Goal: Task Accomplishment & Management: Manage account settings

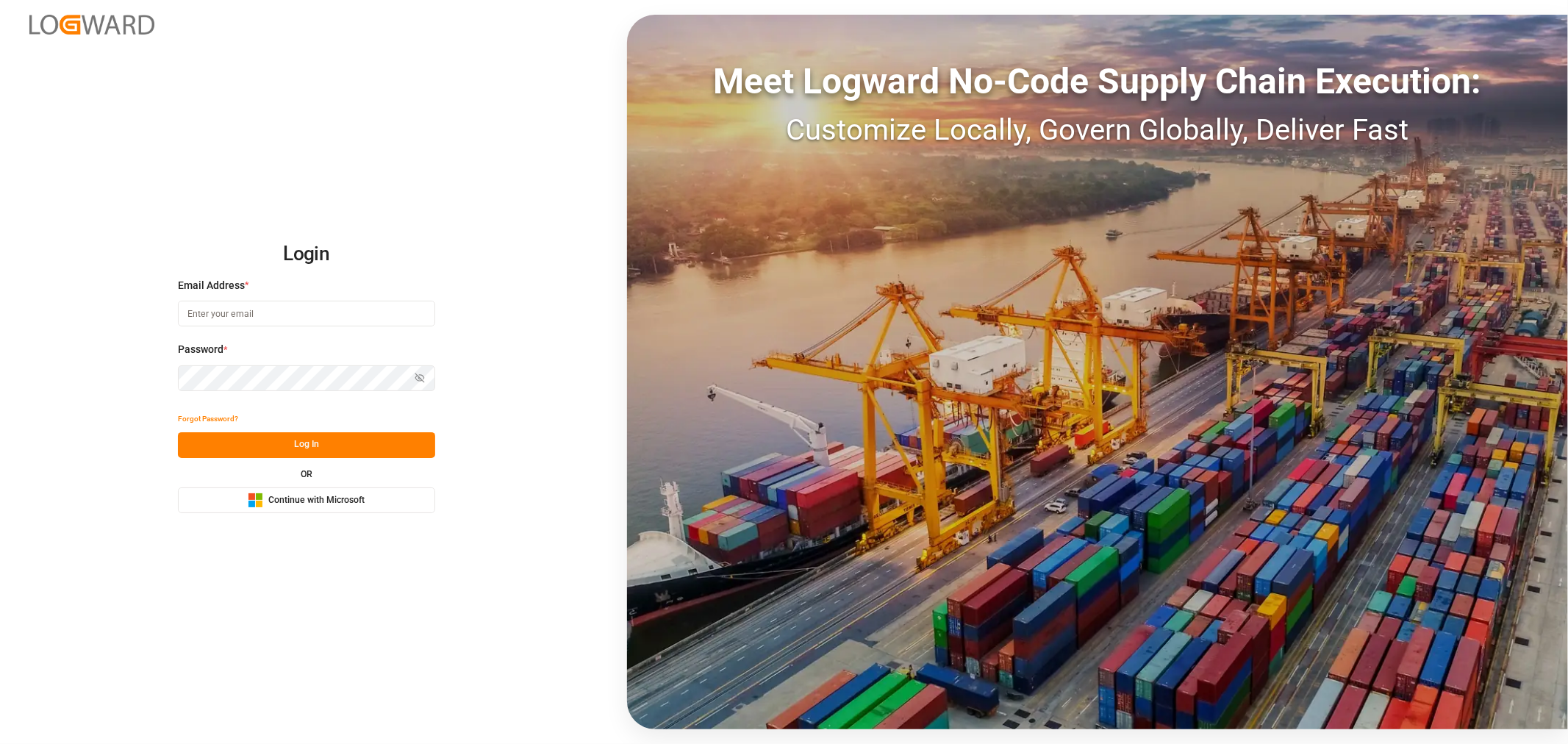
click at [235, 307] on input at bounding box center [306, 313] width 257 height 26
click at [0, 744] on com-1password-button at bounding box center [0, 744] width 0 height 0
click at [335, 498] on span "Continue with Microsoft" at bounding box center [317, 500] width 96 height 13
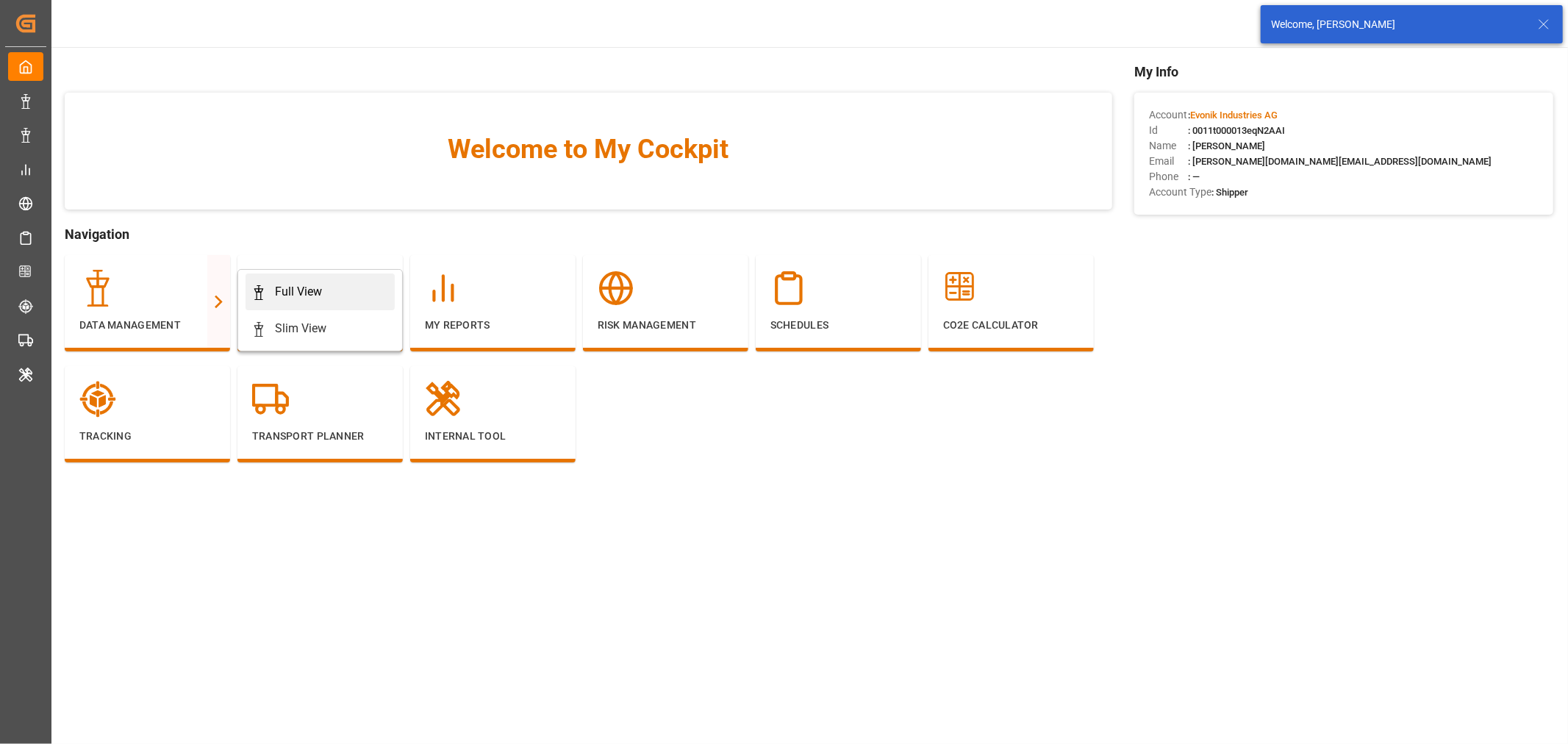
click at [289, 295] on div "Full View" at bounding box center [298, 292] width 47 height 18
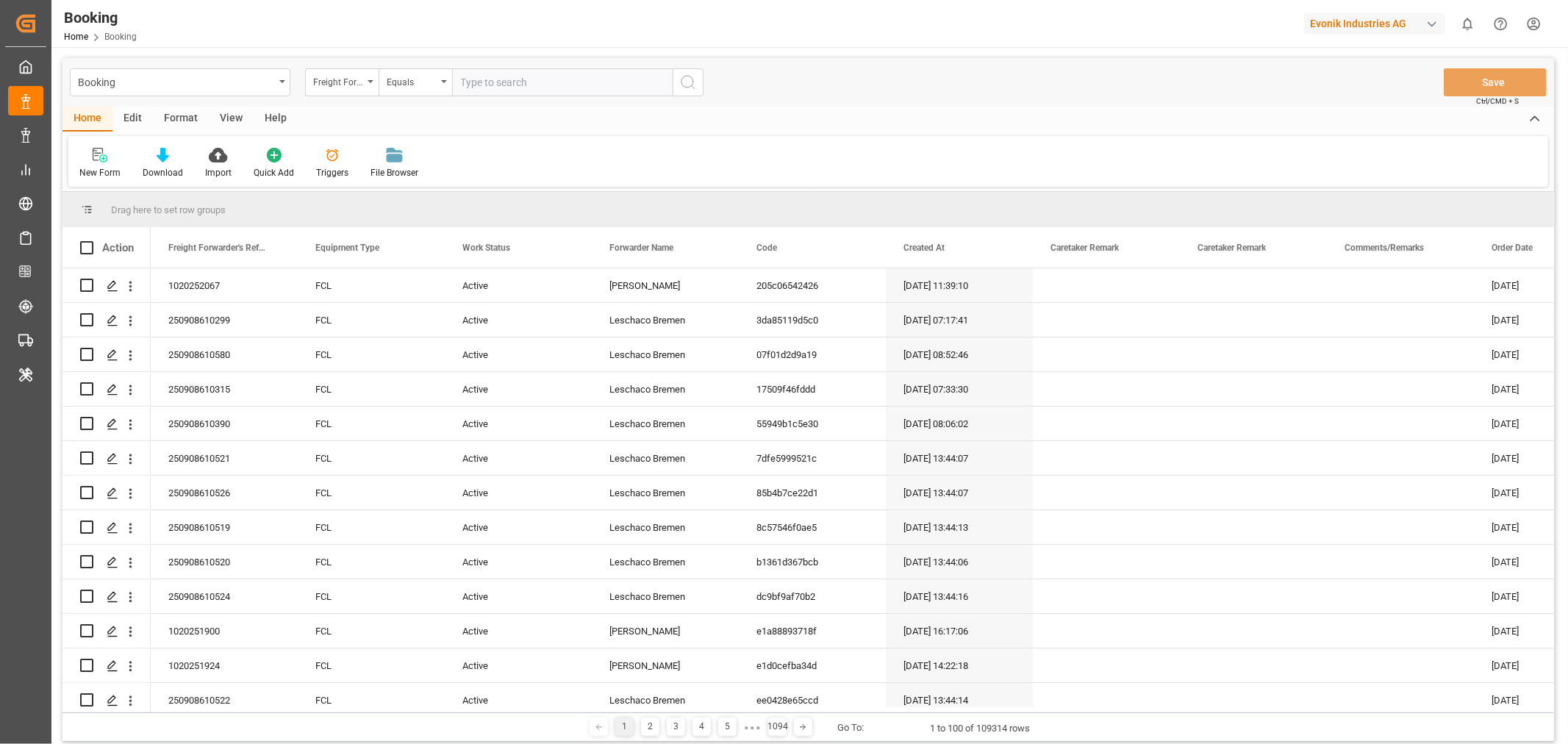
click at [230, 110] on div "View" at bounding box center [231, 119] width 45 height 25
click at [79, 174] on div "Default" at bounding box center [93, 172] width 28 height 13
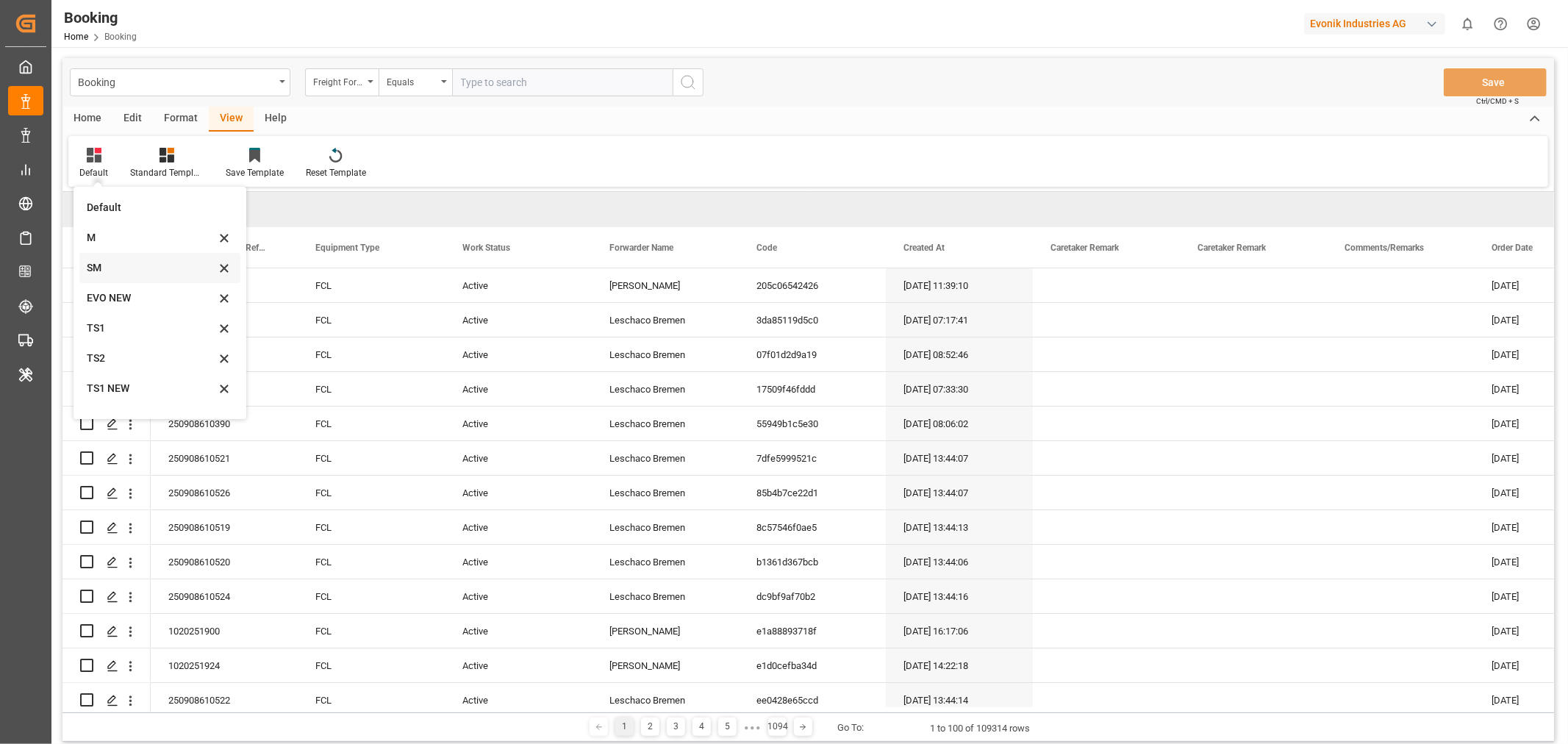
click at [119, 270] on div "SM" at bounding box center [151, 268] width 128 height 16
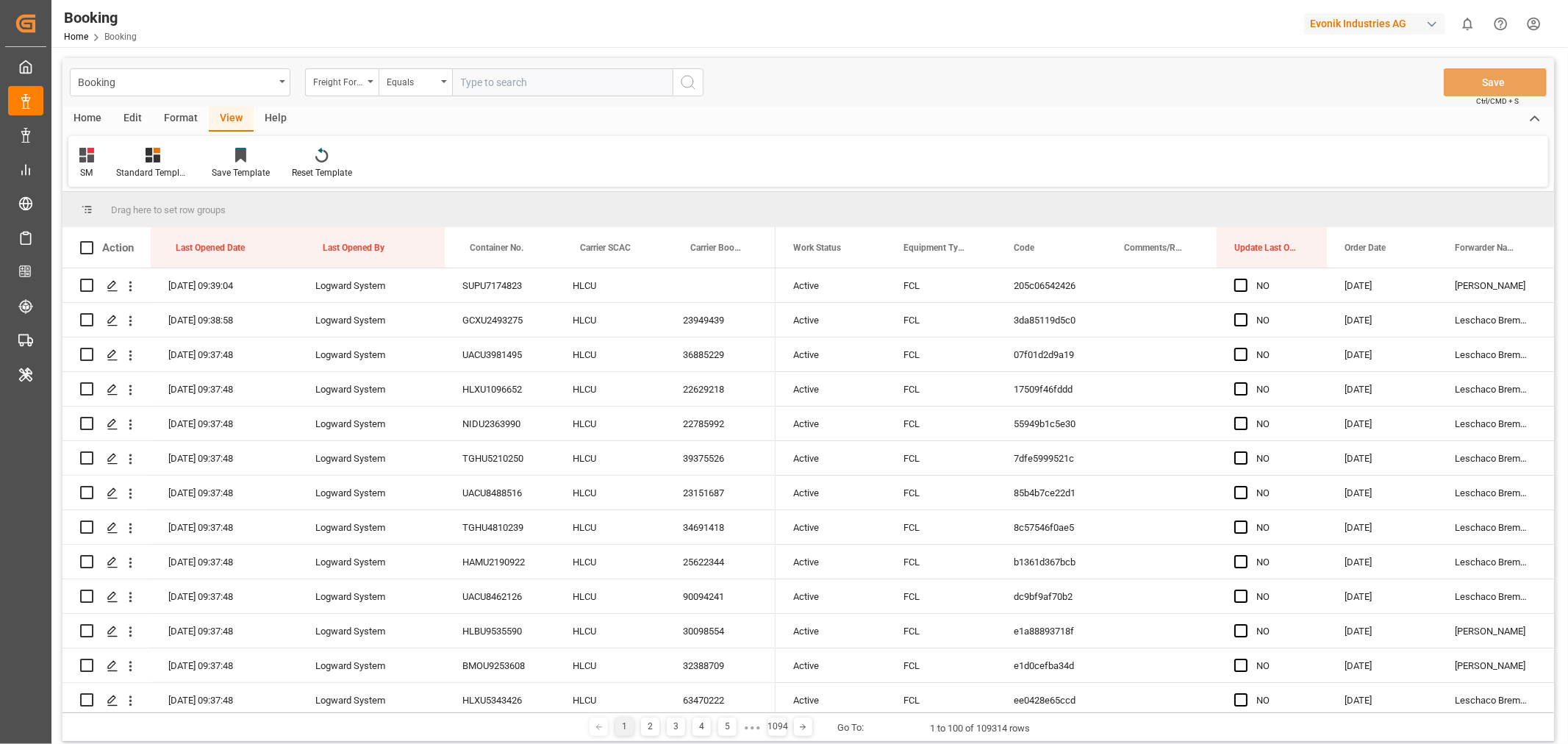
click at [179, 120] on div "Format" at bounding box center [181, 119] width 56 height 25
click at [112, 170] on div "Filter Rows" at bounding box center [101, 172] width 43 height 13
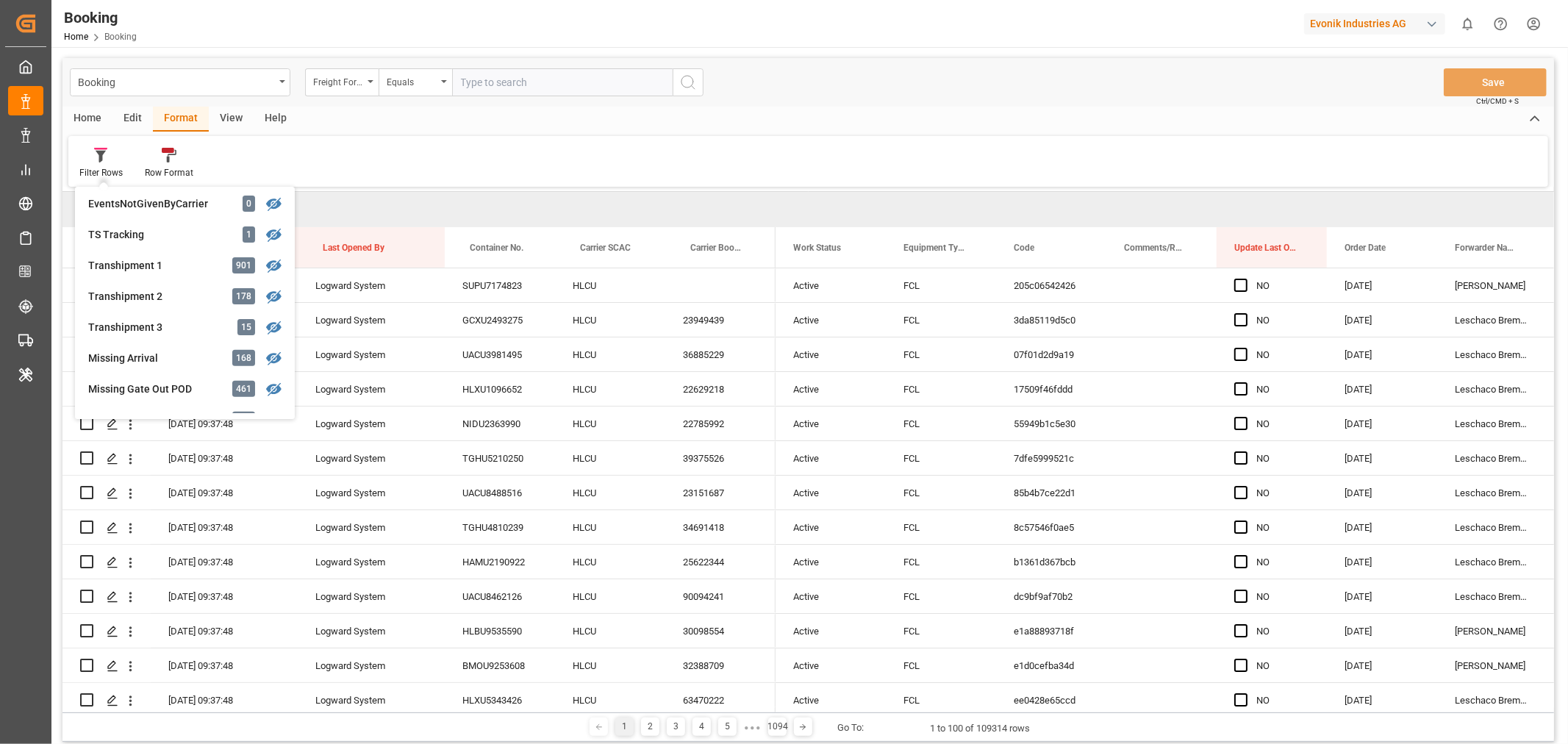
scroll to position [579, 0]
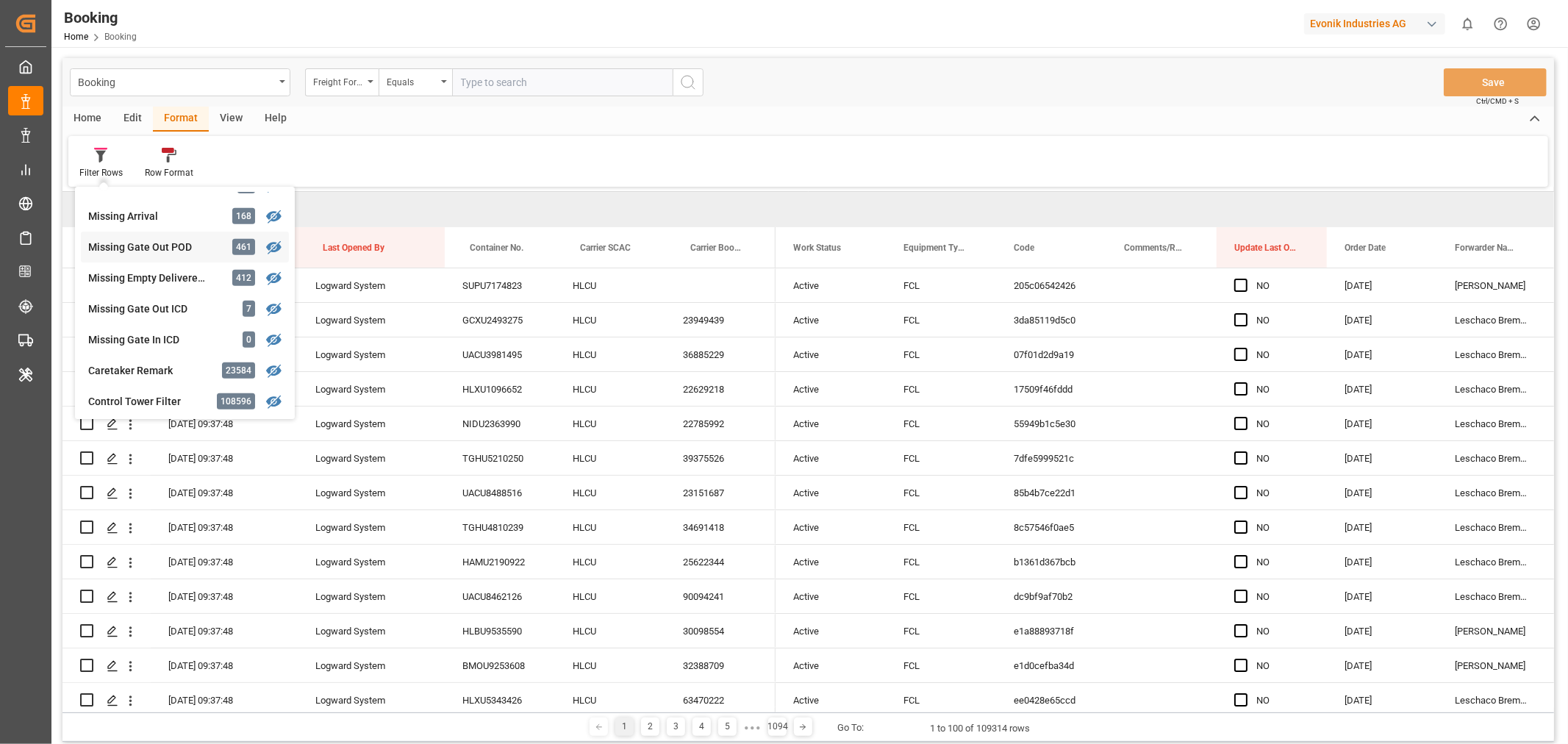
click at [172, 249] on div "Missing Gate Out POD" at bounding box center [152, 247] width 128 height 16
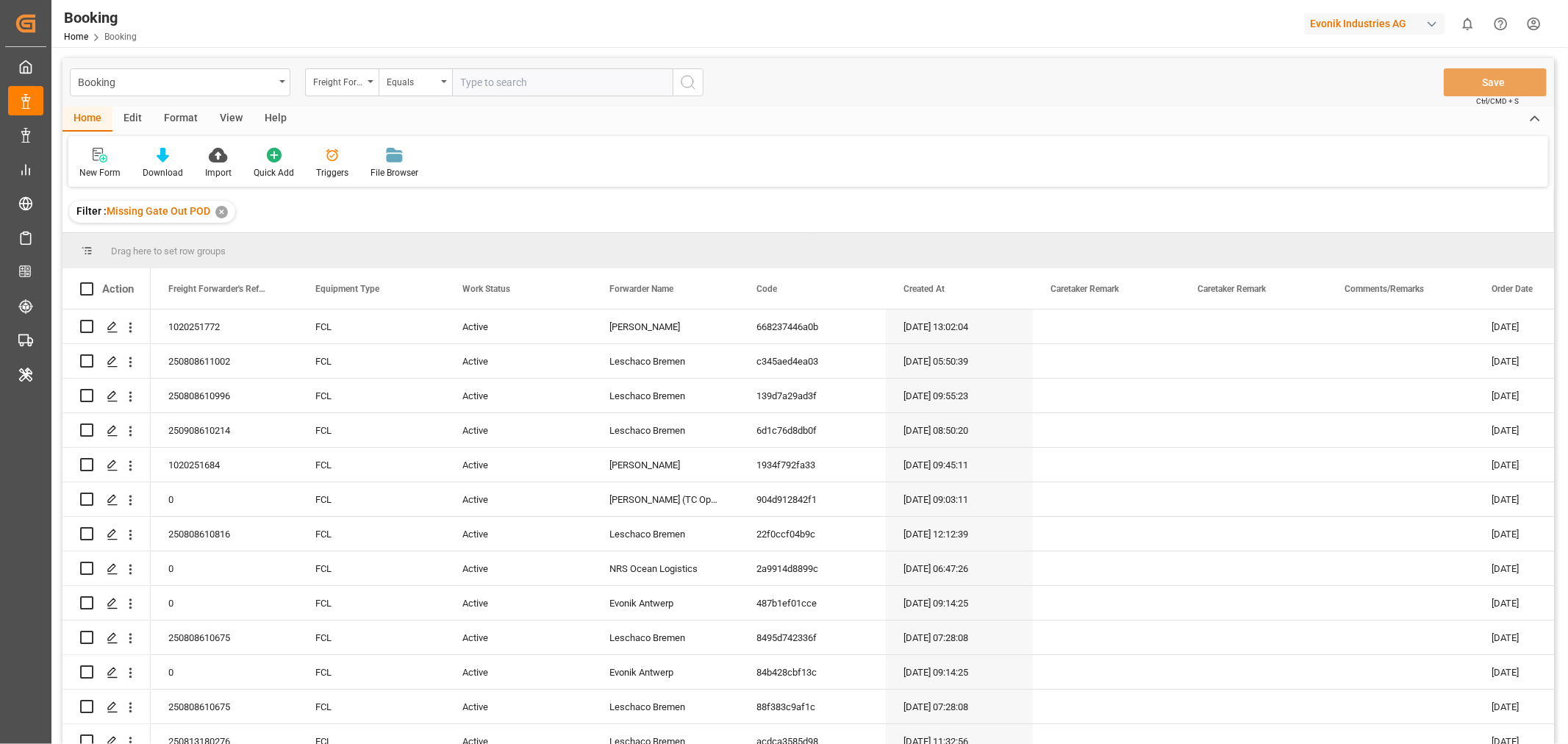
click at [224, 123] on div "View" at bounding box center [231, 119] width 45 height 25
click at [90, 173] on div "Default" at bounding box center [93, 172] width 28 height 13
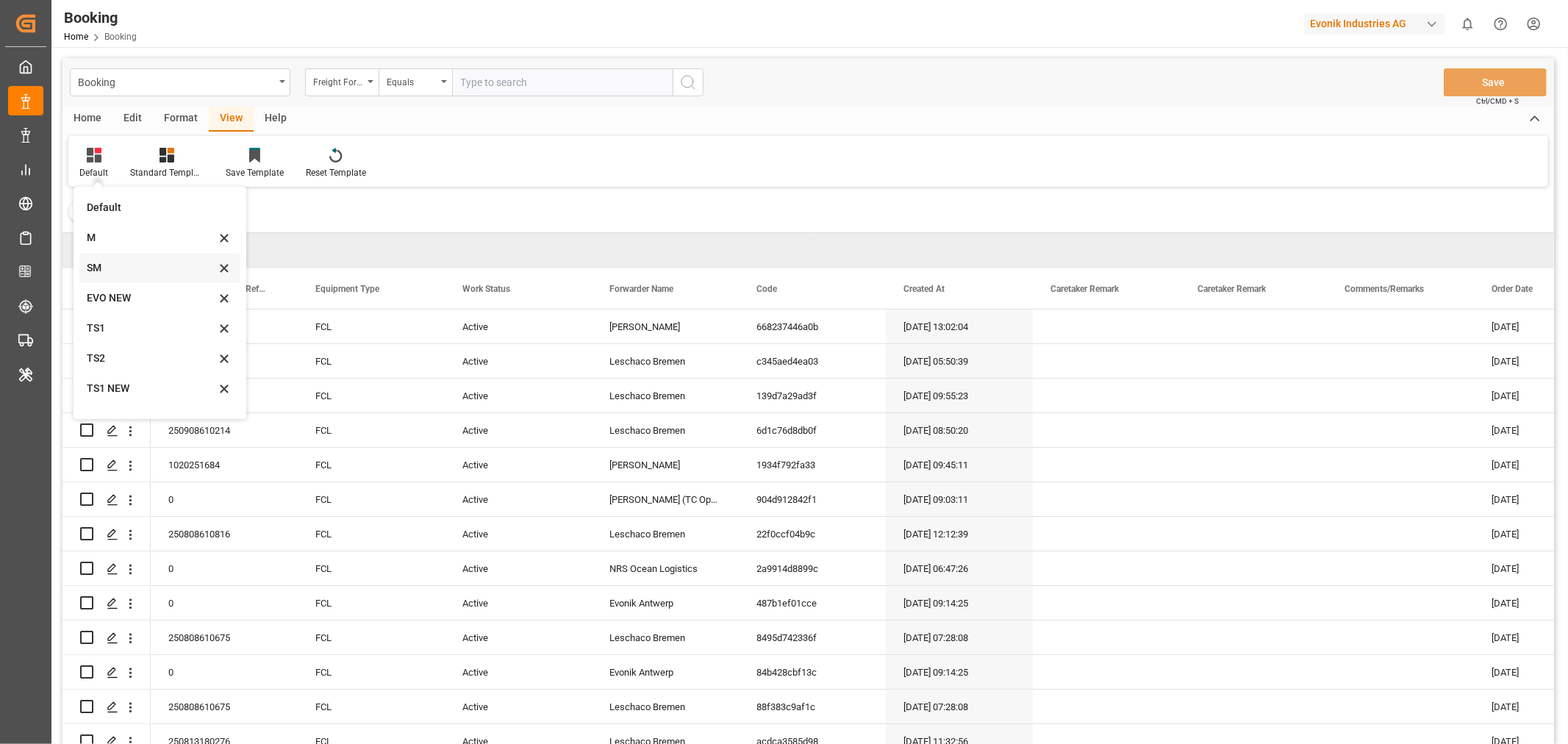
click at [98, 262] on div "SM" at bounding box center [151, 268] width 128 height 16
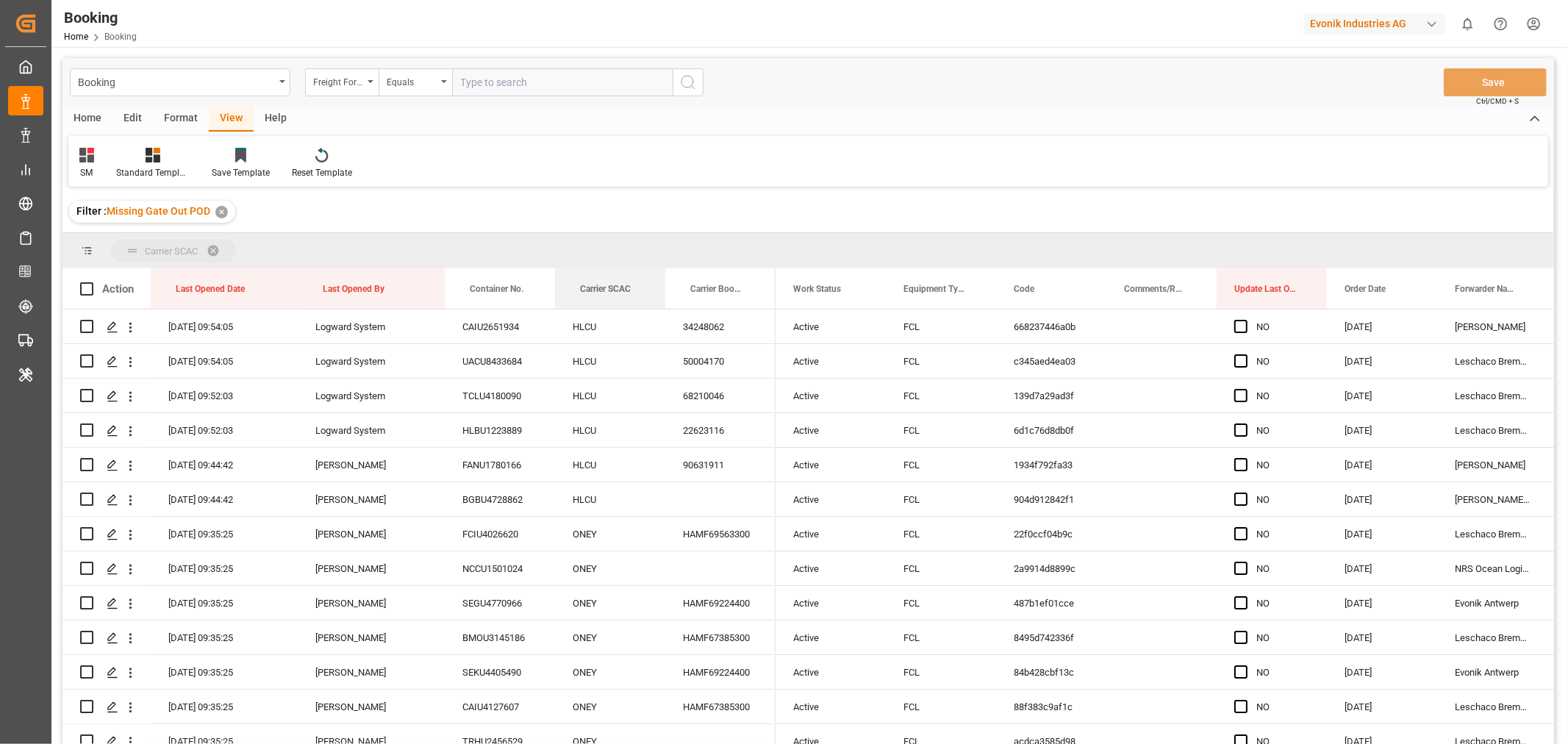
drag, startPoint x: 596, startPoint y: 290, endPoint x: 597, endPoint y: 249, distance: 41.0
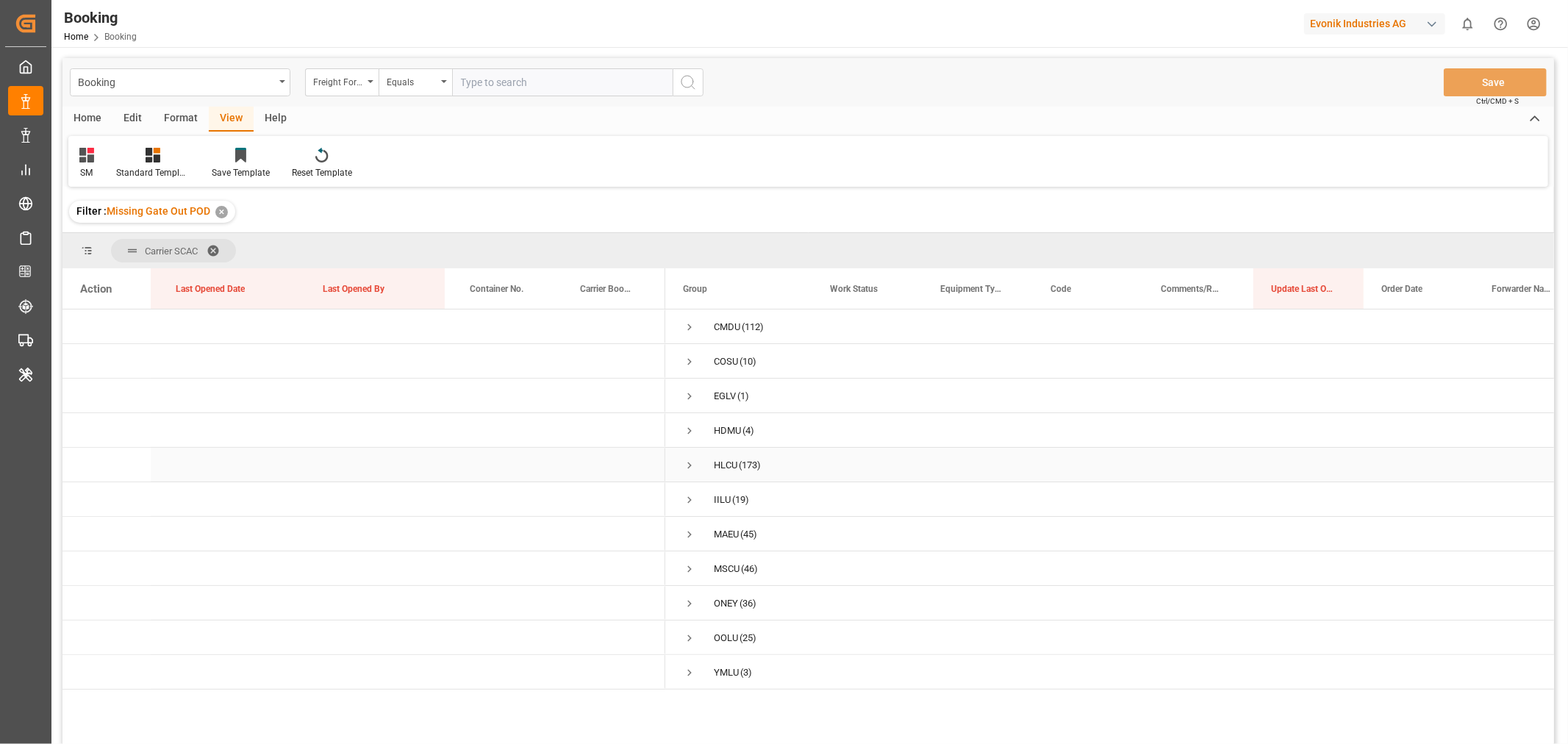
click at [691, 462] on span "Press SPACE to select this row." at bounding box center [689, 465] width 13 height 13
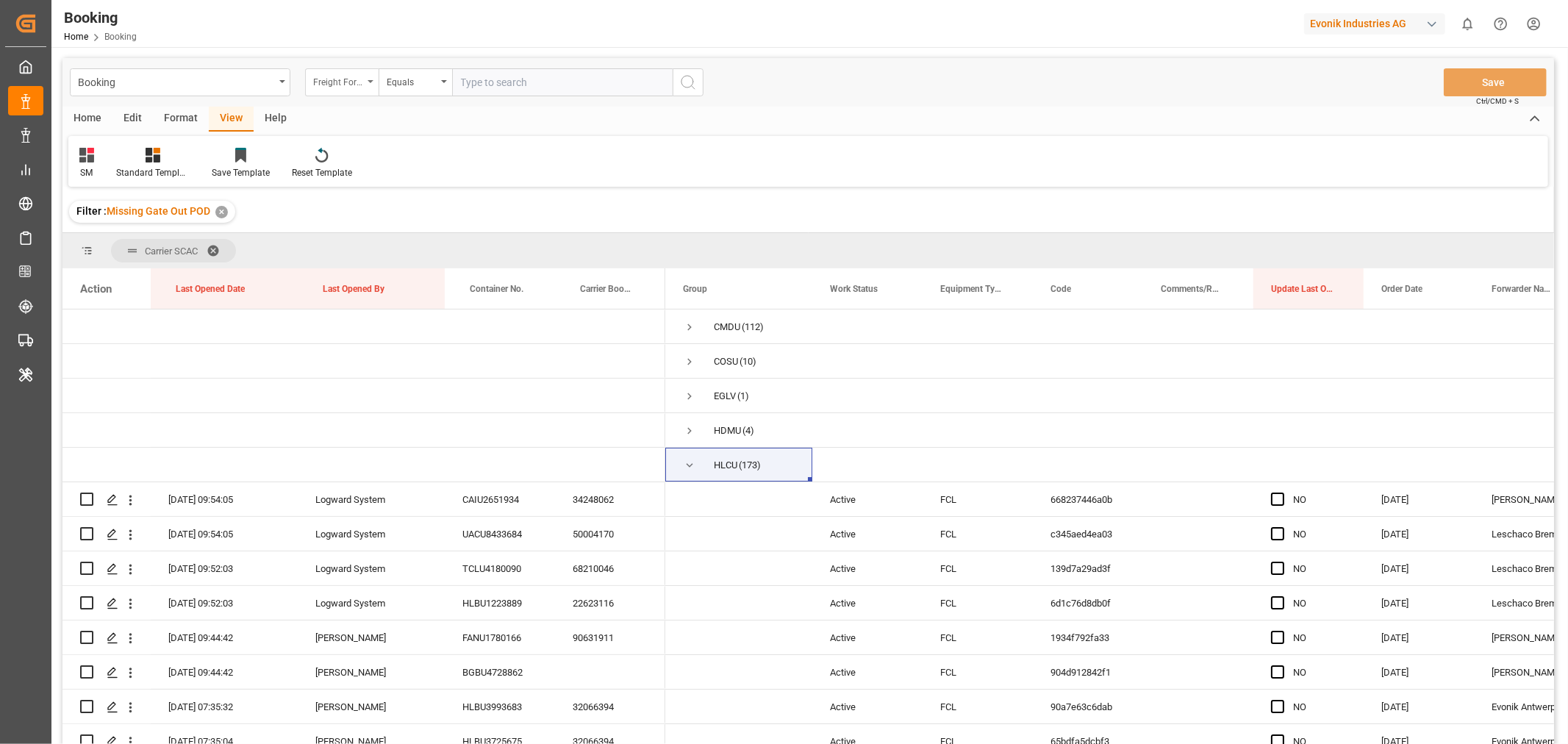
click at [376, 83] on div "Freight Forwarder's Reference No." at bounding box center [341, 82] width 73 height 28
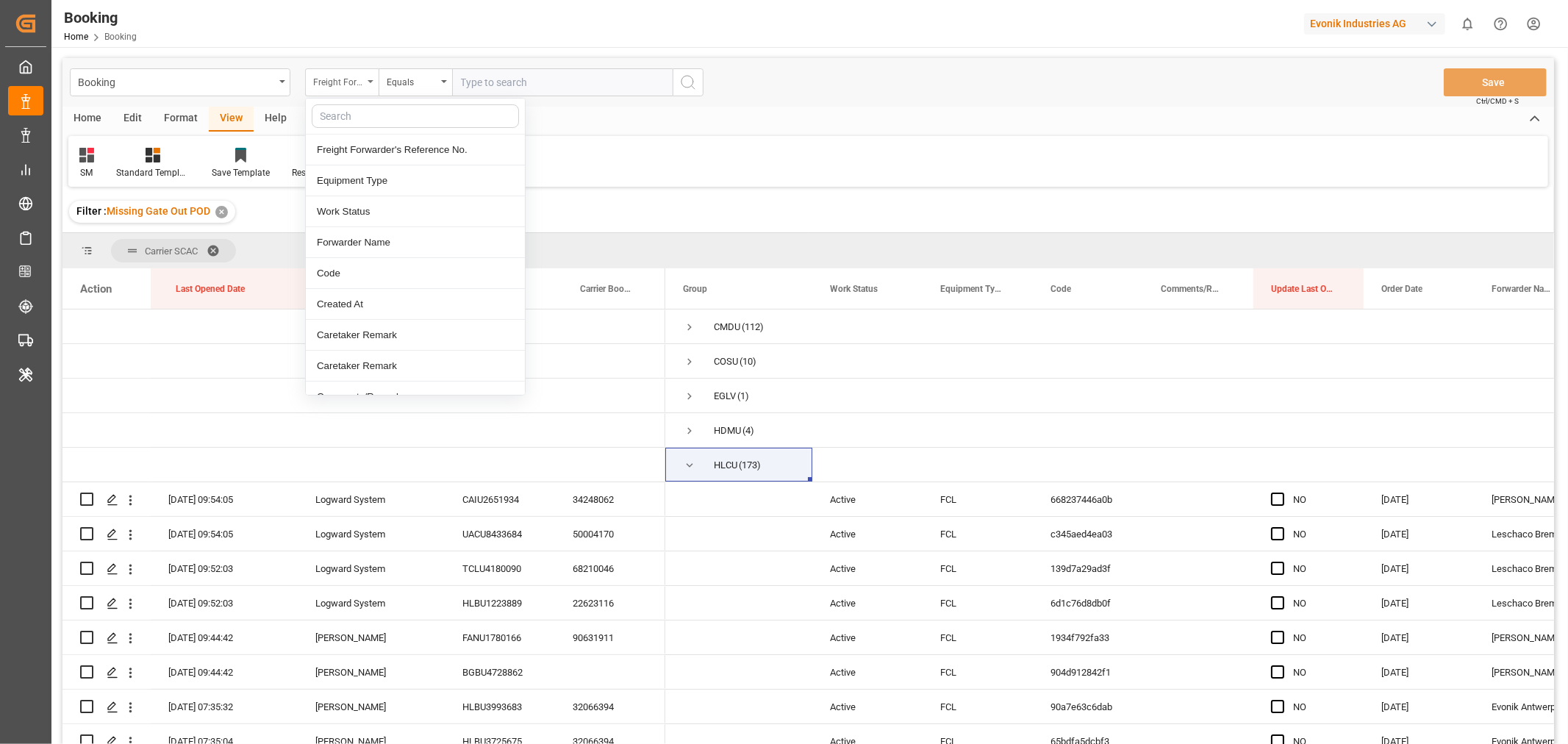
click at [372, 83] on icon "close menu" at bounding box center [370, 81] width 6 height 3
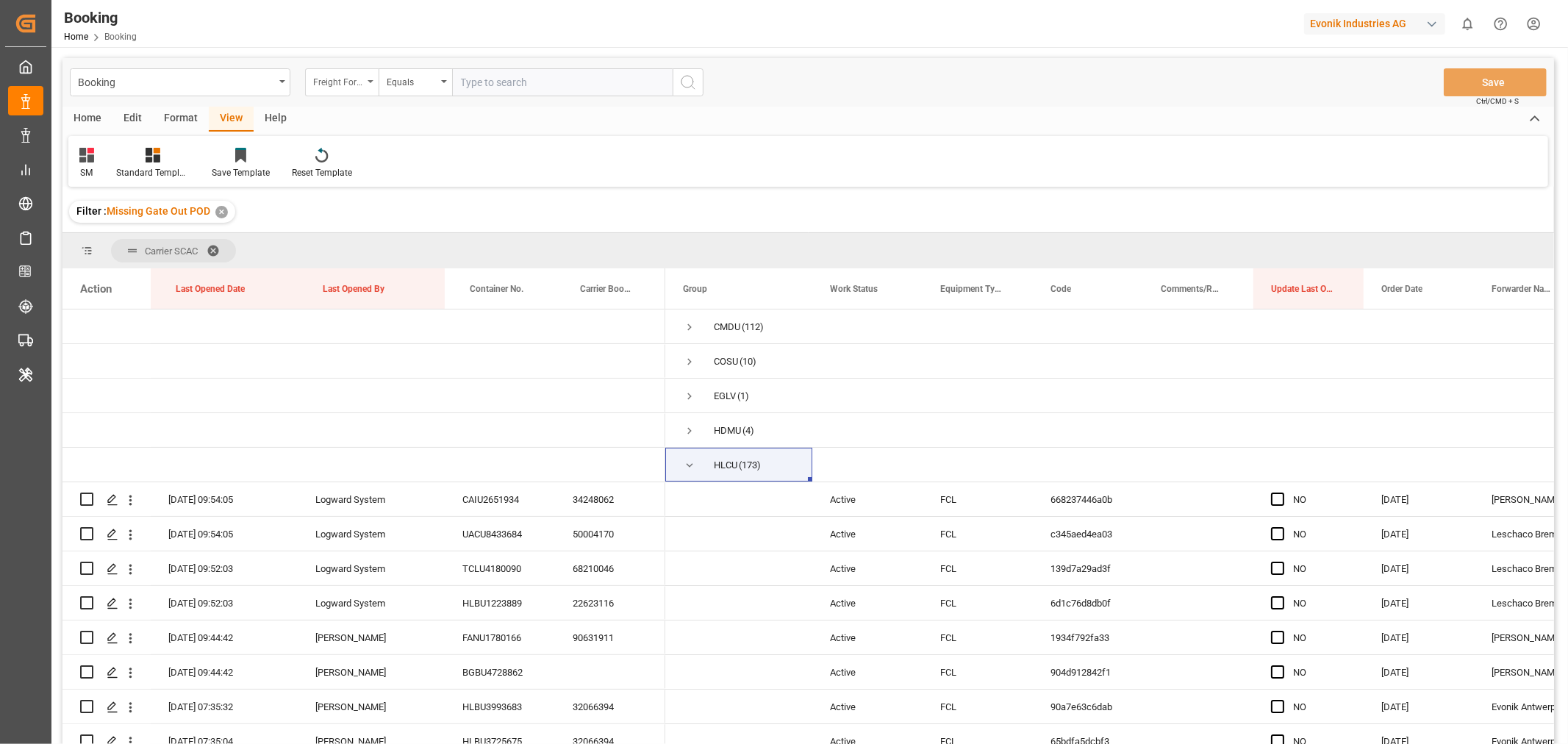
click at [372, 83] on icon "open menu" at bounding box center [370, 81] width 6 height 3
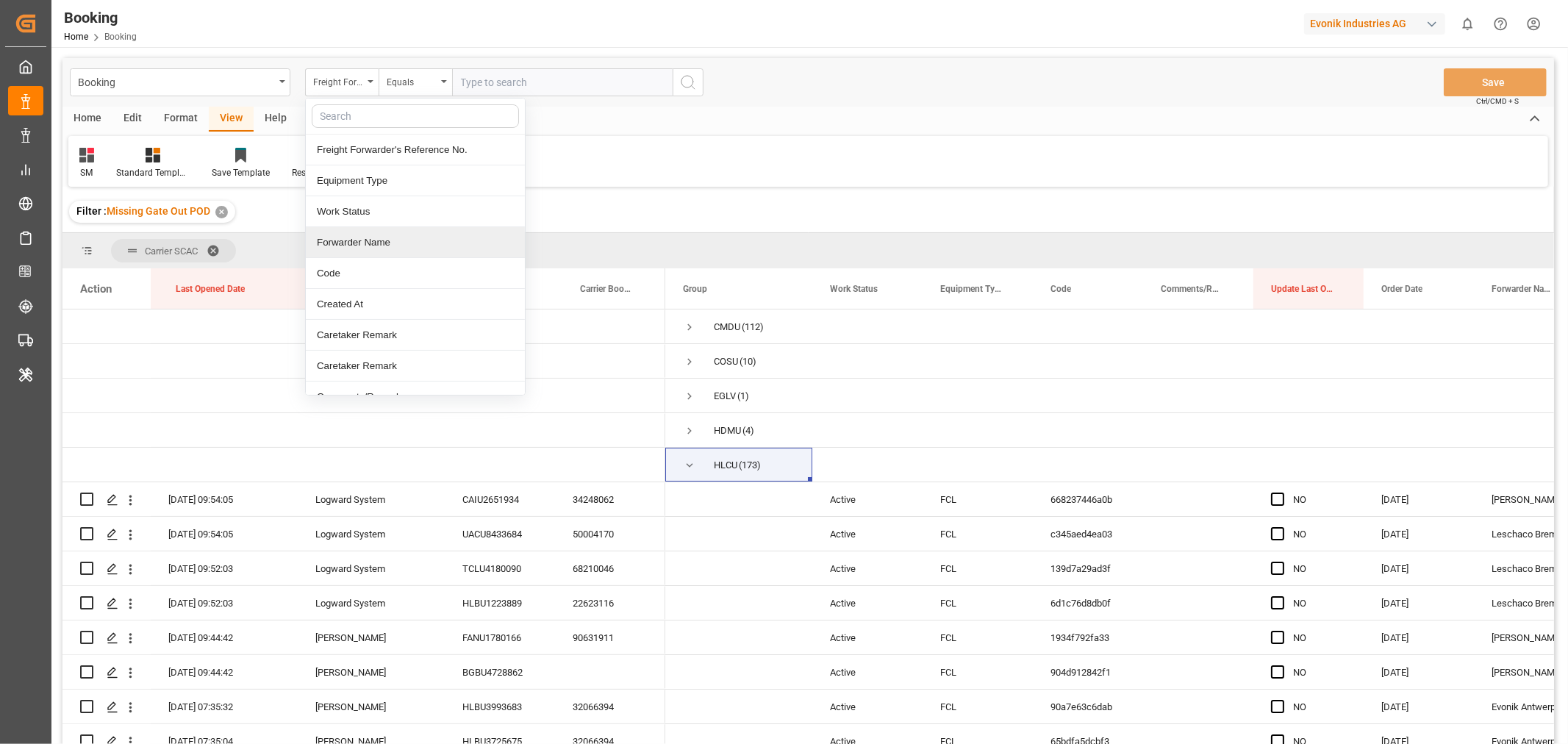
click at [392, 243] on div "Forwarder Name" at bounding box center [415, 243] width 219 height 31
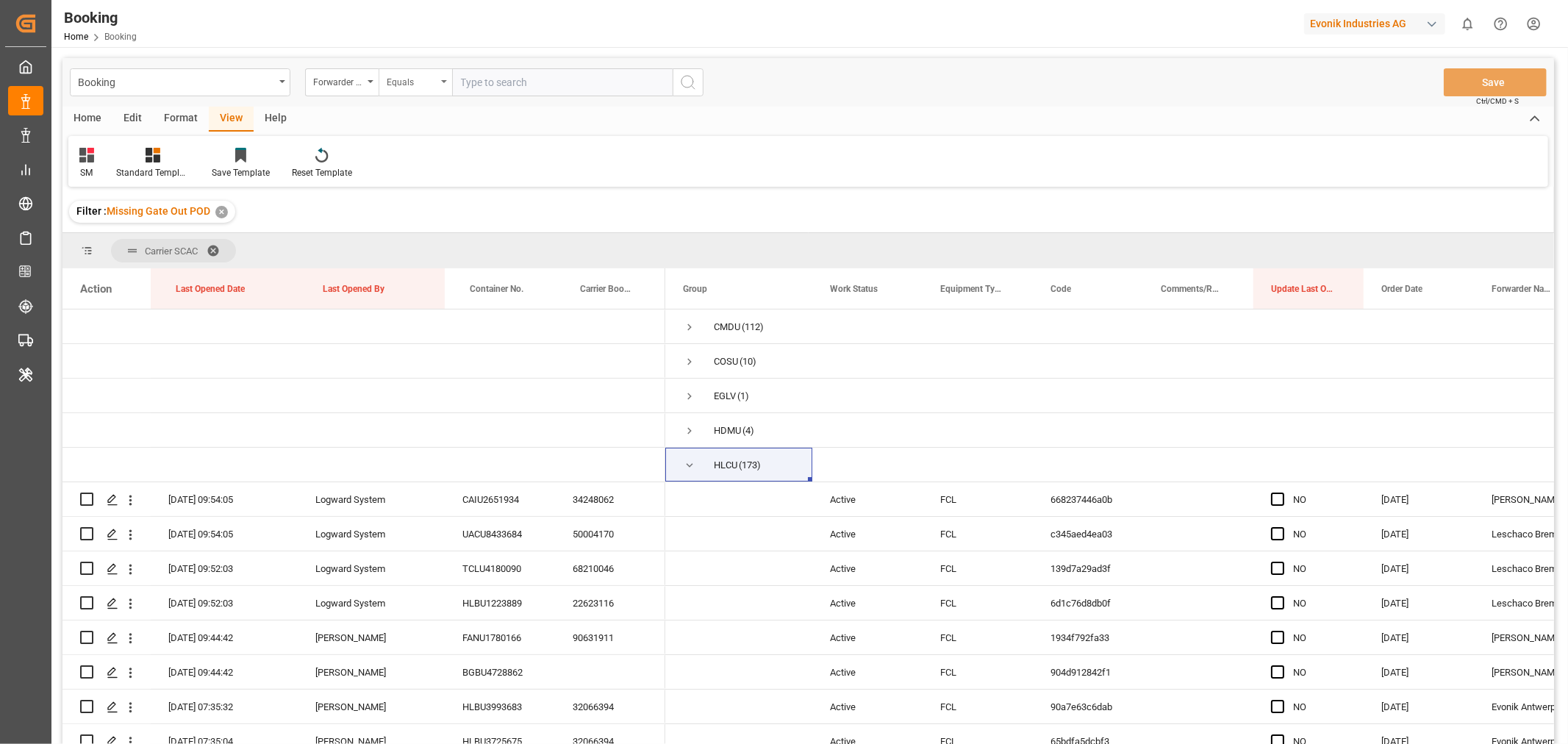
click at [439, 84] on div "Equals" at bounding box center [415, 82] width 73 height 28
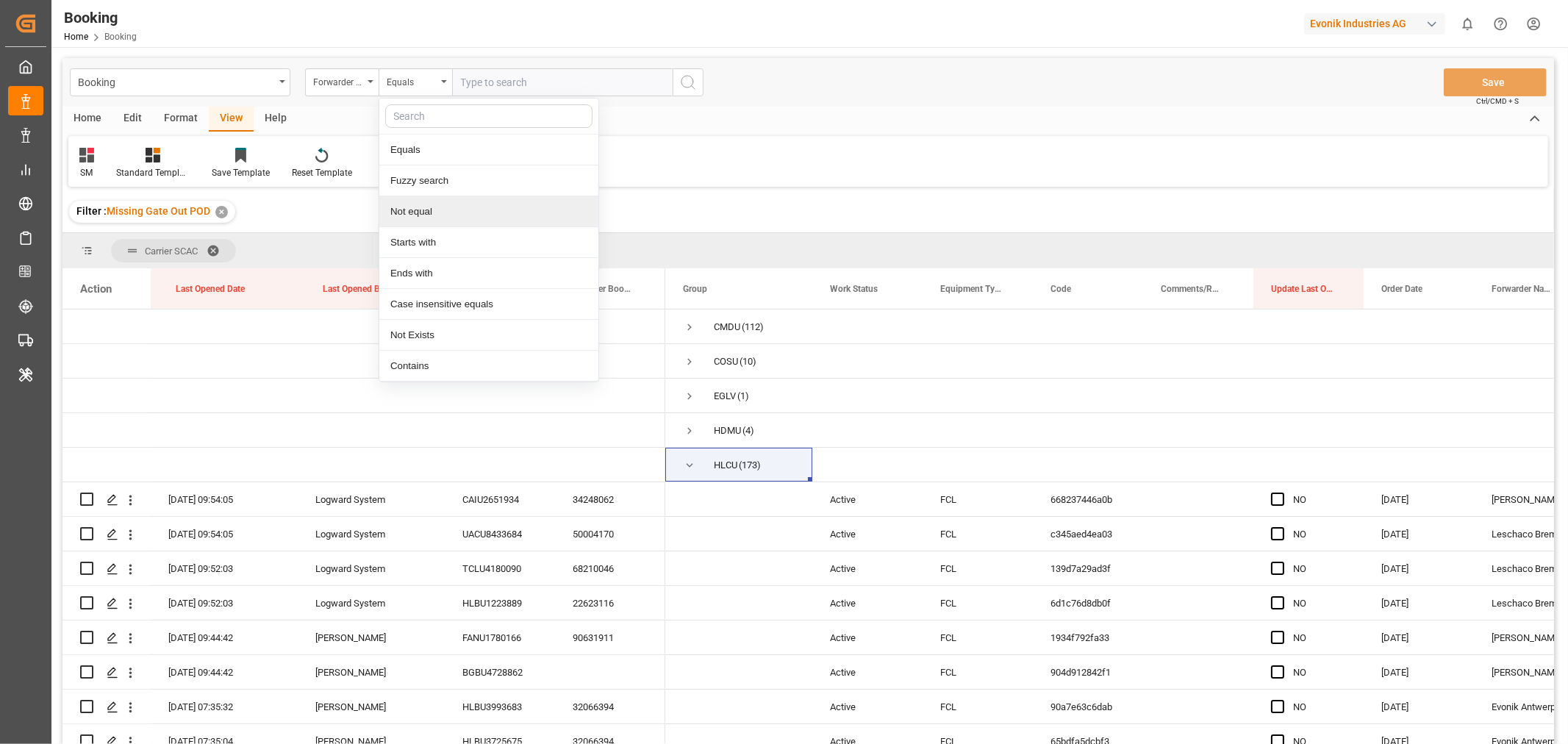
click at [415, 210] on div "Not equal" at bounding box center [489, 212] width 219 height 31
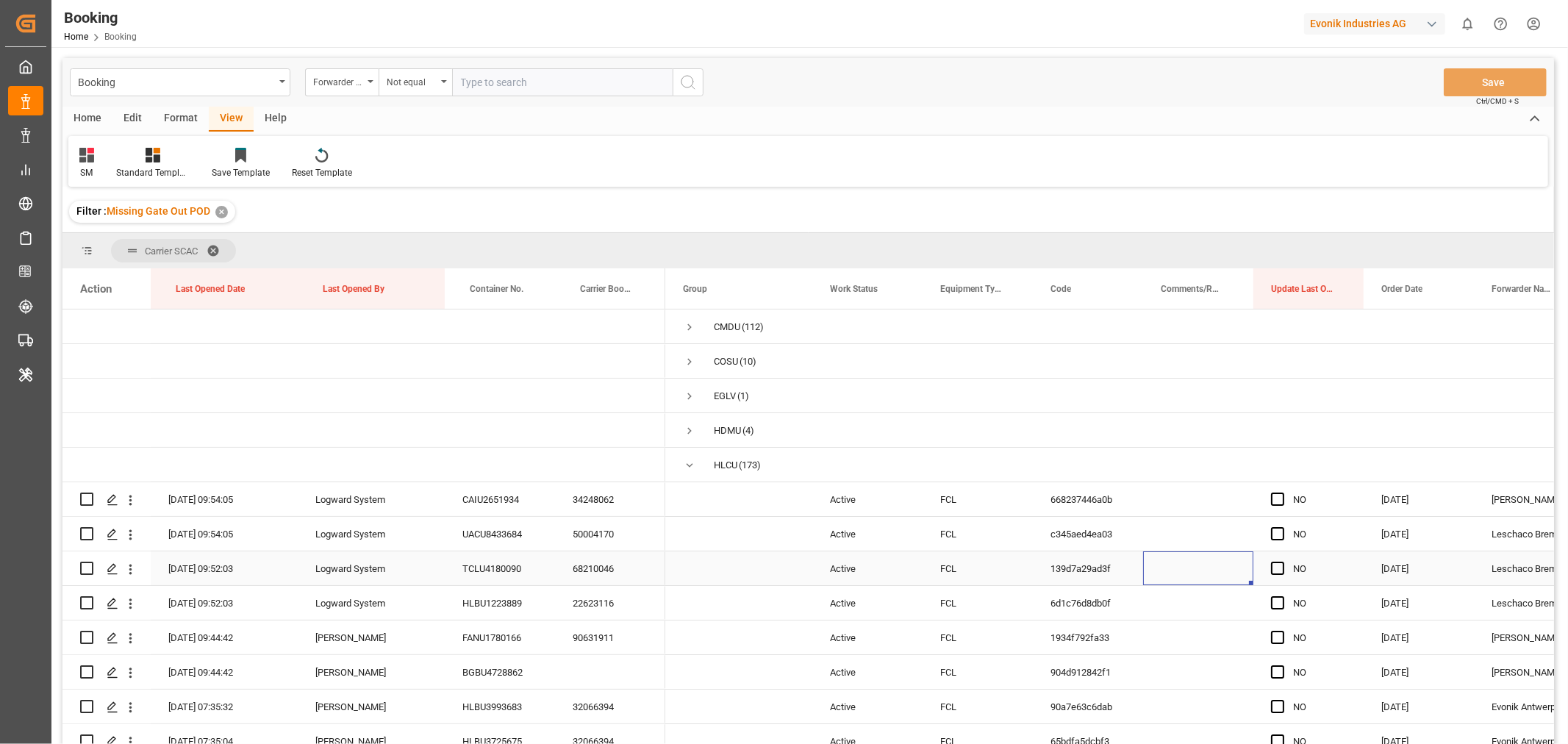
drag, startPoint x: 1173, startPoint y: 562, endPoint x: 1224, endPoint y: 547, distance: 53.2
click at [1172, 561] on div "Press SPACE to select this row." at bounding box center [1198, 568] width 110 height 34
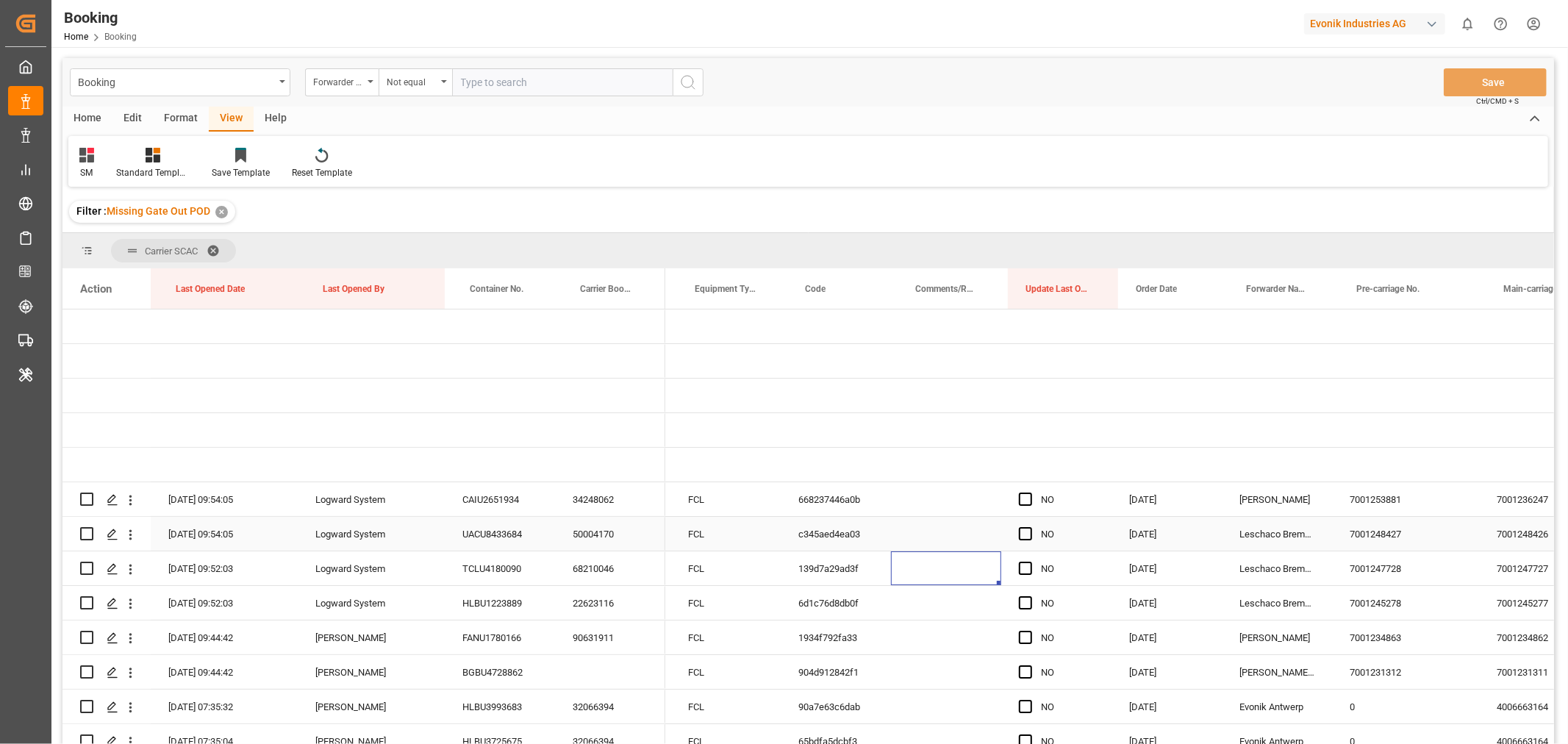
scroll to position [0, 253]
click at [1279, 542] on div "Leschaco Bremen" at bounding box center [1276, 533] width 110 height 34
click at [486, 65] on div "Booking Forwarder Name Not equal Save Ctrl/CMD + S" at bounding box center [808, 82] width 1491 height 48
click at [486, 77] on input "text" at bounding box center [562, 82] width 220 height 28
paste input "Leschaco Bremen"
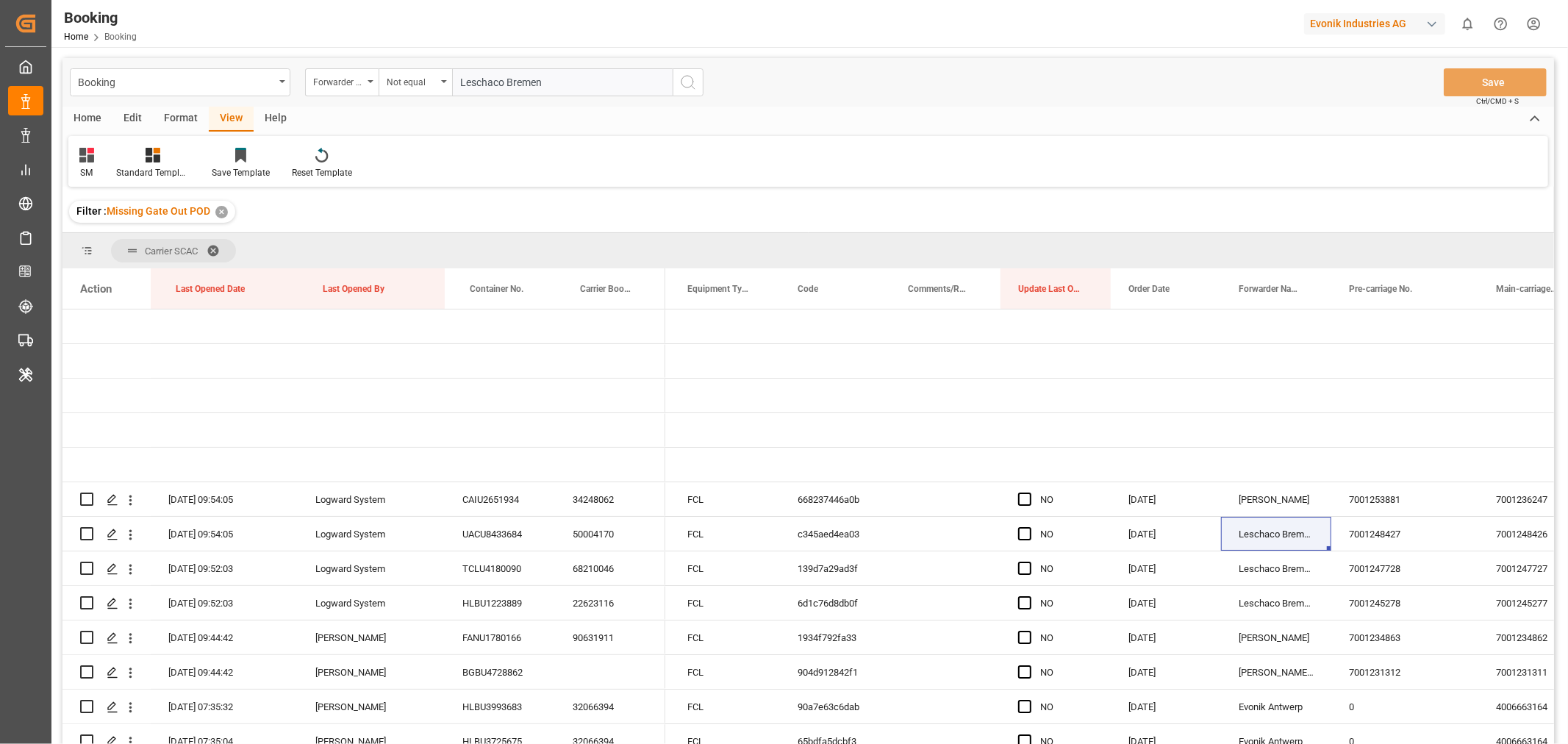
type input "Leschaco Bremen"
click at [688, 83] on icon "search button" at bounding box center [688, 82] width 18 height 18
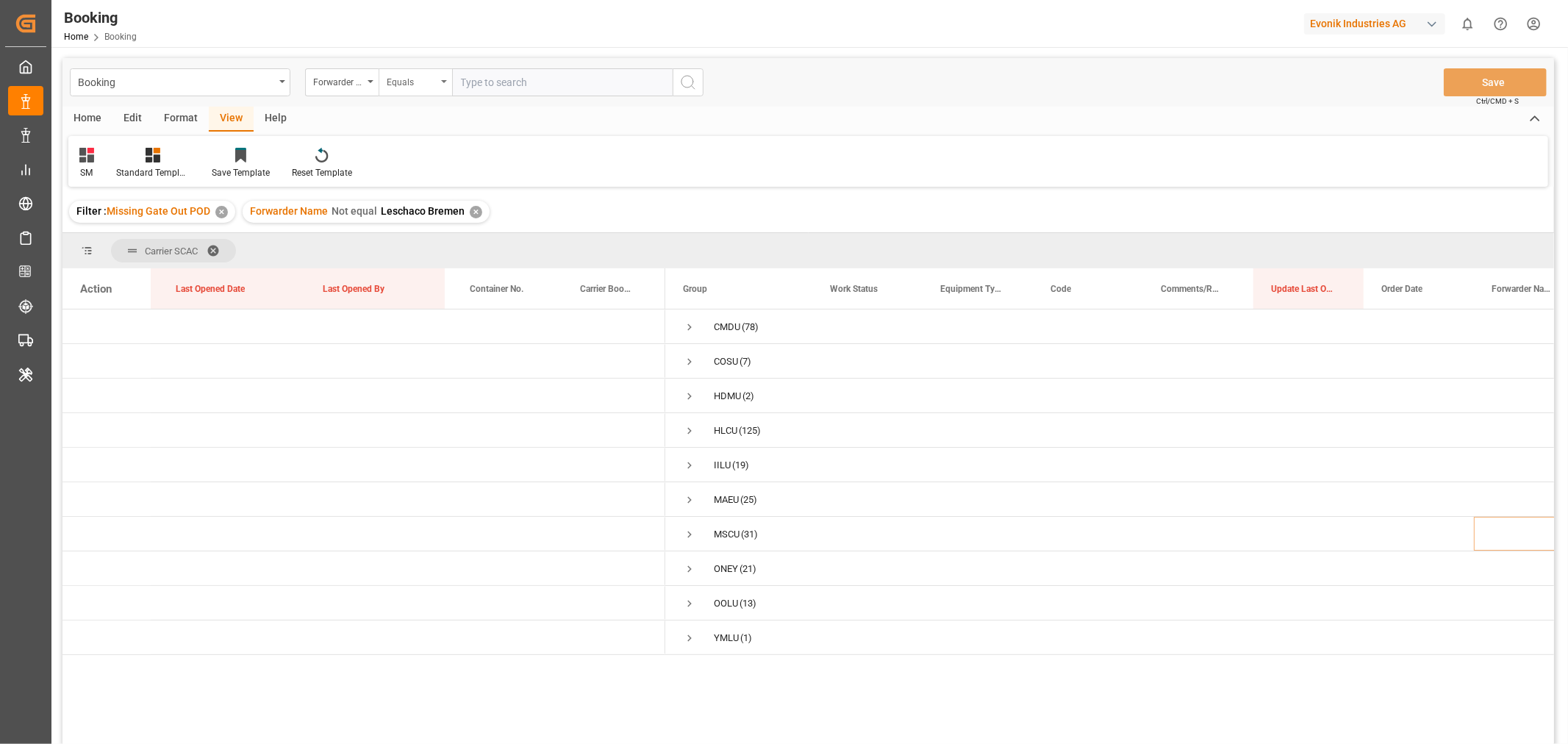
click at [441, 82] on icon "open menu" at bounding box center [444, 81] width 6 height 3
click at [368, 84] on div "Forwarder Name" at bounding box center [341, 82] width 73 height 28
type input "eq"
click at [390, 209] on div "Equipment FCL Evonik" at bounding box center [415, 212] width 219 height 31
click at [686, 434] on span "Press SPACE to select this row." at bounding box center [689, 431] width 13 height 13
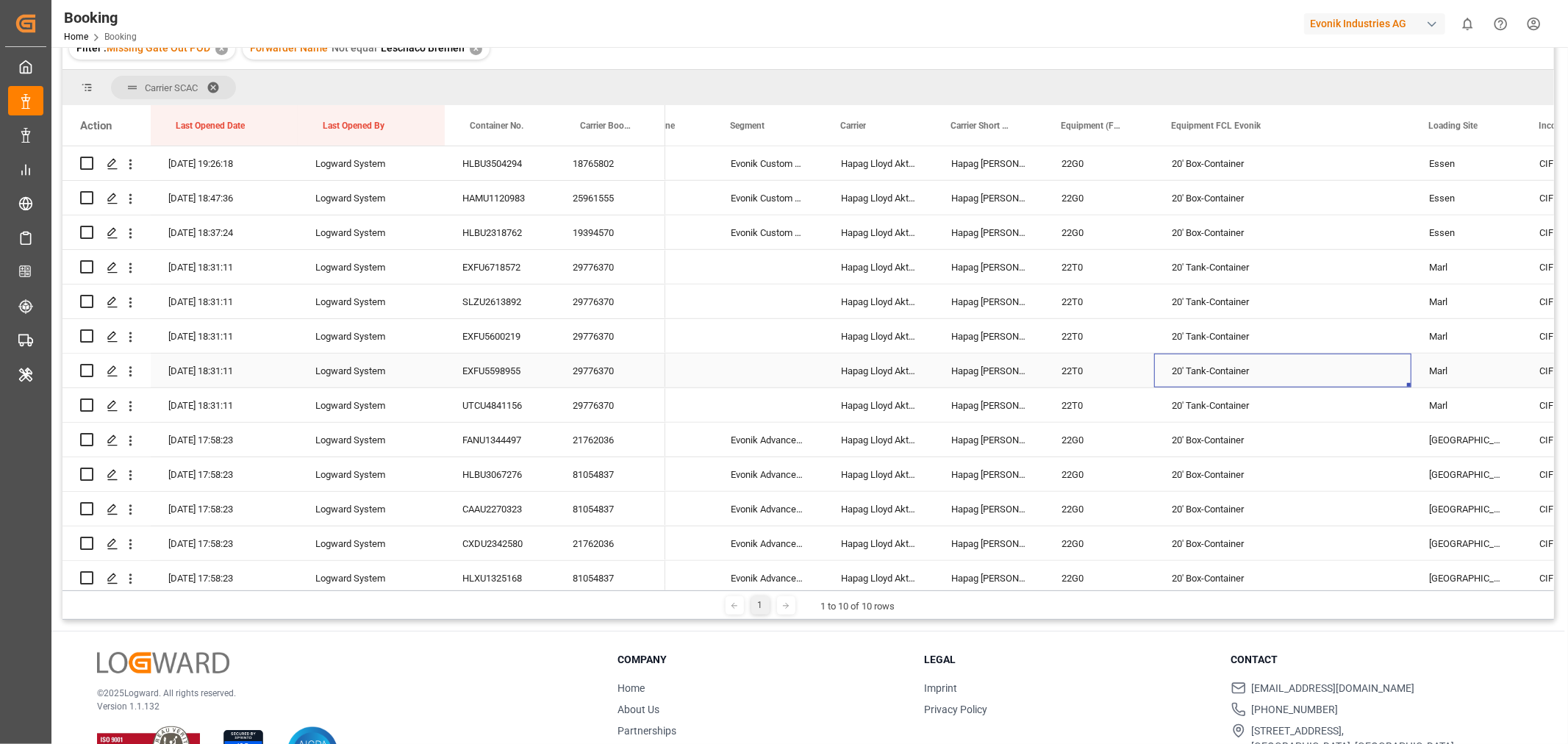
click at [1214, 379] on div "20' Tank-Container" at bounding box center [1282, 370] width 257 height 34
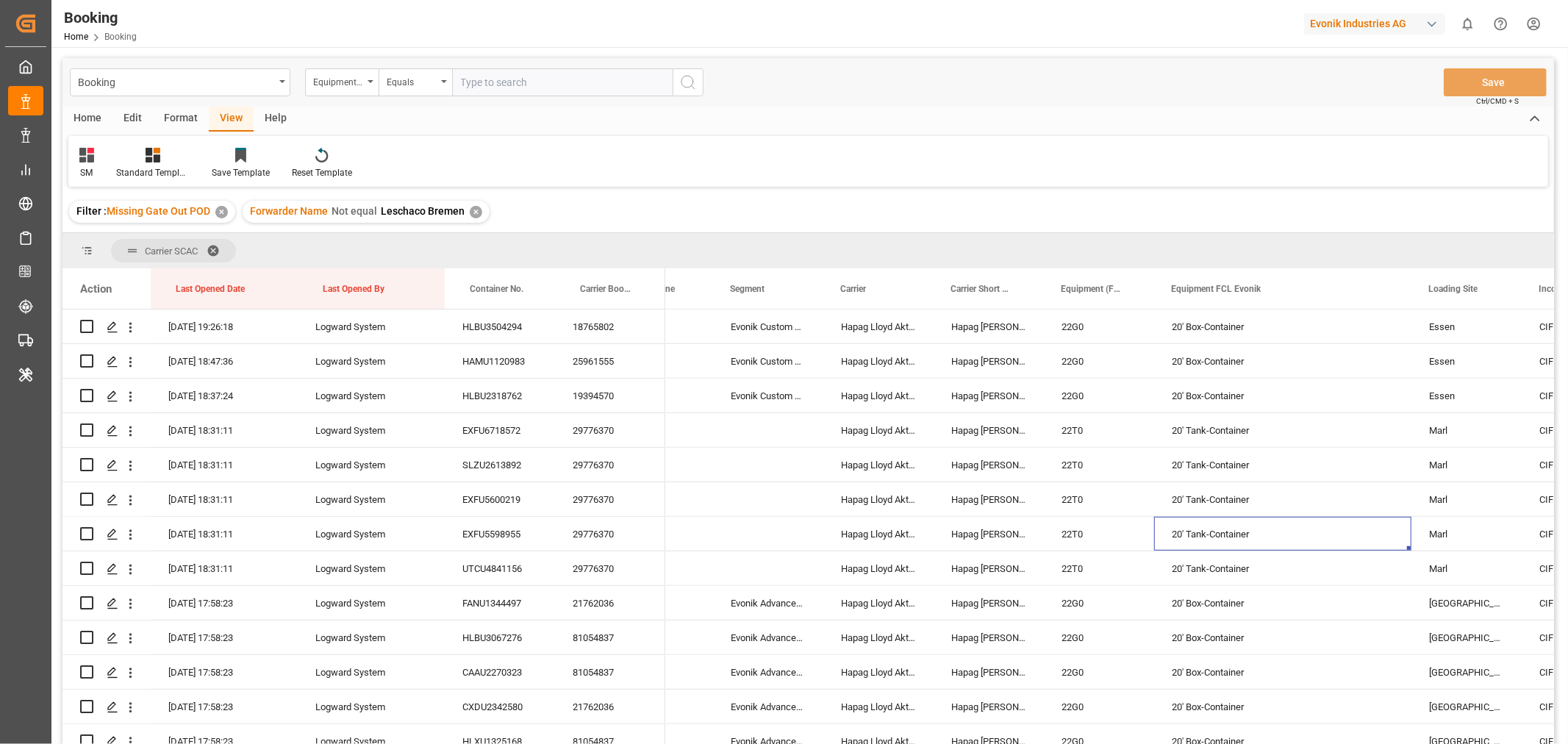
click at [515, 78] on input "text" at bounding box center [562, 82] width 220 height 28
paste input "20' Tank-Container"
type input "20' Tank-Container"
click at [684, 81] on icon "search button" at bounding box center [688, 82] width 18 height 18
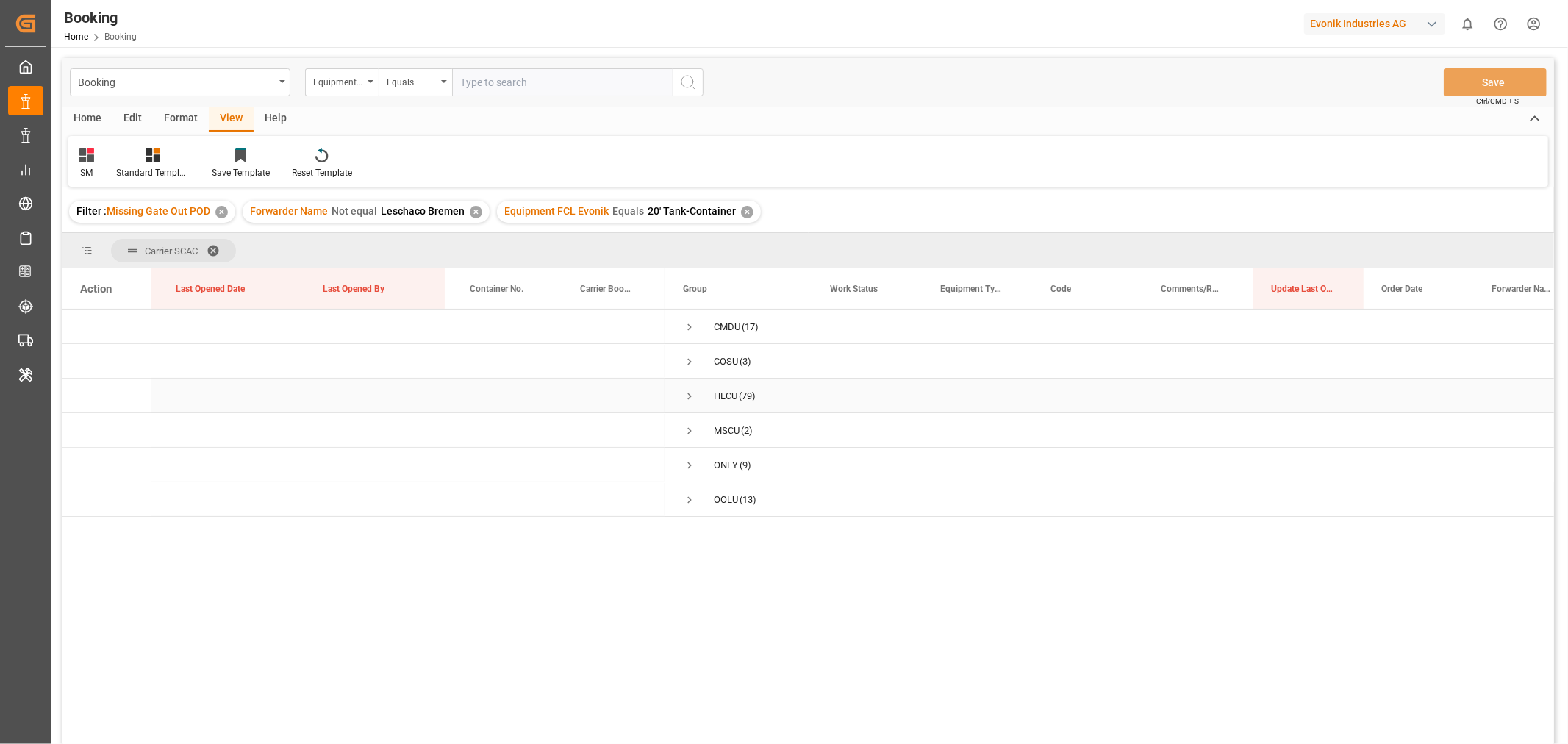
click at [688, 397] on span "Press SPACE to select this row." at bounding box center [689, 396] width 13 height 13
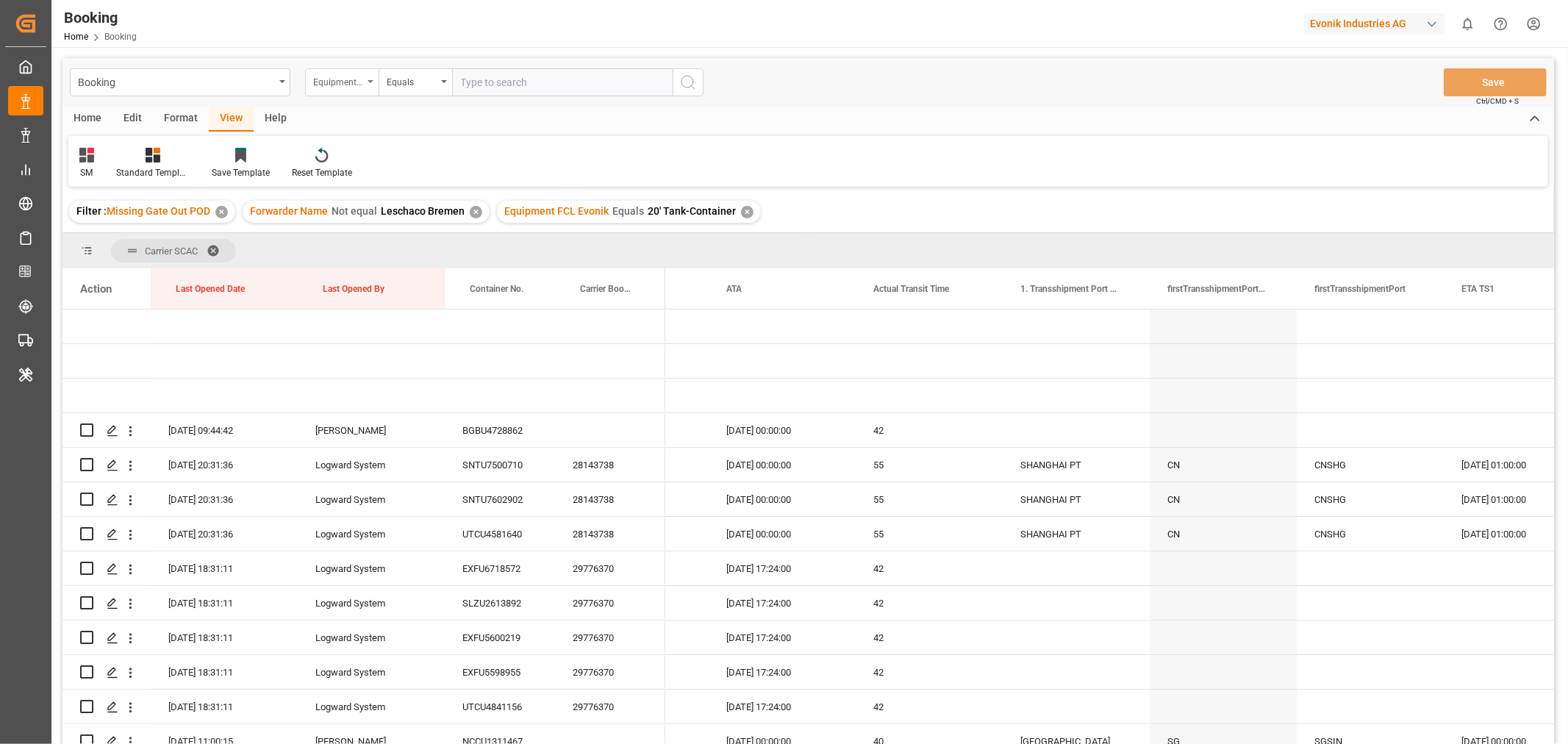
click at [368, 83] on icon "open menu" at bounding box center [370, 81] width 6 height 3
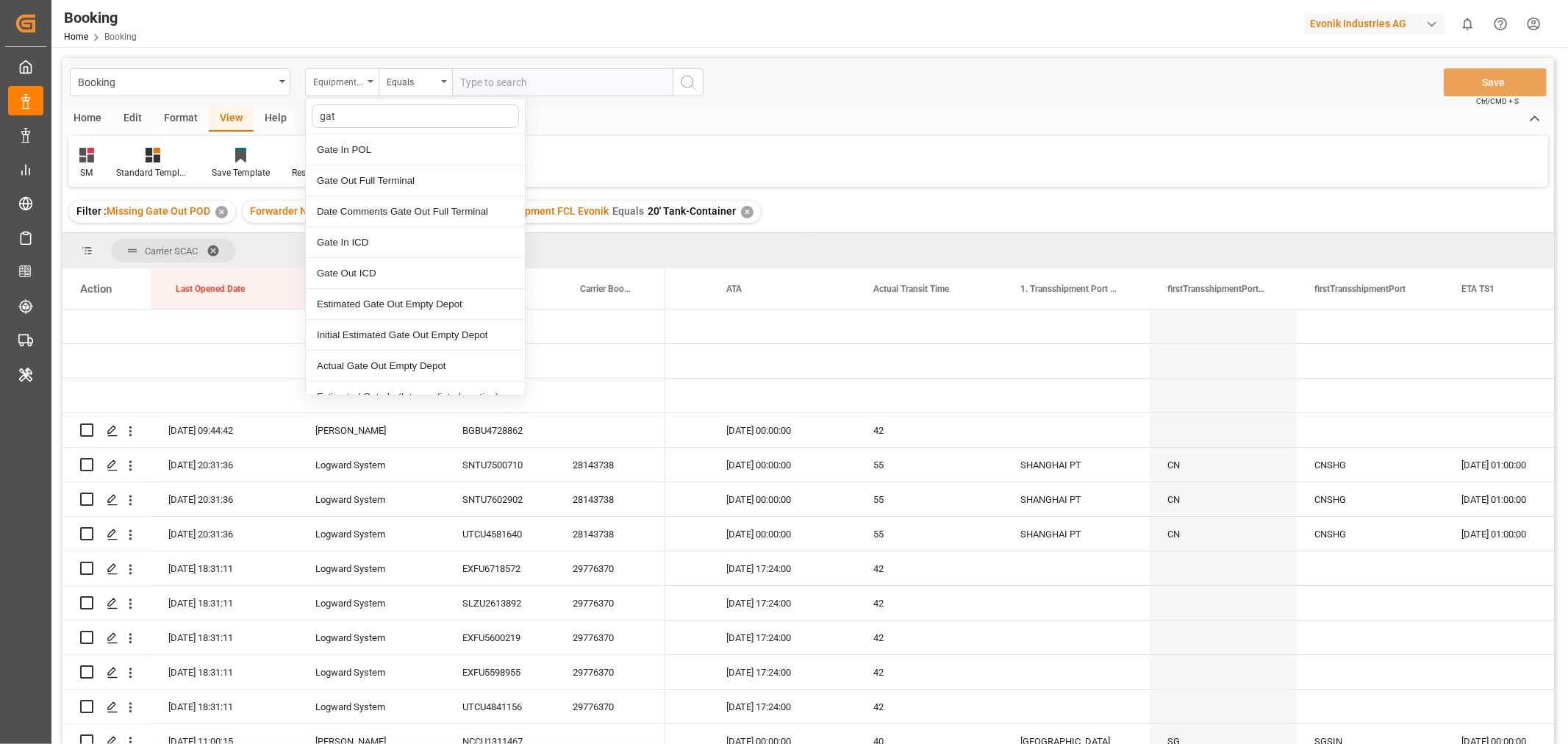
type input "gate"
click at [399, 179] on div "Gate Out Full Terminal" at bounding box center [415, 181] width 219 height 31
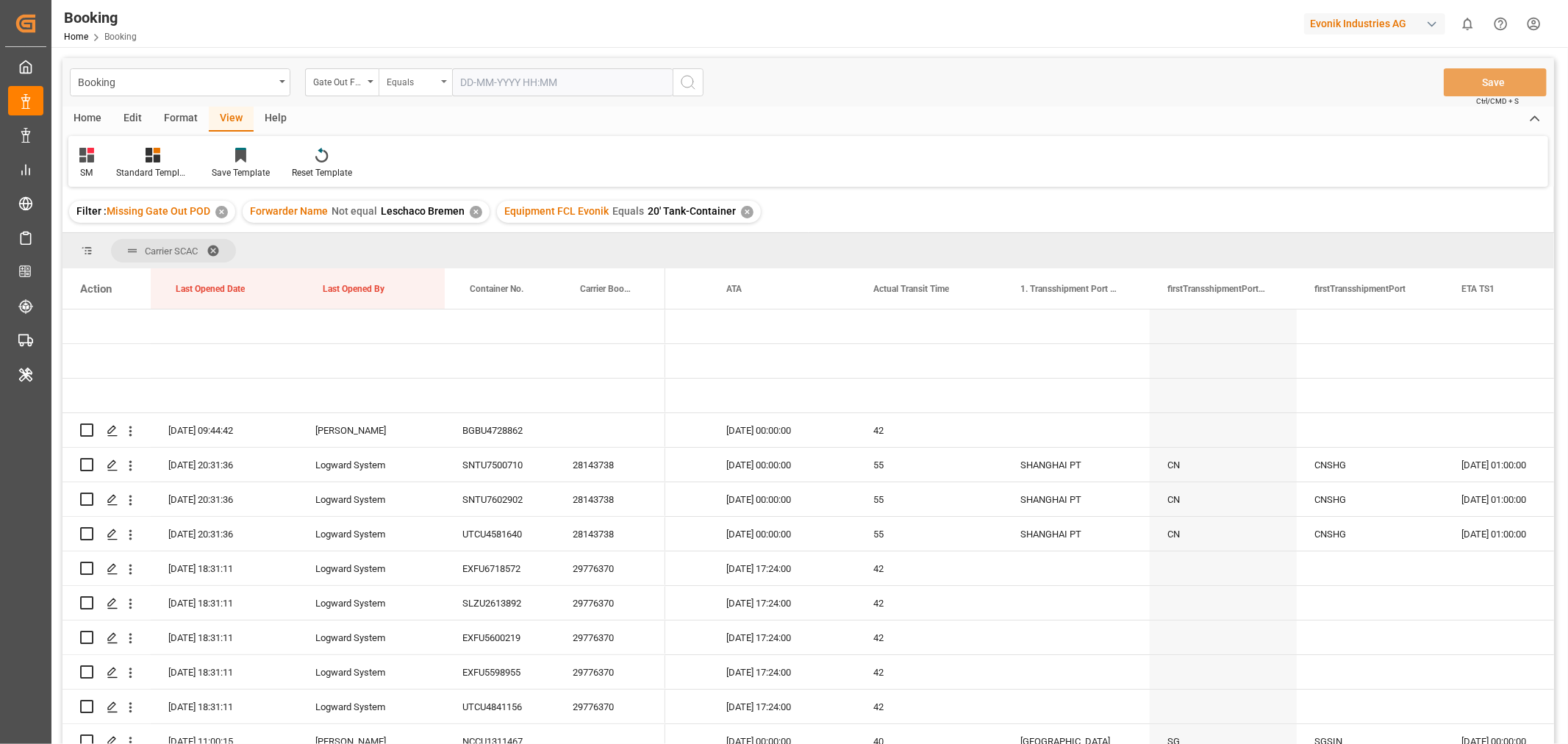
click at [442, 83] on icon "open menu" at bounding box center [444, 81] width 6 height 3
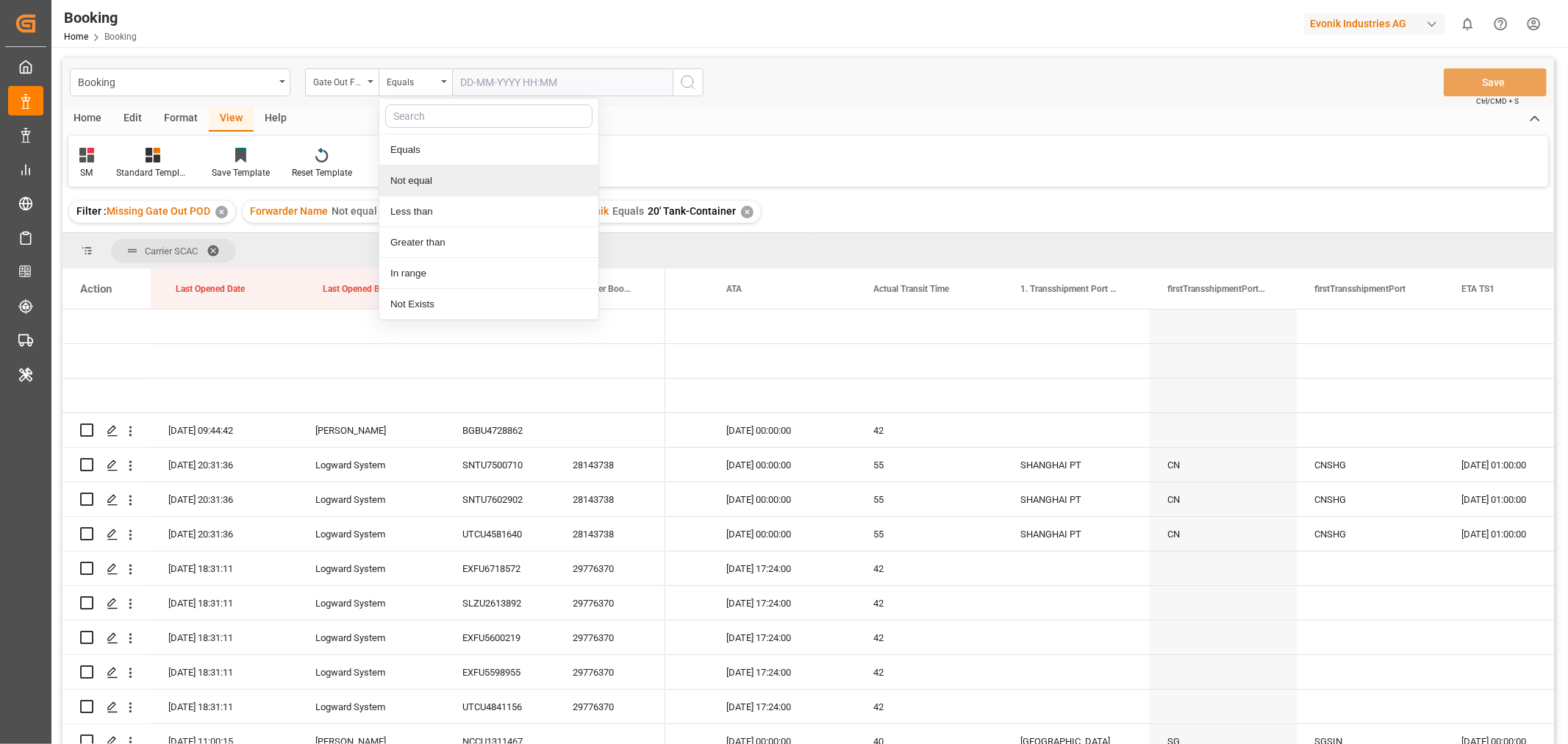
click at [419, 185] on div "Not equal" at bounding box center [489, 181] width 219 height 31
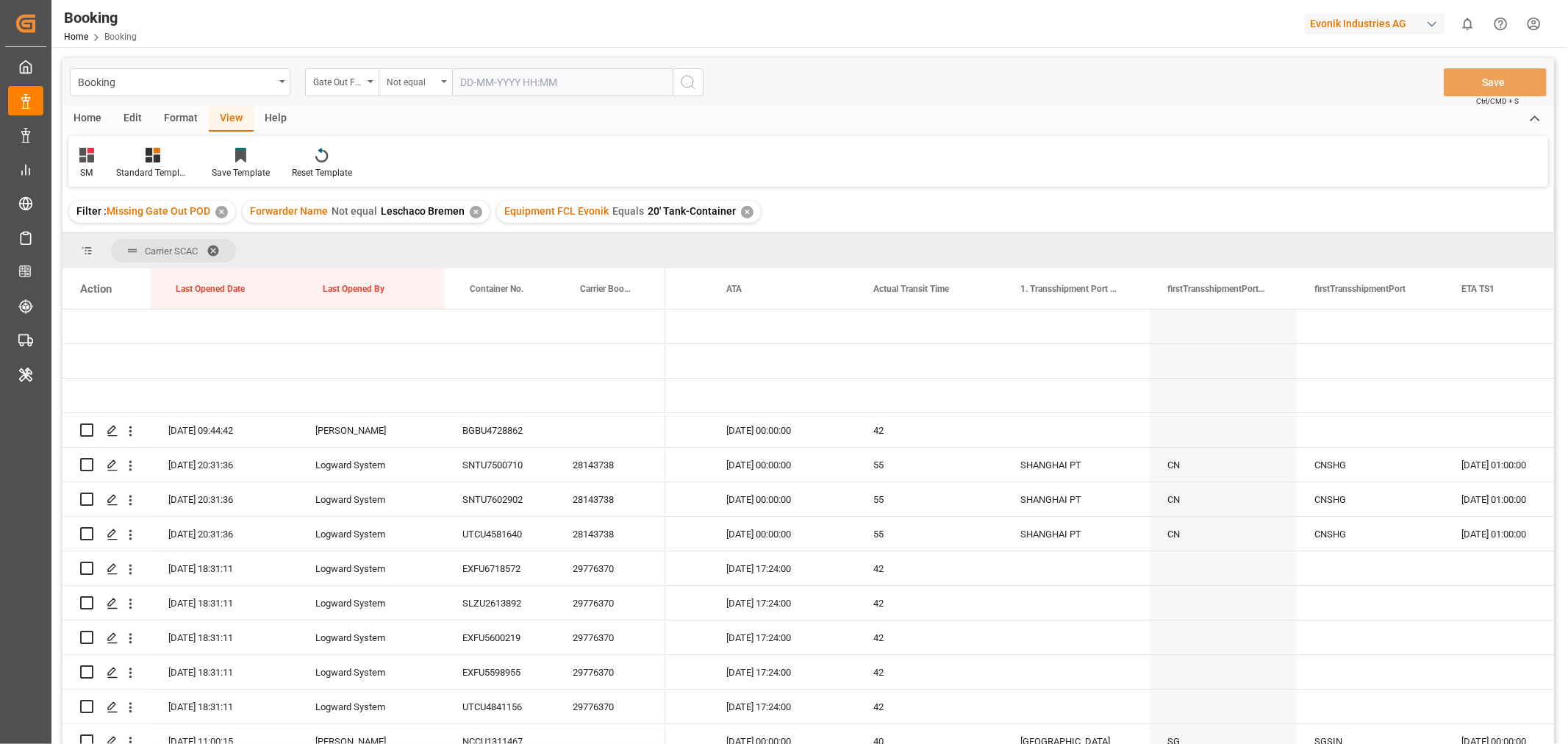
click at [442, 78] on div "Not equal" at bounding box center [415, 82] width 73 height 28
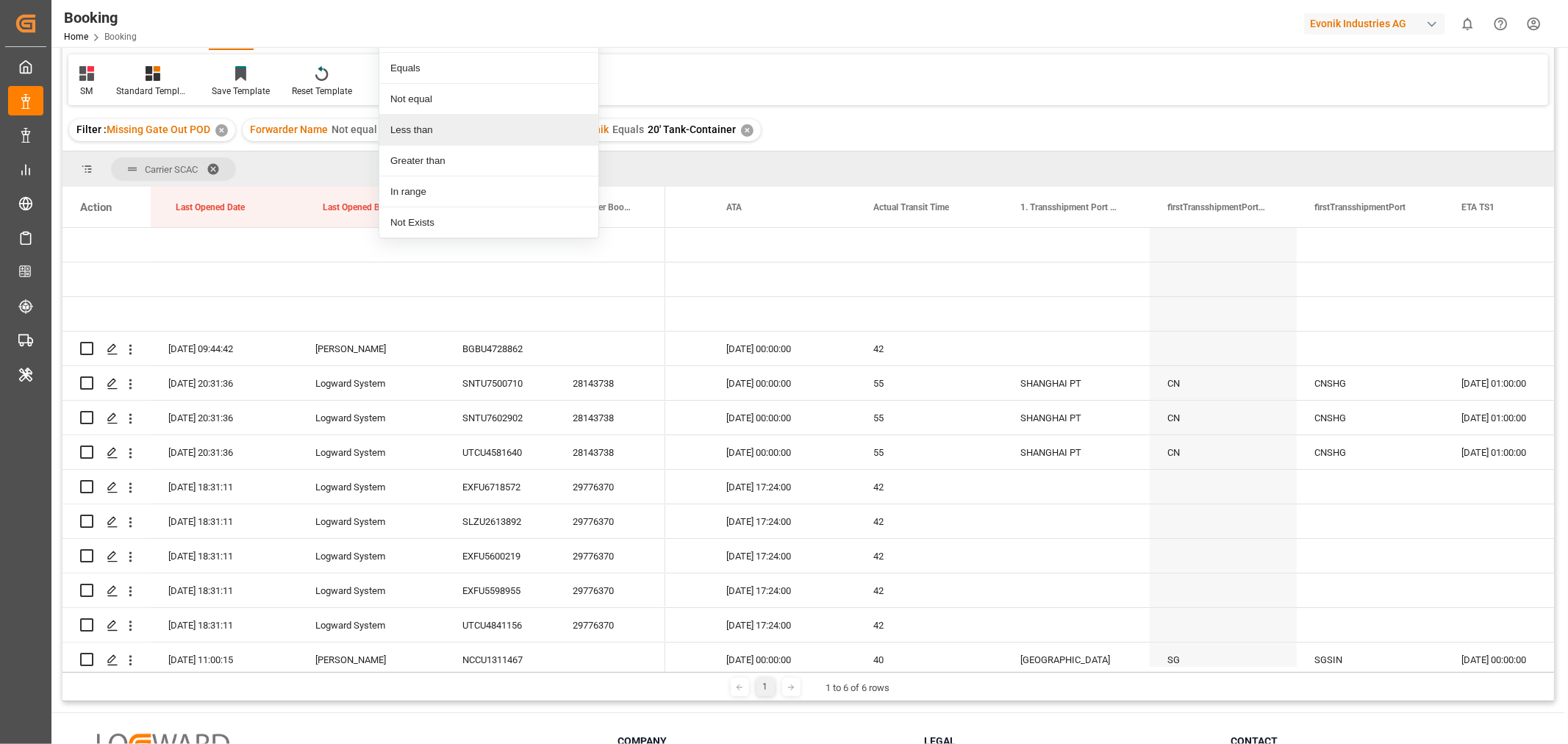
click at [426, 141] on div "Less than" at bounding box center [489, 130] width 219 height 31
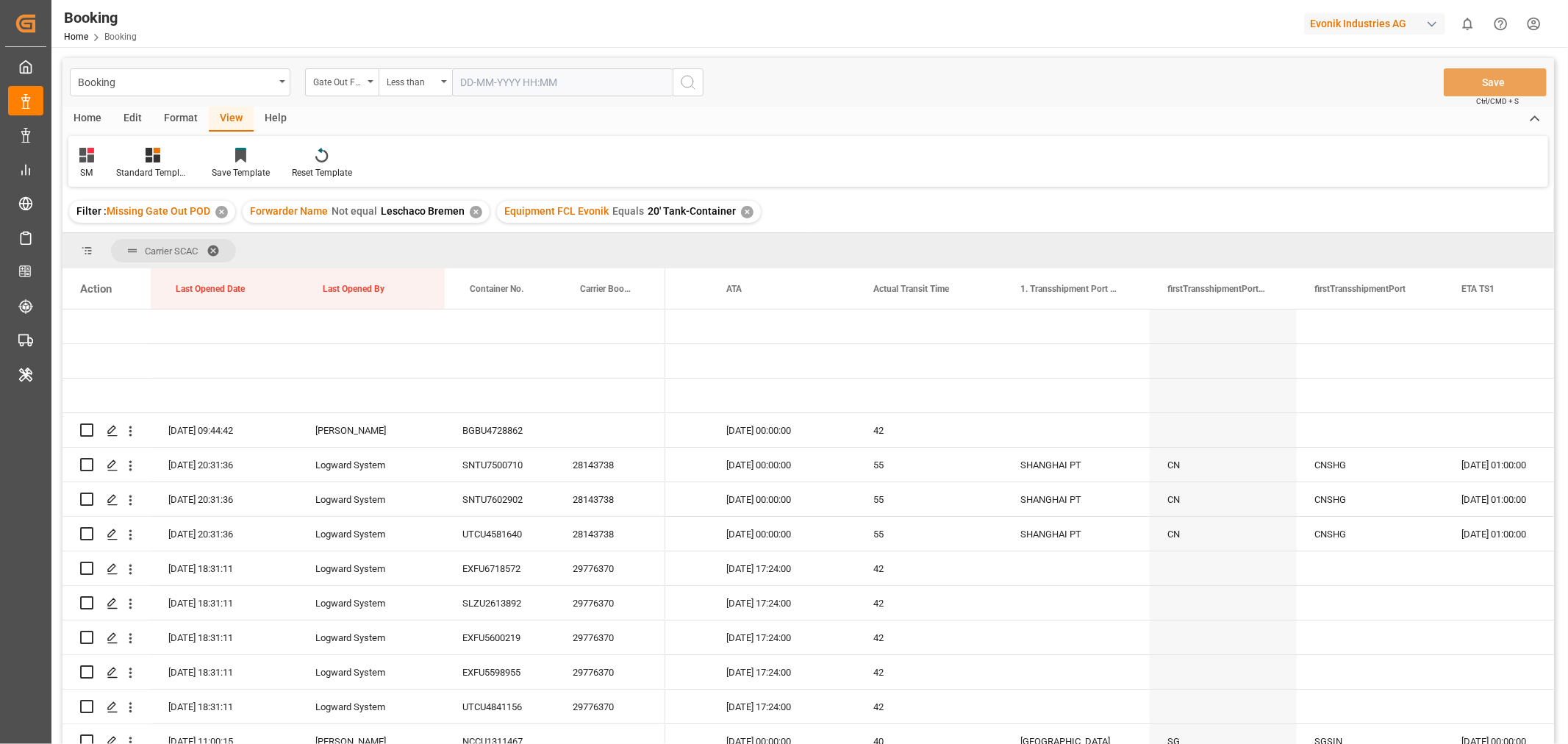
click at [477, 78] on input "text" at bounding box center [562, 82] width 220 height 28
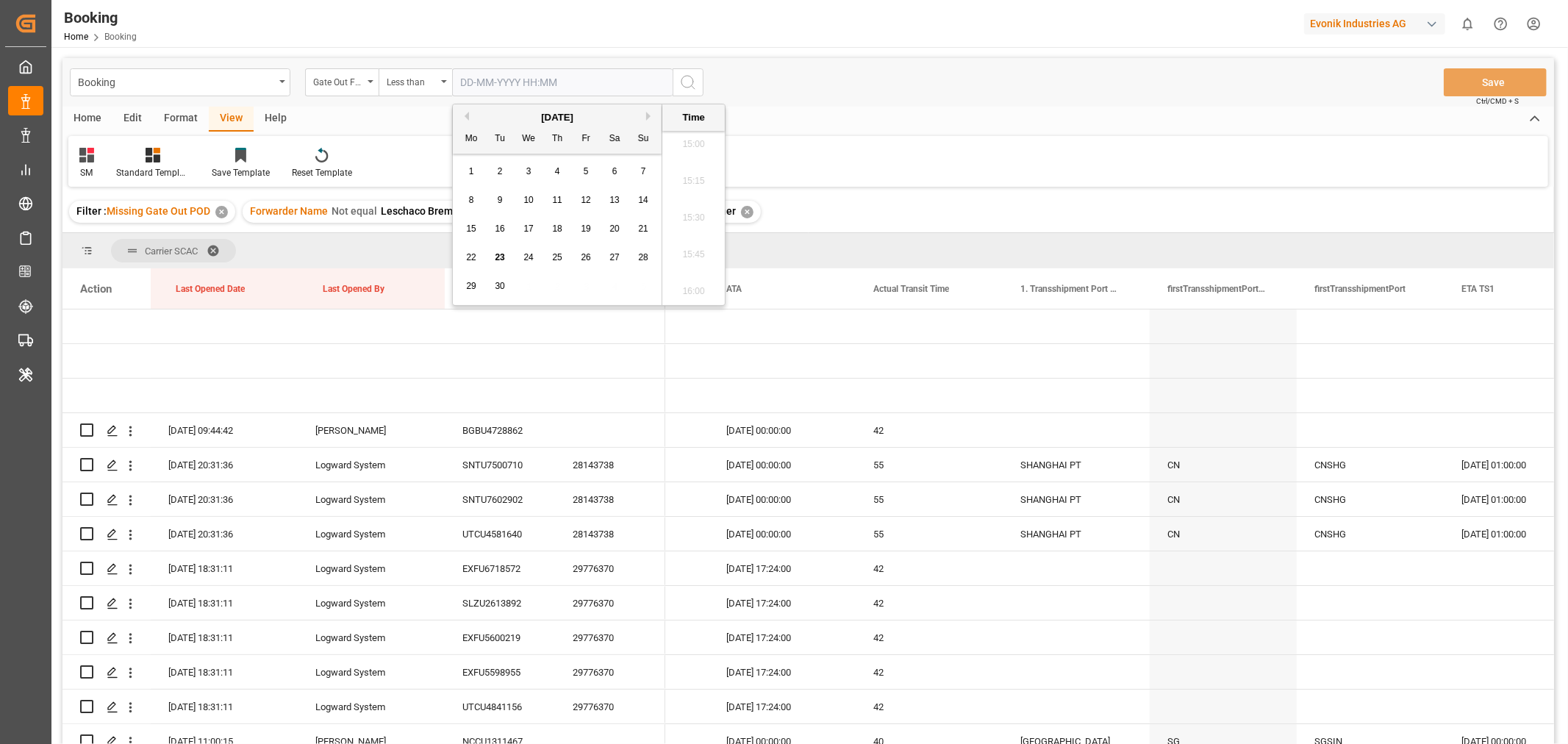
click at [461, 116] on button "Previous Month" at bounding box center [465, 116] width 9 height 9
click at [639, 288] on span "31" at bounding box center [642, 286] width 9 height 10
type input "31-08-2025 00:00"
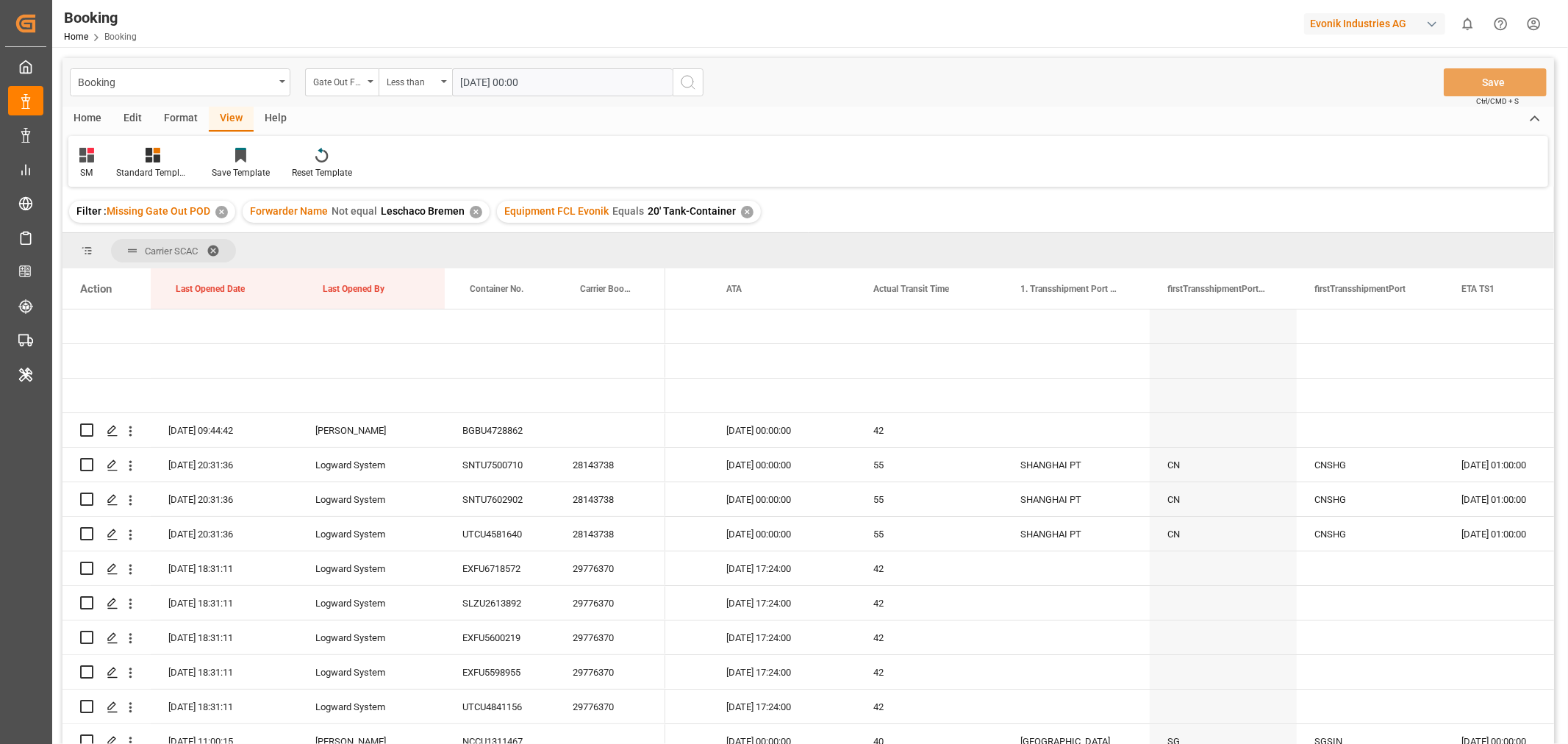
click at [803, 192] on div "Filter : Missing Gate Out POD ✕ Forwarder Name Not equal Leschaco Bremen ✕ Equi…" at bounding box center [808, 212] width 1491 height 41
click at [693, 83] on circle "search button" at bounding box center [688, 82] width 12 height 12
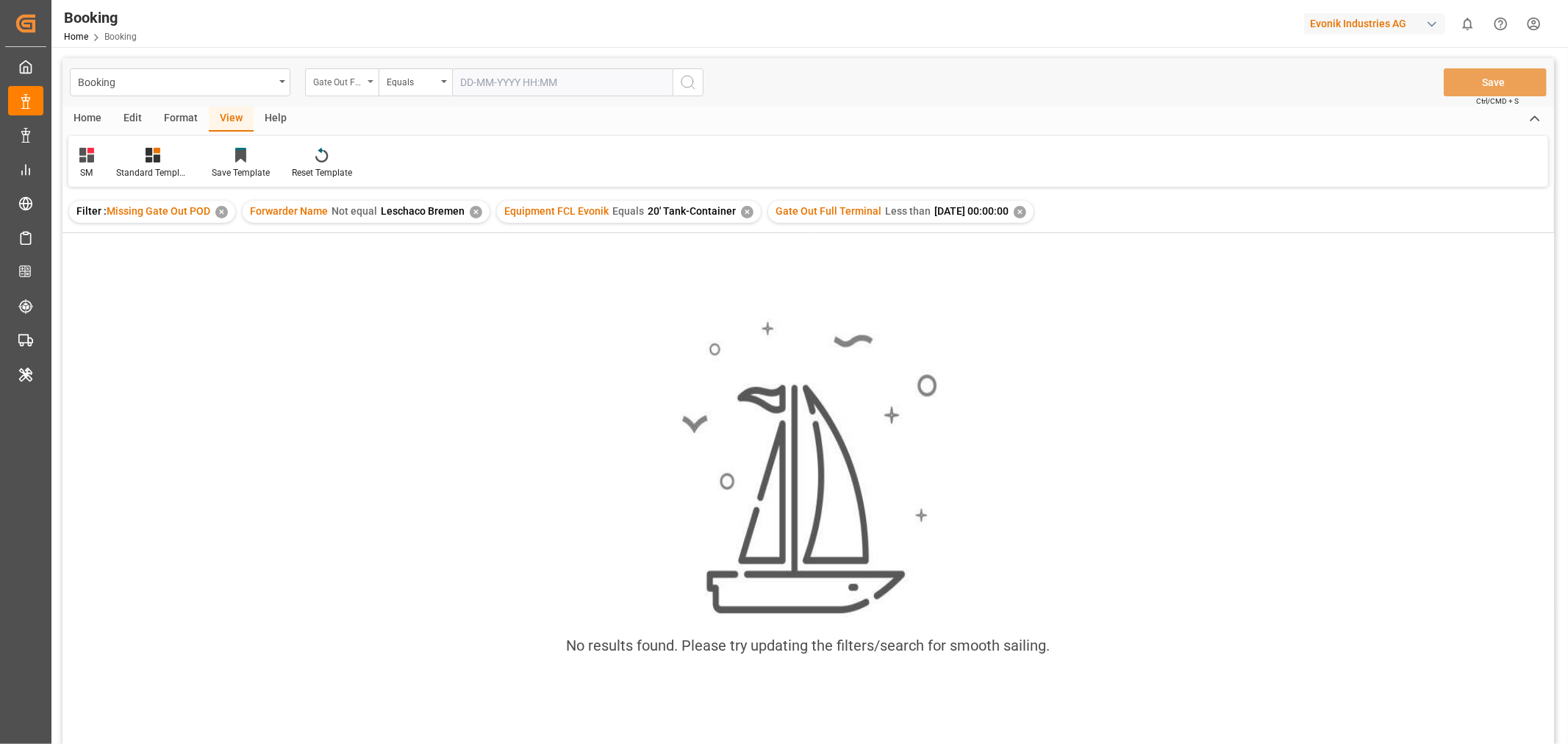
click at [365, 84] on div "Gate Out Full Terminal" at bounding box center [341, 82] width 73 height 28
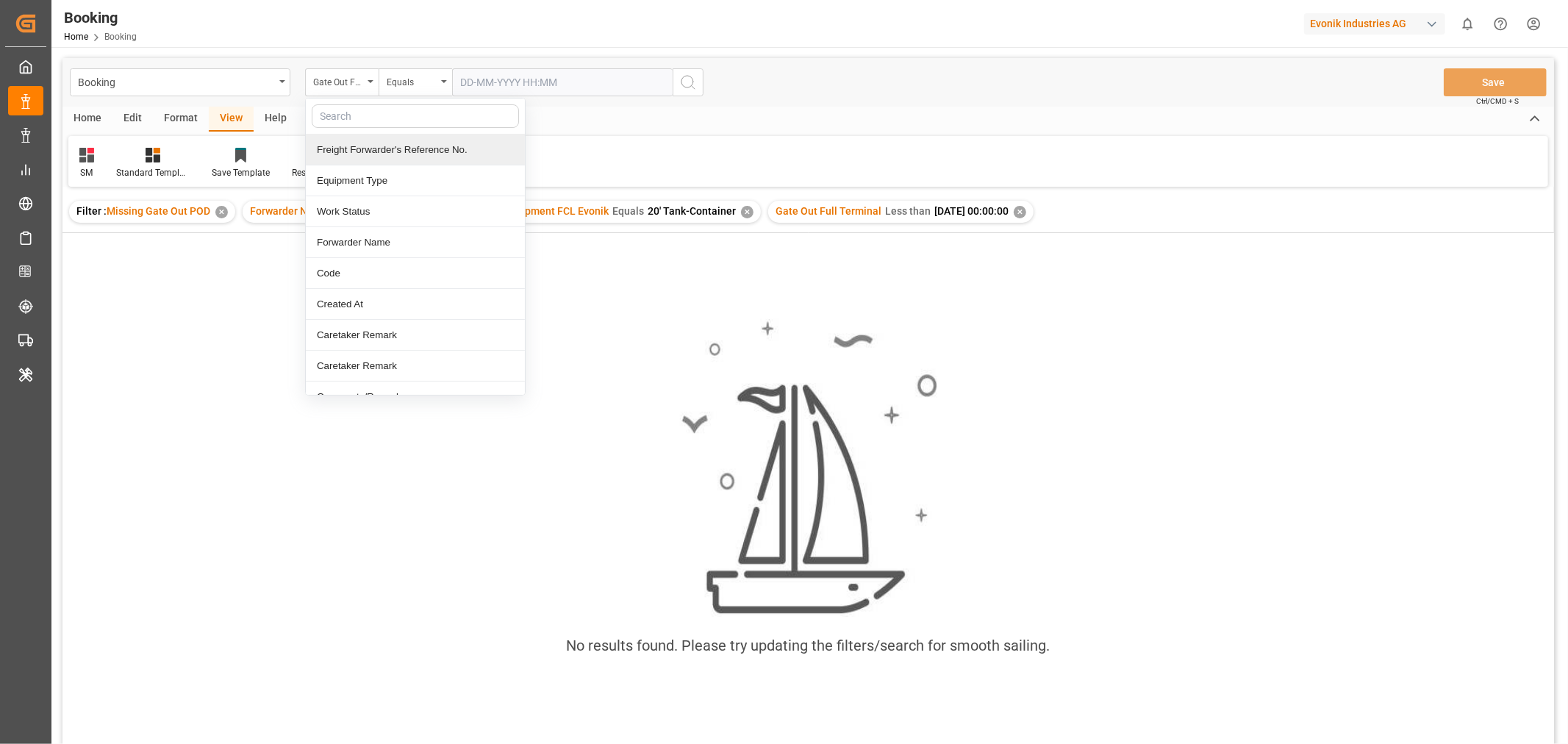
click at [1026, 215] on div "✕" at bounding box center [1020, 212] width 13 height 13
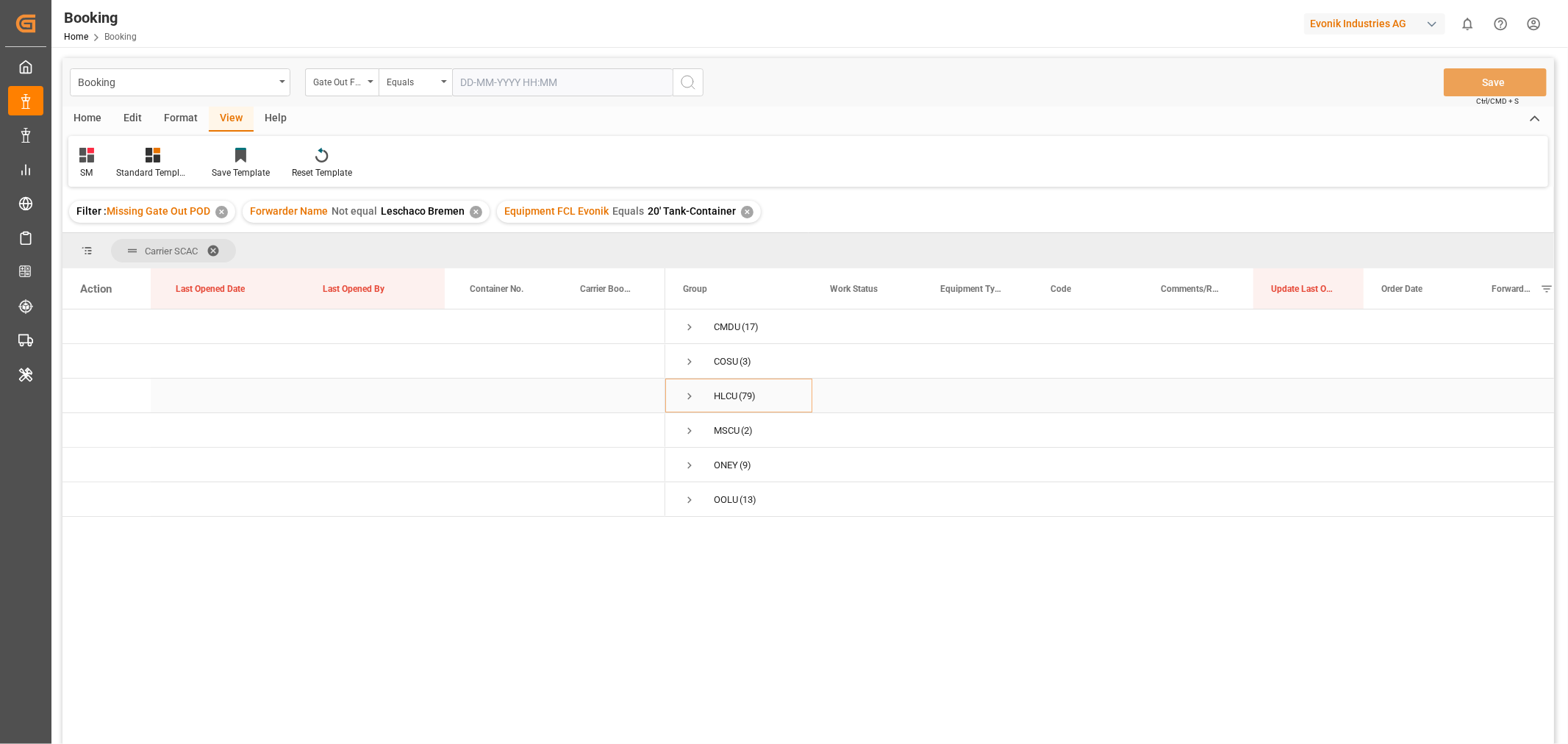
click at [686, 399] on span "Press SPACE to select this row." at bounding box center [689, 396] width 13 height 13
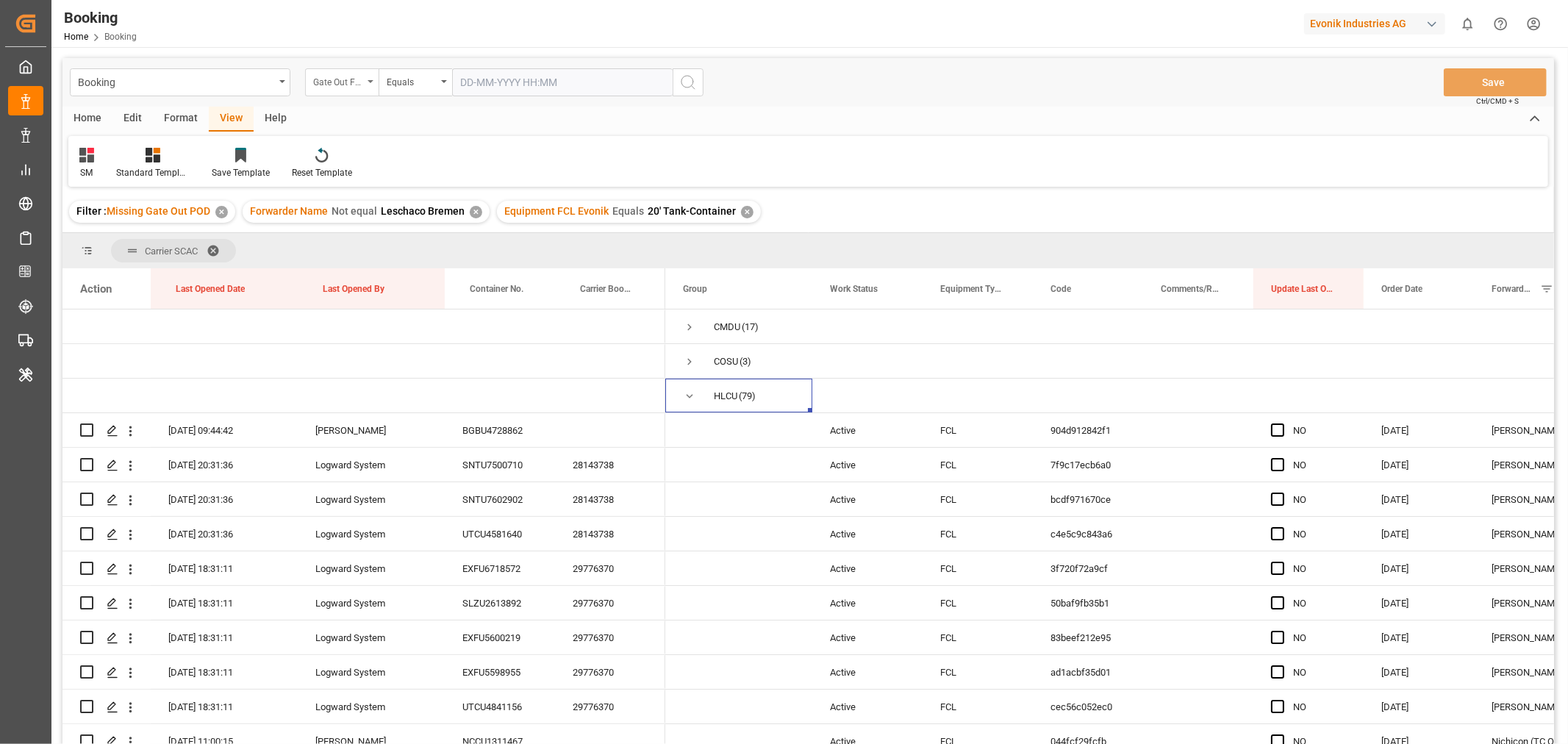
click at [367, 84] on div "Gate Out Full Terminal" at bounding box center [341, 82] width 73 height 28
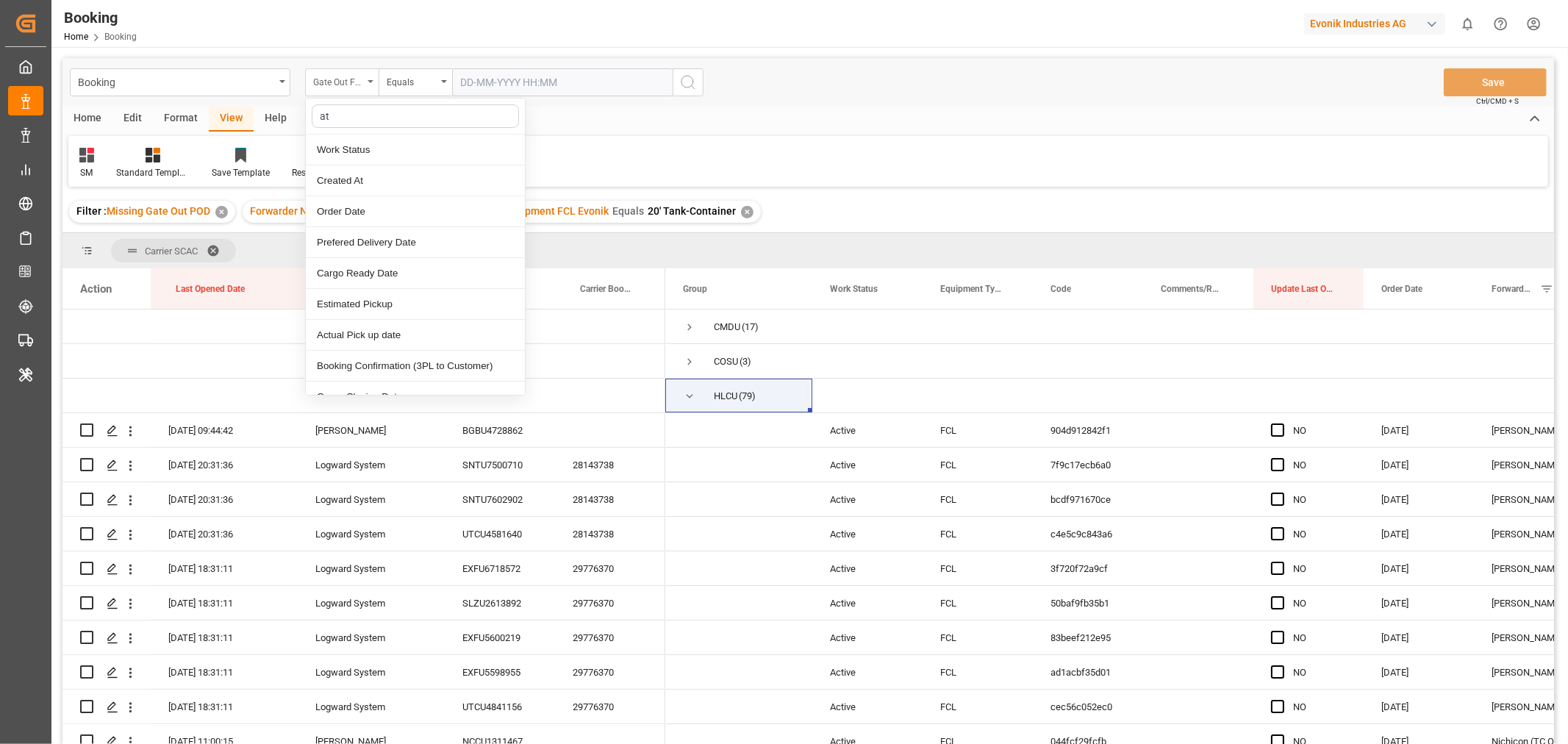
type input "ata"
click at [330, 158] on div "ATA" at bounding box center [415, 150] width 219 height 31
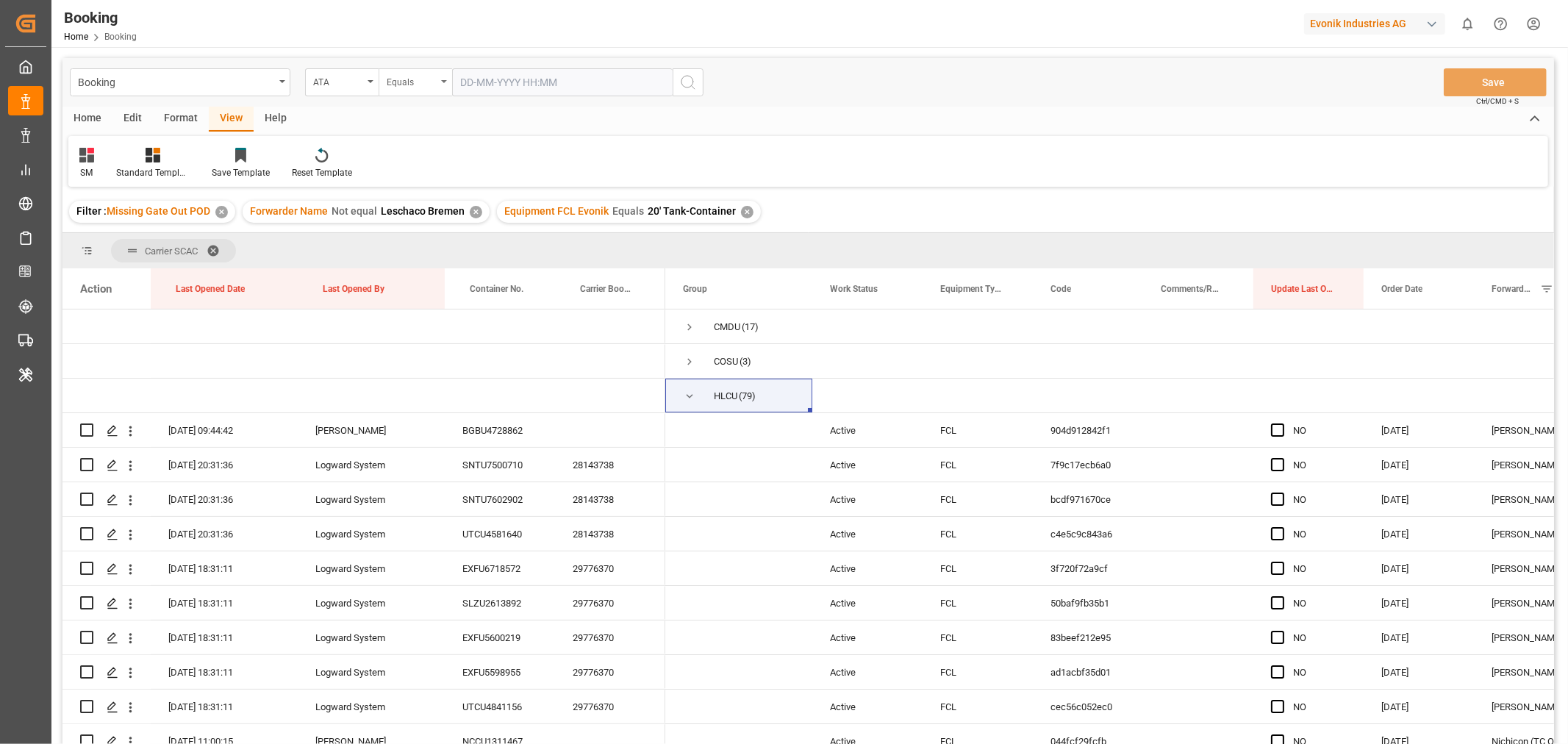
click at [441, 86] on div "Equals" at bounding box center [415, 82] width 73 height 28
click at [421, 204] on div "Less than" at bounding box center [489, 212] width 219 height 31
click at [487, 89] on input "text" at bounding box center [562, 82] width 220 height 28
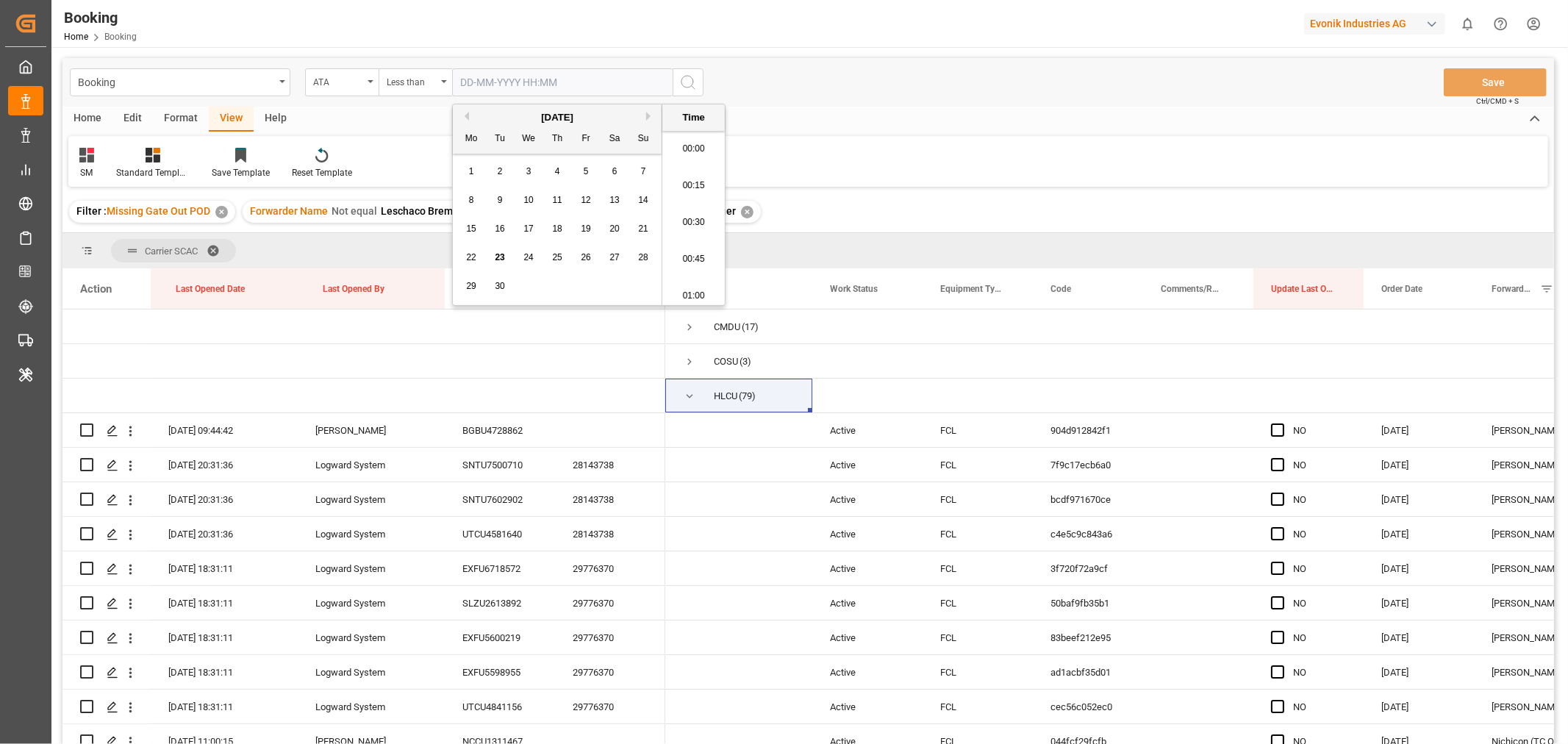
scroll to position [2248, 0]
click at [460, 118] on button "Previous Month" at bounding box center [465, 116] width 9 height 9
click at [634, 288] on div "31" at bounding box center [643, 287] width 18 height 18
type input "31-08-2025 00:00"
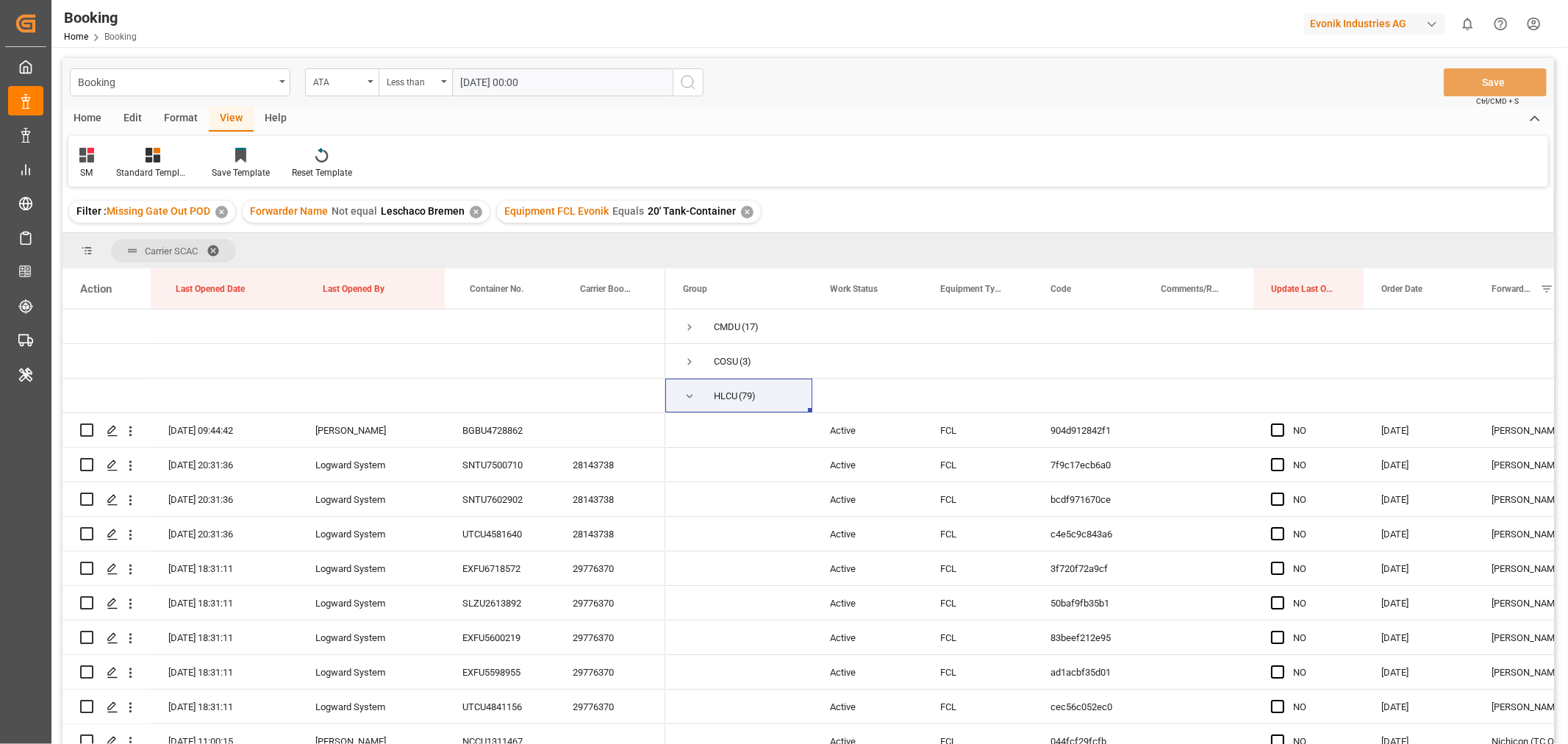
click at [821, 203] on div "Filter : Missing Gate Out POD ✕ Forwarder Name Not equal Leschaco Bremen ✕ Equi…" at bounding box center [808, 212] width 1491 height 41
click at [682, 84] on circle "search button" at bounding box center [688, 82] width 12 height 12
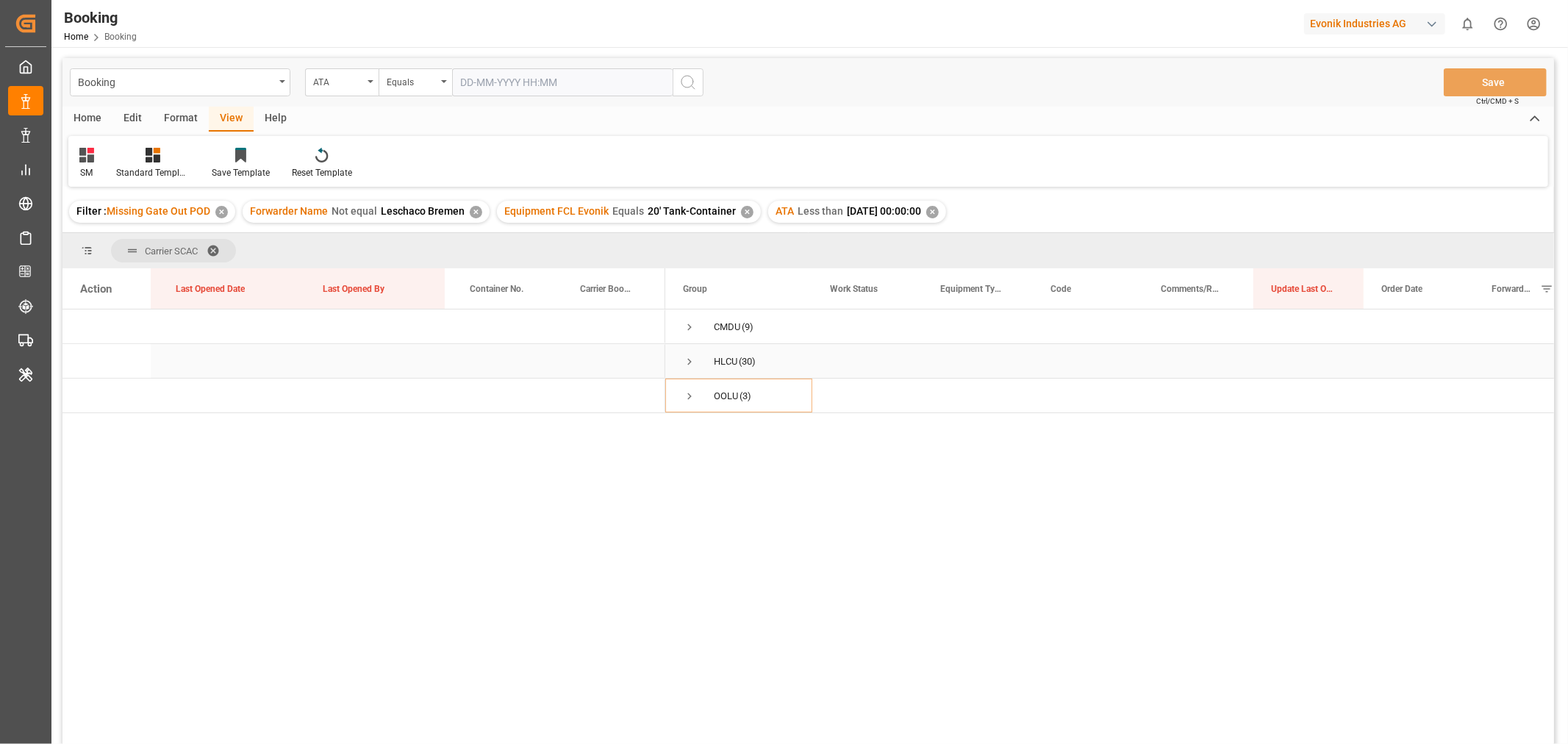
click at [687, 359] on span "Press SPACE to select this row." at bounding box center [689, 362] width 13 height 13
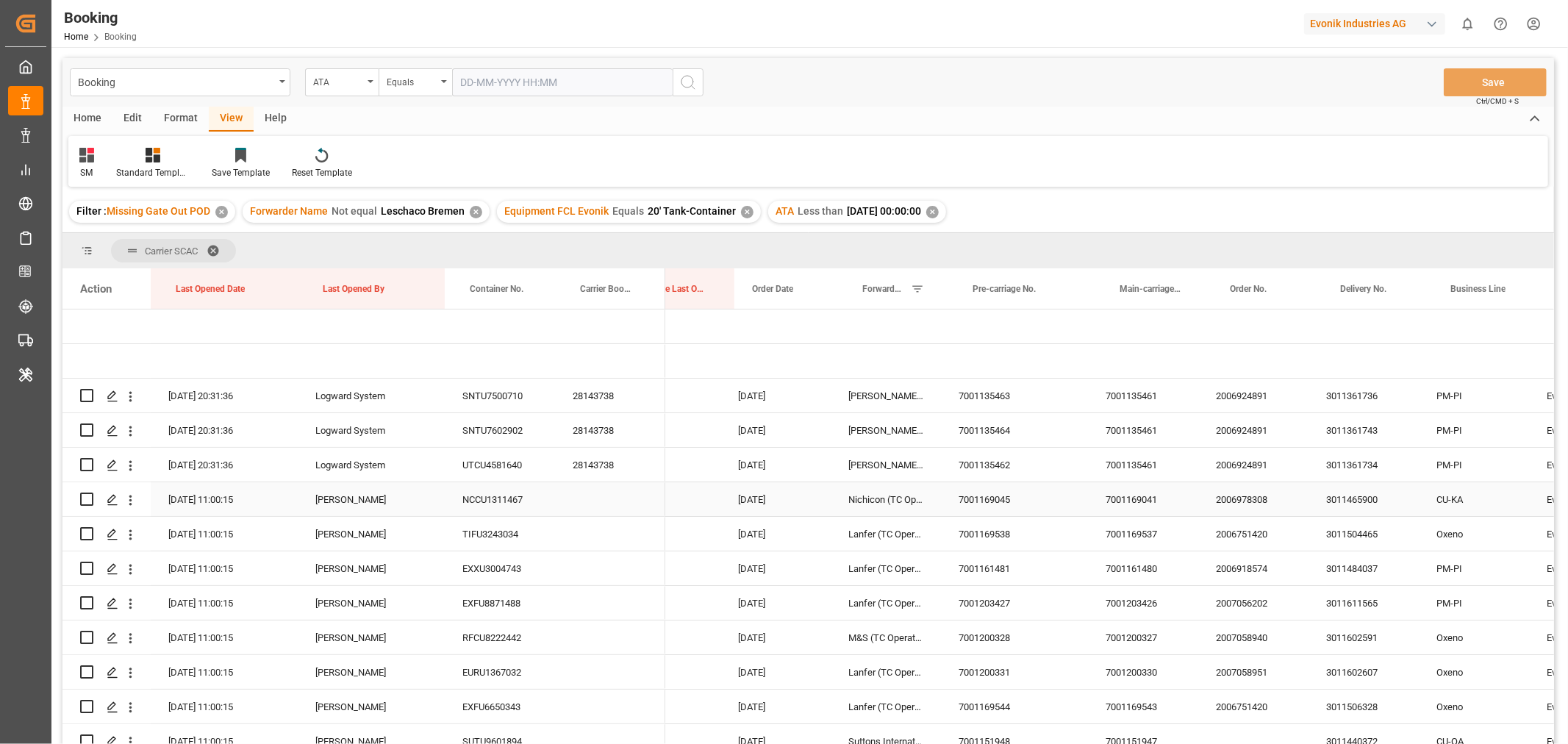
scroll to position [0, 651]
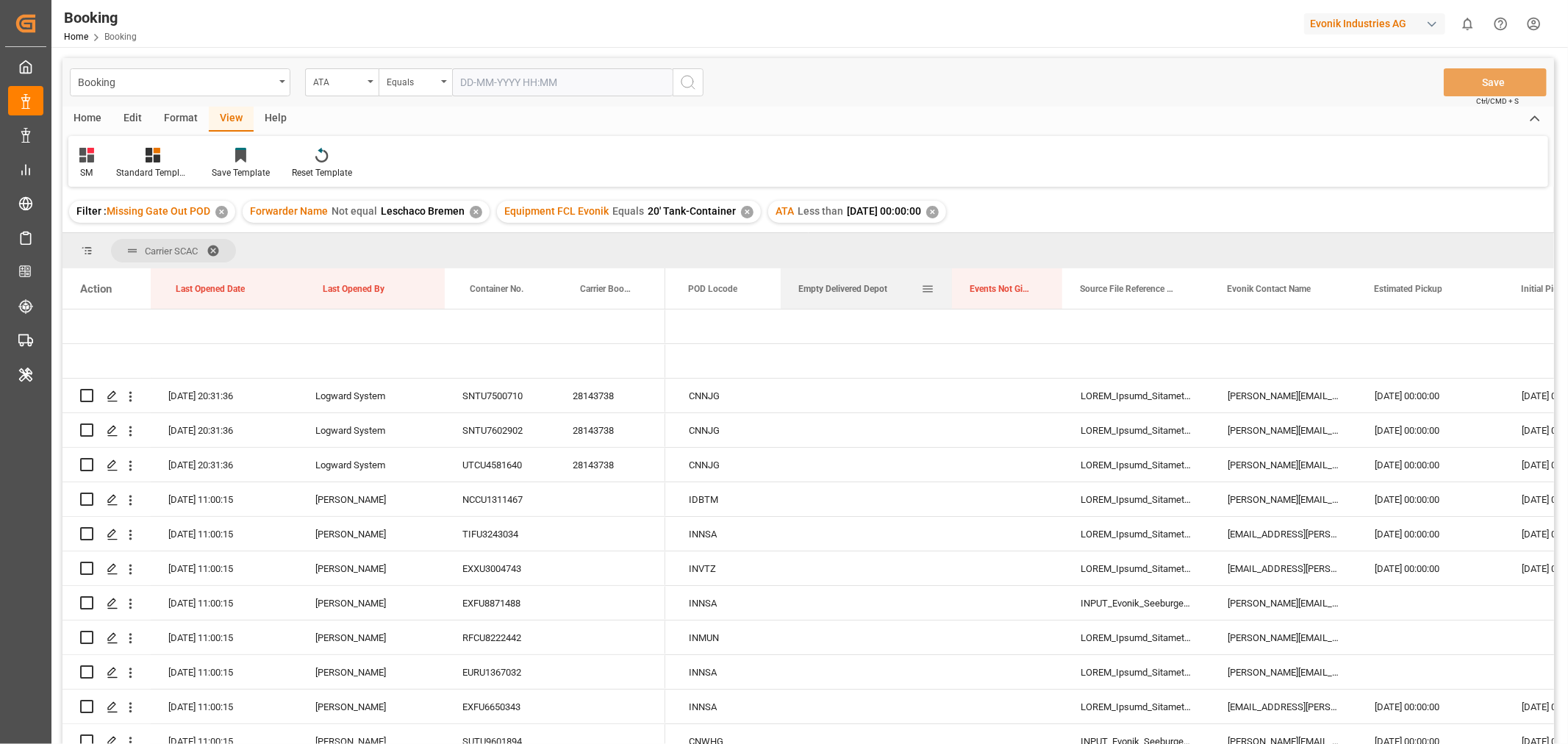
drag, startPoint x: 900, startPoint y: 283, endPoint x: 950, endPoint y: 285, distance: 50.0
click at [950, 285] on div at bounding box center [952, 288] width 6 height 40
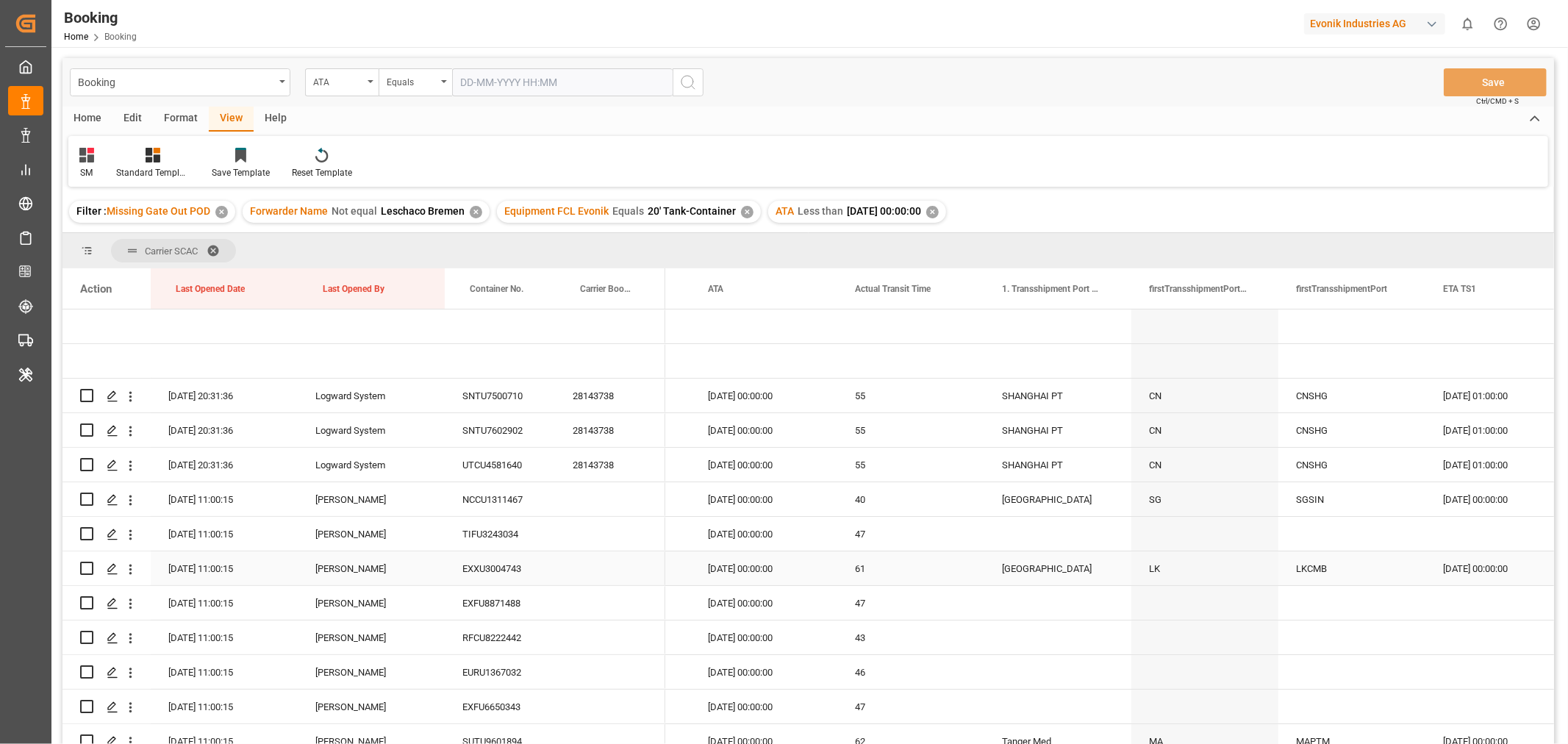
click at [496, 571] on div "EXXU3004743" at bounding box center [500, 568] width 110 height 34
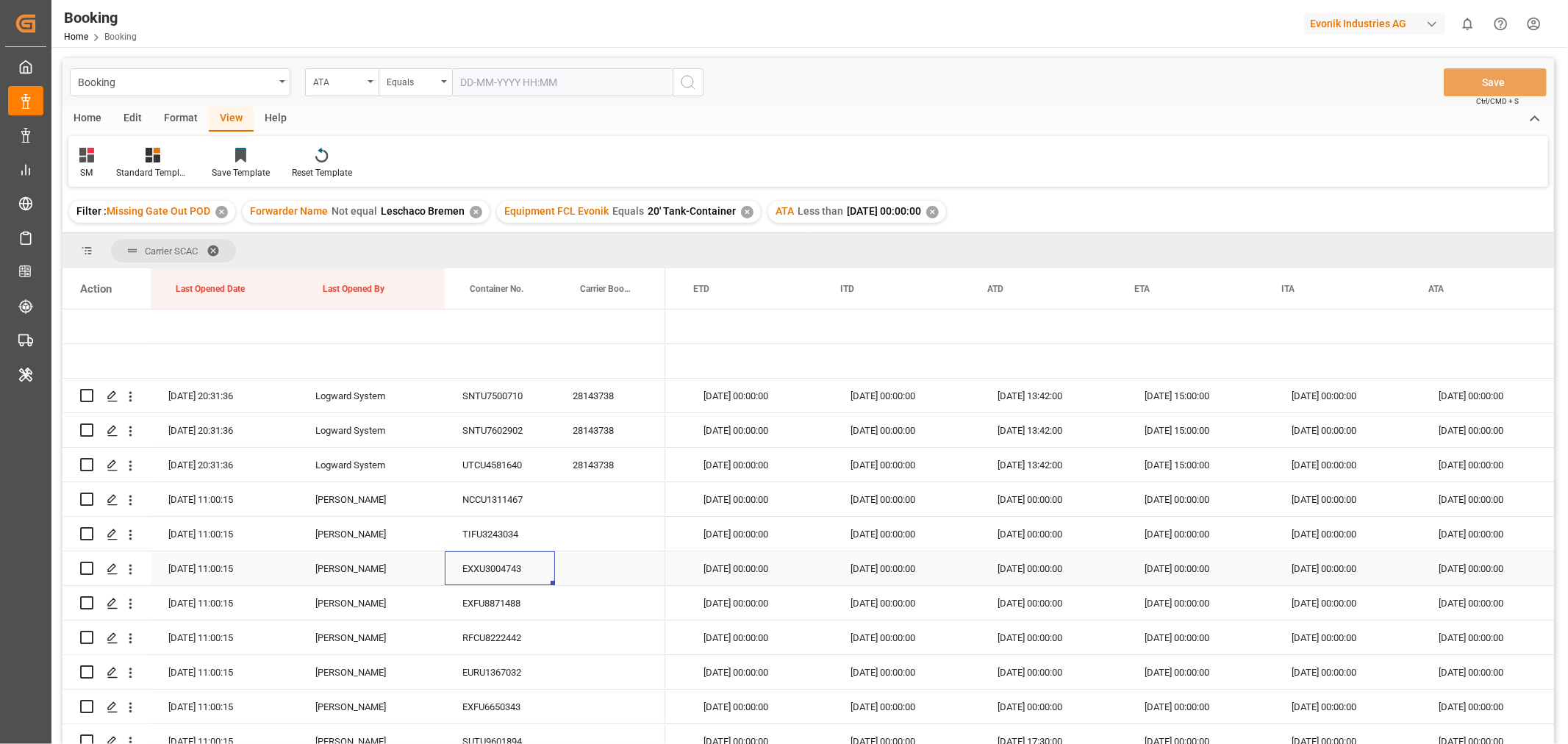
scroll to position [0, 6486]
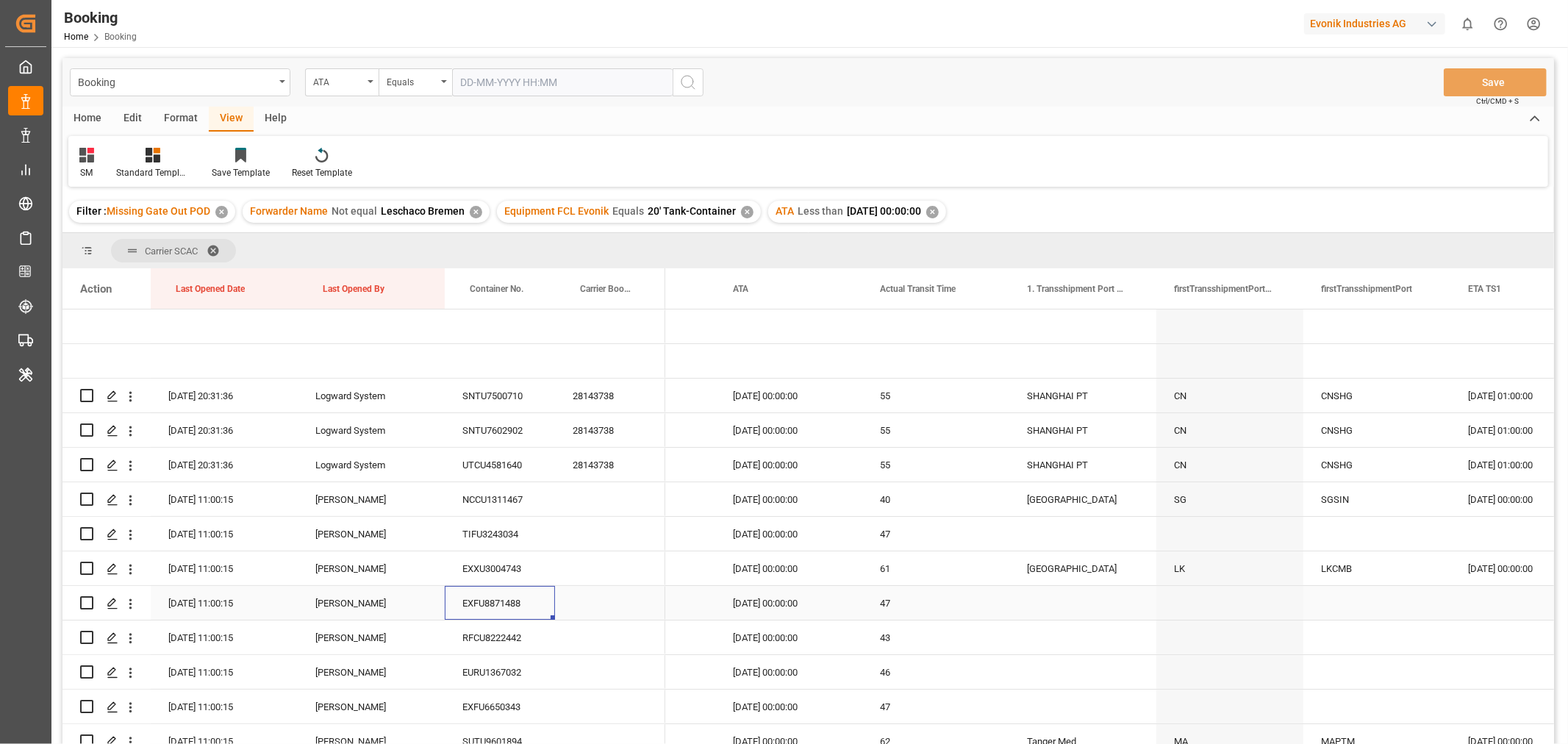
click at [504, 598] on div "EXFU8871488" at bounding box center [500, 603] width 110 height 34
click at [586, 468] on div "28143738" at bounding box center [610, 464] width 110 height 34
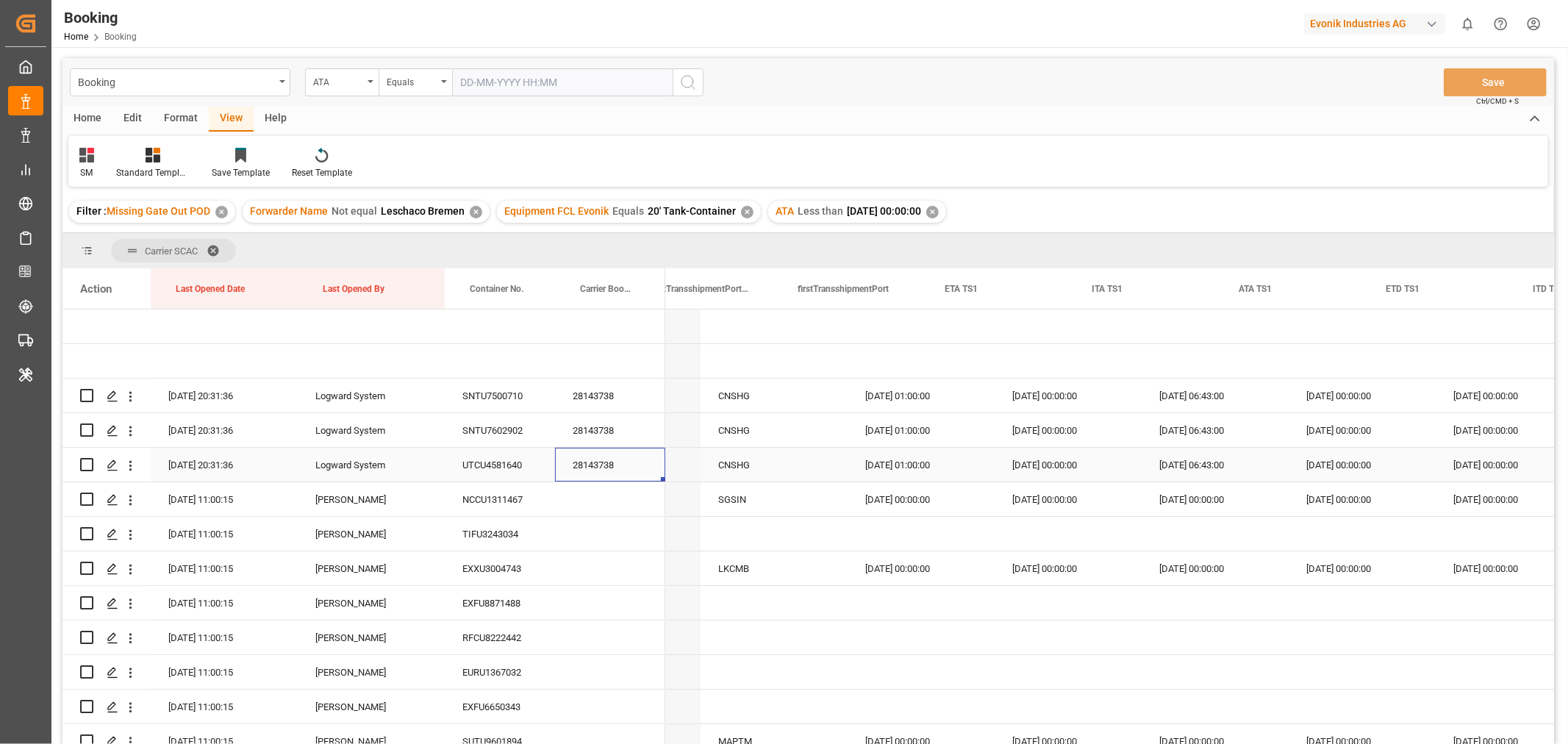
scroll to position [0, 7675]
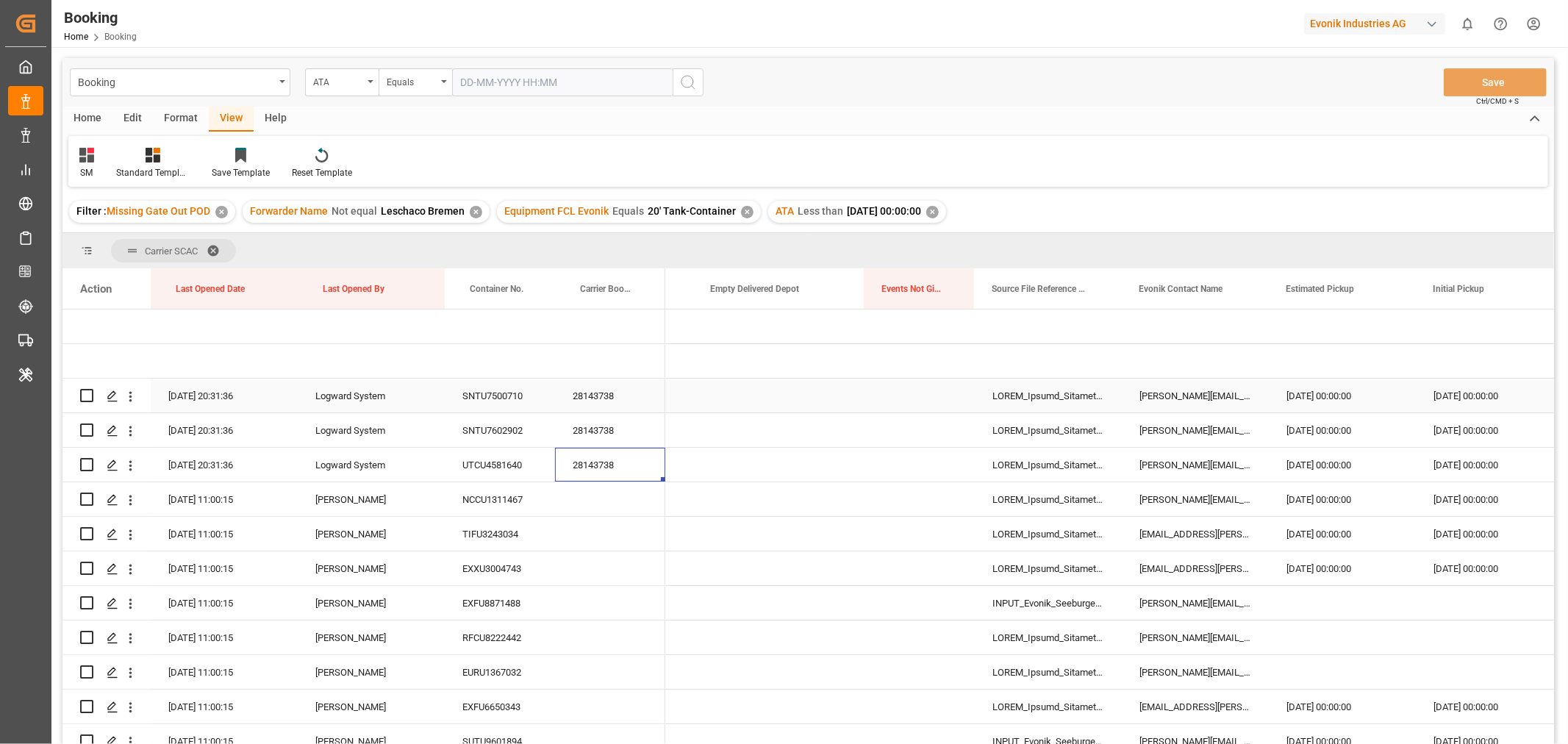
click at [760, 390] on div "Press SPACE to select this row." at bounding box center [778, 395] width 171 height 34
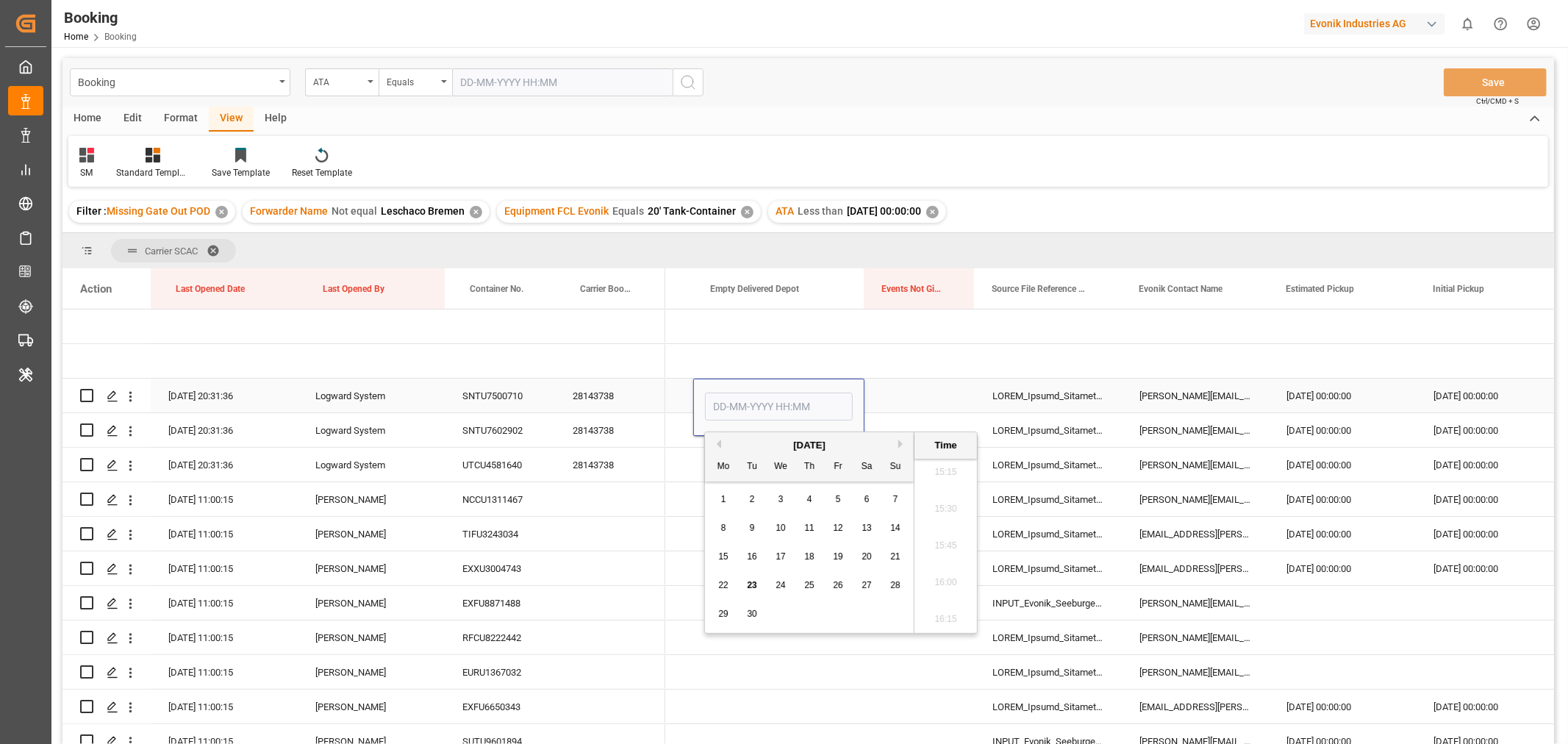
click at [919, 391] on div "Press SPACE to select this row." at bounding box center [920, 395] width 110 height 34
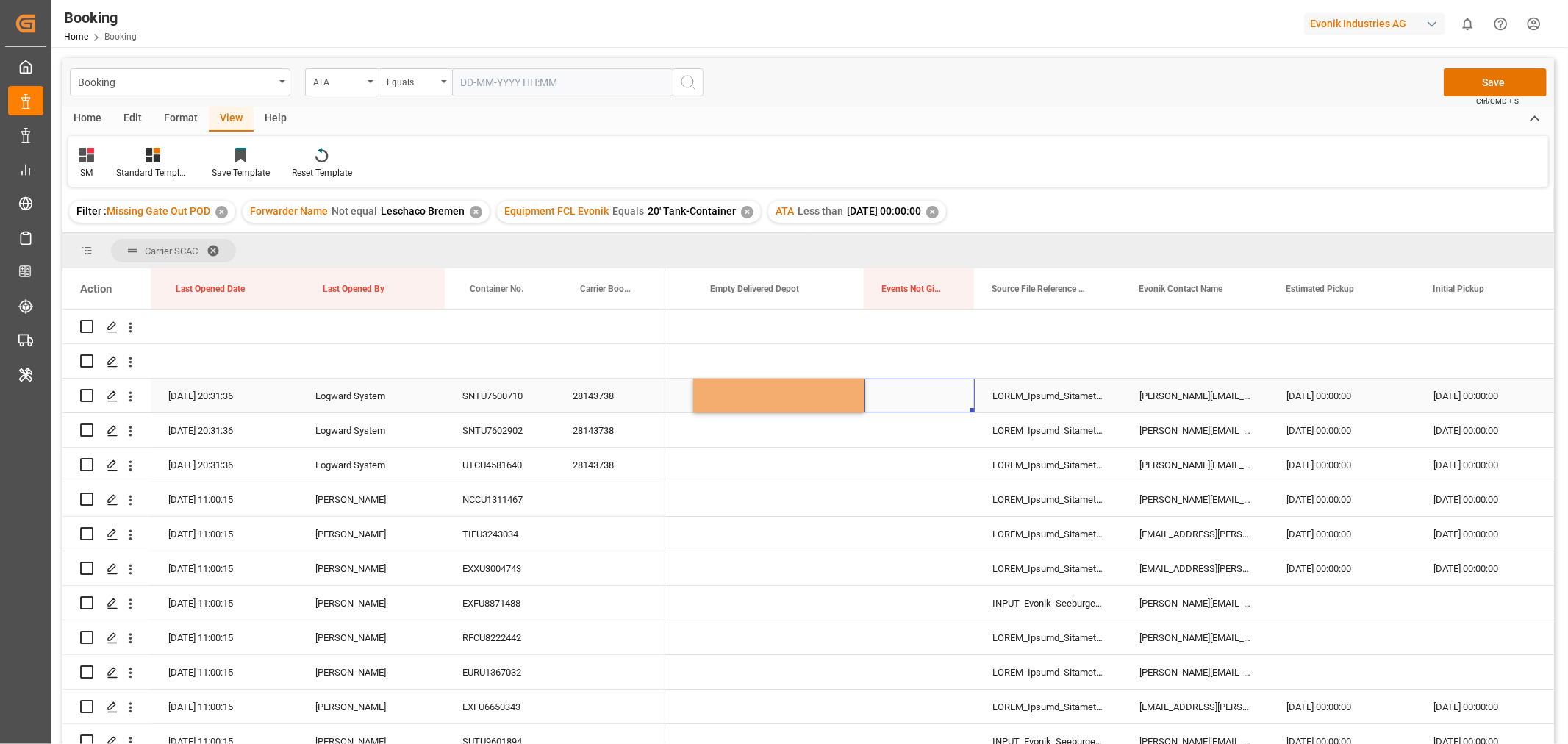
click at [919, 391] on div "Press SPACE to select this row." at bounding box center [920, 395] width 110 height 34
click at [954, 403] on button "Select Items" at bounding box center [919, 405] width 87 height 28
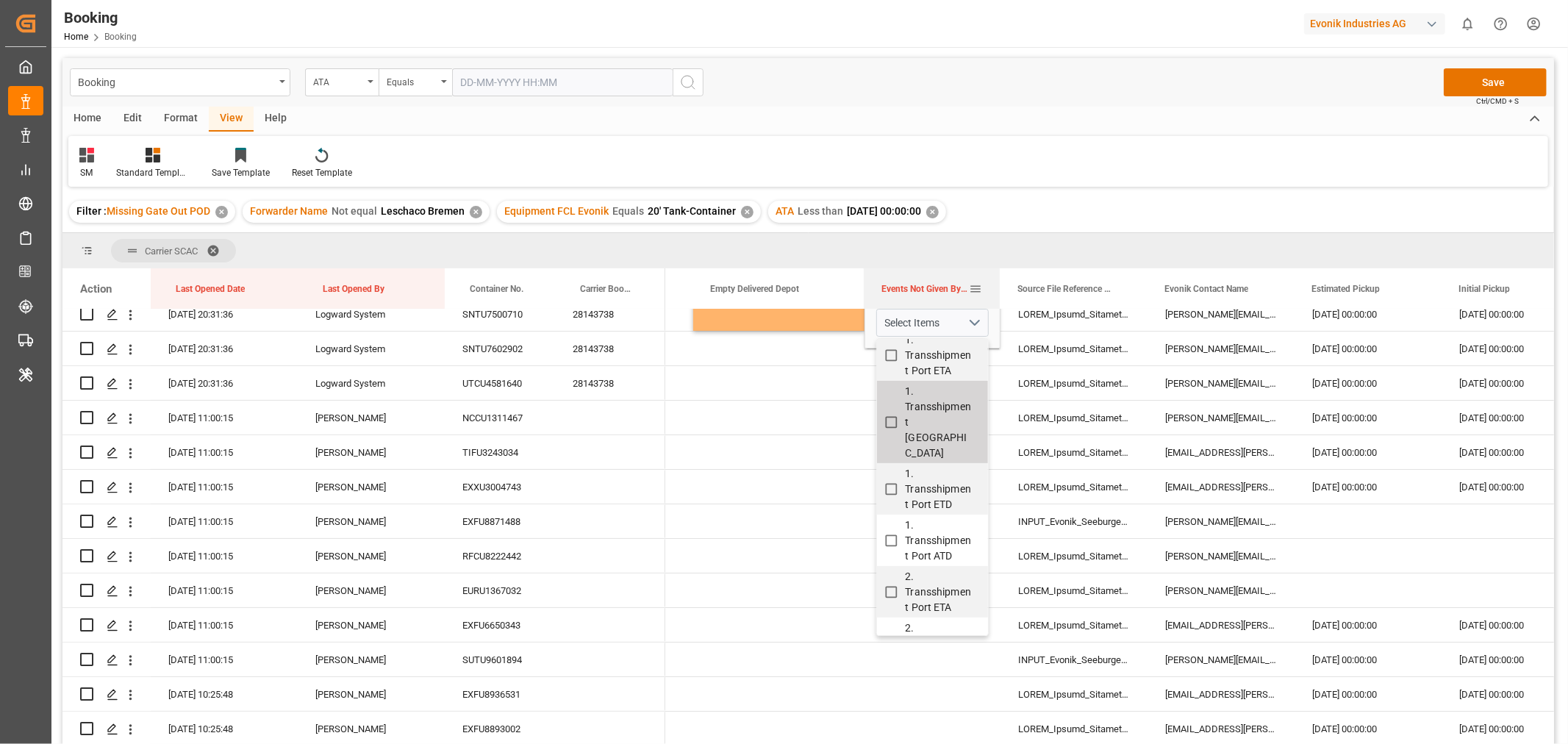
drag, startPoint x: 972, startPoint y: 282, endPoint x: 997, endPoint y: 282, distance: 25.0
click at [997, 282] on div at bounding box center [999, 288] width 6 height 40
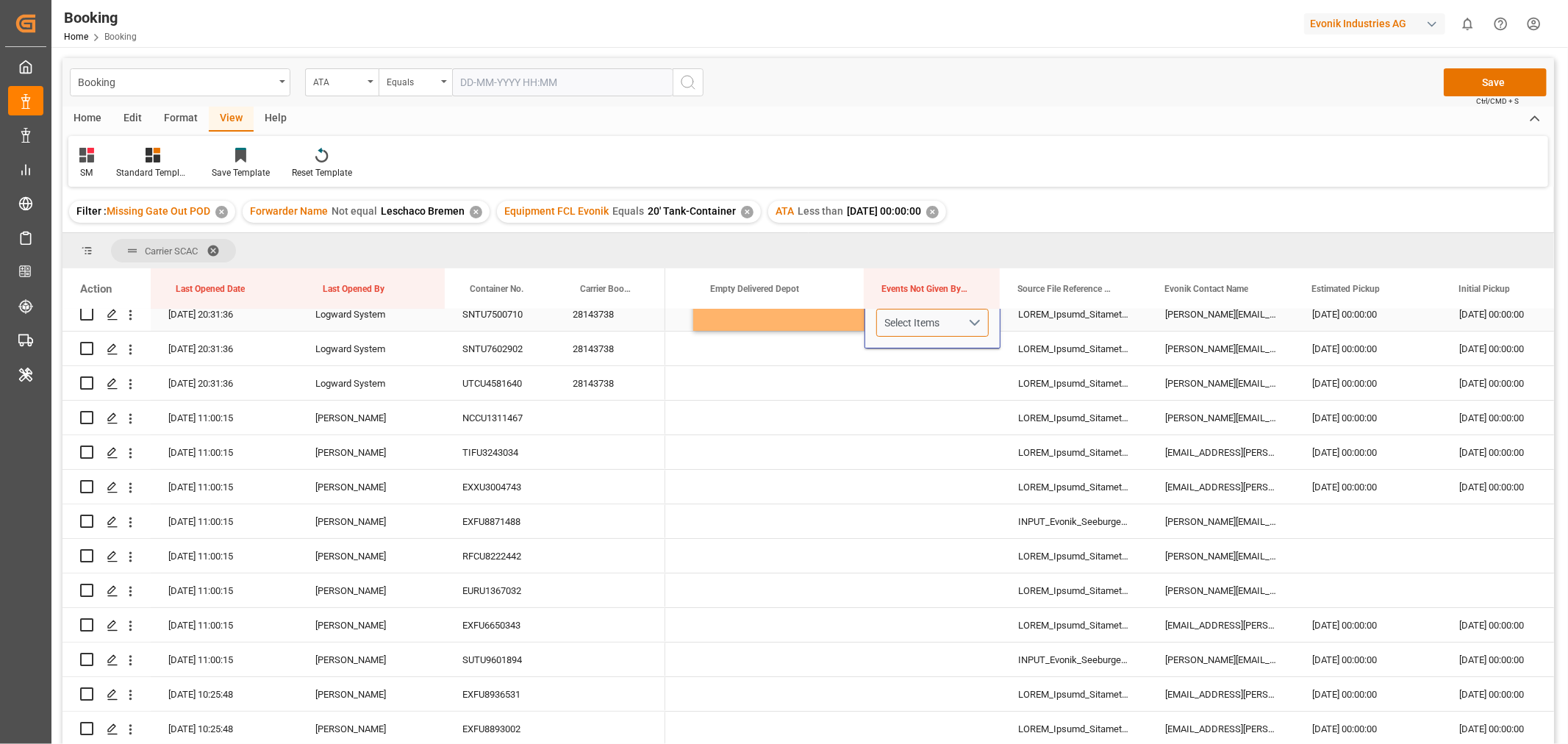
click at [972, 320] on button "Select Items" at bounding box center [932, 323] width 113 height 28
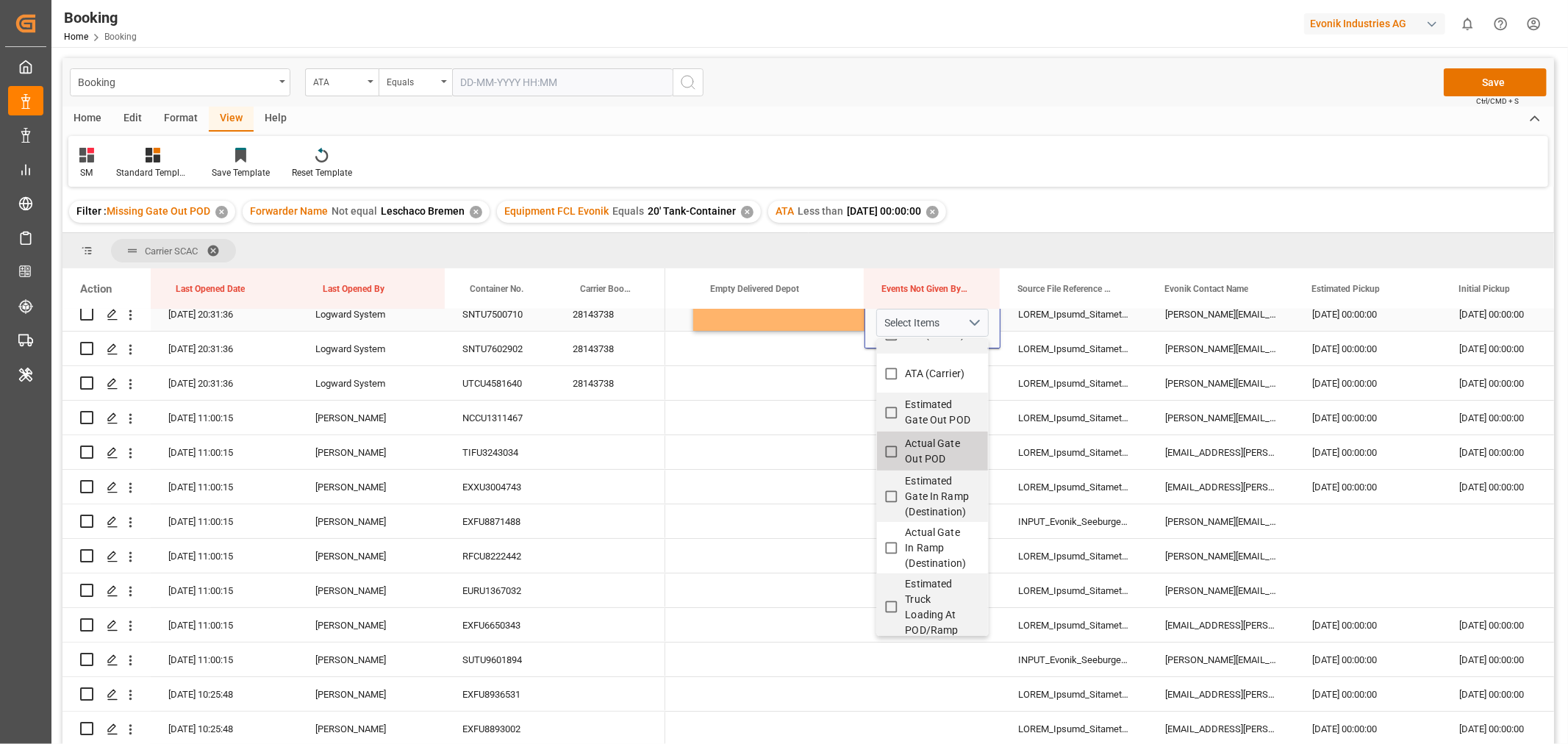
click at [891, 437] on input "Actual Gate Out POD" at bounding box center [891, 451] width 28 height 28
checkbox input "true"
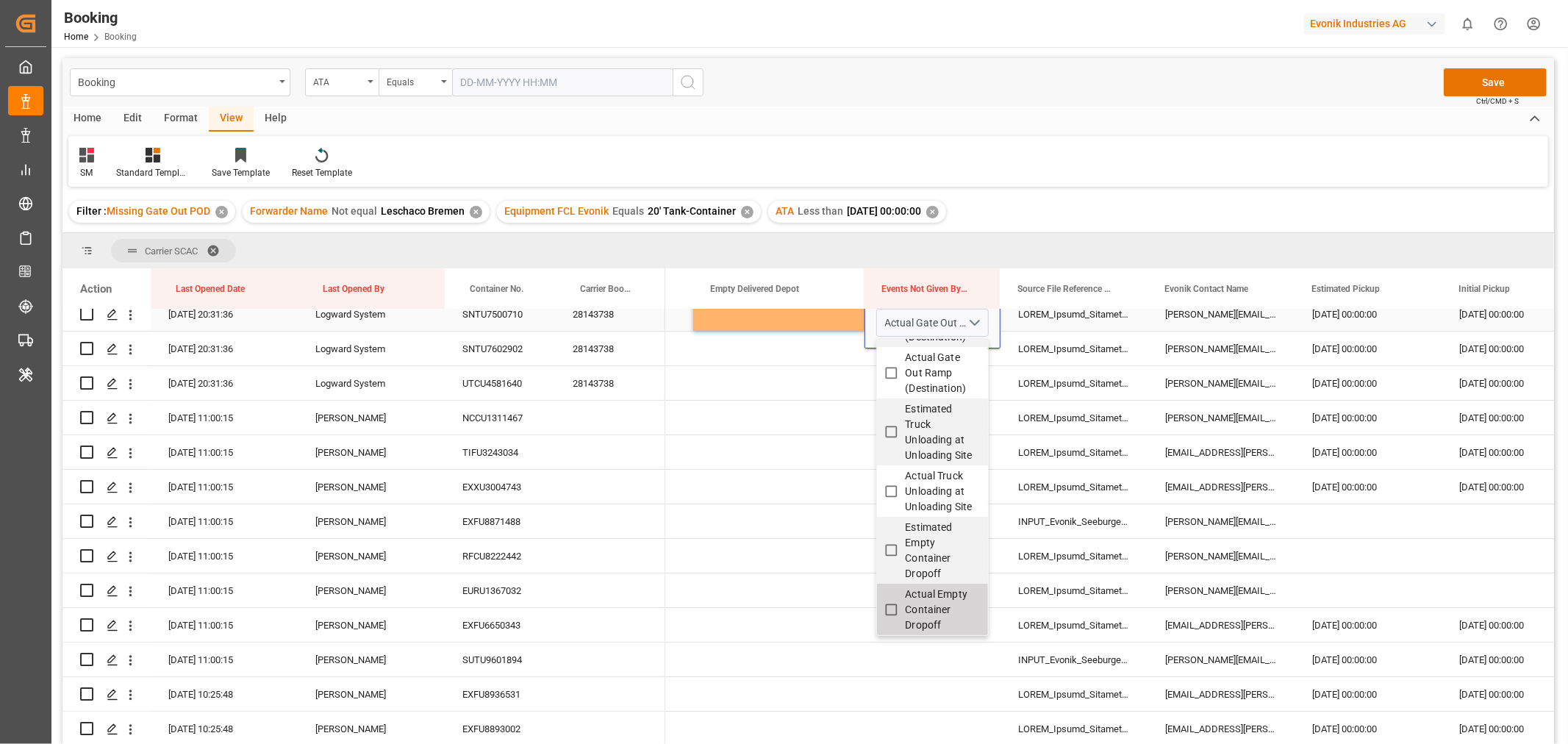
click at [890, 601] on input "Actual Empty Container Dropoff" at bounding box center [891, 610] width 28 height 28
checkbox input "true"
click at [1066, 204] on div "Filter : Missing Gate Out POD ✕ Forwarder Name Not equal Leschaco Bremen ✕ Equi…" at bounding box center [808, 212] width 1491 height 41
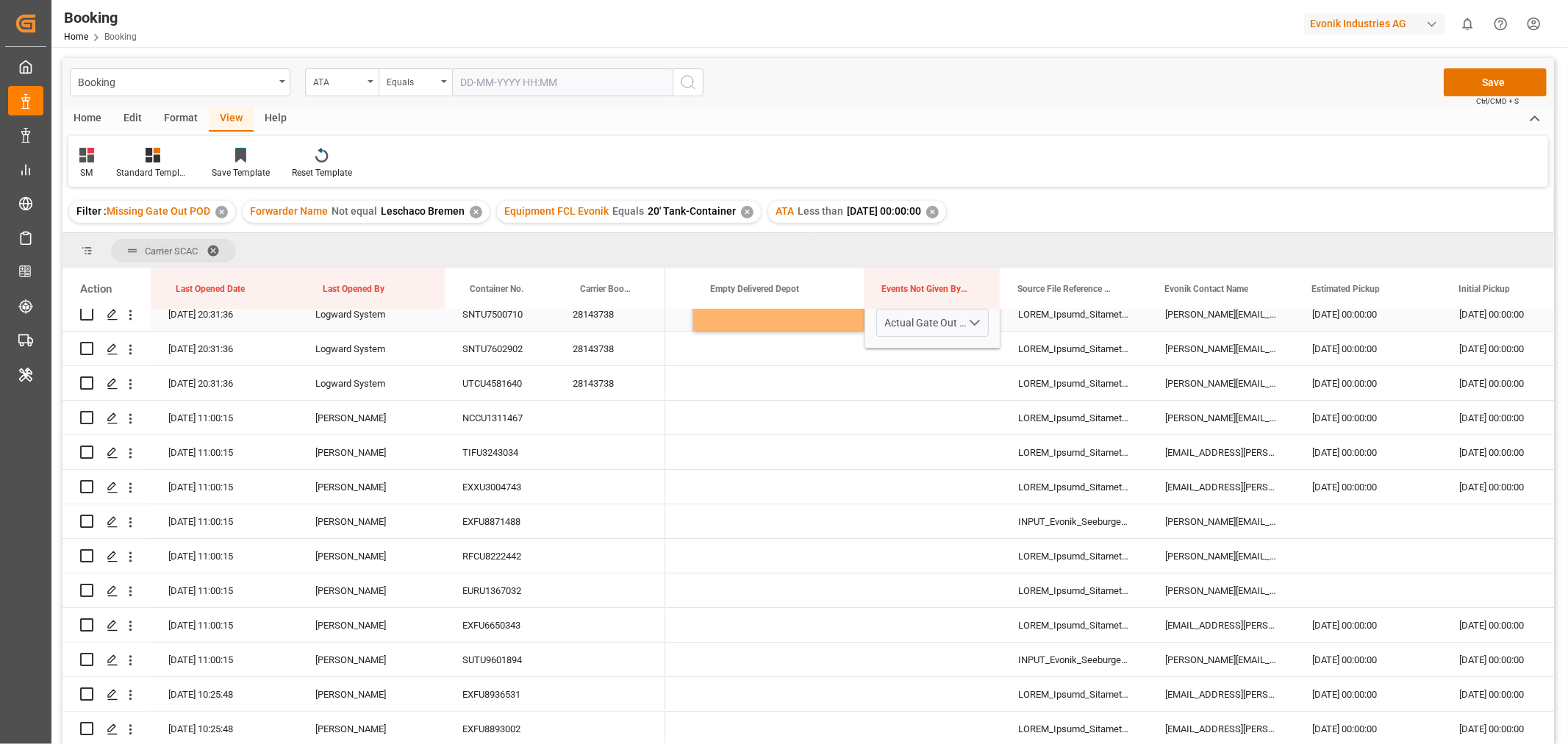
click at [835, 317] on div "Press SPACE to select this row." at bounding box center [778, 313] width 171 height 34
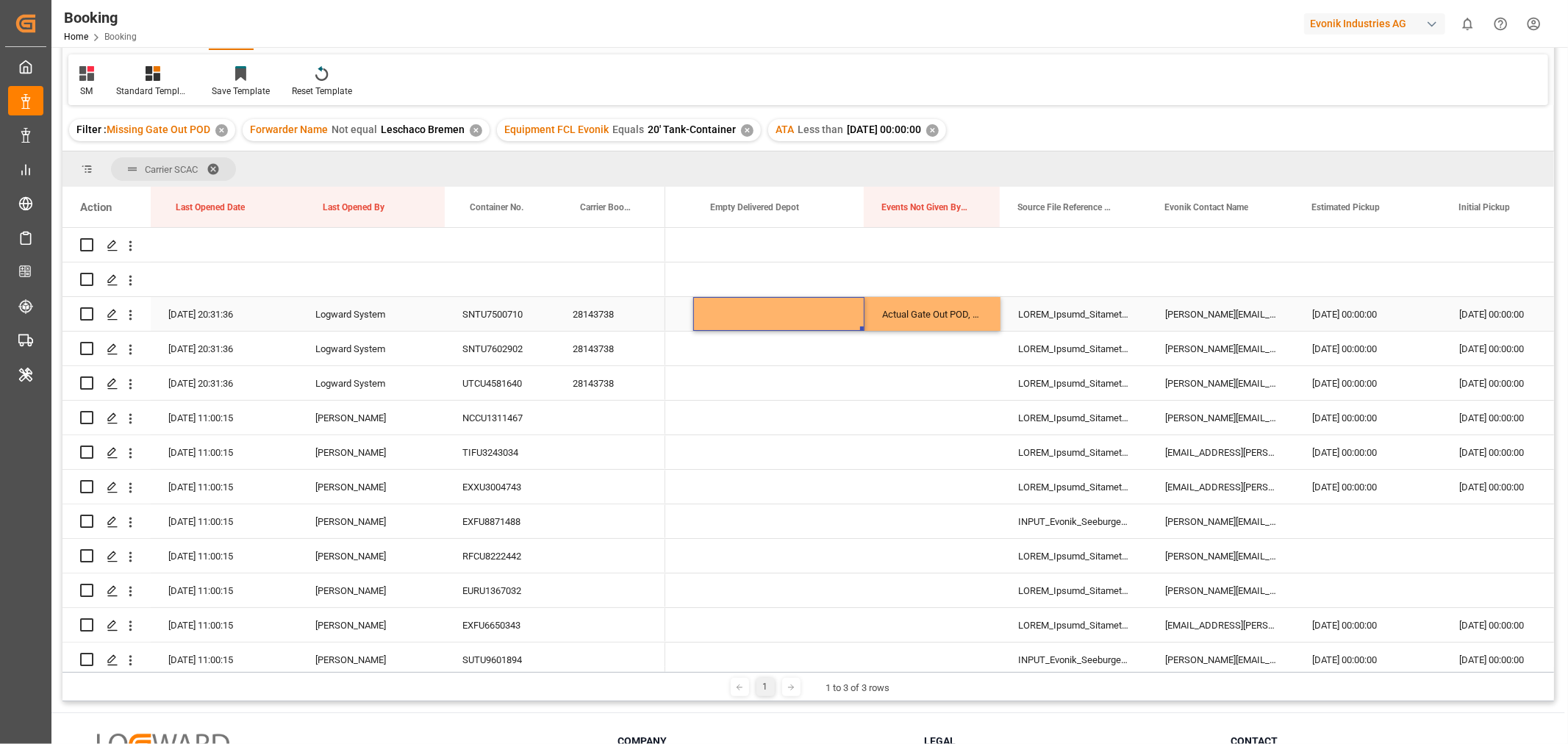
click at [971, 310] on div "Actual Gate Out POD, Actual Empty Container Dropoff" at bounding box center [933, 313] width 136 height 34
drag, startPoint x: 997, startPoint y: 327, endPoint x: 975, endPoint y: 651, distance: 324.7
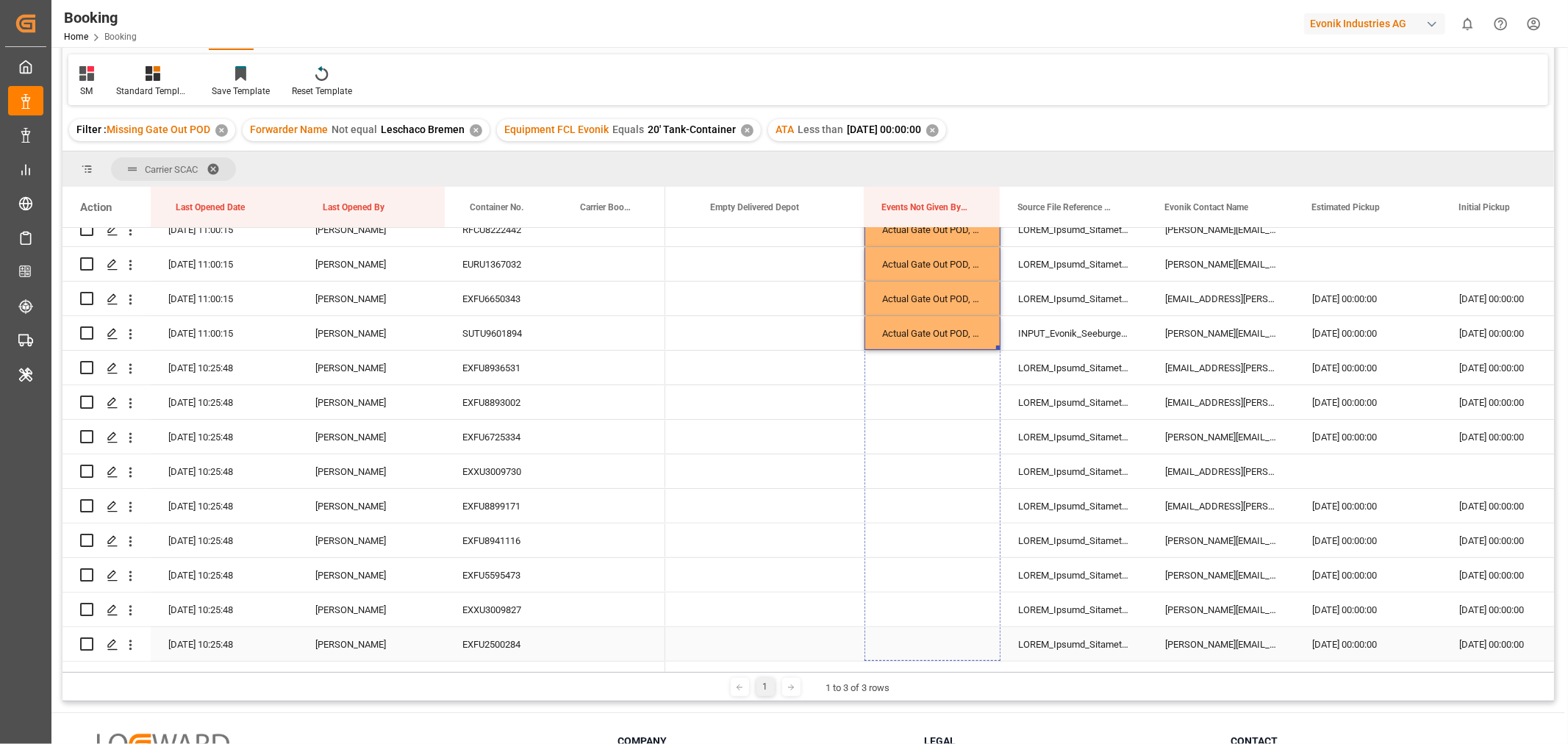
drag, startPoint x: 997, startPoint y: 345, endPoint x: 976, endPoint y: 628, distance: 283.8
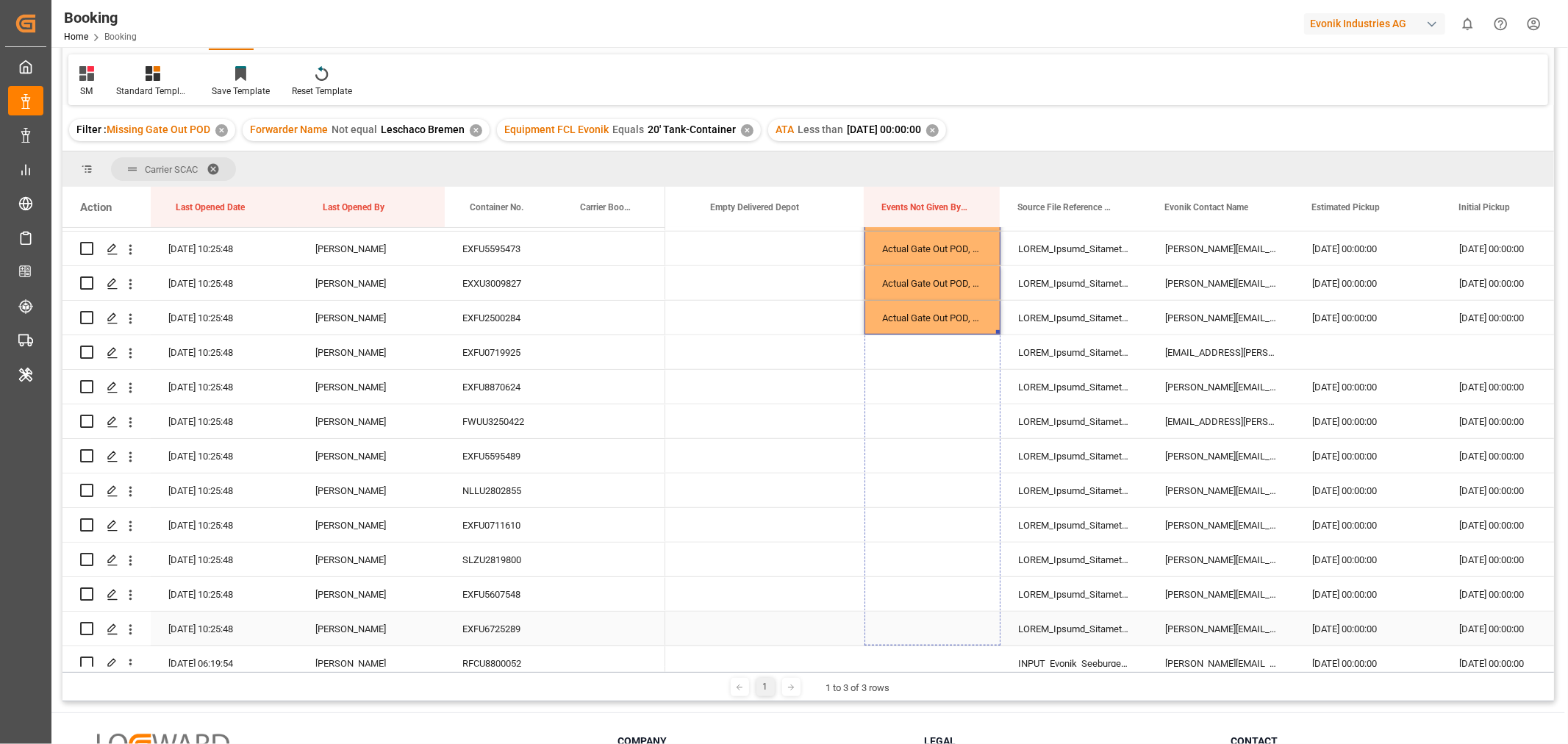
drag, startPoint x: 997, startPoint y: 329, endPoint x: 976, endPoint y: 592, distance: 263.8
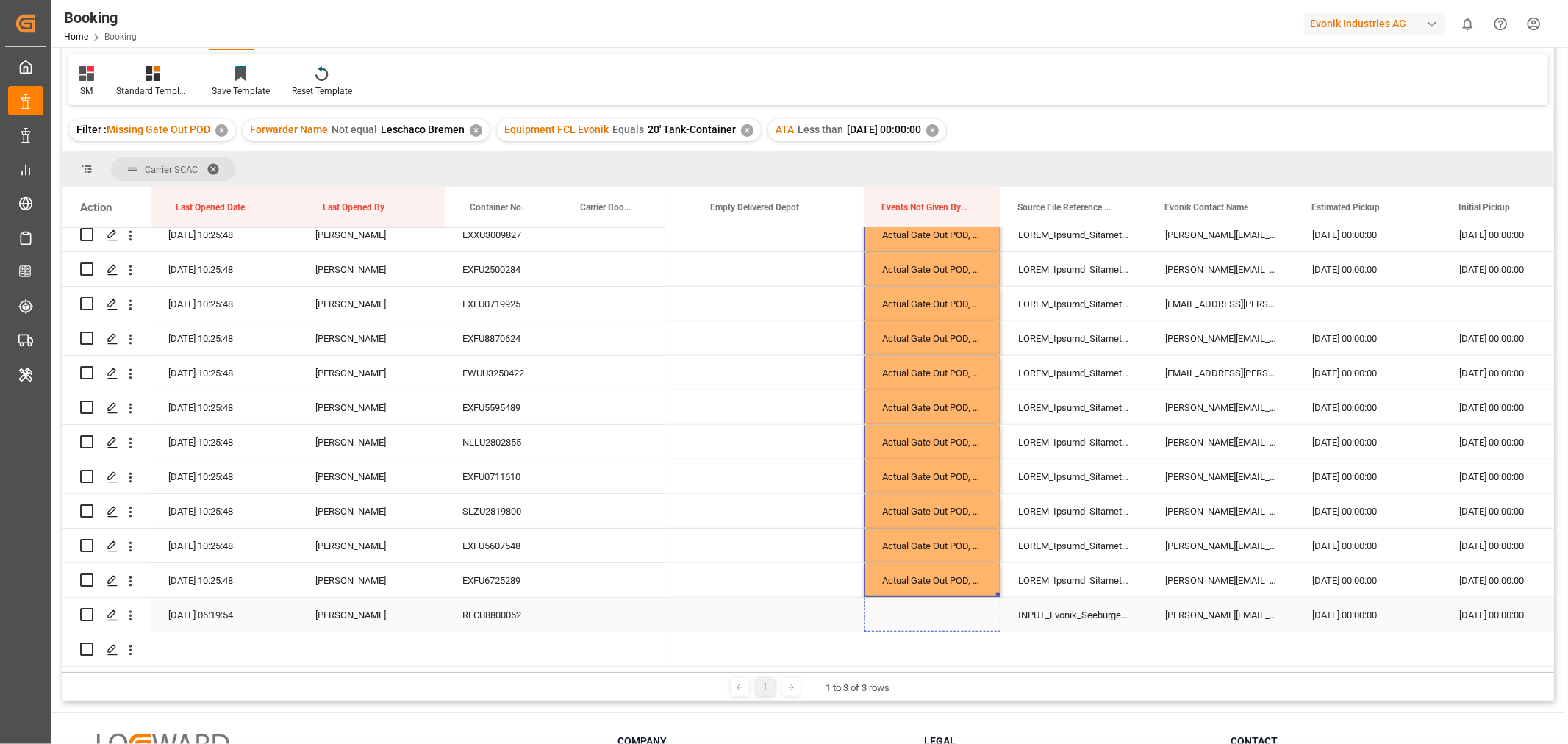
drag, startPoint x: 996, startPoint y: 591, endPoint x: 995, endPoint y: 609, distance: 18.0
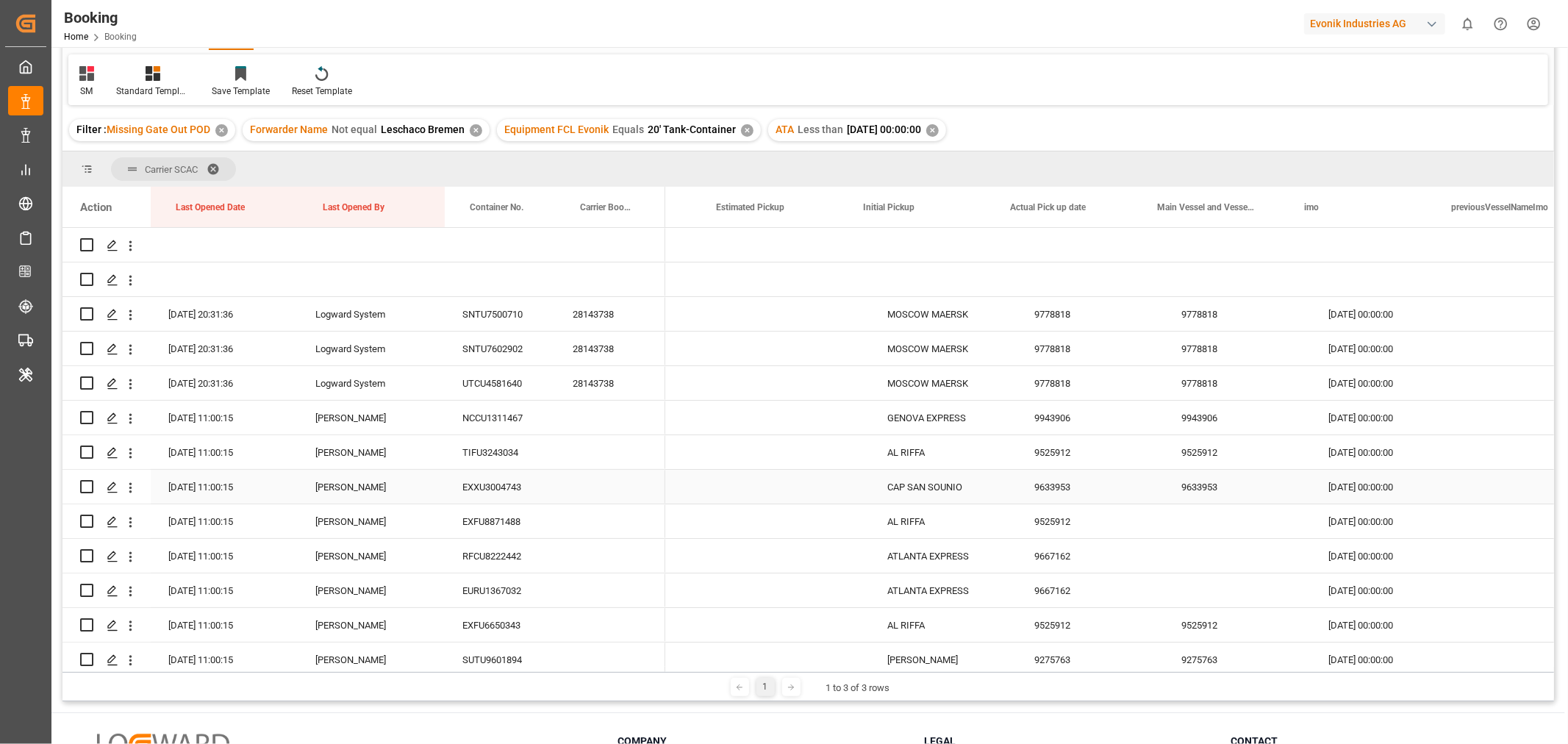
scroll to position [0, 6046]
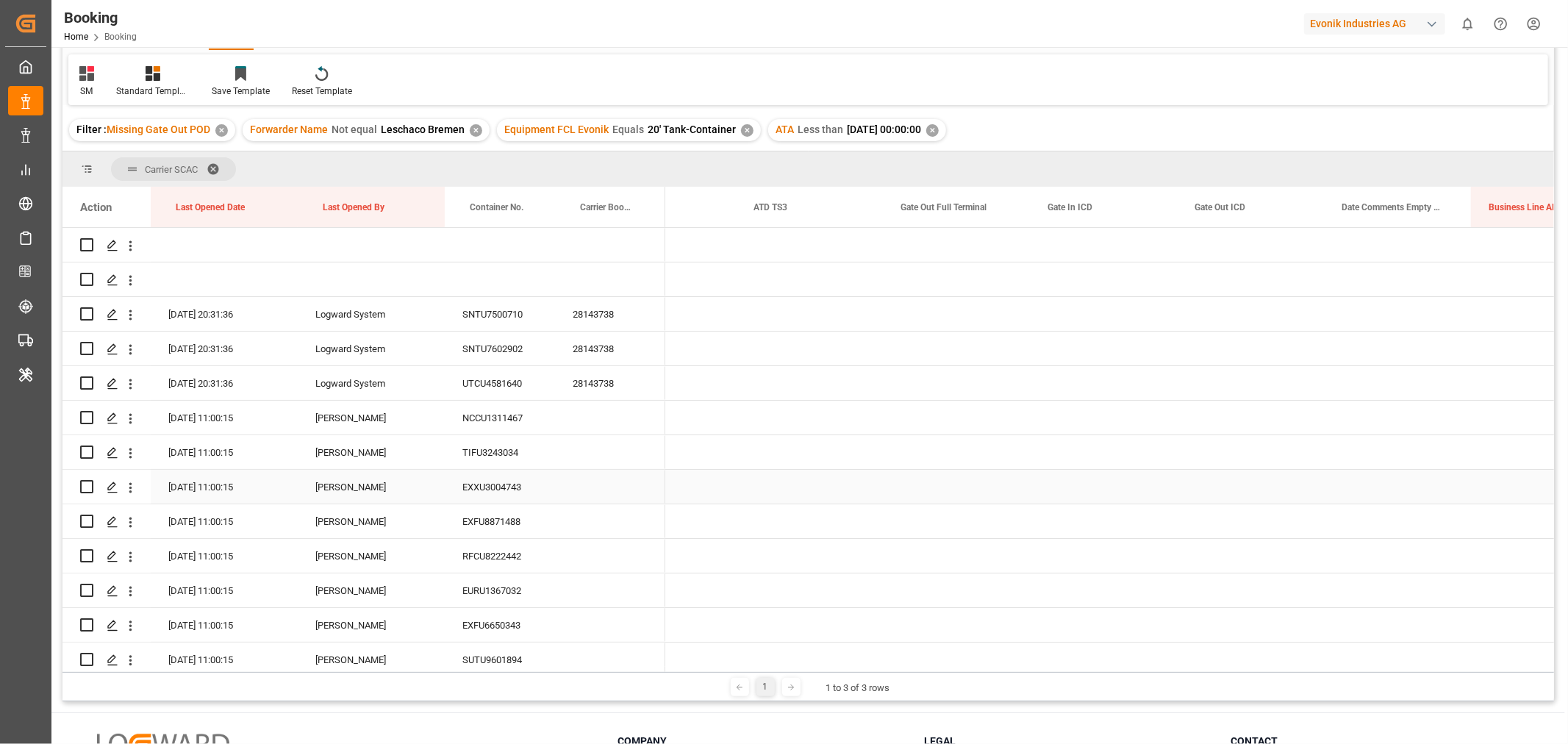
scroll to position [0, 11319]
click at [971, 204] on span "Gate Out Full Terminal" at bounding box center [943, 208] width 86 height 10
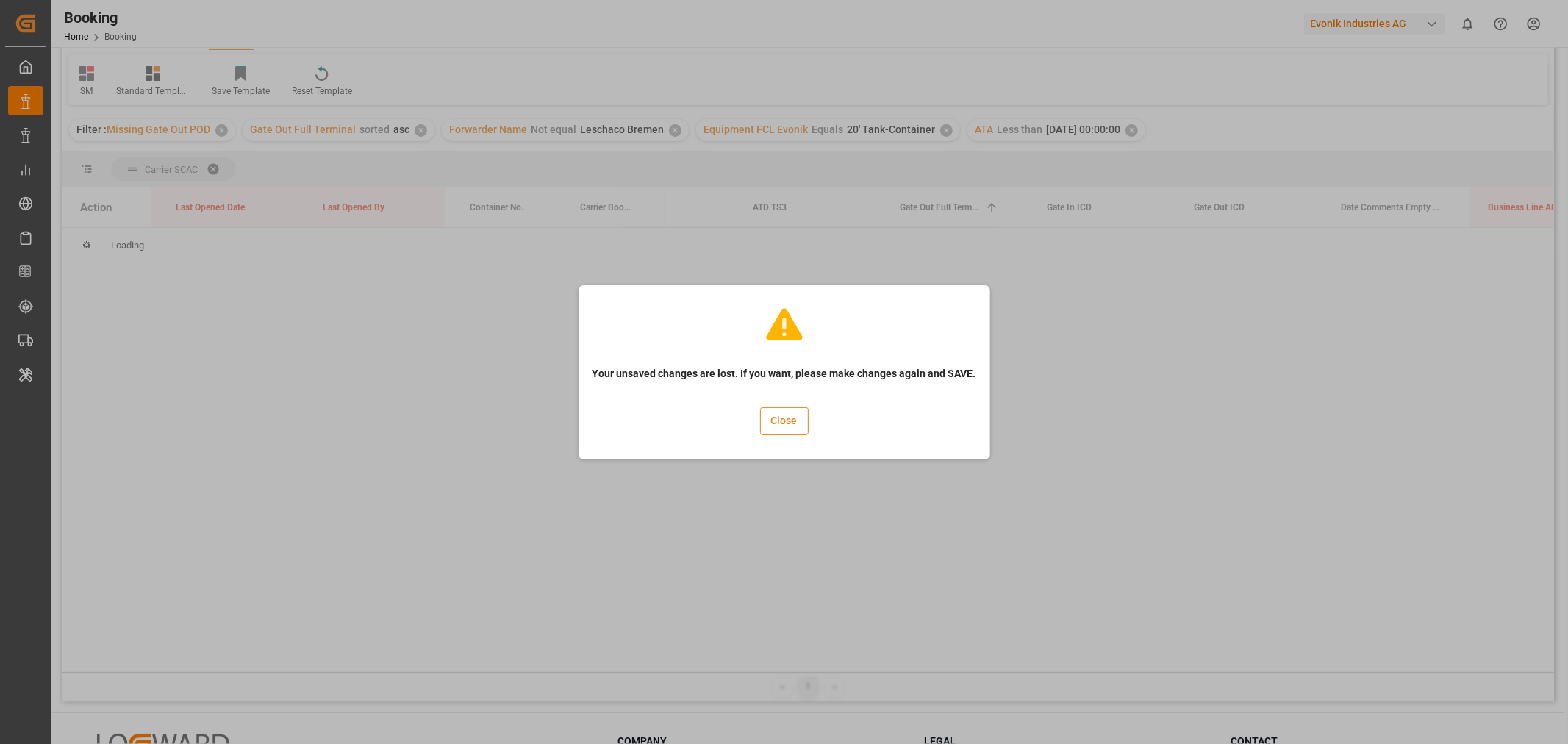
click at [787, 421] on button "Close" at bounding box center [784, 421] width 48 height 28
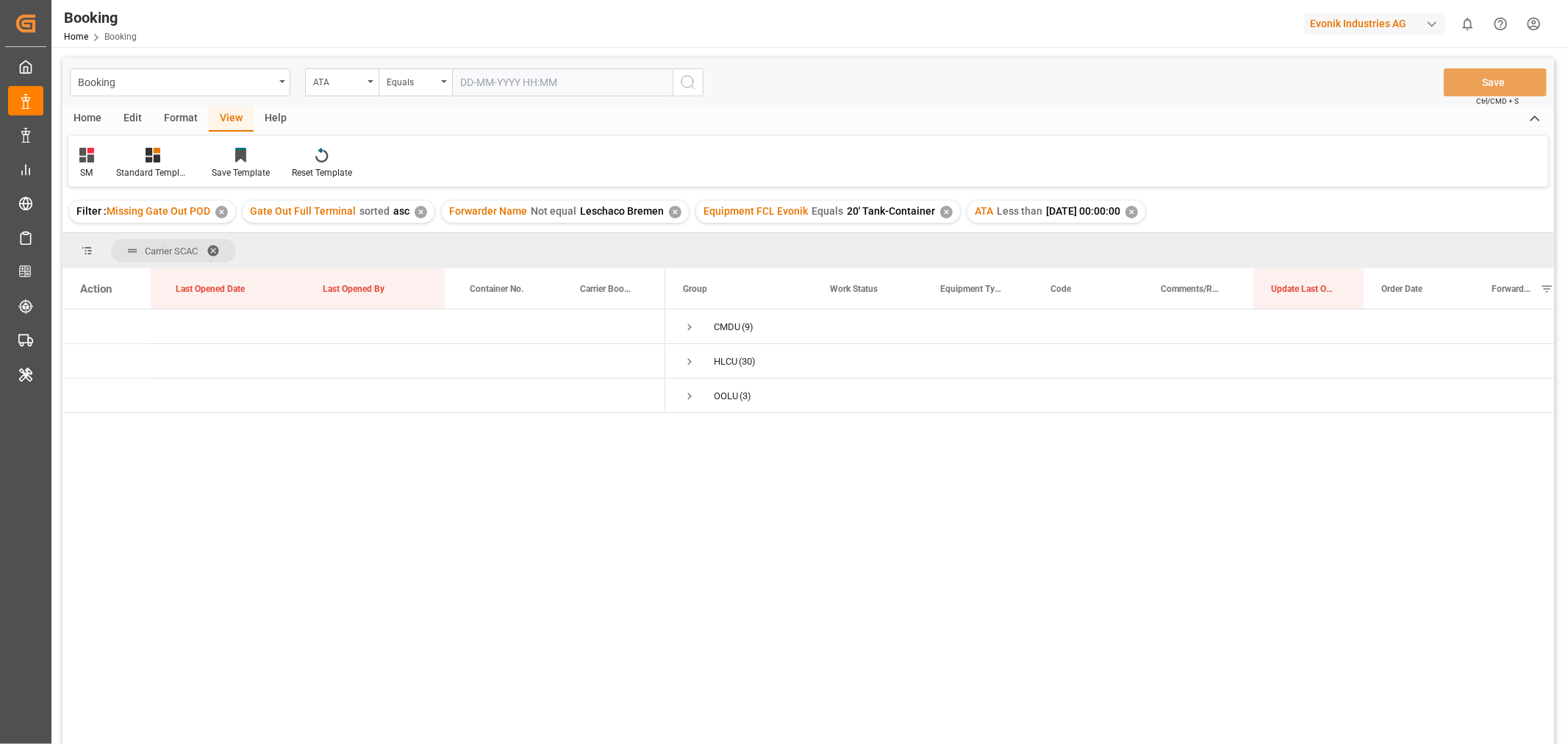
click at [415, 211] on div "✕" at bounding box center [421, 212] width 13 height 13
click at [688, 361] on span "Press SPACE to select this row." at bounding box center [689, 362] width 13 height 13
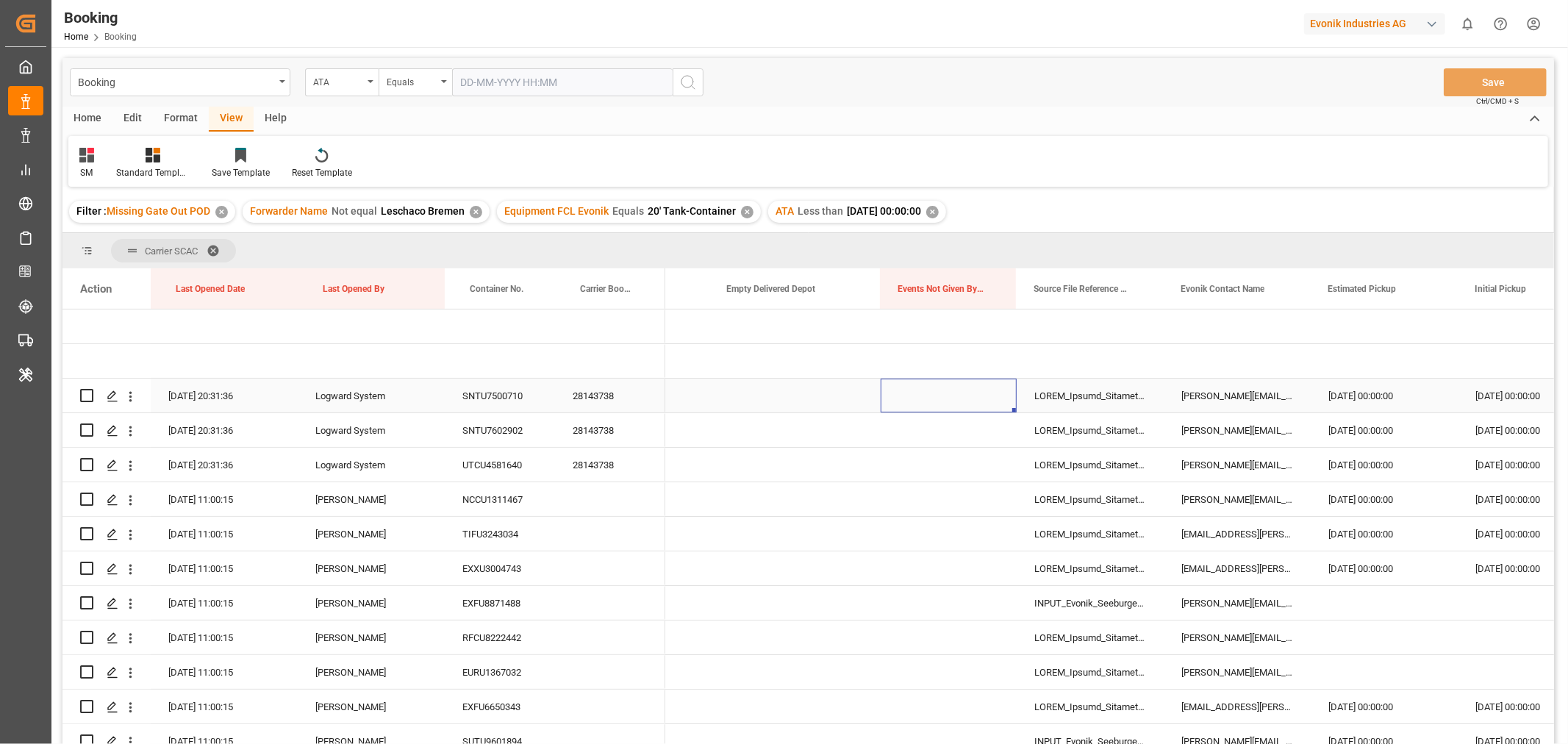
click at [929, 400] on div "Press SPACE to select this row." at bounding box center [948, 395] width 136 height 34
click at [984, 408] on button "Select Items" at bounding box center [948, 405] width 113 height 28
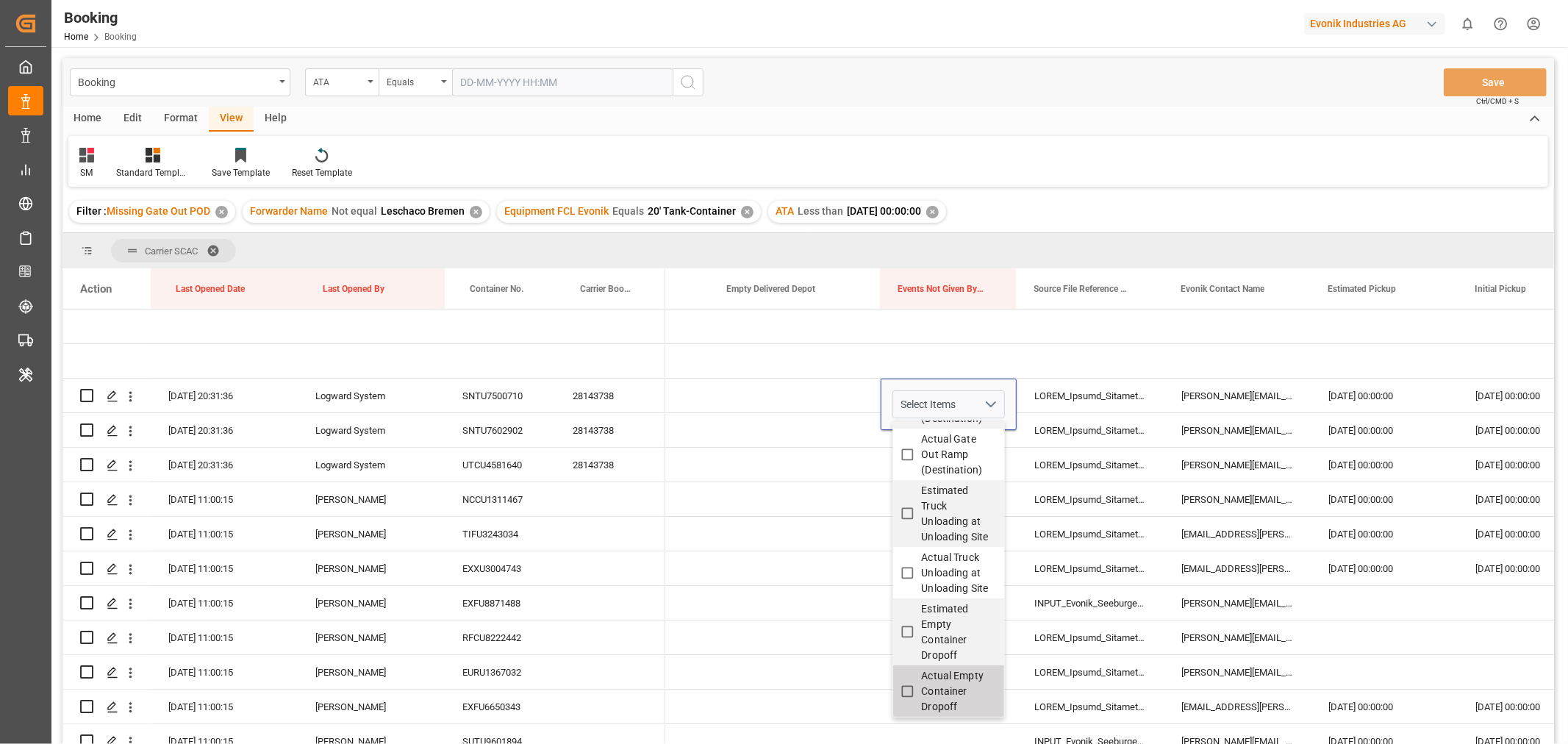
click at [1071, 204] on div "Filter : Missing Gate Out POD ✕ Forwarder Name Not equal Leschaco Bremen ✕ Equi…" at bounding box center [808, 212] width 1491 height 41
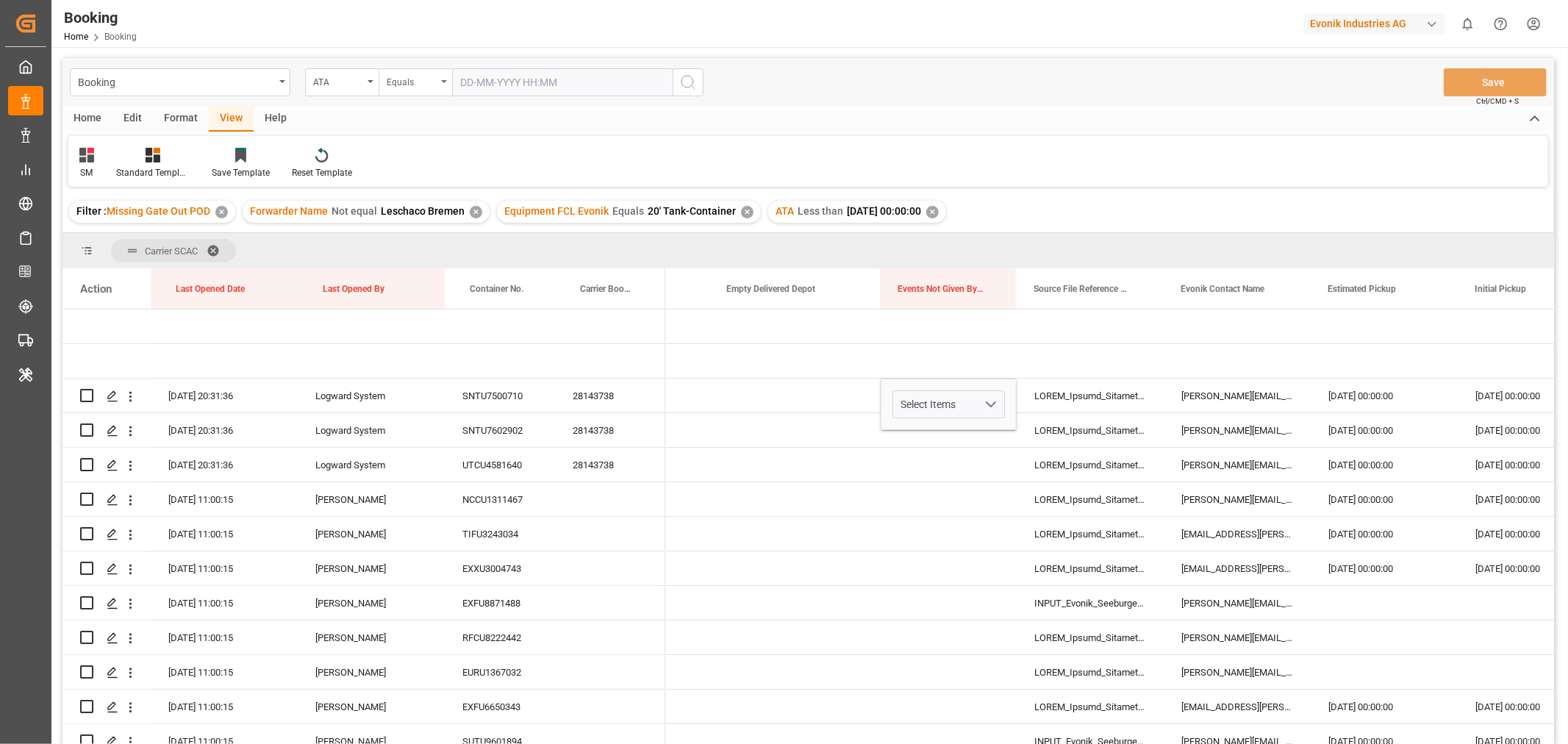
click at [440, 84] on div "Equals" at bounding box center [415, 82] width 73 height 28
click at [436, 214] on div "Less than" at bounding box center [489, 212] width 219 height 31
click at [510, 87] on input "text" at bounding box center [562, 82] width 220 height 28
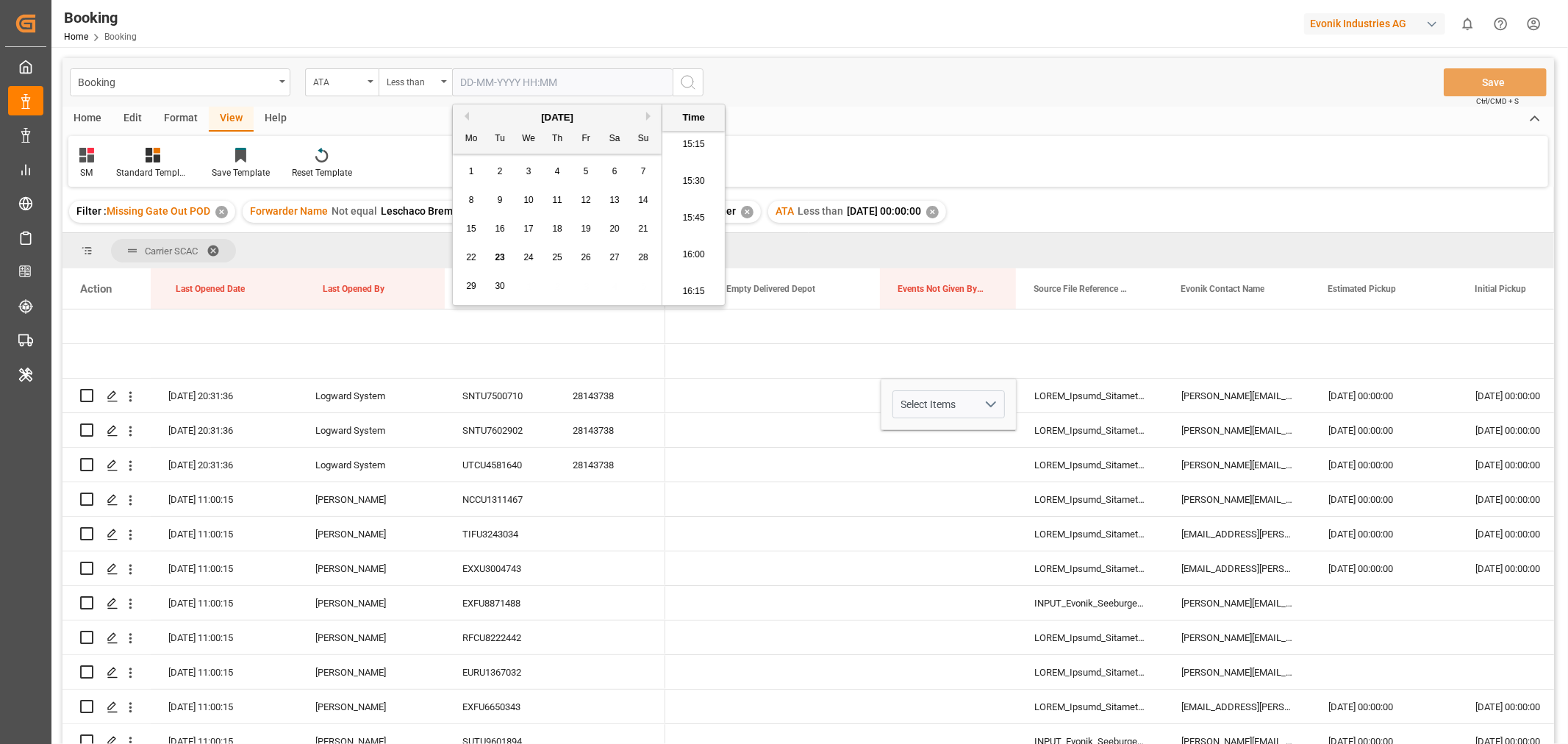
click at [461, 116] on button "Previous Month" at bounding box center [465, 116] width 9 height 9
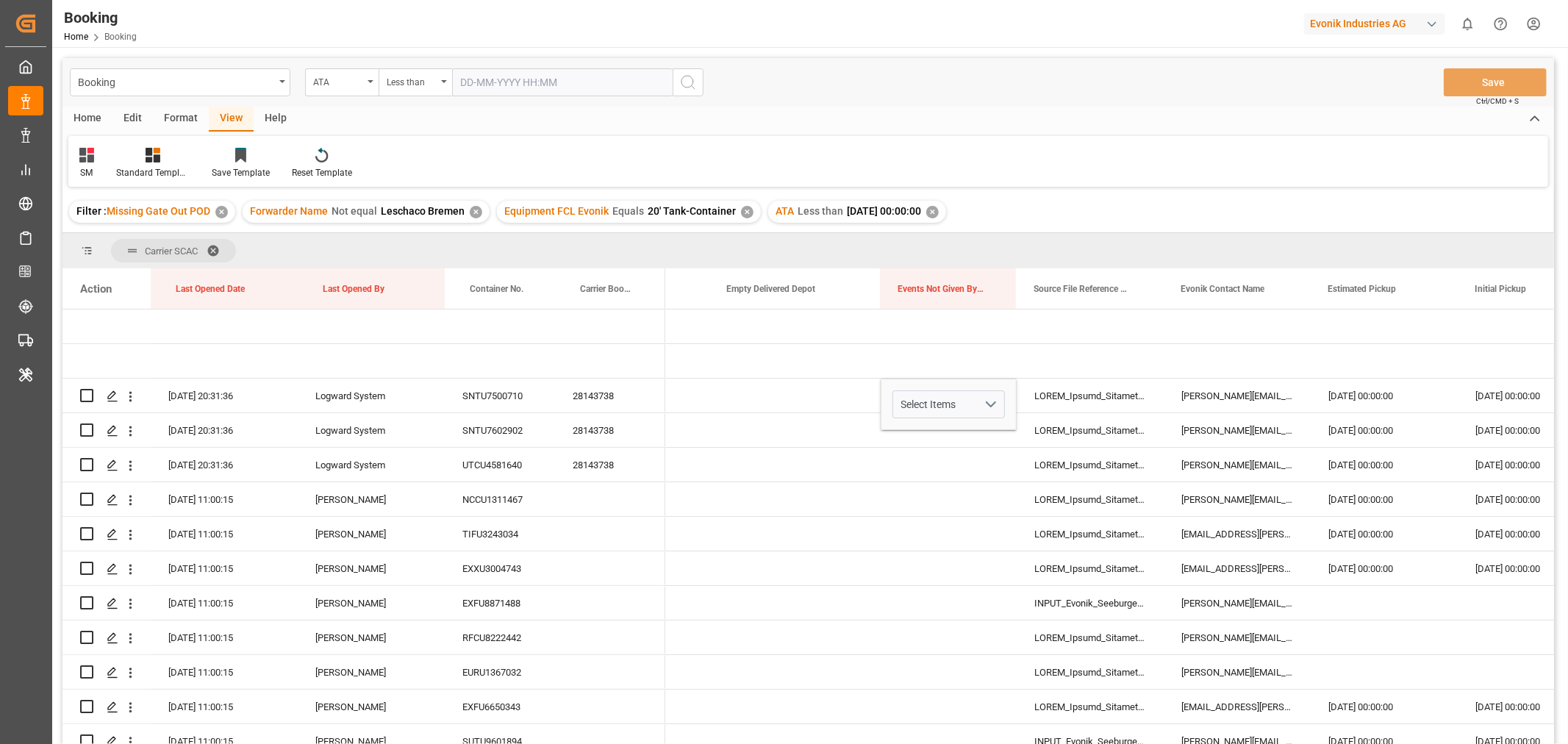
click at [967, 151] on div "SM Standard Templates Save Template Reset Template" at bounding box center [807, 161] width 1479 height 51
click at [939, 212] on div "✕" at bounding box center [932, 212] width 13 height 13
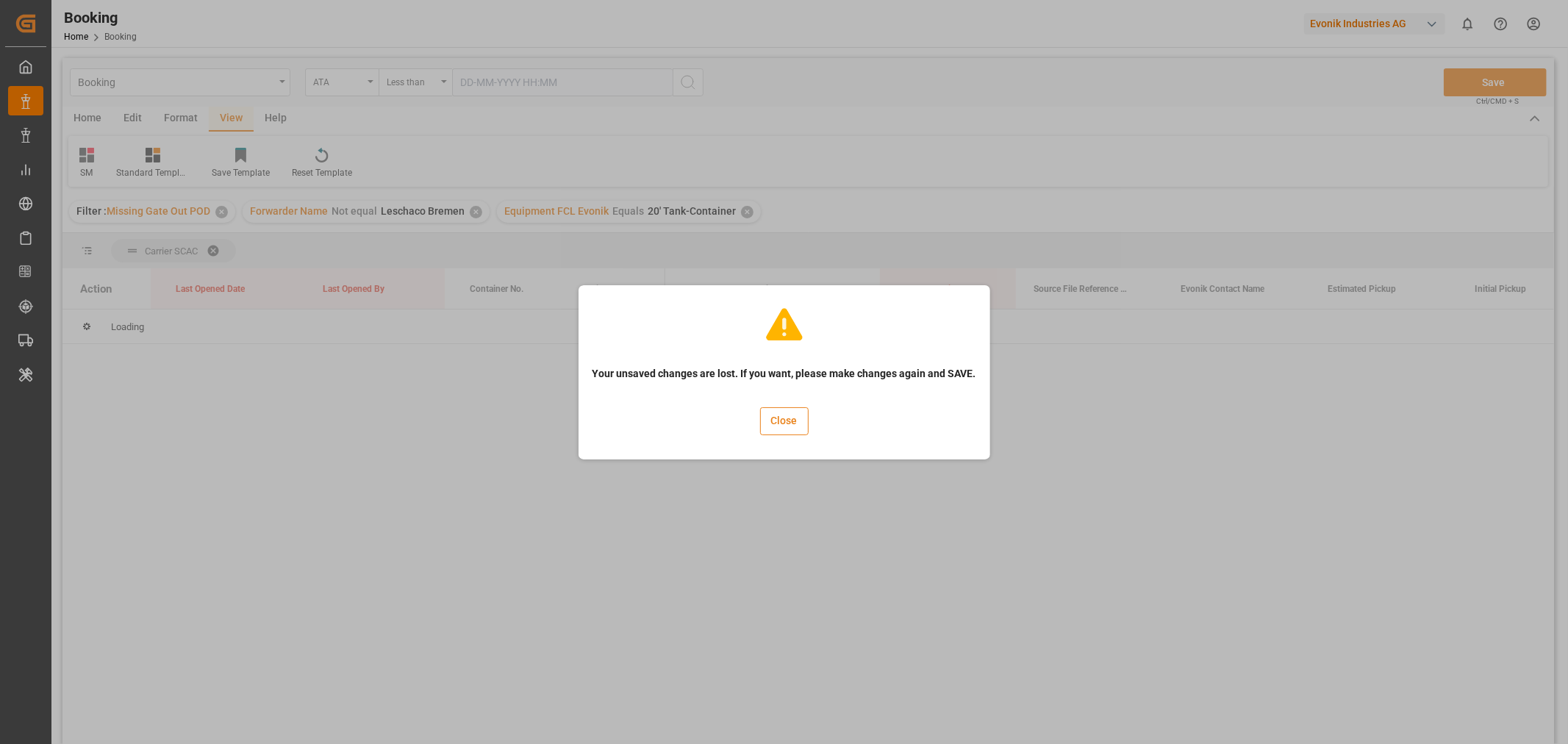
click at [776, 430] on button "Close" at bounding box center [784, 421] width 48 height 28
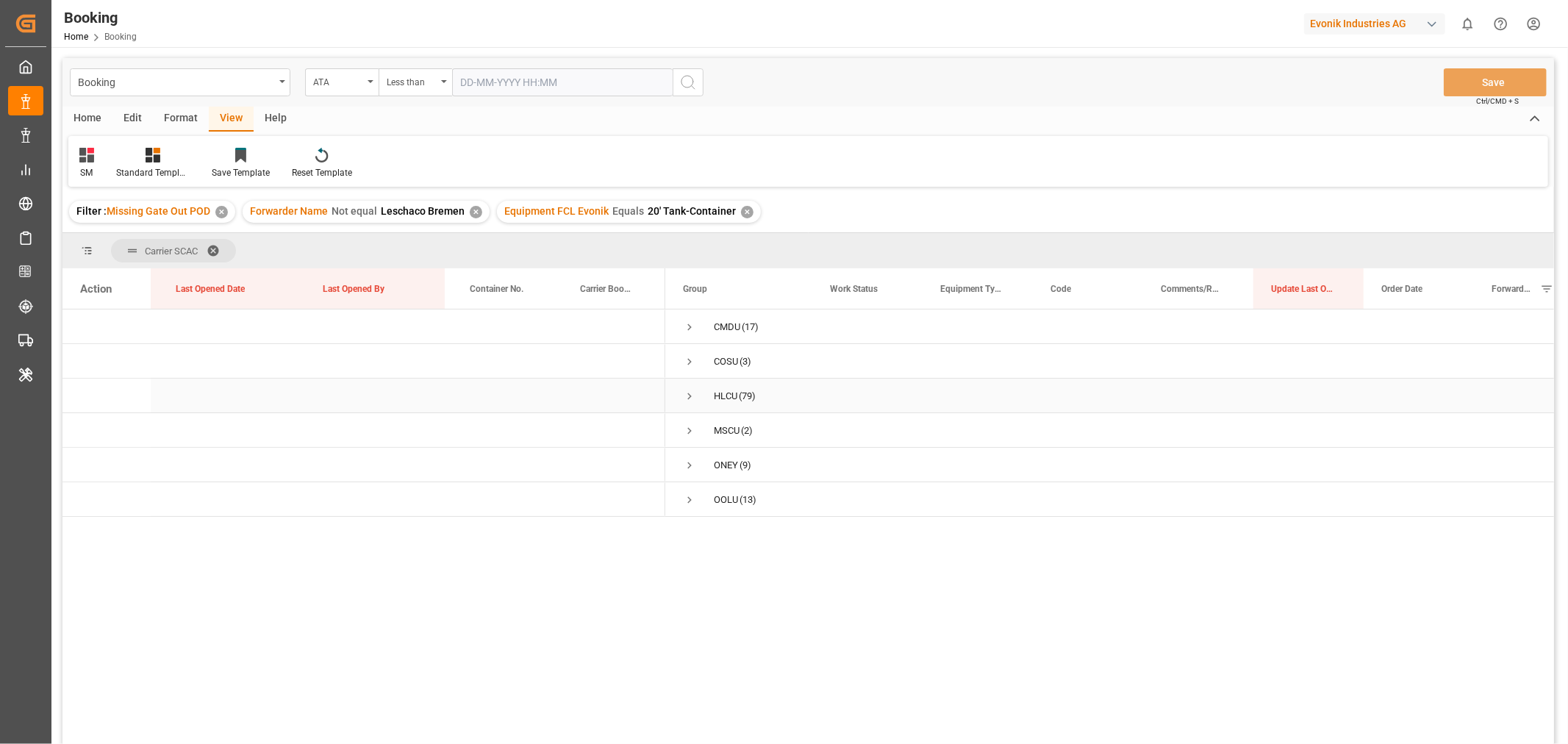
click at [692, 396] on span "Press SPACE to select this row." at bounding box center [689, 396] width 13 height 13
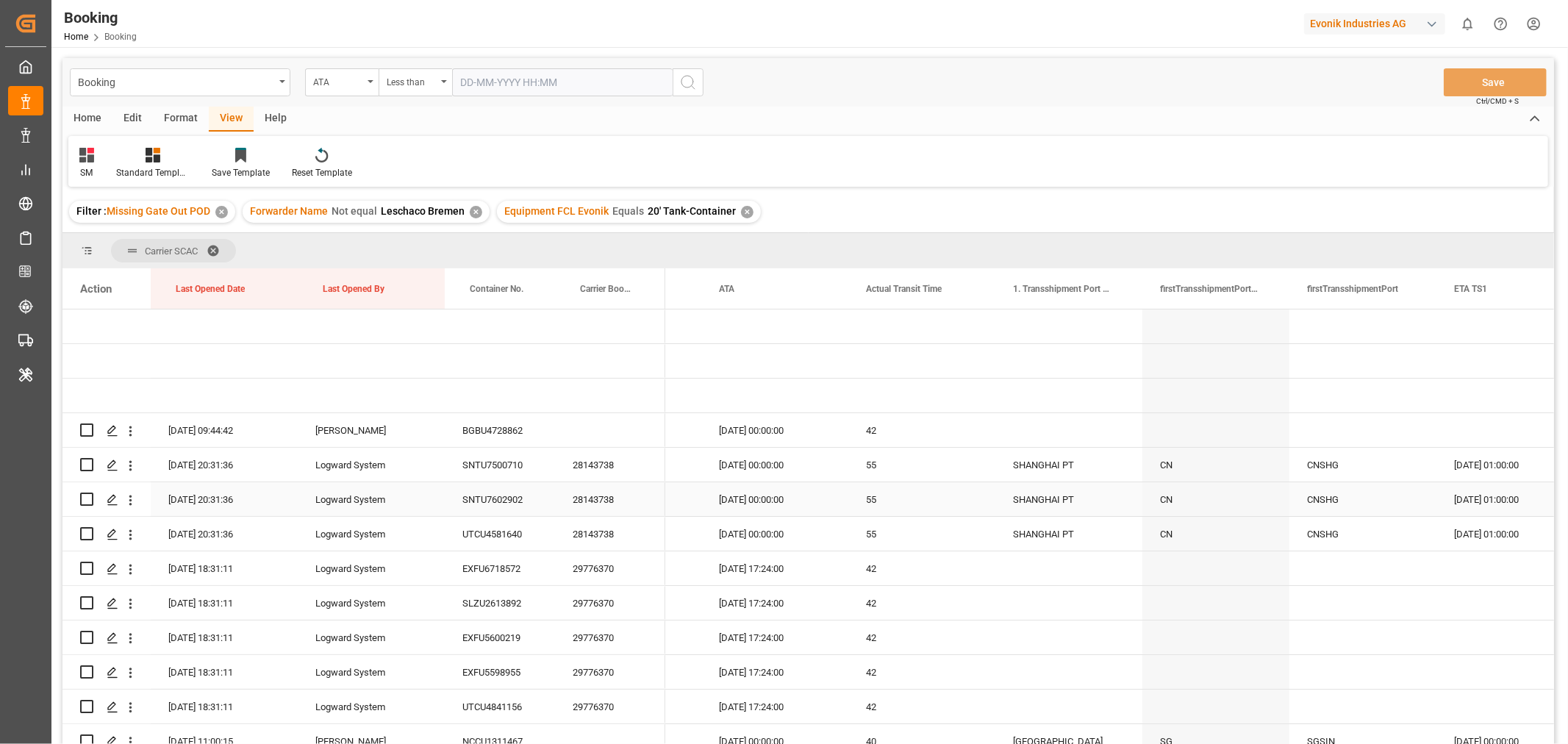
scroll to position [0, 7266]
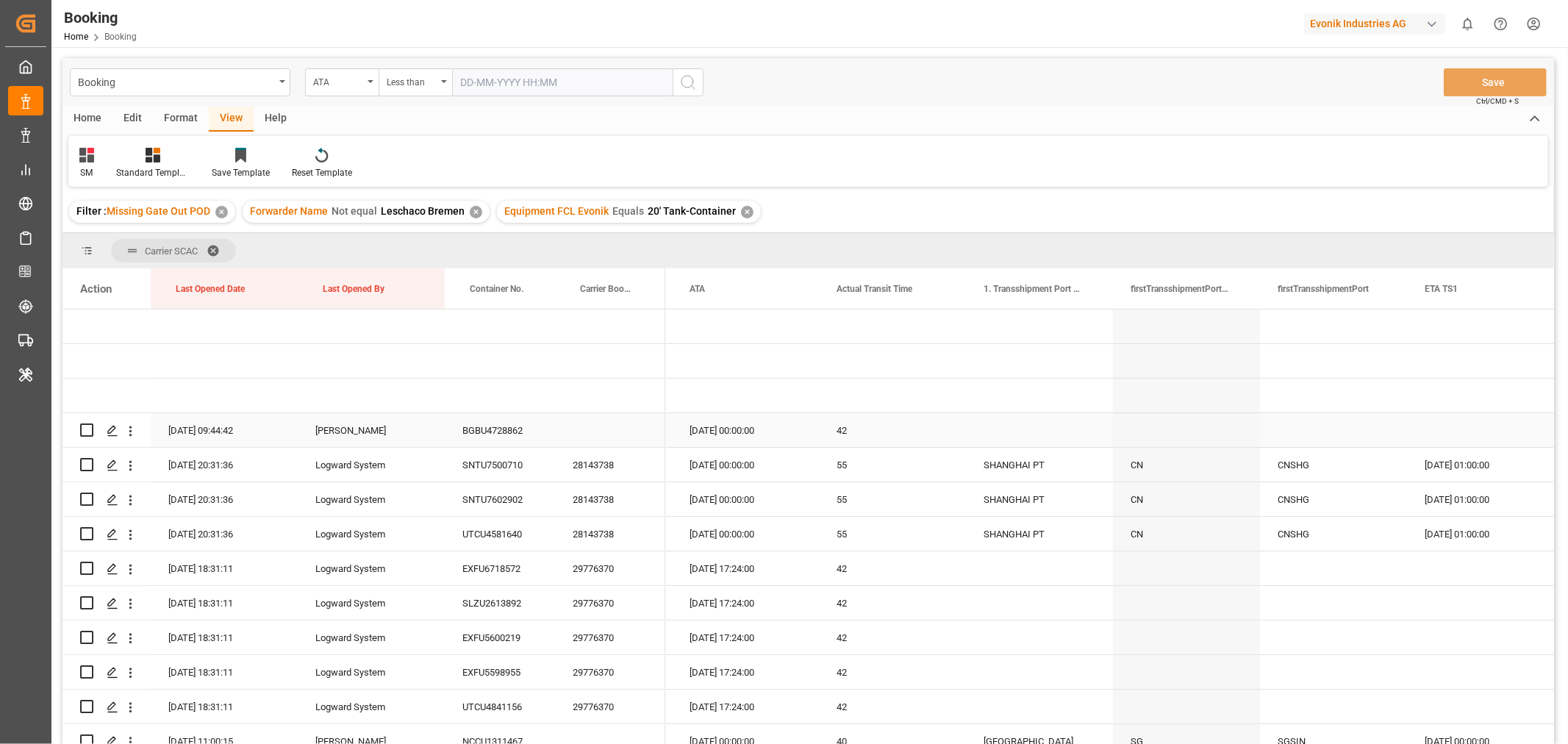
click at [500, 434] on div "BGBU4728862" at bounding box center [500, 430] width 110 height 34
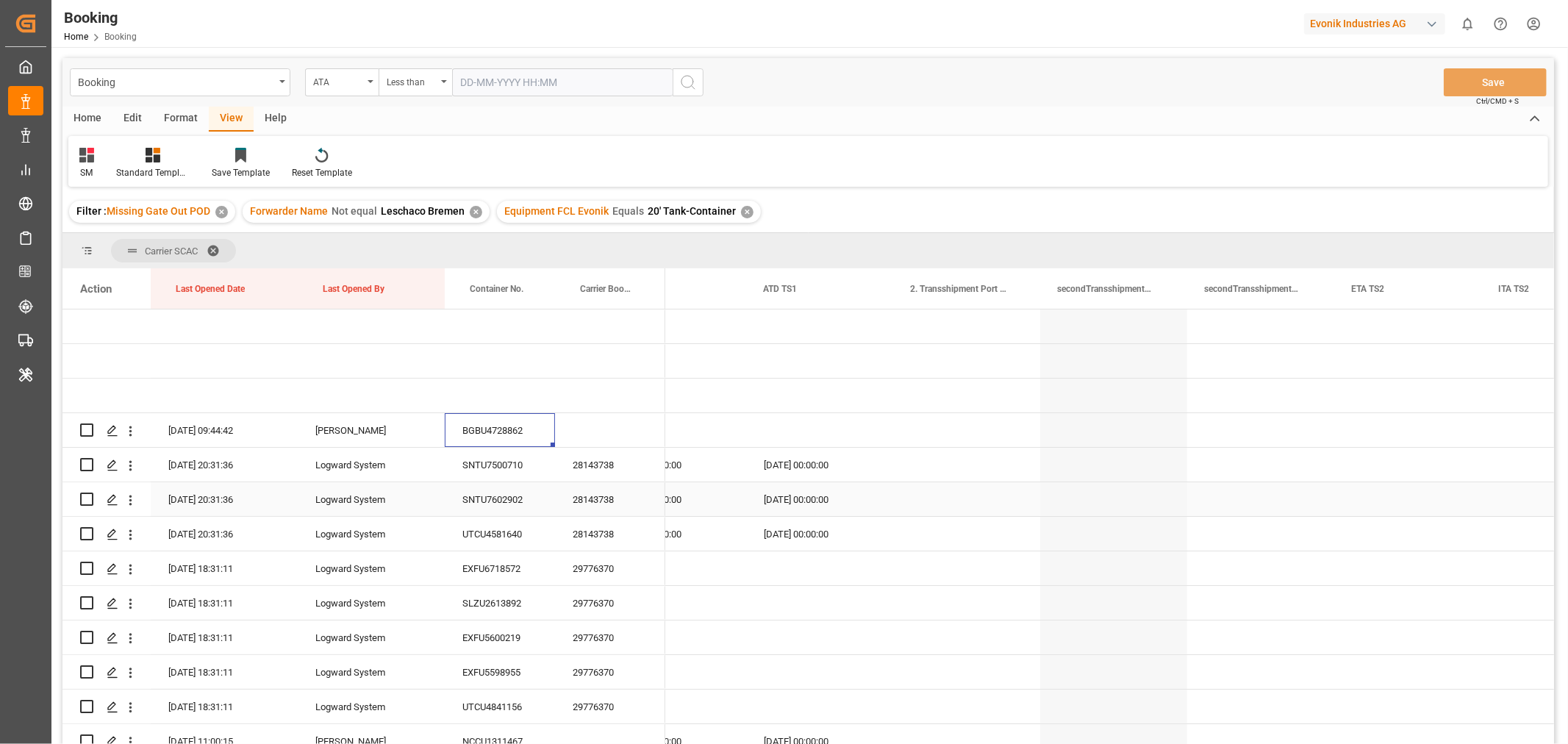
scroll to position [0, 8663]
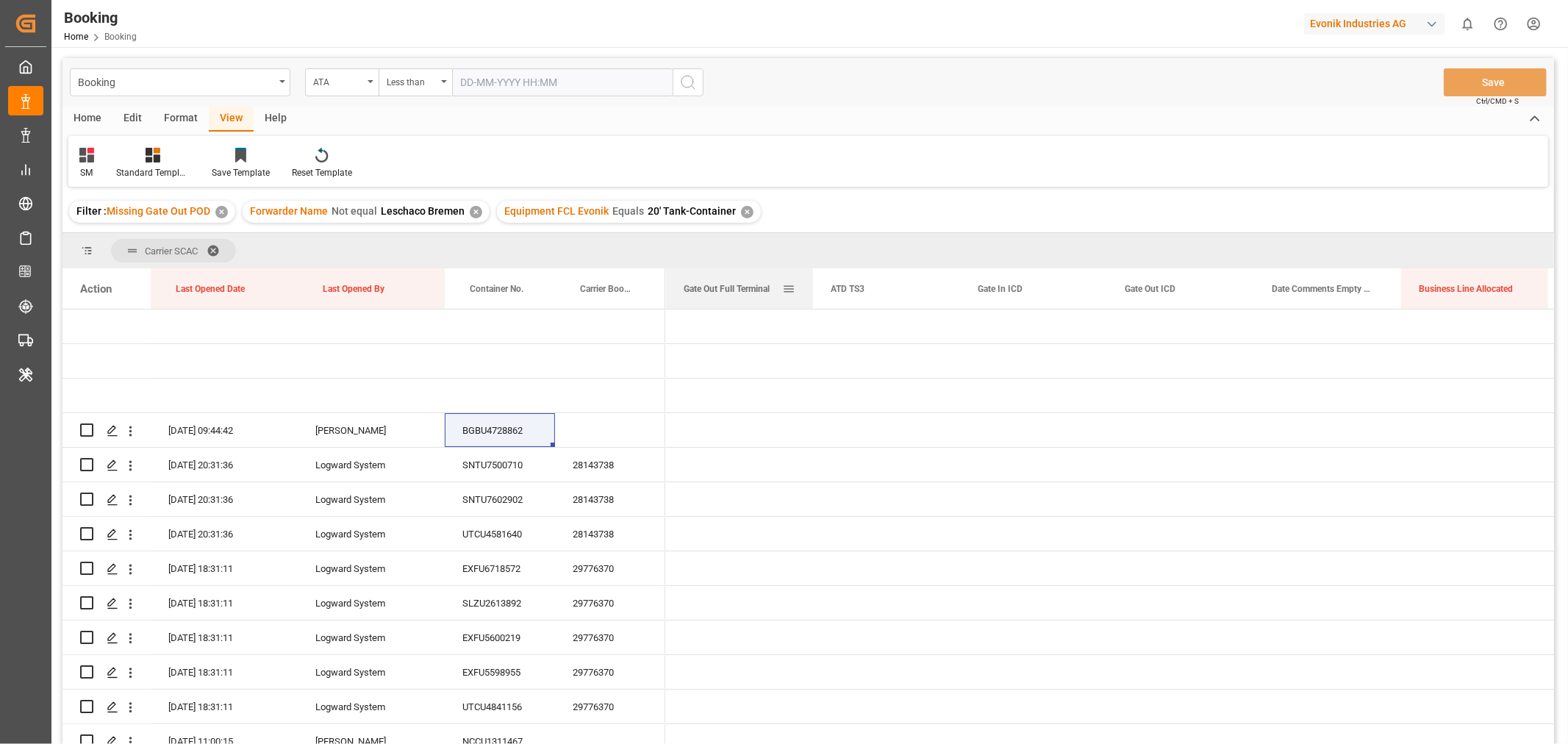
drag, startPoint x: 895, startPoint y: 293, endPoint x: 691, endPoint y: 285, distance: 204.2
click at [691, 285] on div "Gate Out Full Terminal" at bounding box center [739, 288] width 147 height 40
drag, startPoint x: 1218, startPoint y: 295, endPoint x: 760, endPoint y: 275, distance: 458.4
click at [760, 275] on div "Gate Out Full Terminal" at bounding box center [763, 288] width 98 height 40
drag, startPoint x: 1253, startPoint y: 292, endPoint x: 733, endPoint y: 285, distance: 520.0
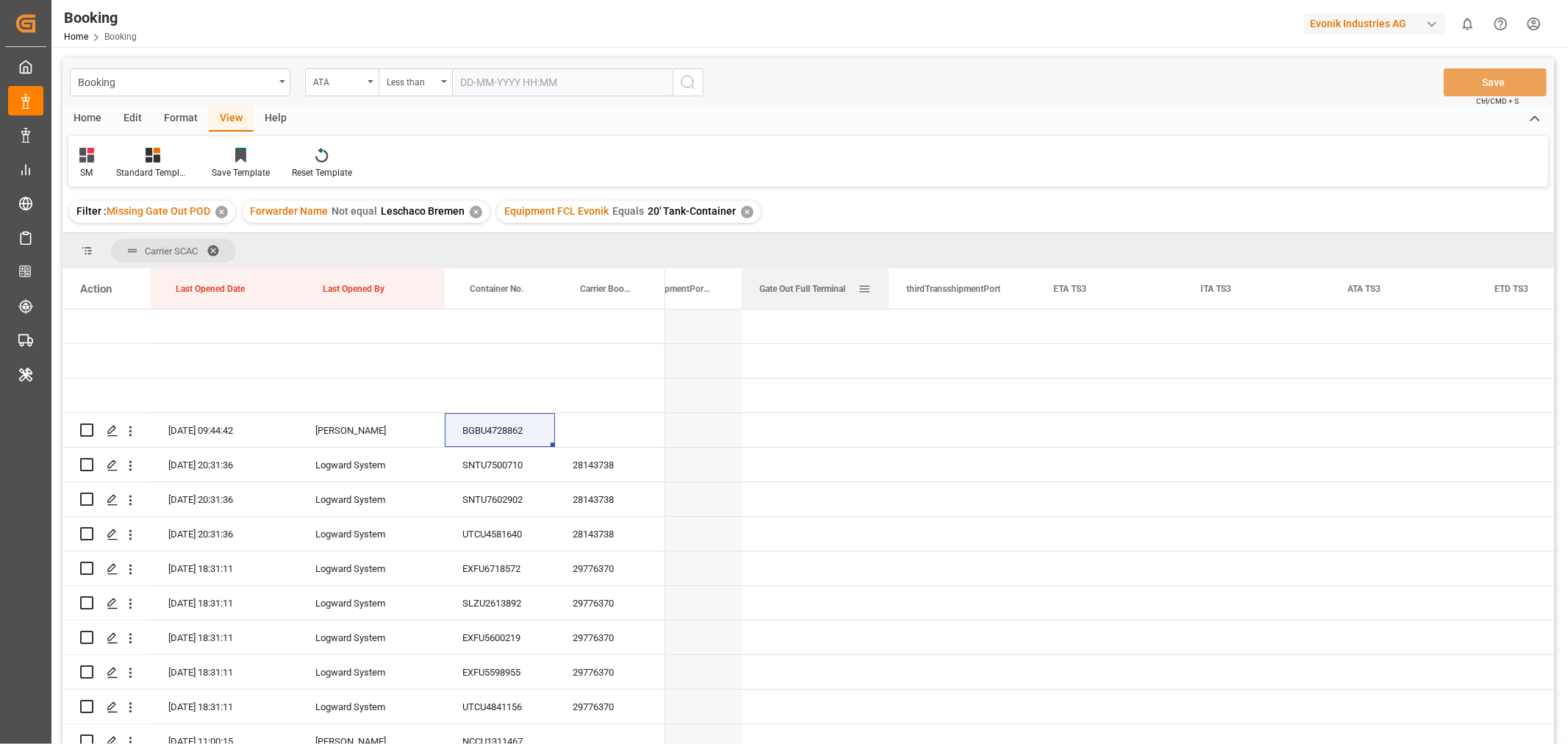
click at [742, 285] on div "Gate Out Full Terminal" at bounding box center [815, 288] width 147 height 40
drag, startPoint x: 1073, startPoint y: 292, endPoint x: 700, endPoint y: 294, distance: 373.0
click at [703, 294] on div "Gate Out Full Terminal" at bounding box center [776, 288] width 147 height 40
drag, startPoint x: 1134, startPoint y: 295, endPoint x: 747, endPoint y: 295, distance: 387.0
click at [747, 295] on div "Gate Out Full Terminal" at bounding box center [679, 288] width 147 height 40
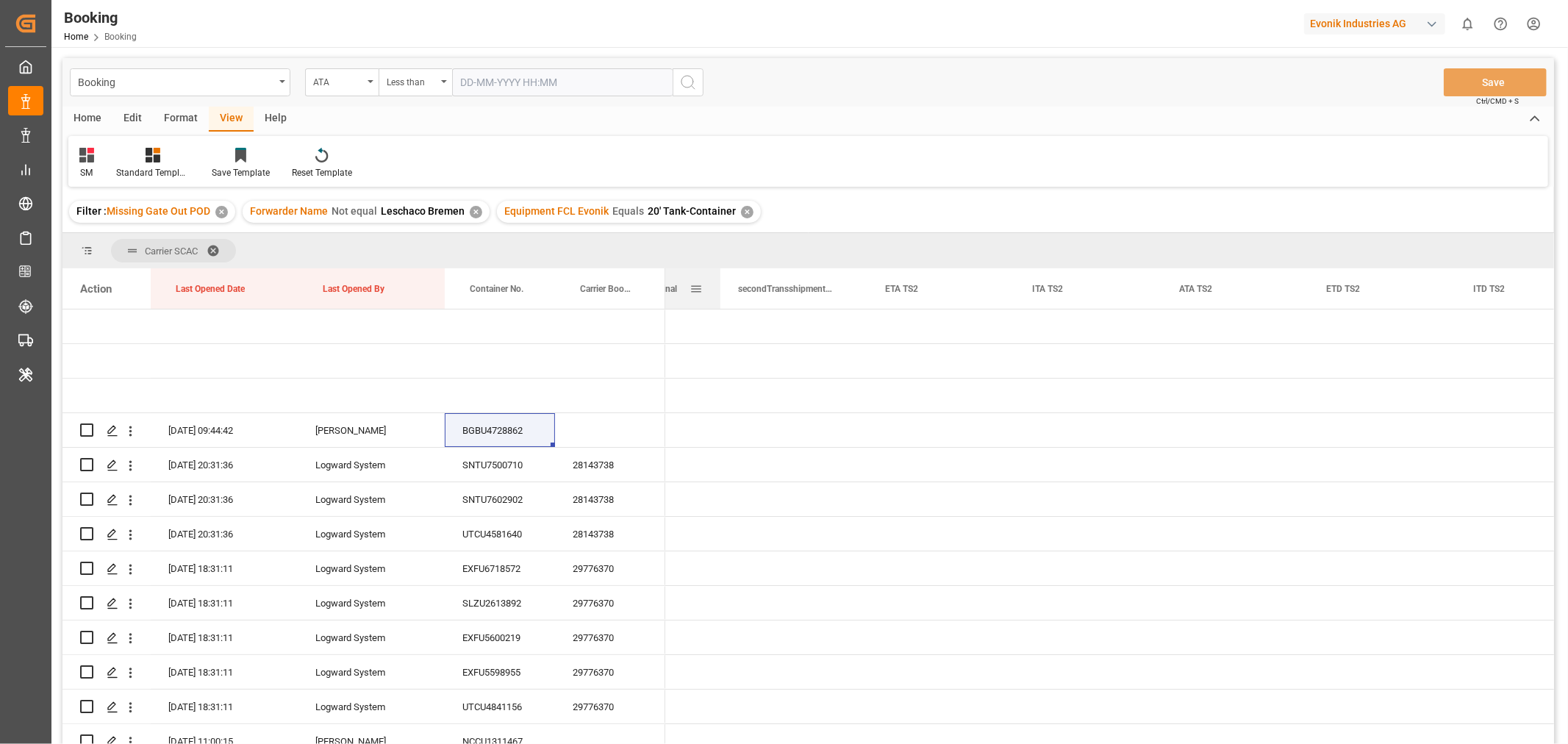
drag, startPoint x: 961, startPoint y: 292, endPoint x: 688, endPoint y: 292, distance: 273.0
click at [688, 292] on div "Gate Out Full Terminal" at bounding box center [647, 288] width 112 height 40
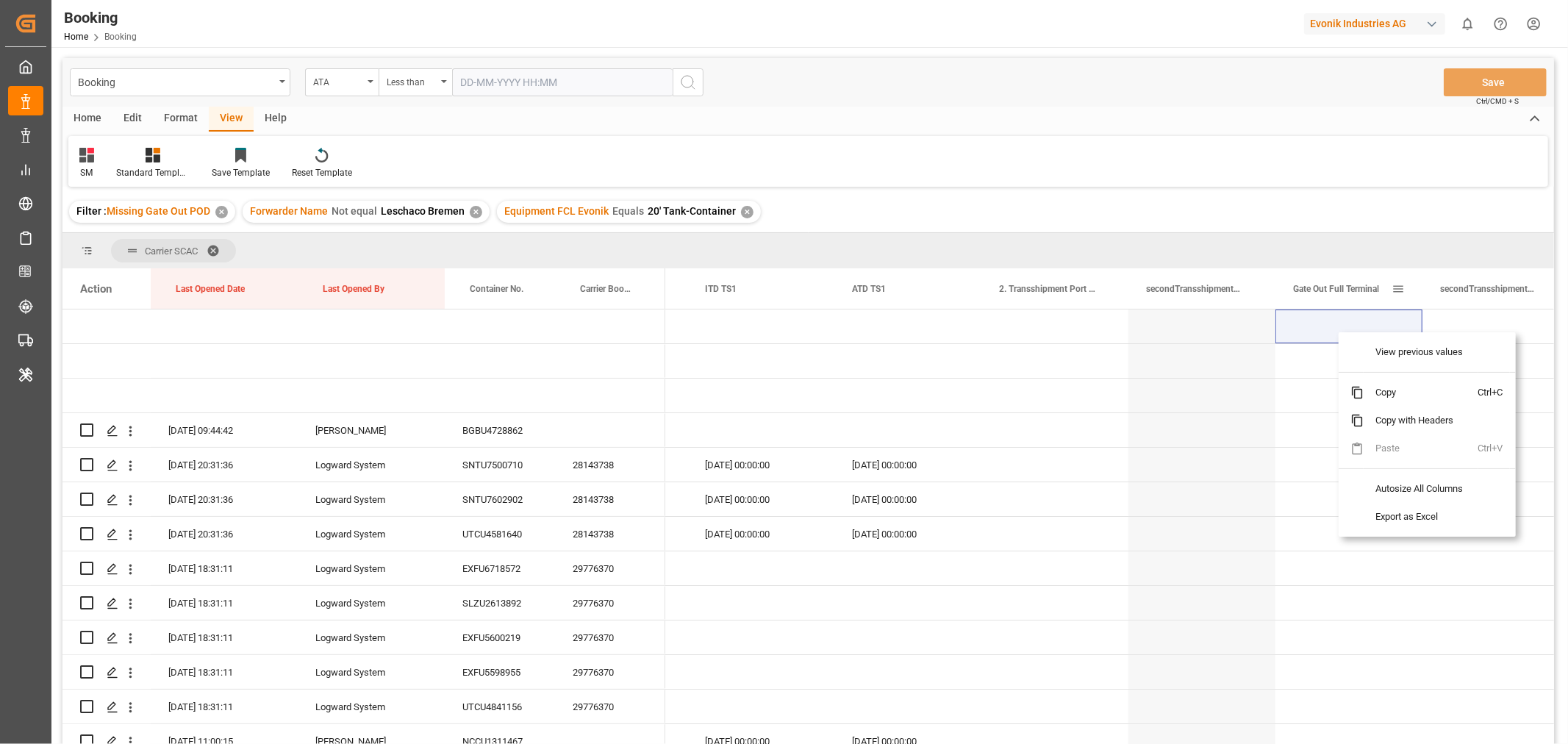
click at [1351, 285] on span "Gate Out Full Terminal" at bounding box center [1336, 289] width 86 height 10
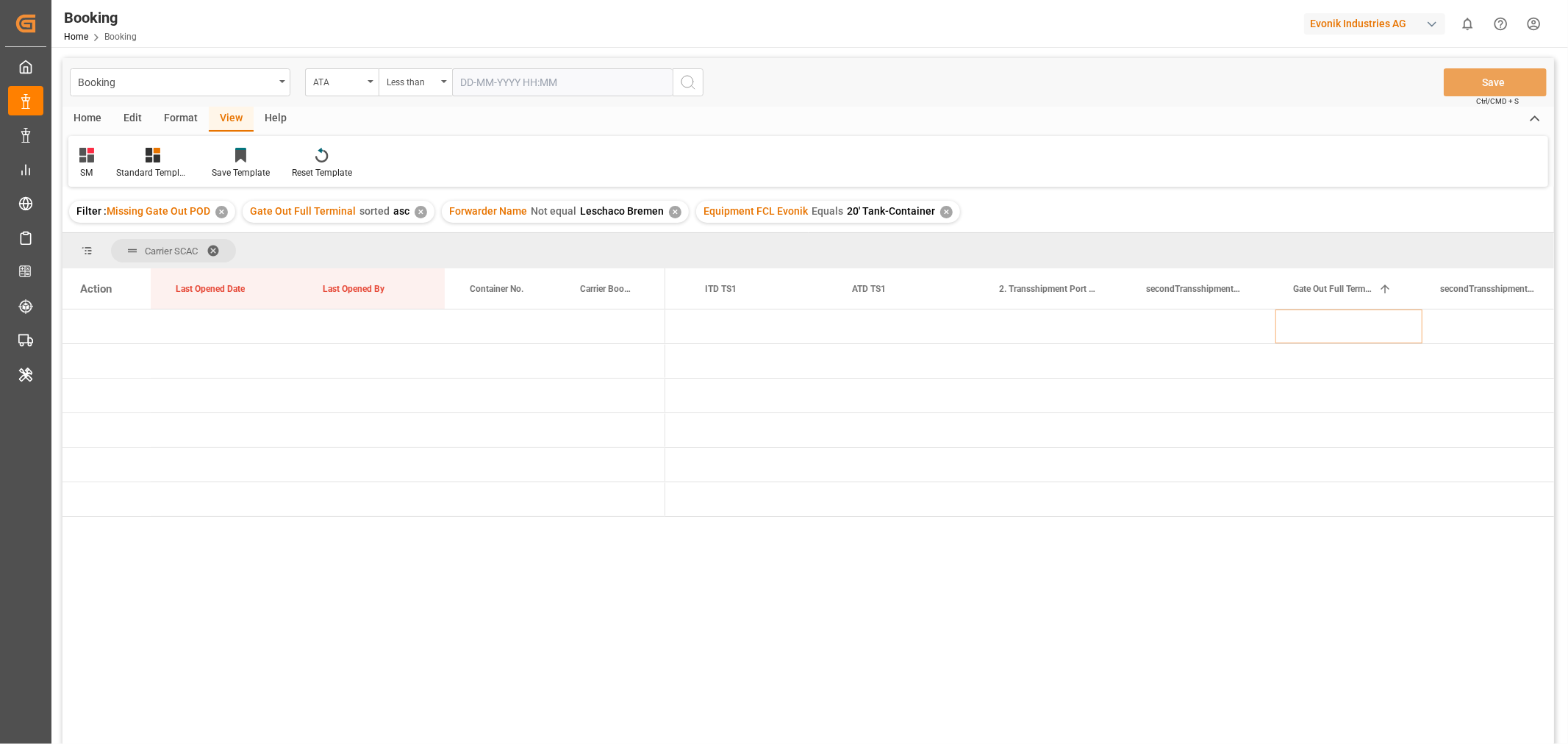
click at [415, 214] on div "✕" at bounding box center [421, 212] width 13 height 13
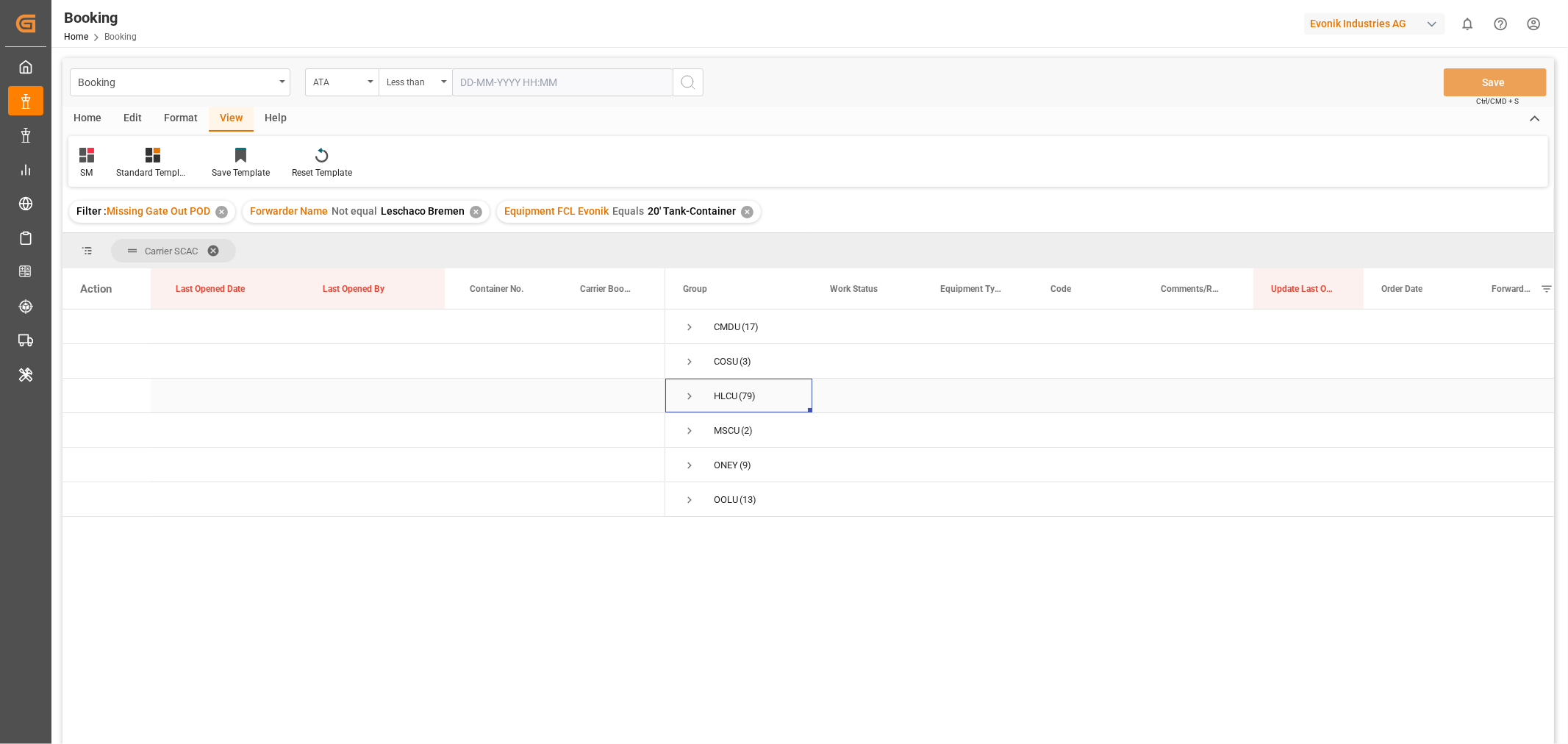
click at [691, 395] on span "Press SPACE to select this row." at bounding box center [689, 396] width 13 height 13
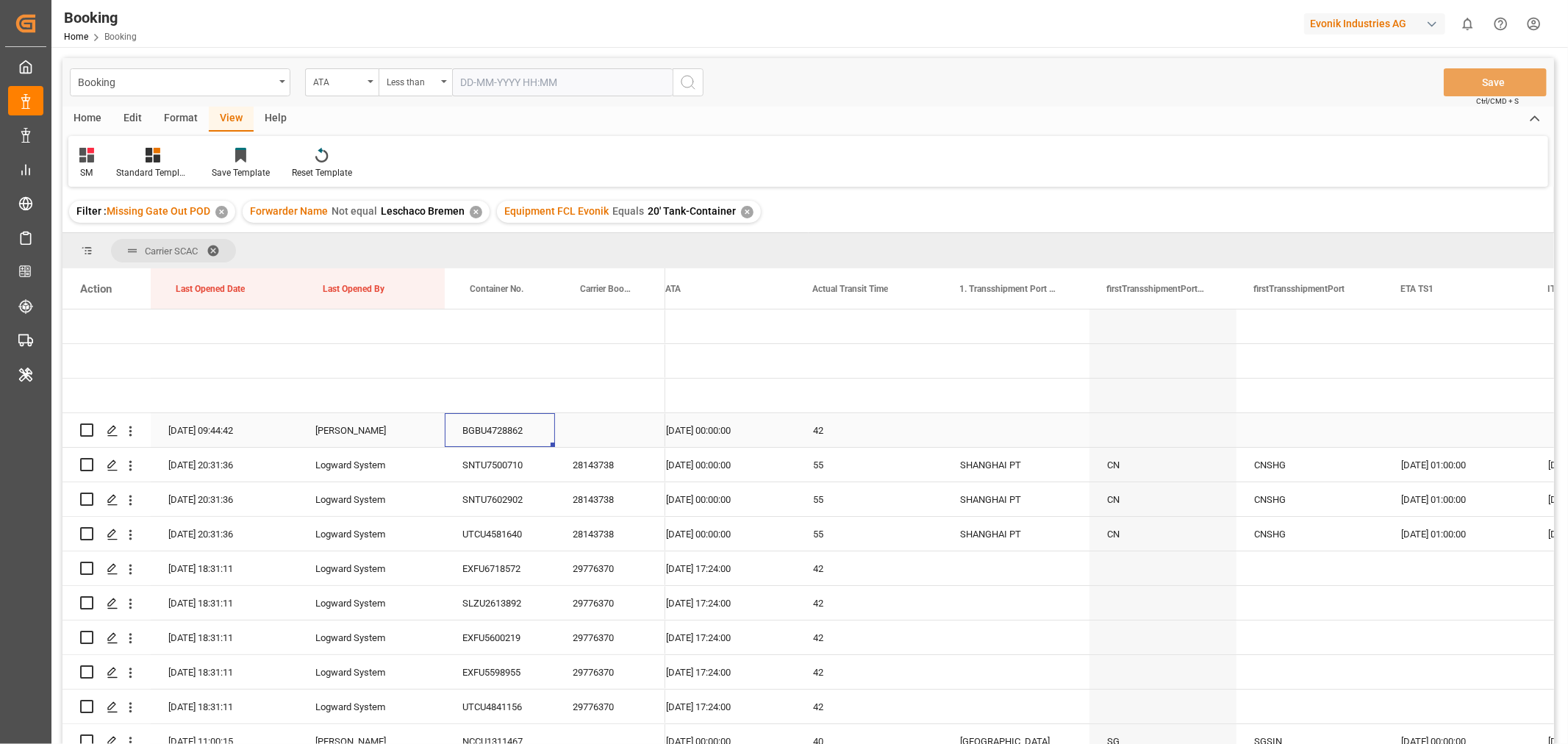
click at [473, 437] on div "BGBU4728862" at bounding box center [500, 430] width 110 height 34
click at [129, 429] on icon "open menu" at bounding box center [131, 431] width 15 height 16
click at [192, 460] on span "Open in new tab" at bounding box center [226, 462] width 133 height 16
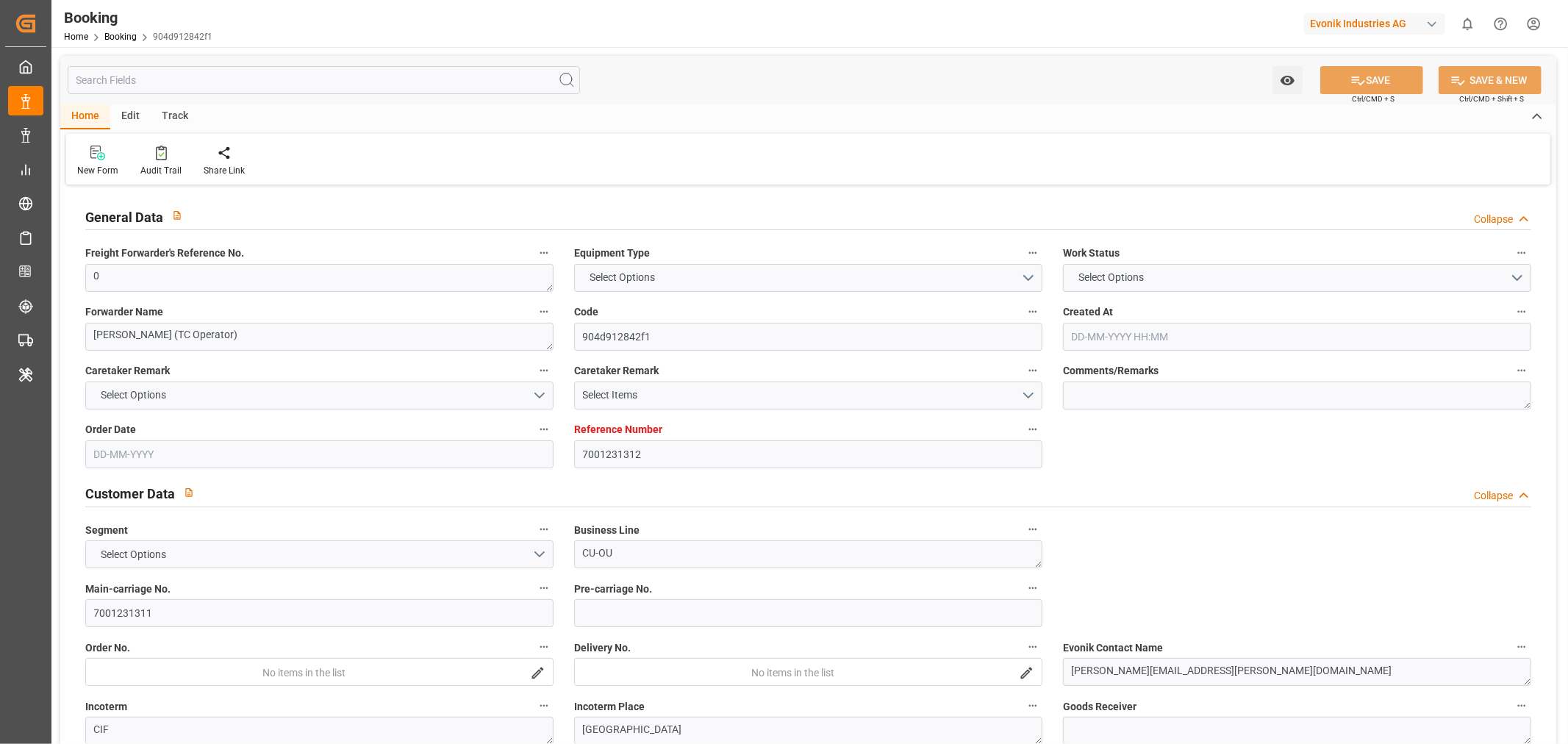
type input "7001231312"
type input "9778791"
type input "Hapag Lloyd"
type input "Hapag Lloyd Aktiengesellschaft"
type input "NLRTM"
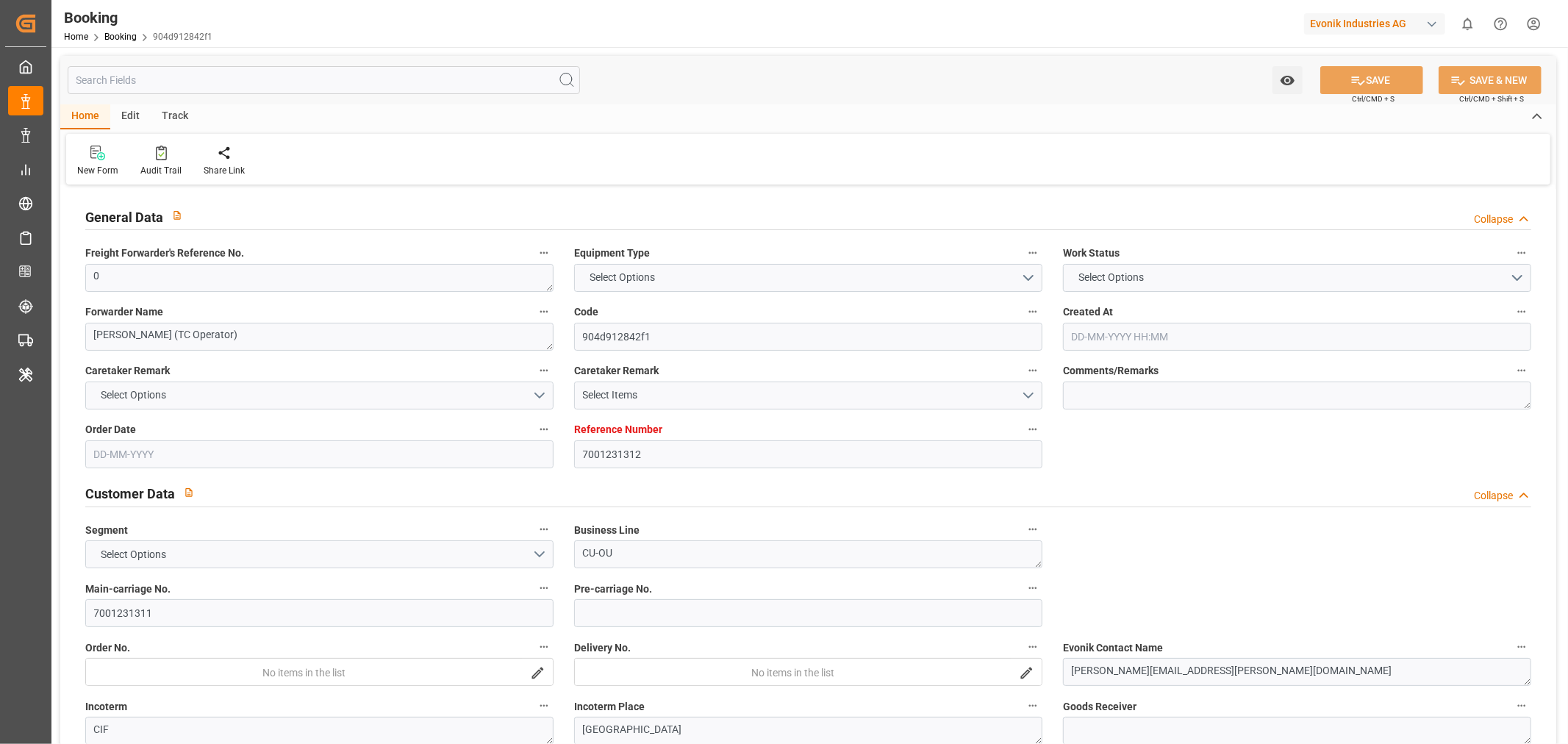
type input "CNSGH"
type input "42"
type input "0"
type input "24-07-2025 09:03"
type input "[DATE]"
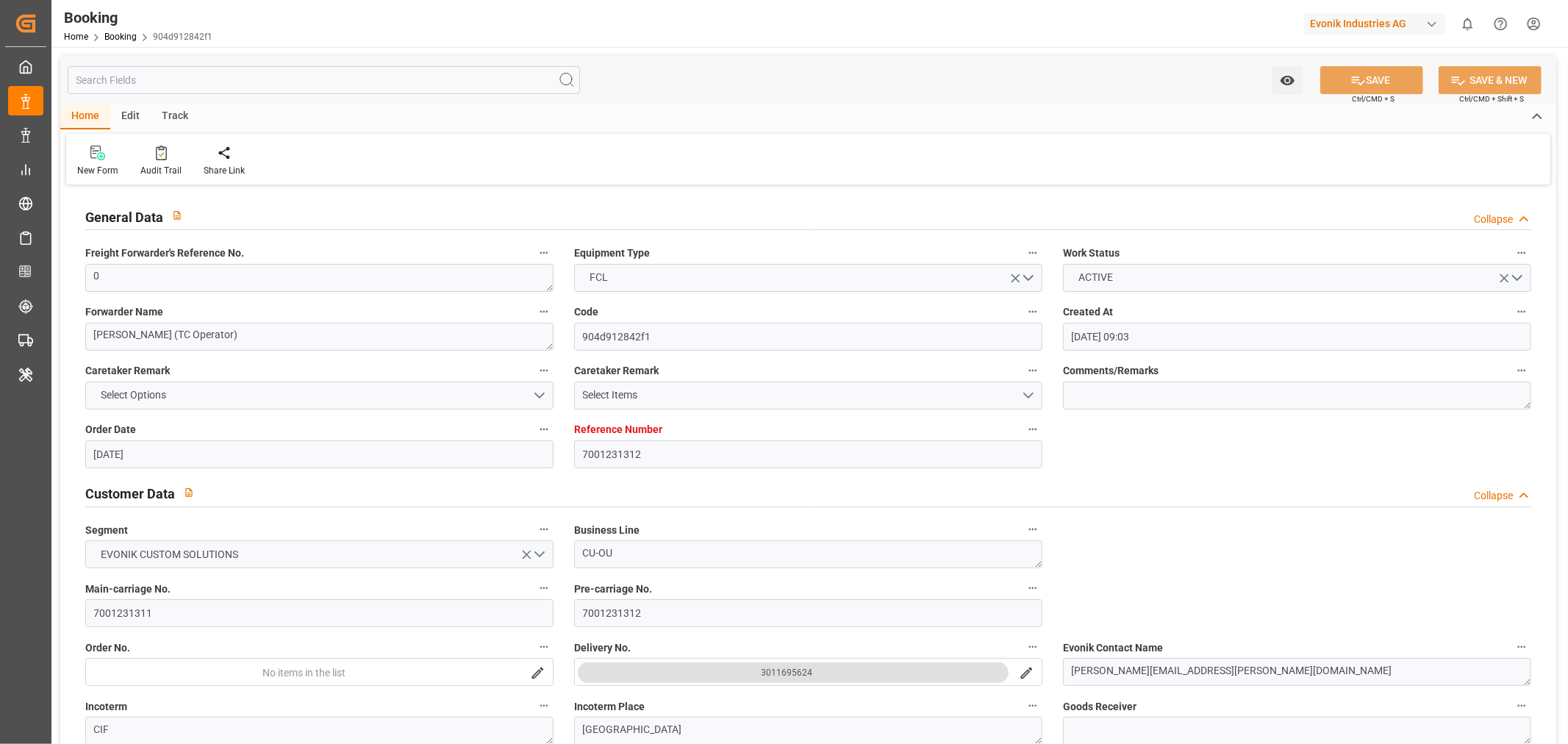
type input "09-10-2025"
type input "[DATE]"
type input "10-08-2025 00:00"
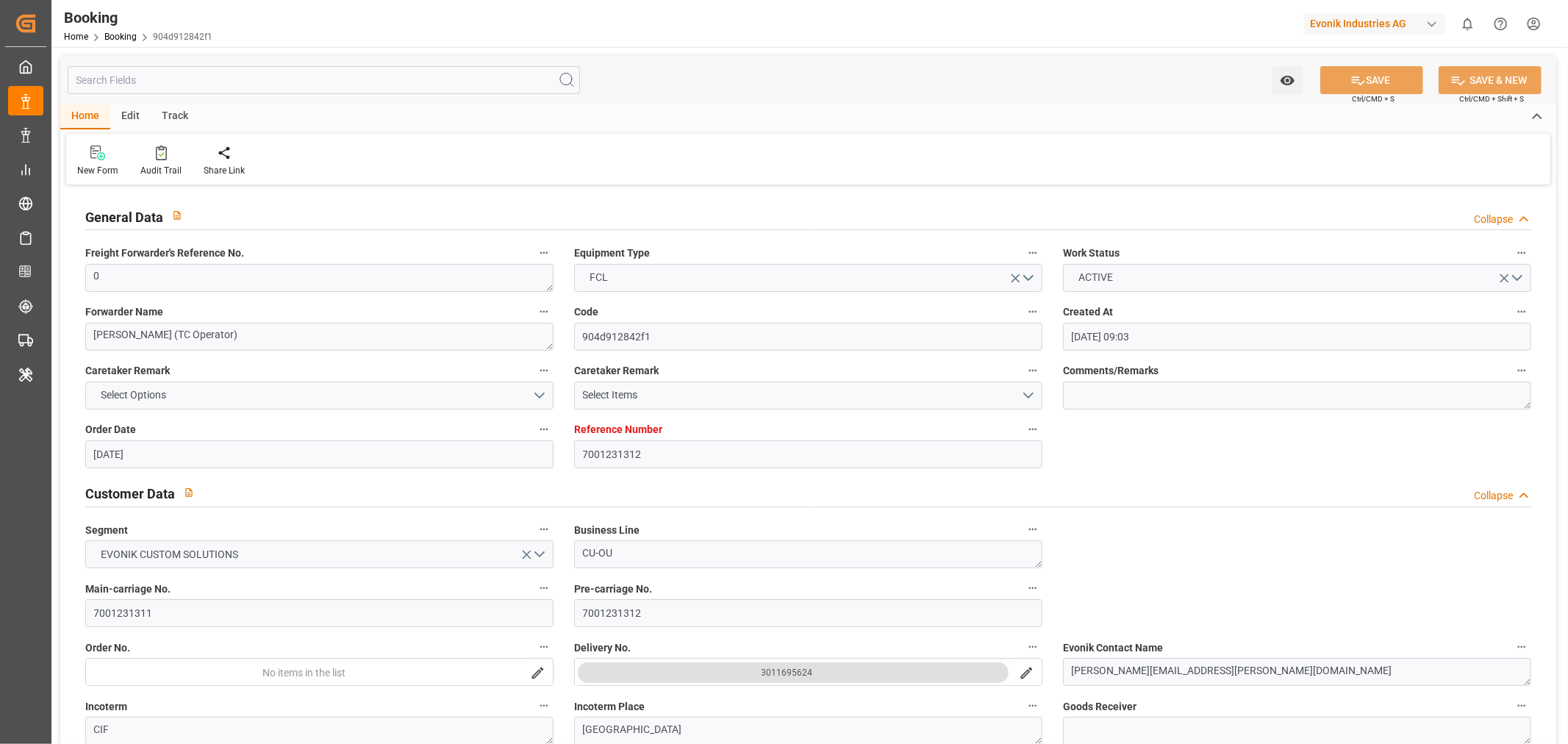
type input "07-08-2025 00:00"
type input "21-09-2025 00:00"
type input "22-09-2025 00:00"
type input "21-09-2025 00:00"
type input "[DATE]"
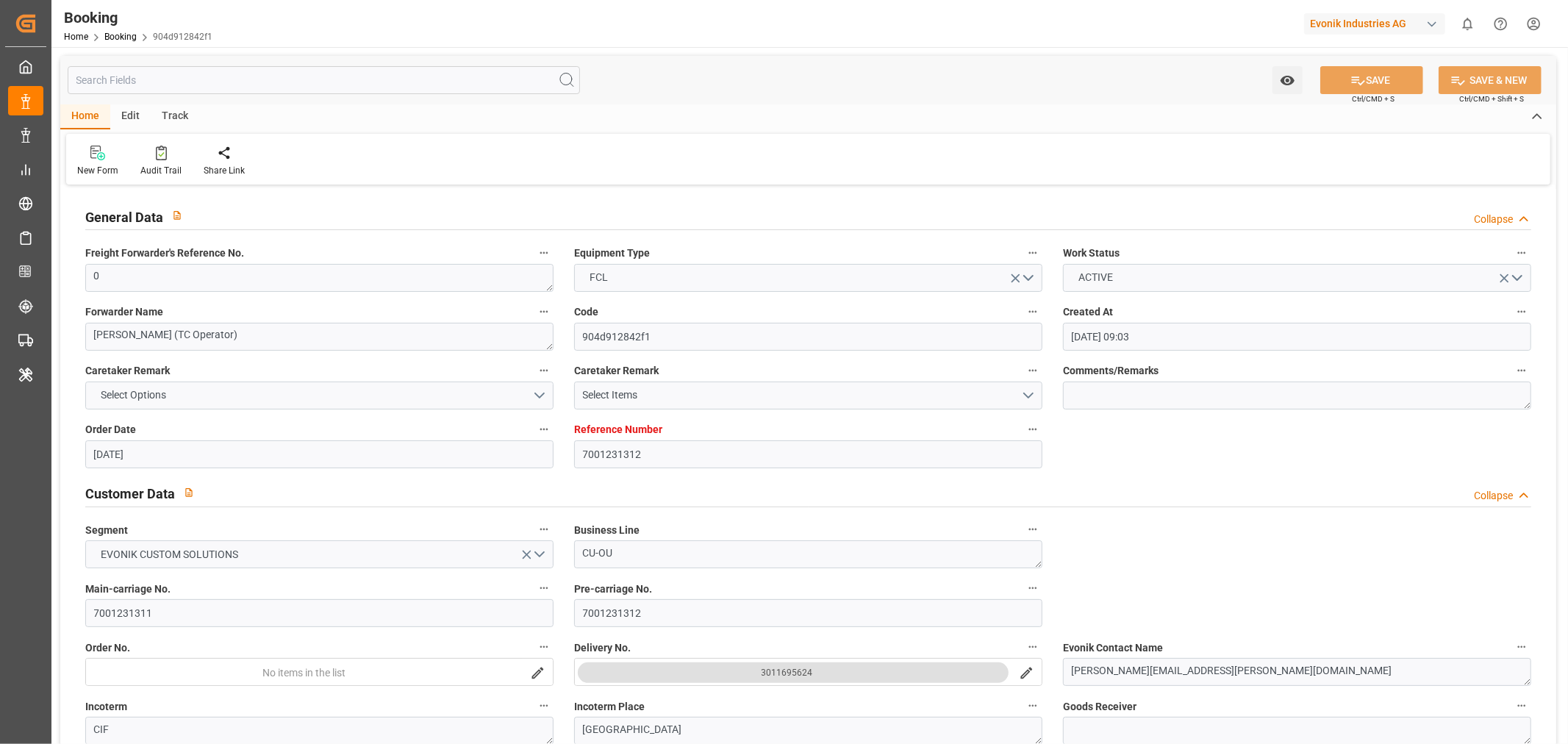
type input "23-09-2025 09:44"
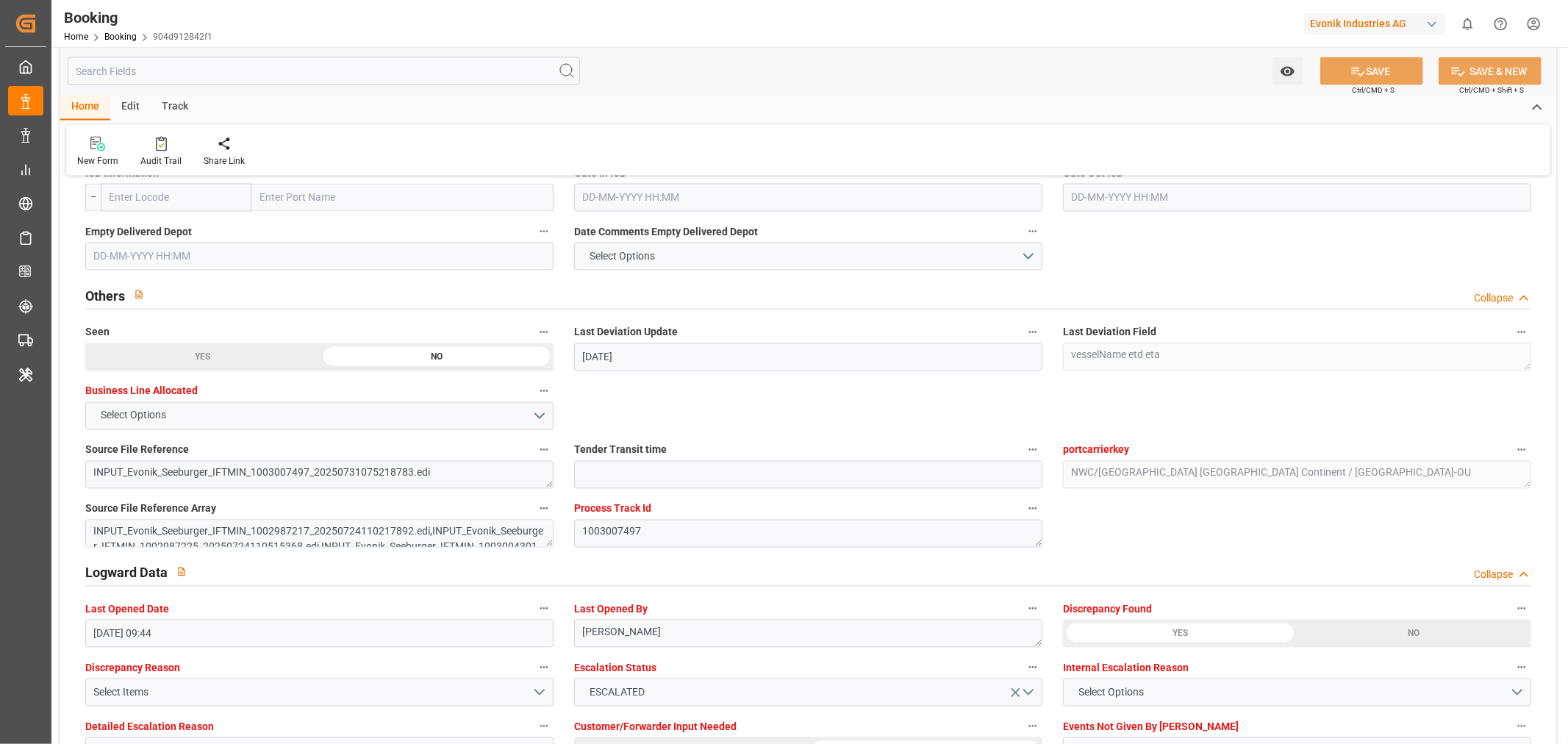
scroll to position [1961, 0]
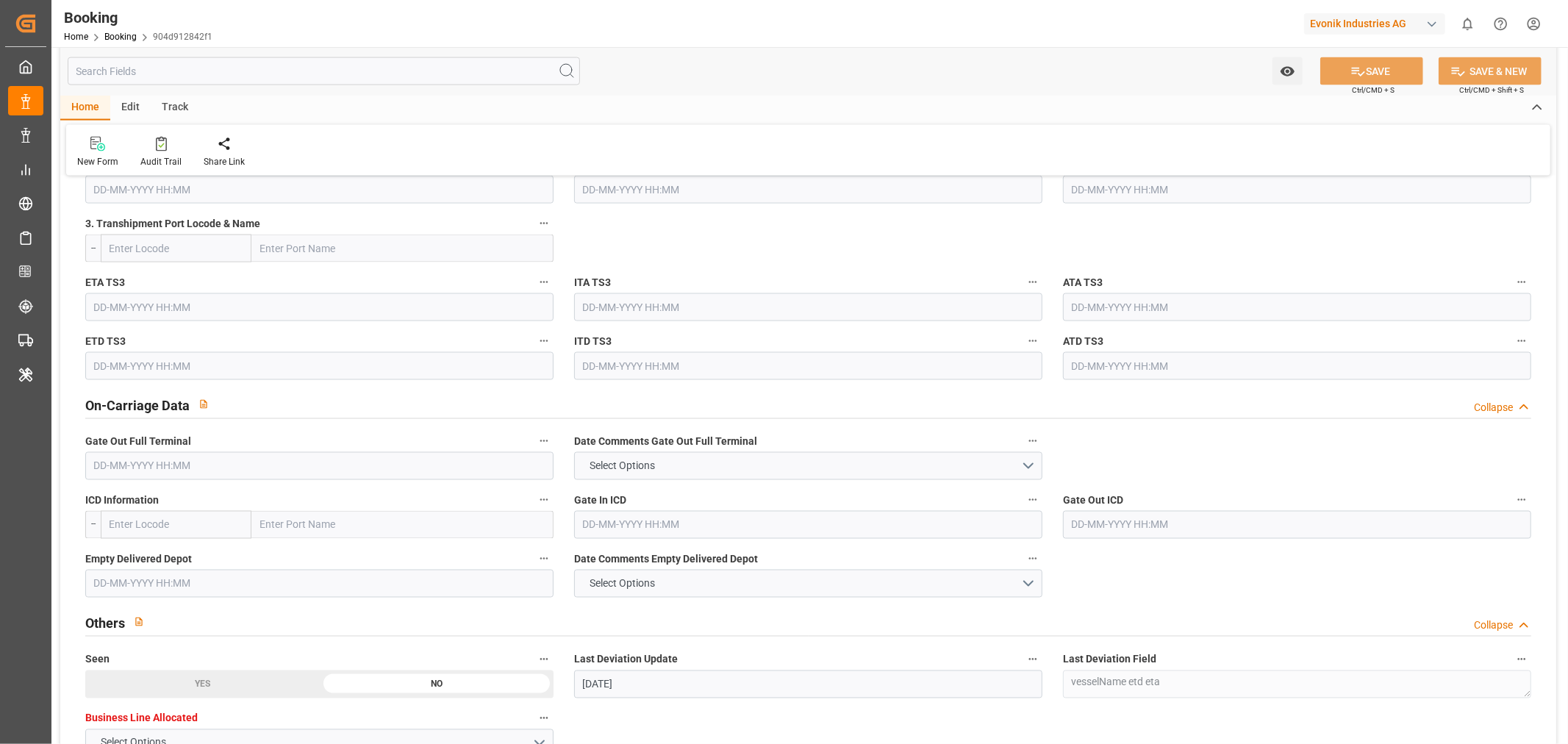
click at [167, 474] on input "text" at bounding box center [319, 466] width 468 height 28
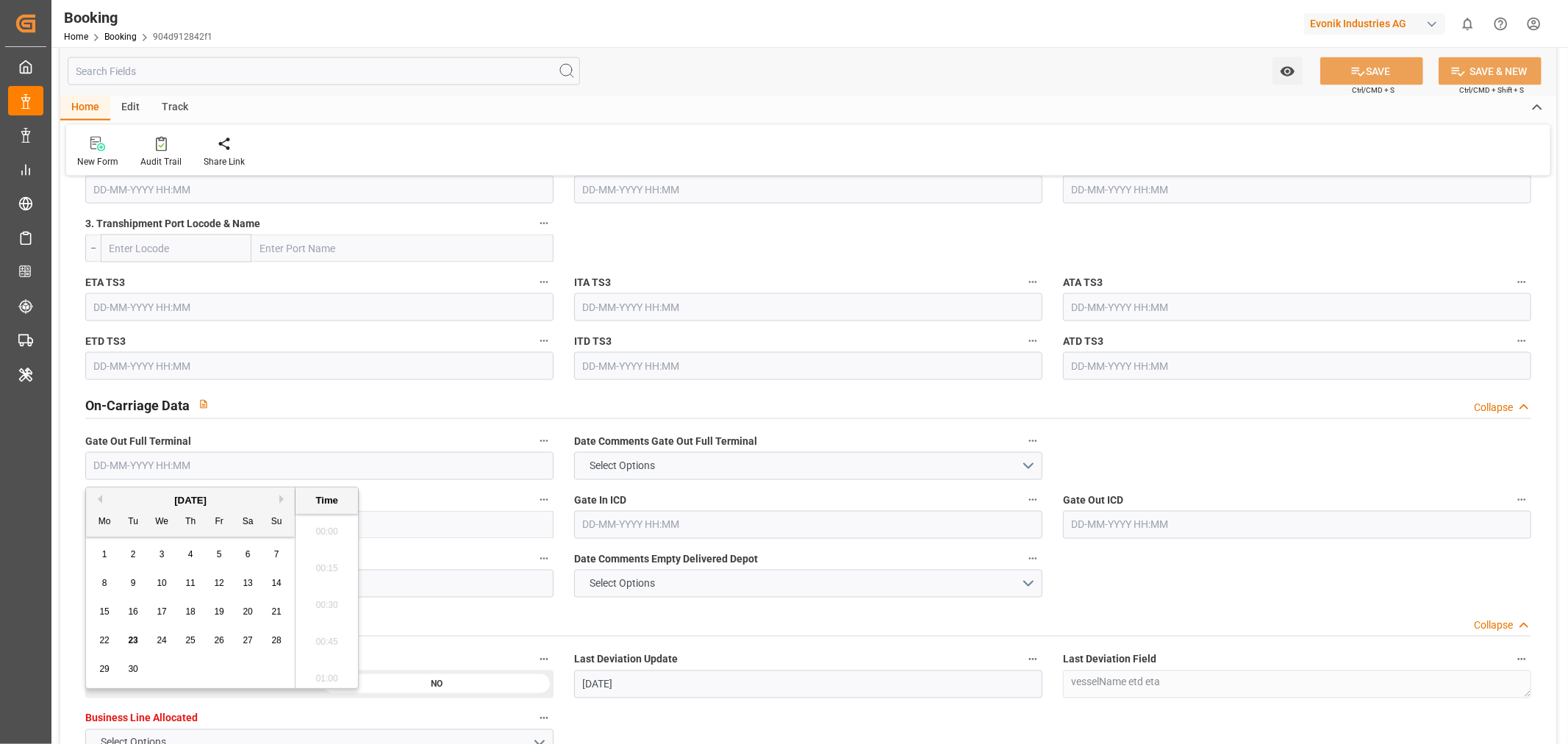
scroll to position [2248, 0]
click at [133, 643] on span "23" at bounding box center [133, 641] width 9 height 10
type input "23-09-2025 00:00"
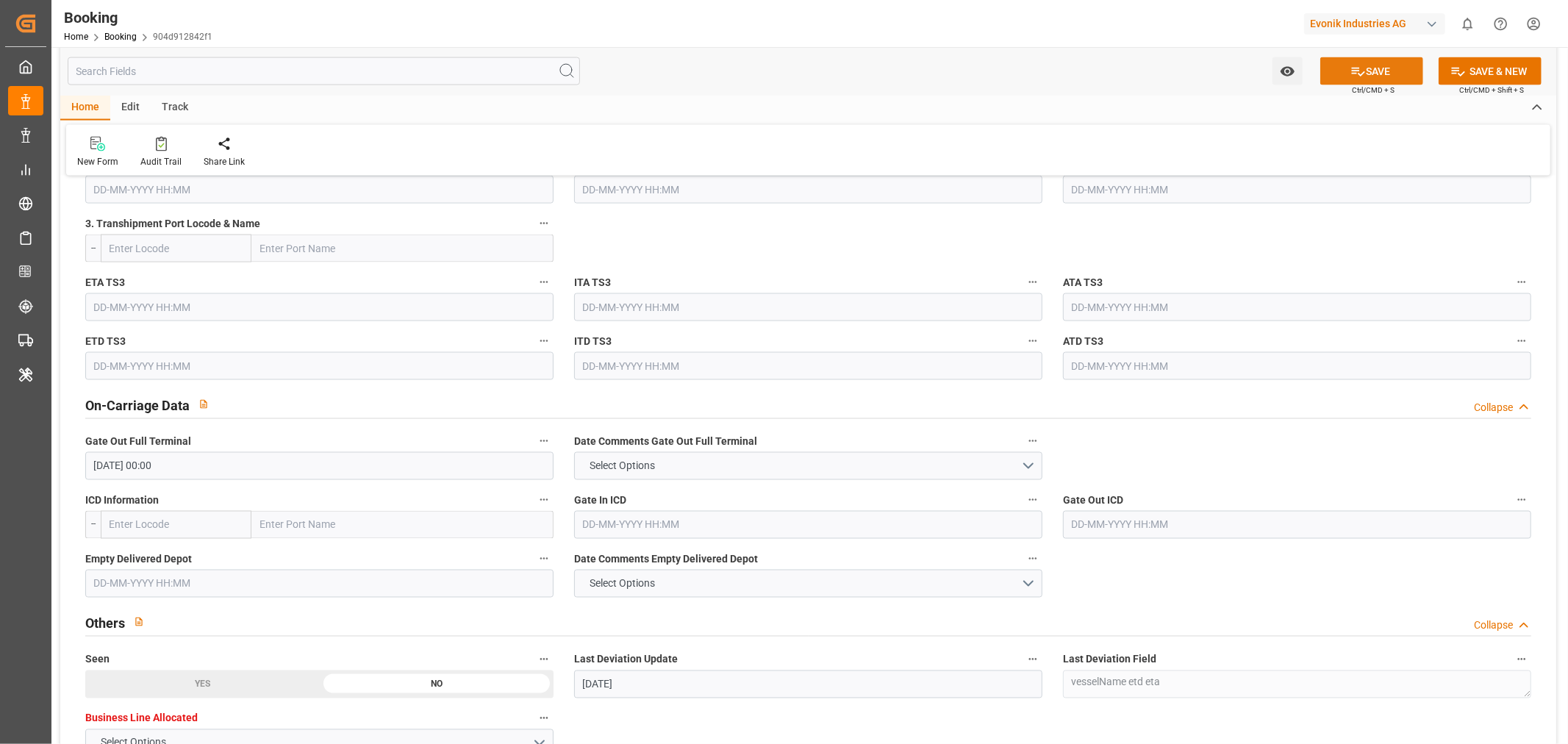
click at [1372, 67] on button "SAVE" at bounding box center [1372, 71] width 103 height 28
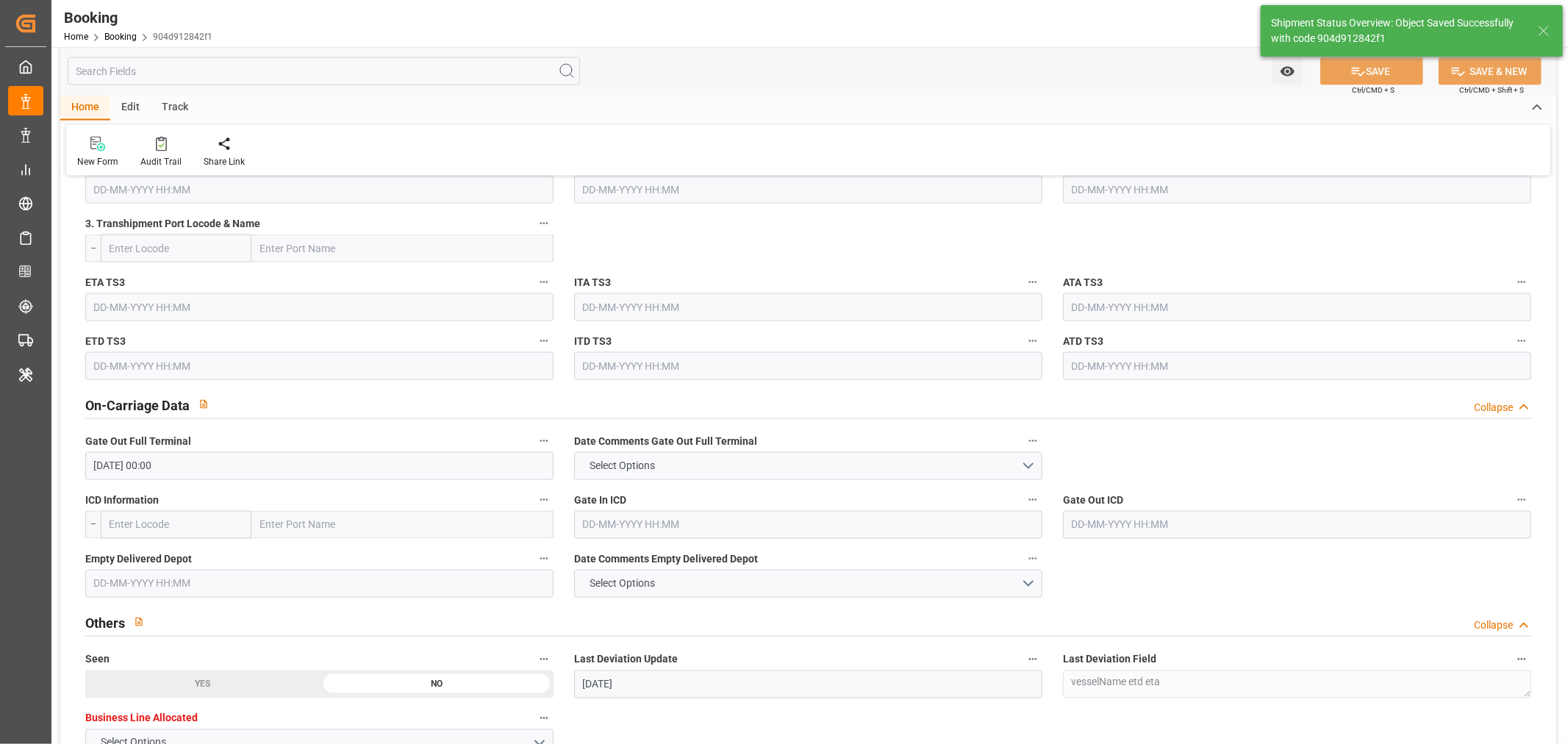
type textarea "Shashidhar Mm"
type input "23-09-2025 10:25"
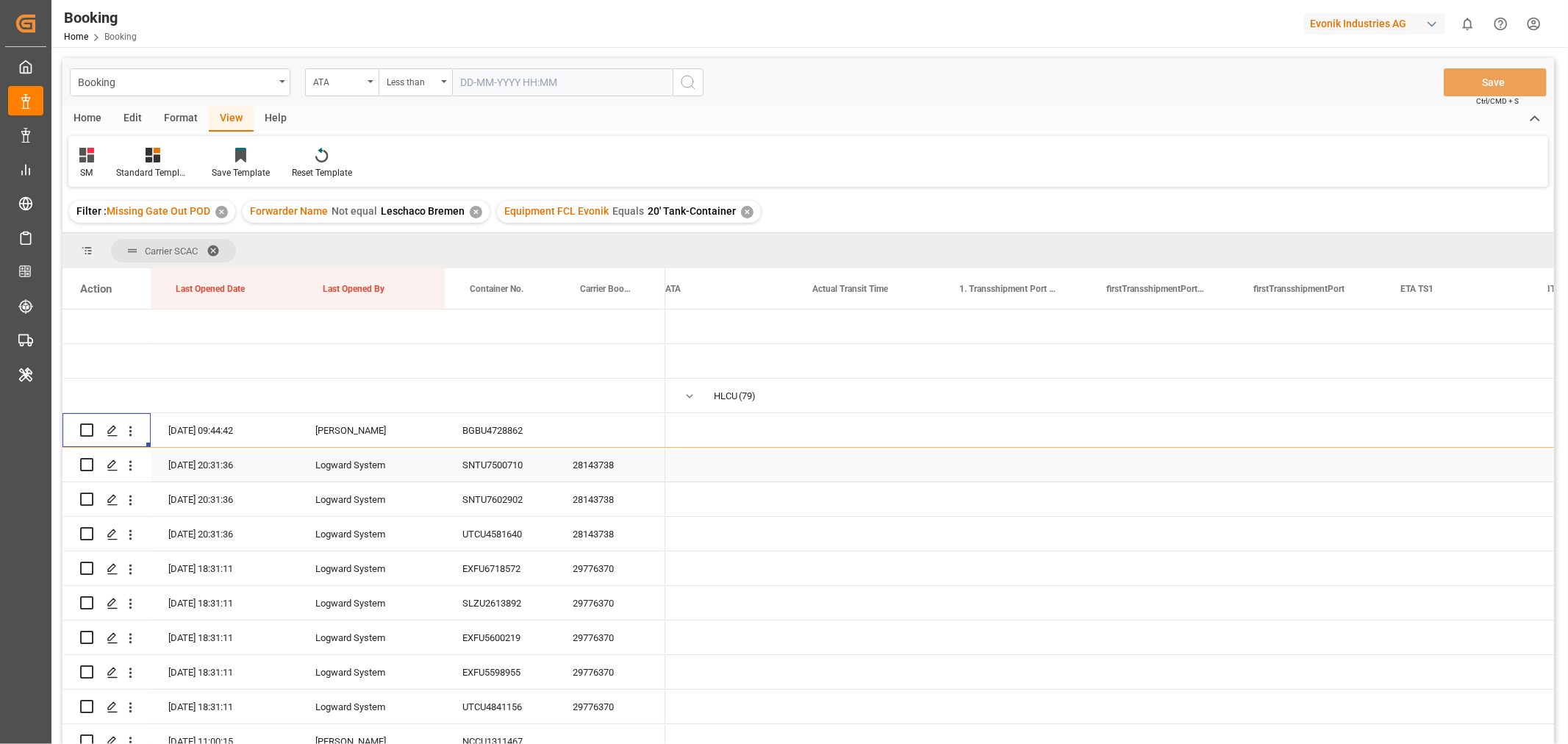
scroll to position [0, 7289]
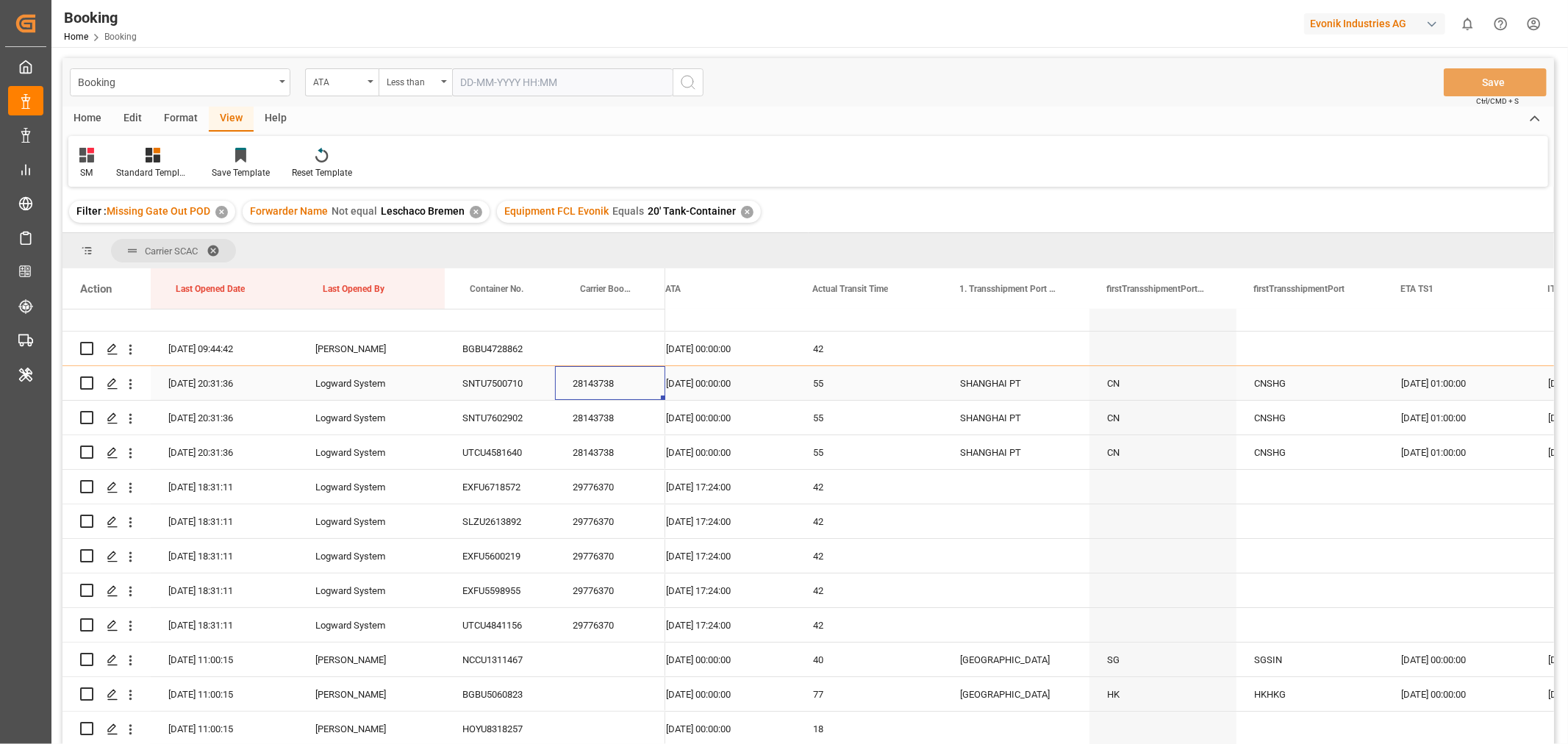
click at [606, 384] on div "28143738" at bounding box center [610, 382] width 110 height 34
click at [1127, 70] on div "Booking ATA Less than Save Ctrl/CMD + S" at bounding box center [808, 82] width 1491 height 48
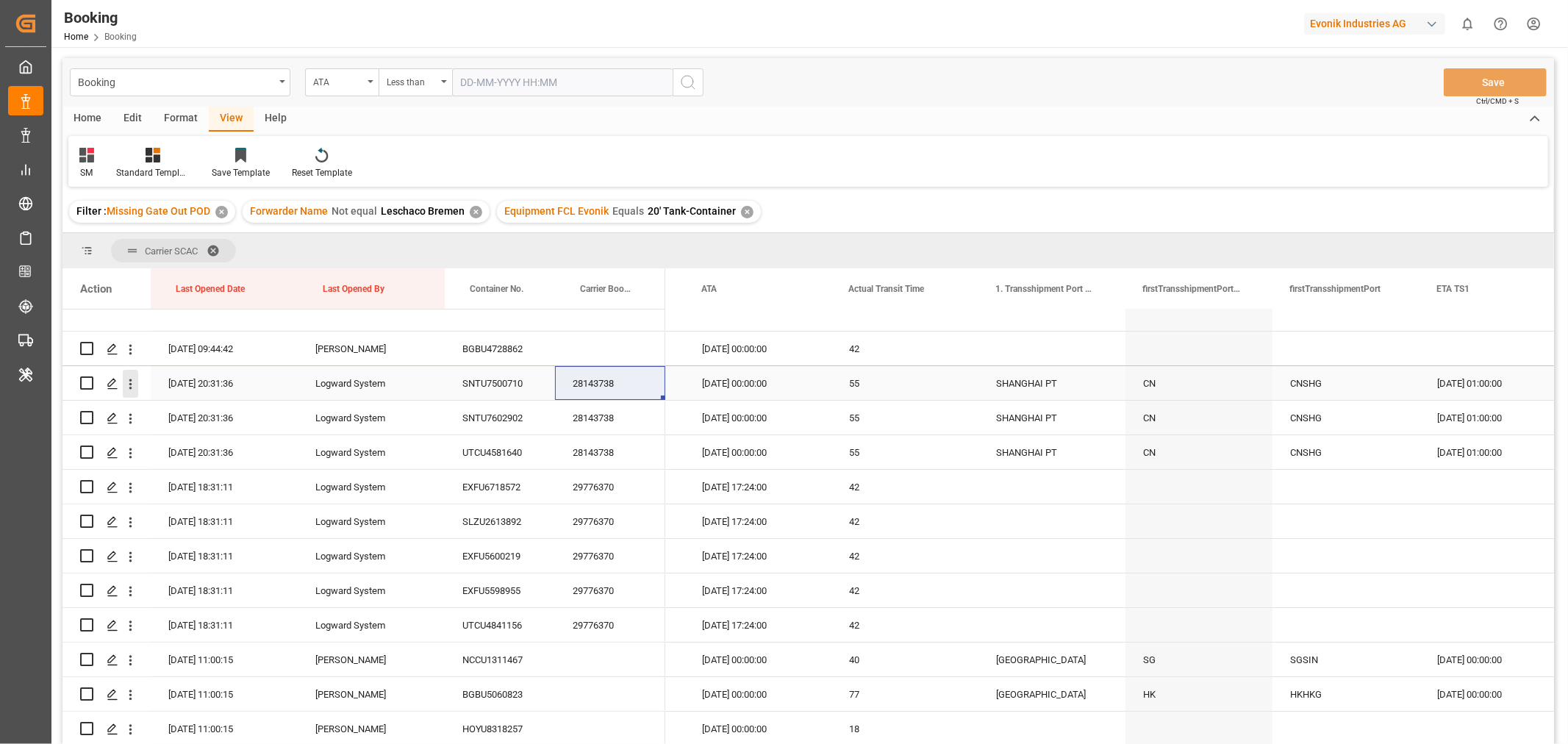
click at [127, 384] on icon "open menu" at bounding box center [131, 384] width 15 height 16
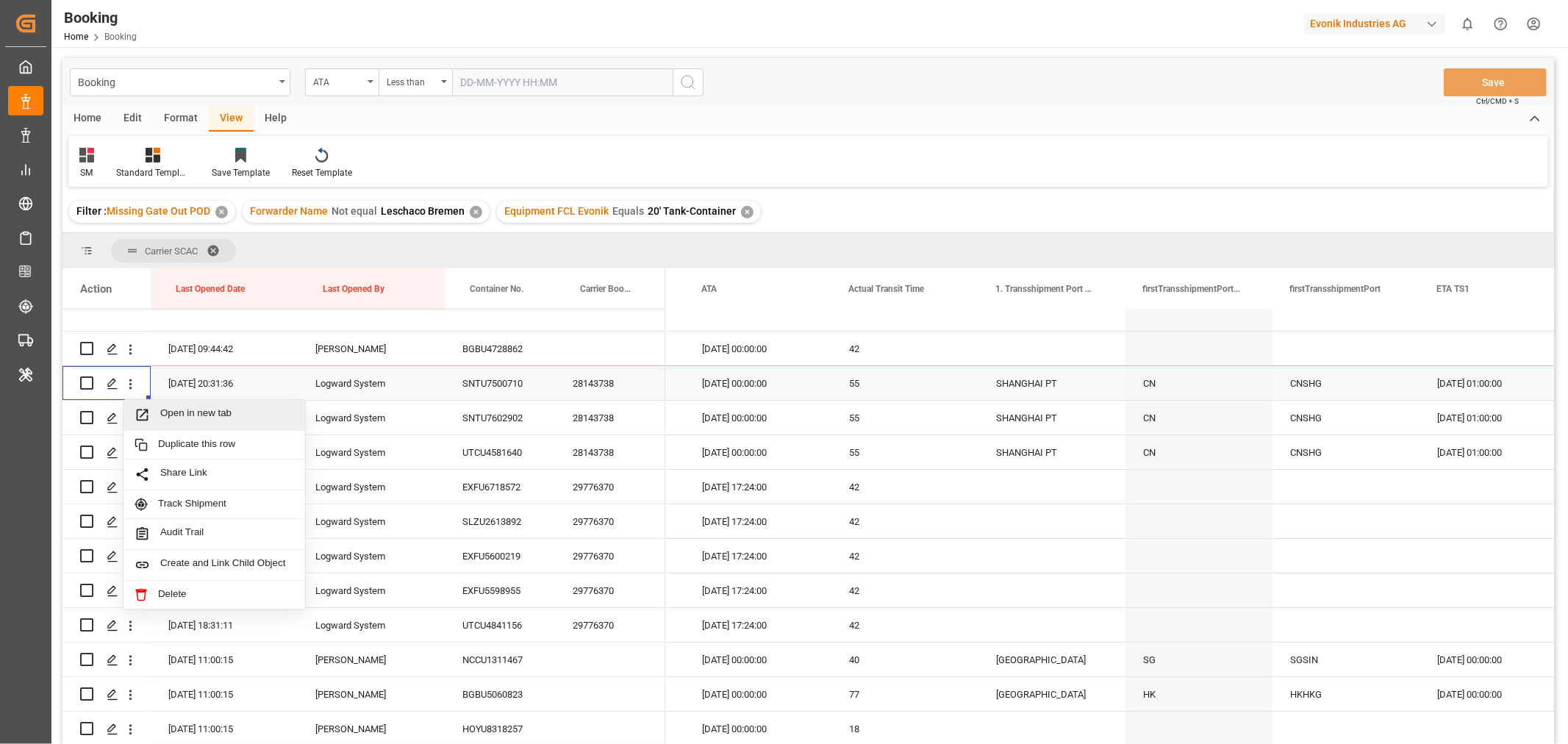
click at [211, 419] on span "Open in new tab" at bounding box center [226, 415] width 133 height 16
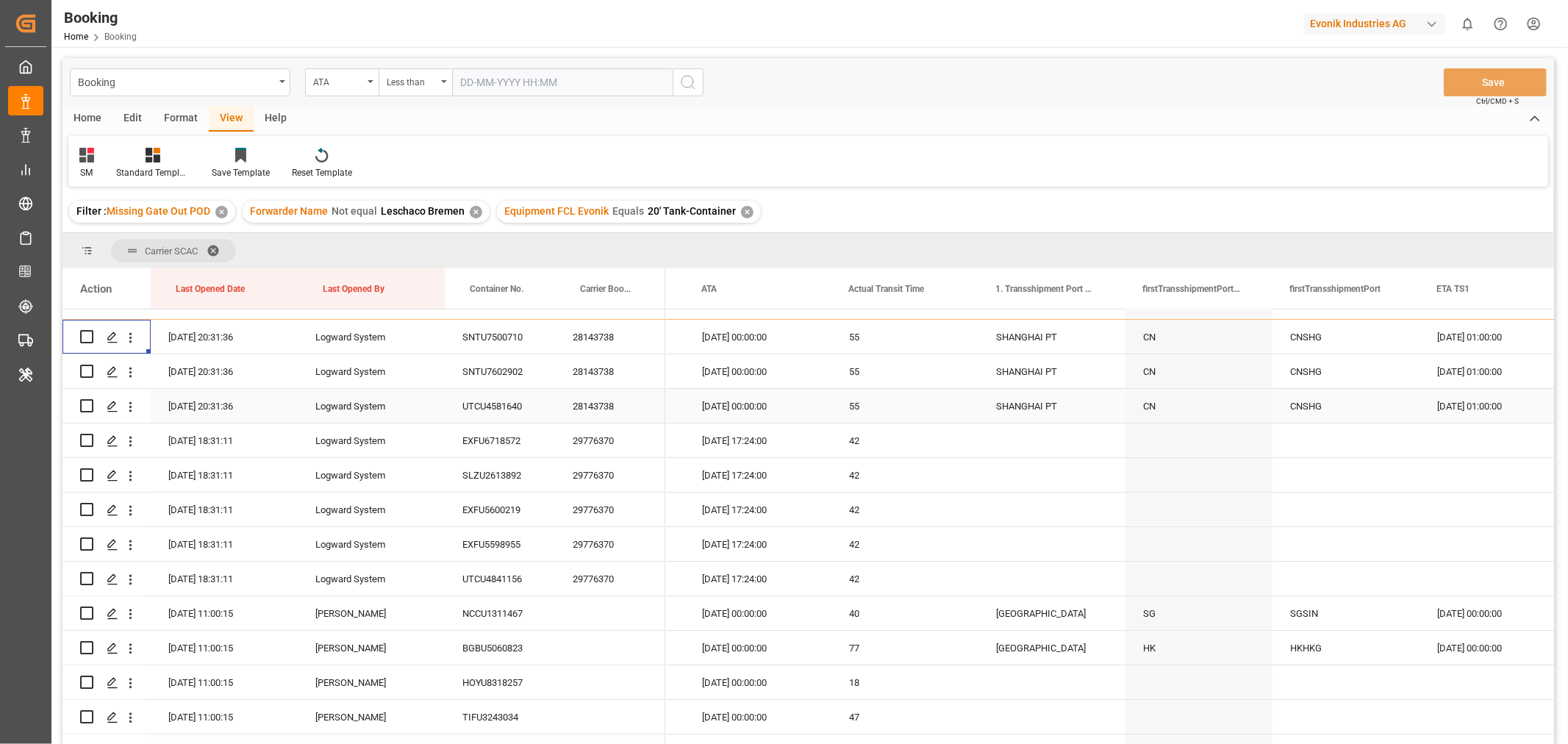
scroll to position [164, 0]
click at [620, 406] on div "29776370" at bounding box center [610, 405] width 110 height 34
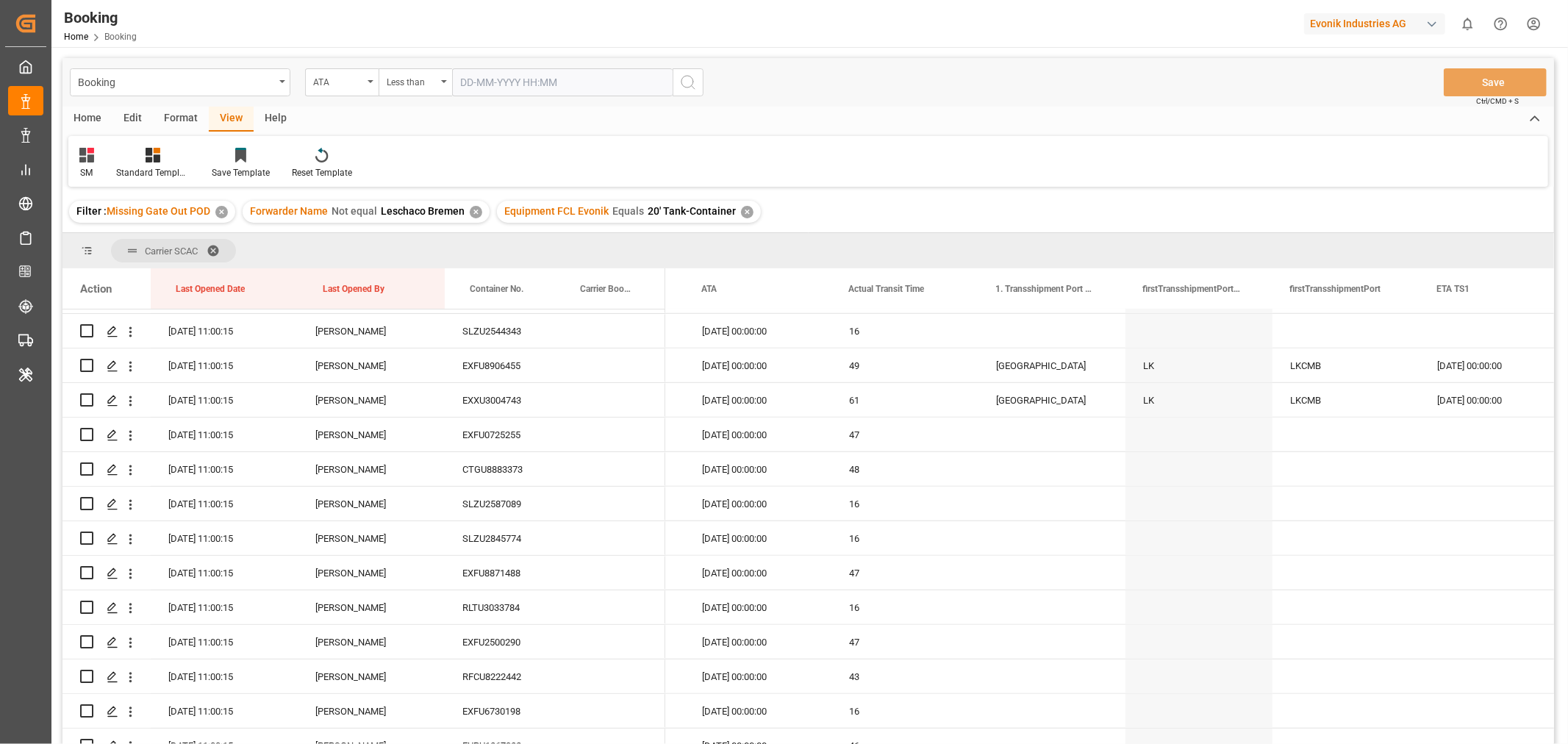
scroll to position [326, 0]
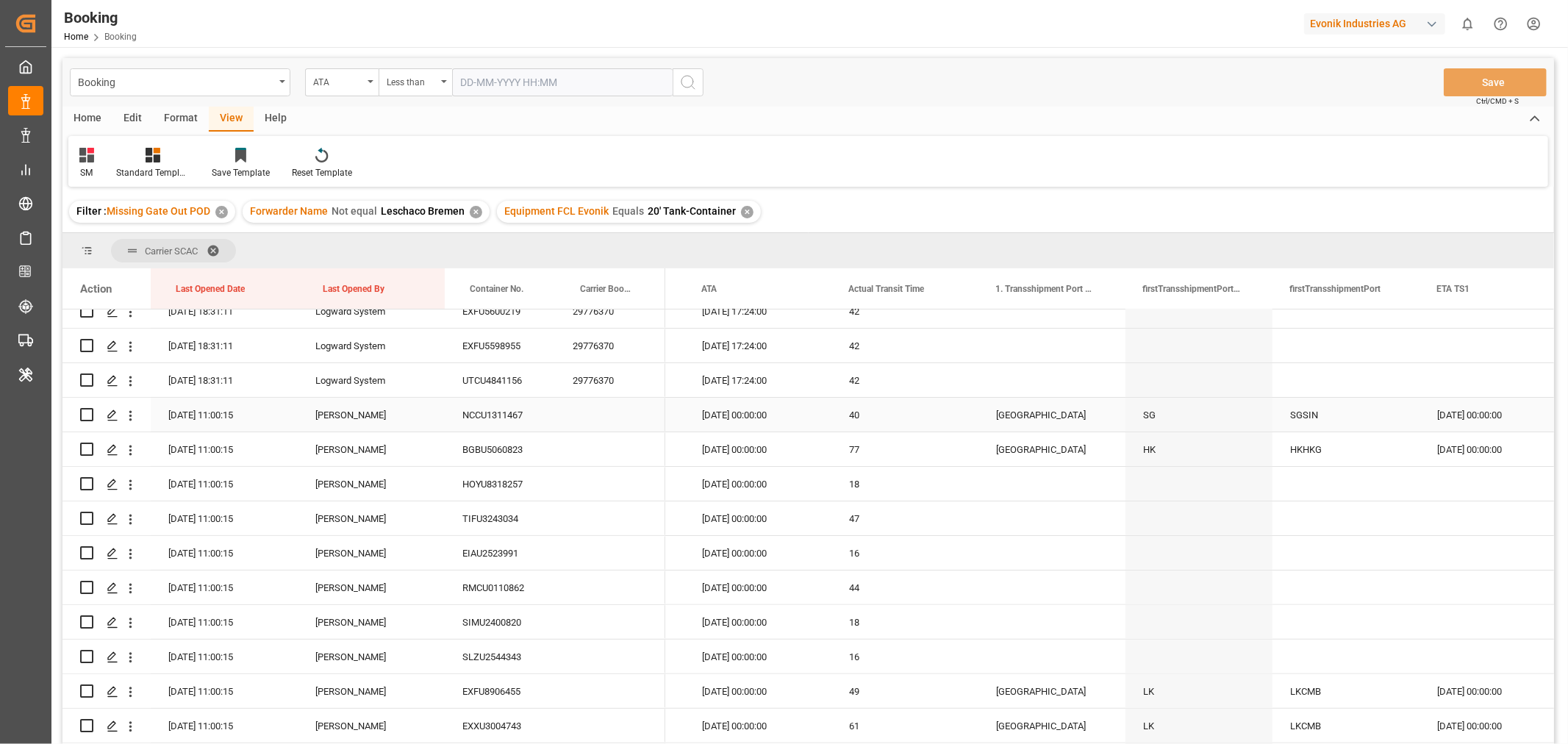
click at [488, 408] on div "NCCU1311467" at bounding box center [500, 414] width 110 height 34
click at [502, 425] on div "NCCU1311467" at bounding box center [500, 414] width 110 height 34
click at [507, 451] on div "BGBU5060823" at bounding box center [500, 449] width 110 height 34
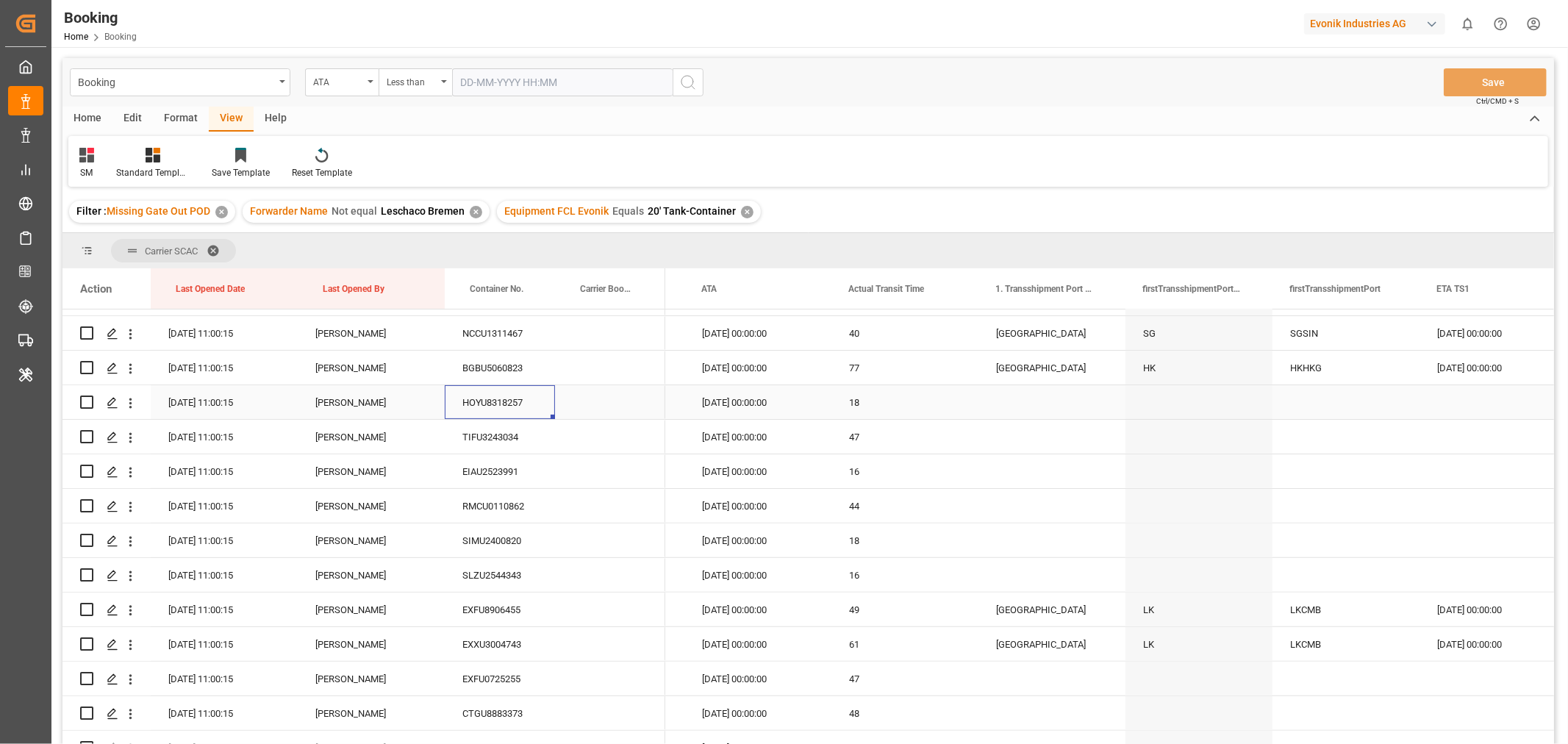
click at [513, 410] on div "HOYU8318257" at bounding box center [500, 402] width 110 height 34
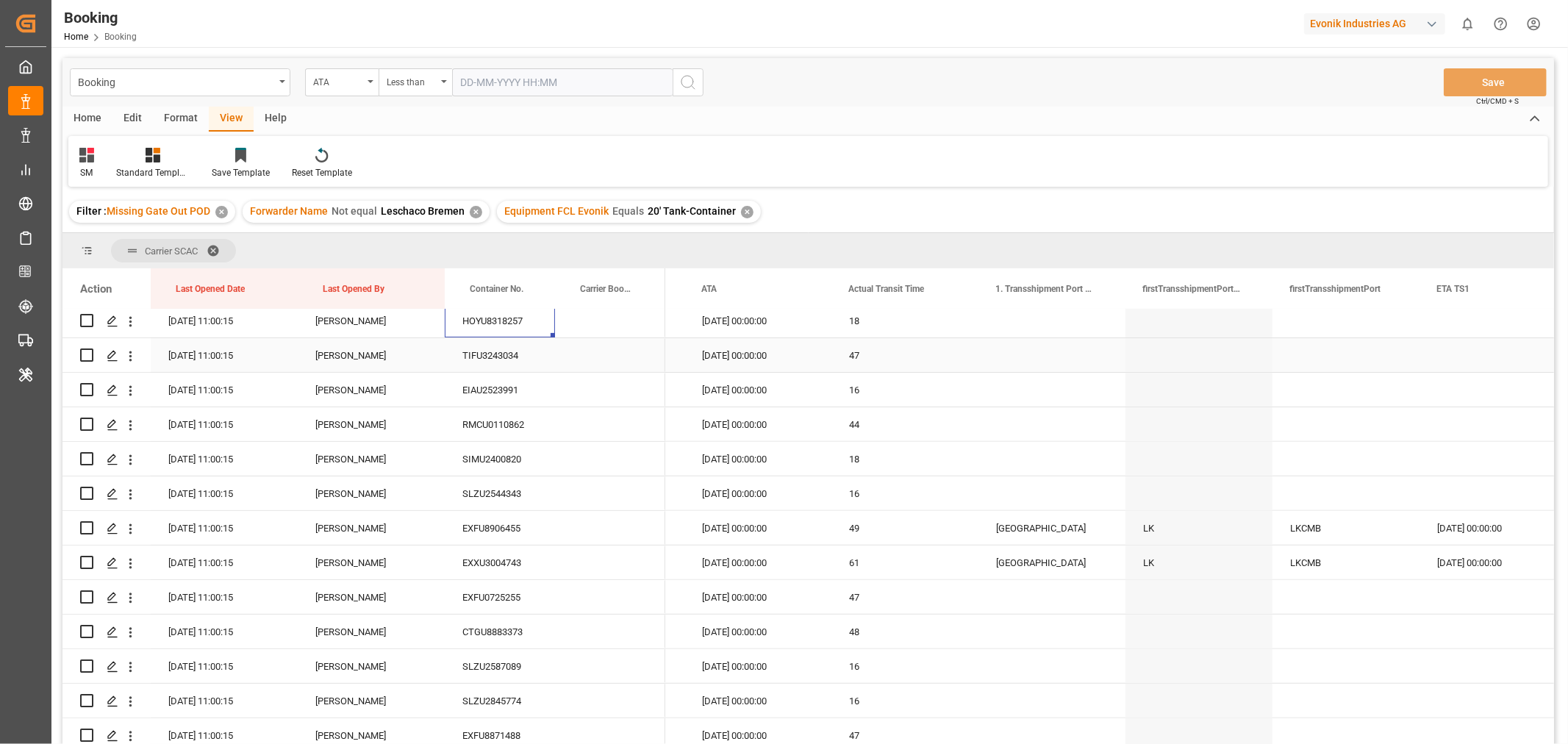
click at [512, 363] on div "TIFU3243034" at bounding box center [500, 355] width 110 height 34
click at [523, 388] on div "EIAU2523991" at bounding box center [500, 389] width 110 height 34
click at [519, 431] on div "RMCU0110862" at bounding box center [500, 424] width 110 height 34
click at [522, 456] on div "SIMU2400820" at bounding box center [500, 458] width 110 height 34
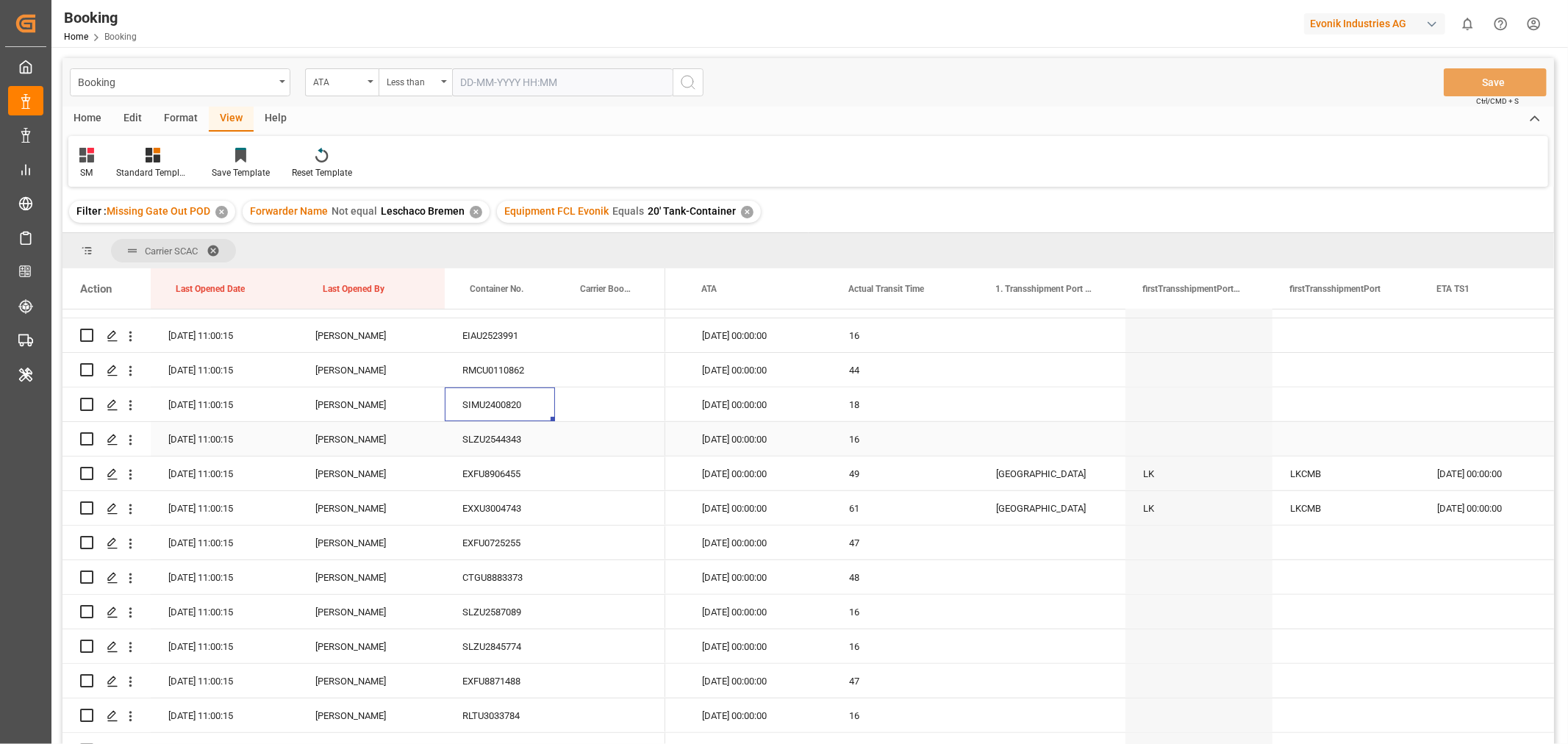
scroll to position [572, 0]
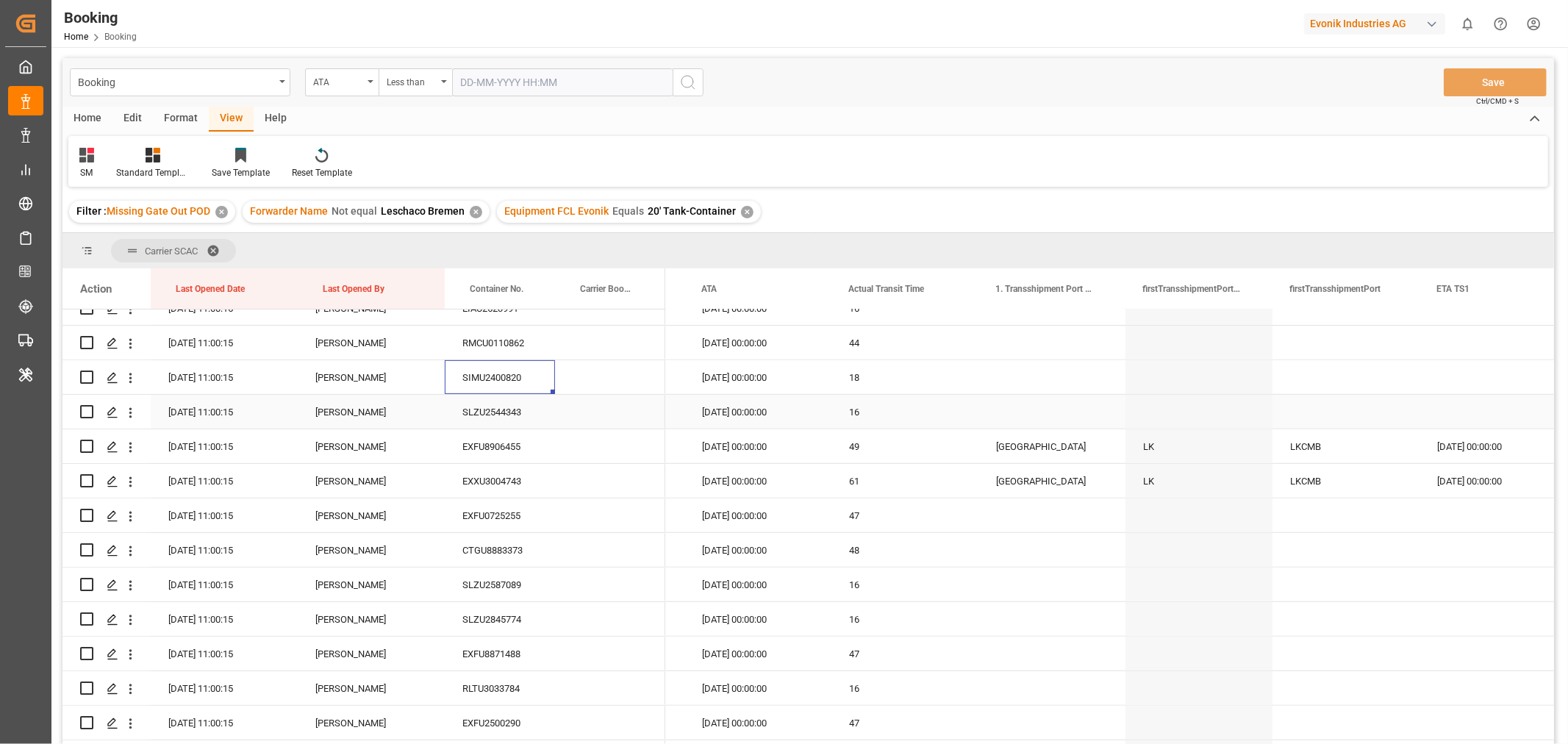
click at [491, 410] on div "SLZU2544343" at bounding box center [500, 412] width 110 height 34
click at [527, 442] on div "EXFU8906455" at bounding box center [500, 446] width 110 height 34
click at [472, 483] on div "EXXU3004743" at bounding box center [500, 480] width 110 height 34
click at [497, 516] on div "EXFU0725255" at bounding box center [500, 515] width 110 height 34
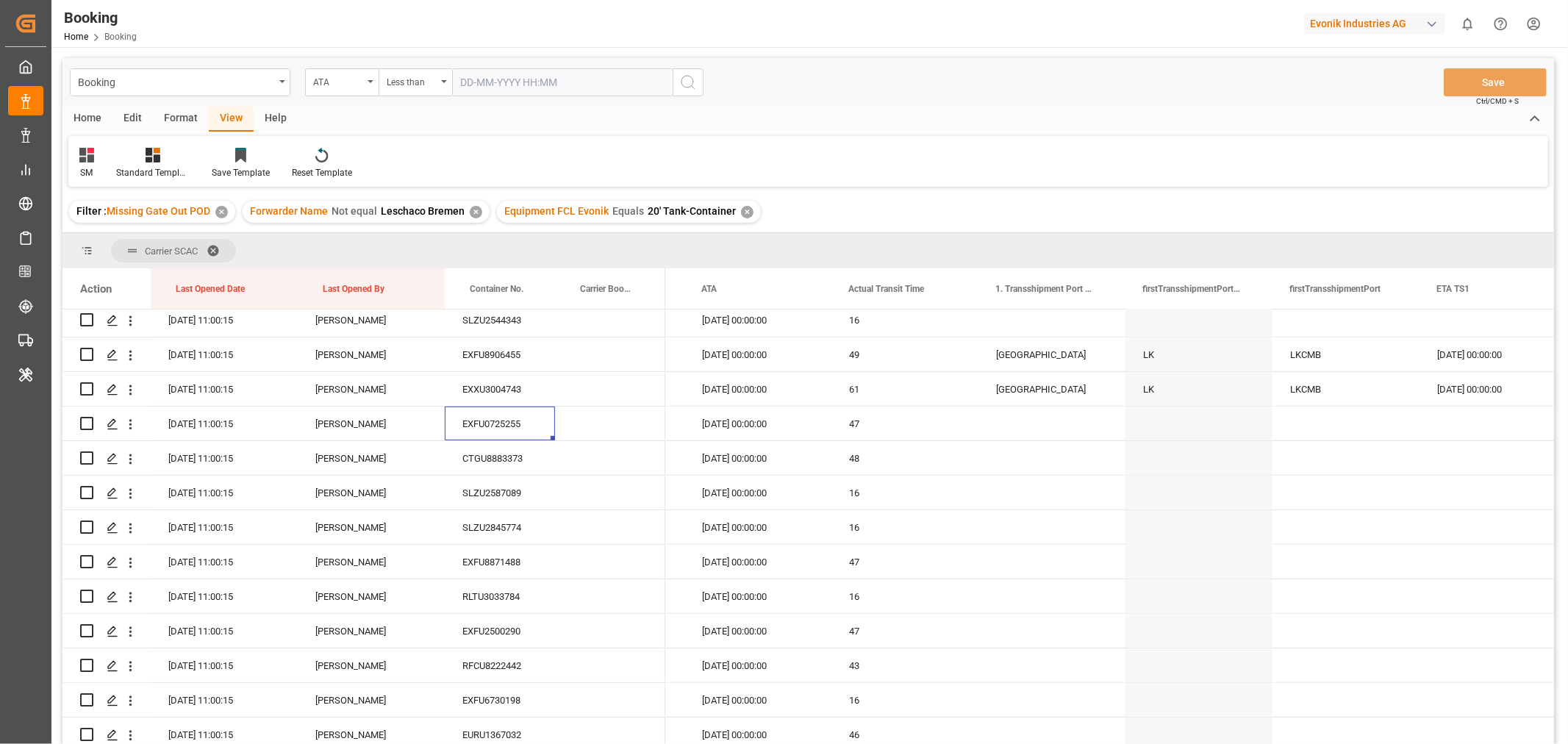
scroll to position [735, 0]
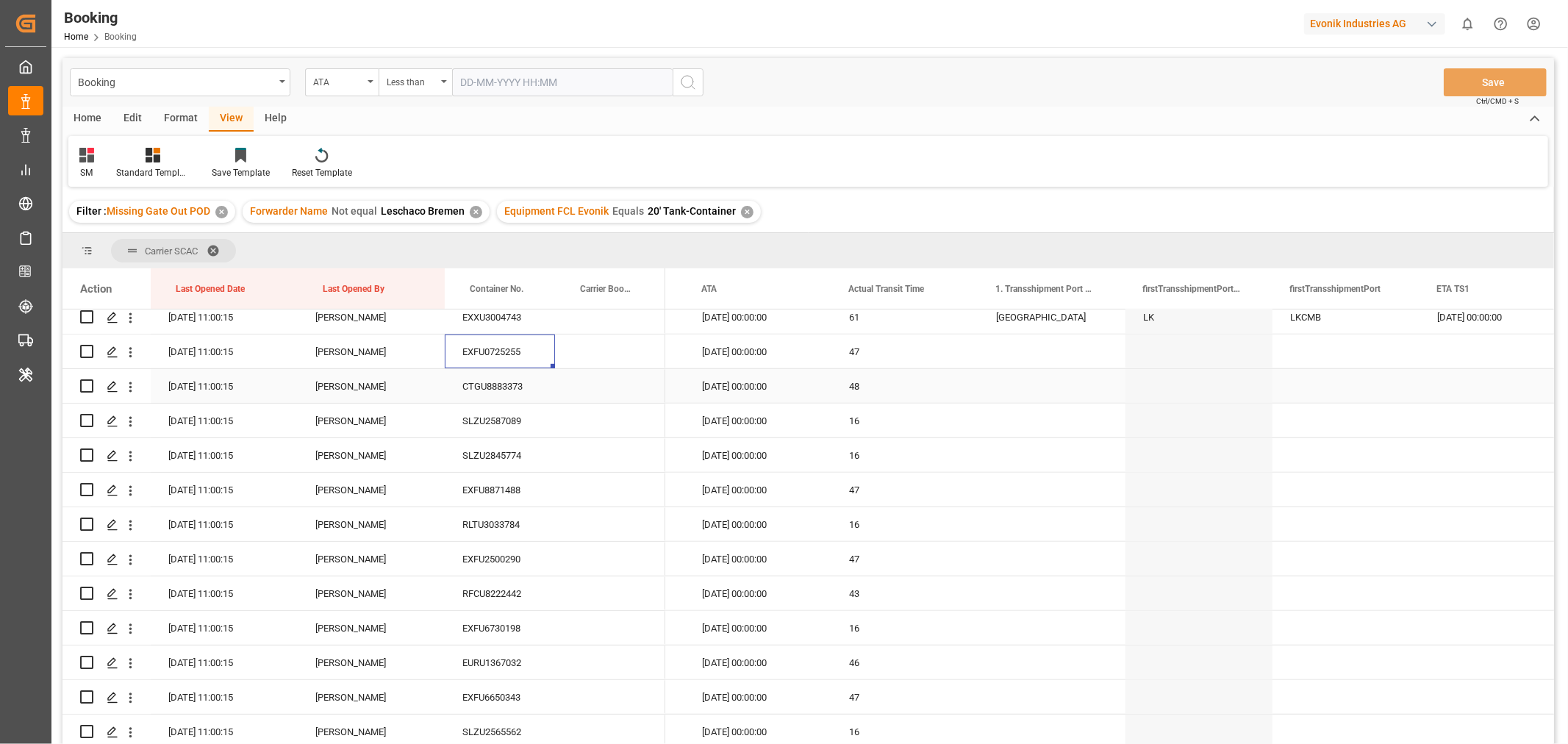
click at [518, 384] on div "CTGU8883373" at bounding box center [500, 386] width 110 height 34
click at [518, 416] on div "SLZU2587089" at bounding box center [500, 420] width 110 height 34
click at [531, 453] on div "SLZU2845774" at bounding box center [500, 455] width 110 height 34
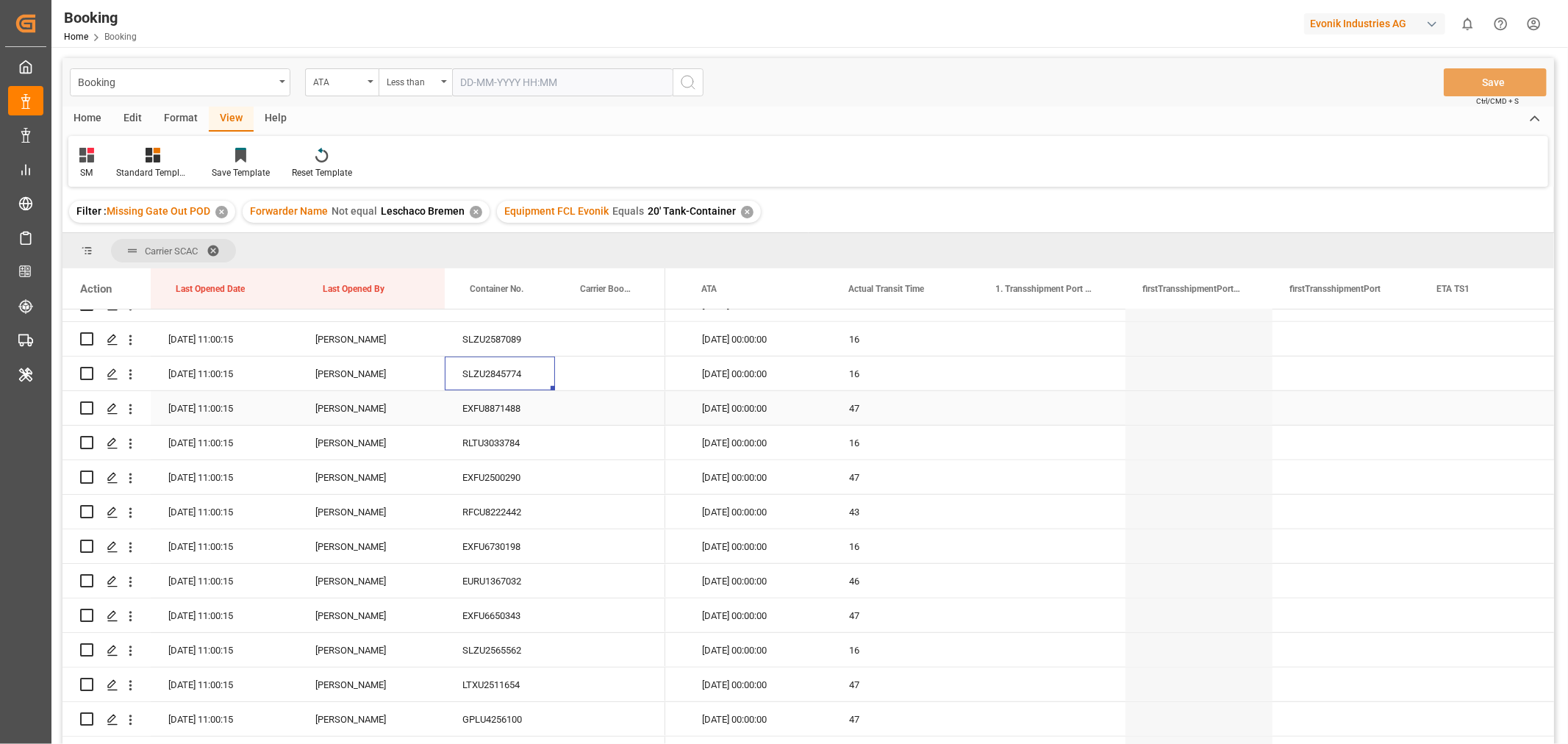
click at [515, 412] on div "EXFU8871488" at bounding box center [500, 407] width 110 height 34
click at [484, 437] on div "RLTU3033784" at bounding box center [500, 443] width 110 height 34
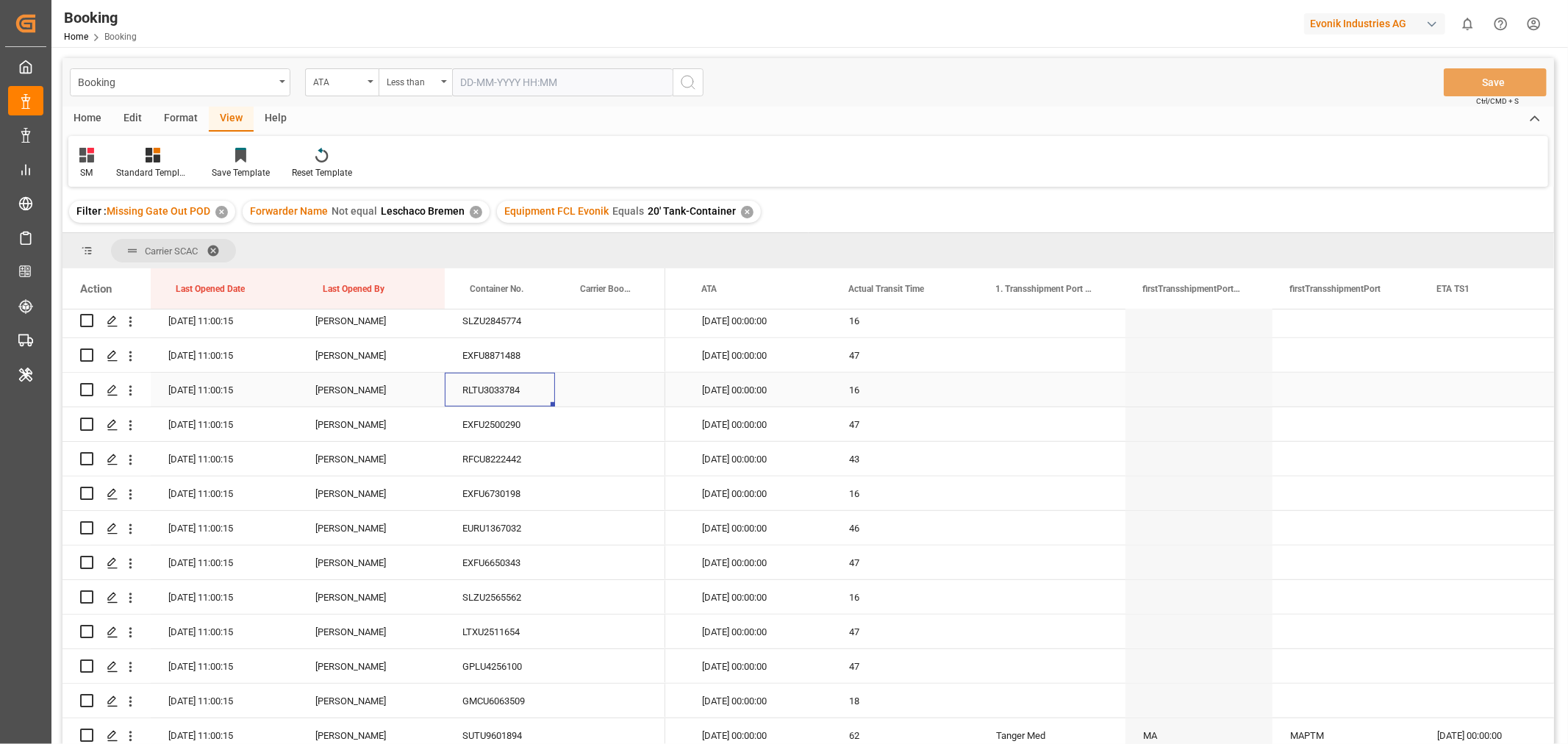
scroll to position [899, 0]
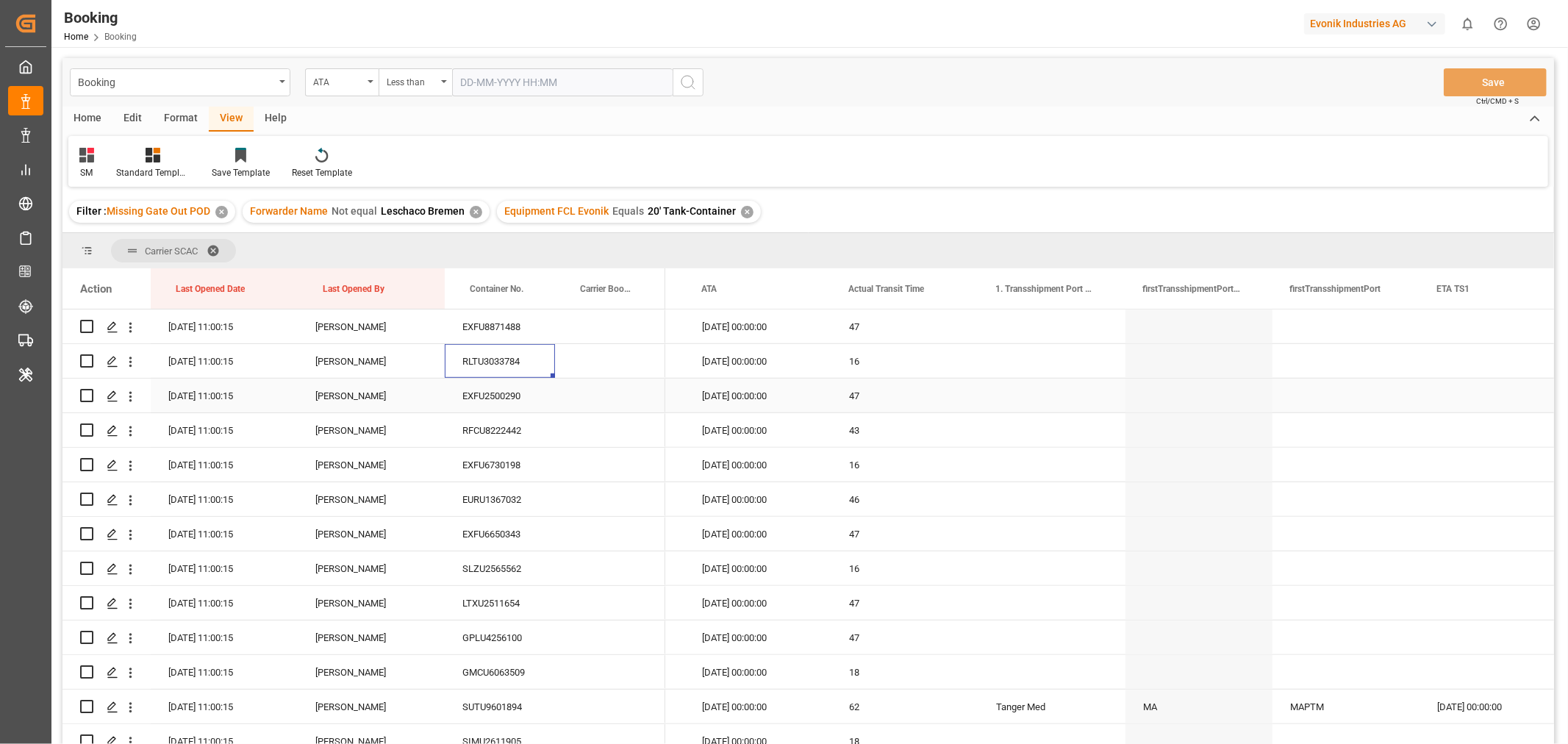
click at [503, 408] on div "EXFU2500290" at bounding box center [500, 395] width 110 height 34
click at [512, 431] on div "RFCU8222442" at bounding box center [500, 430] width 110 height 34
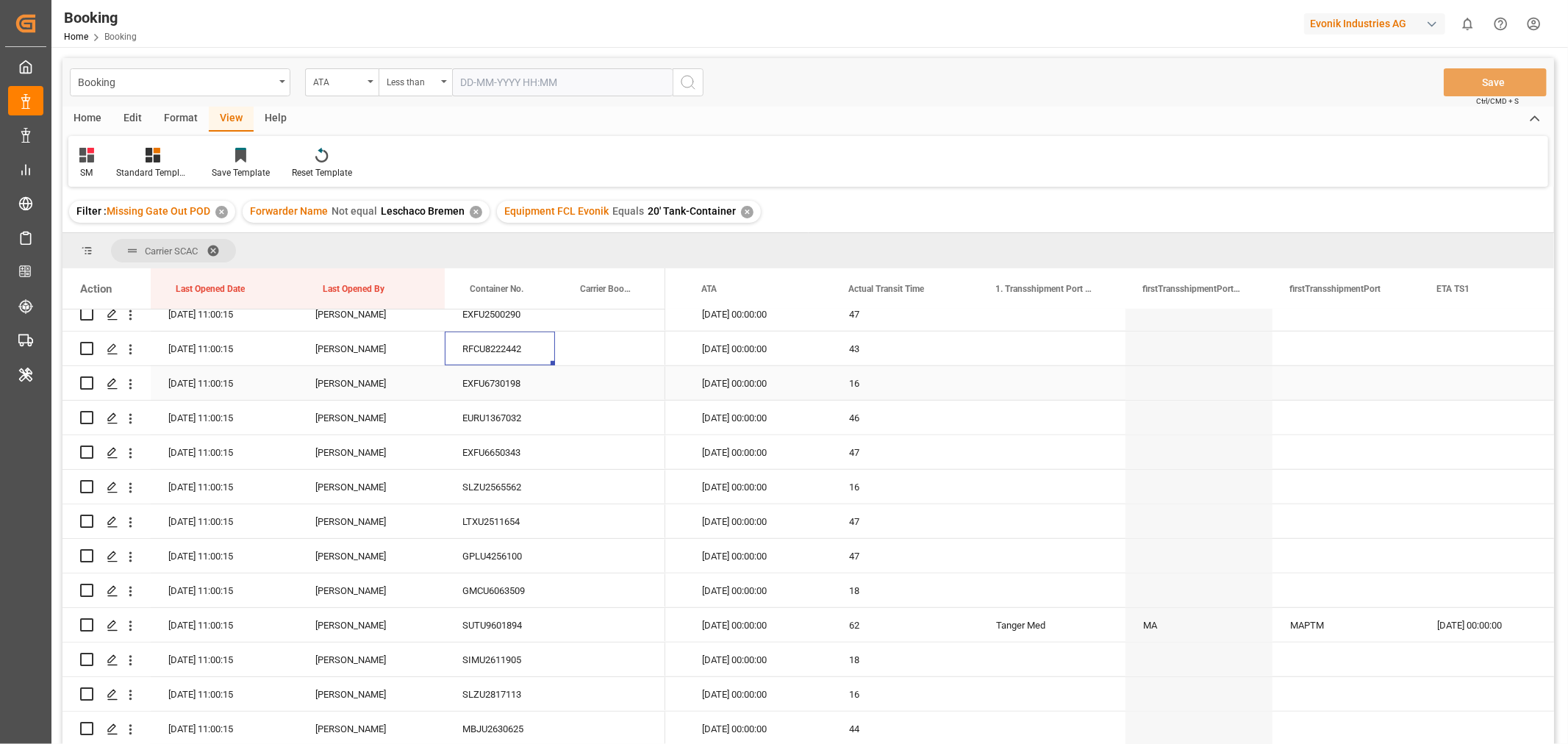
click at [498, 393] on div "EXFU6730198" at bounding box center [500, 382] width 110 height 34
click at [507, 429] on div "EURU1367032" at bounding box center [500, 418] width 110 height 34
click at [531, 451] on div "EXFU6650343" at bounding box center [500, 452] width 110 height 34
click at [521, 487] on div "SLZU2565562" at bounding box center [500, 487] width 110 height 34
click at [510, 524] on div "LTXU2511654" at bounding box center [500, 521] width 110 height 34
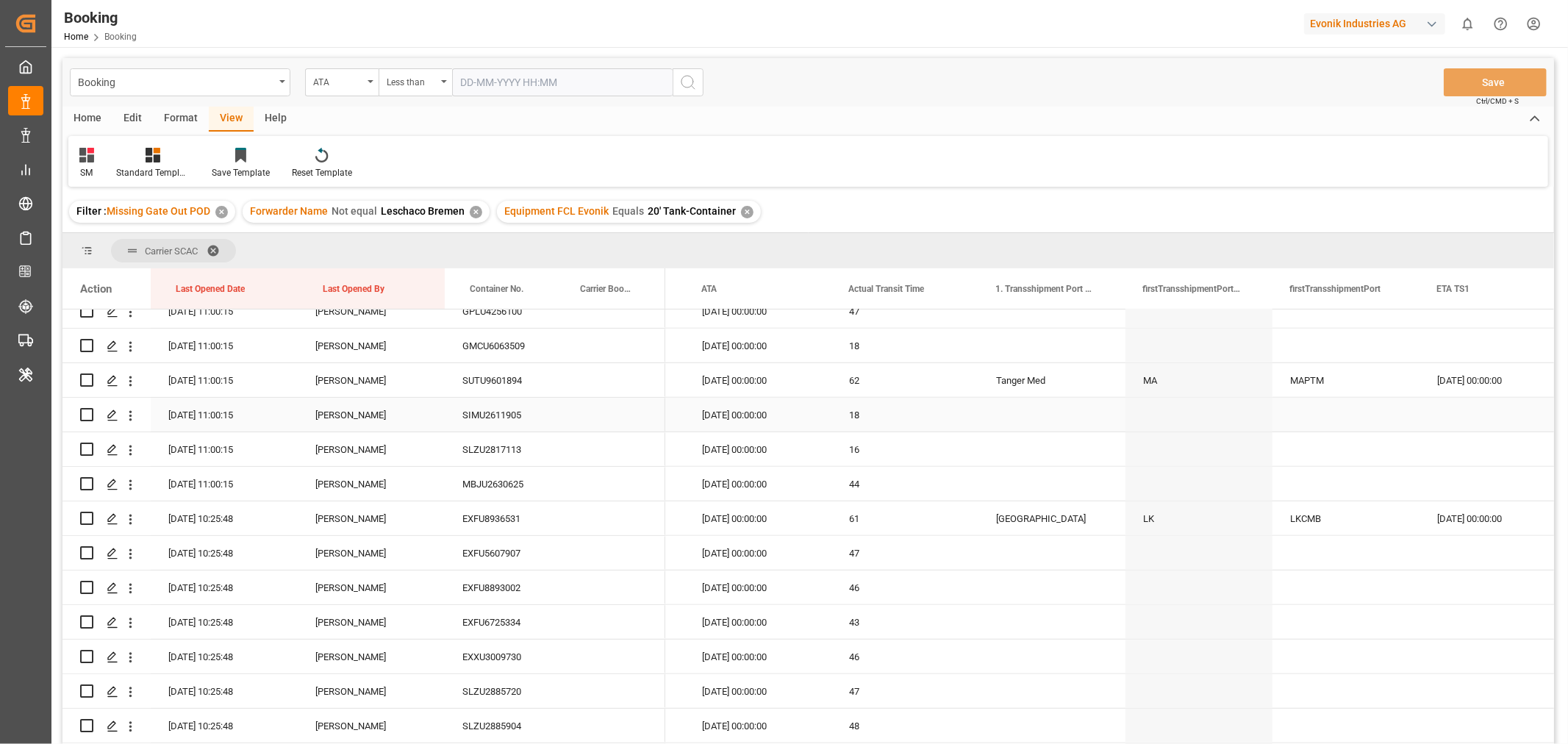
scroll to position [1144, 0]
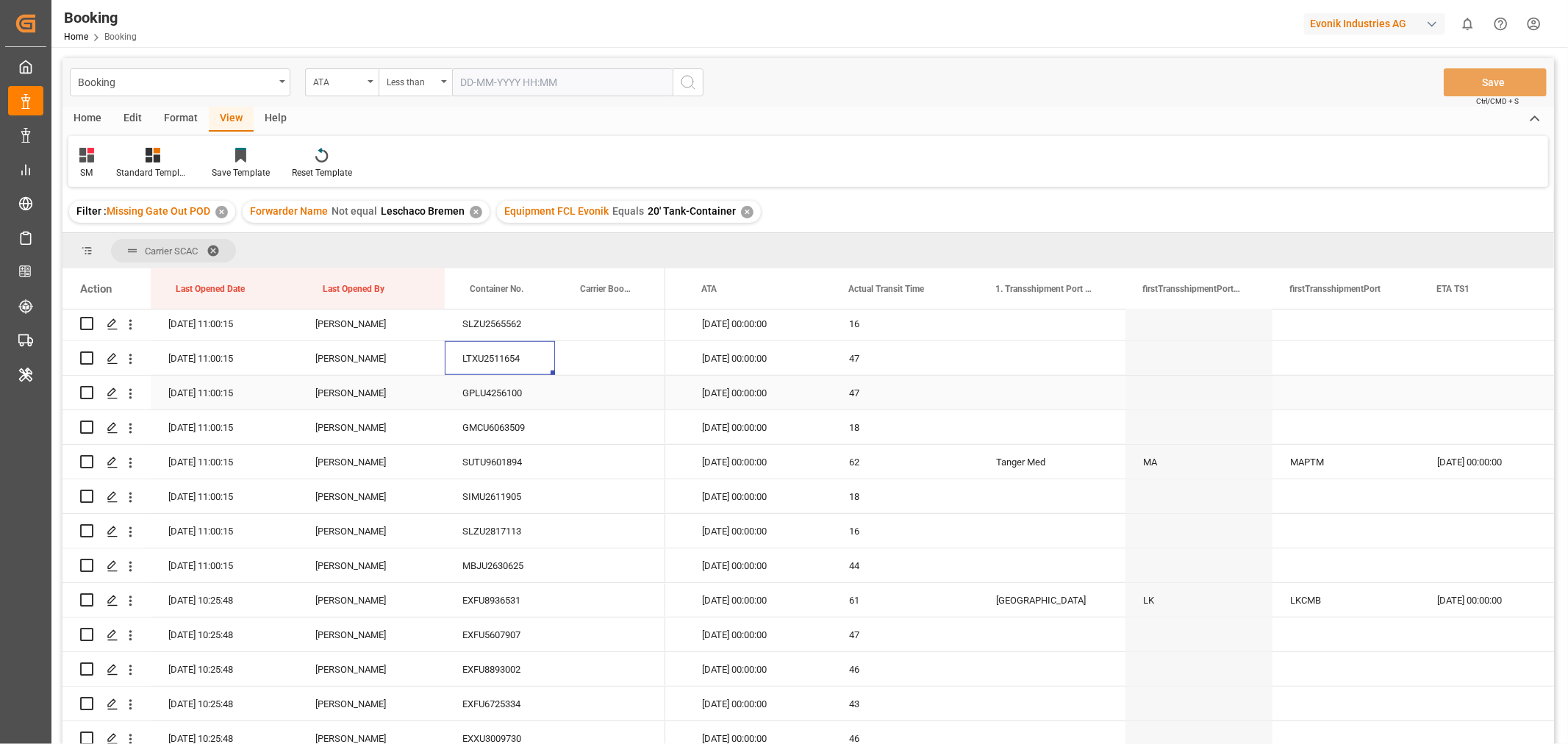
click at [503, 399] on div "GPLU4256100" at bounding box center [500, 392] width 110 height 34
click at [501, 420] on div "GMCU6063509" at bounding box center [500, 427] width 110 height 34
click at [481, 468] on div "SUTU9601894" at bounding box center [500, 462] width 110 height 34
click at [491, 487] on div "SIMU2611905" at bounding box center [500, 496] width 110 height 34
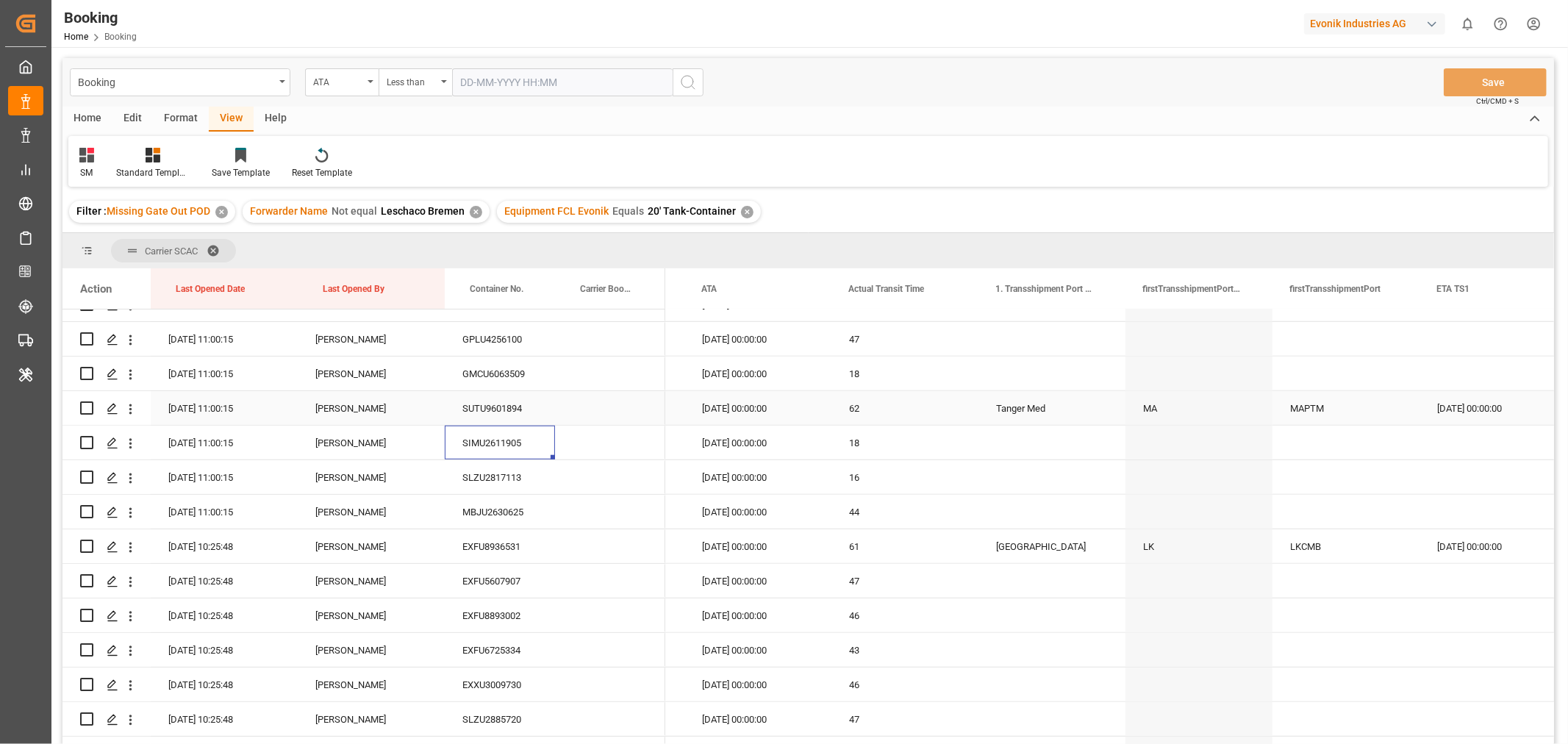
scroll to position [1225, 0]
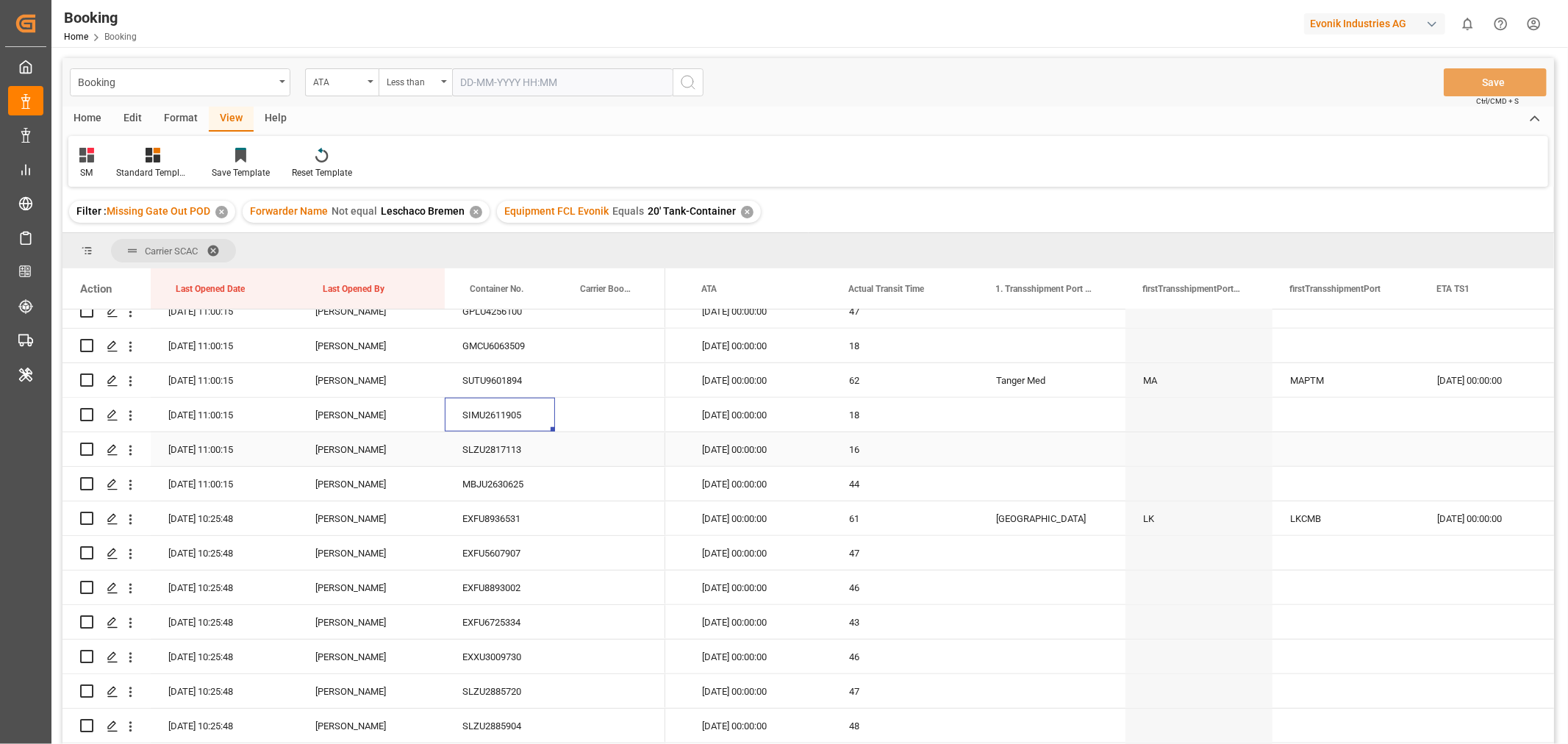
click at [497, 446] on div "SLZU2817113" at bounding box center [500, 449] width 110 height 34
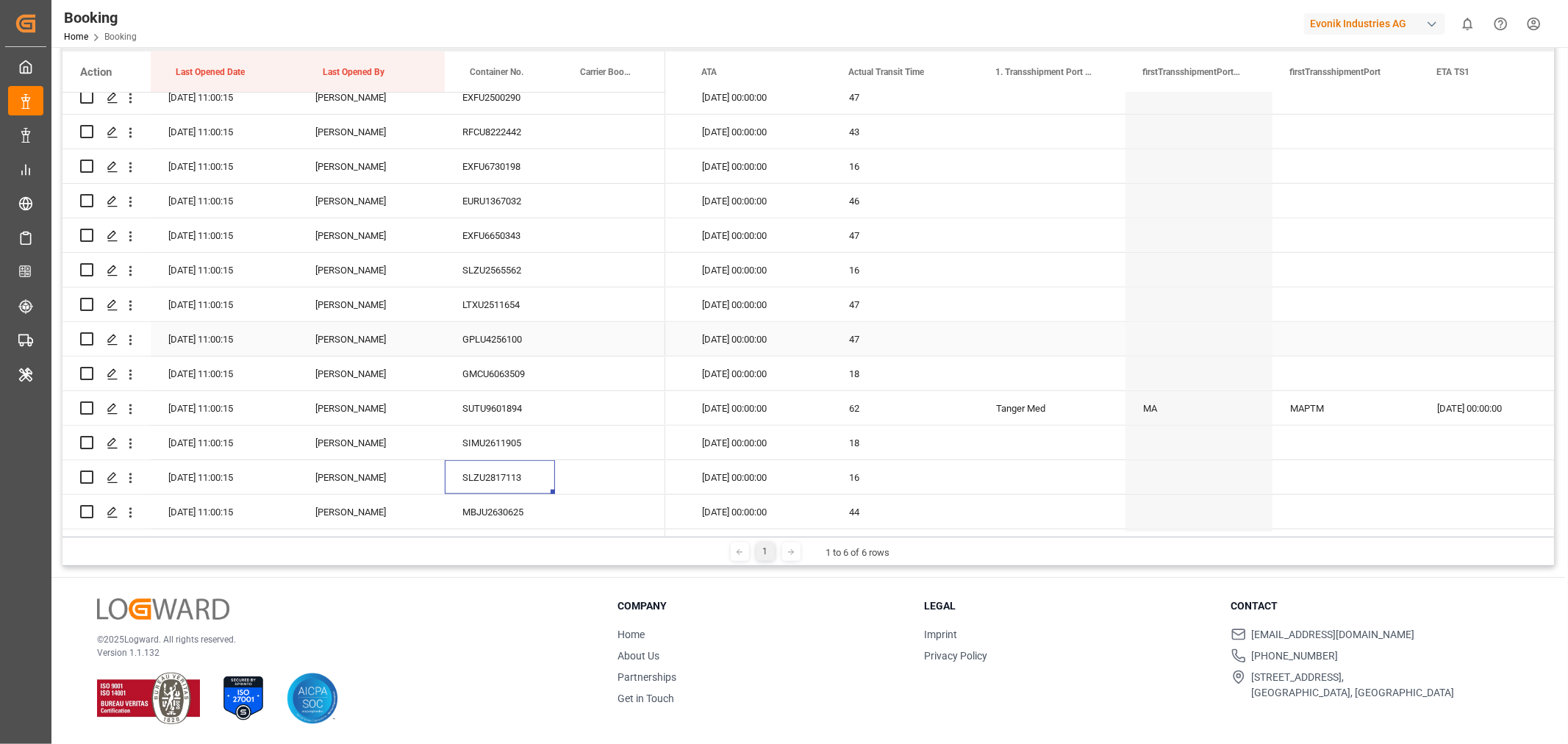
scroll to position [1062, 0]
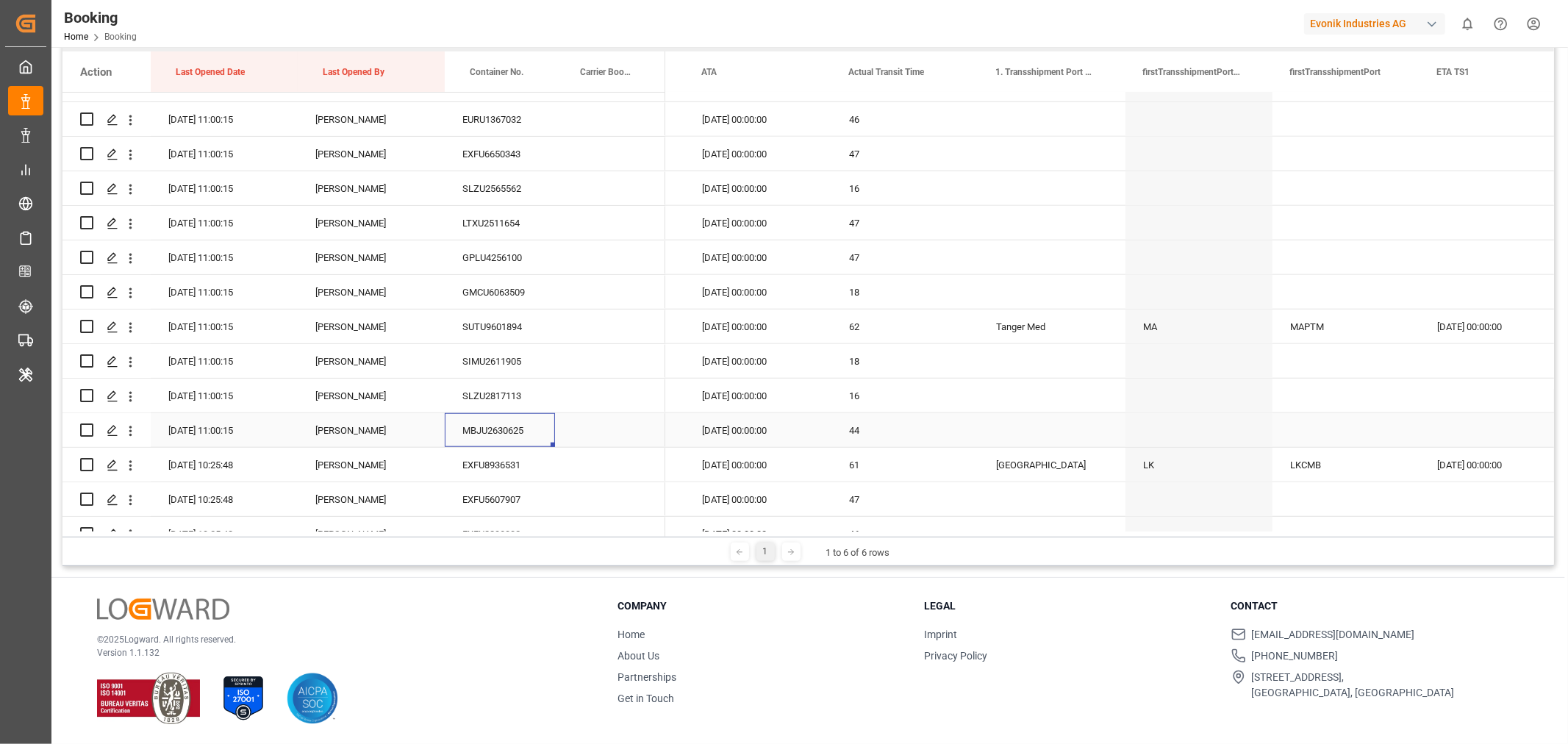
click at [516, 426] on div "MBJU2630625" at bounding box center [500, 430] width 110 height 34
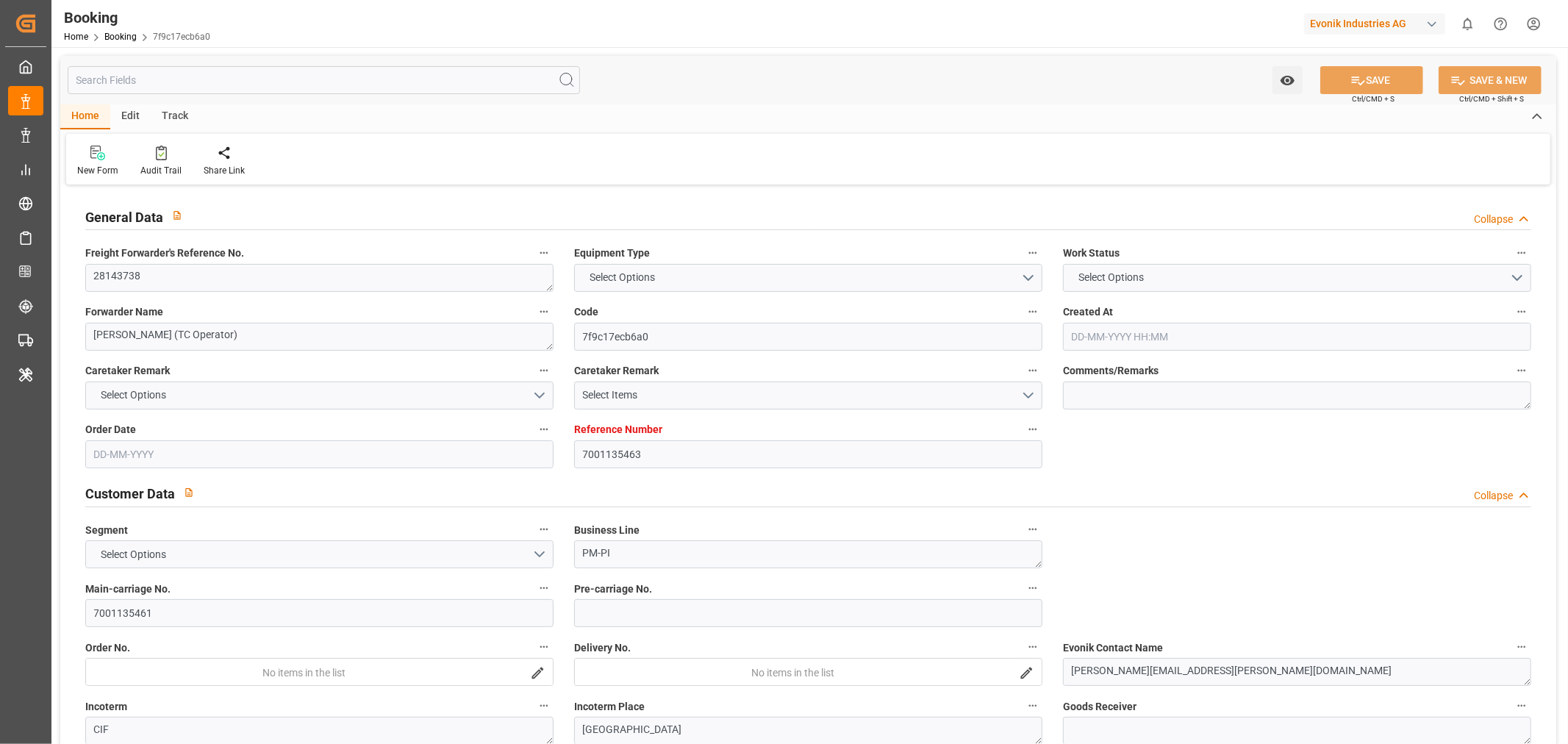
type input "7001135463"
type input "9778818"
type input "Hapag [PERSON_NAME]"
type input "Hapag Lloyd Aktiengesellschaft"
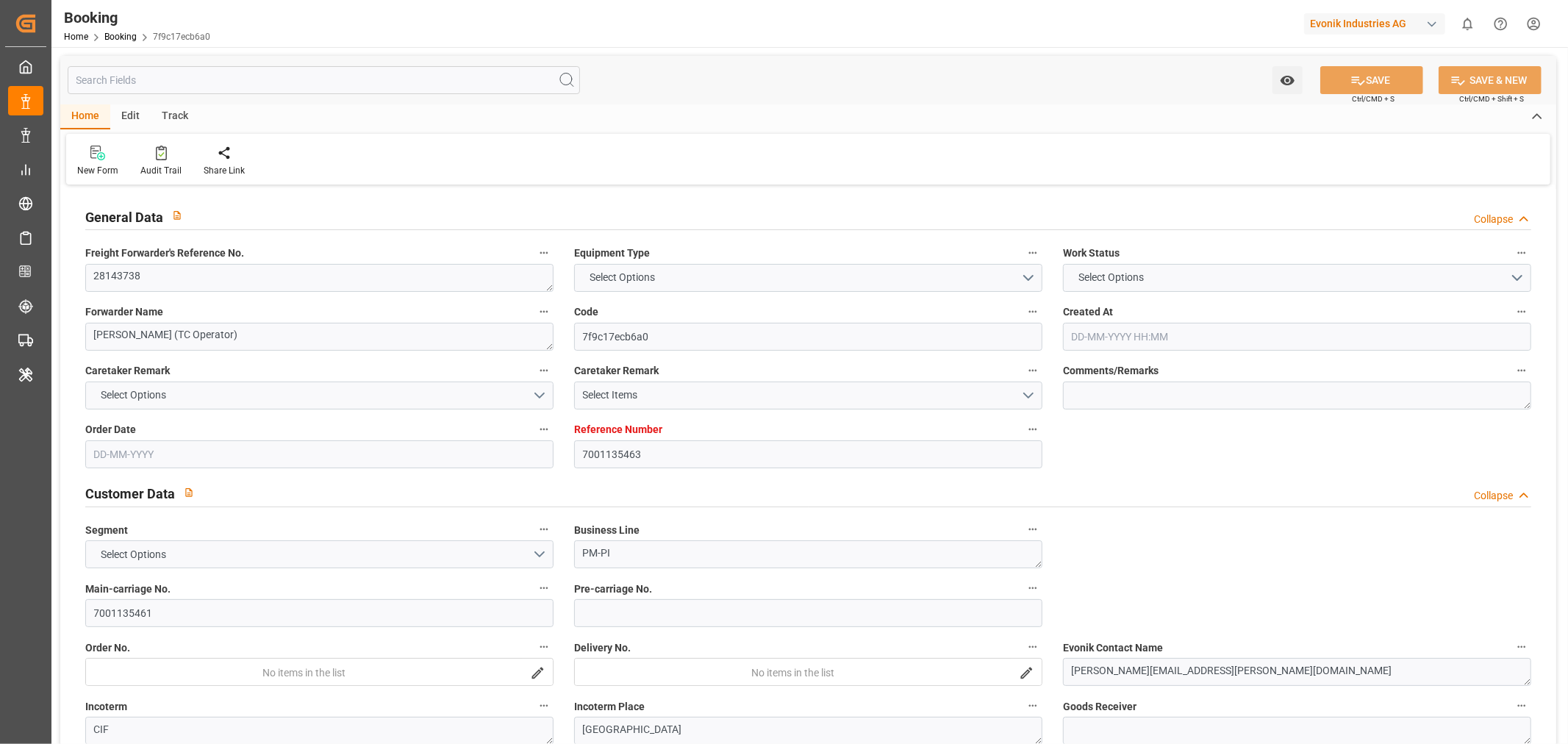
type input "NLRTM"
type input "CNNJG"
type input "55"
type input "CNSHG"
type input "0"
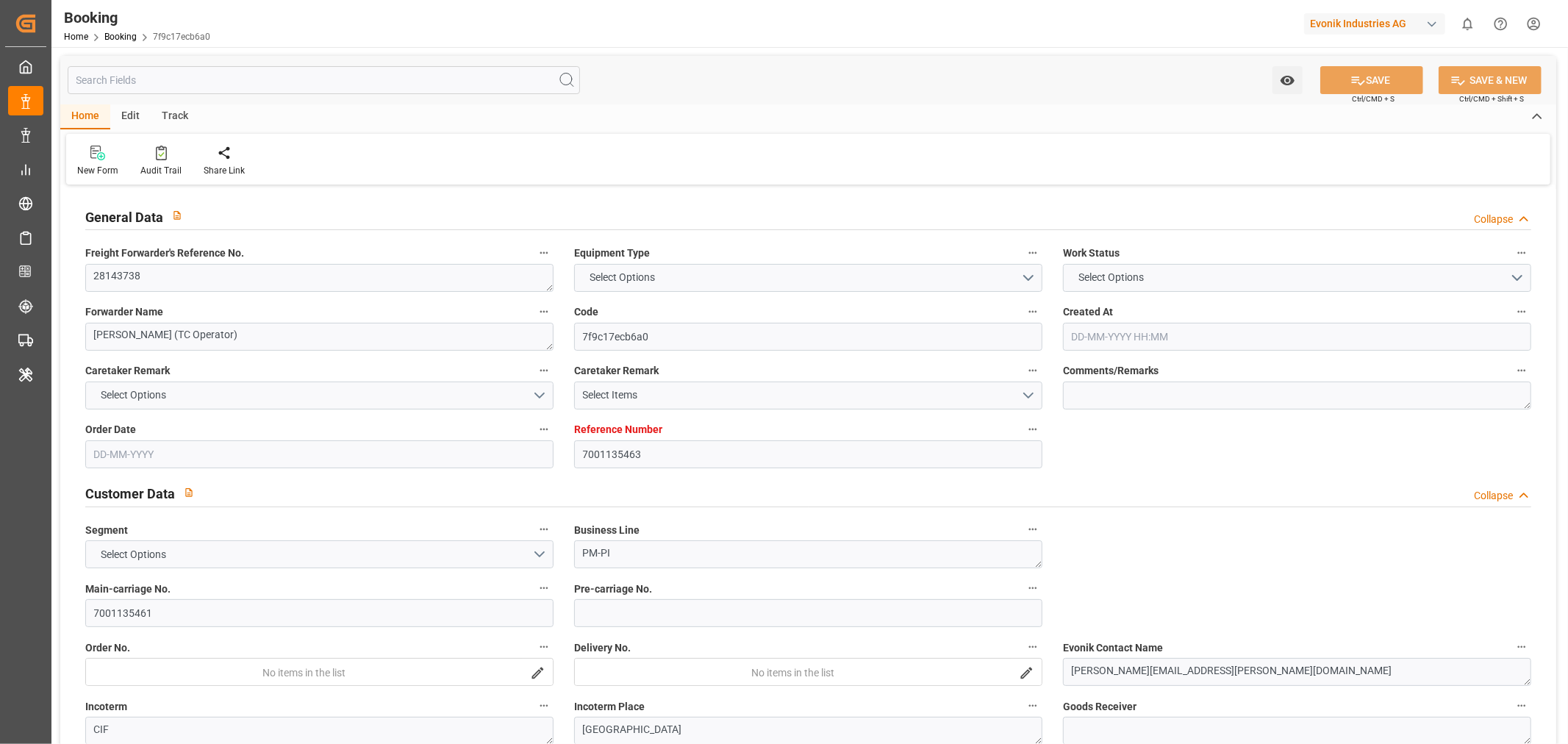
type input "-47"
type input "NLRTM"
type input "CNNJI"
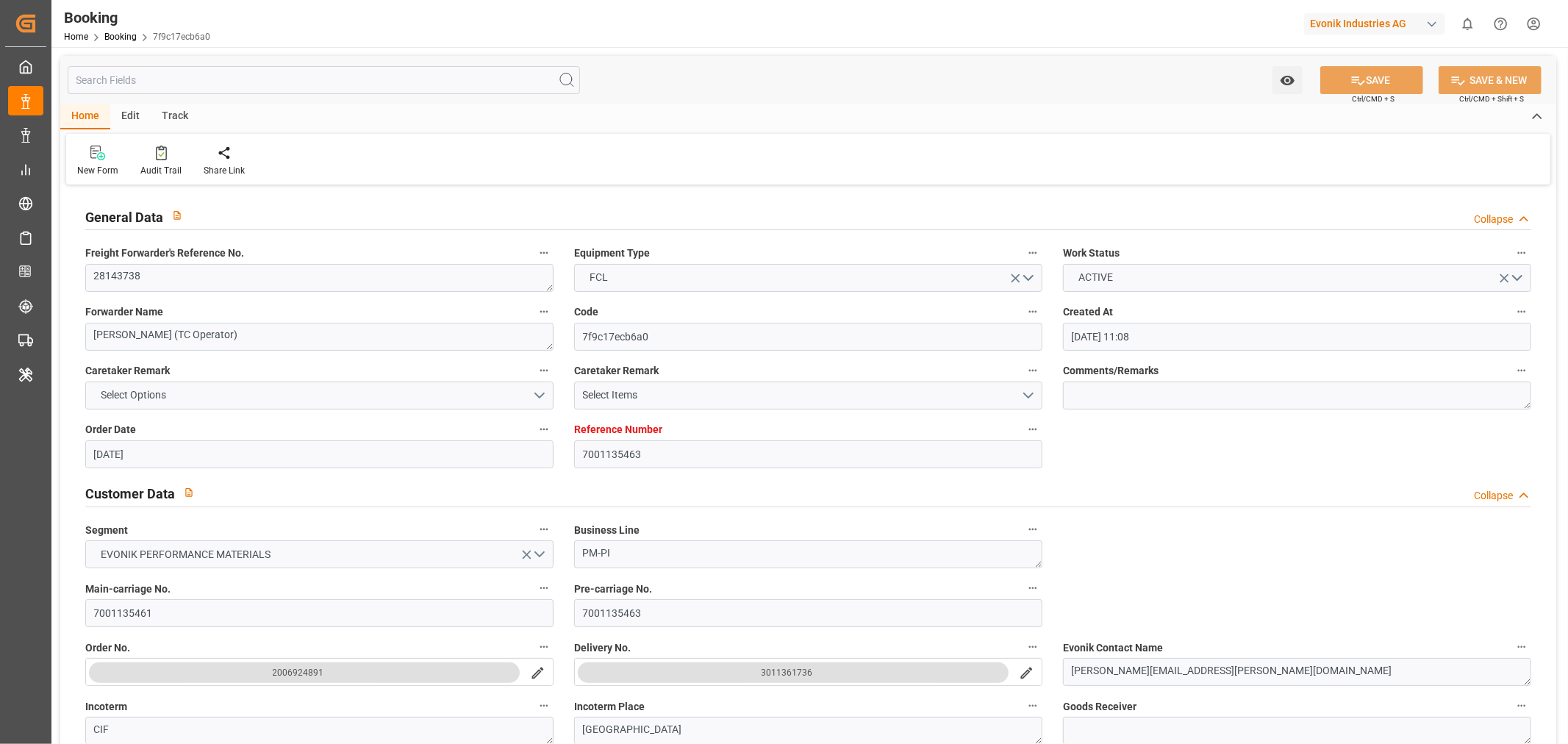
type input "[DATE] 11:08"
type input "[DATE]"
type input "[DATE] 00:00"
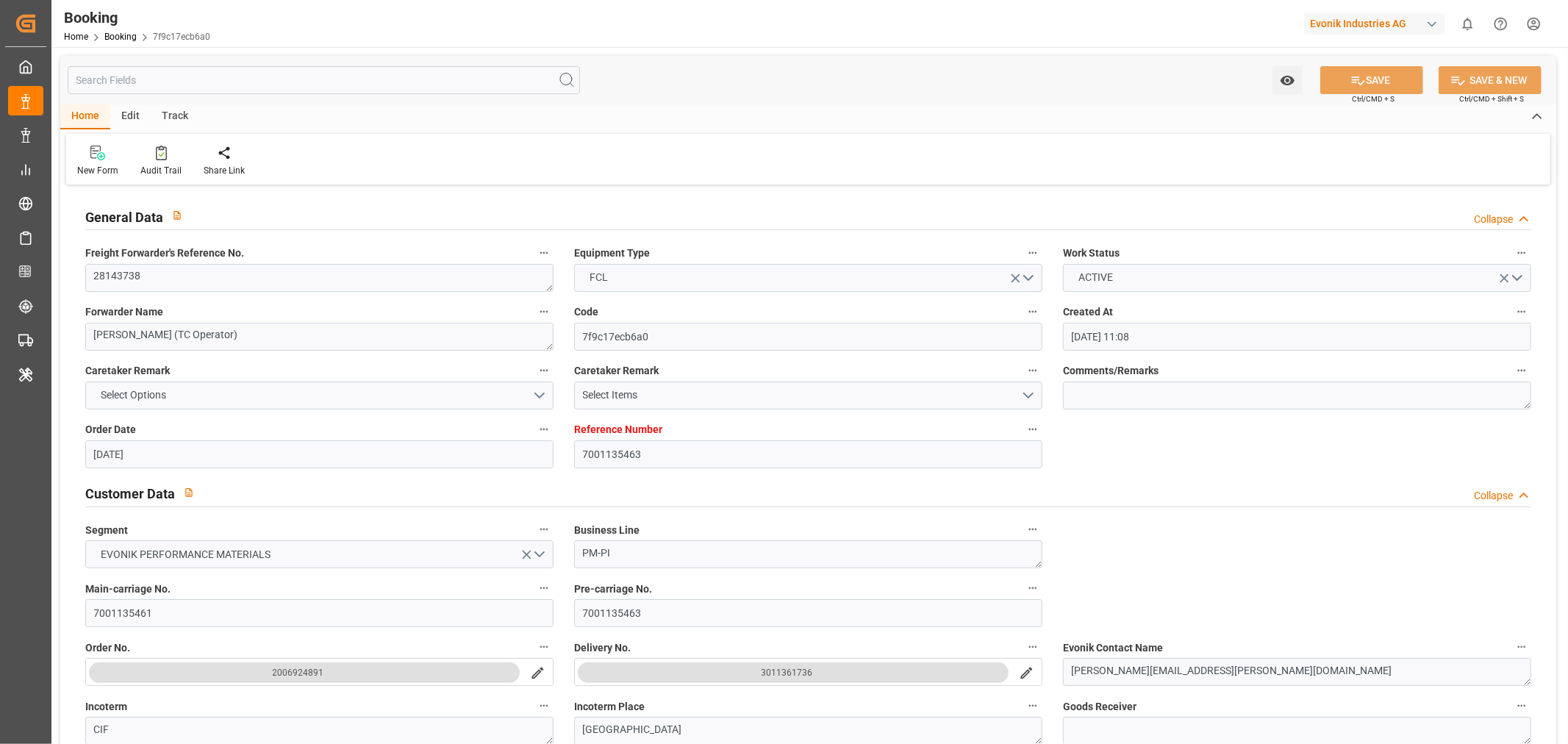
type input "[DATE] 00:00"
type input "[DATE] 13:42"
type input "[DATE] 21:42"
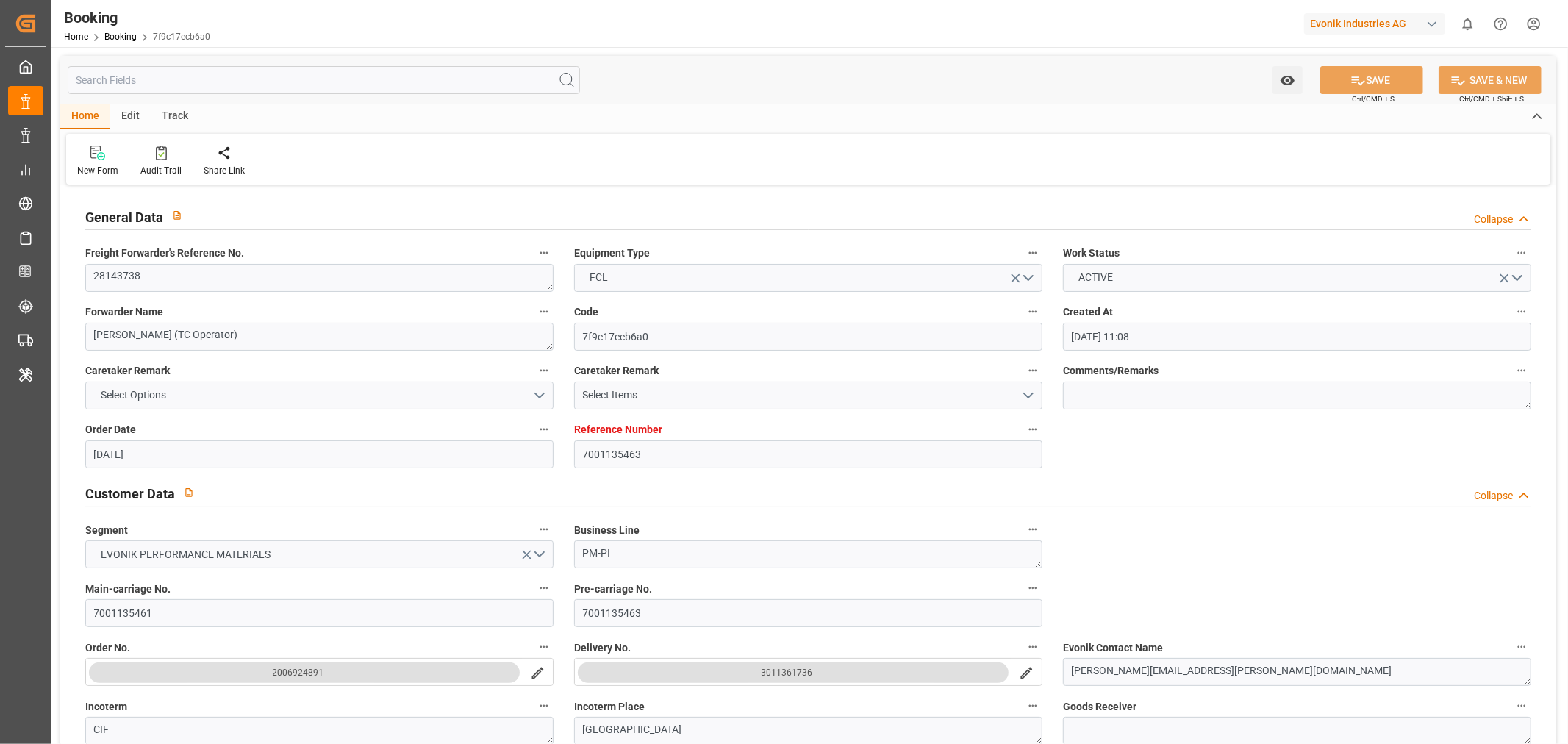
type input "[DATE] 15:00"
type input "[DATE] 00:00"
type input "01-08-2025"
type input "09-08-2025 00:00"
type input "31-07-2025 01:00"
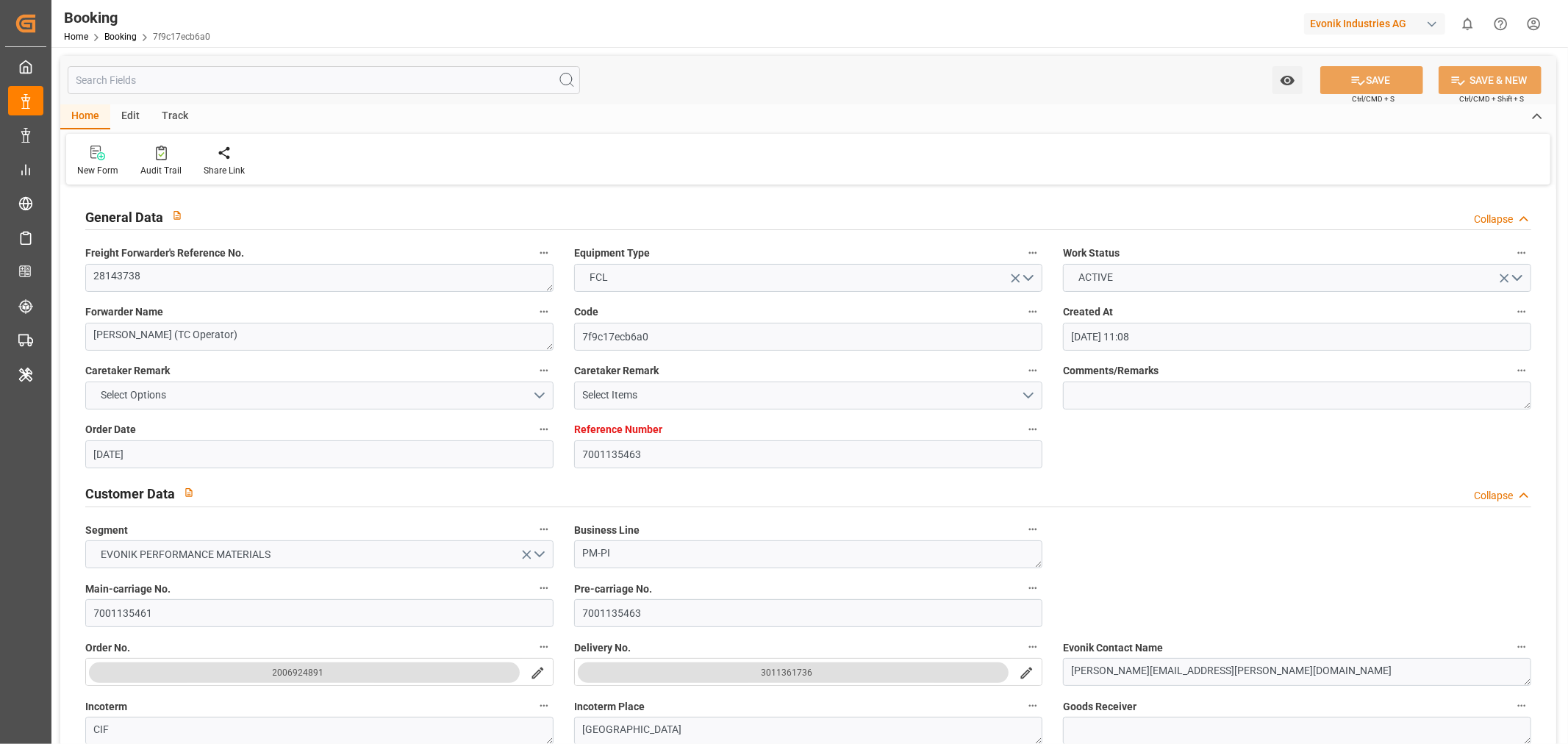
type input "28-07-2025 00:00"
type input "31-07-2025 06:43"
type input "05-08-2025 00:00"
type input "30-07-2025 00:00"
type input "05-08-2025 00:00"
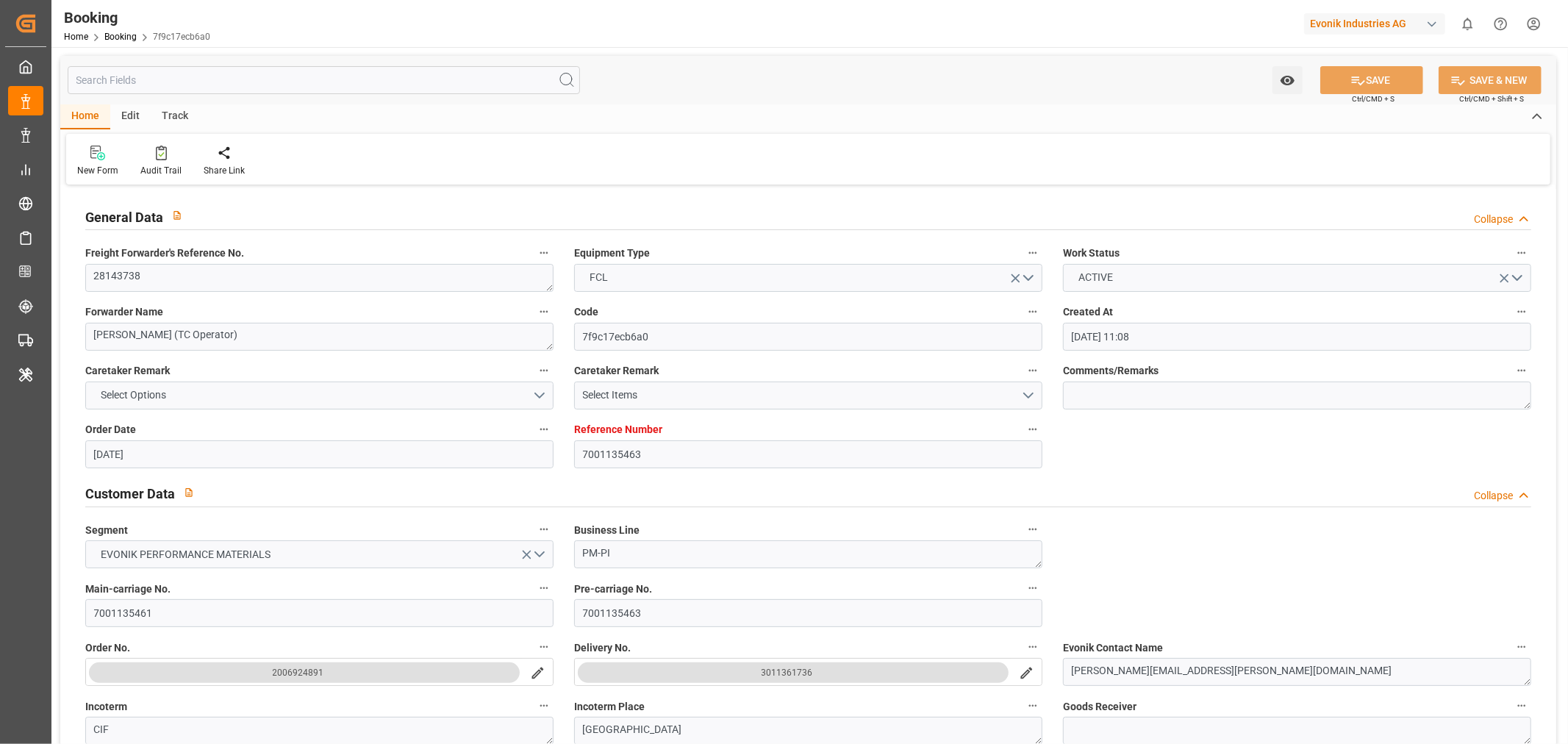
type input "06-06-2025"
type input "22-09-2025 20:31"
type input "22-09-2025"
type input "14-06-2025 23:01"
type input "15-06-2025 15:02"
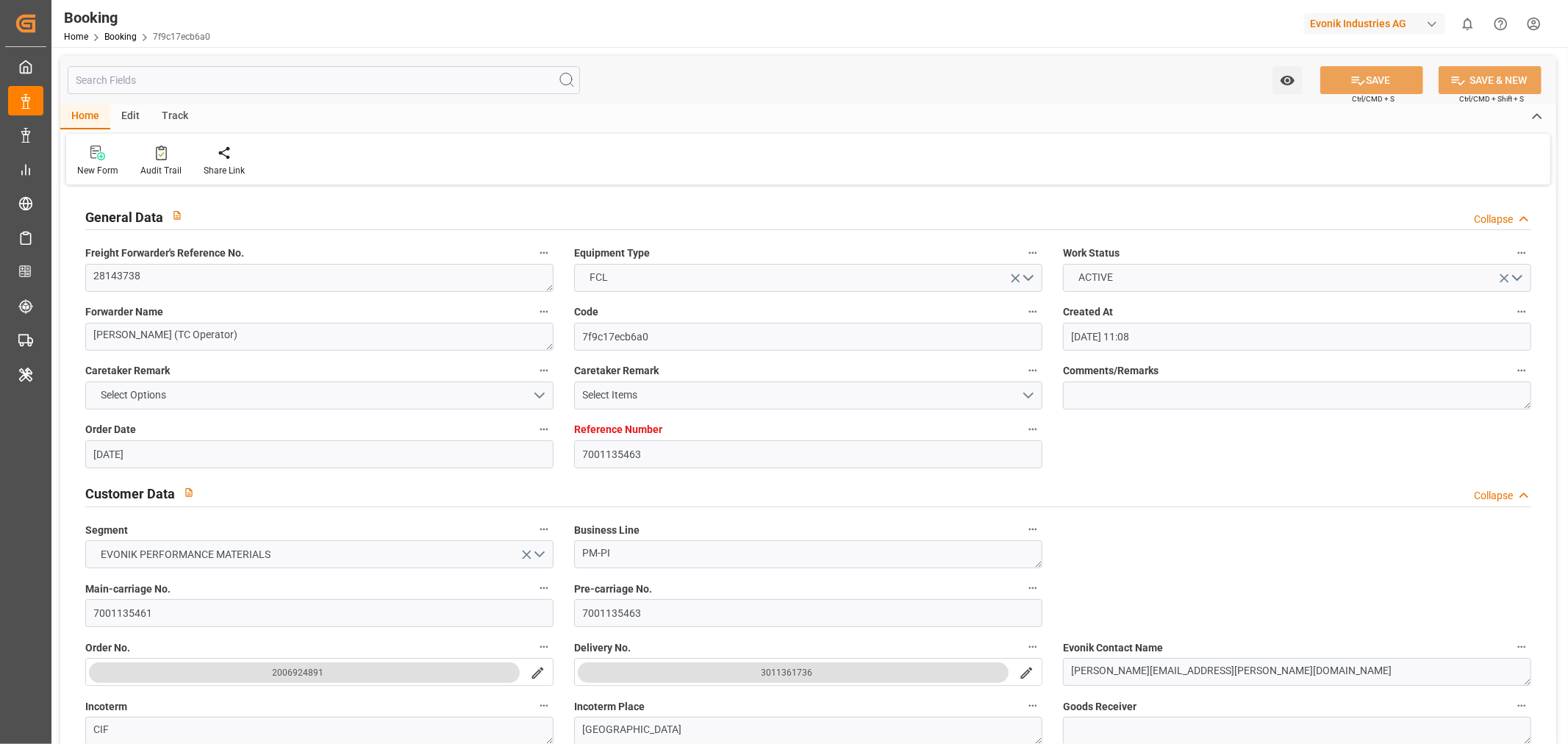
type input "31-07-2025 16:00"
type input "31-07-2025 06:12"
type input "31-07-2025 06:43"
type input "31-07-2025 01:00"
type input "31-07-2025 15:17"
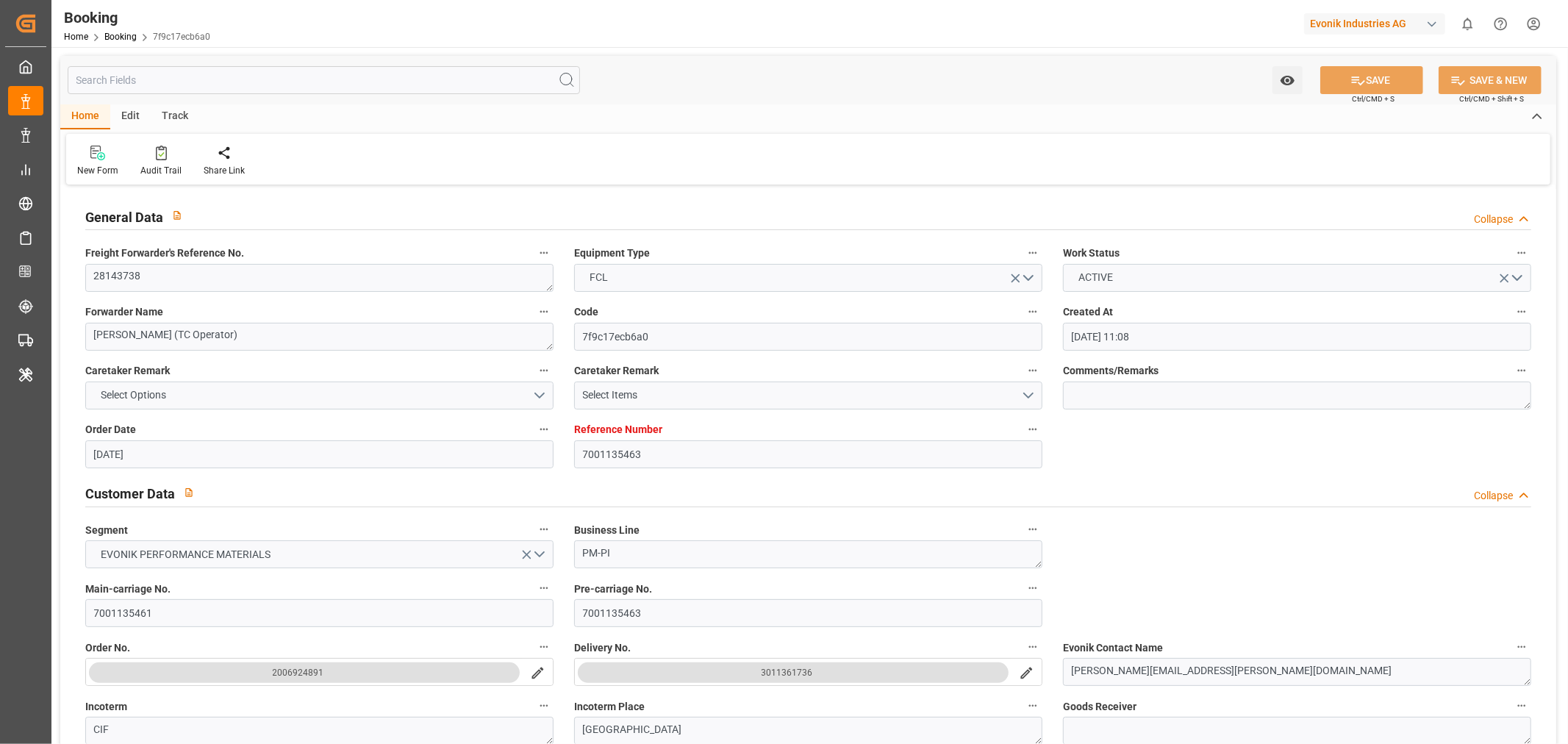
type input "31-07-2025 12:58"
type input "05-08-2025 20:00"
type input "30-07-2025 12:00"
type input "09-08-2025 15:00"
type input "10-08-2025 06:18"
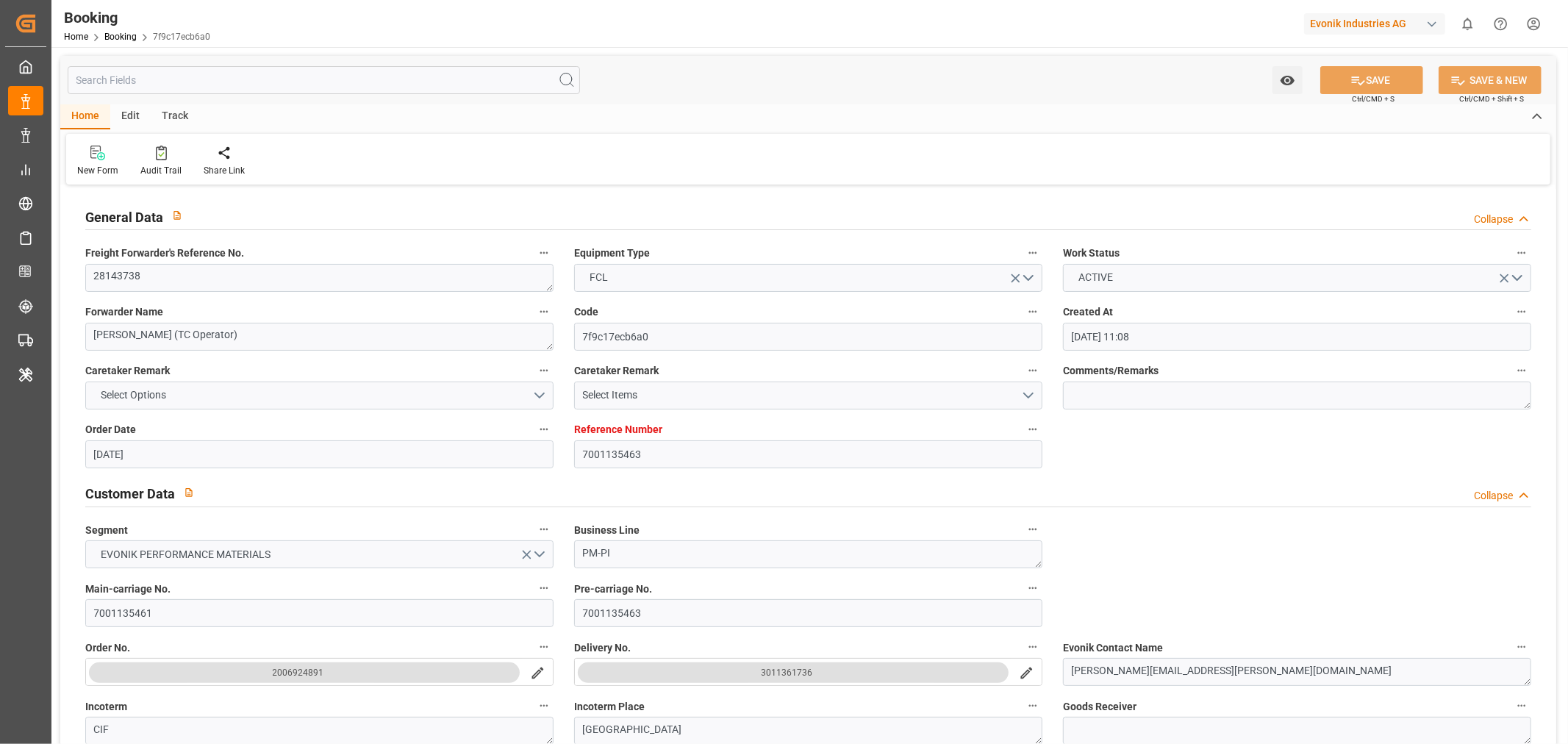
type input "09-08-2025 15:00"
type input "06-08-2025 12:00"
type input "13-08-2025 15:00"
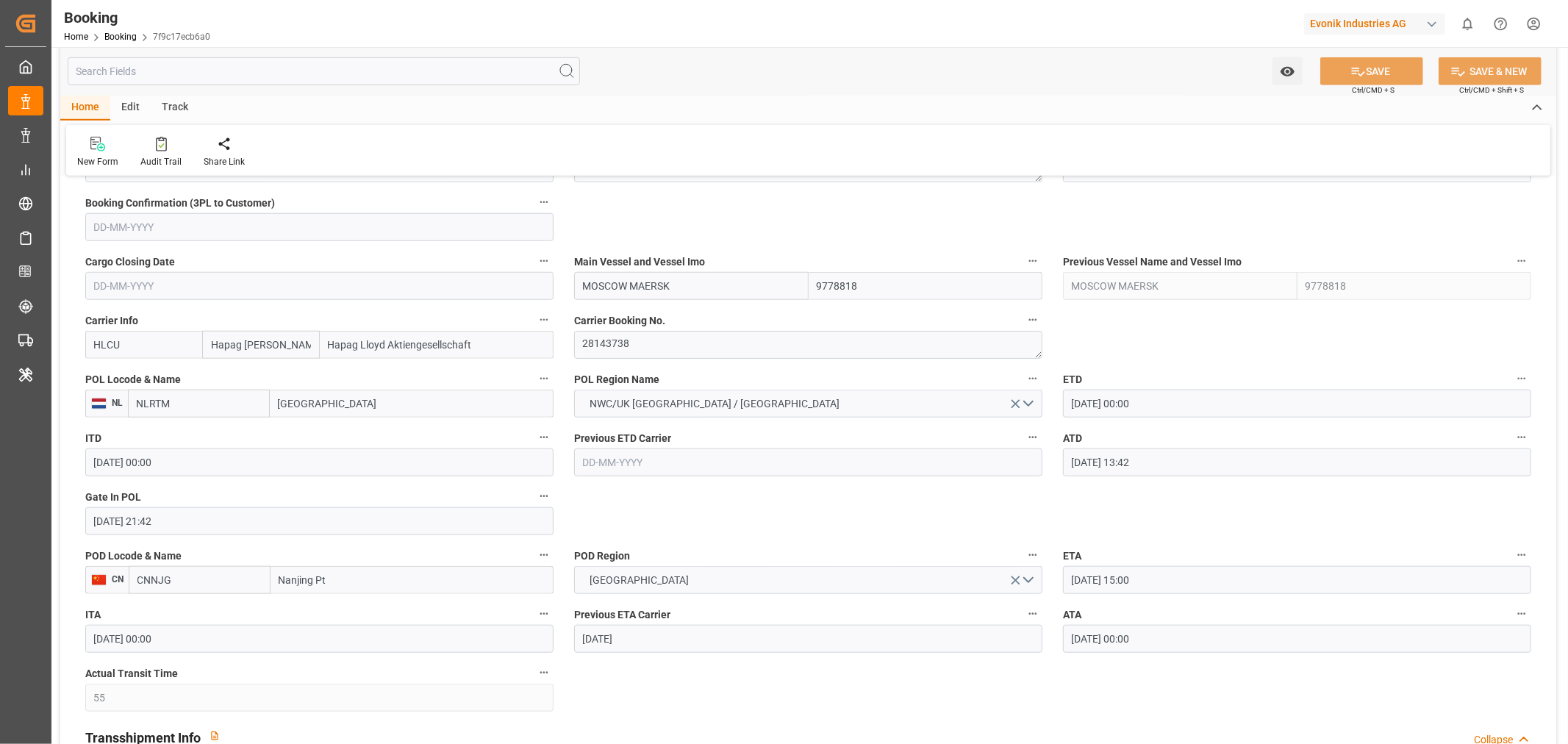
scroll to position [1062, 0]
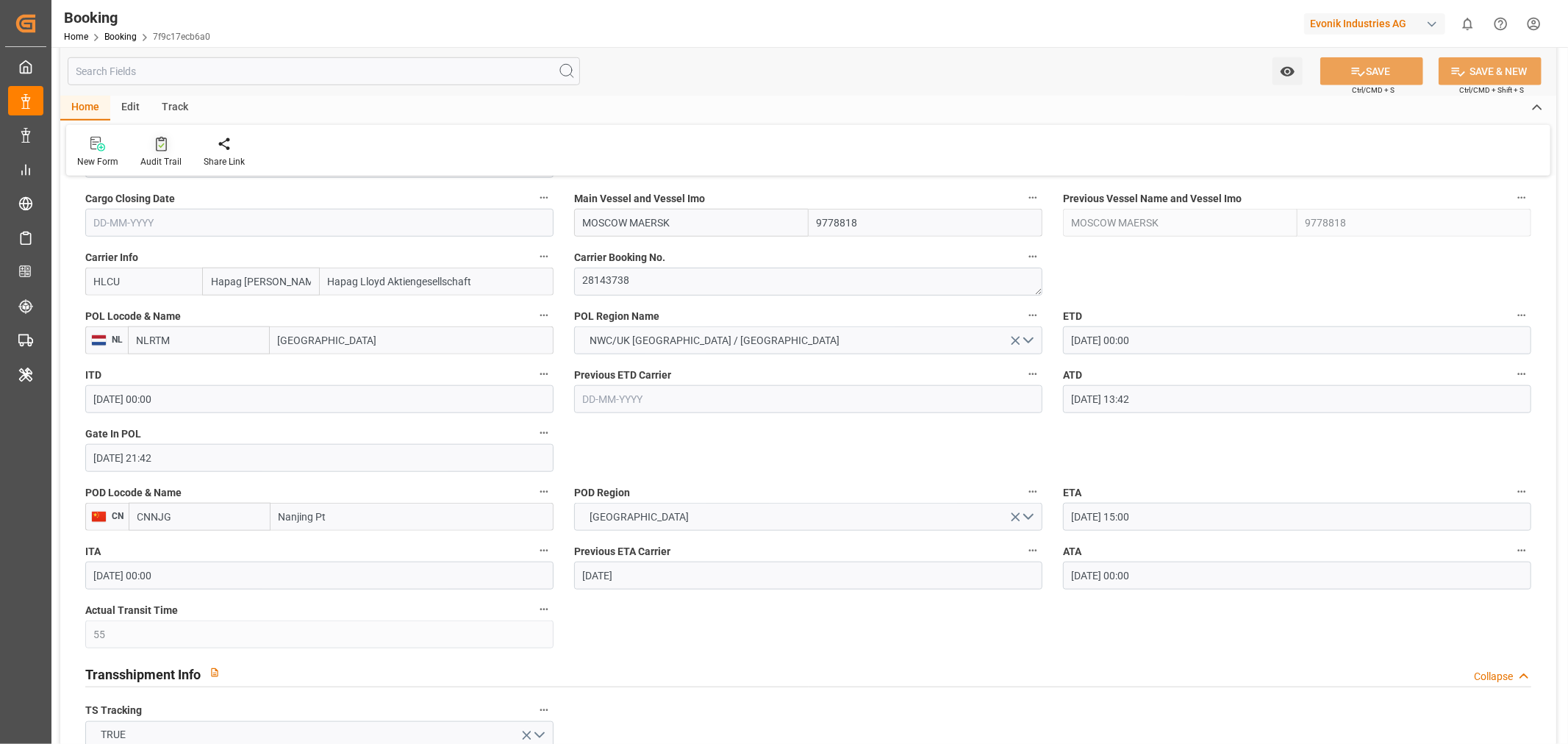
click at [156, 164] on div "Audit Trail" at bounding box center [161, 161] width 41 height 13
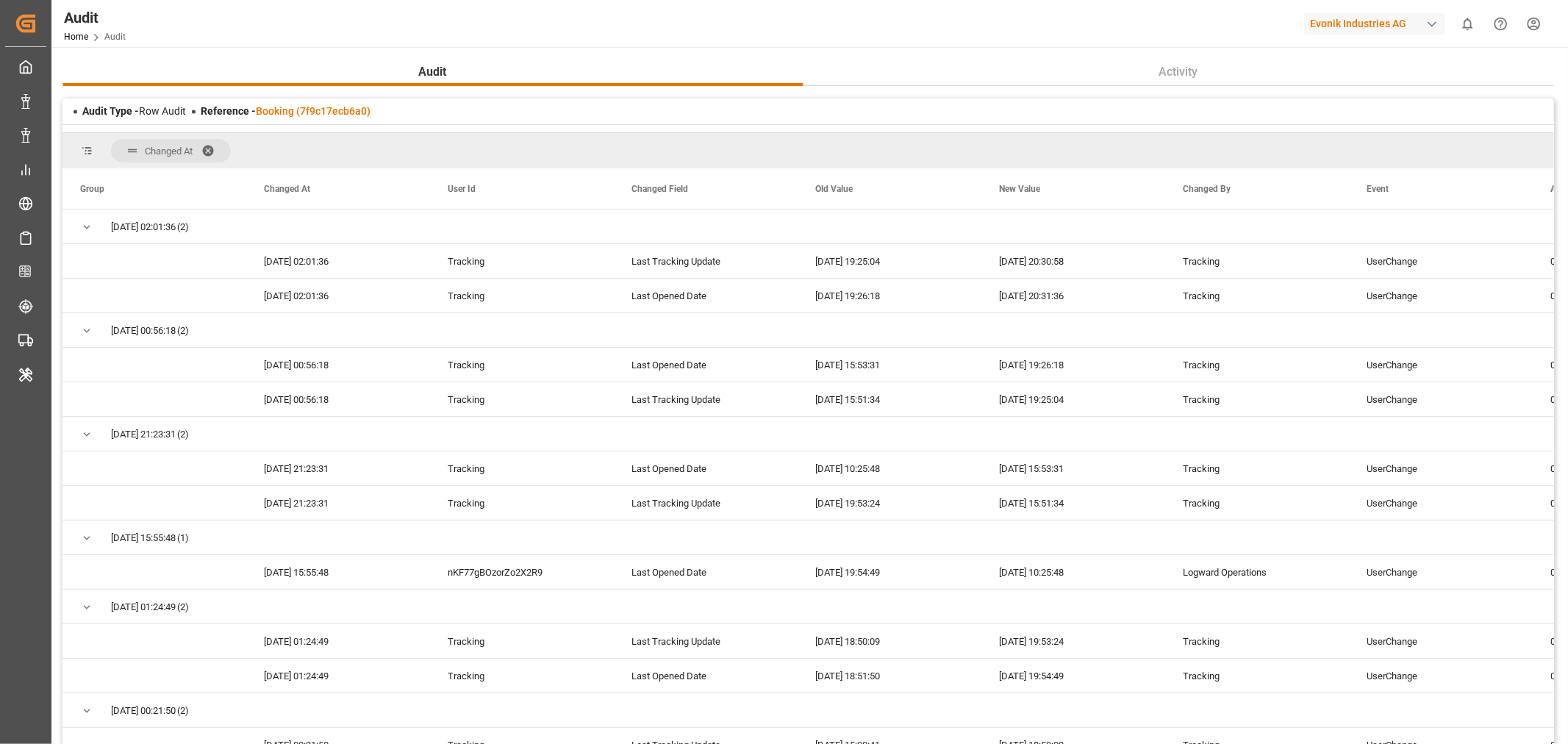
click at [201, 149] on span "Changed At" at bounding box center [170, 150] width 120 height 23
click at [211, 146] on span at bounding box center [213, 150] width 23 height 13
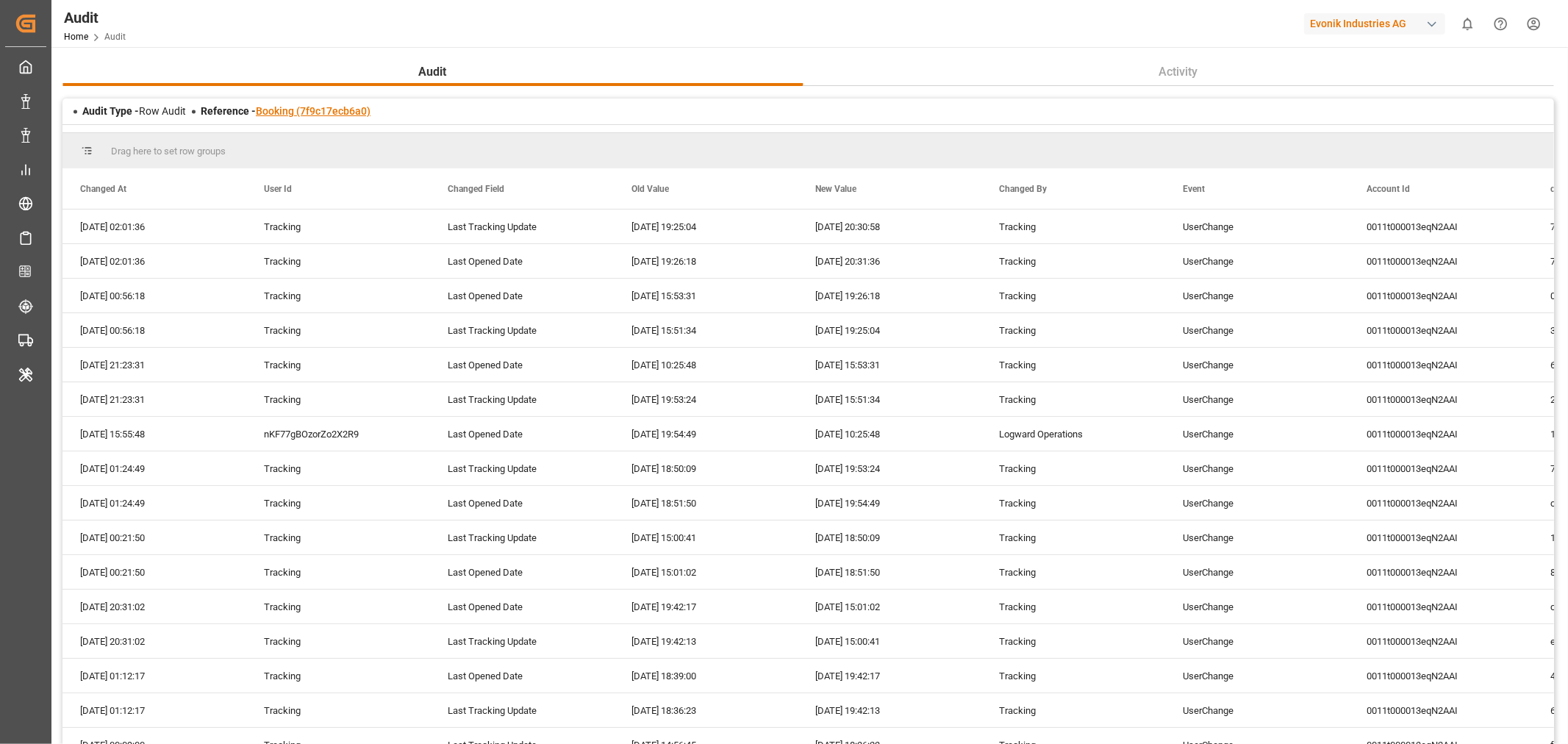
click at [299, 108] on link "Booking (7f9c17ecb6a0)" at bounding box center [312, 111] width 114 height 12
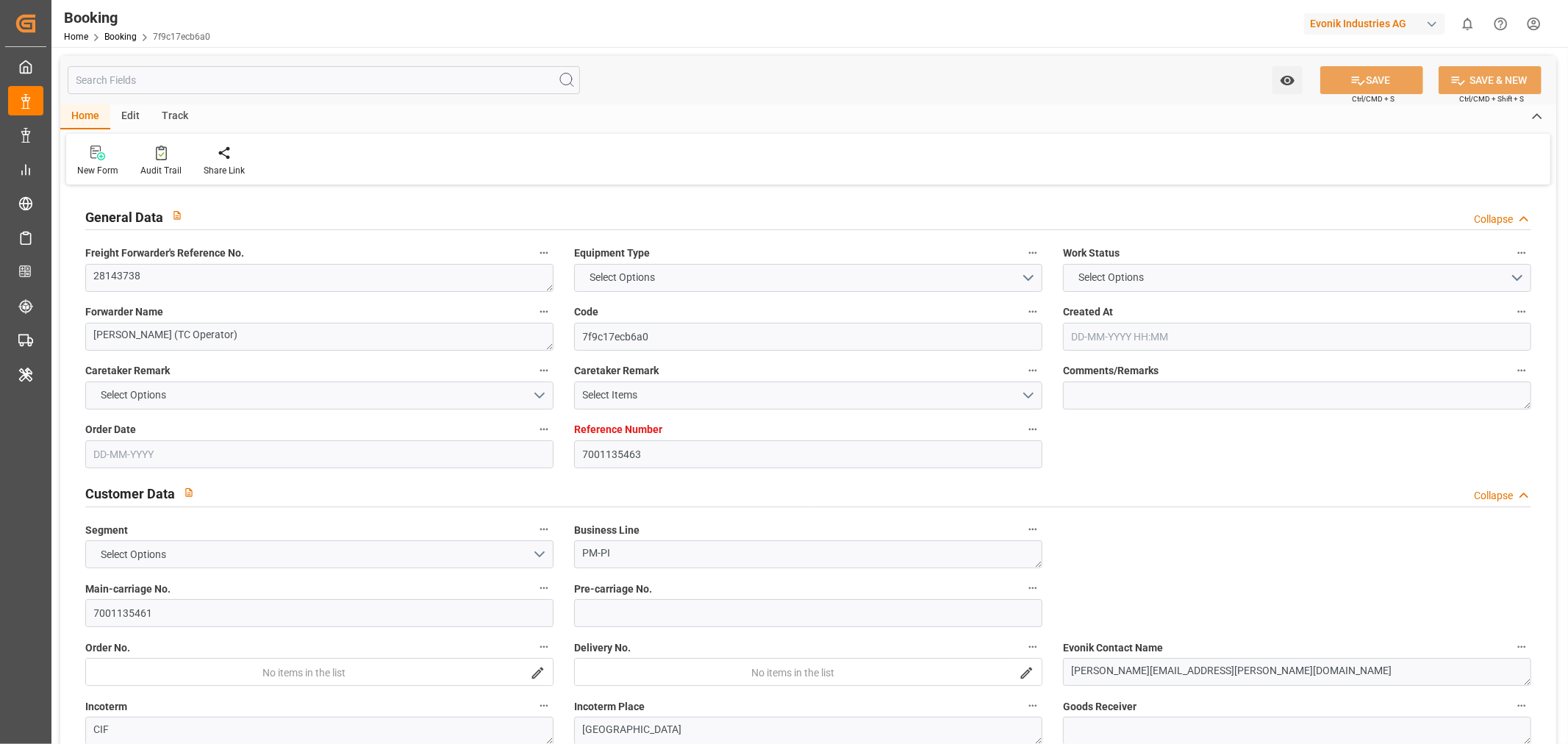
type input "7001135463"
type input "9778818"
type input "Hapag Lloyd"
type input "Hapag Lloyd Aktiengesellschaft"
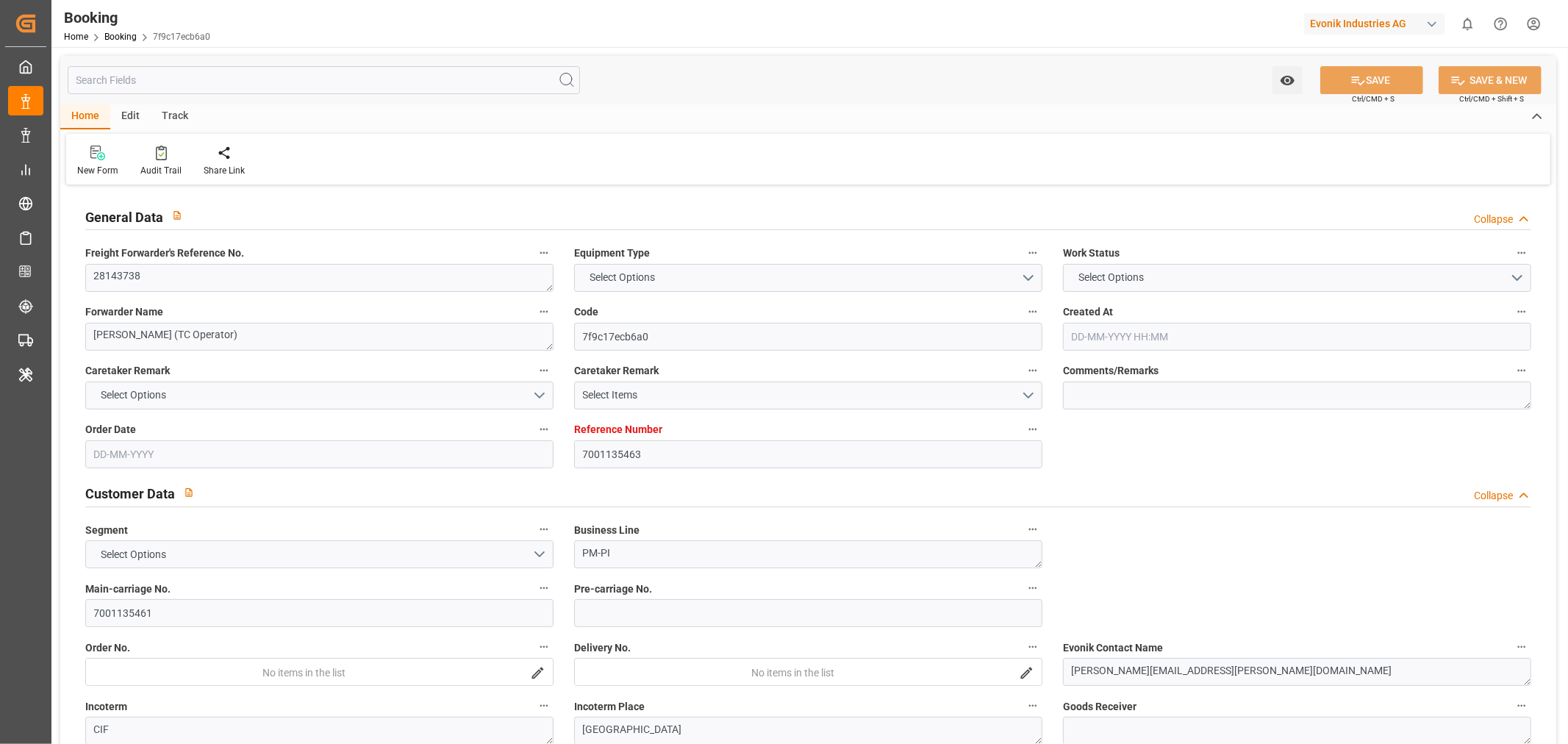
type input "NLRTM"
type input "CNNJG"
type input "55"
type input "CNSHG"
type input "0"
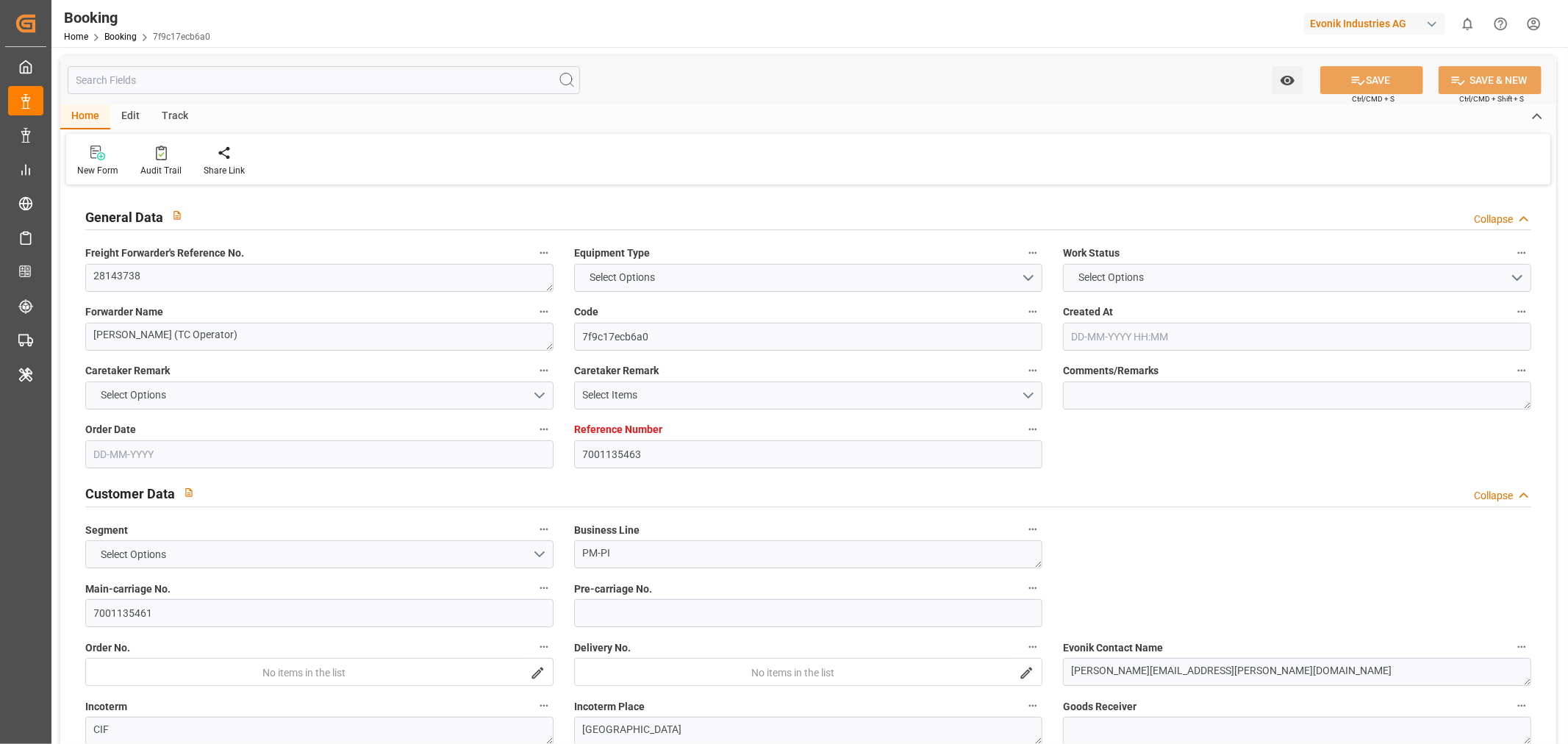
type input "-47"
type input "NLRTM"
type input "CNNJI"
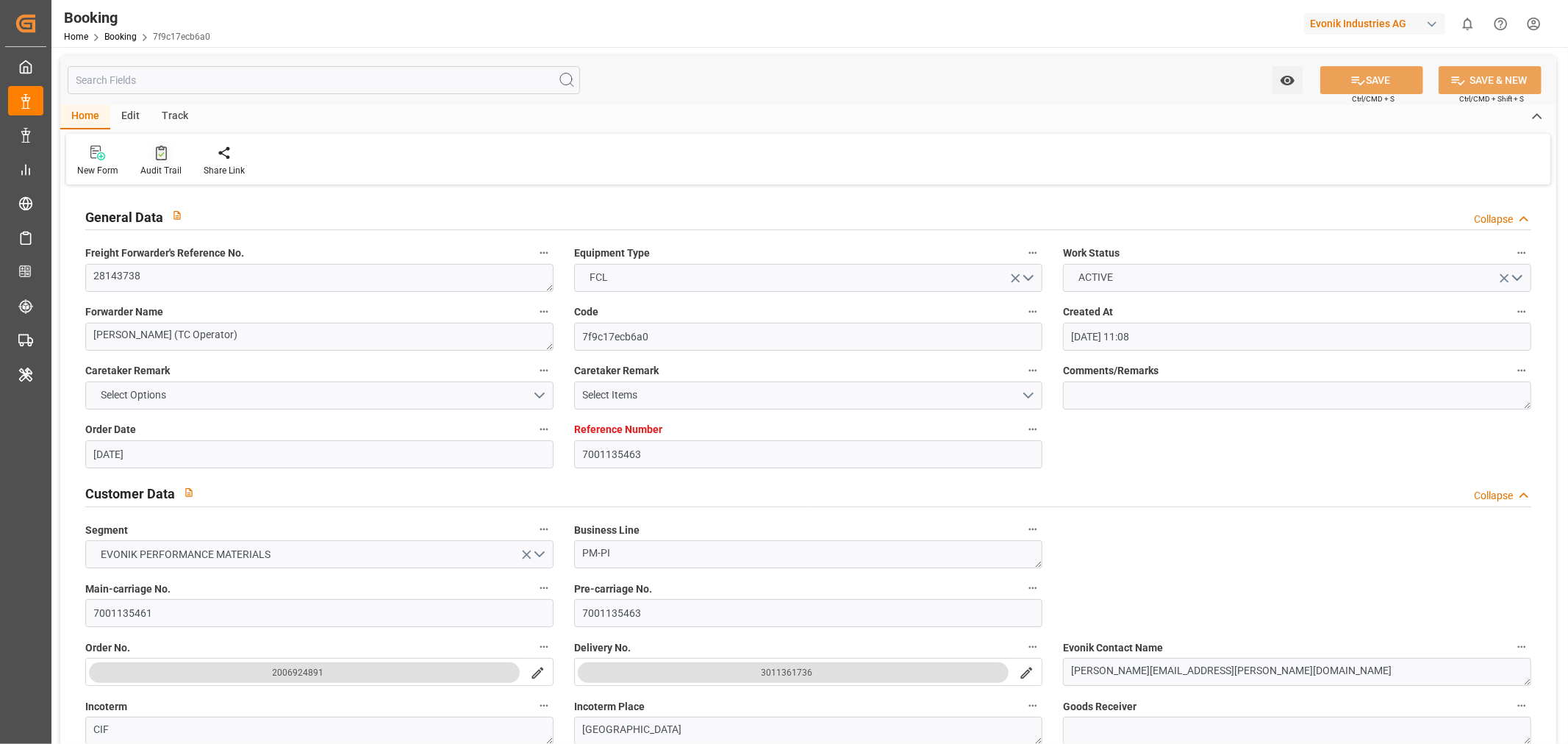
type input "07-04-2025 11:08"
type input "07-04-2025"
type input "01-08-2025"
type input "06-06-2025"
type input "06-06-2025 00:00"
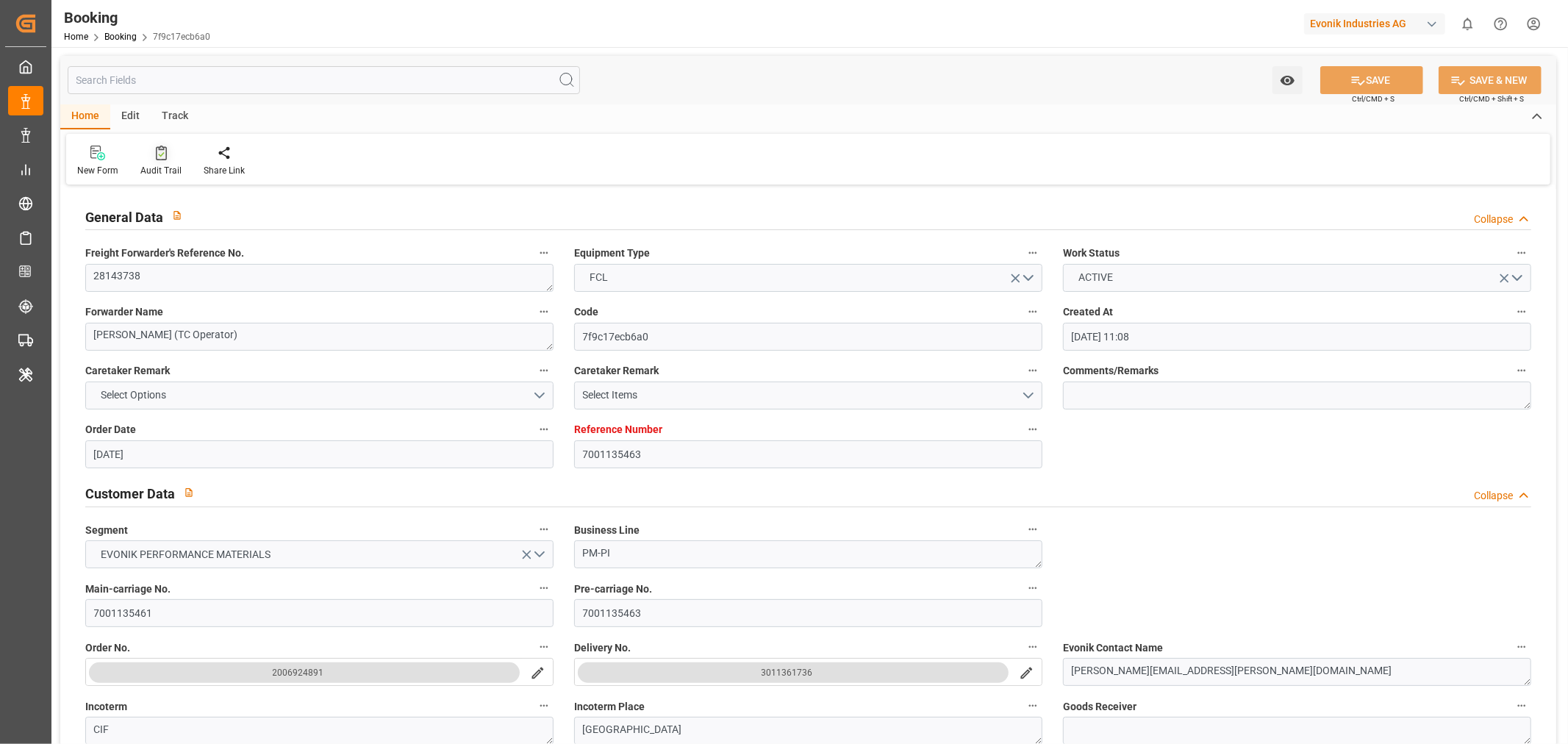
type input "06-06-2025 00:00"
type input "15-06-2025 00:00"
type input "15-06-2025 13:42"
type input "07-06-2025 21:42"
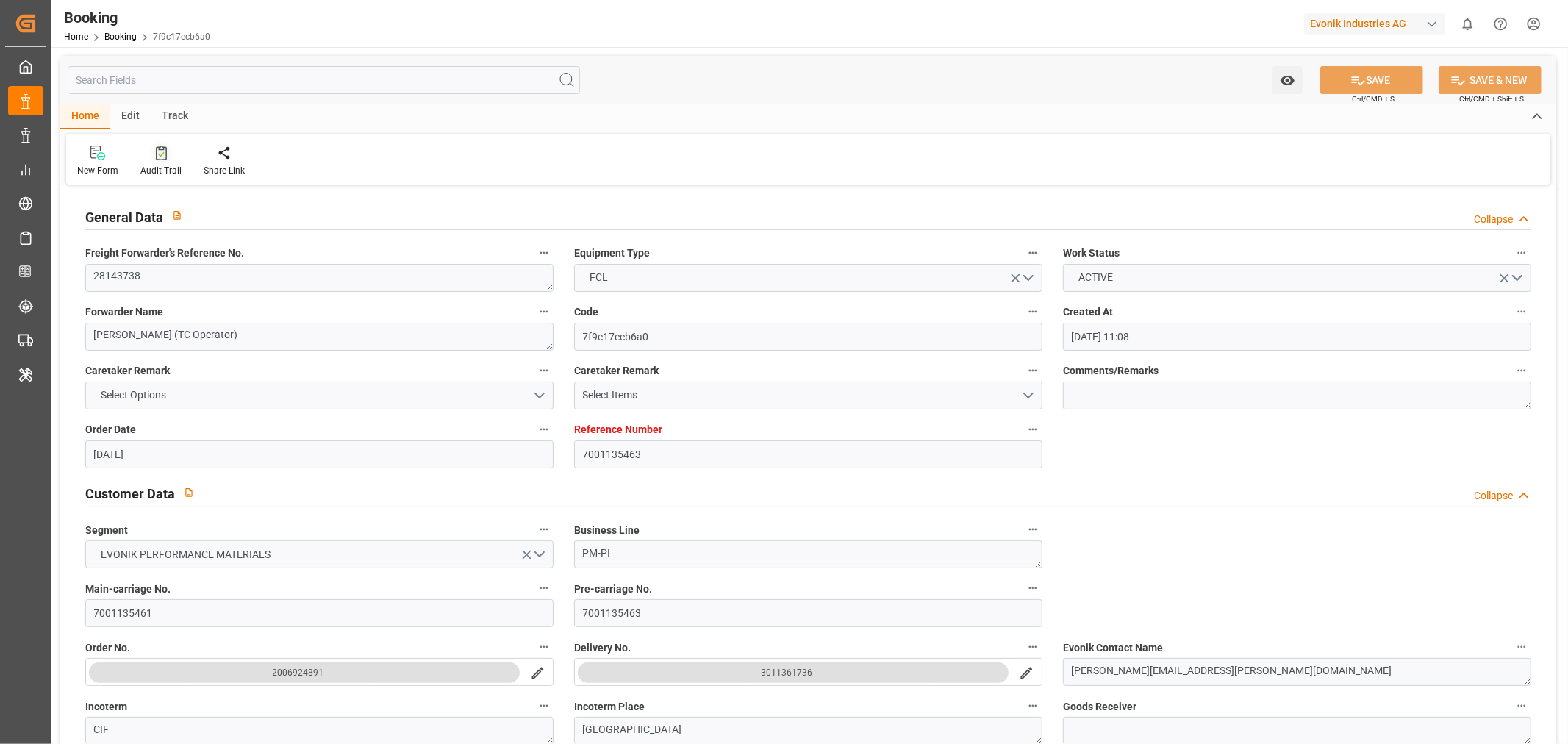
type input "09-08-2025 15:00"
type input "01-08-2025 00:00"
type input "01-08-2025"
type input "09-08-2025 00:00"
type input "31-07-2025 01:00"
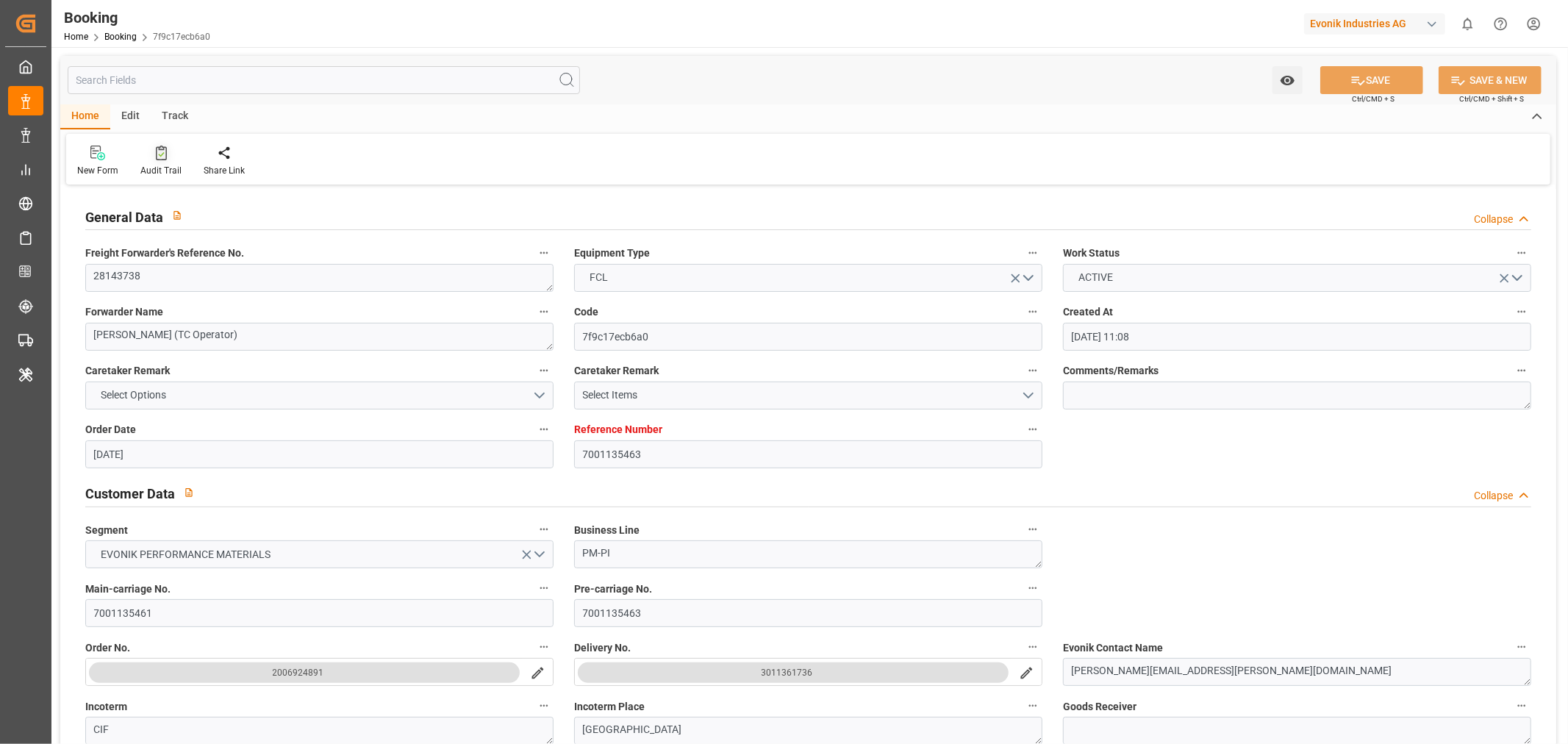
type input "28-07-2025 00:00"
type input "31-07-2025 06:43"
type input "05-08-2025 00:00"
type input "30-07-2025 00:00"
type input "05-08-2025 00:00"
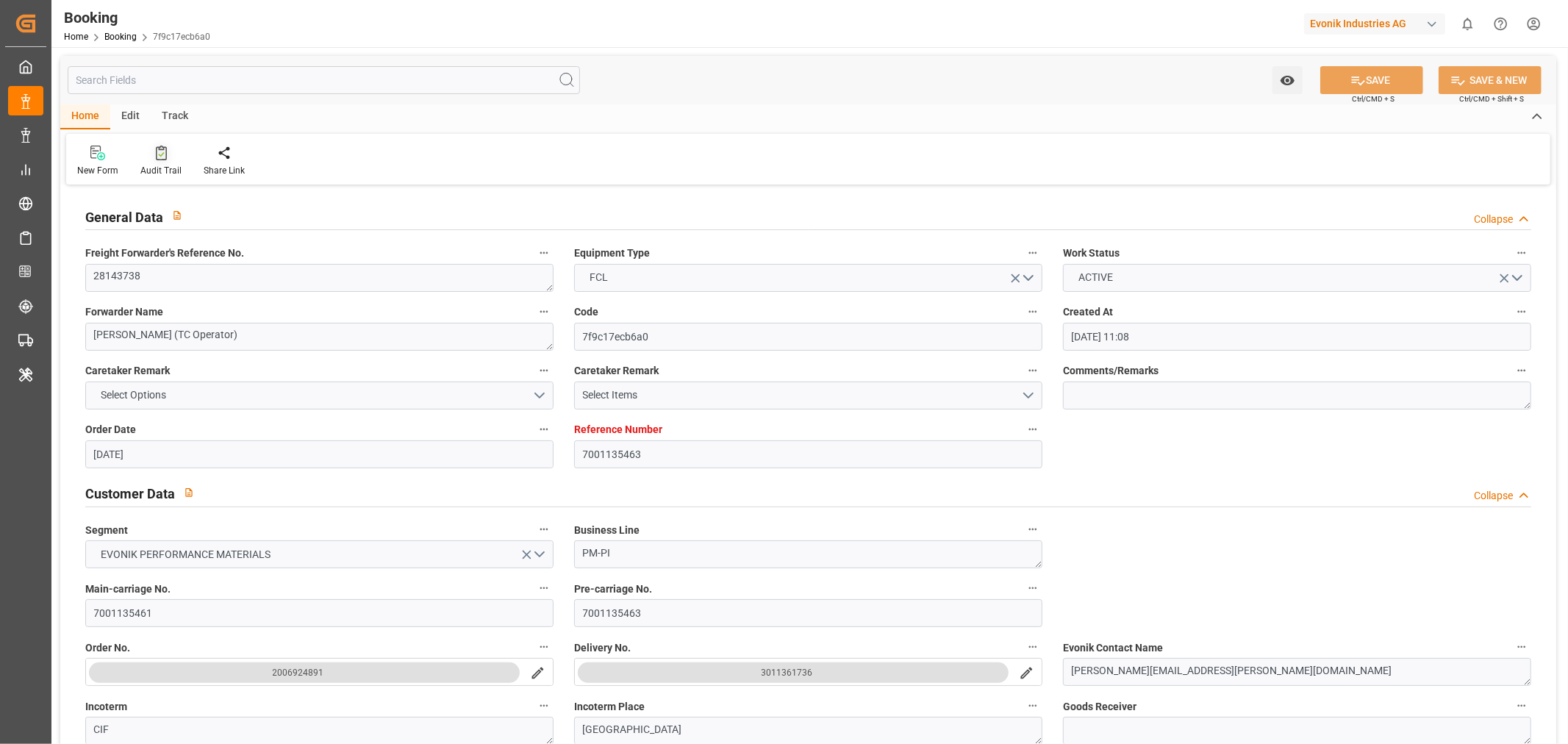
type input "06-06-2025"
type input "22-09-2025 20:31"
type input "[DATE]"
type input "14-06-2025 23:01"
type input "15-06-2025 15:02"
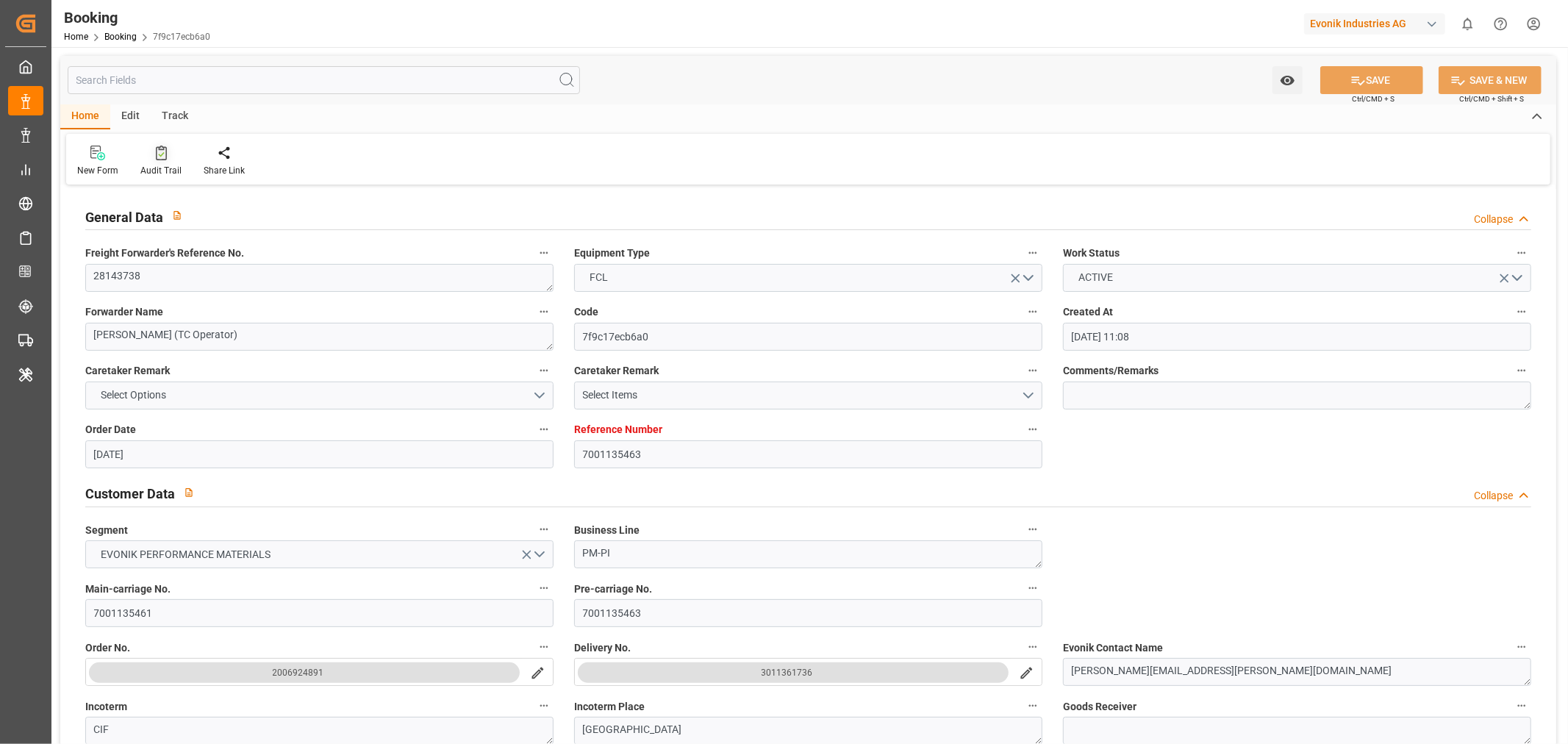
type input "31-07-2025 16:00"
type input "31-07-2025 06:12"
type input "31-07-2025 06:43"
type input "31-07-2025 01:00"
type input "31-07-2025 15:17"
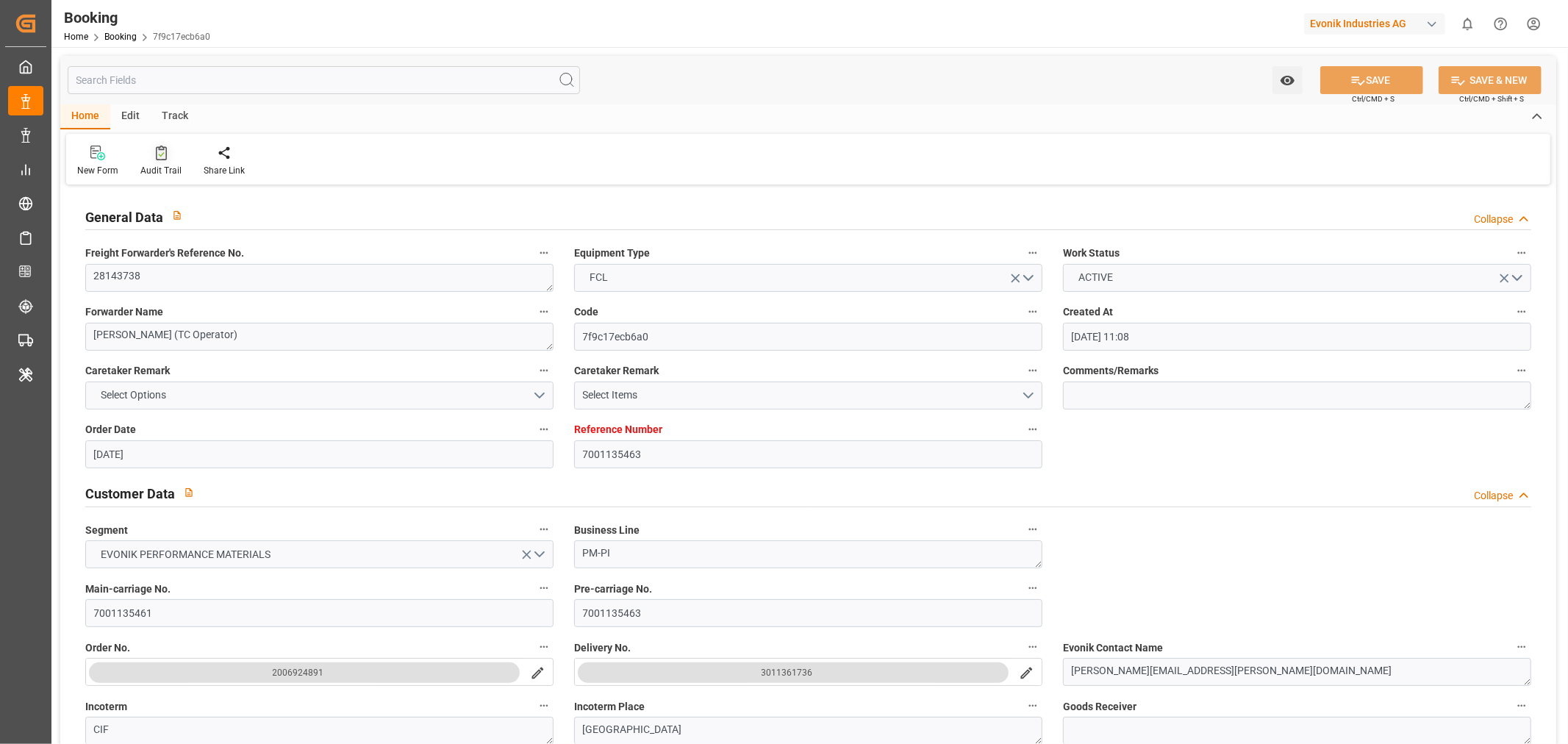
type input "31-07-2025 12:58"
type input "05-08-2025 20:00"
type input "30-07-2025 12:00"
type input "09-08-2025 15:00"
type input "10-08-2025 06:18"
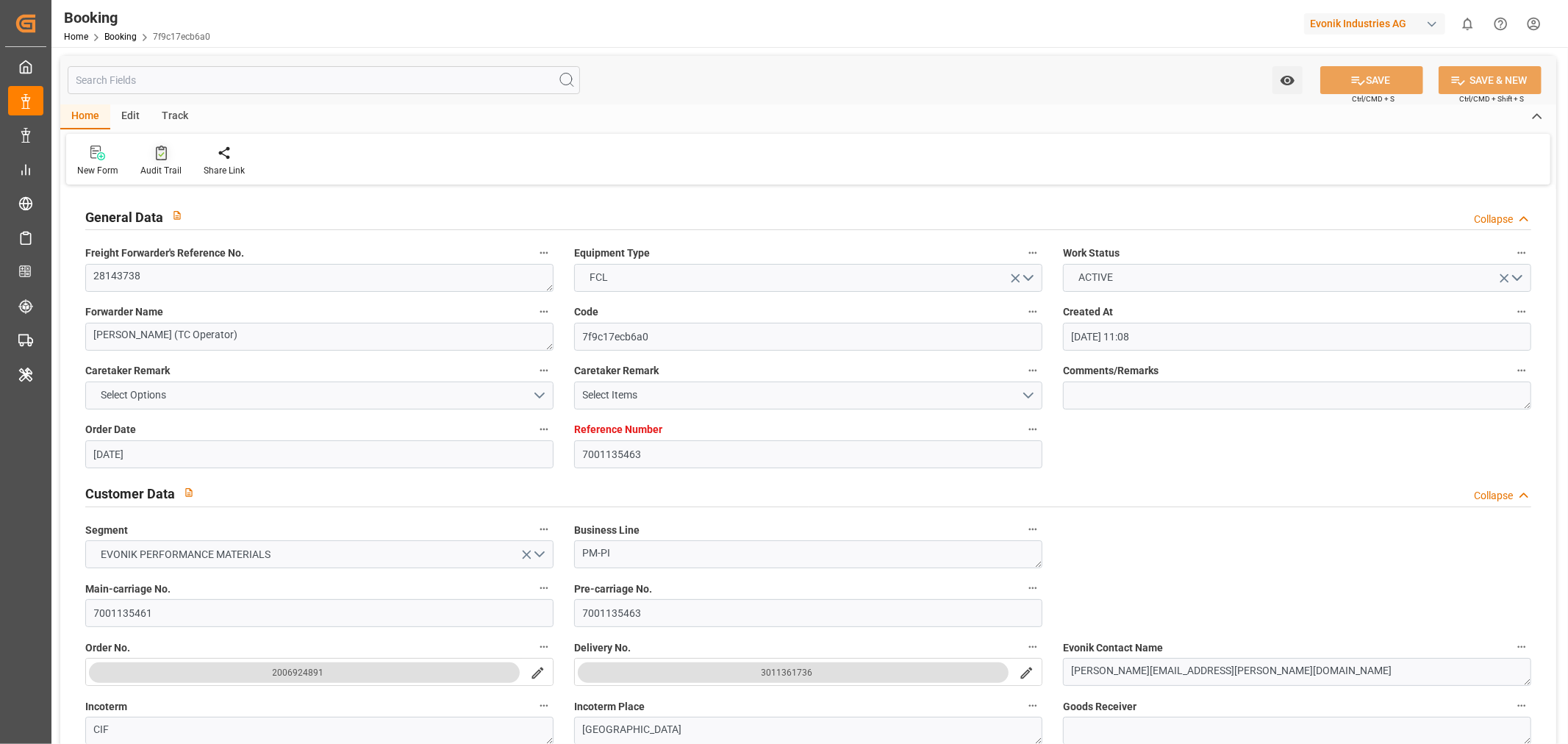
type input "09-08-2025 15:00"
type input "06-08-2025 12:00"
type input "13-08-2025 15:00"
click at [168, 165] on div "Audit Trail" at bounding box center [161, 170] width 41 height 13
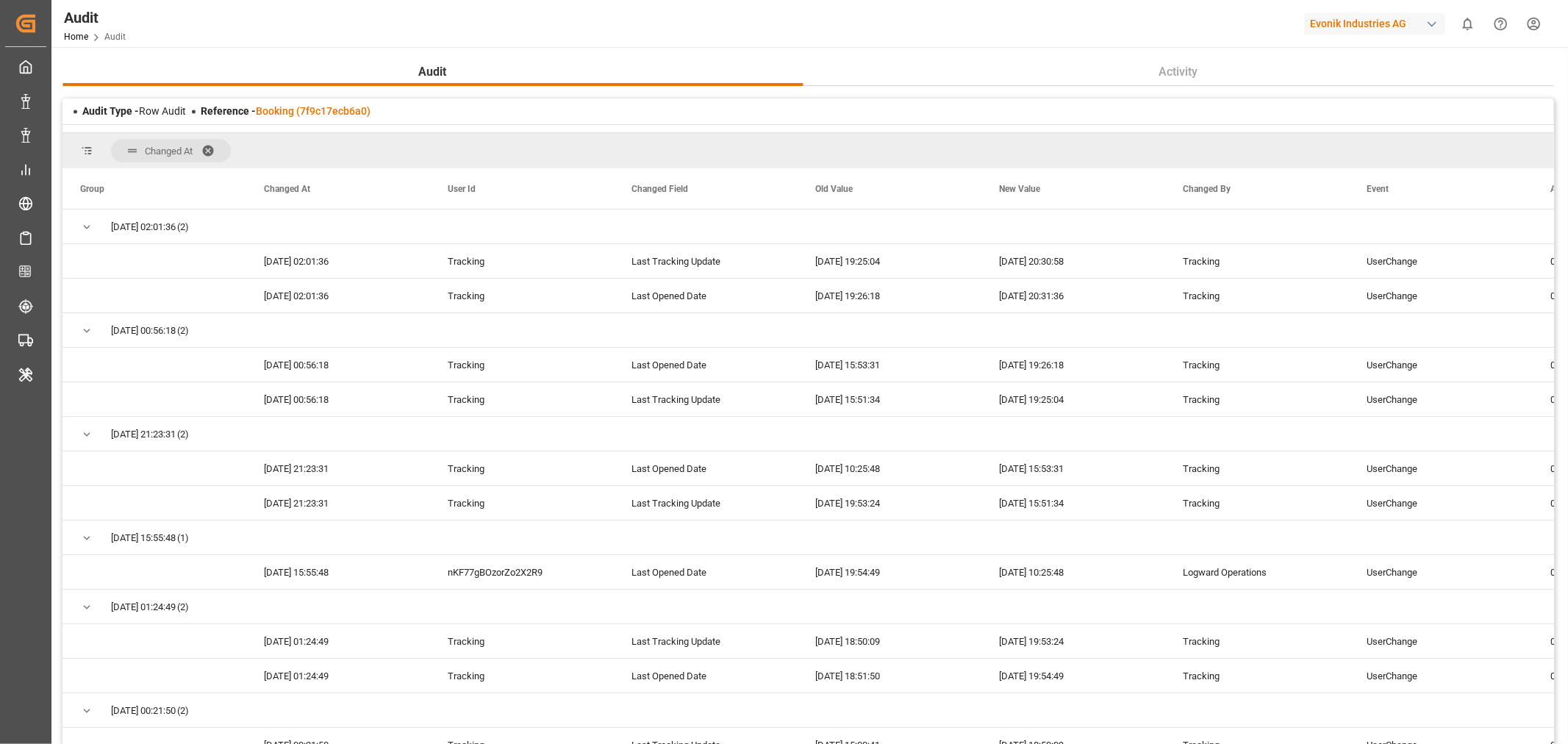
click at [207, 148] on span at bounding box center [213, 150] width 23 height 13
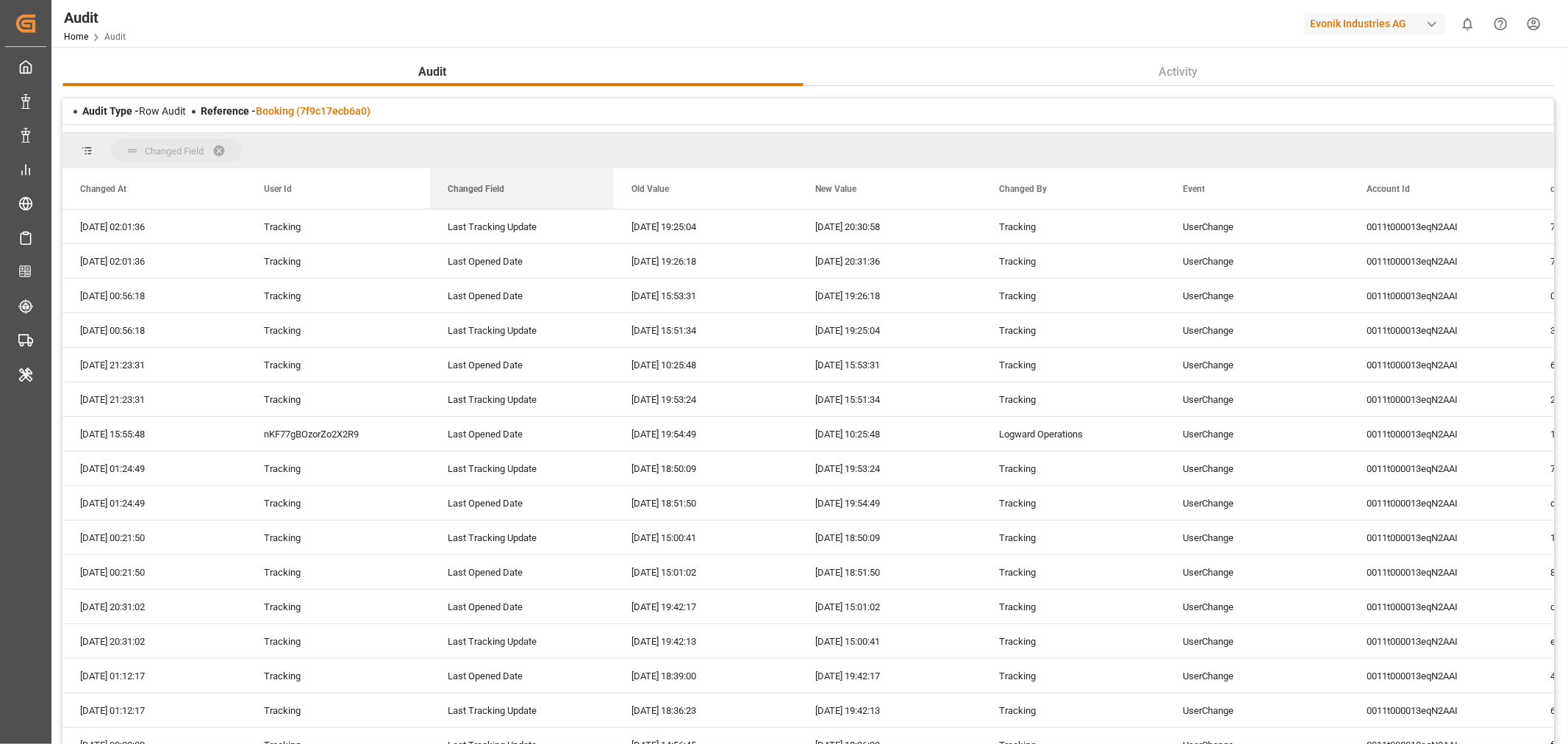
drag, startPoint x: 469, startPoint y: 184, endPoint x: 479, endPoint y: 158, distance: 27.9
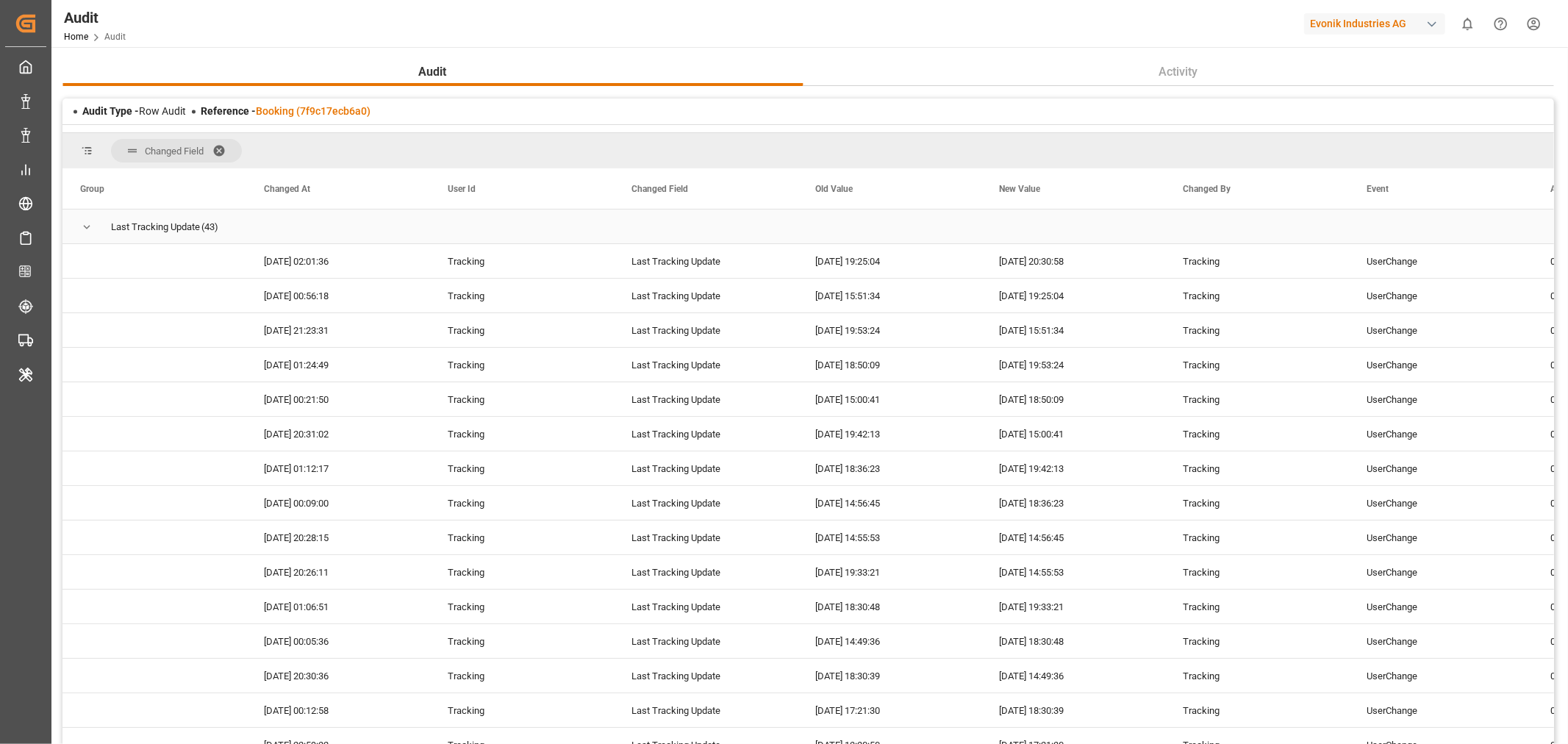
click at [89, 229] on span "Press SPACE to select this row." at bounding box center [86, 226] width 13 height 13
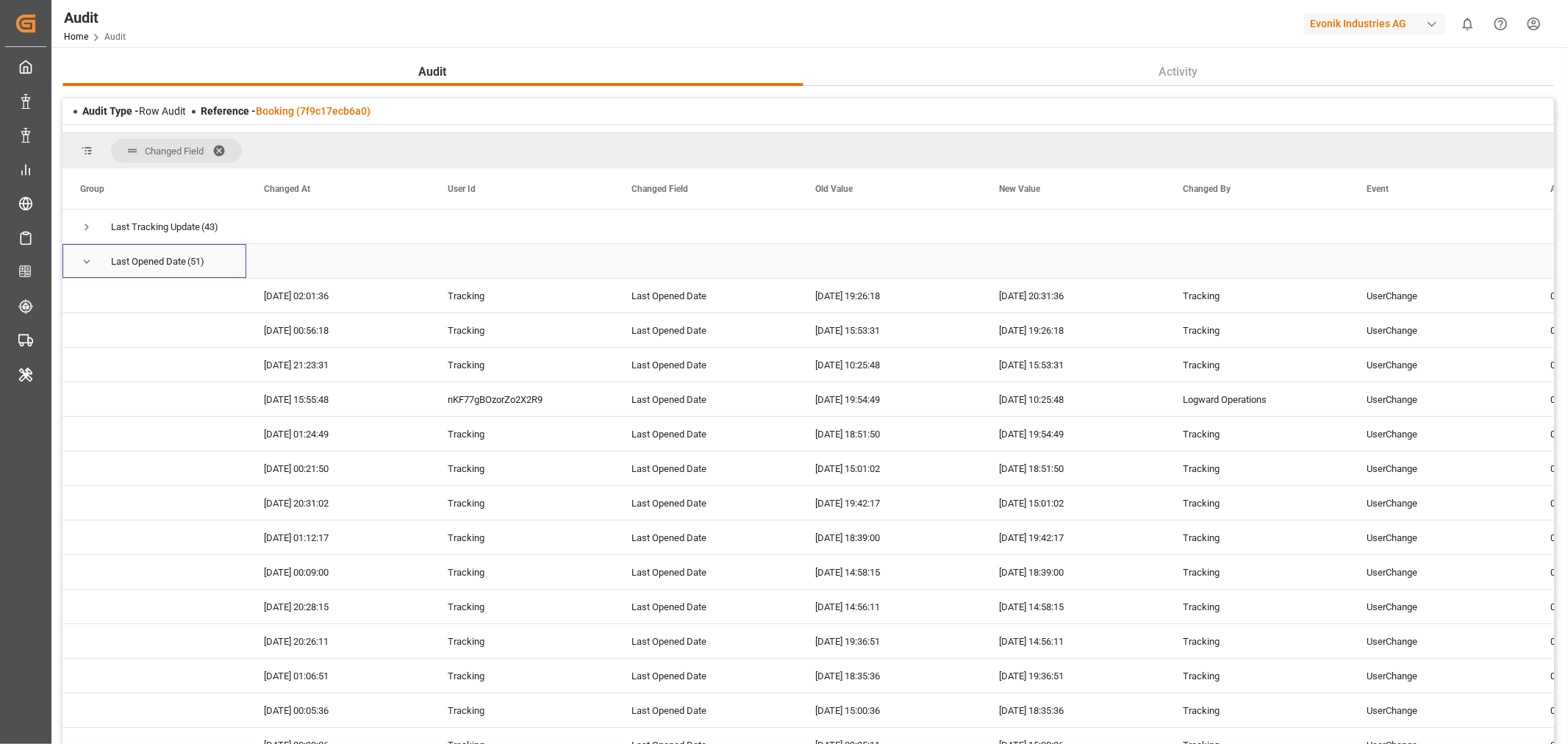
click at [90, 263] on span "Press SPACE to select this row." at bounding box center [86, 261] width 13 height 13
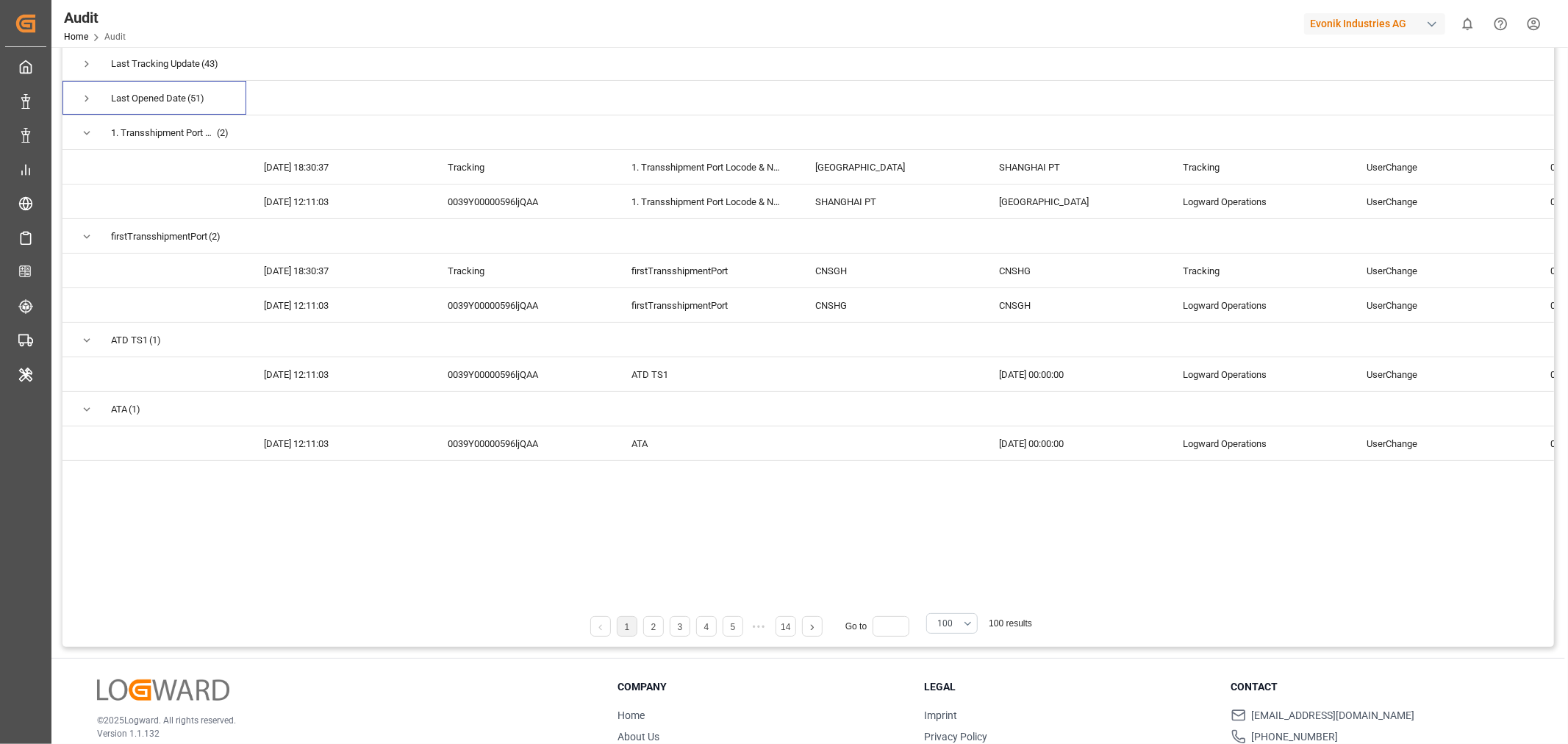
scroll to position [82, 0]
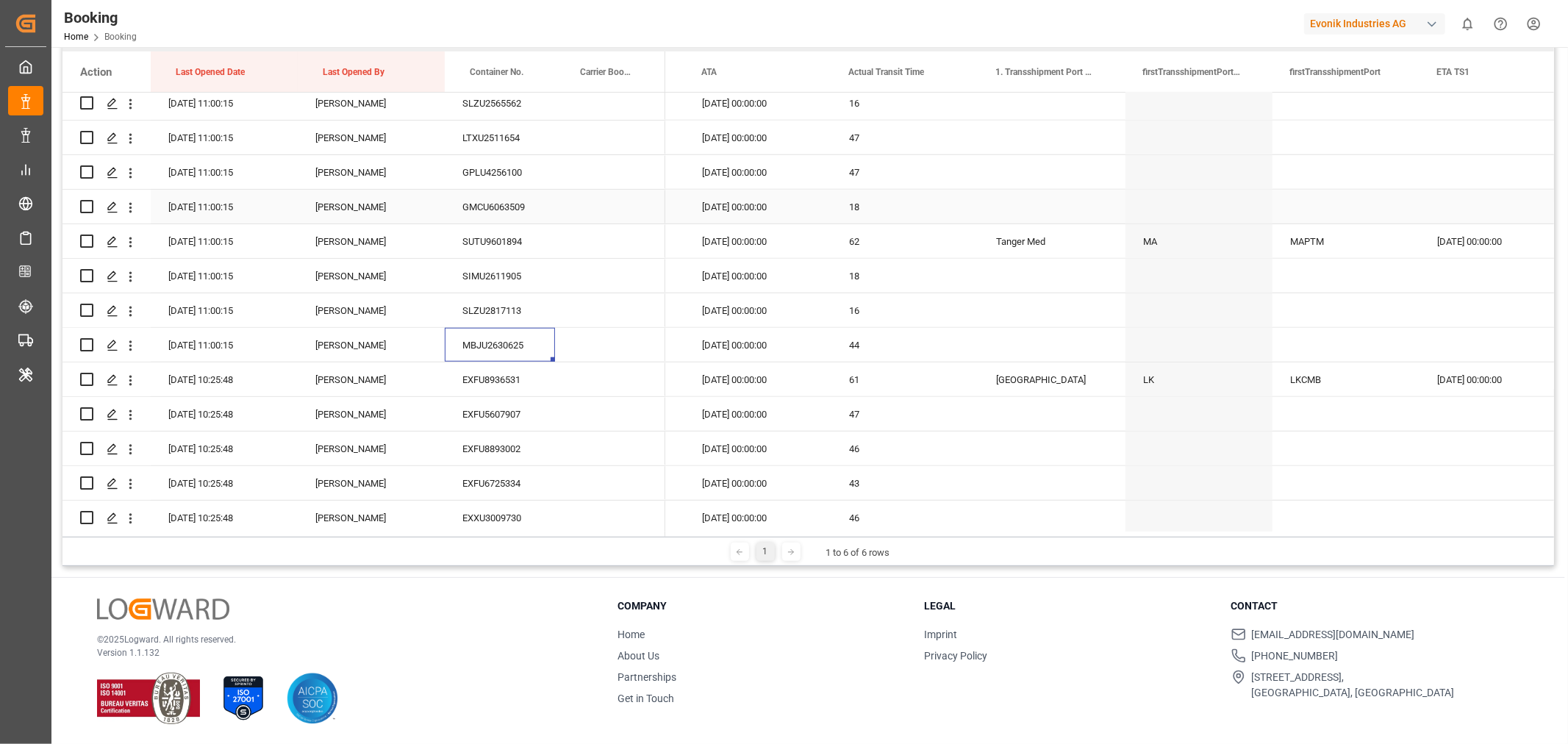
scroll to position [1307, 0]
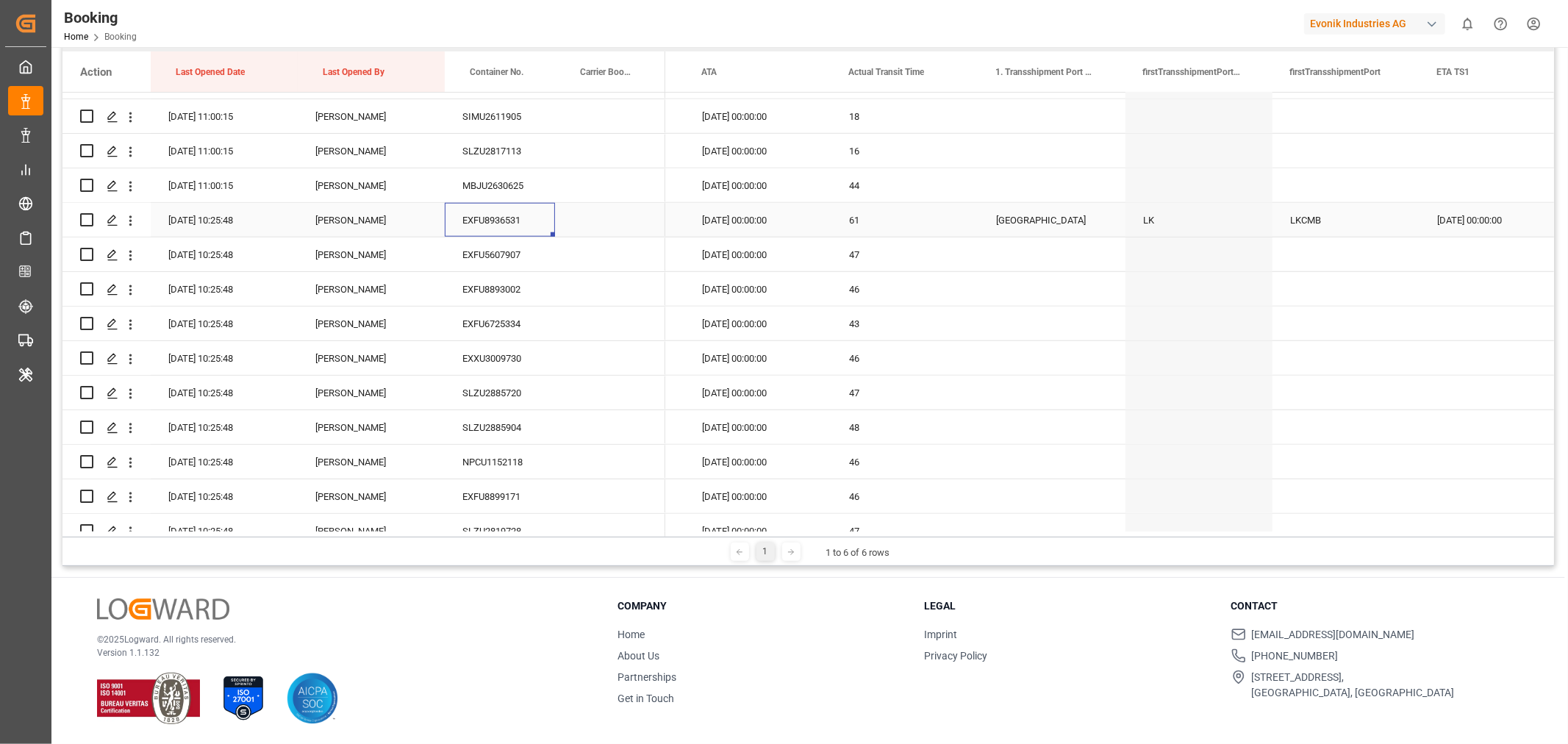
click at [498, 208] on div "EXFU8936531" at bounding box center [500, 220] width 110 height 34
click at [488, 255] on div "EXFU5607907" at bounding box center [500, 254] width 110 height 34
click at [502, 278] on div "EXFU8893002" at bounding box center [500, 288] width 110 height 34
click at [525, 328] on div "EXFU6725334" at bounding box center [500, 323] width 110 height 34
click at [498, 361] on div "EXXU3009730" at bounding box center [500, 357] width 110 height 34
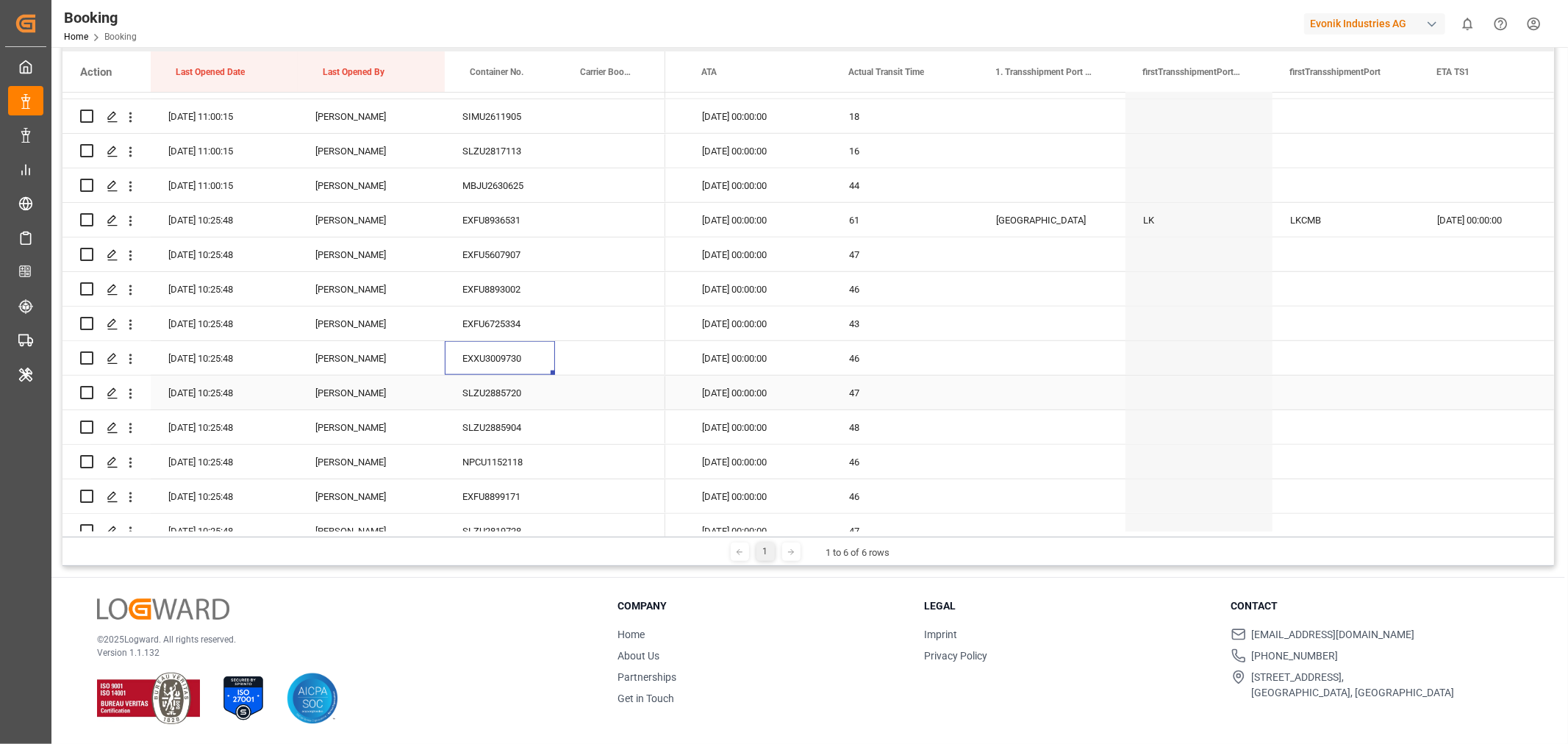
scroll to position [1471, 0]
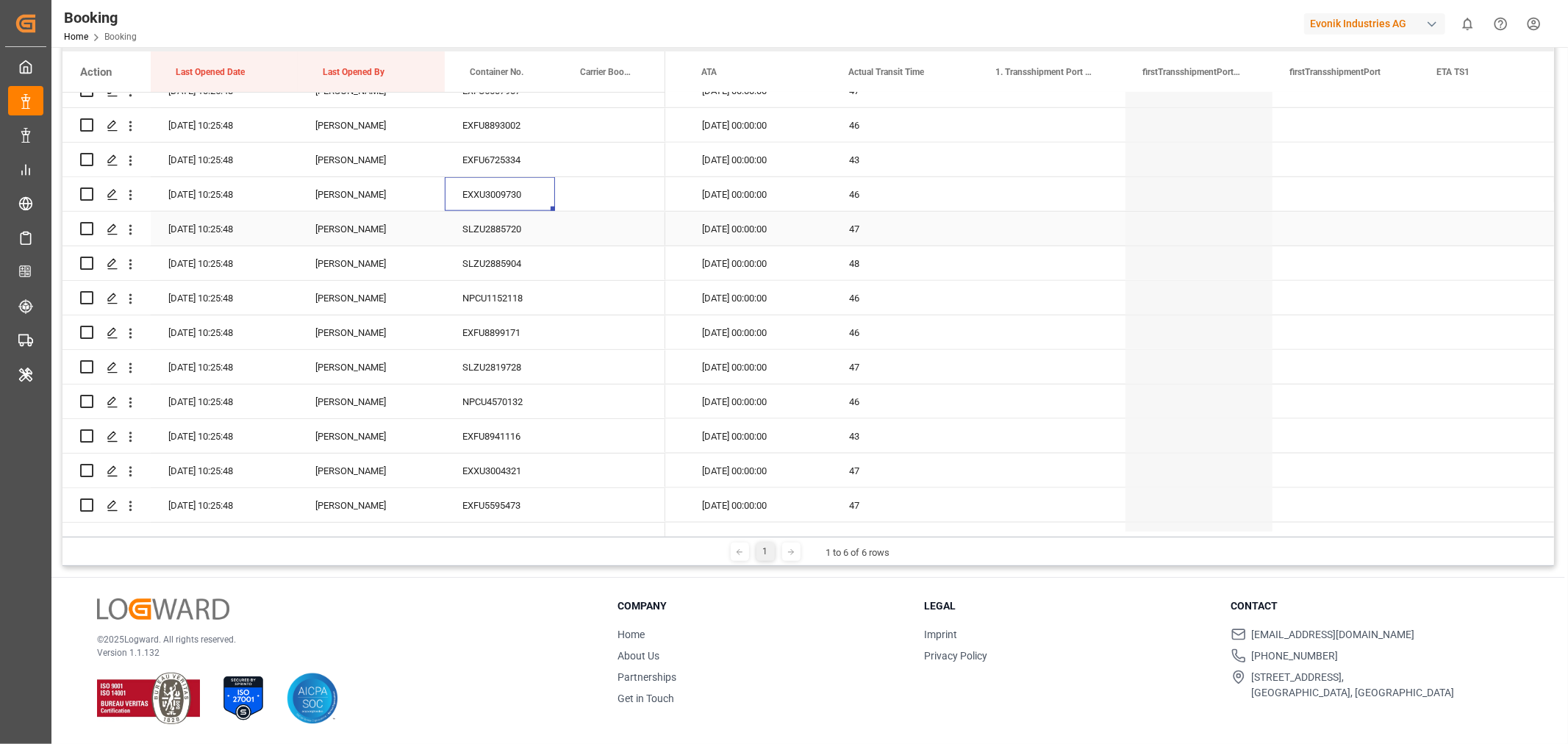
click at [532, 226] on div "SLZU2885720" at bounding box center [500, 228] width 110 height 34
click at [491, 280] on div "SLZU2885904" at bounding box center [500, 263] width 110 height 34
click at [506, 307] on div "NPCU1152118" at bounding box center [500, 297] width 110 height 34
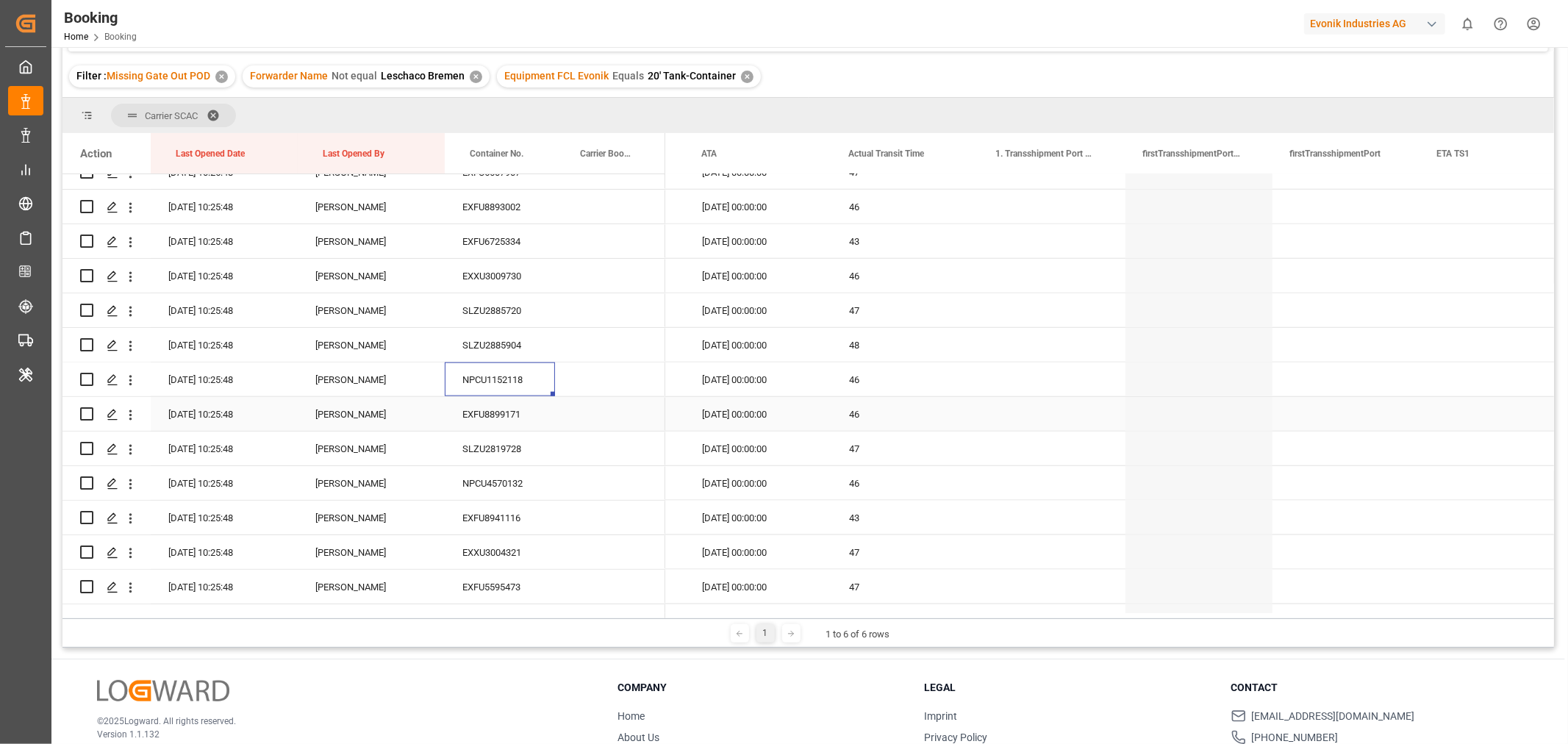
click at [486, 418] on div "EXFU8899171" at bounding box center [500, 413] width 110 height 34
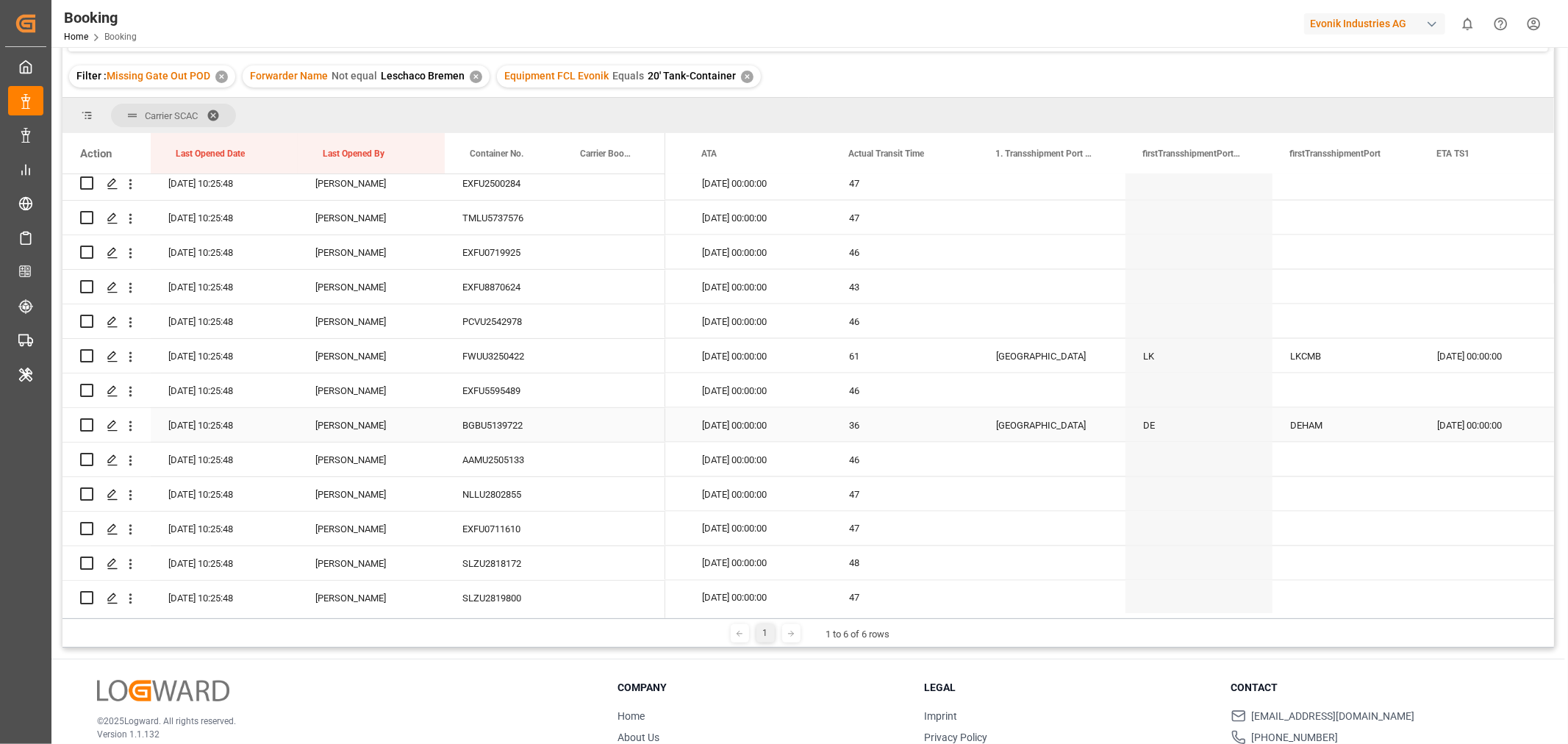
scroll to position [1605, 0]
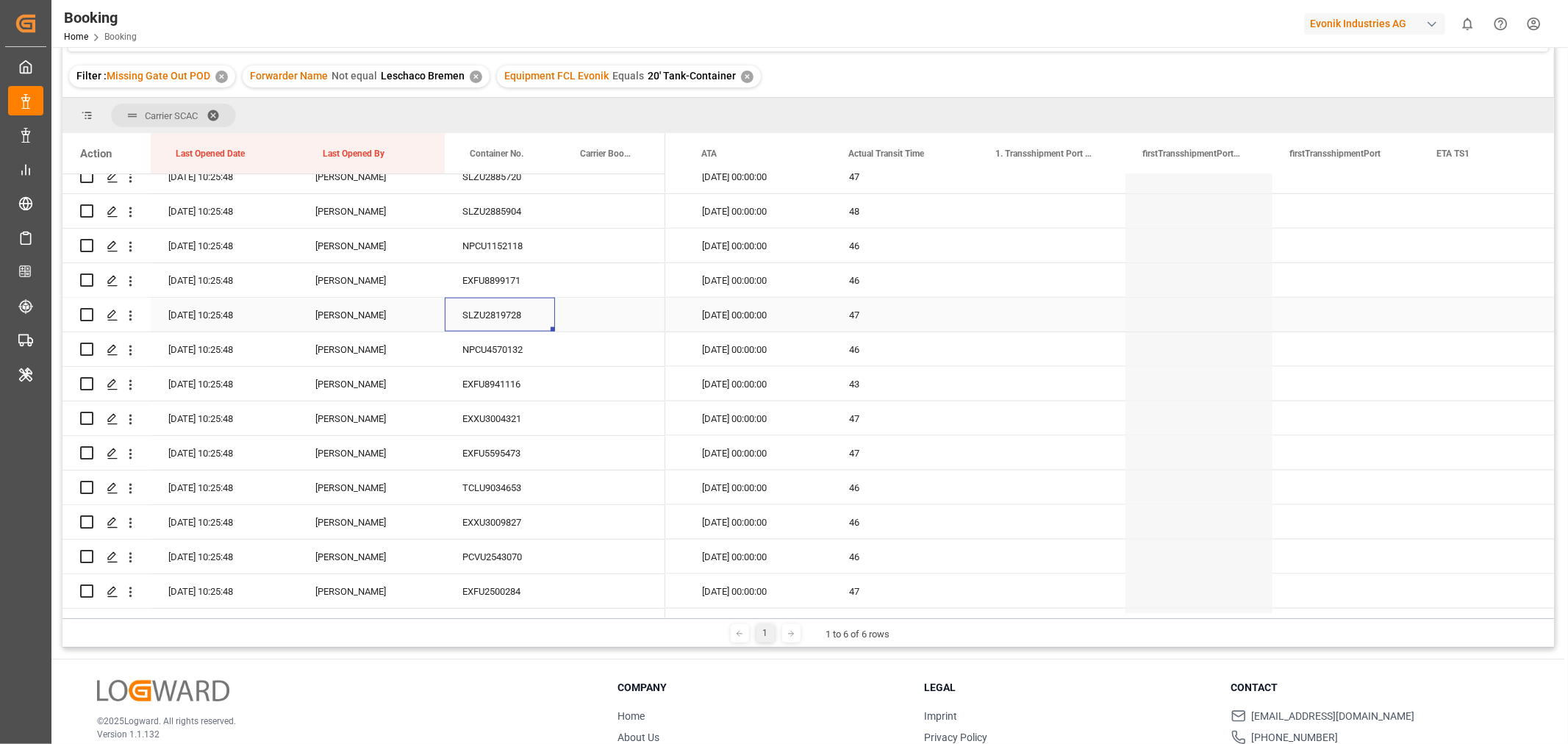
click at [503, 319] on div "SLZU2819728" at bounding box center [500, 314] width 110 height 34
click at [502, 356] on div "NPCU4570132" at bounding box center [500, 349] width 110 height 34
click at [509, 385] on div "EXFU8941116" at bounding box center [500, 383] width 110 height 34
click at [501, 416] on div "EXXU3004321" at bounding box center [500, 418] width 110 height 34
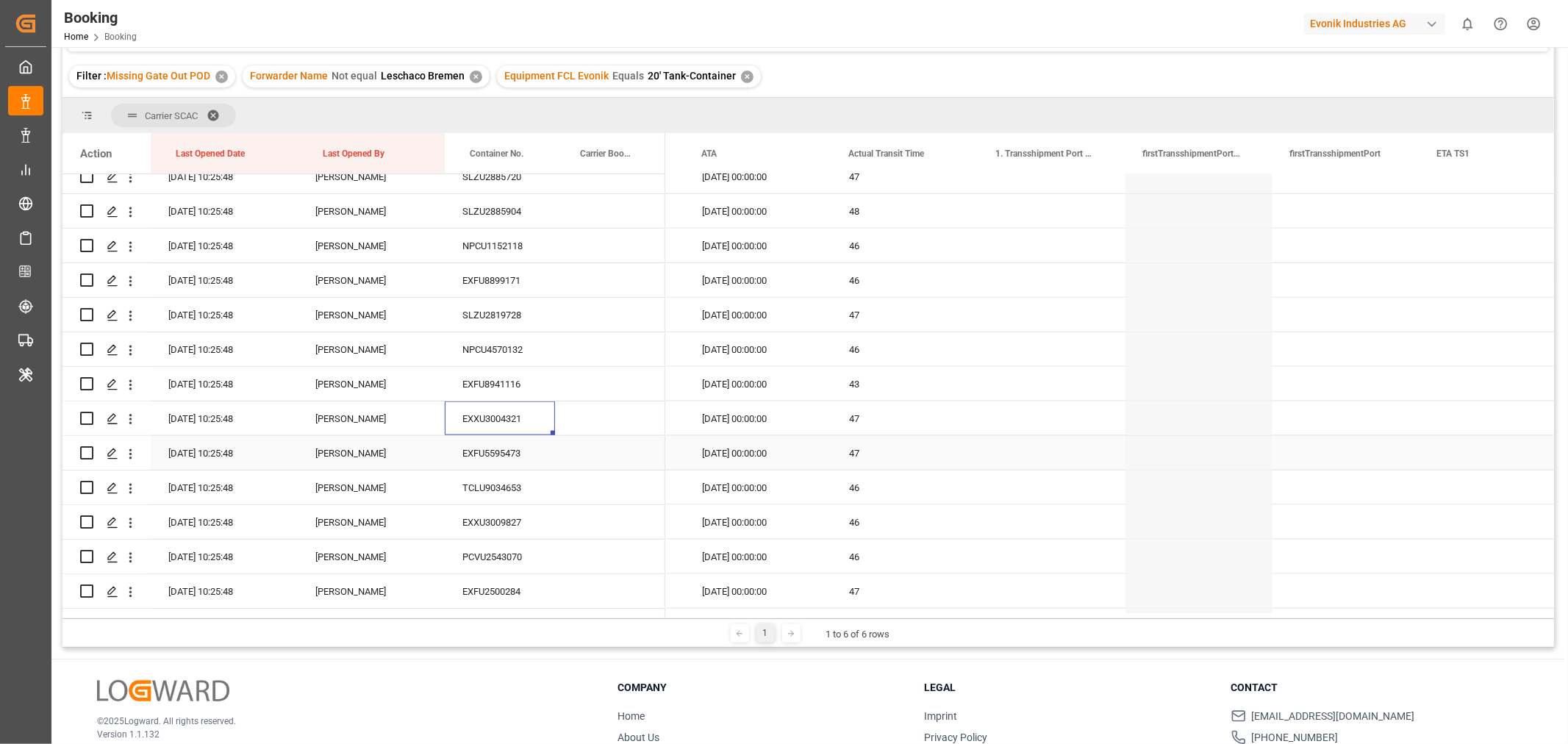
click at [508, 456] on div "EXFU5595473" at bounding box center [500, 453] width 110 height 34
click at [493, 494] on div "TCLU9034653" at bounding box center [500, 487] width 110 height 34
click at [133, 487] on icon "open menu" at bounding box center [131, 489] width 15 height 16
click at [225, 518] on span "Open in new tab" at bounding box center [226, 520] width 133 height 16
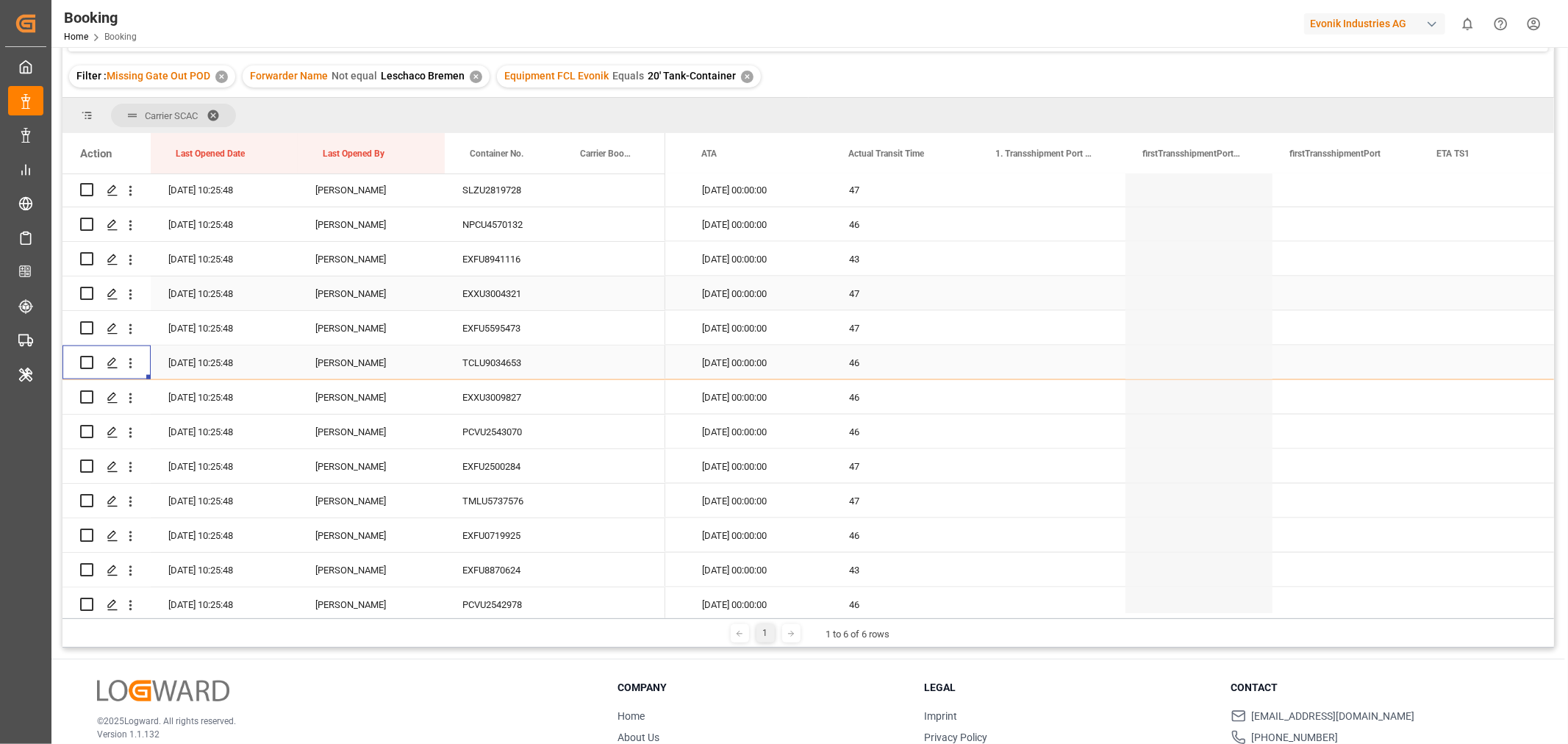
scroll to position [1768, 0]
click at [498, 365] on div "EXXU3009827" at bounding box center [500, 358] width 110 height 34
click at [495, 397] on div "PCVU2543070" at bounding box center [500, 393] width 110 height 34
click at [519, 424] on div "EXFU2500284" at bounding box center [500, 427] width 110 height 34
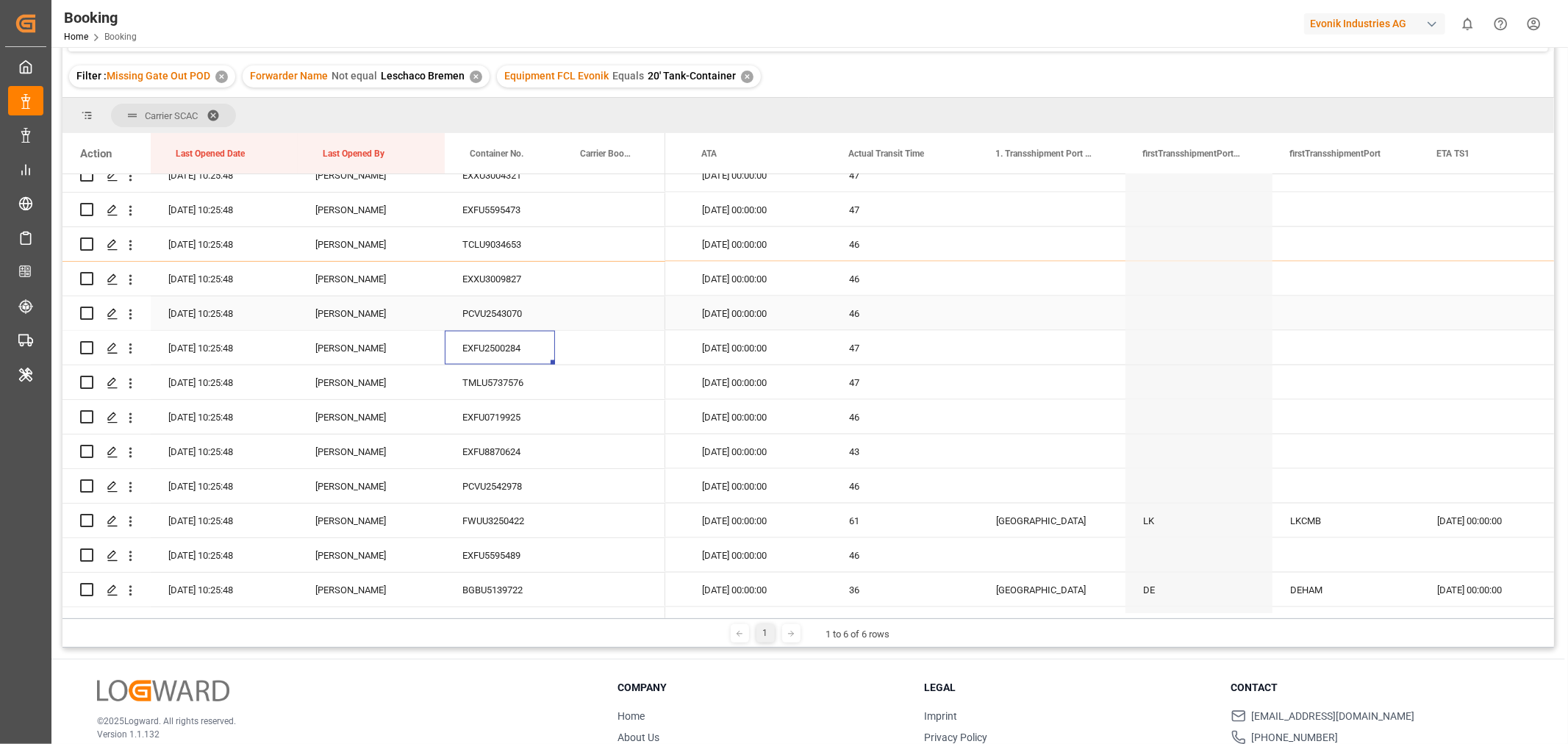
scroll to position [1931, 0]
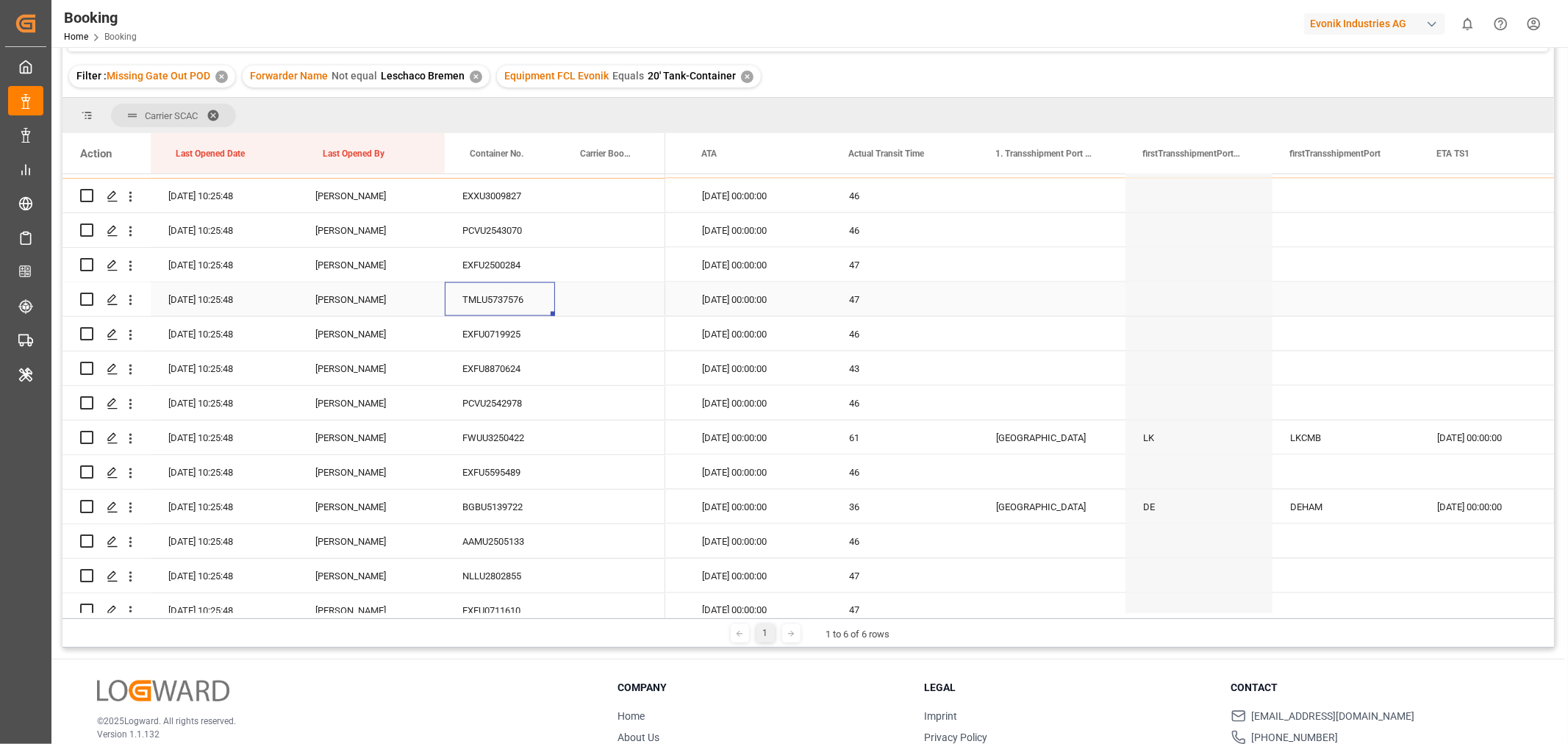
click at [542, 295] on div "TMLU5737576" at bounding box center [500, 299] width 110 height 34
click at [472, 332] on div "EXFU0719925" at bounding box center [500, 333] width 110 height 34
click at [486, 386] on div "PCVU2542978" at bounding box center [500, 402] width 110 height 34
click at [497, 365] on div "EXFU8870624" at bounding box center [500, 368] width 110 height 34
click at [492, 412] on div "PCVU2542978" at bounding box center [500, 402] width 110 height 34
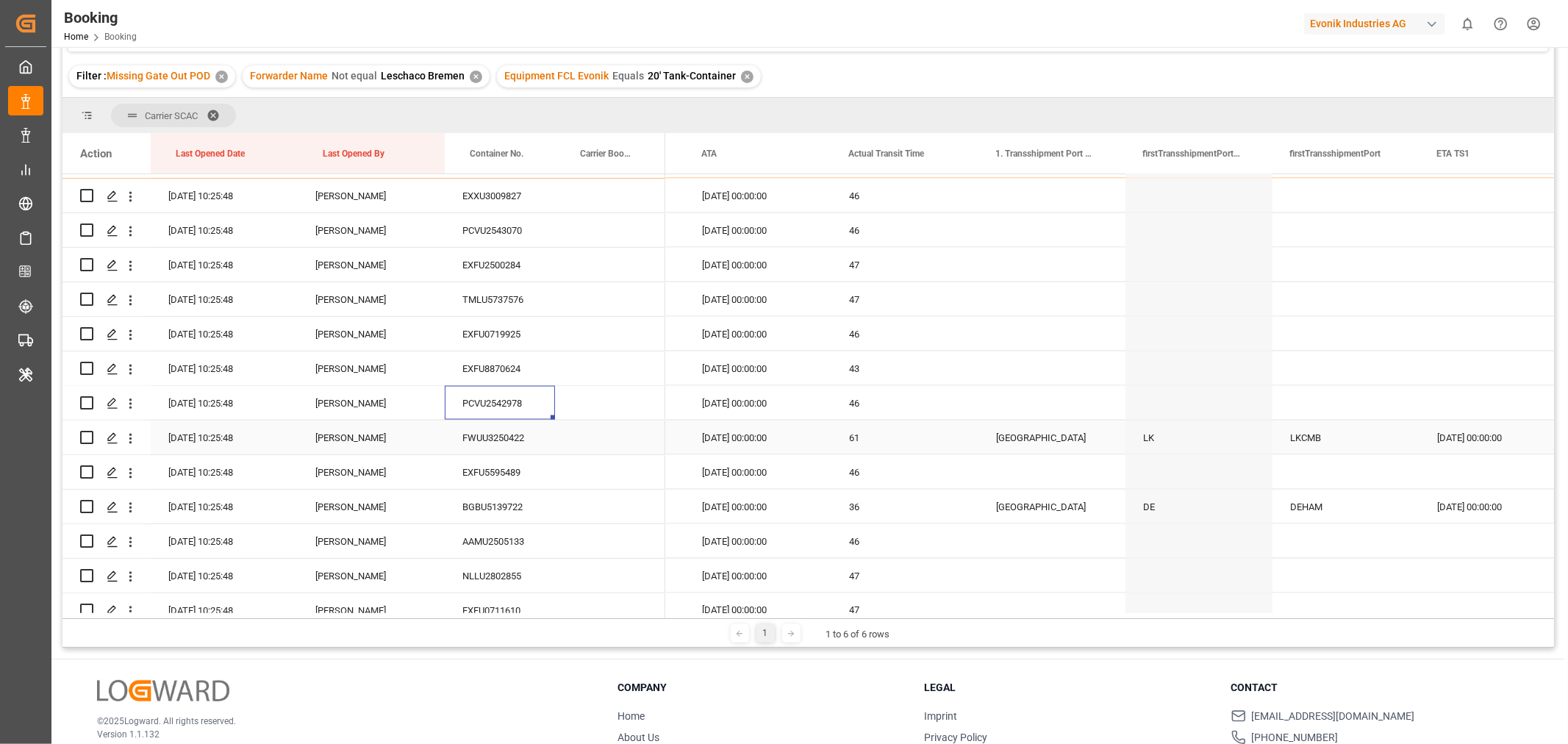
click at [522, 438] on div "FWUU3250422" at bounding box center [500, 437] width 110 height 34
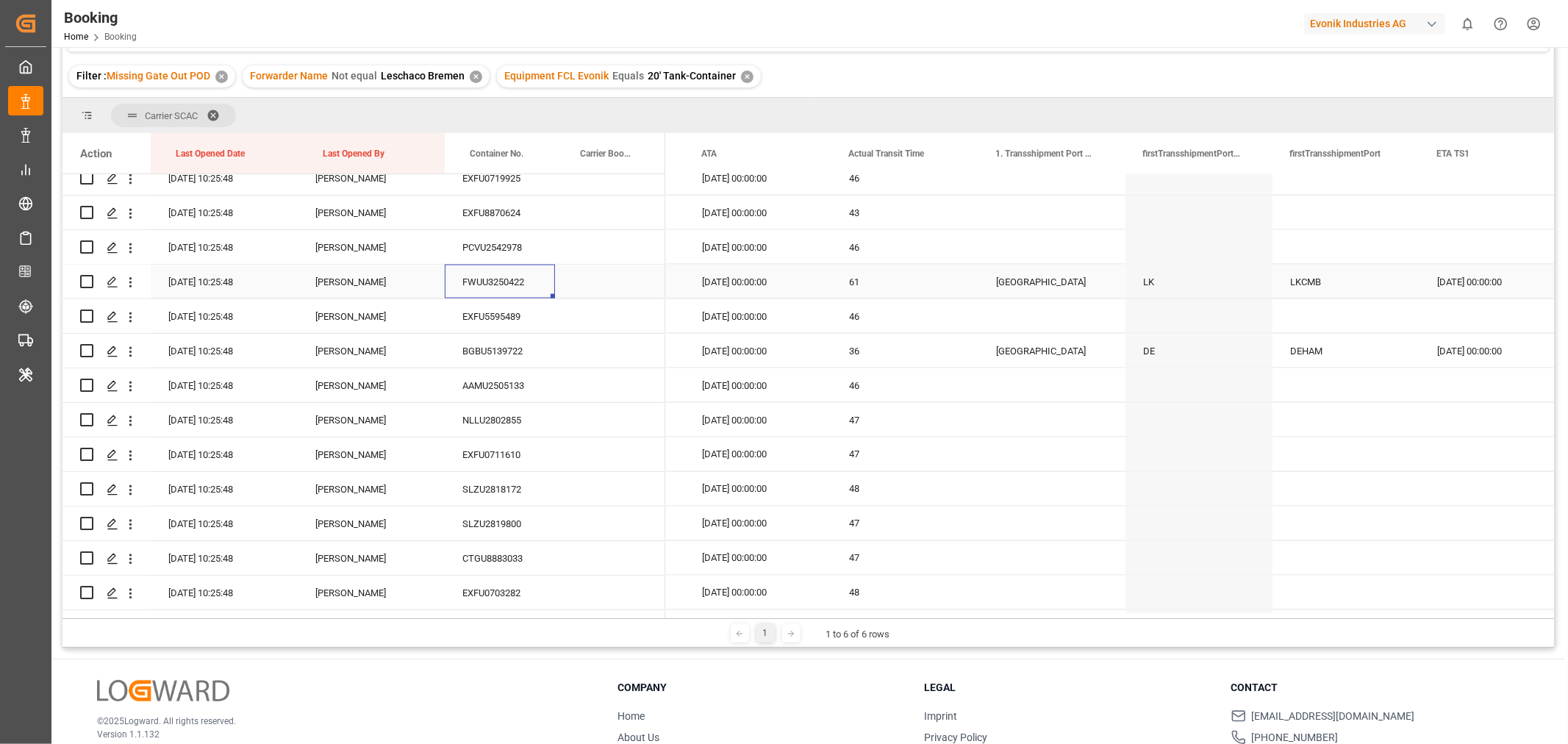
scroll to position [2095, 0]
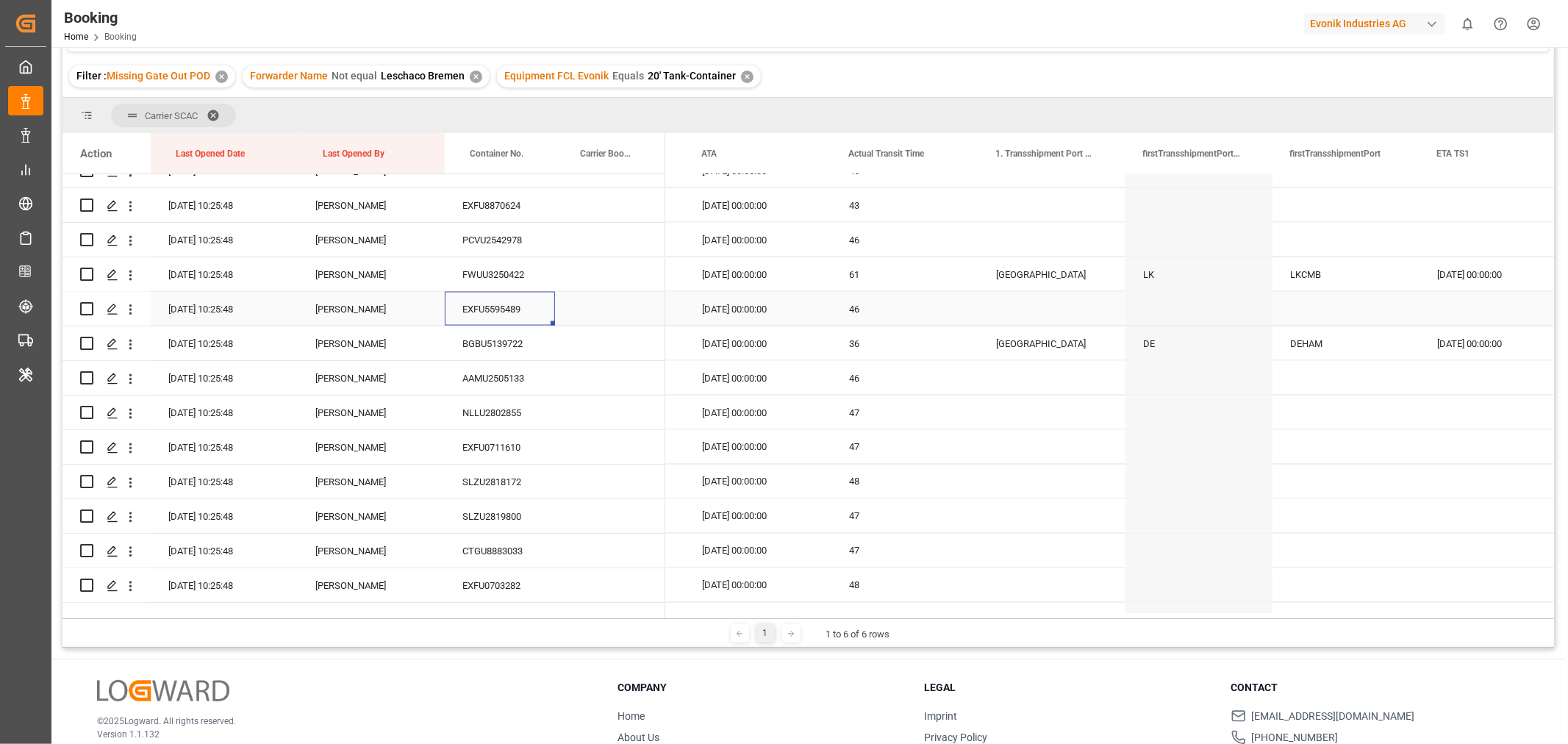
click at [513, 310] on div "EXFU5595489" at bounding box center [500, 308] width 110 height 34
click at [489, 339] on div "BGBU5139722" at bounding box center [500, 343] width 110 height 34
click at [513, 363] on div "AAMU2505133" at bounding box center [500, 377] width 110 height 34
click at [527, 375] on div "AAMU2505133" at bounding box center [500, 377] width 110 height 34
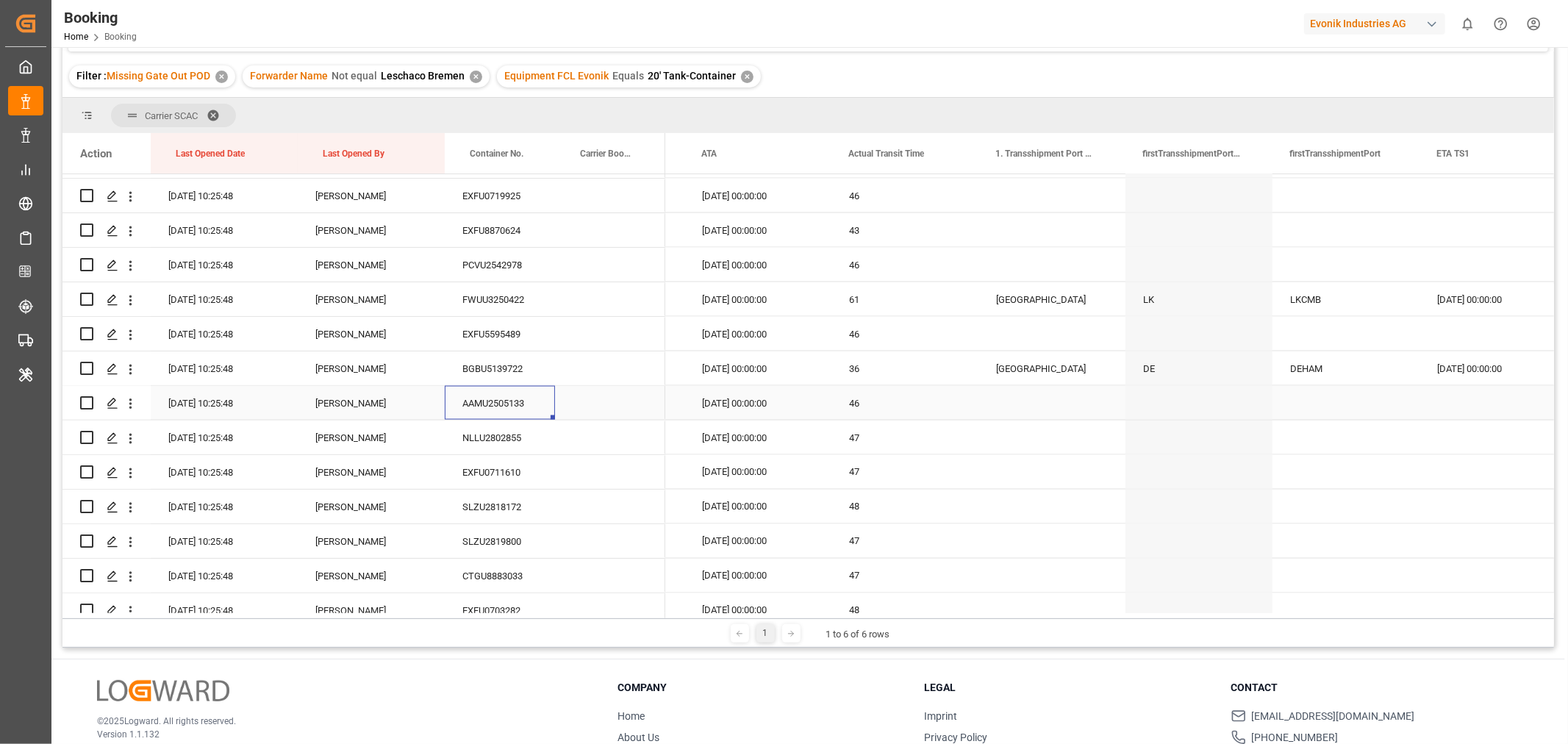
scroll to position [2177, 0]
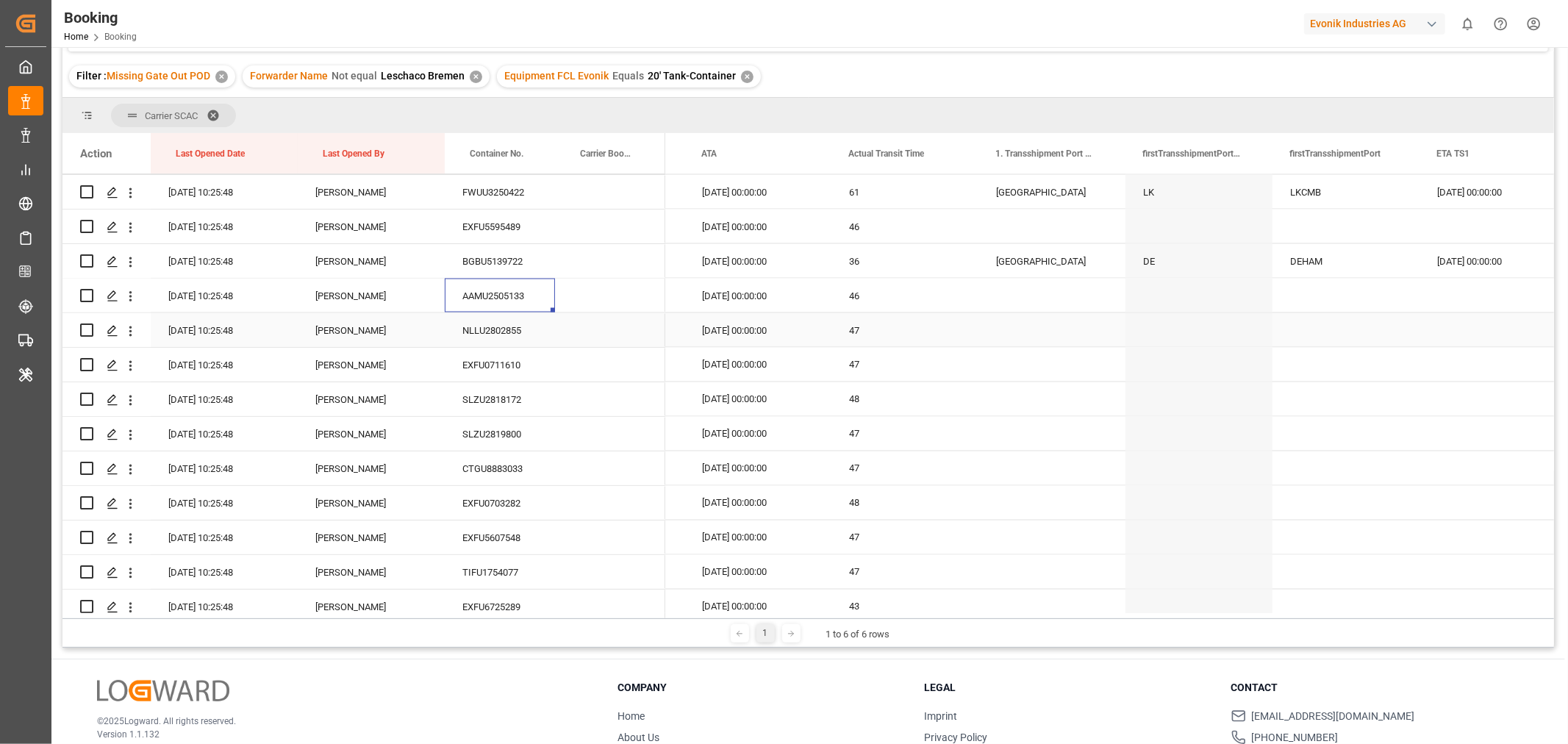
click at [507, 346] on div "NLLU2802855" at bounding box center [500, 330] width 110 height 34
click at [491, 372] on div "EXFU0711610" at bounding box center [500, 364] width 110 height 34
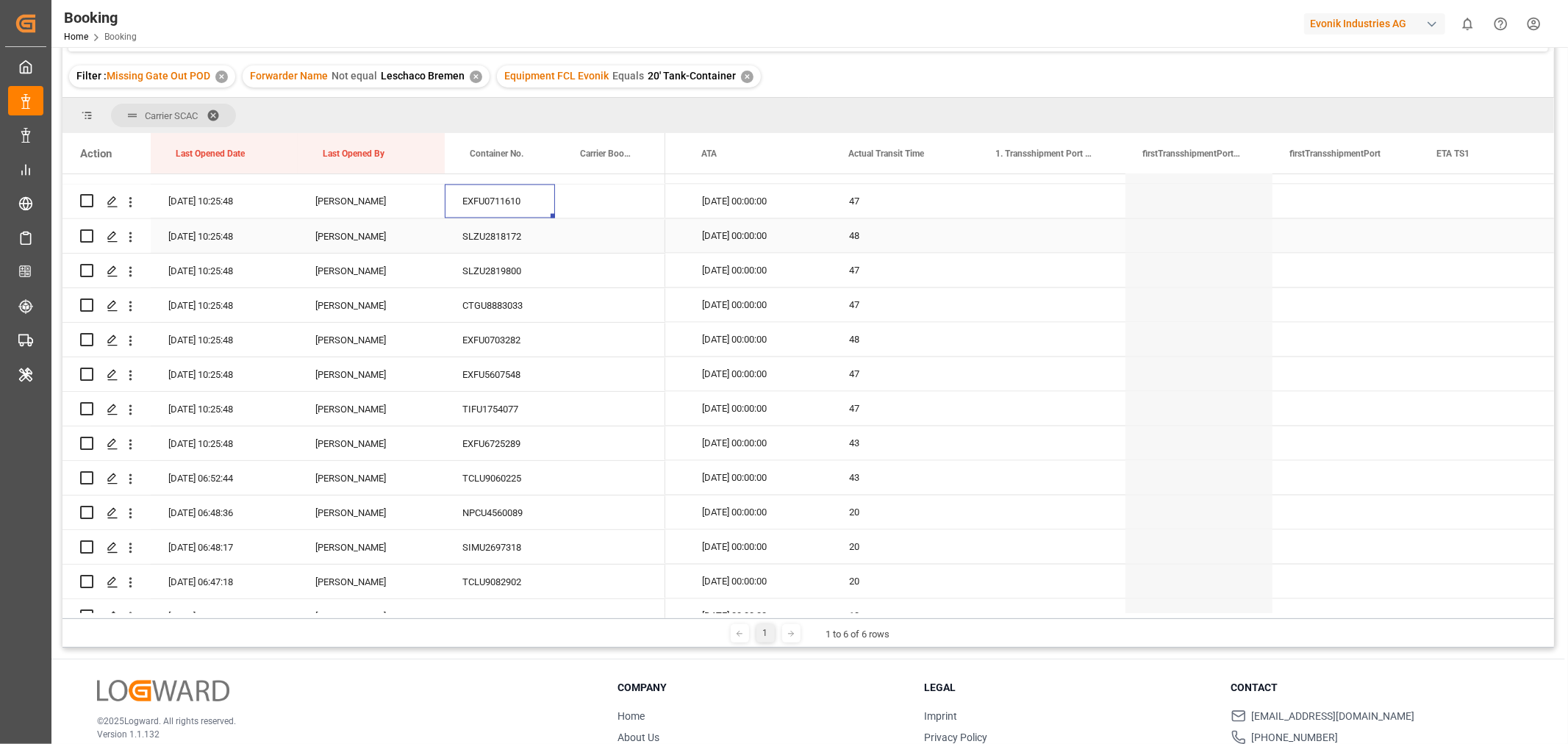
click at [497, 245] on div "SLZU2818172" at bounding box center [500, 236] width 110 height 34
click at [478, 267] on div "SLZU2819800" at bounding box center [500, 270] width 110 height 34
click at [133, 272] on icon "open menu" at bounding box center [131, 272] width 15 height 16
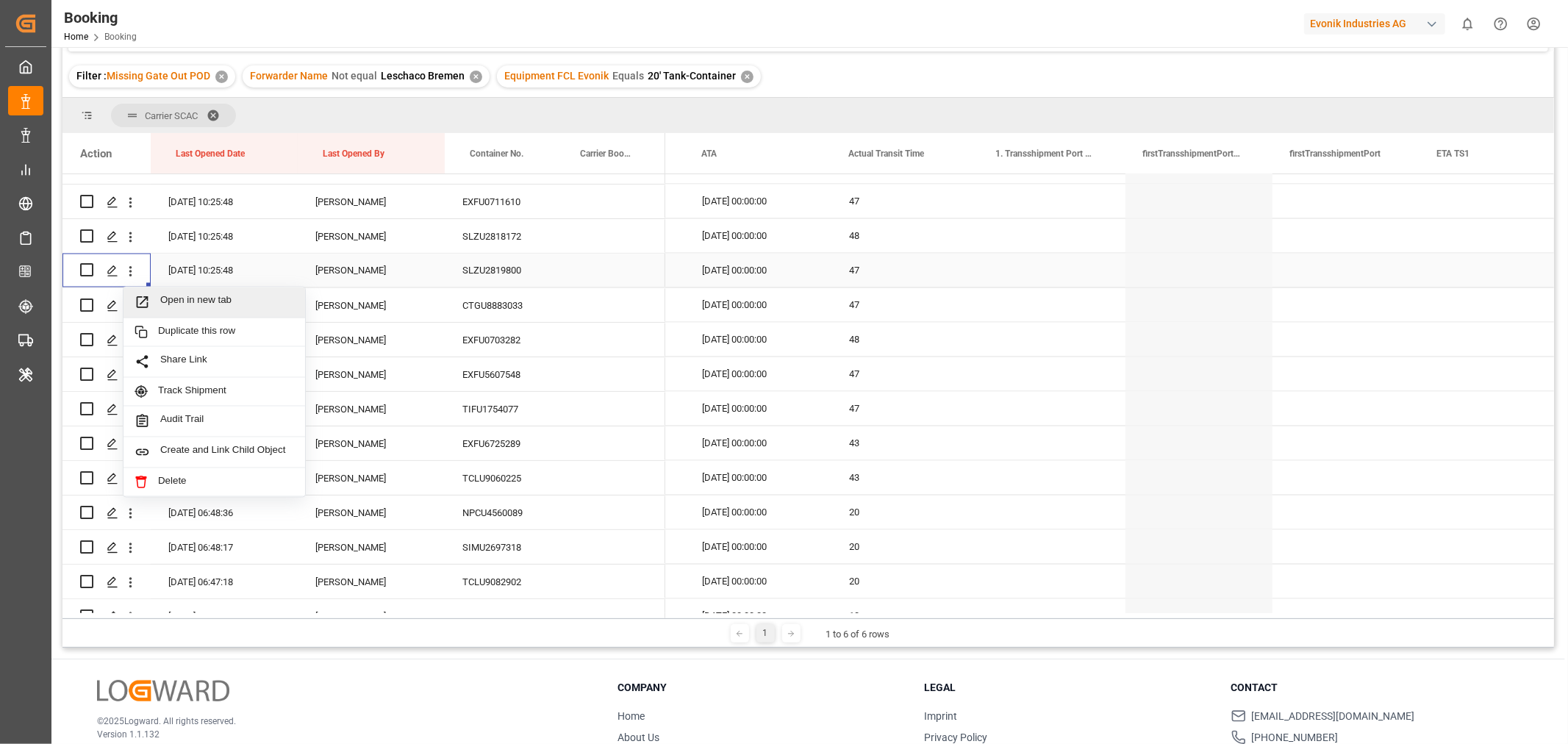
click at [181, 290] on div "Open in new tab" at bounding box center [214, 303] width 182 height 31
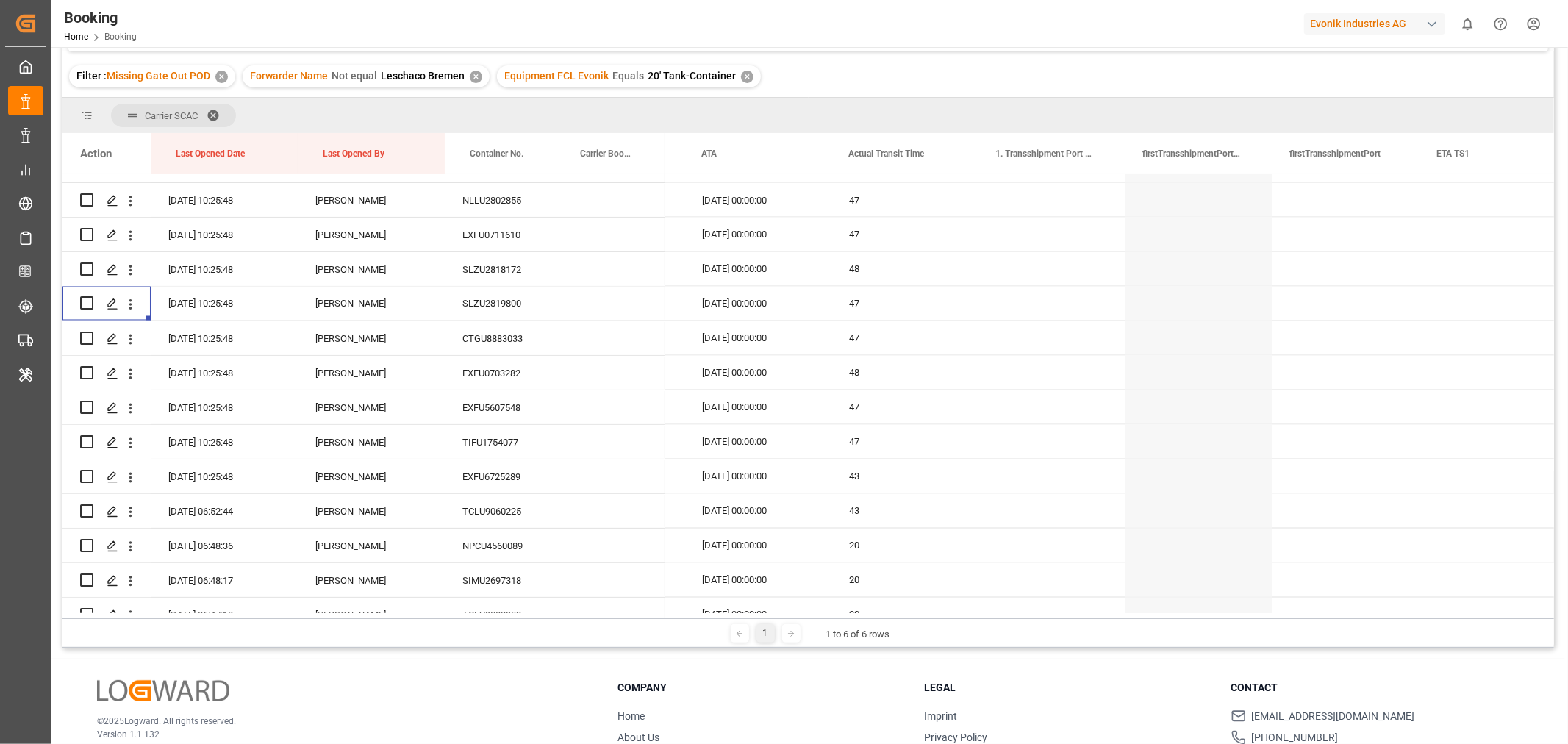
scroll to position [2095, 0]
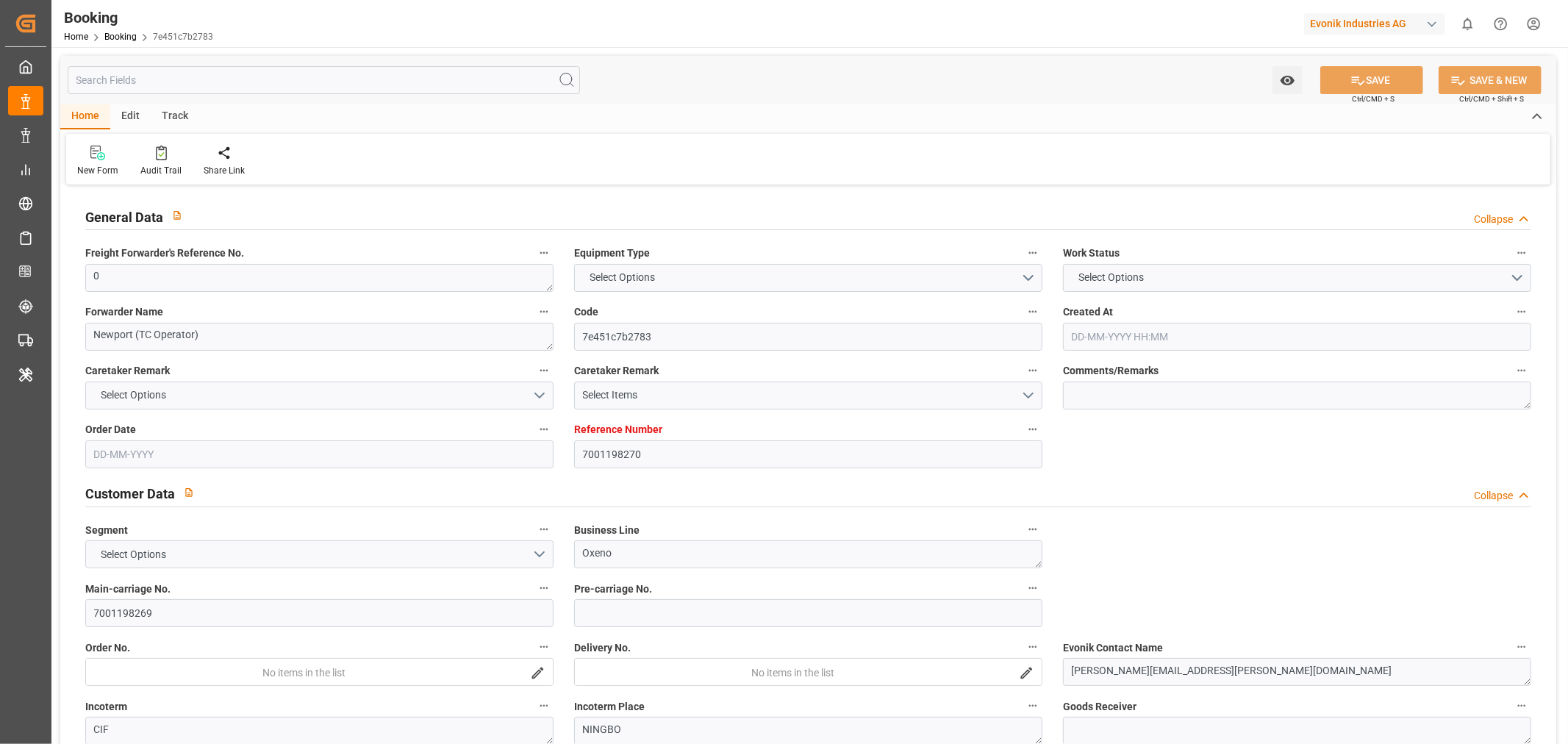
type input "7001198270"
type input "9632179"
type input "Hapag Lloyd"
type input "Hapag Lloyd Aktiengesellschaft"
type input "NLRTM"
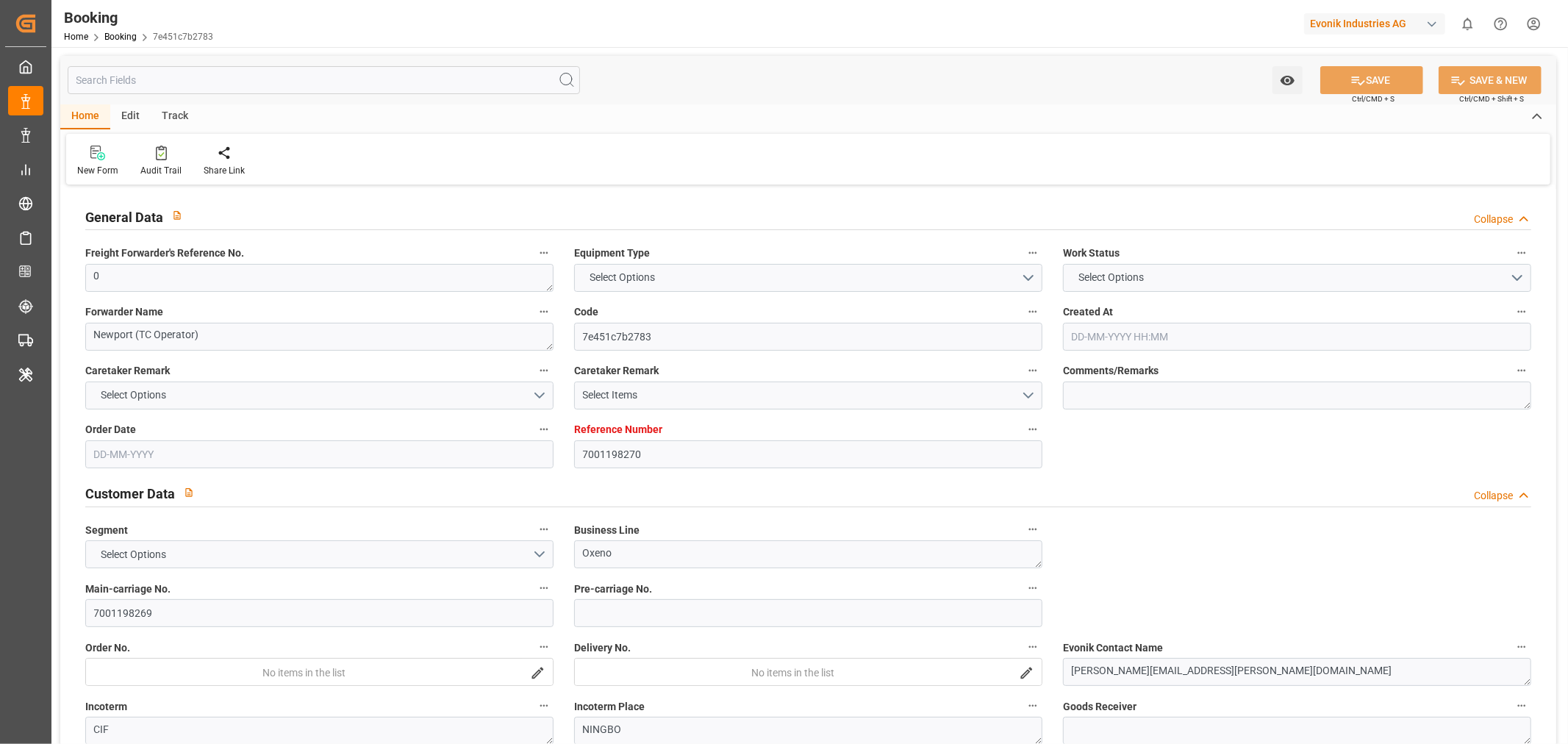
type input "CNNBG"
type input "46"
type input "0"
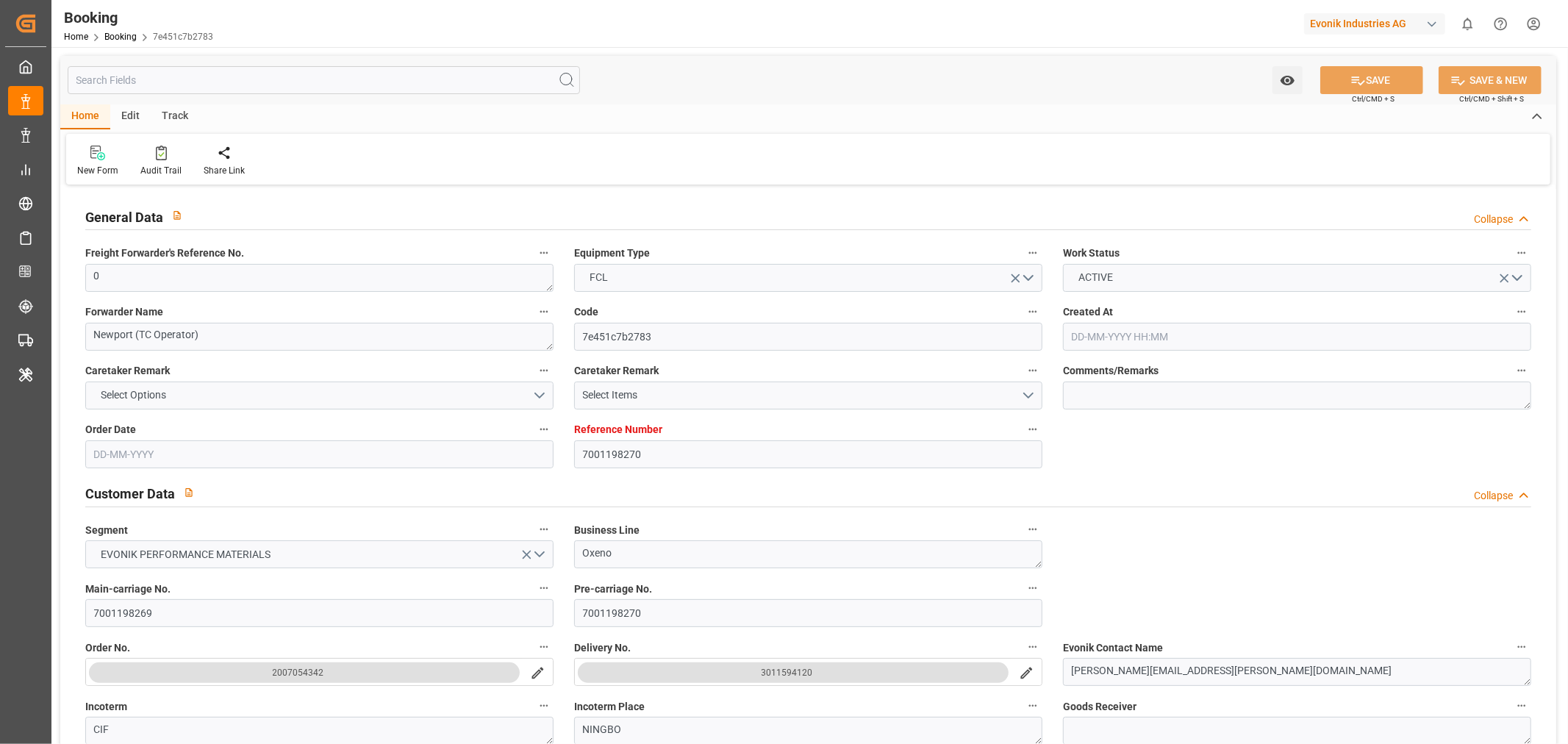
type input "18-06-2025 05:42"
type input "18-06-2025"
type input "11-09-2025"
type input "23-07-2025"
type input "27-07-2025 00:00"
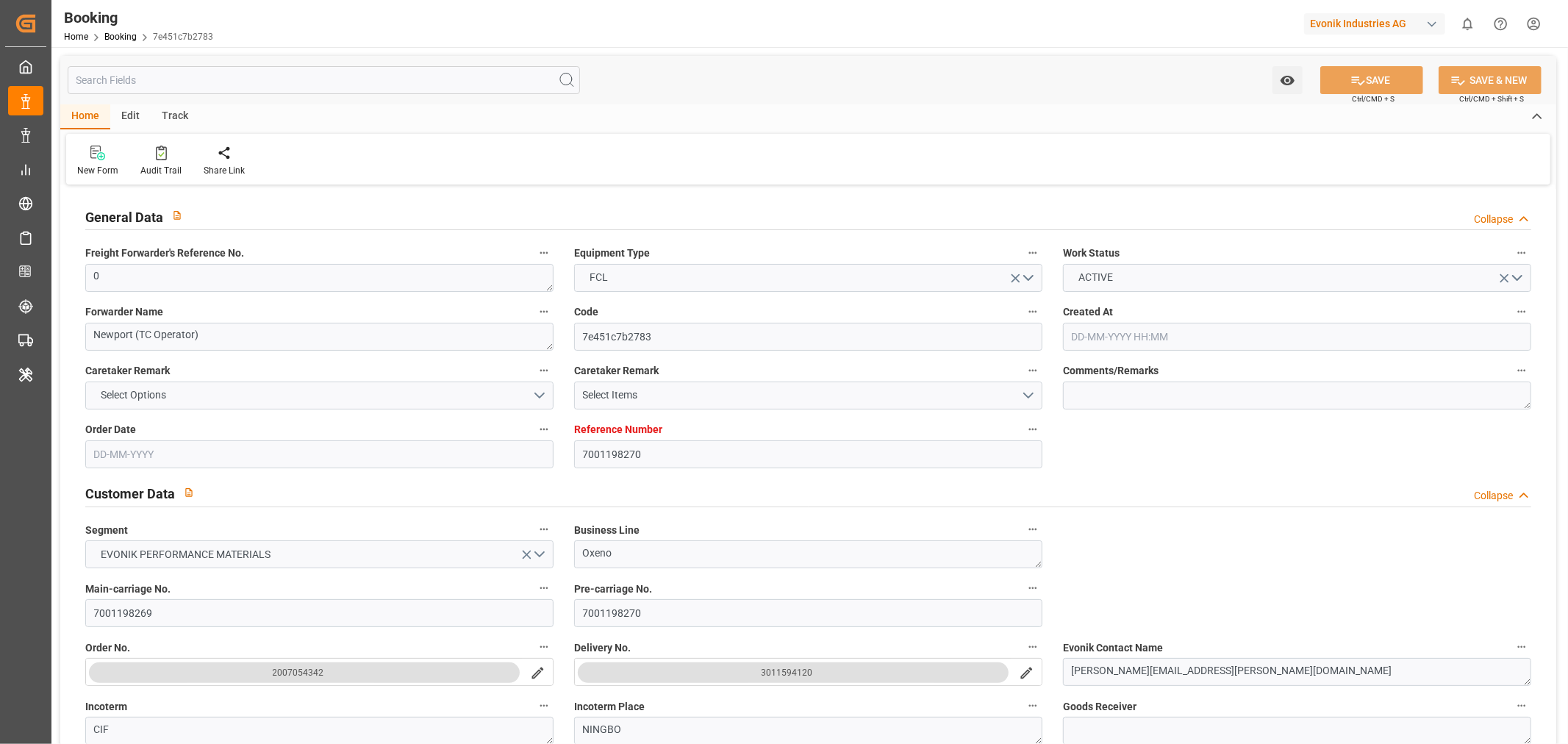
type input "27-07-2025 00:00"
type input "22-07-2025 00:00"
type input "11-09-2025 00:00"
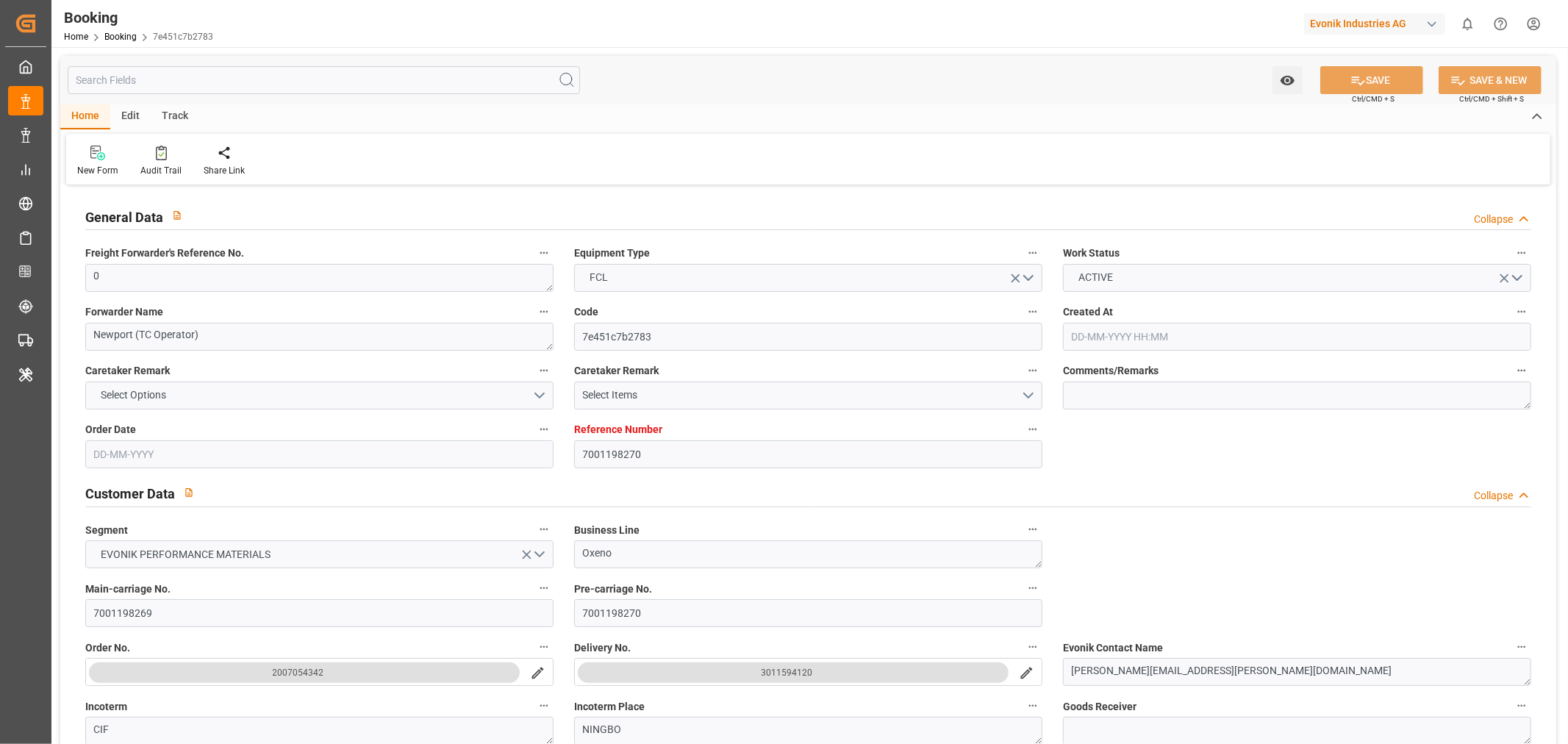
type input "11-09-2025 00:00"
type input "22-07-2025"
type input "22-09-2025 10:25"
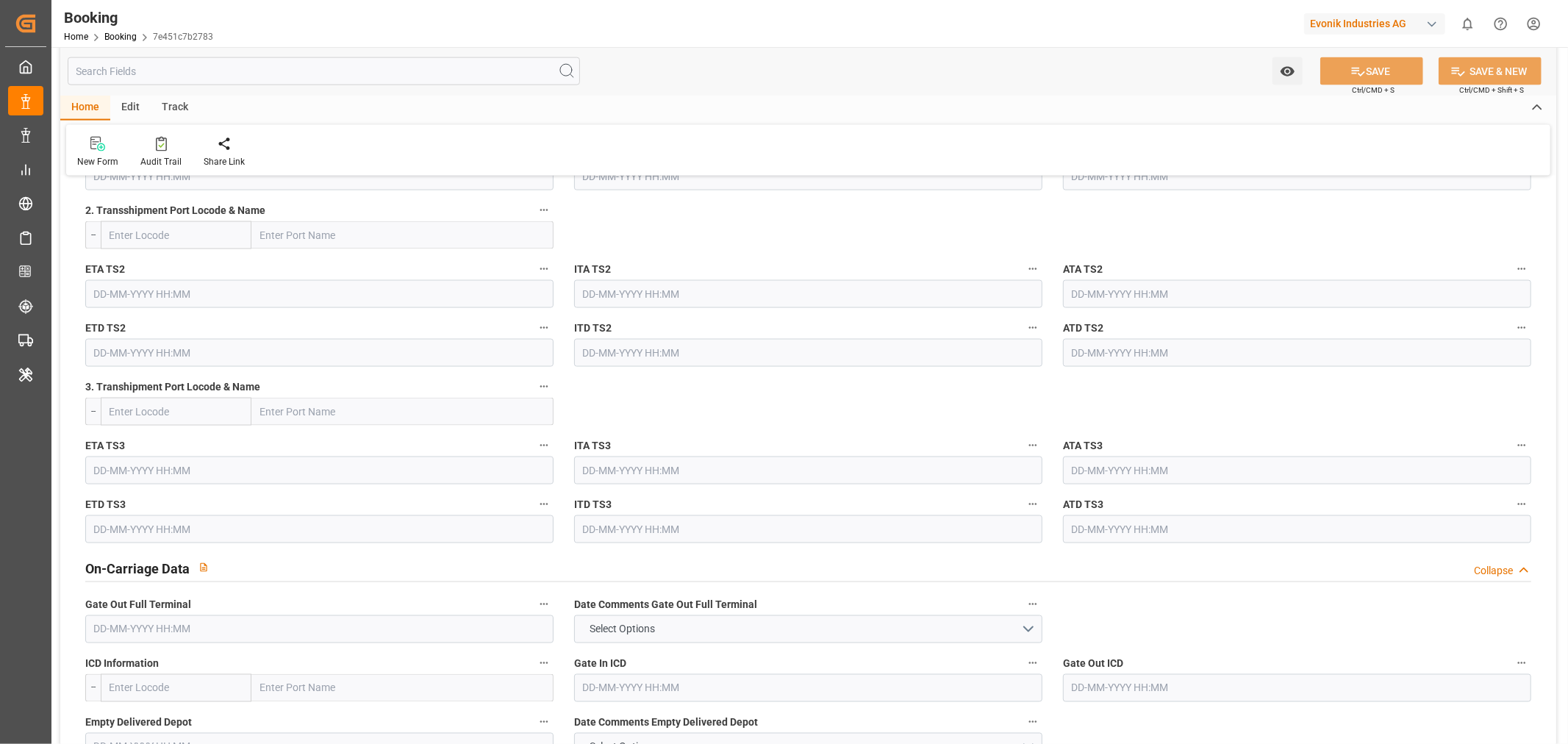
scroll to position [2124, 0]
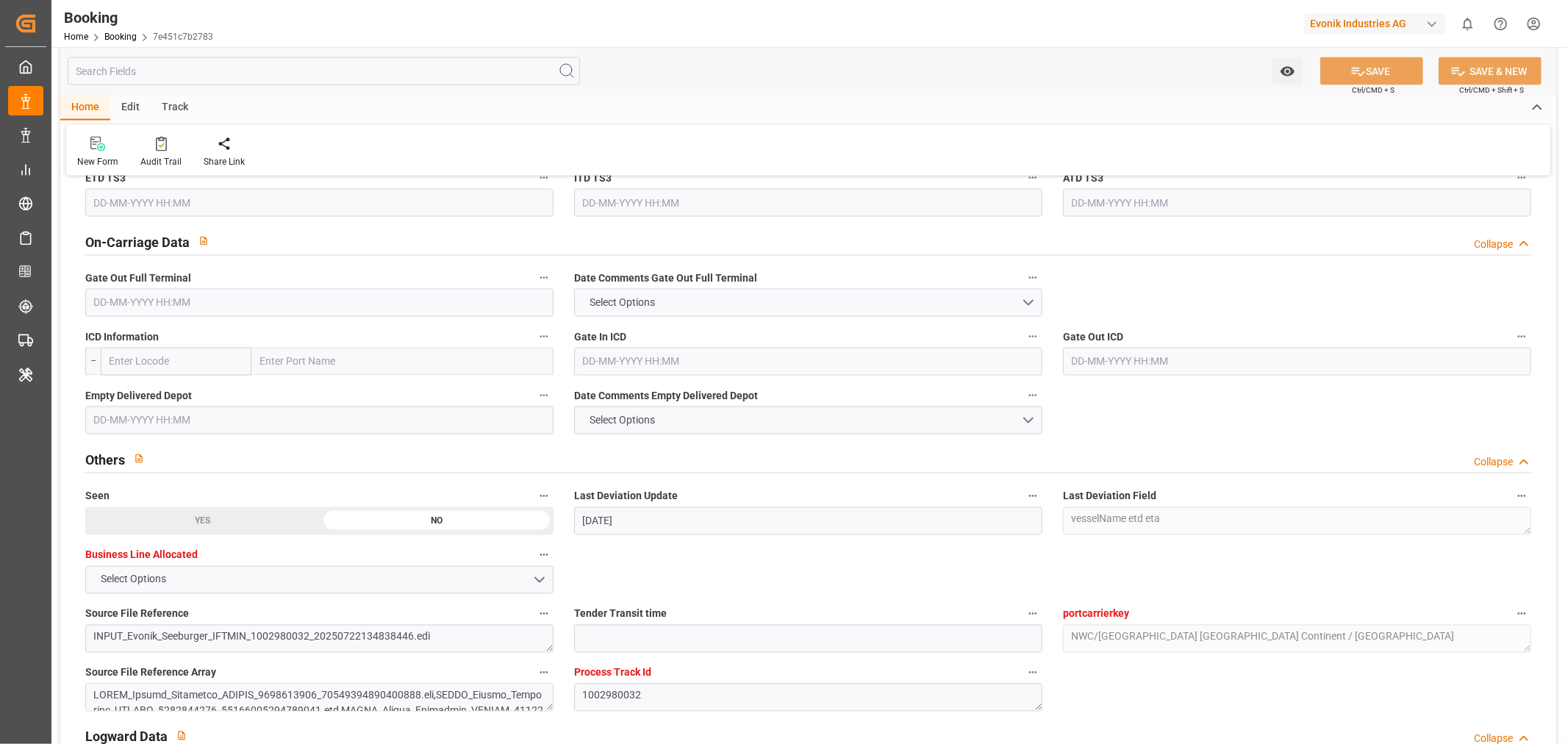
click at [127, 301] on input "text" at bounding box center [319, 303] width 468 height 28
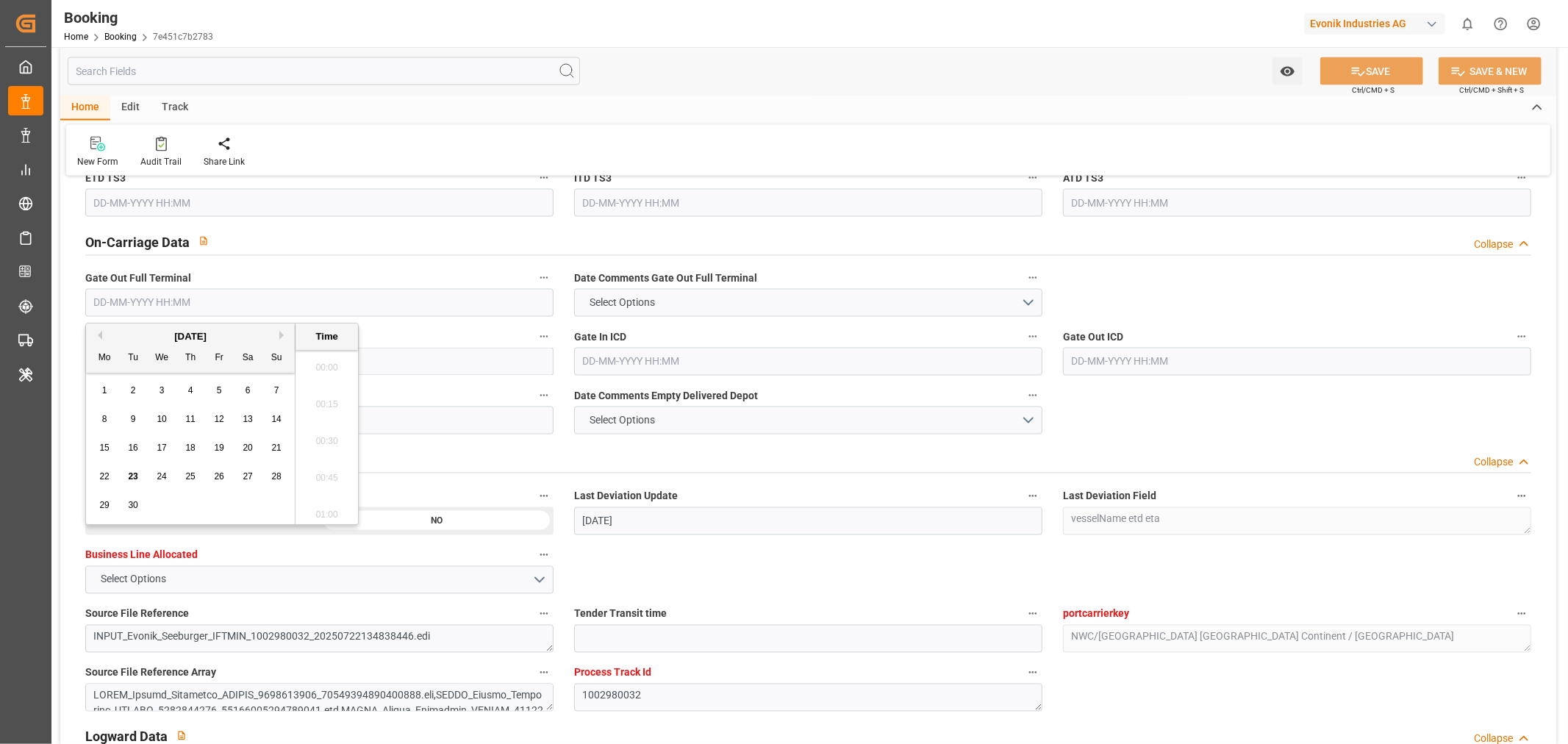
scroll to position [2358, 0]
click at [101, 474] on span "22" at bounding box center [103, 477] width 9 height 10
type input "22-09-2025 00:00"
click at [1373, 73] on button "SAVE" at bounding box center [1372, 71] width 103 height 28
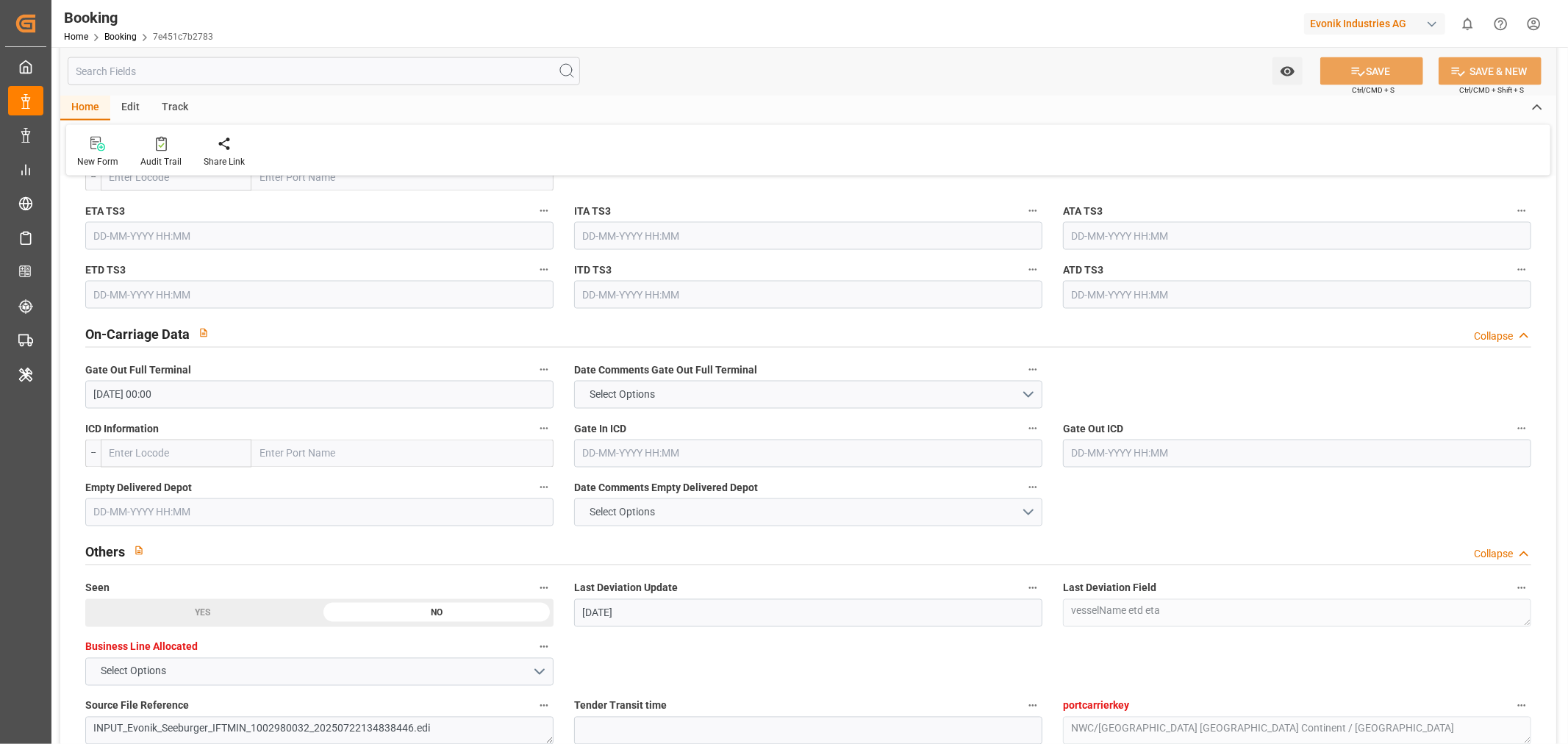
scroll to position [1961, 0]
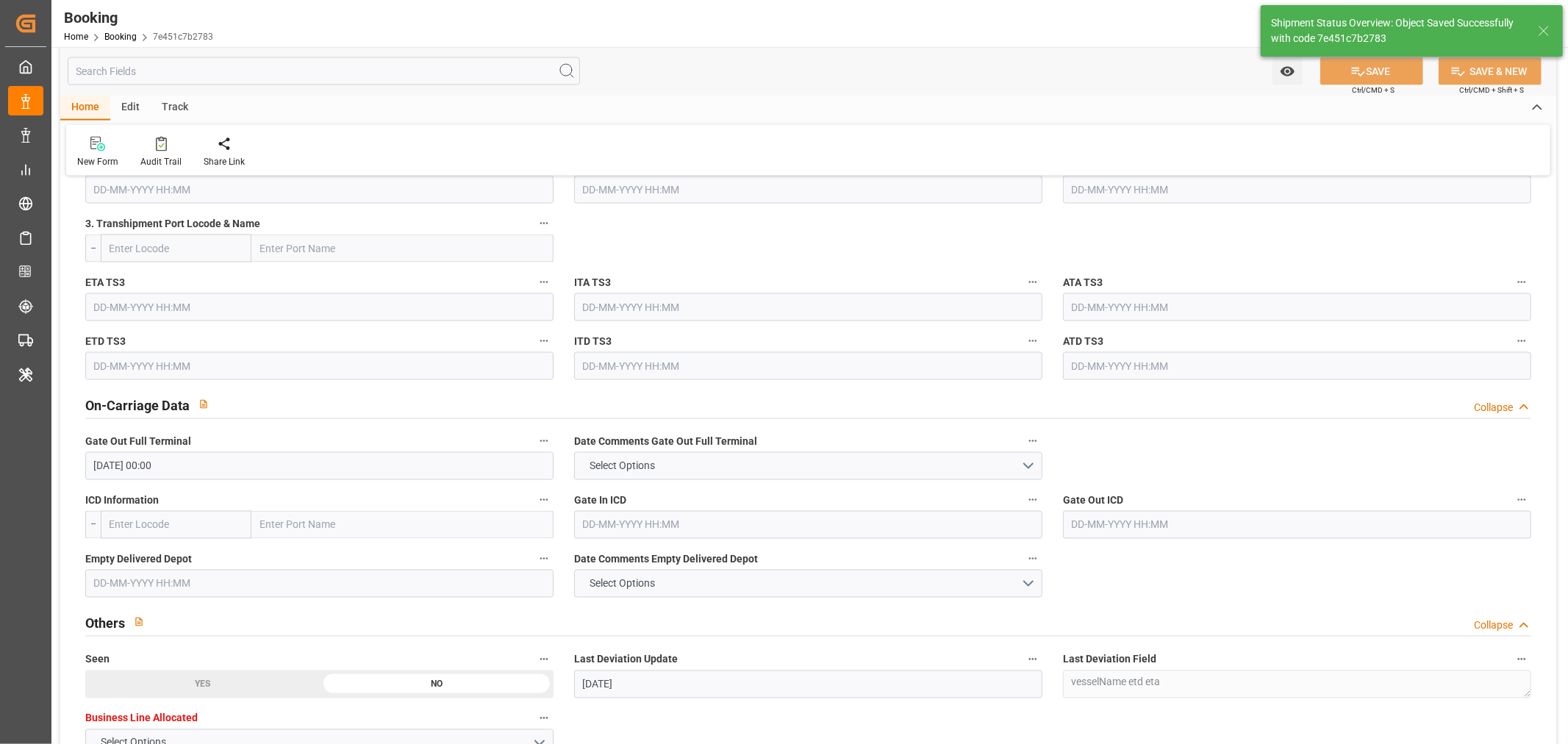
type textarea "[PERSON_NAME]"
type input "23-09-2025 11:13"
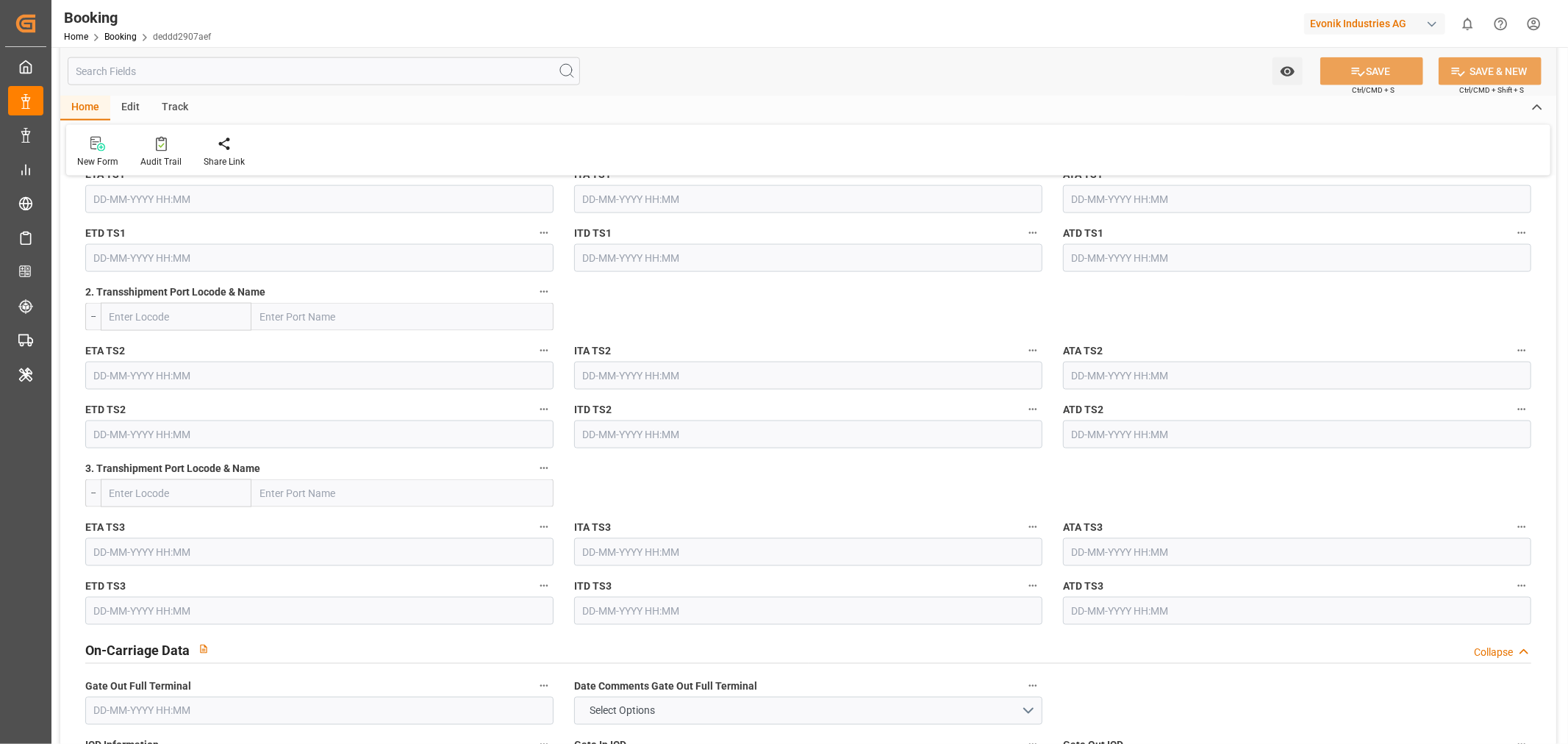
scroll to position [2043, 0]
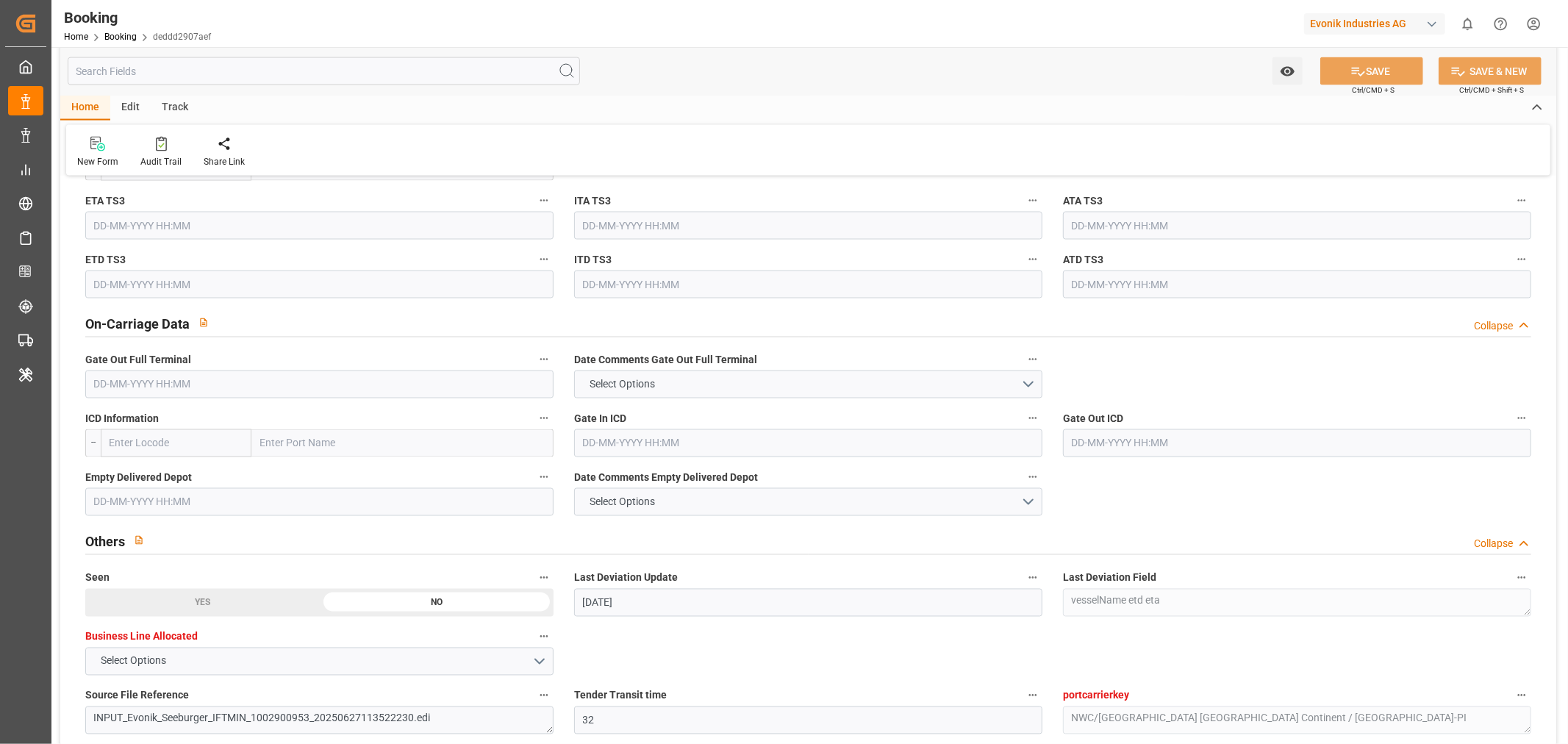
click at [112, 384] on input "text" at bounding box center [319, 385] width 468 height 28
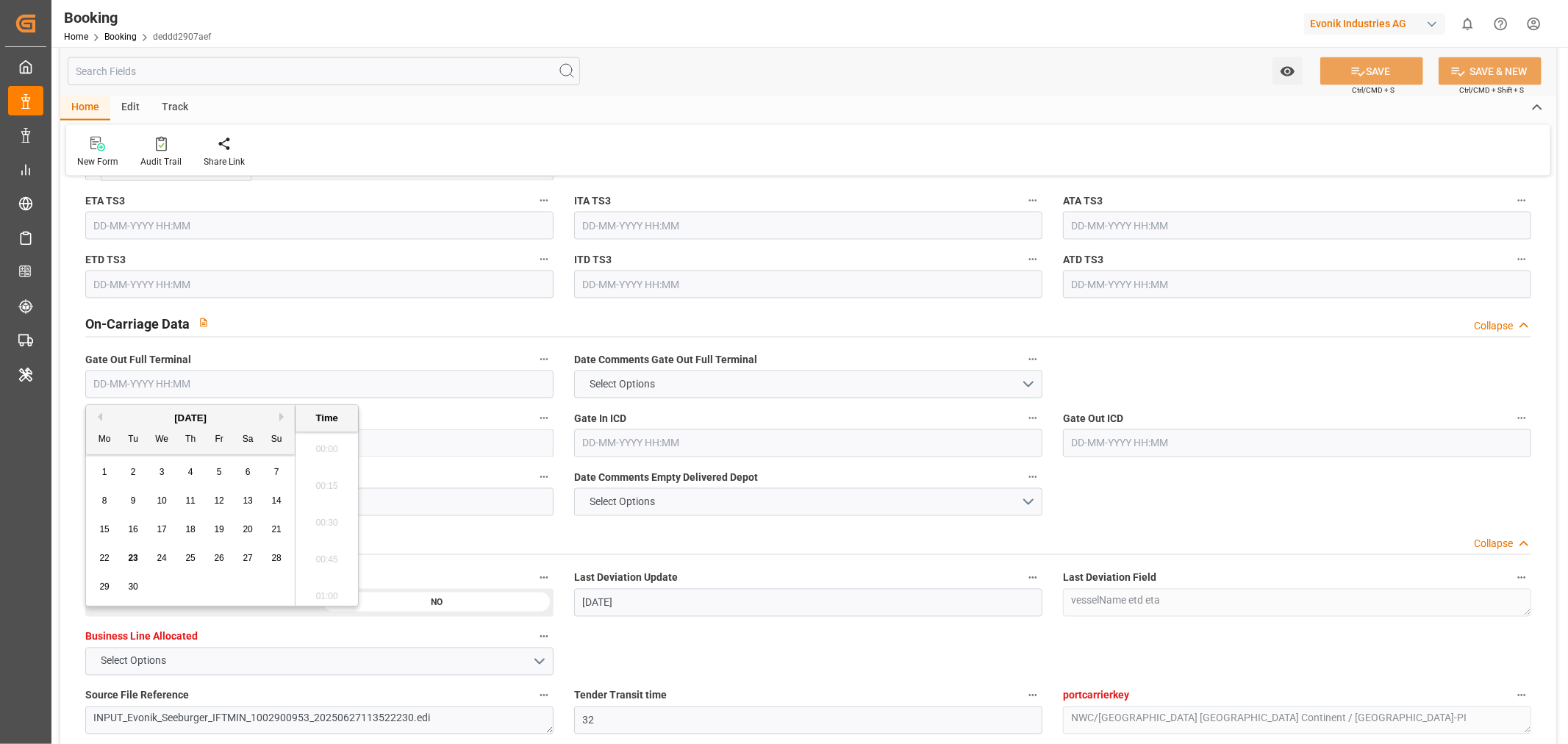
scroll to position [2395, 0]
click at [110, 559] on div "22" at bounding box center [104, 559] width 18 height 18
type input "[DATE] 00:00"
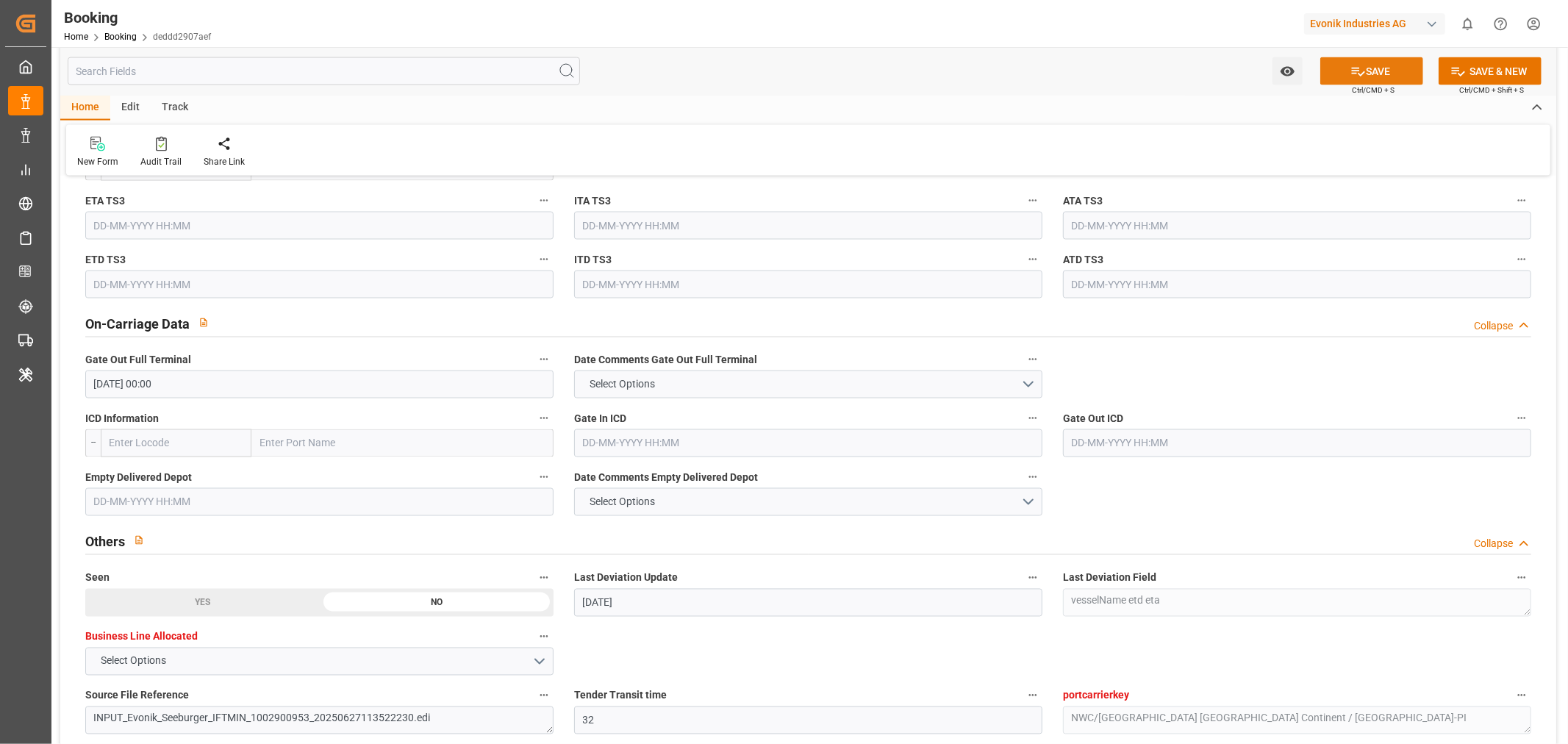
click at [1379, 71] on button "SAVE" at bounding box center [1372, 71] width 103 height 28
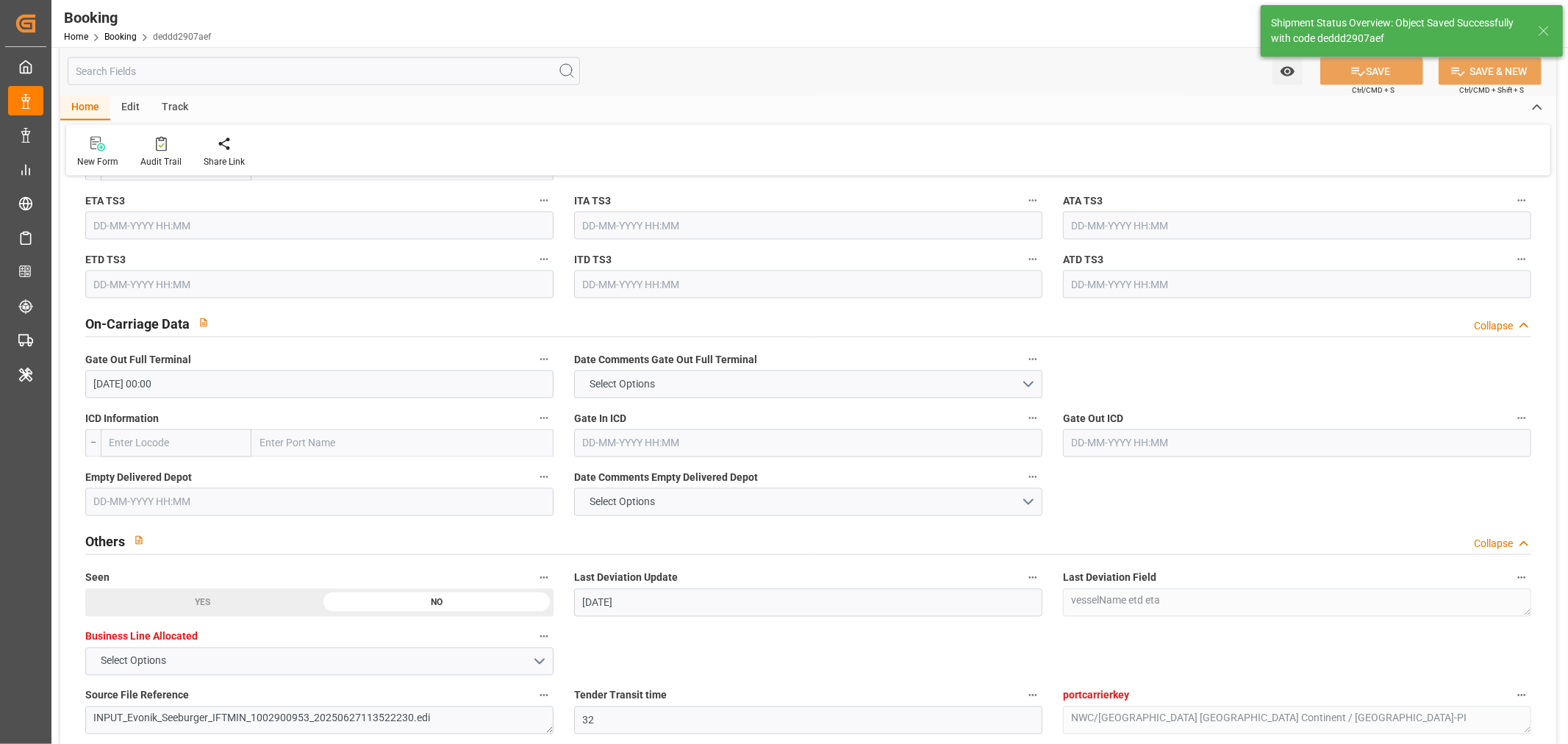
type textarea "[PERSON_NAME]"
type input "[DATE] 11:17"
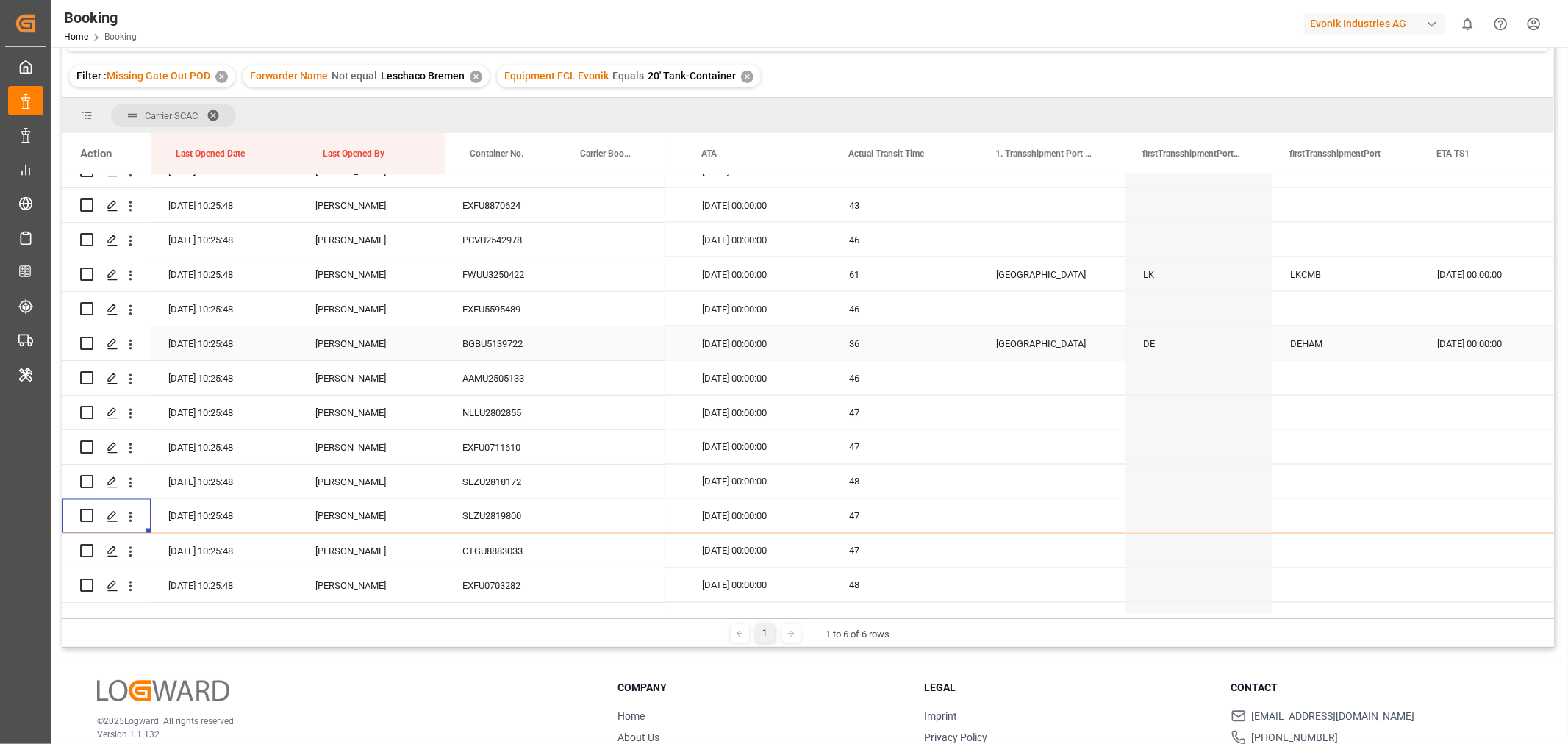
scroll to position [2340, 0]
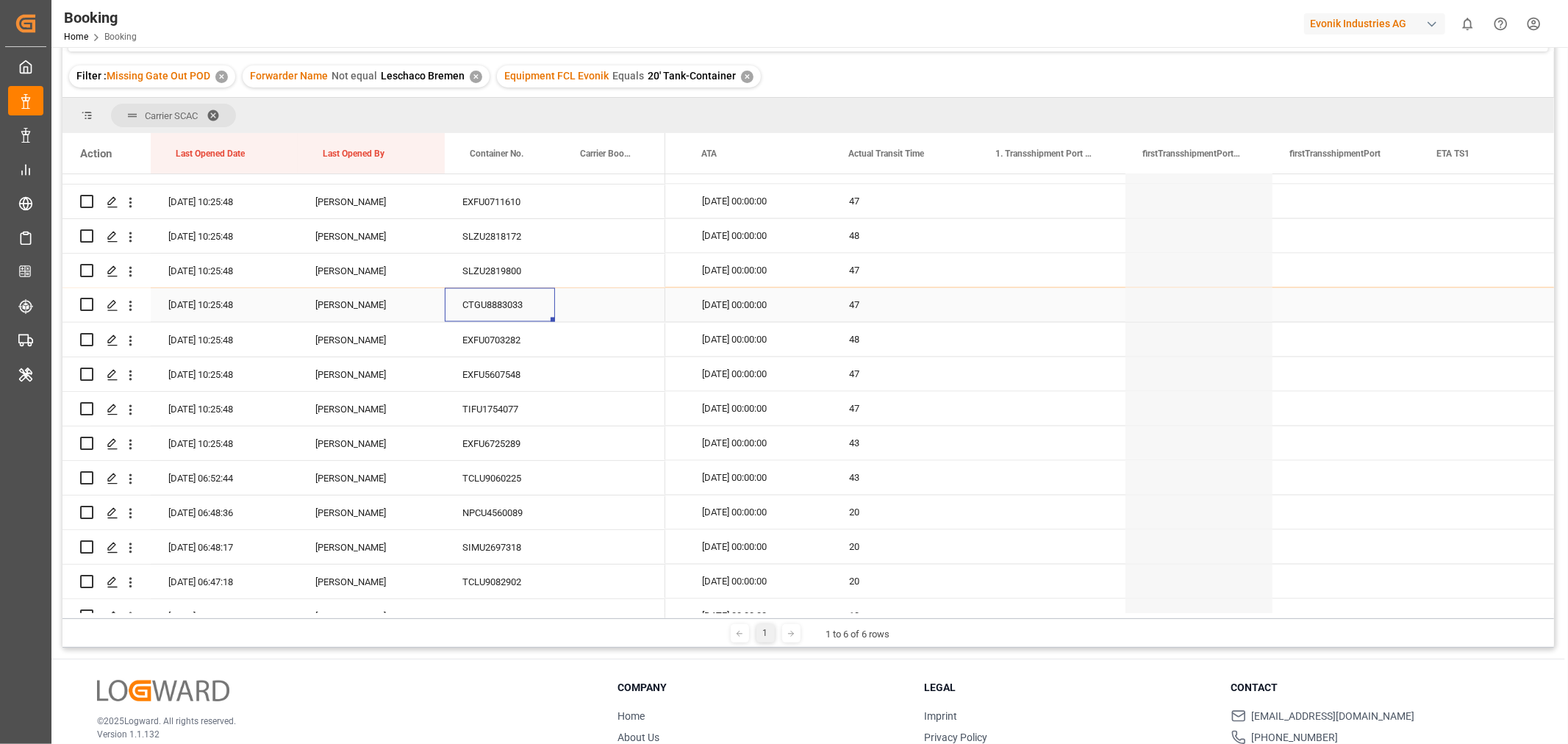
click at [495, 306] on div "CTGU8883033" at bounding box center [500, 305] width 110 height 34
click at [507, 330] on div "EXFU0703282" at bounding box center [500, 339] width 110 height 34
click at [515, 379] on div "EXFU5607548" at bounding box center [500, 374] width 110 height 34
click at [480, 417] on div "TIFU1754077" at bounding box center [500, 408] width 110 height 34
click at [516, 437] on div "EXFU6725289" at bounding box center [500, 443] width 110 height 34
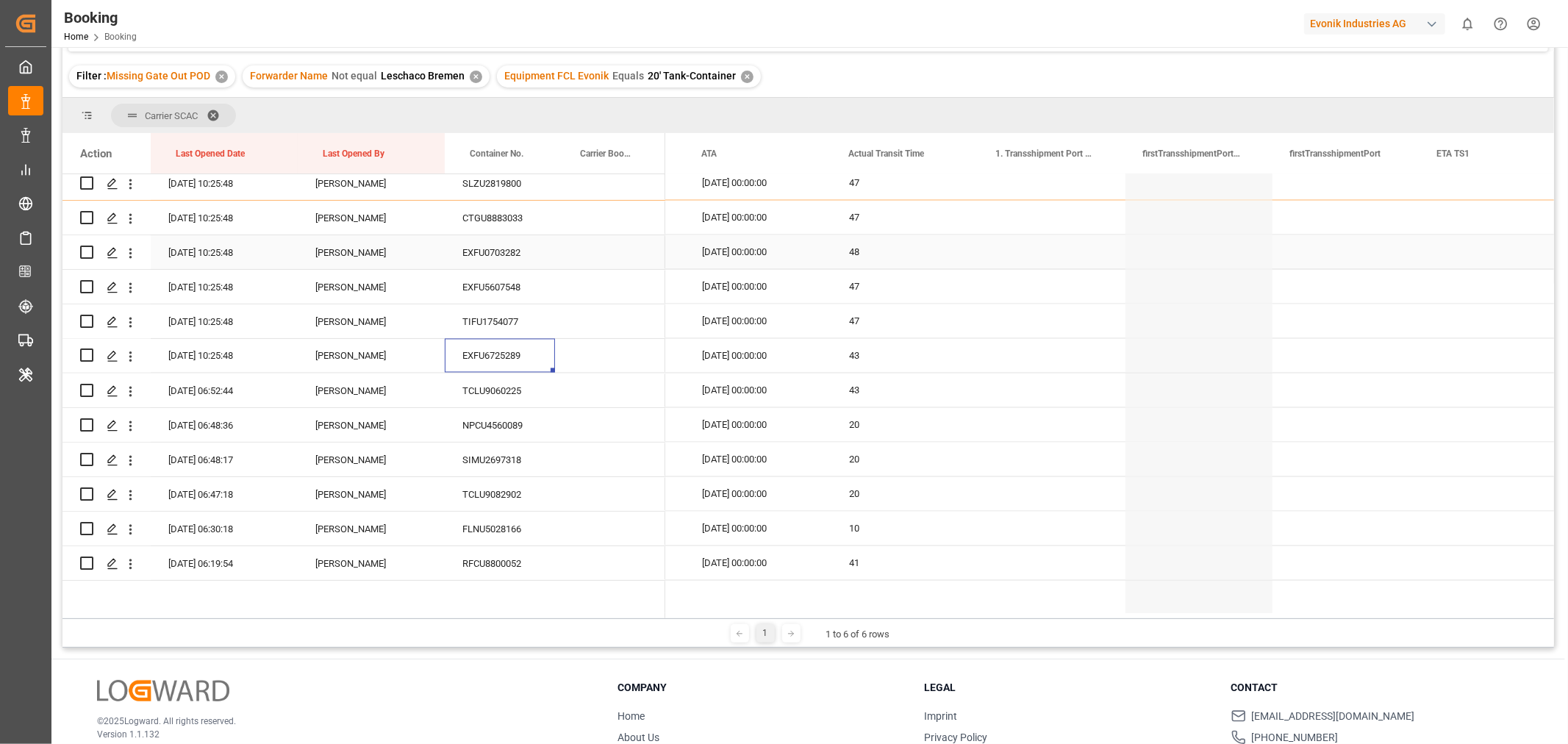
scroll to position [2504, 0]
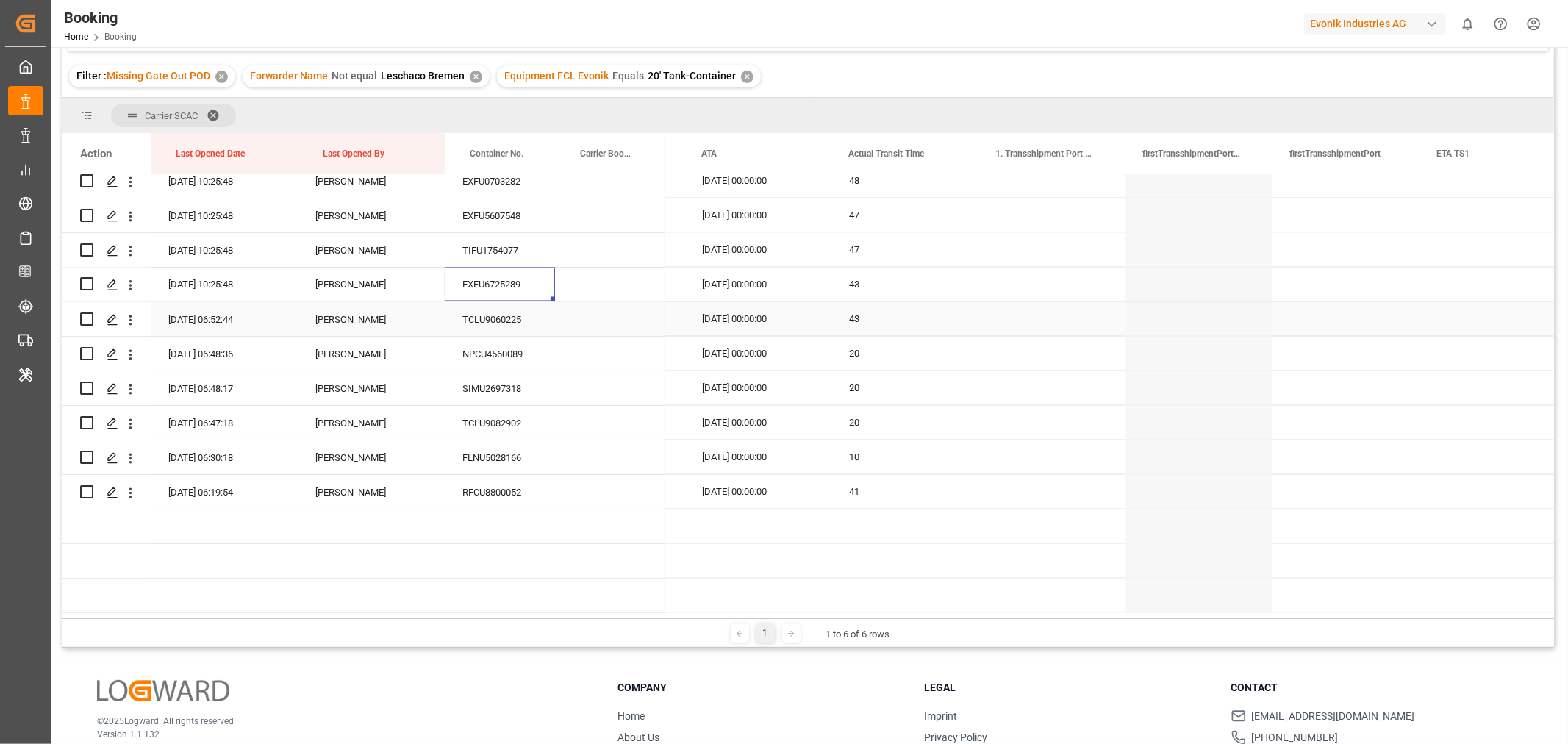
click at [503, 313] on div "TCLU9060225" at bounding box center [500, 319] width 110 height 34
click at [512, 362] on div "NPCU4560089" at bounding box center [500, 353] width 110 height 34
click at [131, 350] on icon "open menu" at bounding box center [131, 355] width 15 height 16
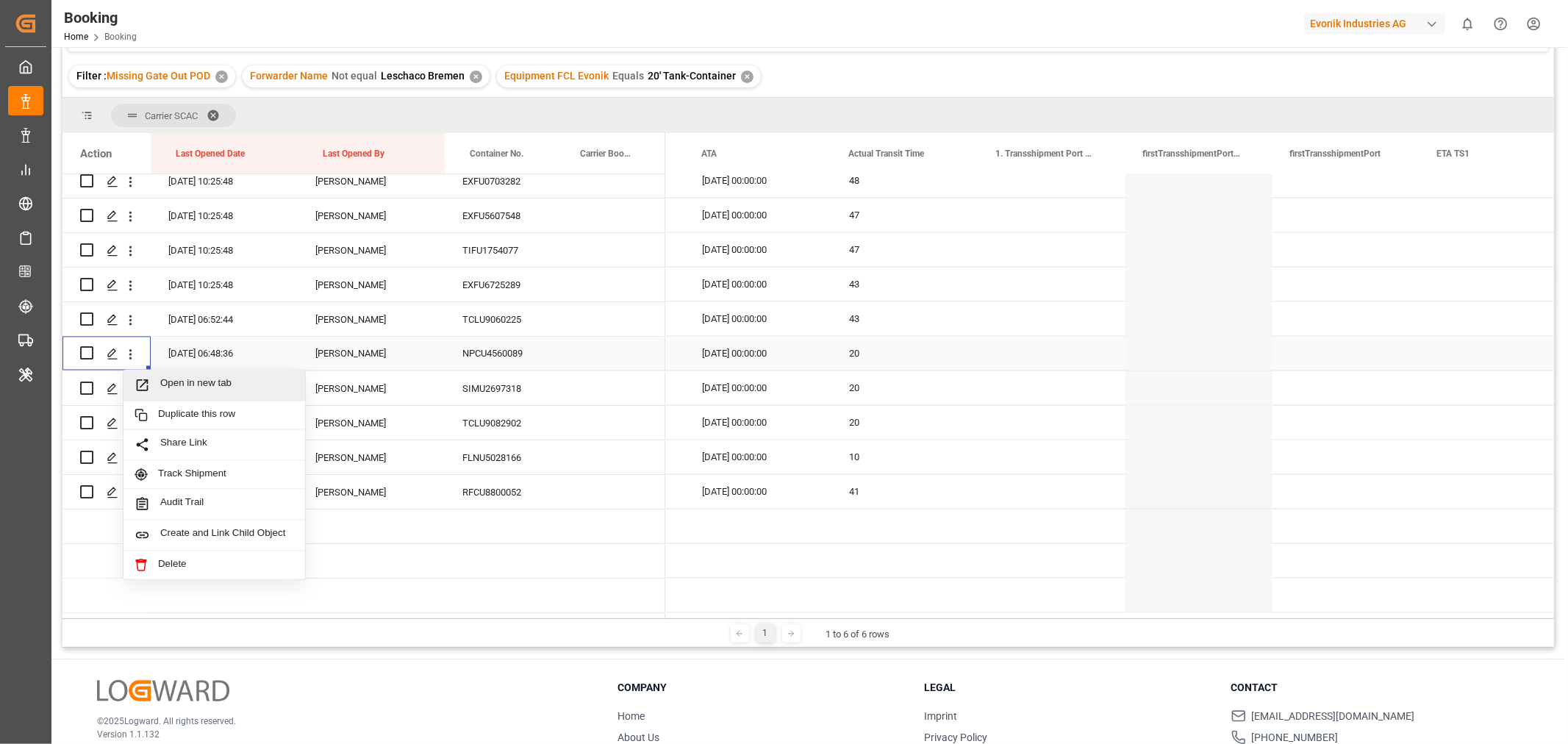
click at [252, 384] on span "Open in new tab" at bounding box center [226, 386] width 133 height 16
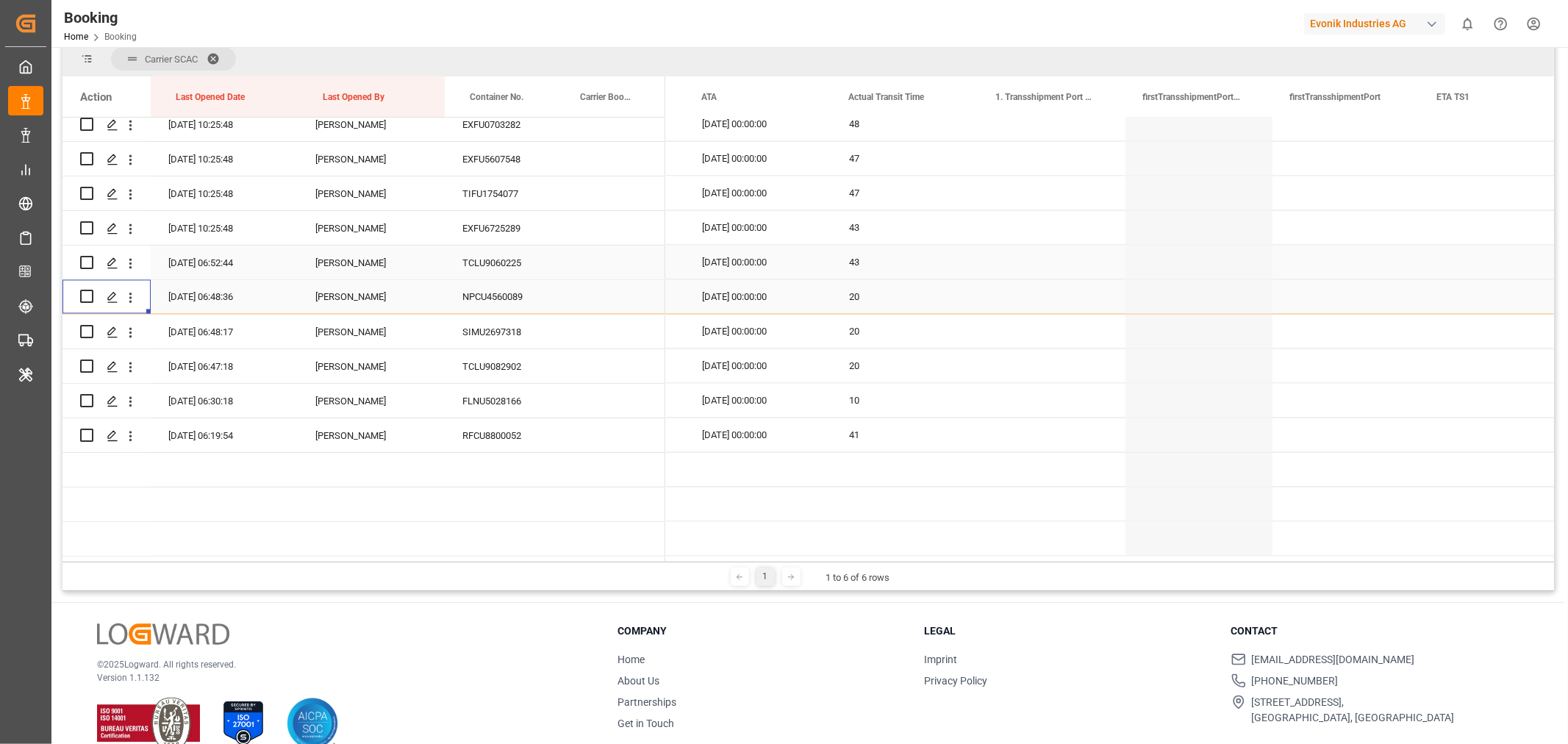
scroll to position [261, 0]
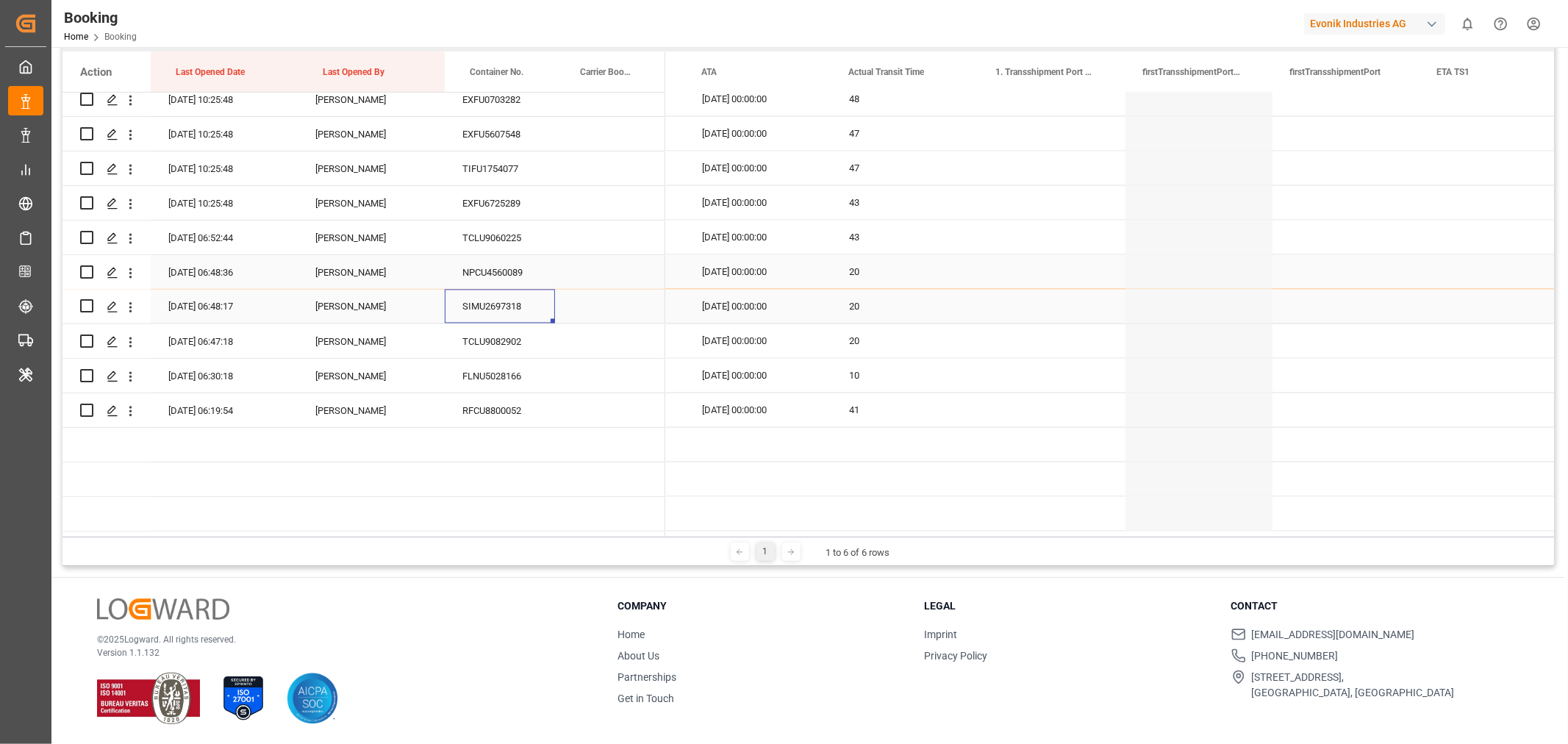
click at [517, 295] on div "SIMU2697318" at bounding box center [500, 307] width 110 height 34
click at [133, 301] on icon "open menu" at bounding box center [131, 308] width 15 height 16
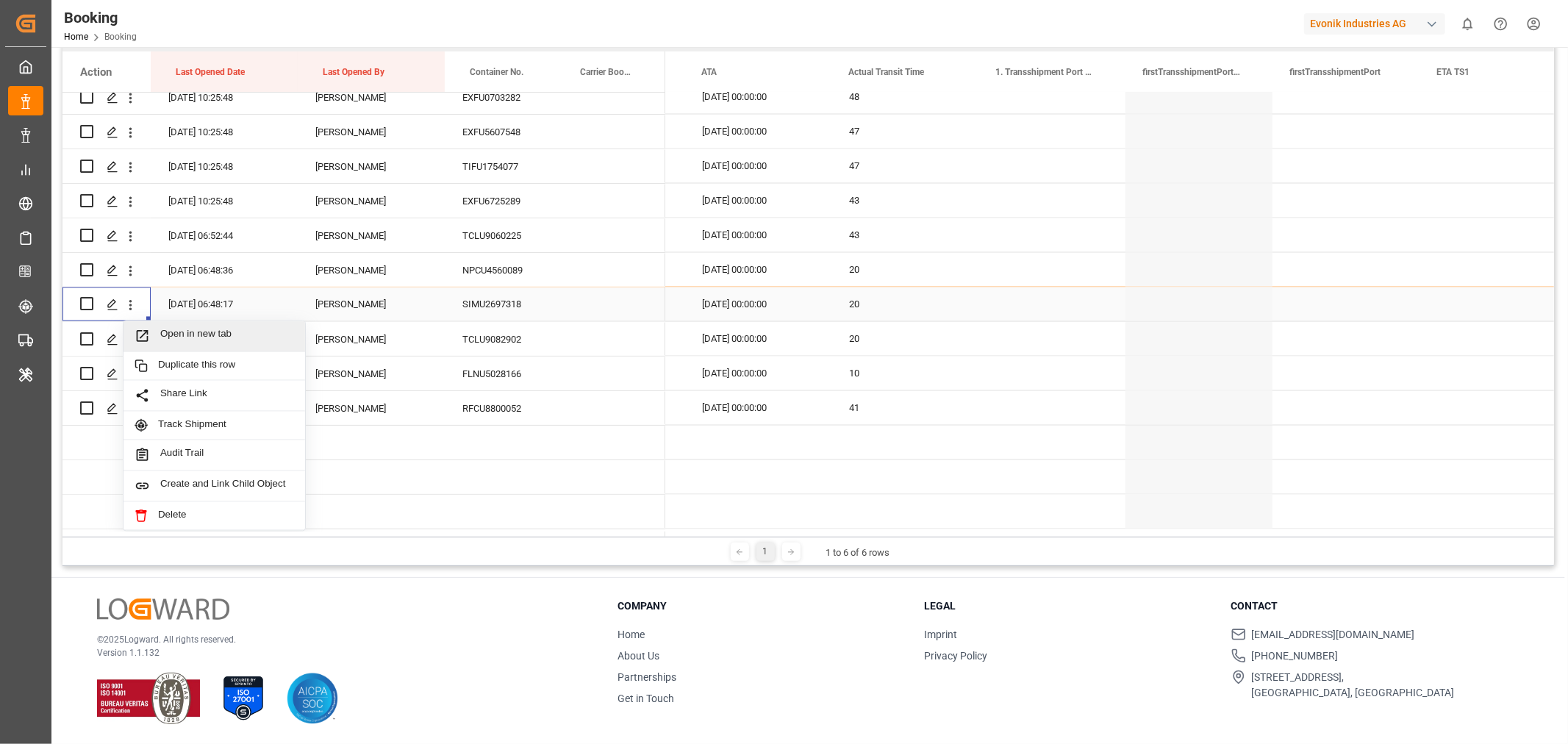
click at [204, 325] on div "Open in new tab" at bounding box center [214, 337] width 182 height 31
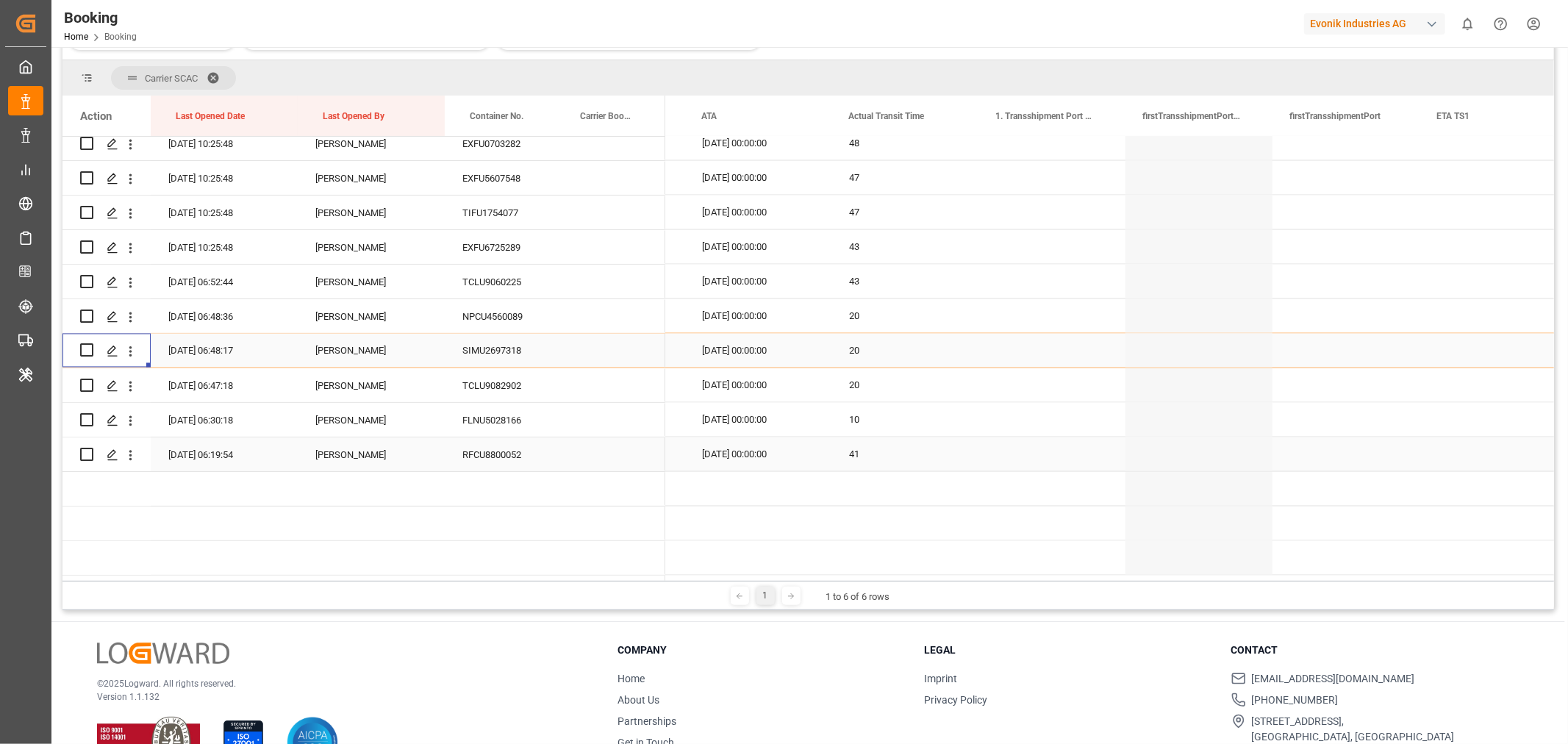
scroll to position [261, 0]
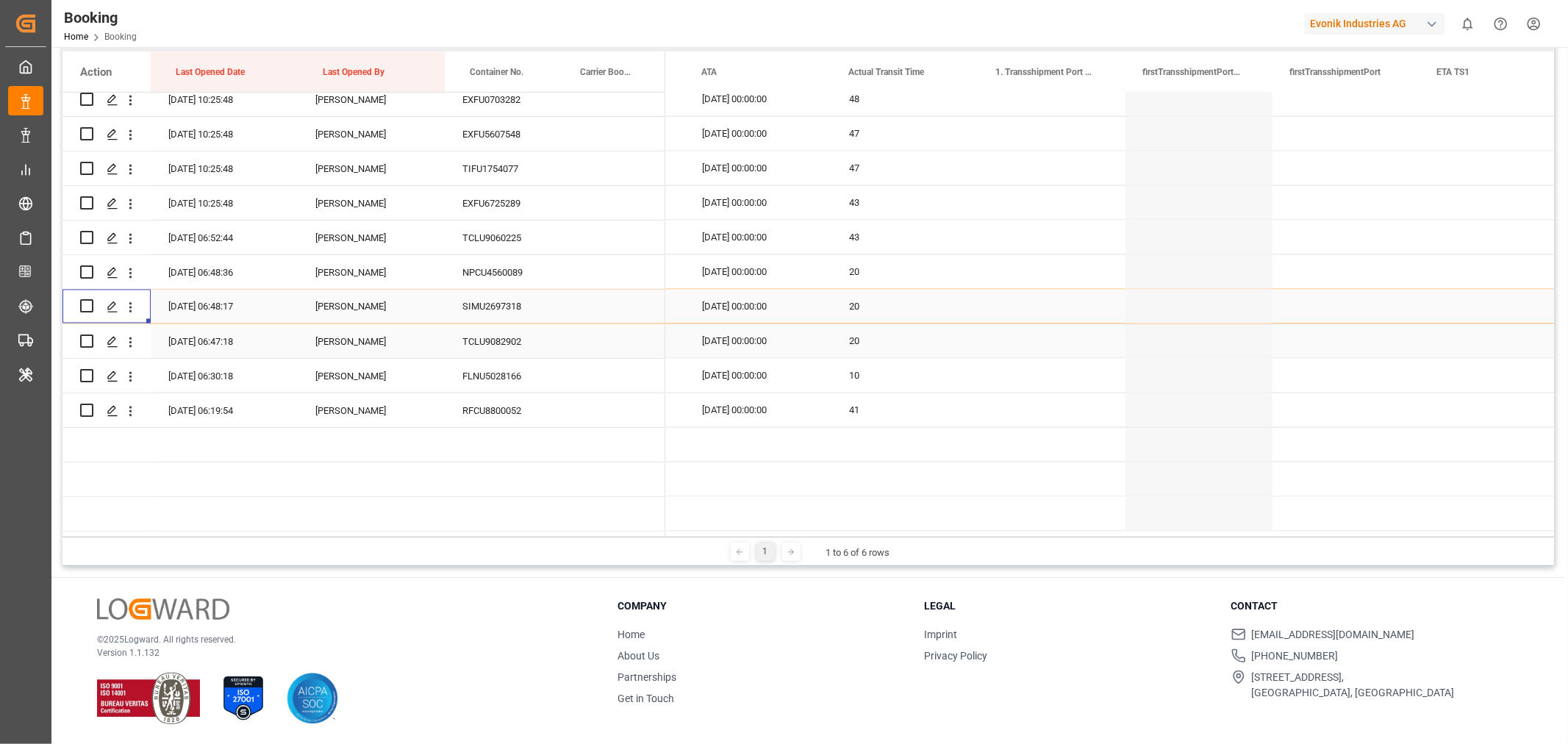
click at [497, 339] on div "TCLU9082902" at bounding box center [500, 341] width 110 height 34
click at [131, 336] on icon "open menu" at bounding box center [131, 343] width 15 height 16
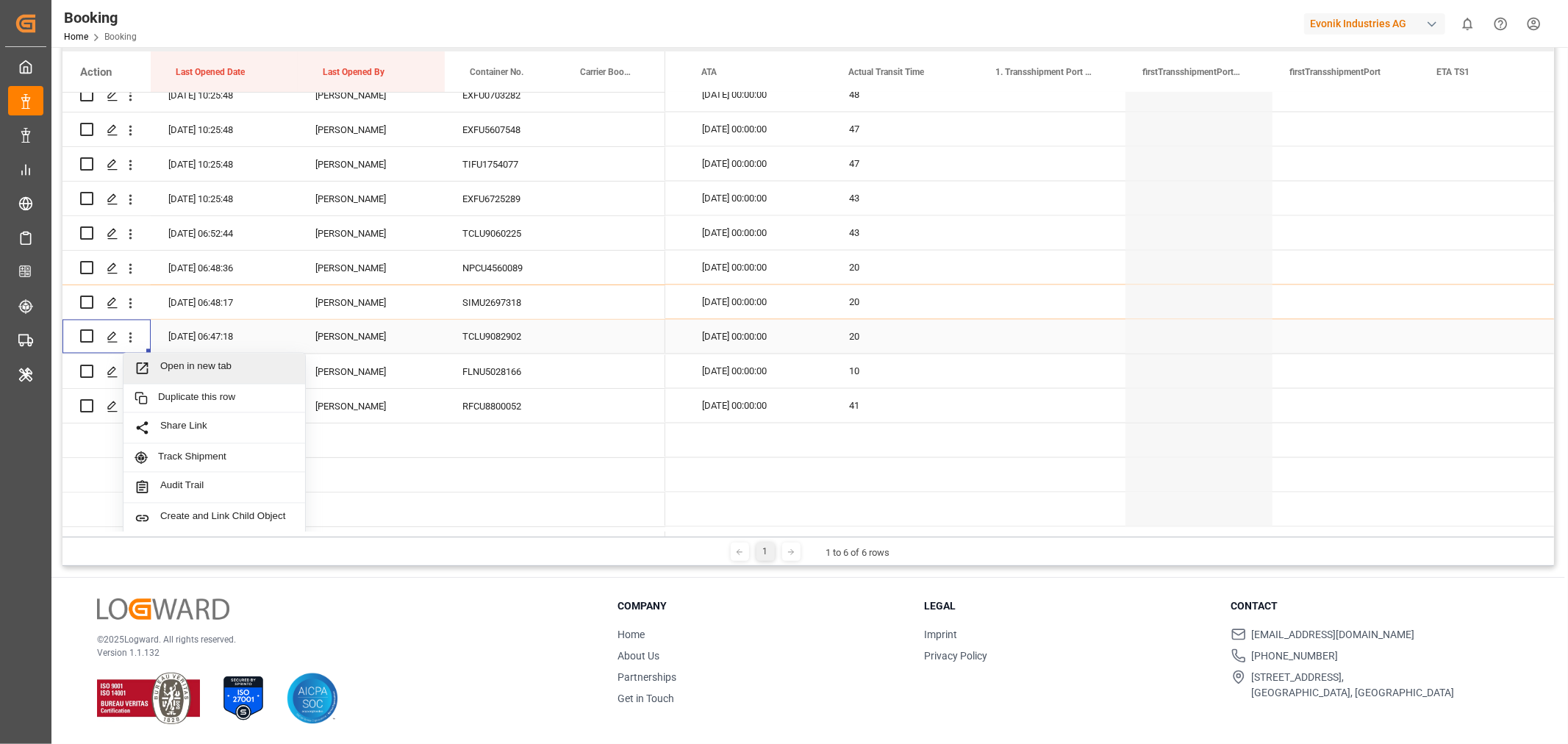
click at [218, 375] on span "Open in new tab" at bounding box center [226, 369] width 133 height 16
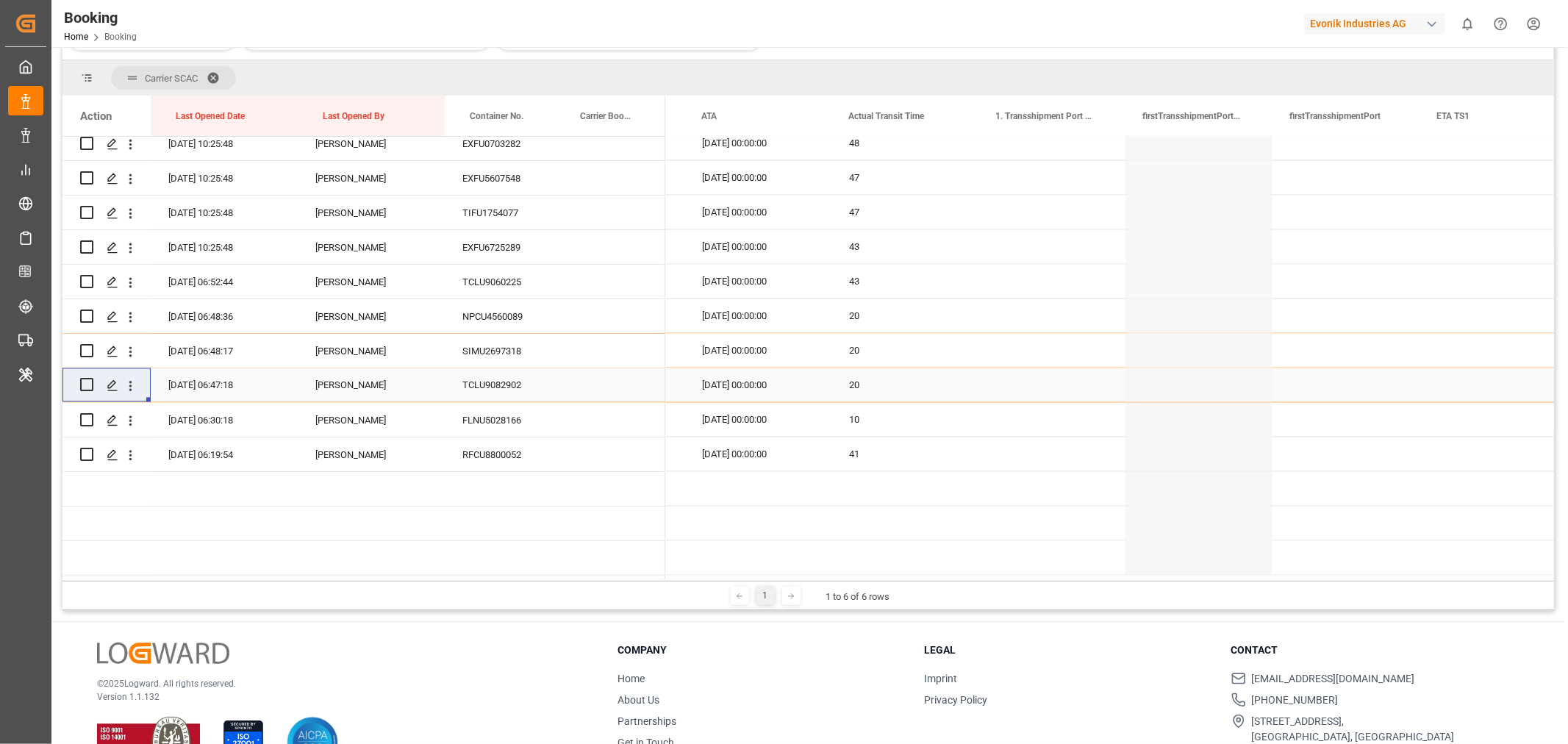
scroll to position [261, 0]
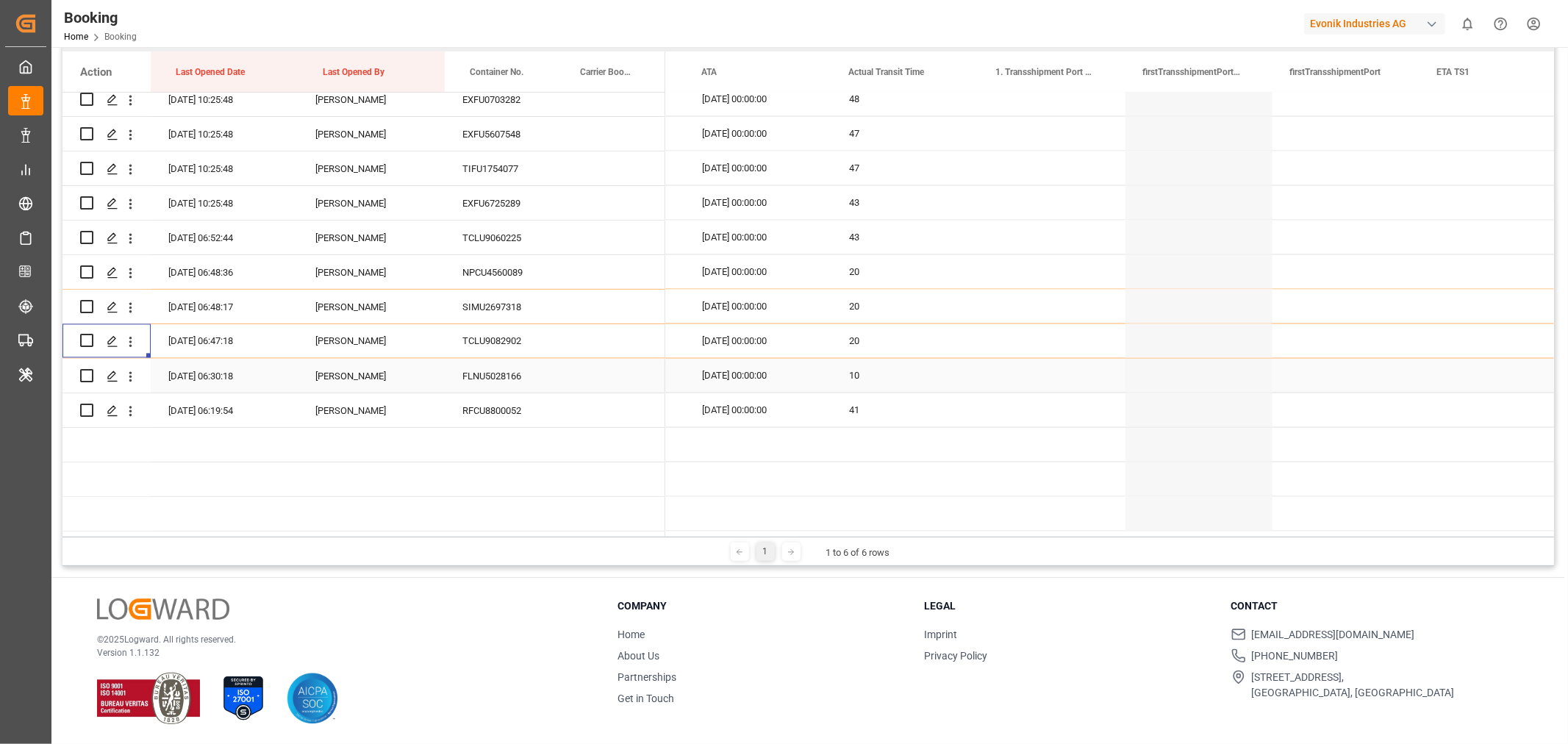
click at [504, 377] on div "FLNU5028166" at bounding box center [500, 375] width 110 height 34
click at [506, 403] on div "RFCU8800052" at bounding box center [500, 410] width 110 height 34
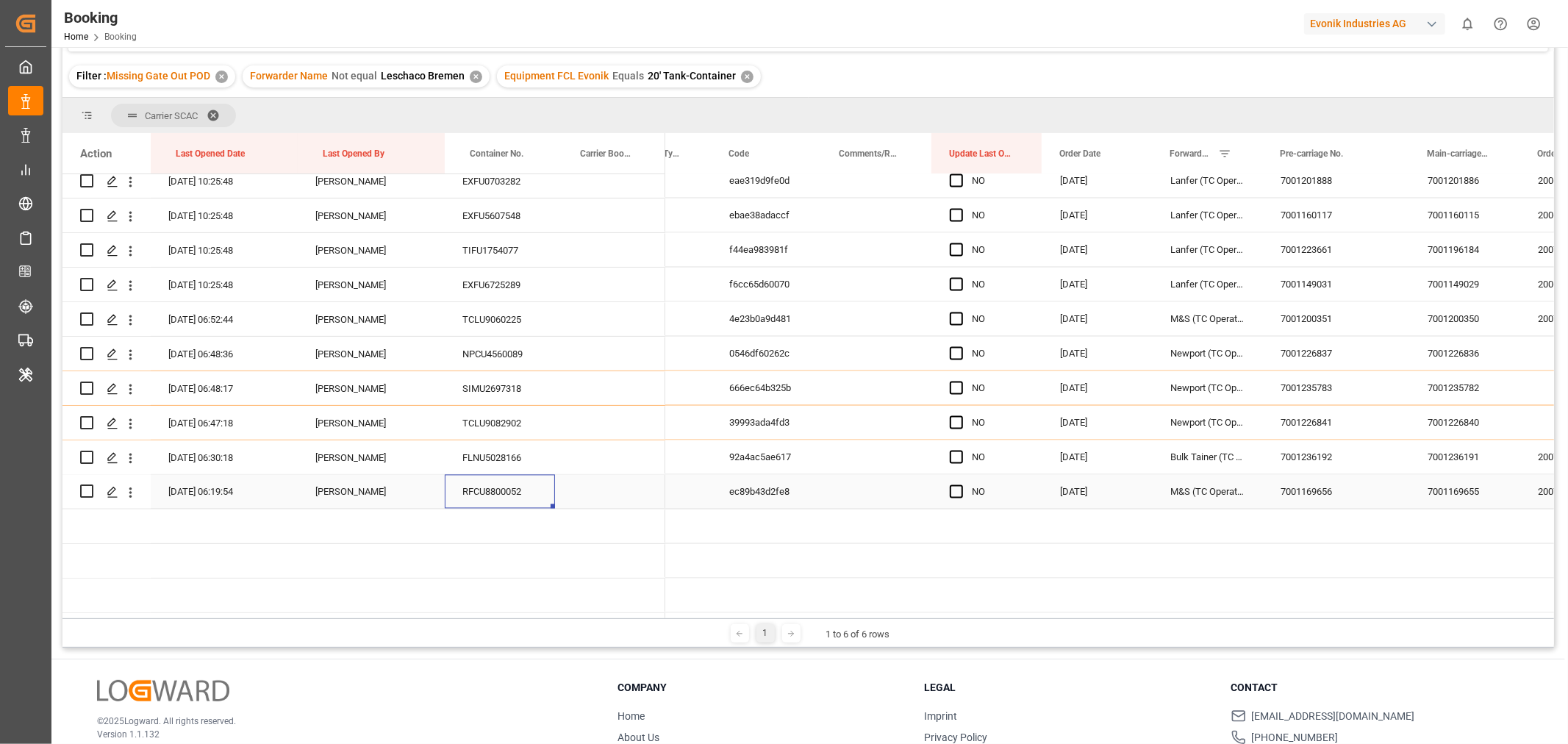
scroll to position [0, 321]
click at [954, 493] on span "Press SPACE to select this row." at bounding box center [956, 492] width 13 height 13
click at [960, 486] on input "Press SPACE to select this row." at bounding box center [960, 486] width 0 height 0
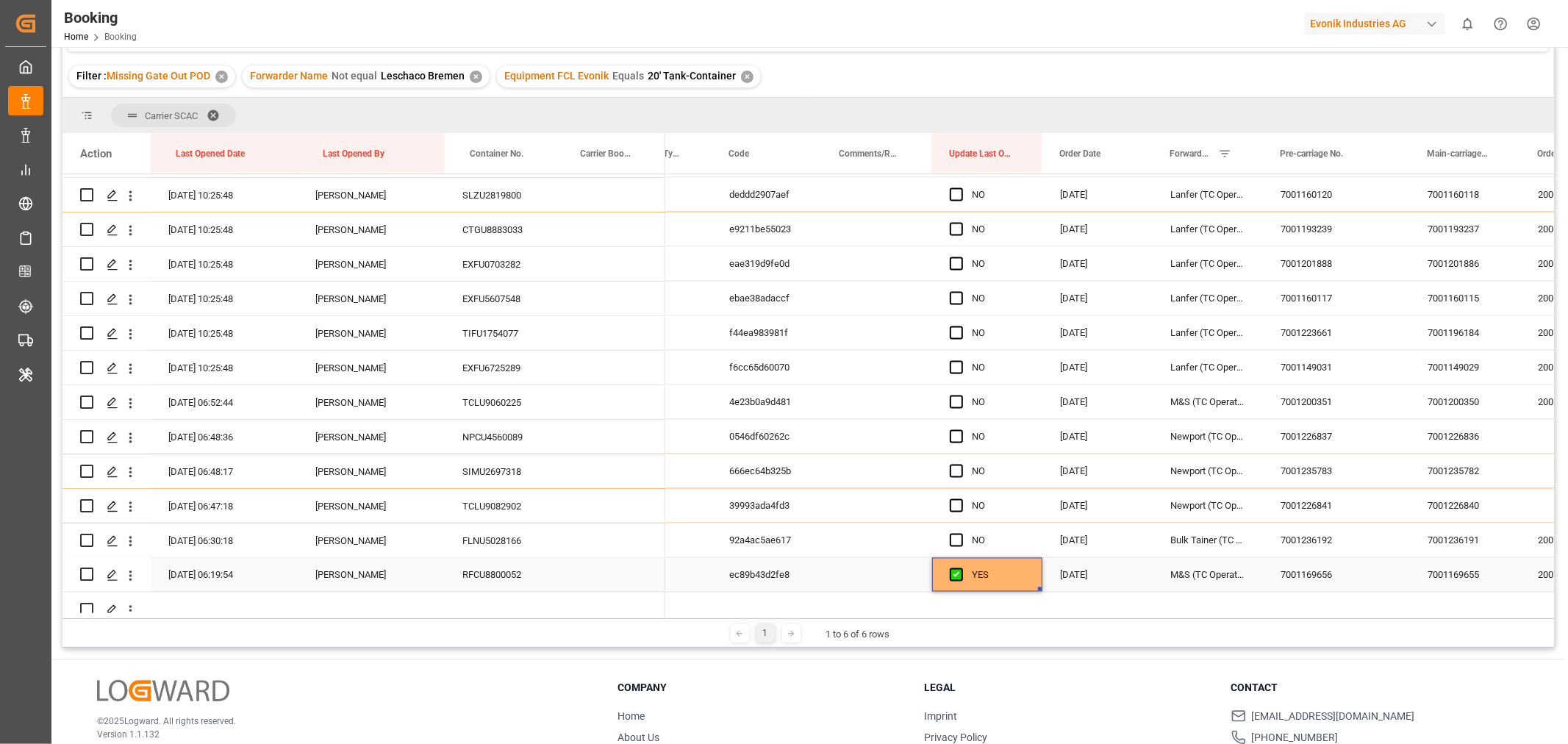
scroll to position [2504, 0]
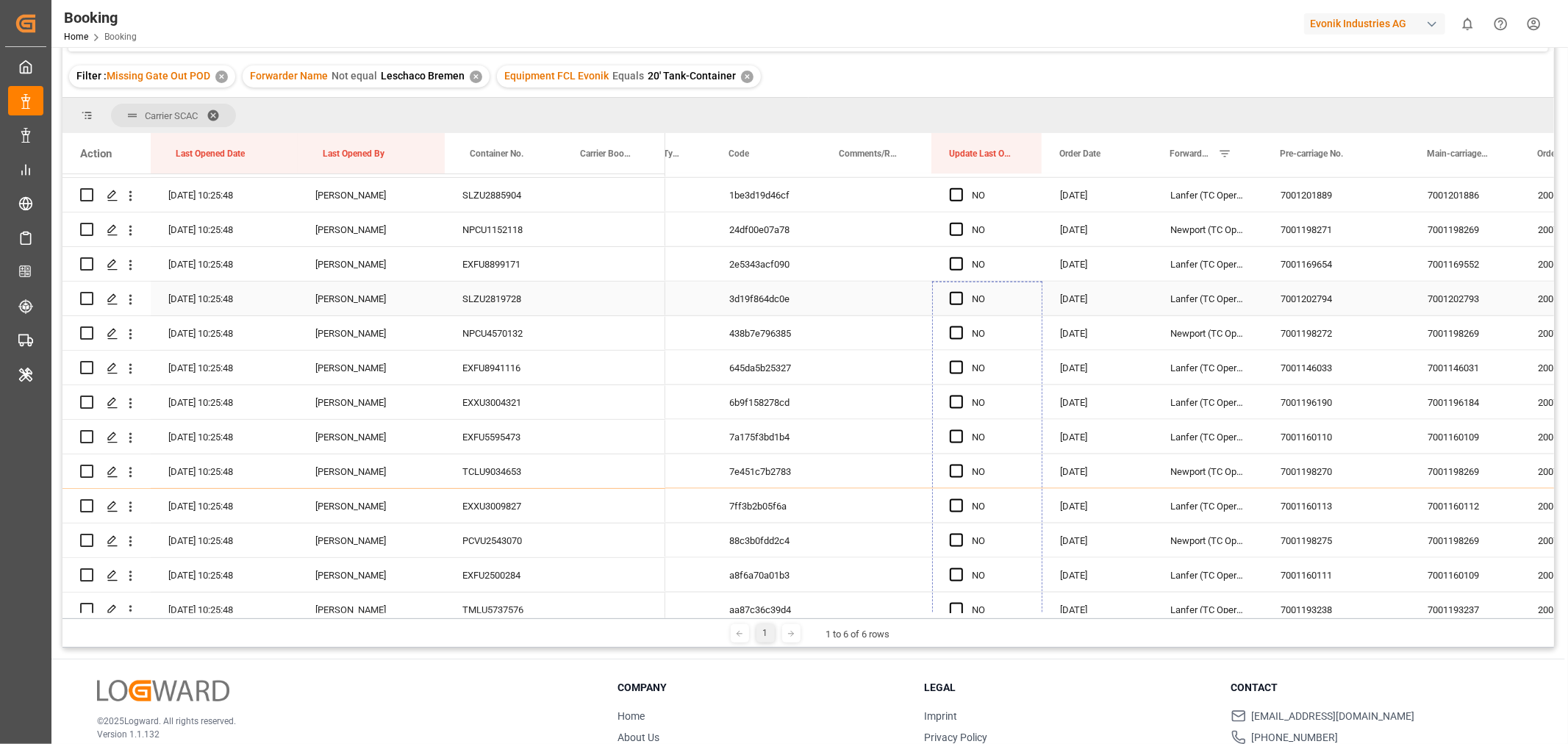
drag, startPoint x: 1039, startPoint y: 500, endPoint x: 996, endPoint y: 305, distance: 199.7
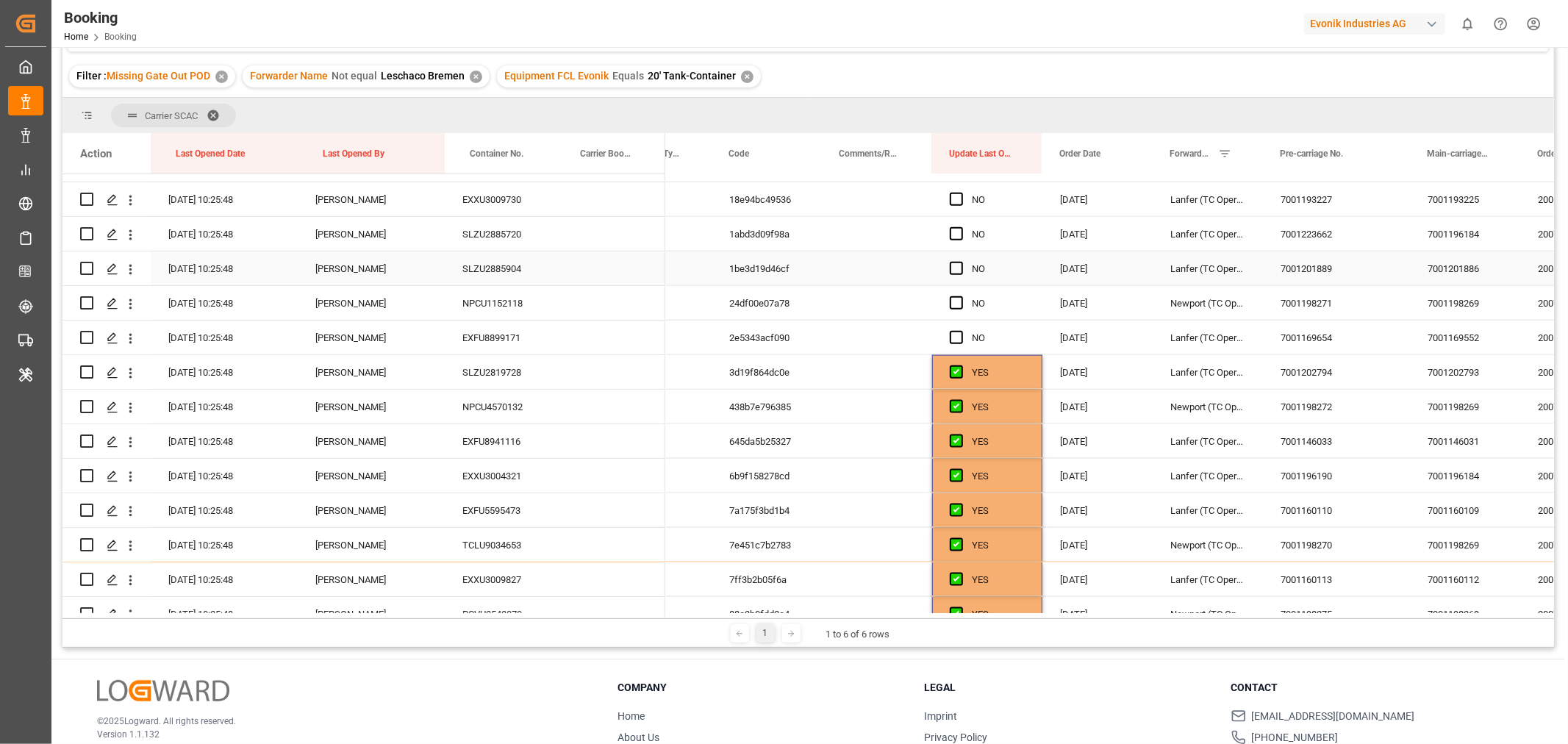
scroll to position [1458, 0]
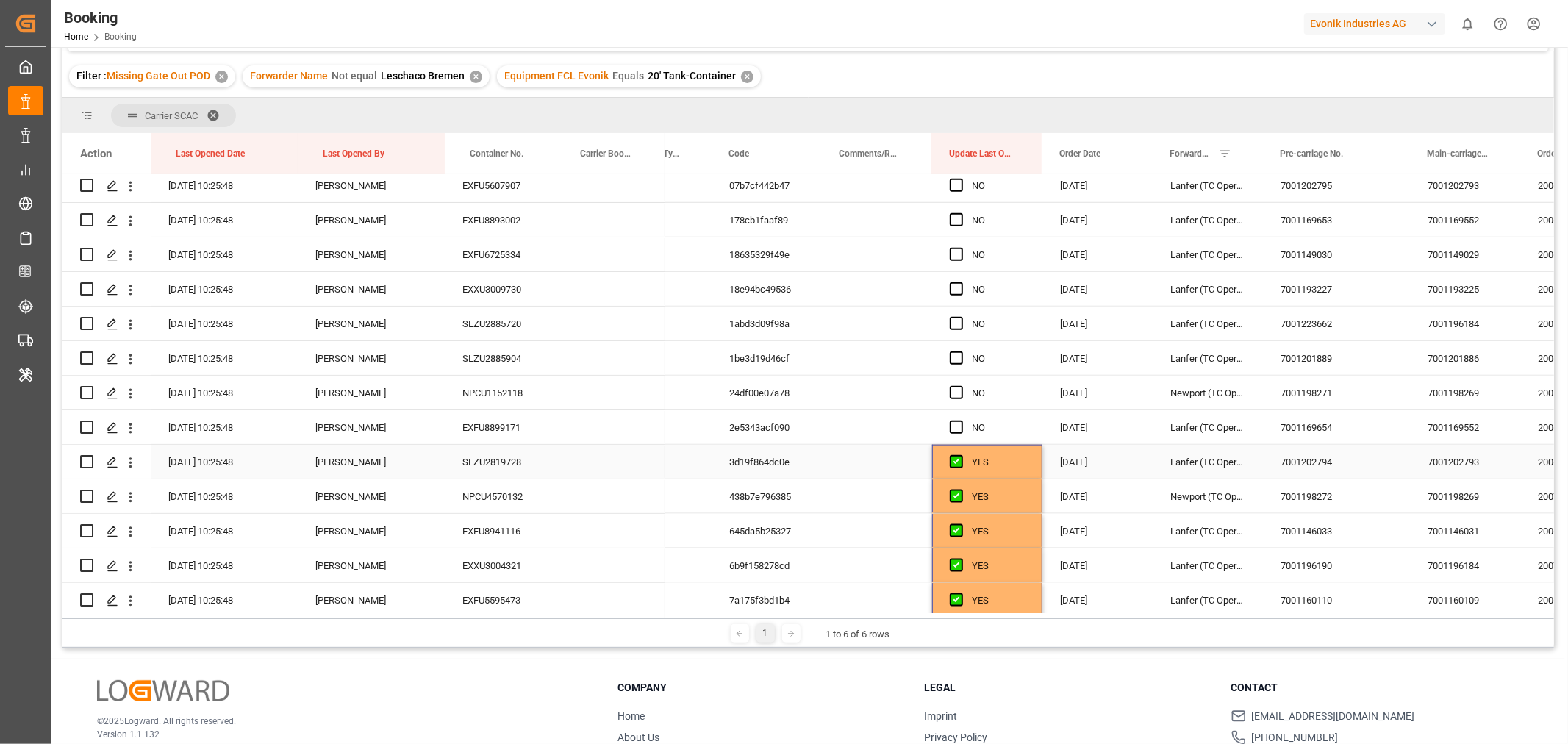
click at [1001, 466] on div "YES" at bounding box center [998, 462] width 53 height 34
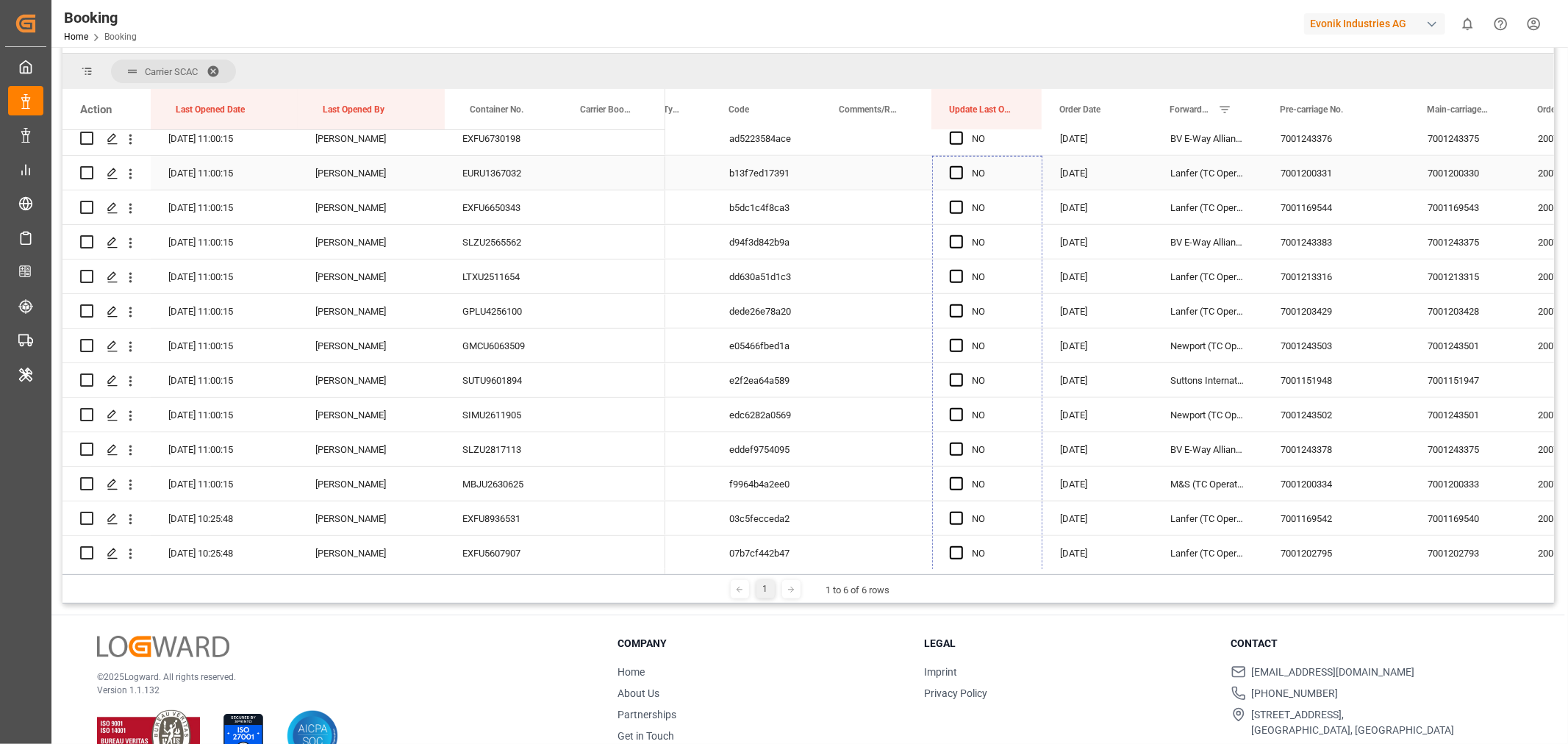
scroll to position [135, 0]
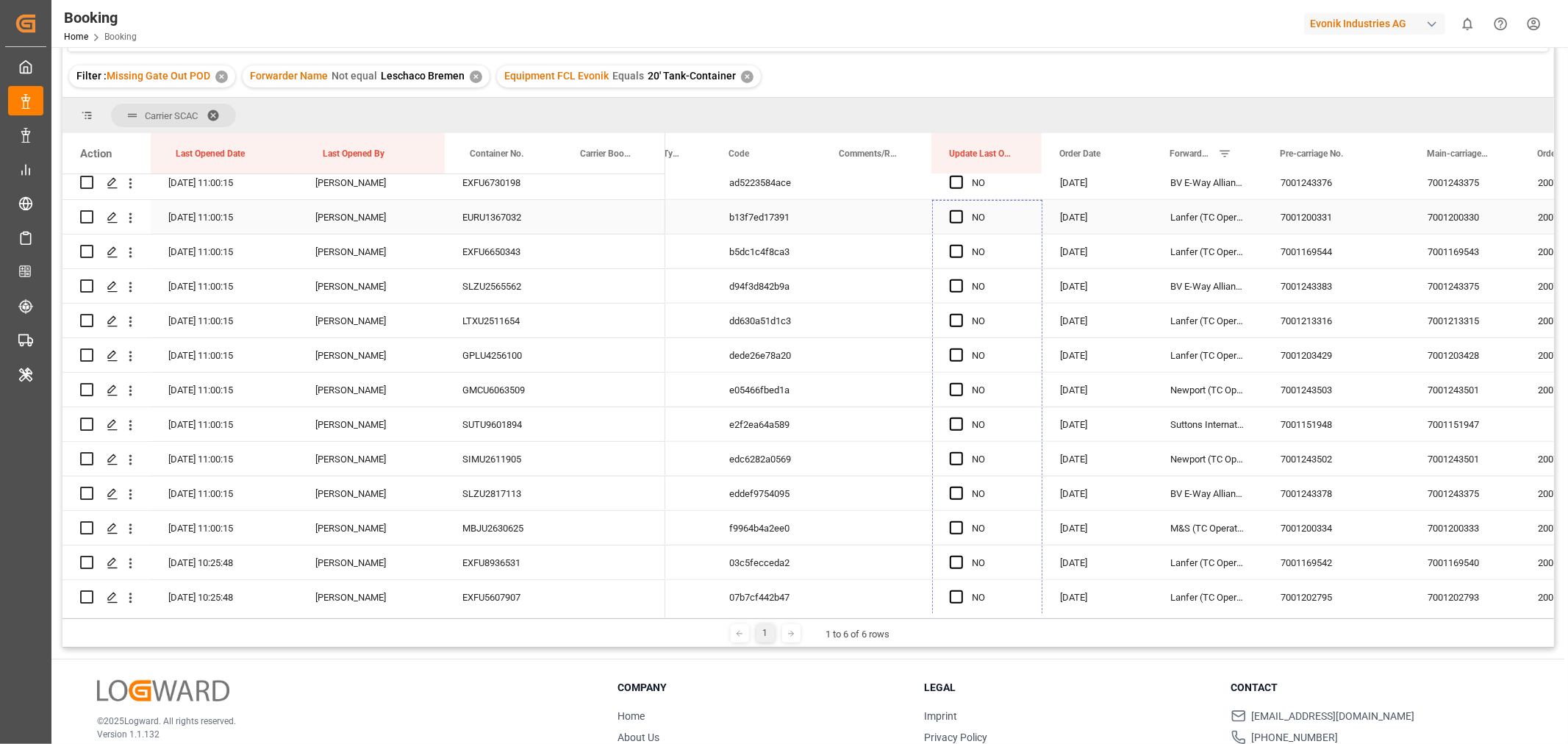
drag, startPoint x: 1036, startPoint y: 477, endPoint x: 1004, endPoint y: 233, distance: 246.1
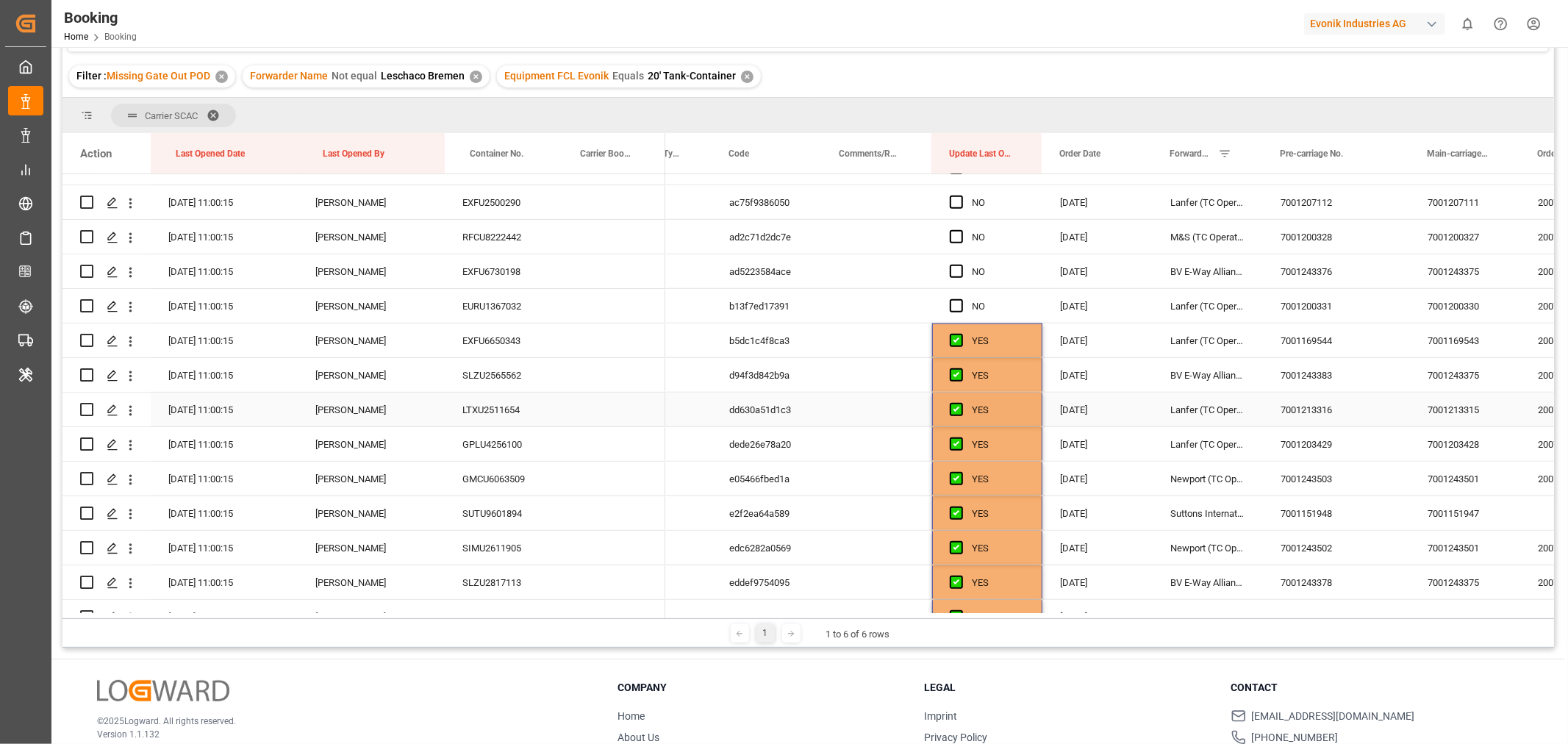
scroll to position [800, 0]
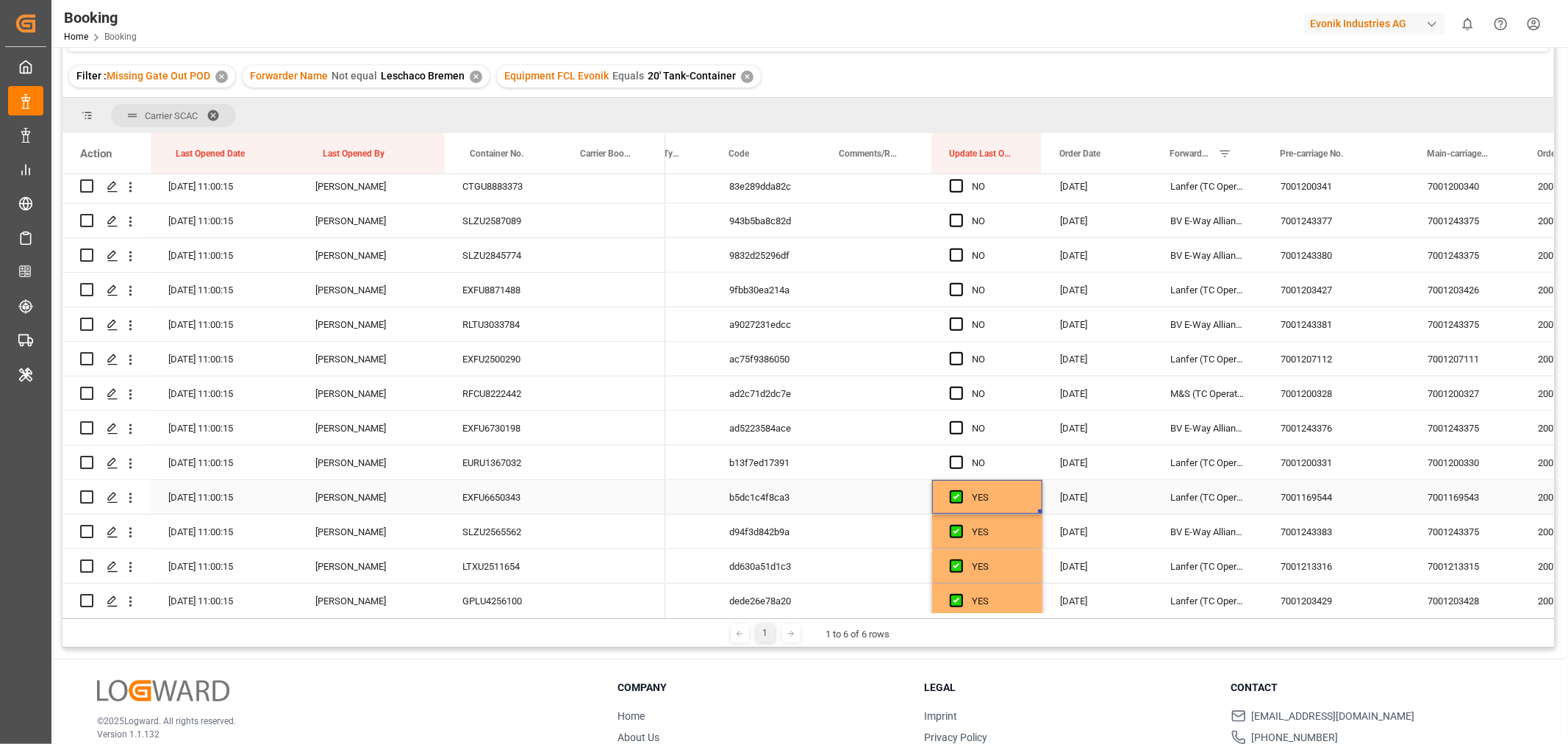
click at [1016, 495] on div "YES" at bounding box center [998, 498] width 53 height 34
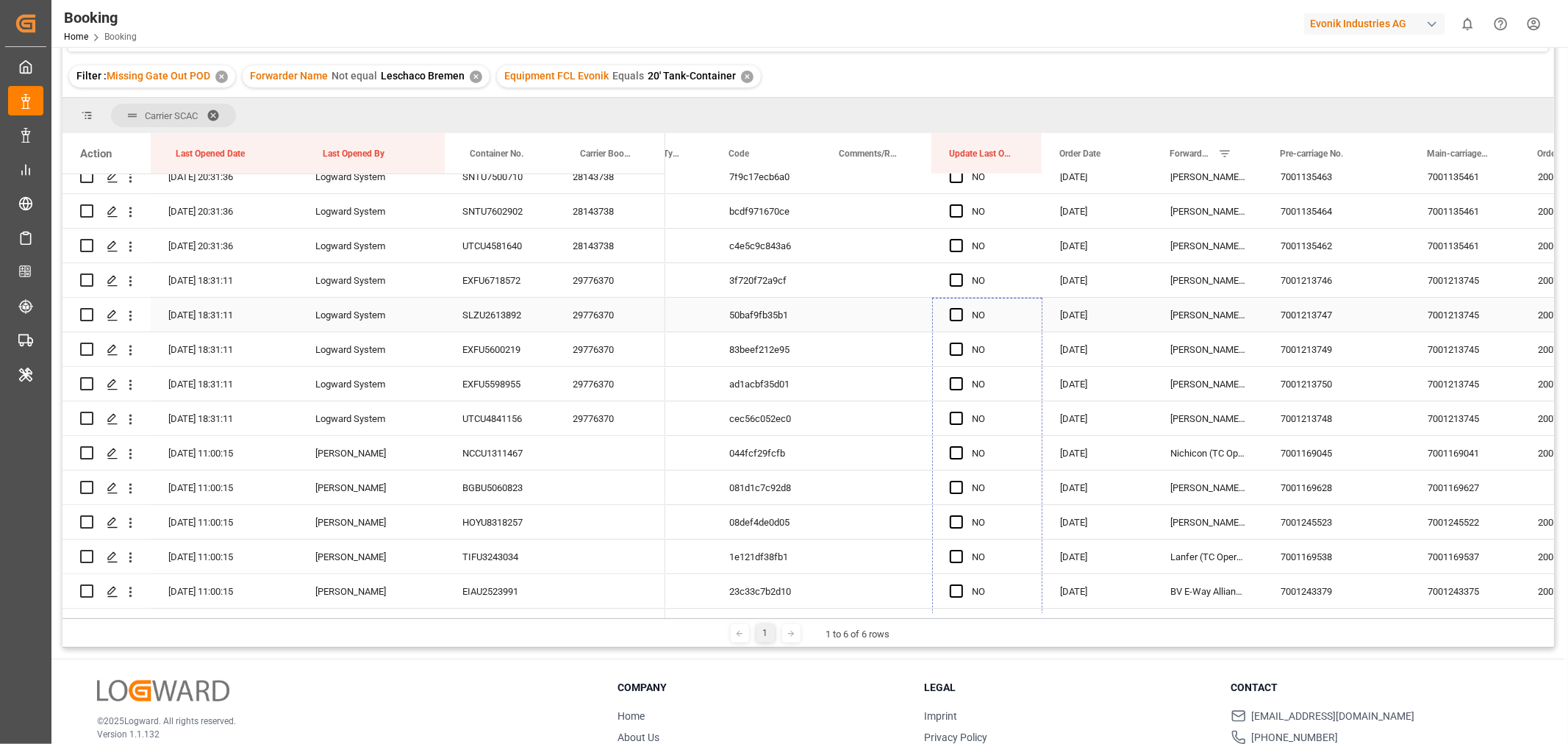
drag, startPoint x: 1040, startPoint y: 512, endPoint x: 1000, endPoint y: 302, distance: 213.8
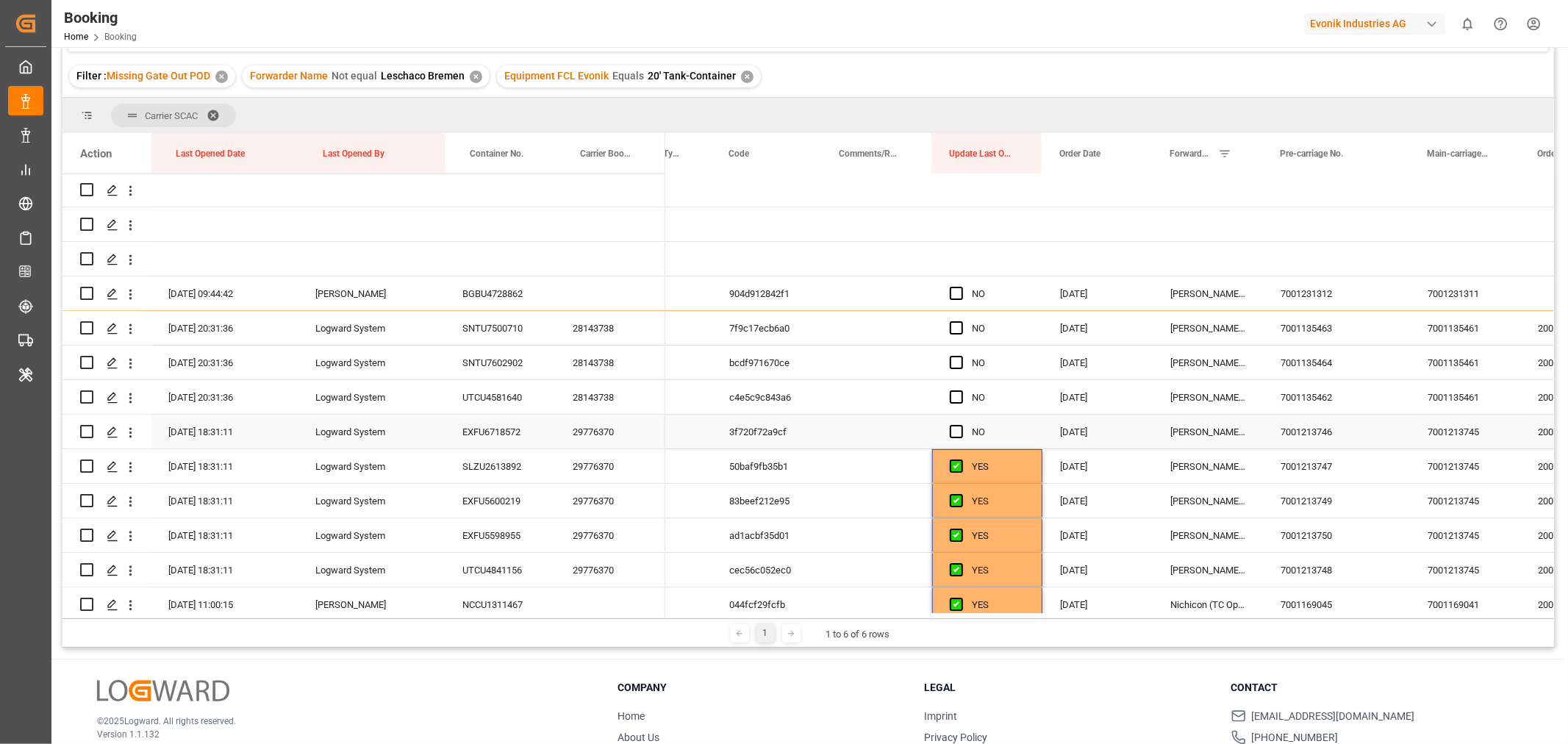
scroll to position [0, 0]
click at [1009, 467] on div "YES" at bounding box center [998, 468] width 53 height 34
drag, startPoint x: 1039, startPoint y: 480, endPoint x: 1034, endPoint y: 288, distance: 192.1
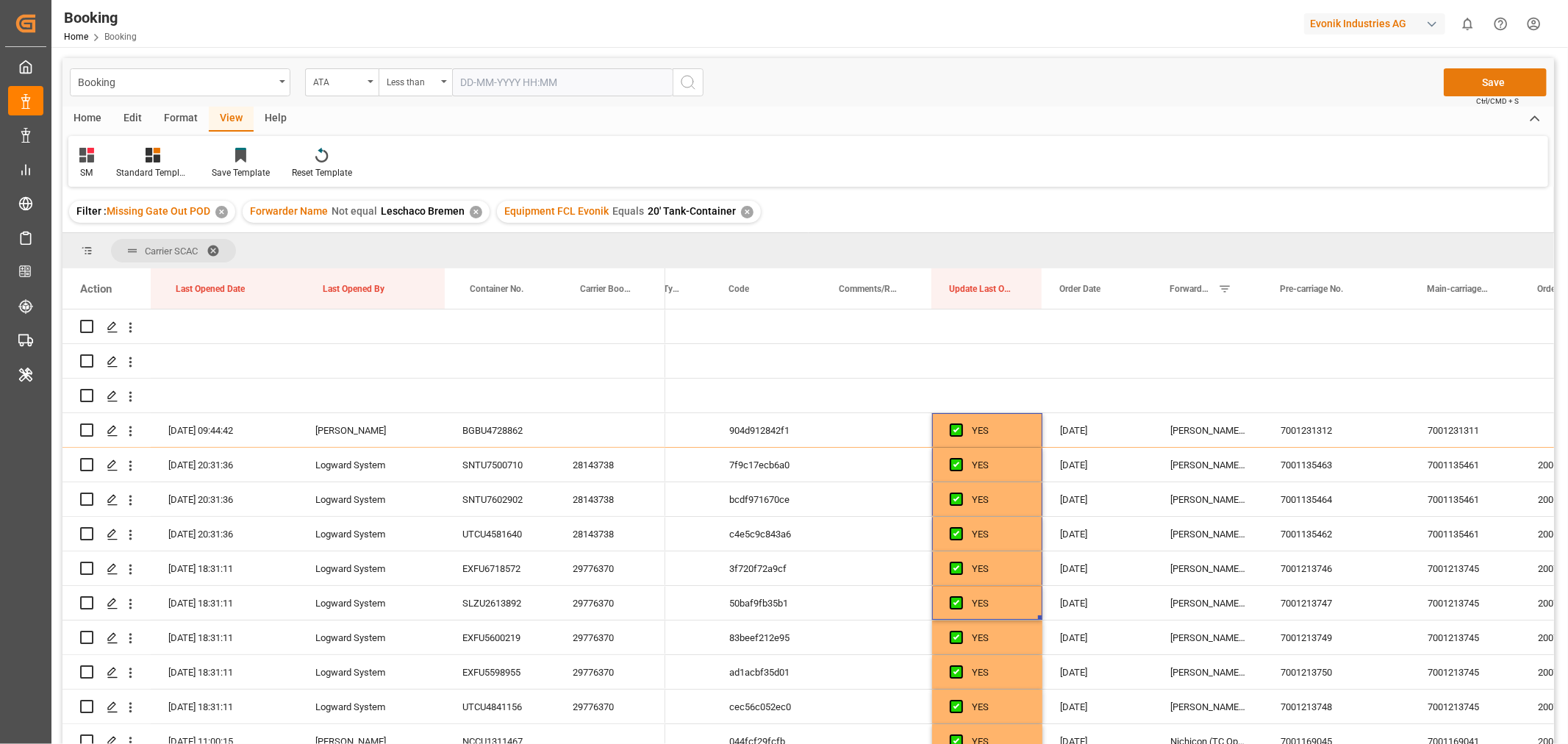
click at [1496, 78] on button "Save" at bounding box center [1496, 82] width 103 height 28
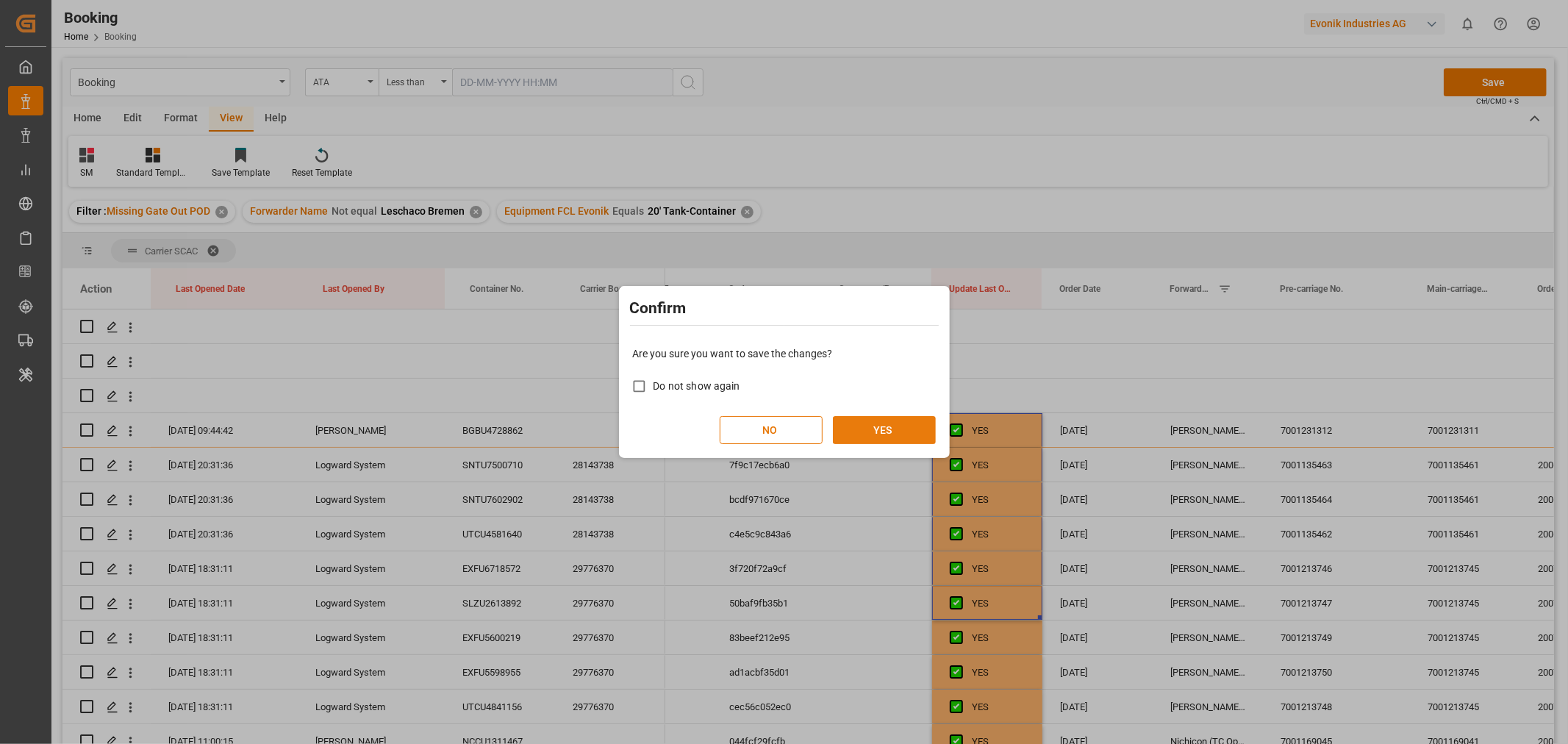
click at [869, 425] on button "YES" at bounding box center [885, 430] width 103 height 28
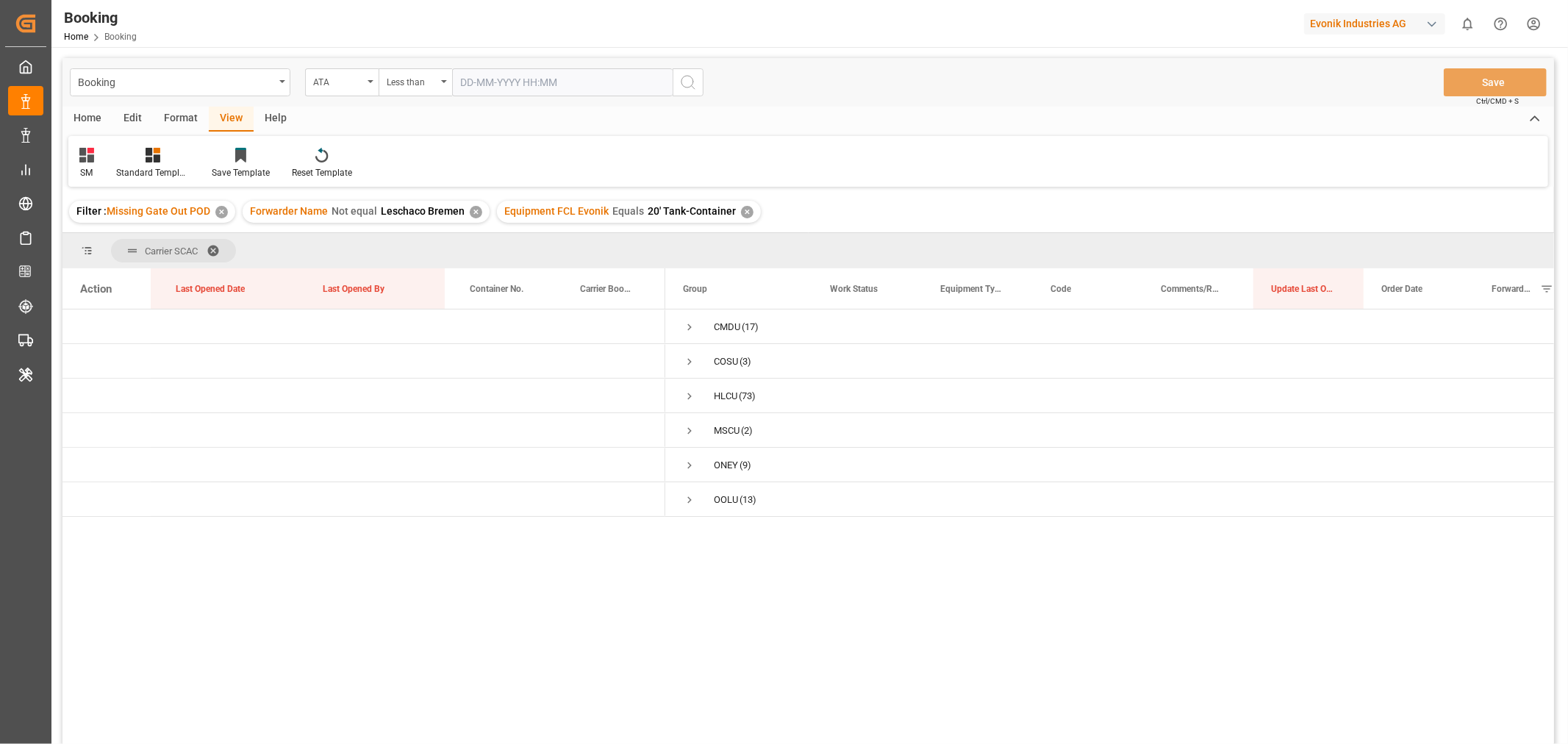
click at [221, 215] on div "✕" at bounding box center [221, 212] width 13 height 13
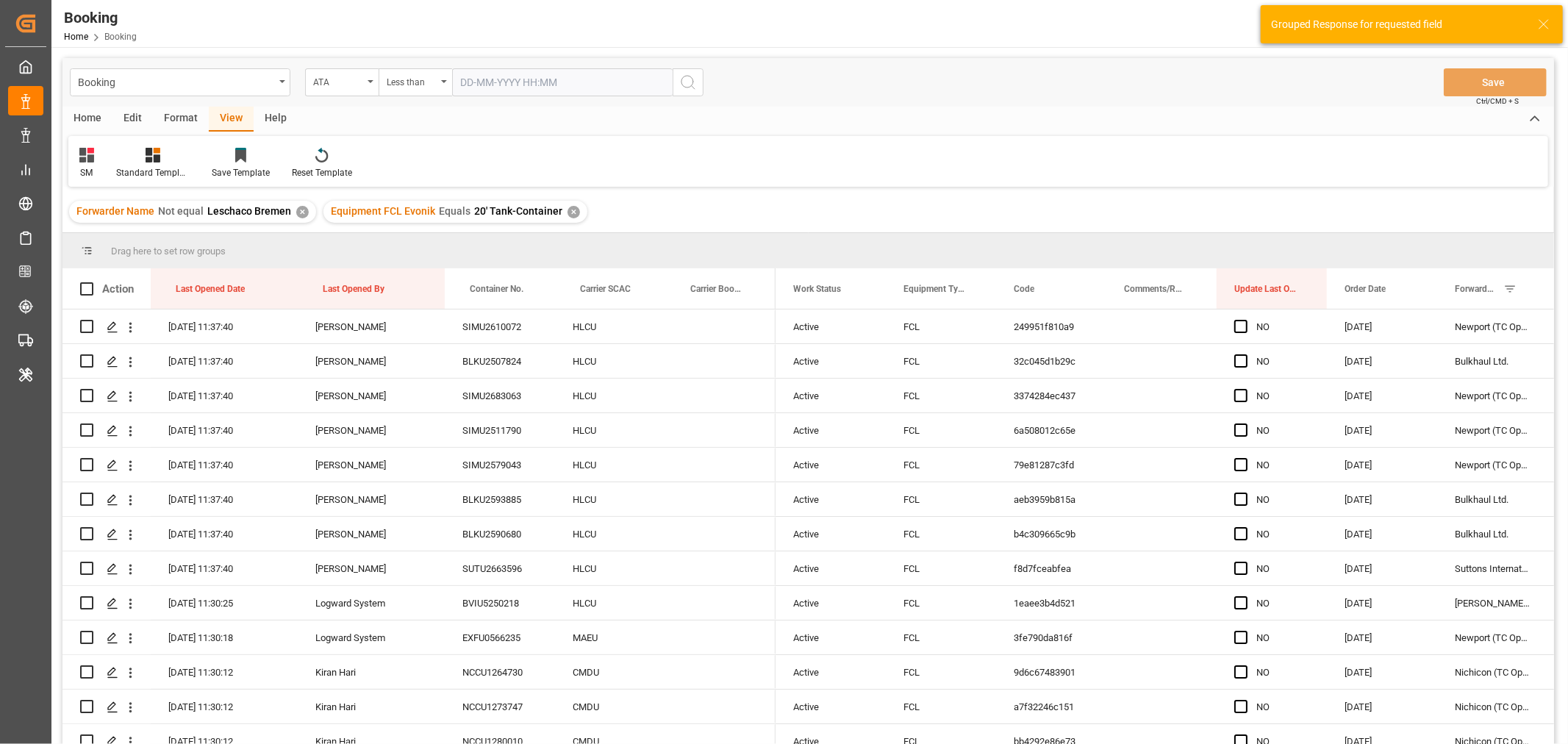
click at [298, 212] on div "✕" at bounding box center [302, 212] width 13 height 13
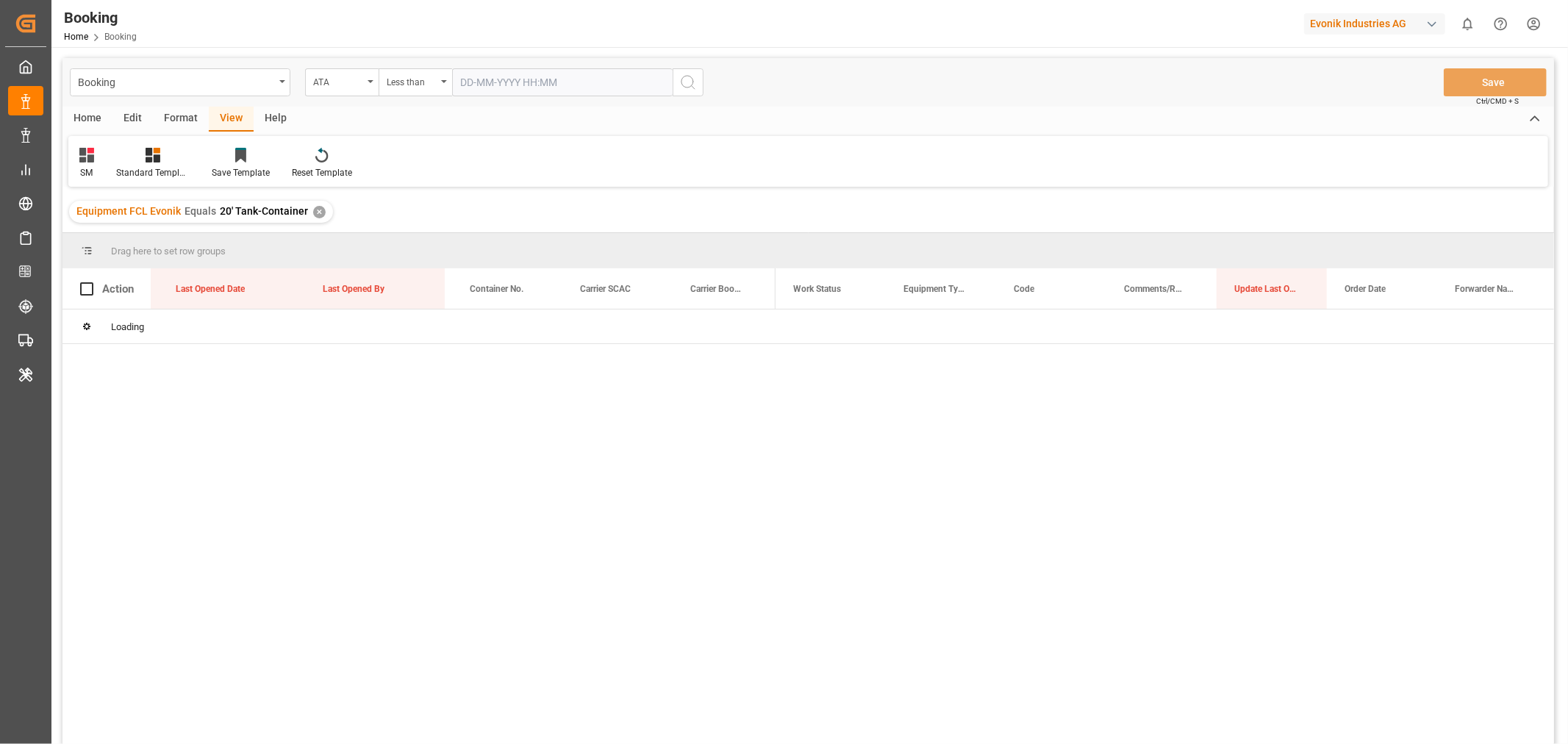
click at [314, 214] on div "✕" at bounding box center [319, 212] width 13 height 13
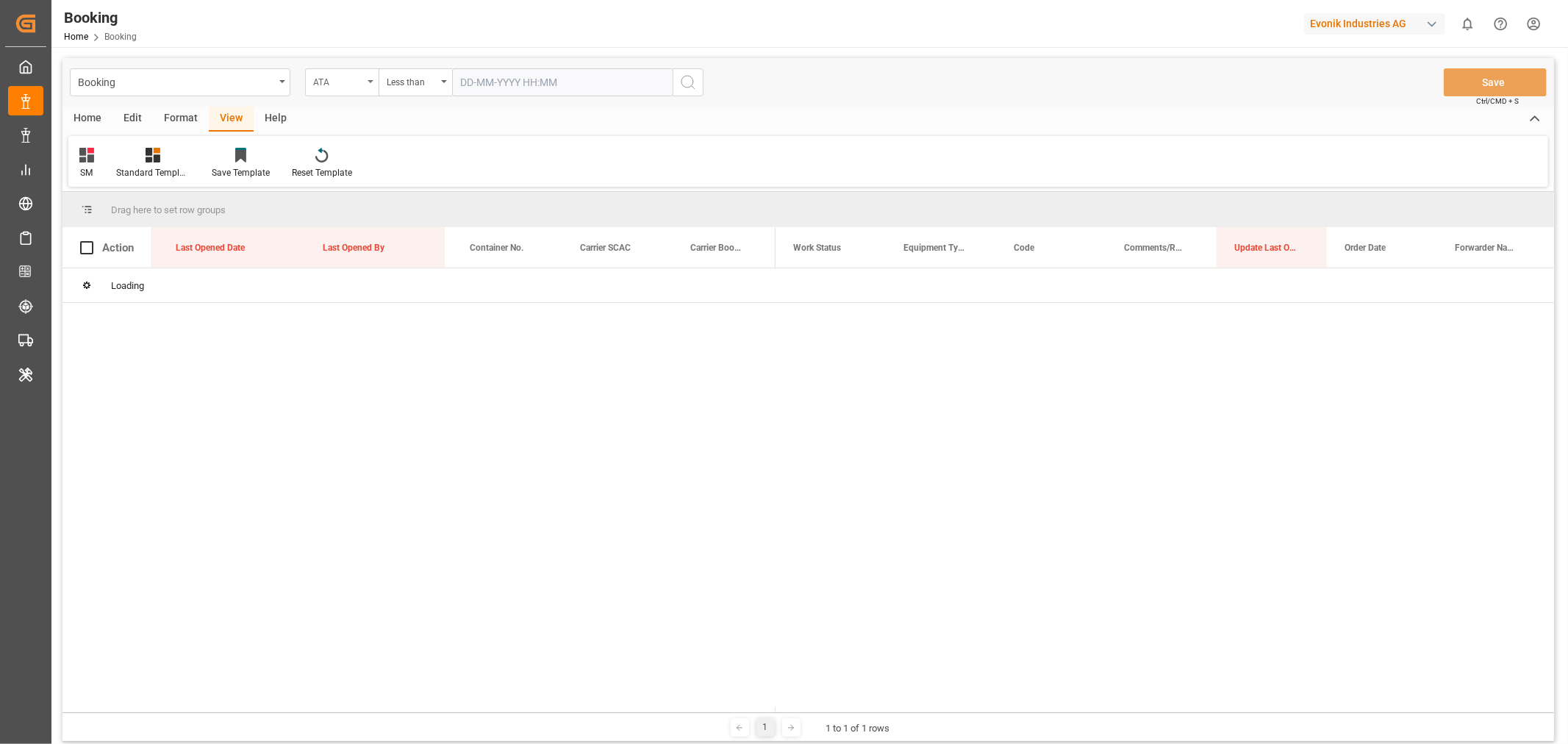
click at [367, 79] on div "ATA" at bounding box center [341, 82] width 73 height 28
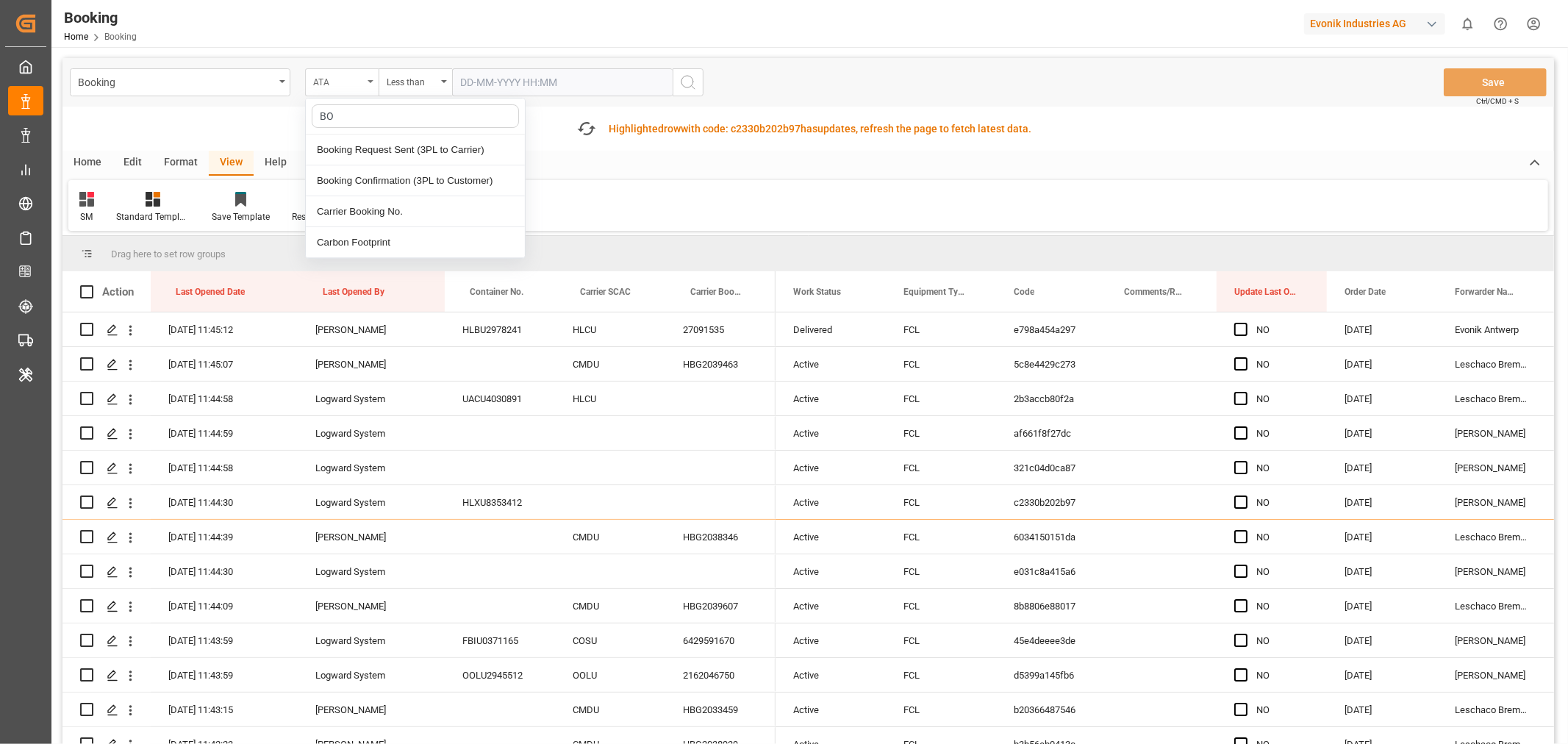
type input "BOO"
click at [371, 207] on div "Carrier Booking No." at bounding box center [415, 212] width 219 height 31
drag, startPoint x: 511, startPoint y: 78, endPoint x: 509, endPoint y: 71, distance: 7.3
click at [509, 72] on input "text" at bounding box center [562, 82] width 220 height 28
type input "14760367"
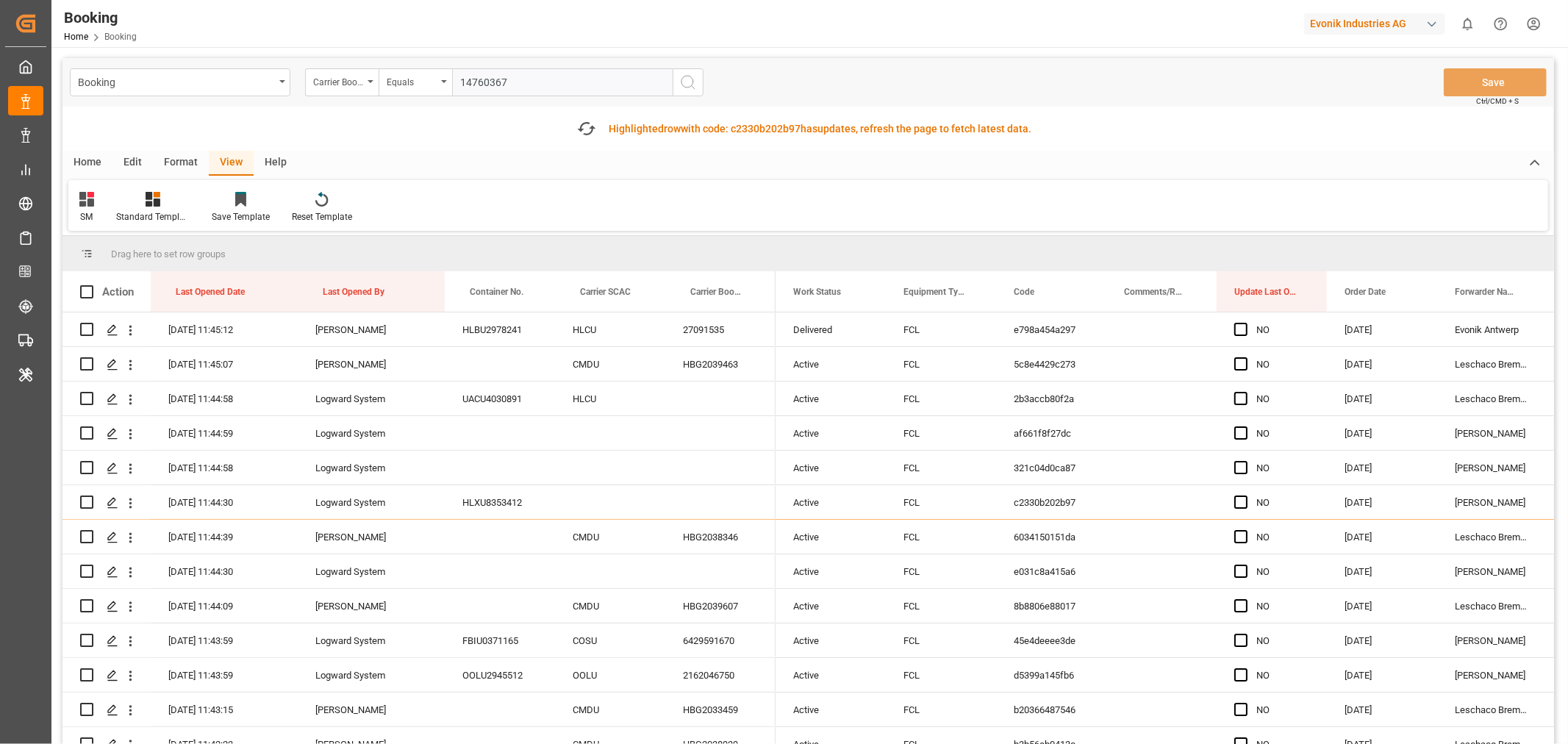
click at [688, 87] on circle "search button" at bounding box center [688, 82] width 12 height 12
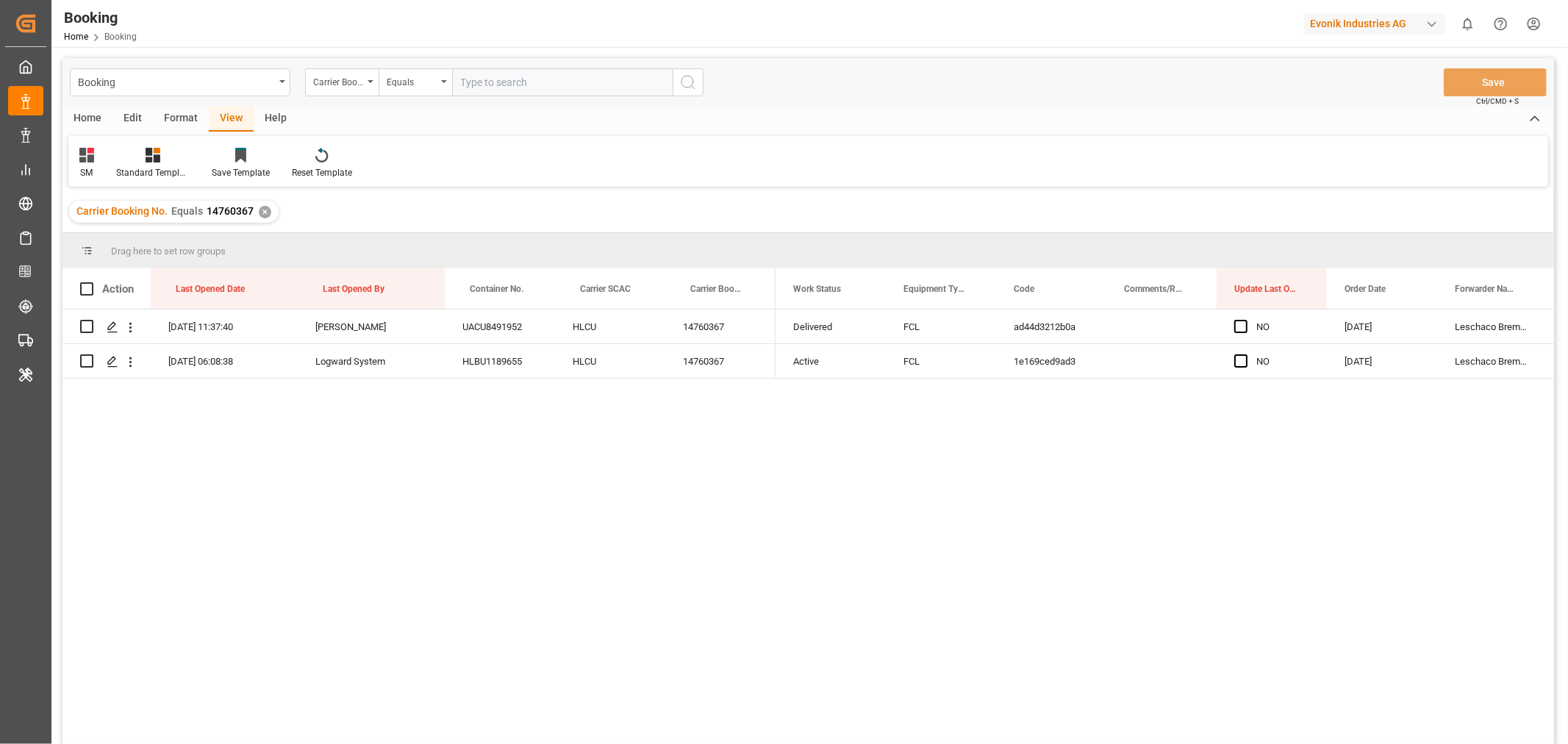
click at [178, 115] on div "Format" at bounding box center [181, 119] width 56 height 25
click at [120, 170] on div "Filter Rows" at bounding box center [101, 172] width 43 height 13
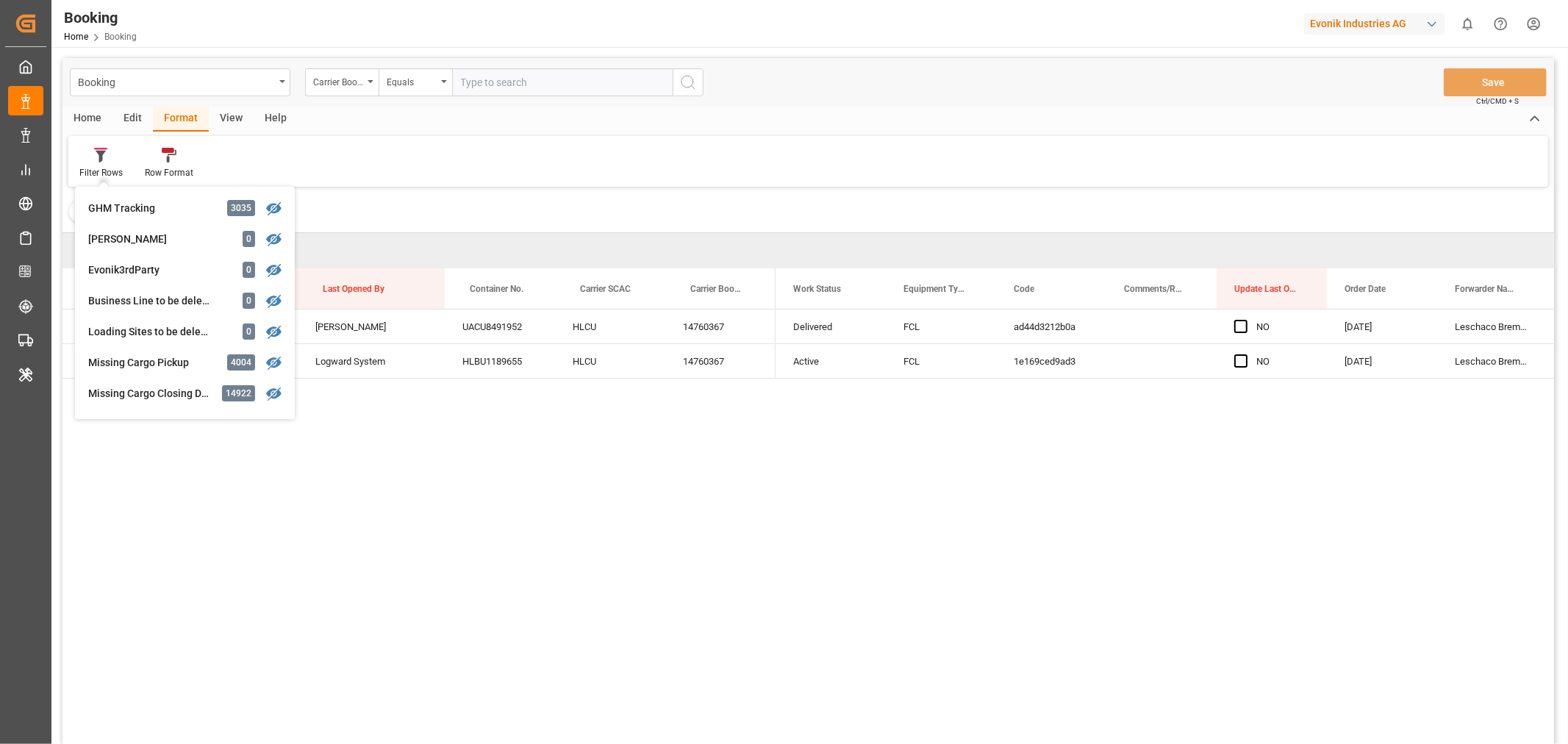
click at [229, 114] on div "View" at bounding box center [231, 119] width 45 height 25
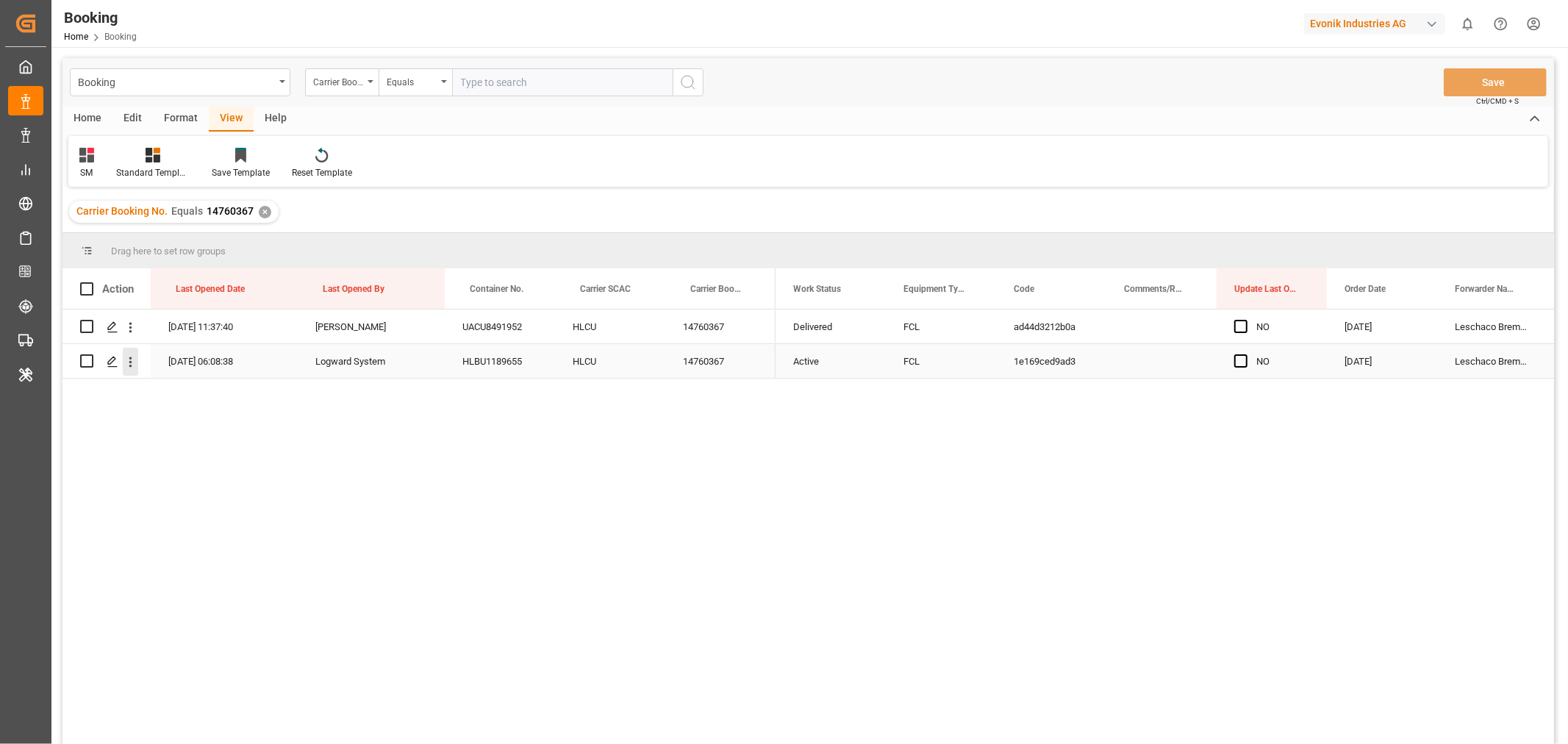
click at [133, 363] on icon "open menu" at bounding box center [131, 363] width 15 height 16
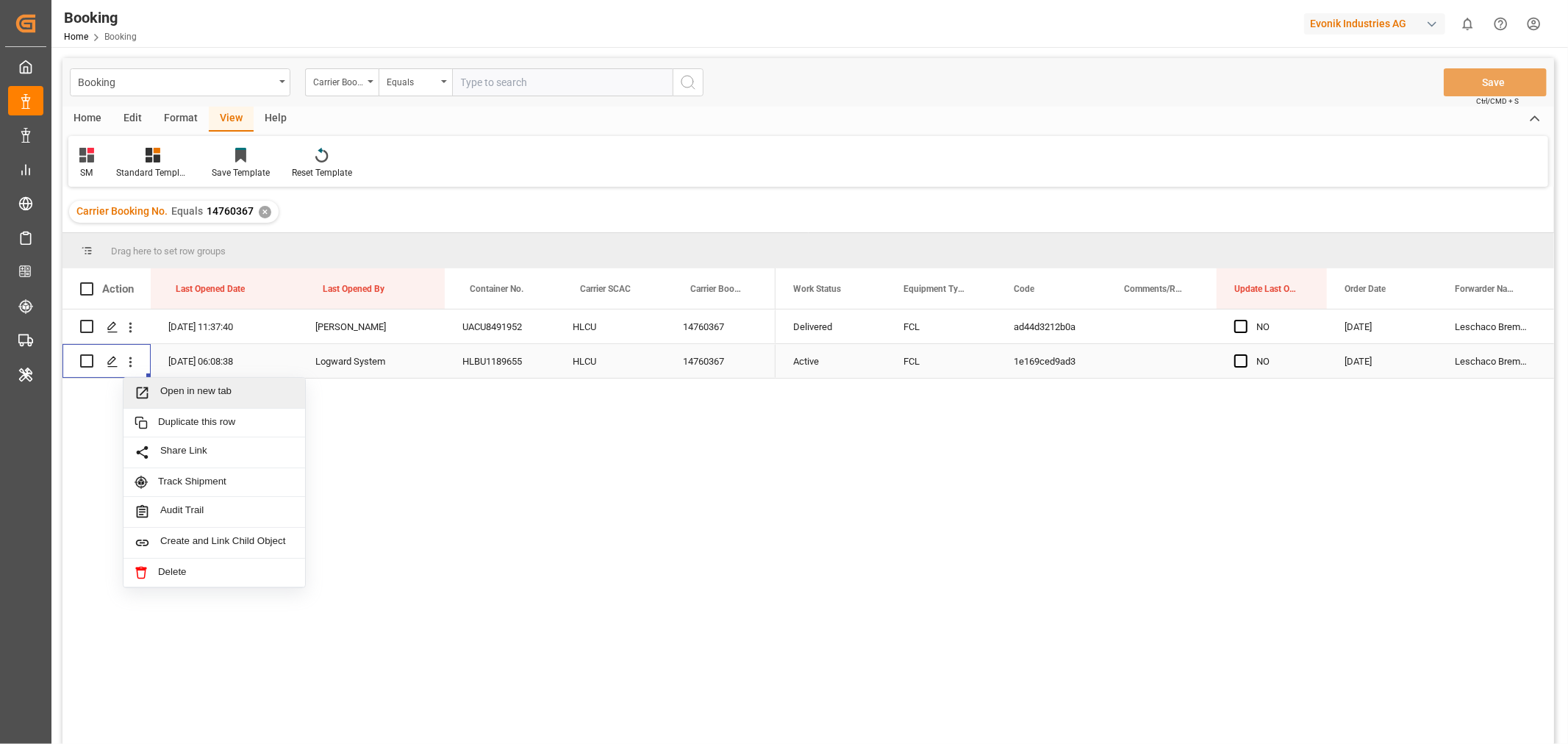
click at [184, 398] on span "Open in new tab" at bounding box center [226, 394] width 133 height 16
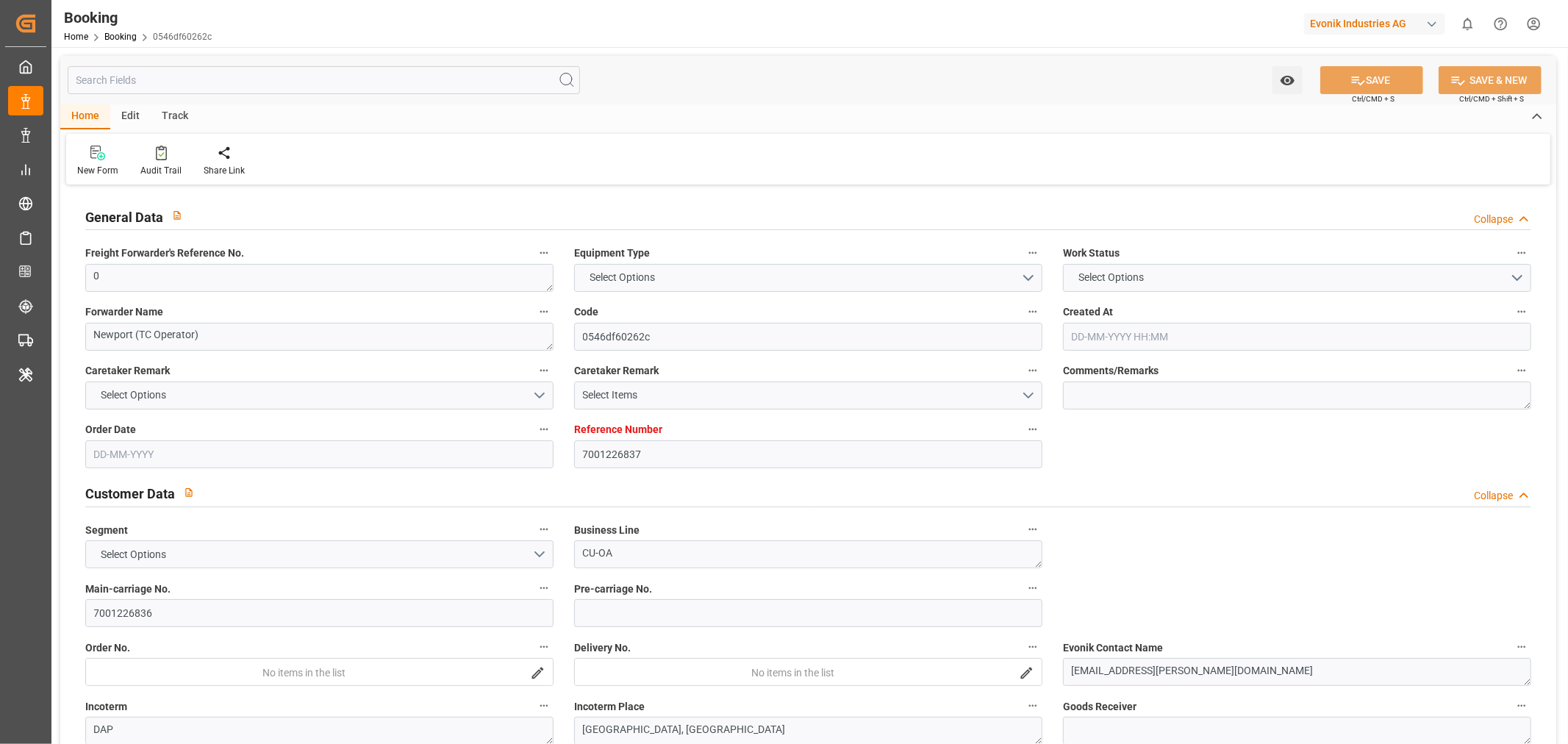
type input "7001226837"
type input "9298698"
type input "Hapag [PERSON_NAME]"
type input "Hapag Lloyd Aktiengesellschaft"
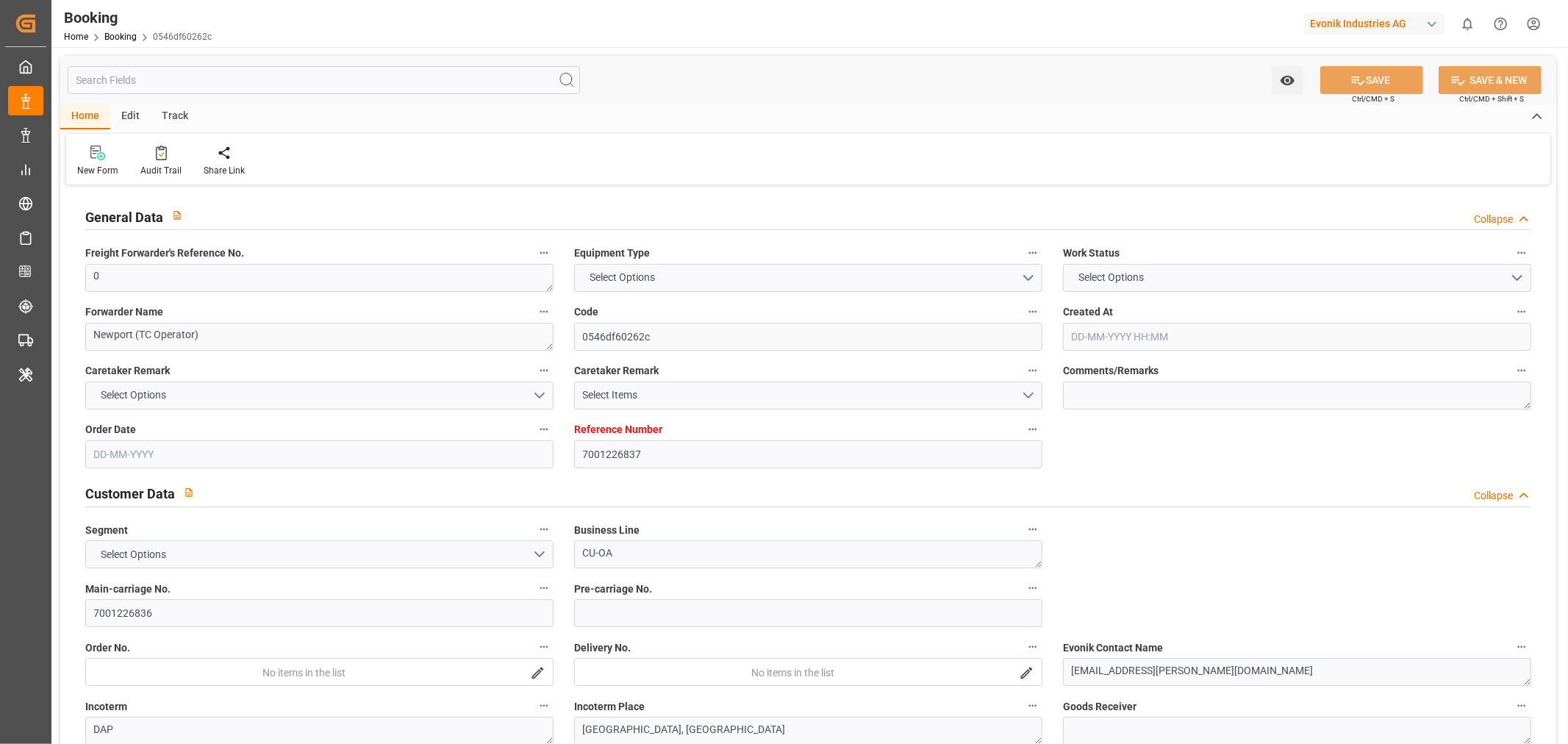
type input "NLRTM"
type input "USHOU"
type input "20"
type input "0"
type input "[DATE] 15:38"
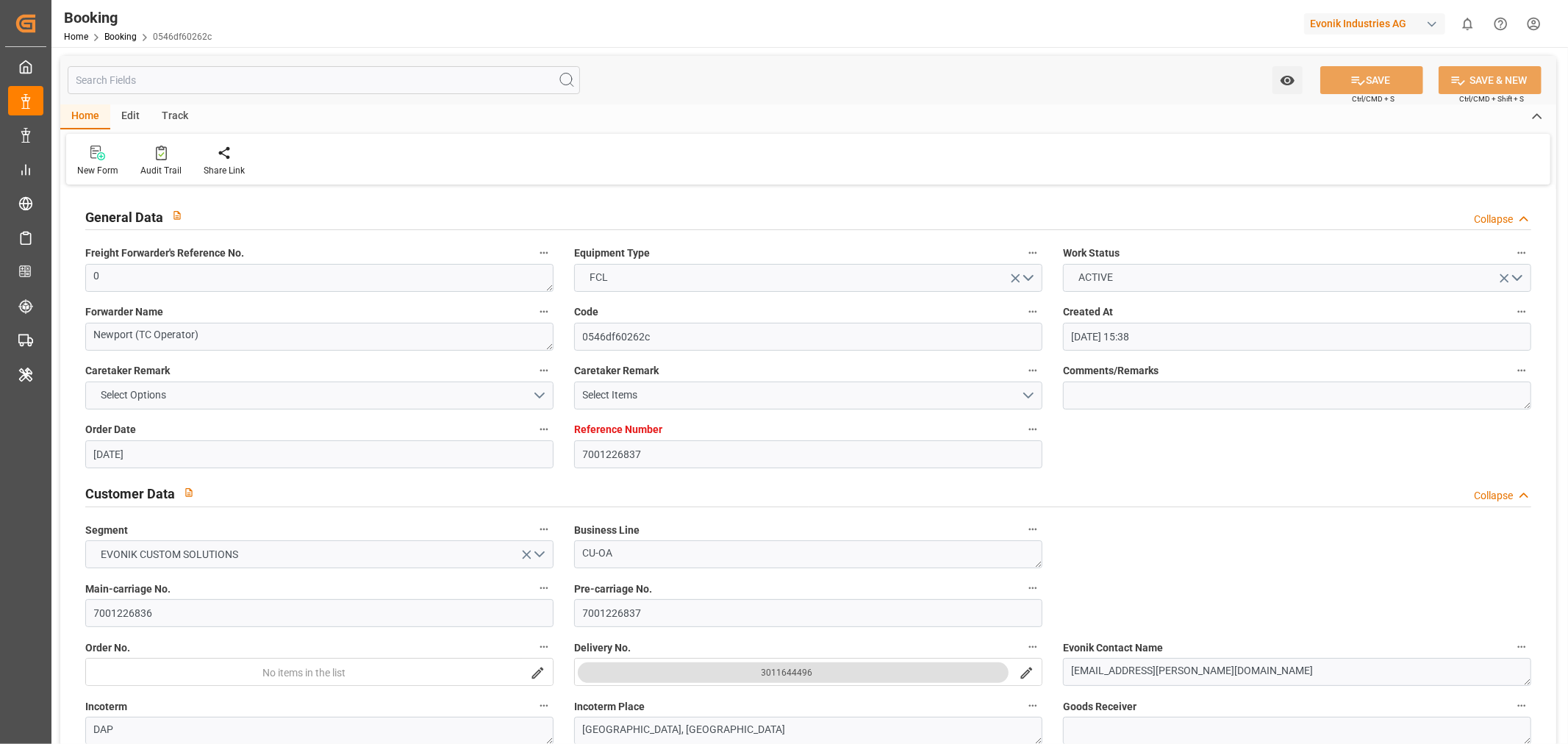
type input "[DATE]"
type input "[DATE] 00:00"
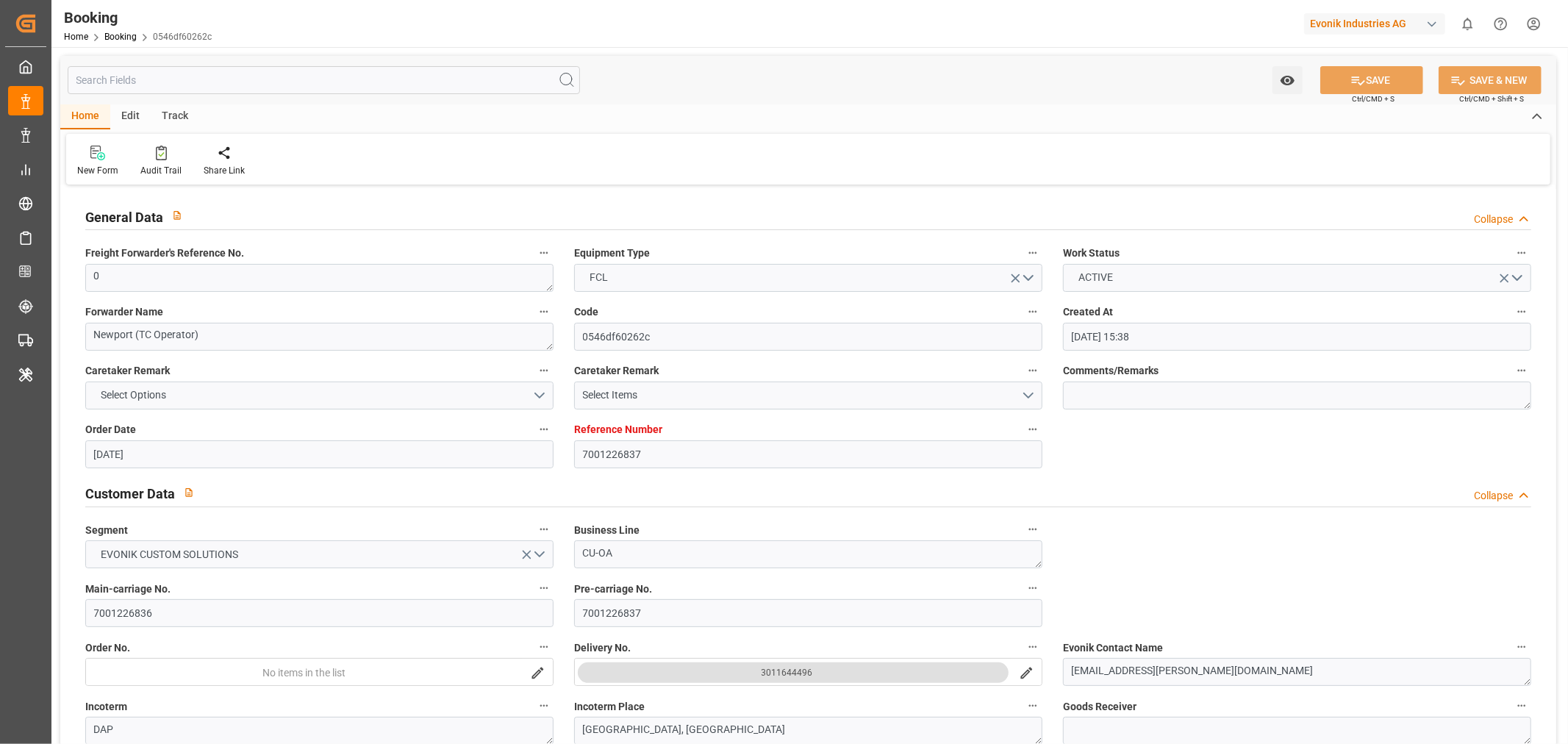
type input "[DATE] 00:00"
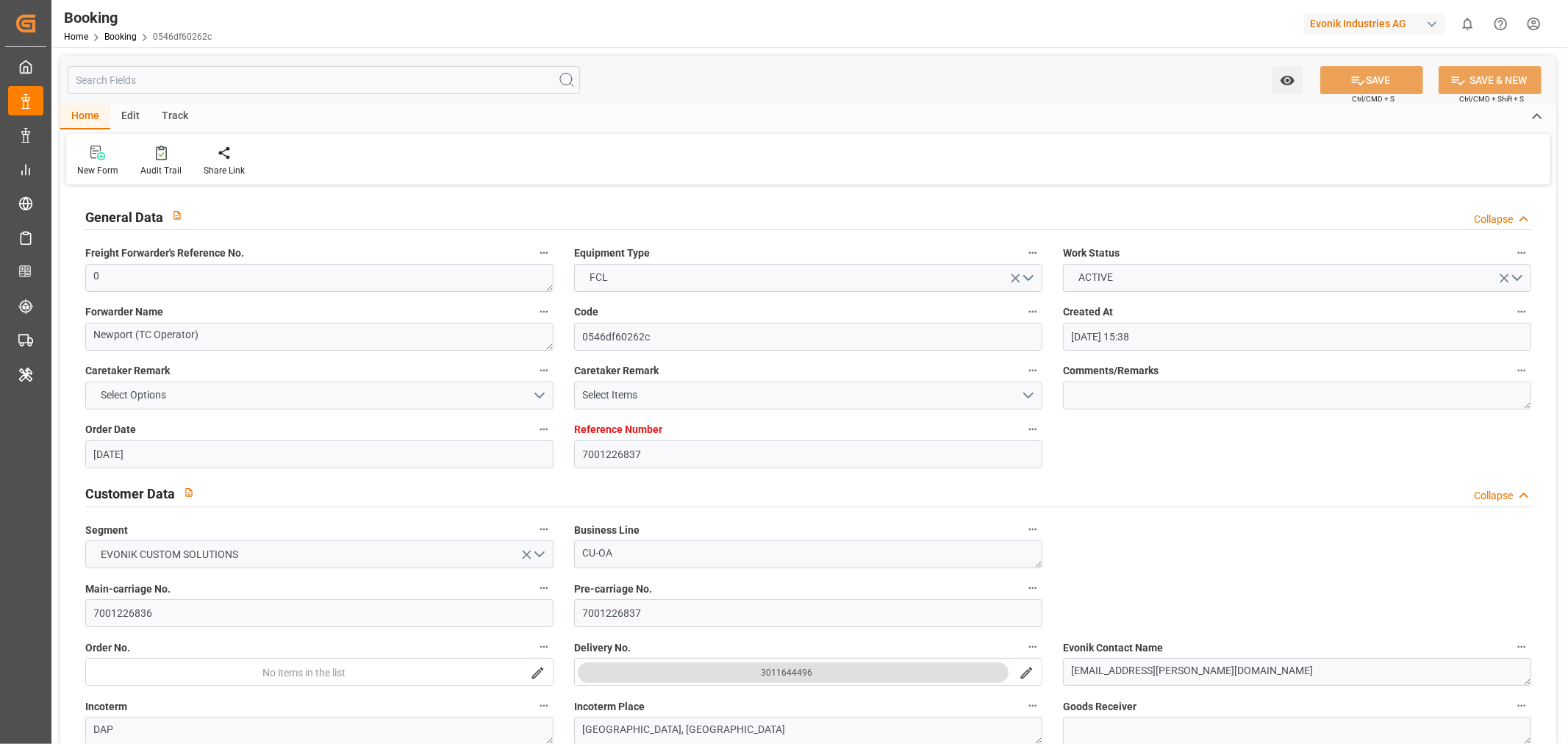
type input "[DATE] 00:00"
type input "[DATE]"
type input "[DATE] 06:48"
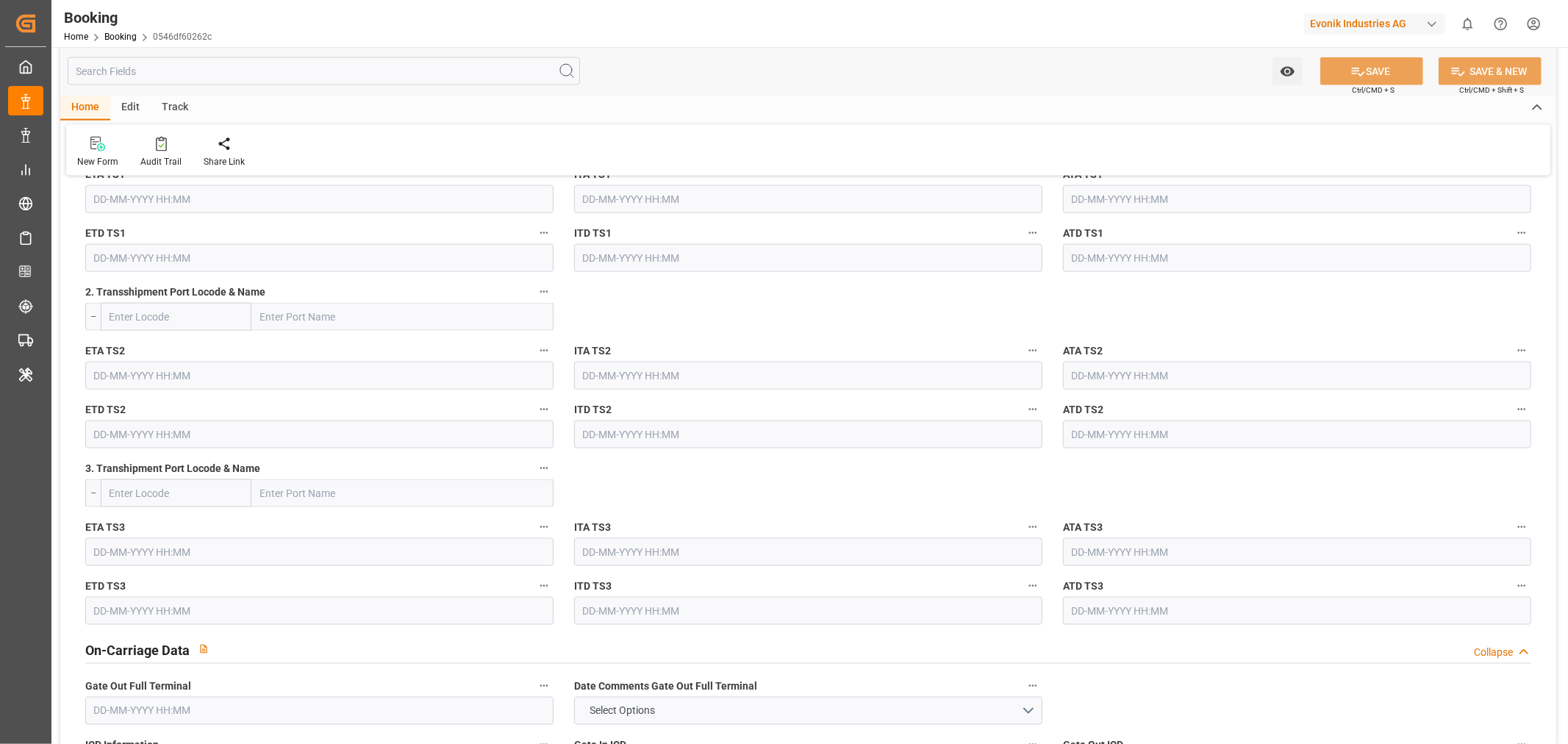
scroll to position [1961, 0]
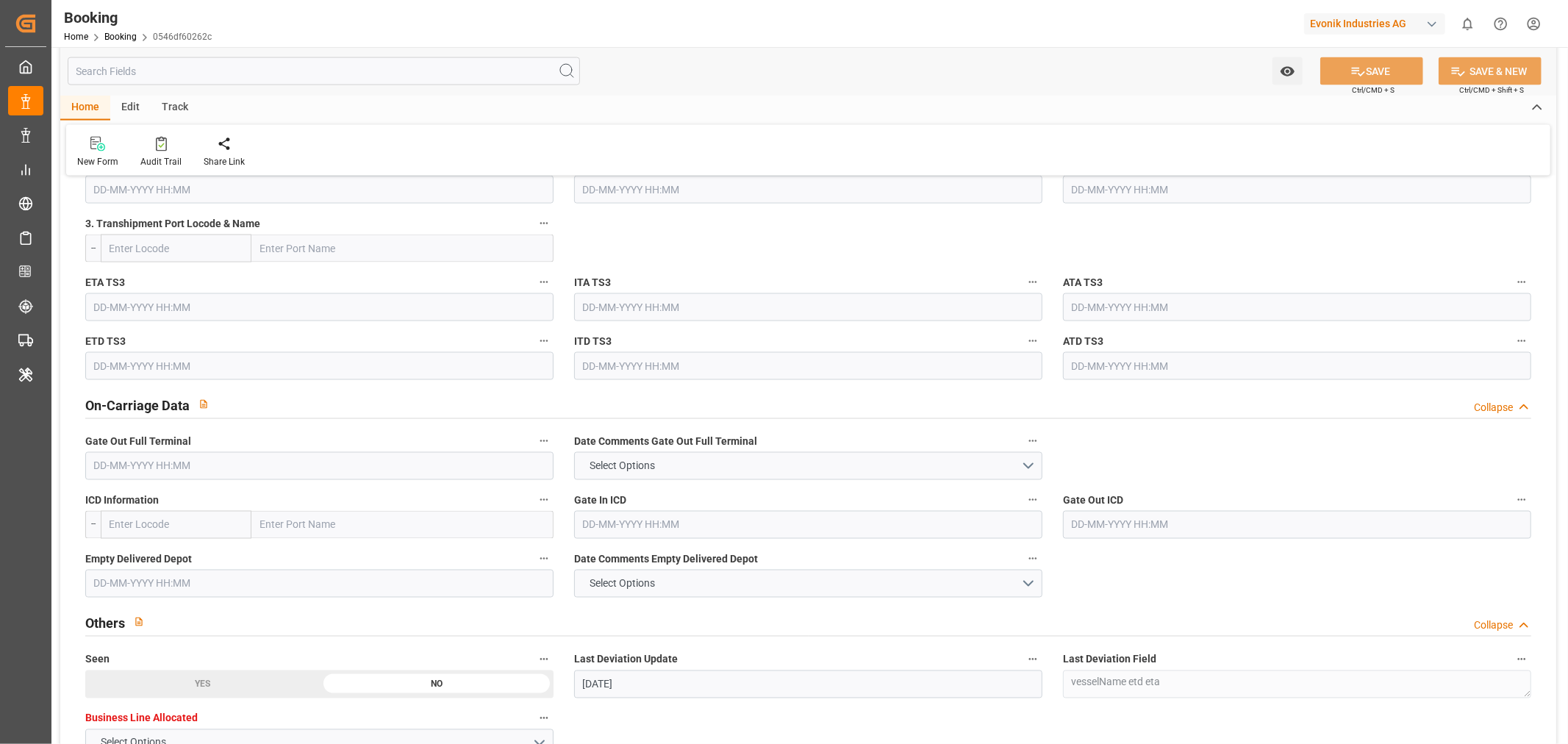
click at [133, 465] on input "text" at bounding box center [319, 466] width 468 height 28
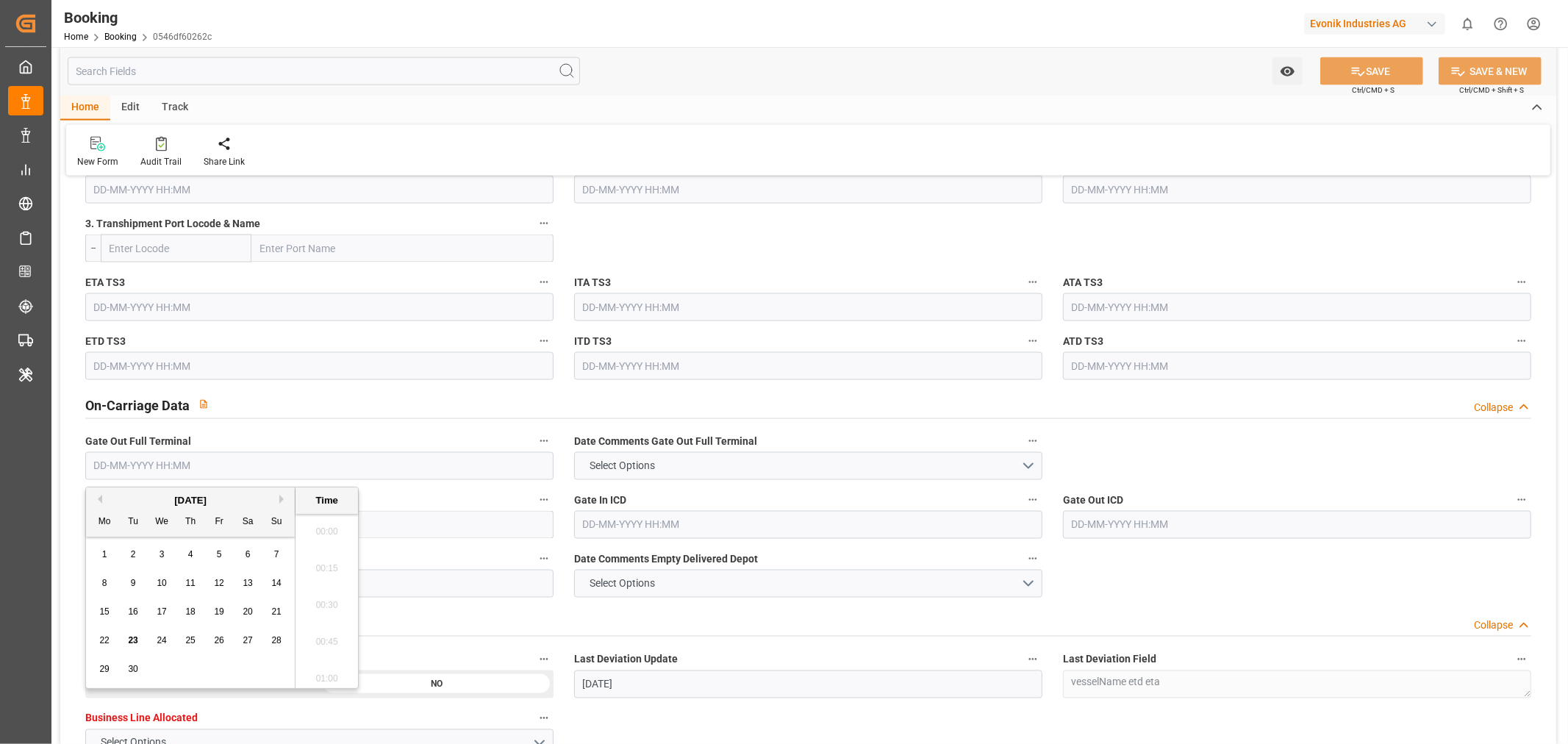
scroll to position [2395, 0]
click at [108, 642] on span "22" at bounding box center [103, 641] width 9 height 10
type input "[DATE] 00:00"
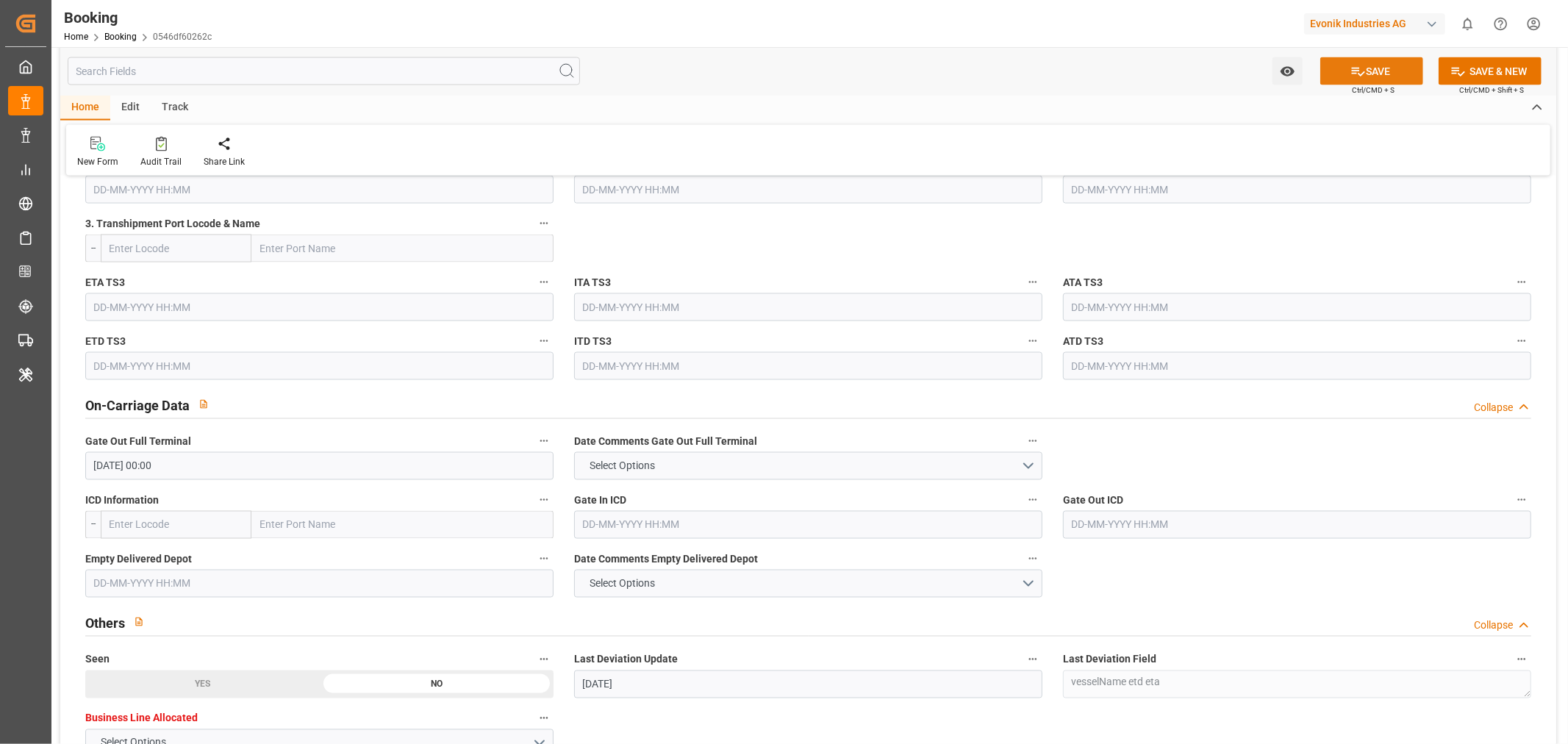
click at [1370, 66] on button "SAVE" at bounding box center [1372, 71] width 103 height 28
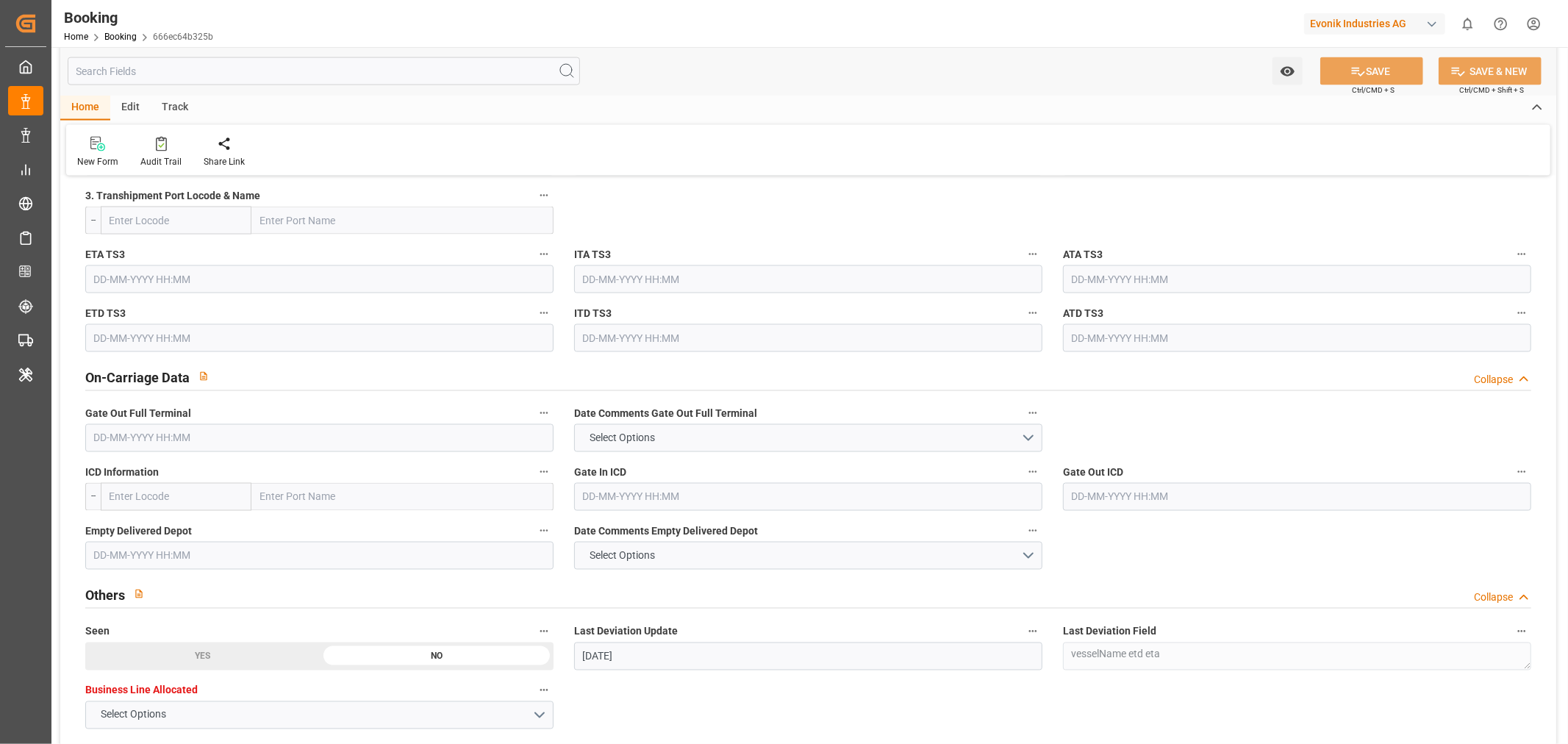
scroll to position [2124, 0]
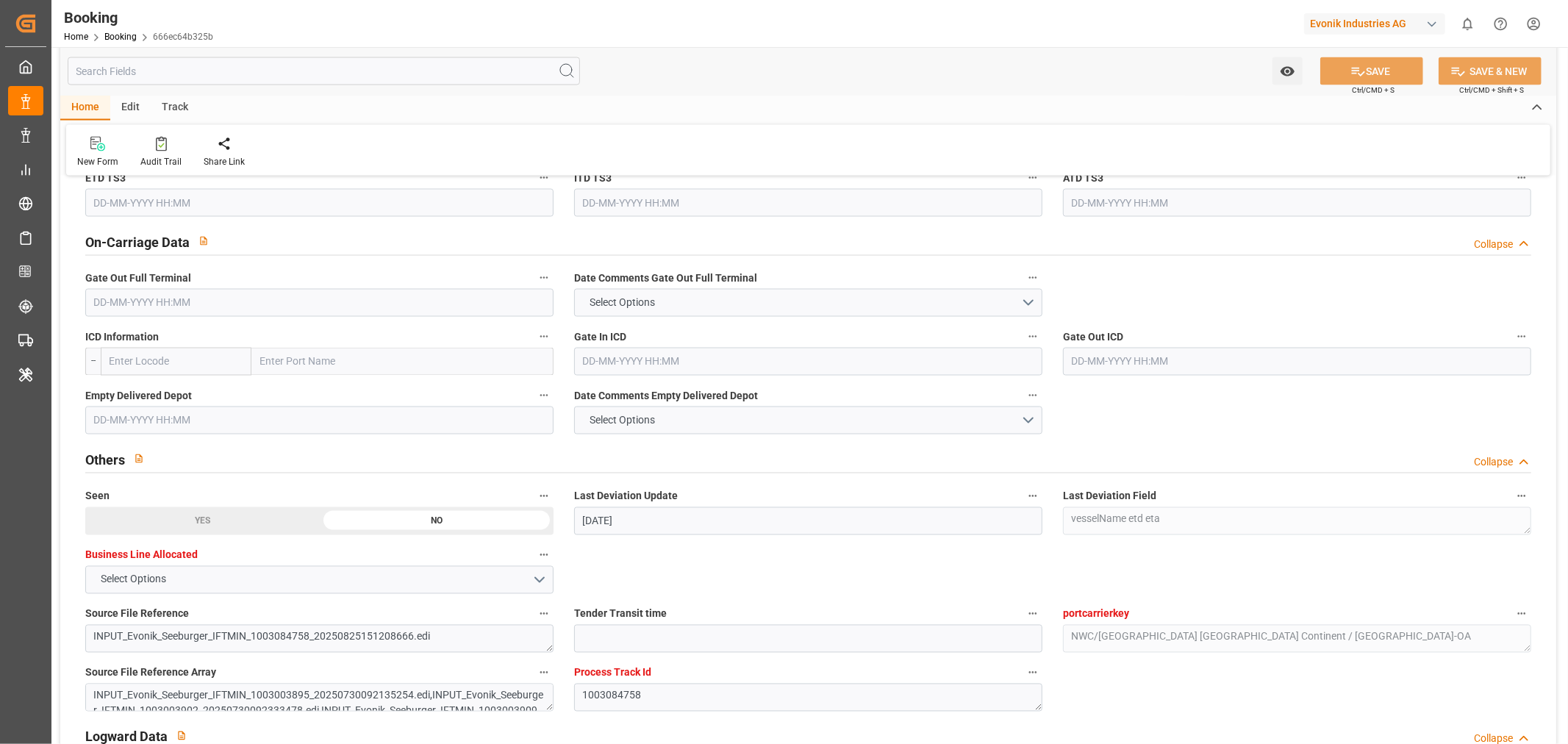
click at [122, 432] on input "text" at bounding box center [319, 420] width 468 height 28
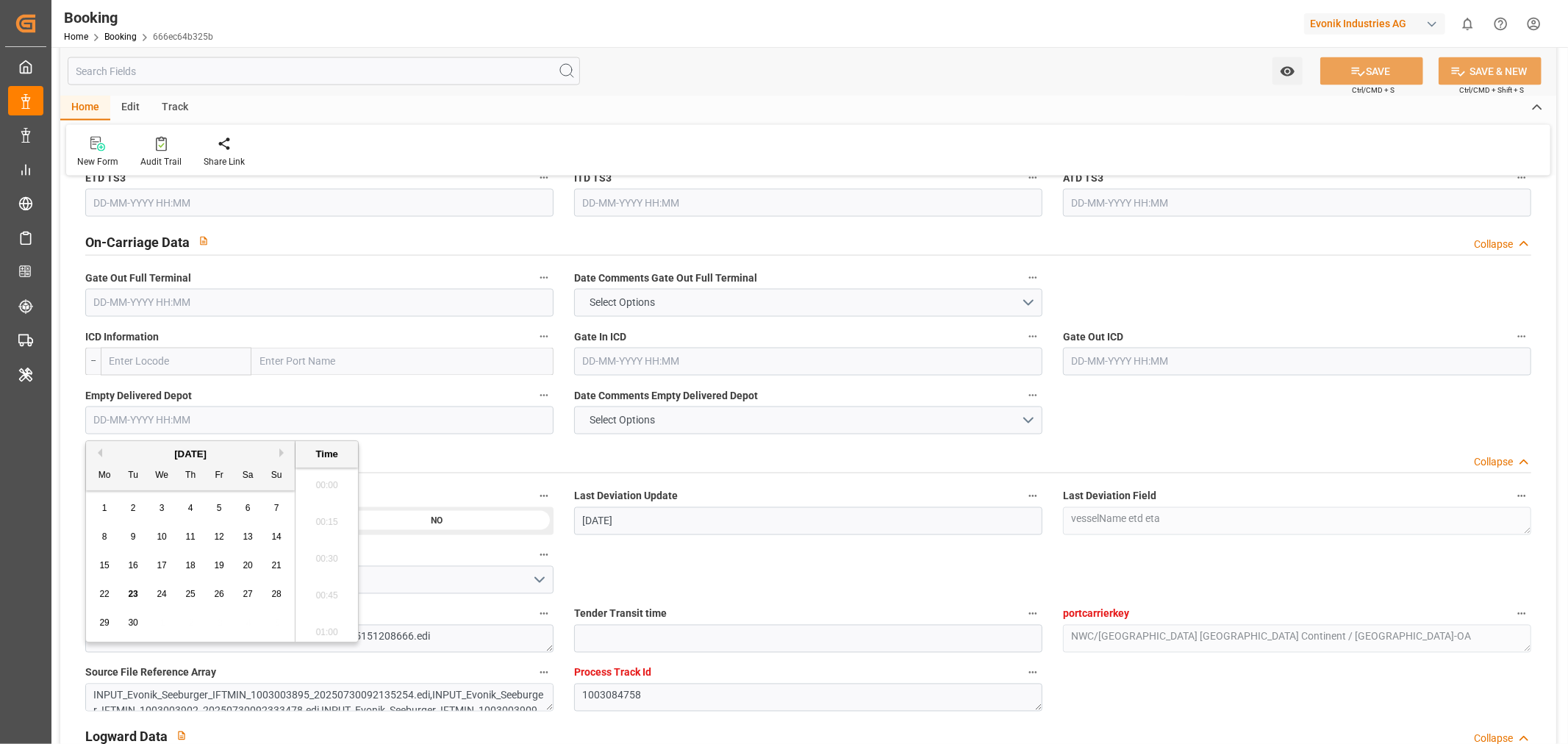
scroll to position [2395, 0]
click at [118, 301] on input "text" at bounding box center [319, 303] width 468 height 28
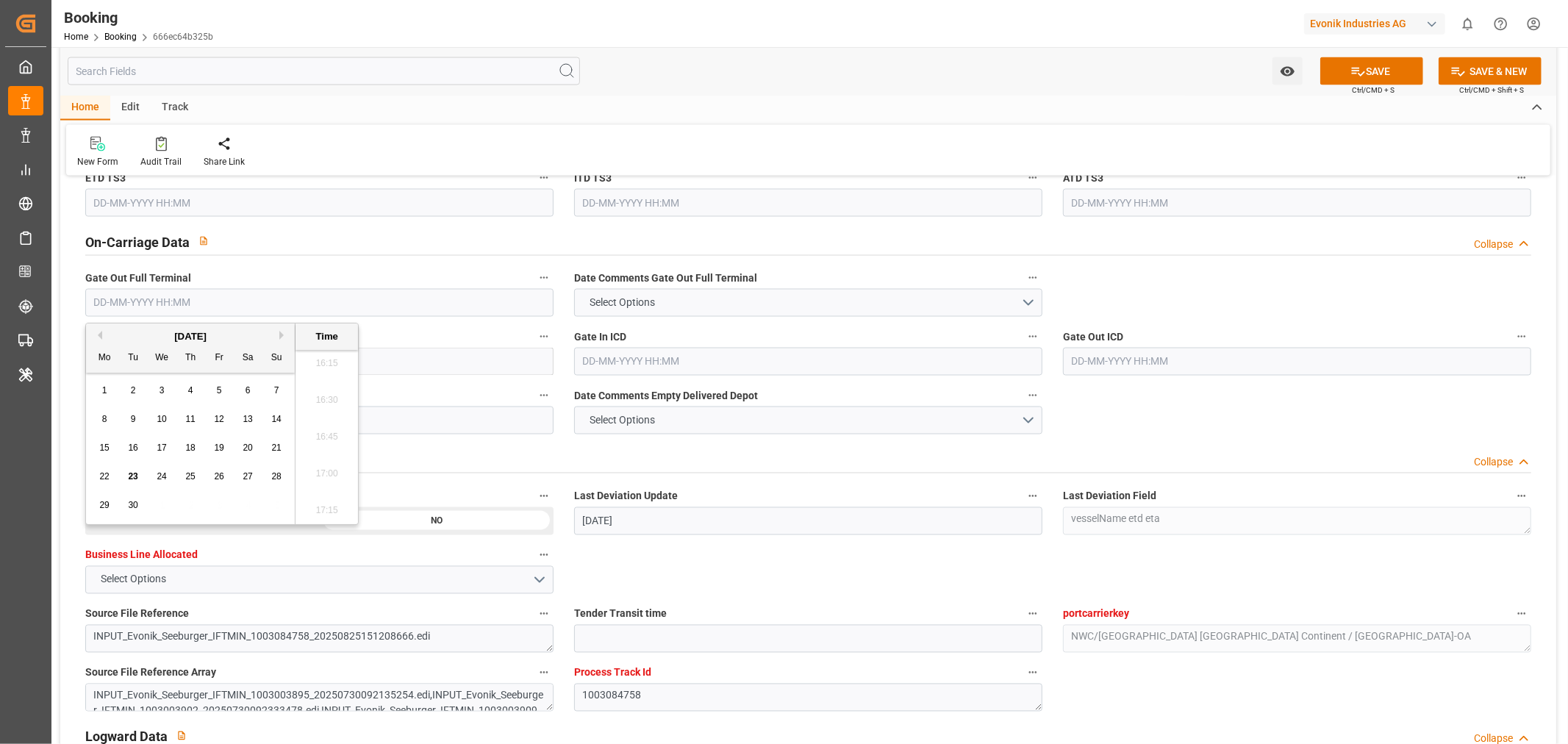
click at [97, 481] on div "22" at bounding box center [104, 477] width 18 height 18
type input "[DATE] 00:00"
click at [1374, 69] on button "SAVE" at bounding box center [1372, 71] width 103 height 28
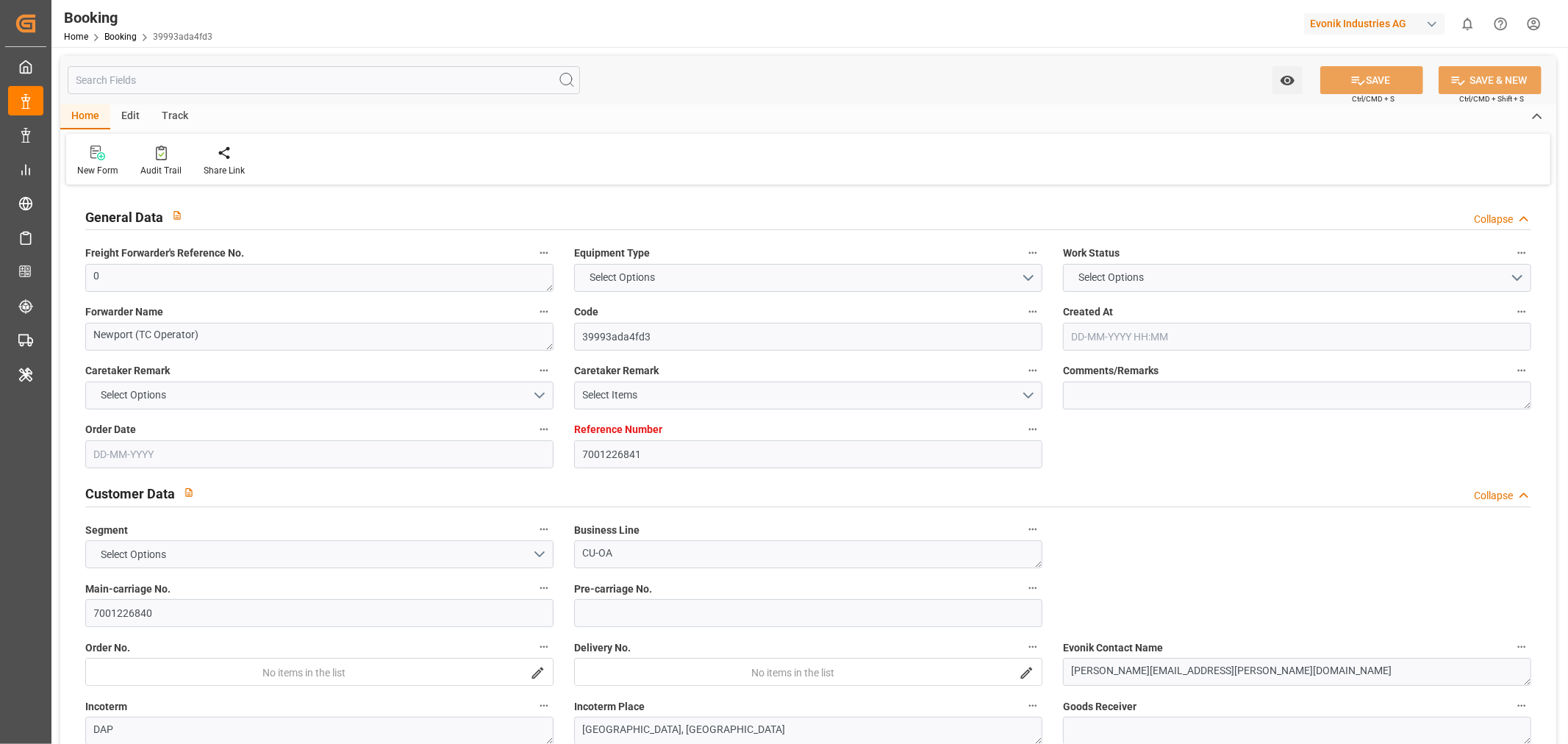
type input "7001226841"
type input "9298698"
type input "Hapag [PERSON_NAME]"
type input "Hapag Lloyd Aktiengesellschaft"
type input "NLRTM"
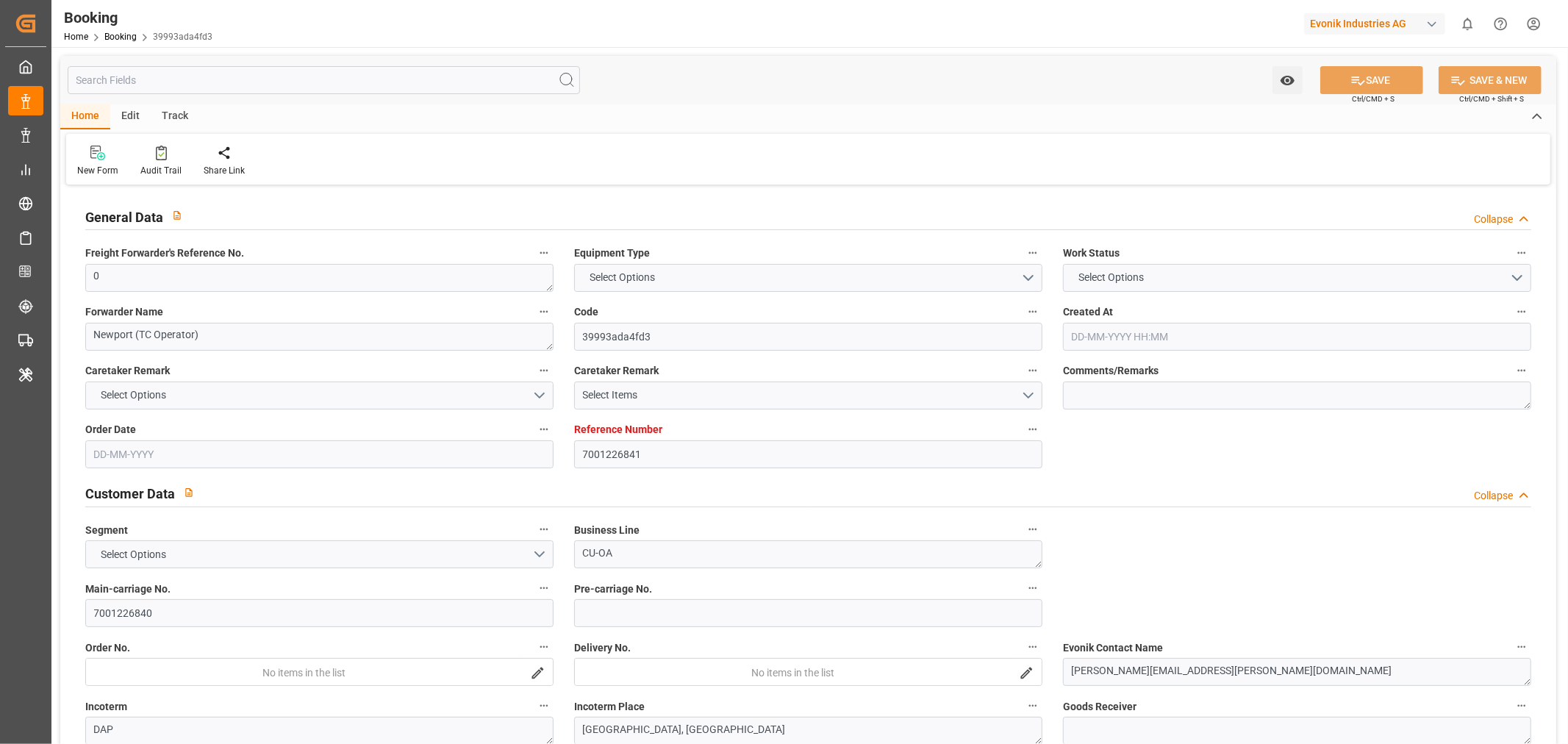
type input "USHOU"
type input "20"
type input "0"
type input "[DATE] 15:43"
type input "[DATE]"
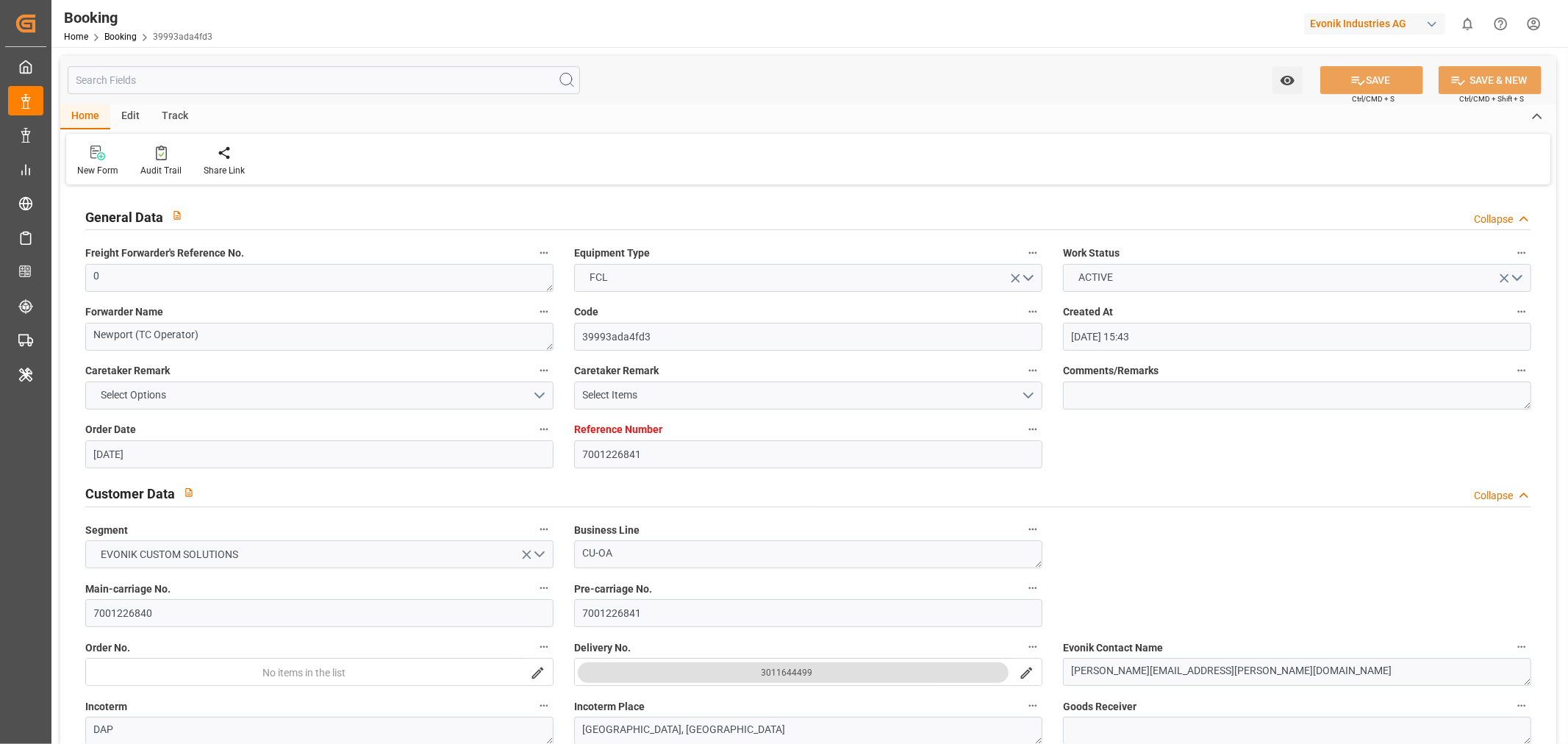
type input "[DATE]"
type input "[DATE] 00:00"
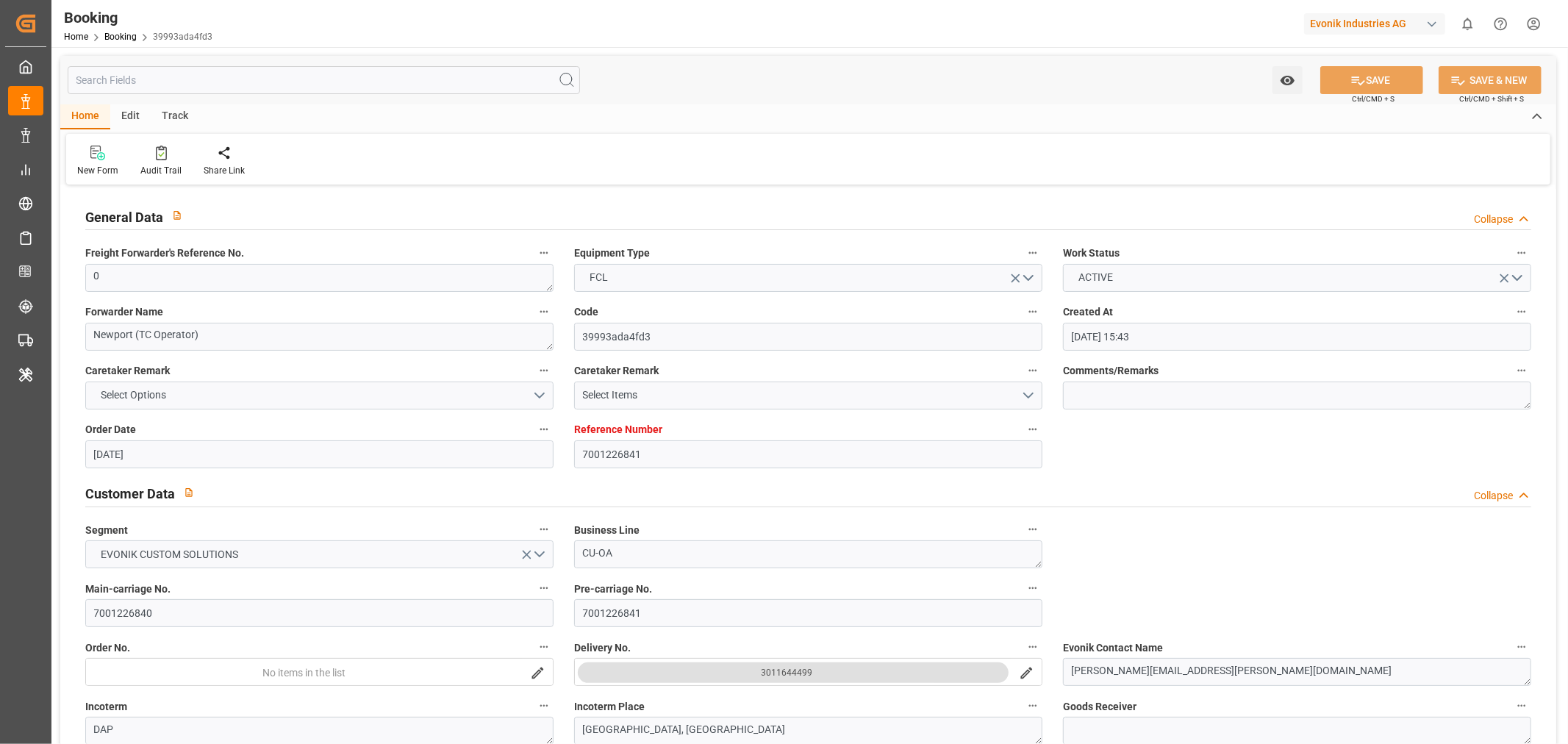
type input "[DATE] 00:00"
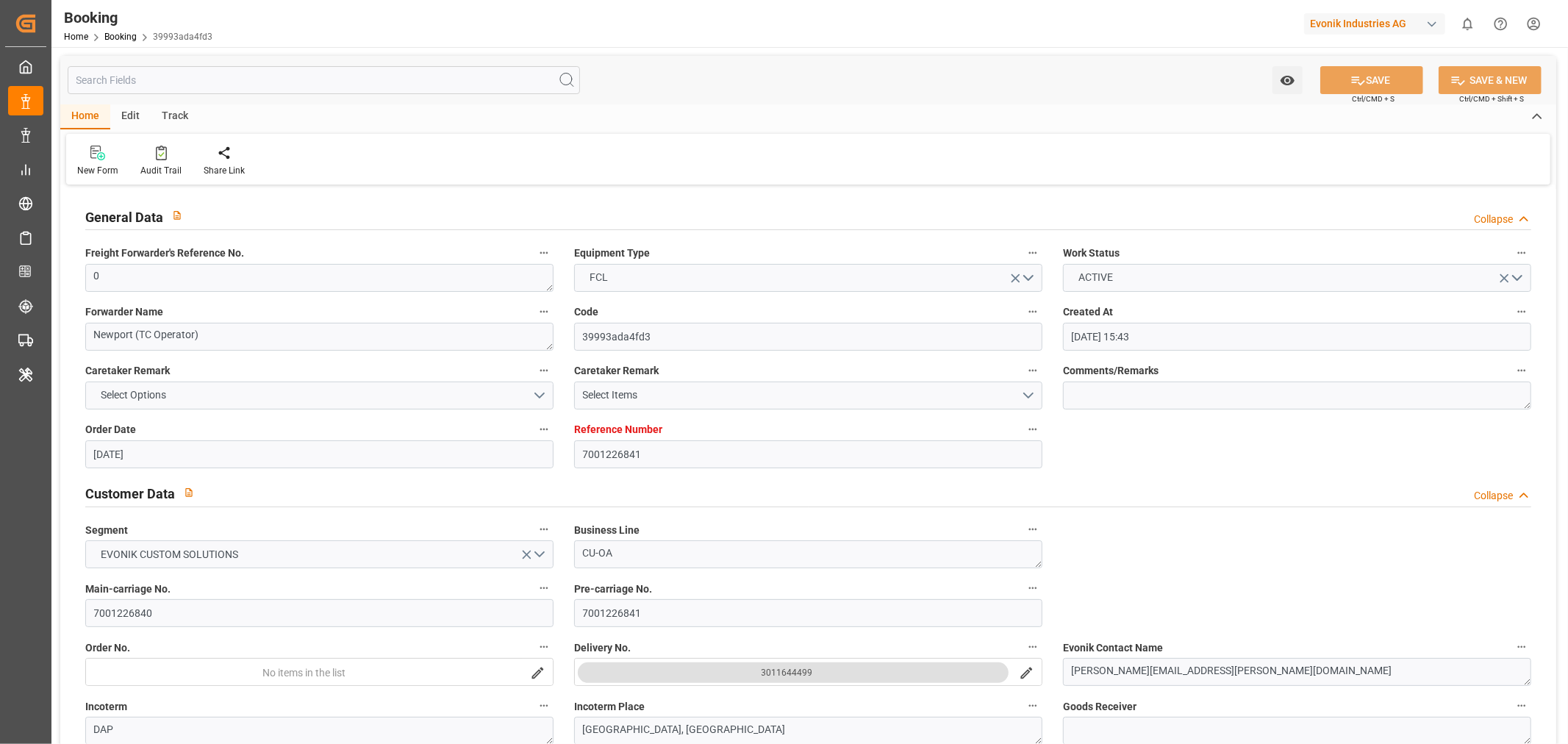
type input "[DATE]"
type input "[DATE] 06:47"
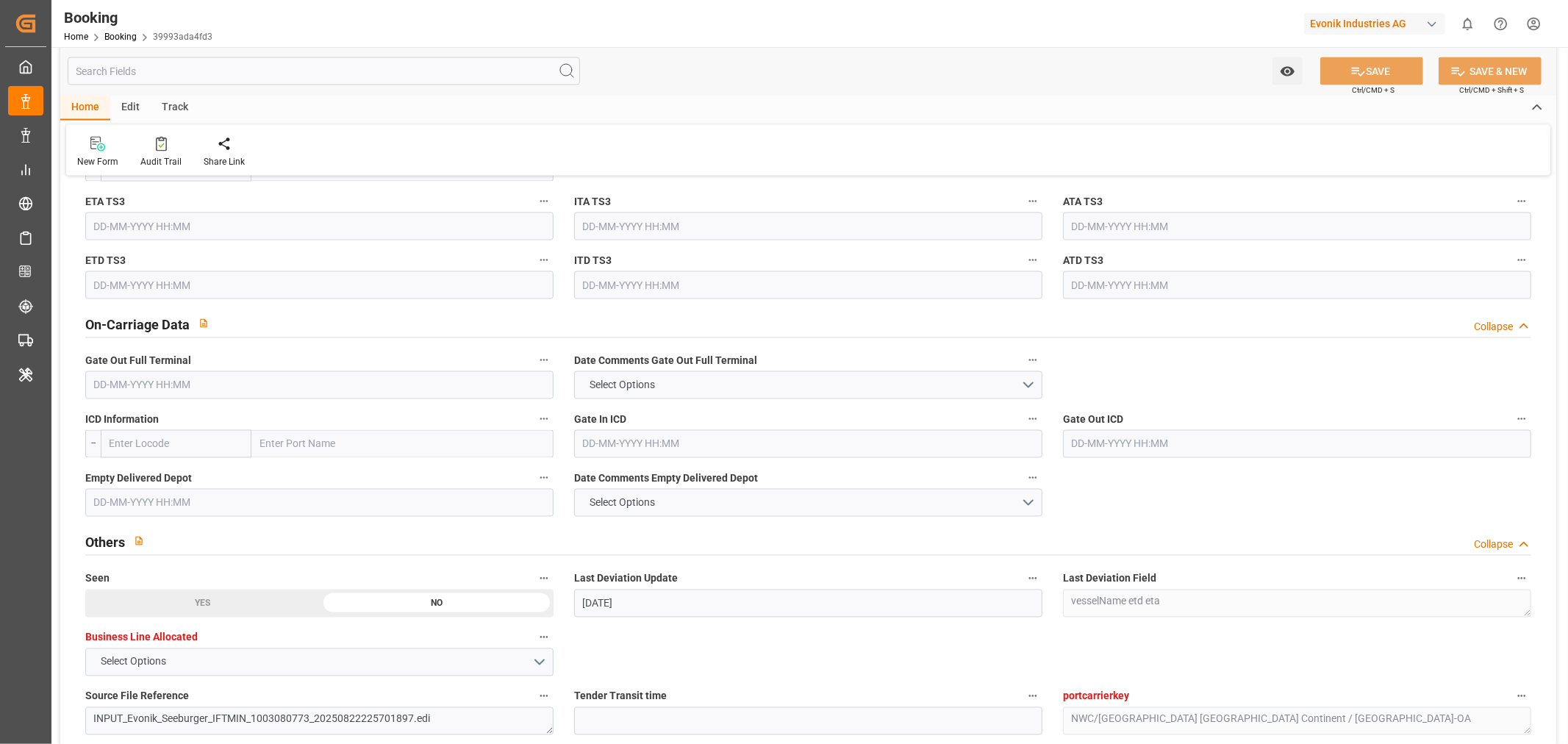
scroll to position [2043, 0]
click at [120, 391] on input "text" at bounding box center [319, 385] width 468 height 28
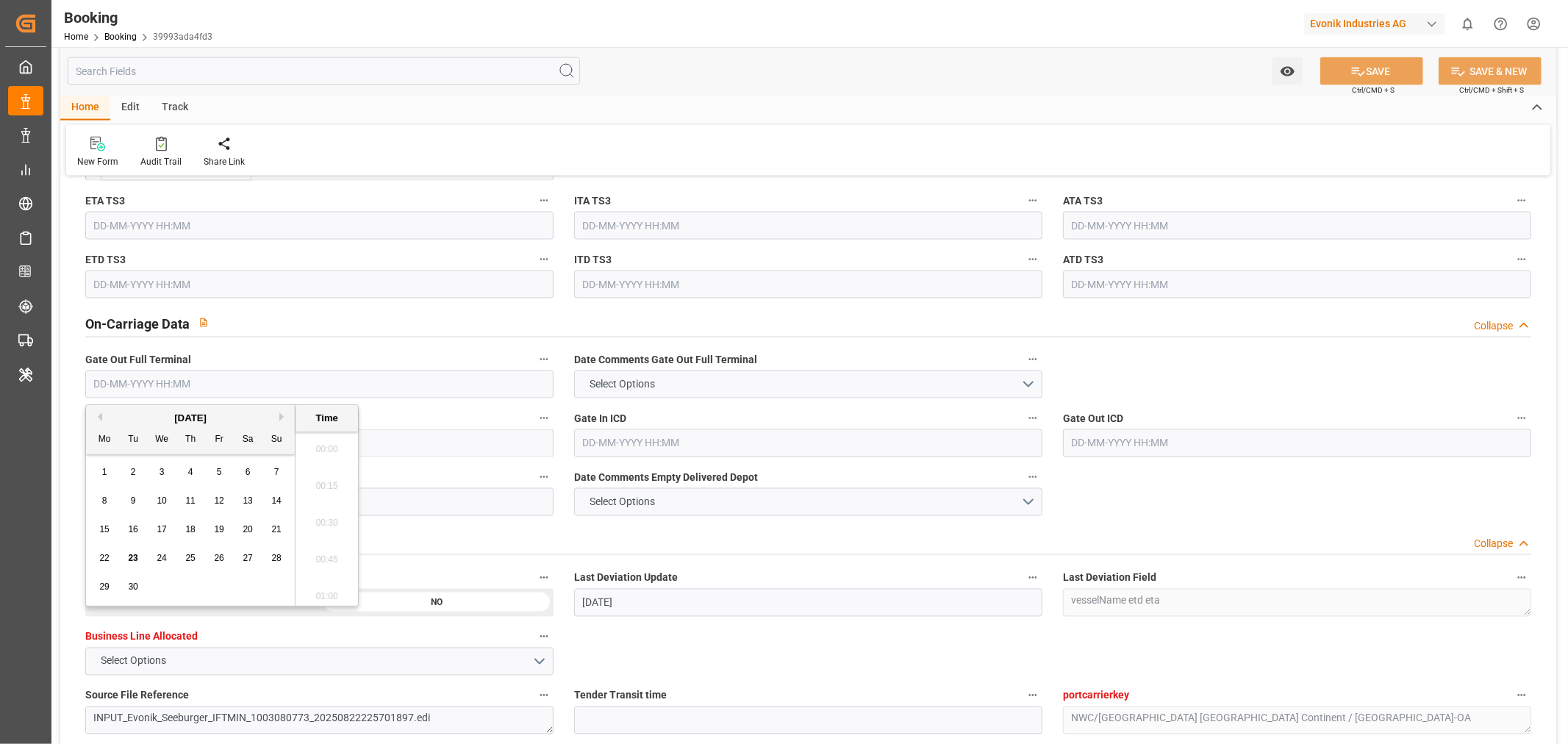
scroll to position [2395, 0]
click at [106, 559] on span "22" at bounding box center [103, 558] width 9 height 10
type input "[DATE] 00:00"
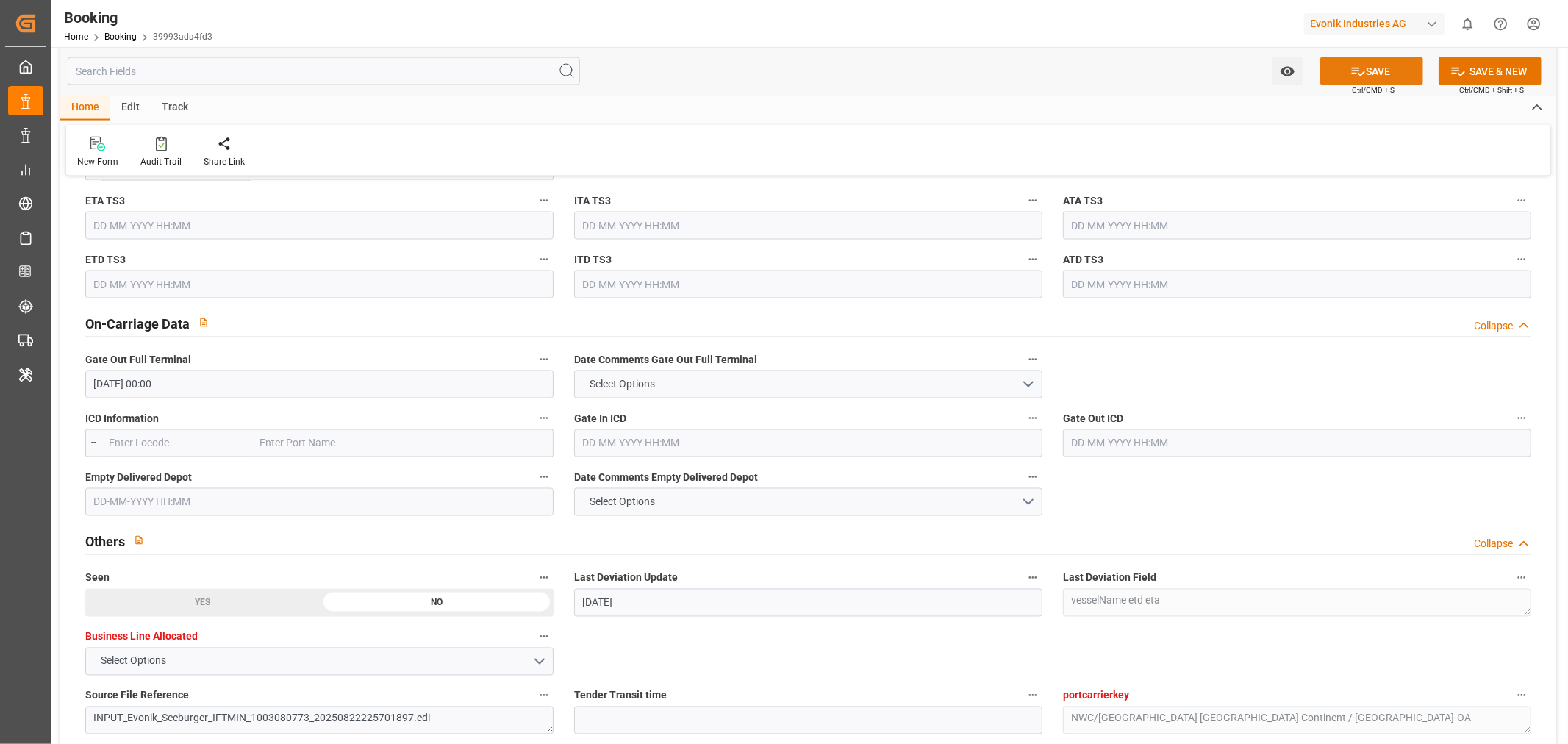
click at [1374, 78] on button "SAVE" at bounding box center [1372, 71] width 103 height 28
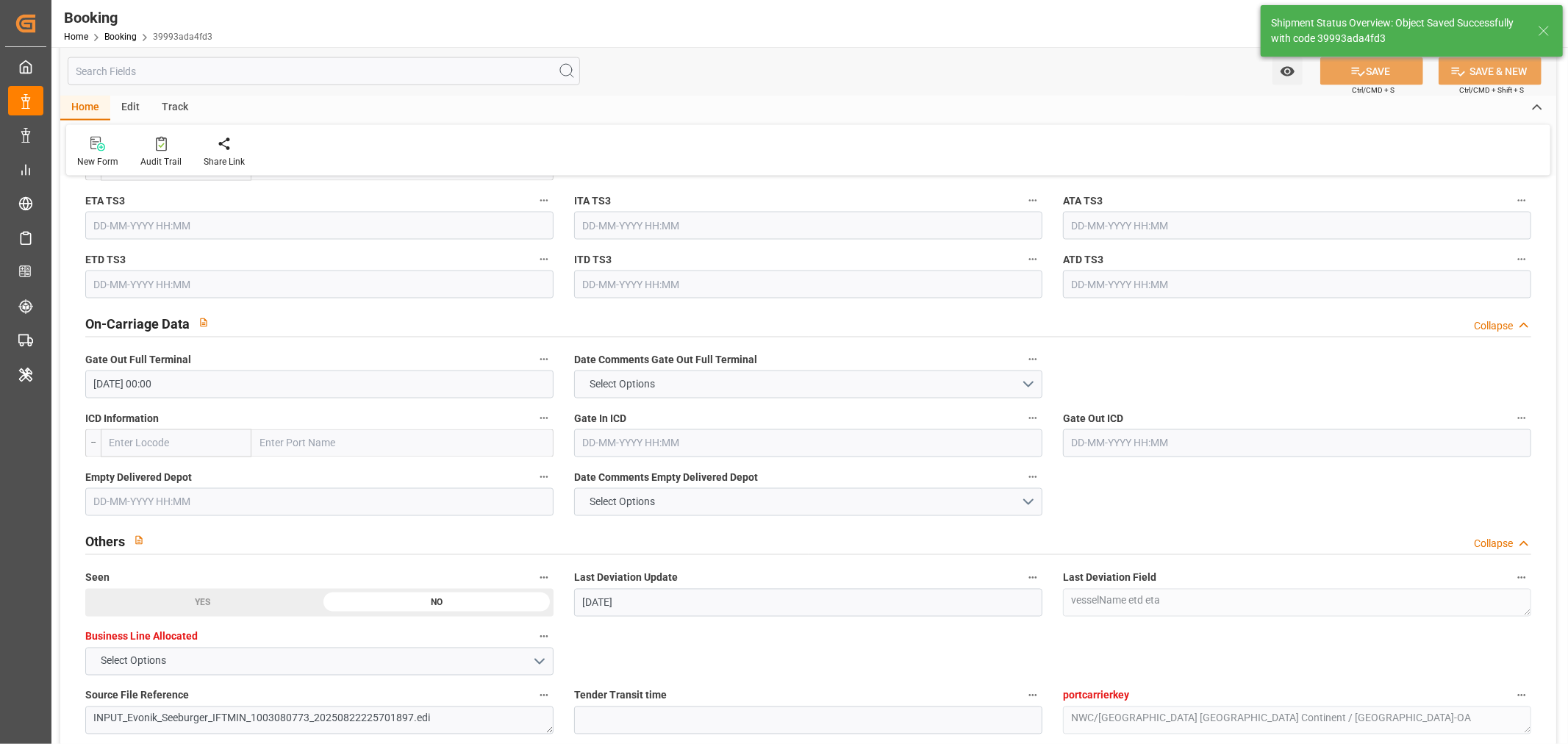
type textarea "[PERSON_NAME]"
type input "[DATE] 11:20"
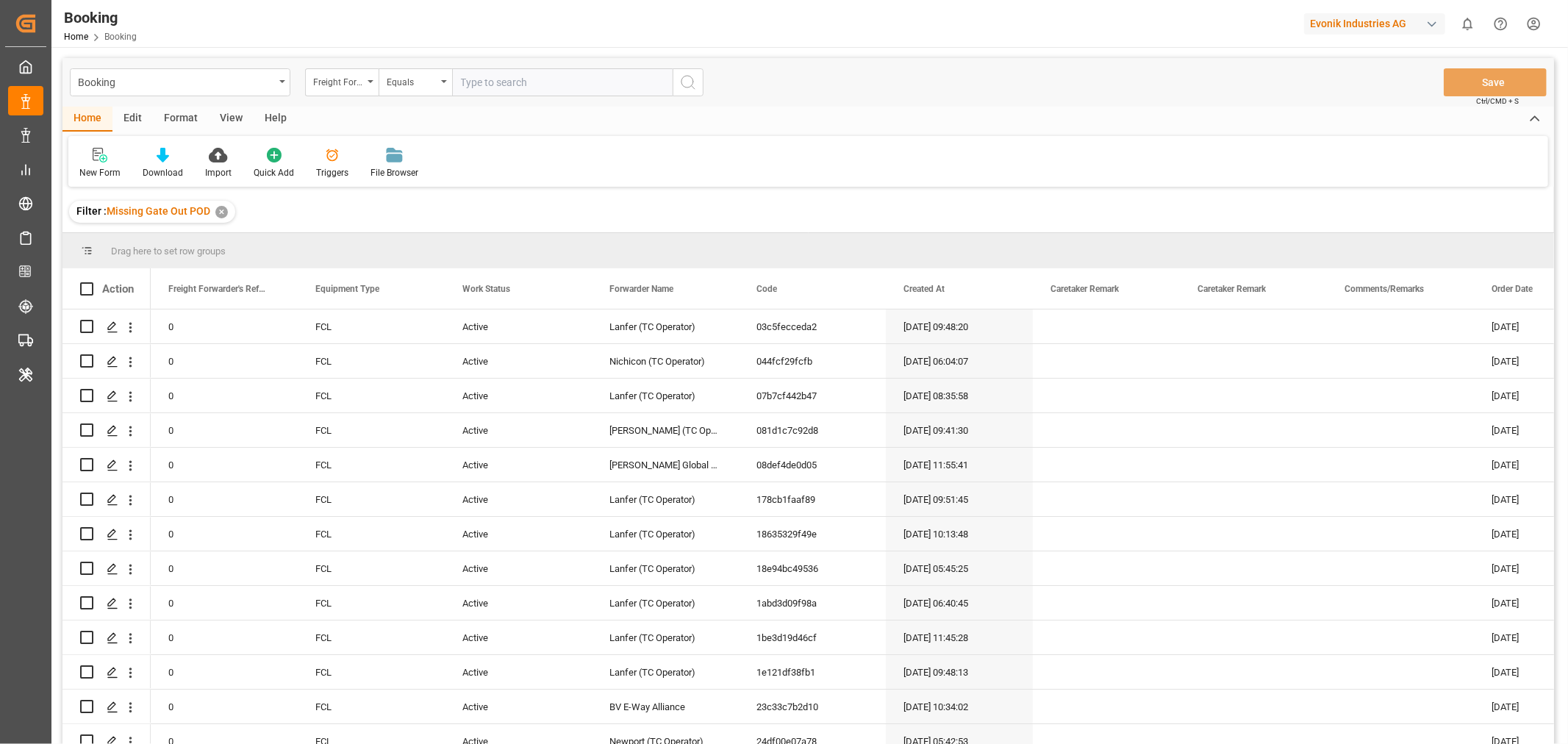
click at [215, 115] on div "View" at bounding box center [231, 119] width 45 height 25
click at [102, 169] on div "Default" at bounding box center [93, 172] width 28 height 13
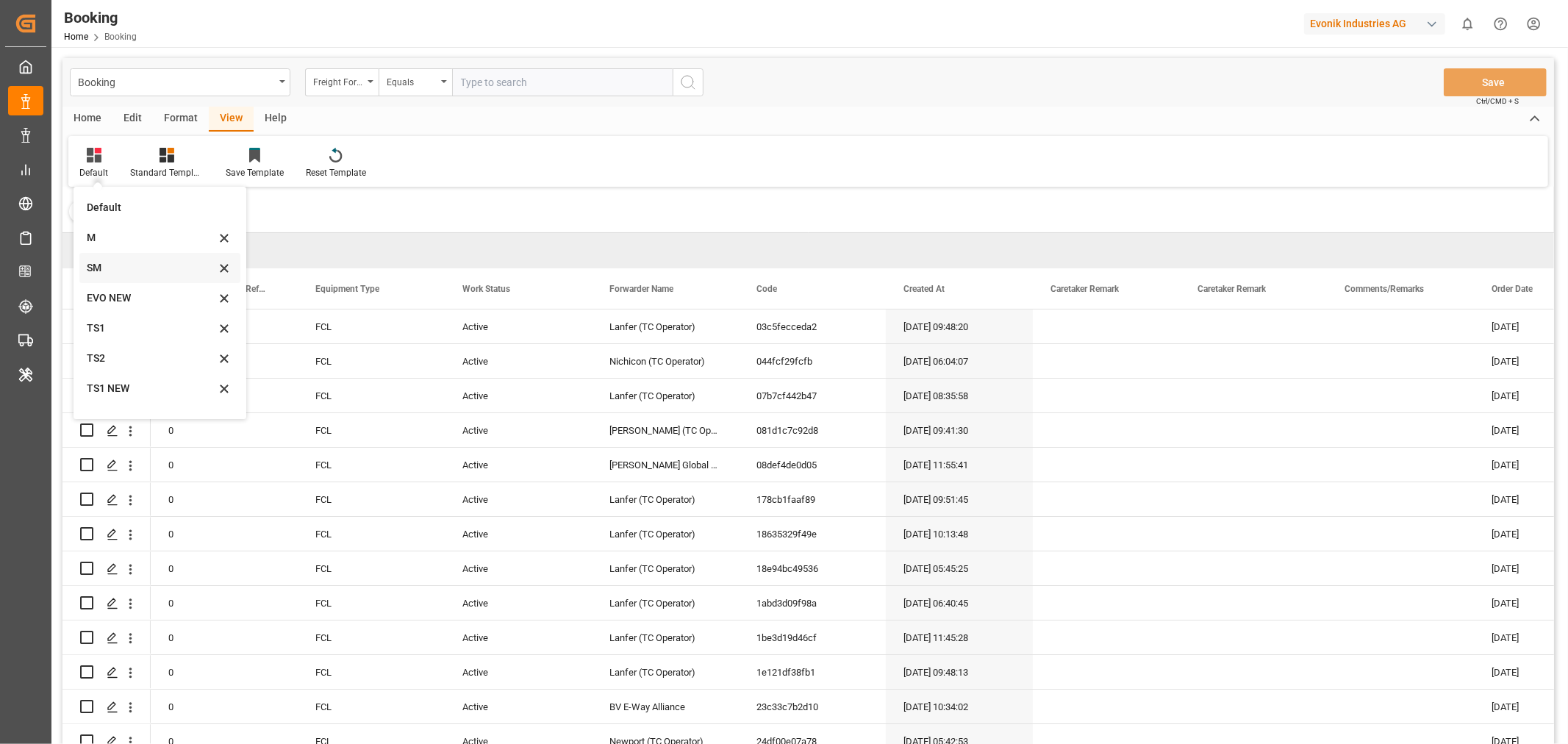
scroll to position [50, 0]
click at [99, 223] on div "SM" at bounding box center [151, 218] width 128 height 16
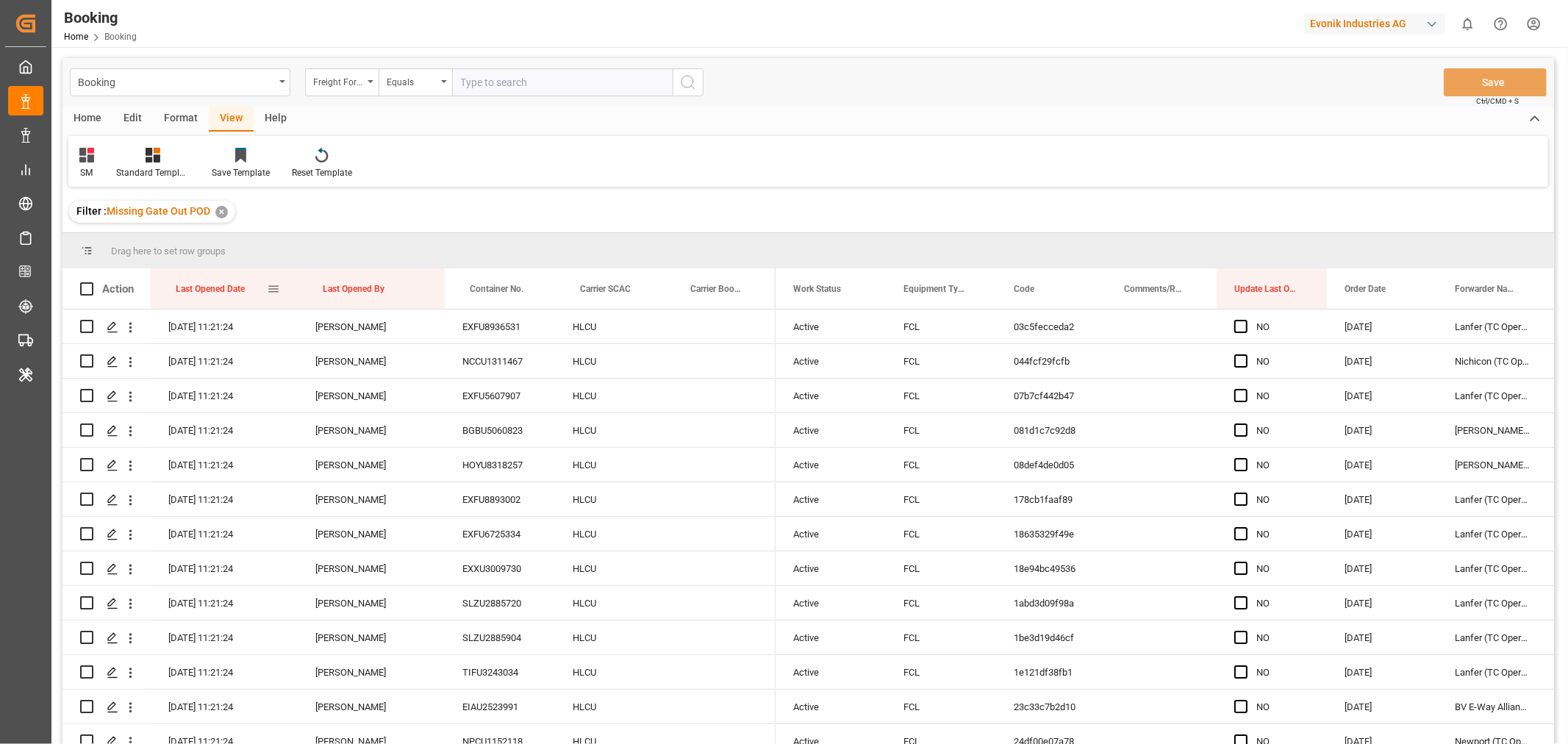
click at [252, 290] on div "Last Opened Date" at bounding box center [221, 288] width 91 height 40
drag, startPoint x: 601, startPoint y: 294, endPoint x: 611, endPoint y: 253, distance: 42.2
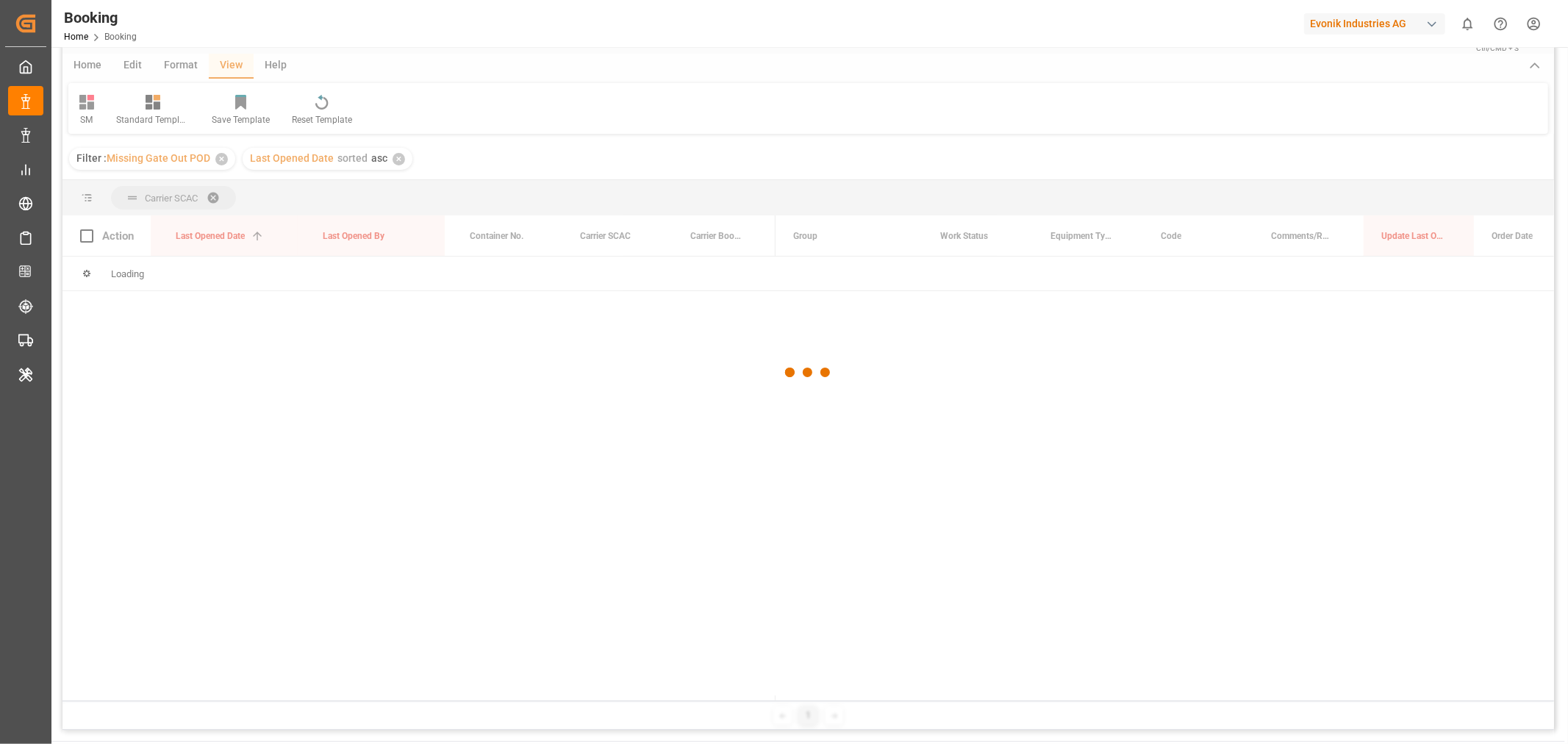
scroll to position [82, 0]
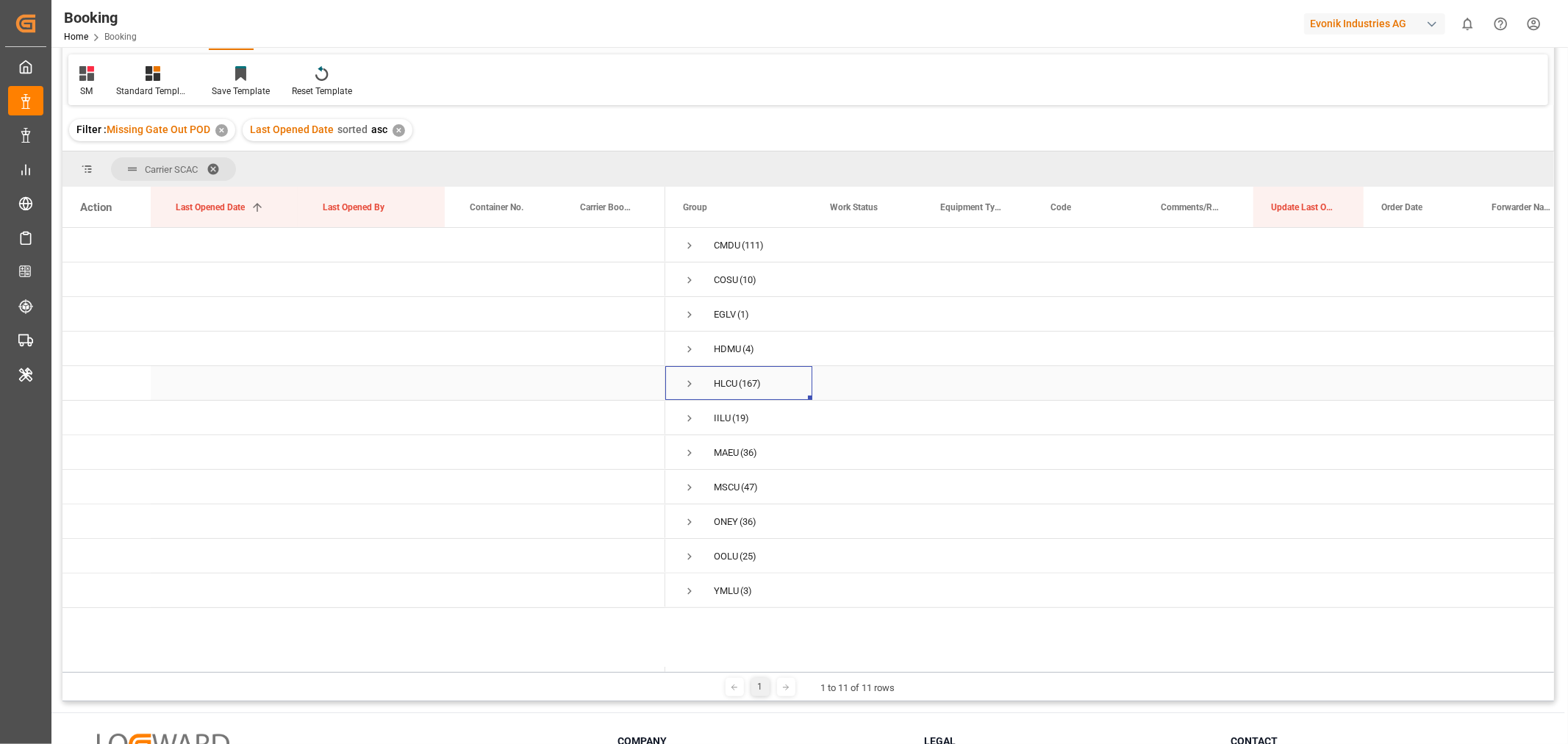
click at [689, 381] on span "Press SPACE to select this row." at bounding box center [689, 383] width 13 height 13
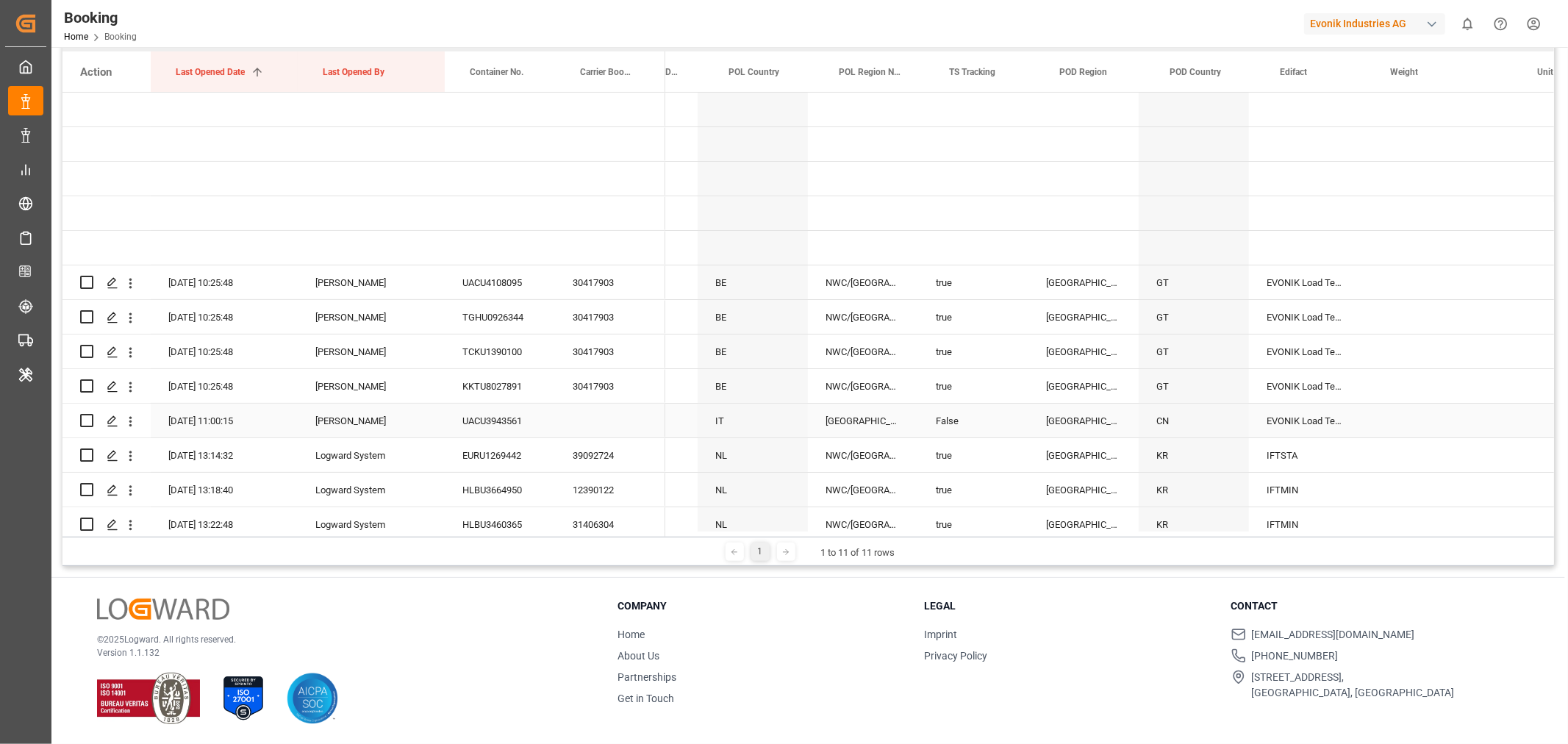
scroll to position [0, 0]
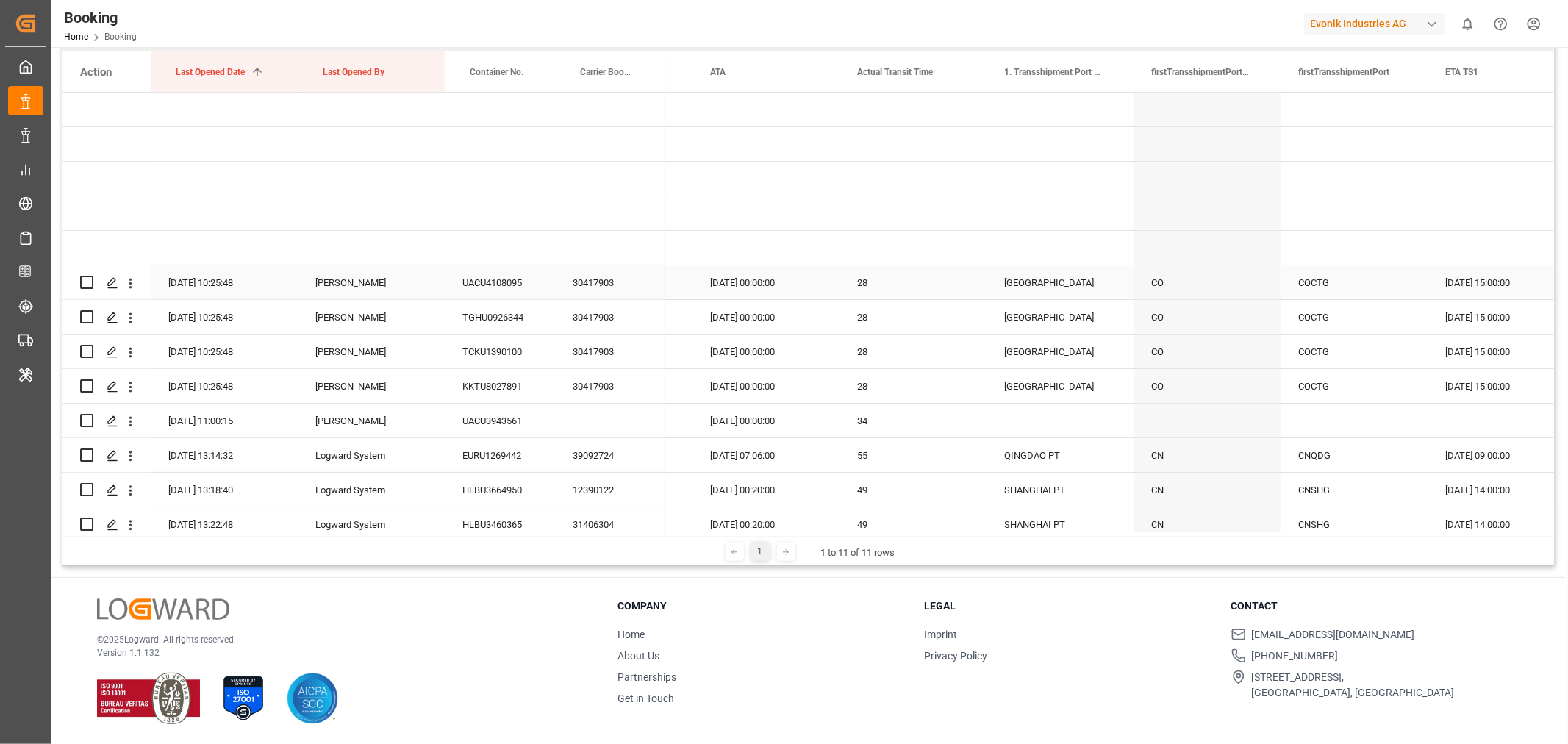
click at [584, 288] on div "30417903" at bounding box center [610, 282] width 110 height 34
click at [1206, 16] on div at bounding box center [1232, 24] width 124 height 26
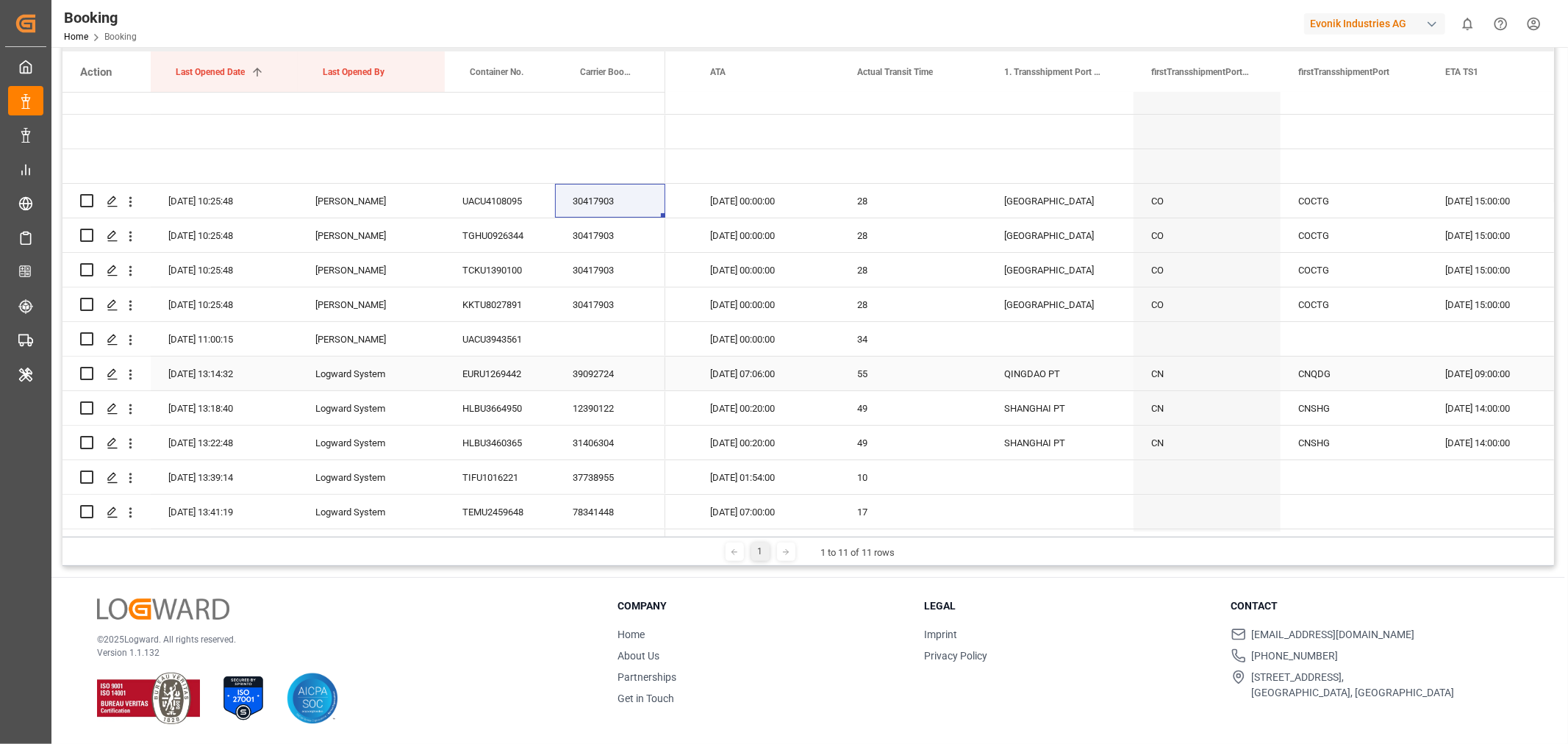
click at [498, 362] on div "EURU1269442" at bounding box center [500, 373] width 110 height 34
click at [497, 347] on div "UACU3943561" at bounding box center [500, 338] width 110 height 34
click at [619, 381] on div "39092724" at bounding box center [610, 373] width 110 height 34
click at [621, 370] on div "39092724" at bounding box center [610, 373] width 110 height 34
click at [629, 363] on div "39092724" at bounding box center [610, 373] width 110 height 34
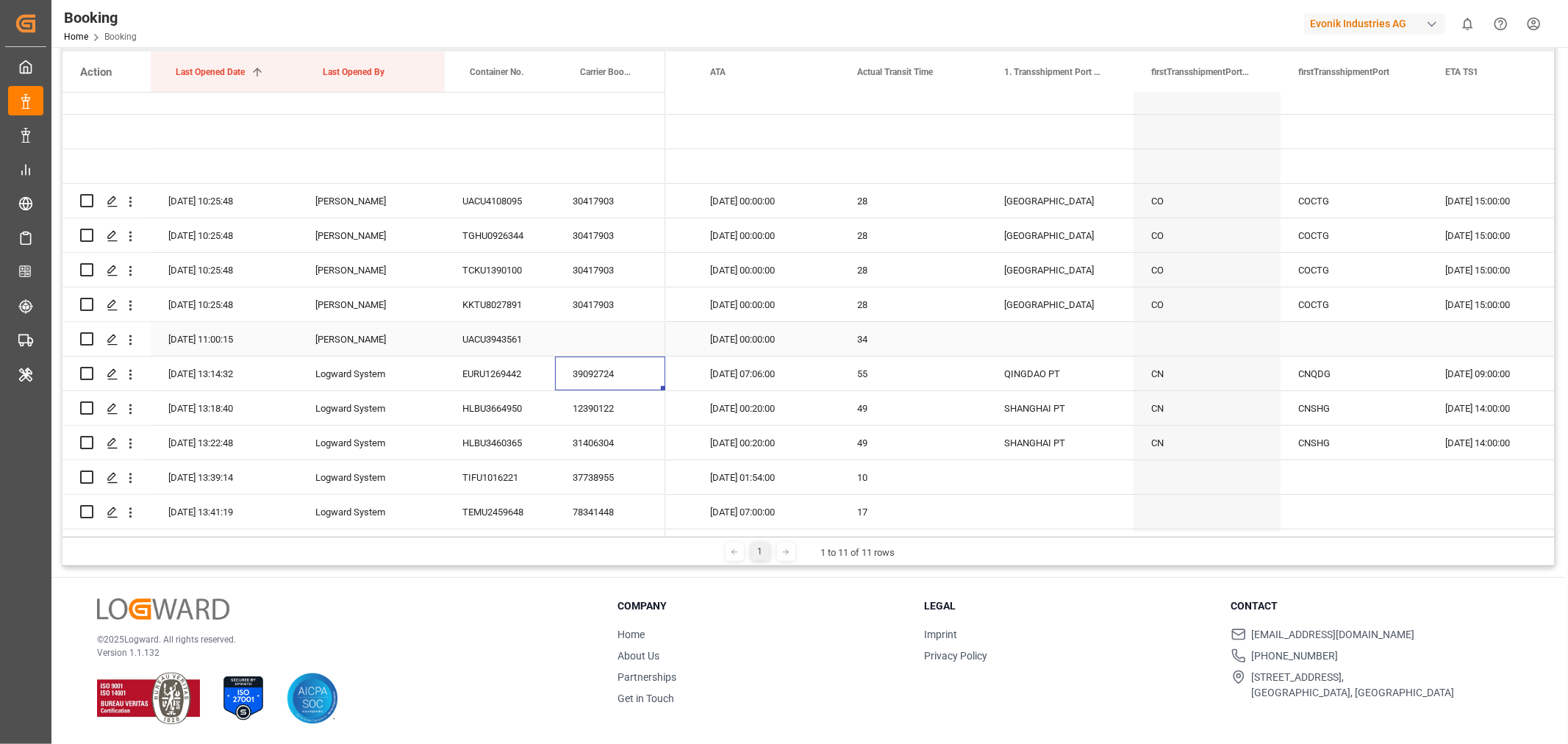
scroll to position [245, 0]
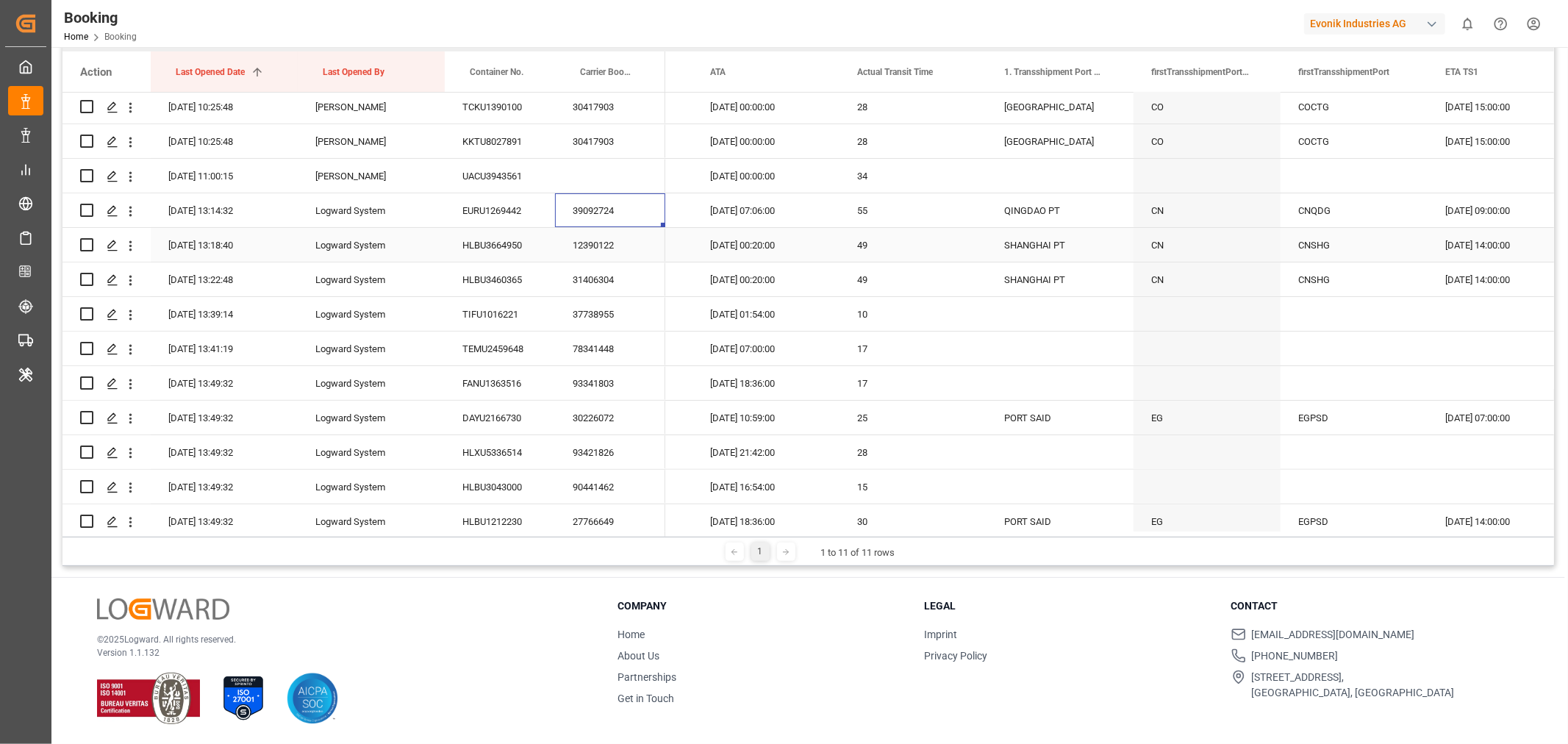
click at [577, 251] on div "12390122" at bounding box center [610, 245] width 110 height 34
click at [133, 247] on icon "open menu" at bounding box center [131, 246] width 15 height 16
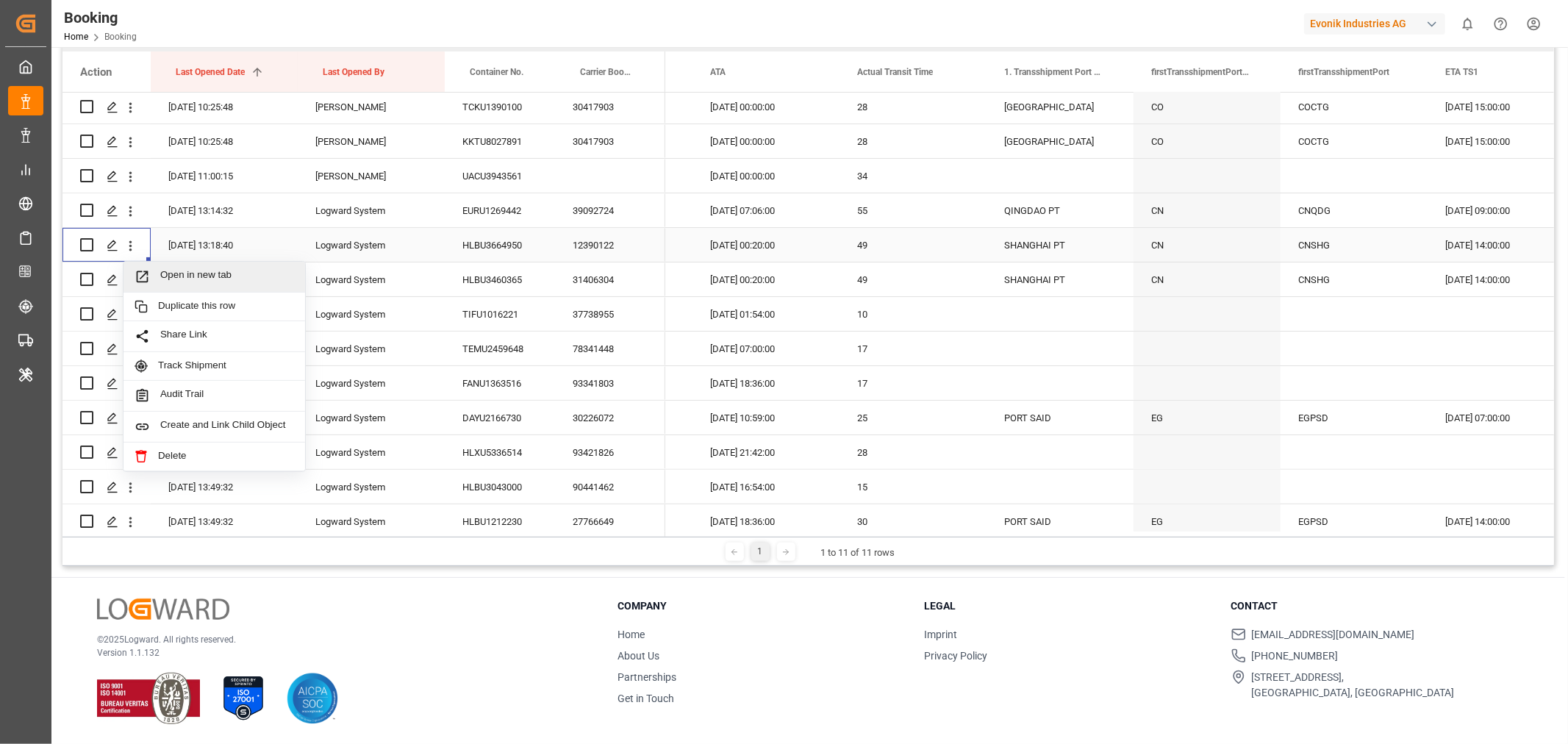
click at [233, 280] on span "Open in new tab" at bounding box center [226, 277] width 133 height 16
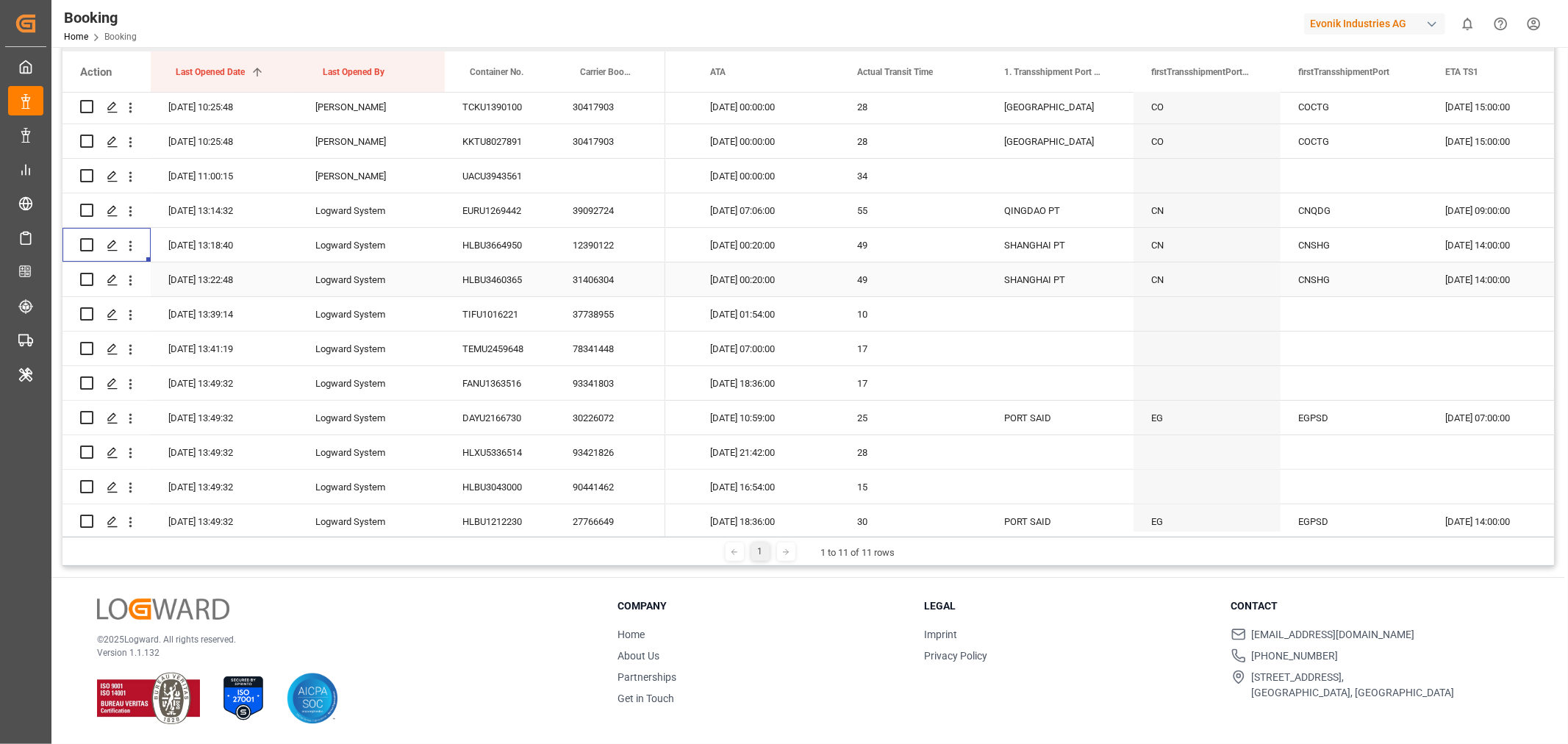
click at [594, 285] on div "31406304" at bounding box center [610, 279] width 110 height 34
click at [597, 317] on div "37738955" at bounding box center [610, 313] width 110 height 34
click at [584, 354] on div "78341448" at bounding box center [610, 348] width 110 height 34
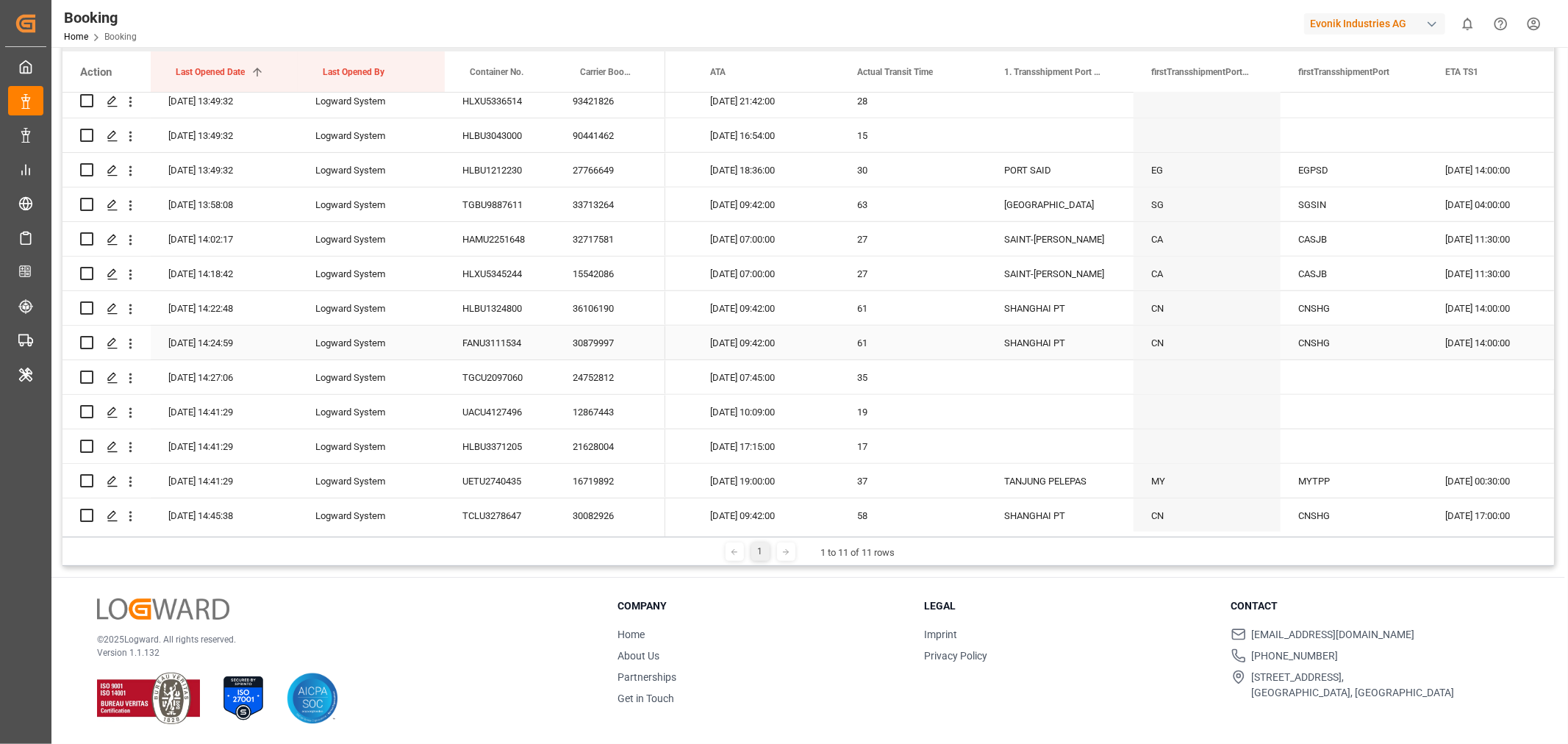
scroll to position [326, 0]
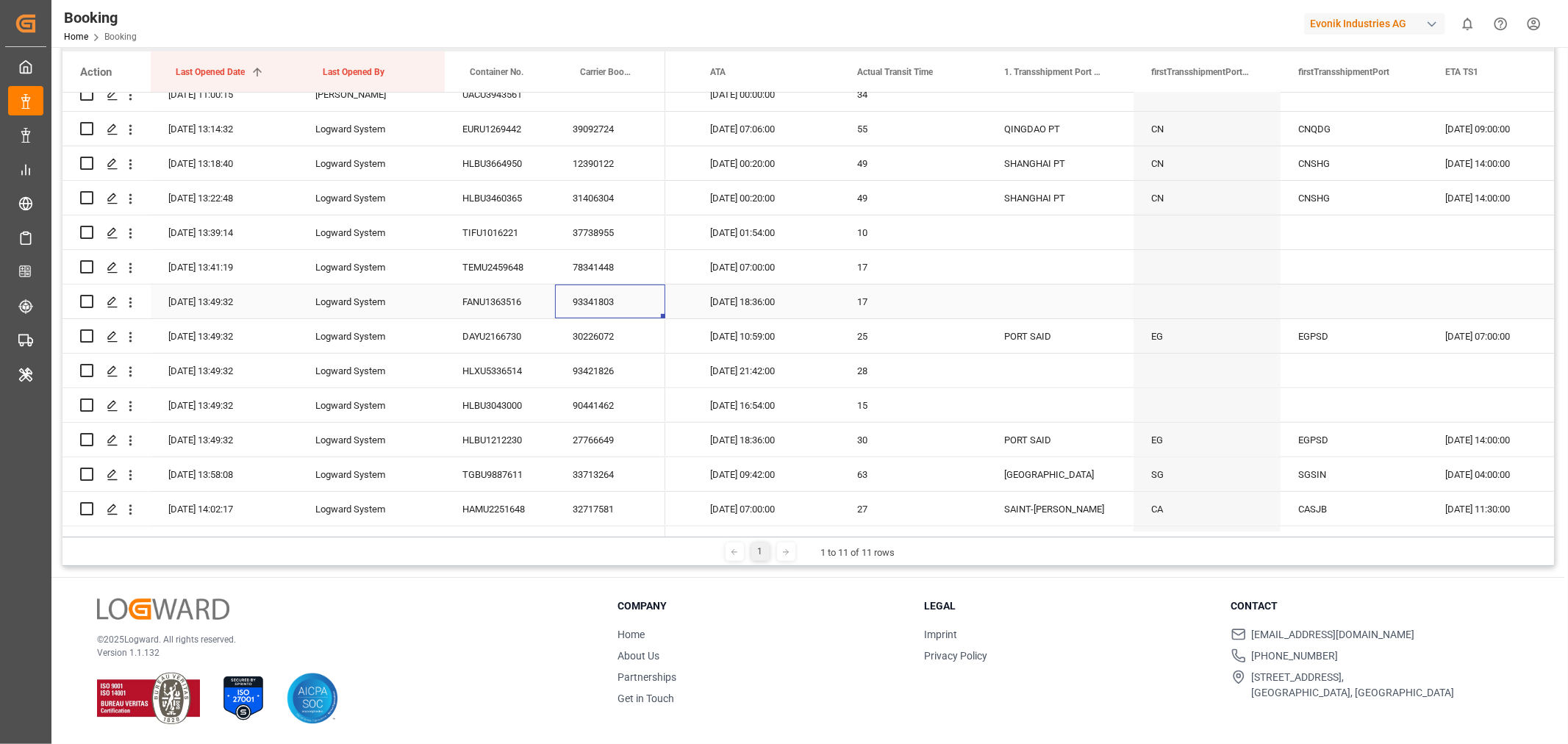
click at [605, 310] on div "93341803" at bounding box center [610, 301] width 110 height 34
click at [582, 344] on div "30226072" at bounding box center [610, 336] width 110 height 34
click at [601, 371] on div "93421826" at bounding box center [610, 370] width 110 height 34
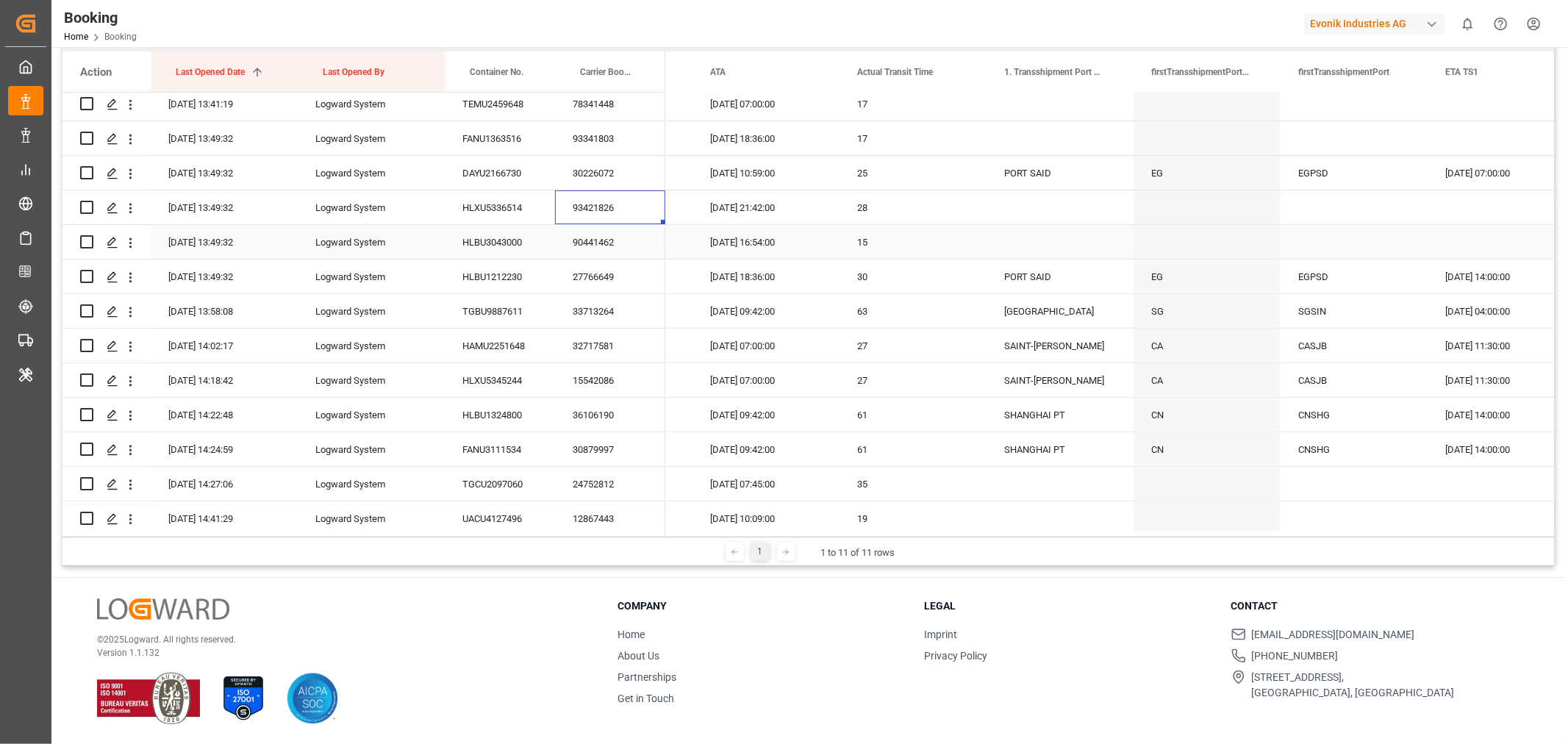
click at [588, 238] on div "90441462" at bounding box center [610, 241] width 110 height 34
click at [129, 239] on icon "open menu" at bounding box center [130, 243] width 3 height 10
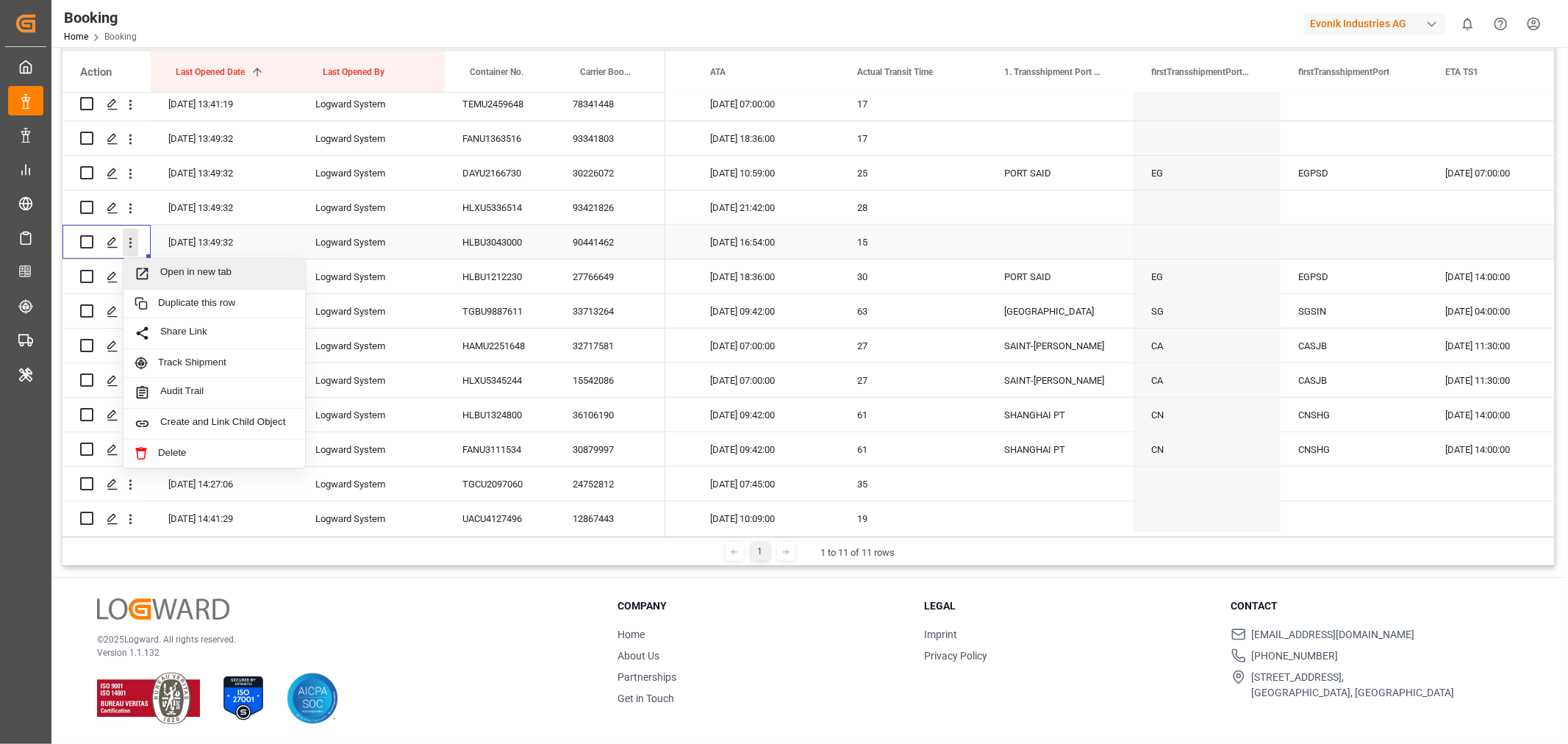
click at [179, 272] on span "Open in new tab" at bounding box center [226, 274] width 133 height 16
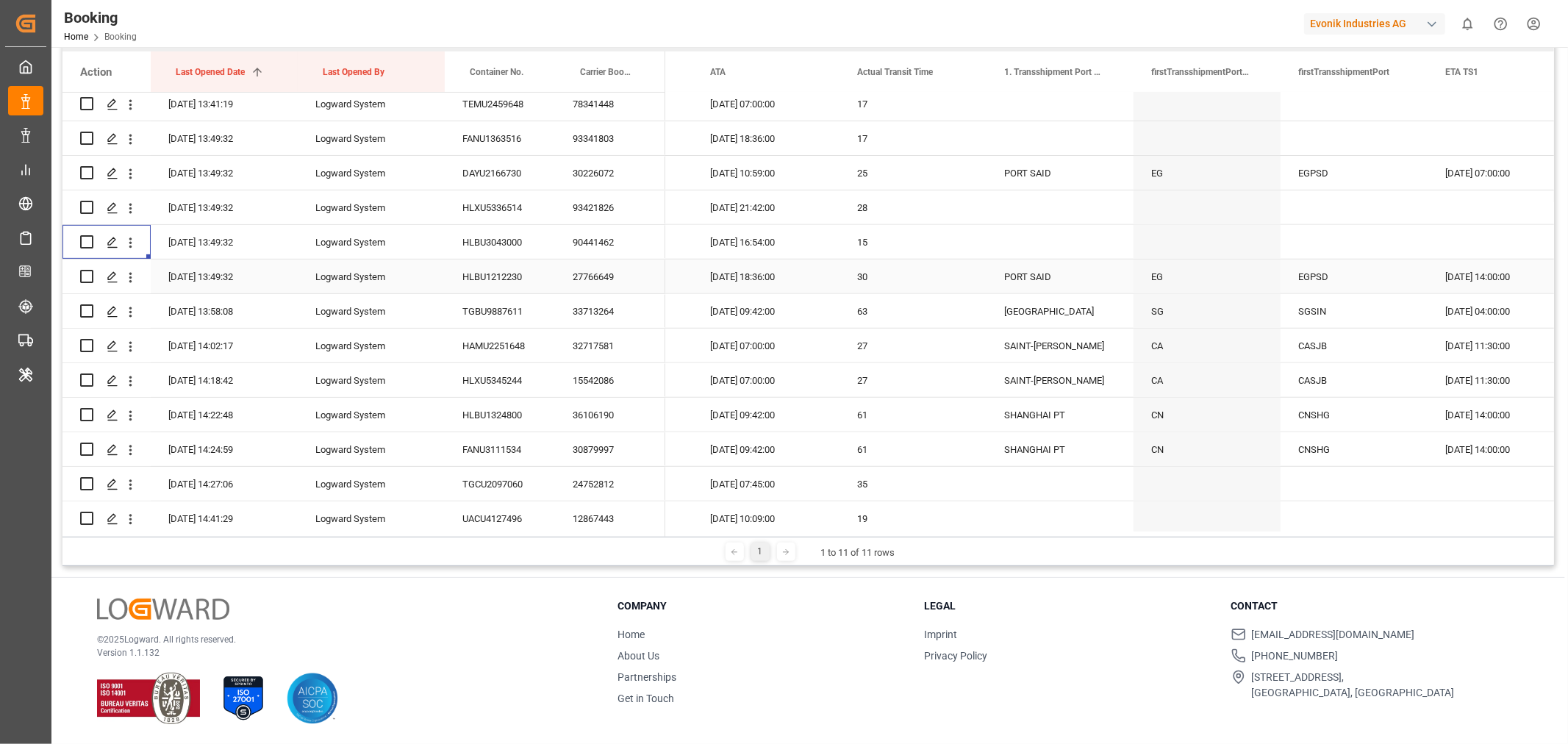
click at [613, 282] on div "27766649" at bounding box center [610, 276] width 110 height 34
click at [593, 311] on div "33713264" at bounding box center [610, 311] width 110 height 34
click at [588, 351] on div "32717581" at bounding box center [610, 345] width 110 height 34
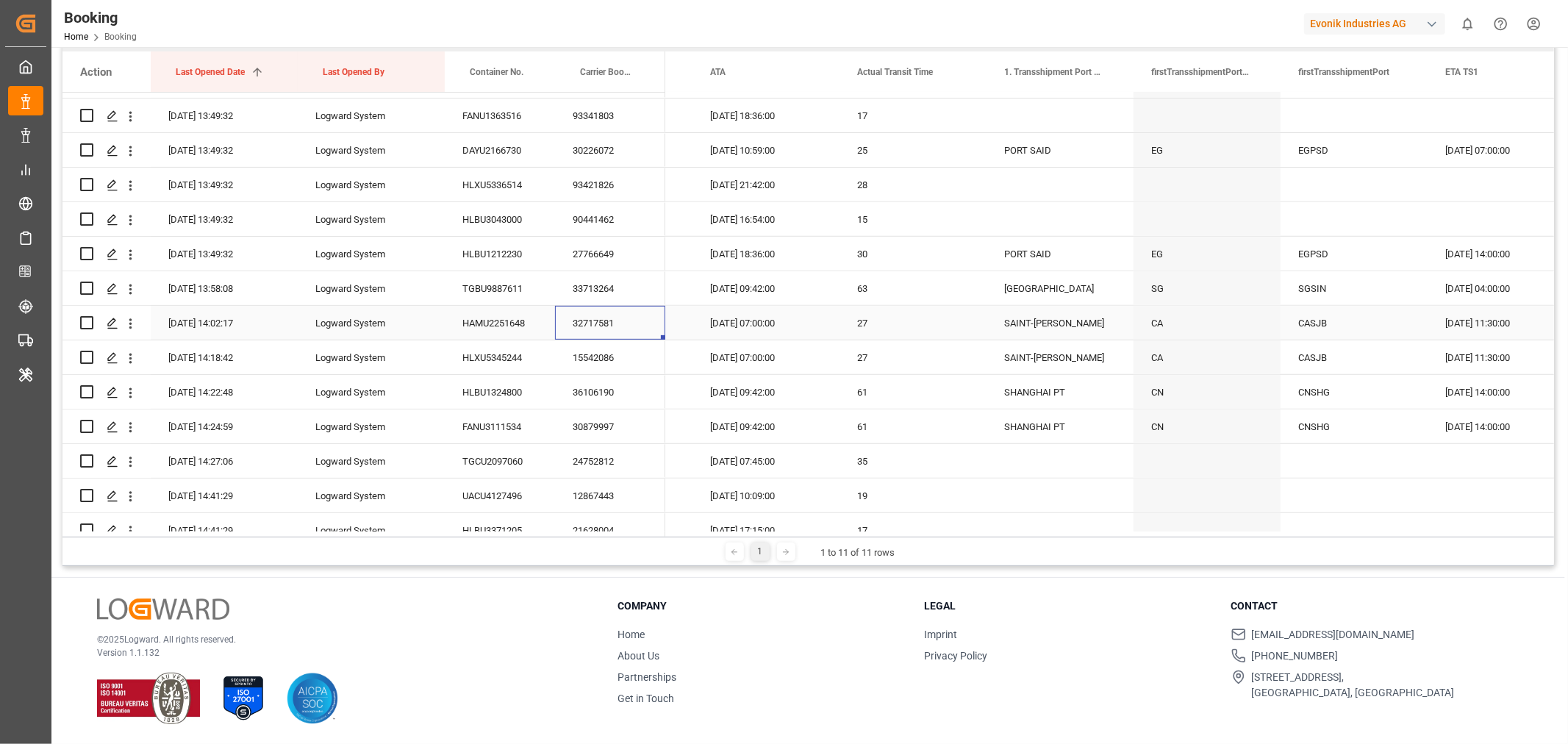
scroll to position [654, 0]
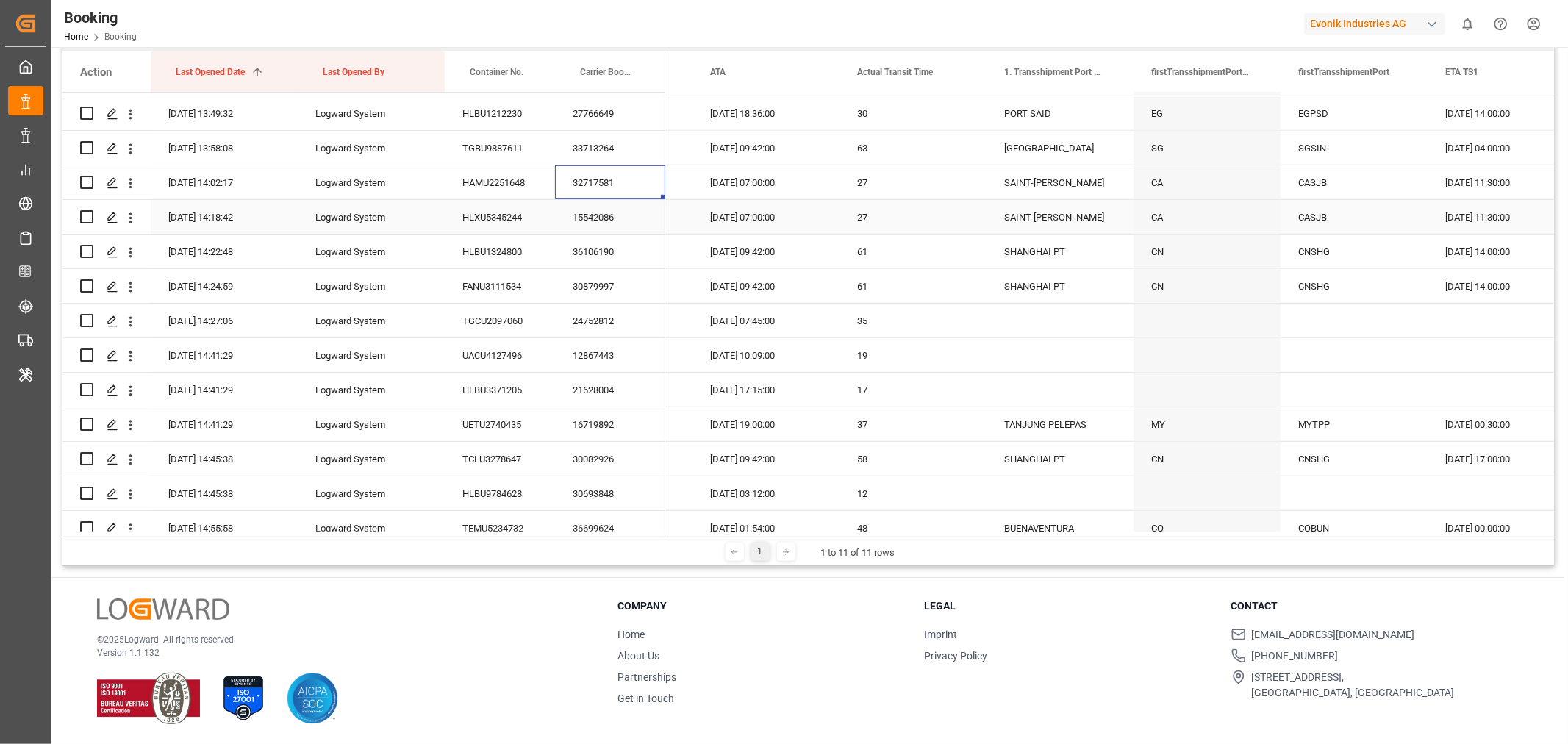
click at [614, 208] on div "15542086" at bounding box center [610, 216] width 110 height 34
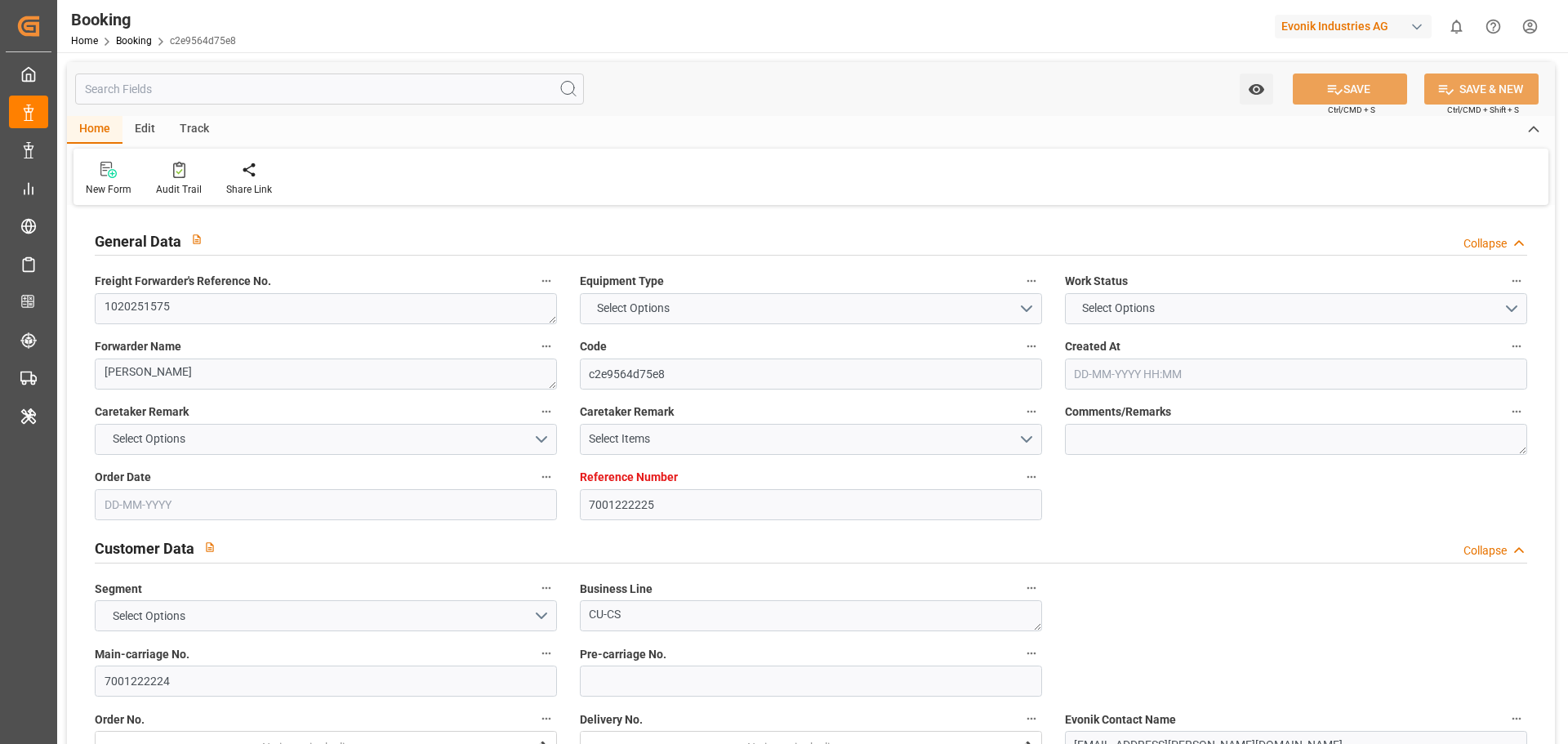
type input "7001222225"
type input "9321524"
type input "Hapag [PERSON_NAME]"
type input "Hapag Lloyd Aktiengesellschaft"
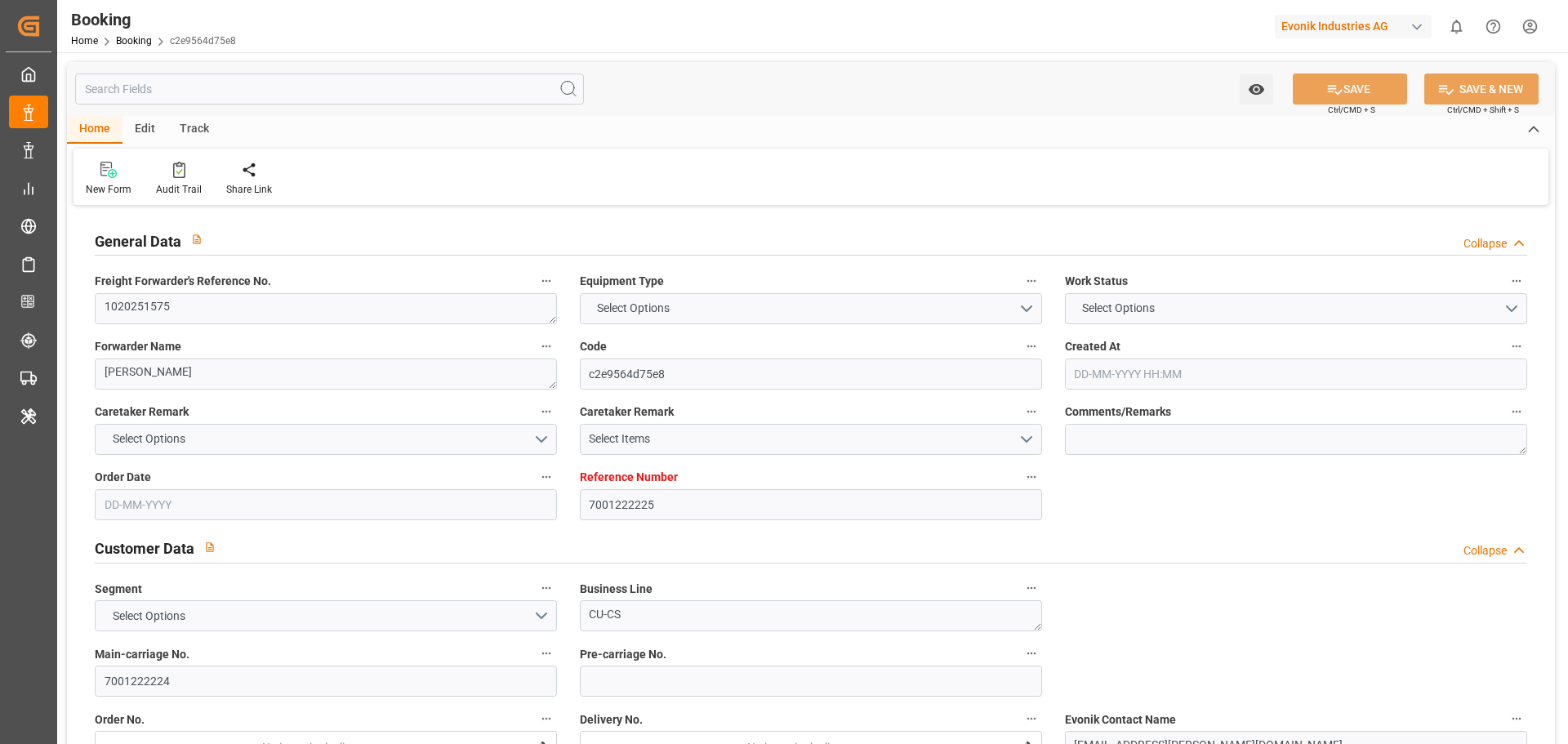
type input "NLRTM"
type input "KRPUS"
type input "49"
type input "CNSHG"
type input "0"
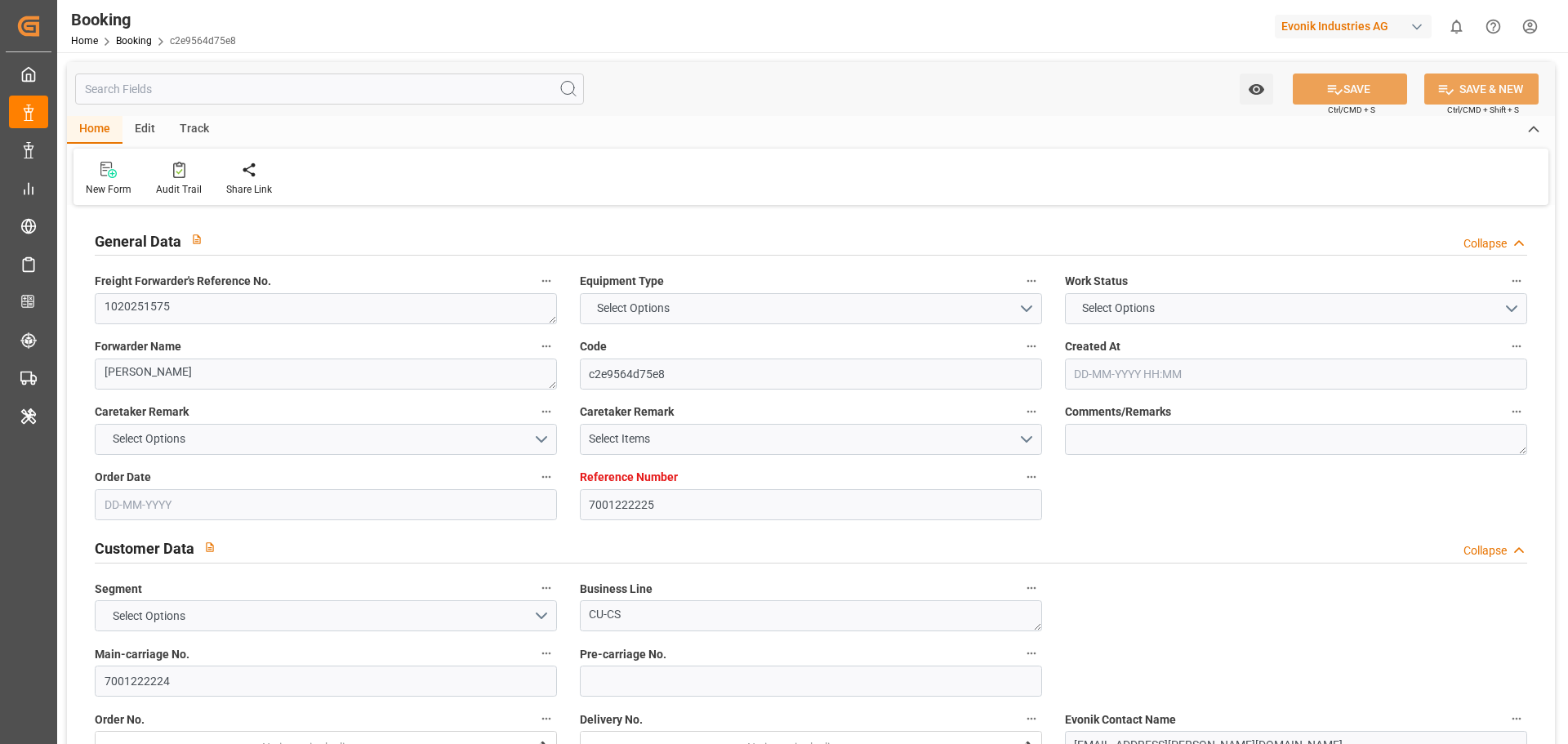
type input "NLRTM"
type input "KRPUS"
type input "9698642"
type input "9430399"
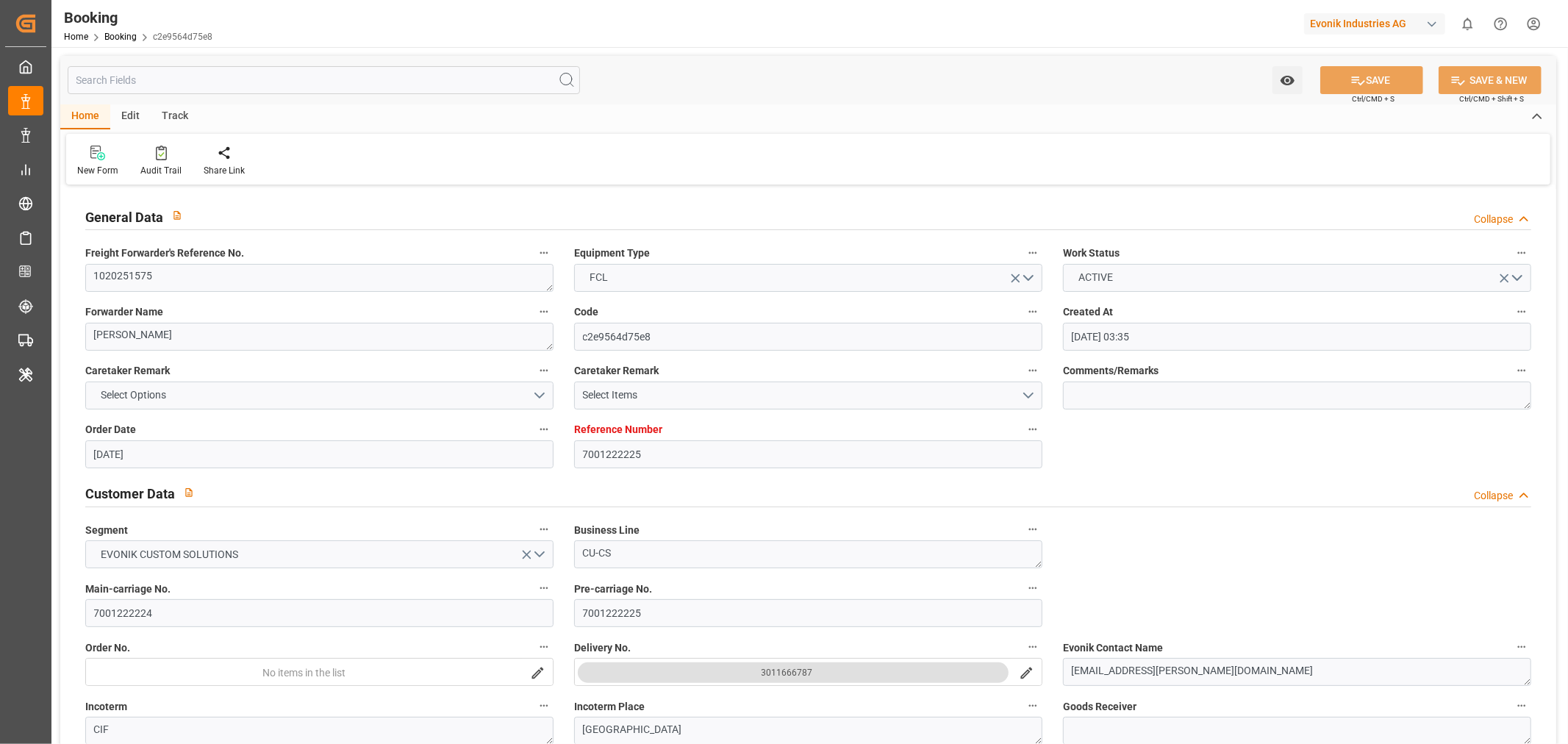
type input "[DATE] 03:35"
type input "[DATE]"
type input "24-07-2025 00:00"
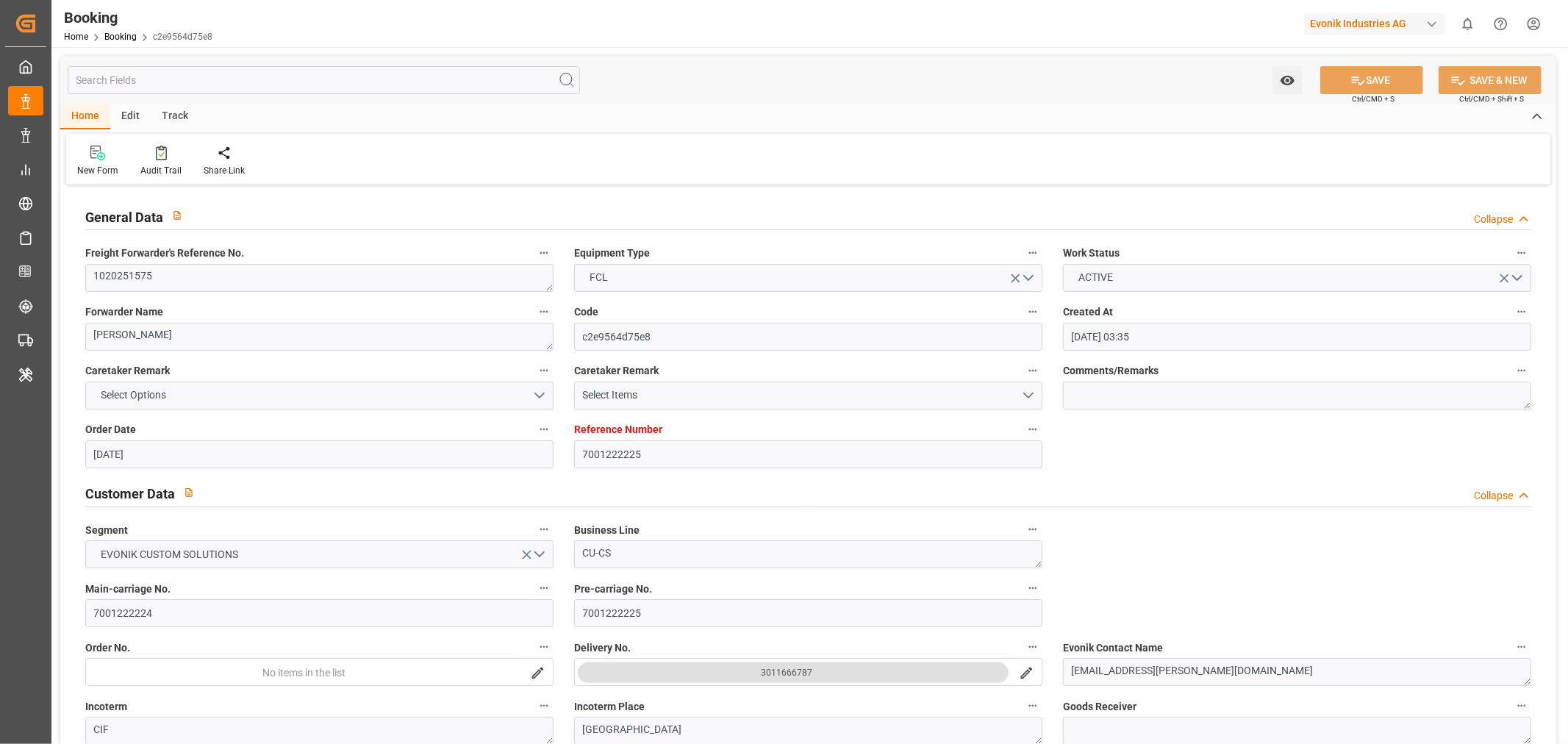
type input "03-08-2025 00:00"
type input "03-08-2025 05:42"
type input "27-07-2025 16:48"
type input "20-09-2025 23:00"
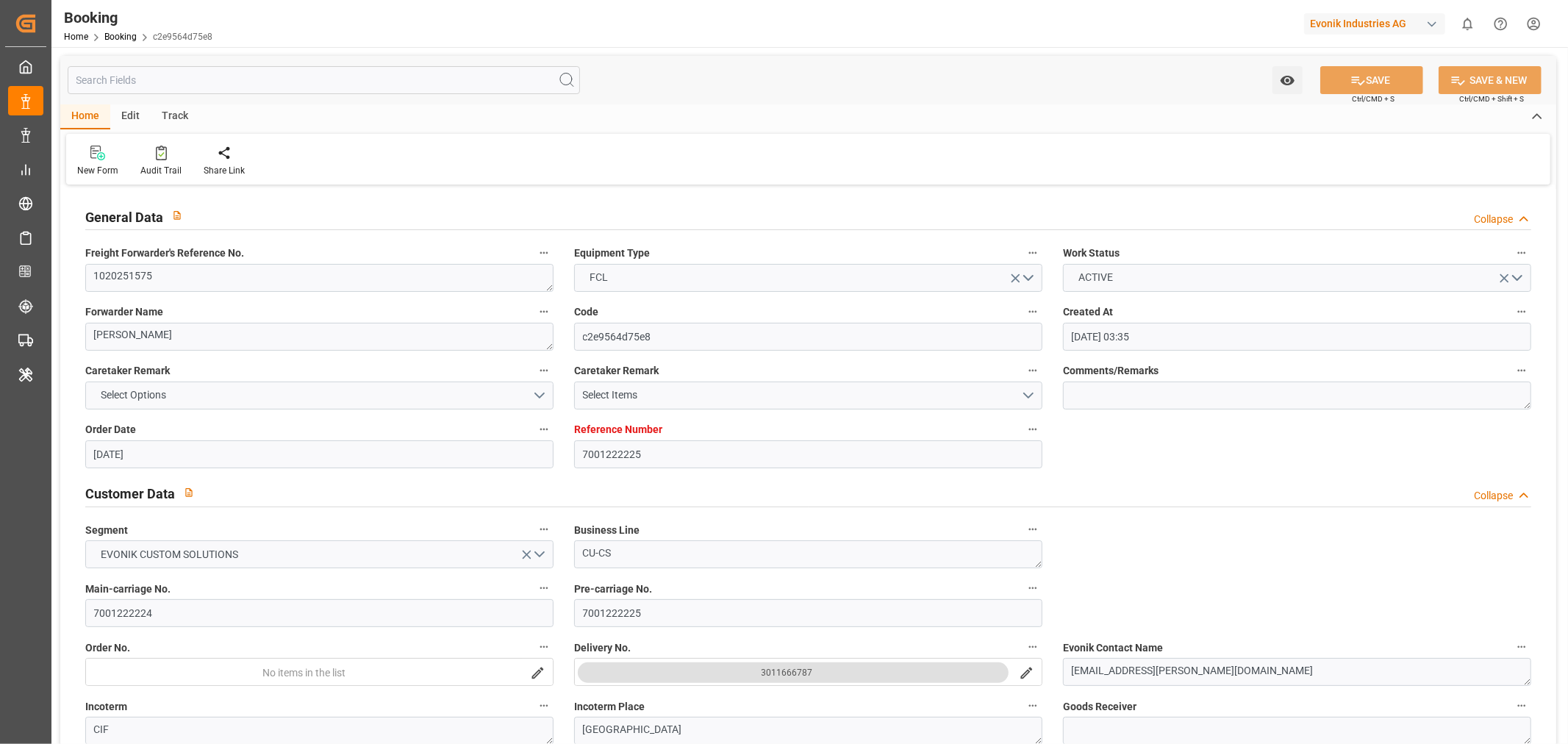
type input "28-09-2025 00:00"
type input "21-09-2025 00:20"
type input "14-09-2025 14:00"
type input "13-09-2025 00:00"
type input "14-09-2025 15:15"
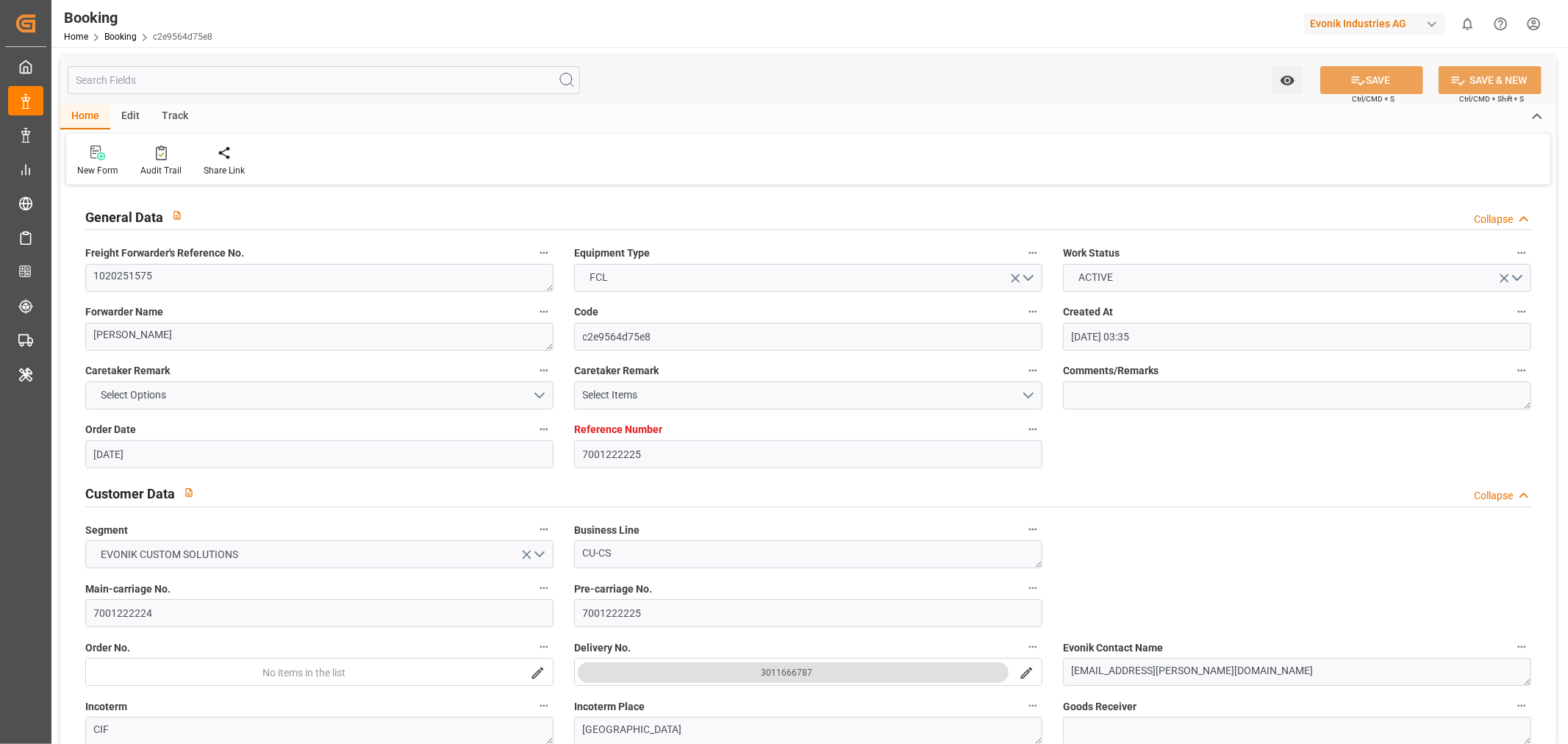
type input "19-09-2025 17:00"
type input "25-09-2025 00:00"
type input "19-09-2025 17:48"
type input "17-08-2025"
type input "22-09-2025 13:18"
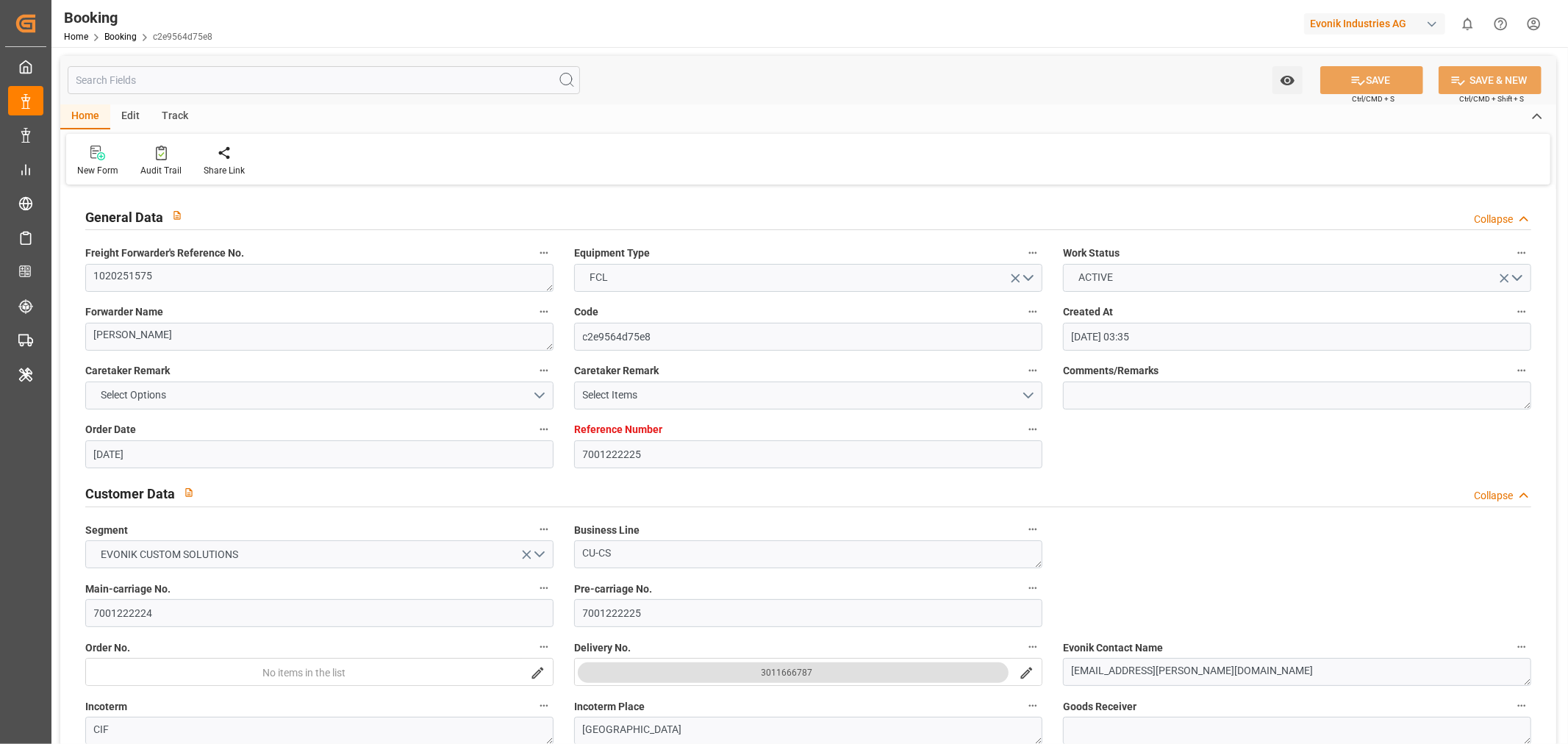
type input "22-09-2025"
type input "24-07-2025 06:32"
type input "25-07-2025 00:21"
type input "02-08-2025 07:13"
type input "03-08-2025 06:57"
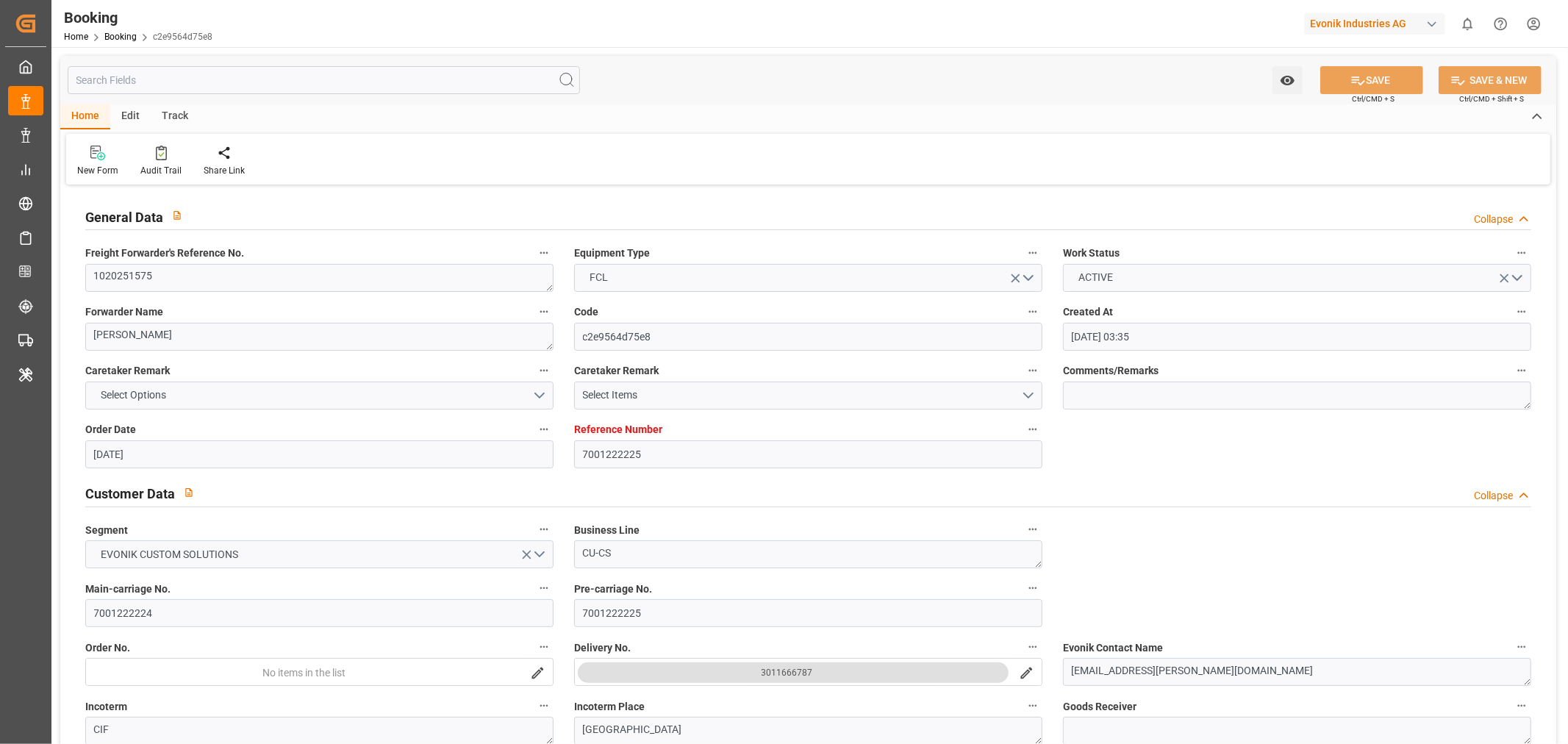
type input "14-09-2025 14:00"
type input "14-09-2025 14:56"
type input "14-09-2025 15:15"
type input "14-09-2025 23:08"
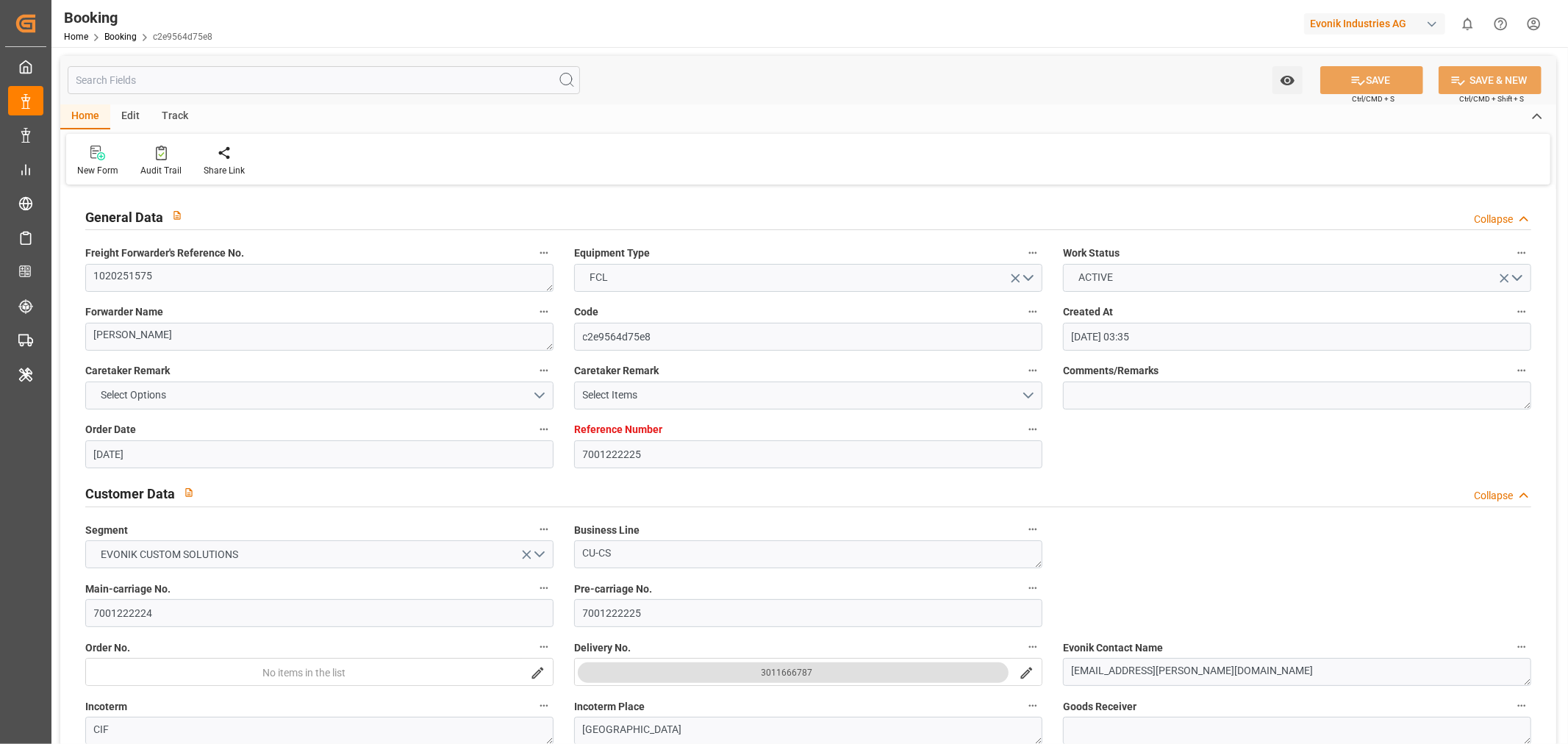
type input "15-09-2025 06:09"
type input "19-09-2025 17:00"
type input "19-09-2025 13:48"
type input "19-09-2025 17:00"
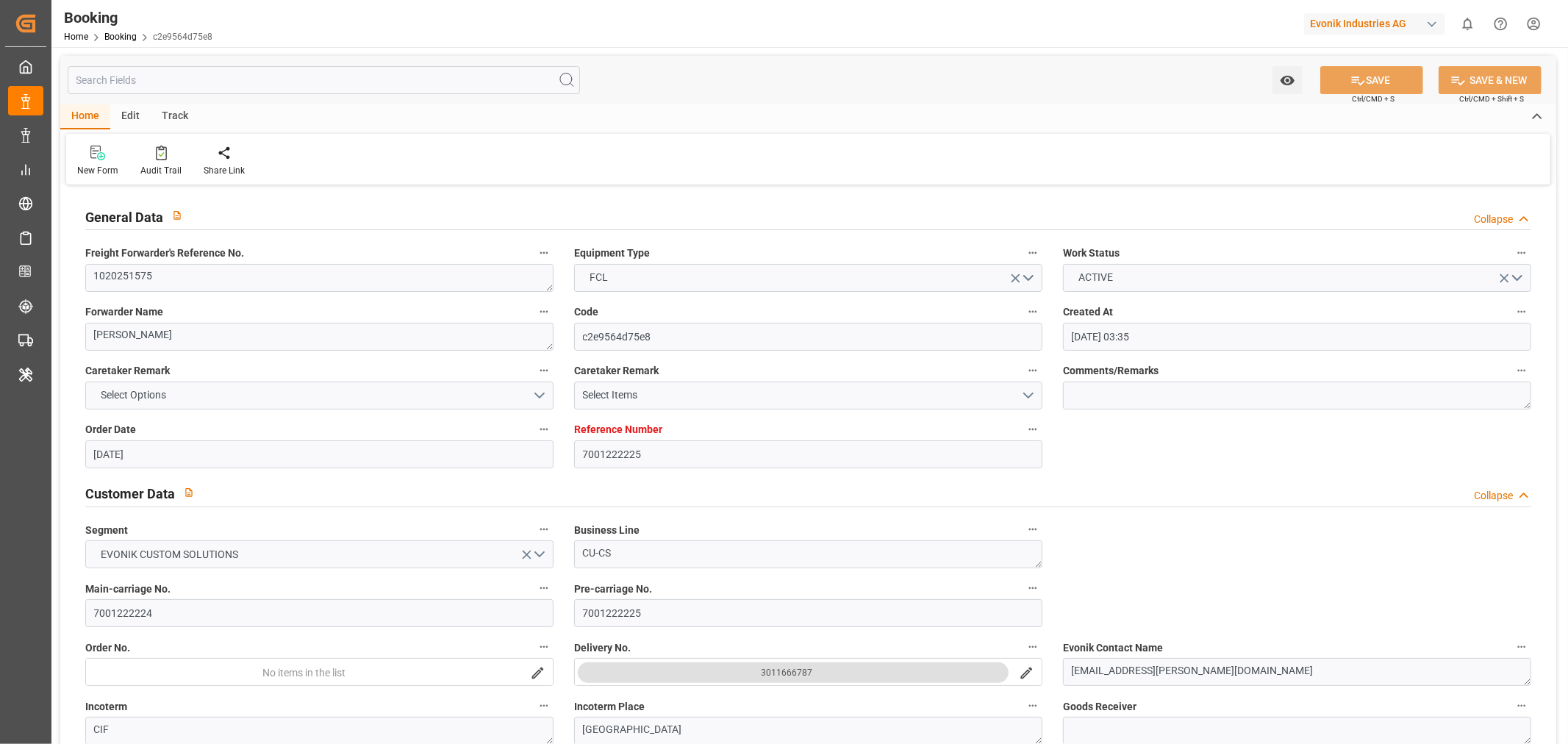
type input "19-09-2025 18:15"
type input "20-09-2025 23:00"
type input "20-09-2025 23:55"
type input "21-09-2025 13:28"
type input "21-09-2025 00:20"
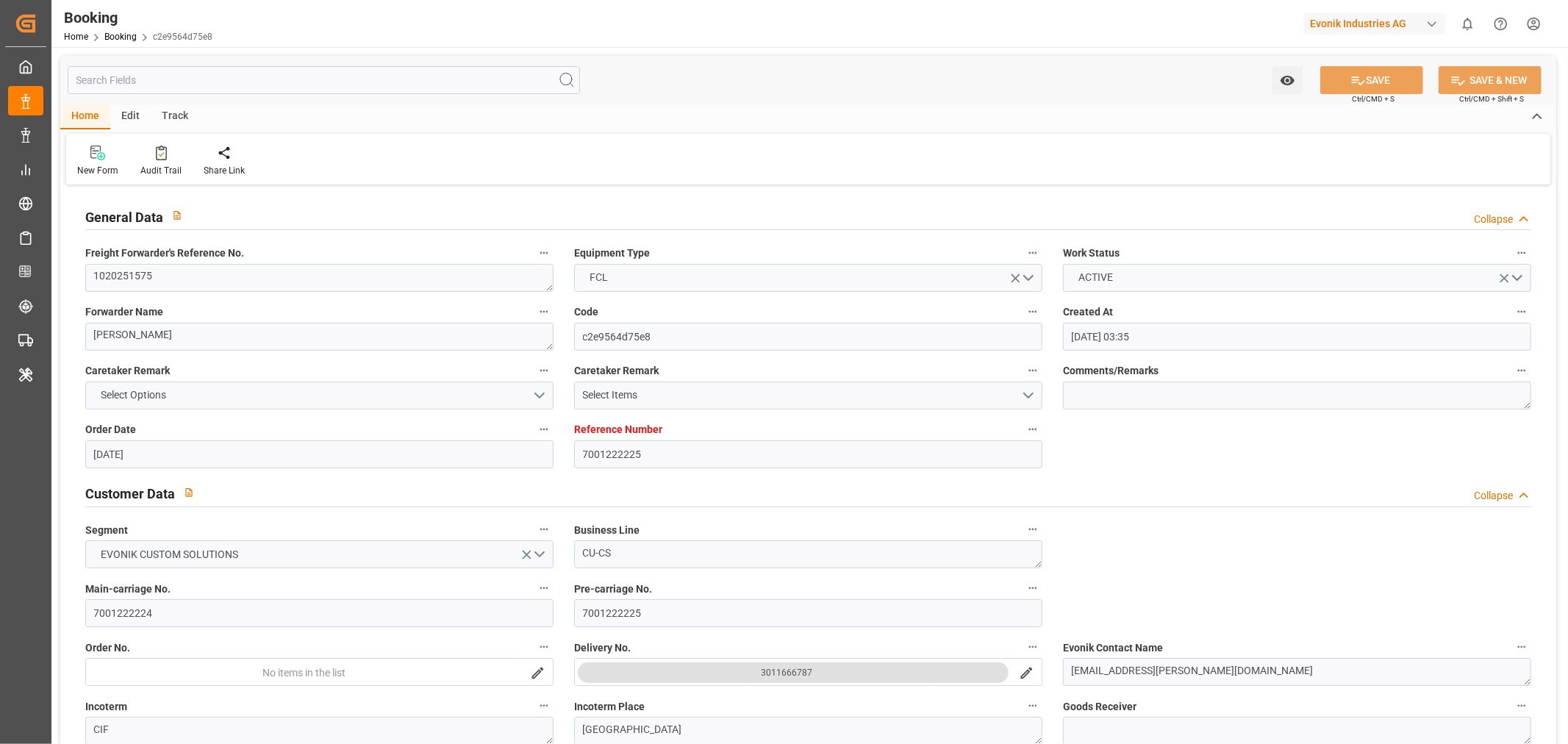
type input "21-09-2025 00:20"
type input "21-09-2025 12:35"
type input "25-09-2025 12:35"
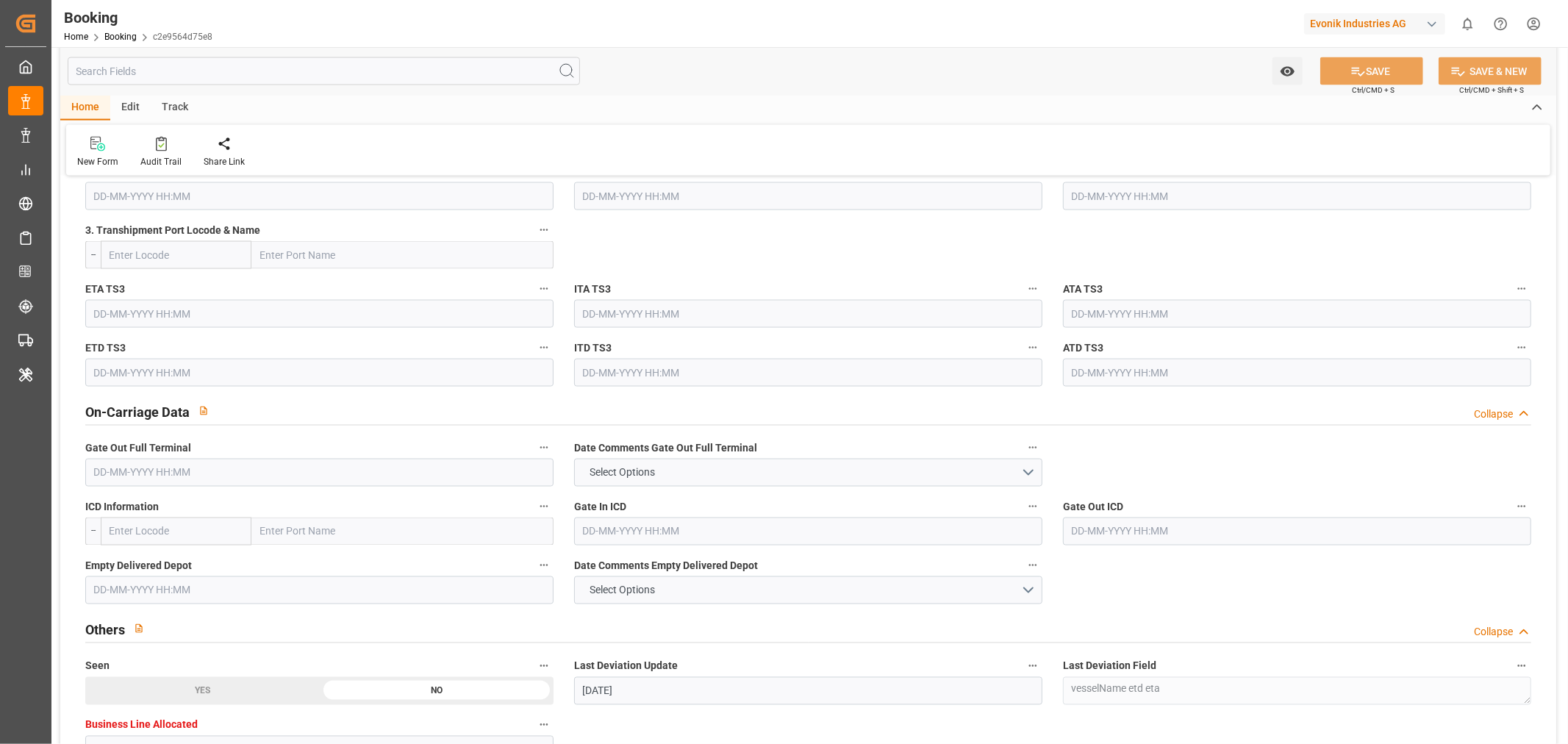
scroll to position [1961, 0]
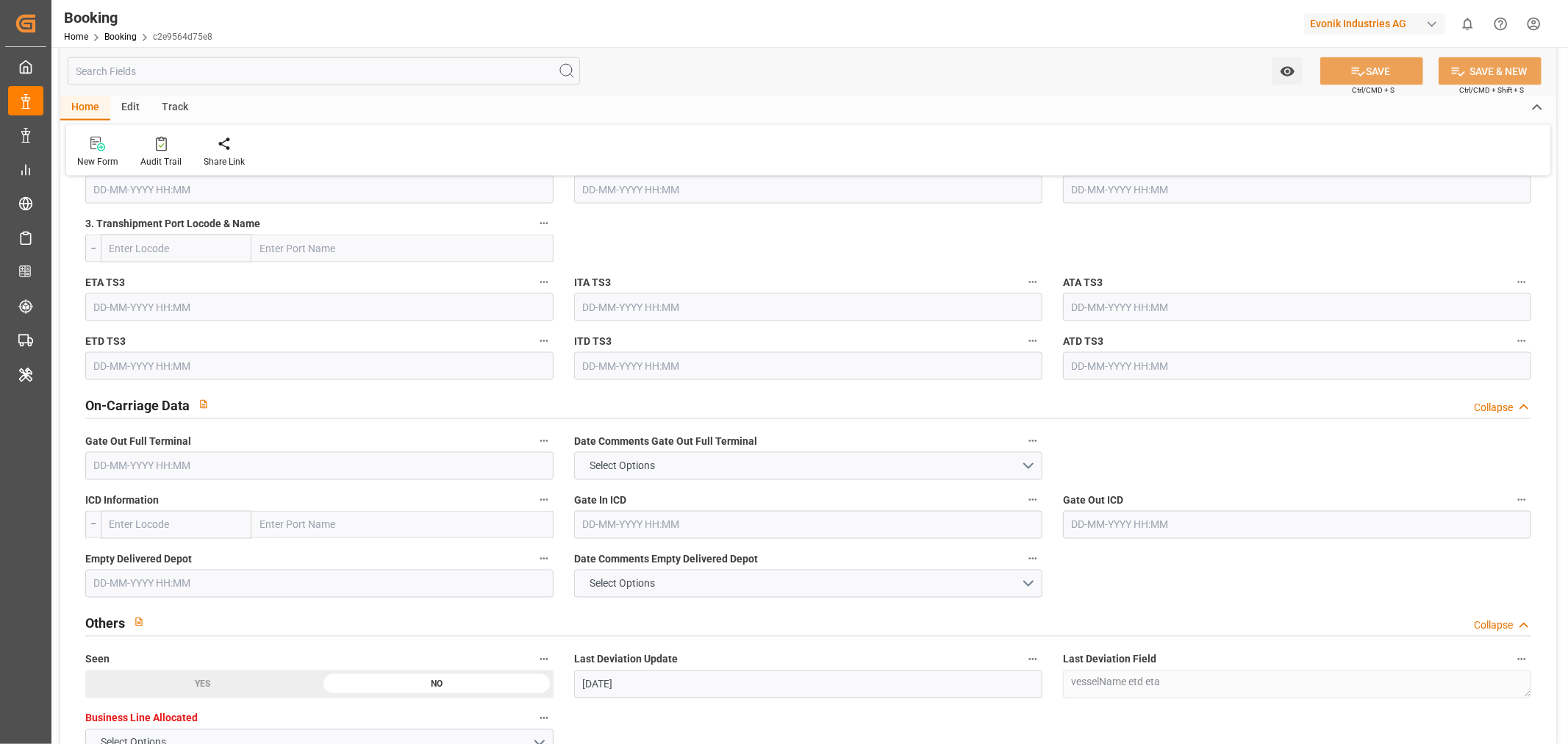
click at [120, 466] on input "text" at bounding box center [319, 466] width 468 height 28
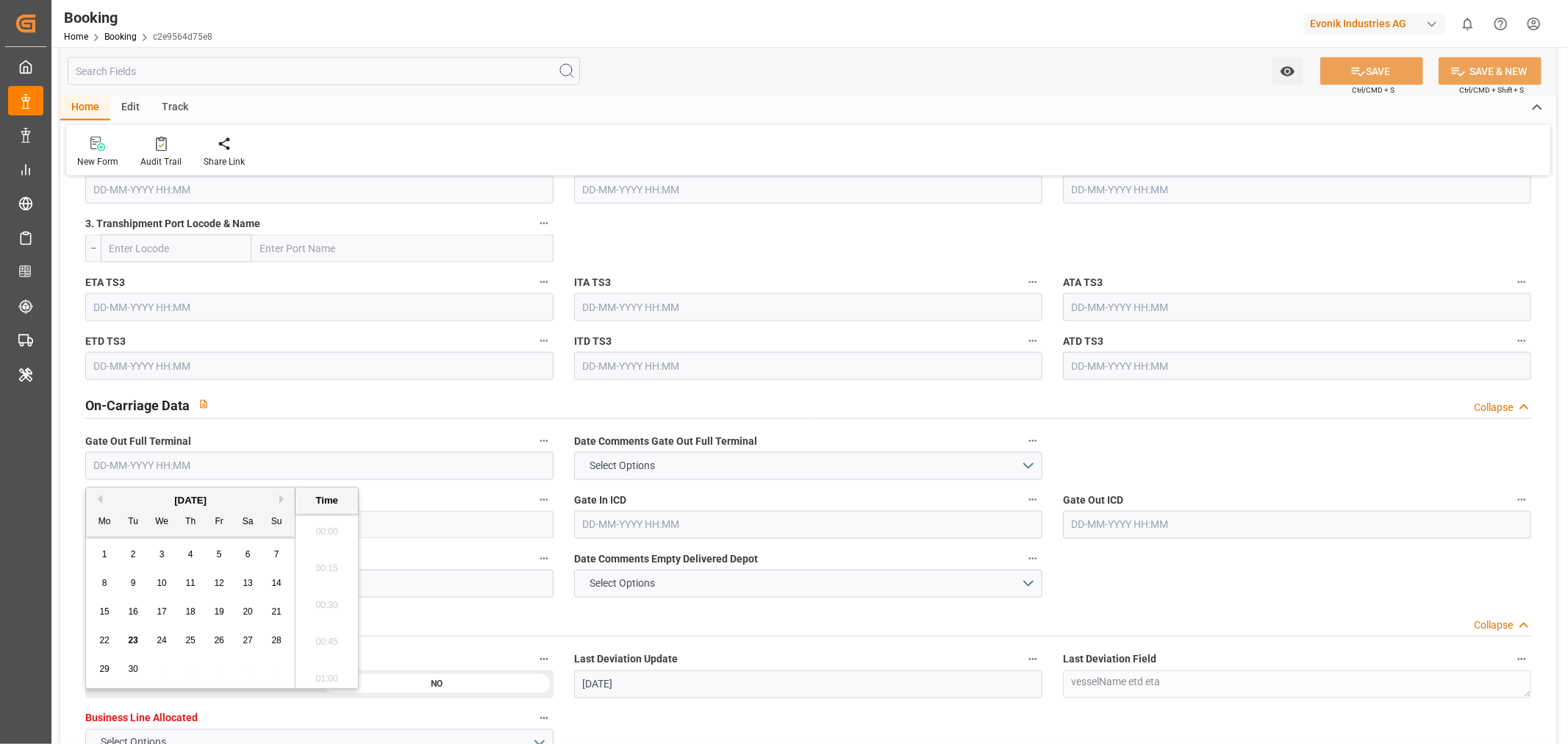
scroll to position [2395, 0]
click at [137, 638] on span "23" at bounding box center [133, 641] width 9 height 10
type input "23-09-2025 00:00"
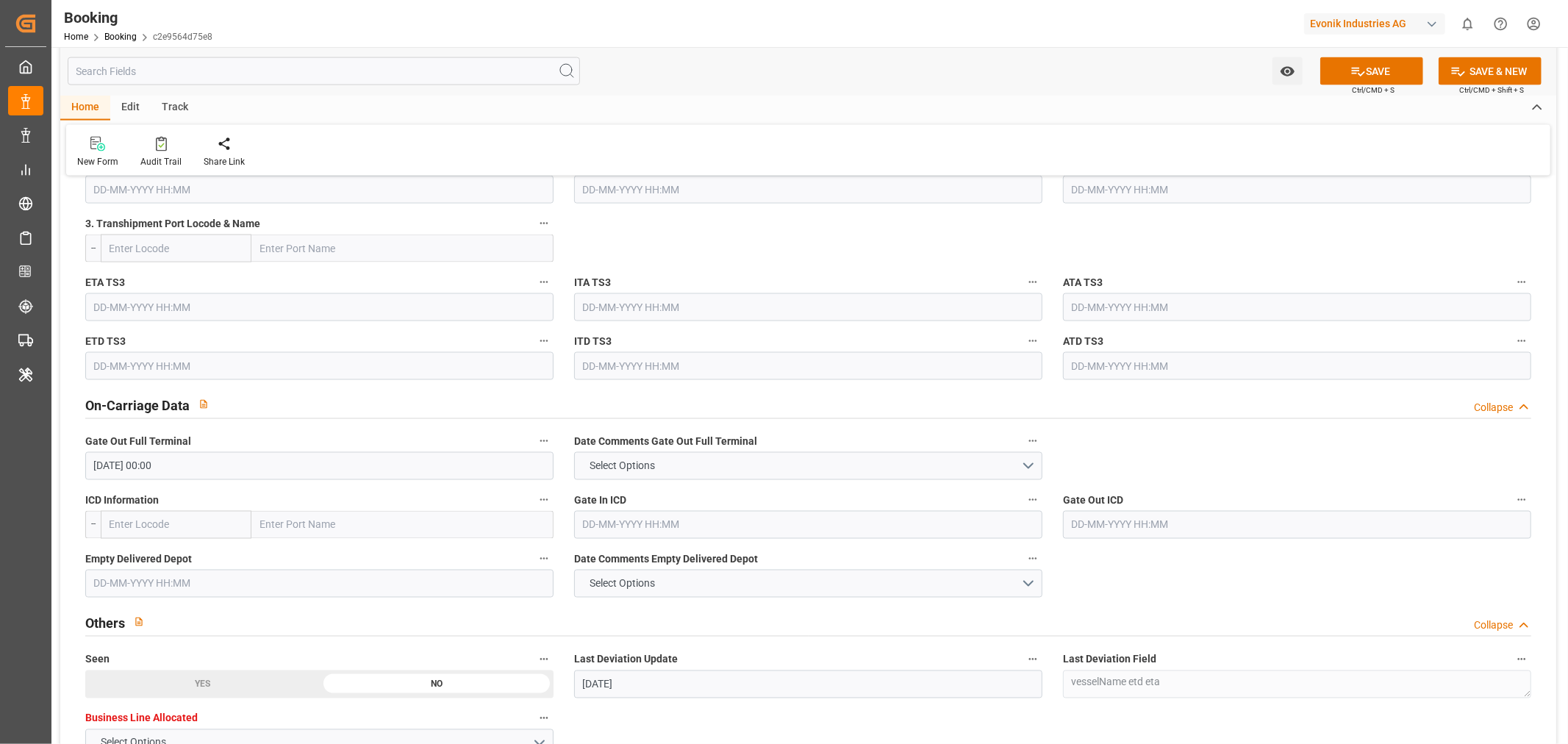
click at [465, 645] on div "Seen YES NO" at bounding box center [319, 674] width 489 height 59
click at [157, 588] on input "text" at bounding box center [319, 584] width 468 height 28
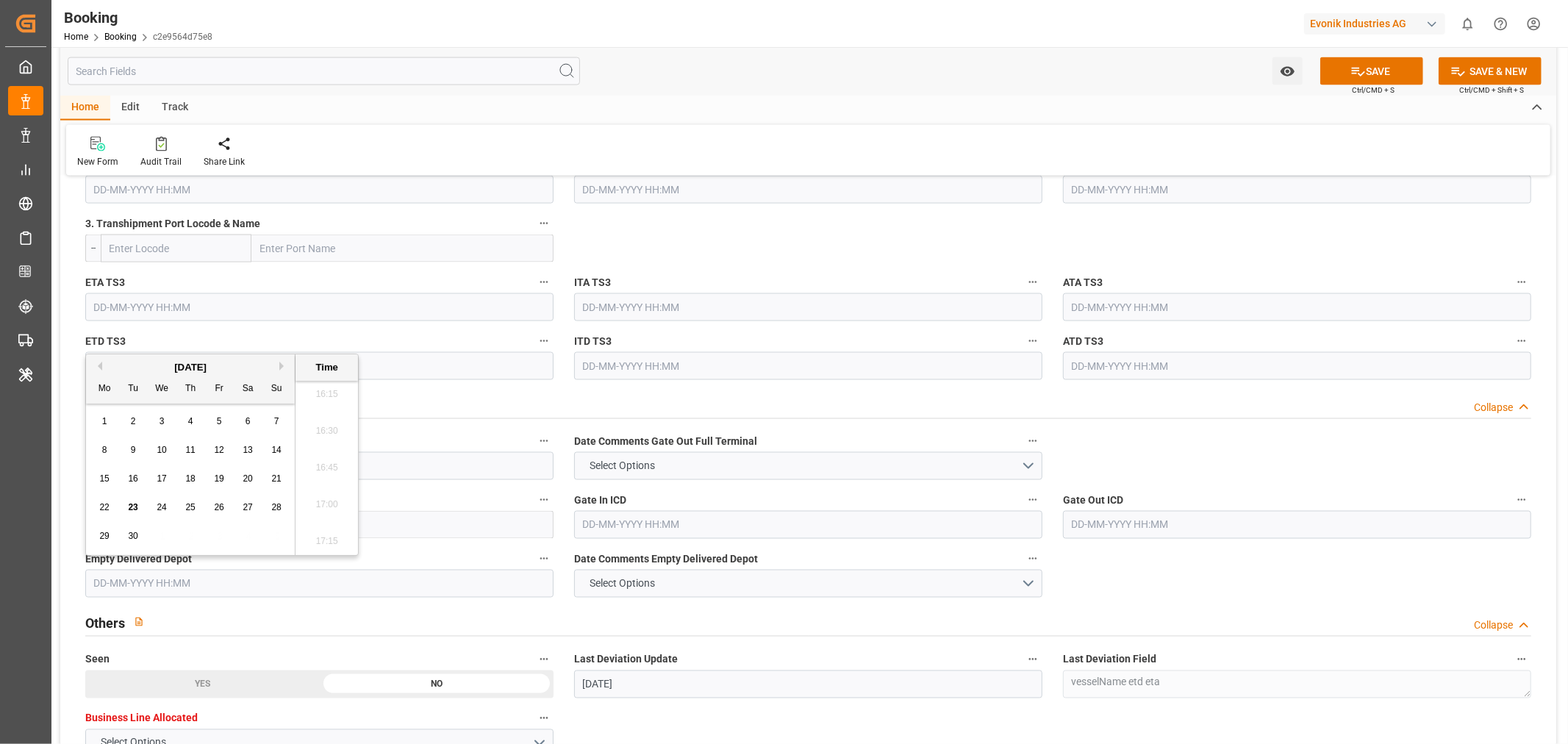
click at [125, 509] on div "23" at bounding box center [133, 508] width 18 height 18
type input "[DATE] 00:00"
click at [1403, 71] on button "SAVE" at bounding box center [1372, 71] width 103 height 28
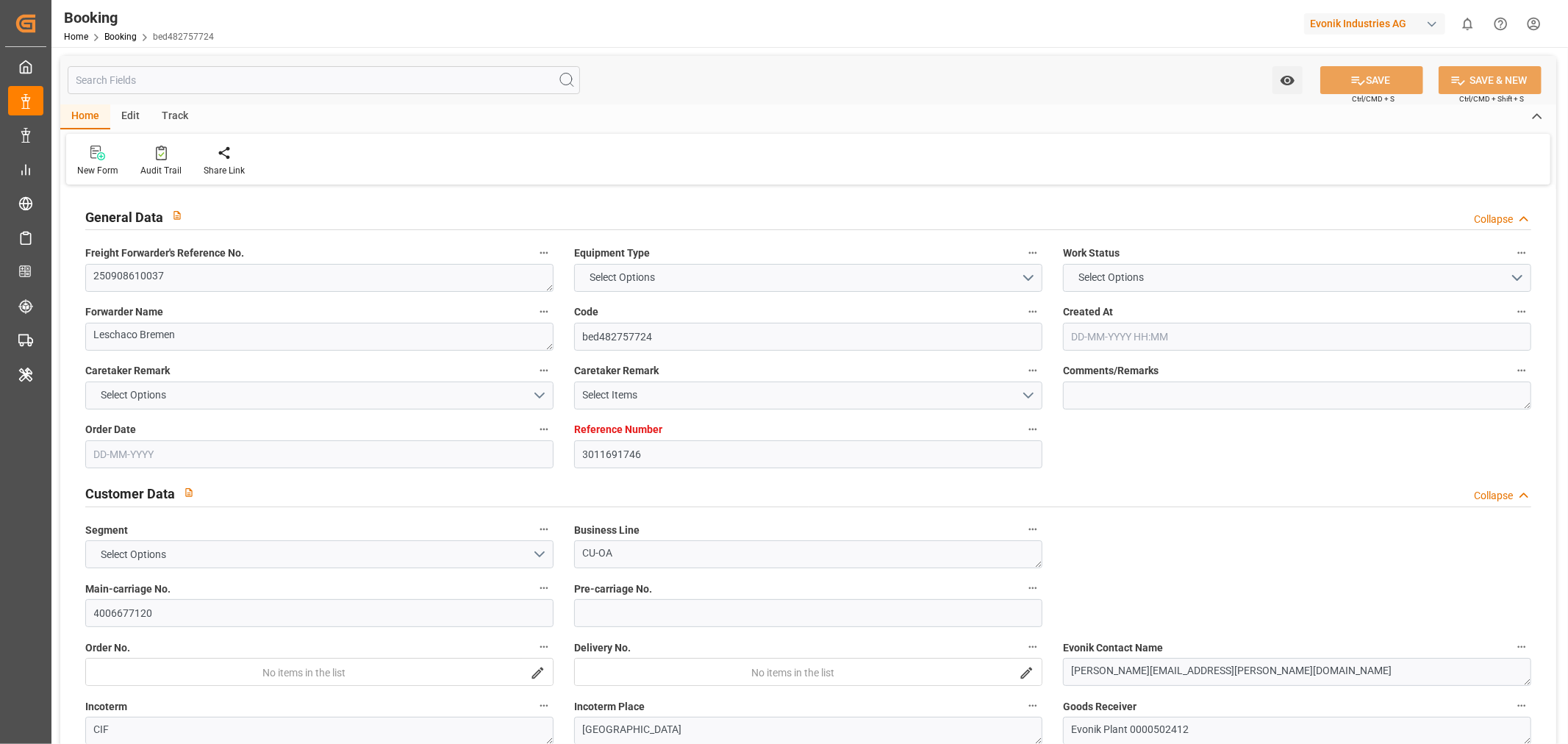
type input "3011691746"
type input "9311701"
type input "Hapag [PERSON_NAME]"
type input "Hapag Lloyd Aktiengesellschaft"
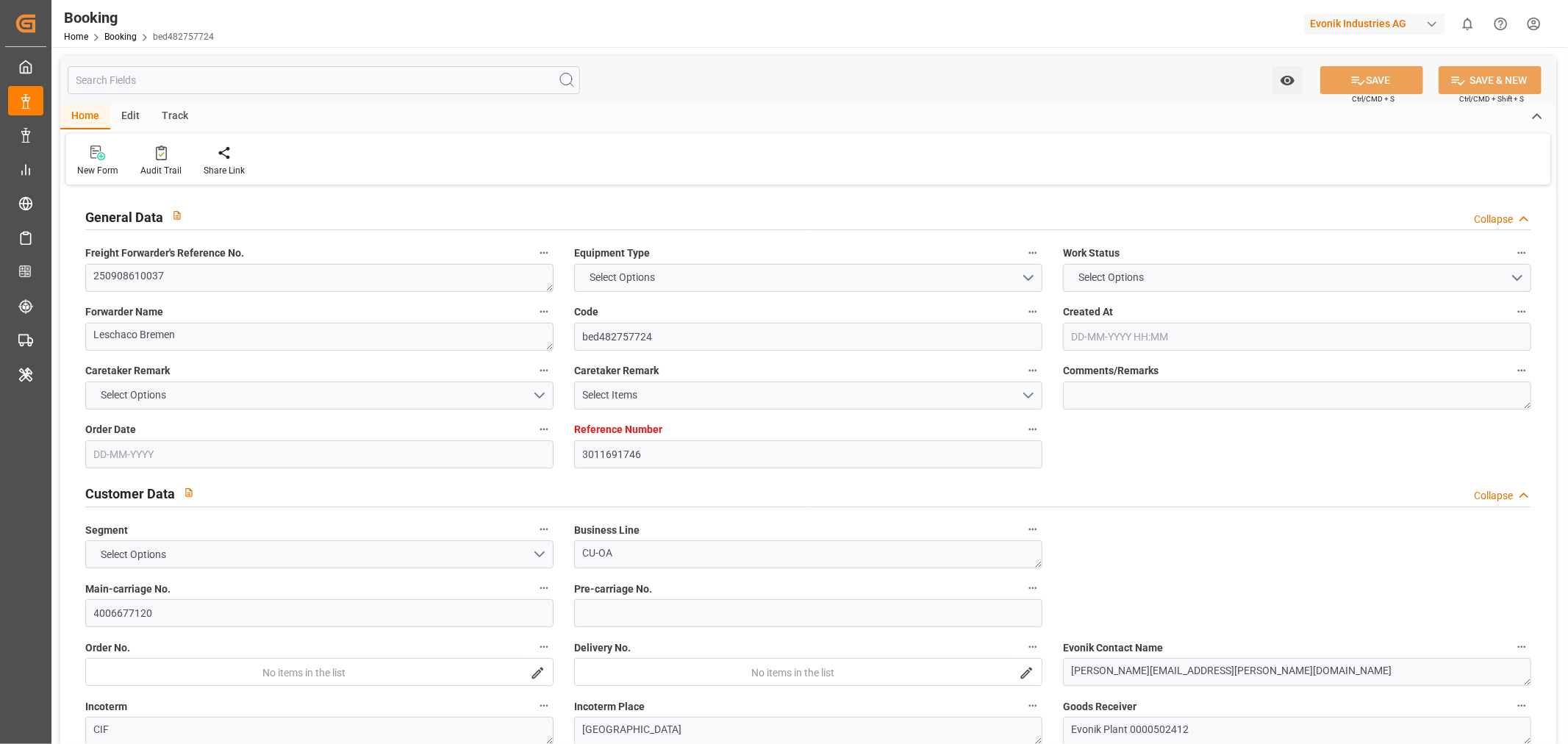
type input "BEANR"
type input "USORF"
type input "15"
type input "USCVG"
type input "0"
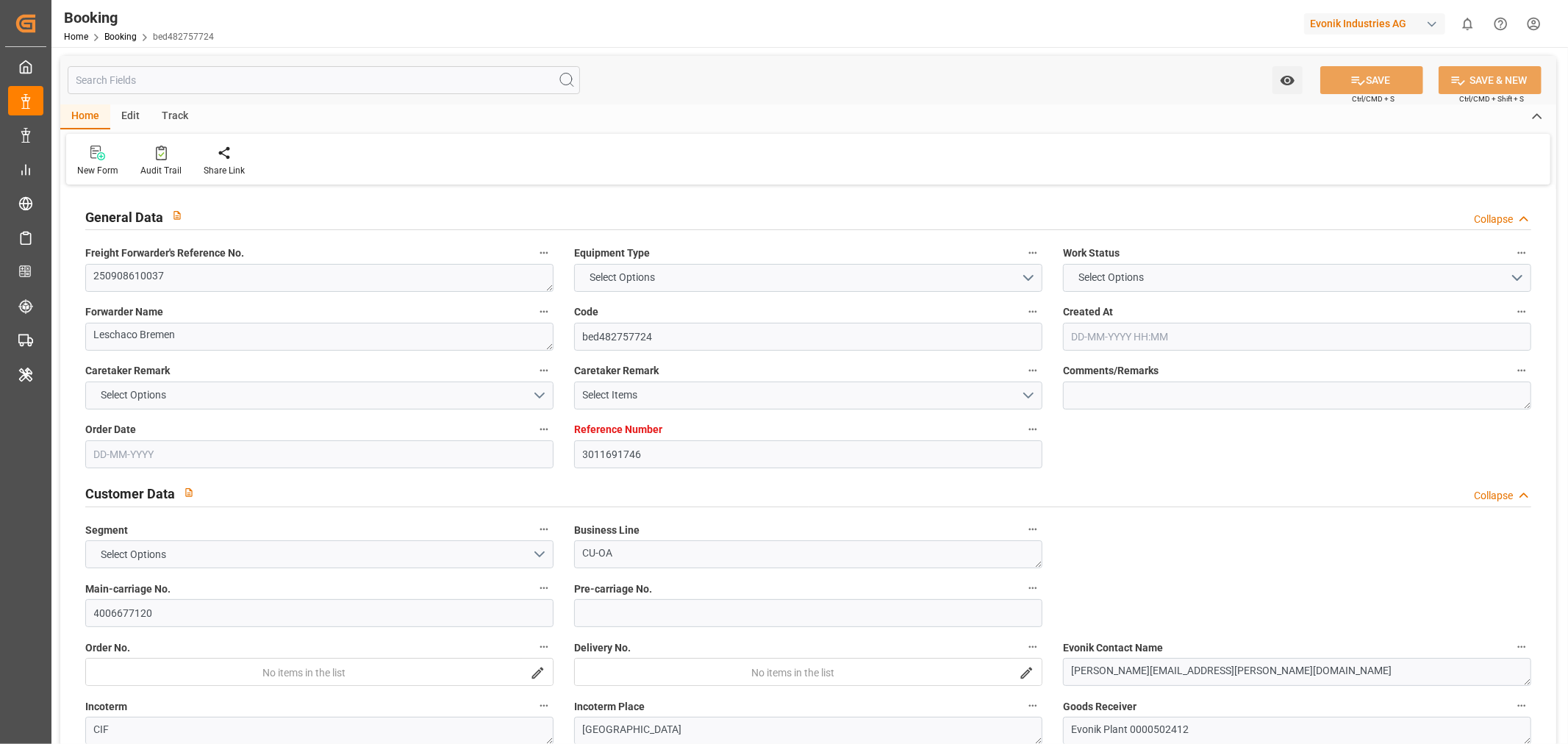
type input "BEANR"
type input "USORF"
type input "9311701"
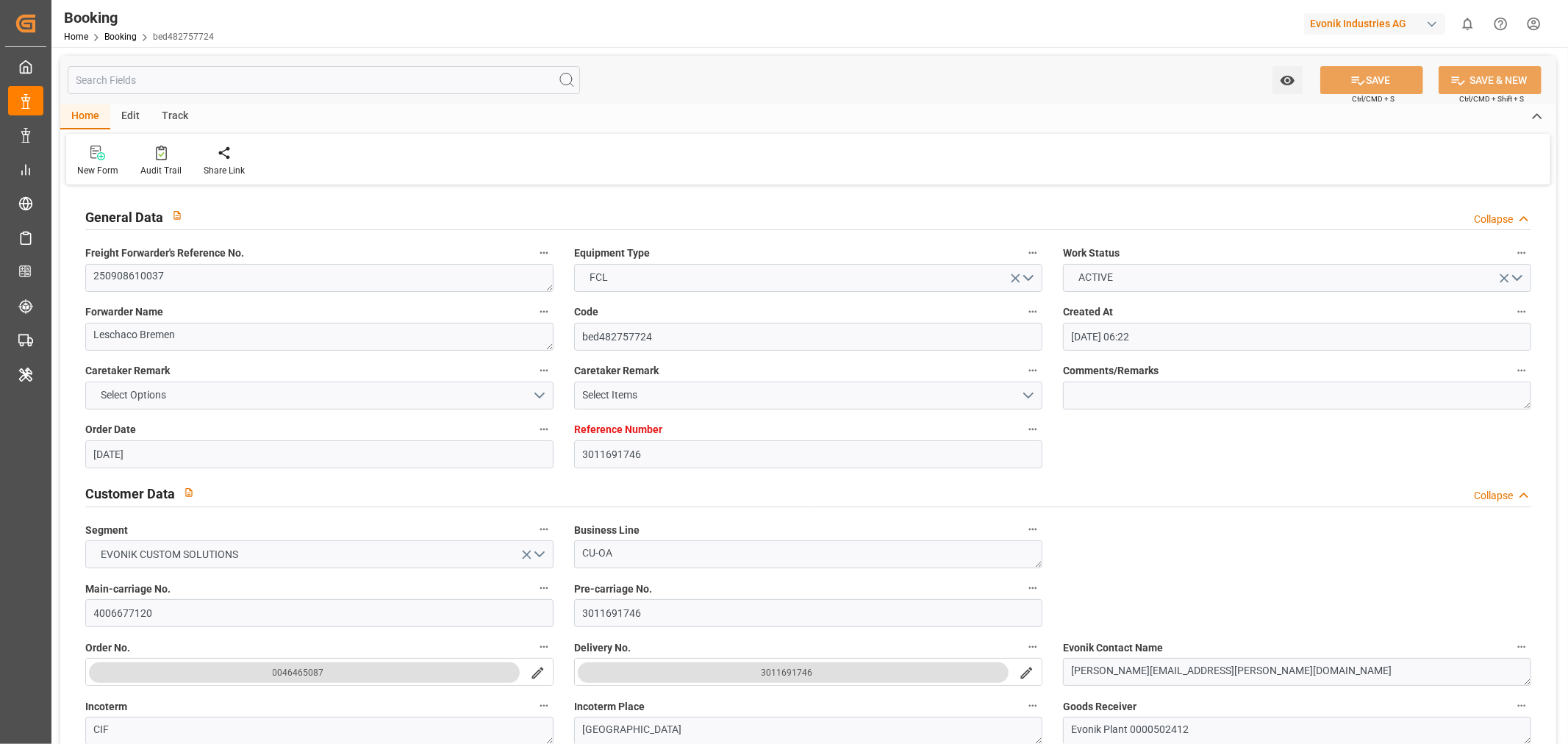
type input "28-07-2025 06:22"
type input "28-07-2025"
type input "02-10-2025"
type input "29-08-2025"
type input "28-07-2025"
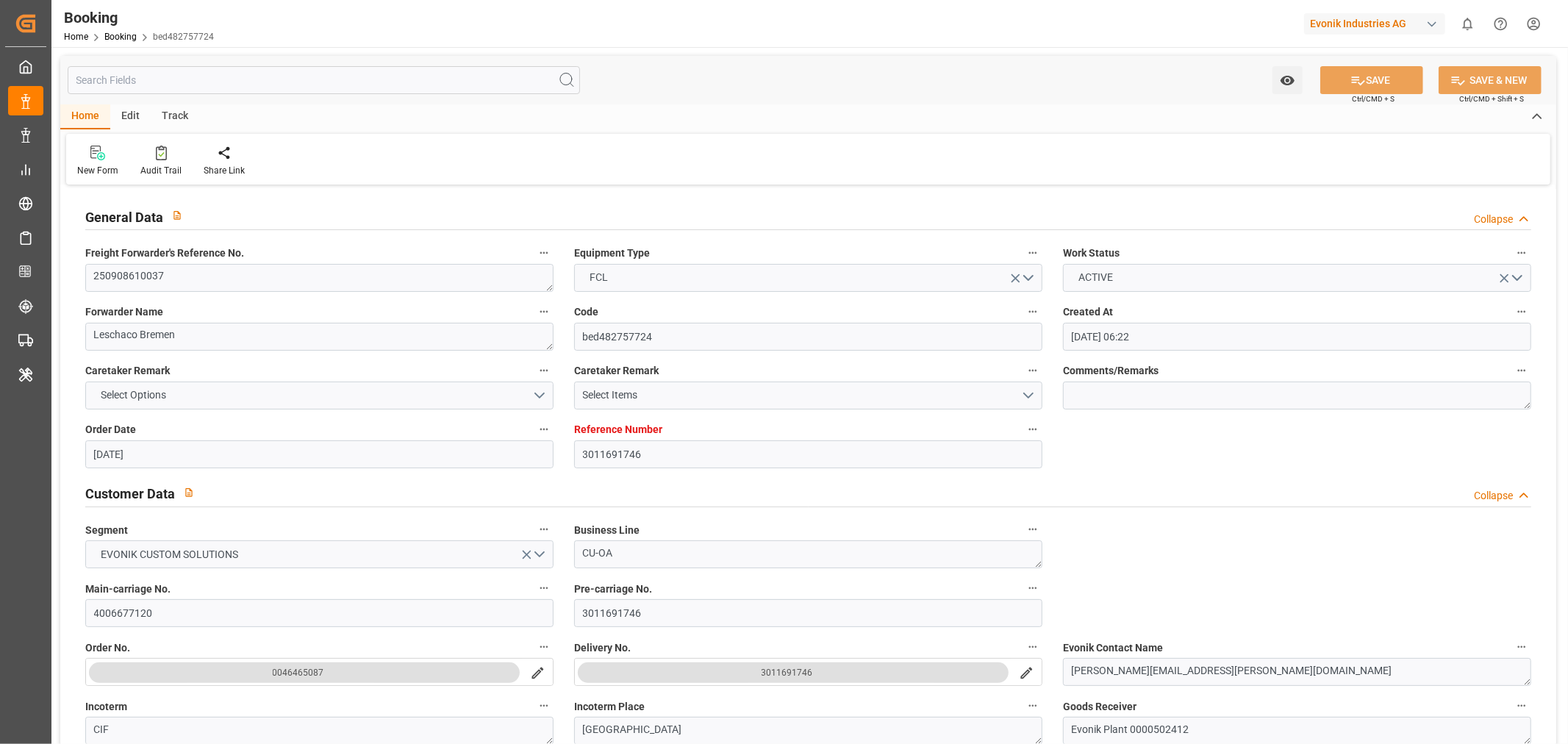
type input "29-07-2025"
type input "05-09-2025 13:30"
type input "05-09-2025 00:00"
type input "05-09-2025 14:06"
type input "01-09-2025 14:26"
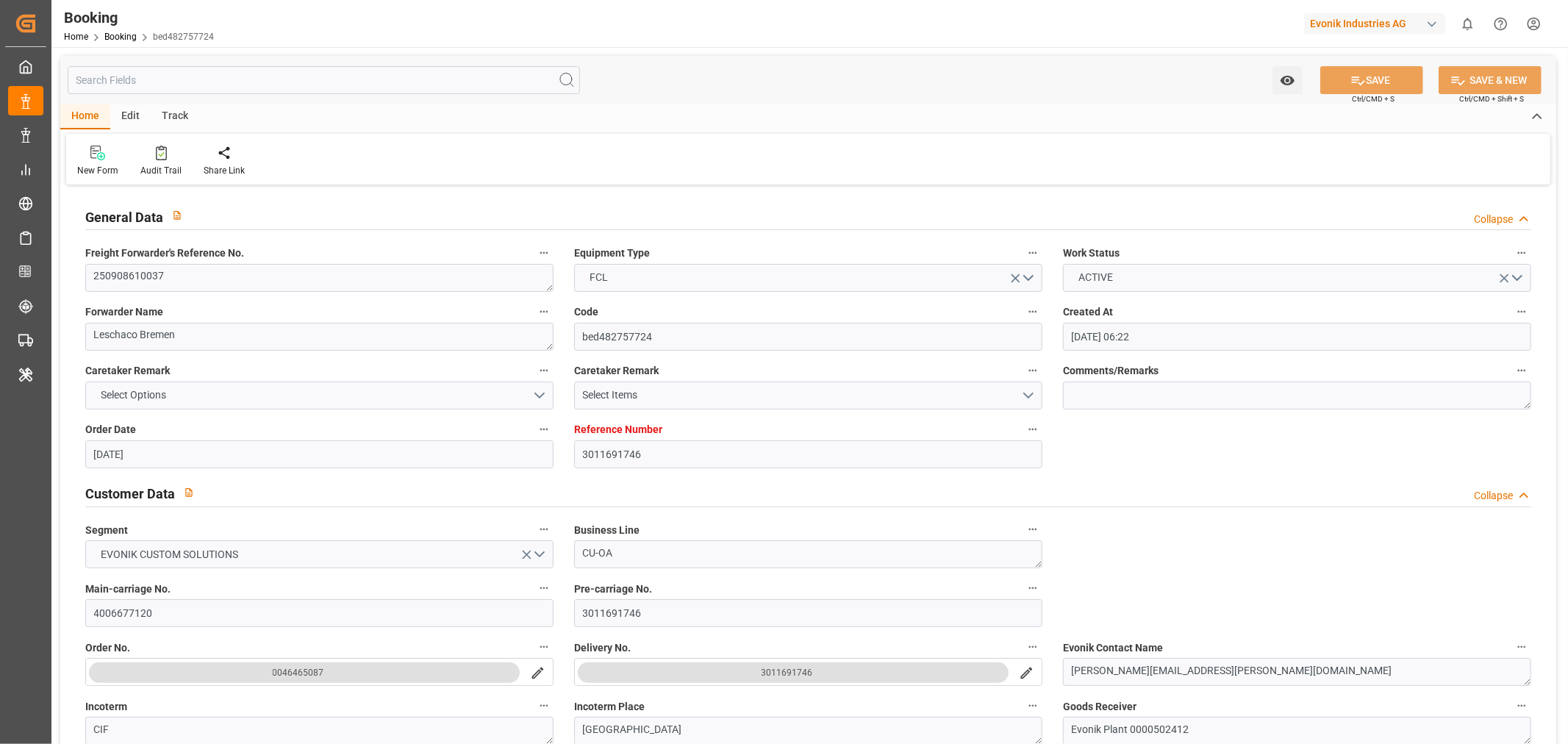
type input "20-09-2025 18:00"
type input "20-09-2025 00:00"
type input "20-09-2025 16:54"
type input "29-07-2025"
type input "22-09-2025 13:49"
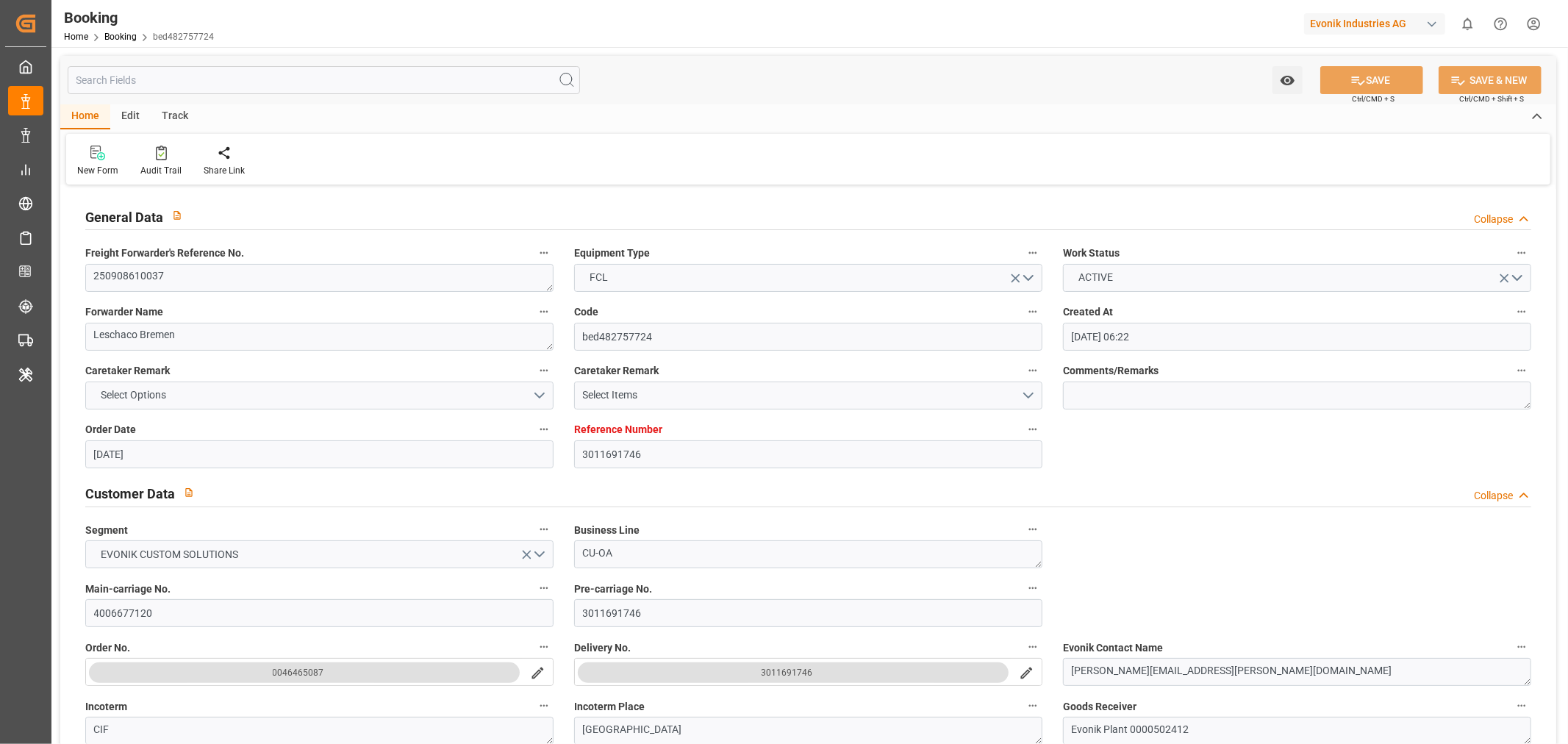
type input "[DATE]"
type input "29-08-2025 08:03"
type input "28-08-2025 13:18"
type input "29-08-2025 16:48"
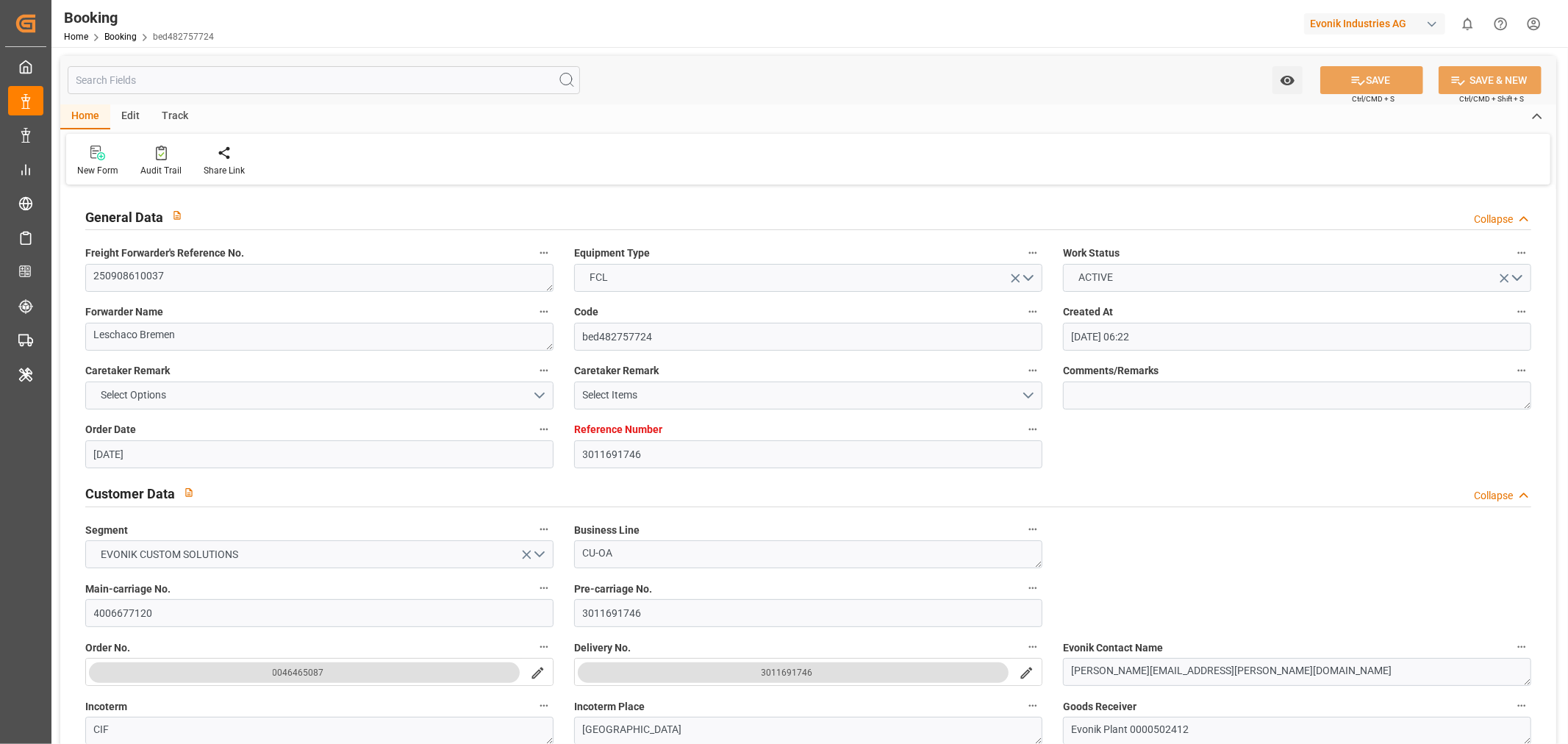
type input "29-08-2025 08:01"
type input "29-08-2025 22:00"
type input "28-09-2025 12:00"
type input "04-09-2025 12:00"
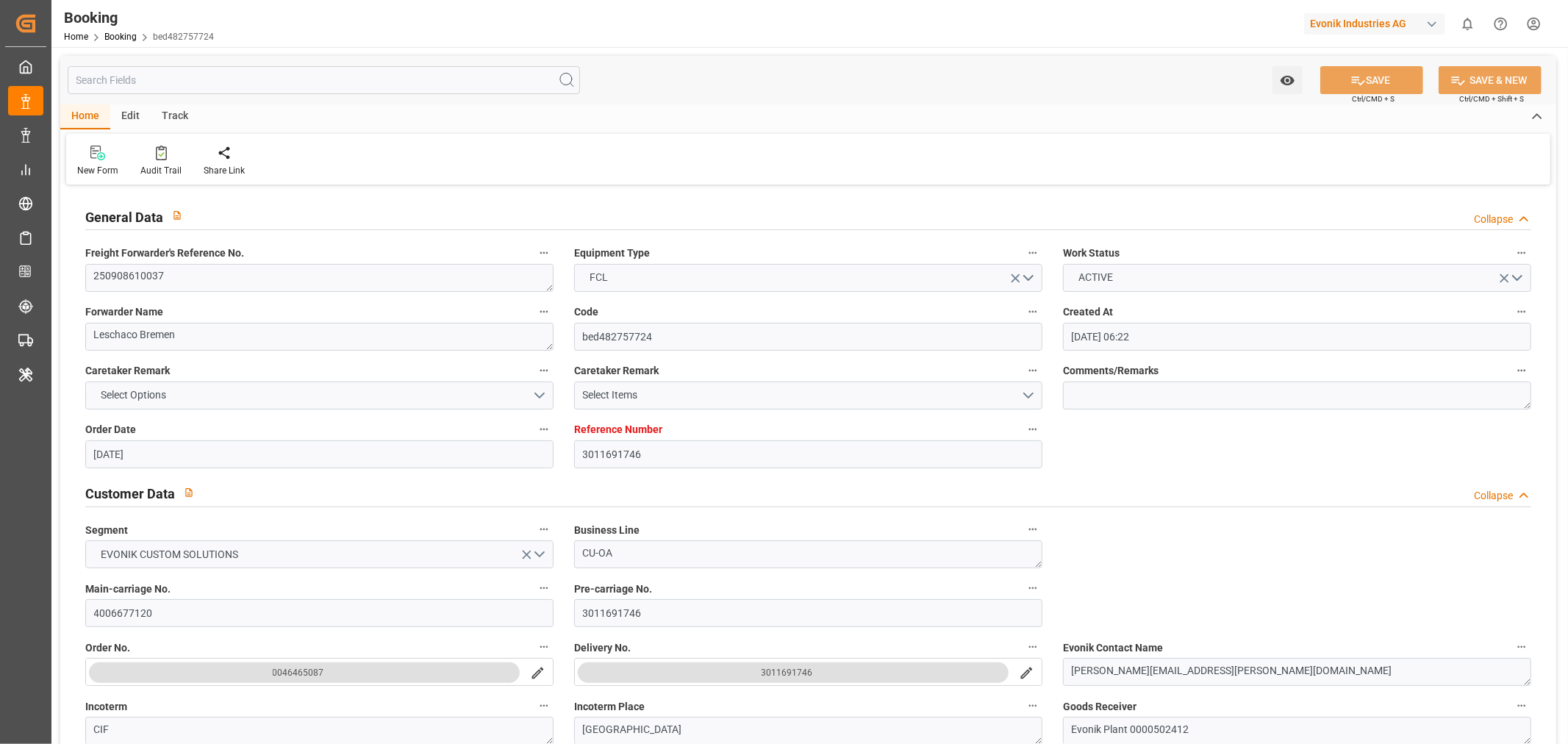
type input "04-09-2025 12:00"
type input "05-09-2025 03:23"
type input "05-09-2025 13:30"
type input "05-09-2025 14:23"
type input "20-09-2025 18:00"
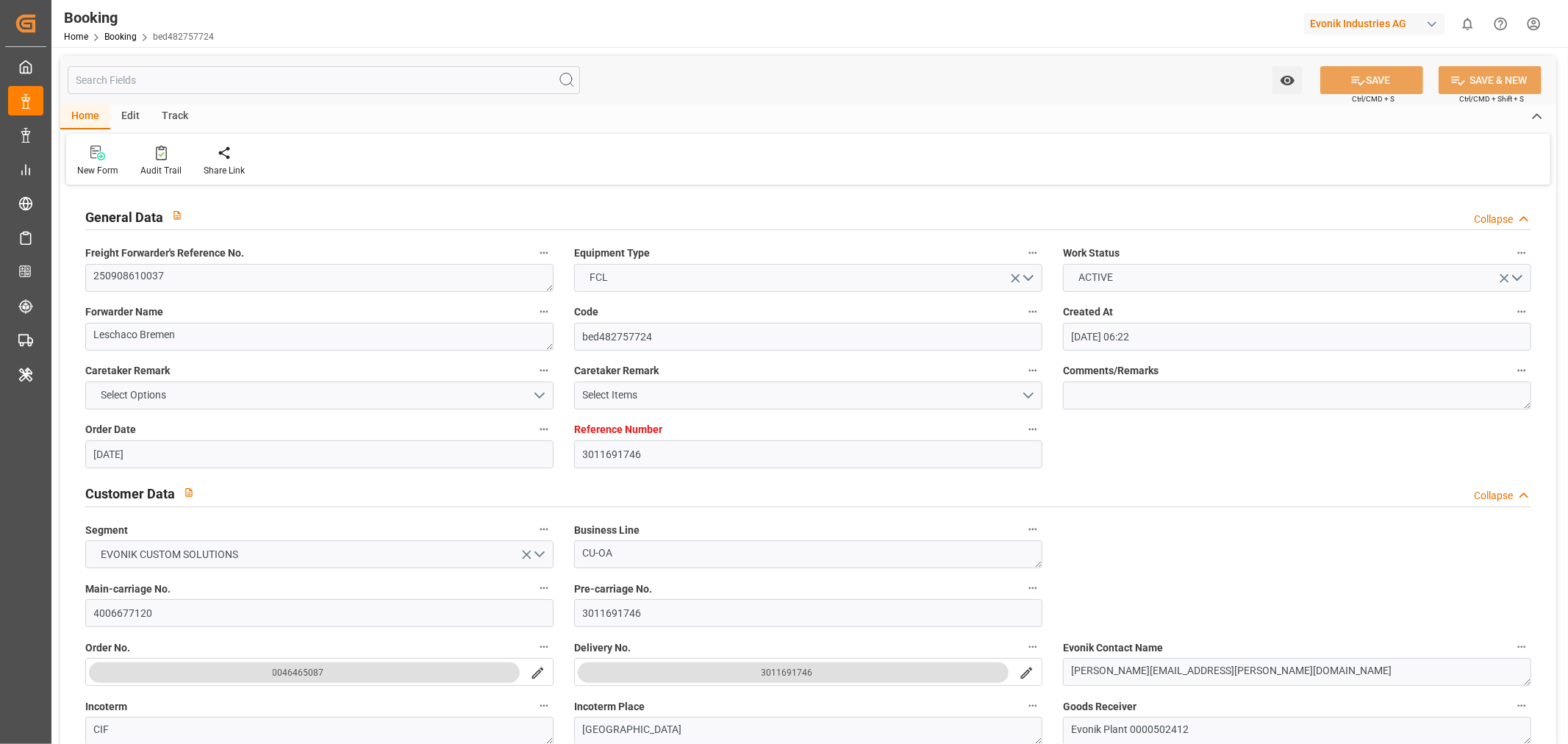
type input "20-09-2025 16:34"
type input "21-09-2025 03:43"
type input "20-09-2025 16:54"
type input "21-09-2025 03:26"
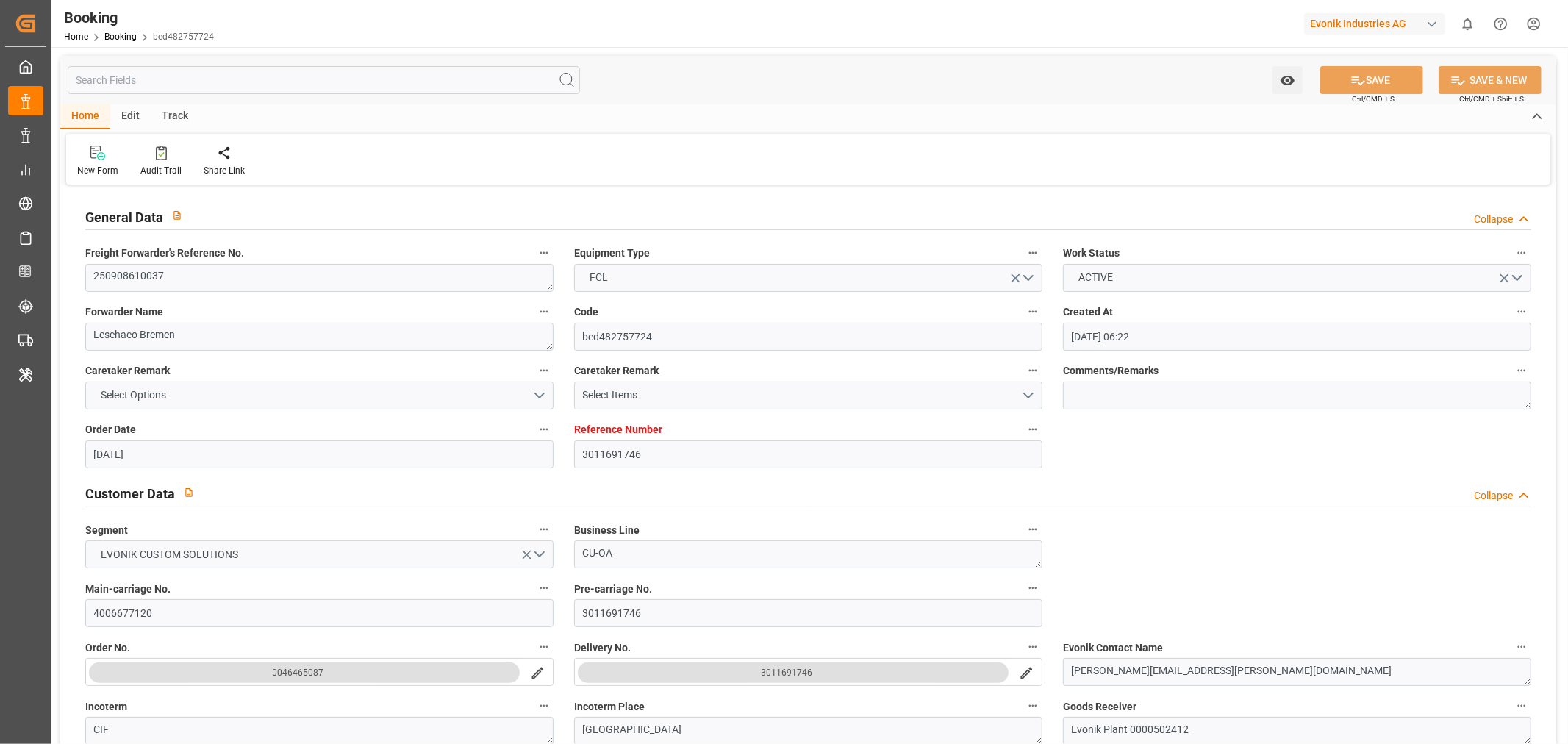
type input "23-09-2025 12:00"
type input "25-09-2025 03:26"
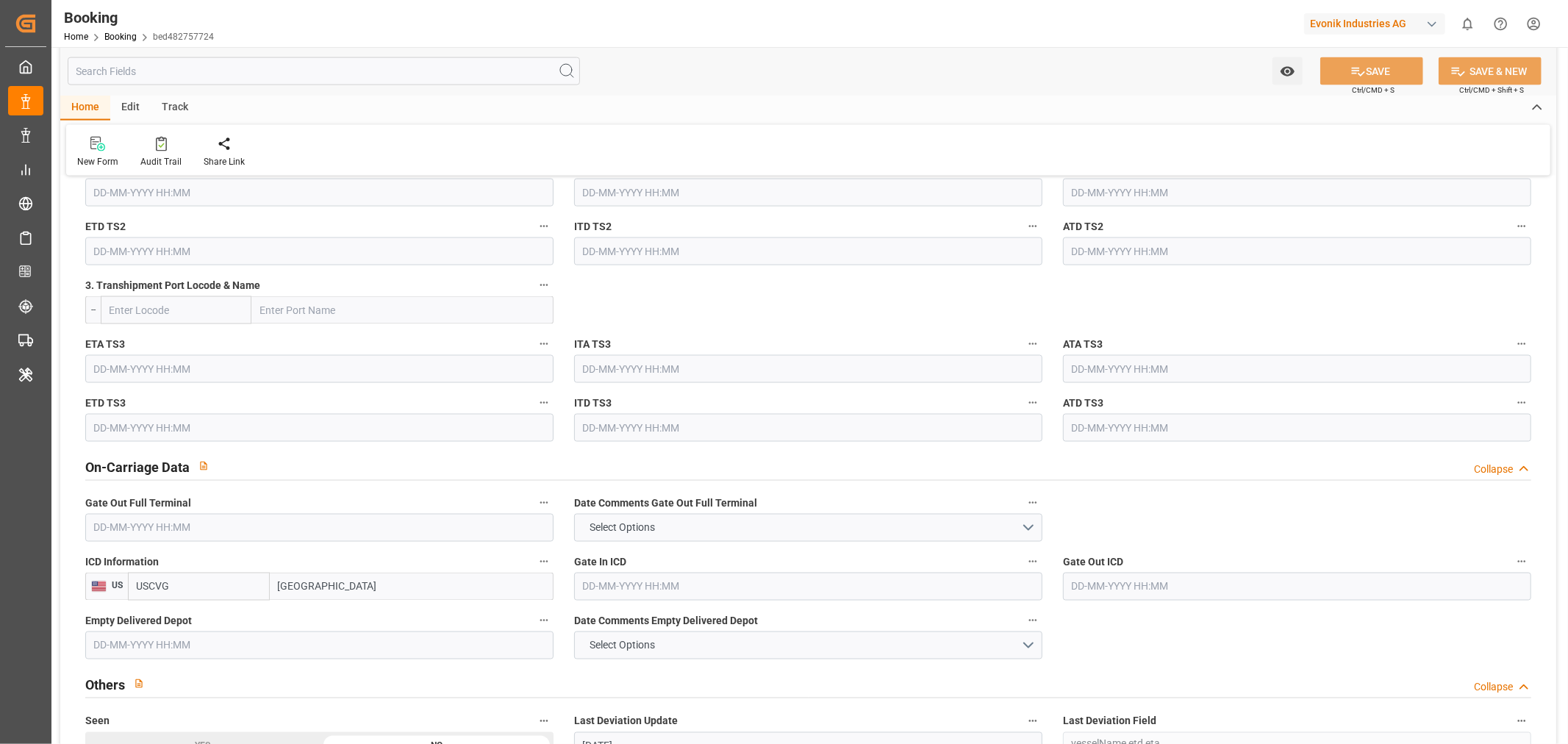
scroll to position [2043, 0]
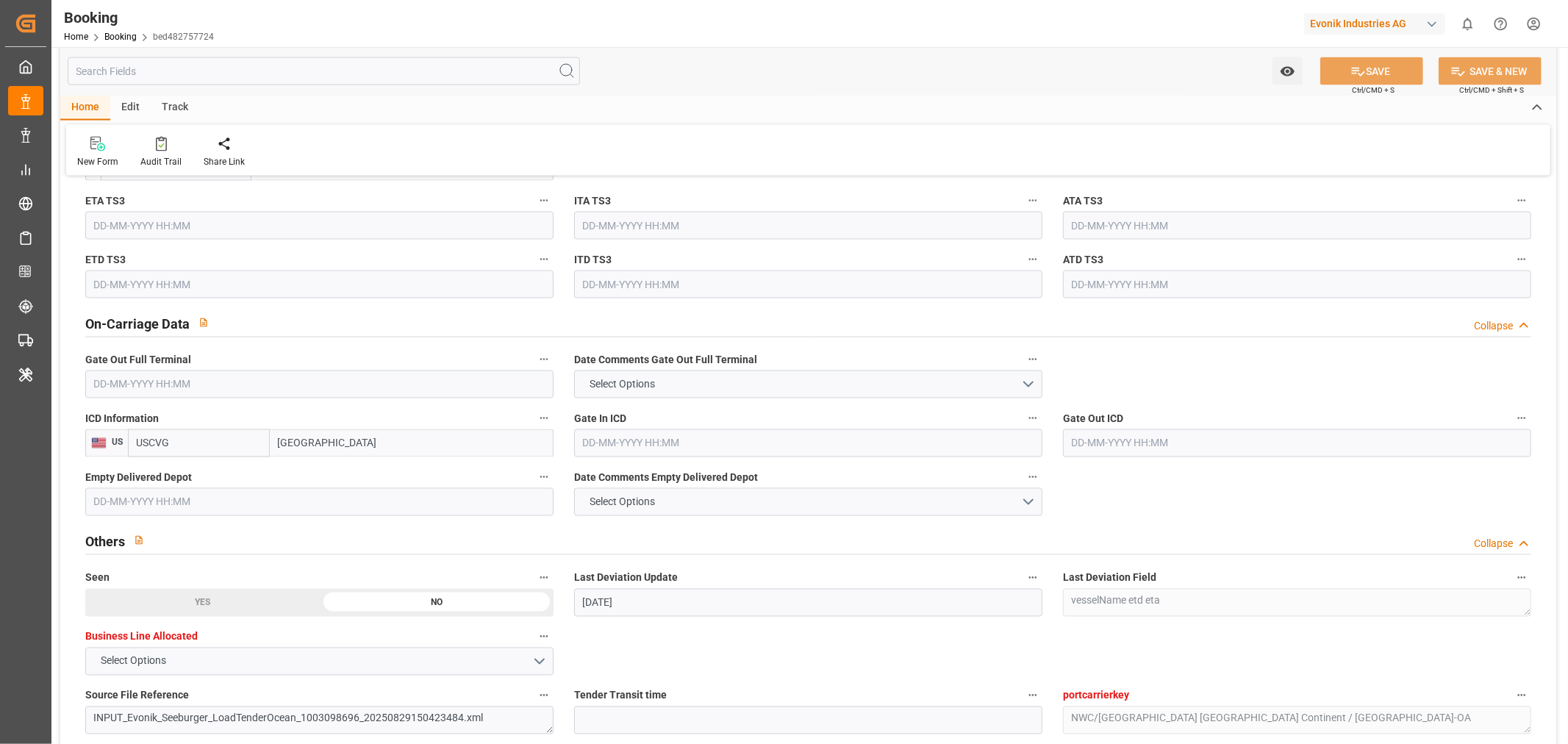
click at [128, 404] on div "ICD Information US USCVG Cincinnati" at bounding box center [319, 433] width 489 height 59
click at [128, 388] on input "text" at bounding box center [319, 385] width 468 height 28
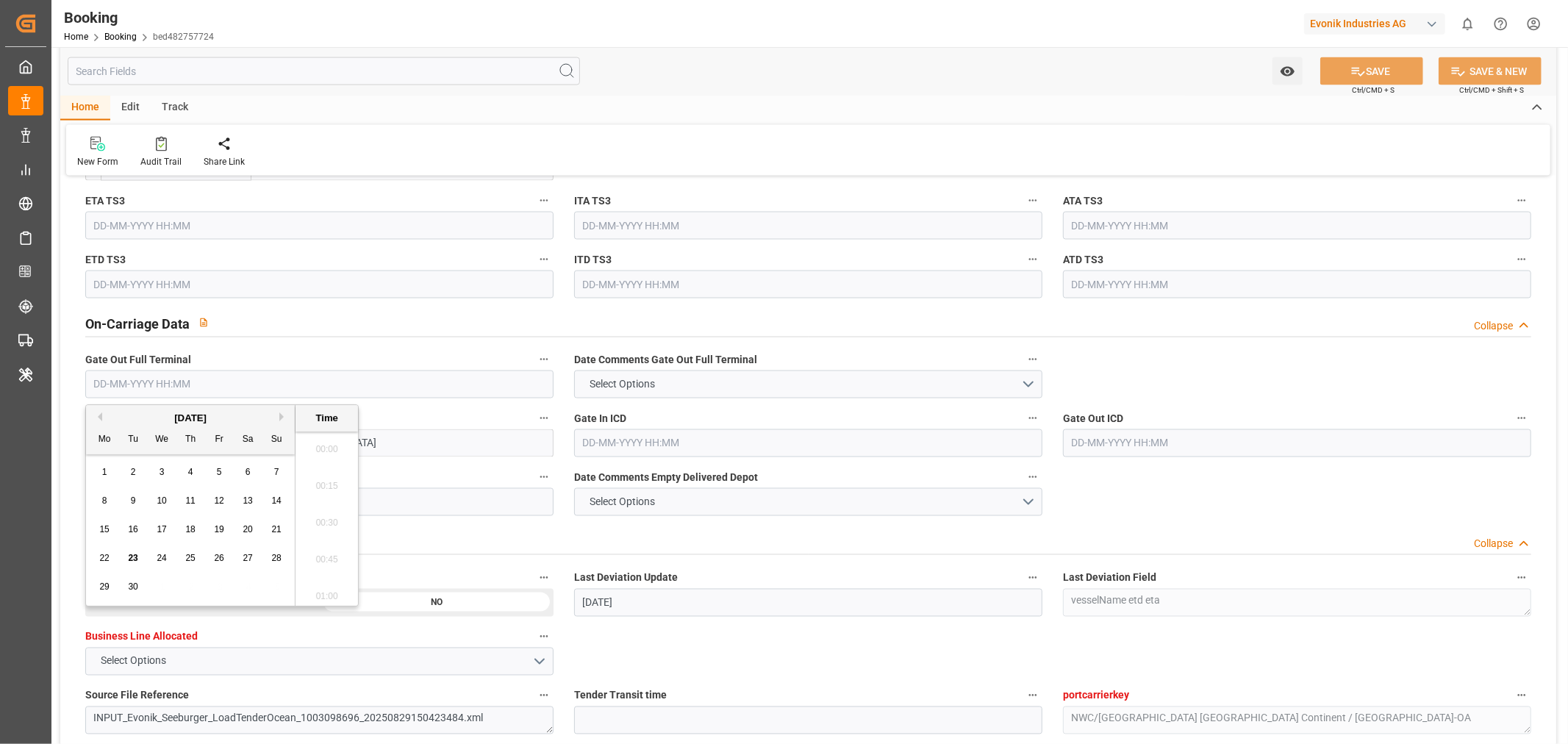
scroll to position [2395, 0]
click at [96, 559] on div "22" at bounding box center [104, 559] width 18 height 18
type input "[DATE] 00:00"
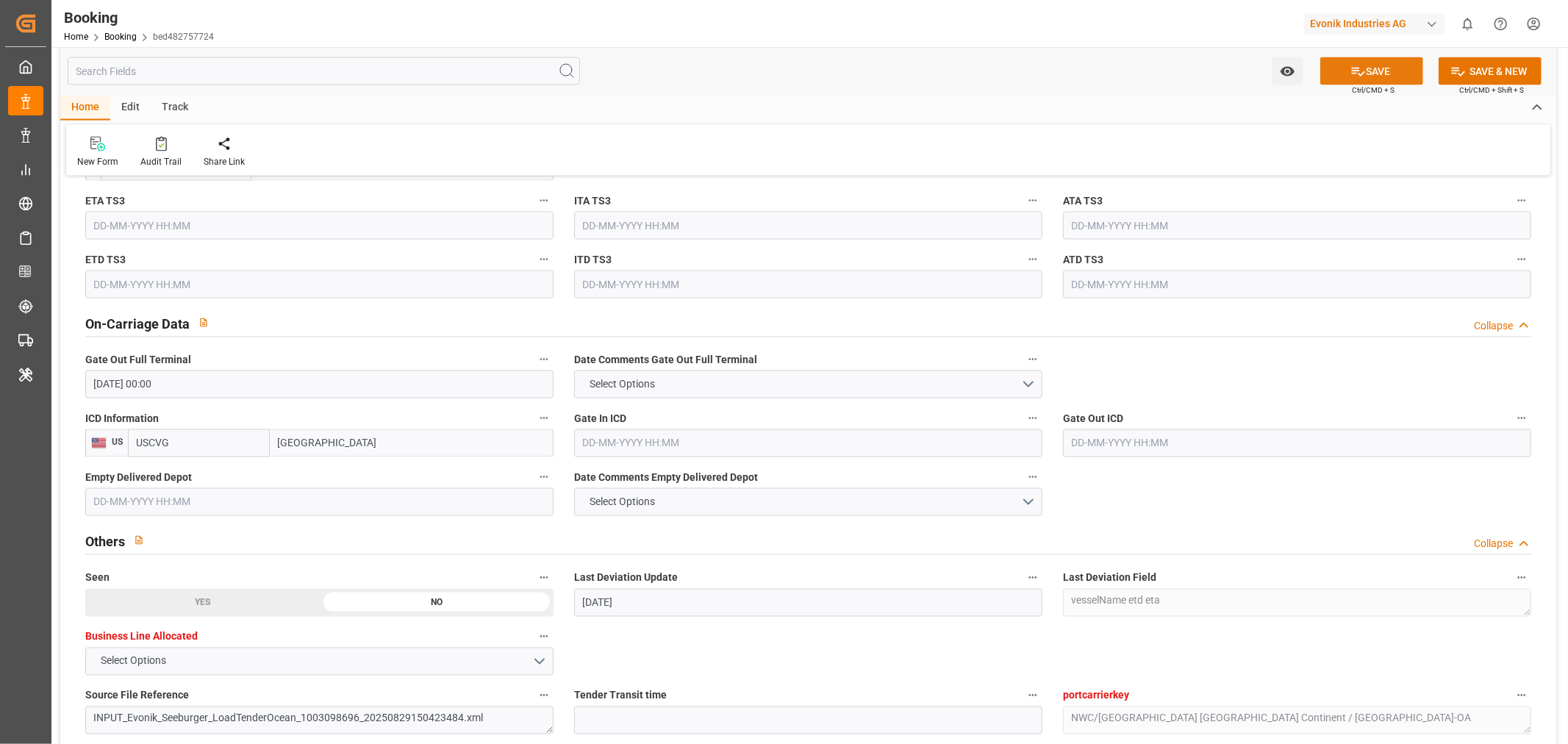
click at [1355, 72] on icon at bounding box center [1358, 71] width 15 height 16
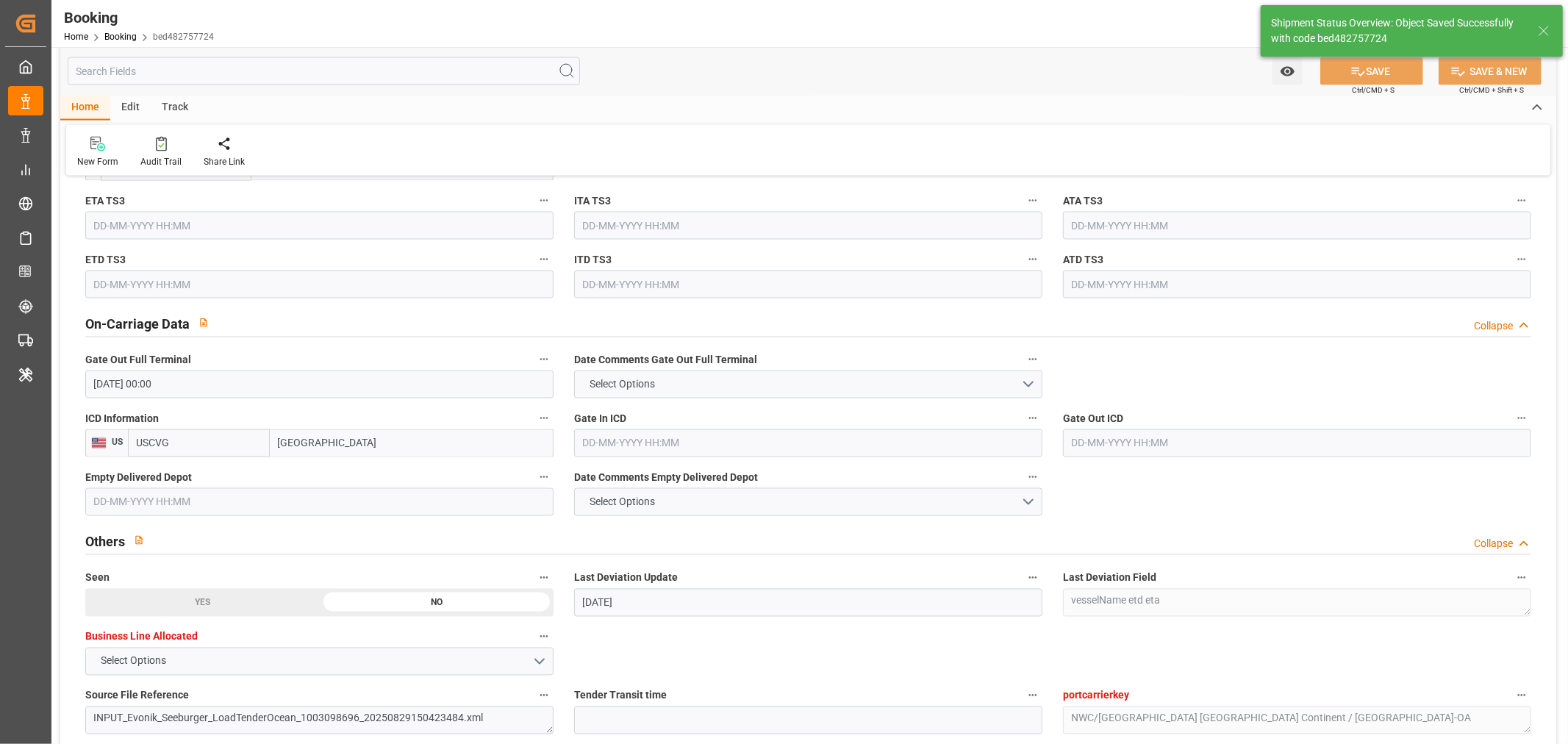
type textarea "[PERSON_NAME]"
type input "23-09-2025 11:29"
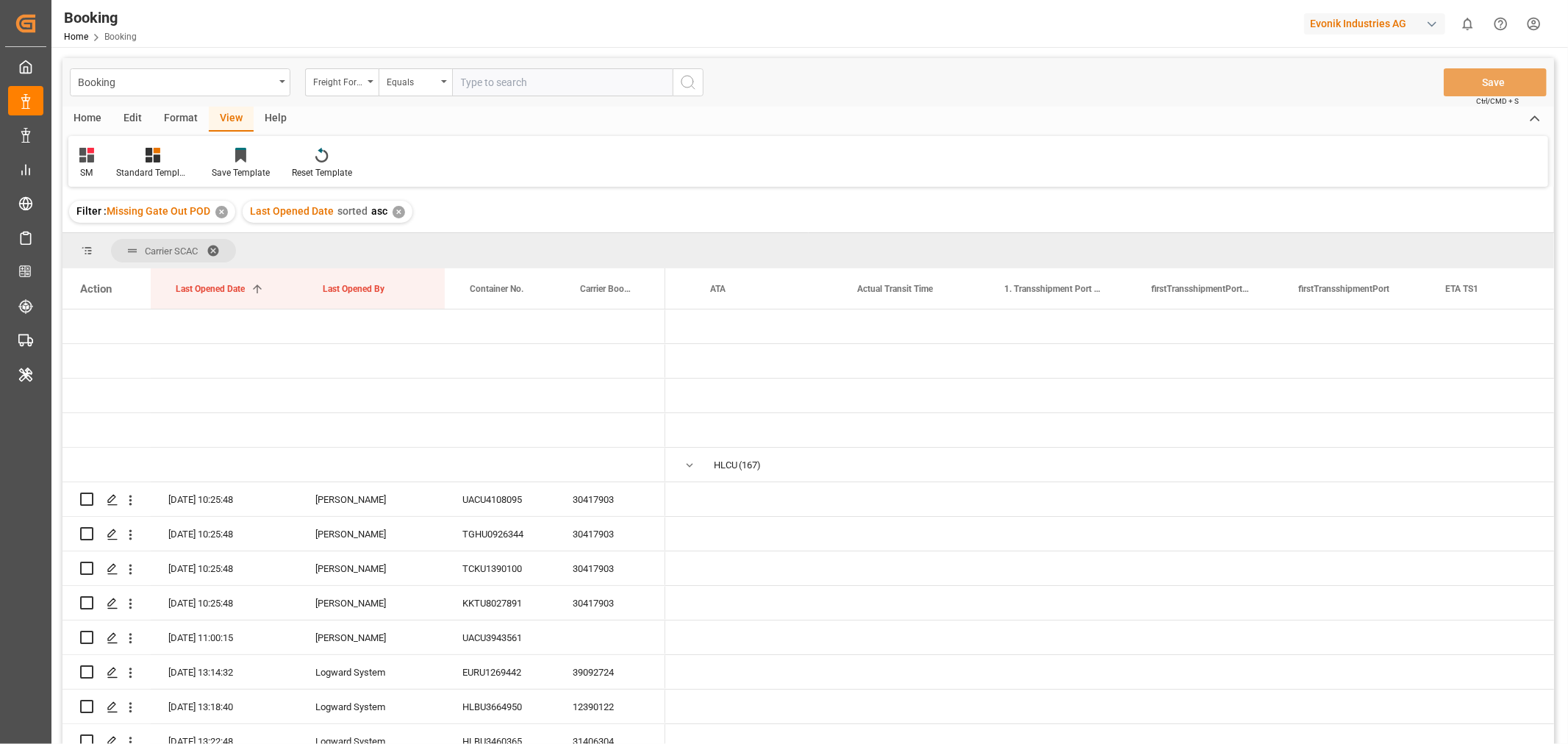
scroll to position [0, 7170]
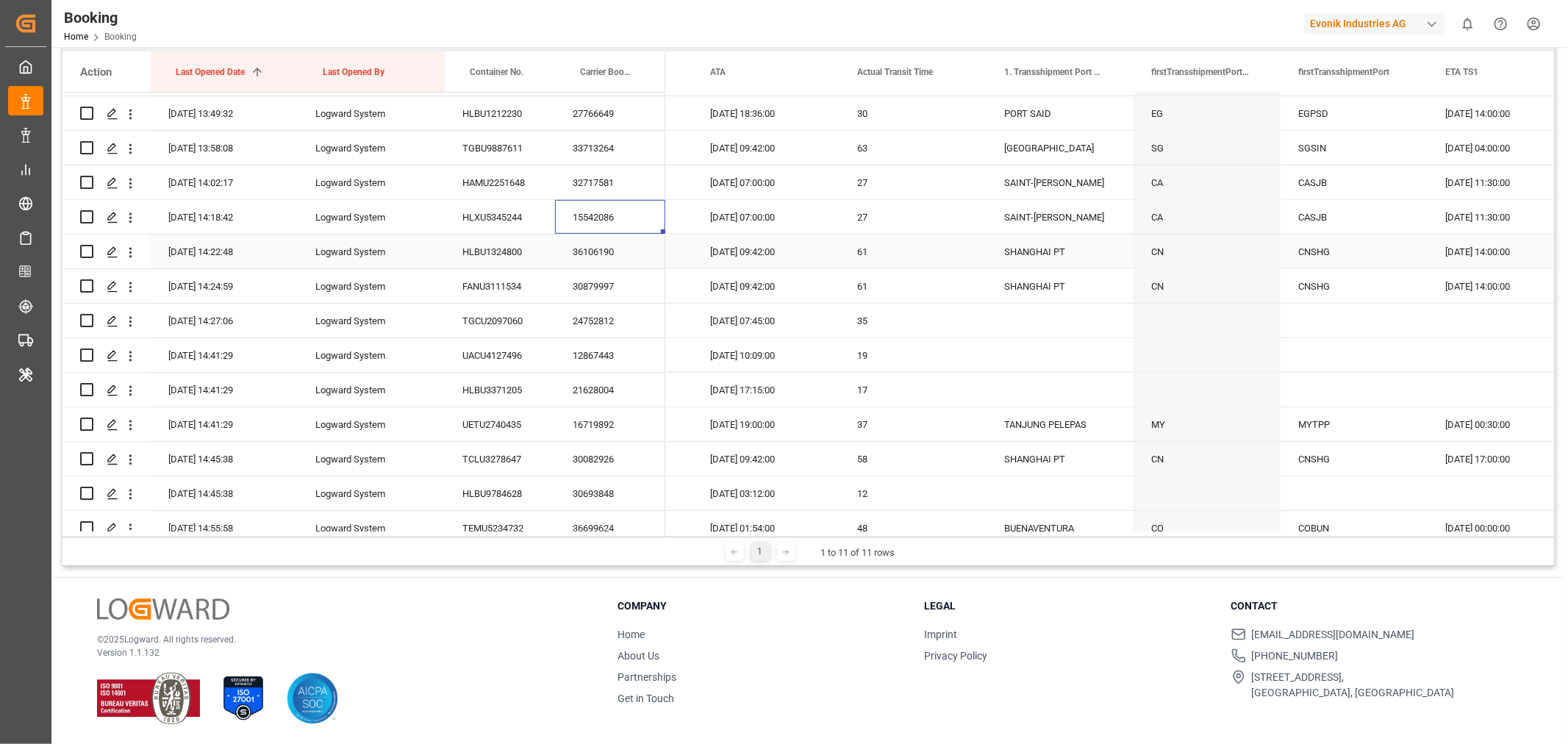
click at [569, 239] on div "36106190" at bounding box center [610, 251] width 110 height 34
click at [133, 255] on icon "open menu" at bounding box center [131, 252] width 15 height 16
click at [182, 280] on span "Open in new tab" at bounding box center [226, 283] width 133 height 16
click at [616, 282] on div "30879997" at bounding box center [610, 286] width 110 height 34
click at [131, 285] on icon "open menu" at bounding box center [130, 287] width 3 height 10
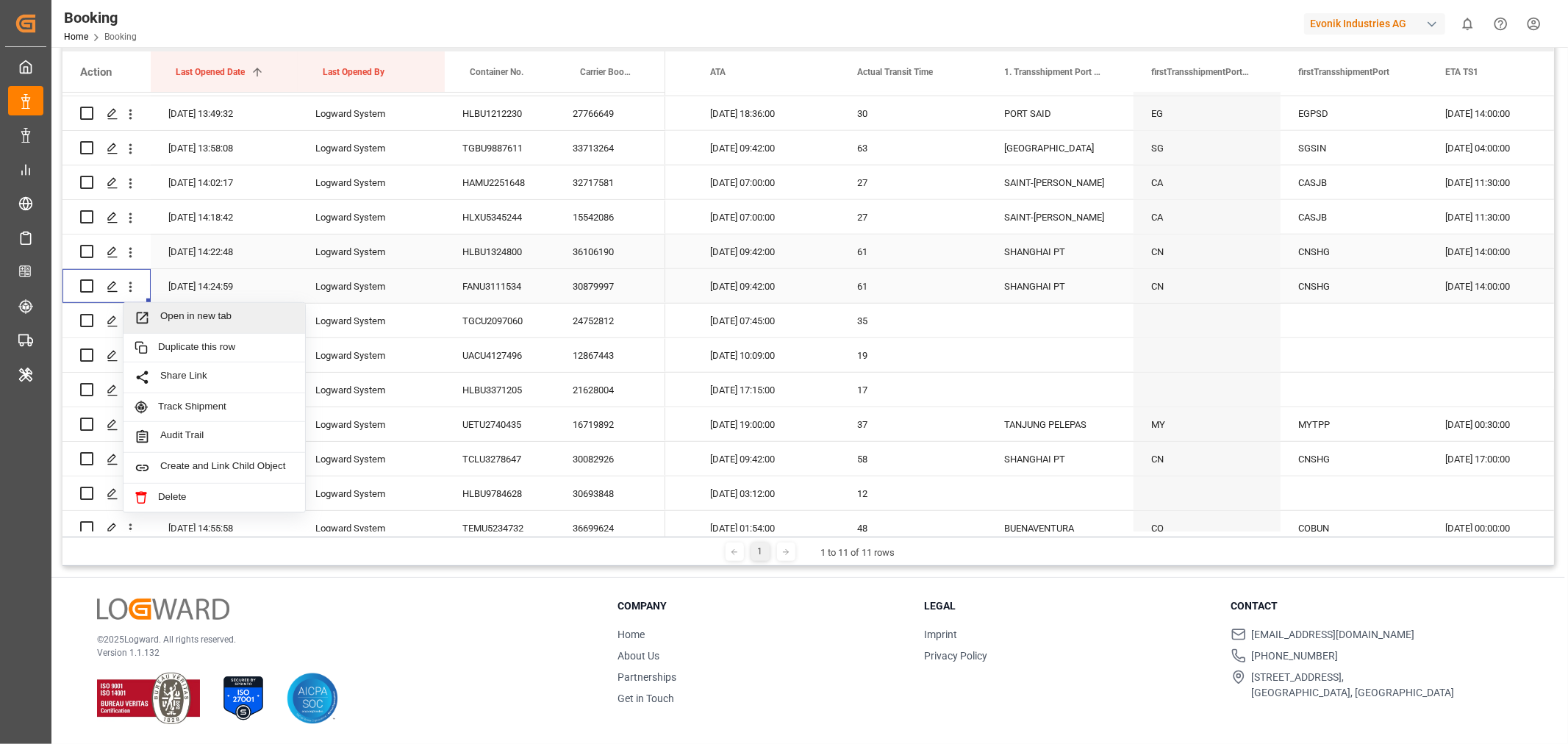
click at [213, 326] on div "Open in new tab" at bounding box center [214, 319] width 182 height 31
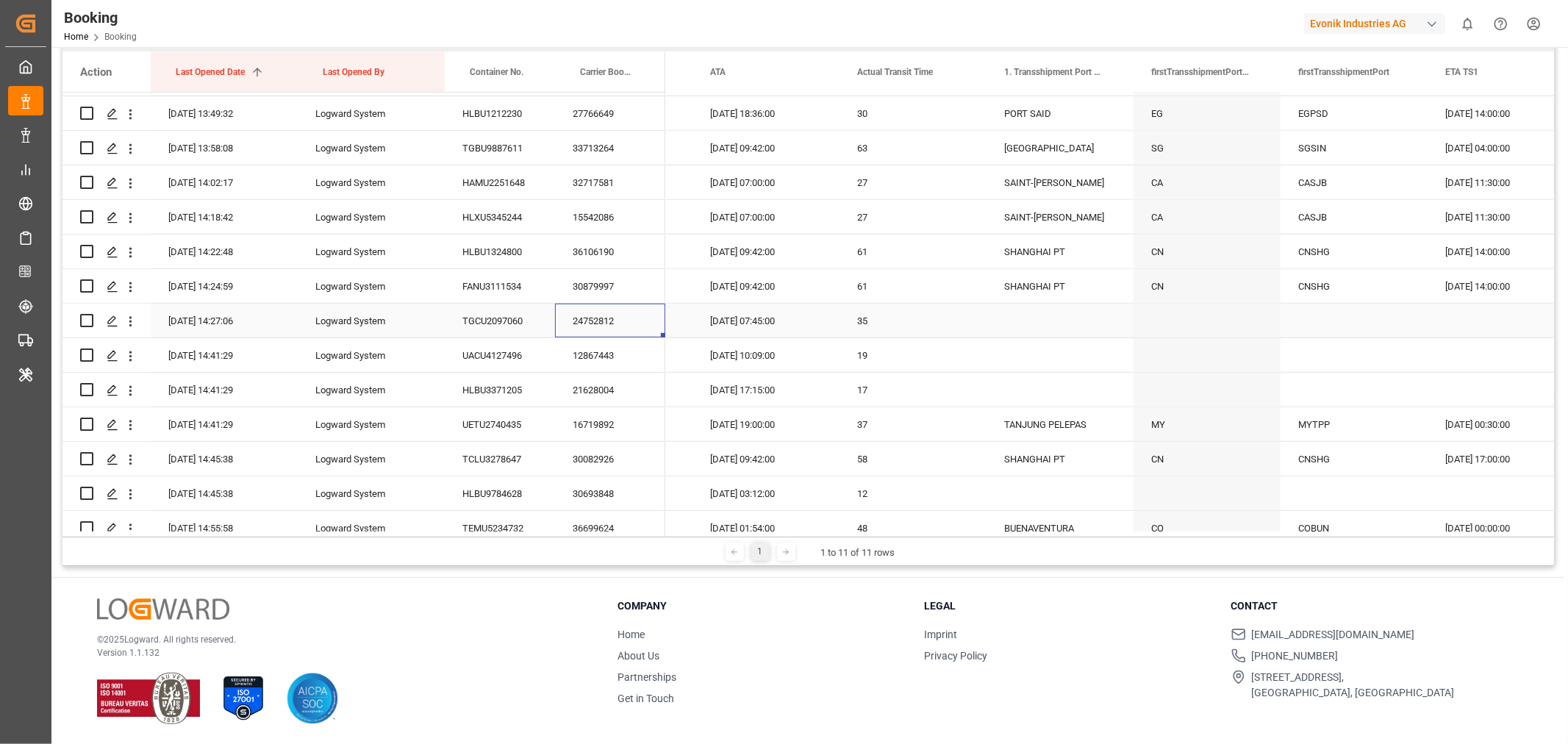
click at [590, 326] on div "24752812" at bounding box center [610, 320] width 110 height 34
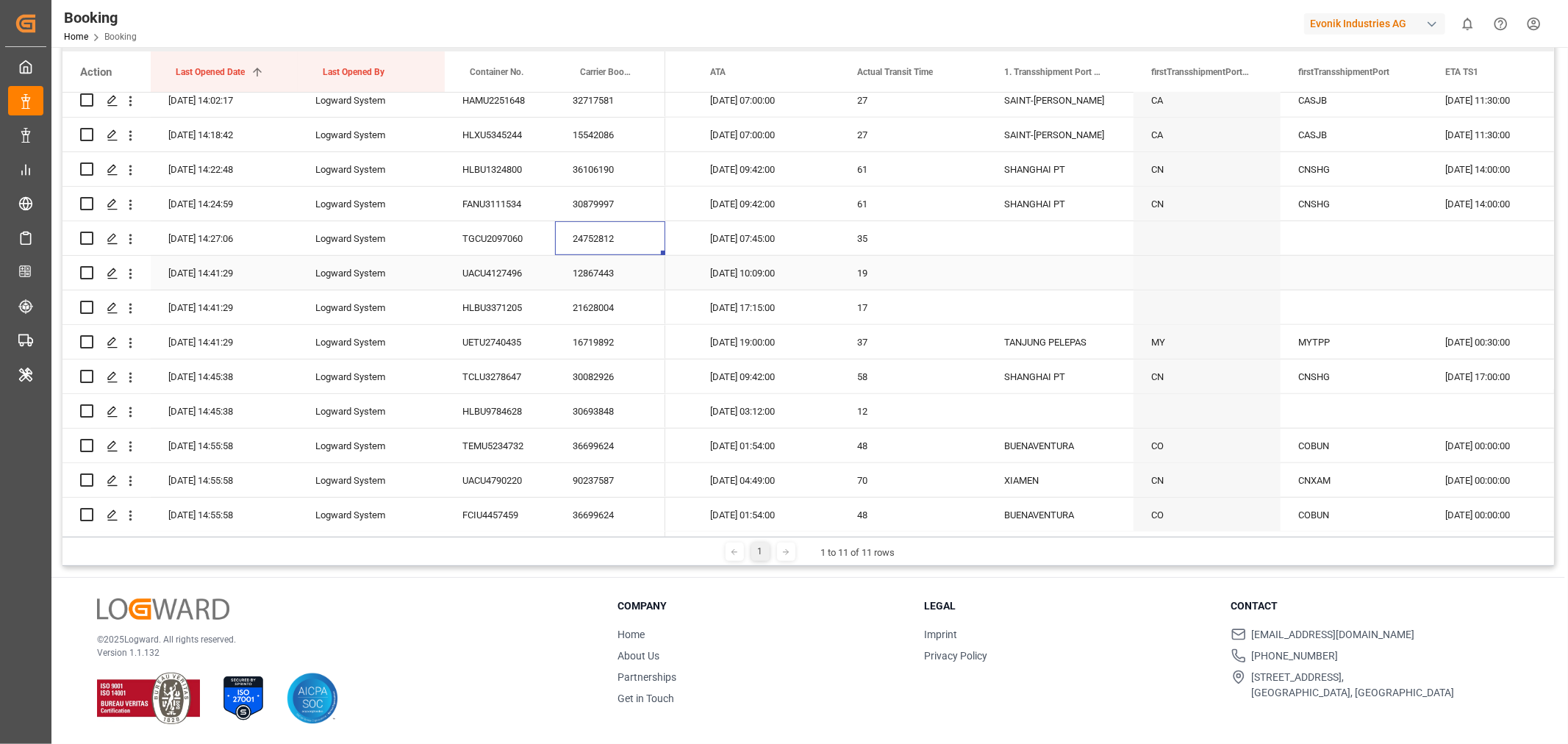
click at [603, 278] on div "12867443" at bounding box center [610, 272] width 110 height 34
click at [602, 310] on div "21628004" at bounding box center [610, 307] width 110 height 34
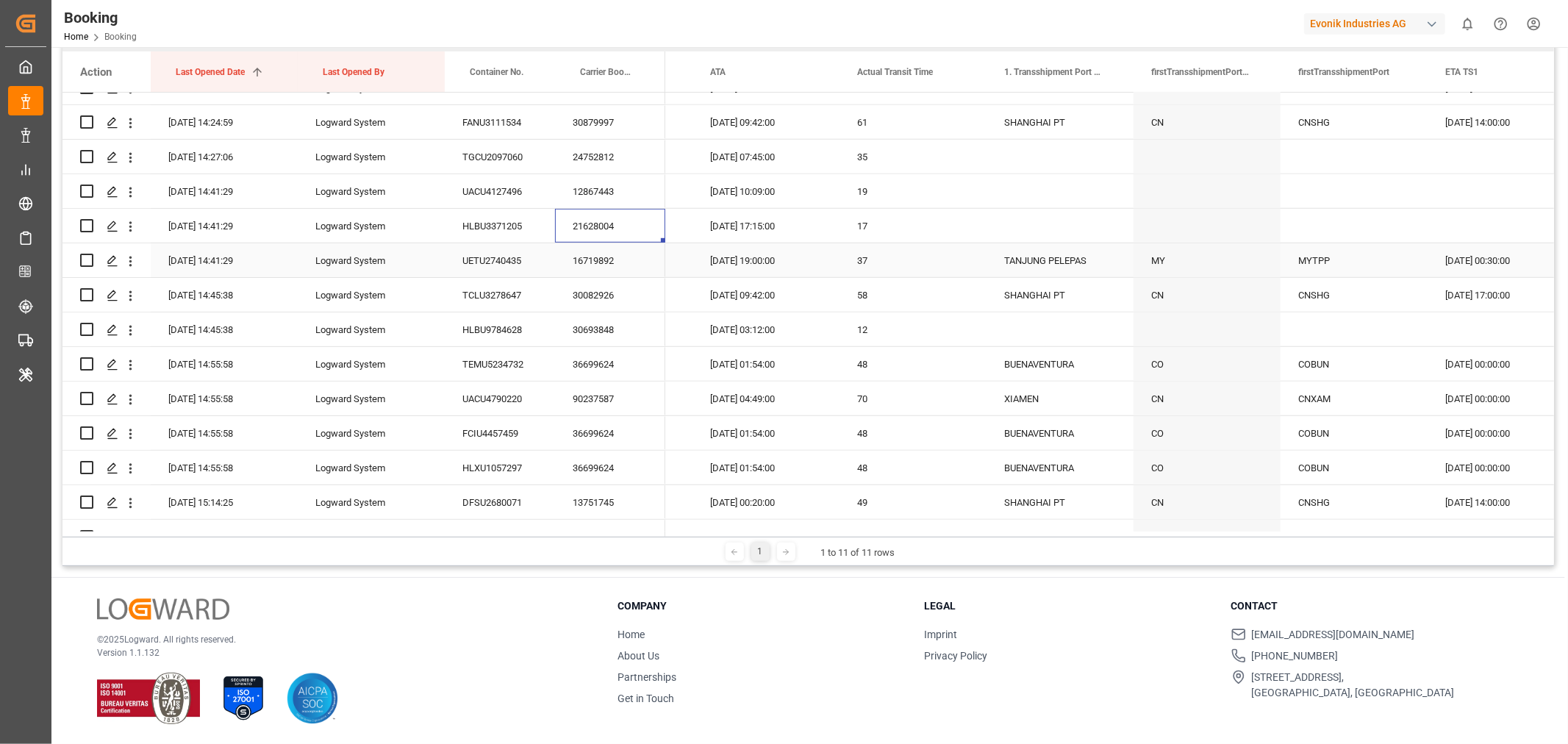
click at [615, 260] on div "16719892" at bounding box center [610, 260] width 110 height 34
click at [598, 295] on div "30082926" at bounding box center [610, 294] width 110 height 34
click at [130, 295] on icon "open menu" at bounding box center [130, 295] width 3 height 10
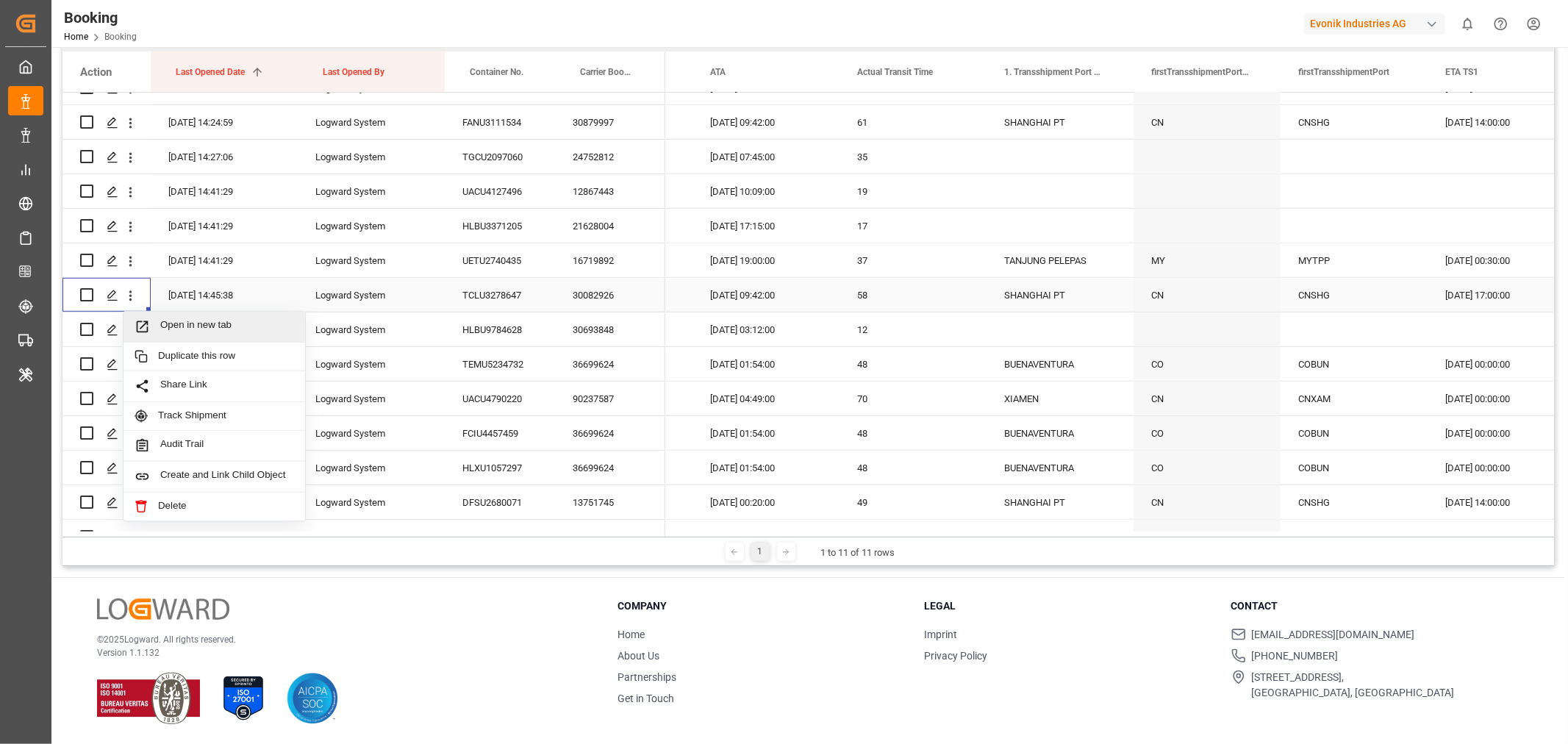
click at [219, 328] on span "Open in new tab" at bounding box center [226, 327] width 133 height 16
click at [612, 332] on div "30693848" at bounding box center [610, 329] width 110 height 34
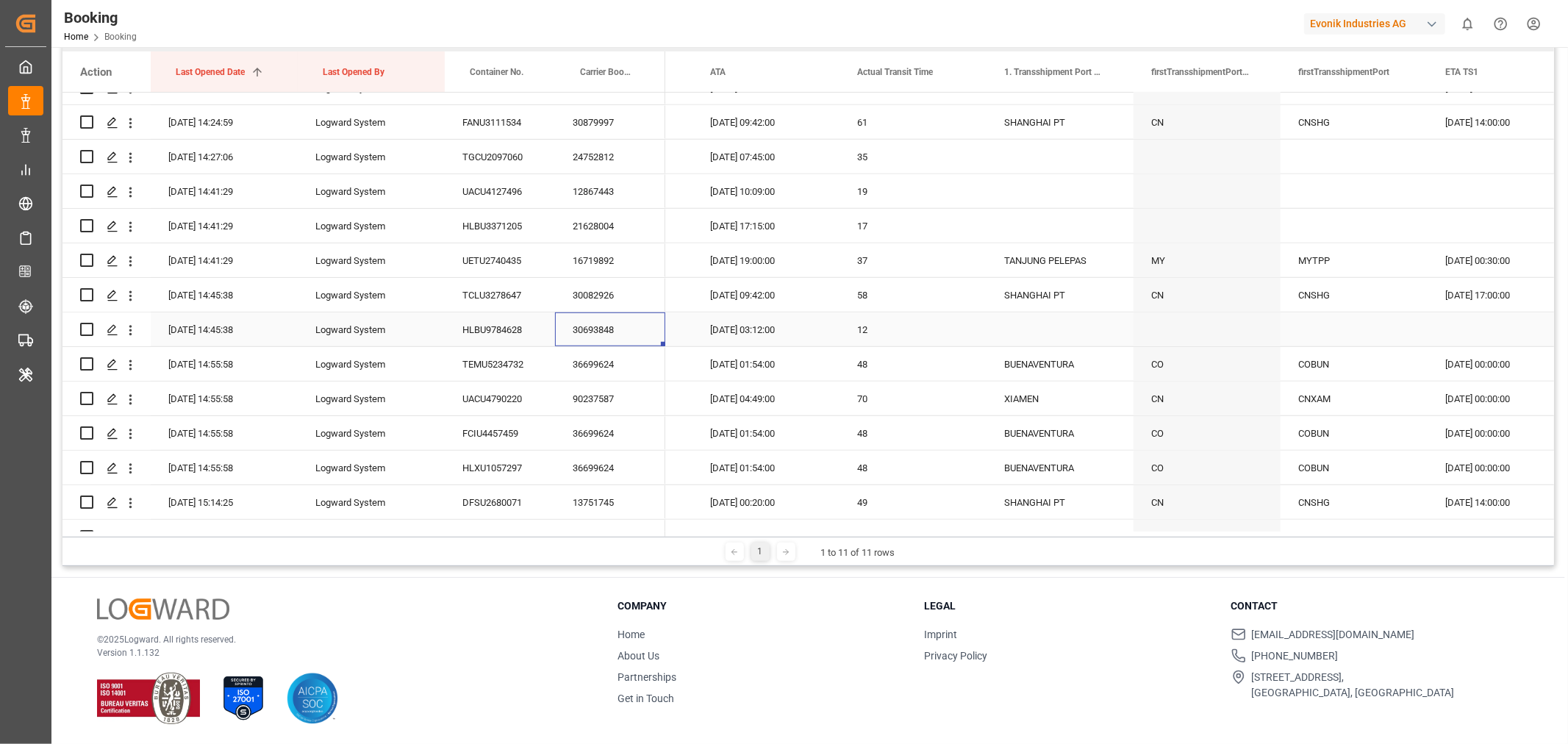
click at [612, 332] on div "30693848" at bounding box center [610, 329] width 110 height 34
click at [614, 356] on div "36699624" at bounding box center [610, 363] width 110 height 34
click at [598, 398] on div "90237587" at bounding box center [610, 398] width 110 height 34
click at [130, 400] on icon "open menu" at bounding box center [131, 400] width 15 height 16
click at [188, 431] on span "Open in new tab" at bounding box center [226, 431] width 133 height 16
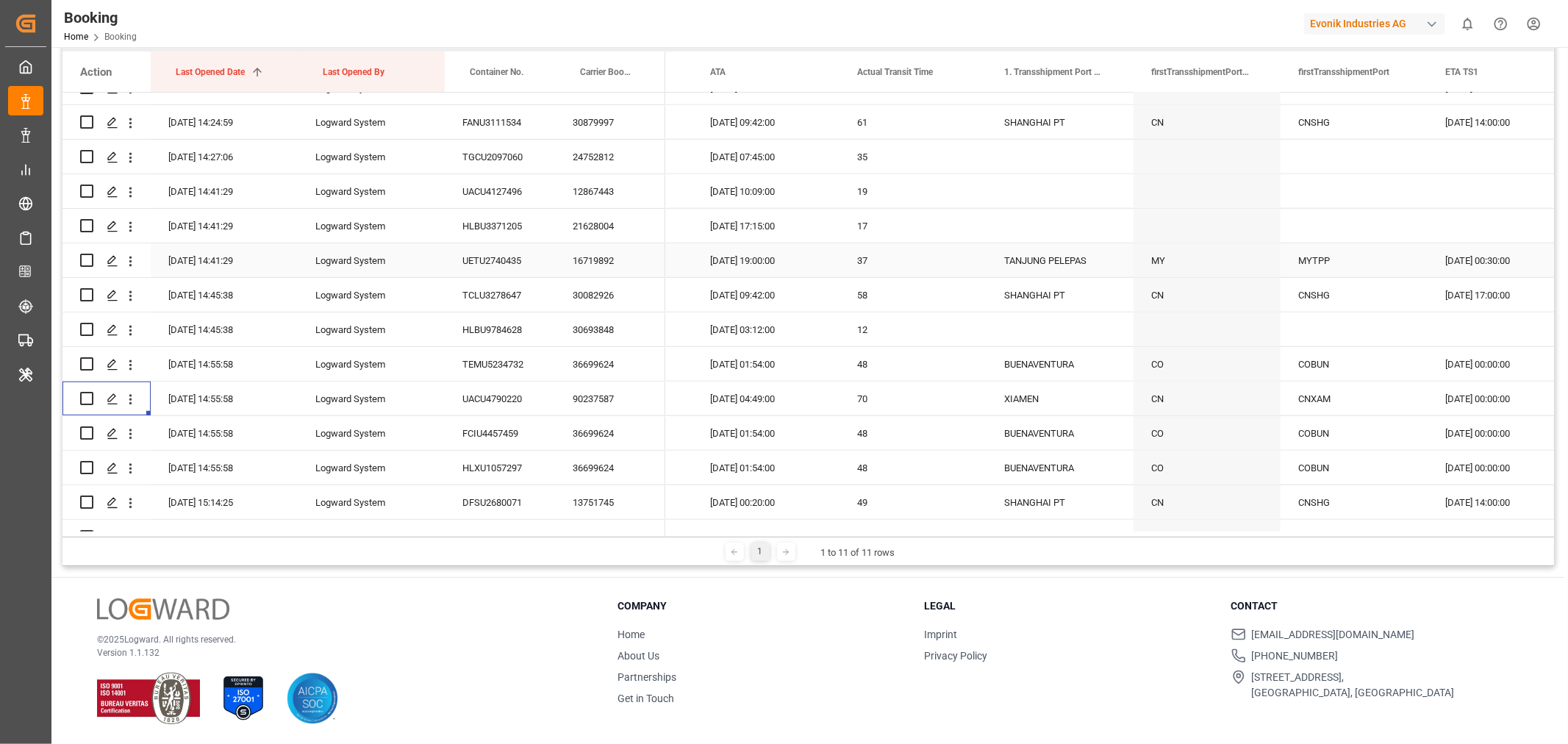
scroll to position [981, 0]
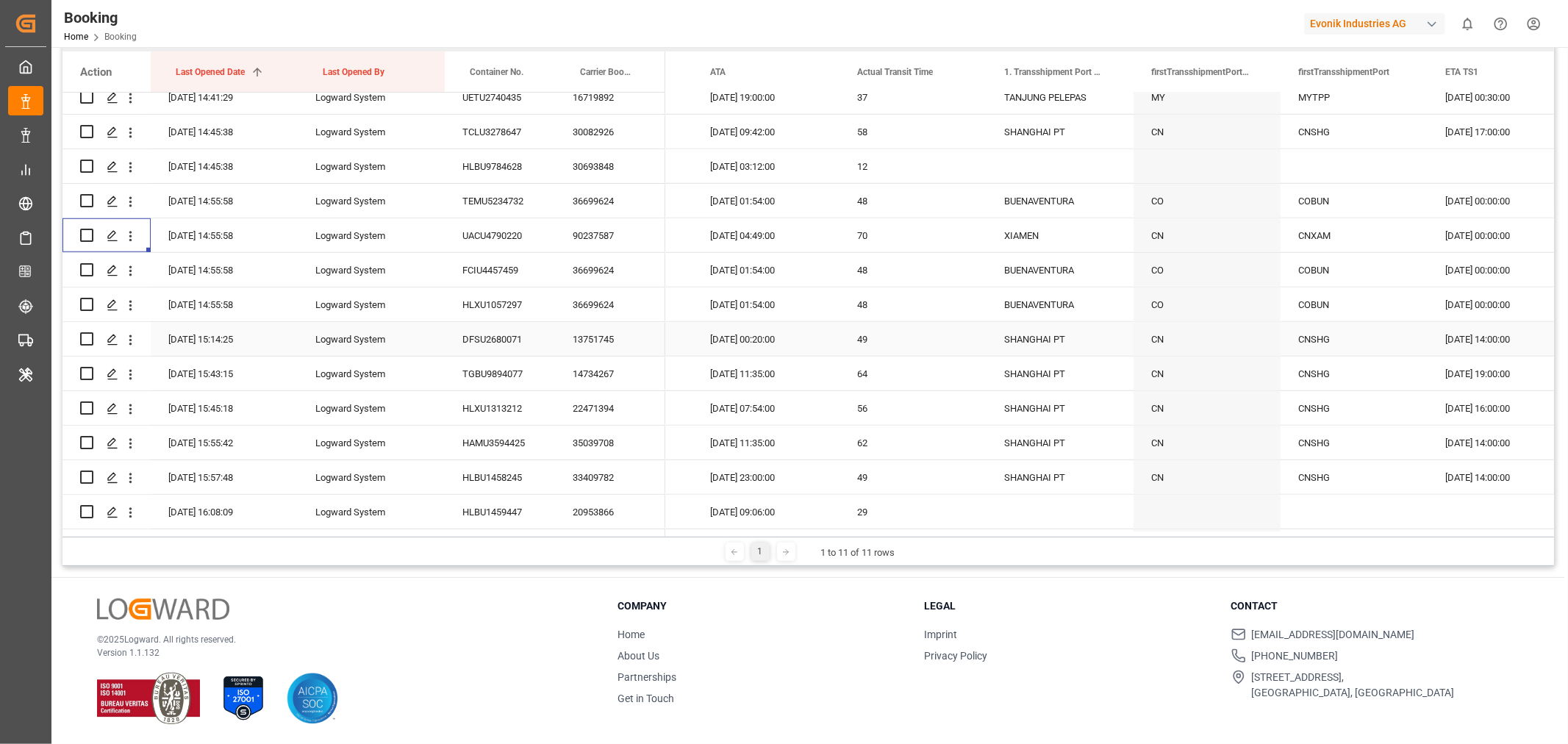
click at [614, 336] on div "13751745" at bounding box center [610, 338] width 110 height 34
click at [611, 377] on div "14734267" at bounding box center [610, 373] width 110 height 34
click at [579, 403] on div "22471394" at bounding box center [610, 407] width 110 height 34
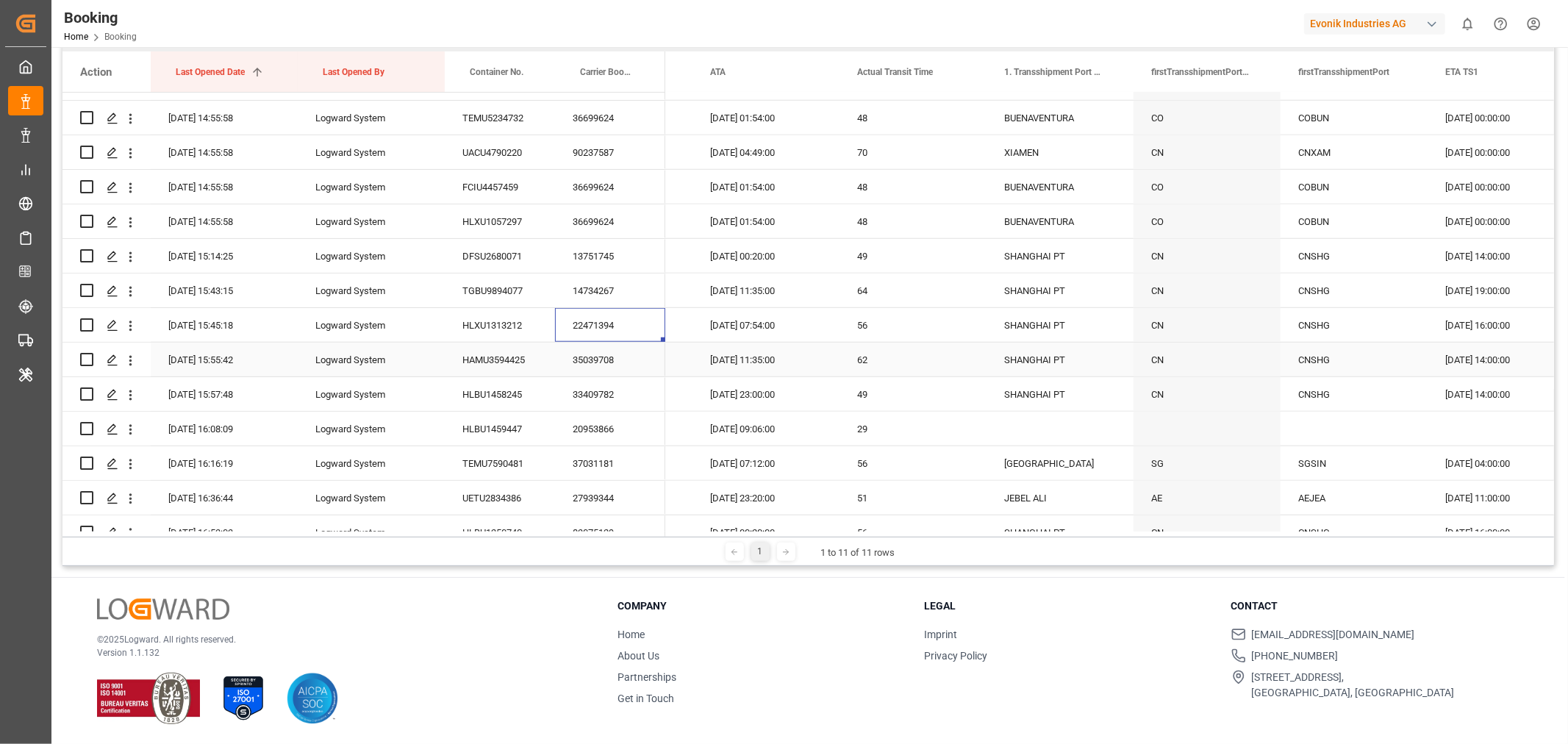
scroll to position [1144, 0]
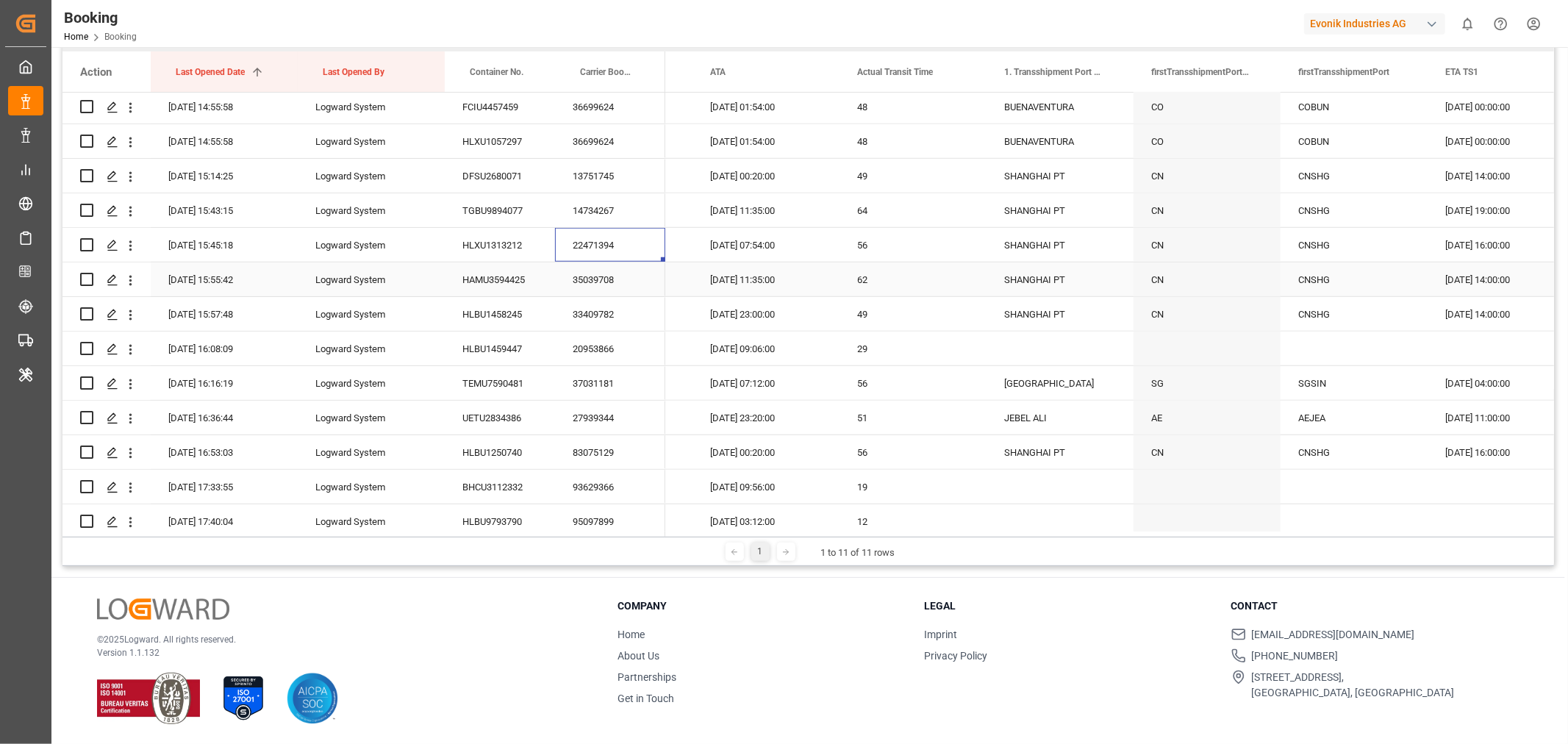
click at [618, 290] on div "35039708" at bounding box center [610, 279] width 110 height 34
click at [613, 307] on div "33409782" at bounding box center [610, 313] width 110 height 34
click at [583, 351] on div "20953866" at bounding box center [610, 348] width 110 height 34
click at [592, 366] on div "37031181" at bounding box center [610, 382] width 110 height 34
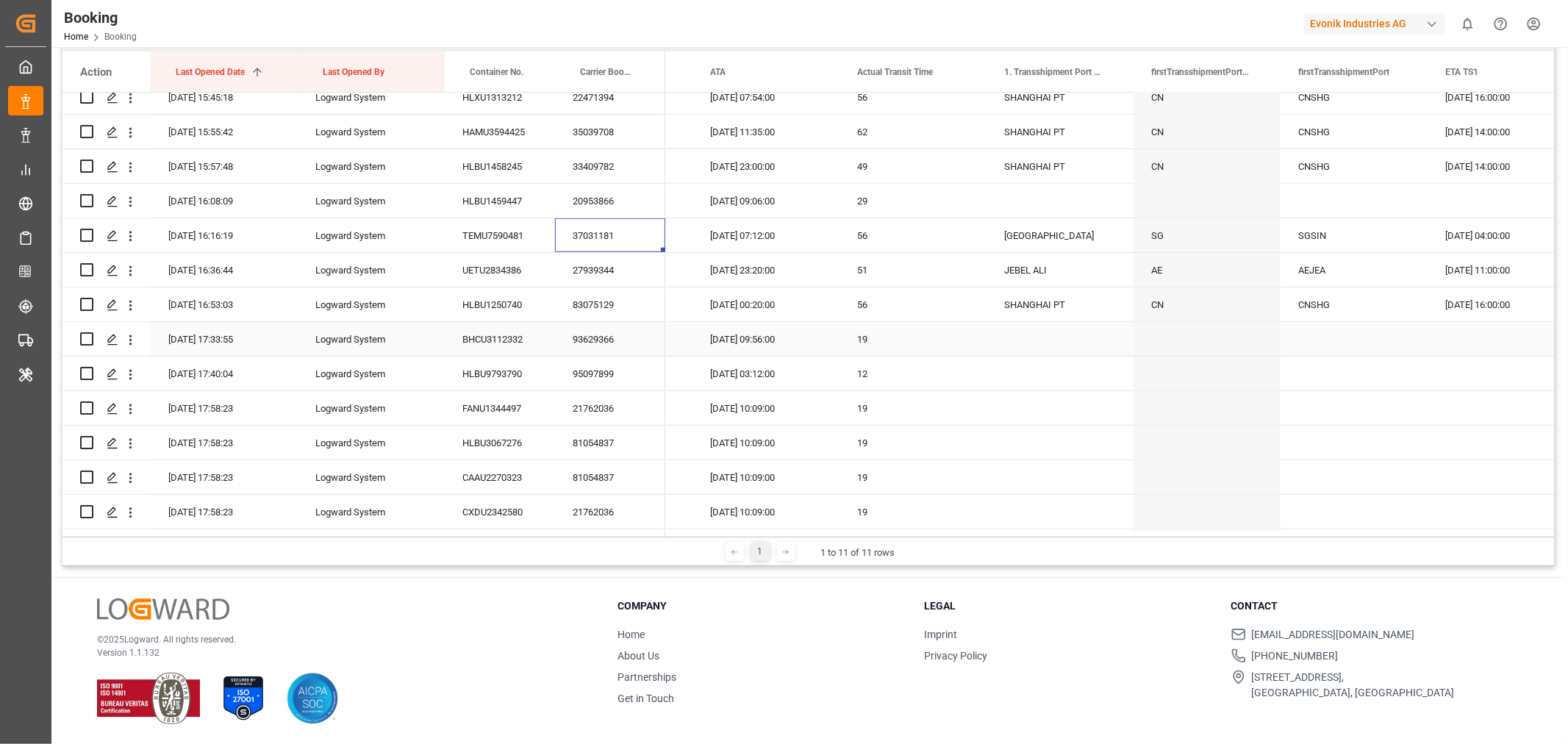
scroll to position [1307, 0]
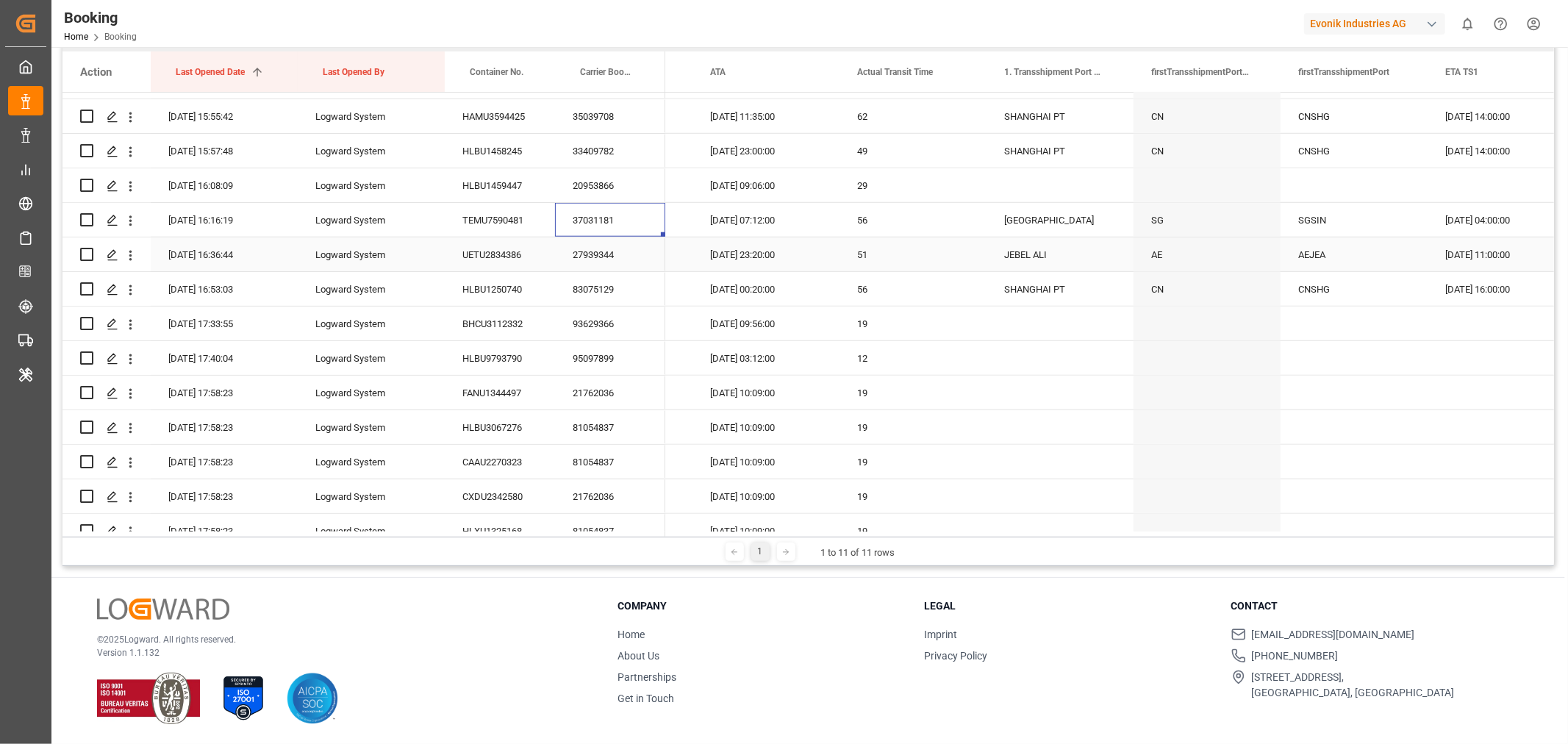
click at [610, 263] on div "27939344" at bounding box center [610, 254] width 110 height 34
click at [578, 296] on div "83075129" at bounding box center [610, 288] width 110 height 34
click at [581, 328] on div "93629366" at bounding box center [610, 323] width 110 height 34
click at [596, 359] on div "95097899" at bounding box center [610, 357] width 110 height 34
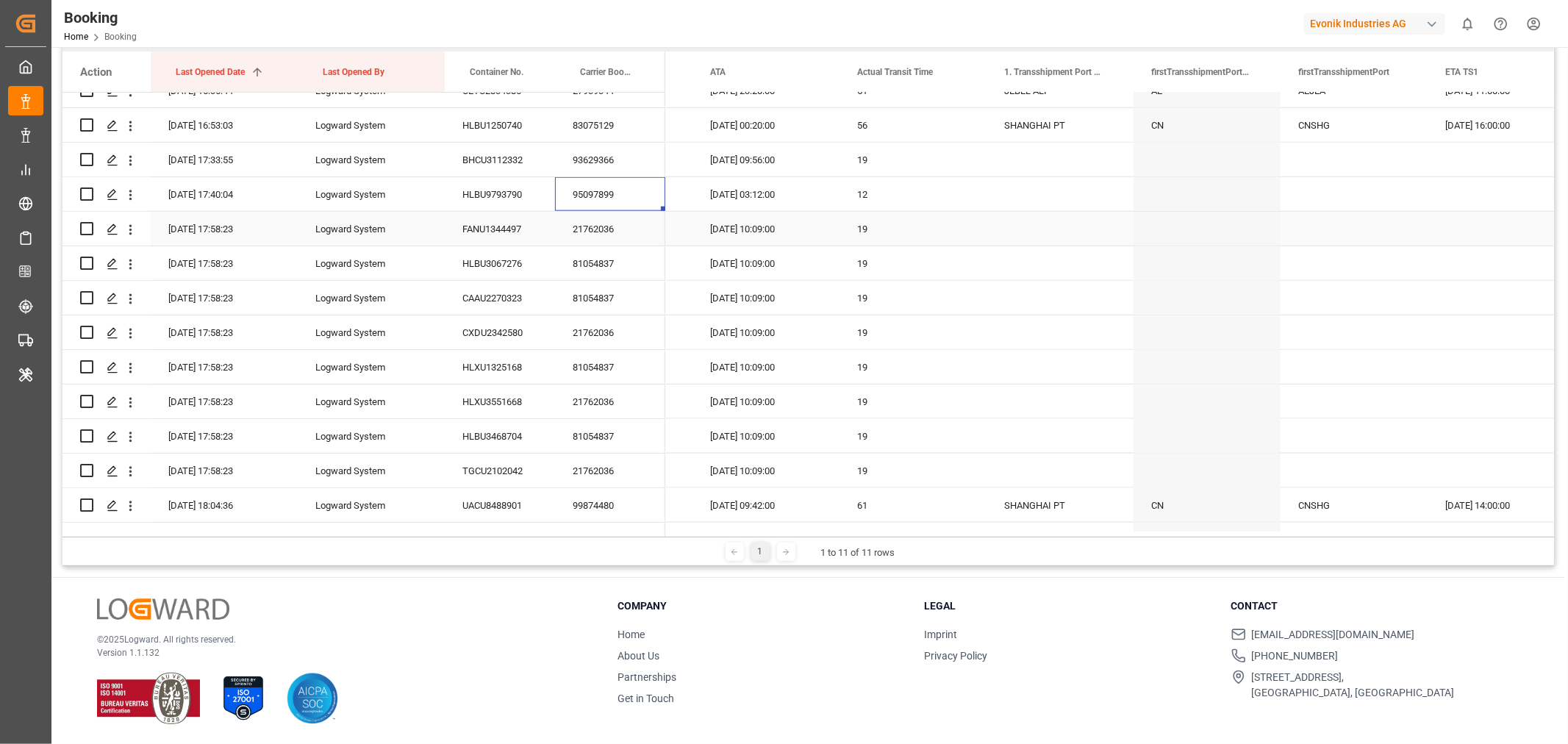
click at [608, 236] on div "21762036" at bounding box center [610, 228] width 110 height 34
click at [608, 265] on div "81054837" at bounding box center [610, 263] width 110 height 34
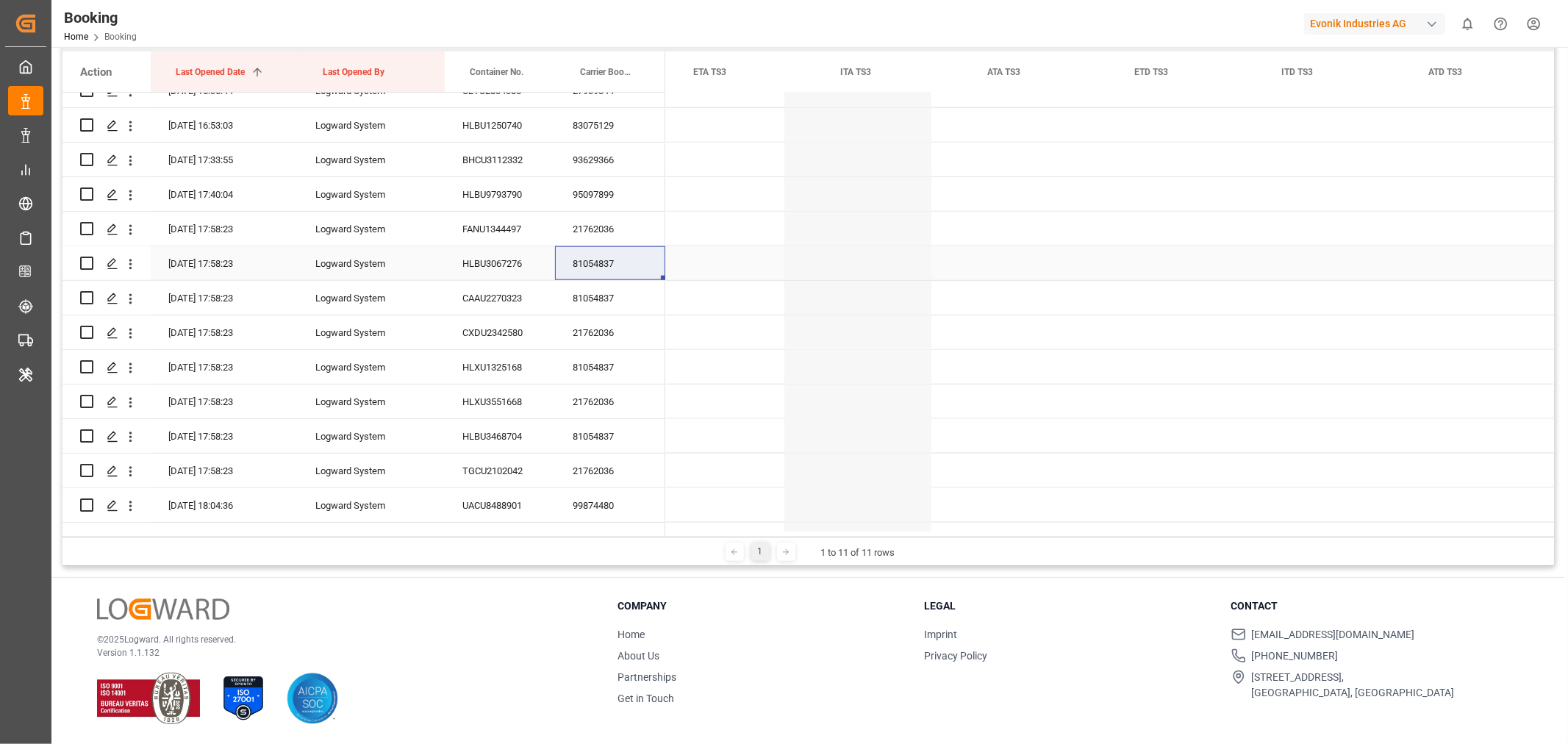
scroll to position [0, 10644]
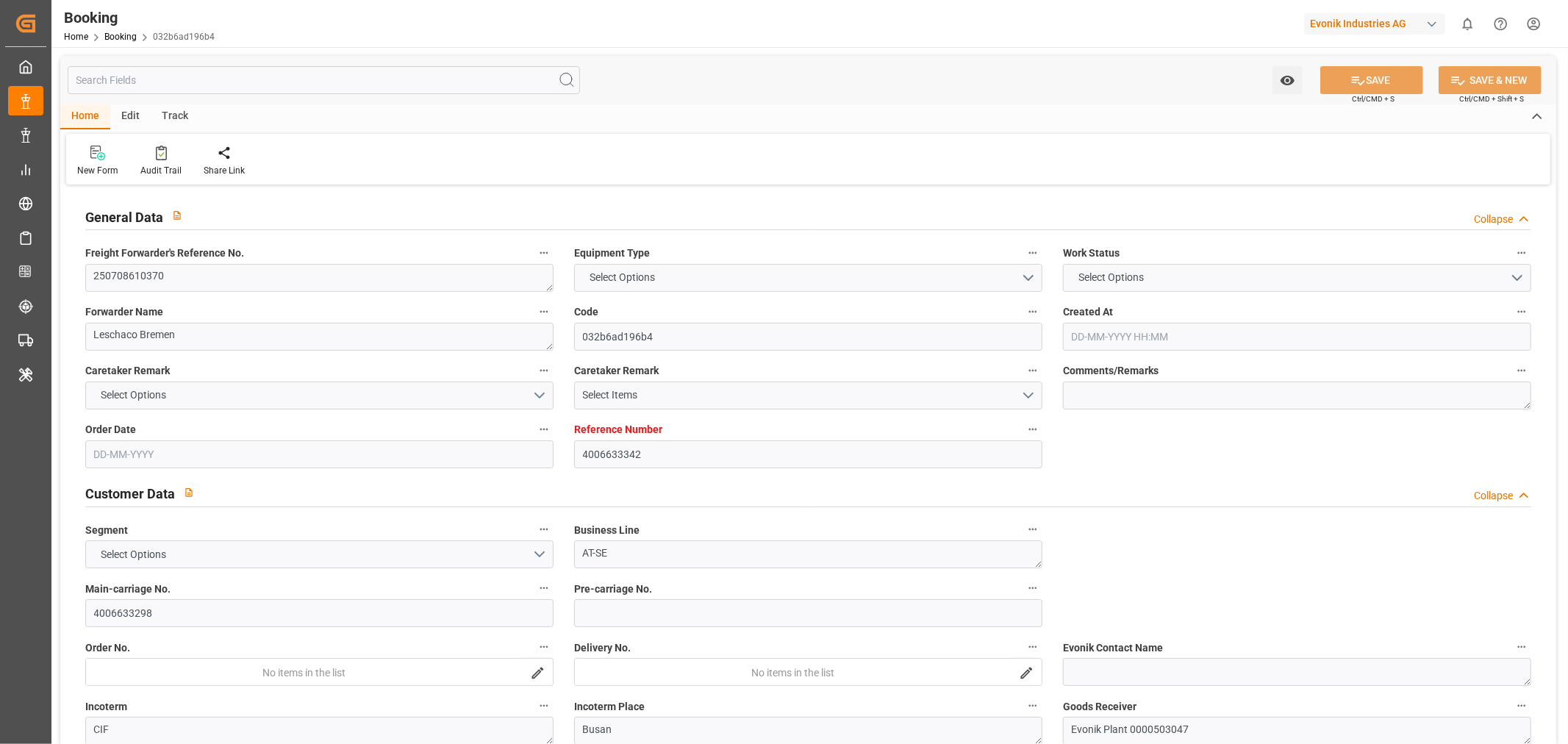
type input "4006633342"
type input "9943889"
type input "Hapag [PERSON_NAME]"
type input "Hapag Lloyd Aktiengesellschaft"
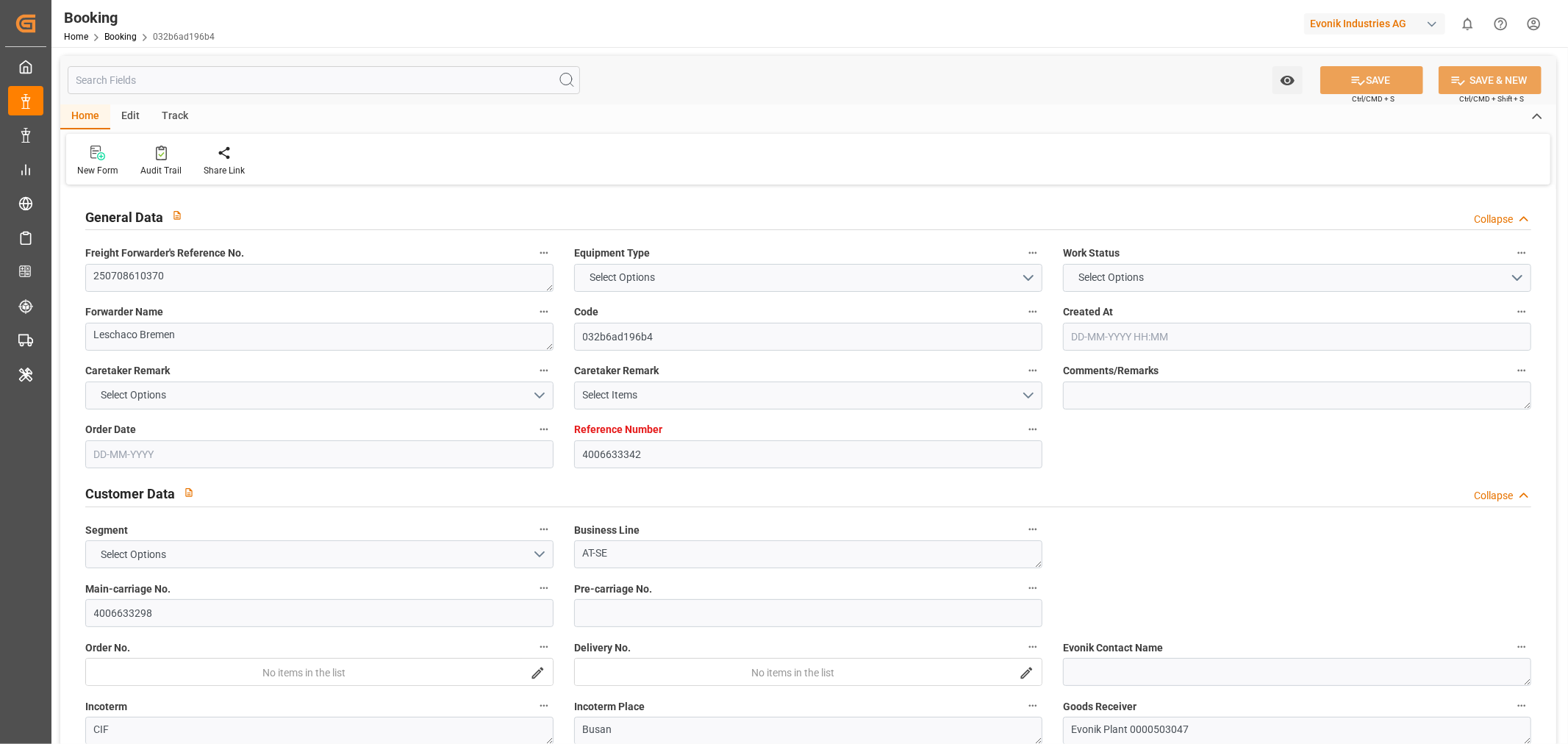
type input "DEBRV"
type input "KRPUS"
type input "61"
type input "CNSHG"
type input "0"
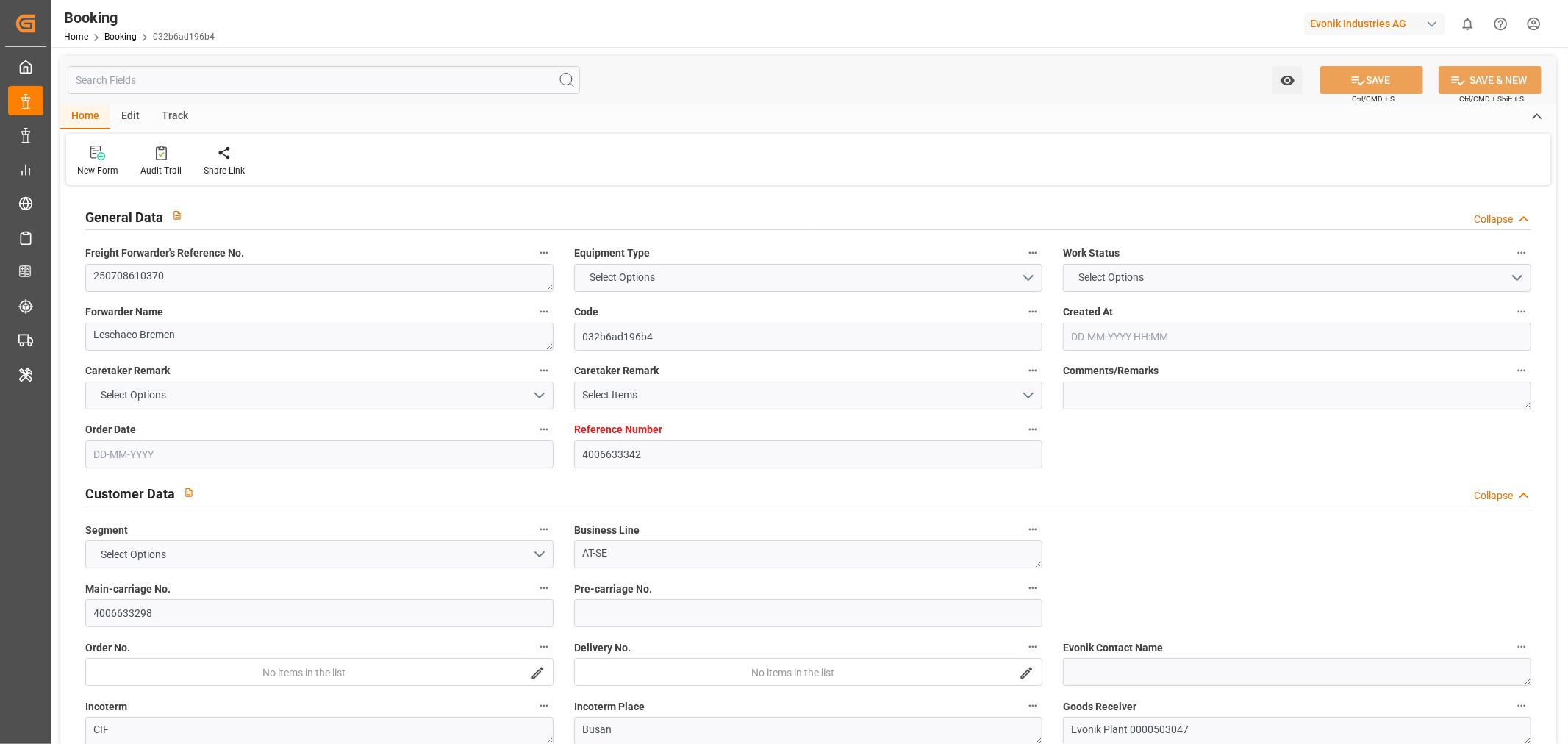
type input "DEBRV"
type input "KRPUS"
type input "9687552"
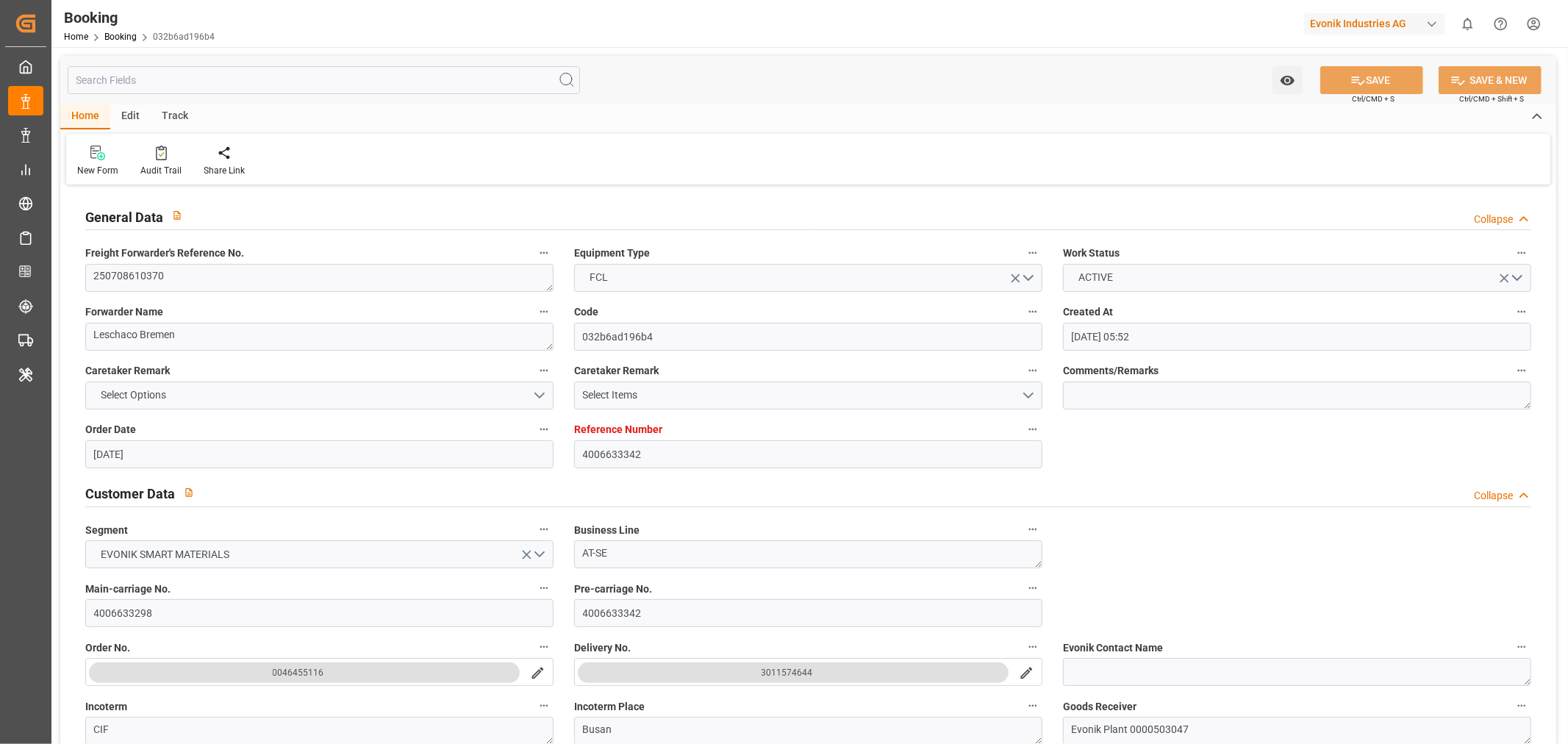
type input "20-06-2025 05:52"
type input "[DATE]"
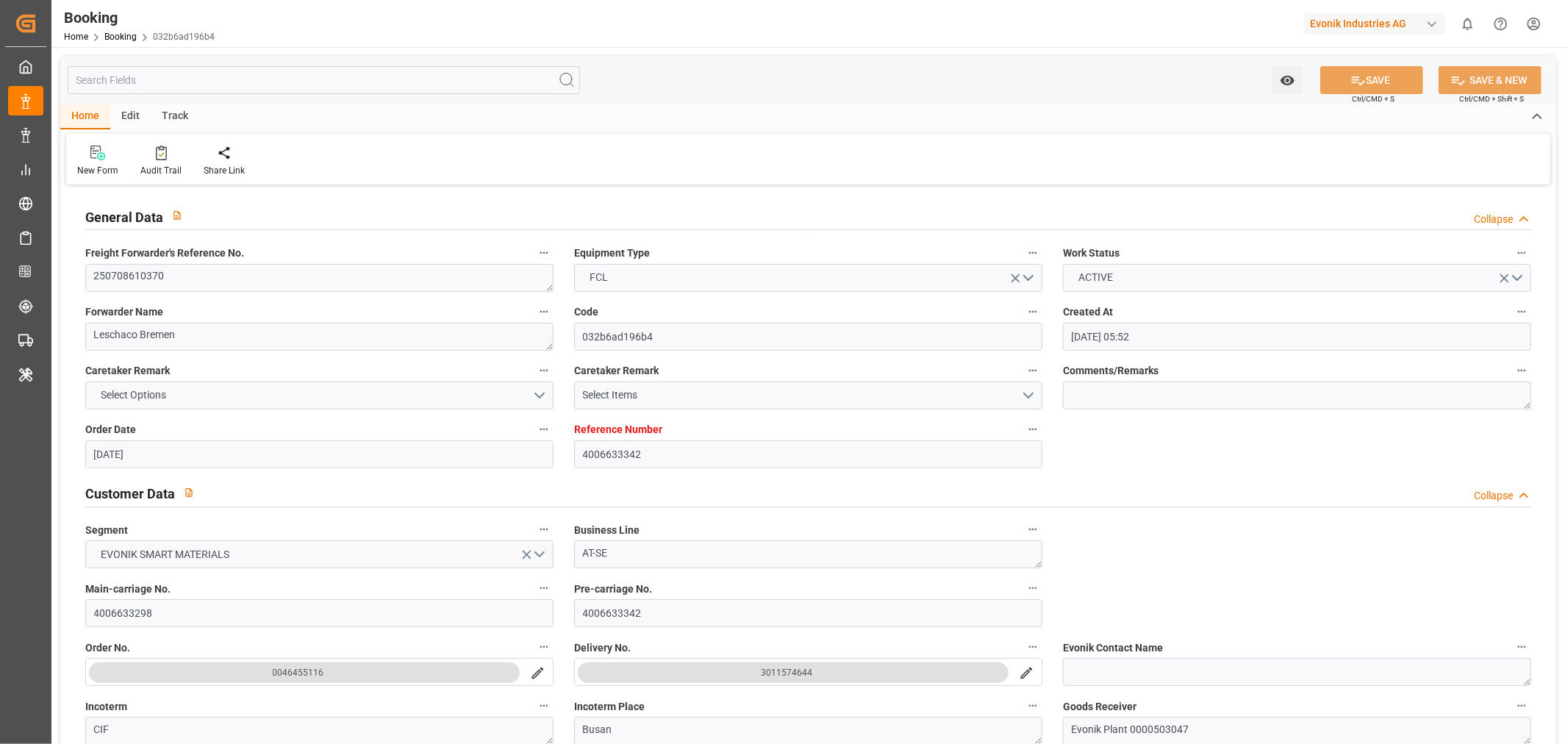
type input "22-07-2025 21:30"
type input "[DATE] 00:00"
type input "[DATE] 20:36"
type input "18-07-2025 20:03"
type input "[DATE] 06:00"
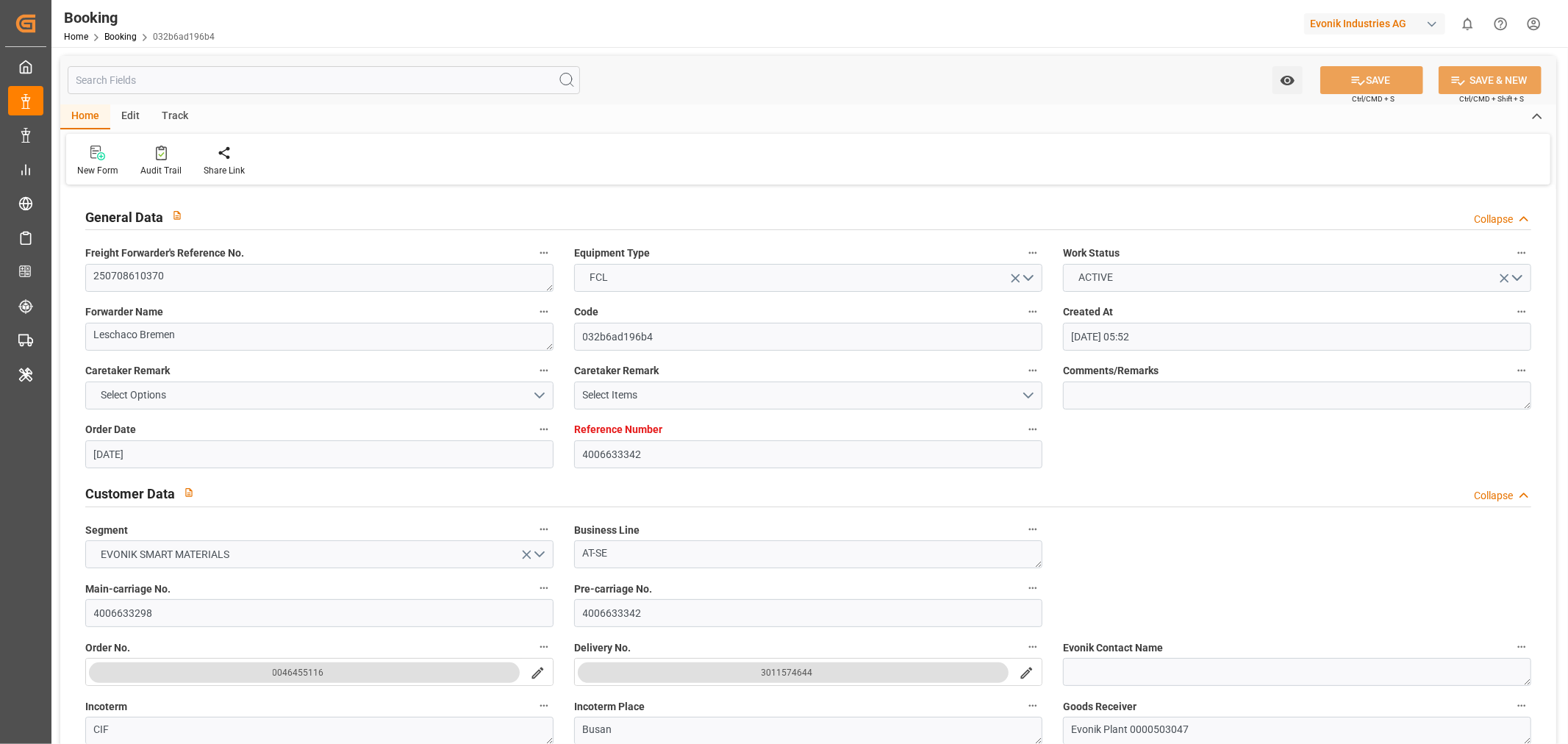
type input "[DATE] 00:00"
type input "[DATE] 09:42"
type input "[DATE] 14:00"
type input "[DATE] 00:00"
type input "[DATE] 13:50"
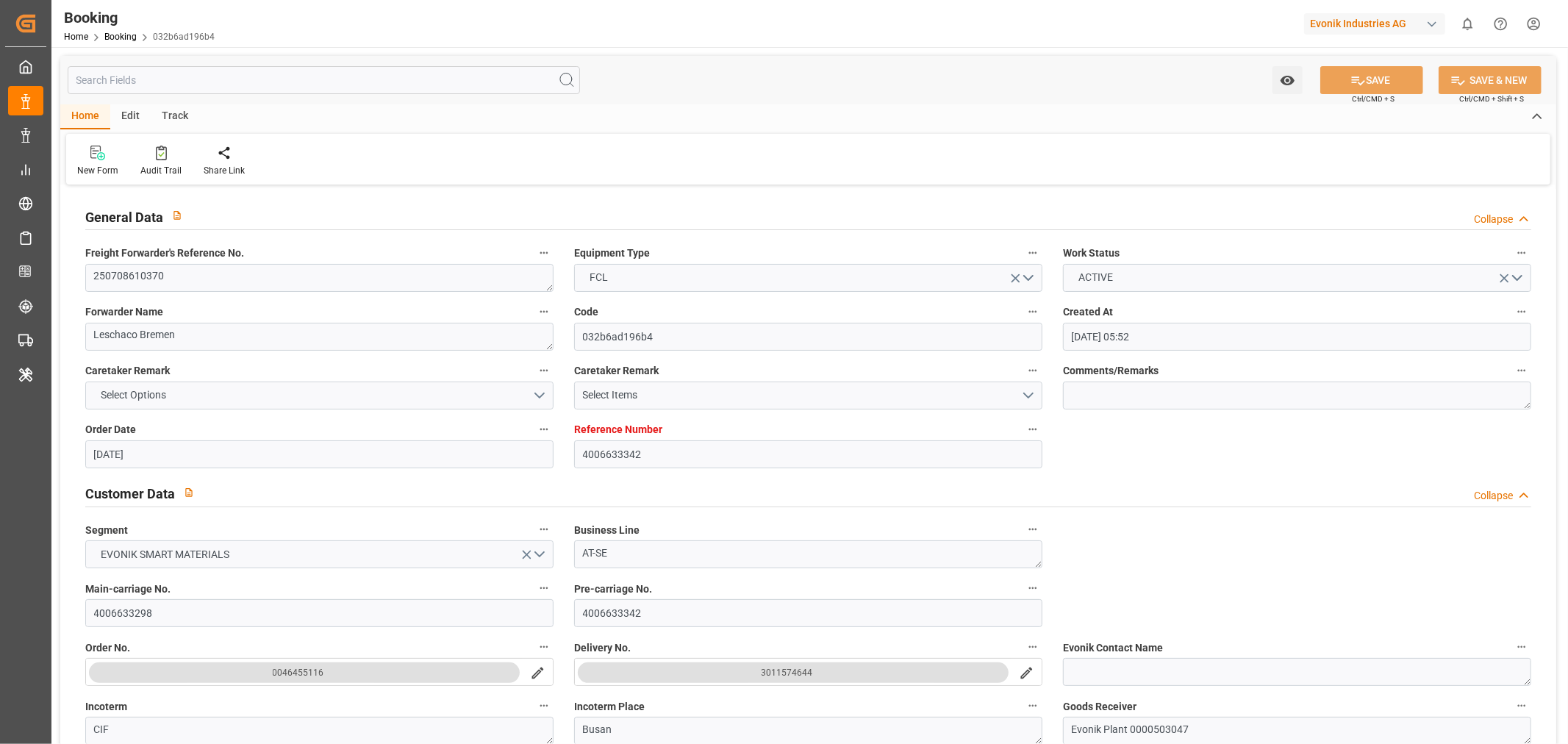
type input "[DATE] 10:00"
type input "[DATE] 00:00"
type input "[DATE] 10:00"
type input "[DATE]"
type input "22-09-2025 14:22"
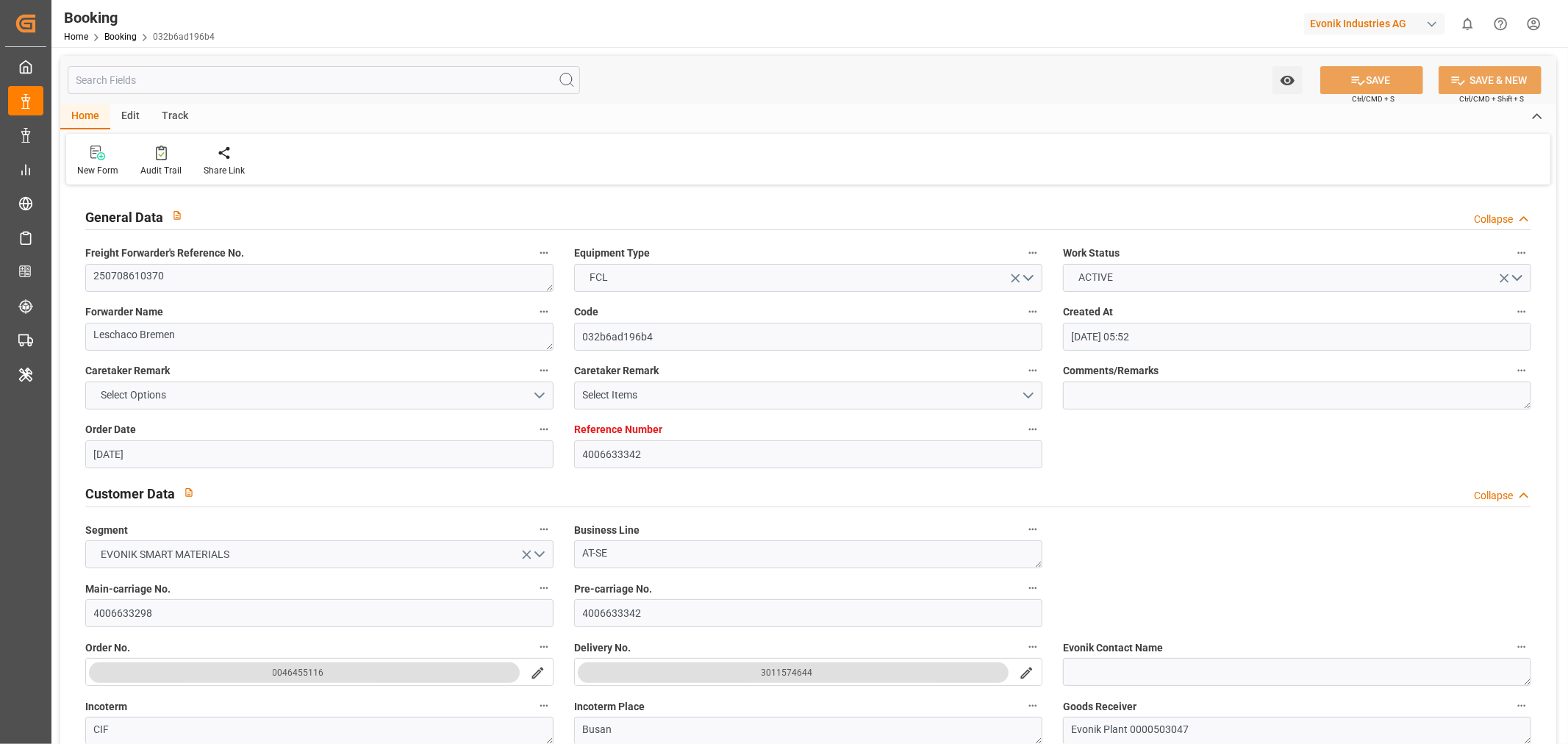
type input "[DATE]"
type input "11-07-2025 10:59"
type input "22-07-2025 15:20"
type input "[DATE] 18:00"
type input "[DATE] 20:49"
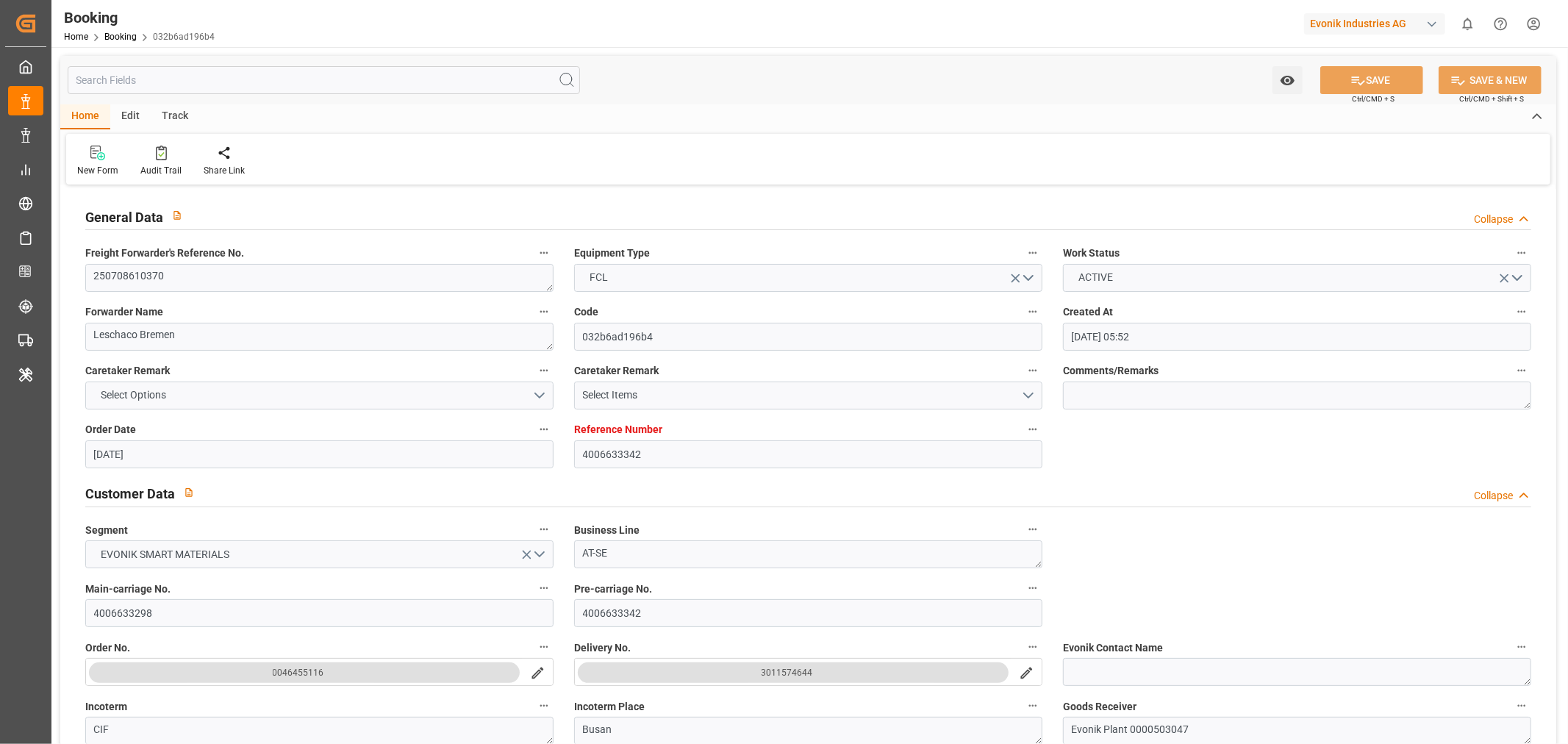
type input "[DATE] 14:00"
type input "[DATE] 14:36"
type input "[DATE] 13:50"
type input "[DATE] 22:34"
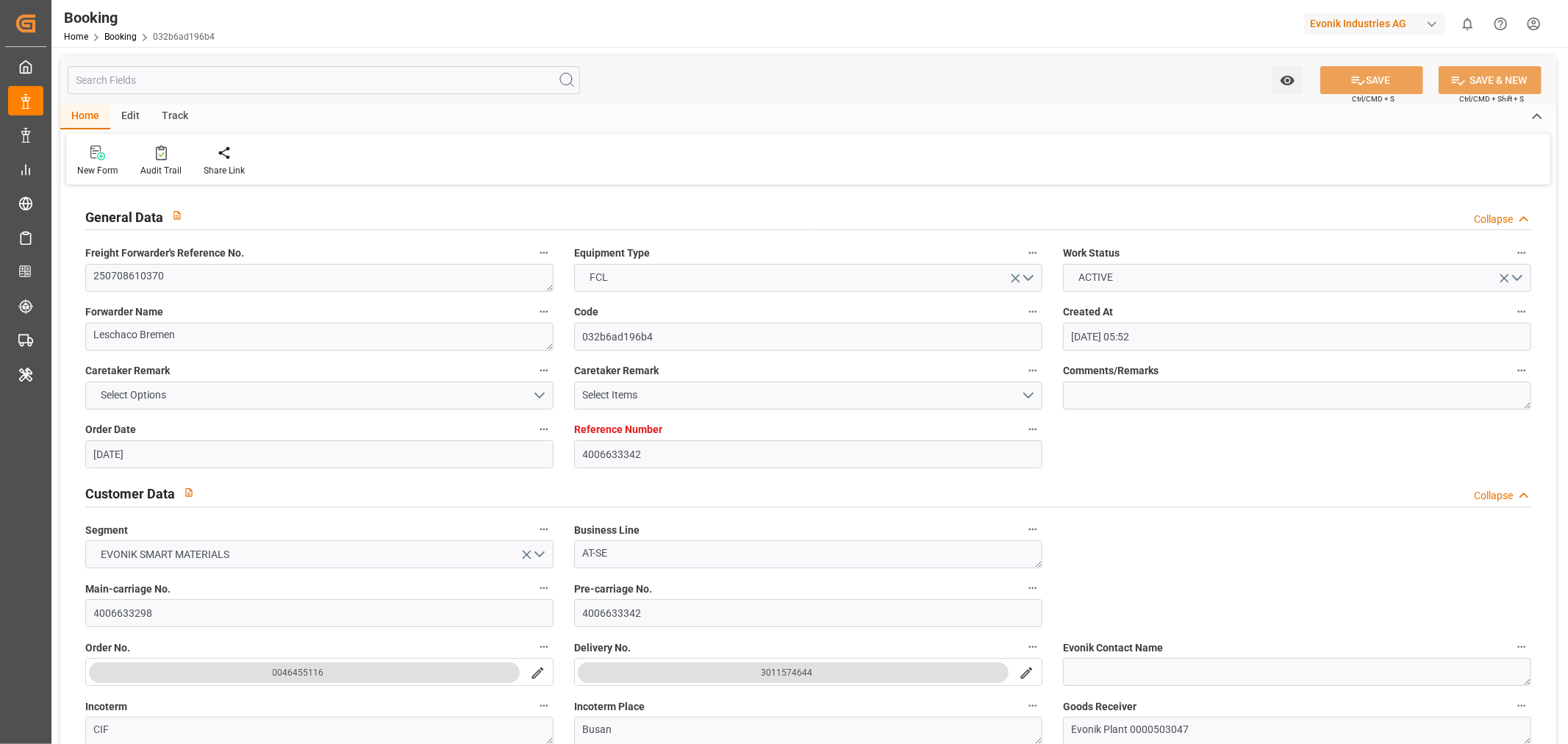
type input "09-09-2025 09:57"
type input "[DATE] 10:00"
type input "18-09-2025 06:50"
type input "[DATE] 10:00"
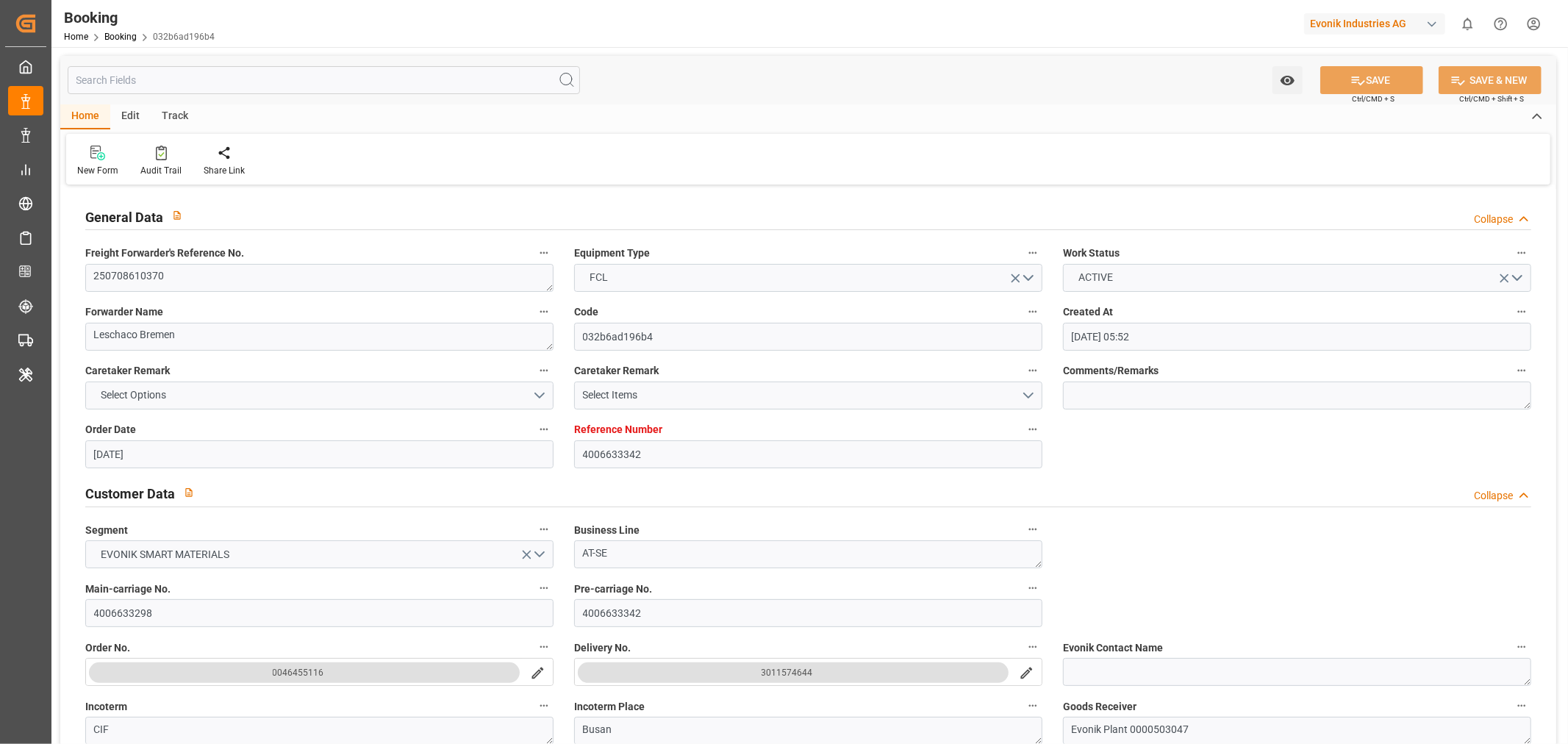
type input "[DATE] 10:56"
type input "[DATE] 06:00"
type input "[DATE] 09:47"
type input "[DATE] 23:15"
type input "[DATE] 09:42"
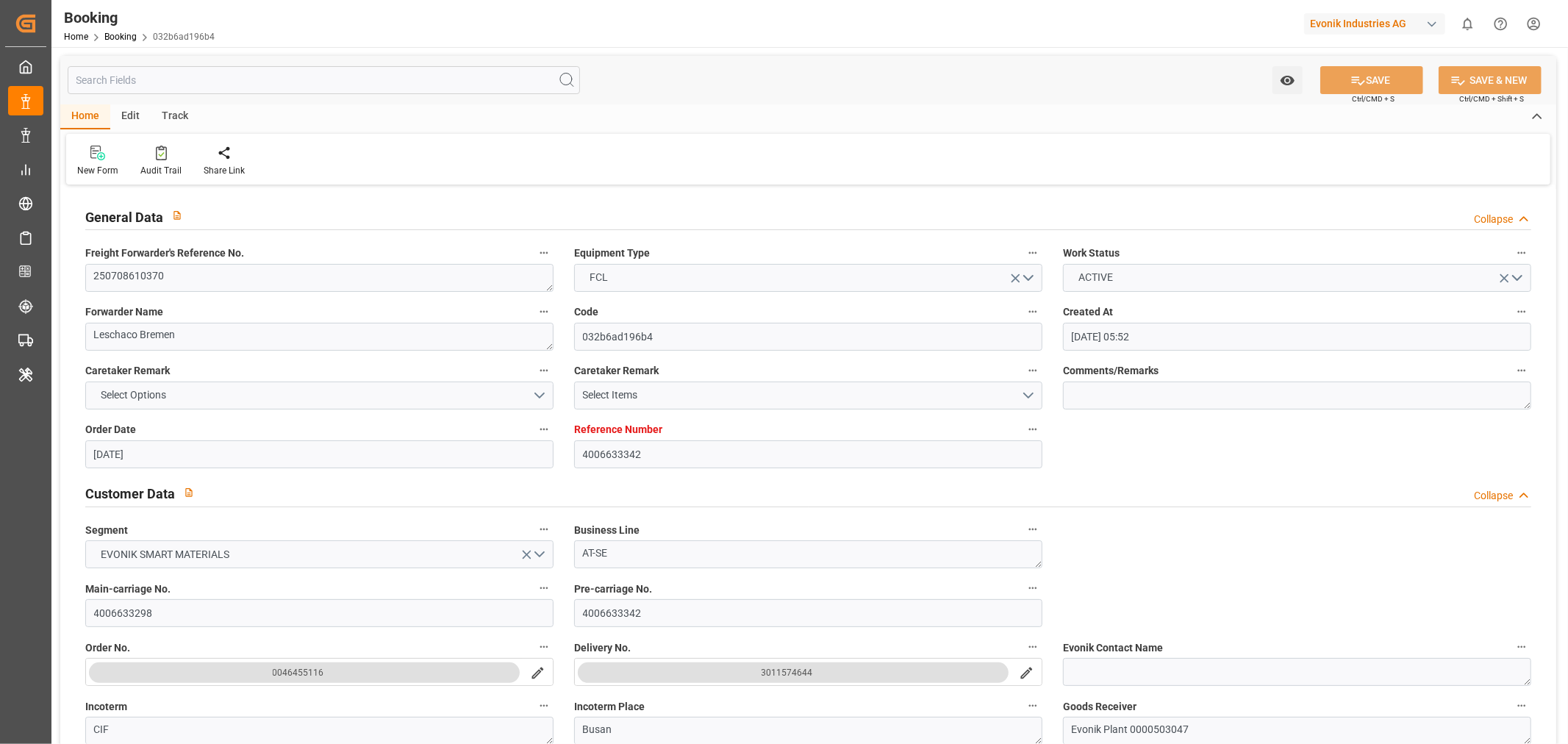
type input "[DATE] 09:42"
type input "21-09-2025 21:14"
type input "25-09-2025 21:14"
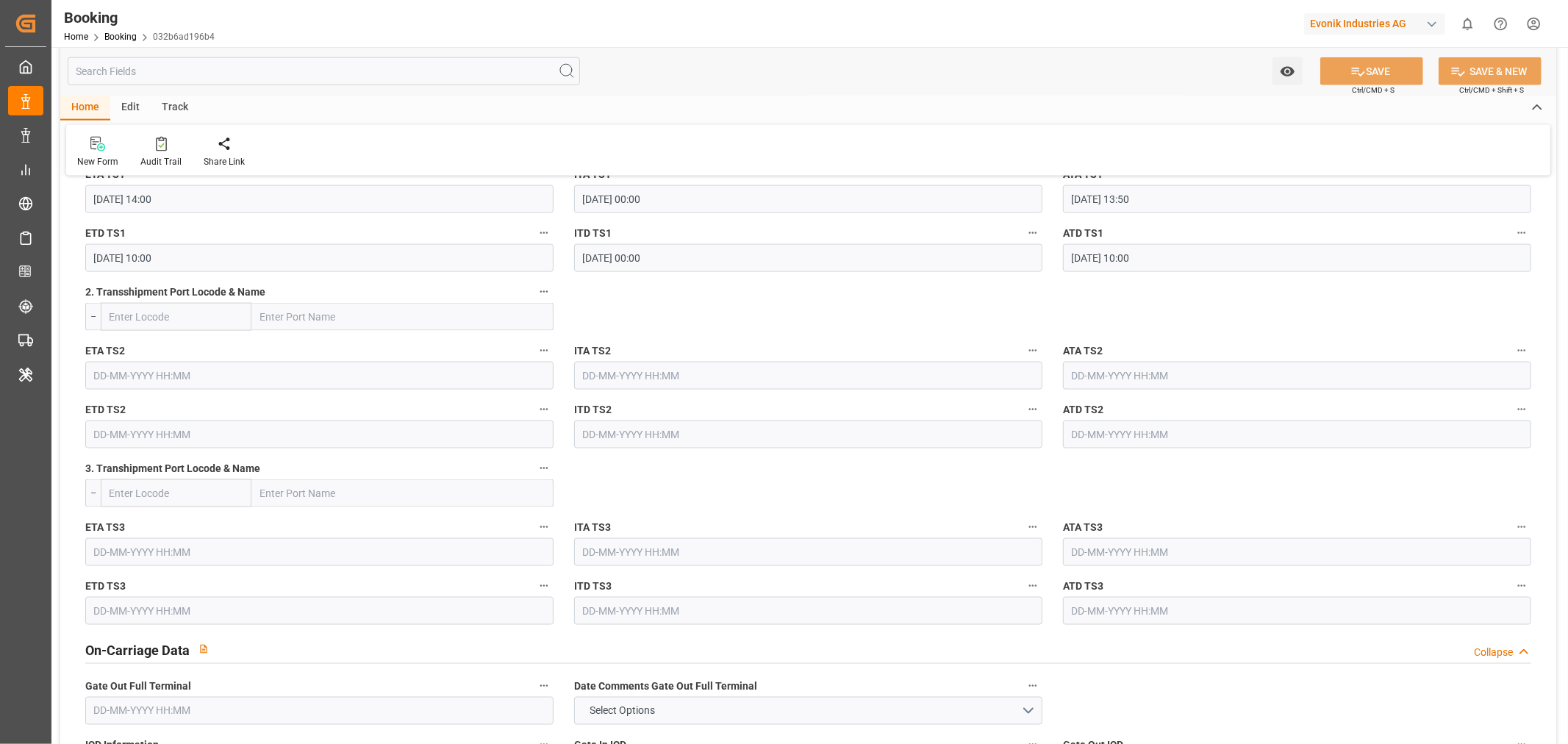
scroll to position [2207, 0]
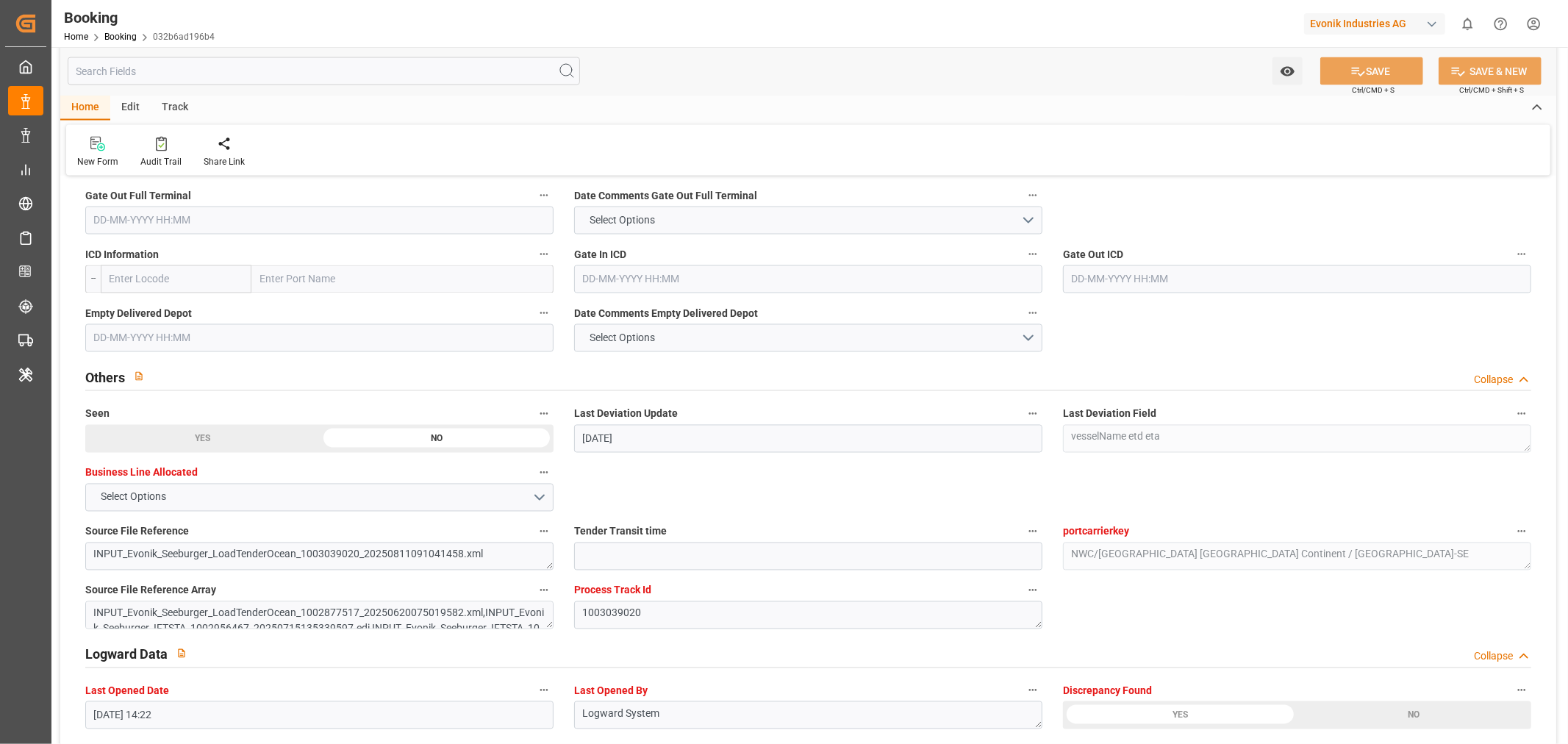
click at [136, 214] on input "text" at bounding box center [319, 220] width 468 height 28
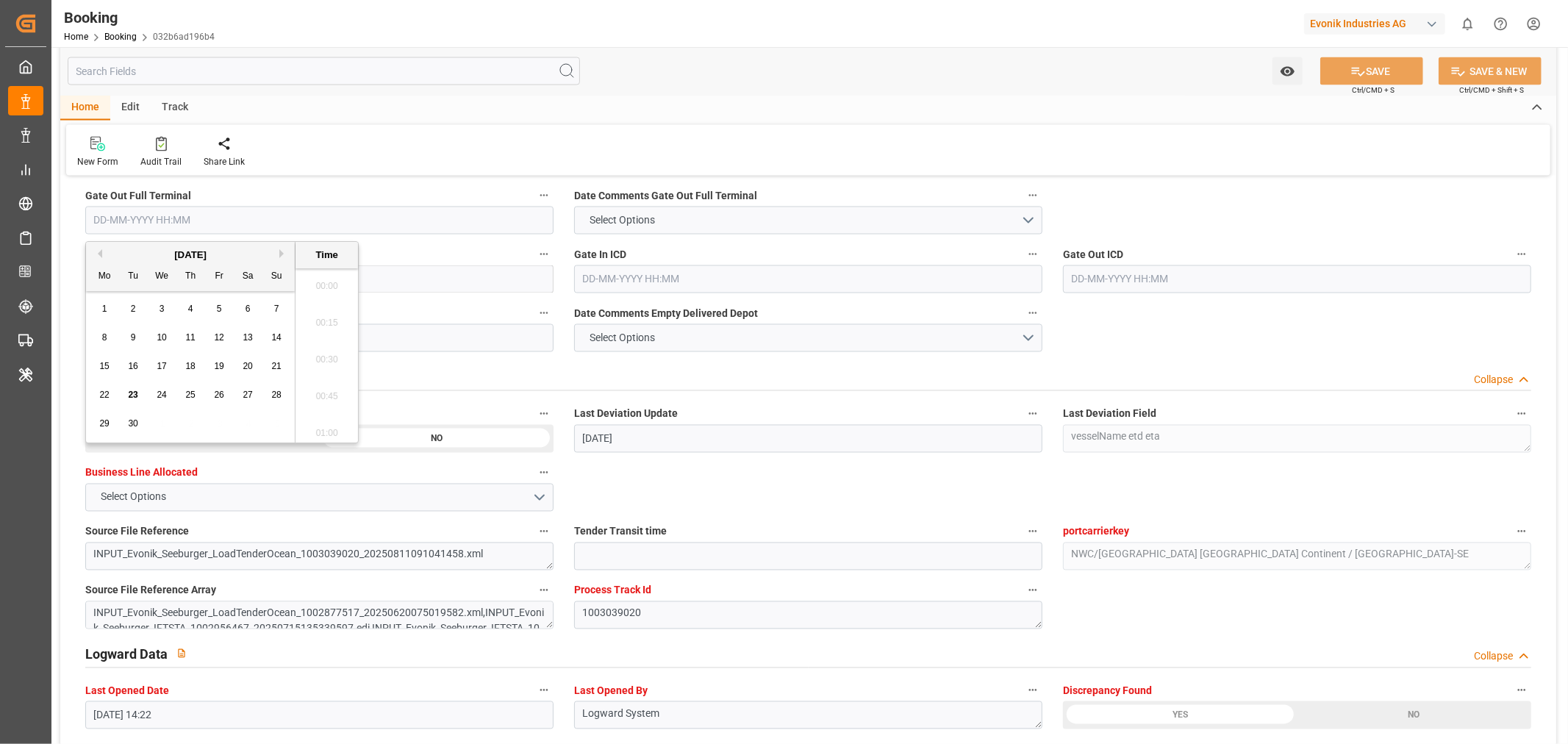
scroll to position [2432, 0]
click at [139, 394] on div "23" at bounding box center [133, 395] width 18 height 18
type input "[DATE] 00:00"
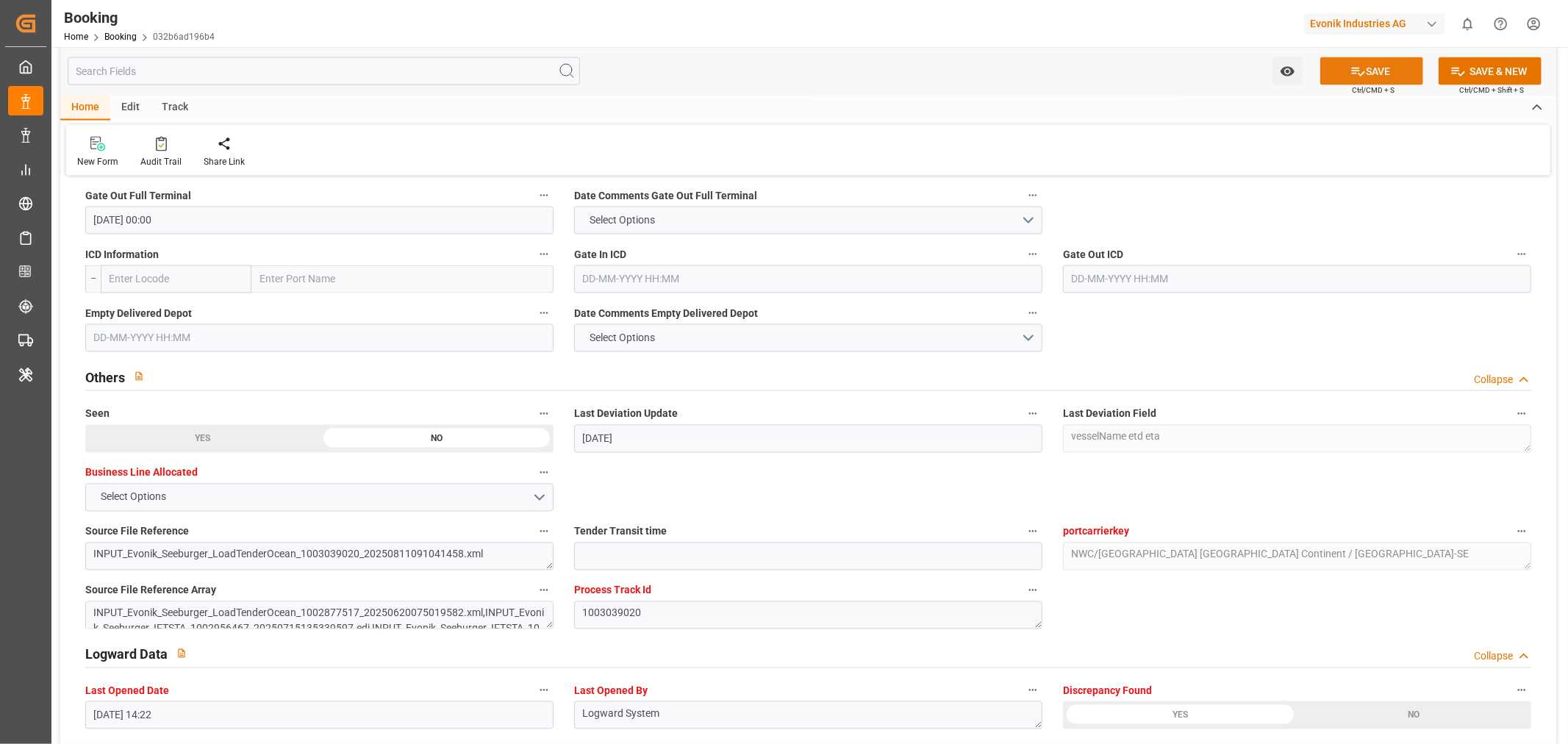
click at [1387, 62] on button "SAVE" at bounding box center [1372, 71] width 103 height 28
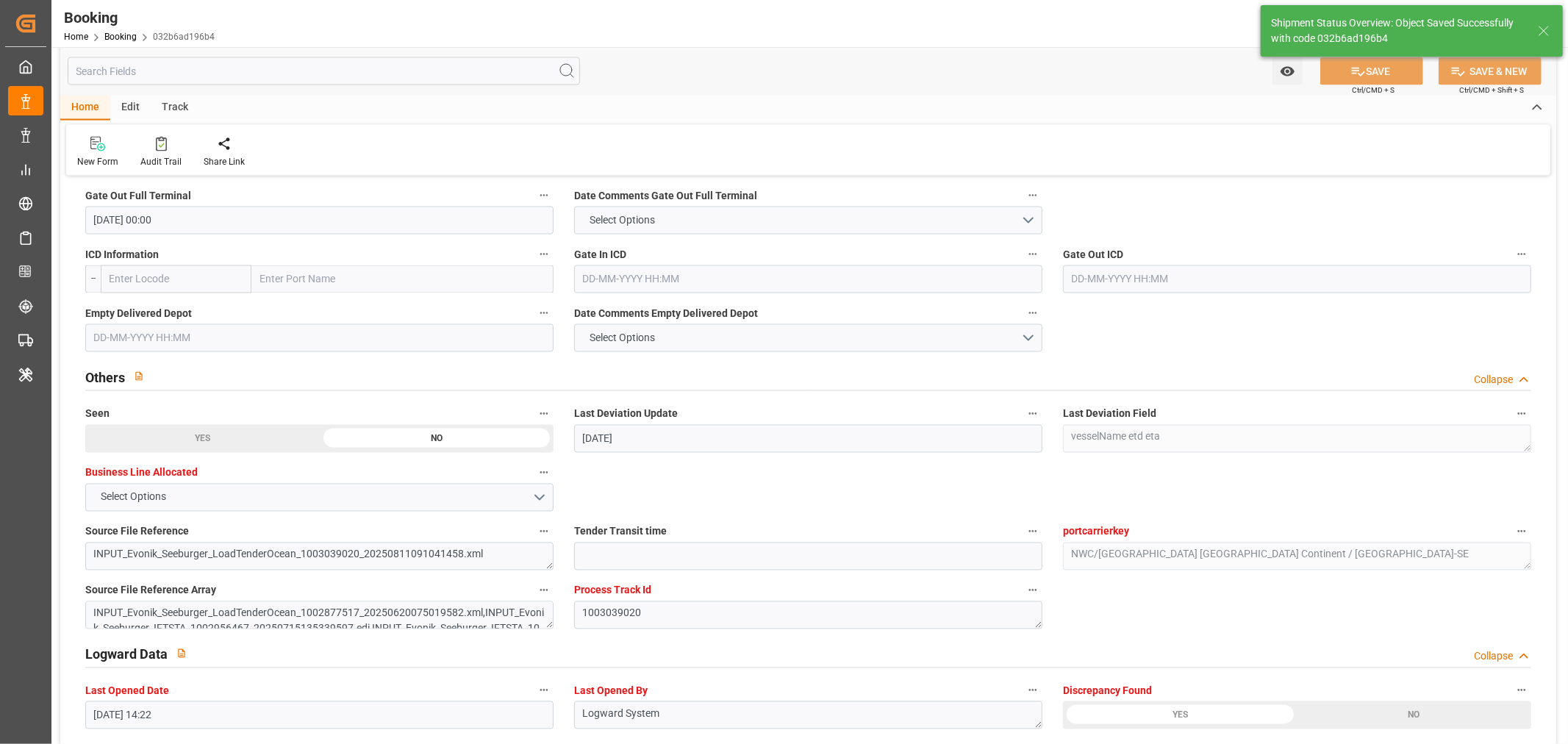
type textarea "[PERSON_NAME]"
type input "23-09-2025 11:31"
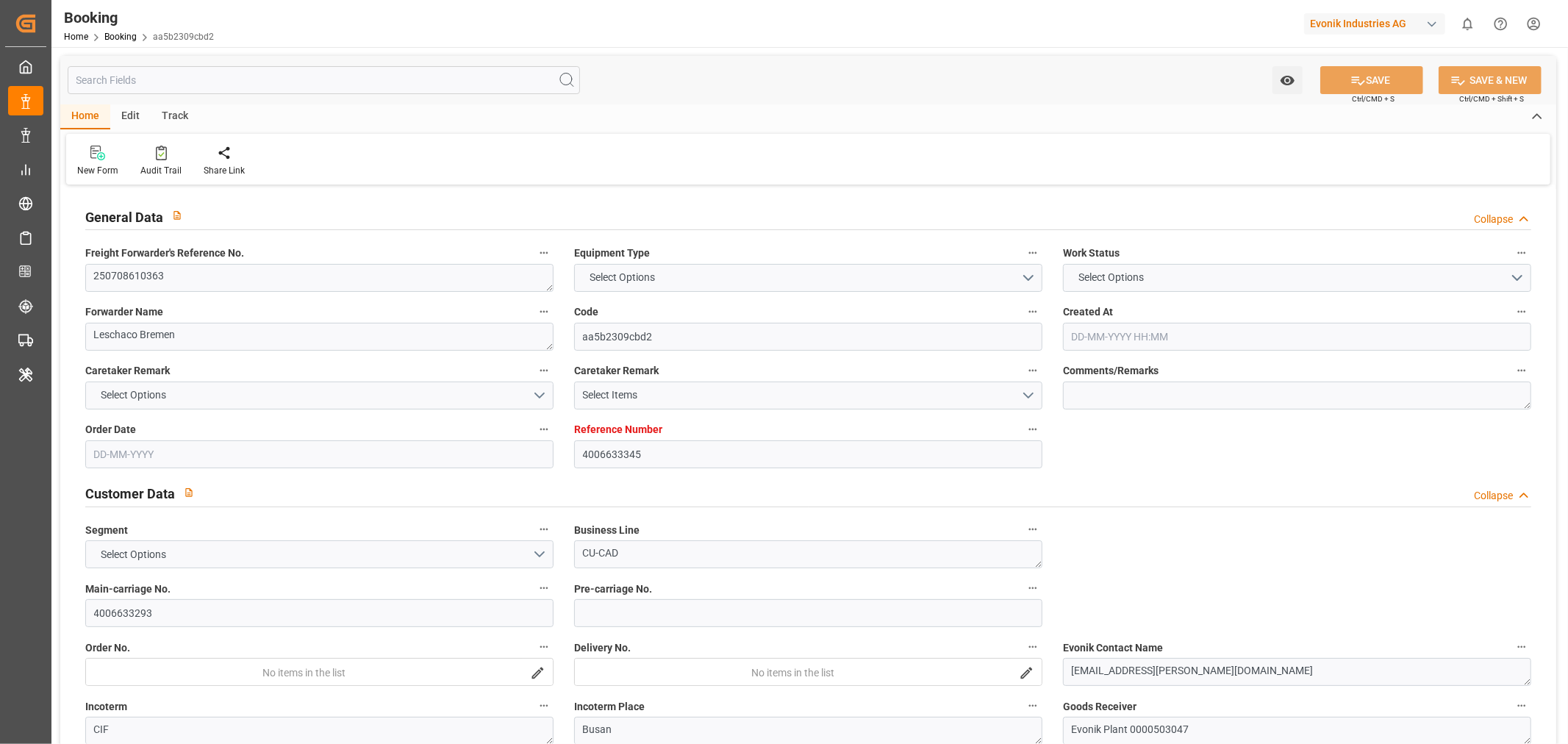
type input "4006633345"
type input "9943889"
type input "Hapag [PERSON_NAME]"
type input "Hapag Lloyd Aktiengesellschaft"
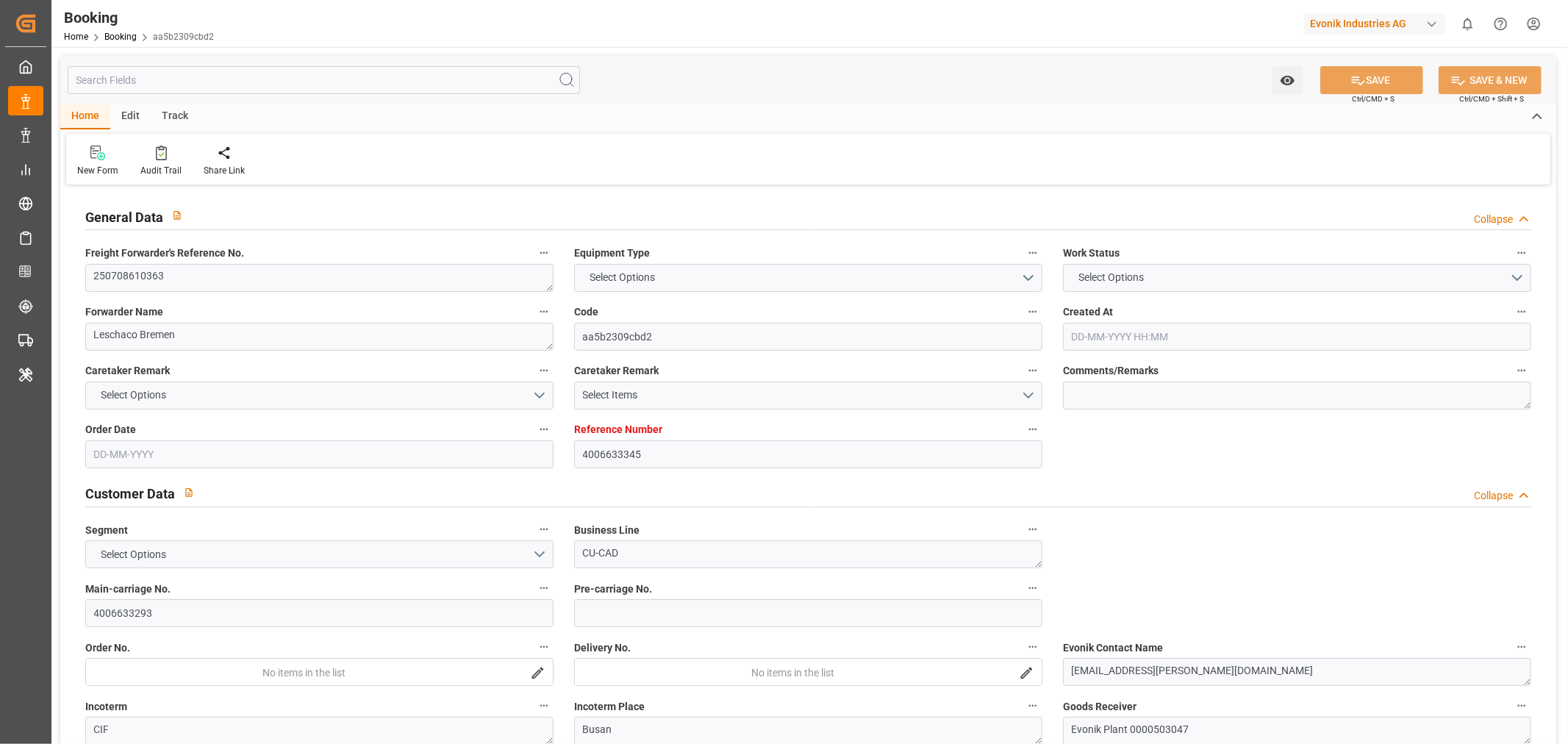
type input "DEBRV"
type input "KRPUS"
type input "61"
type input "CNSHG"
type input "0"
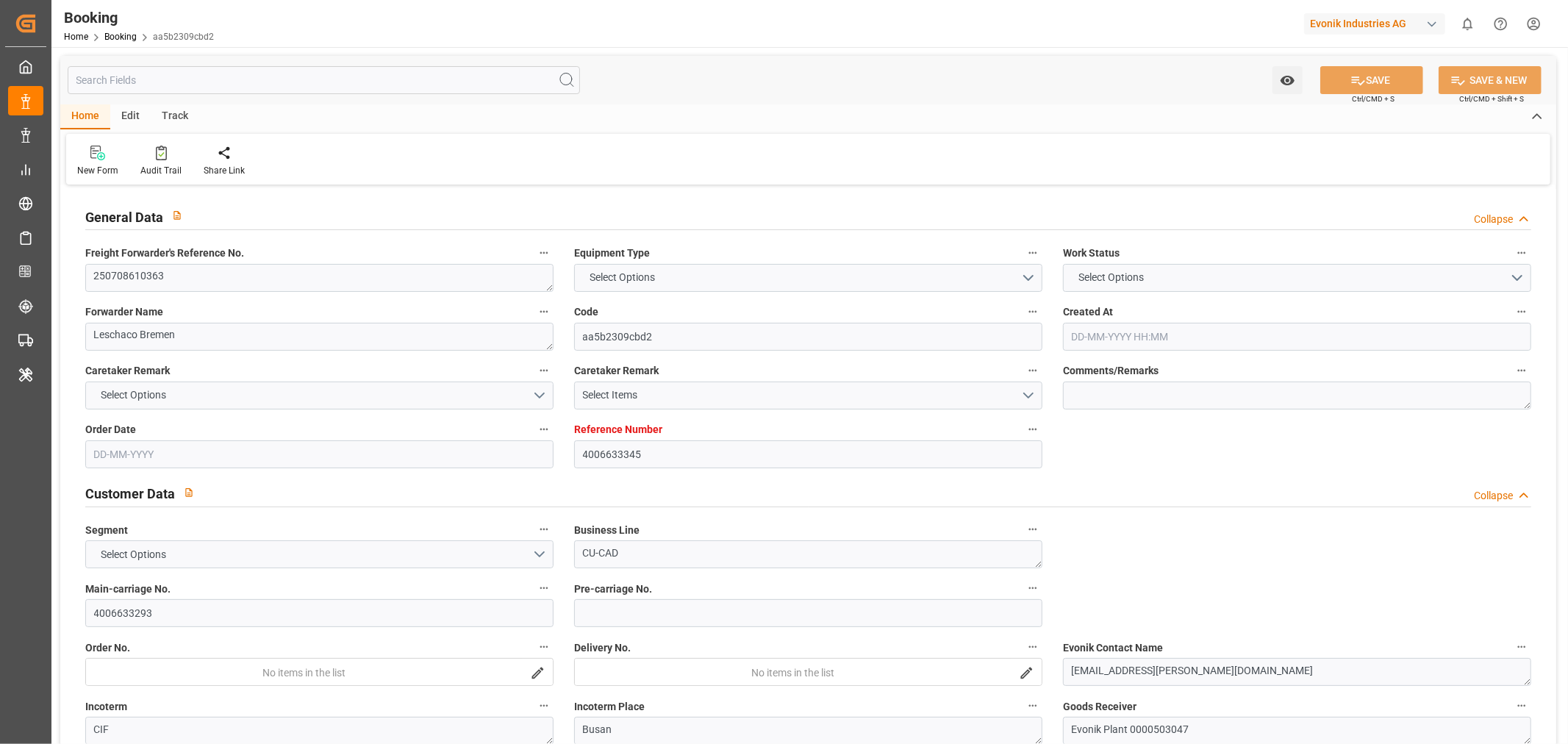
type input "DEBRV"
type input "KRPUS"
type input "9687552"
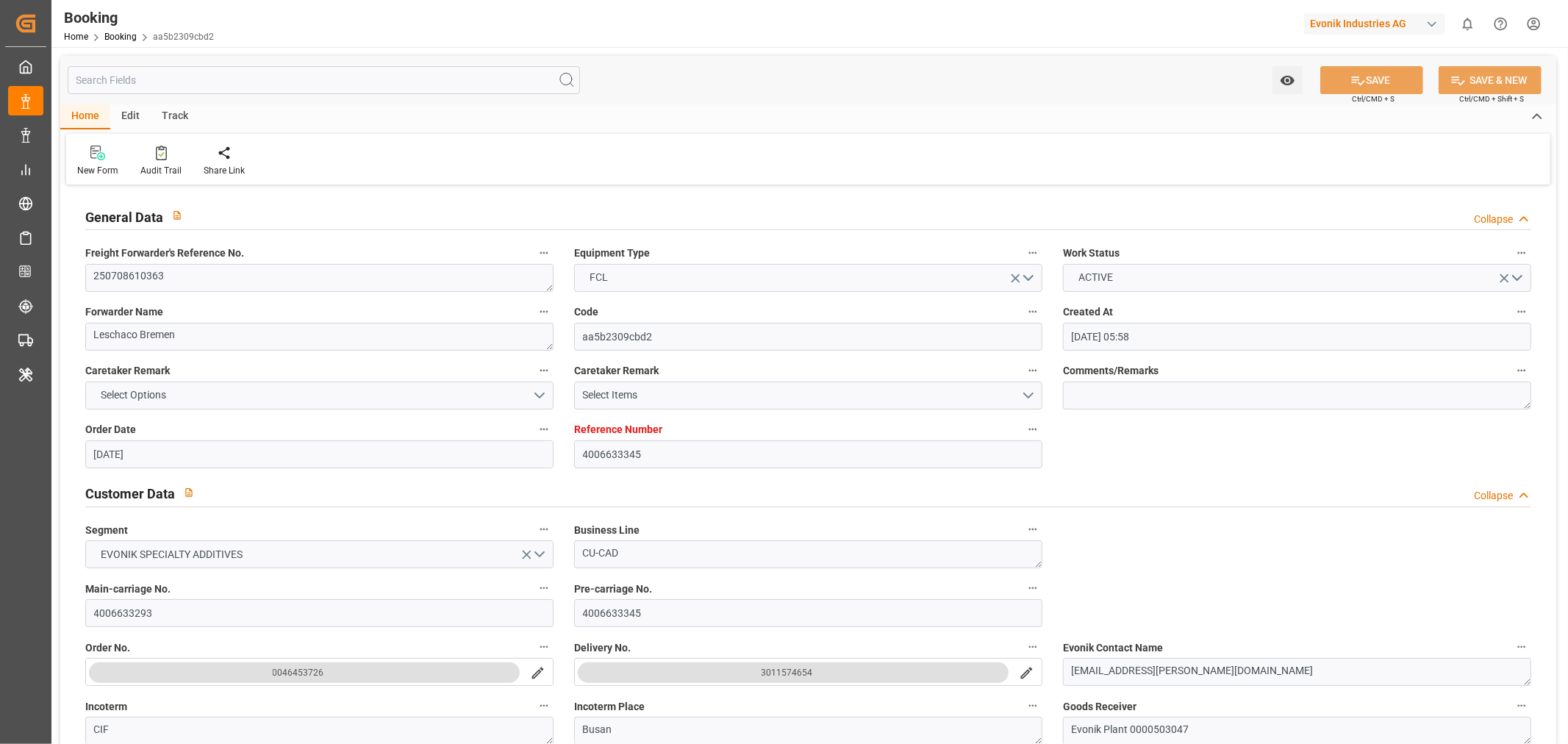
type input "[DATE] 05:58"
type input "[DATE]"
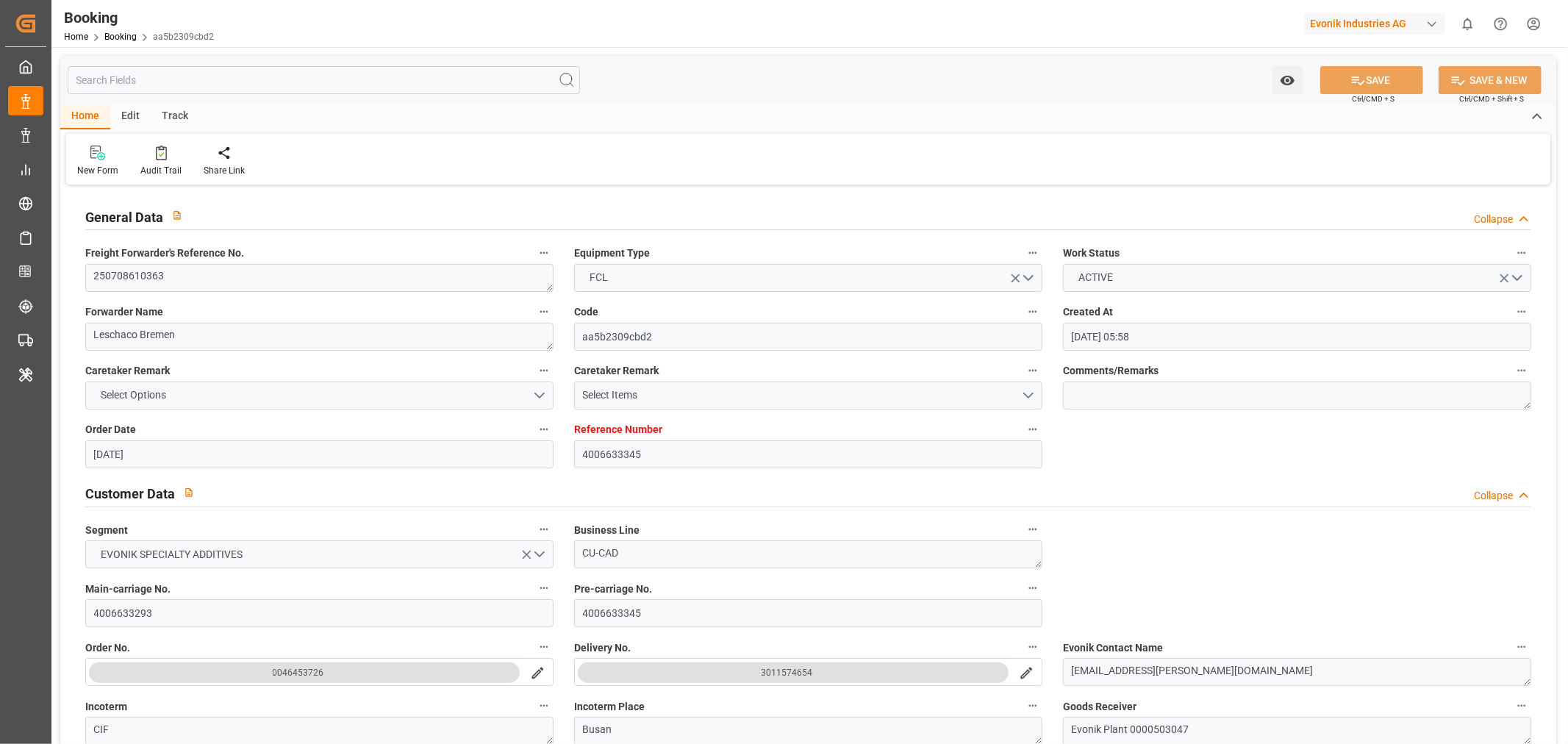
type input "[DATE] 18:00"
type input "[DATE] 00:00"
type input "[DATE] 20:36"
type input "[DATE] 20:57"
type input "[DATE] 06:00"
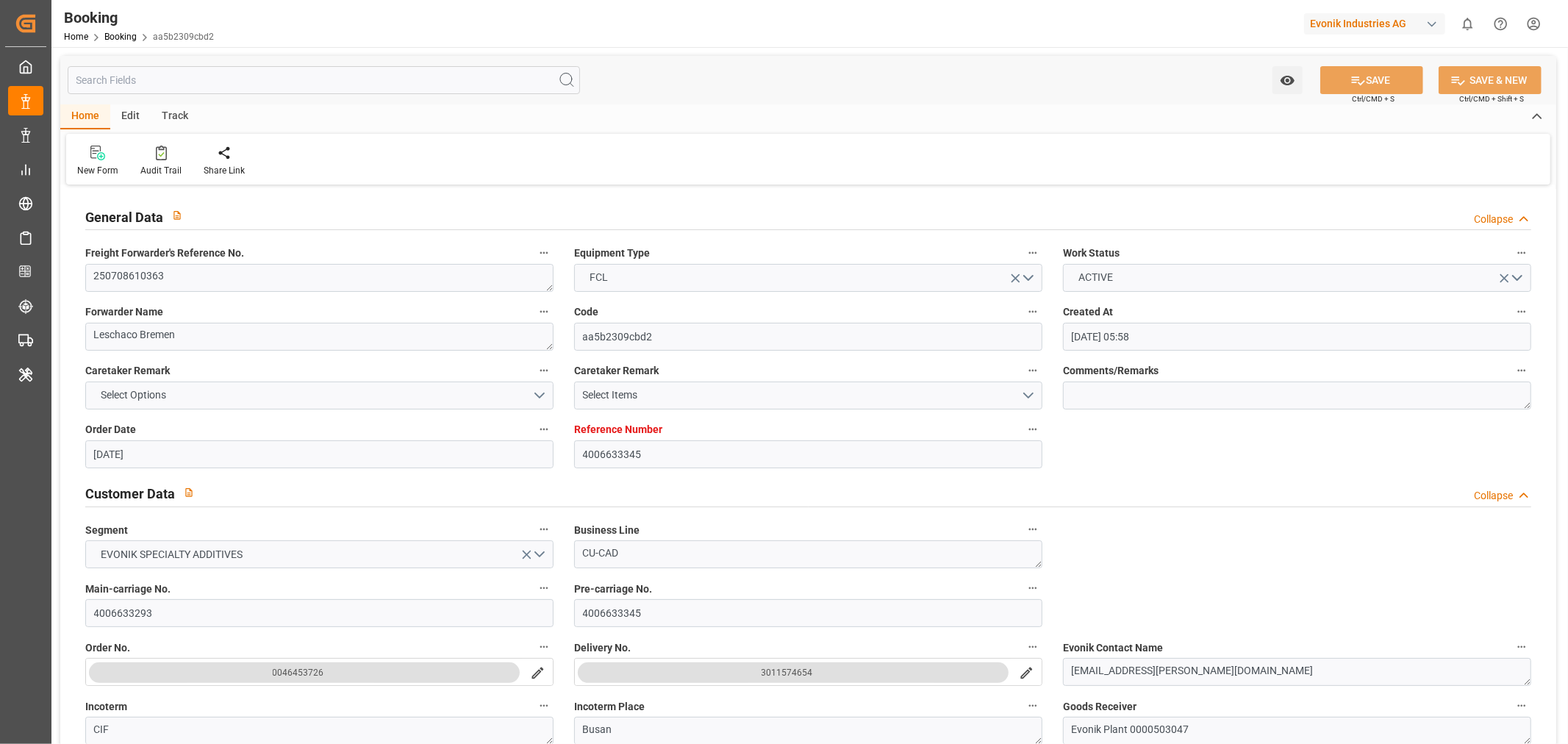
type input "[DATE] 00:00"
type input "[DATE] 09:42"
type input "[DATE] 14:00"
type input "[DATE] 00:00"
type input "[DATE] 13:50"
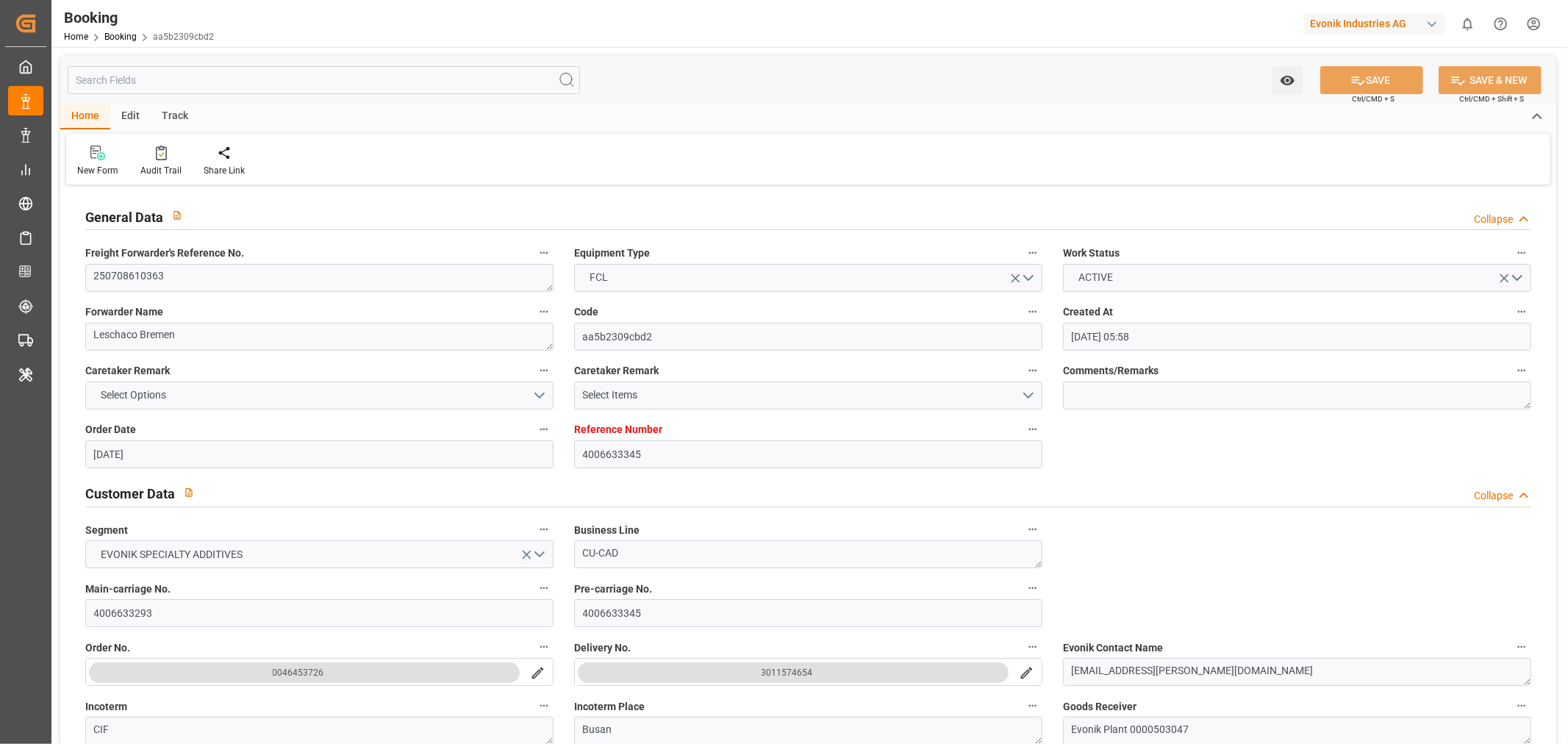
type input "[DATE] 10:00"
type input "[DATE] 00:00"
type input "[DATE] 10:00"
type input "[DATE]"
type input "[DATE] 14:24"
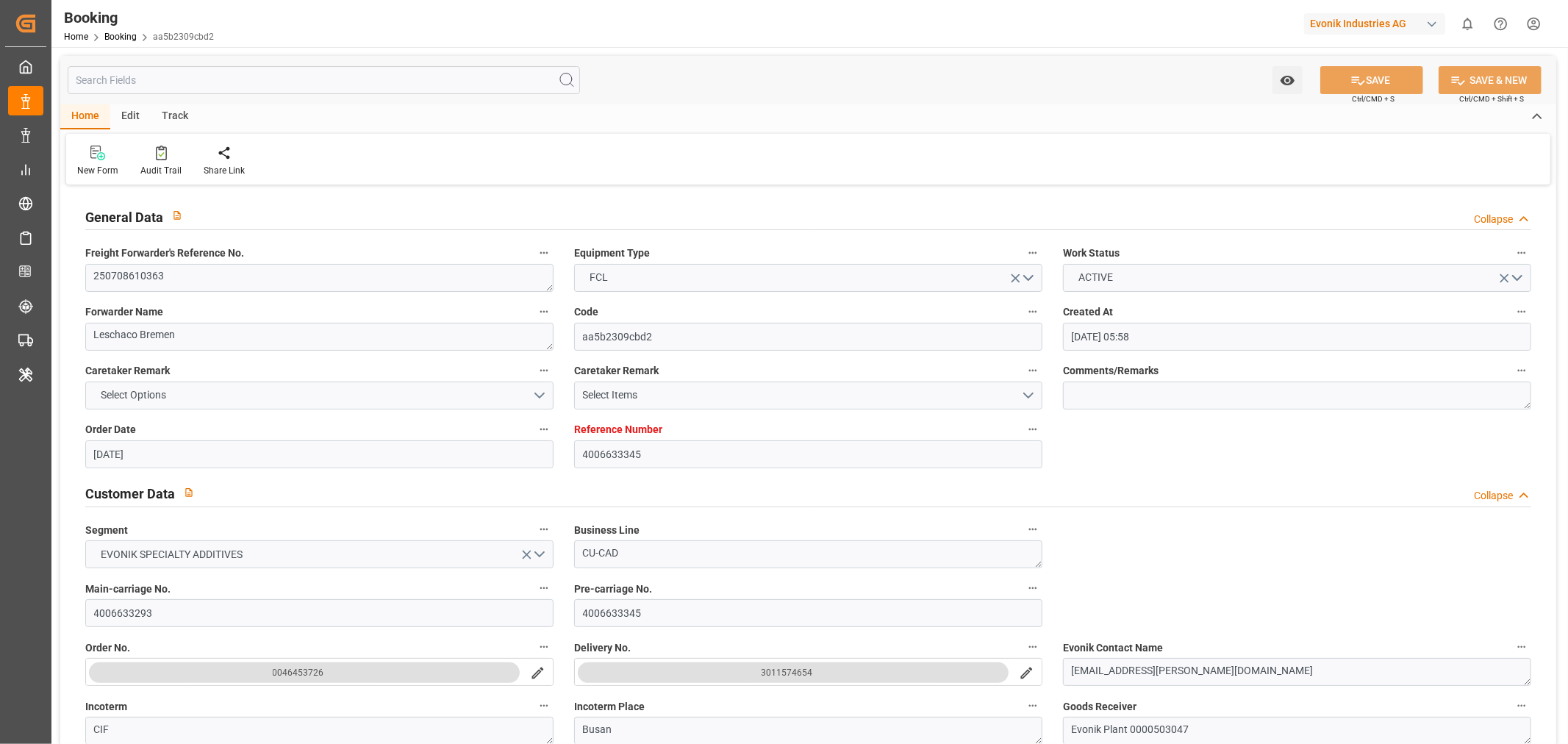
type input "[DATE]"
type input "[DATE] 14:08"
type input "[DATE] 15:05"
type input "[DATE] 18:00"
type input "[DATE] 20:49"
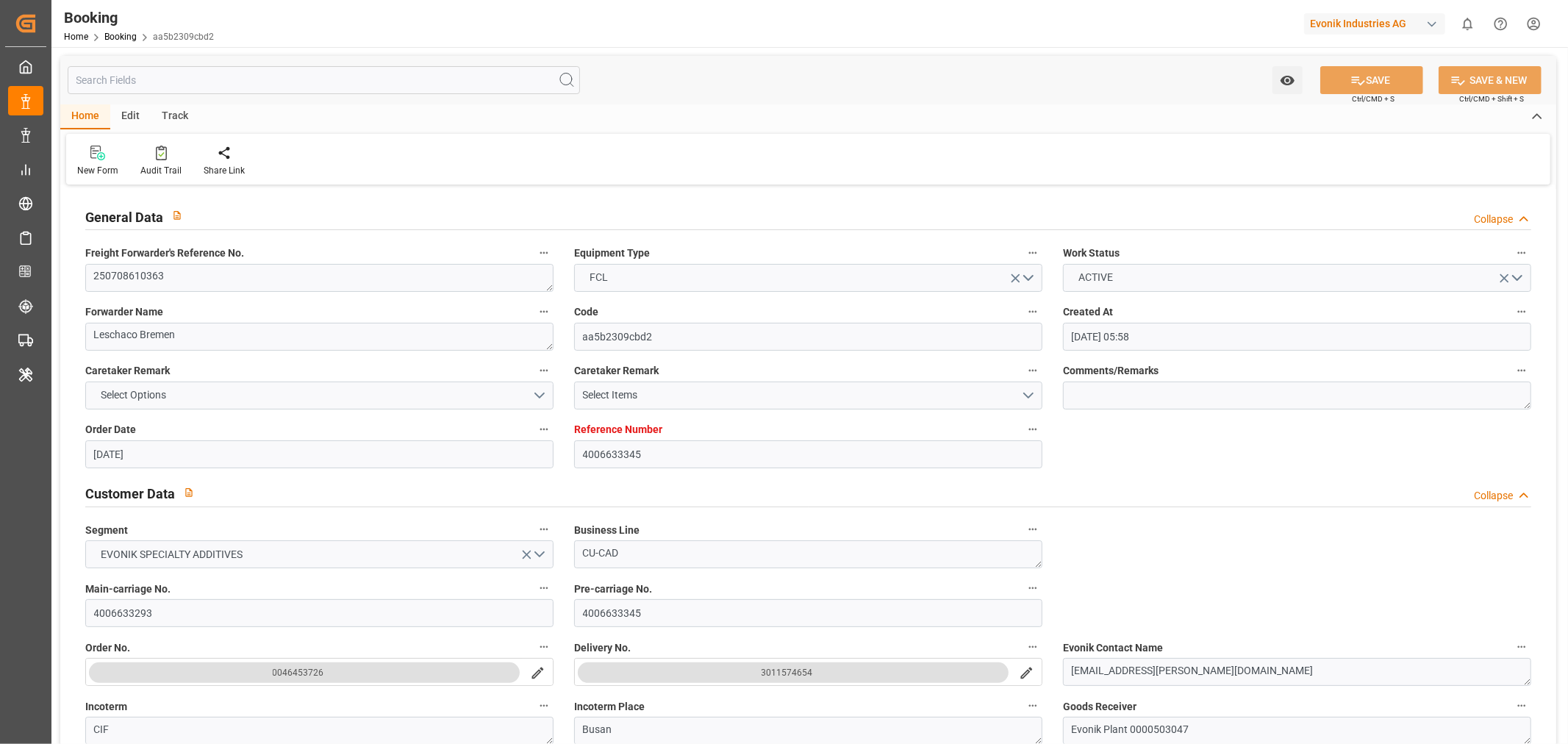
type input "[DATE] 14:00"
type input "[DATE] 14:36"
type input "[DATE] 13:50"
type input "[DATE] 14:18"
type input "[DATE] 22:34"
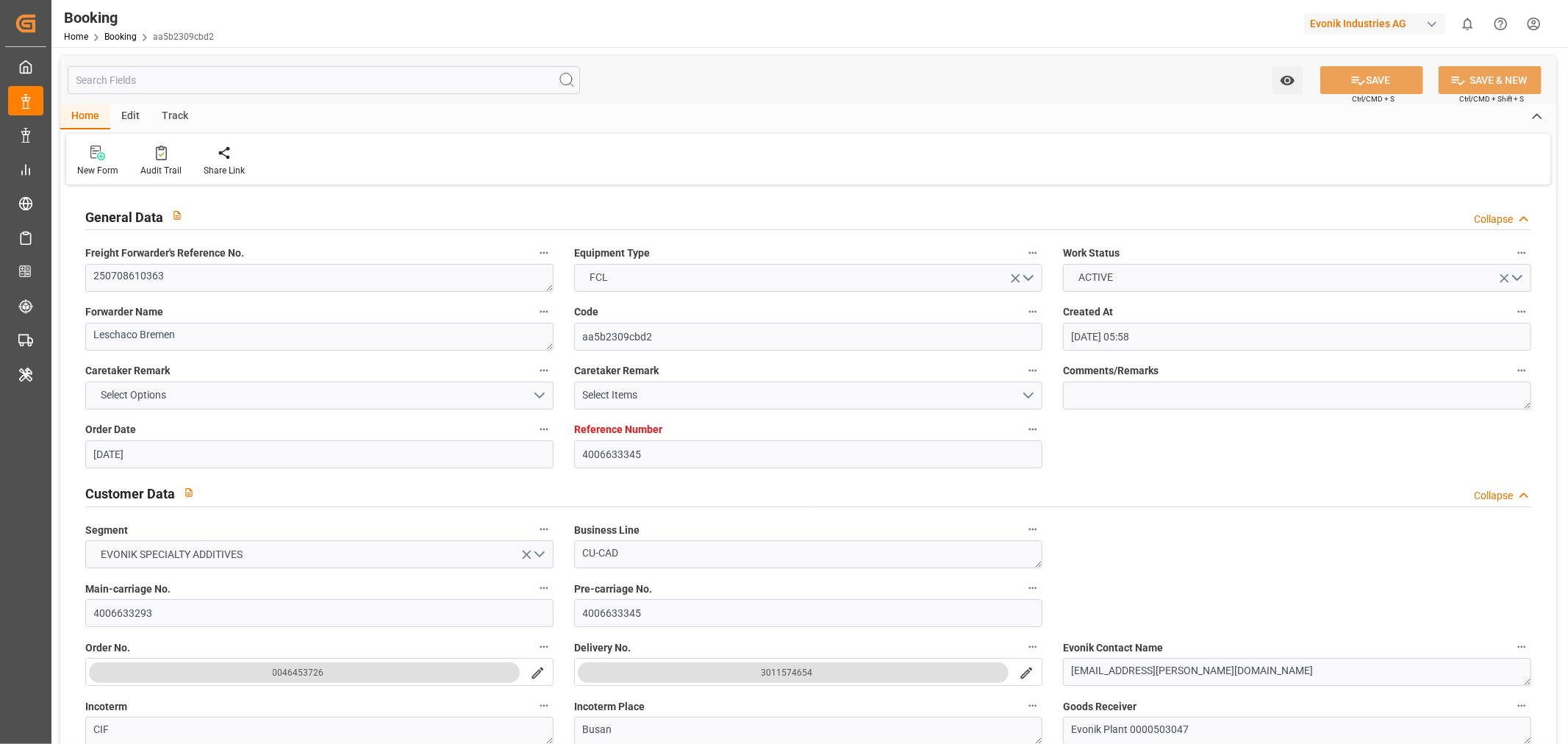
type input "[DATE] 19:46"
type input "[DATE] 10:00"
type input "[DATE] 07:06"
type input "[DATE] 10:00"
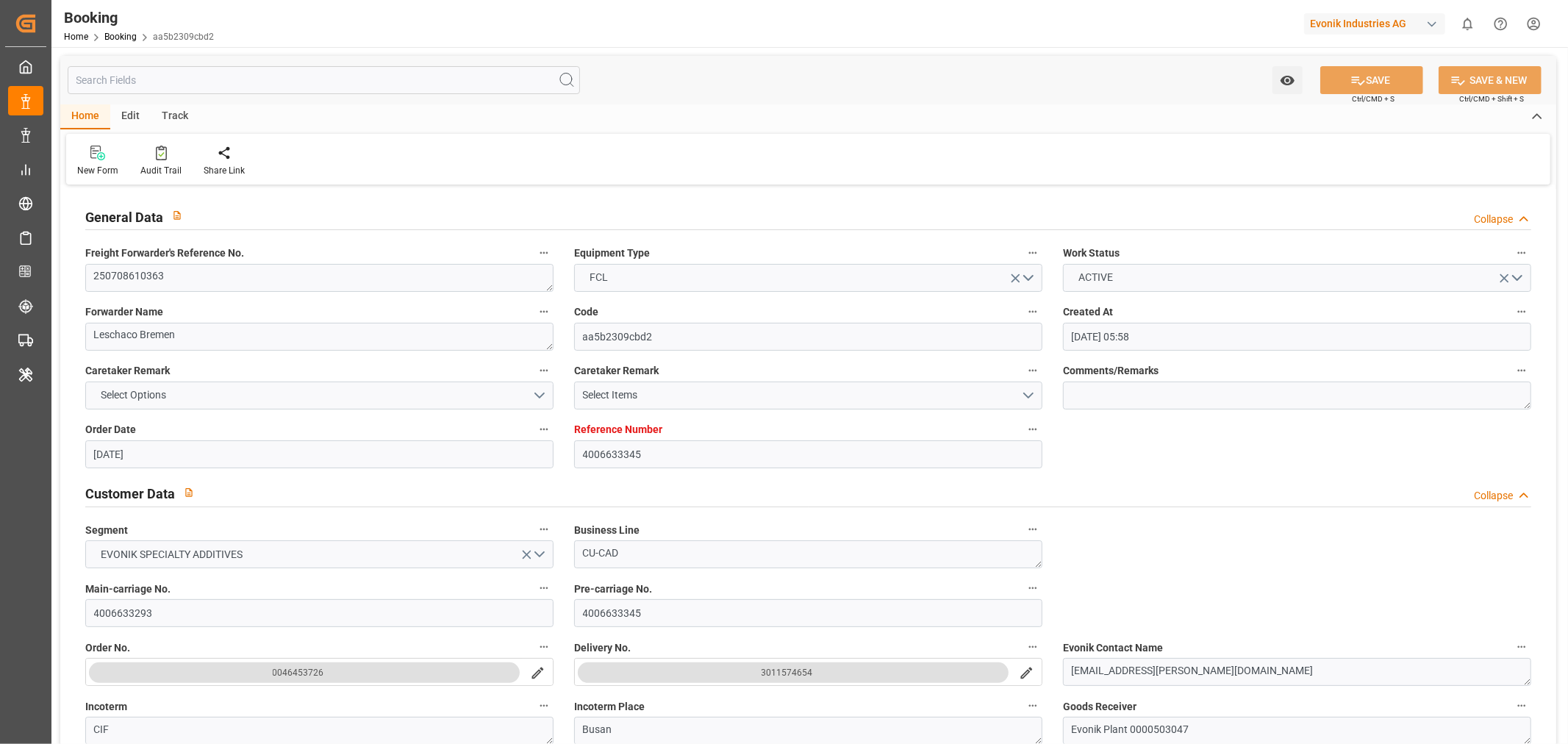
type input "[DATE] 10:56"
type input "[DATE] 06:00"
type input "[DATE] 09:47"
type input "[DATE] 23:15"
type input "[DATE] 09:42"
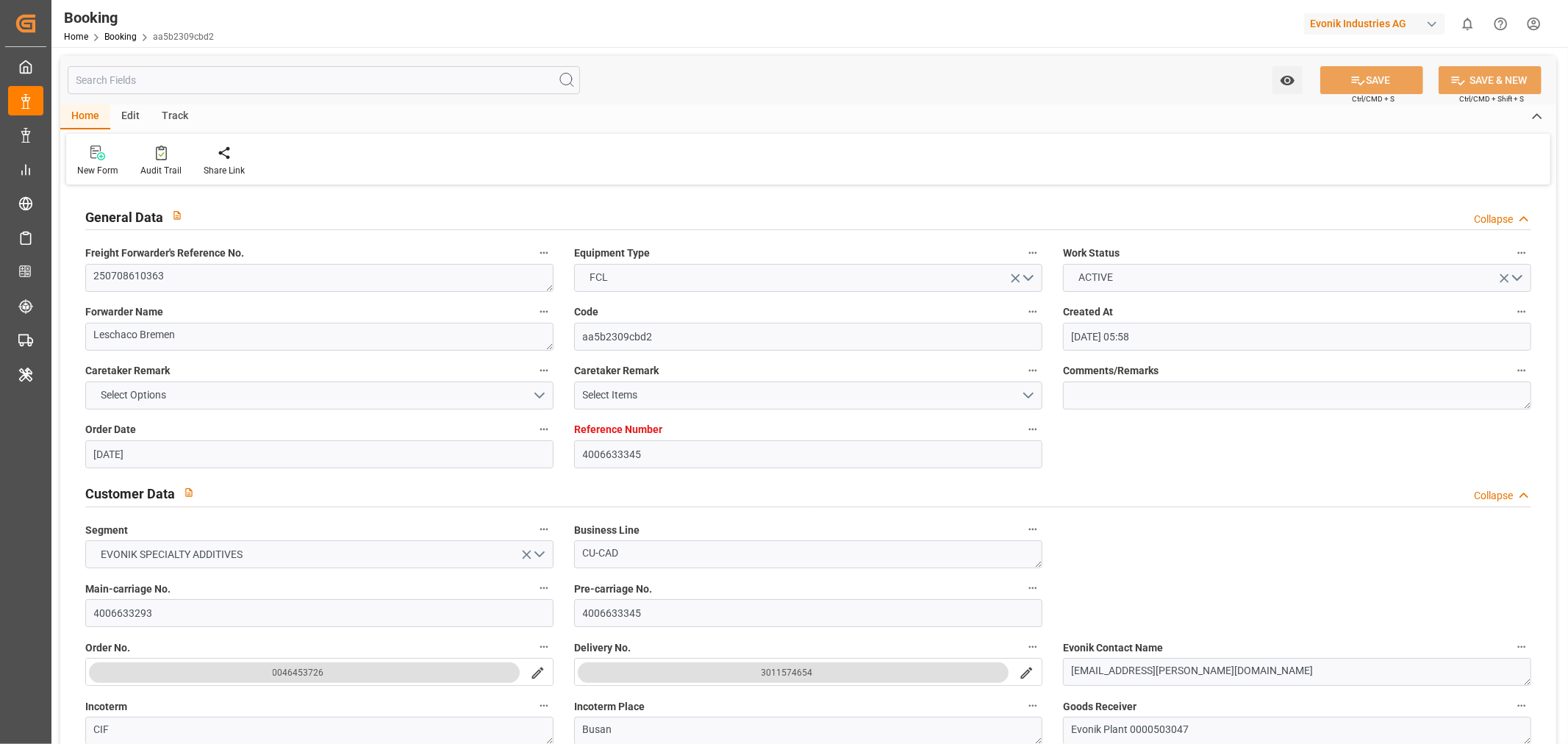
type input "[DATE] 09:42"
type input "[DATE] 21:04"
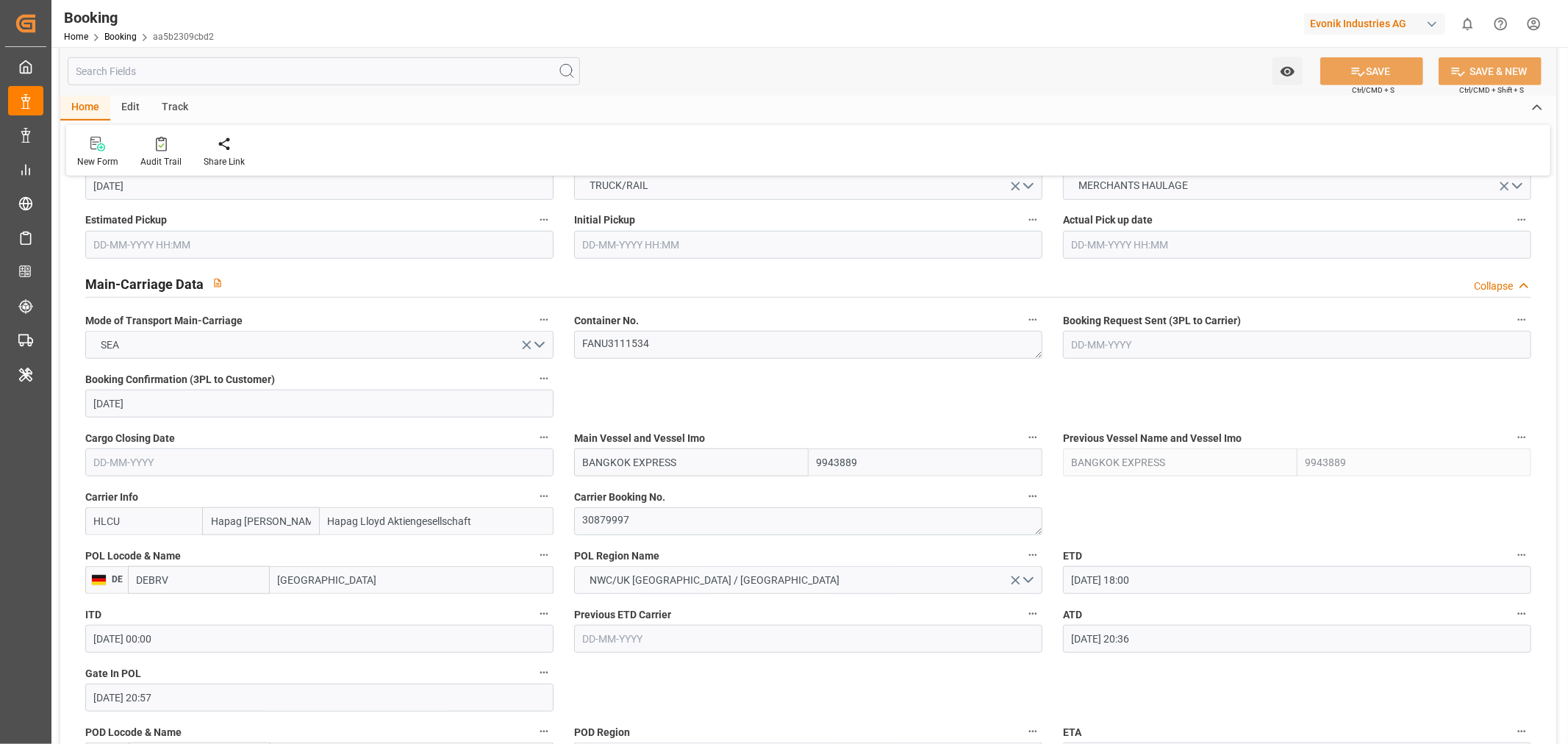
scroll to position [899, 0]
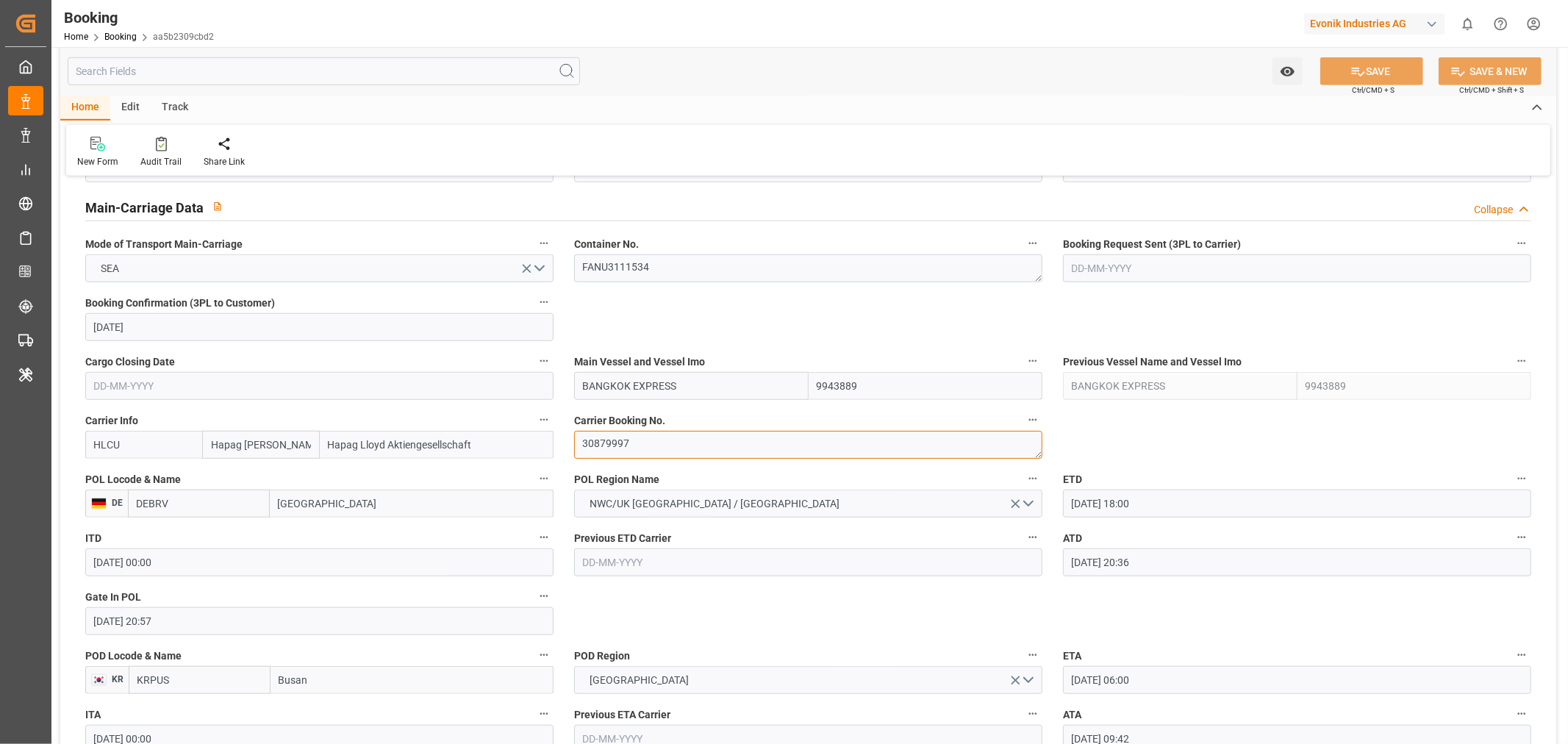
click at [610, 438] on textarea "30879997" at bounding box center [808, 445] width 468 height 28
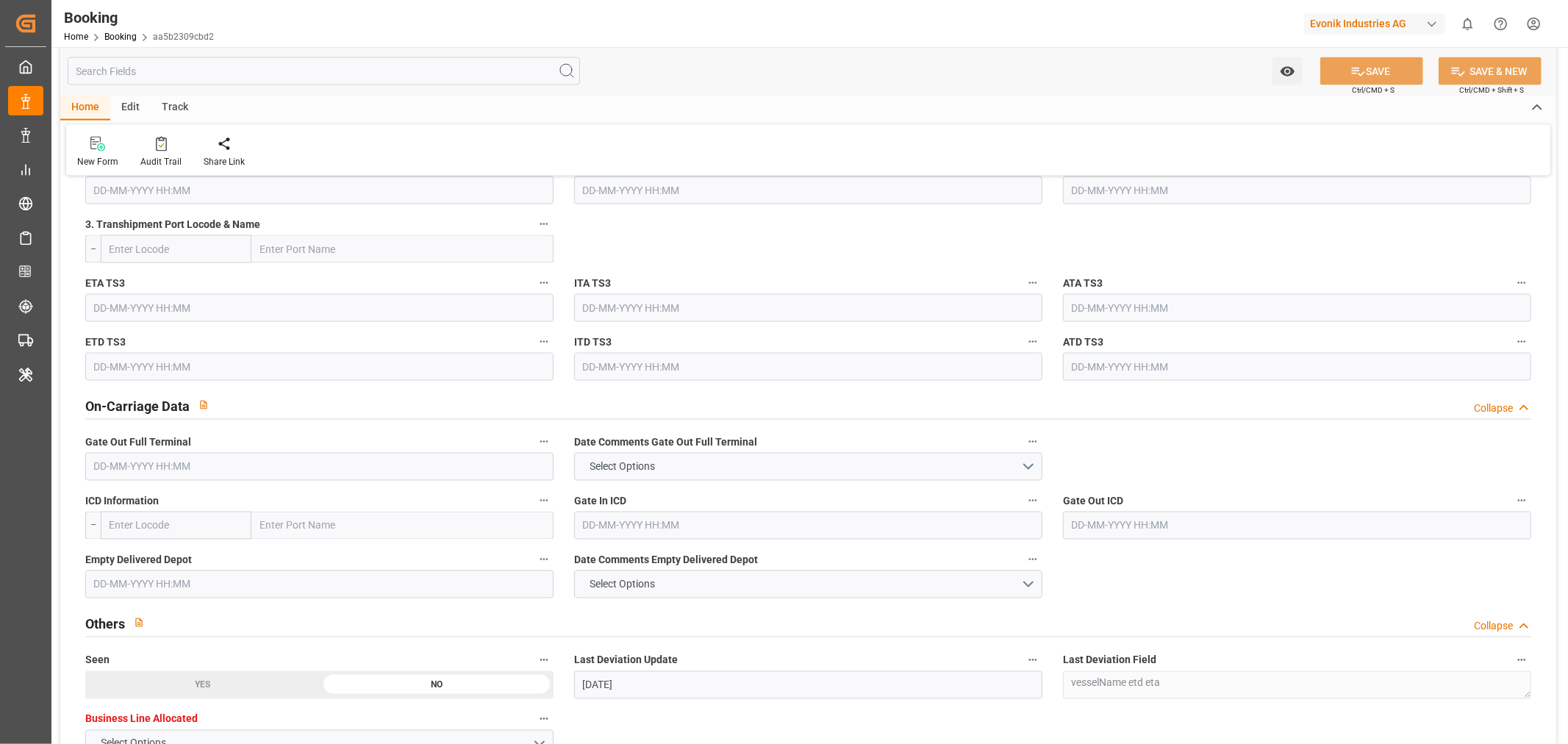
scroll to position [2124, 0]
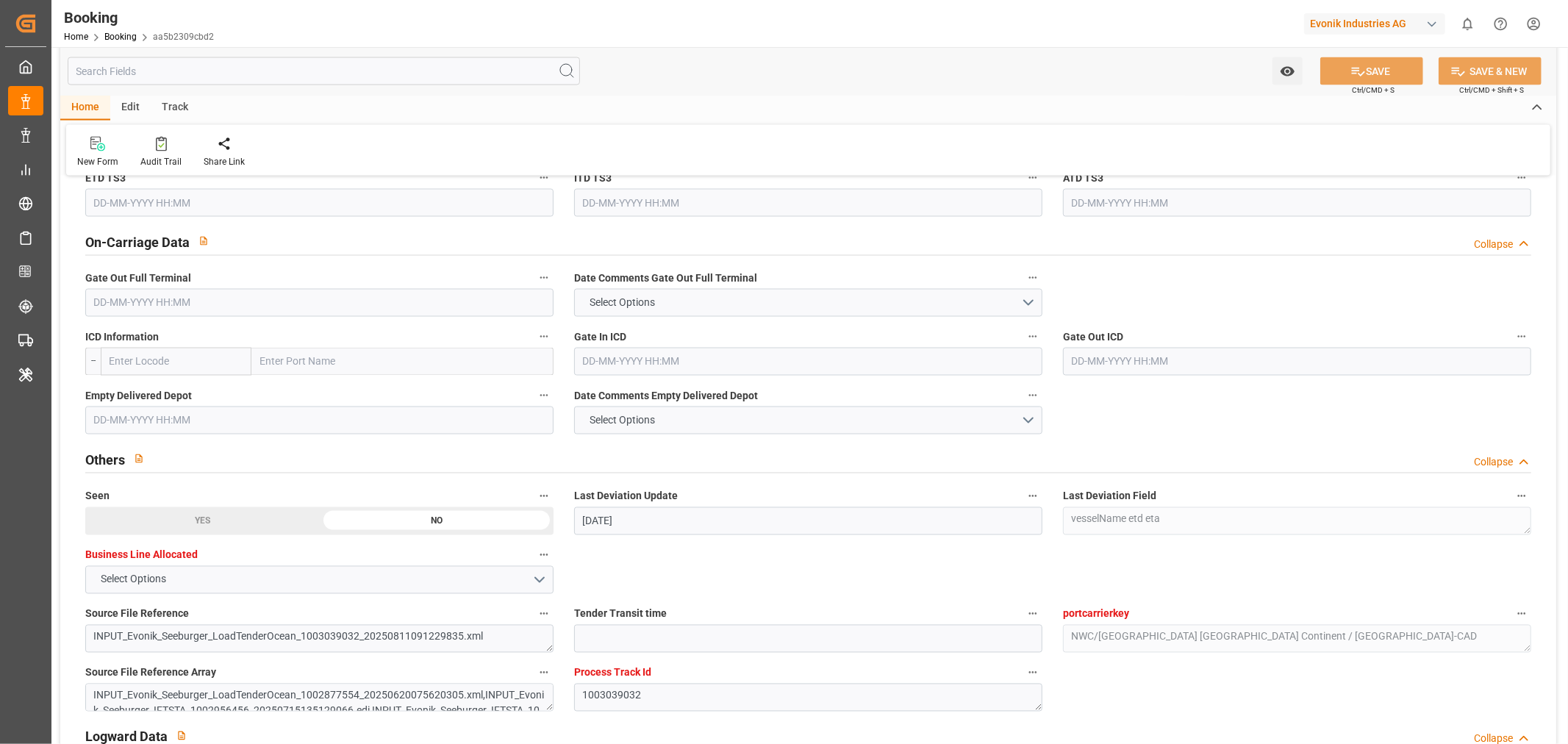
click at [148, 306] on input "text" at bounding box center [319, 303] width 468 height 28
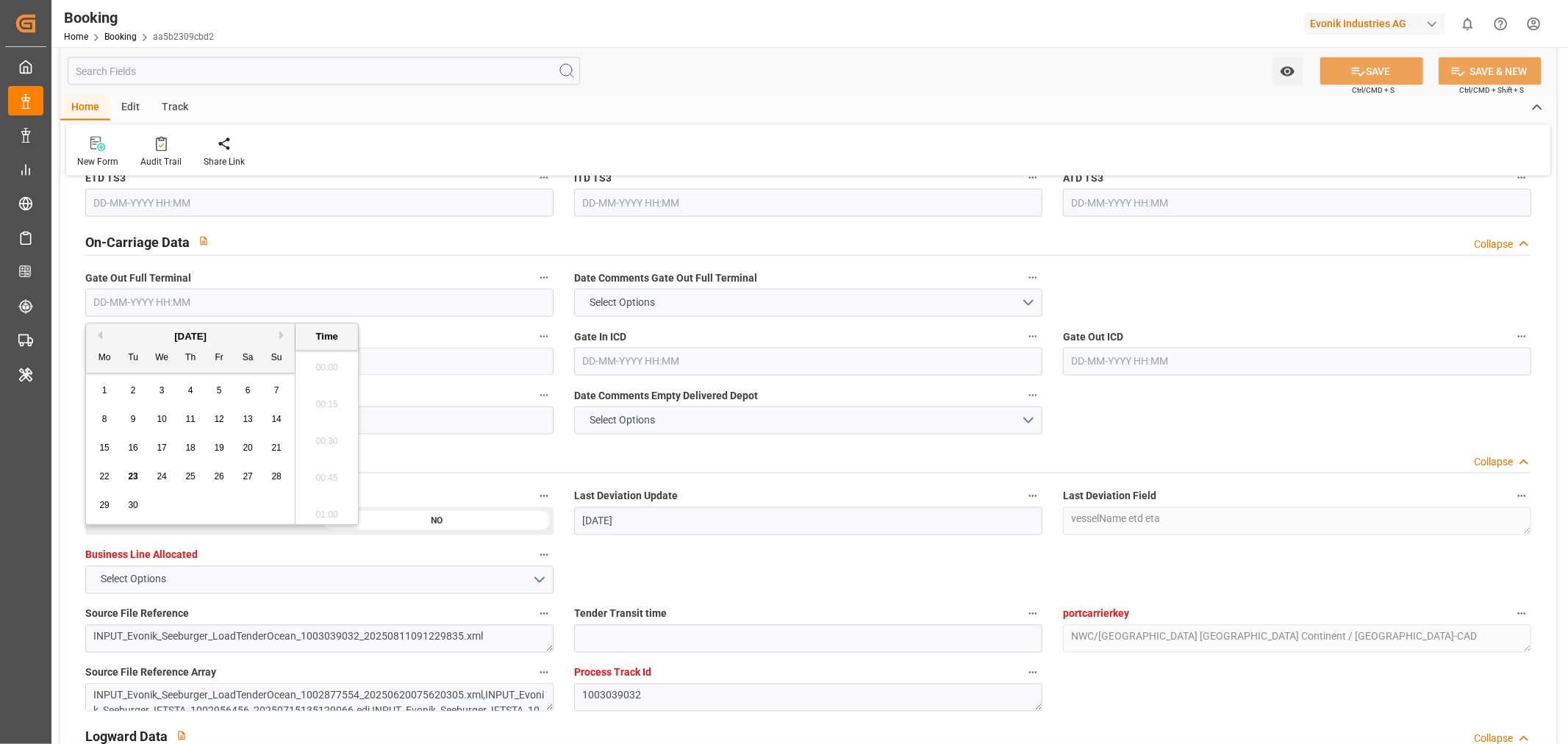
scroll to position [2432, 0]
click at [135, 477] on span "23" at bounding box center [133, 477] width 9 height 10
type input "[DATE] 00:00"
click at [505, 477] on div "Others Collapse" at bounding box center [808, 461] width 1466 height 42
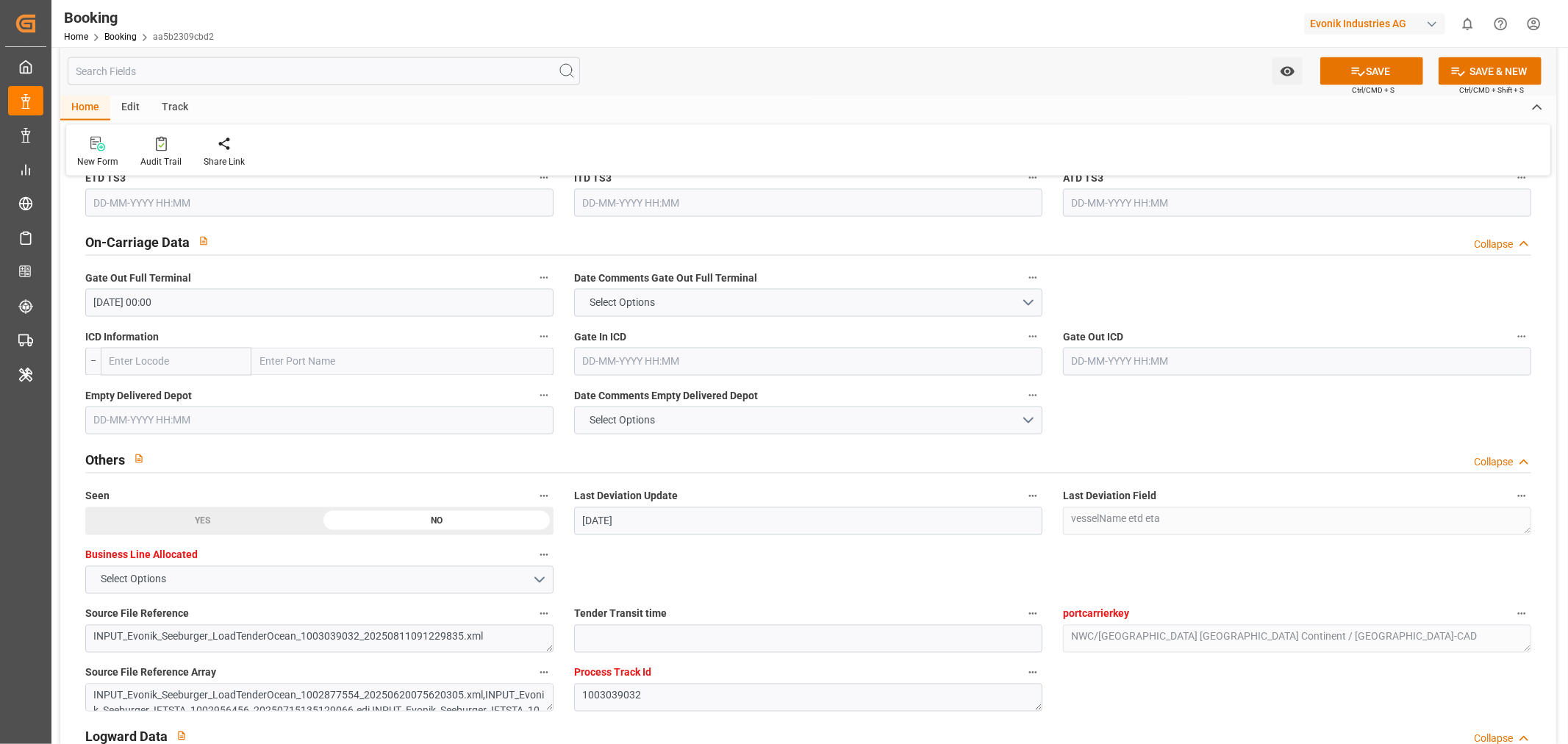
click at [128, 431] on input "text" at bounding box center [319, 420] width 468 height 28
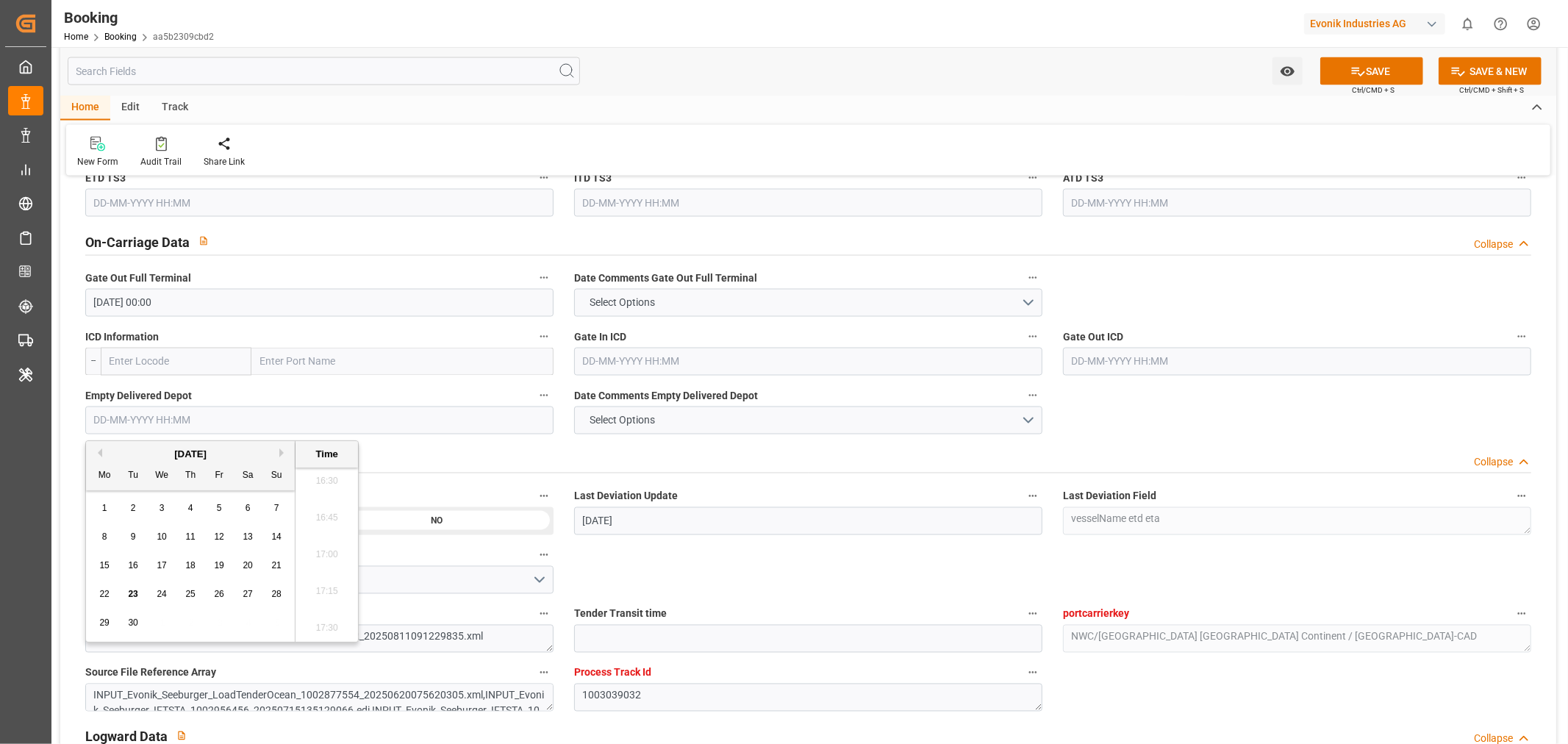
click at [127, 589] on div "23" at bounding box center [133, 595] width 18 height 18
type input "[DATE] 00:00"
click at [1378, 69] on button "SAVE" at bounding box center [1372, 71] width 103 height 28
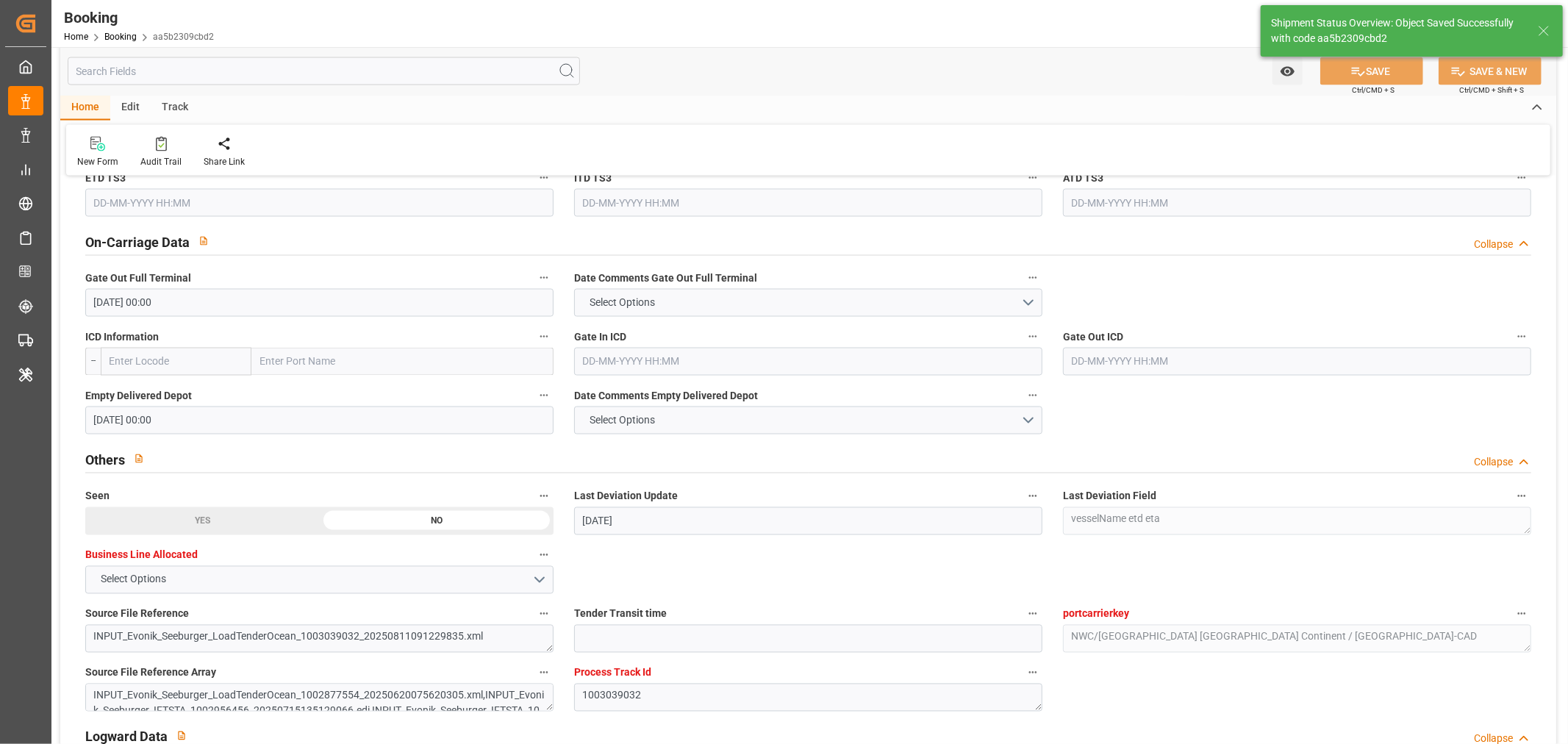
type textarea "[PERSON_NAME]"
type input "23-09-2025 11:32"
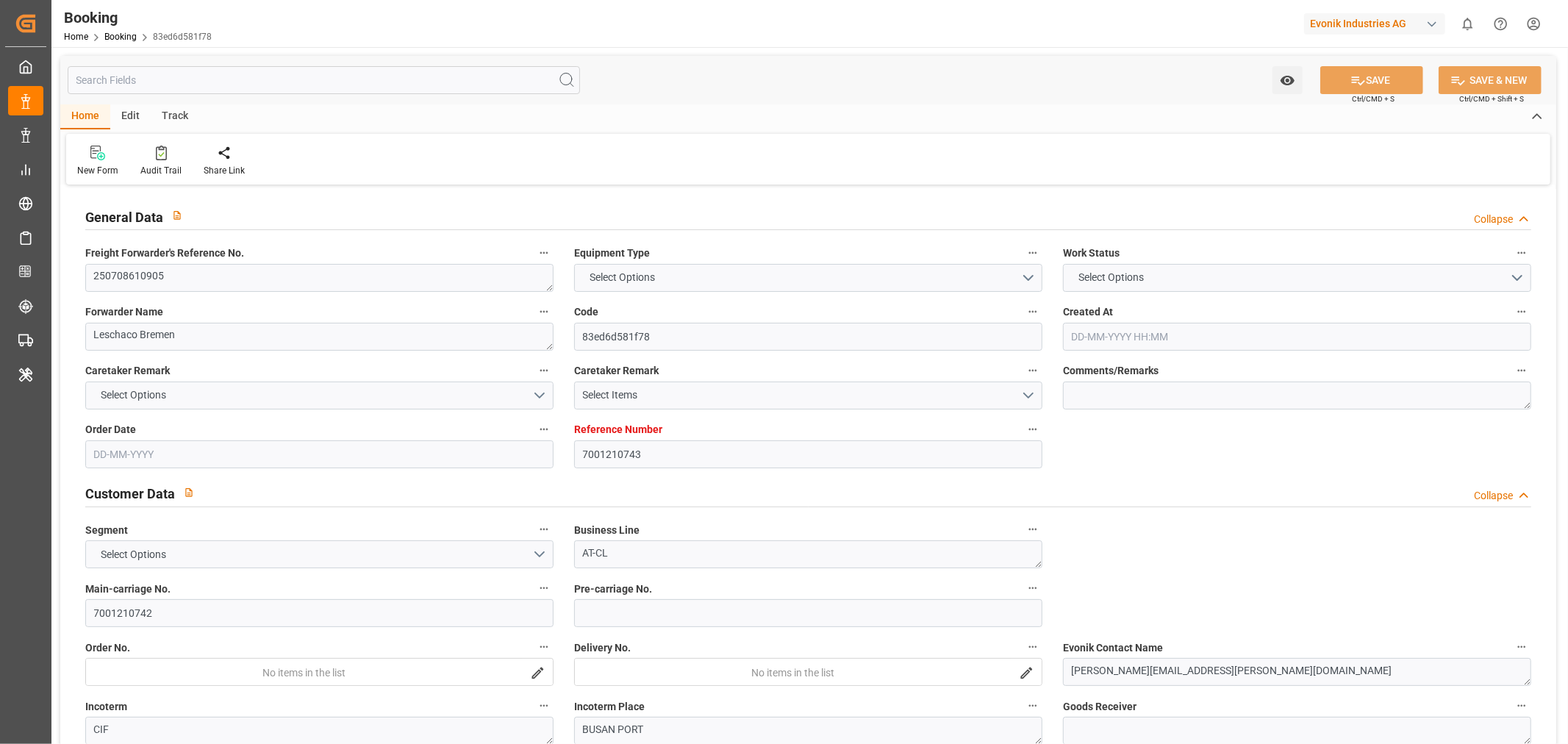
type input "7001210743"
type input "9943889"
type input "Hapag [PERSON_NAME]"
type input "Hapag Lloyd Aktiengesellschaft"
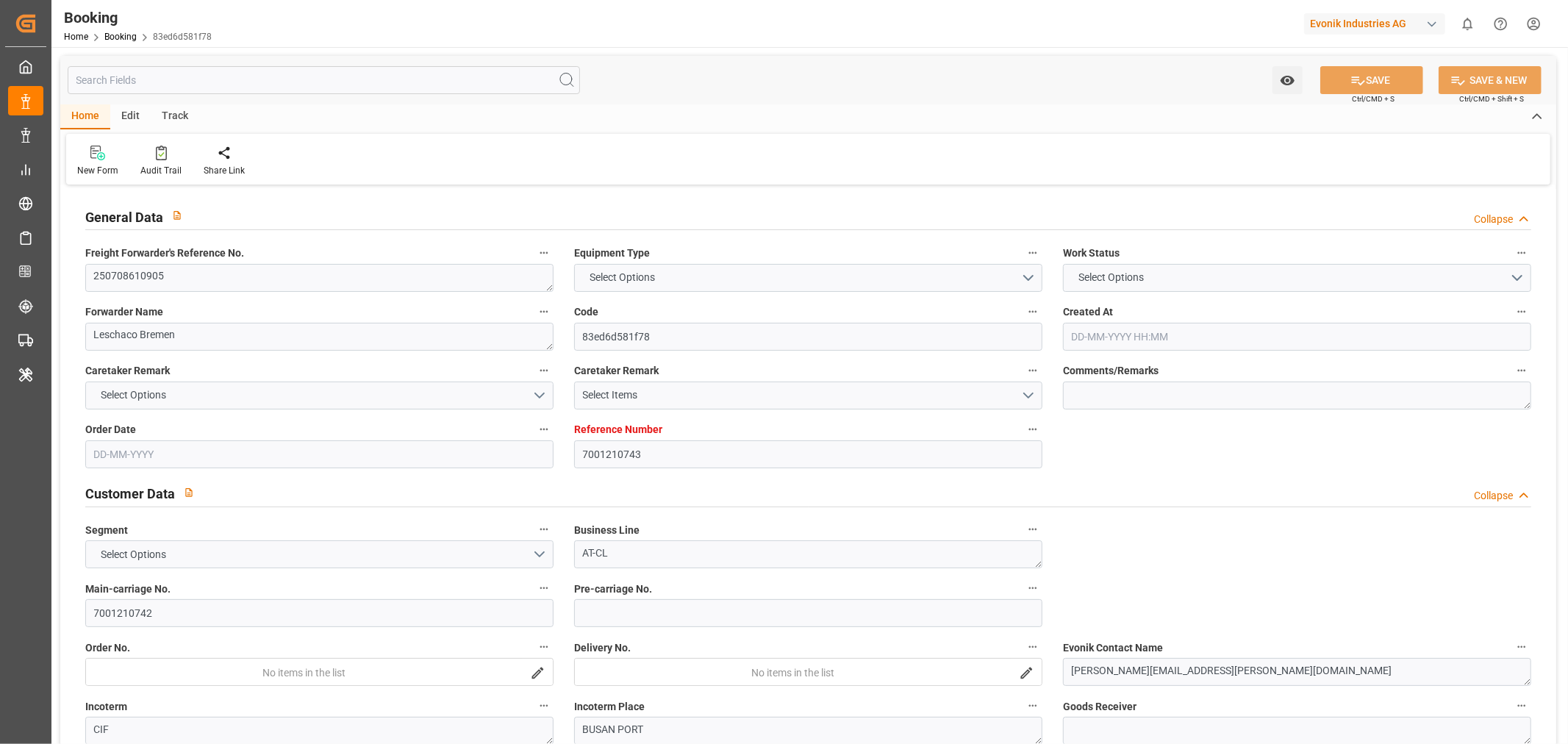
type input "NLRTM"
type input "KRPUS"
type input "58"
type input "CNSHG"
type input "0"
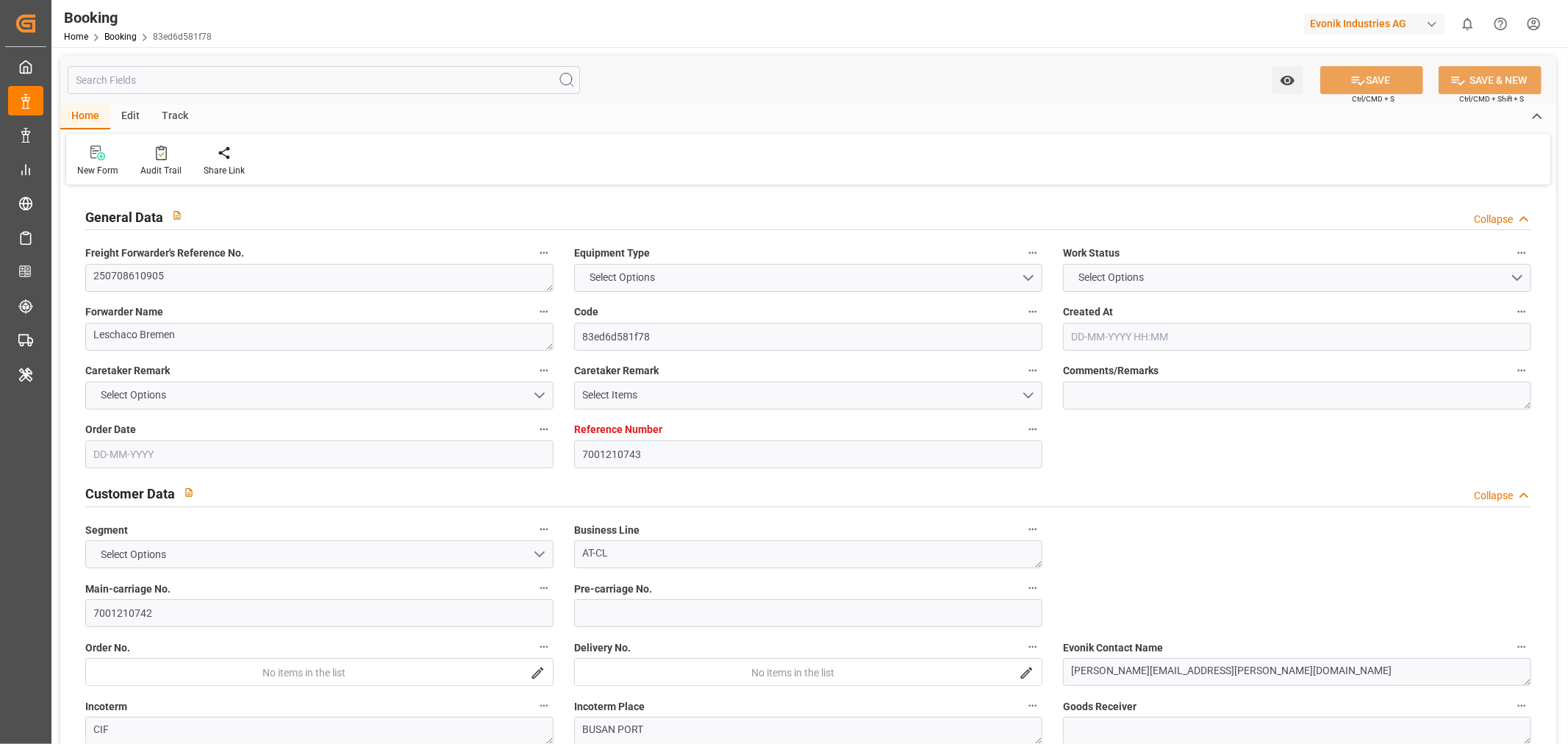
type input "NLRTM"
type input "KRPUS"
type input "9687552"
type input "9520041"
type input "[DATE] 07:17"
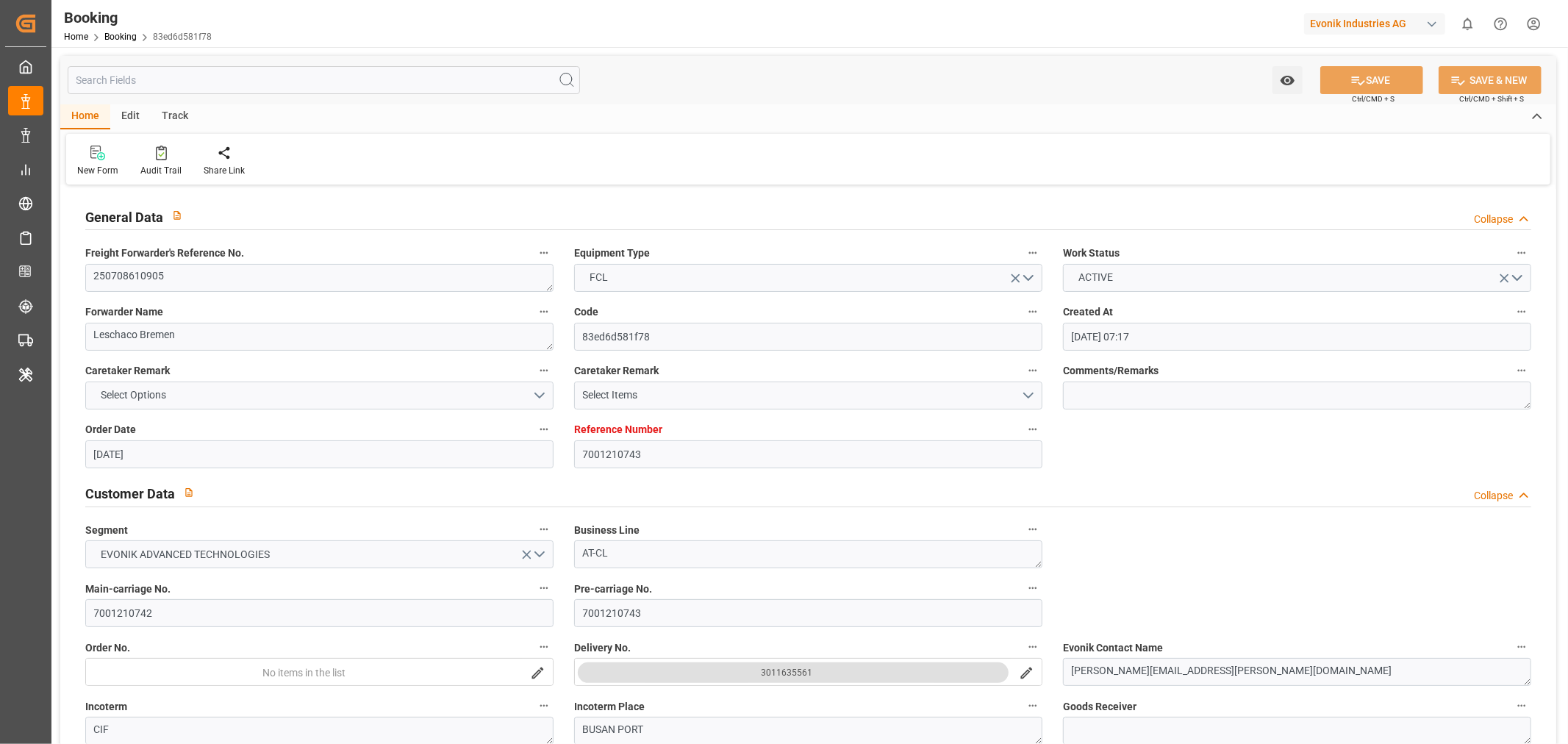
type input "02-07-2025"
type input "17-09-2025"
type input "11-07-2025"
type input "02-07-2025"
type input "16-09-2025"
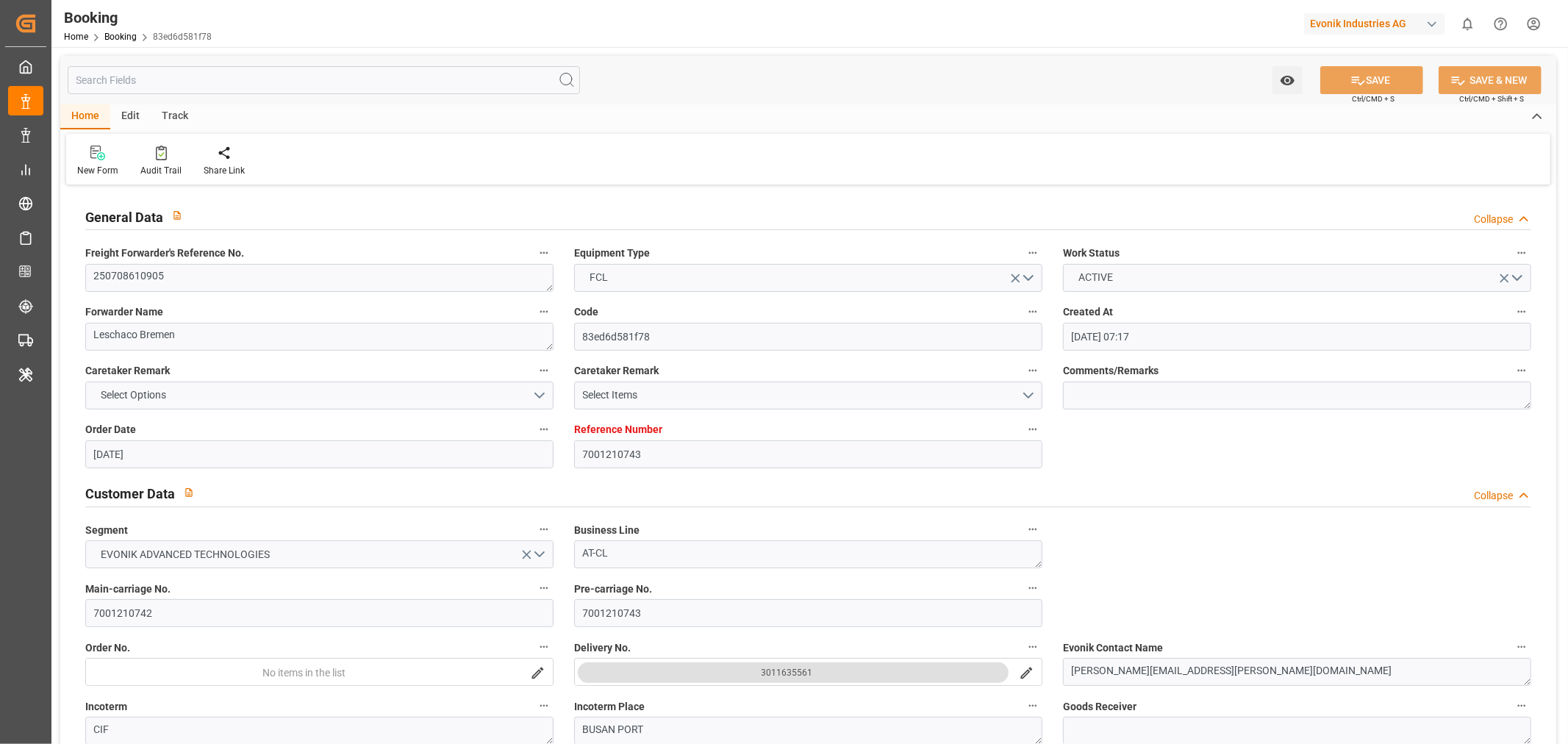
type input "25-07-2025 00:00"
type input "20-07-2025 00:00"
type input "25-07-2025 05:00"
type input "21-07-2025 14:51"
type input "21-09-2025 06:00"
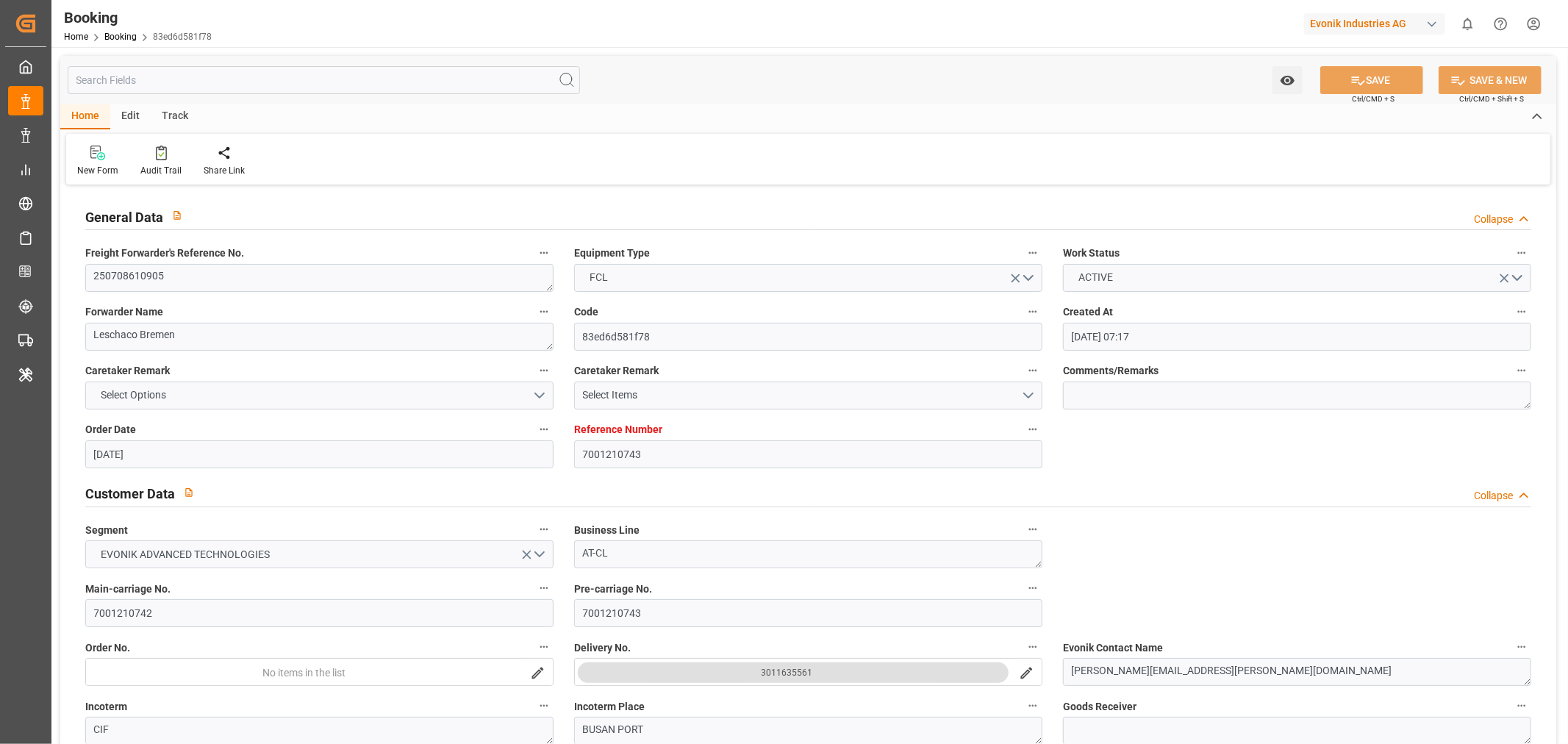
type input "07-09-2025 00:00"
type input "21-09-2025 09:42"
type input "09-09-2025 17:00"
type input "01-09-2025 00:00"
type input "08-09-2025 13:50"
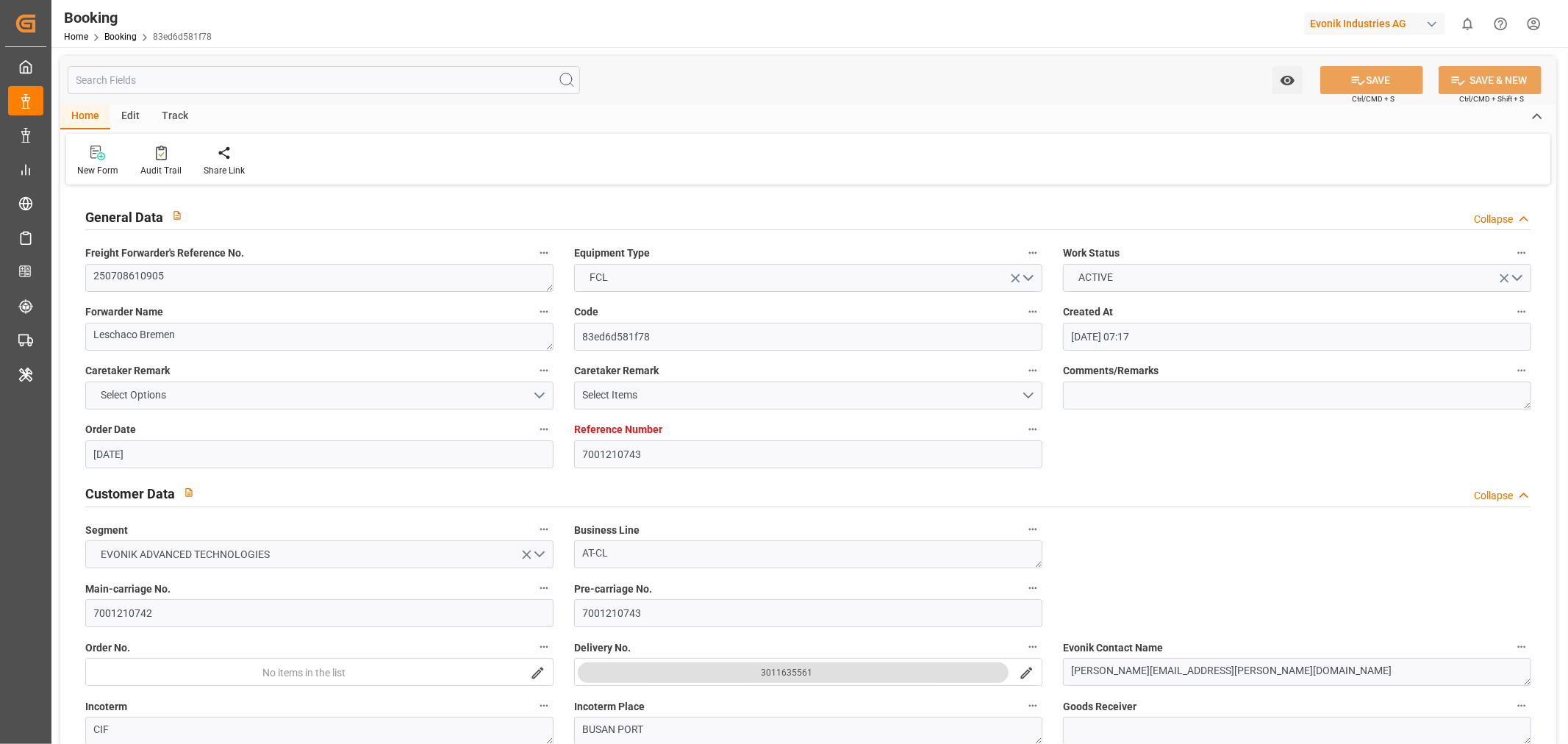
type input "18-09-2025 10:00"
type input "04-09-2025 00:00"
type input "18-09-2025 10:00"
type input "28-07-2025"
type input "22-09-2025 14:45"
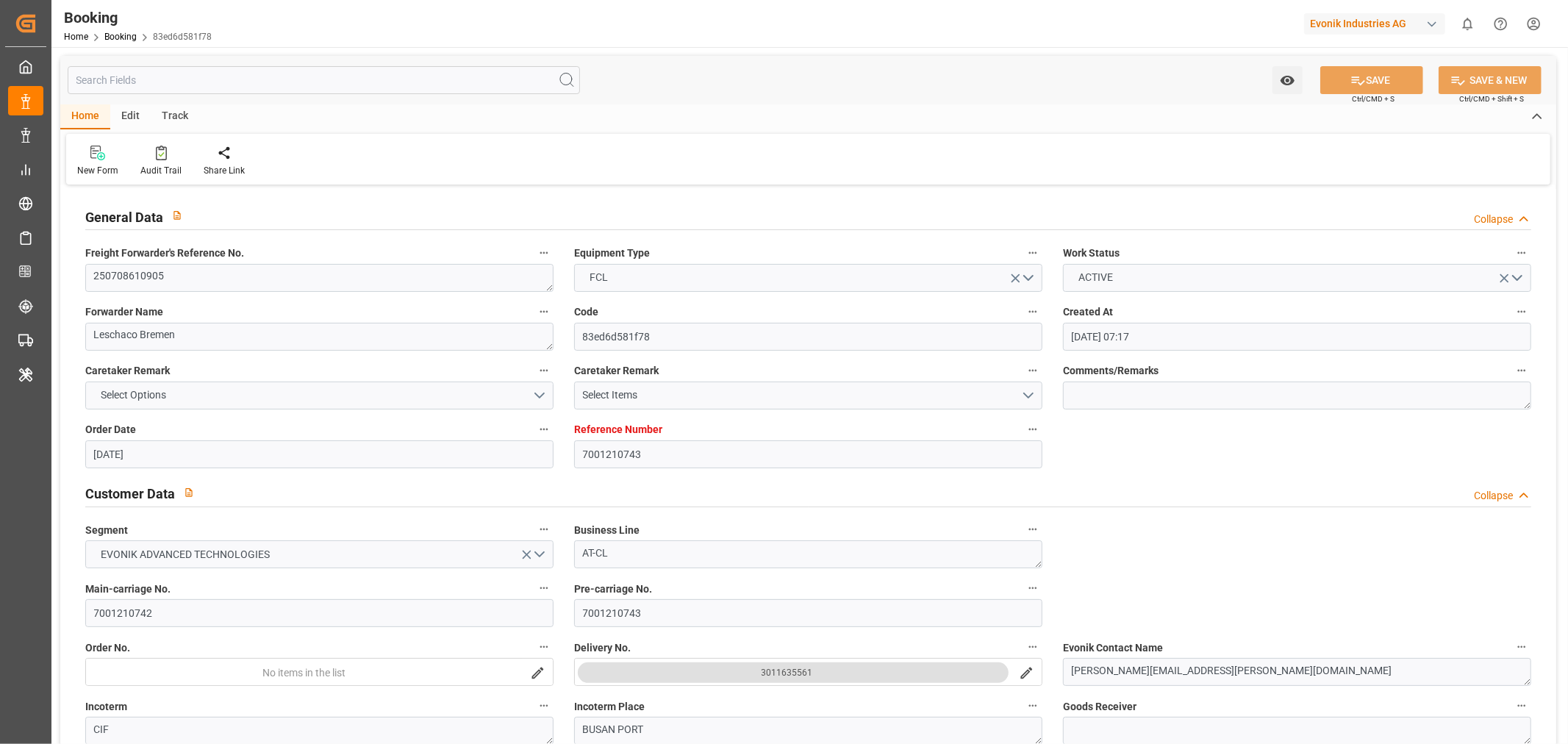
type input "[DATE]"
type input "08-07-2025 13:25"
type input "24-07-2025 17:18"
type input "25-07-2025 07:00"
type input "25-07-2025 06:31"
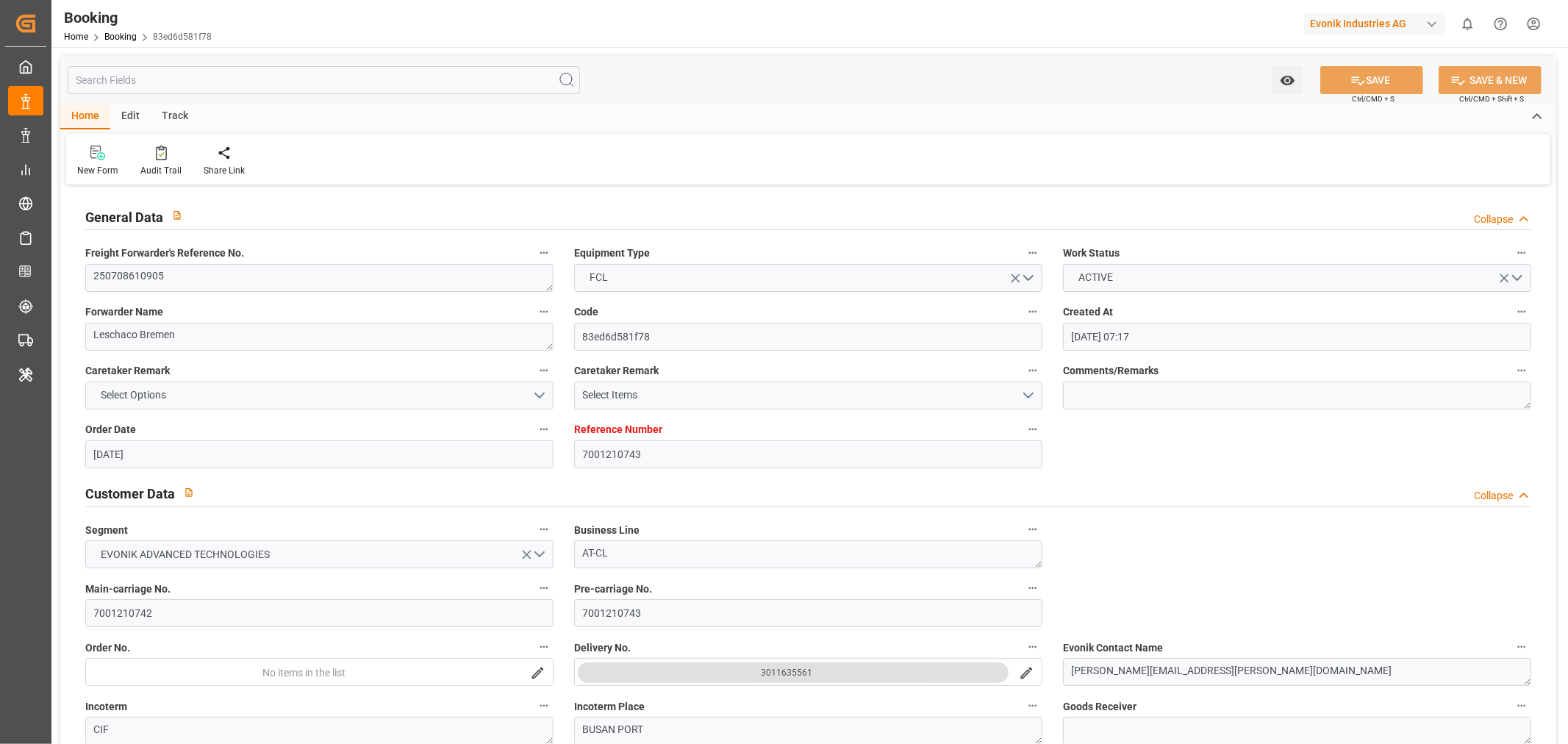
type input "10-09-2025 10:13"
type input "08-09-2025 14:36"
type input "08-09-2025 13:50"
type input "09-09-2025 17:00"
type input "08-09-2025 22:34"
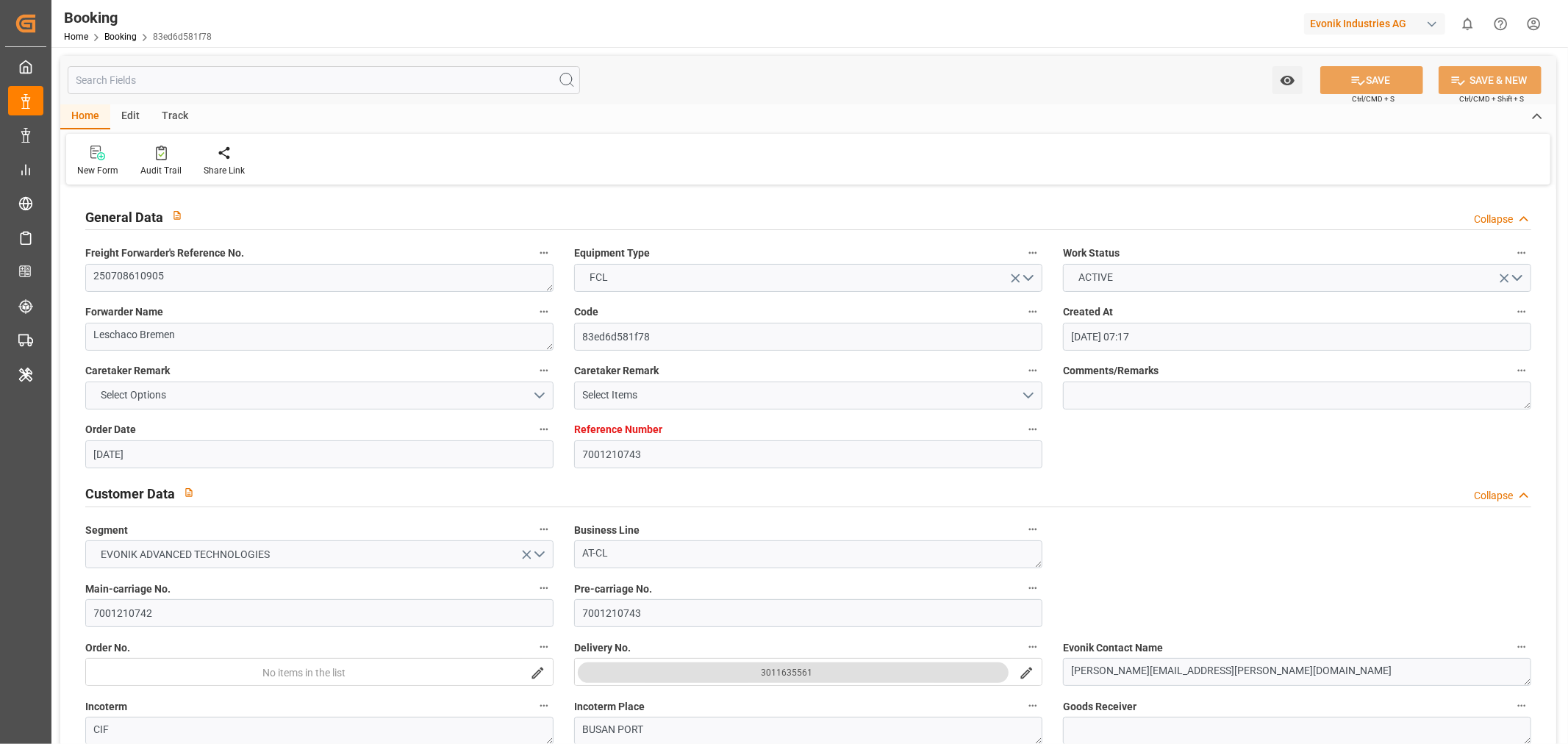
type input "09-09-2025 01:27"
type input "11-09-2025 12:00"
type input "18-09-2025 00:01"
type input "18-09-2025 05:00"
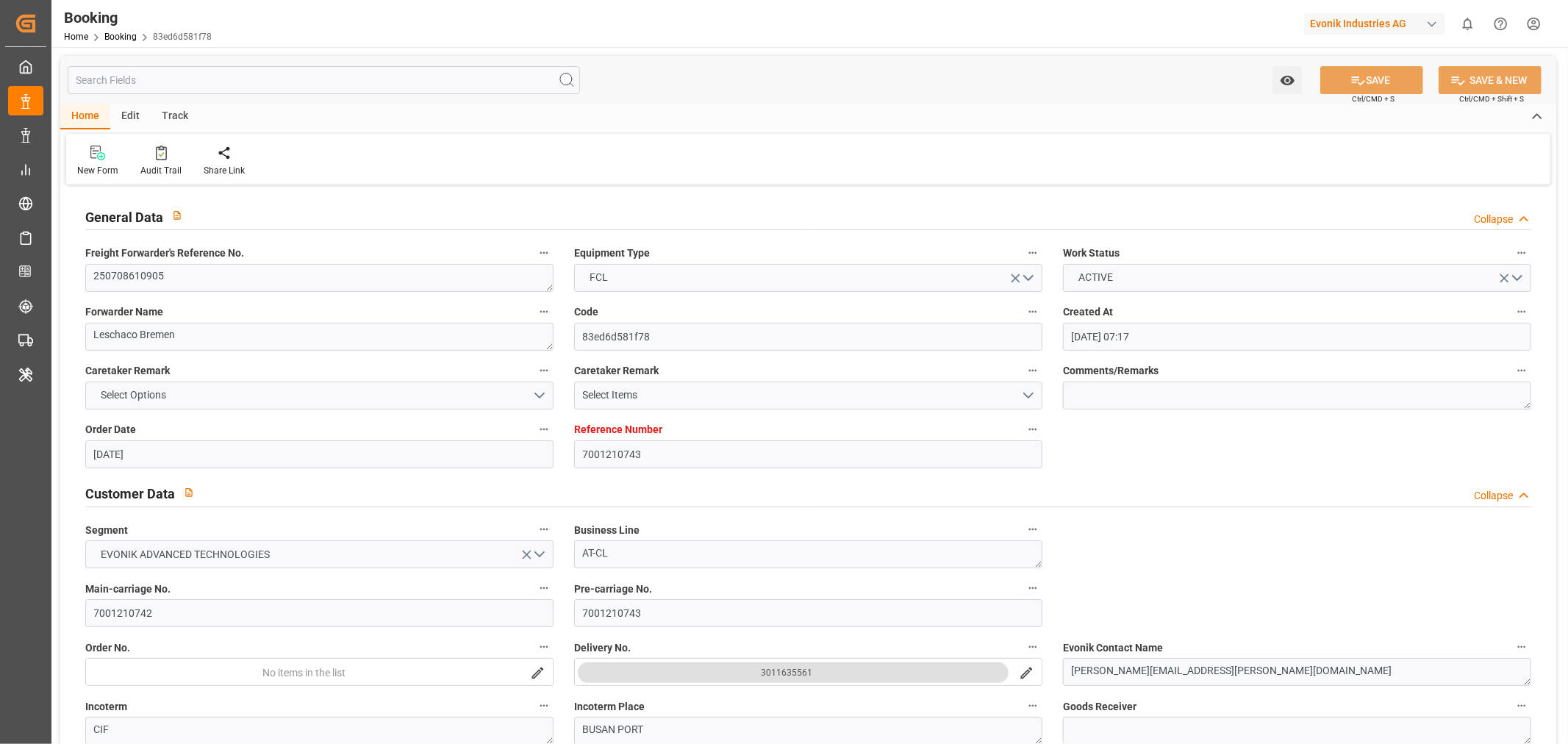
type input "18-09-2025 10:56"
type input "21-09-2025 06:00"
type input "21-09-2025 09:47"
type input "21-09-2025 23:15"
type input "21-09-2025 09:42"
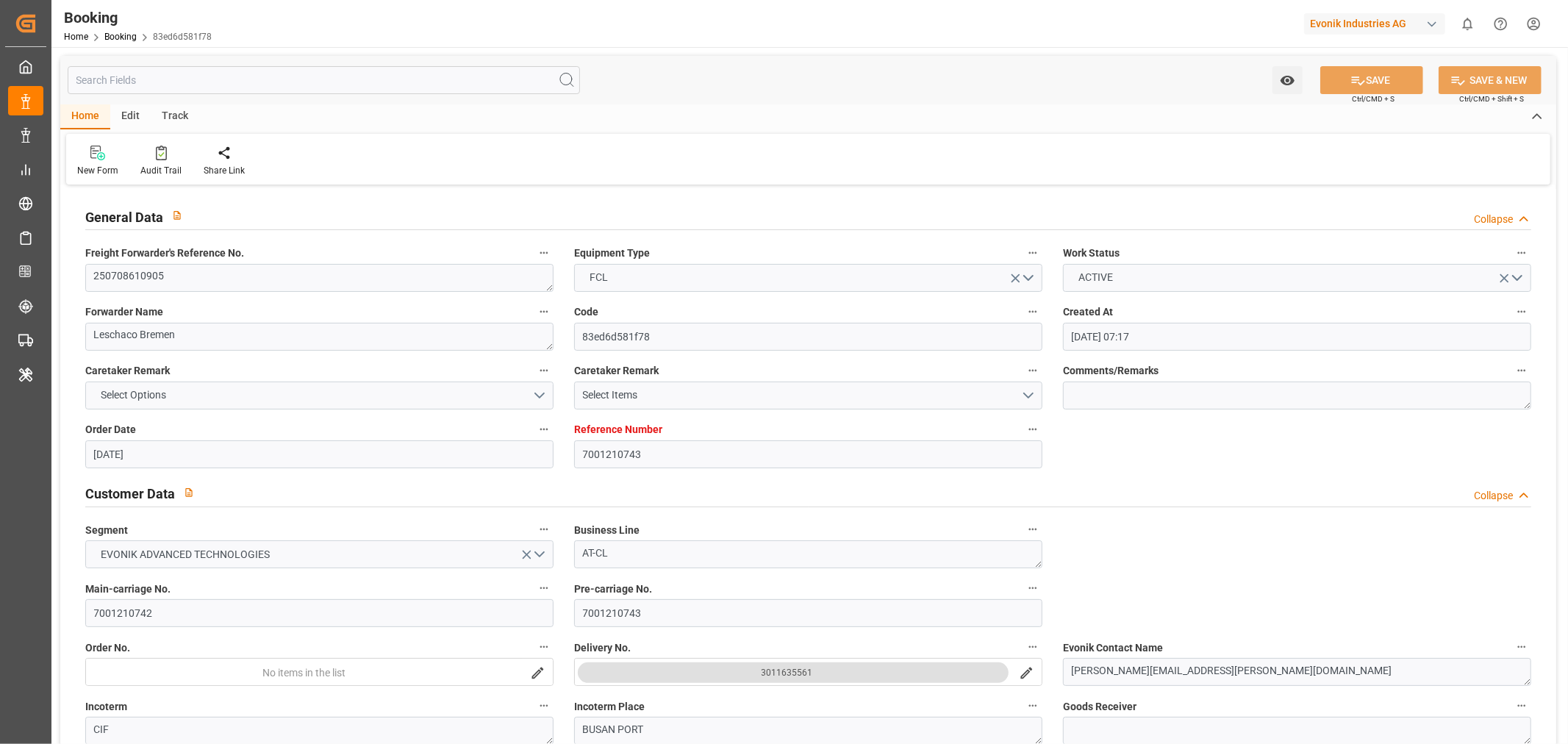
type input "16-09-2025 12:00"
type input "21-09-2025 15:00"
type input "25-09-2025 15:00"
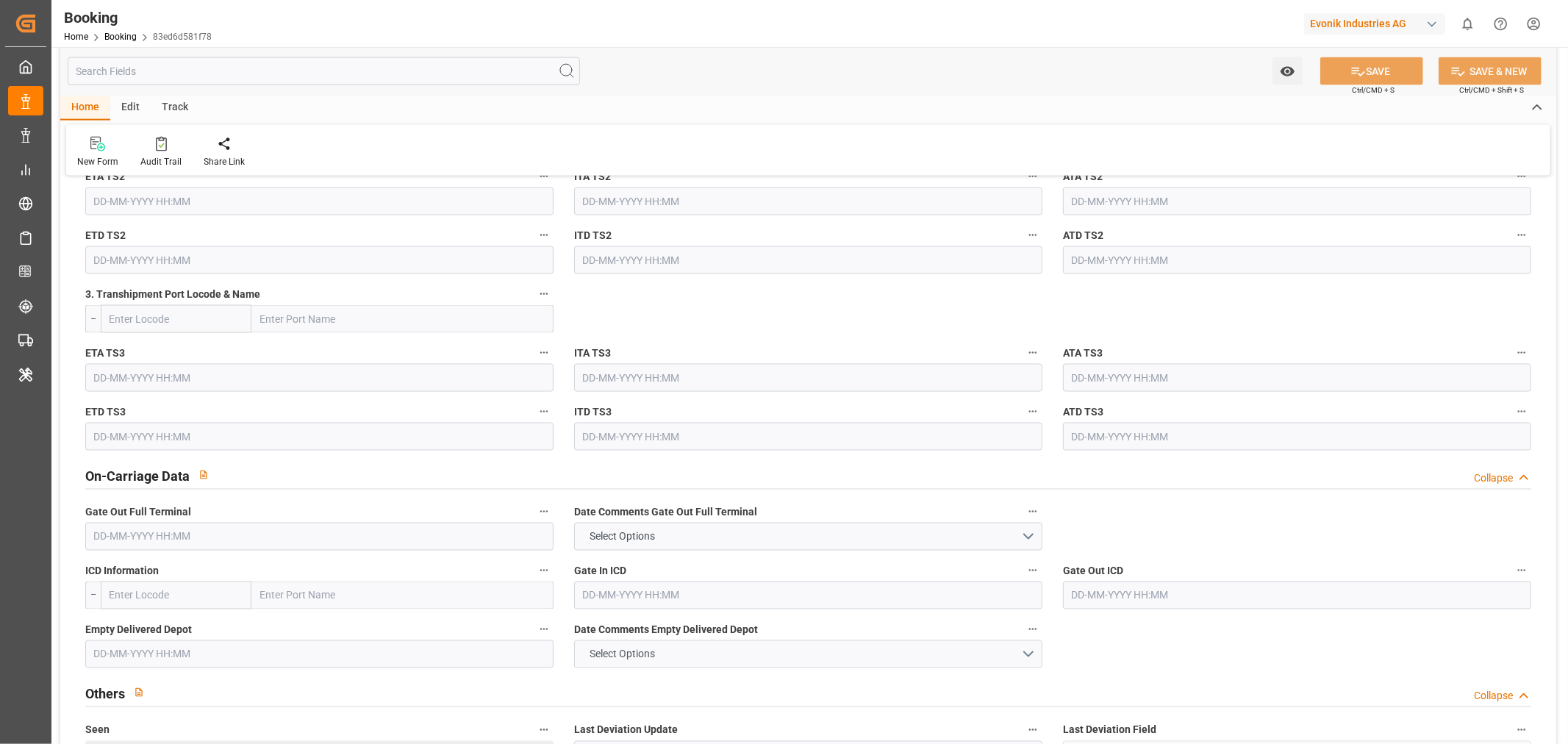
scroll to position [2043, 0]
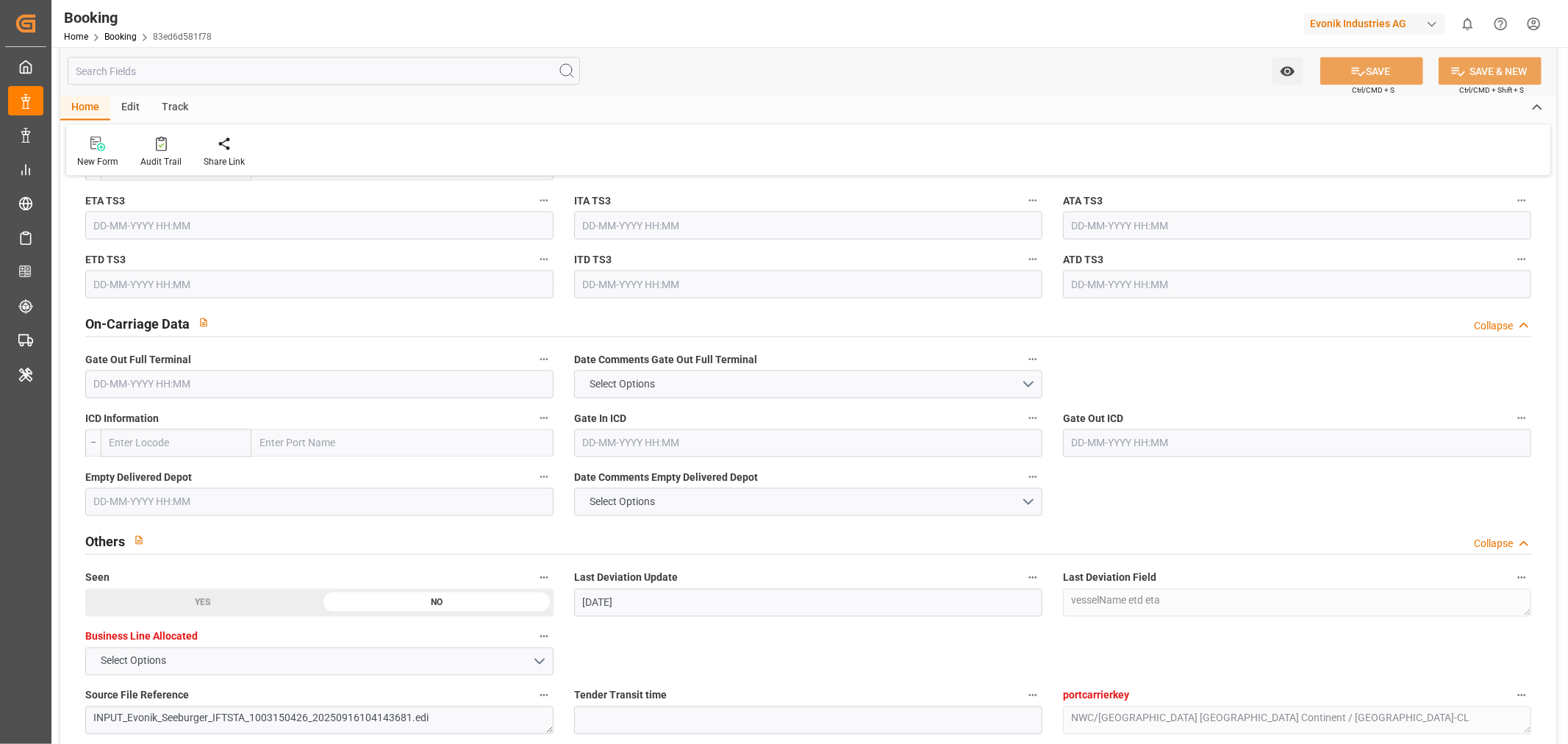
click at [135, 388] on input "text" at bounding box center [319, 385] width 468 height 28
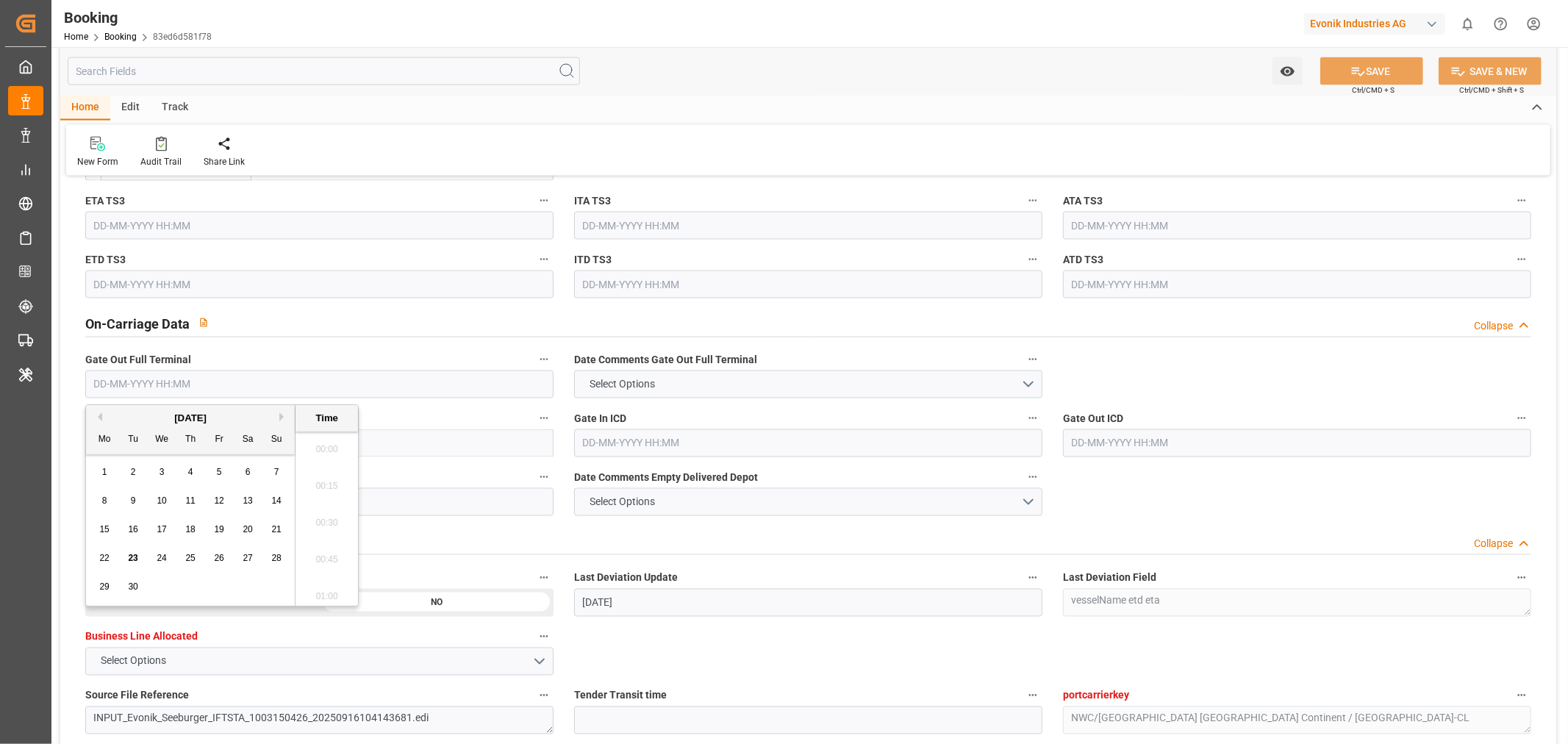
scroll to position [2432, 0]
click at [136, 564] on div "23" at bounding box center [133, 559] width 18 height 18
type input "[DATE] 00:00"
click at [1382, 78] on button "SAVE" at bounding box center [1372, 71] width 103 height 28
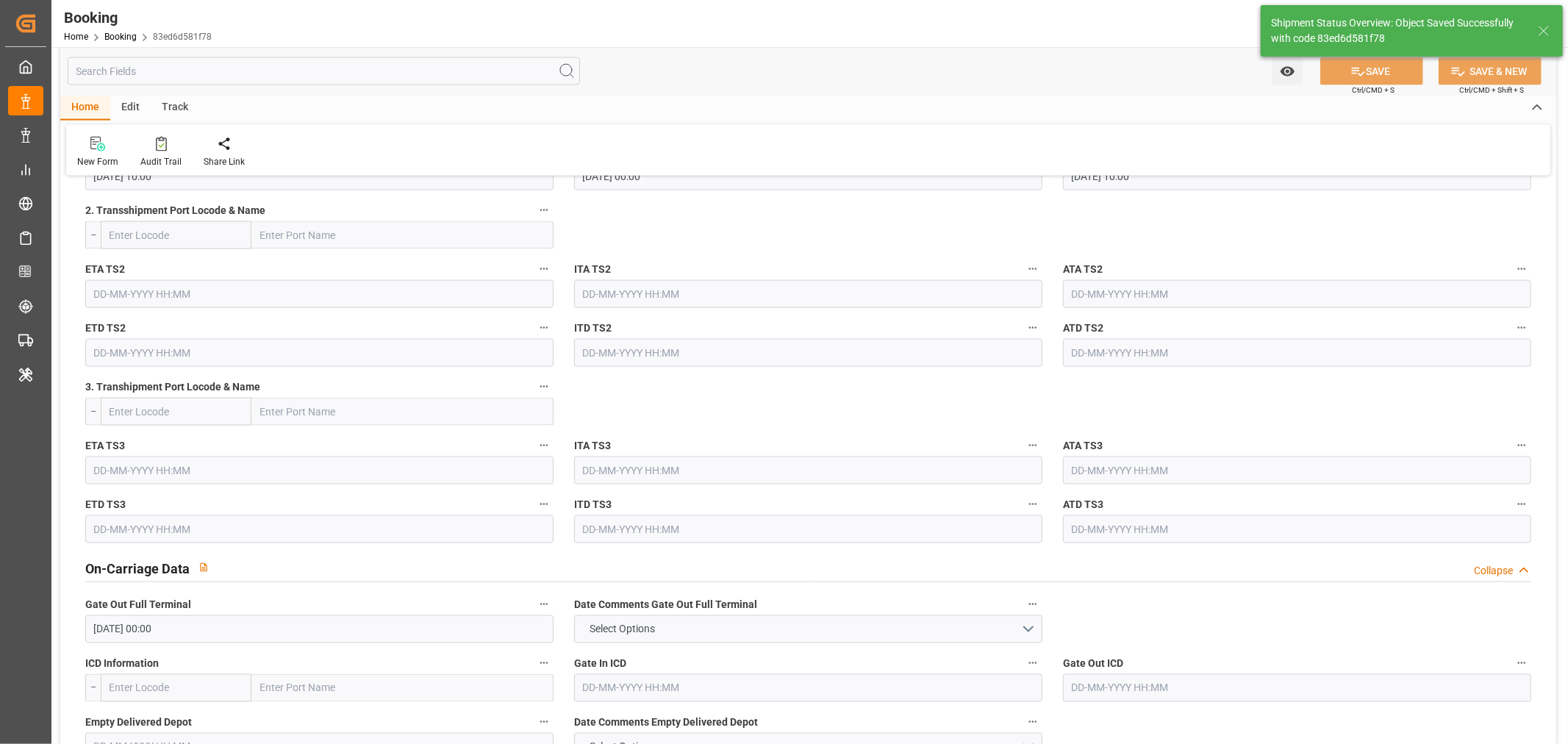
type textarea "[PERSON_NAME]"
type input "23-09-2025 11:33"
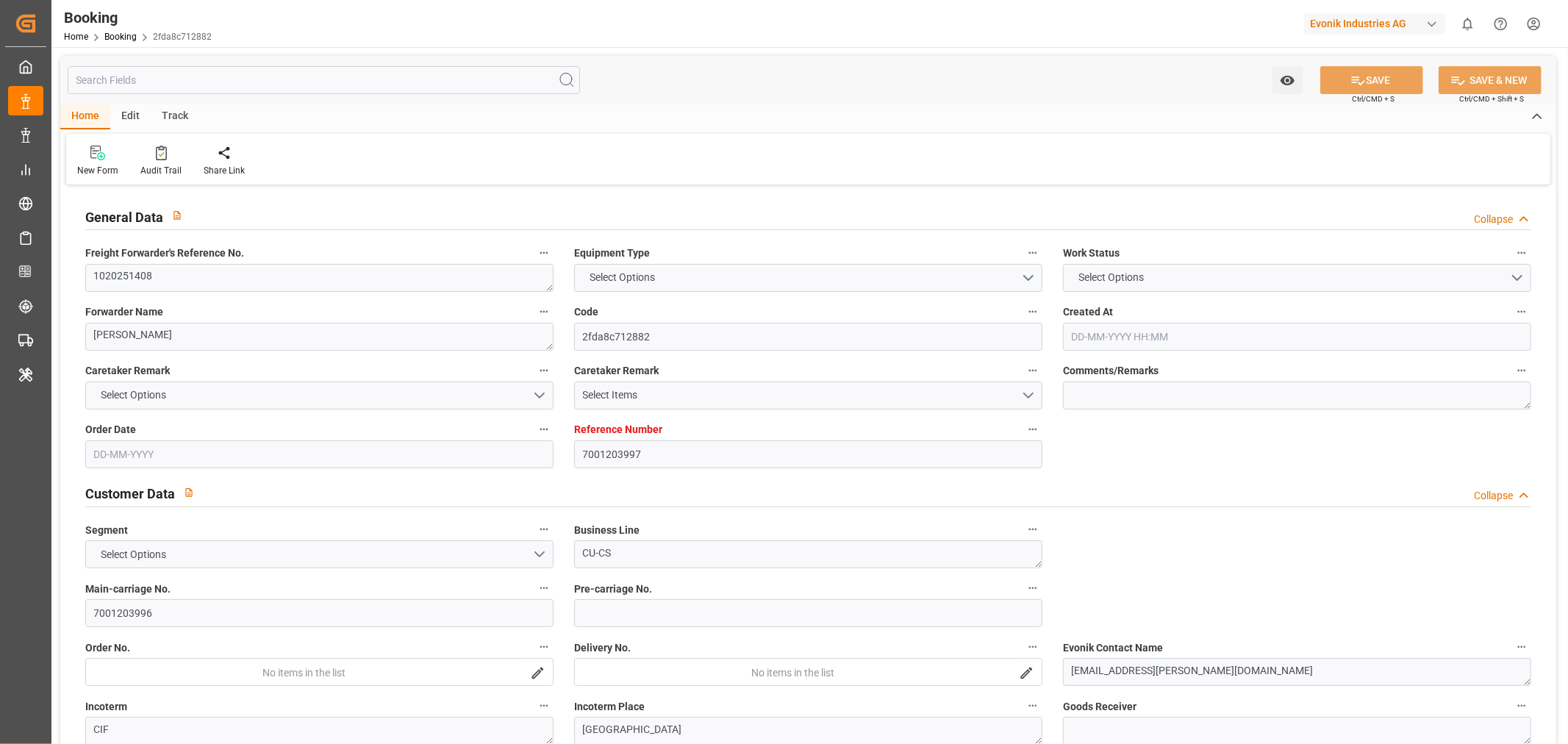
type input "7001203997"
type input "9778844"
type input "Hapag [PERSON_NAME]"
type input "Hapag Lloyd Aktiengesellschaft"
type input "NLRTM"
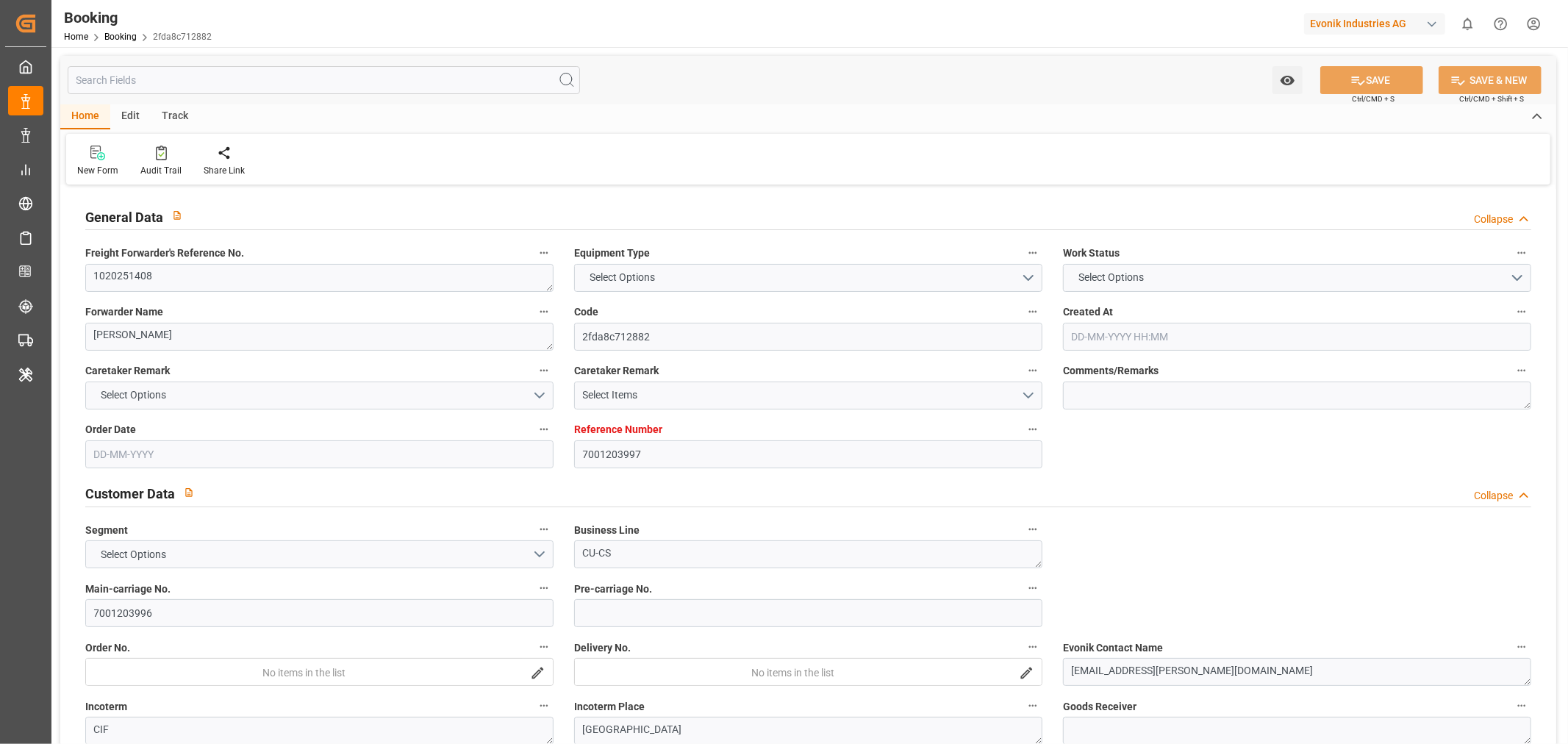
type input "CNSGH"
type input "70"
type input "CNXAM"
type input "KRPUS"
type input "0"
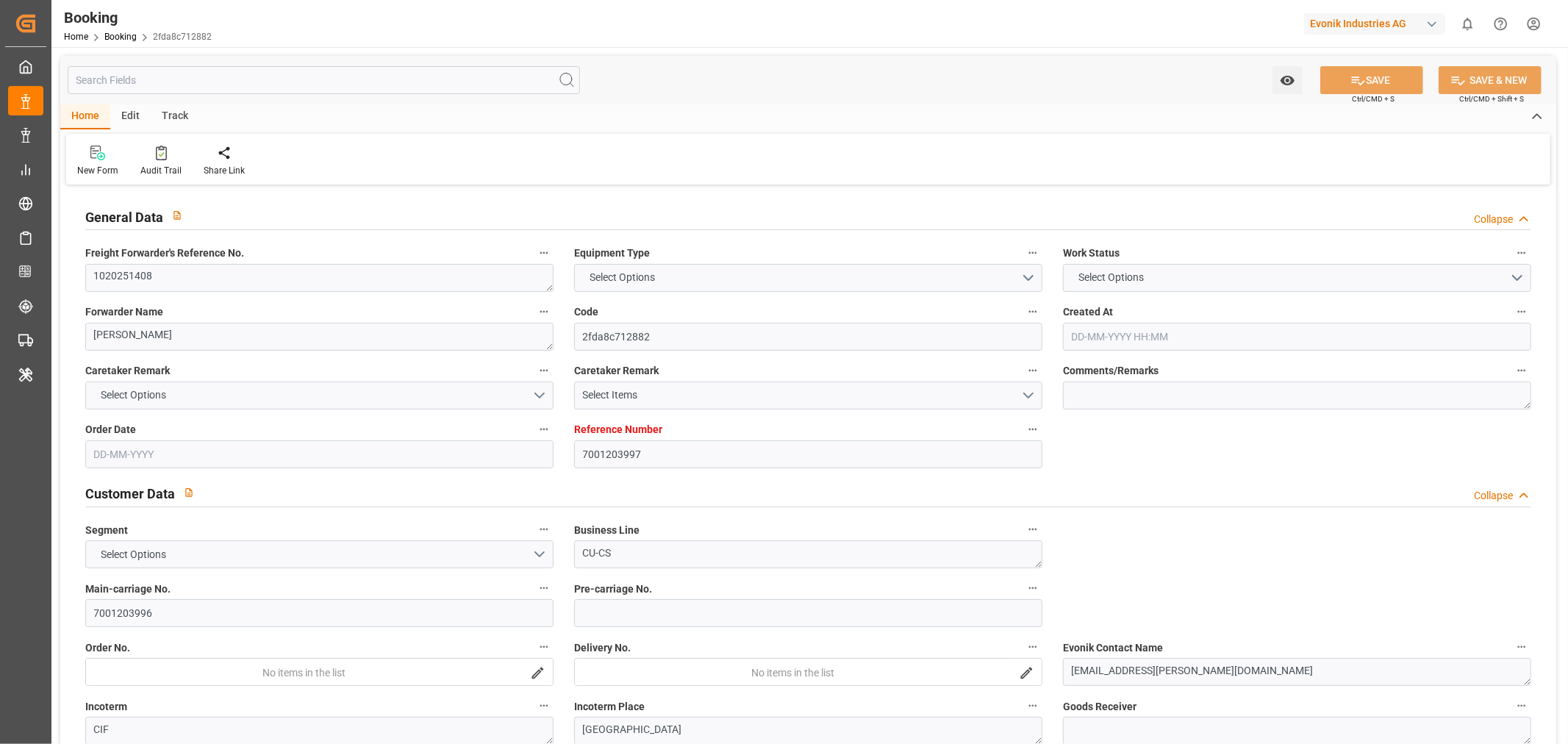
type input "NLRTM"
type input "CNSHG"
type input "9450571"
type input "9193276"
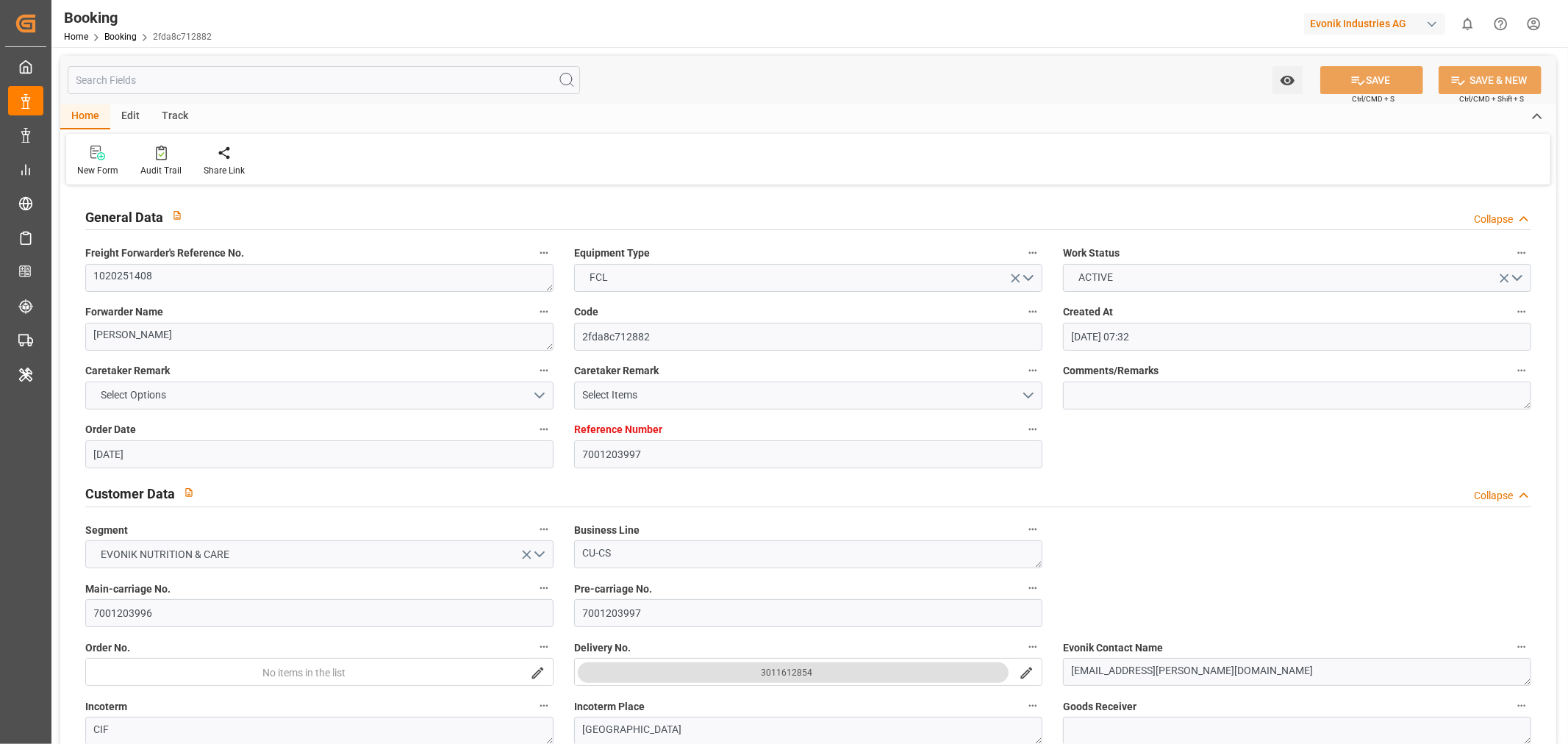
type input "[DATE] 07:32"
type input "[DATE]"
type input "[DATE] 00:00"
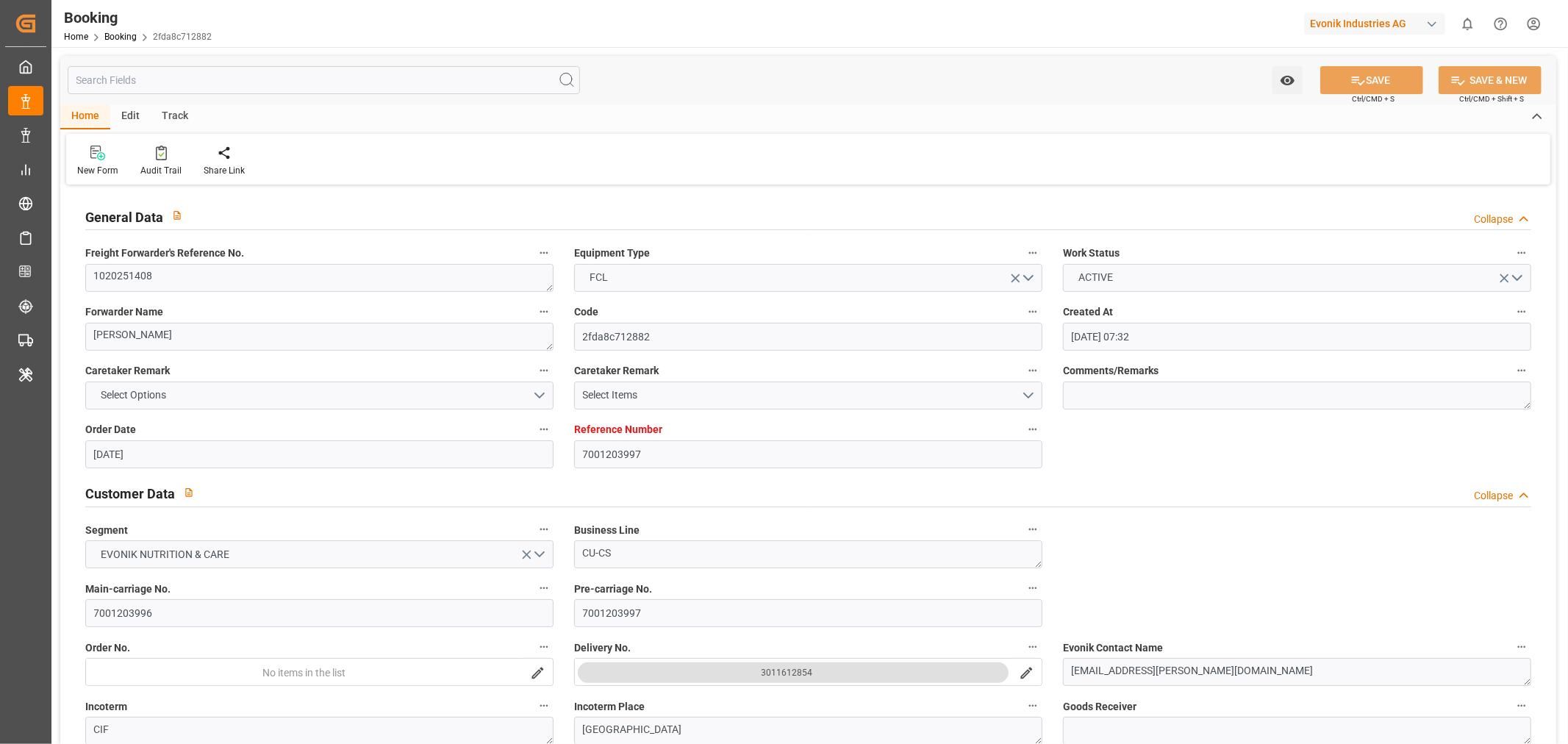
type input "[DATE] 00:00"
type input "[DATE] 16:42"
type input "[DATE] 21:03"
type input "[DATE] 04:00"
type input "[DATE] 00:00"
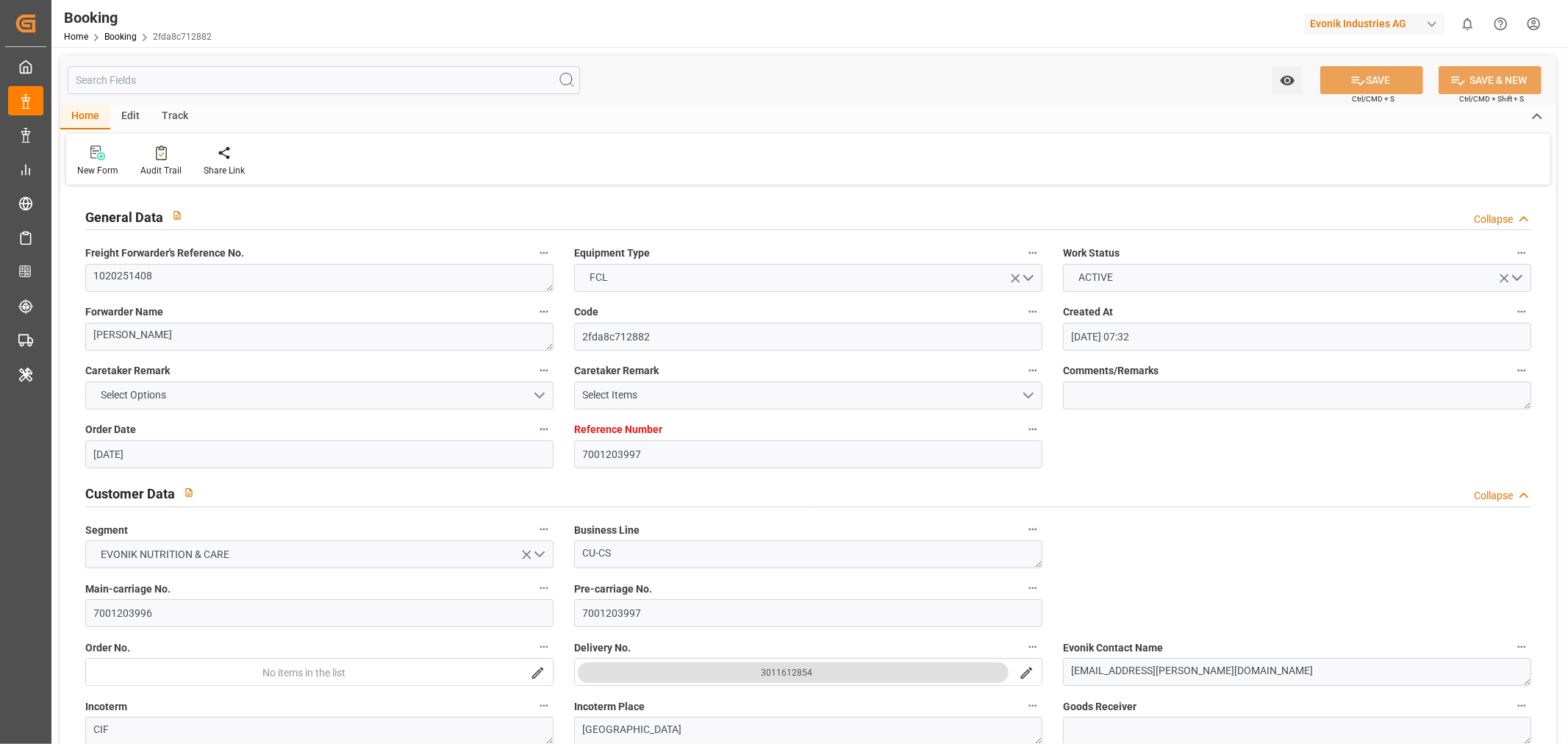
type input "[DATE] 04:49"
type input "[DATE] 00:00"
type input "[DATE] 08:20"
type input "[DATE] 11:00"
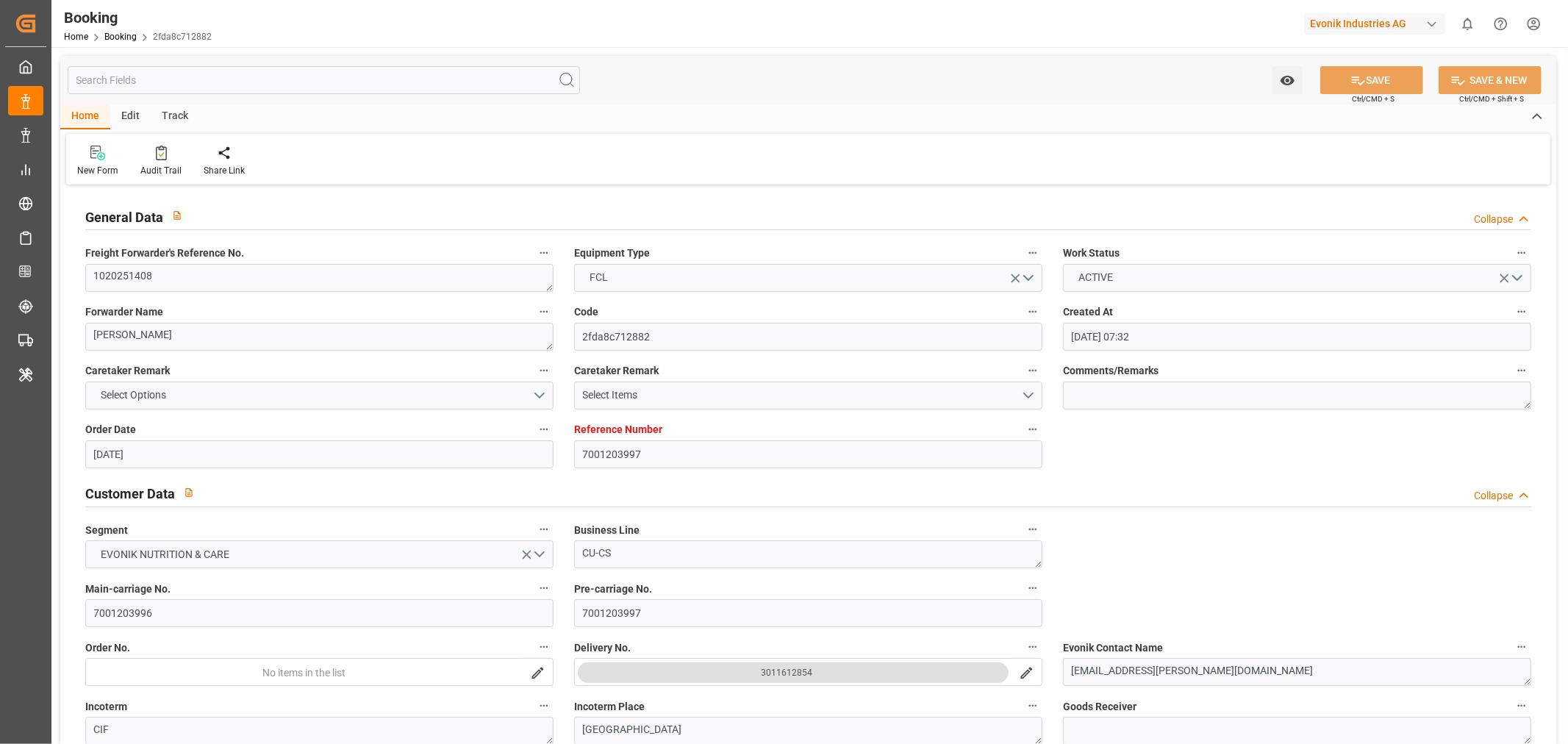
type input "[DATE] 00:00"
type input "[DATE] 08:36"
type input "[DATE] 02:00"
type input "[DATE] 00:00"
type input "[DATE] 08:43"
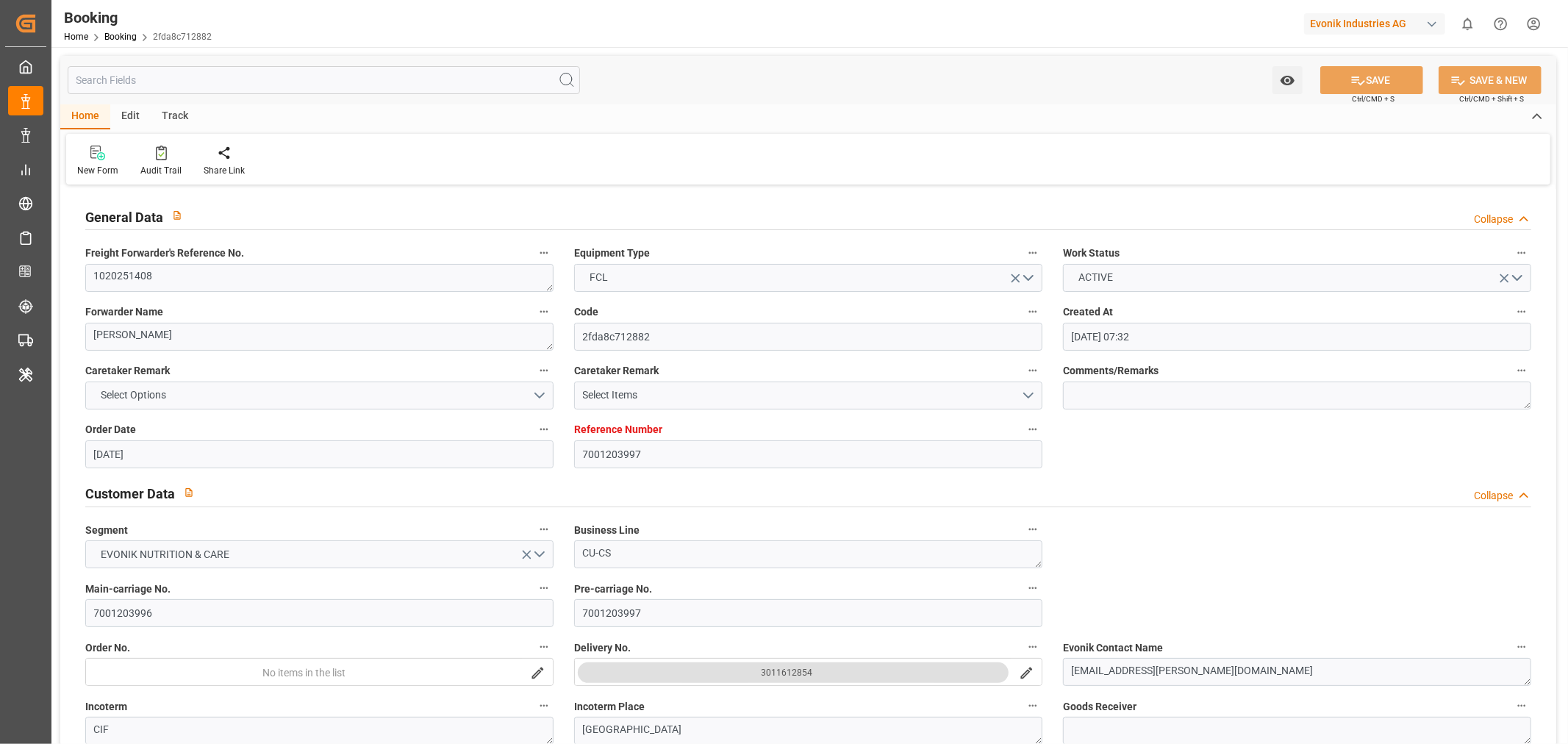
type input "[DATE] 08:00"
type input "[DATE] 00:00"
type input "[DATE] 05:34"
type input "[DATE]"
type input "[DATE] 14:55"
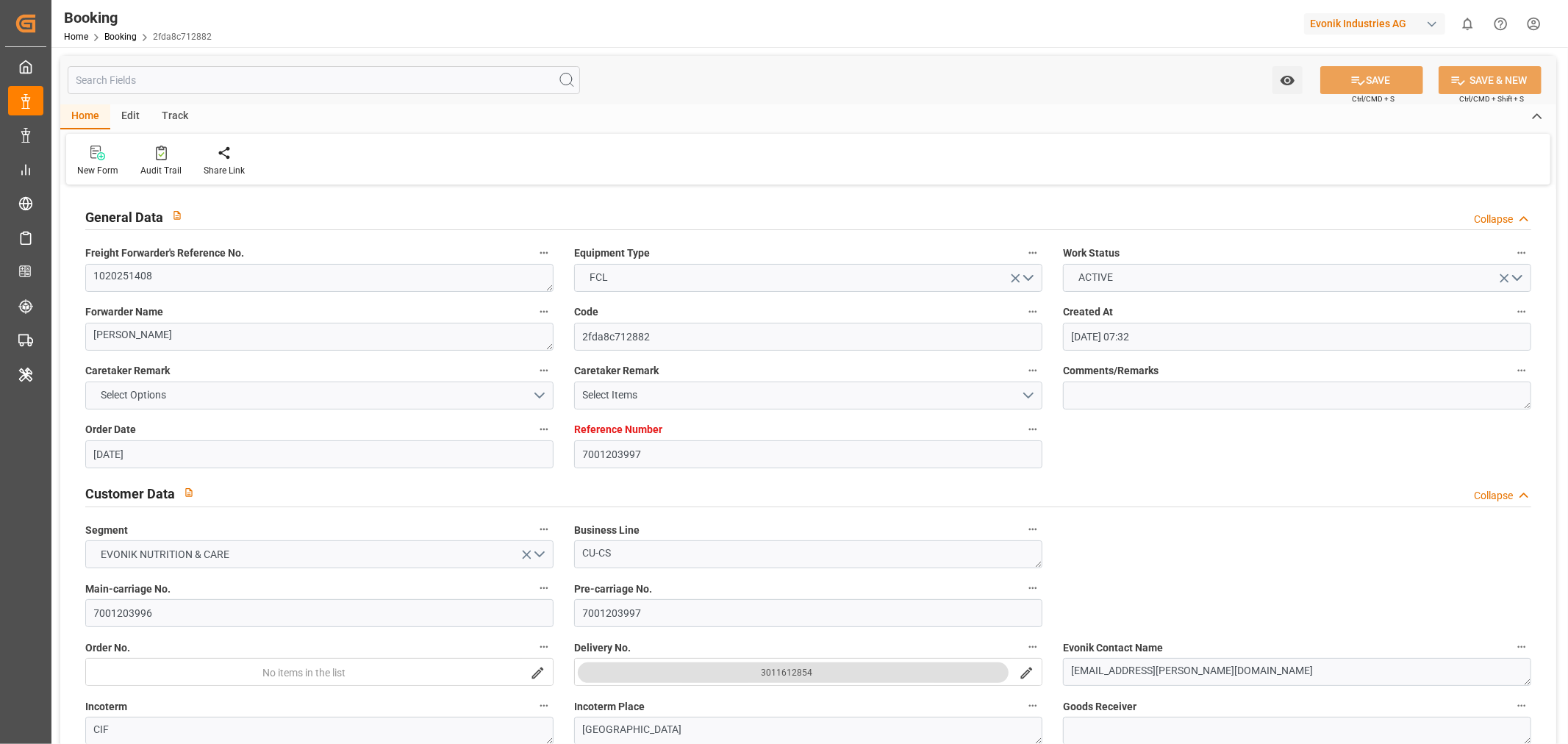
type input "[DATE]"
type input "[DATE] 20:25"
type input "[DATE] 20:16"
type input "[DATE] 18:06"
type input "[DATE] 07:05"
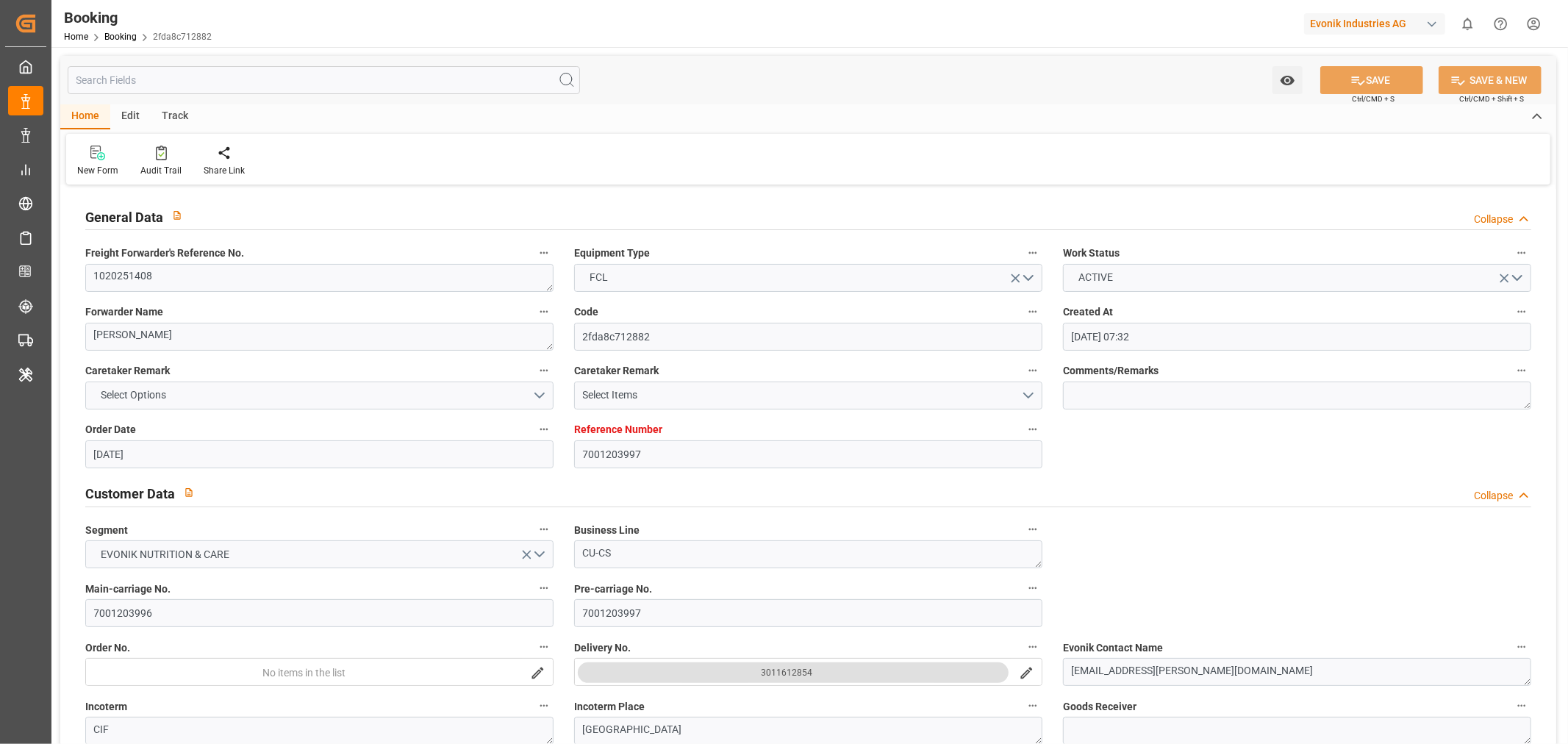
type input "[DATE] 16:01"
type input "[DATE] 02:32"
type input "[DATE] 11:00"
type input "09-09-2025 08:43"
type input "12-09-2025 02:00"
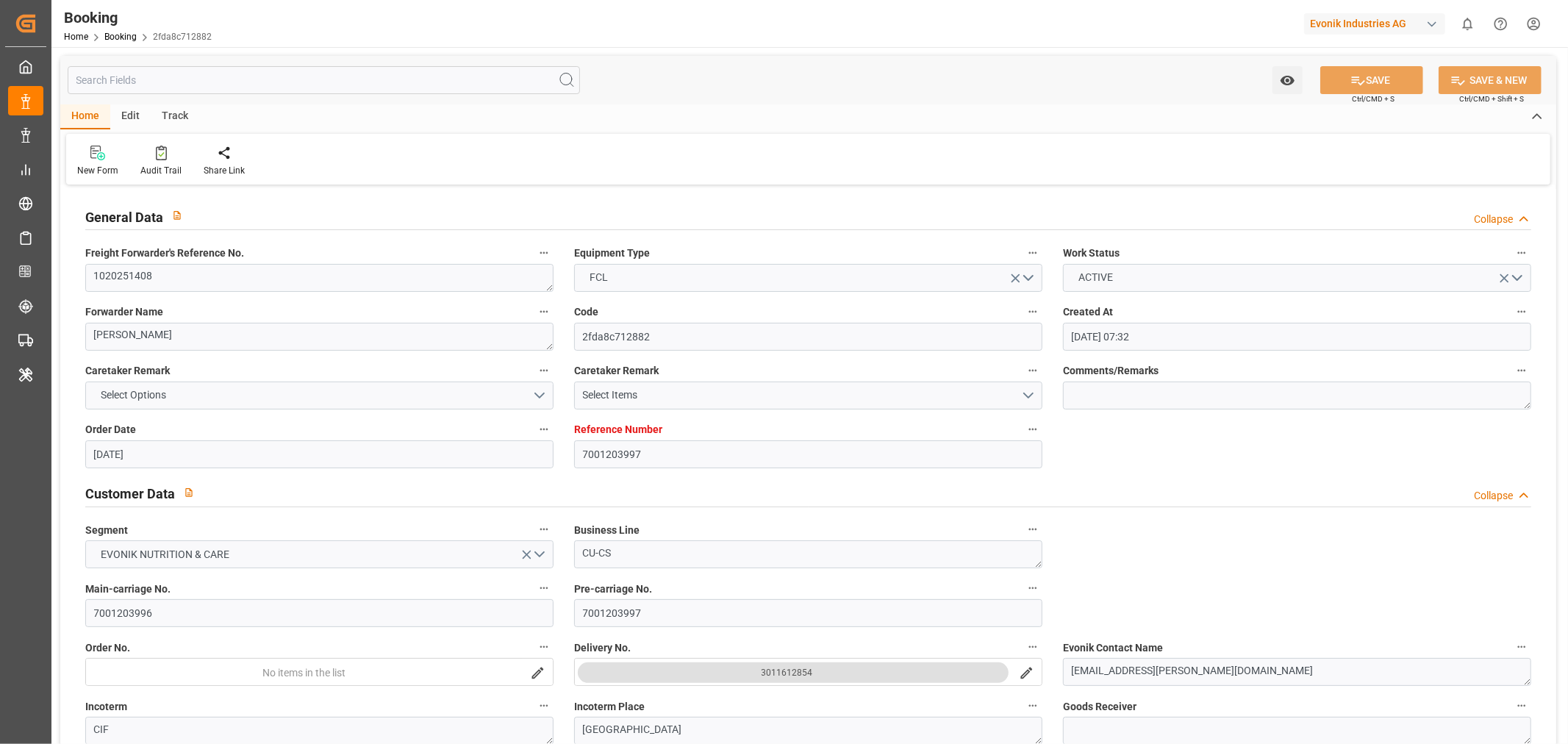
type input "12-09-2025 07:55"
type input "12-09-2025 21:29"
type input "12-09-2025 08:09"
type input "12-09-2025 20:18"
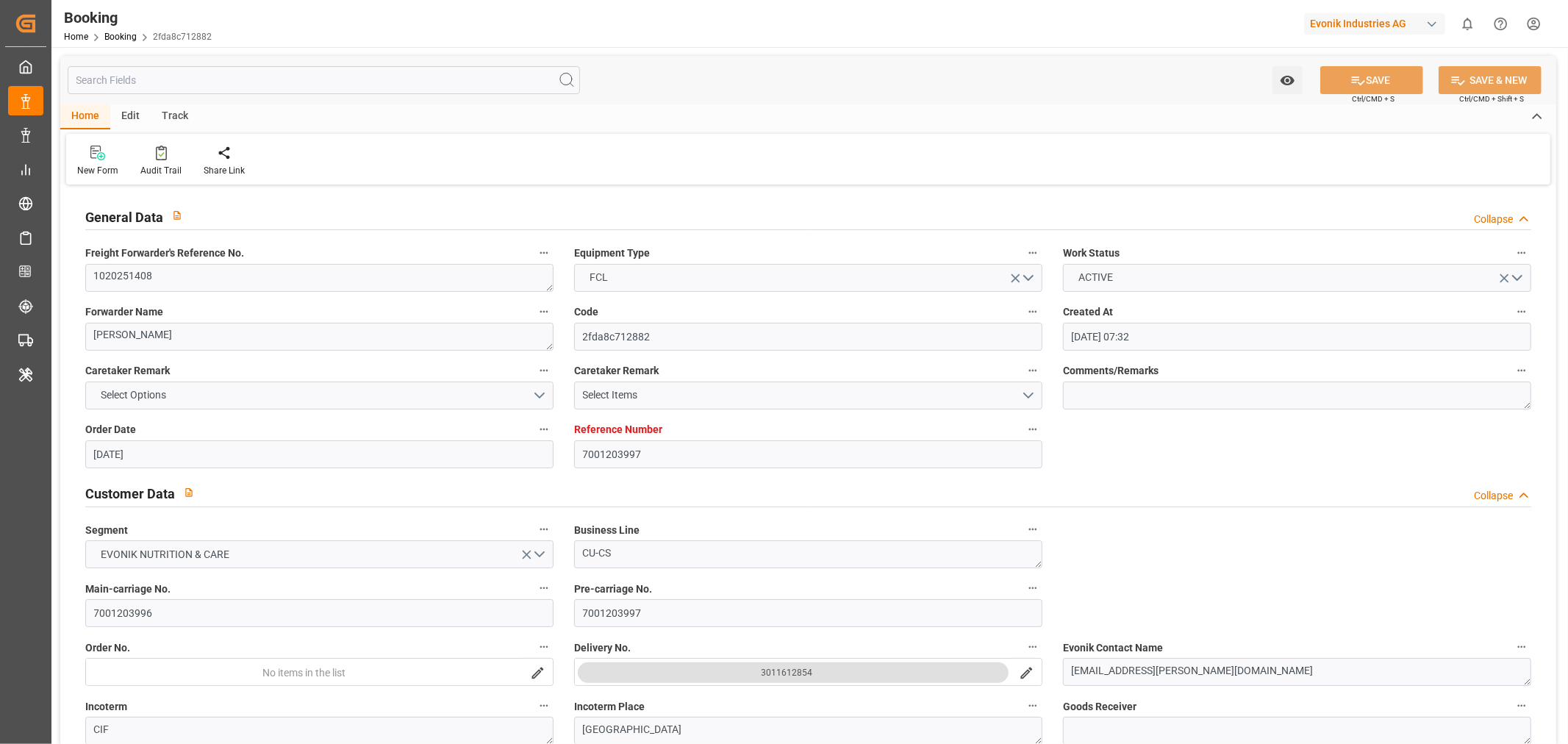
type input "17-09-2025 02:06"
type input "17-09-2025 06:00"
type input "17-09-2025 05:36"
type input "22-09-2025 04:00"
type input "22-09-2025 04:16"
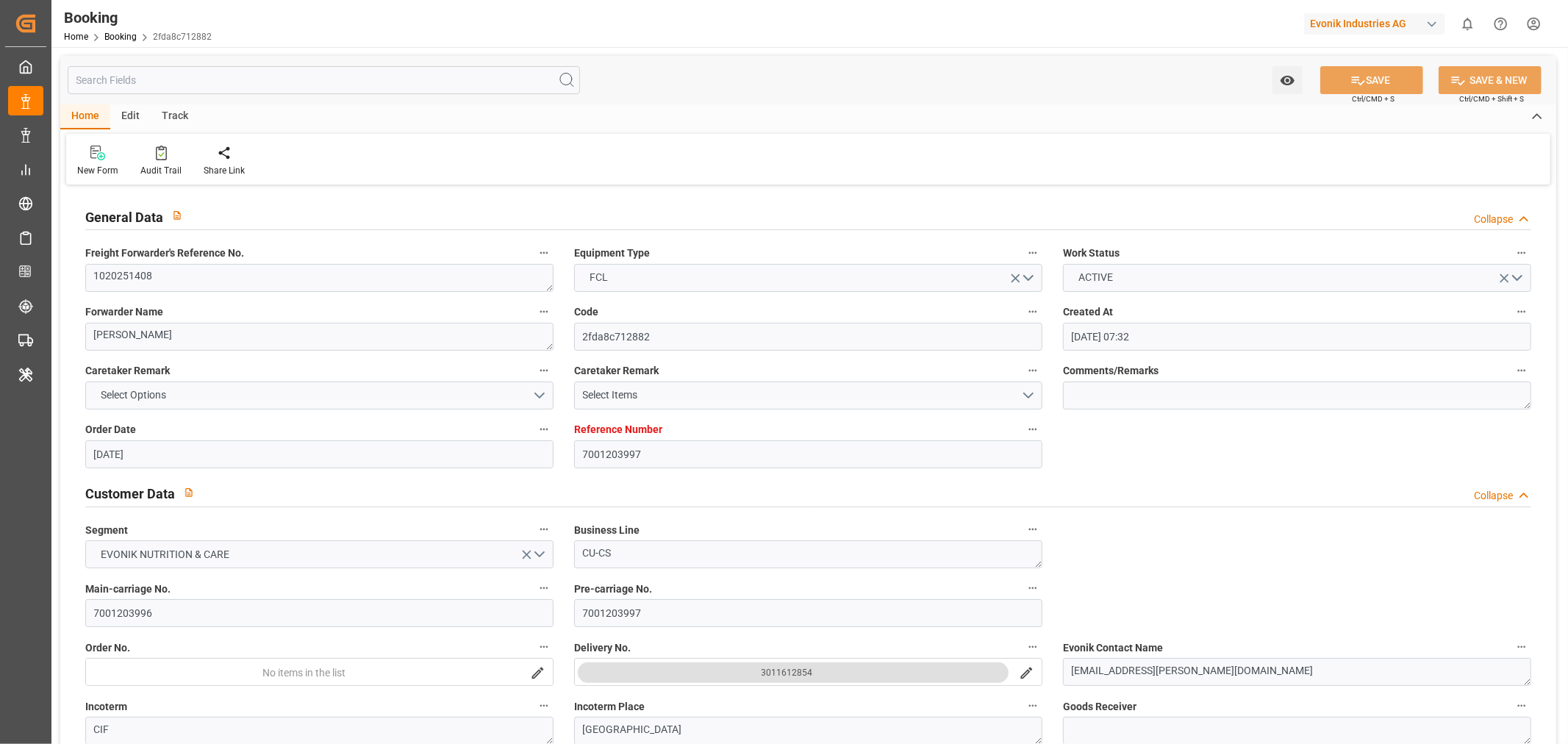
type input "22-09-2025 13:05"
type input "22-09-2025 04:49"
type input "22-09-2025 06:45"
type input "26-09-2025 06:45"
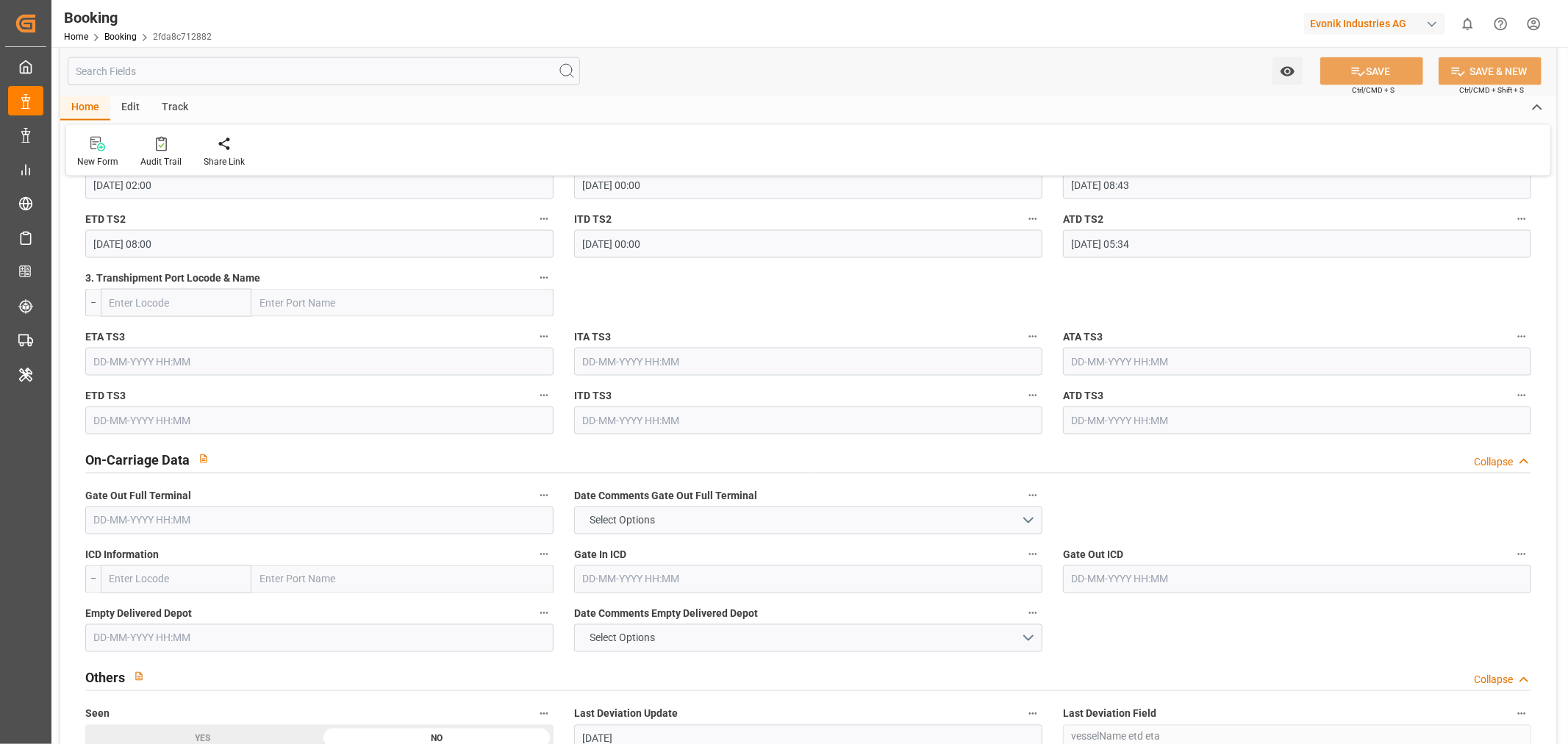
scroll to position [2124, 0]
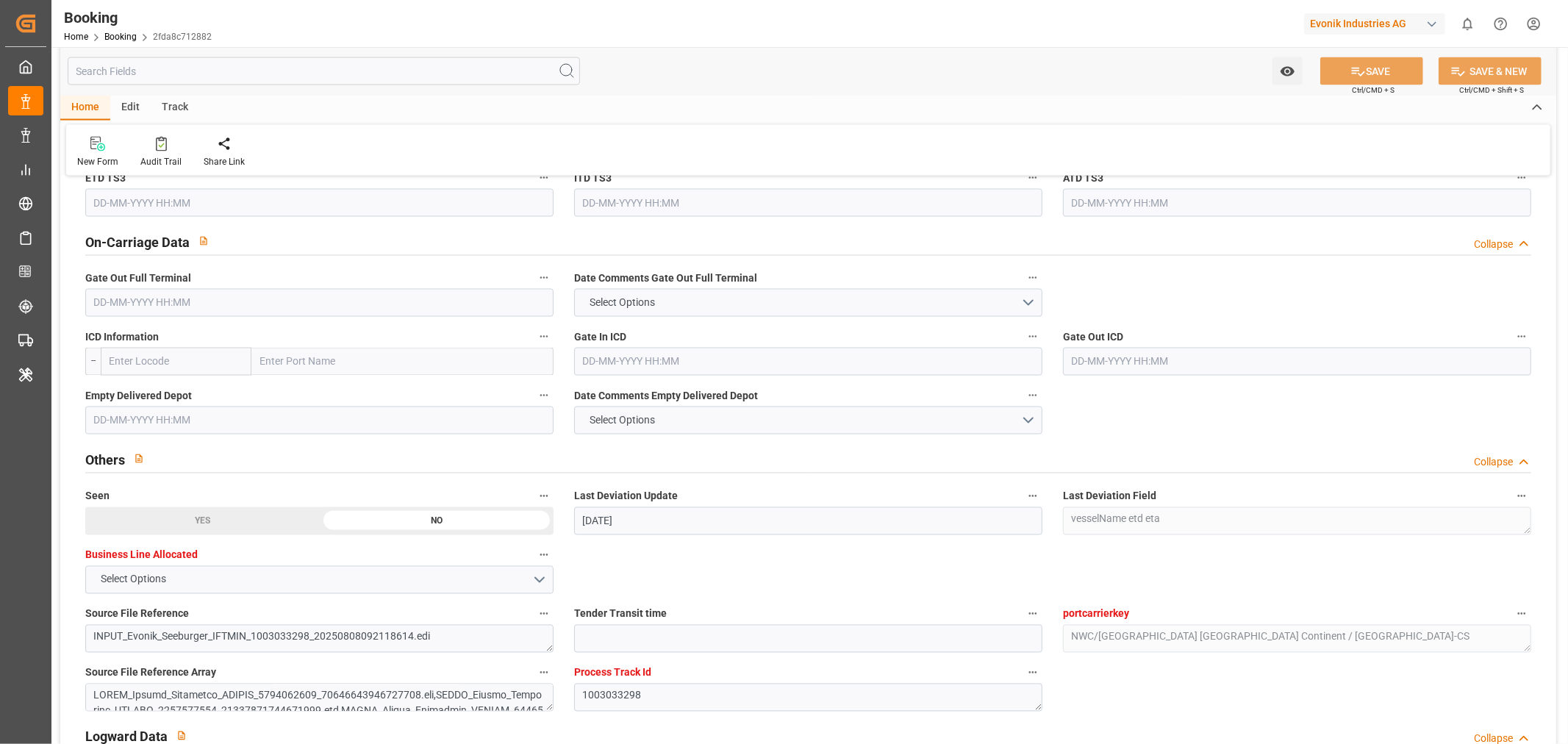
click at [217, 310] on input "text" at bounding box center [319, 303] width 468 height 28
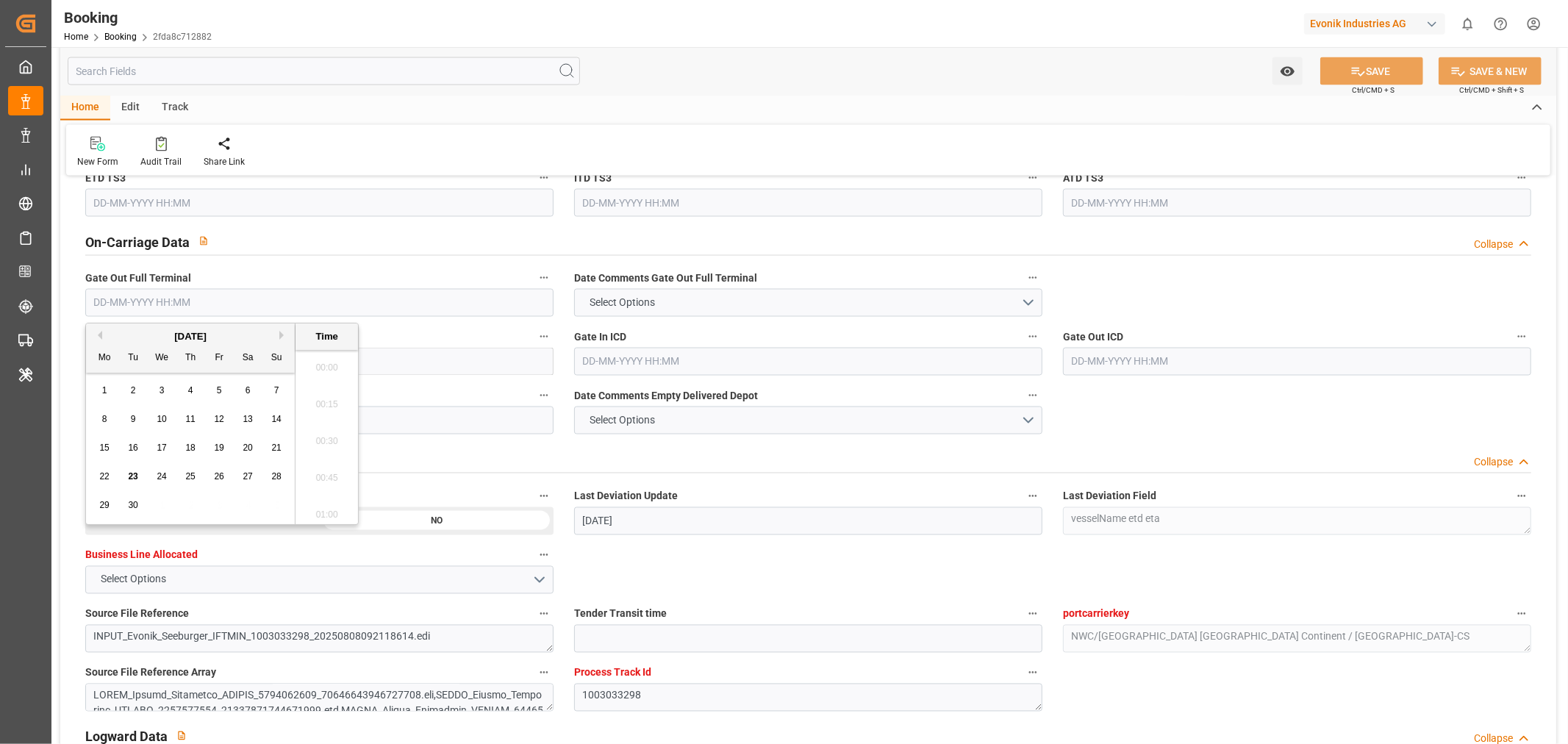
scroll to position [2432, 0]
click at [133, 472] on span "23" at bounding box center [133, 477] width 9 height 10
type input "[DATE] 00:00"
click at [434, 414] on input "text" at bounding box center [319, 420] width 468 height 28
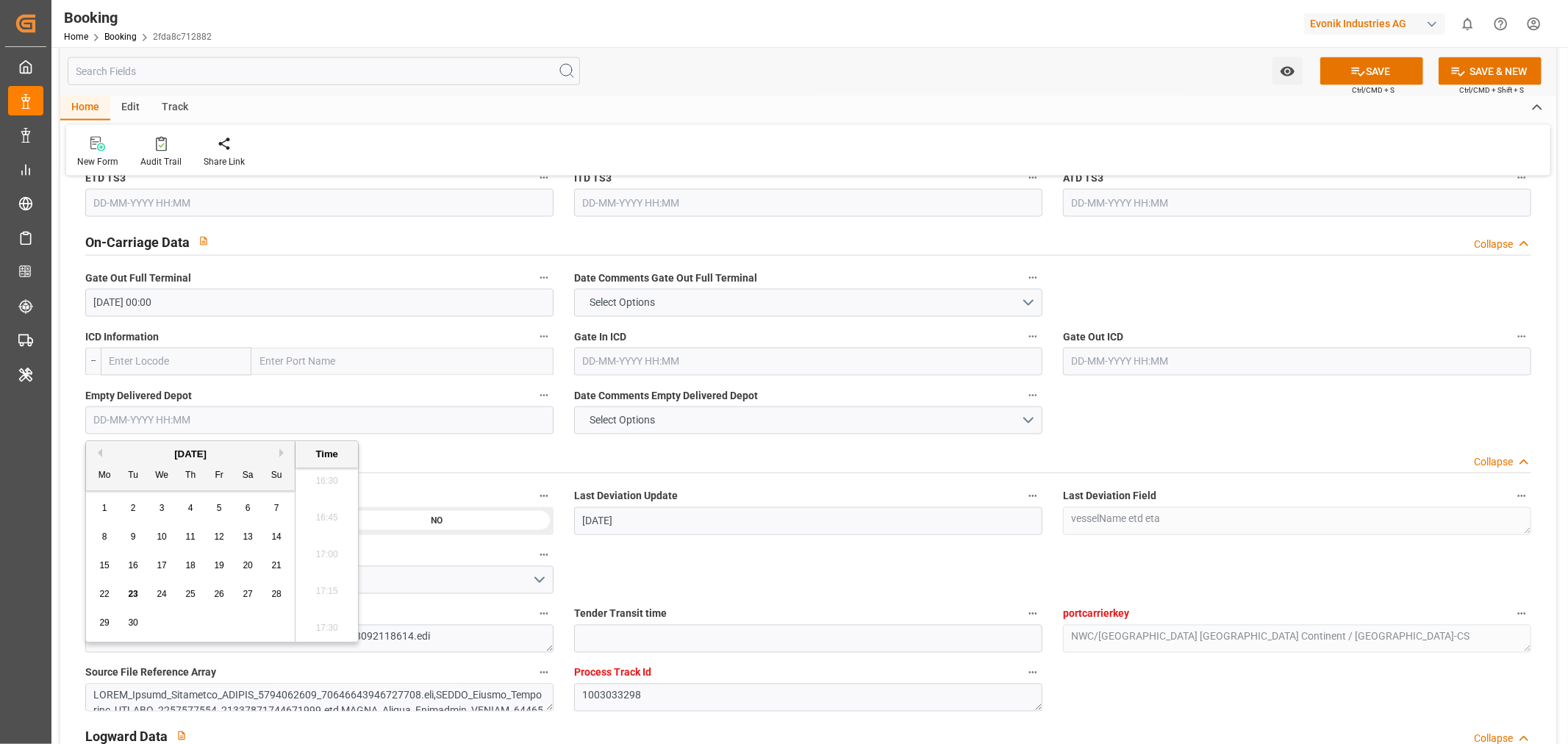
click at [127, 594] on div "23" at bounding box center [133, 595] width 18 height 18
type input "[DATE] 00:00"
click at [1383, 76] on button "SAVE" at bounding box center [1372, 71] width 103 height 28
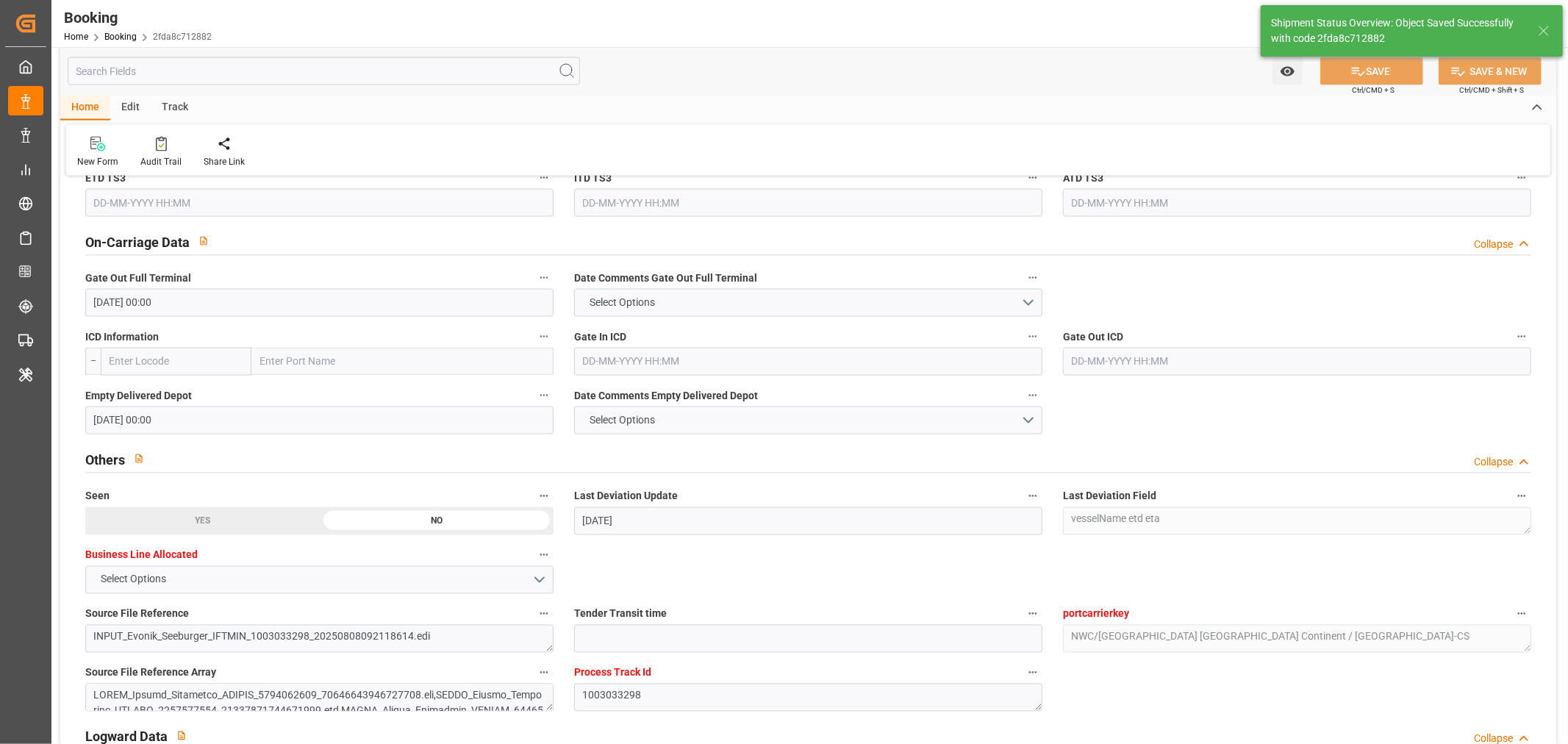
type textarea "[PERSON_NAME]"
type input "23-09-2025 11:34"
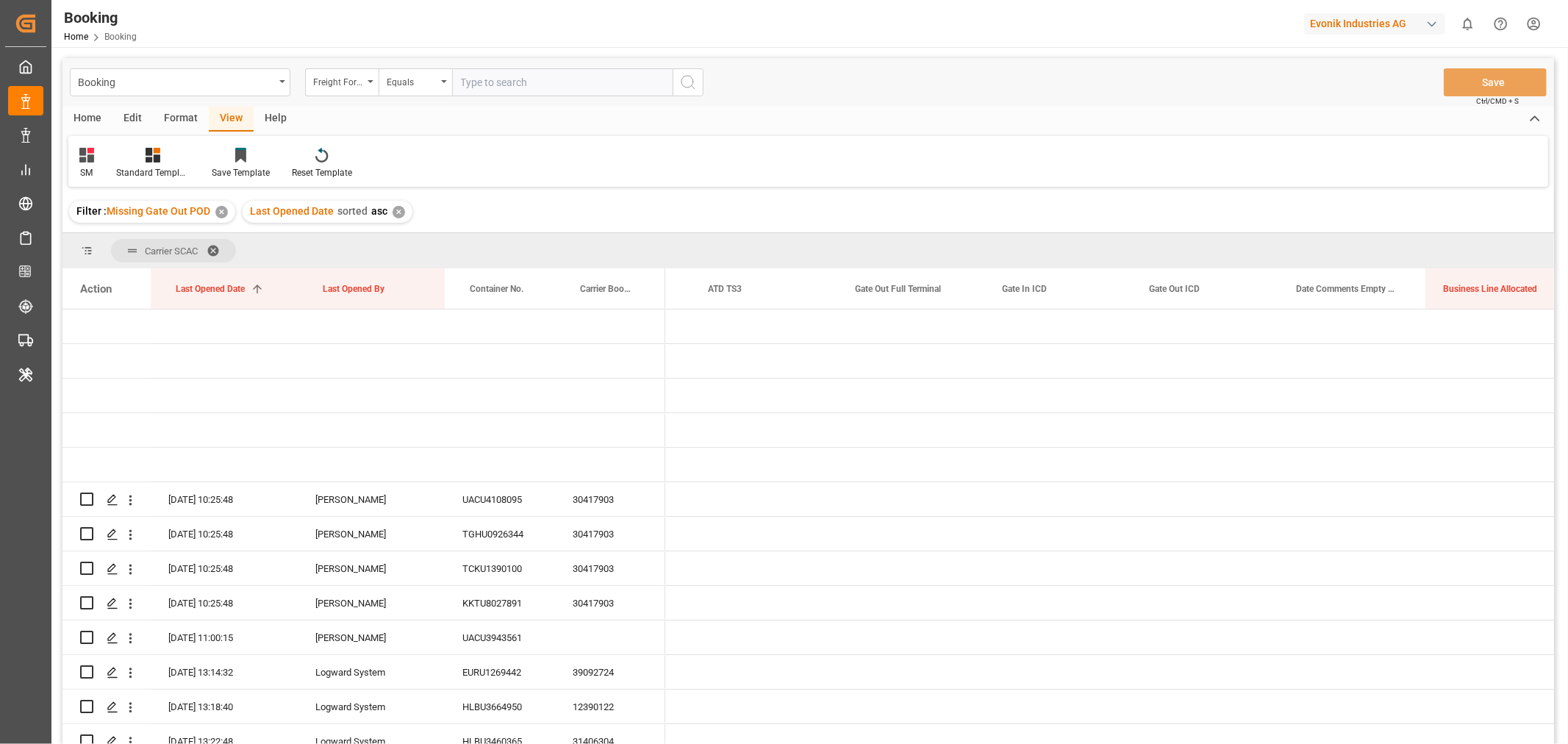
scroll to position [0, 11288]
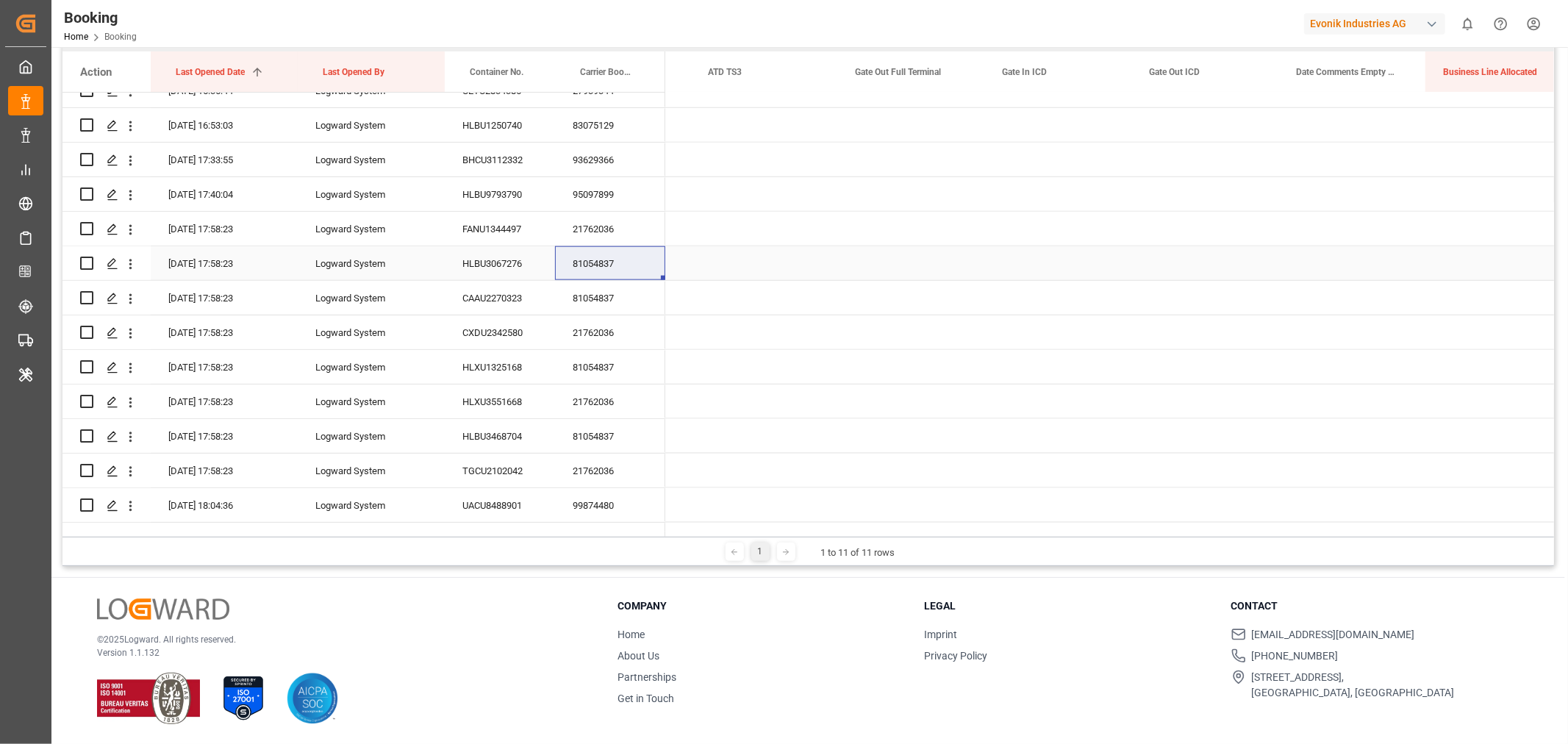
click at [913, 262] on div "Press SPACE to select this row." at bounding box center [911, 263] width 147 height 34
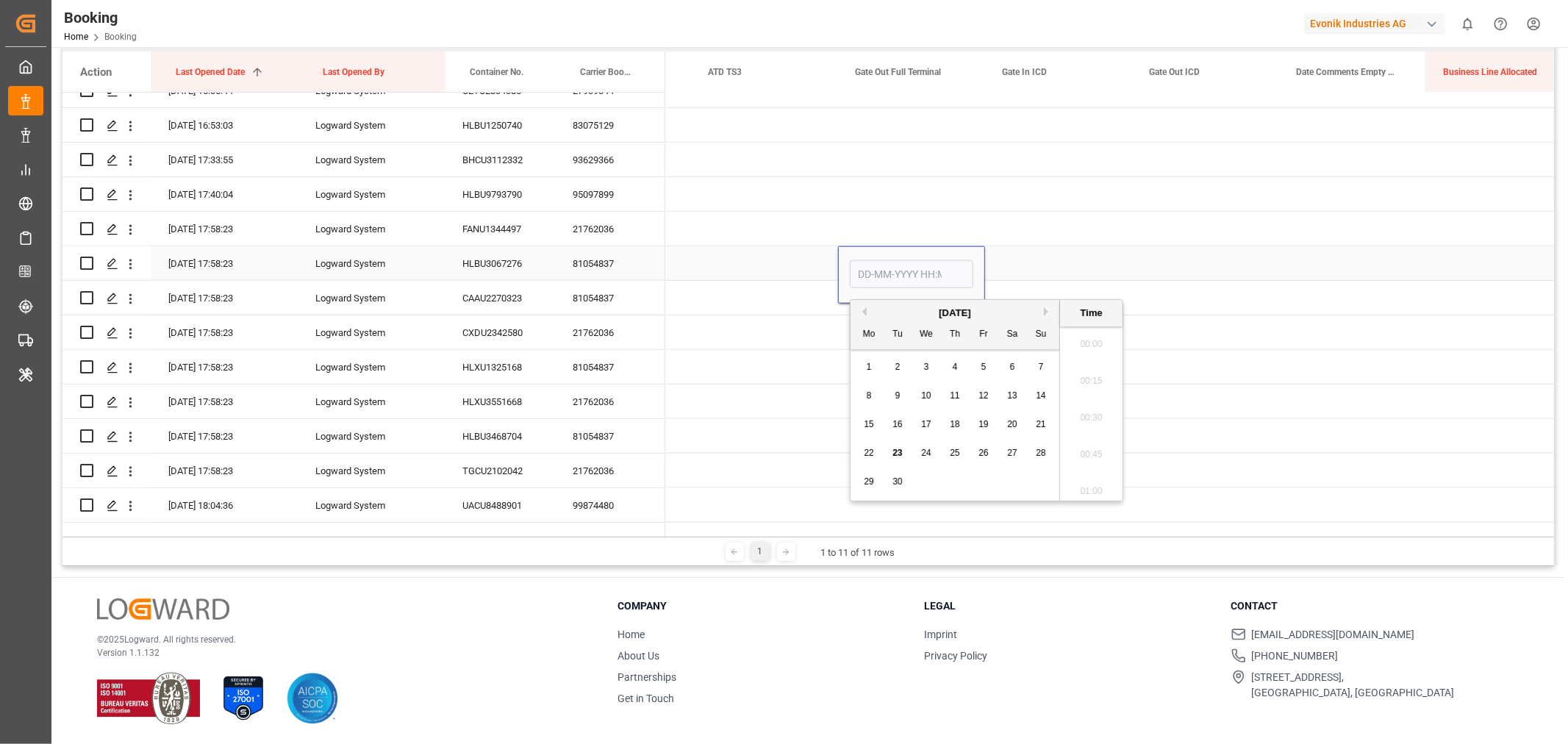
scroll to position [2432, 0]
click at [898, 456] on span "23" at bounding box center [897, 453] width 9 height 10
type input "[DATE] 00:00"
click at [1016, 255] on div "Press SPACE to select this row." at bounding box center [1059, 263] width 147 height 34
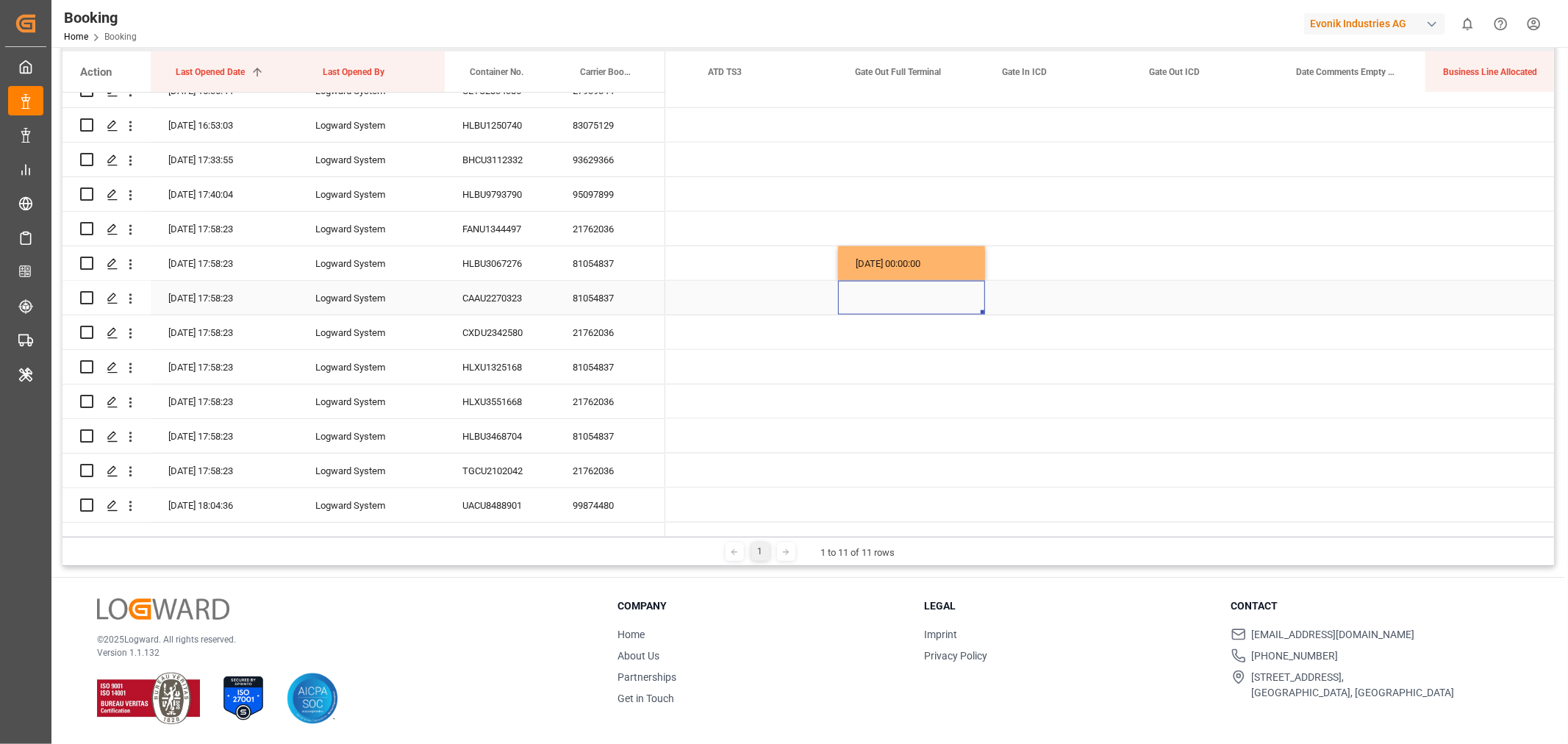
click at [951, 295] on div "Press SPACE to select this row." at bounding box center [911, 297] width 147 height 34
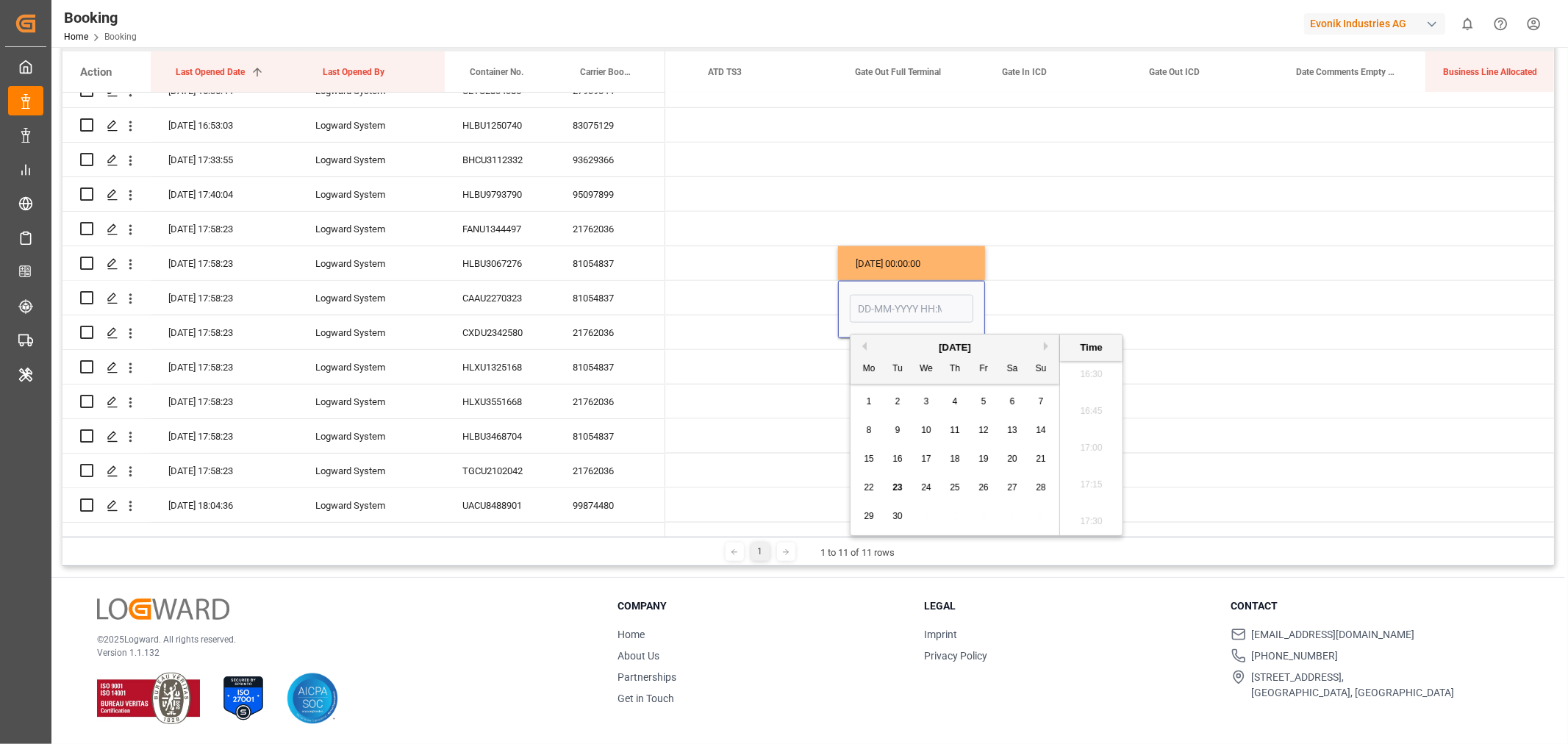
click at [903, 487] on div "23" at bounding box center [898, 488] width 18 height 18
type input "[DATE] 00:00"
click at [1041, 301] on div "Press SPACE to select this row." at bounding box center [1059, 297] width 147 height 34
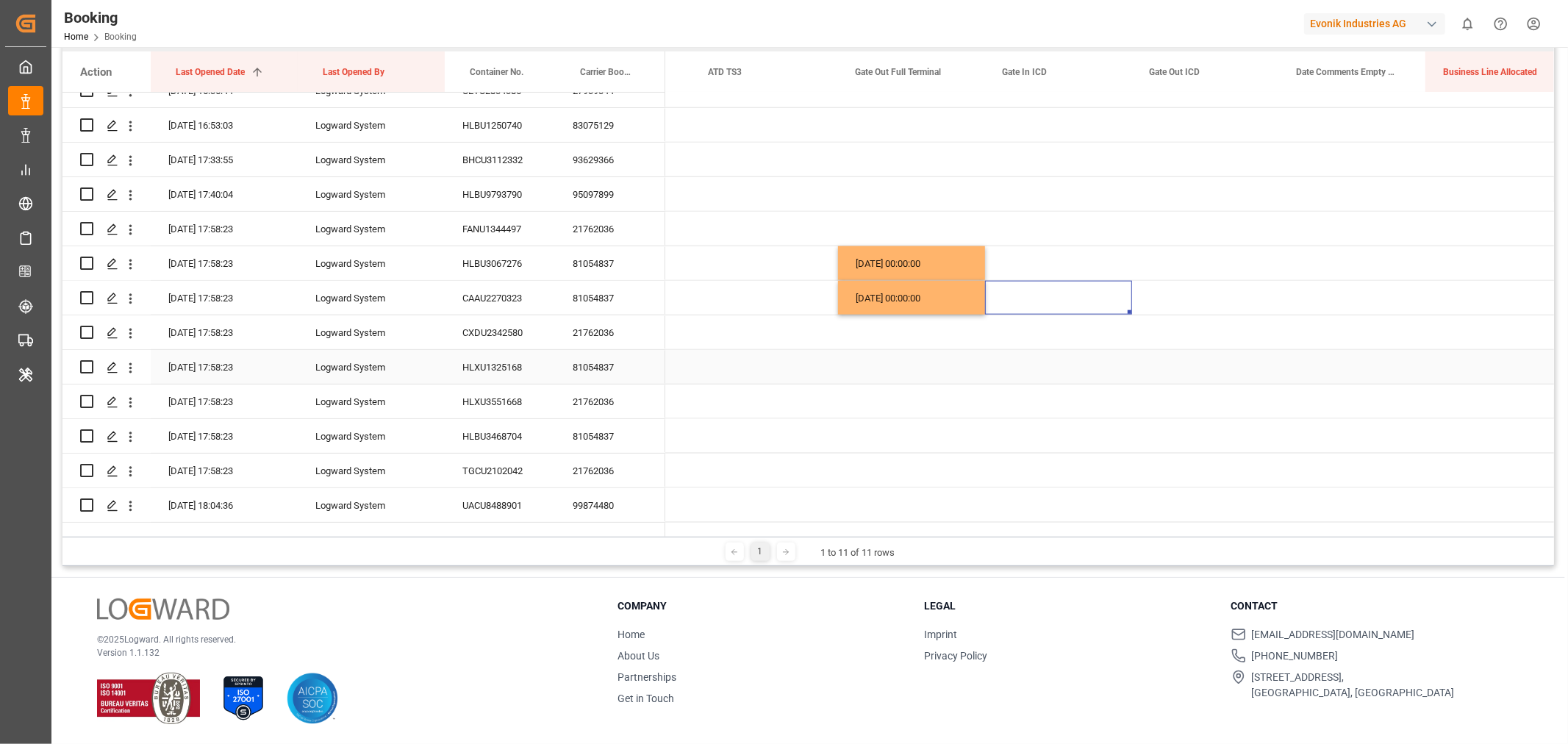
click at [904, 366] on div "Press SPACE to select this row." at bounding box center [911, 367] width 147 height 34
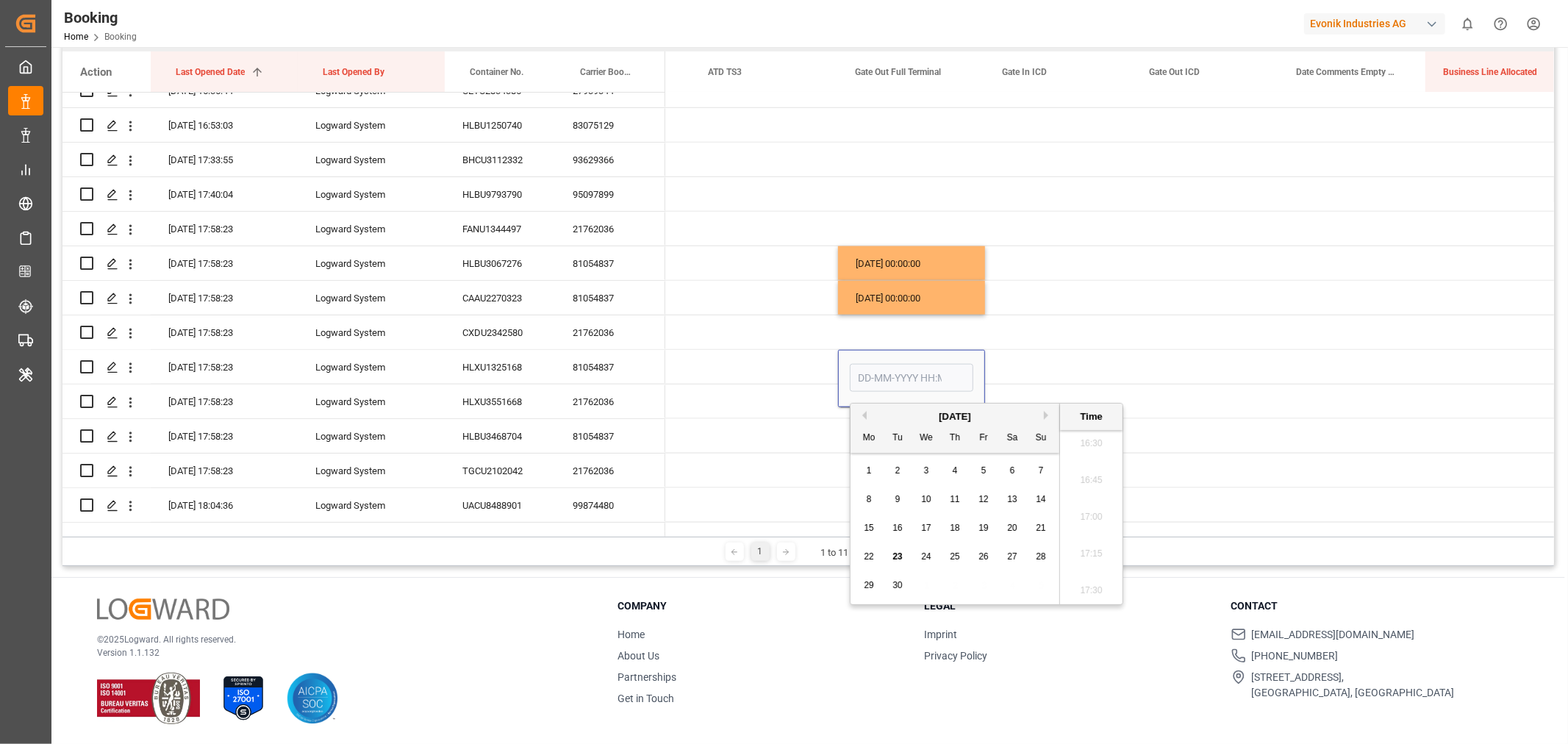
click at [898, 561] on span "23" at bounding box center [897, 557] width 9 height 10
type input "[DATE] 00:00"
click at [1034, 377] on div "Press SPACE to select this row." at bounding box center [1059, 367] width 147 height 34
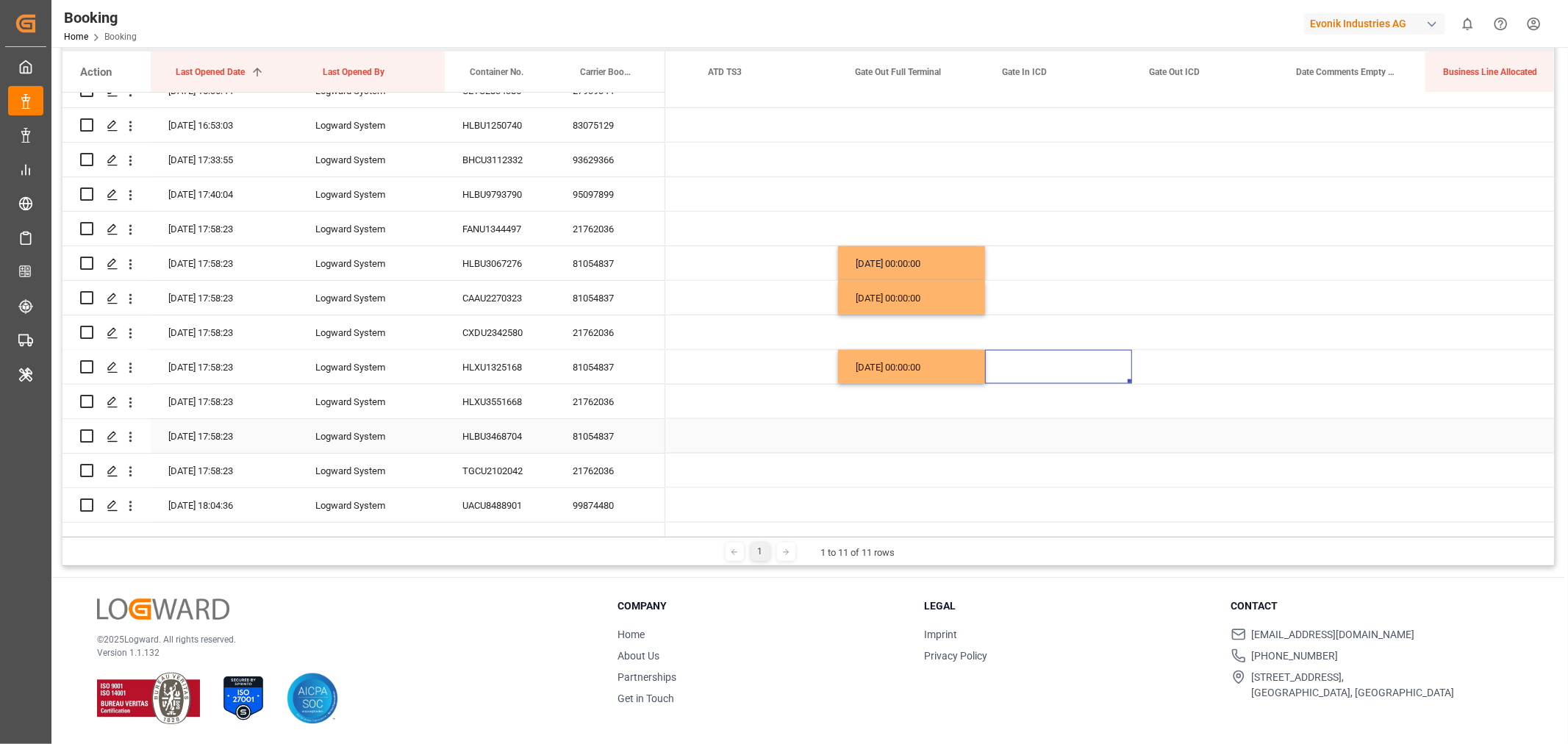
click at [891, 442] on div "Press SPACE to select this row." at bounding box center [911, 436] width 147 height 34
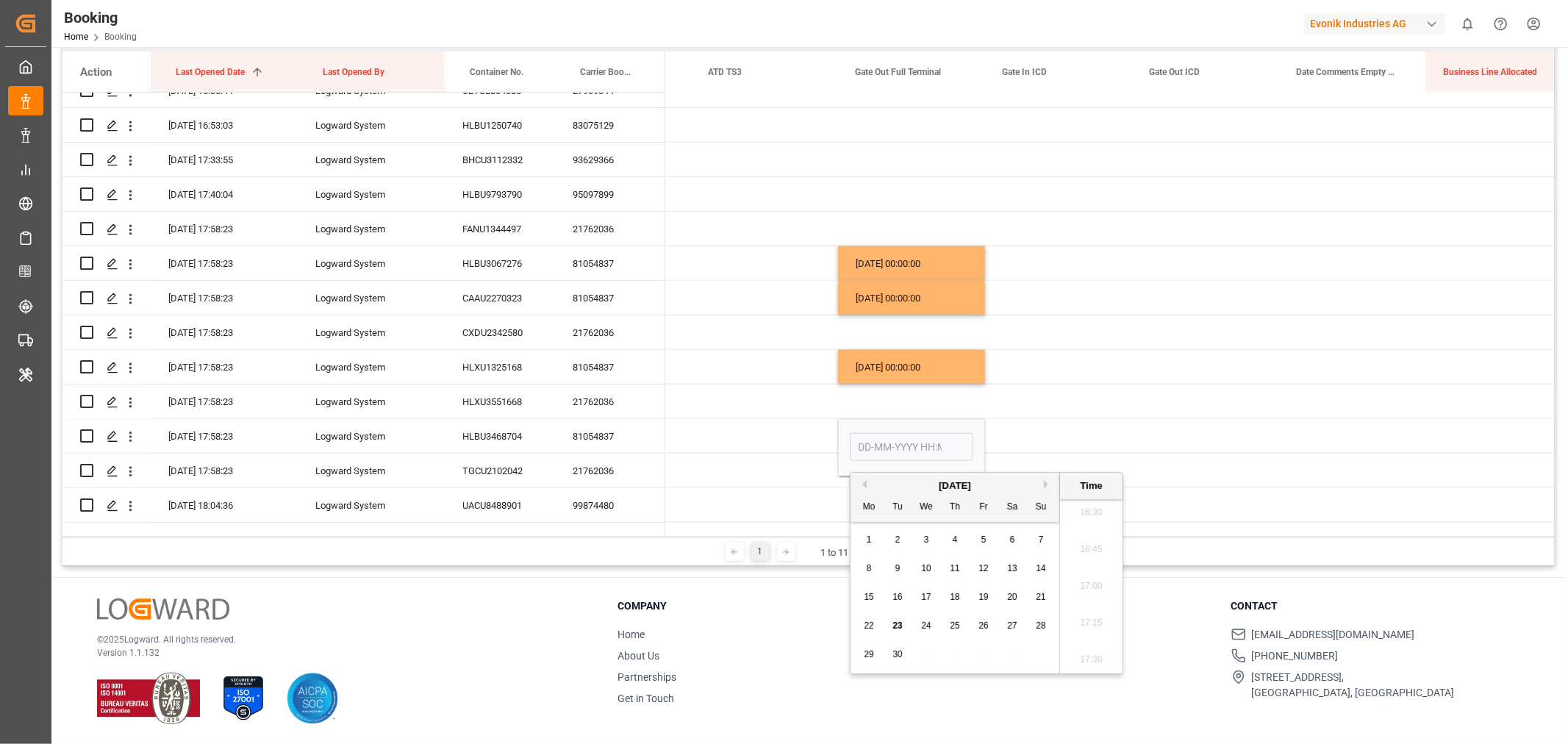
click at [899, 629] on span "23" at bounding box center [897, 626] width 9 height 10
type input "[DATE] 00:00"
click at [1074, 436] on div "Press SPACE to select this row." at bounding box center [1059, 436] width 147 height 34
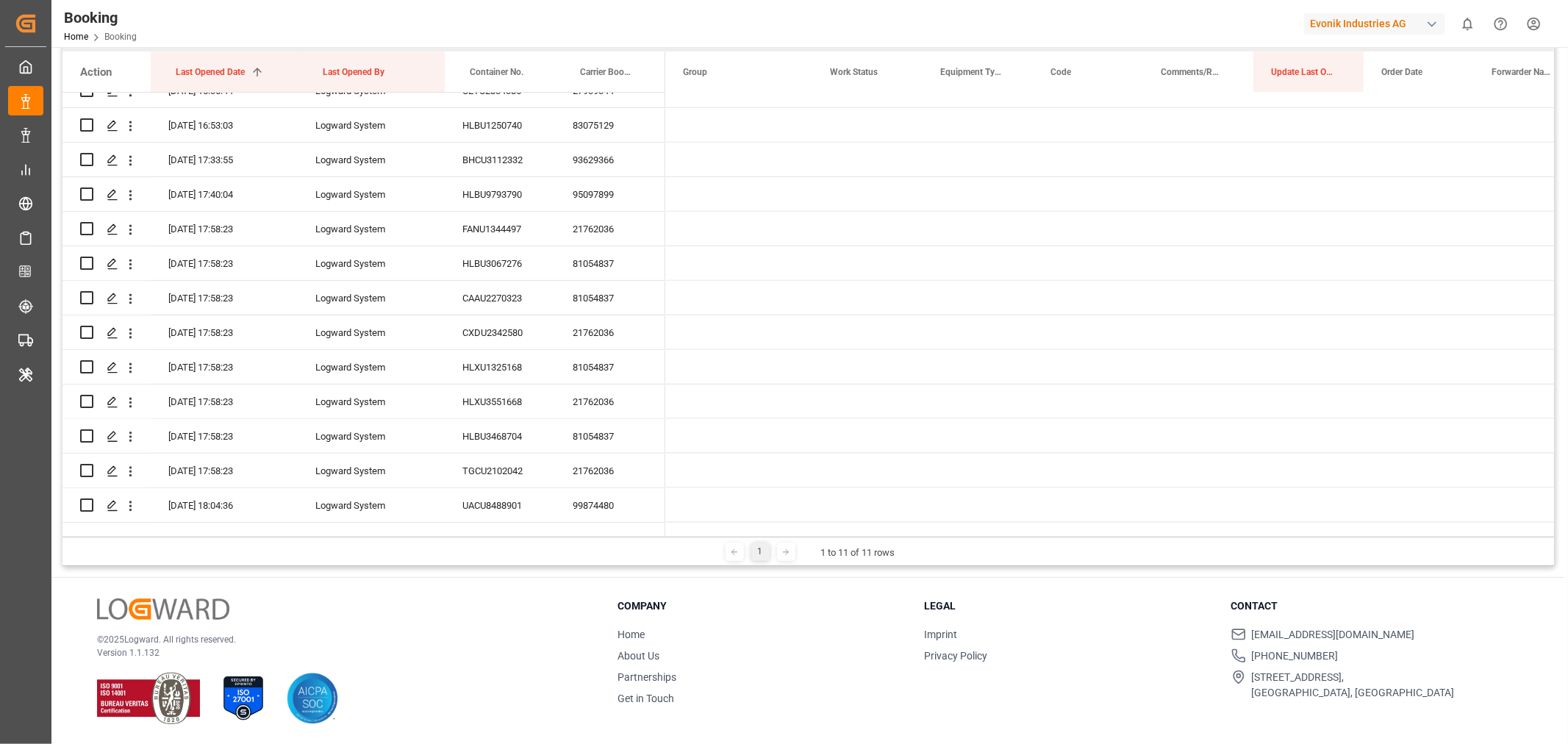
scroll to position [0, 0]
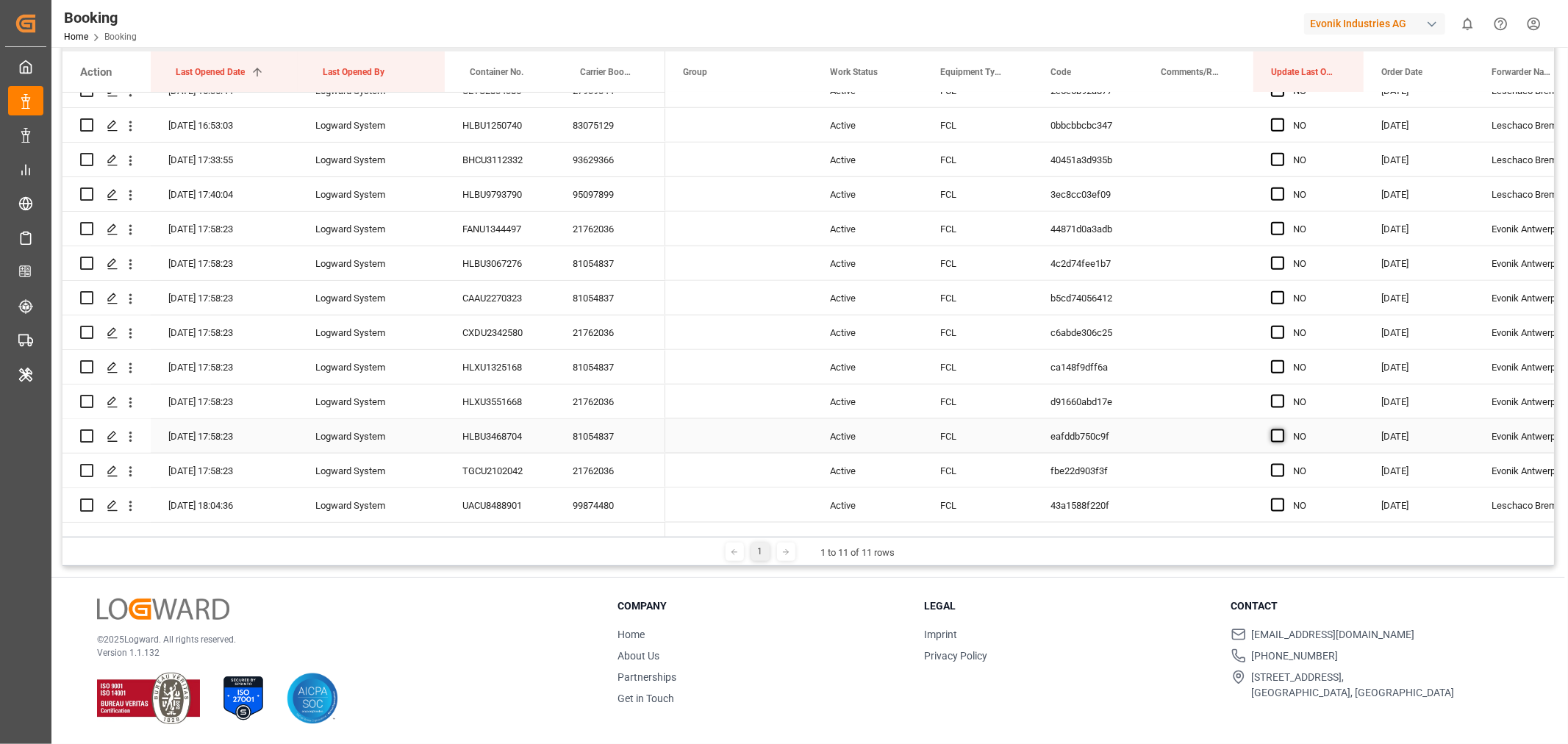
click at [1273, 437] on span "Press SPACE to select this row." at bounding box center [1277, 436] width 13 height 13
click at [1282, 430] on input "Press SPACE to select this row." at bounding box center [1282, 430] width 0 height 0
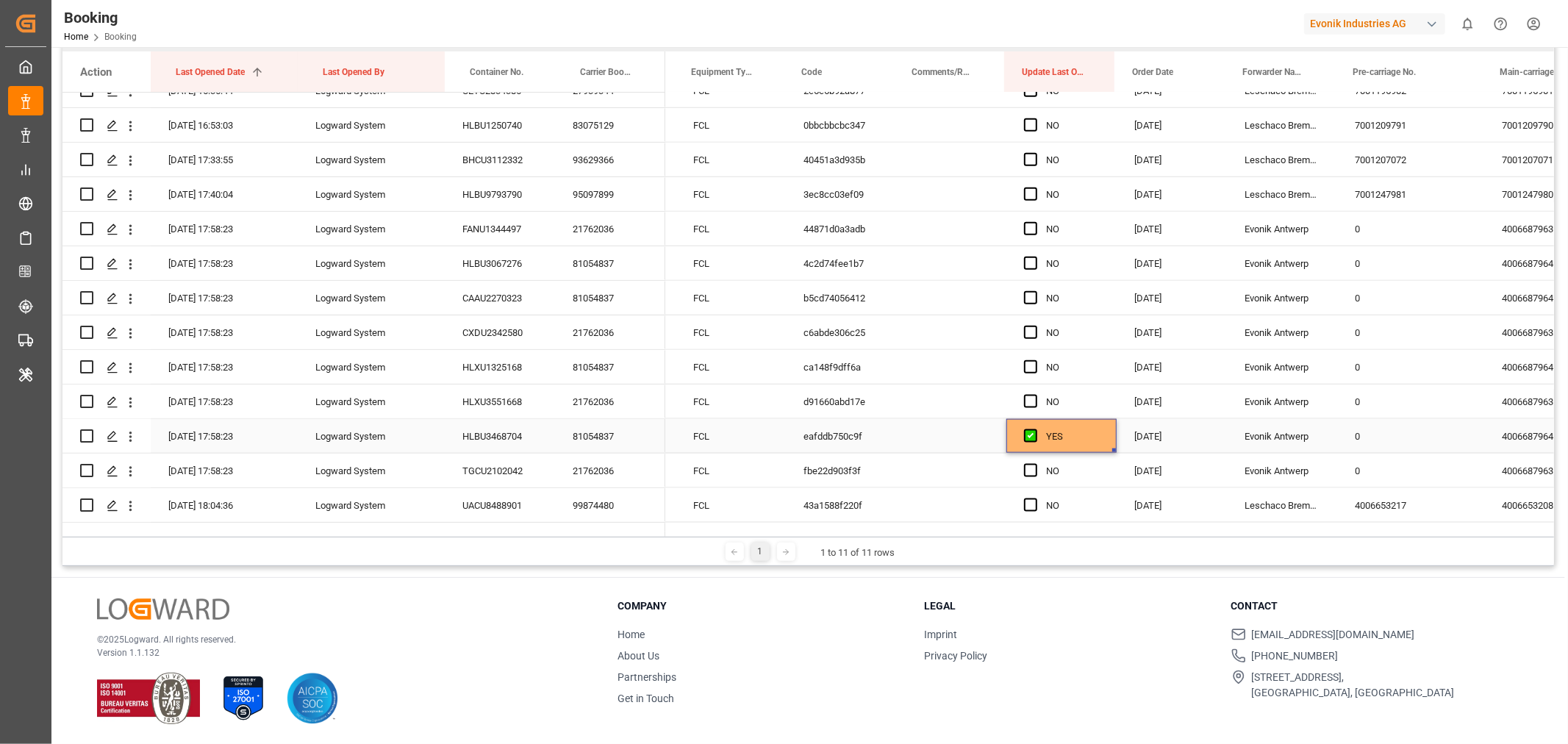
scroll to position [0, 250]
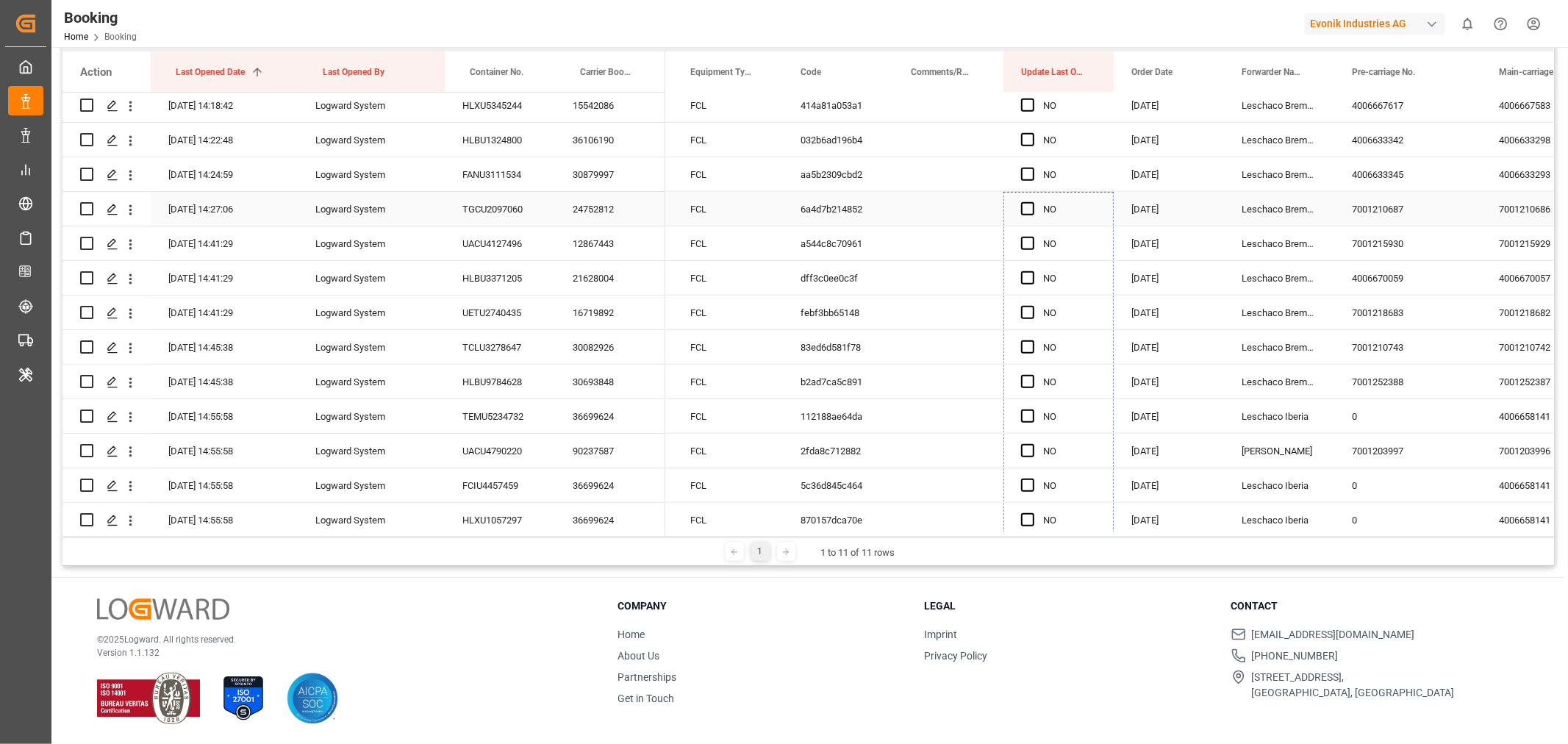
drag, startPoint x: 1110, startPoint y: 449, endPoint x: 1091, endPoint y: 301, distance: 149.2
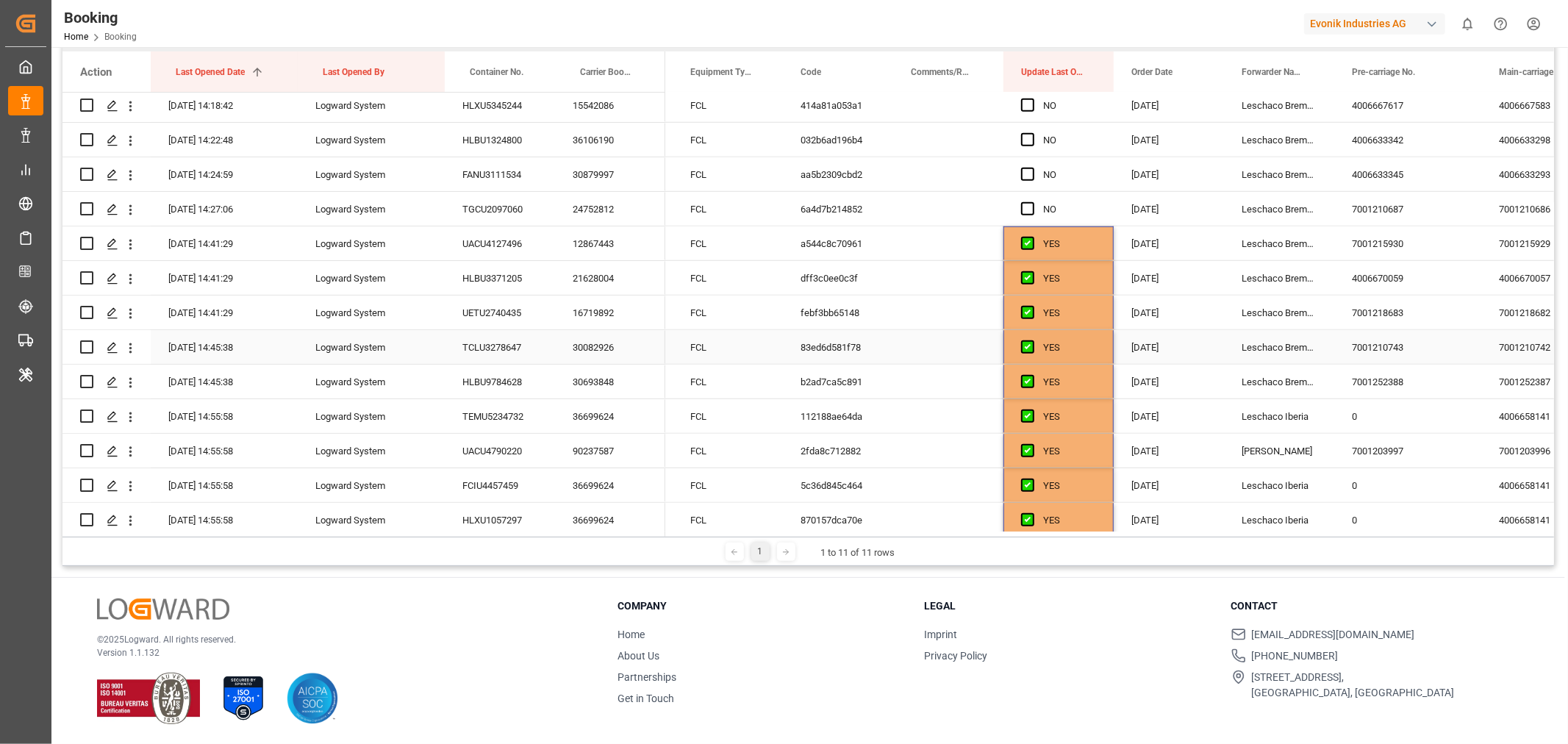
scroll to position [683, 0]
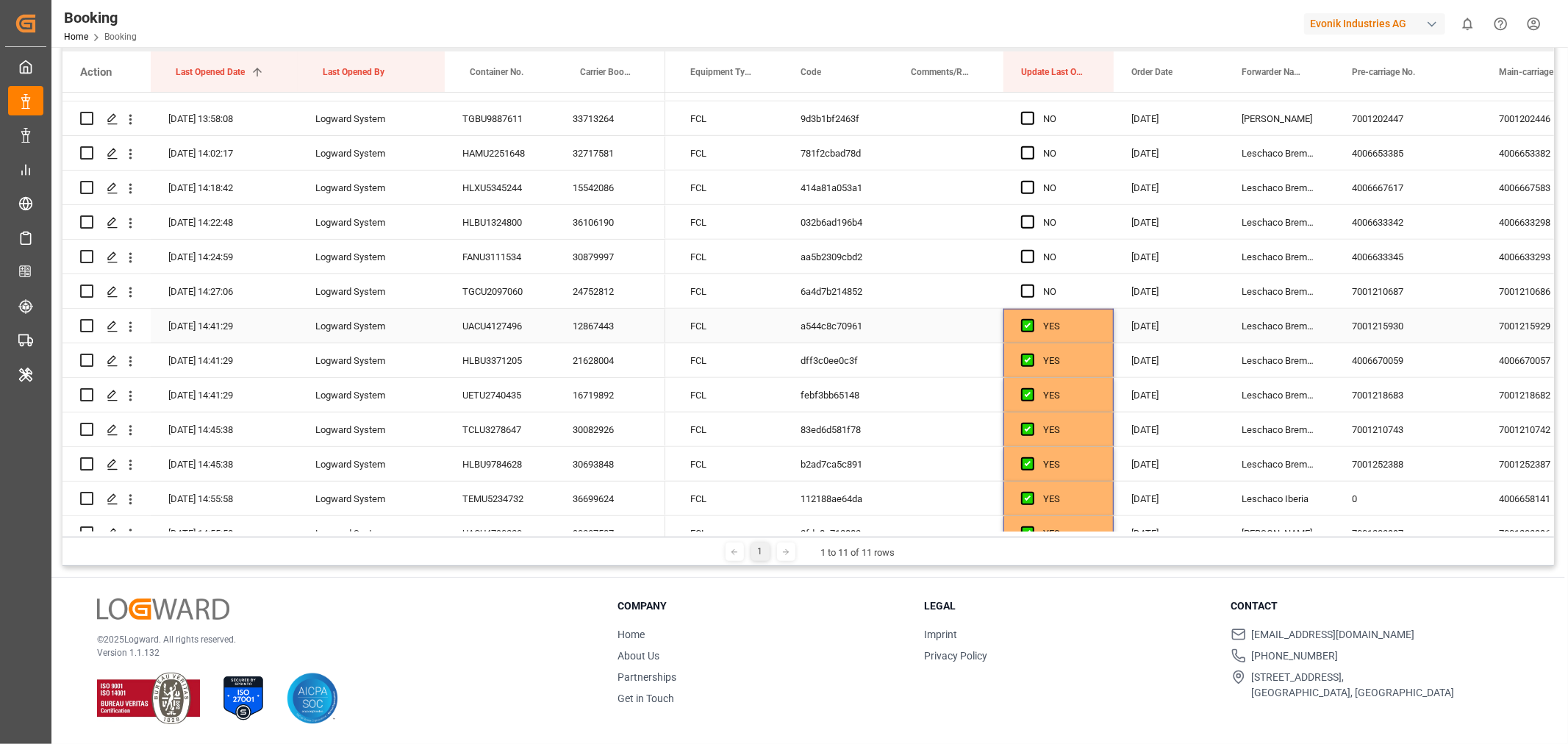
click at [1090, 325] on div "YES" at bounding box center [1070, 326] width 53 height 34
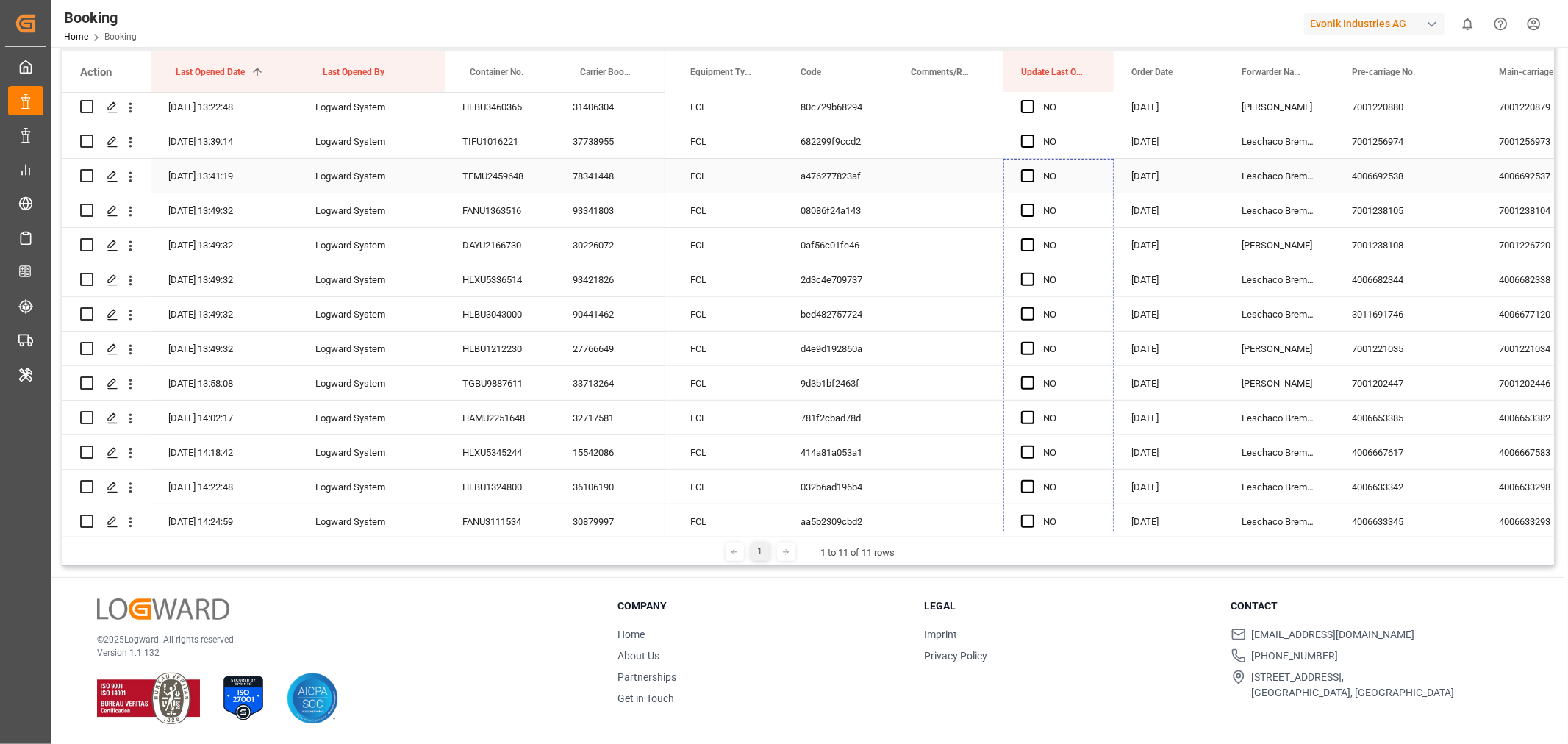
drag, startPoint x: 1111, startPoint y: 336, endPoint x: 1083, endPoint y: 166, distance: 172.3
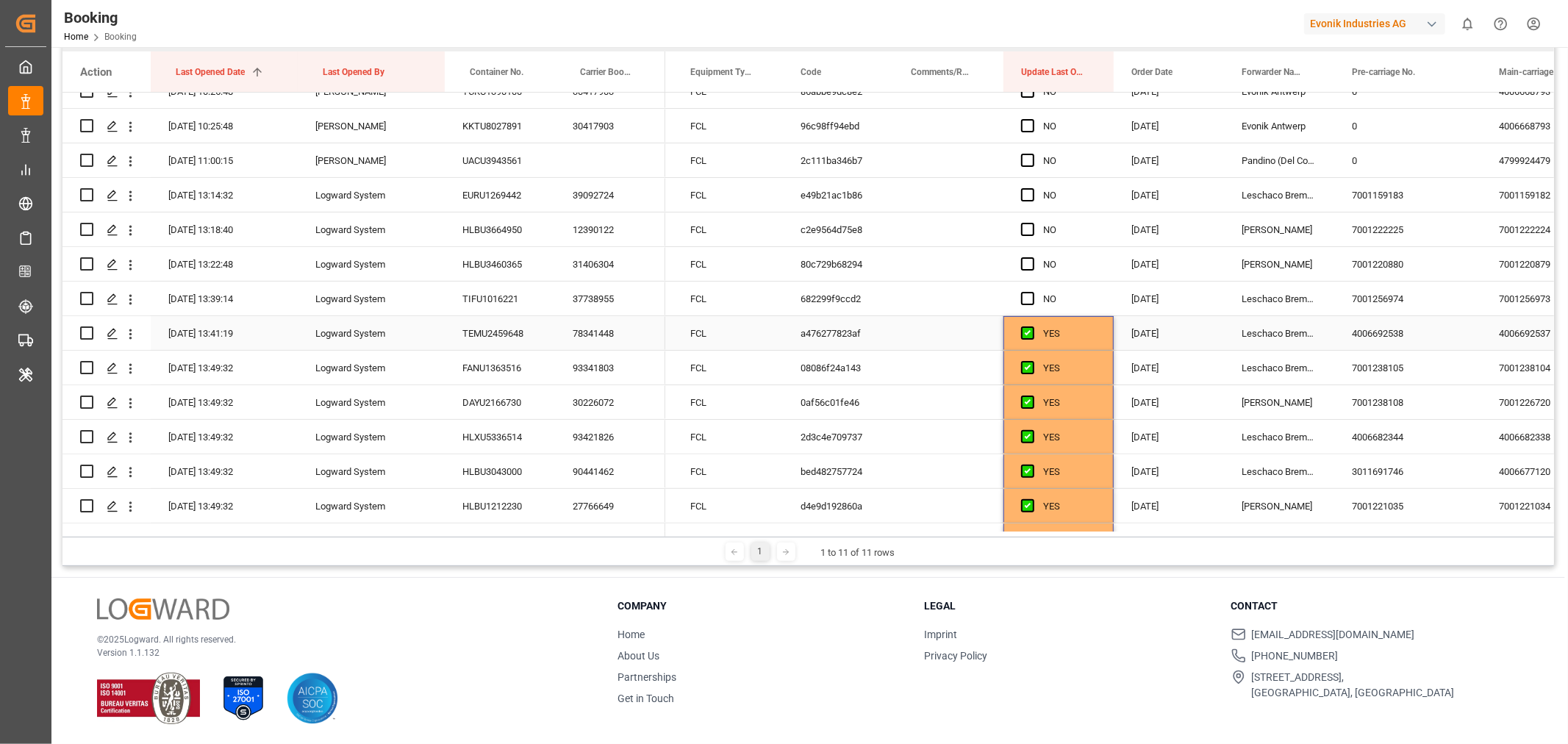
scroll to position [255, 0]
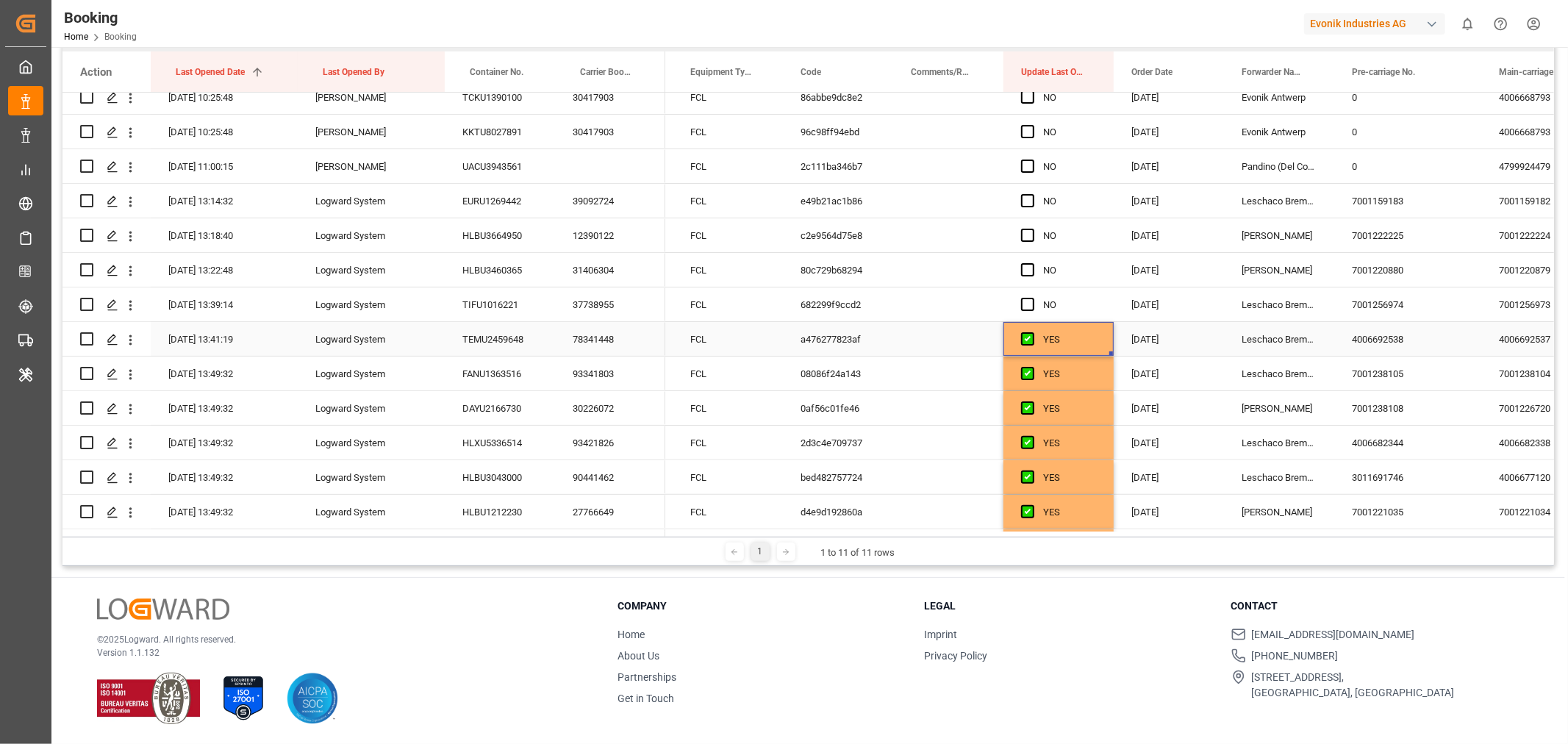
click at [1091, 340] on div "YES" at bounding box center [1070, 339] width 53 height 34
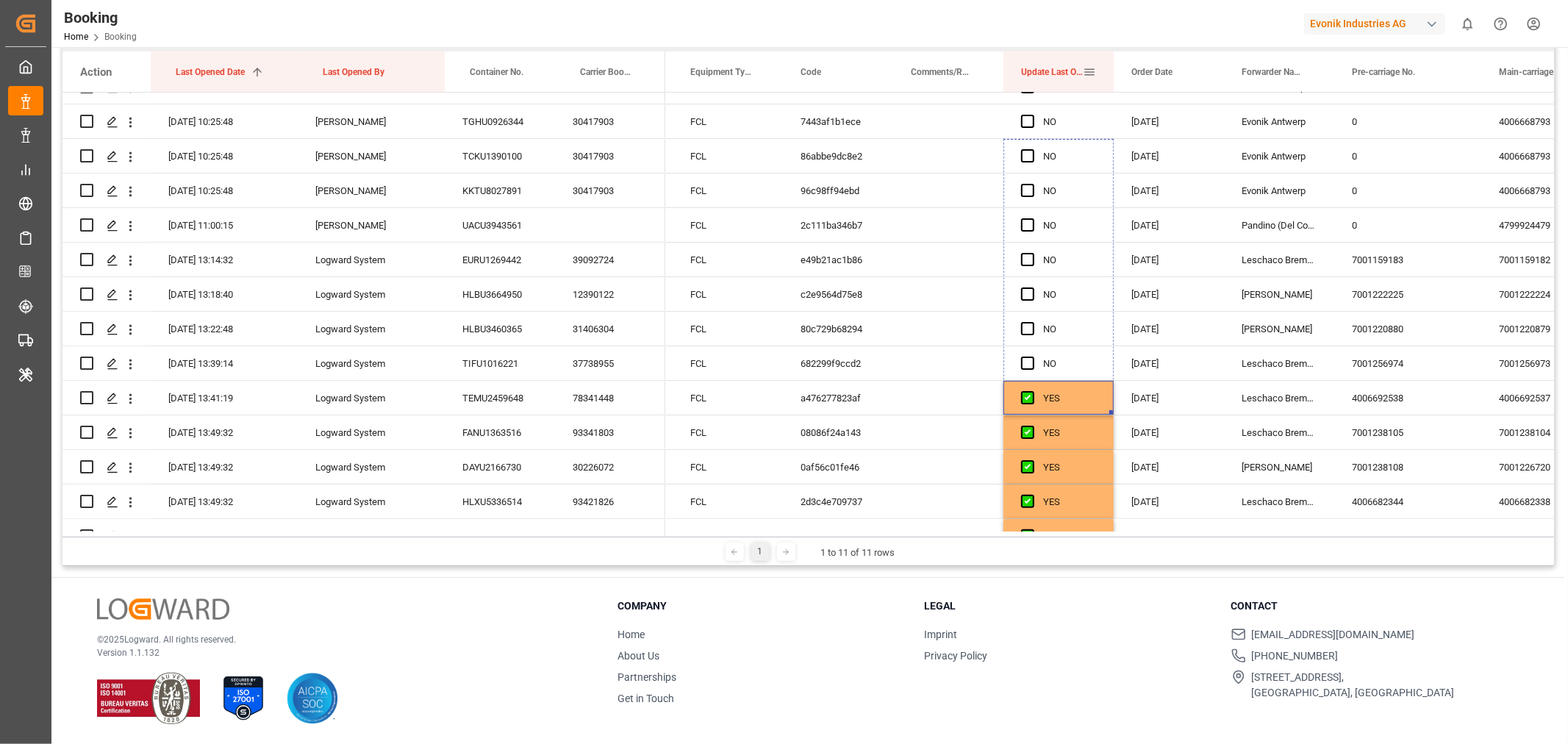
drag, startPoint x: 1108, startPoint y: 351, endPoint x: 1073, endPoint y: 54, distance: 299.1
click at [1077, 52] on div "Action Last Opened Date 1 Last Opened By Container No." at bounding box center [808, 294] width 1491 height 486
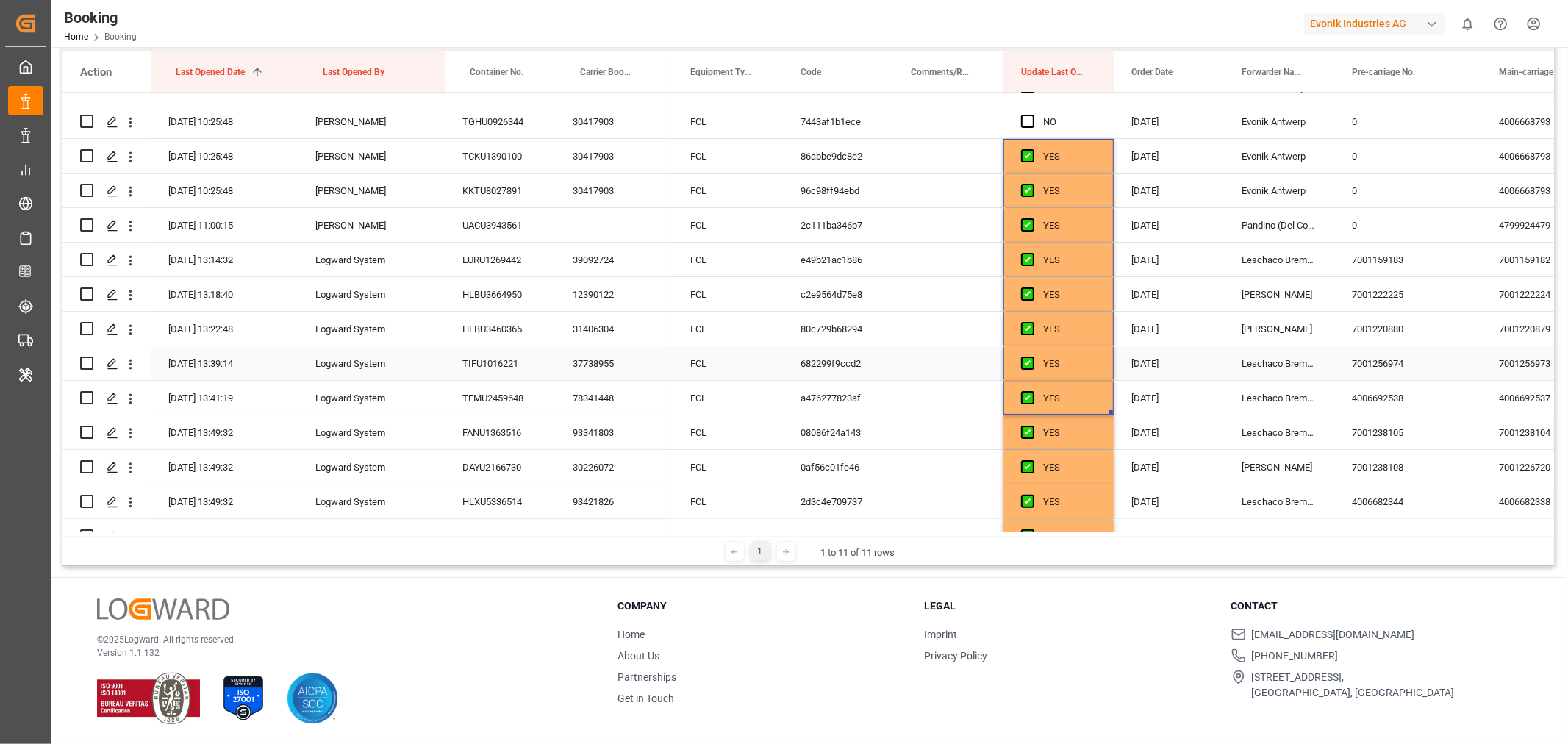
scroll to position [33, 0]
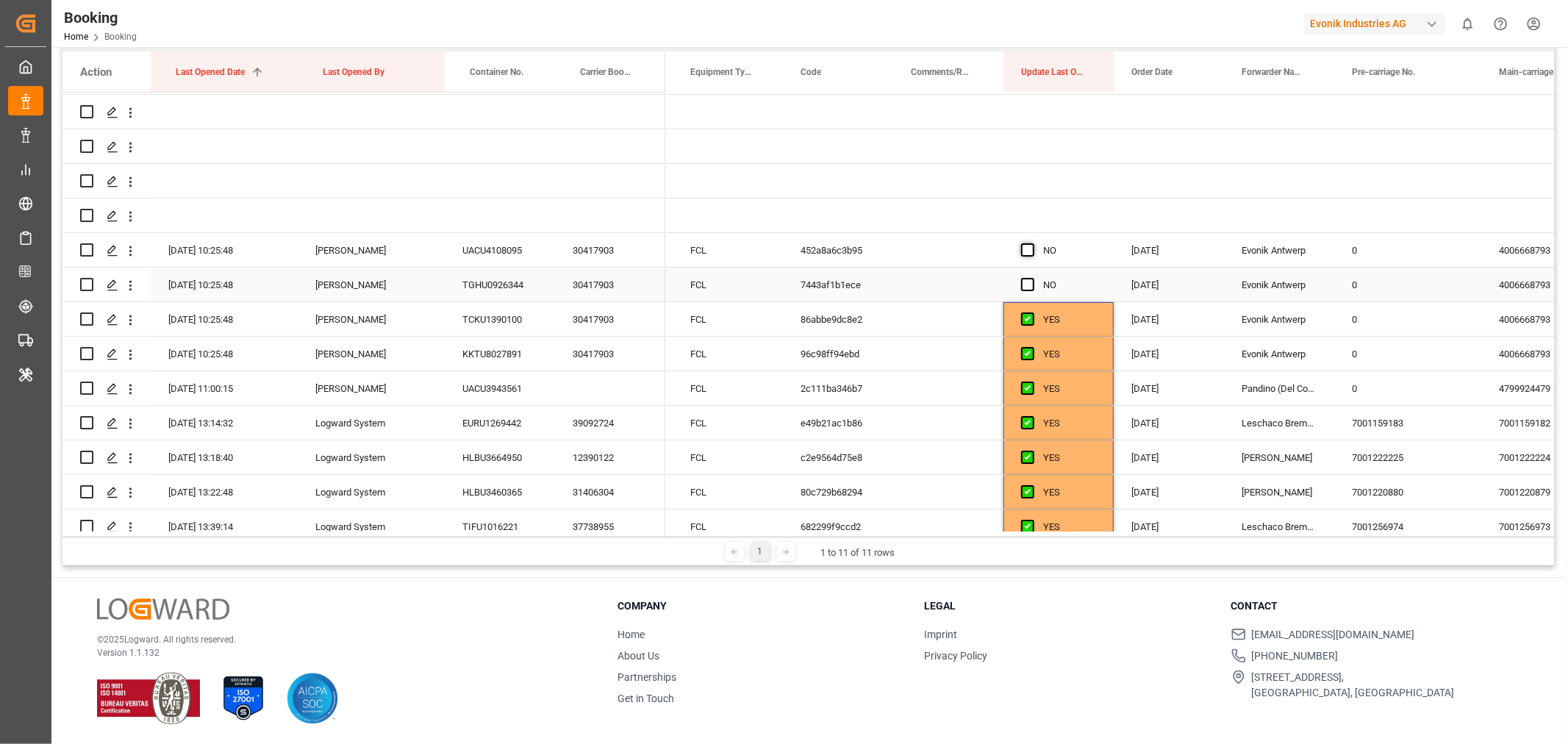
drag, startPoint x: 1029, startPoint y: 282, endPoint x: 1029, endPoint y: 248, distance: 34.0
click at [1029, 278] on span "Press SPACE to select this row." at bounding box center [1027, 284] width 13 height 13
click at [1032, 278] on input "Press SPACE to select this row." at bounding box center [1032, 278] width 0 height 0
click at [1026, 248] on span "Press SPACE to select this row." at bounding box center [1027, 250] width 13 height 13
click at [1032, 244] on input "Press SPACE to select this row." at bounding box center [1032, 244] width 0 height 0
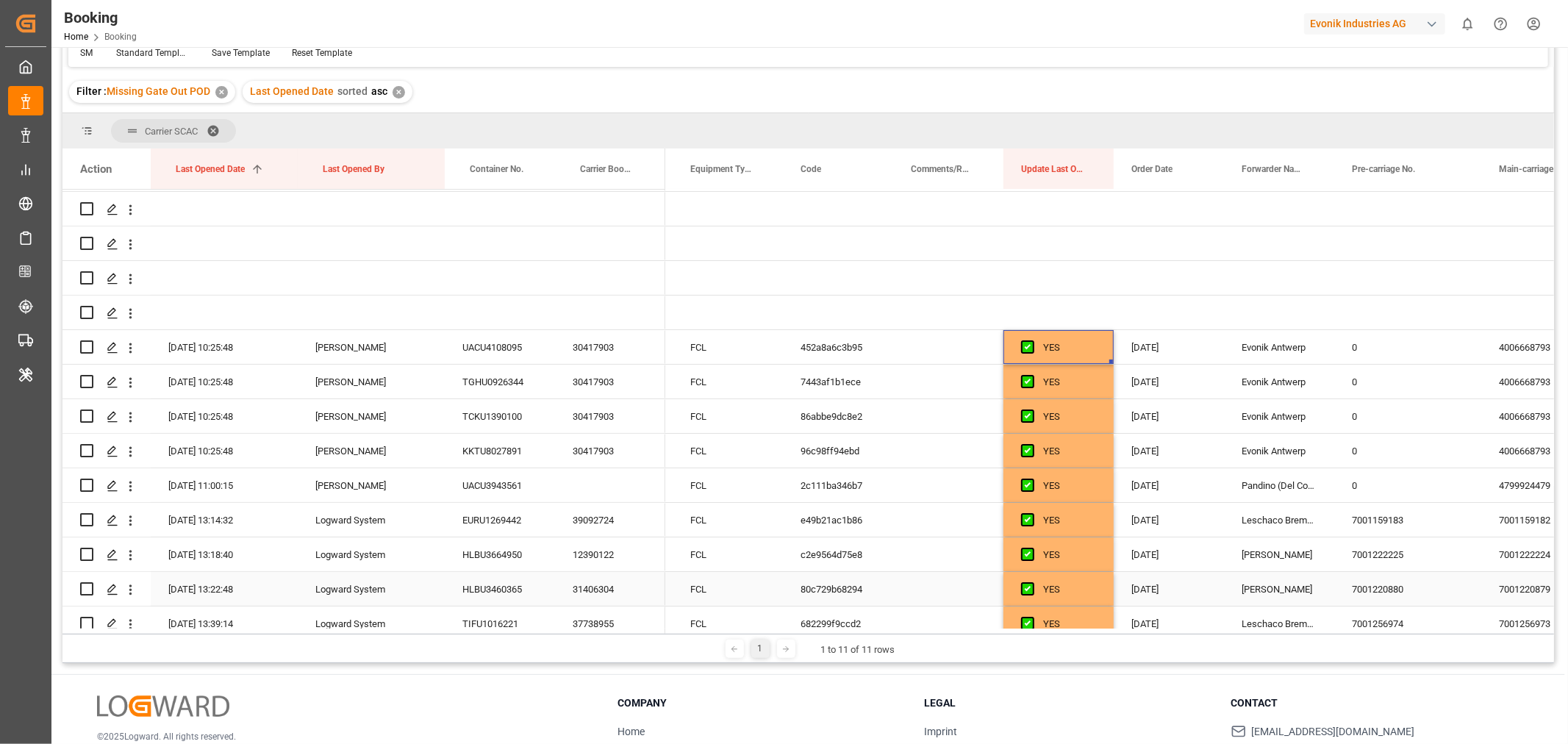
scroll to position [0, 0]
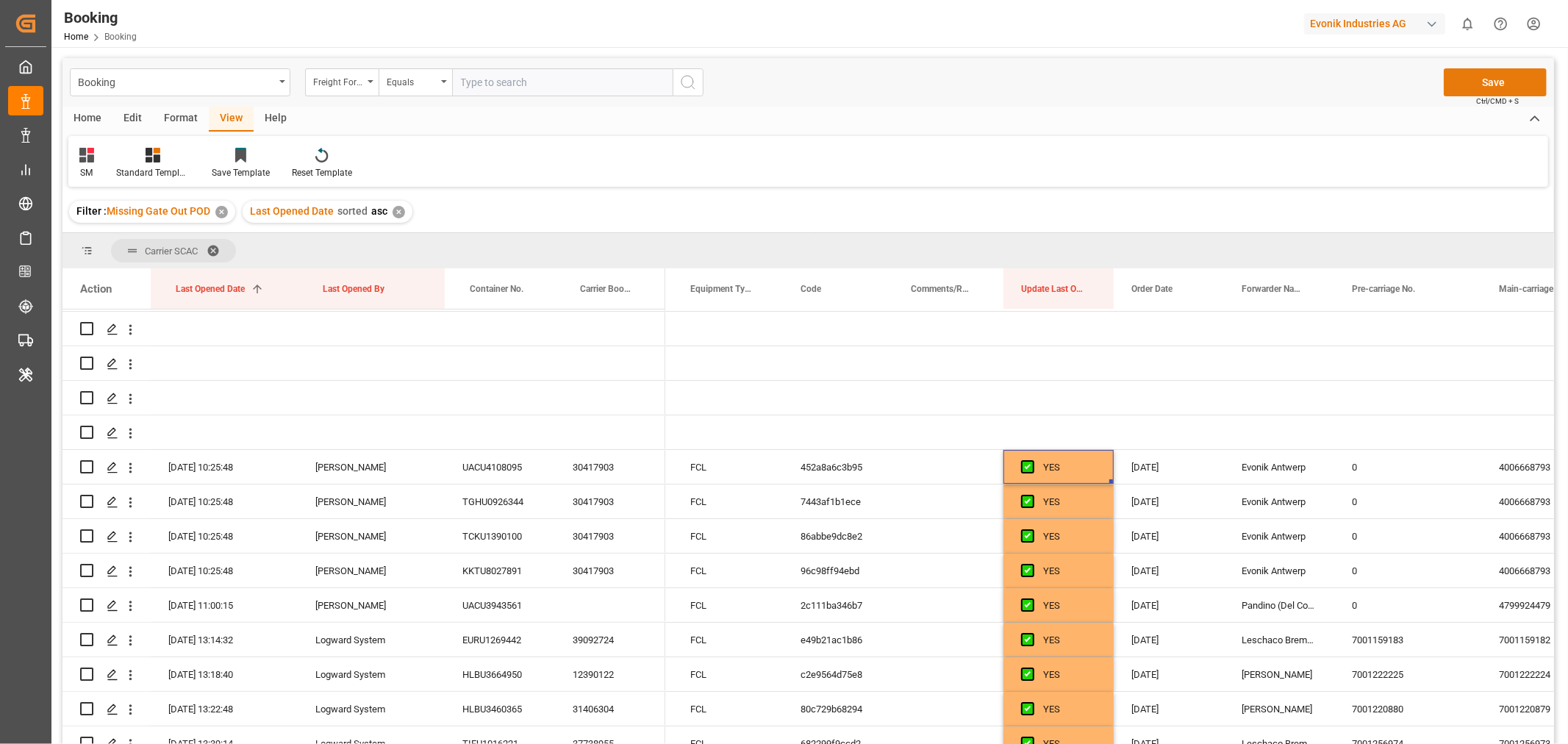
click at [1481, 81] on button "Save" at bounding box center [1496, 82] width 103 height 28
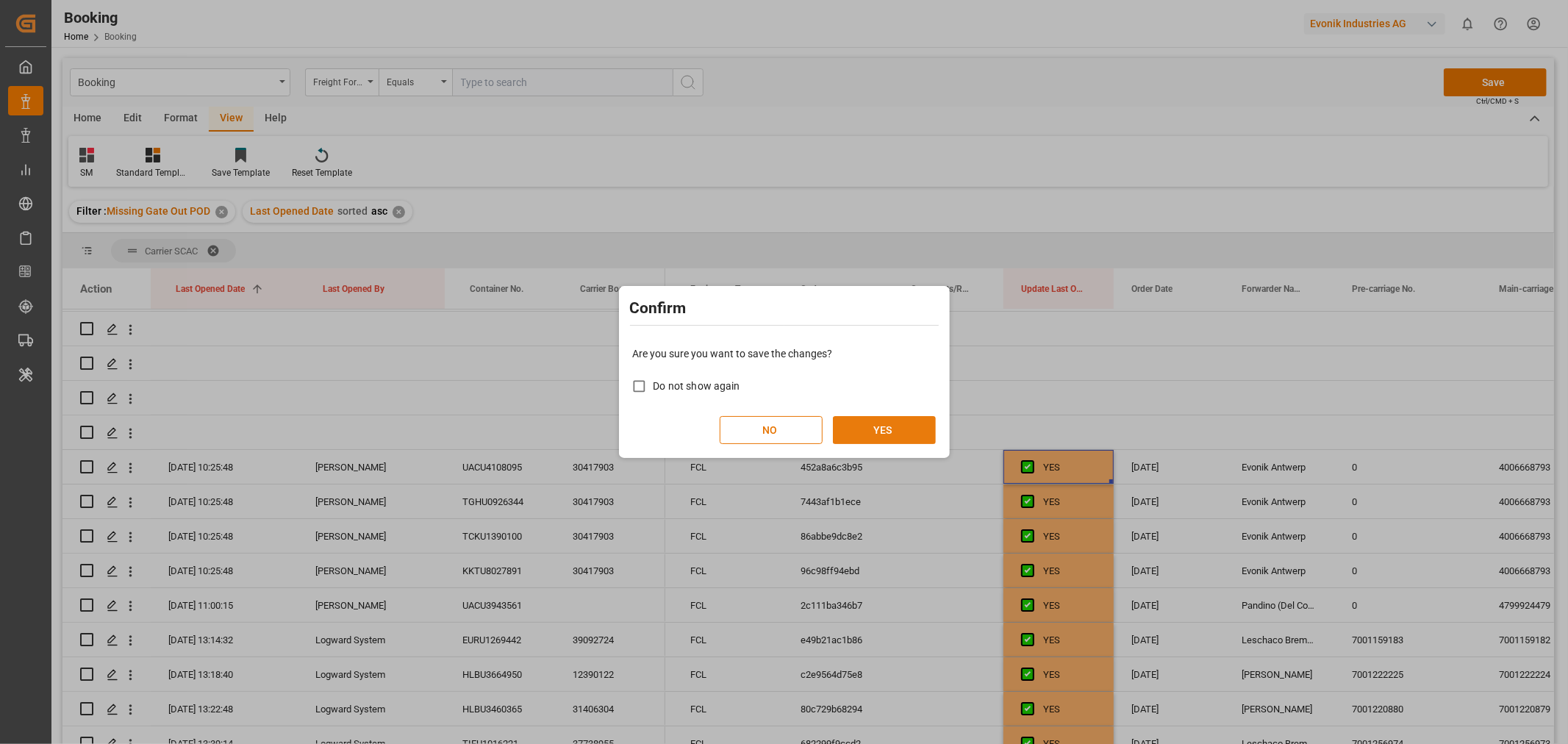
click at [857, 428] on button "YES" at bounding box center [885, 430] width 103 height 28
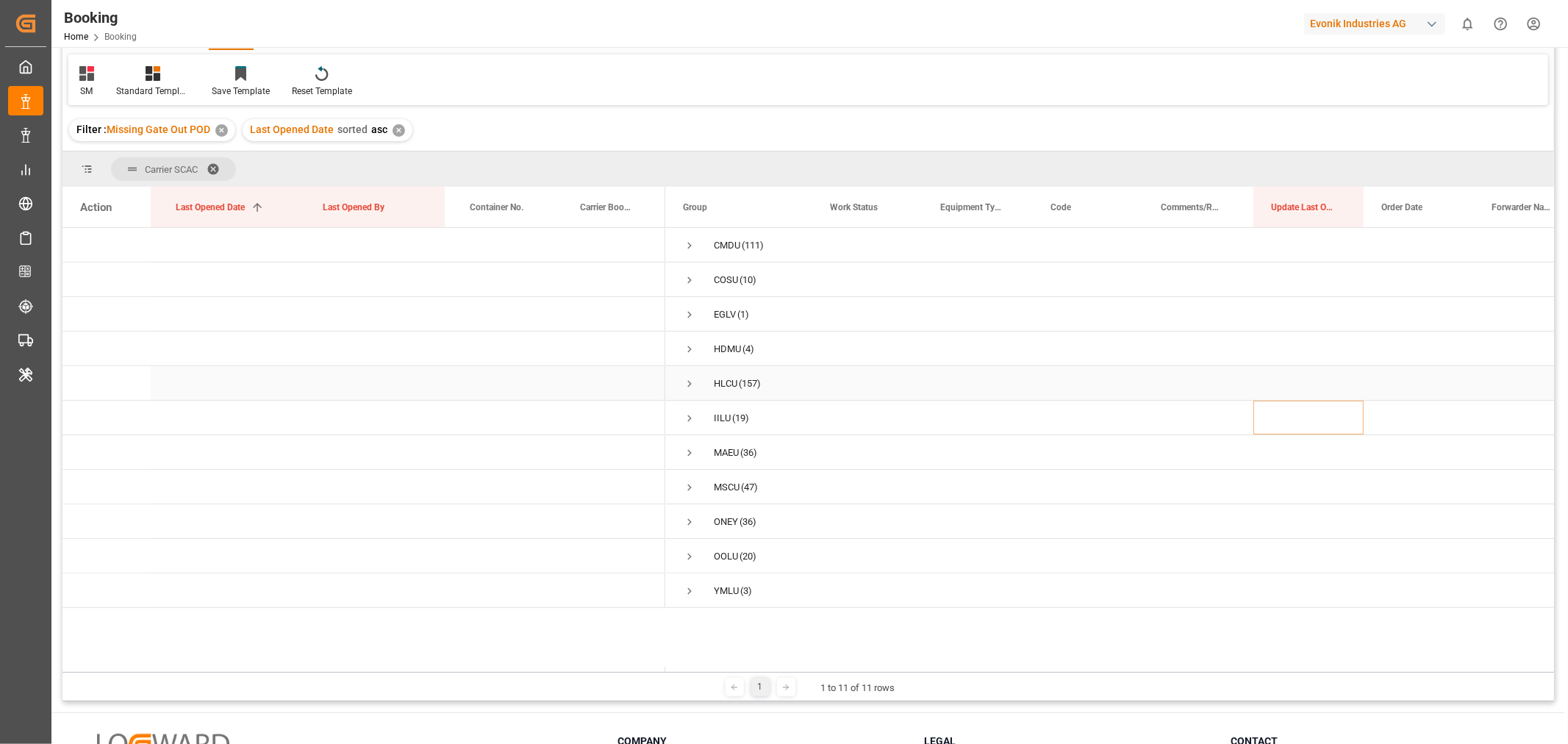
click at [688, 380] on span "Press SPACE to select this row." at bounding box center [689, 383] width 13 height 13
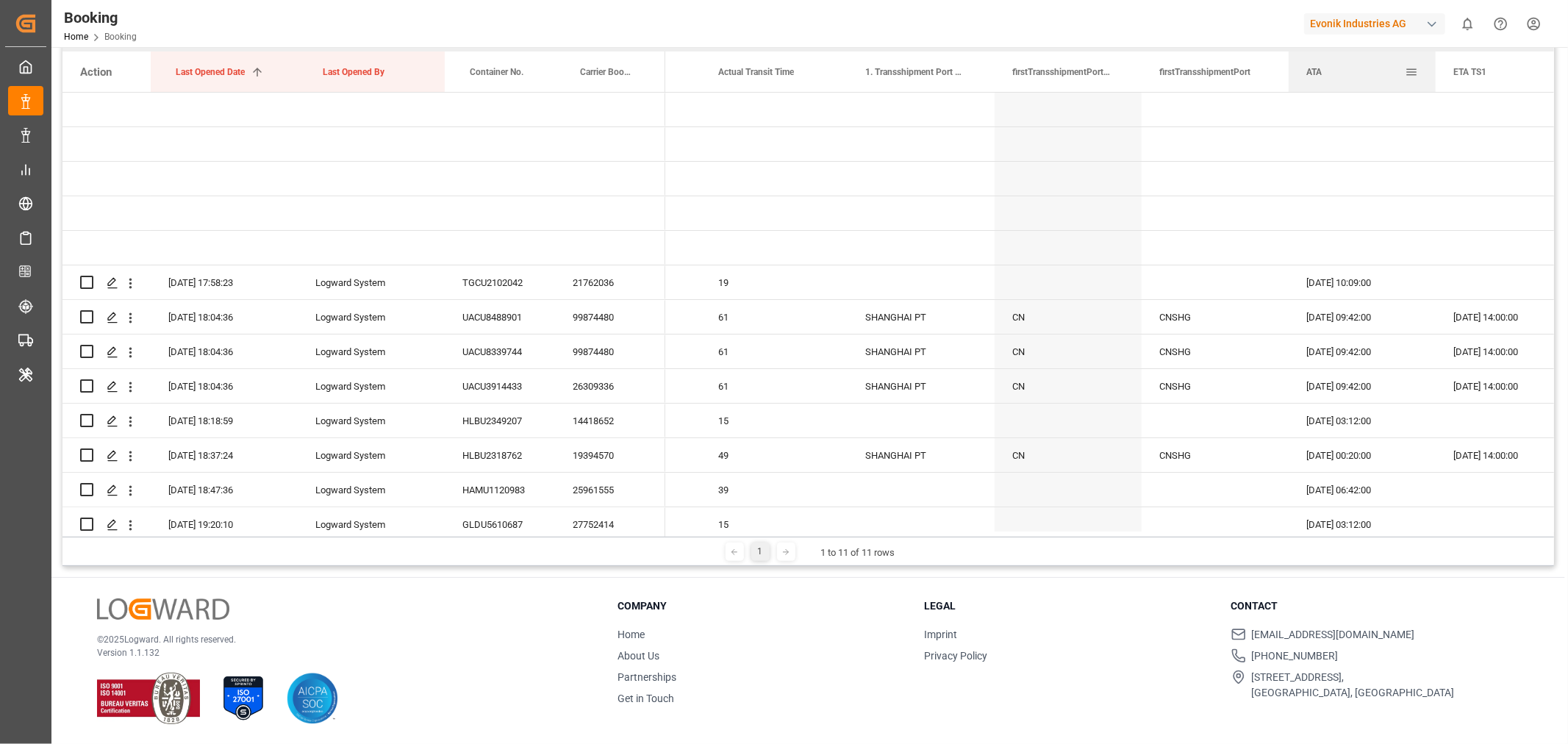
drag, startPoint x: 730, startPoint y: 72, endPoint x: 1343, endPoint y: 76, distance: 613.0
click at [1343, 76] on div "ATA" at bounding box center [1355, 71] width 98 height 40
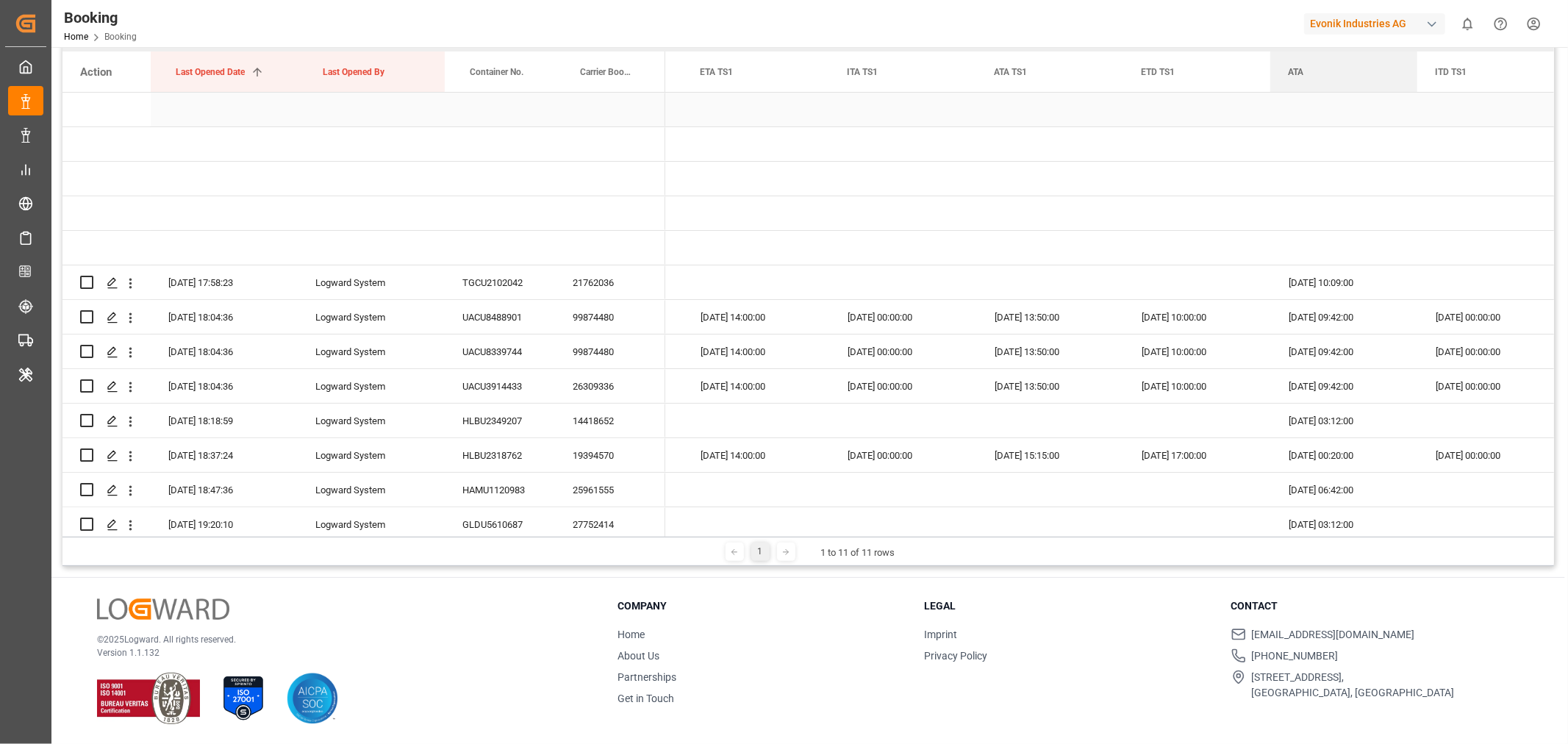
drag, startPoint x: 713, startPoint y: 71, endPoint x: 1363, endPoint y: 93, distance: 650.4
click at [1363, 93] on div "Action Last Opened Date 1 Last Opened By Container No." at bounding box center [808, 294] width 1491 height 486
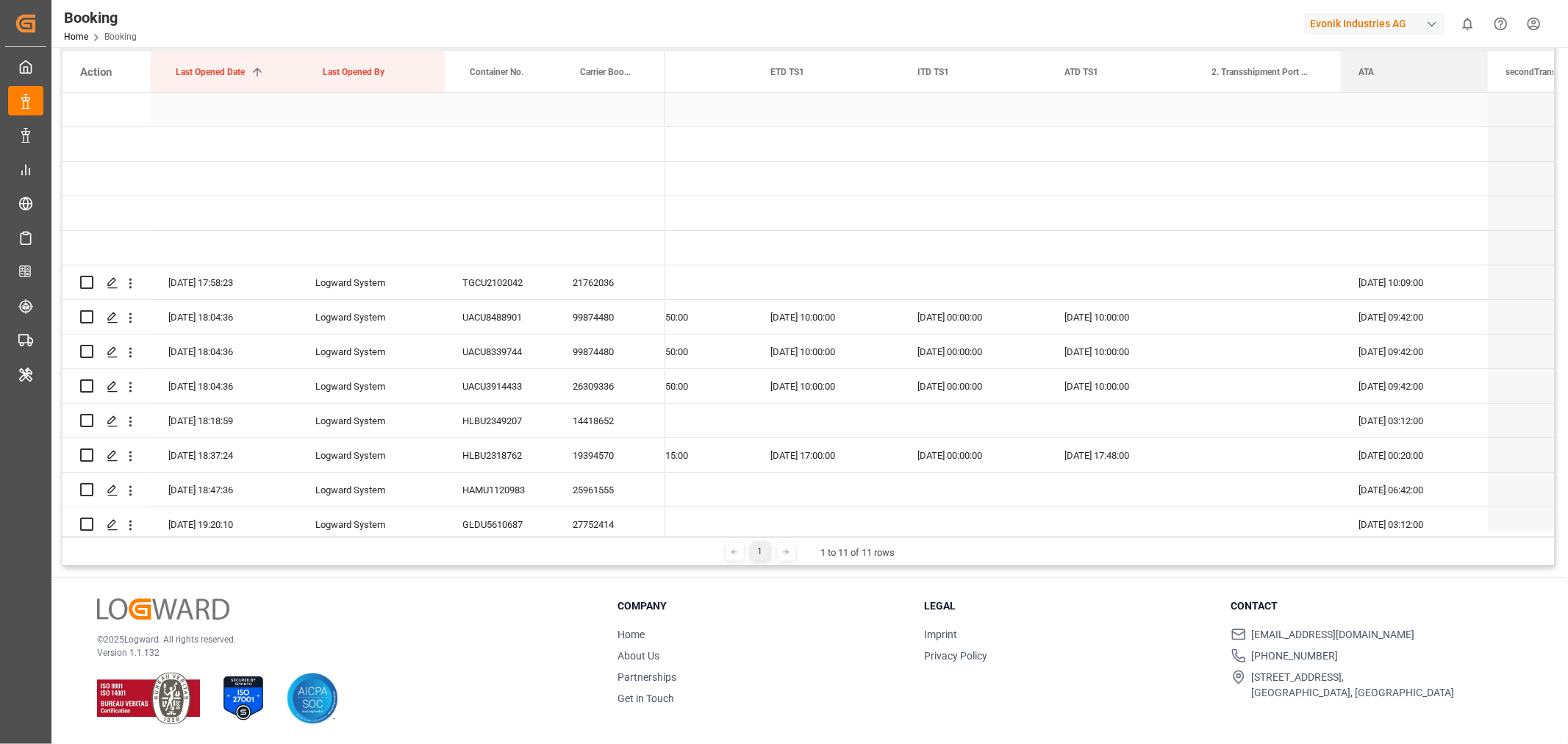
drag, startPoint x: 925, startPoint y: 75, endPoint x: 1398, endPoint y: 96, distance: 473.5
click at [1398, 96] on div "Action Last Opened Date 1 Last Opened By Container No." at bounding box center [808, 294] width 1491 height 486
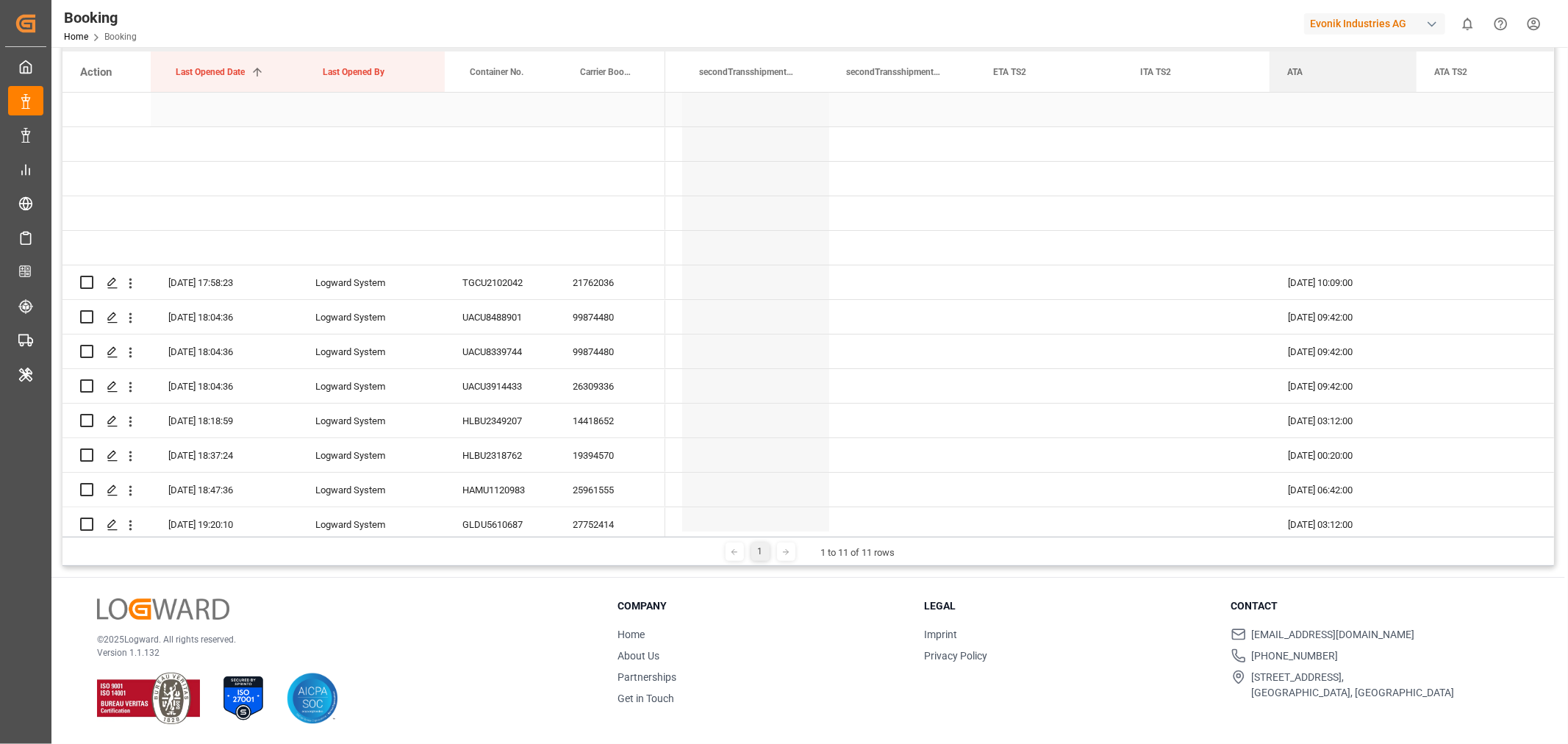
drag, startPoint x: 702, startPoint y: 75, endPoint x: 1372, endPoint y: 100, distance: 670.5
click at [1372, 100] on div "Action Last Opened Date 1 Last Opened By Container No." at bounding box center [808, 294] width 1491 height 486
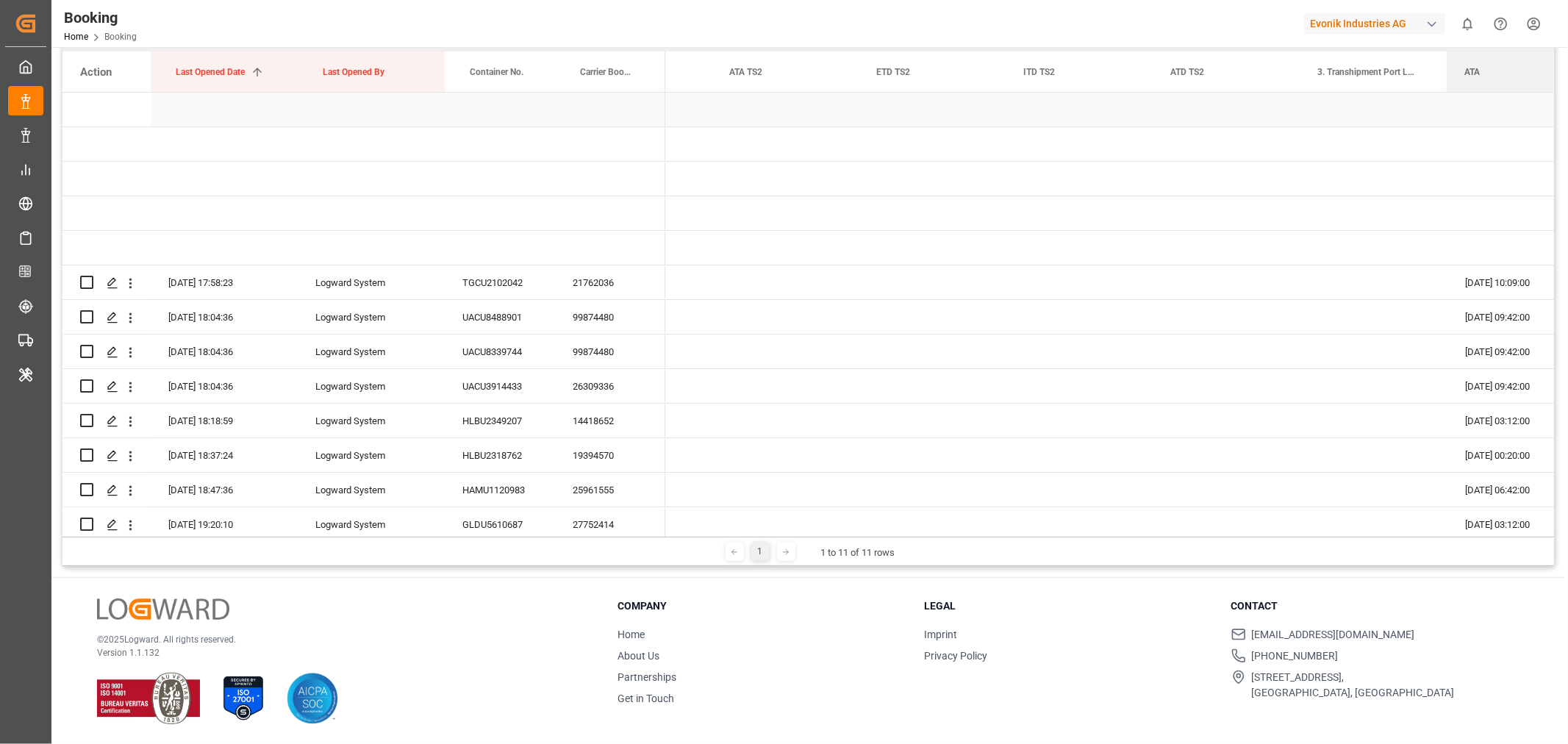
drag, startPoint x: 740, startPoint y: 75, endPoint x: 1490, endPoint y: 113, distance: 751.0
click at [1490, 113] on div "Action Last Opened Date 1 Last Opened By Container No." at bounding box center [808, 294] width 1491 height 486
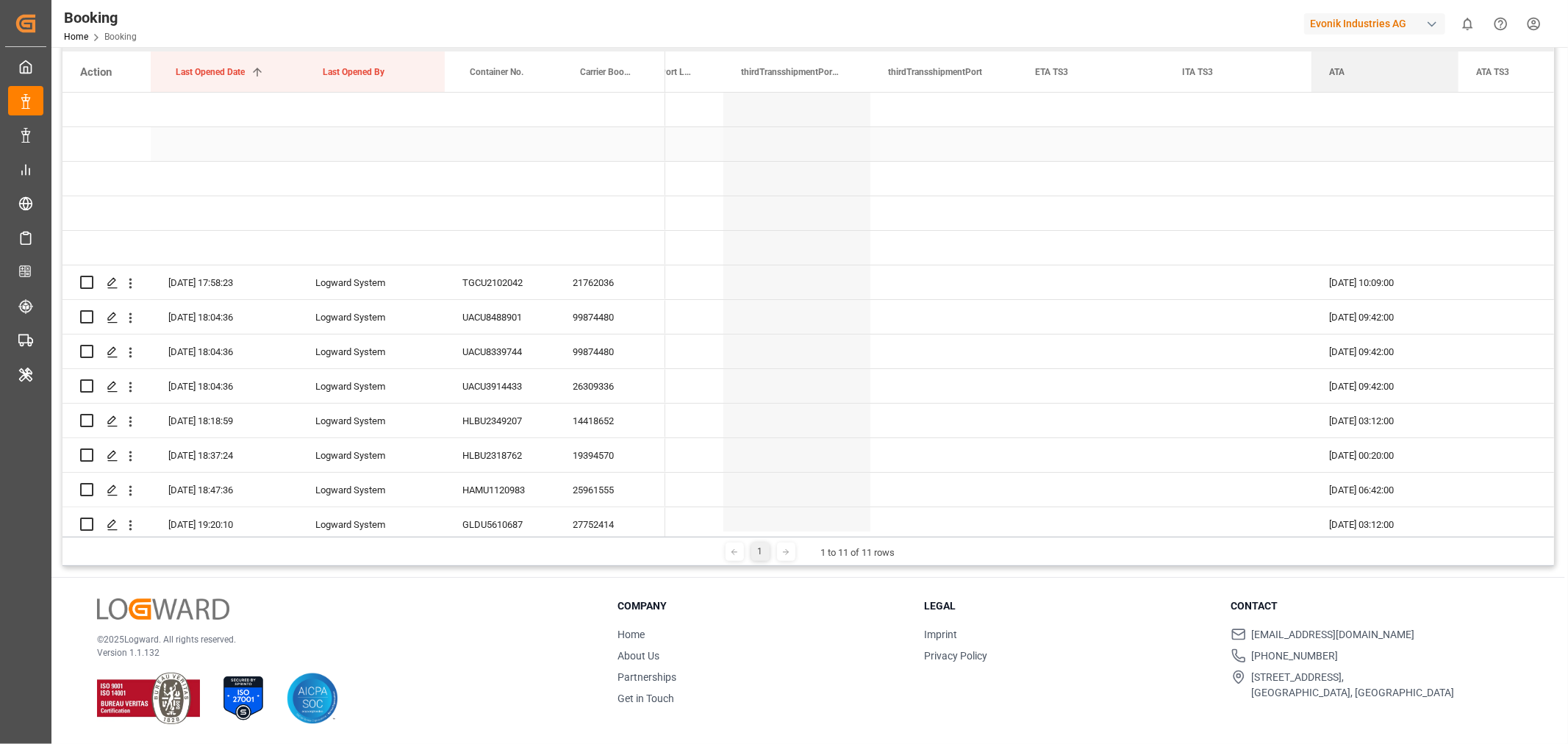
drag, startPoint x: 740, startPoint y: 77, endPoint x: 1378, endPoint y: 136, distance: 640.7
click at [1378, 136] on div "Action Last Opened Date 1 Last Opened By Container No." at bounding box center [808, 294] width 1491 height 486
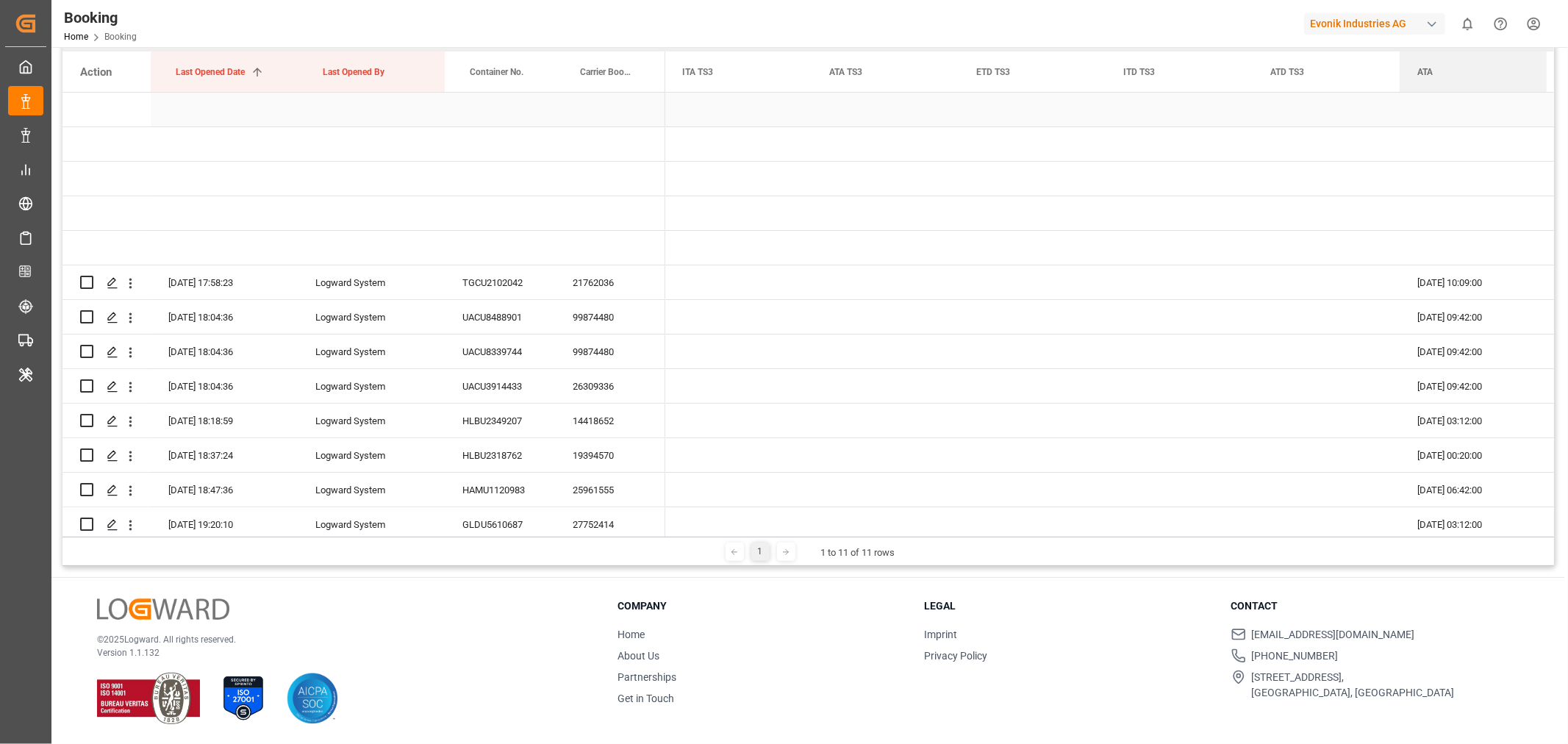
drag, startPoint x: 836, startPoint y: 78, endPoint x: 1474, endPoint y: 119, distance: 639.3
click at [1474, 119] on div "Action Last Opened Date 1 Last Opened By Container No." at bounding box center [808, 294] width 1491 height 486
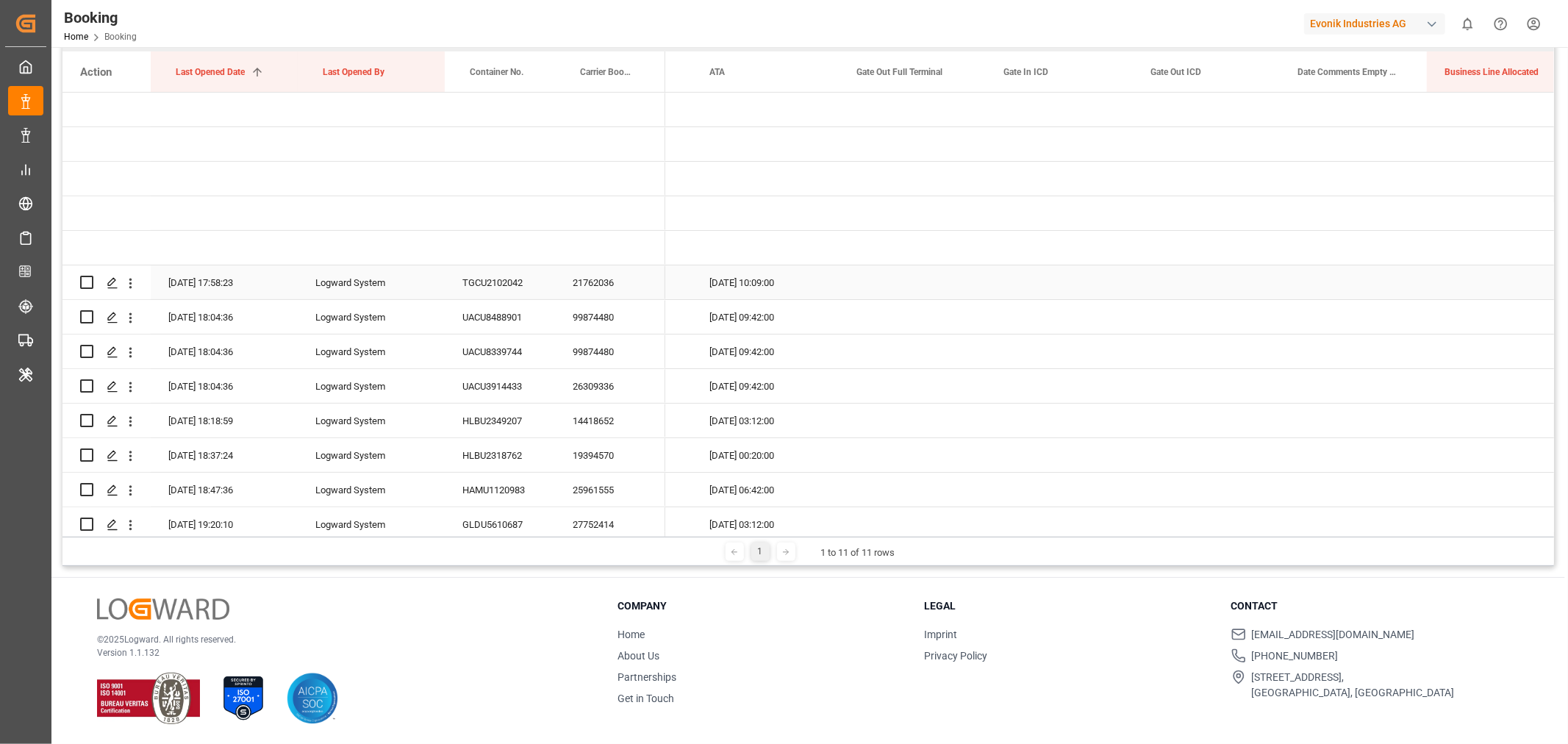
click at [593, 292] on div "21762036" at bounding box center [610, 282] width 110 height 34
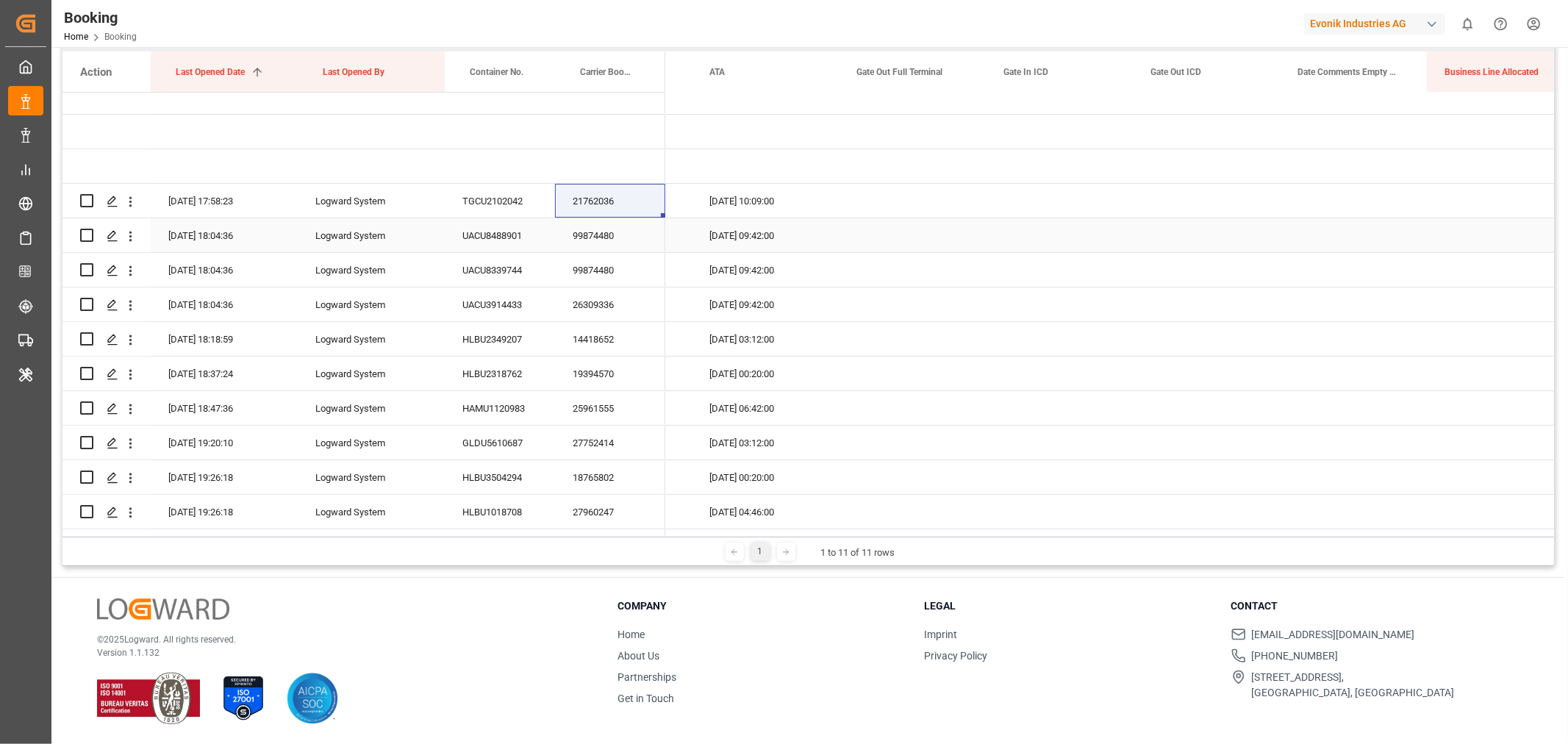
click at [621, 226] on div "99874480" at bounding box center [610, 235] width 110 height 34
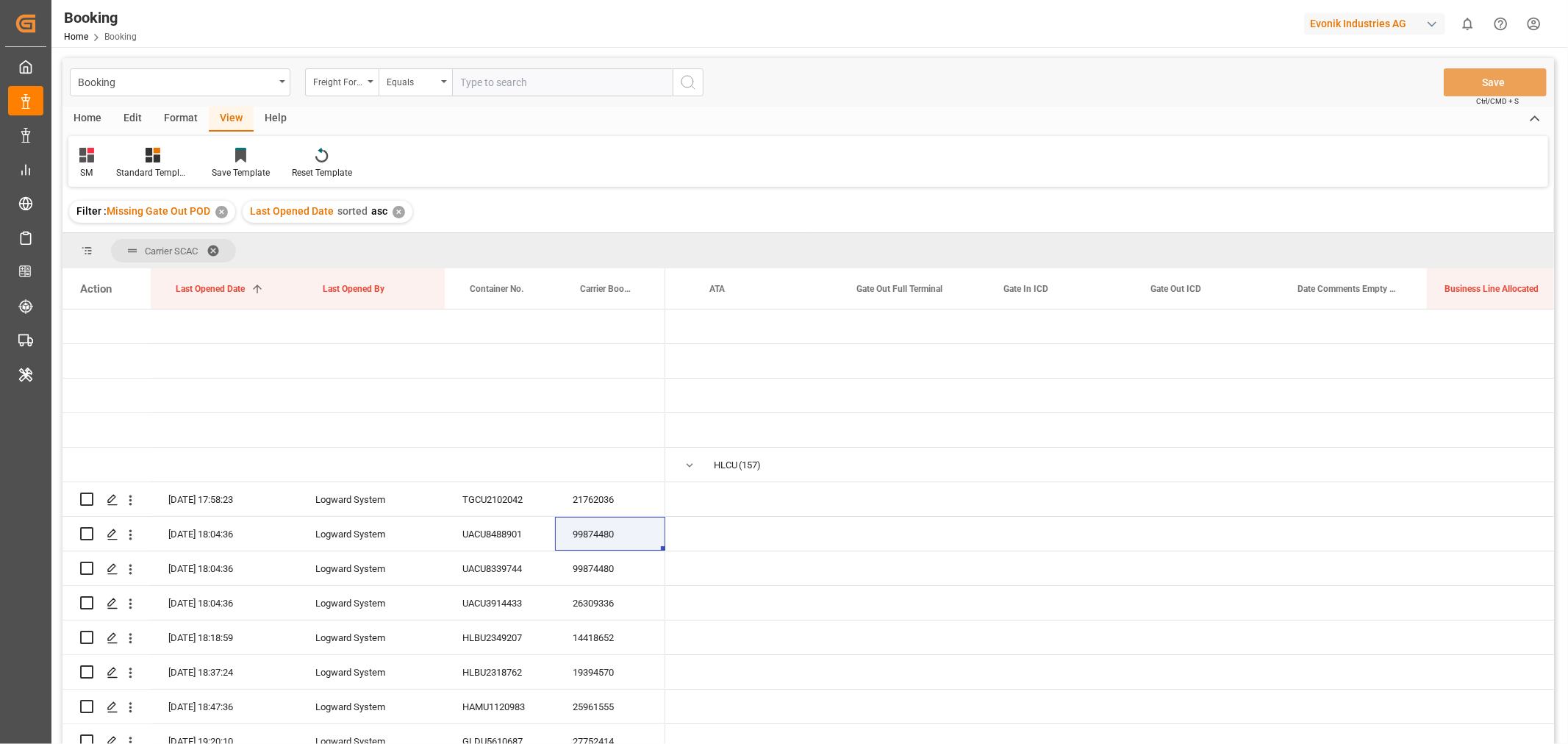
scroll to position [0, 11287]
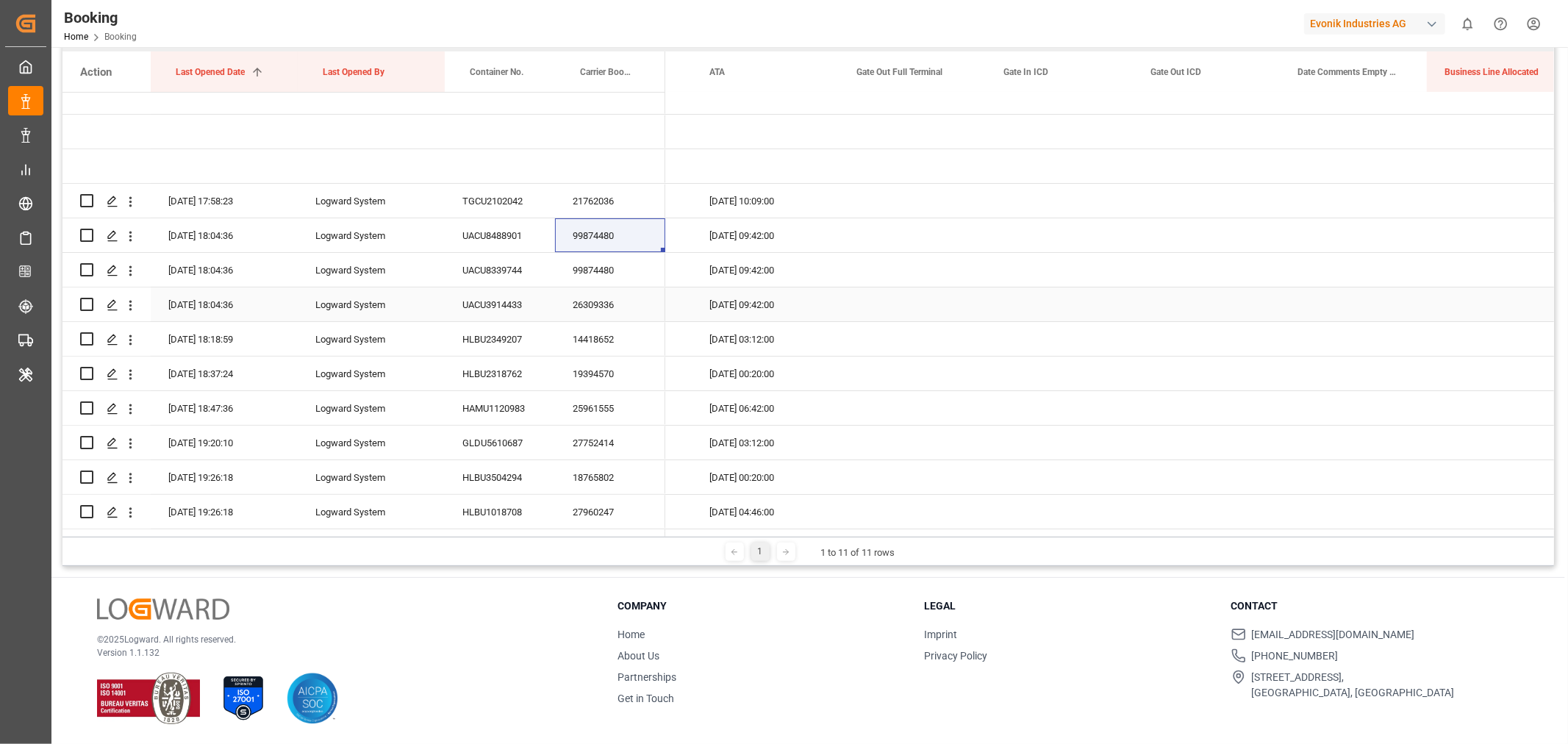
click at [603, 307] on div "26309336" at bounding box center [610, 304] width 110 height 34
click at [931, 302] on div "Press SPACE to select this row." at bounding box center [912, 304] width 147 height 34
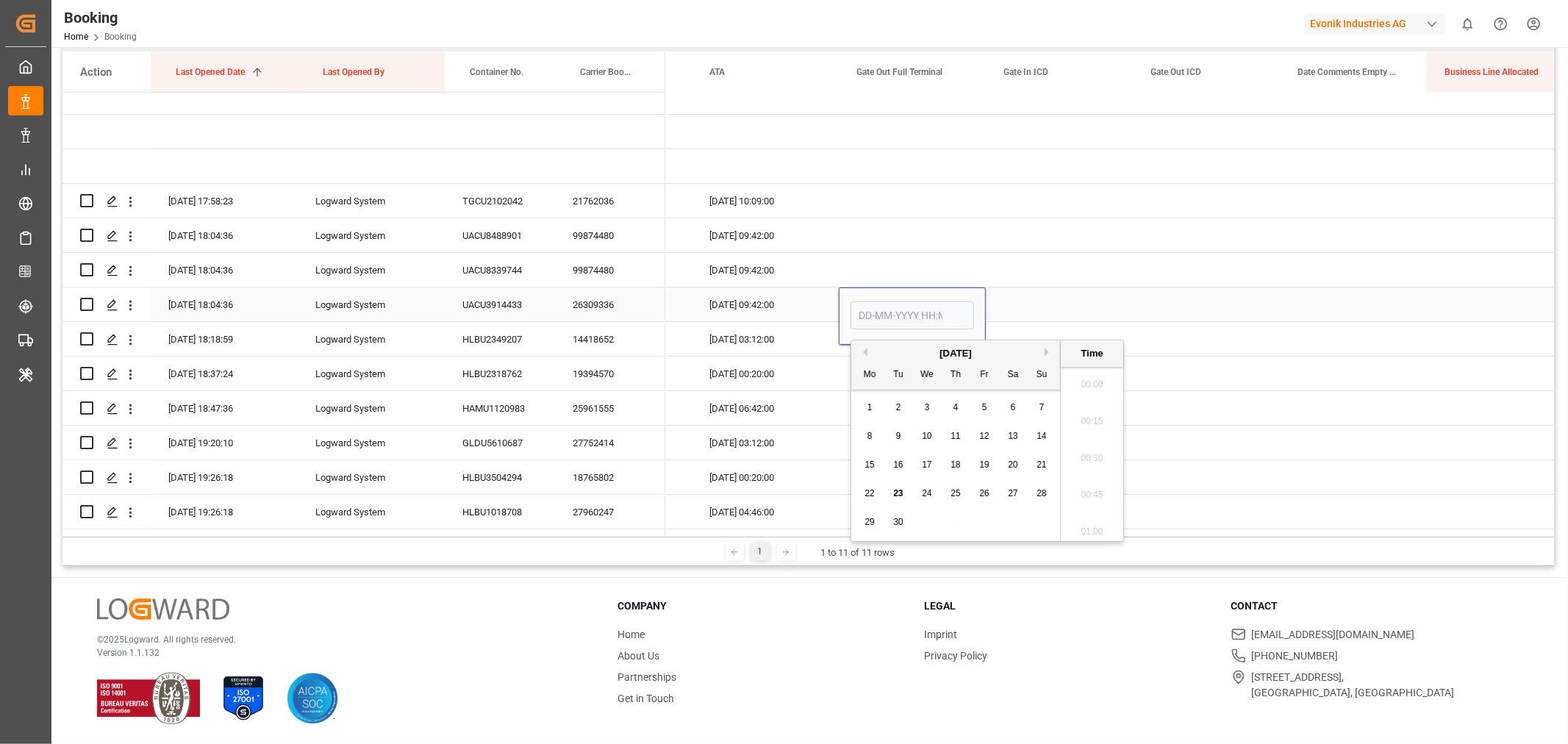
scroll to position [2432, 0]
click at [871, 493] on span "22" at bounding box center [869, 493] width 9 height 10
type input "[DATE] 00:00"
click at [1066, 298] on div "Press SPACE to select this row." at bounding box center [1059, 304] width 147 height 34
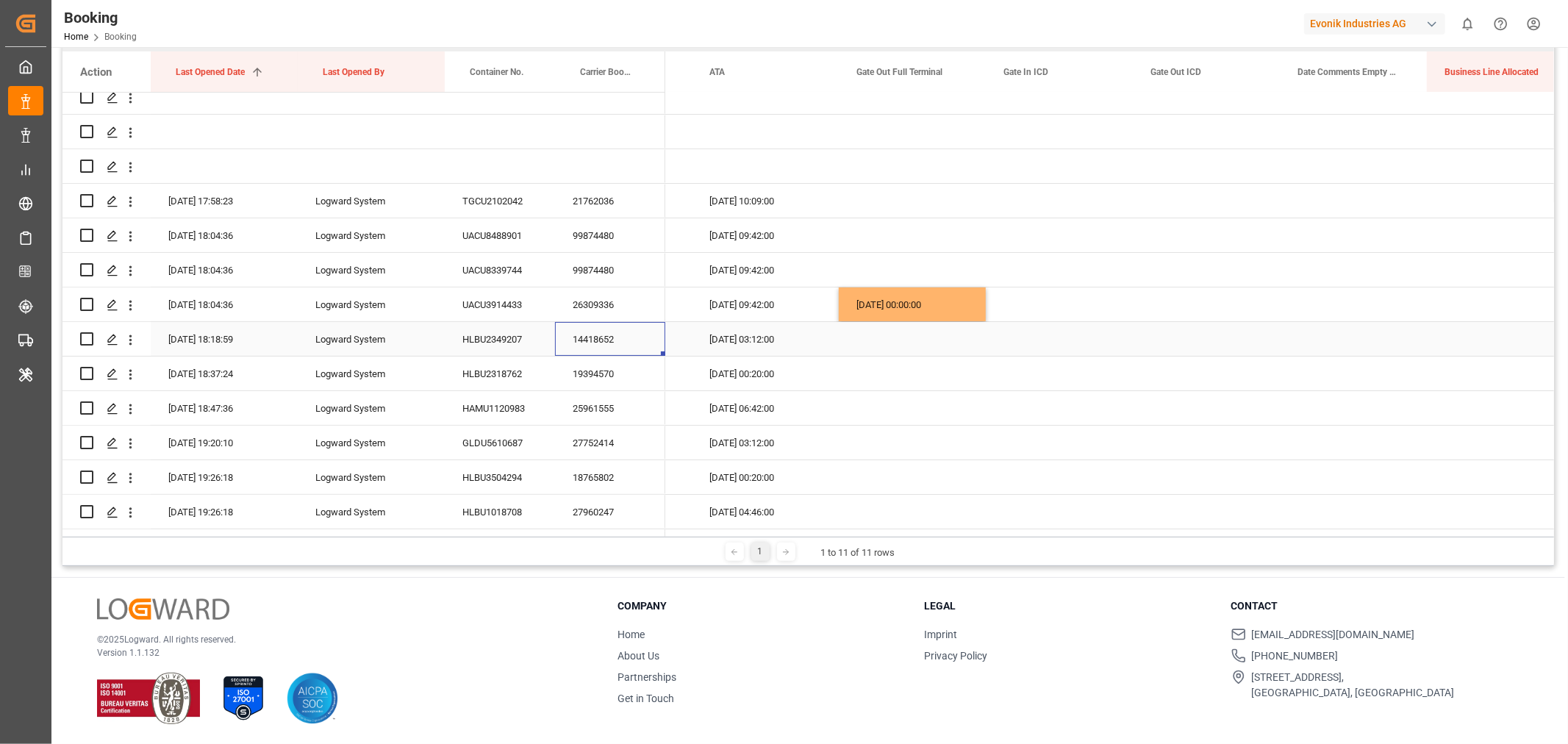
click at [606, 344] on div "14418652" at bounding box center [610, 338] width 110 height 34
click at [578, 375] on div "19394570" at bounding box center [610, 373] width 110 height 34
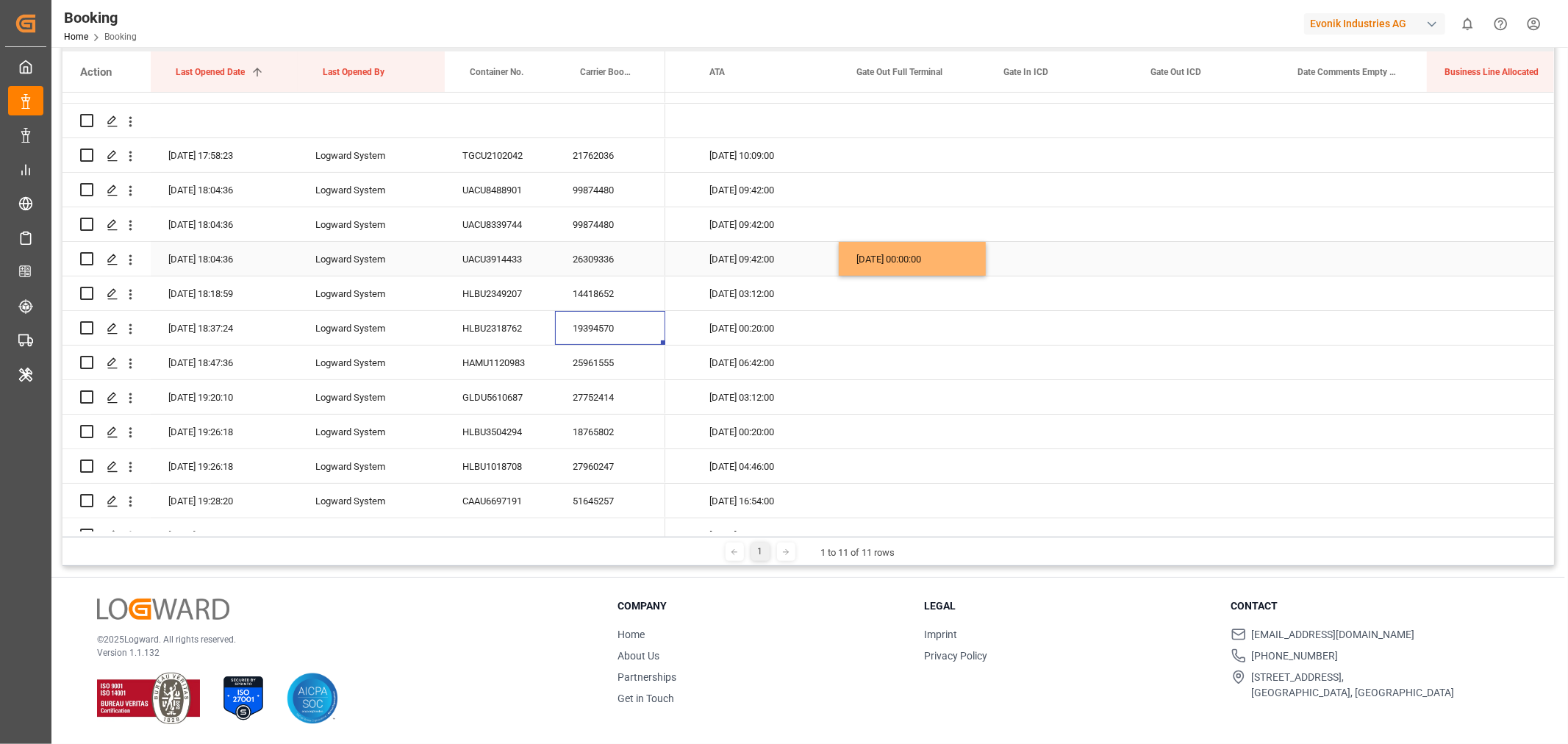
scroll to position [164, 0]
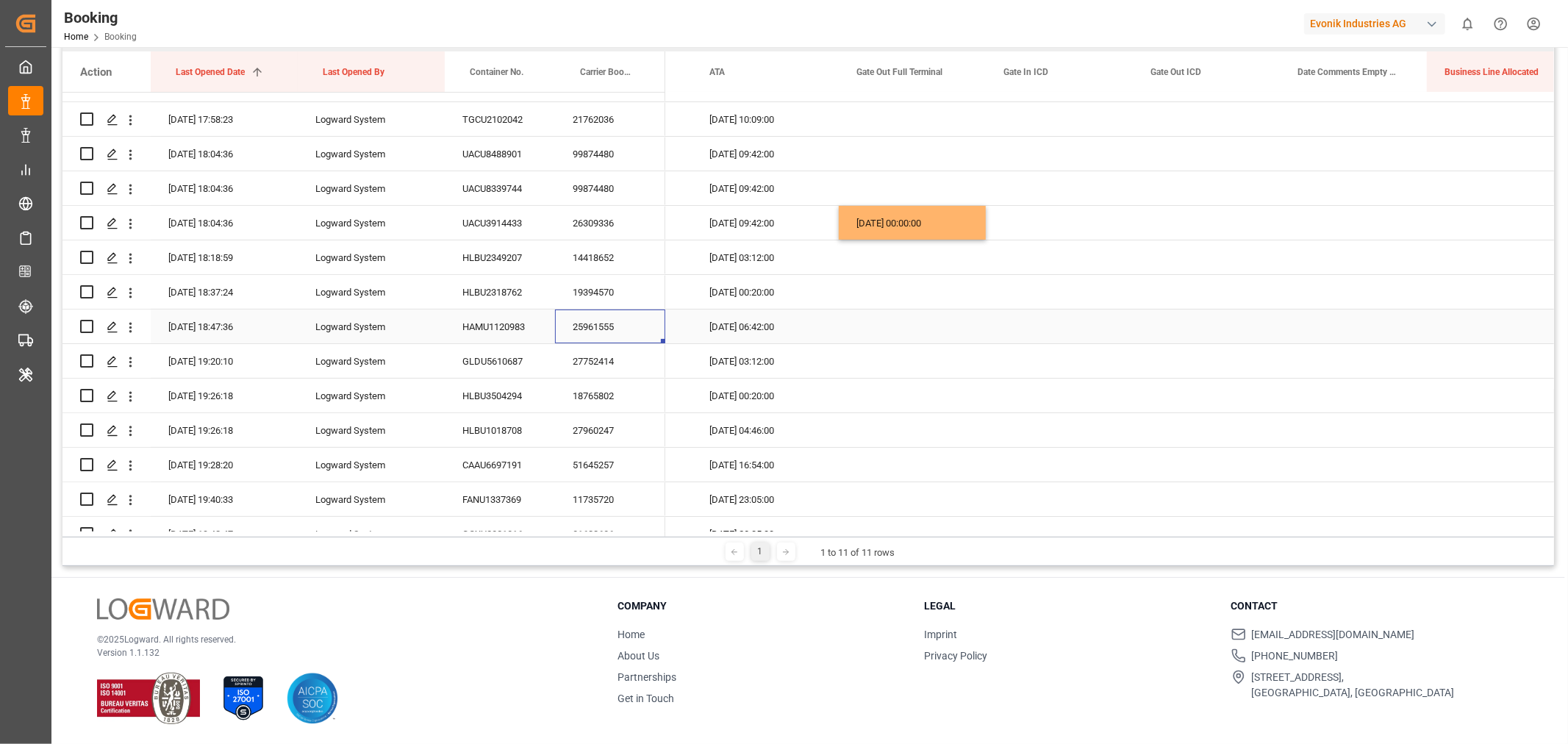
click at [603, 320] on div "25961555" at bounding box center [610, 326] width 110 height 34
click at [886, 325] on div "Press SPACE to select this row." at bounding box center [912, 326] width 147 height 34
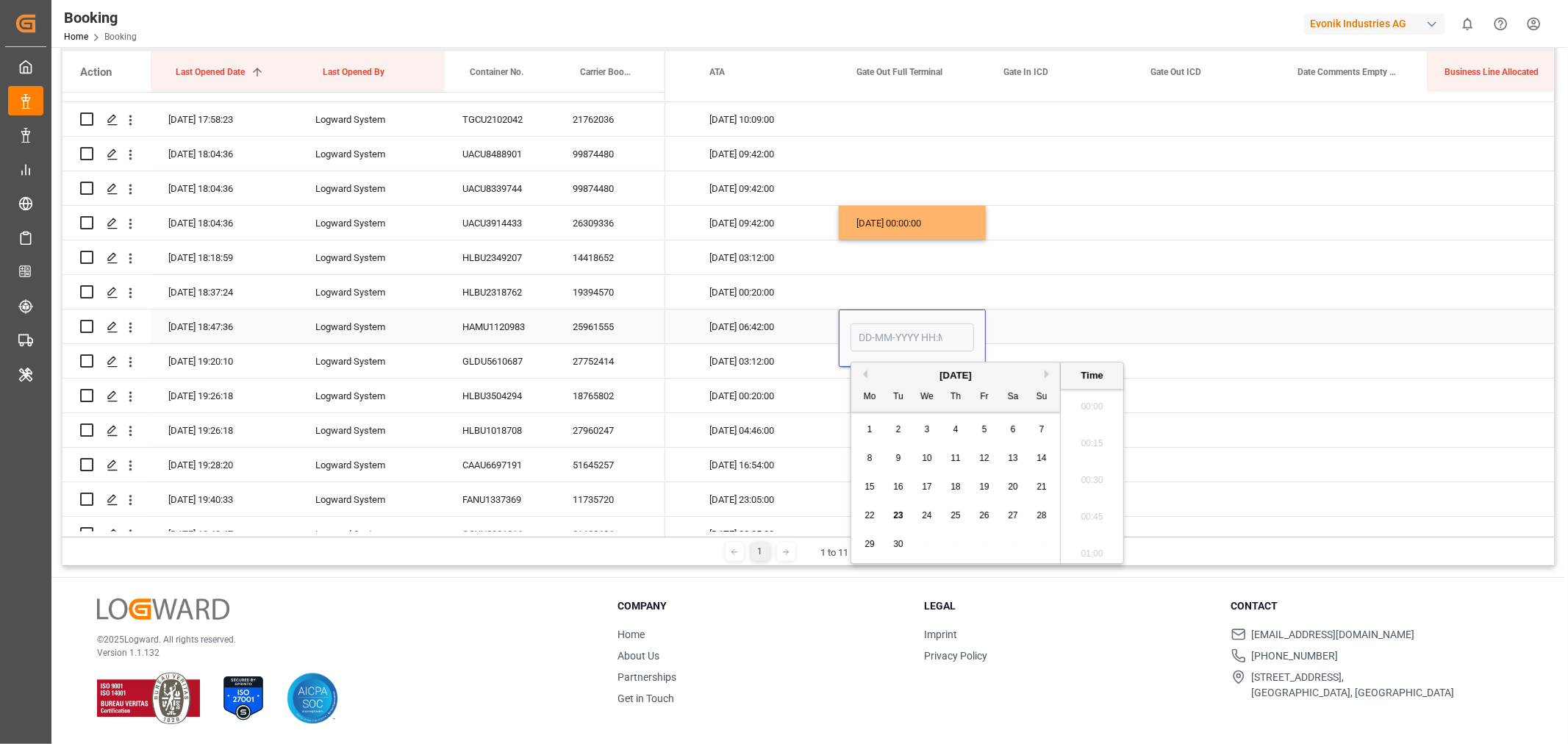
scroll to position [2432, 0]
click at [899, 512] on span "23" at bounding box center [898, 516] width 9 height 10
type input "[DATE] 00:00"
click at [1009, 328] on div "Press SPACE to select this row." at bounding box center [1059, 326] width 147 height 34
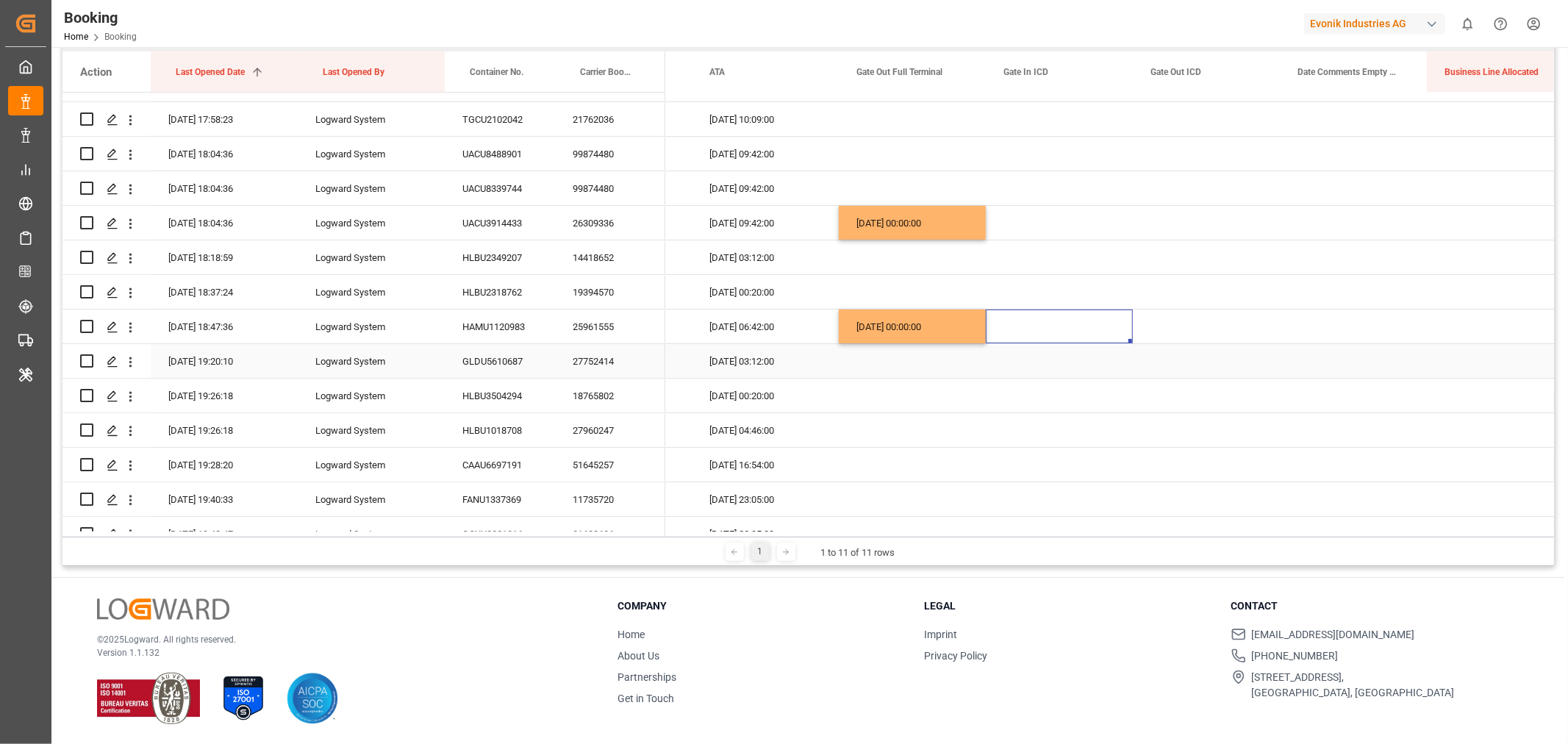
click at [588, 372] on div "27752414" at bounding box center [610, 361] width 110 height 34
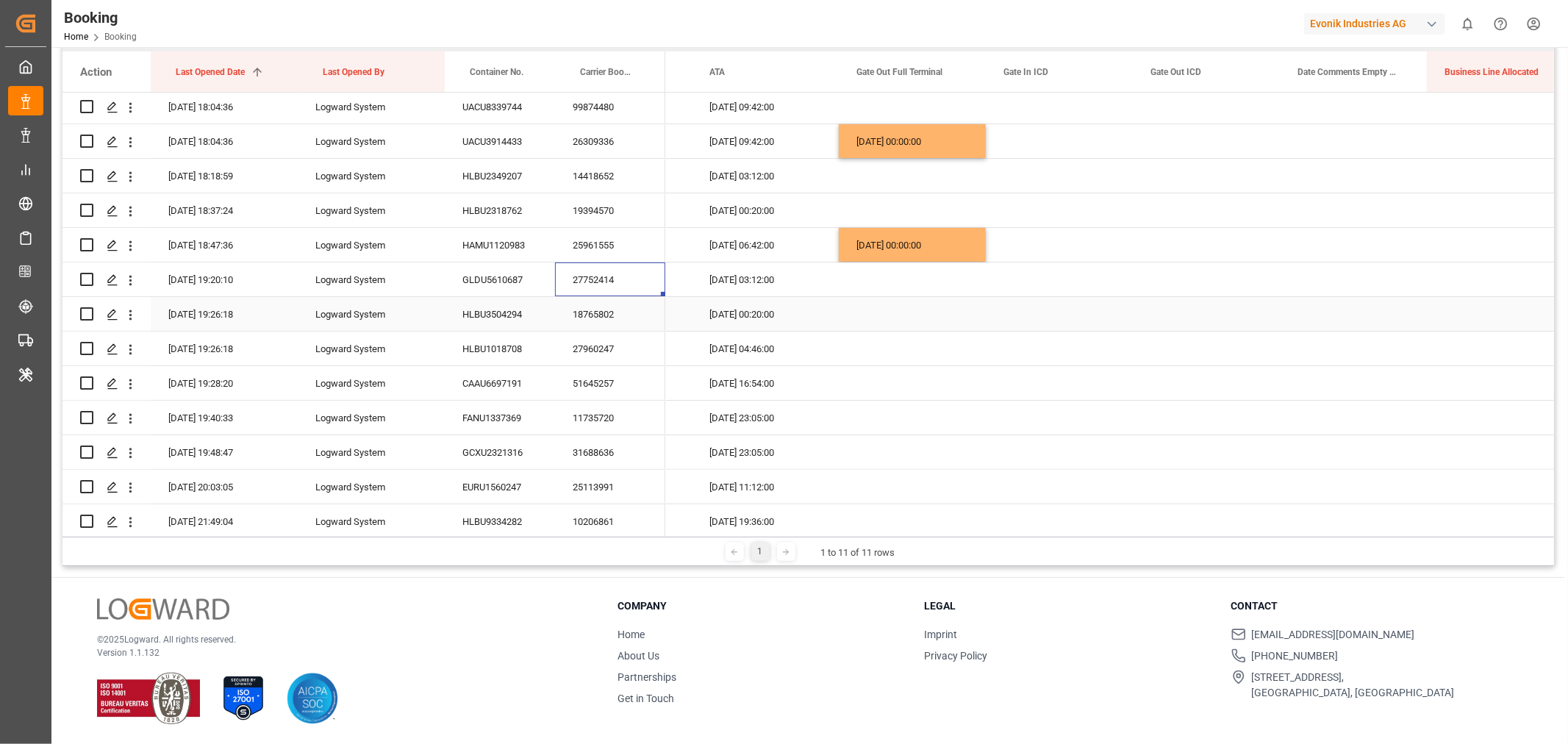
click at [608, 315] on div "18765802" at bounding box center [610, 313] width 110 height 34
click at [579, 341] on div "27960247" at bounding box center [610, 348] width 110 height 34
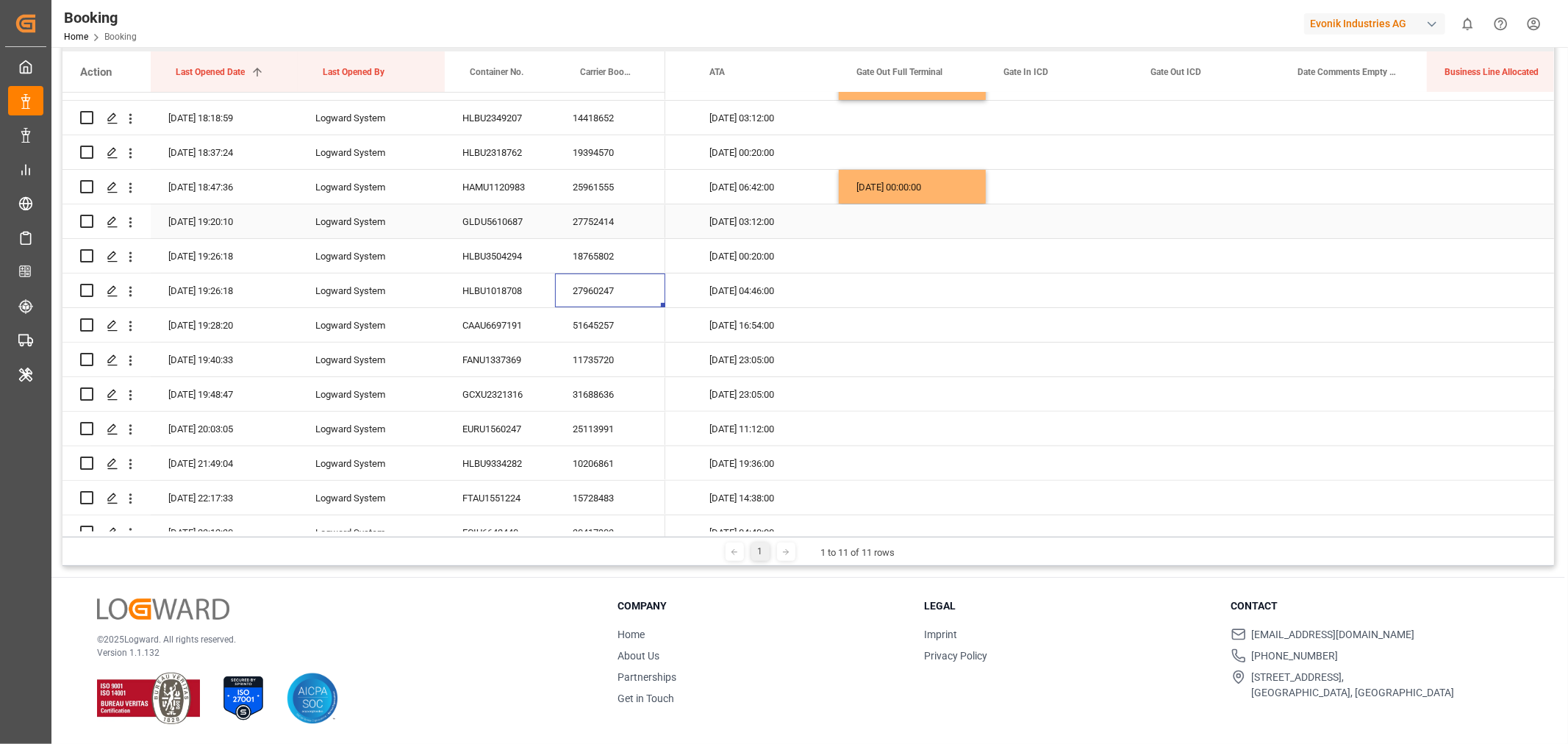
scroll to position [326, 0]
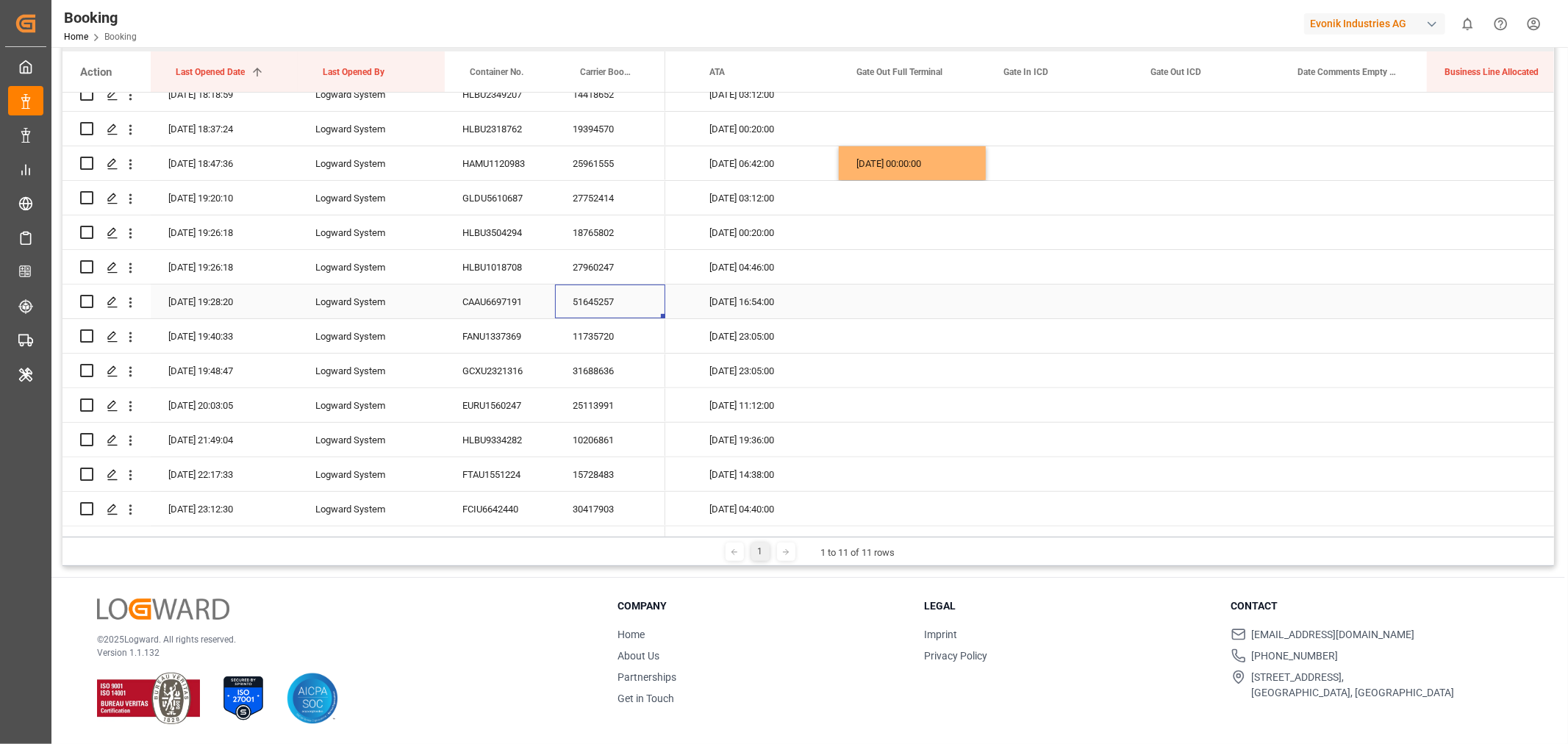
click at [618, 300] on div "51645257" at bounding box center [610, 301] width 110 height 34
click at [892, 306] on div "Press SPACE to select this row." at bounding box center [912, 301] width 147 height 34
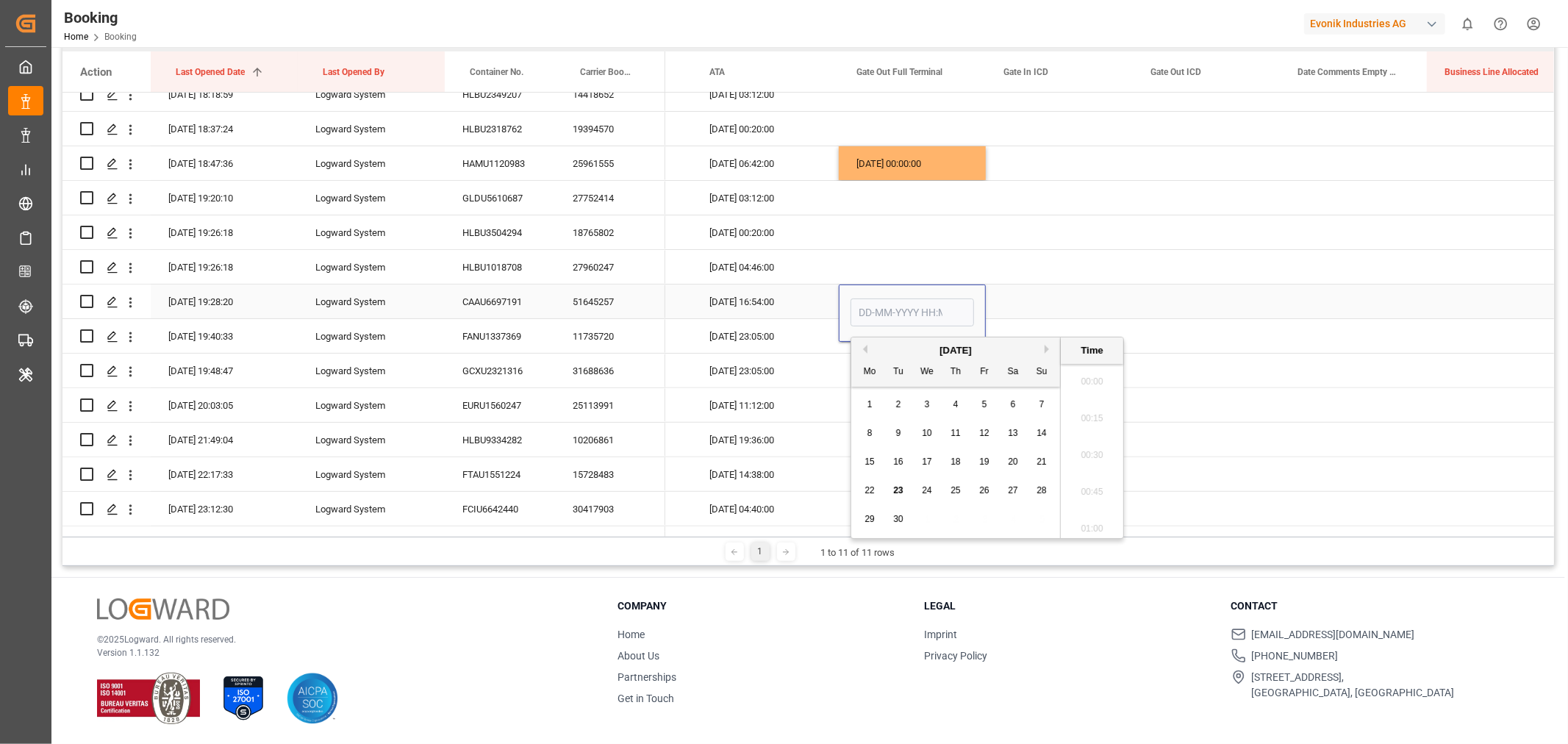
scroll to position [2432, 0]
click at [863, 487] on div "22" at bounding box center [869, 491] width 18 height 18
type input "[DATE] 00:00"
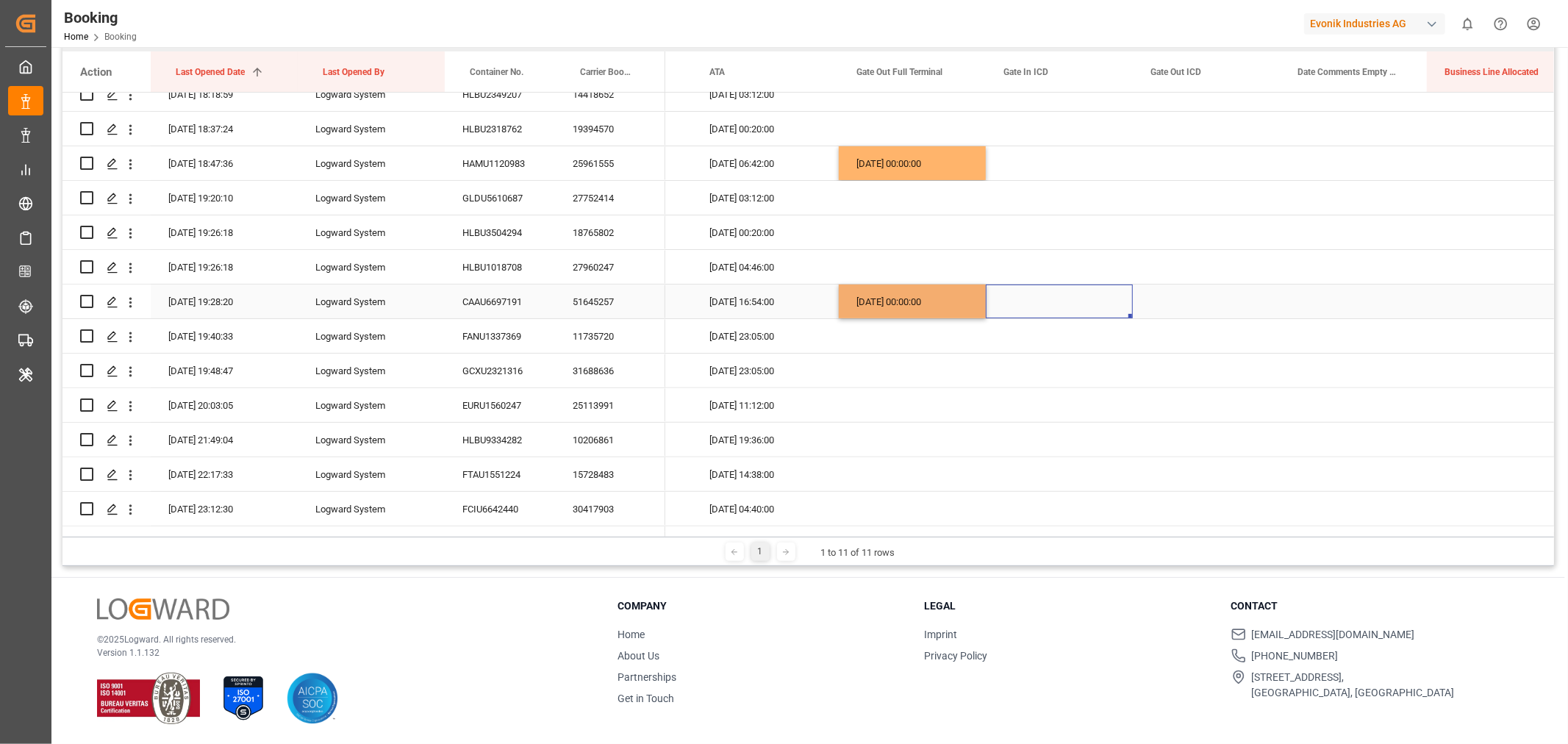
click at [1006, 305] on div "Press SPACE to select this row." at bounding box center [1059, 301] width 147 height 34
click at [601, 344] on div "11735720" at bounding box center [610, 336] width 110 height 34
click at [902, 338] on div "Press SPACE to select this row." at bounding box center [912, 336] width 147 height 34
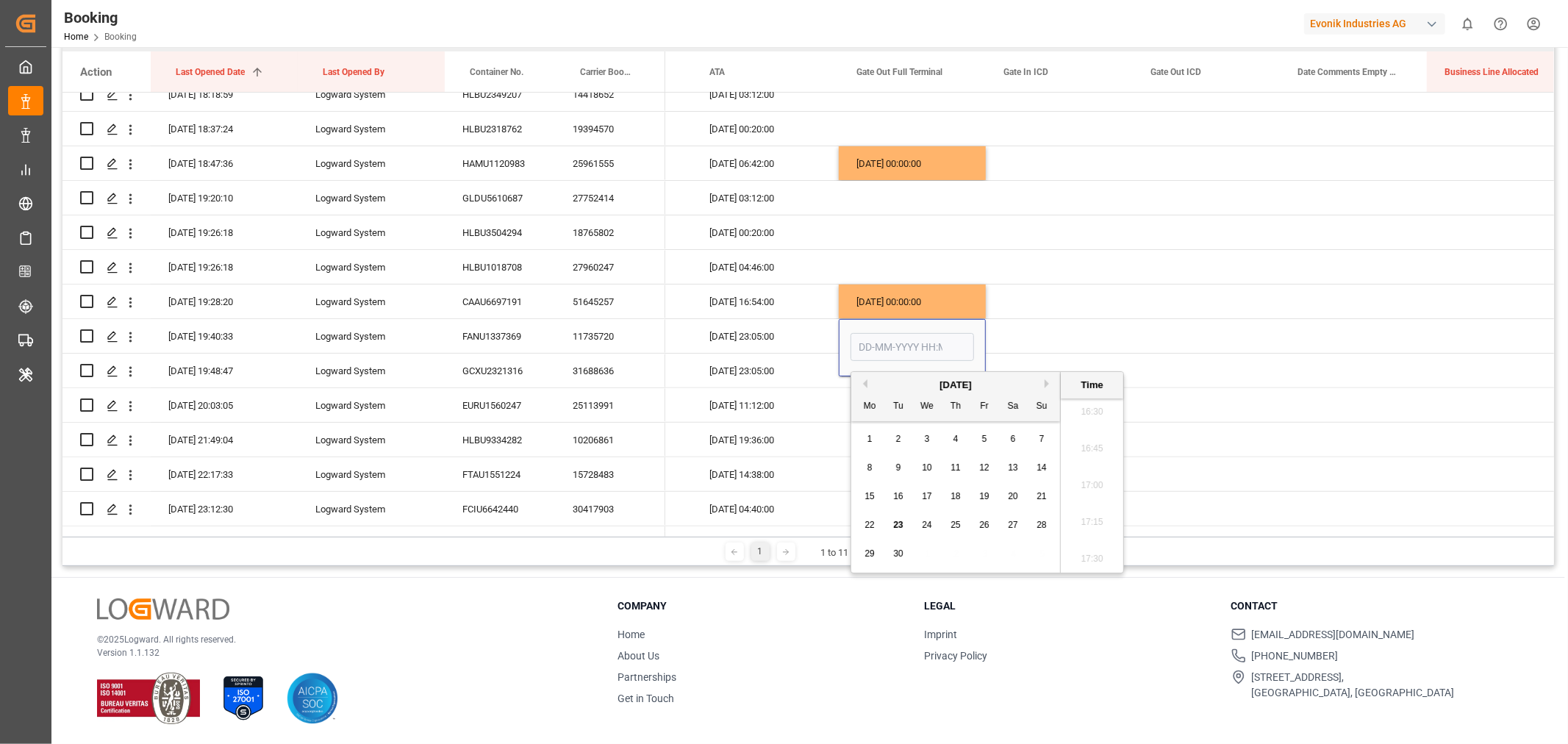
click at [900, 526] on span "23" at bounding box center [898, 525] width 9 height 10
type input "[DATE] 00:00"
click at [1047, 350] on div "Press SPACE to select this row." at bounding box center [1059, 336] width 147 height 34
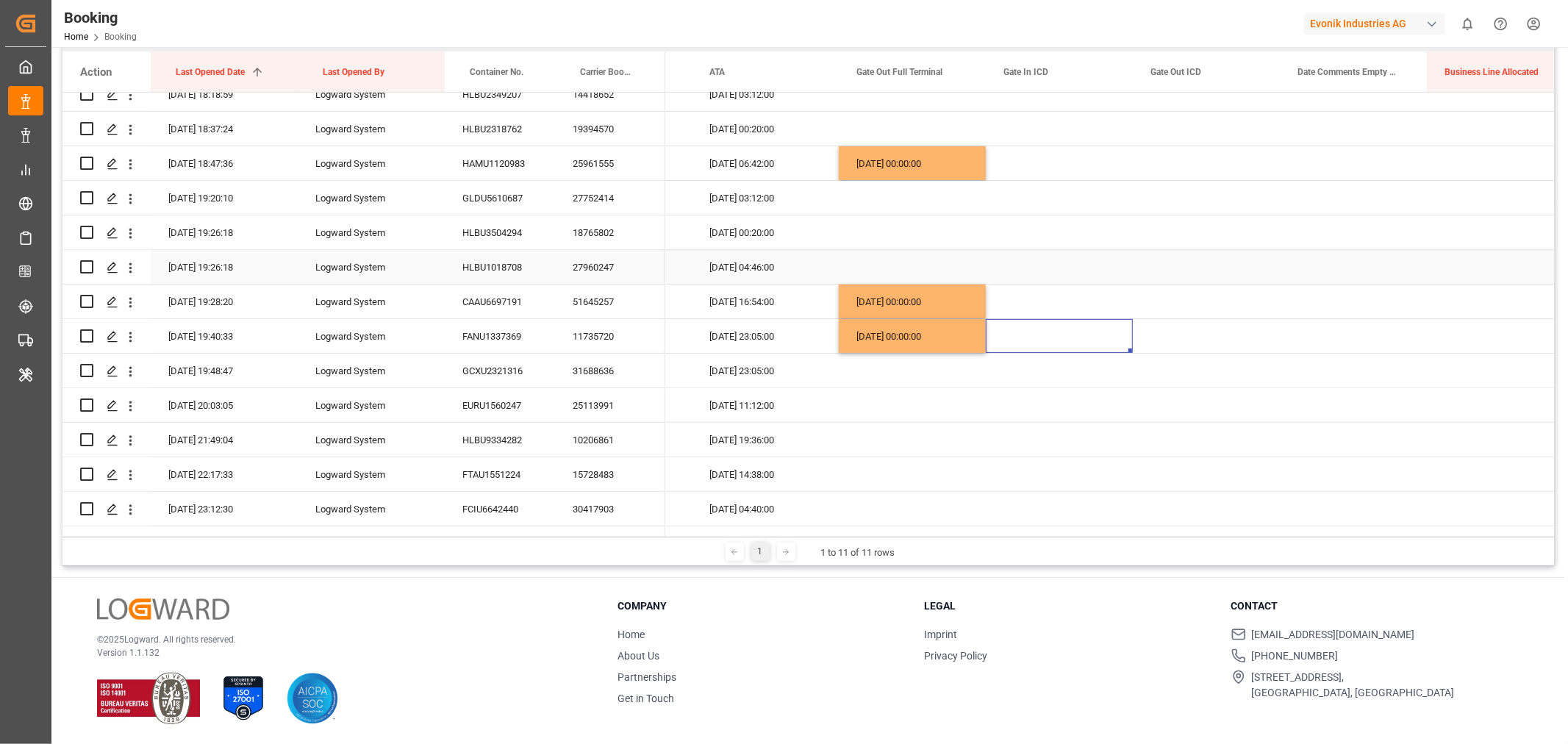
scroll to position [408, 0]
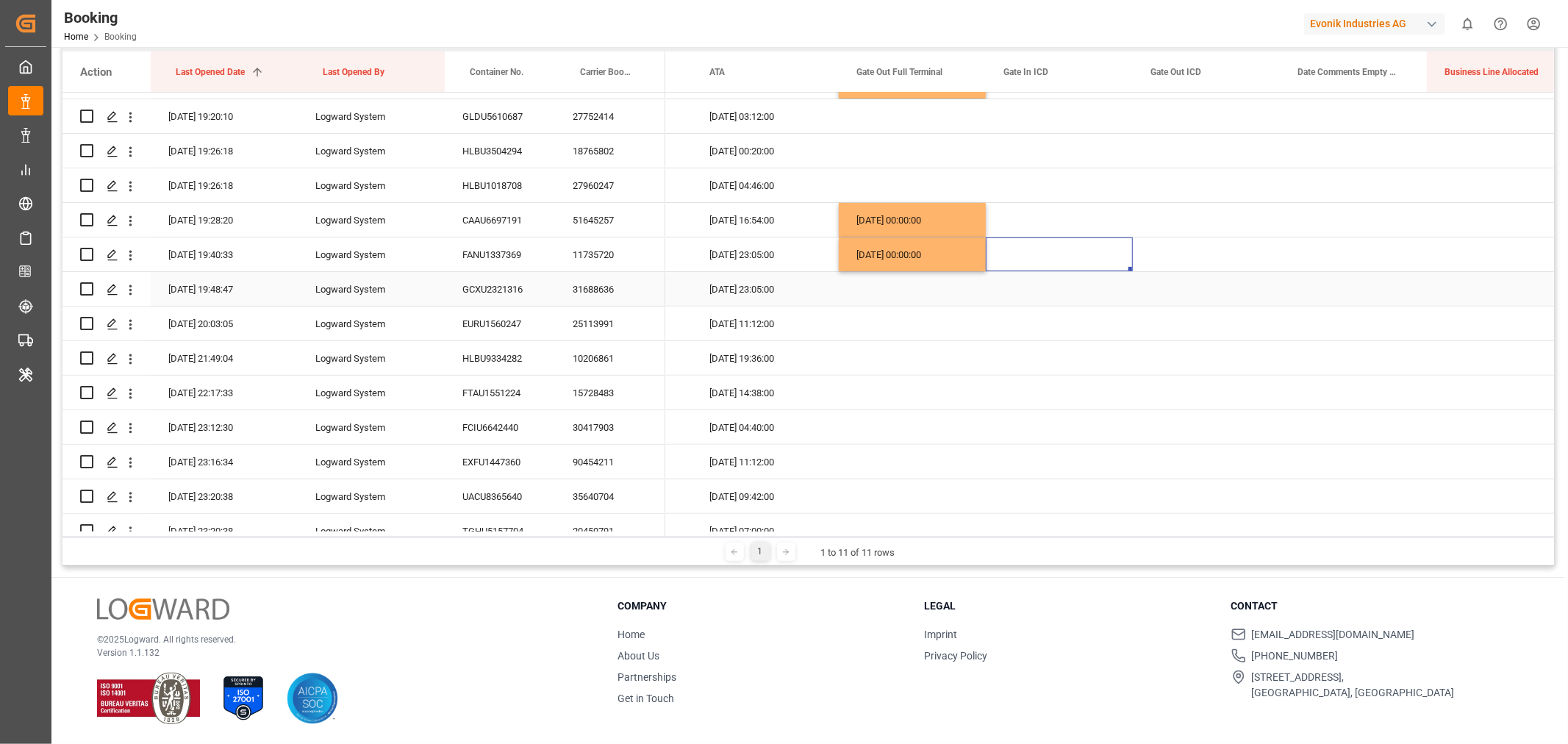
click at [608, 285] on div "31688636" at bounding box center [610, 288] width 110 height 34
click at [621, 327] on div "25113991" at bounding box center [610, 323] width 110 height 34
click at [607, 363] on div "10206861" at bounding box center [610, 357] width 110 height 34
click at [613, 393] on div "15728483" at bounding box center [610, 392] width 110 height 34
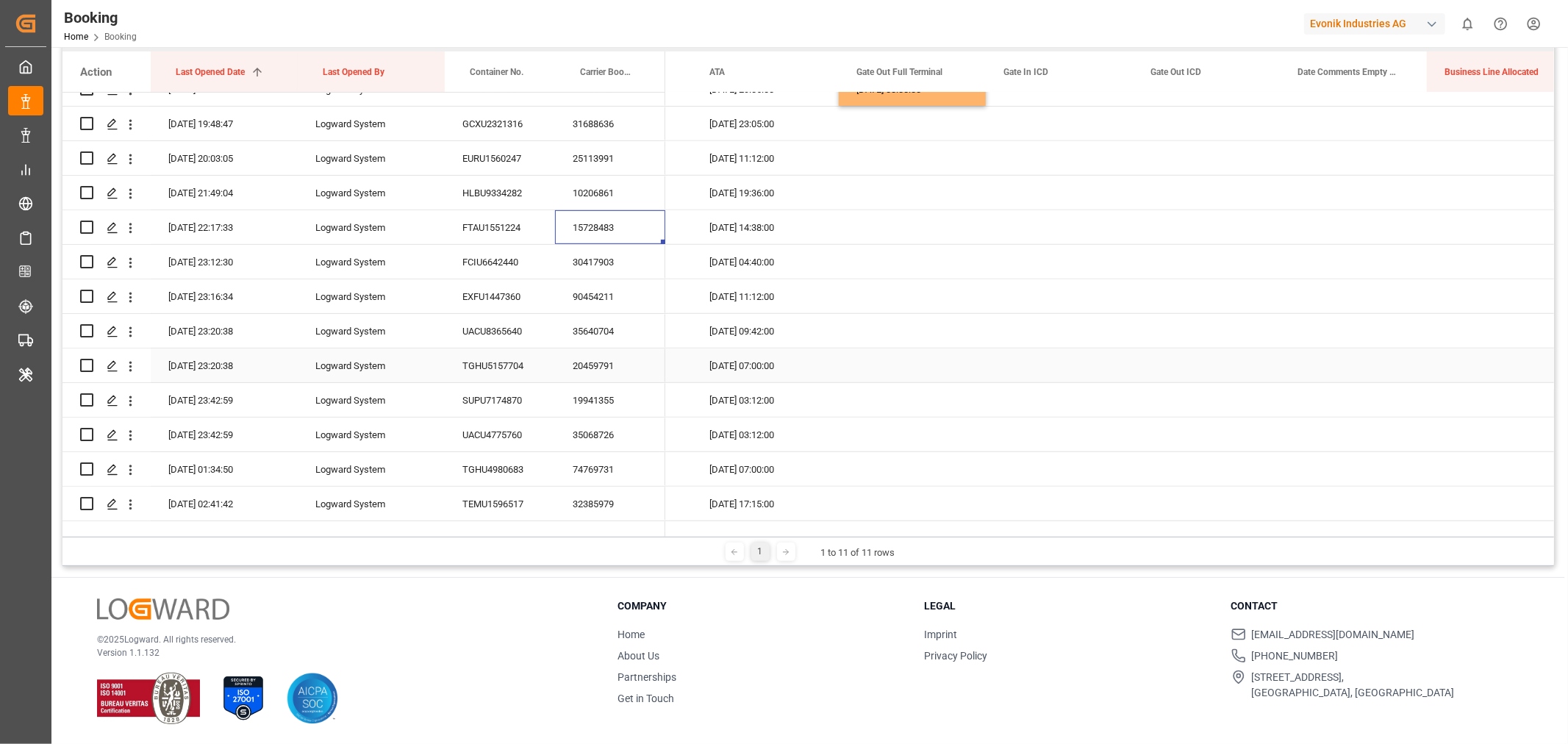
scroll to position [572, 0]
click at [577, 268] on div "30417903" at bounding box center [610, 264] width 110 height 34
click at [618, 304] on div "90454211" at bounding box center [610, 298] width 110 height 34
click at [607, 331] on div "35640704" at bounding box center [610, 332] width 110 height 34
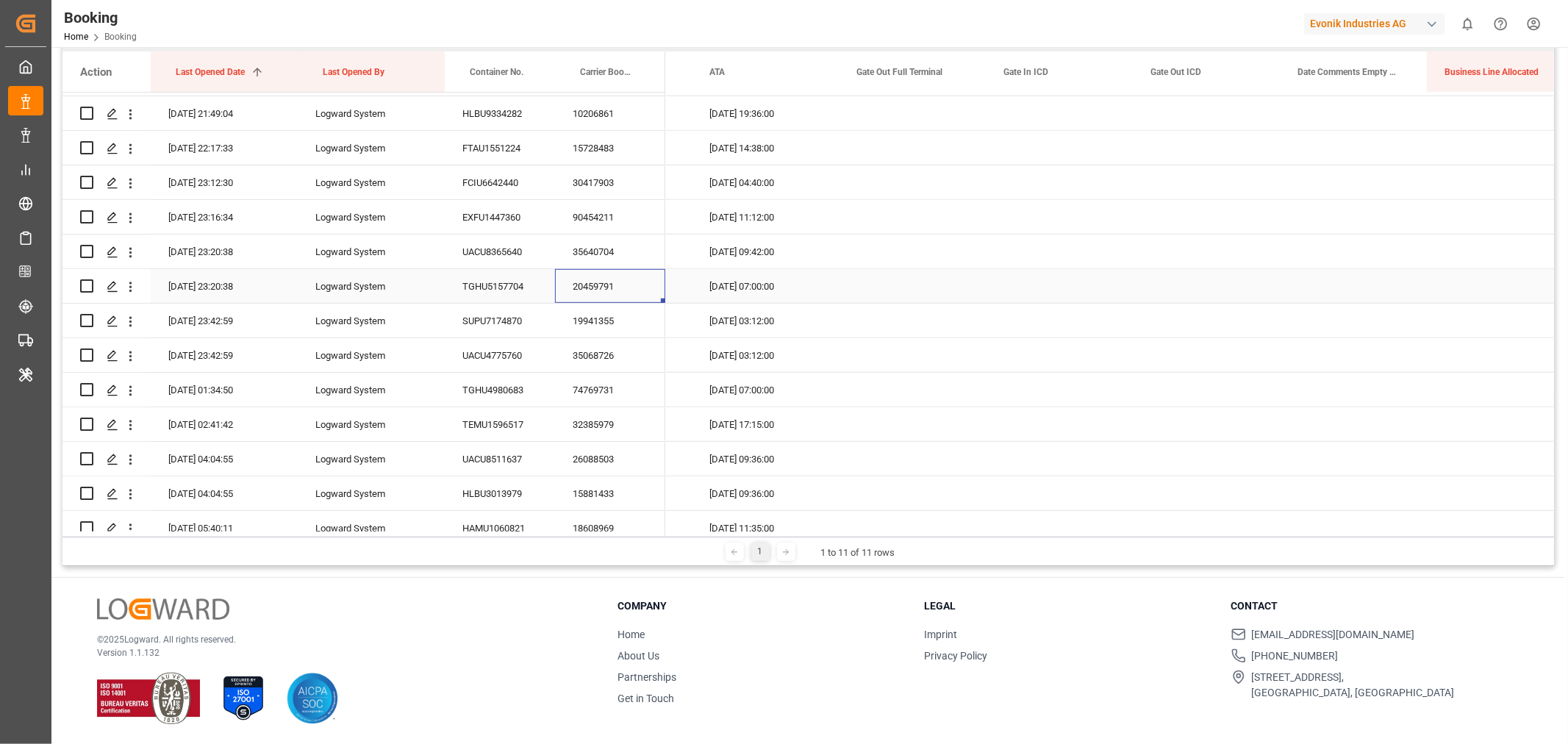
click at [589, 282] on div "20459791" at bounding box center [610, 286] width 110 height 34
click at [591, 326] on div "19941355" at bounding box center [610, 320] width 110 height 34
click at [607, 353] on div "35068726" at bounding box center [610, 355] width 110 height 34
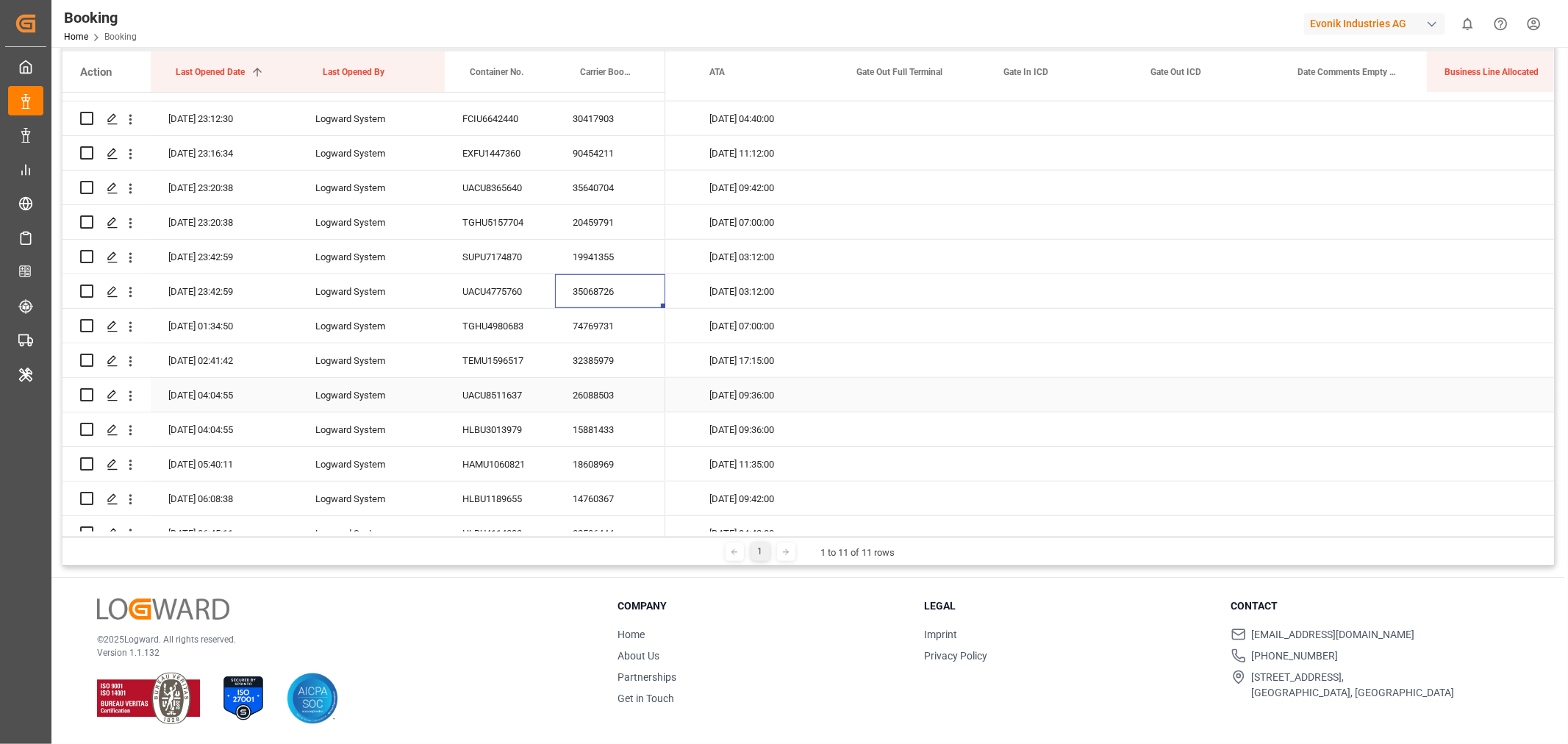
scroll to position [817, 0]
click at [592, 222] on div "74769731" at bounding box center [610, 226] width 110 height 34
click at [920, 219] on div "Press SPACE to select this row." at bounding box center [912, 226] width 147 height 34
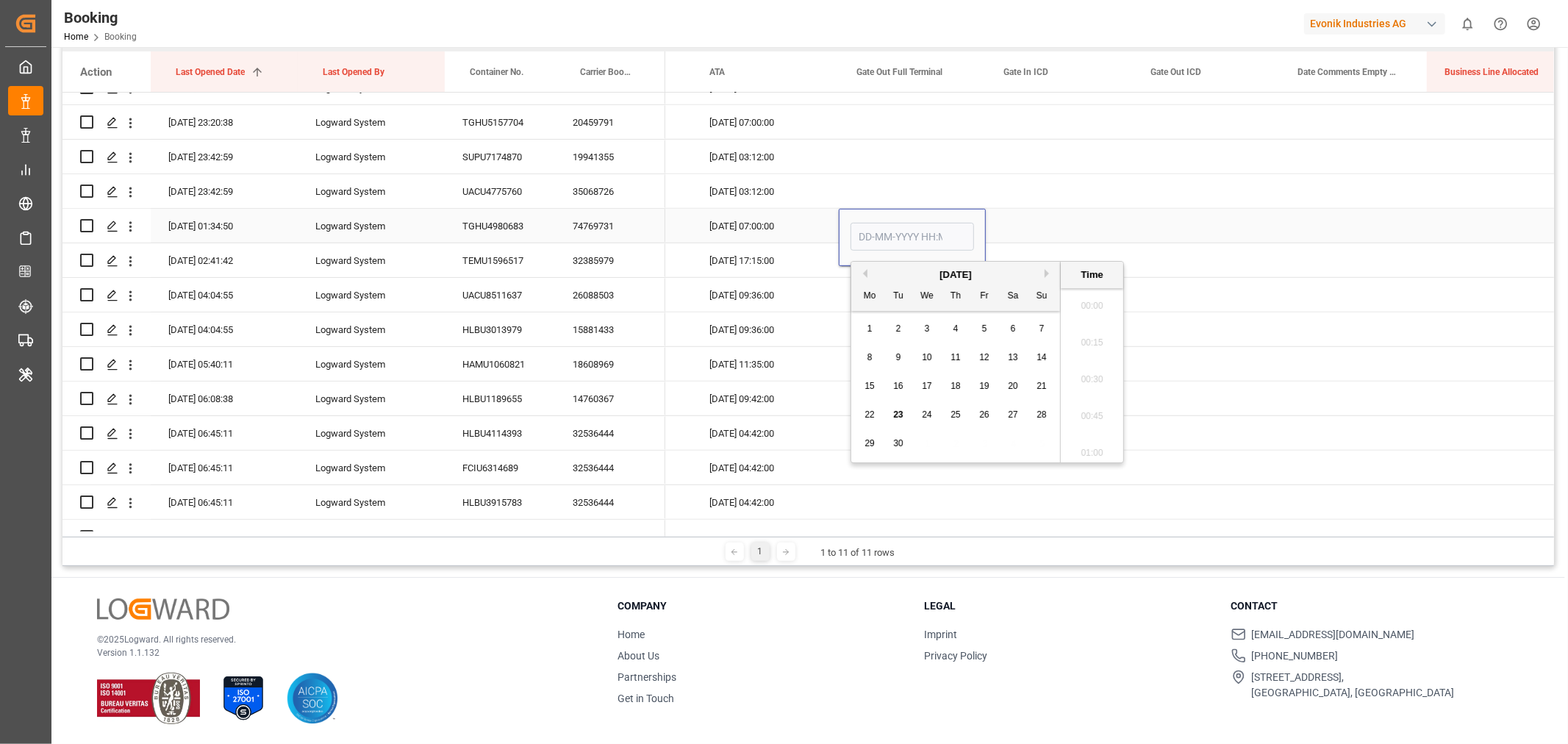
scroll to position [2432, 0]
click at [865, 416] on span "22" at bounding box center [869, 415] width 9 height 10
type input "[DATE] 00:00"
click at [1054, 225] on div "Press SPACE to select this row." at bounding box center [1059, 226] width 147 height 34
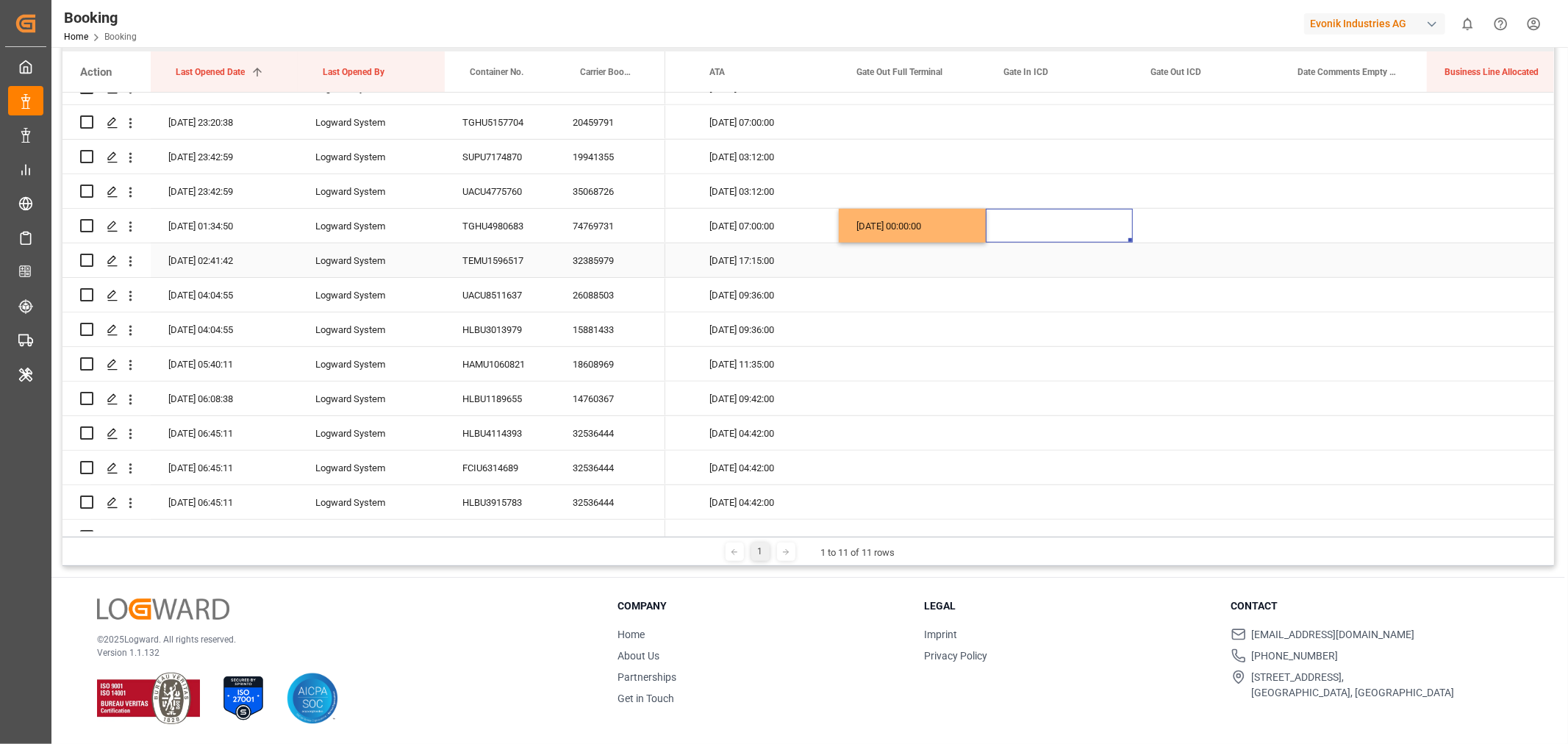
click at [608, 256] on div "32385979" at bounding box center [610, 260] width 110 height 34
click at [607, 300] on div "26088503" at bounding box center [610, 294] width 110 height 34
click at [592, 329] on div "15881433" at bounding box center [610, 329] width 110 height 34
click at [599, 364] on div "18608969" at bounding box center [610, 363] width 110 height 34
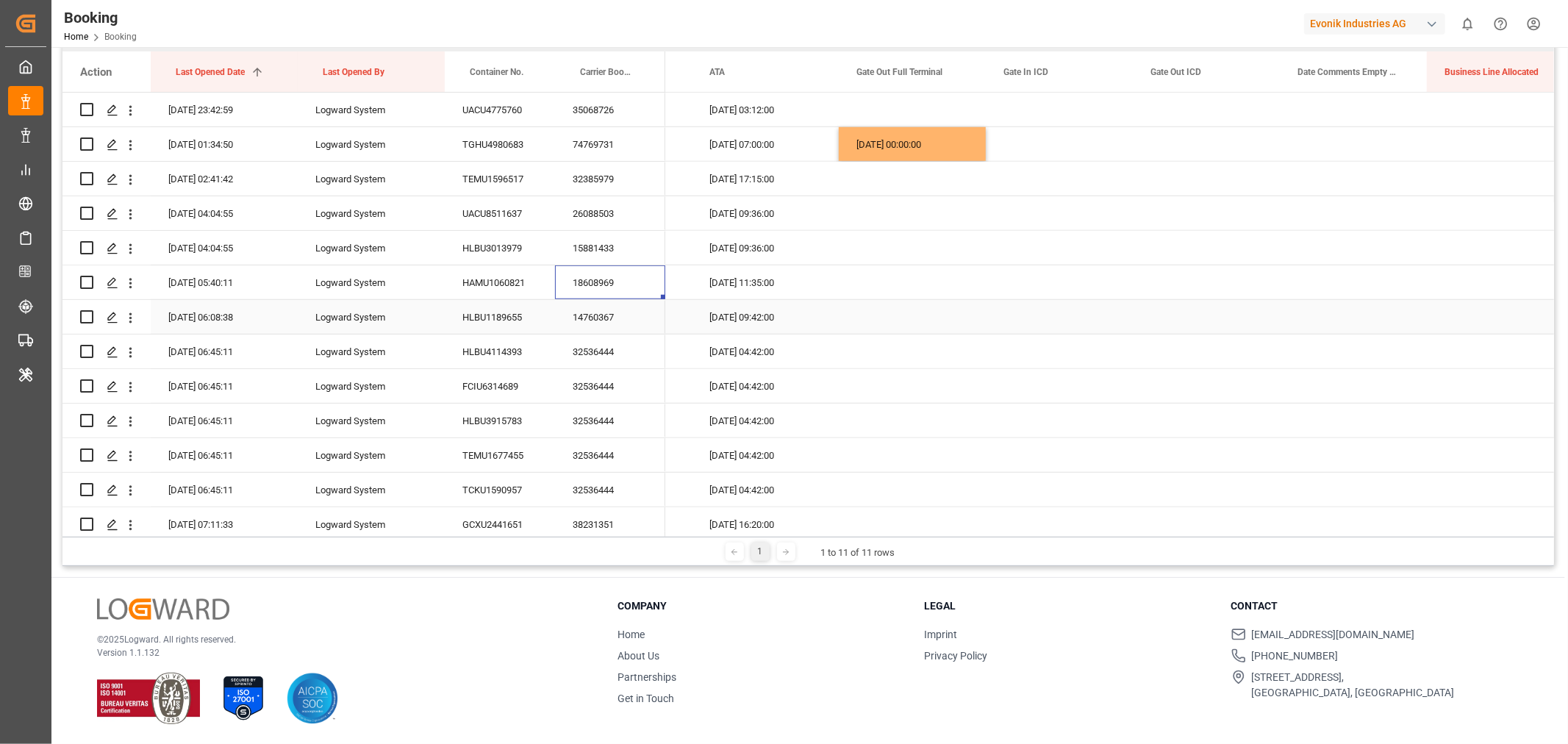
scroll to position [981, 0]
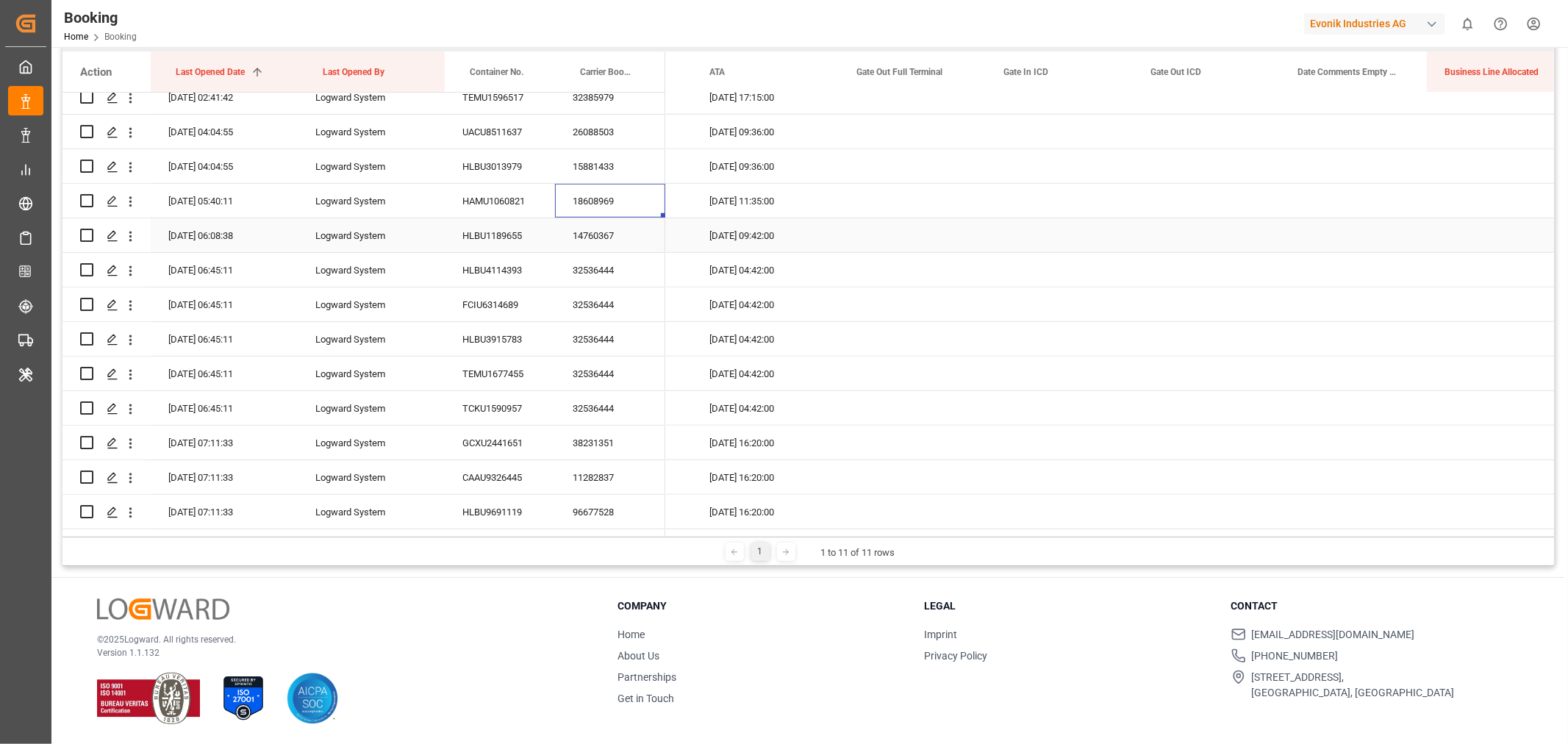
click at [627, 237] on div "14760367" at bounding box center [610, 235] width 110 height 34
click at [618, 270] on div "32536444" at bounding box center [610, 270] width 110 height 34
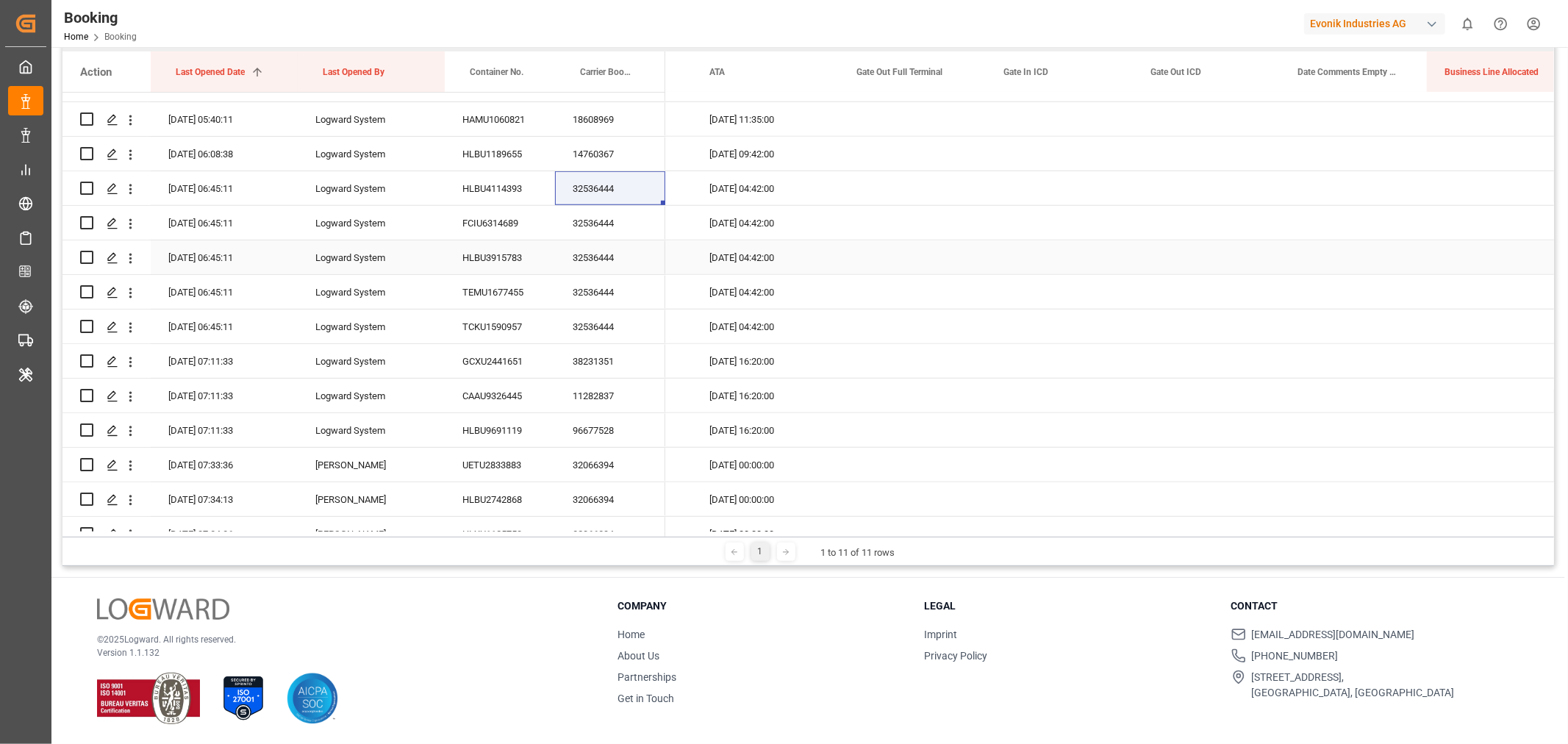
scroll to position [1144, 0]
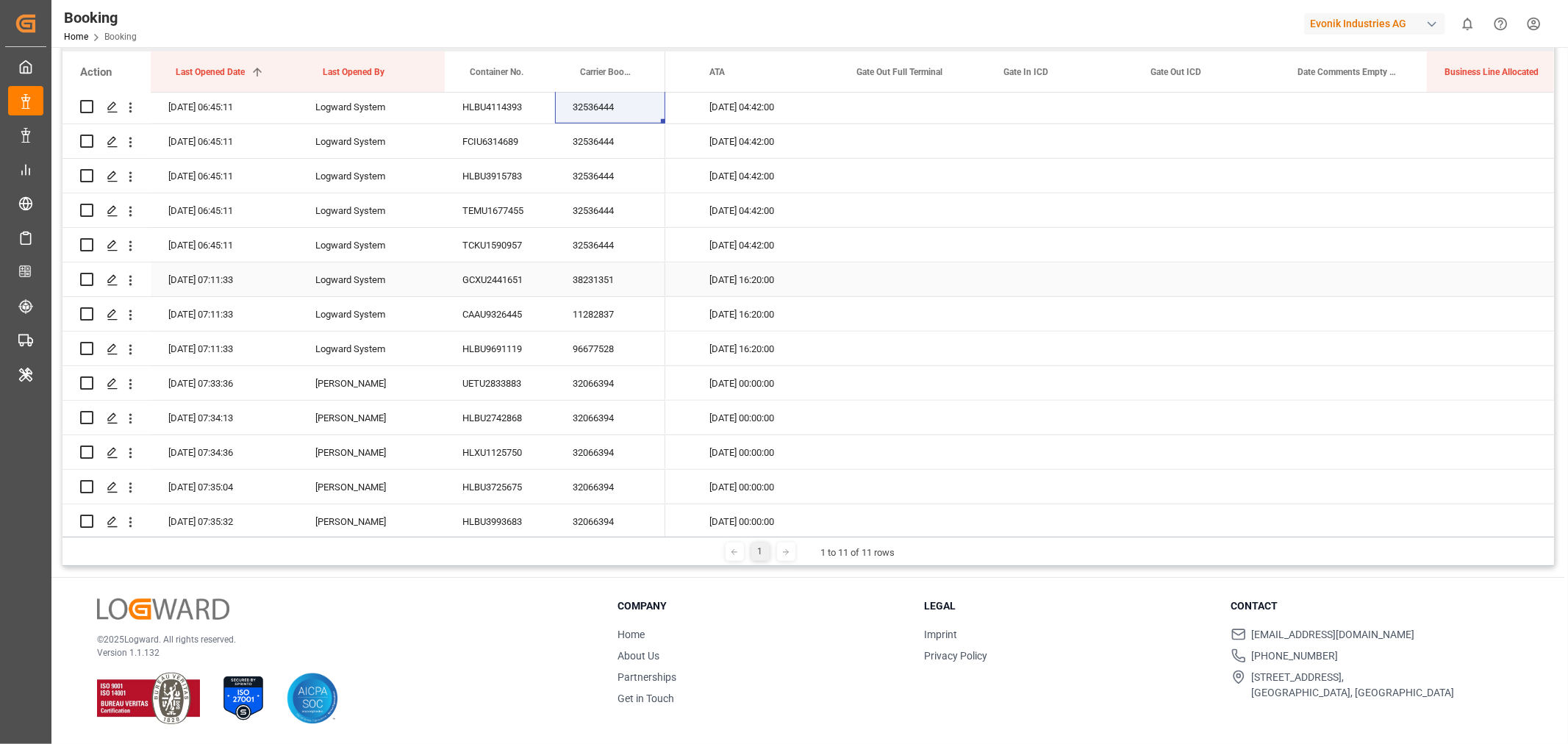
click at [618, 282] on div "38231351" at bounding box center [610, 279] width 110 height 34
click at [130, 280] on icon "open menu" at bounding box center [130, 280] width 3 height 10
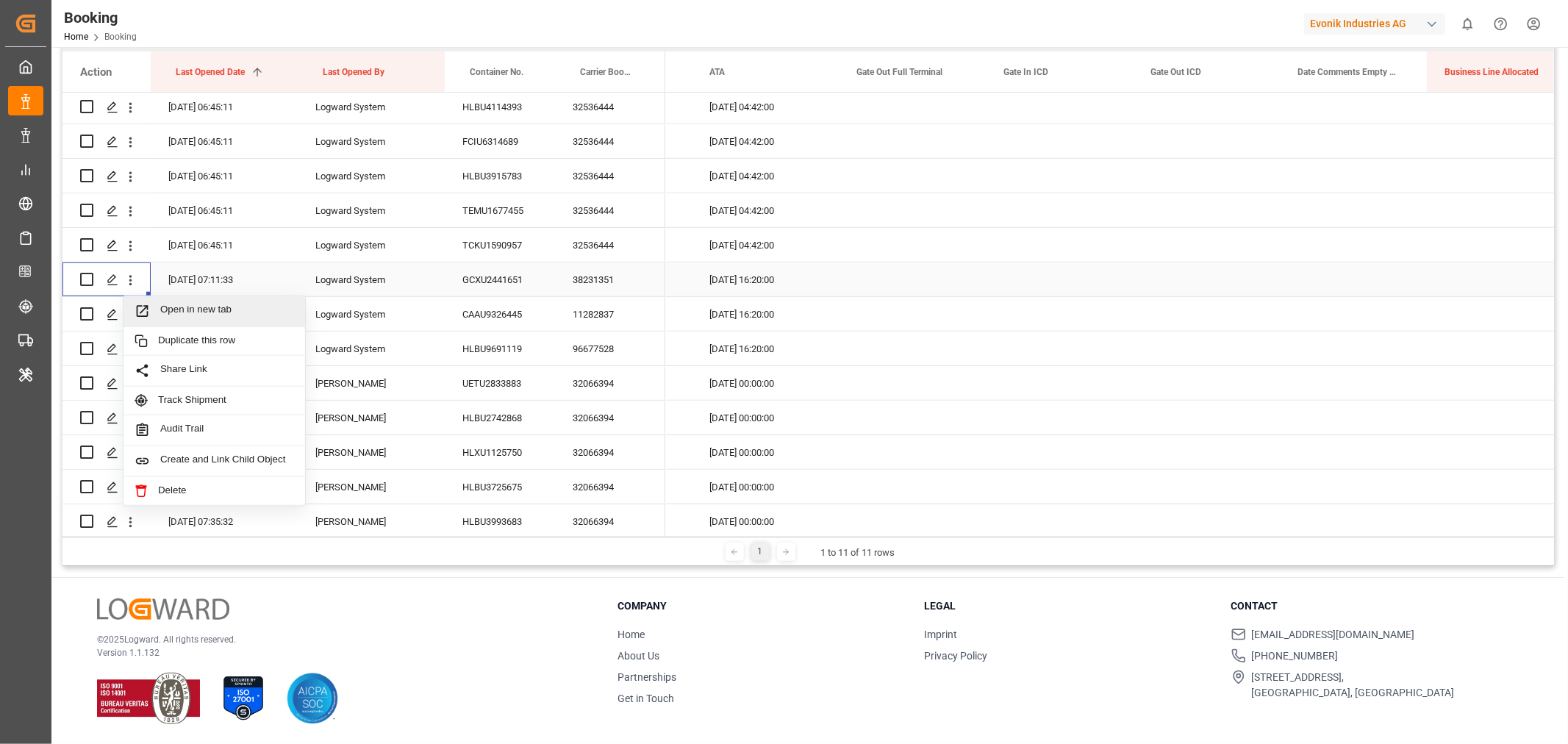
click at [182, 304] on span "Open in new tab" at bounding box center [226, 312] width 133 height 16
click at [610, 319] on div "11282837" at bounding box center [610, 313] width 110 height 34
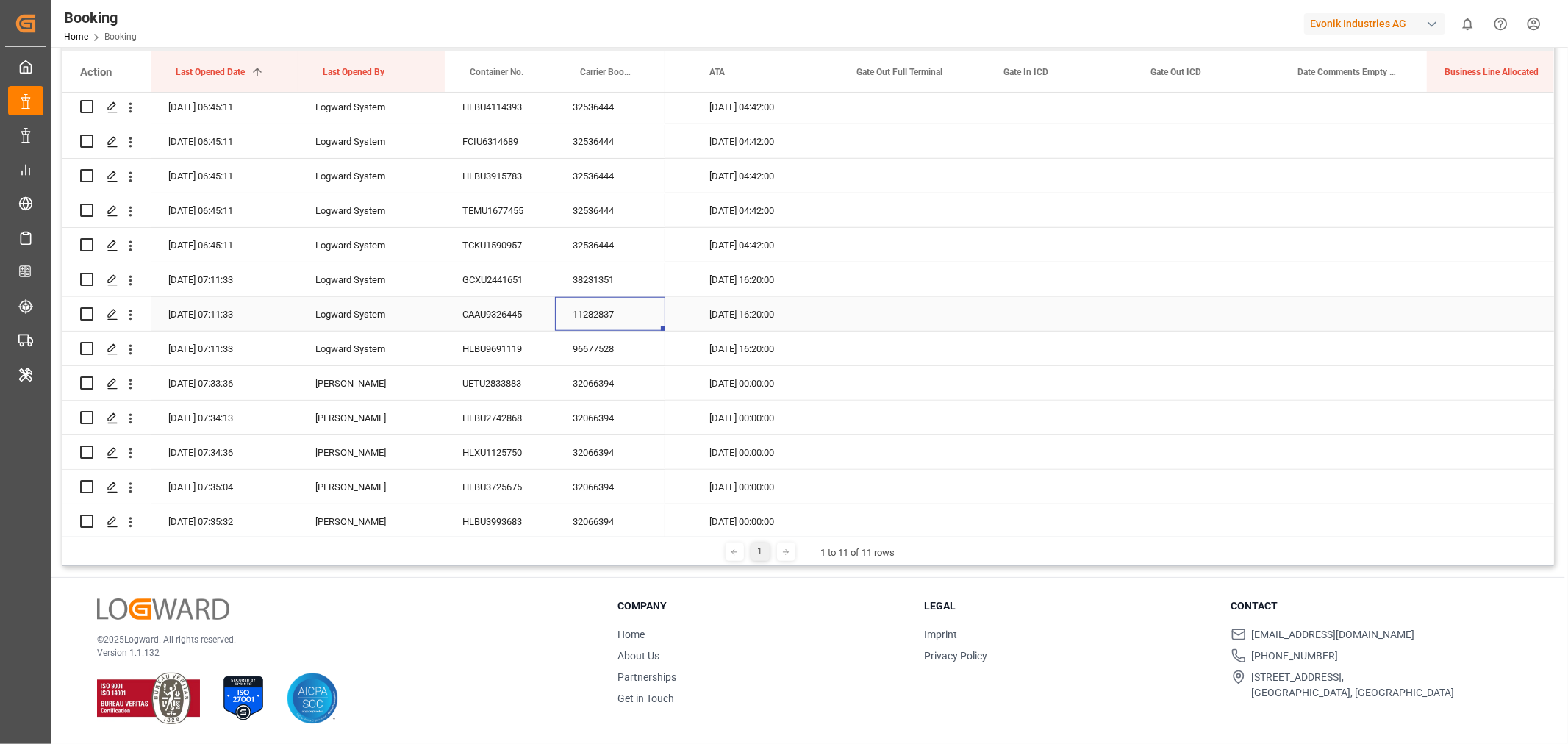
click at [932, 310] on div "Press SPACE to select this row." at bounding box center [912, 313] width 147 height 34
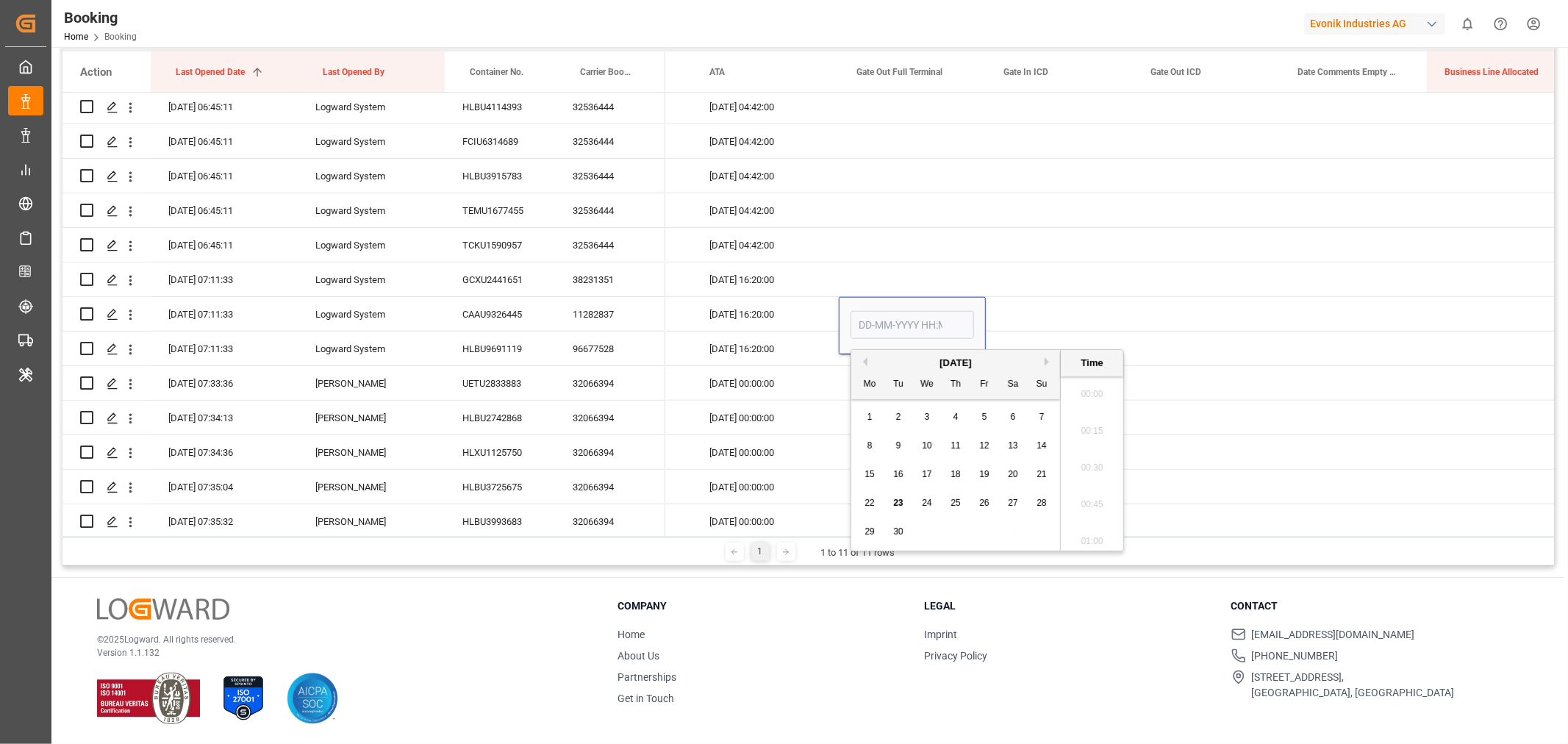
scroll to position [2469, 0]
click at [899, 505] on span "23" at bounding box center [898, 503] width 9 height 10
type input "23-09-2025 00:00"
click at [1048, 309] on div "Press SPACE to select this row." at bounding box center [1059, 313] width 147 height 34
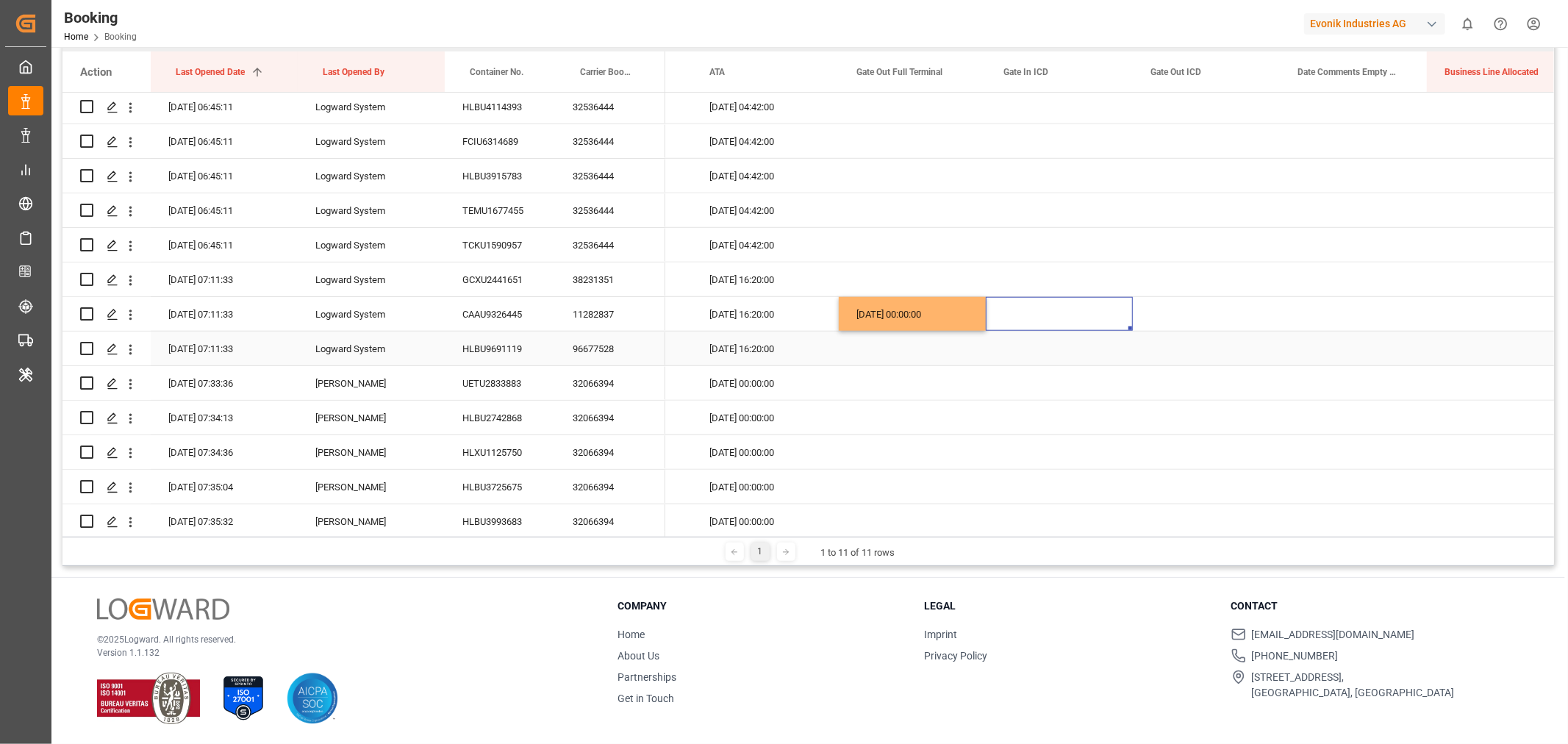
click at [605, 344] on div "96677528" at bounding box center [610, 348] width 110 height 34
click at [898, 348] on div "Press SPACE to select this row." at bounding box center [912, 348] width 147 height 34
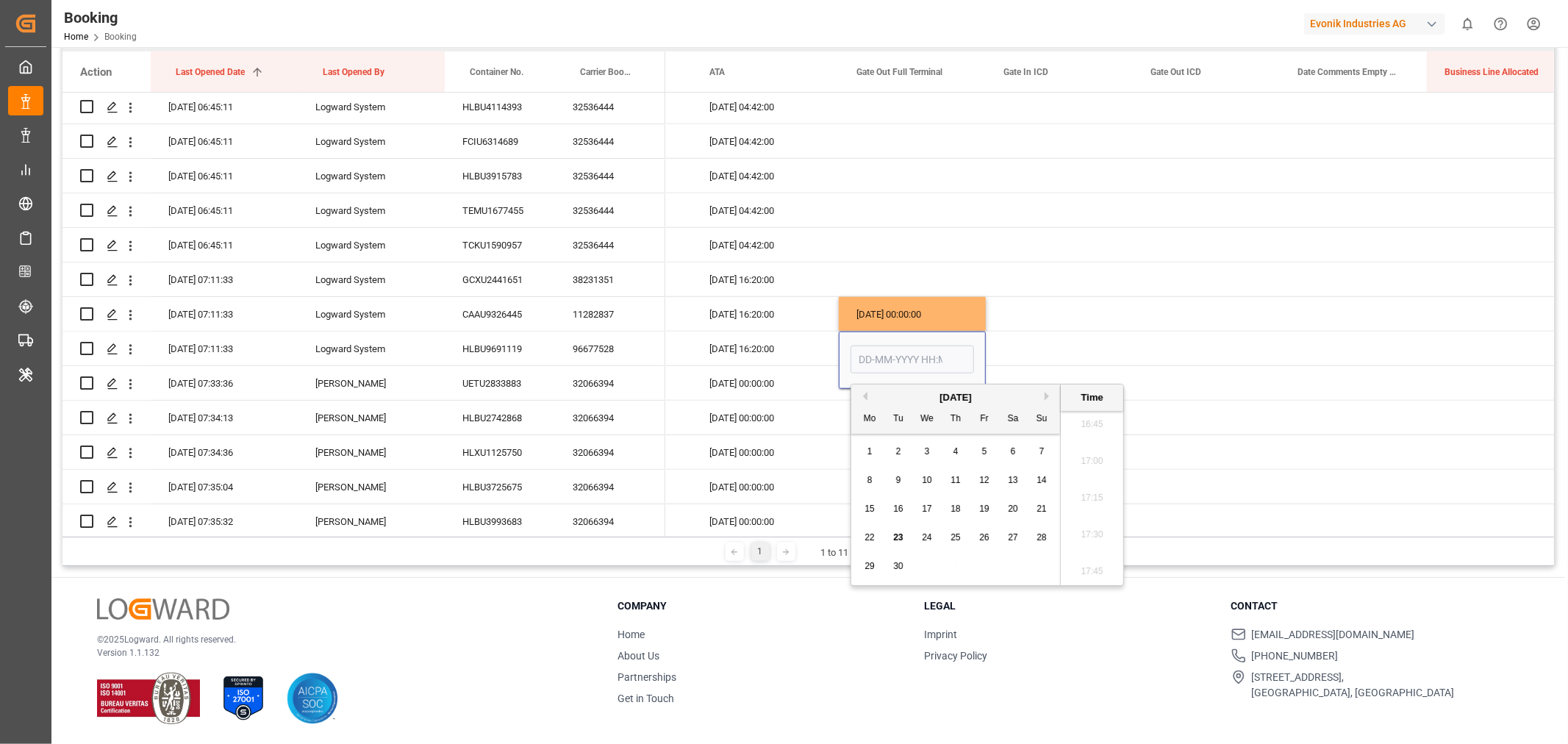
click at [895, 541] on span "23" at bounding box center [898, 537] width 9 height 10
type input "23-09-2025 00:00"
click at [1024, 350] on div "Press SPACE to select this row." at bounding box center [1059, 348] width 147 height 34
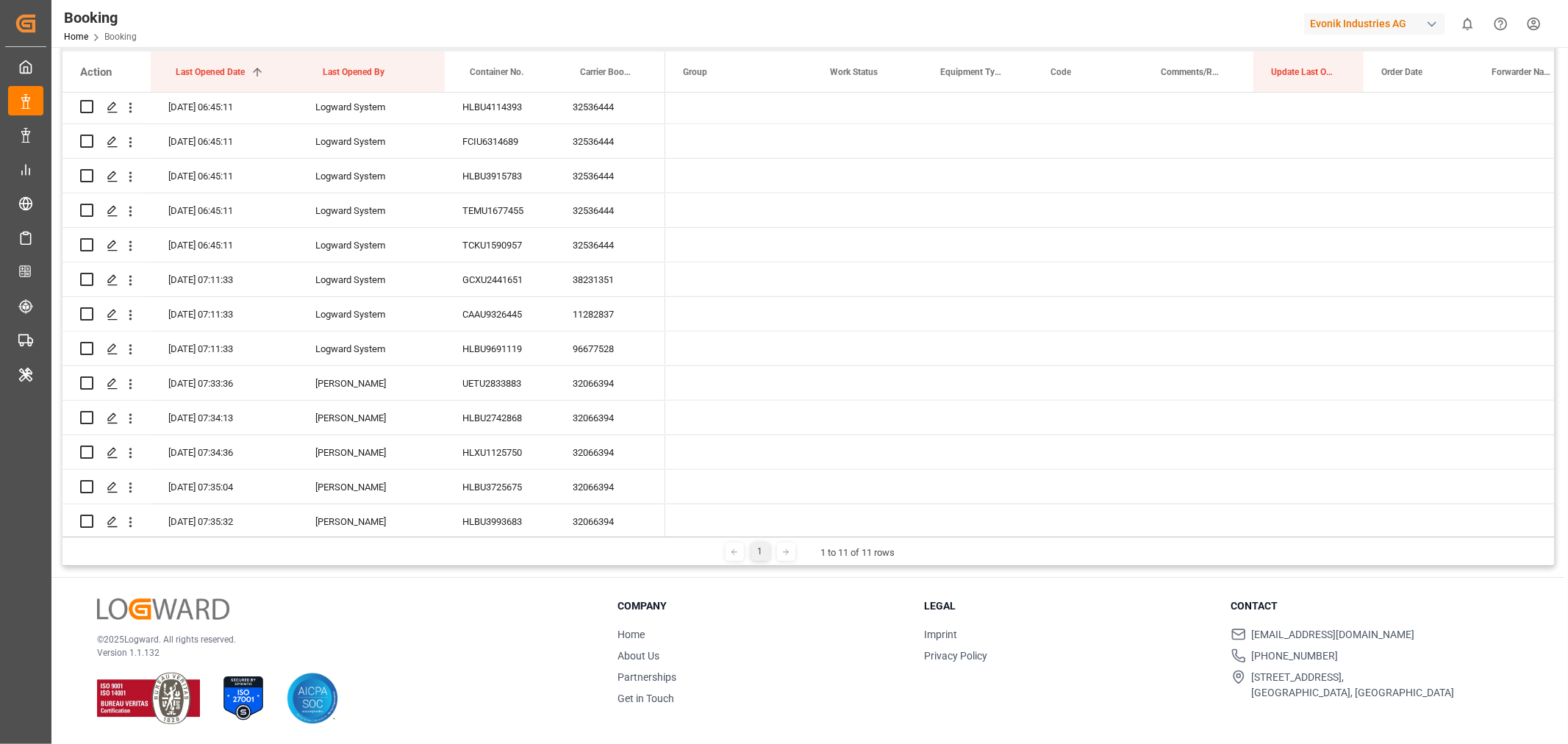
scroll to position [0, 0]
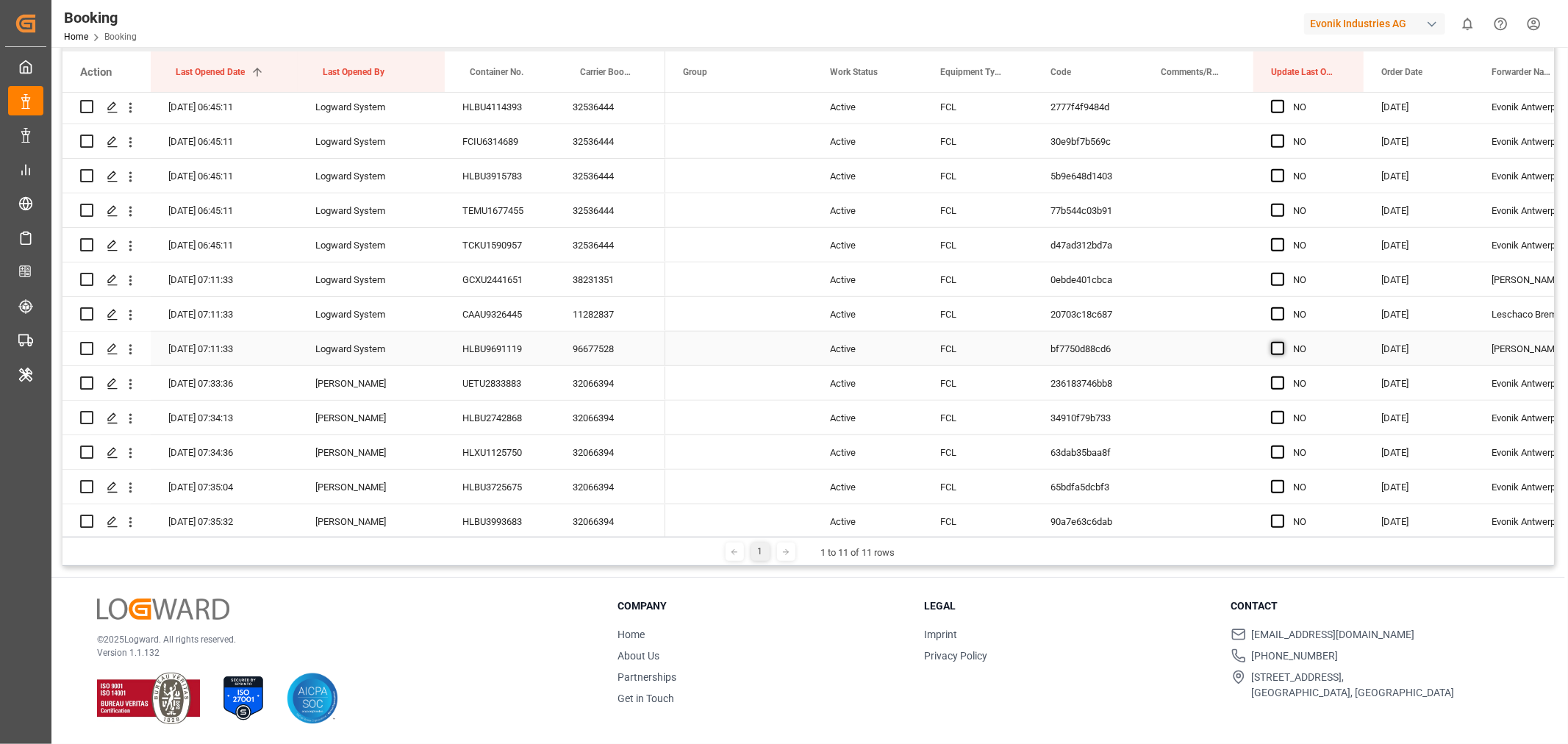
click at [1273, 348] on span "Press SPACE to select this row." at bounding box center [1277, 348] width 13 height 13
click at [1282, 342] on input "Press SPACE to select this row." at bounding box center [1282, 342] width 0 height 0
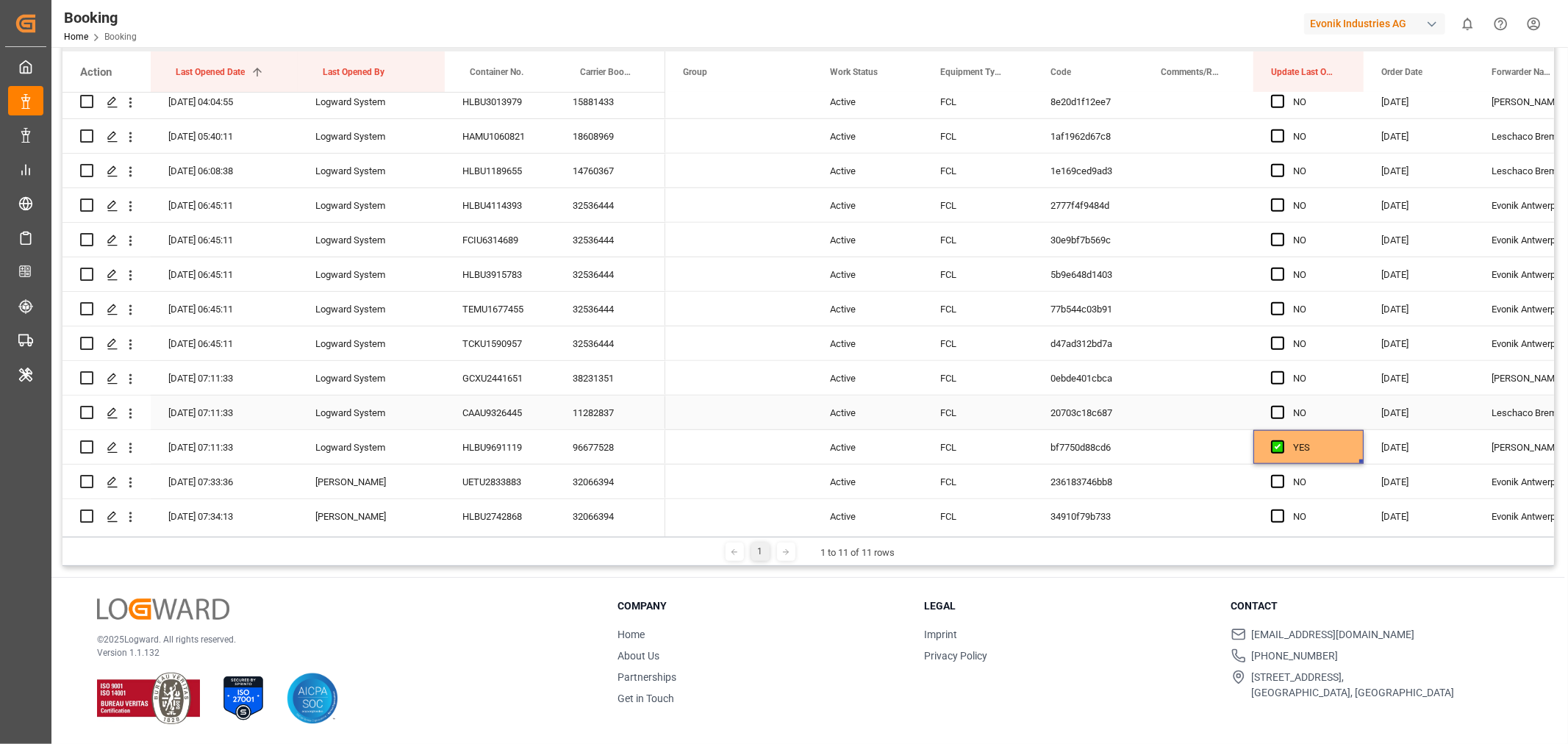
scroll to position [1062, 0]
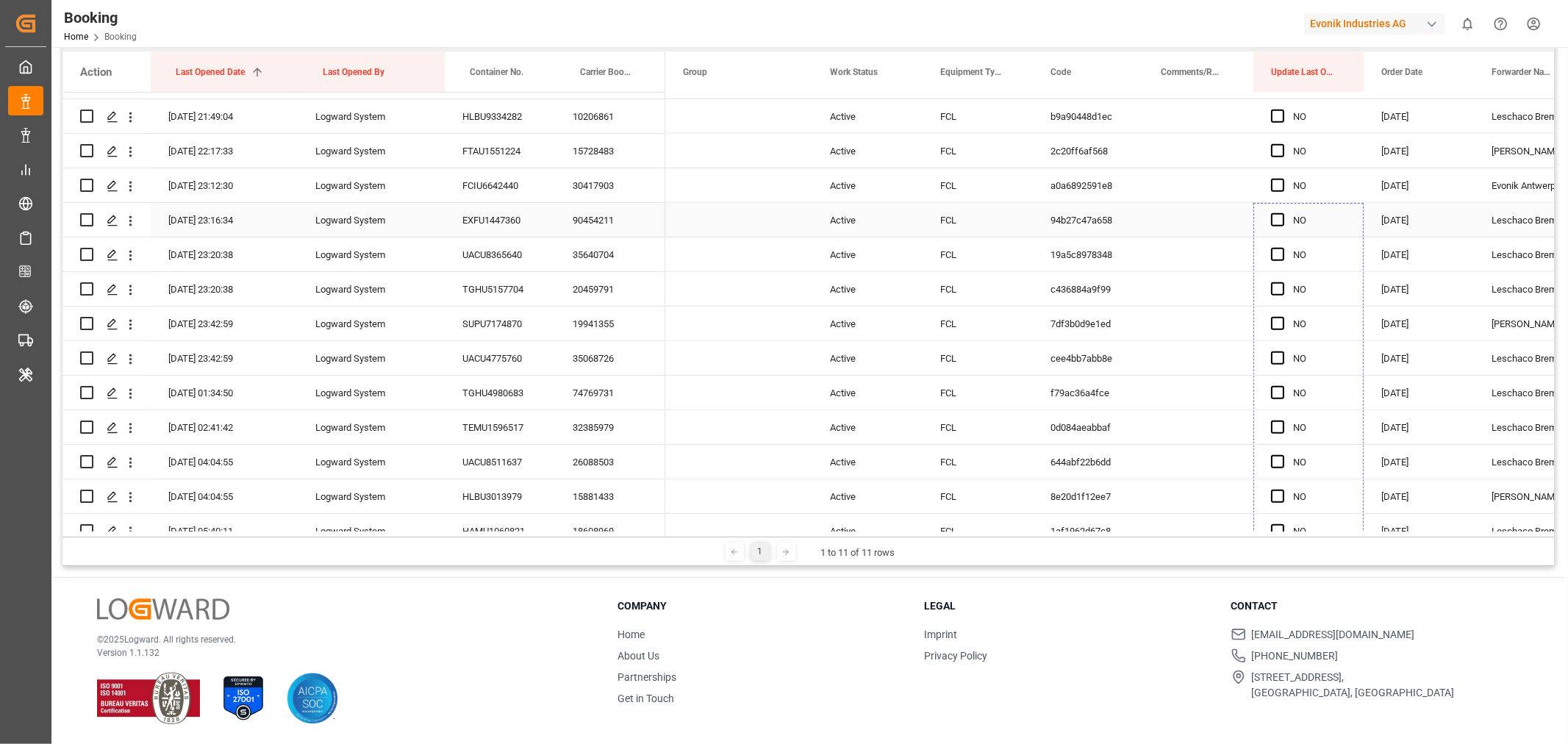
drag, startPoint x: 1359, startPoint y: 443, endPoint x: 1294, endPoint y: 220, distance: 232.3
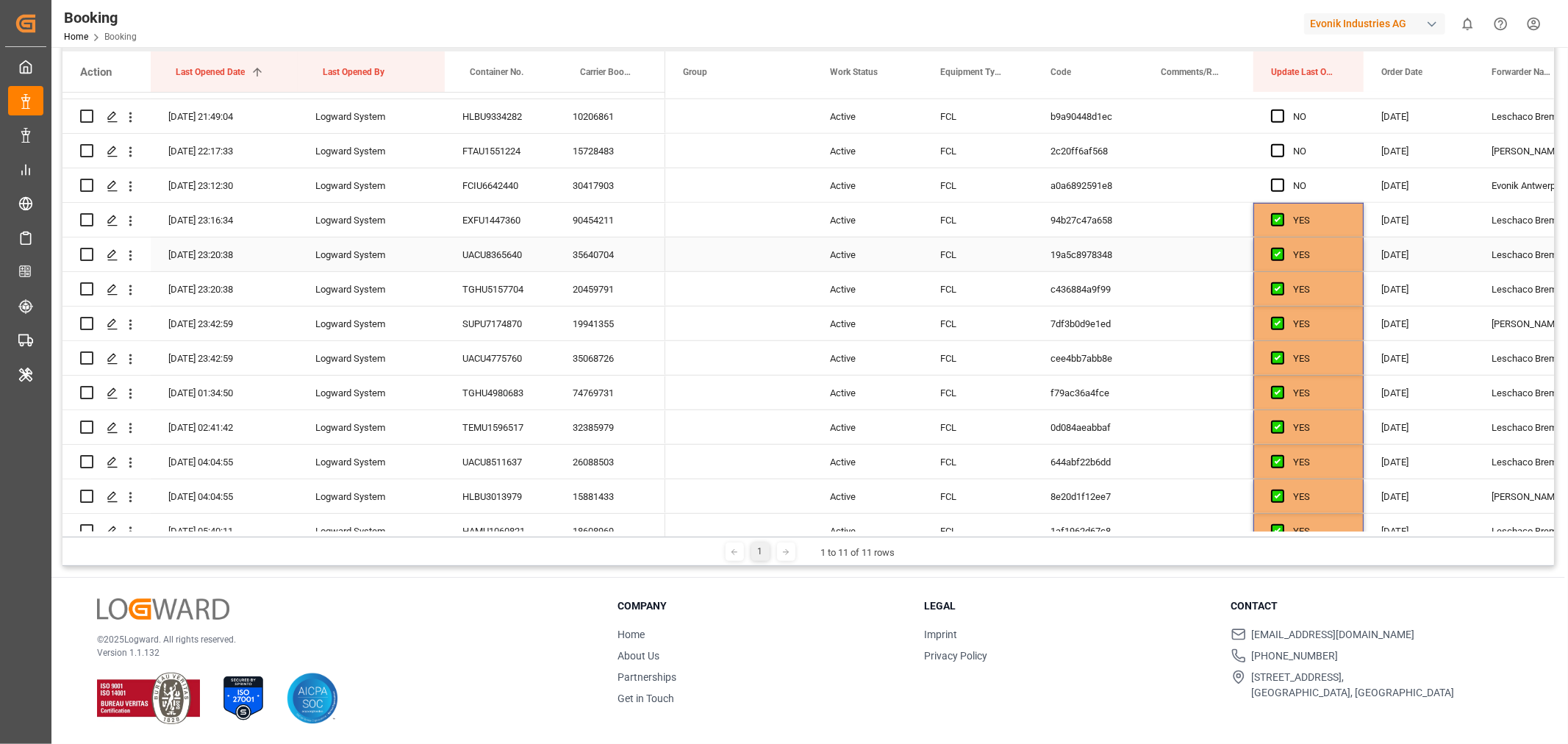
scroll to position [568, 0]
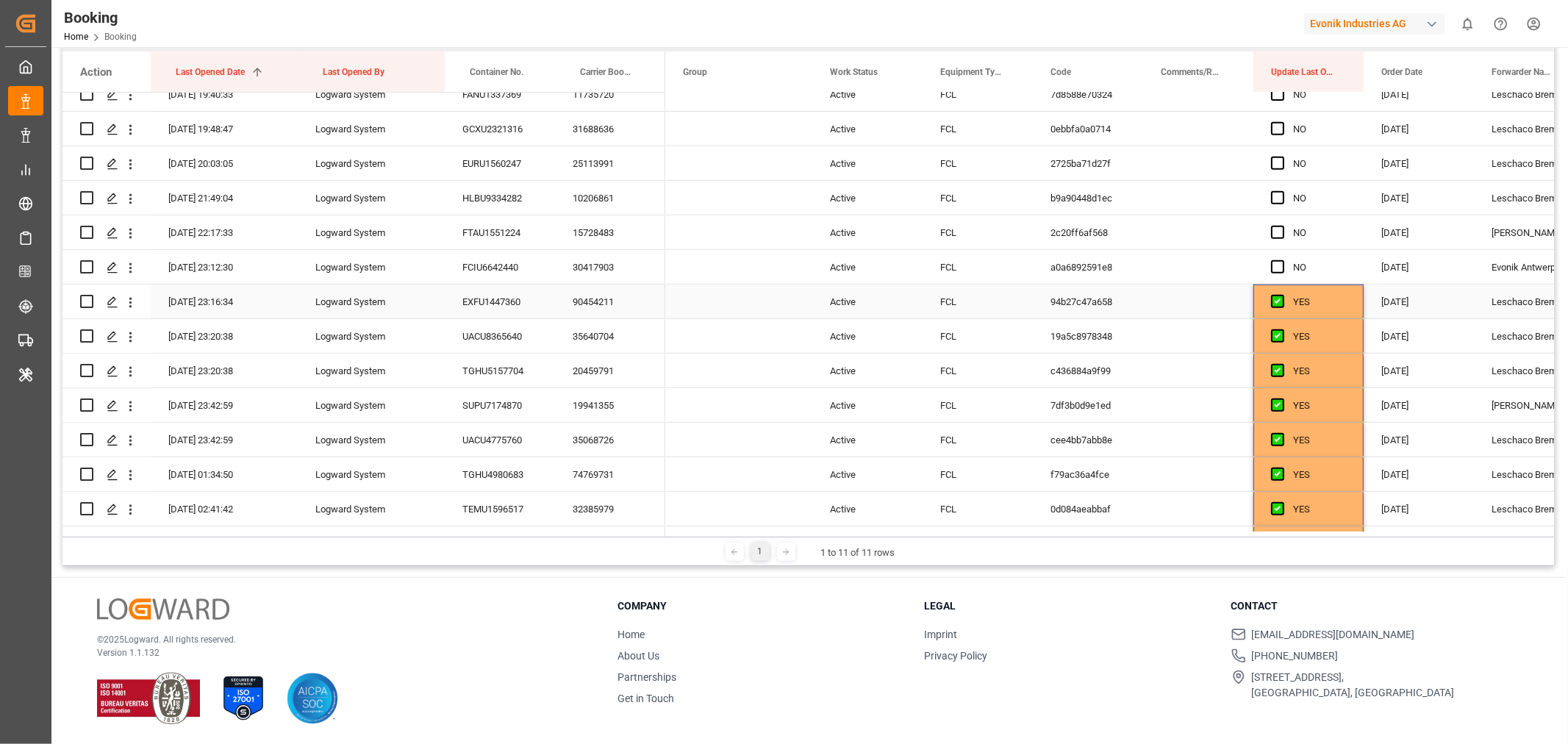
click at [1332, 300] on div "YES" at bounding box center [1319, 301] width 53 height 34
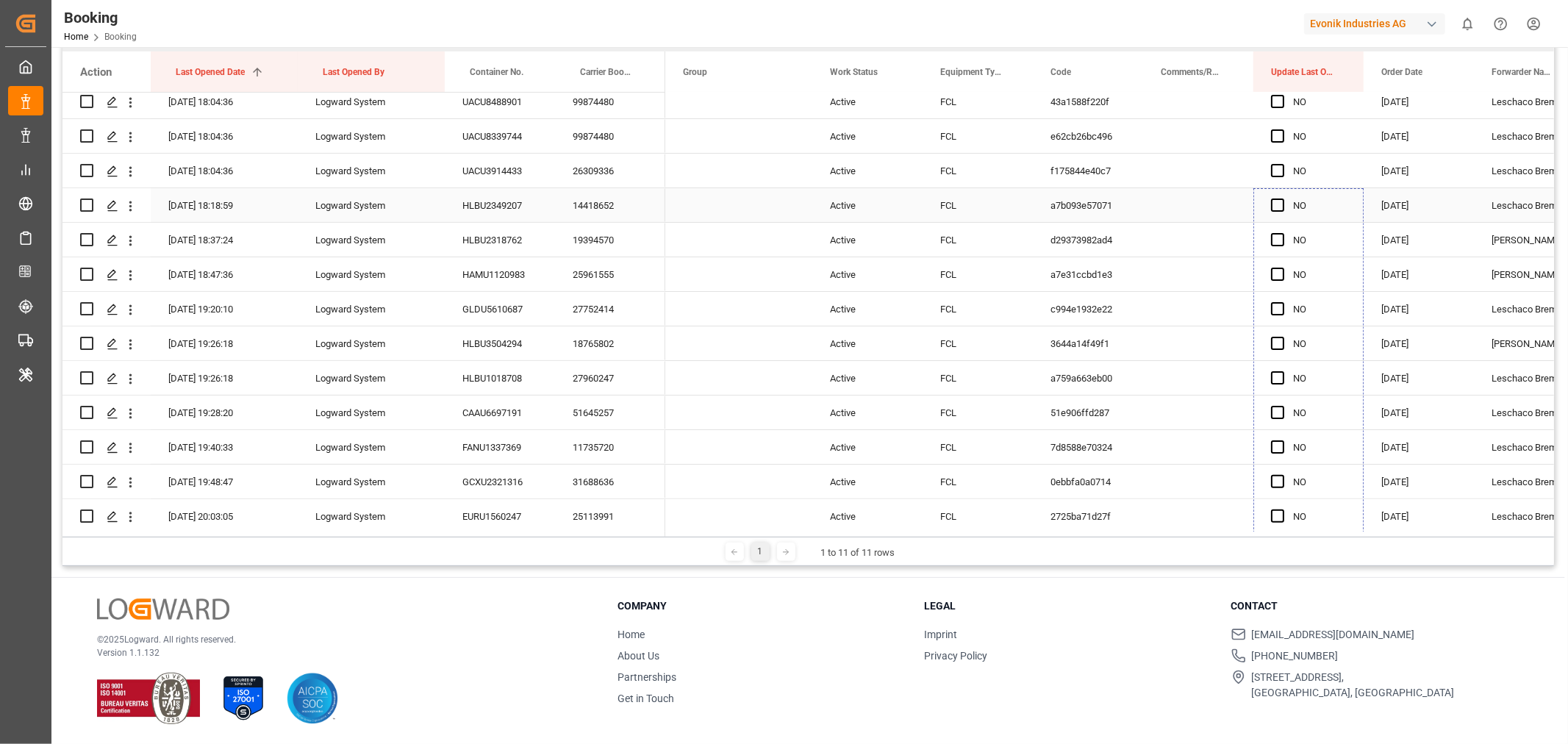
drag, startPoint x: 1360, startPoint y: 315, endPoint x: 1337, endPoint y: 188, distance: 129.1
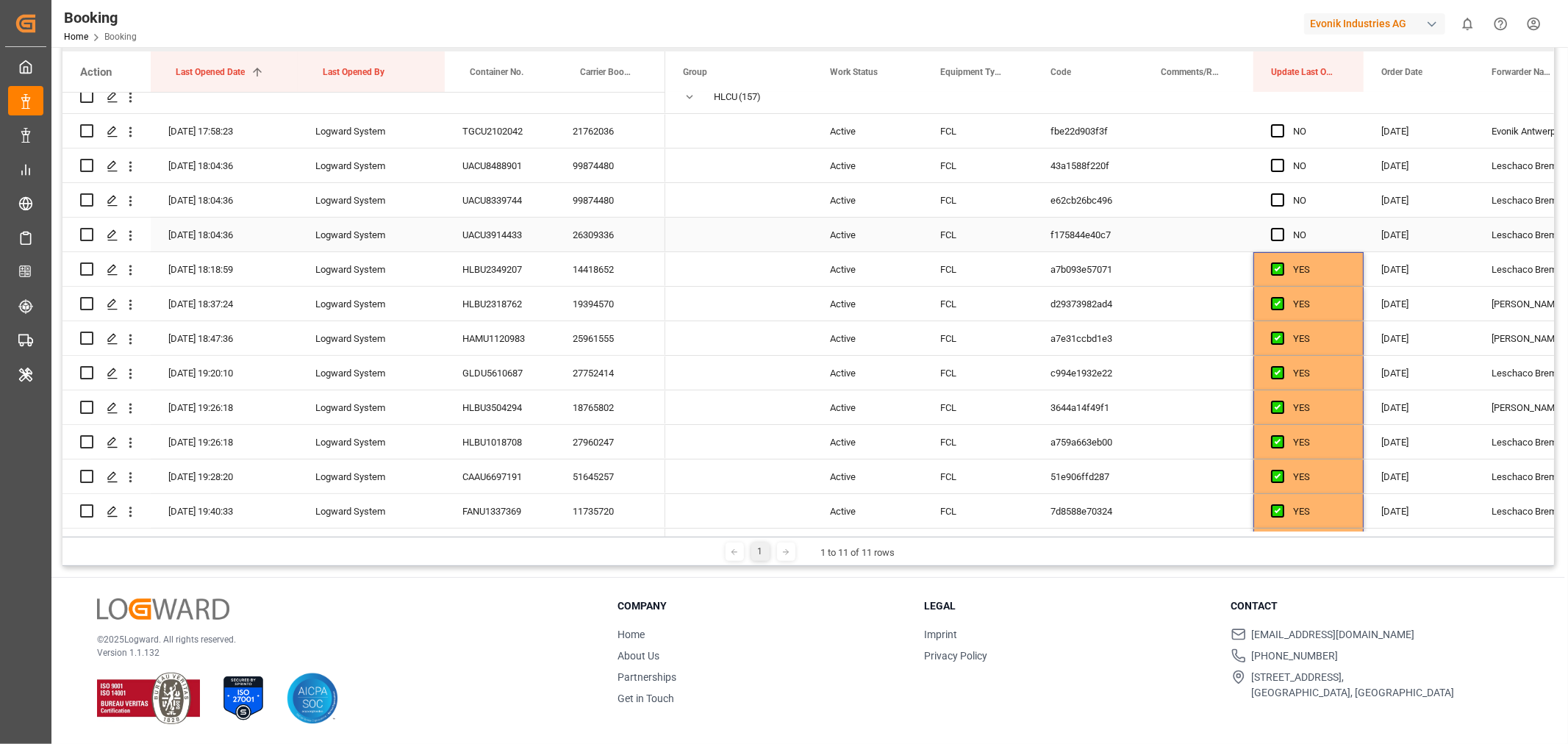
scroll to position [53, 0]
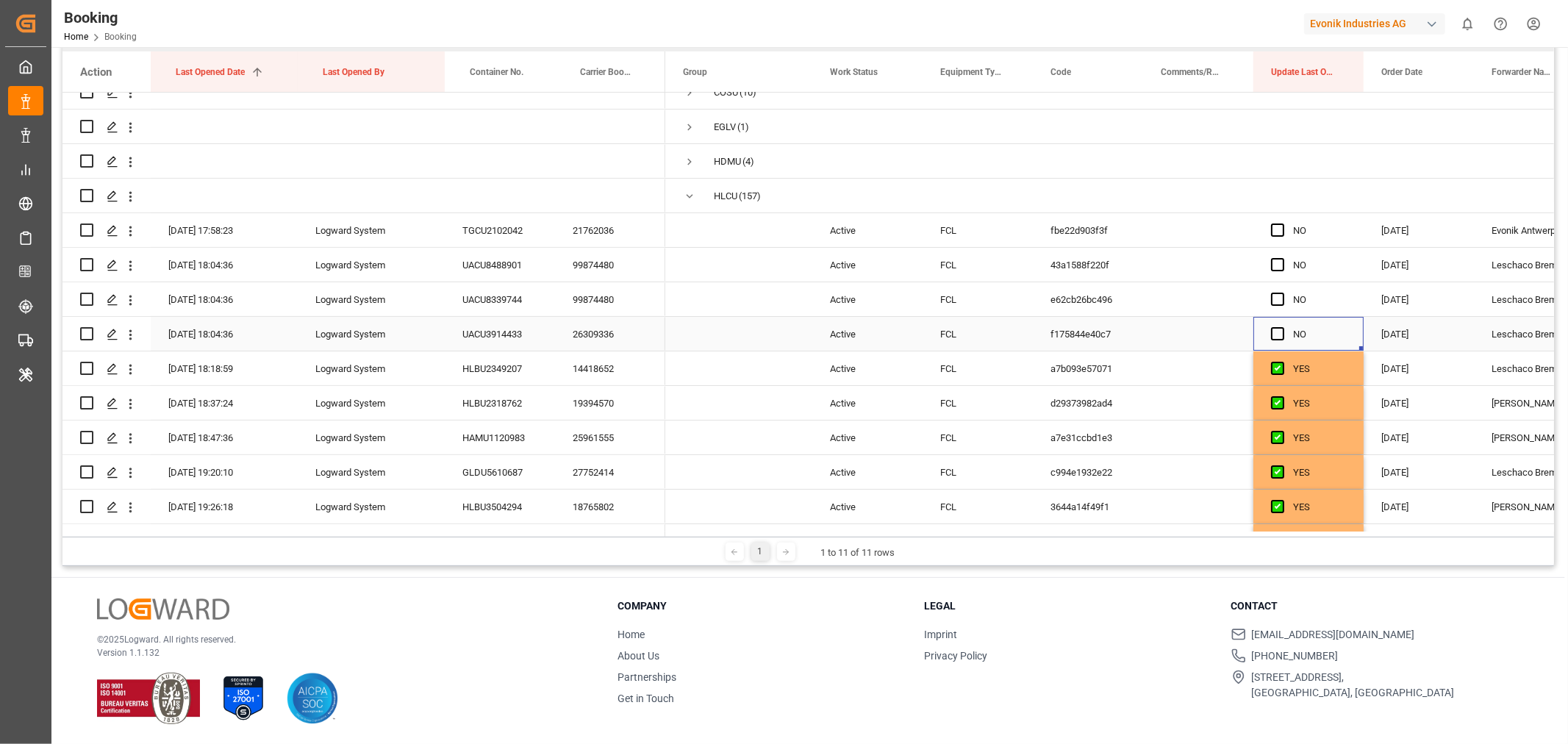
click at [1275, 326] on div "Press SPACE to select this row." at bounding box center [1282, 334] width 22 height 34
click at [1275, 293] on span "Press SPACE to select this row." at bounding box center [1277, 299] width 13 height 13
click at [1282, 293] on input "Press SPACE to select this row." at bounding box center [1282, 293] width 0 height 0
click at [1283, 333] on span "Press SPACE to select this row." at bounding box center [1277, 333] width 13 height 13
click at [1282, 327] on input "Press SPACE to select this row." at bounding box center [1282, 327] width 0 height 0
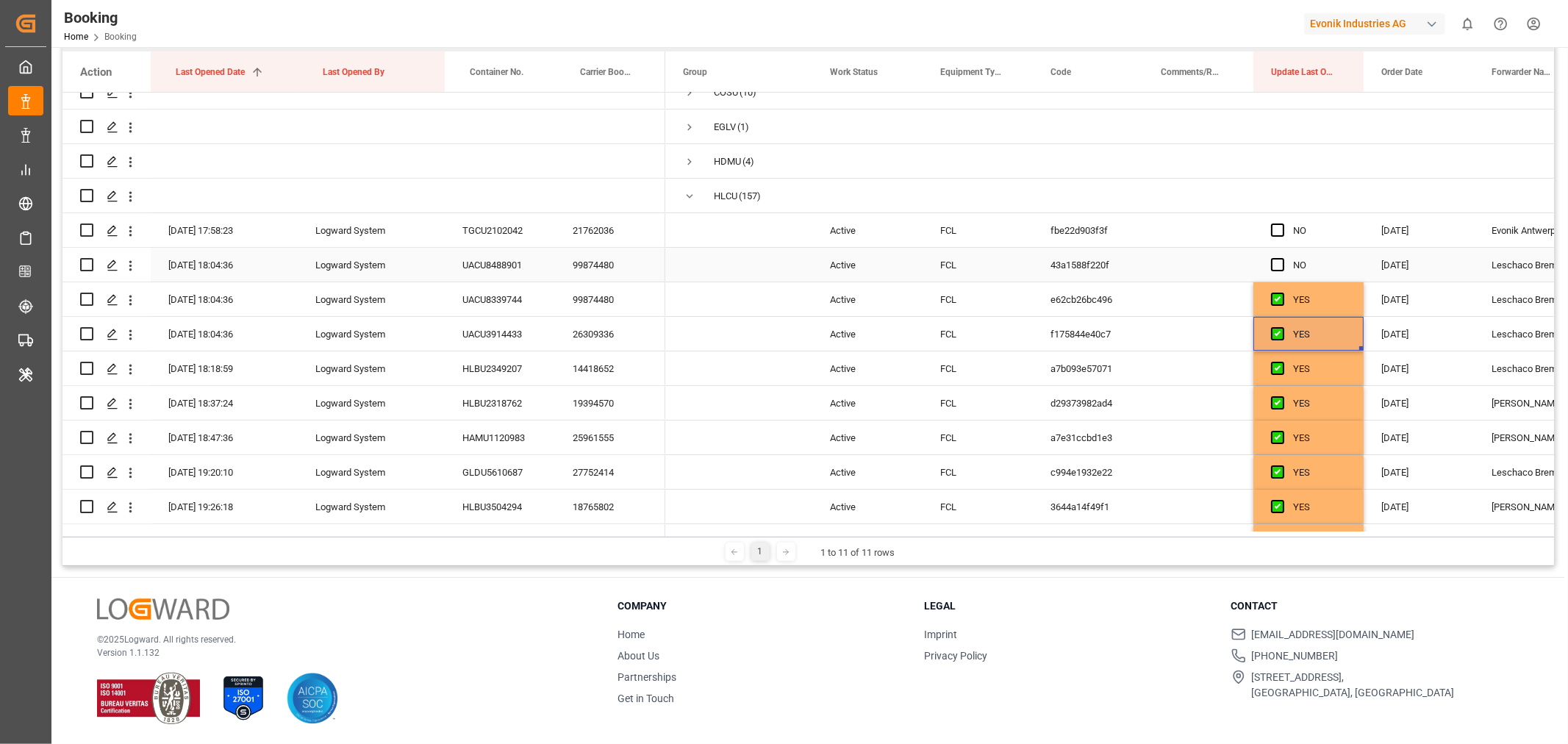
click at [1276, 258] on span "Press SPACE to select this row." at bounding box center [1277, 264] width 13 height 13
click at [1282, 258] on input "Press SPACE to select this row." at bounding box center [1282, 258] width 0 height 0
click at [1276, 232] on span "Press SPACE to select this row." at bounding box center [1277, 230] width 13 height 13
click at [1282, 224] on input "Press SPACE to select this row." at bounding box center [1282, 224] width 0 height 0
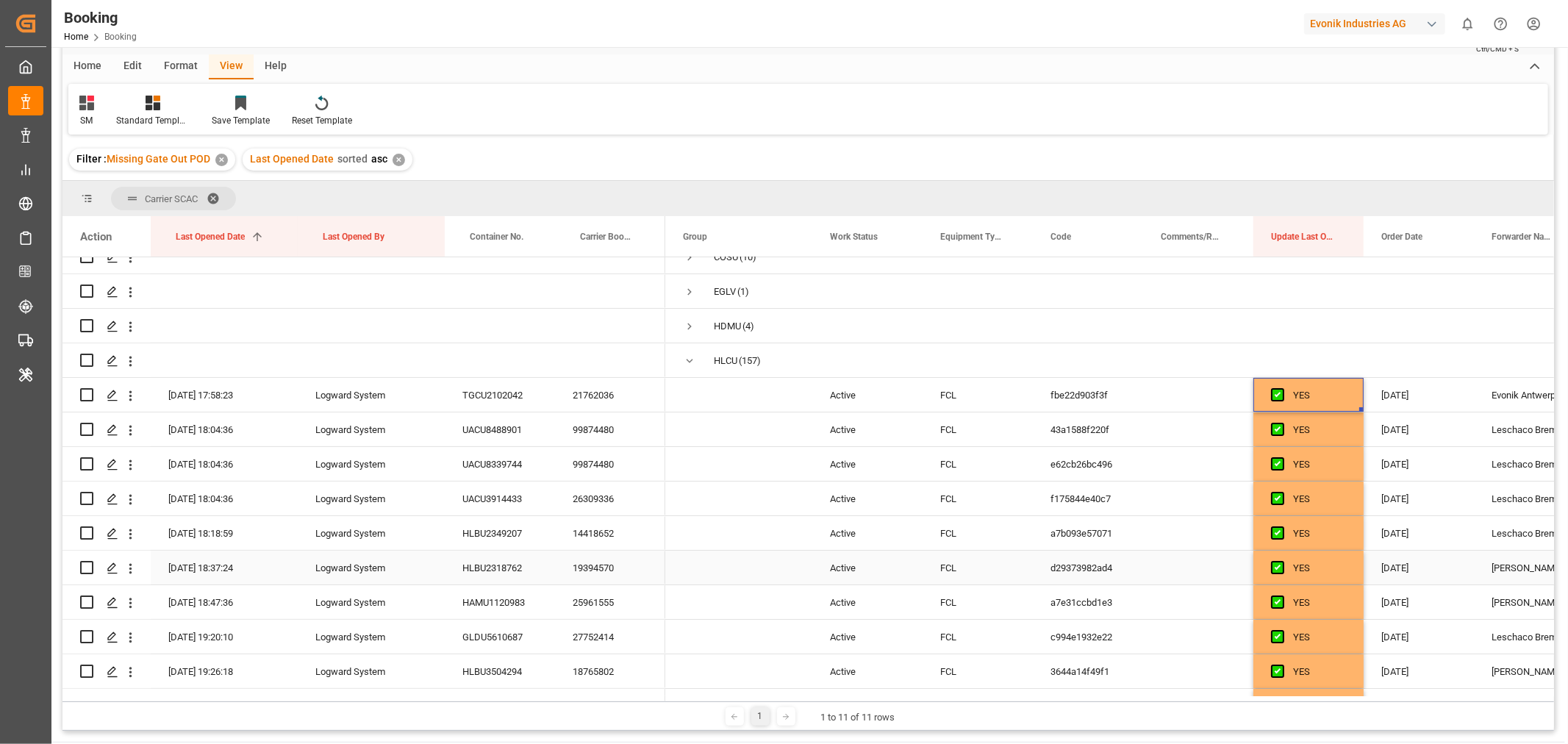
scroll to position [0, 0]
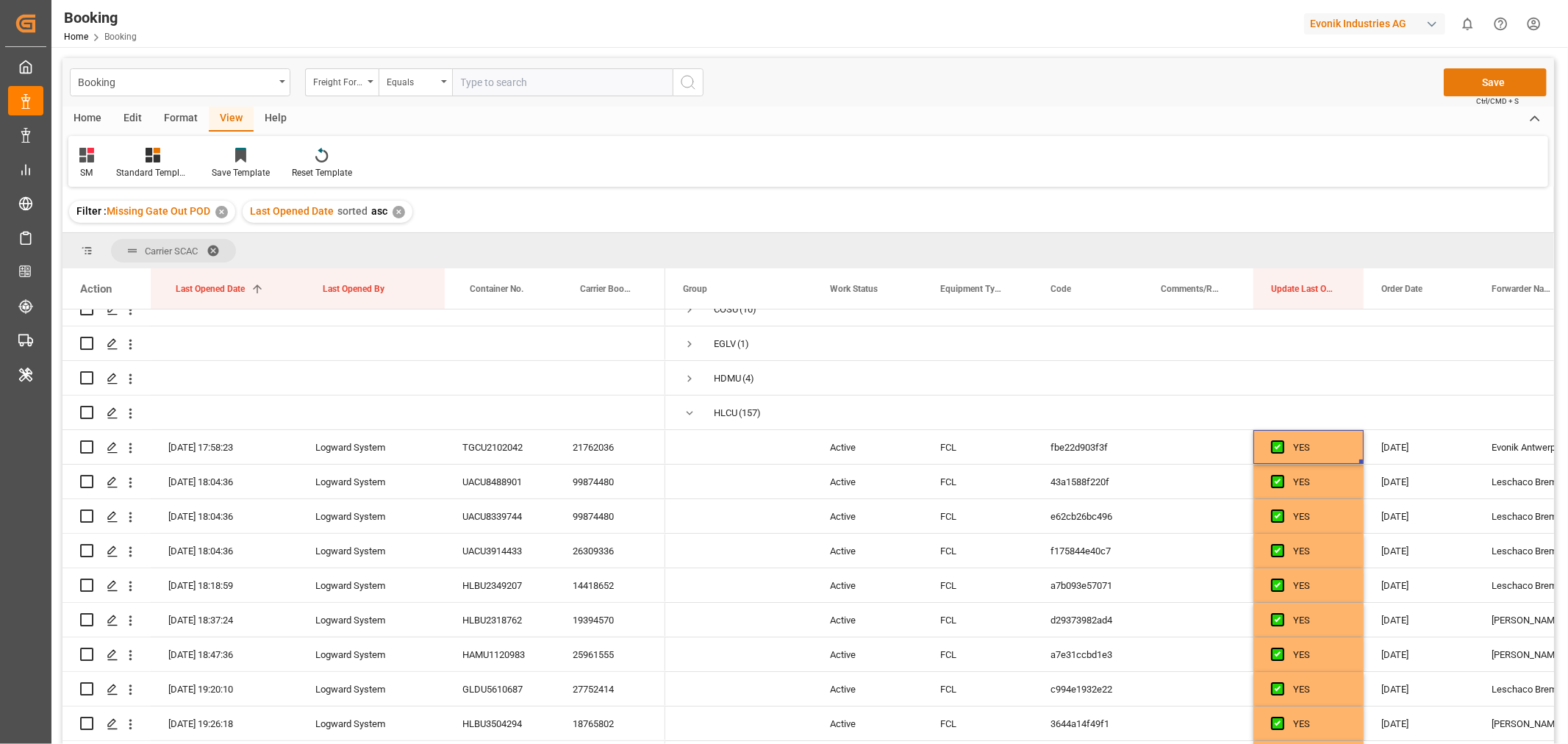
click at [1484, 78] on button "Save" at bounding box center [1496, 82] width 103 height 28
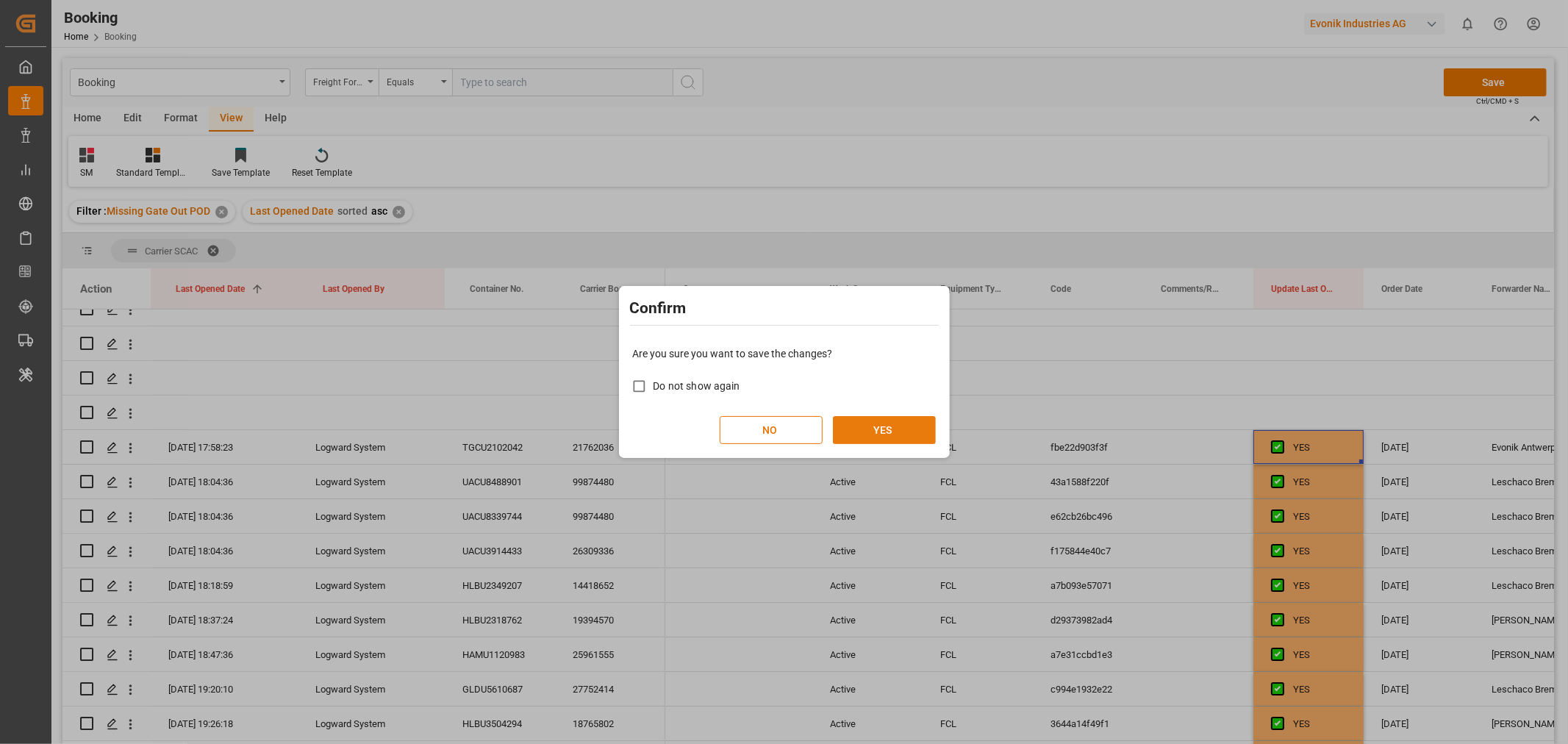
click at [866, 431] on button "YES" at bounding box center [885, 430] width 103 height 28
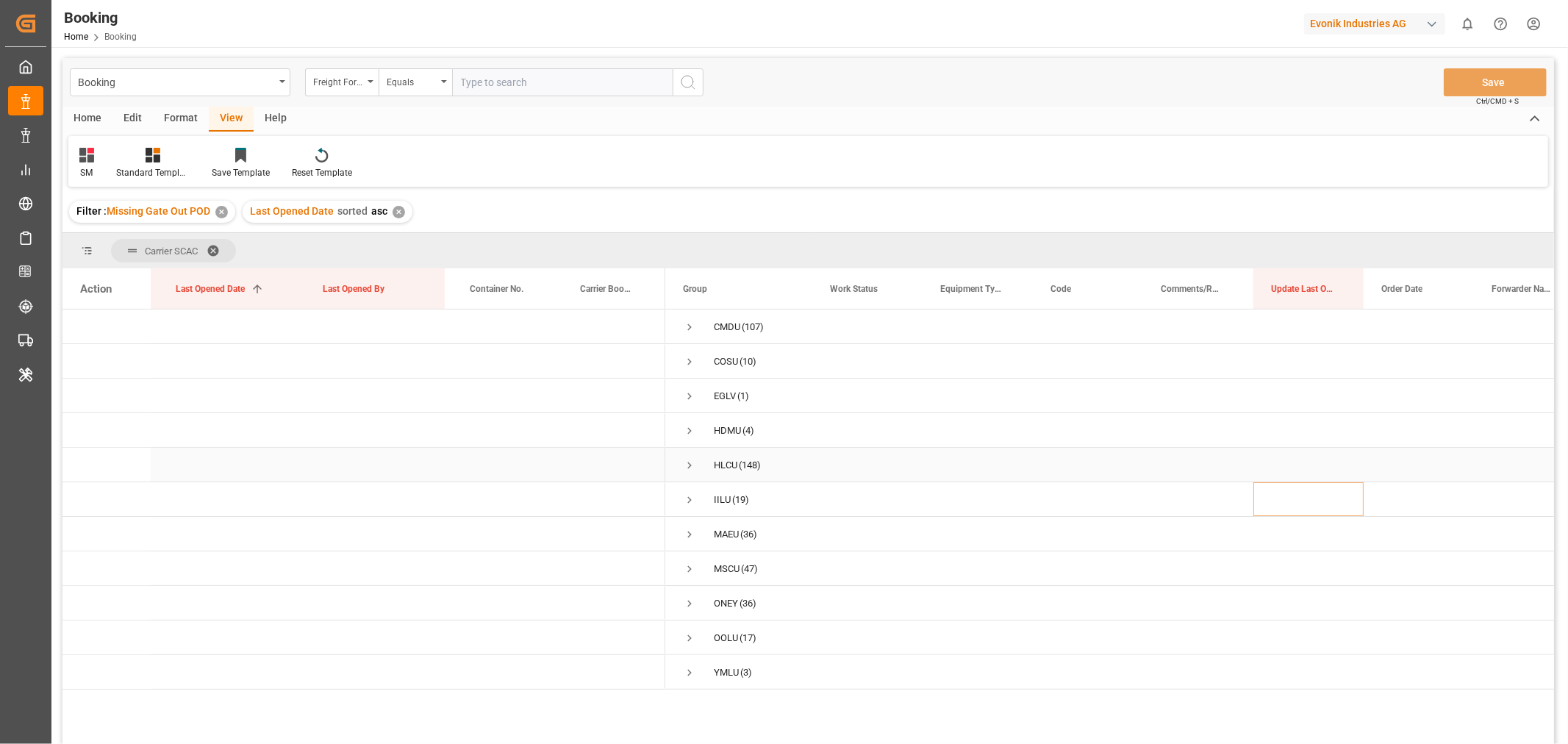
click at [688, 467] on span "Press SPACE to select this row." at bounding box center [689, 465] width 13 height 13
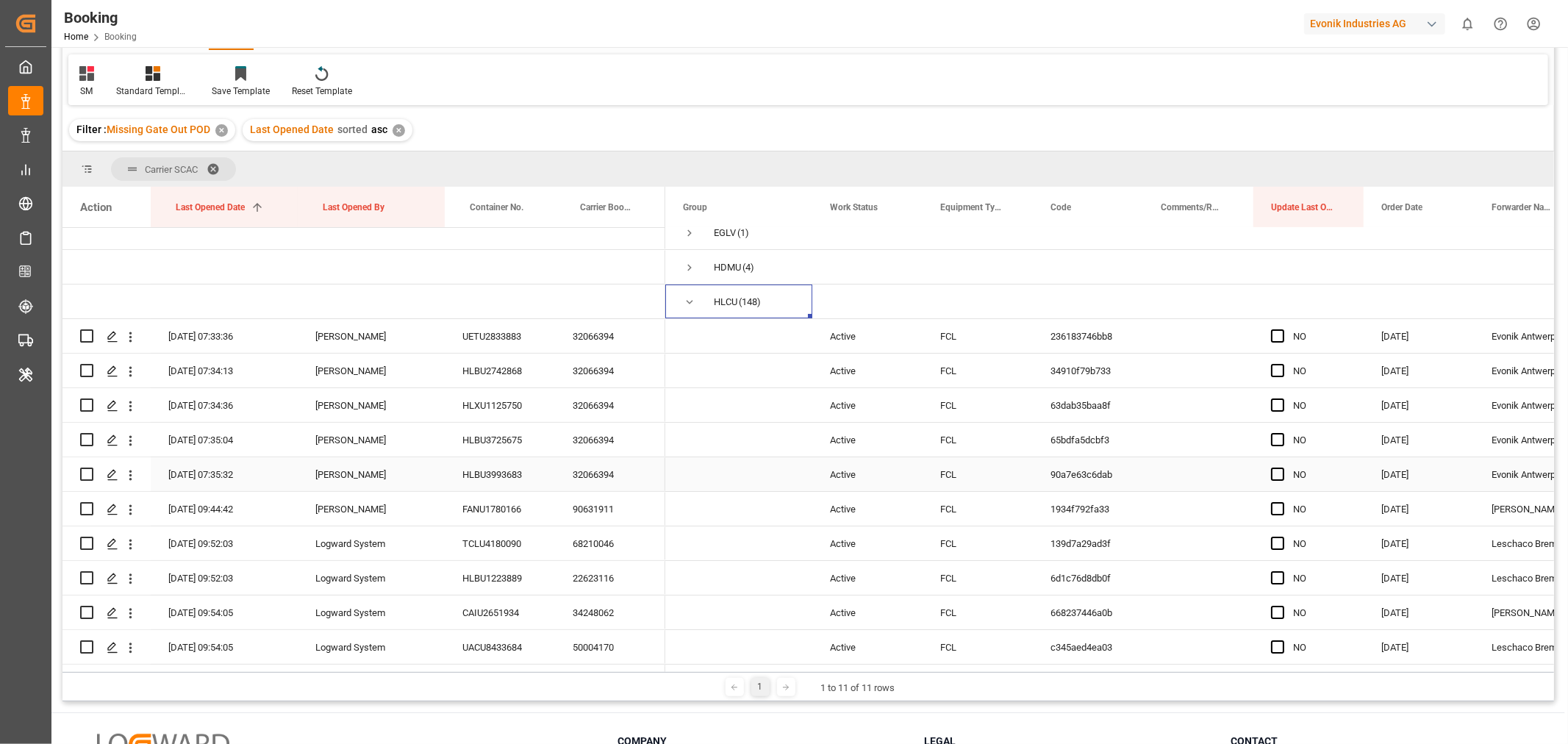
scroll to position [164, 0]
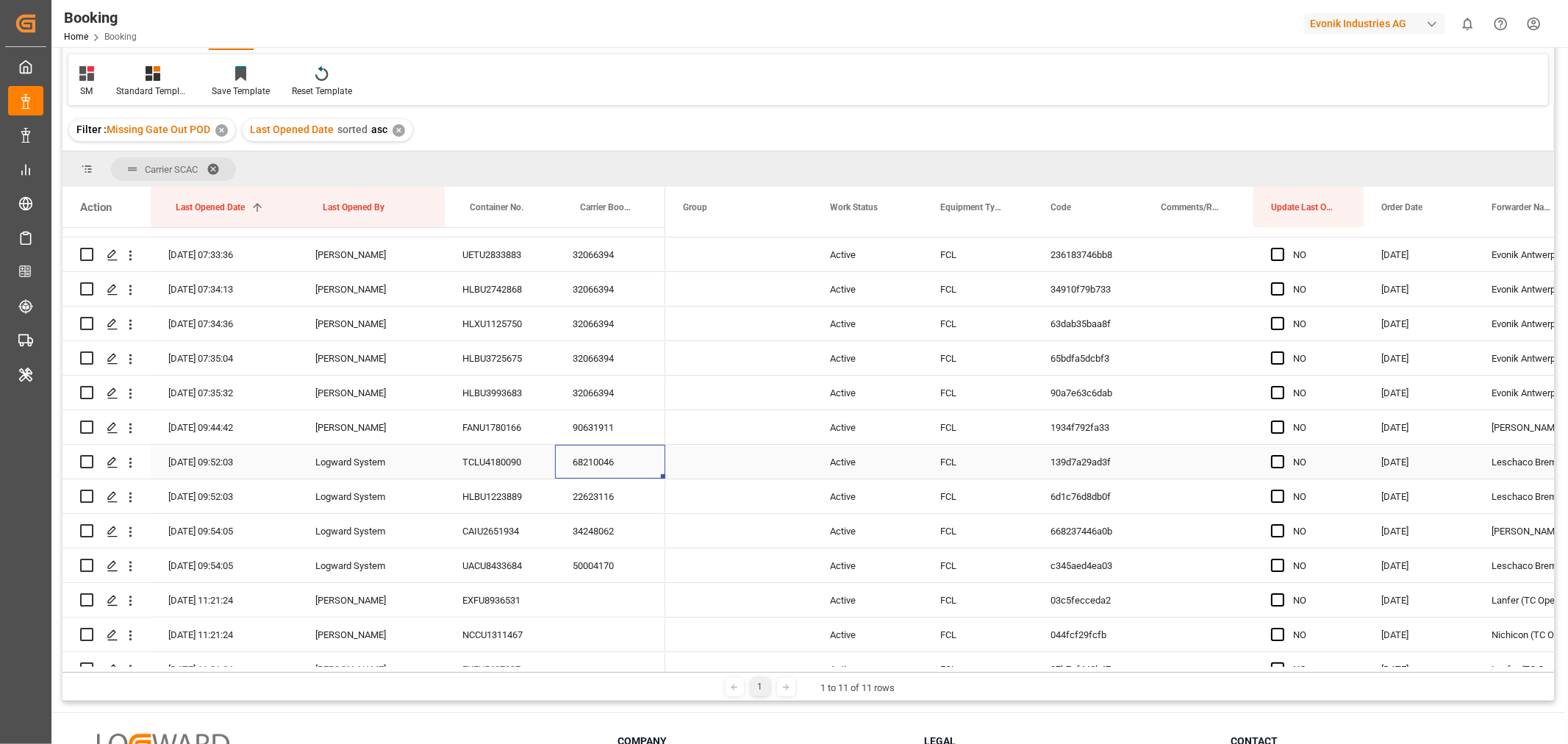
click at [628, 460] on div "68210046" at bounding box center [610, 462] width 110 height 34
click at [620, 483] on div "22623116" at bounding box center [610, 496] width 110 height 34
click at [599, 534] on div "34248062" at bounding box center [610, 530] width 110 height 34
click at [608, 561] on div "50004170" at bounding box center [610, 565] width 110 height 34
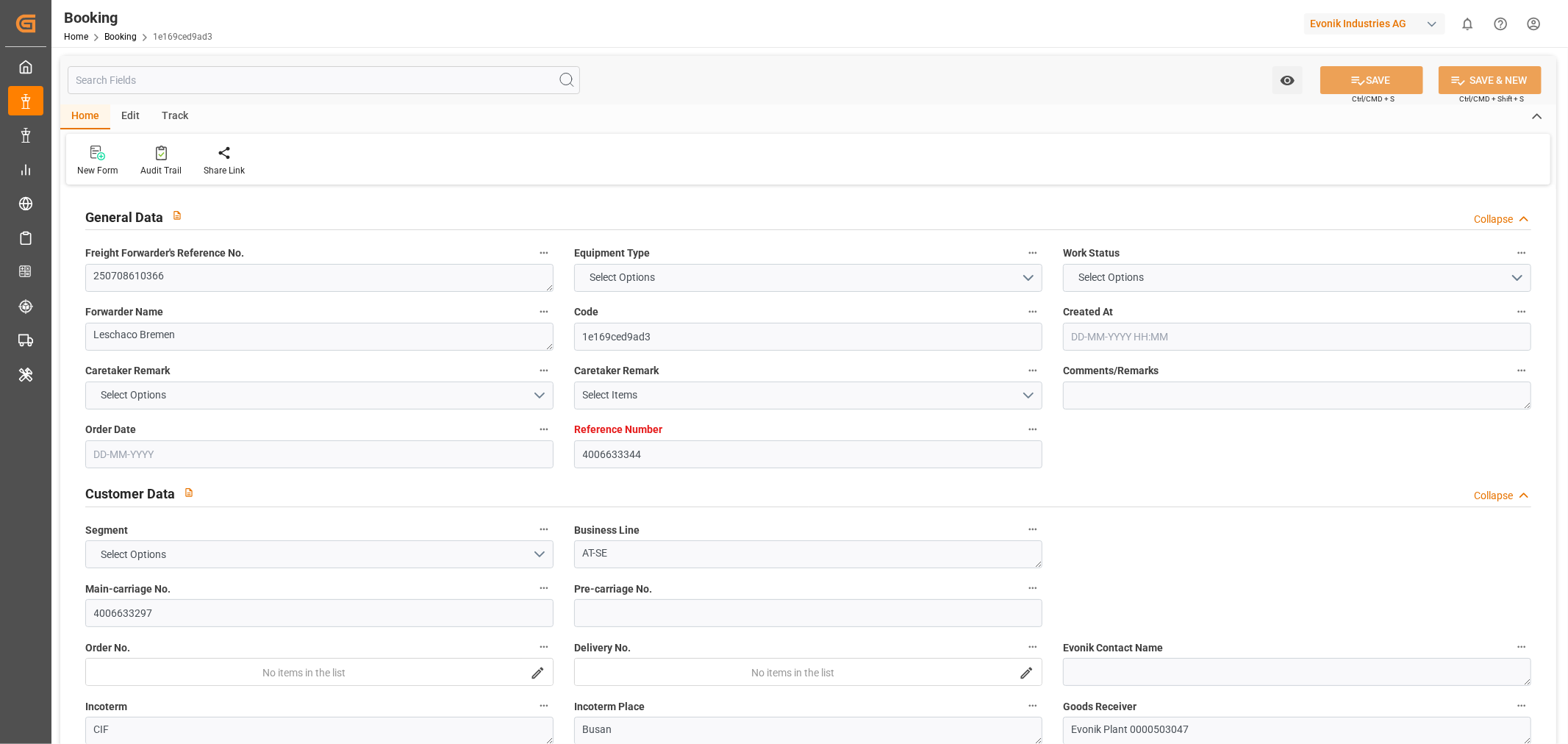
type input "4006633344"
type input "9943889"
type input "Hapag [PERSON_NAME]"
type input "Hapag Lloyd Aktiengesellschaft"
type input "DEBRV"
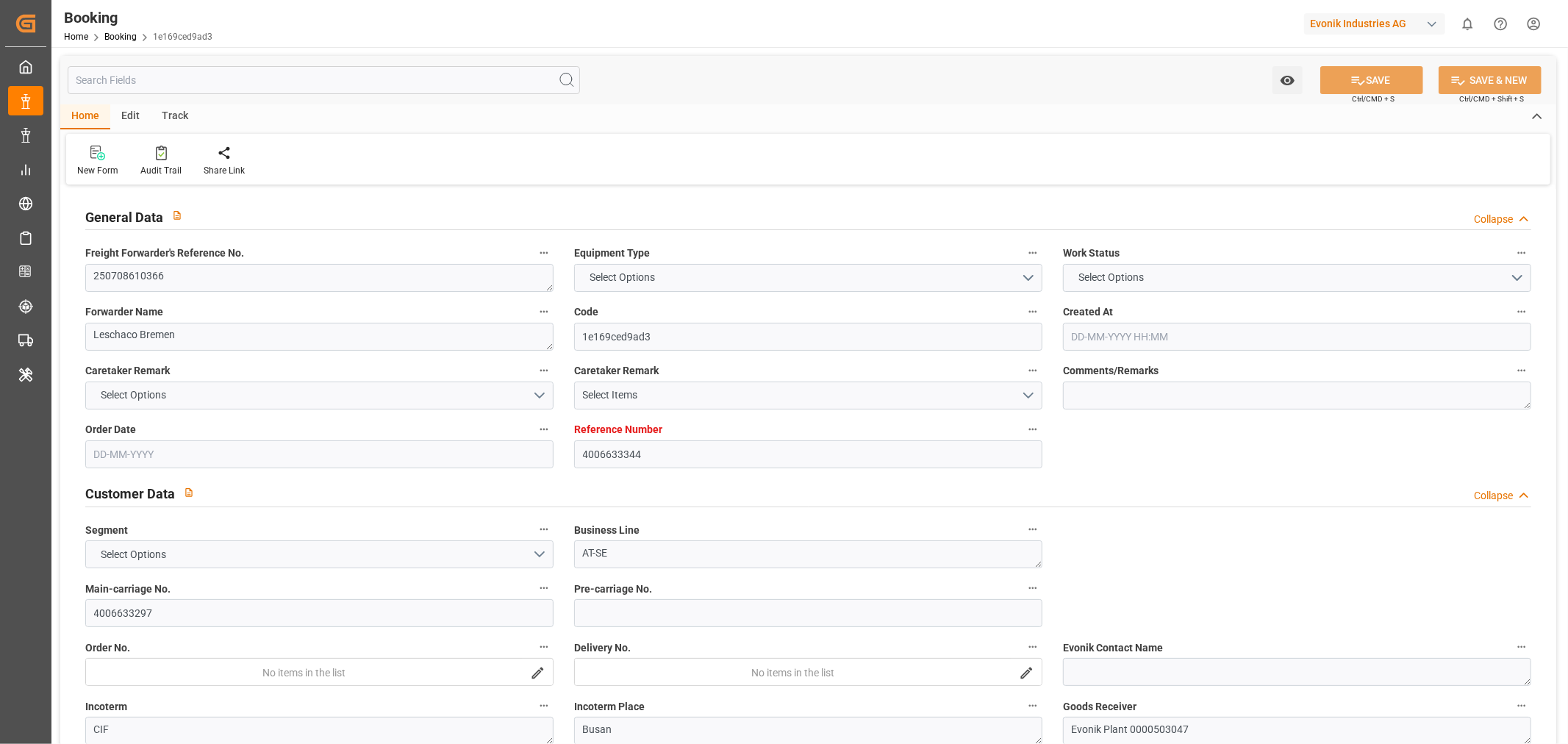
type input "KRPUS"
type input "61"
type input "CNSHG"
type input "0"
type input "DEBRV"
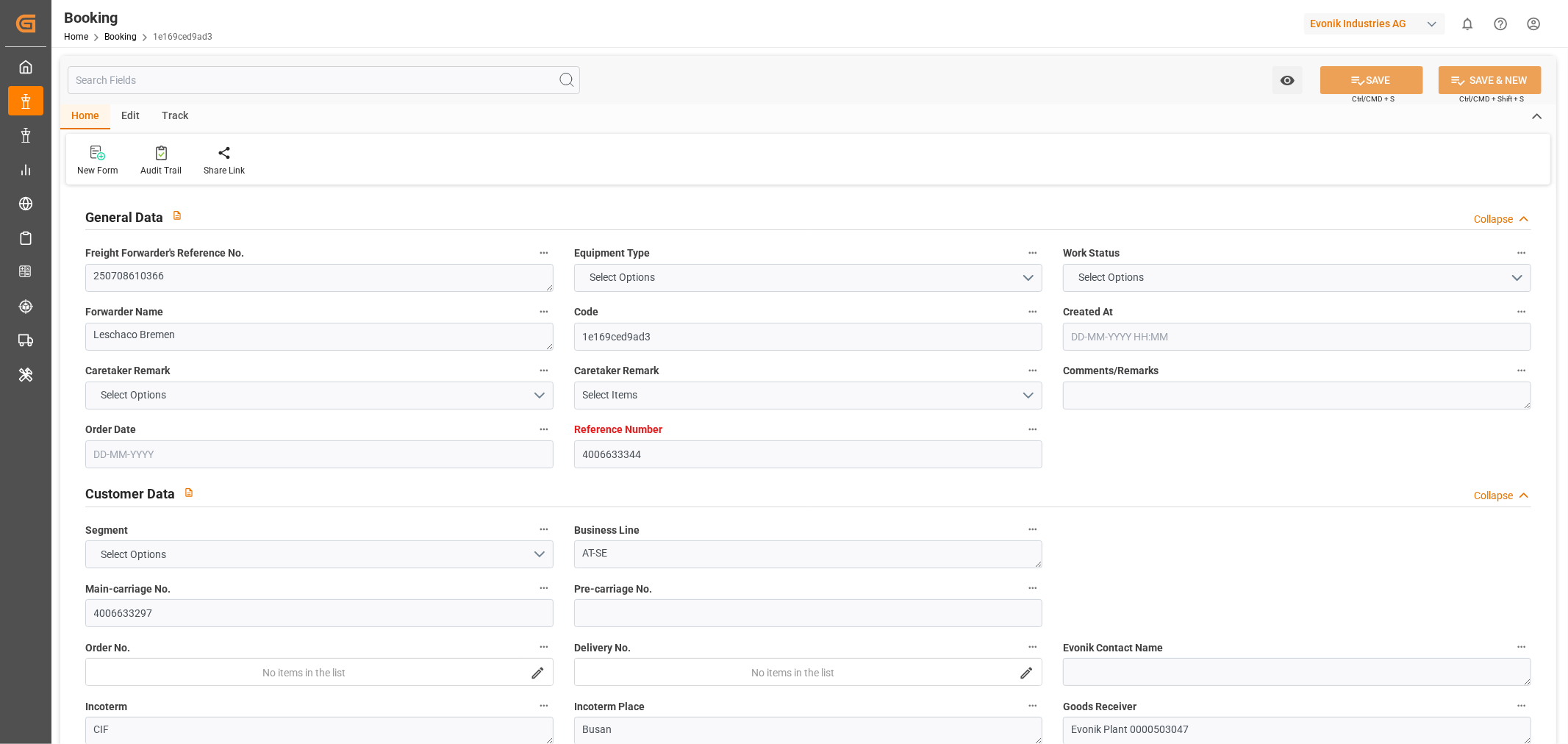
type input "KRPUS"
type input "9687552"
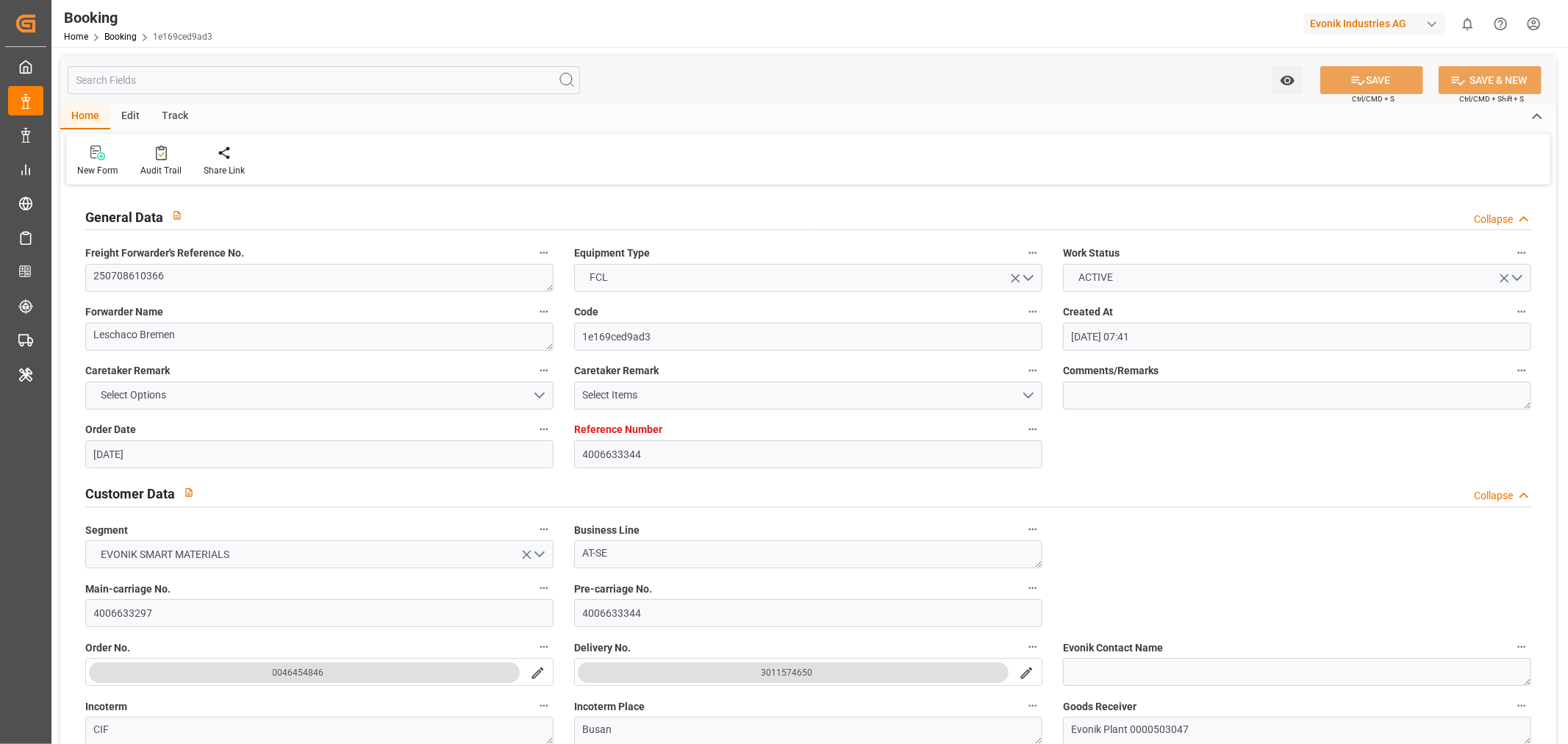
type input "17-06-2025 07:41"
type input "17-06-2025"
type input "15-09-2025"
type input "11-07-2025"
type input "22-07-2025 00:00"
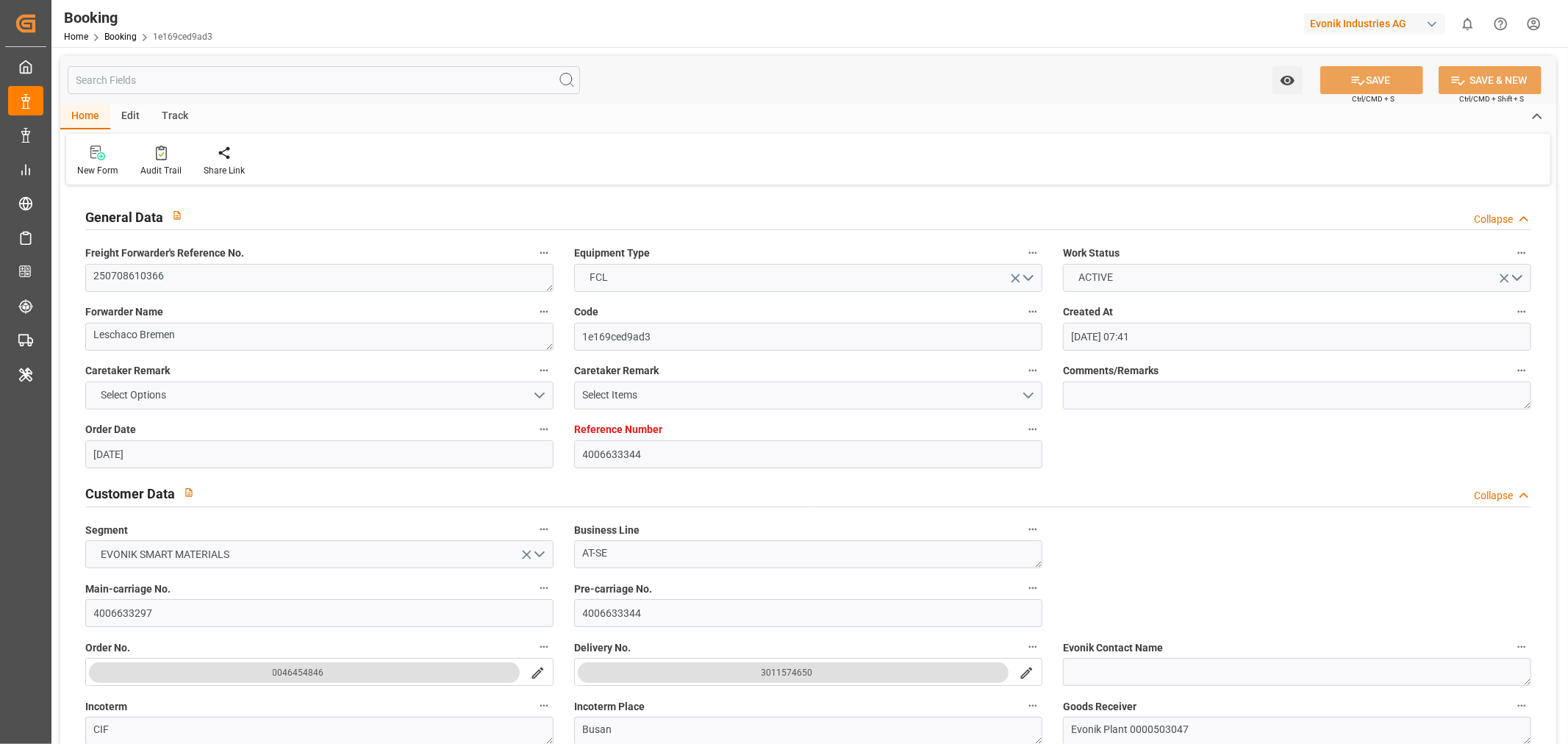
type input "22-07-2025 00:00"
type input "22-07-2025 20:36"
type input "18-07-2025 19:52"
type input "21-09-2025 06:00"
type input "20-09-2025 00:00"
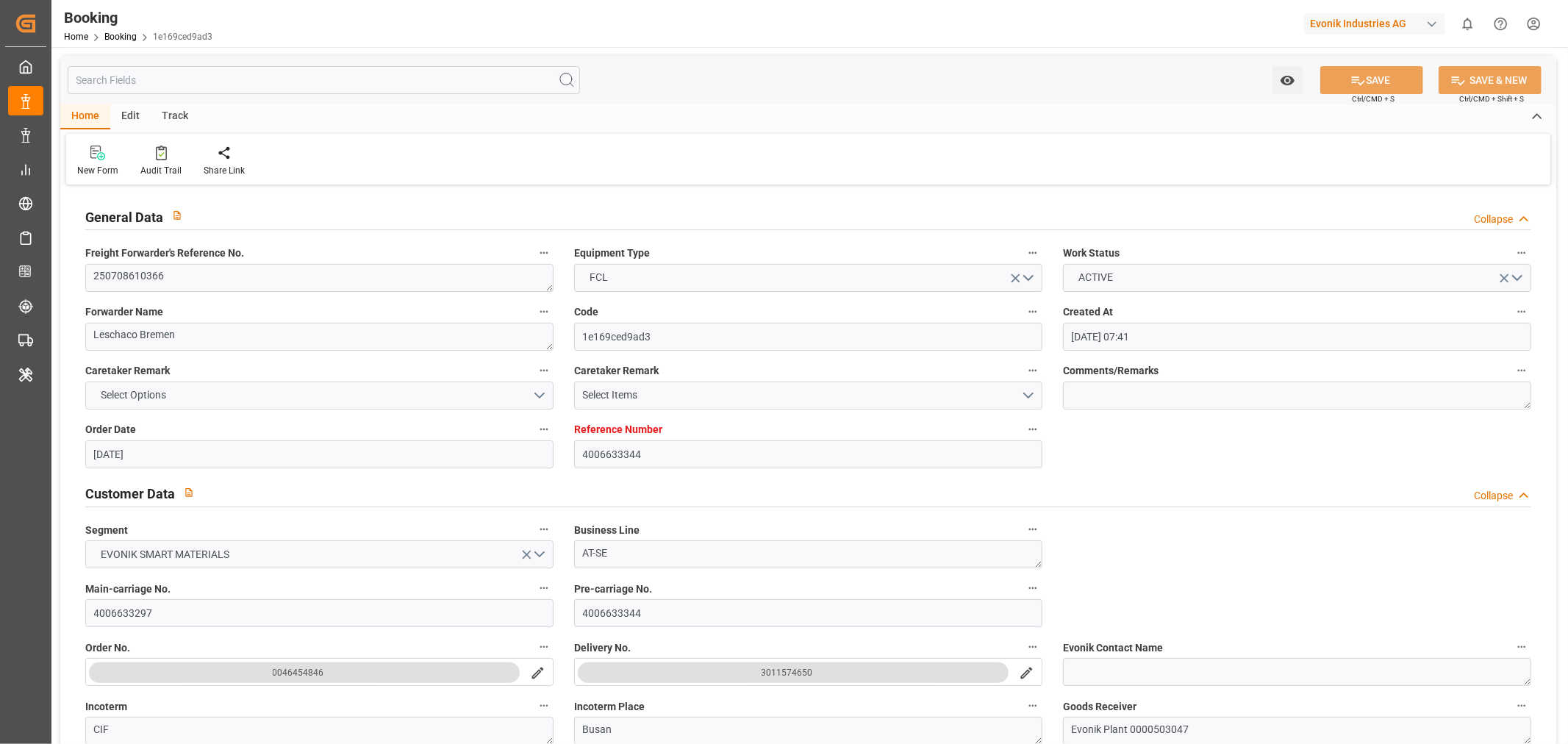
type input "21-09-2025 09:42"
type input "08-09-2025 14:00"
type input "08-09-2025 00:00"
type input "08-09-2025 13:50"
type input "18-09-2025 10:00"
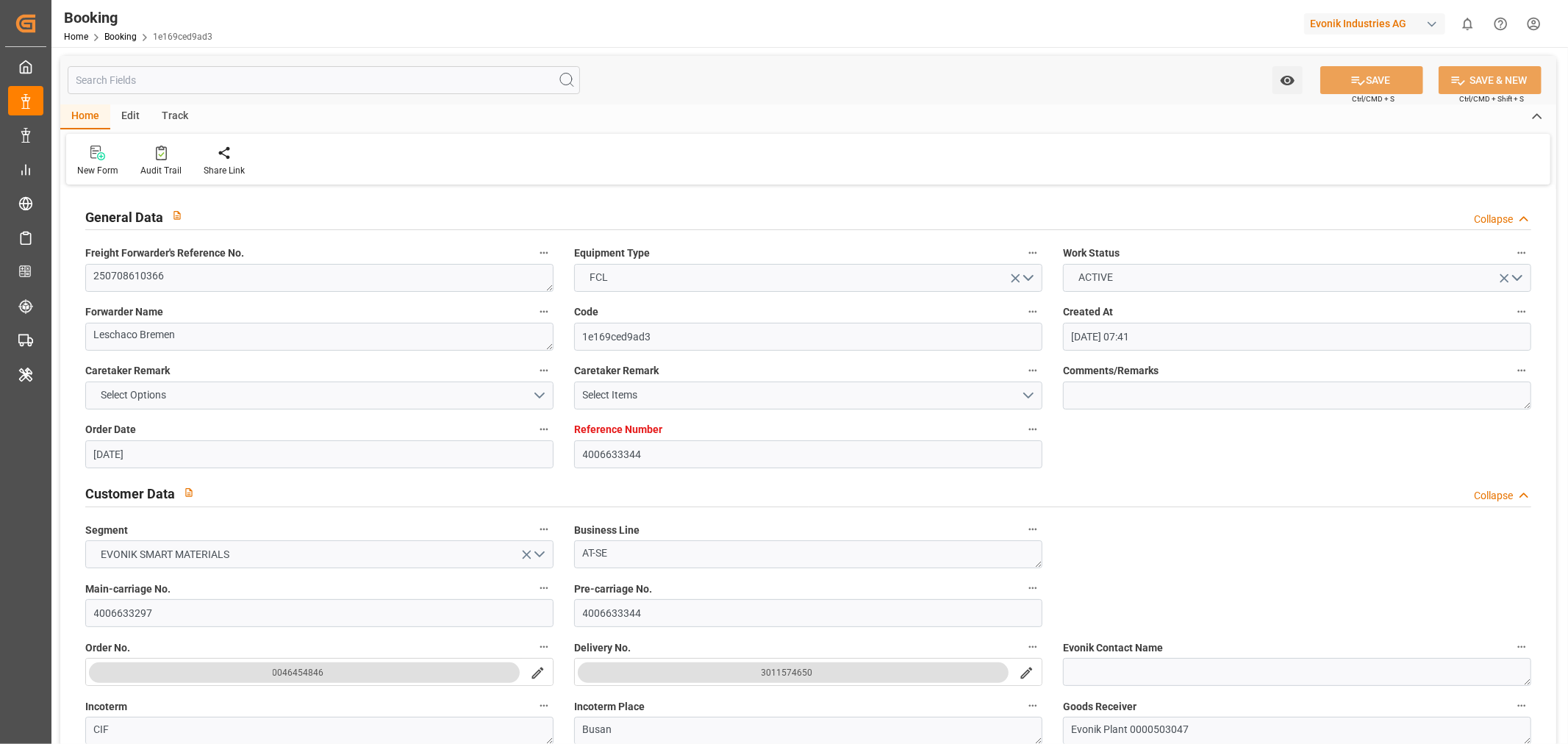
type input "18-09-2025 00:00"
type input "18-09-2025 10:00"
type input "11-07-2025"
type input "23-09-2025 06:08"
type input "23-09-2025"
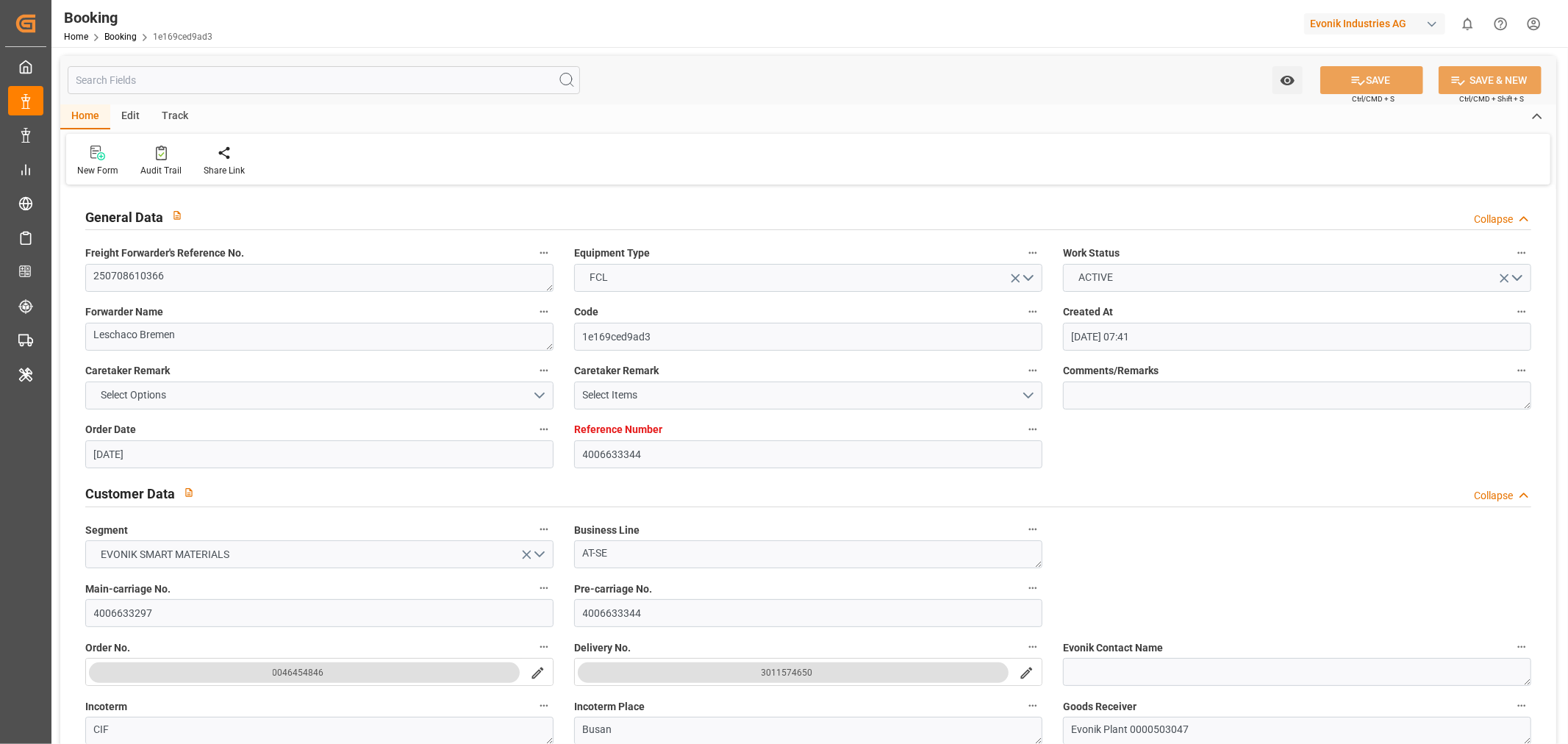
type input "11-07-2025 08:09"
type input "21-07-2025 11:48"
type input "22-07-2025 20:49"
type input "08-09-2025 14:00"
type input "08-09-2025 14:36"
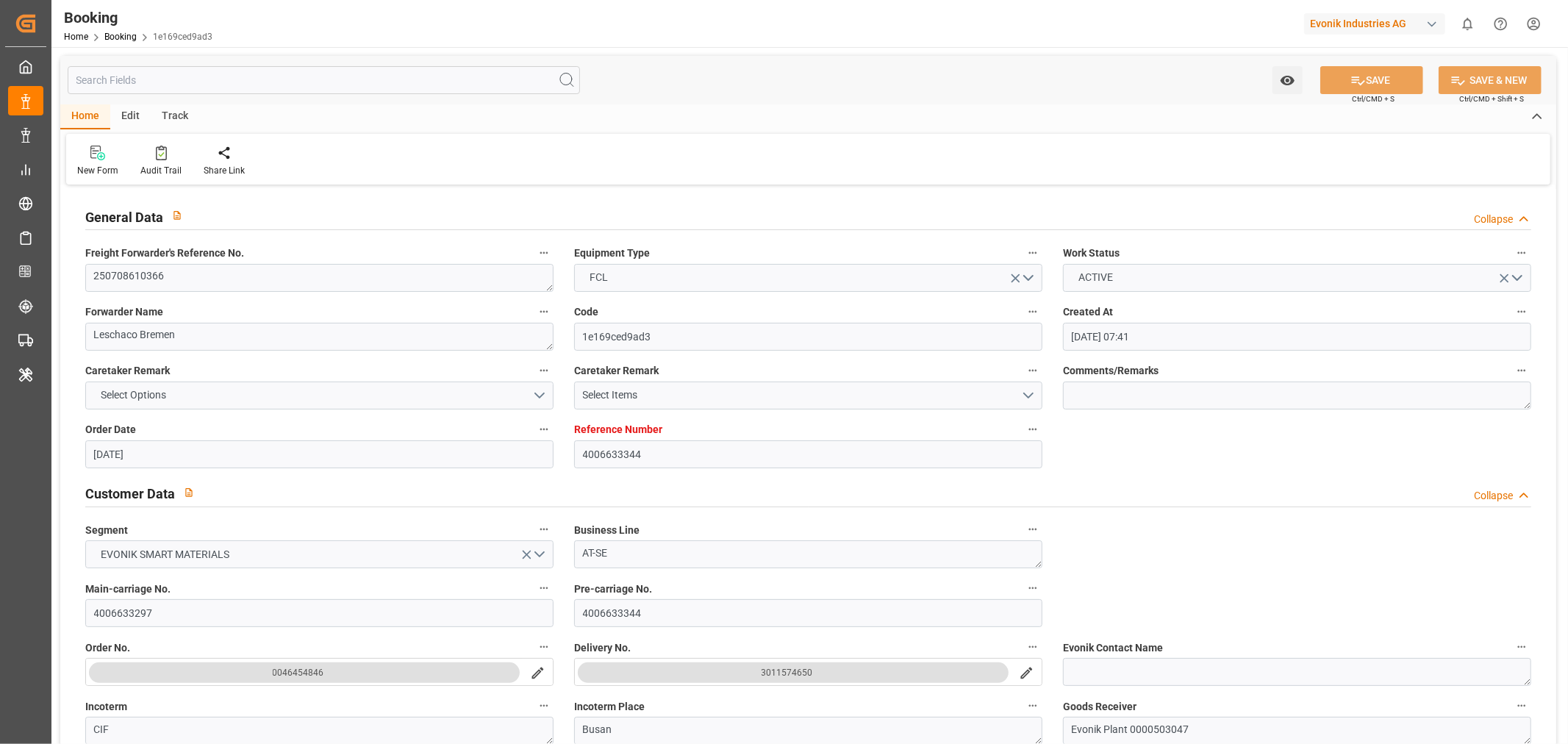
type input "08-09-2025 13:50"
type input "08-09-2025 22:34"
type input "08-09-2025 23:21"
type input "17-09-2025 20:37"
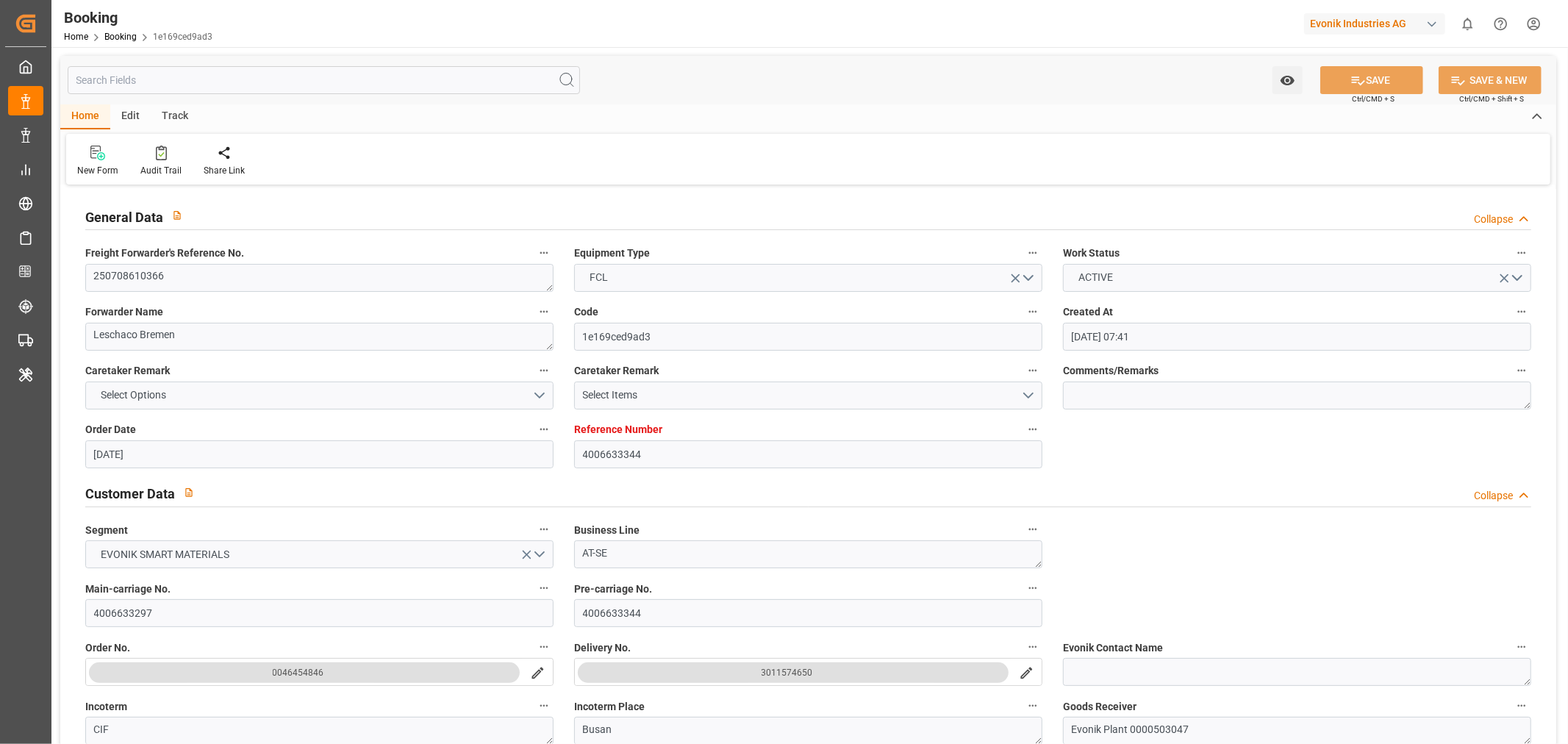
type input "18-09-2025 10:00"
type input "18-09-2025 10:56"
type input "21-09-2025 06:00"
type input "21-09-2025 09:47"
type input "21-09-2025 23:15"
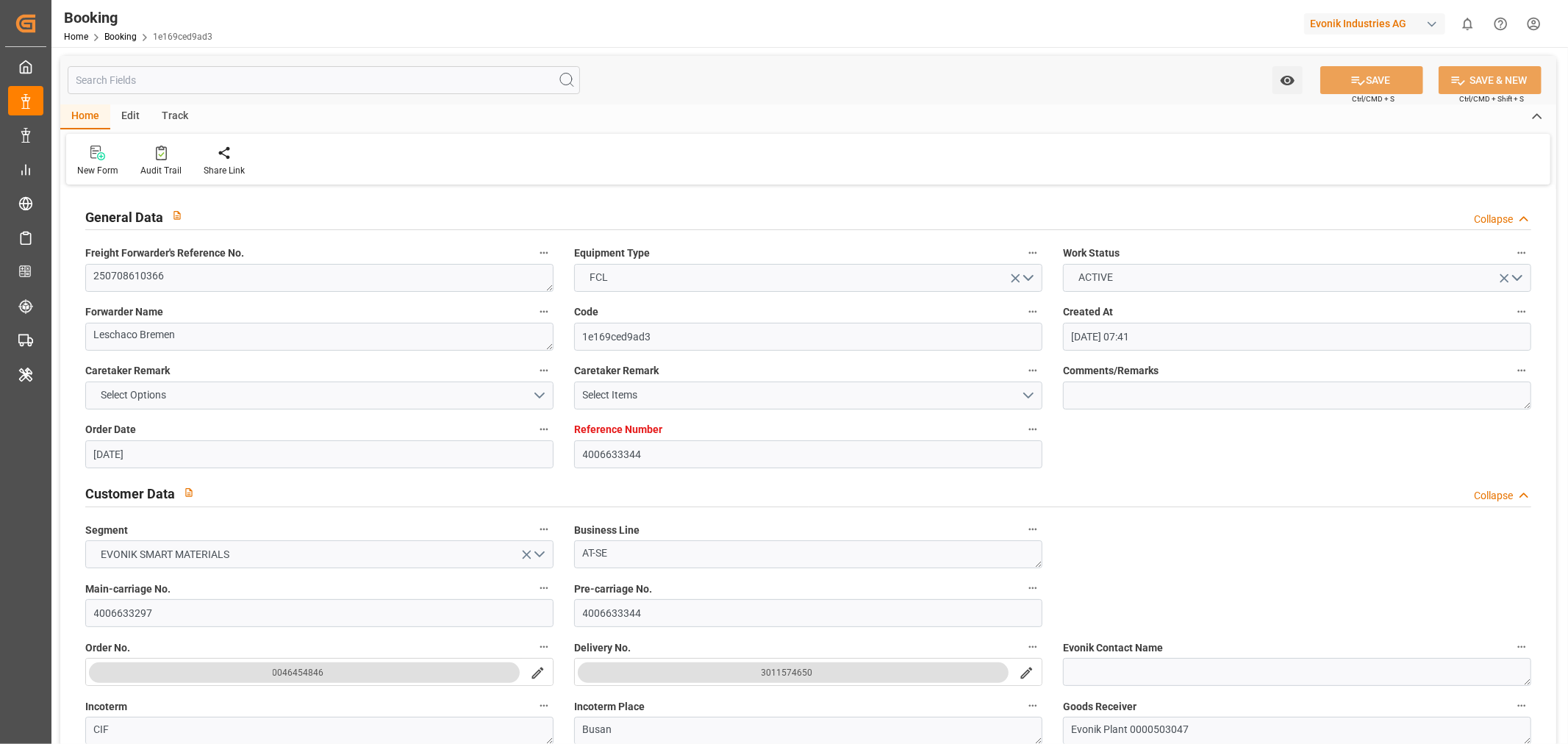
type input "21-09-2025 09:42"
type input "22-09-2025 05:00"
type input "26-09-2025 05:00"
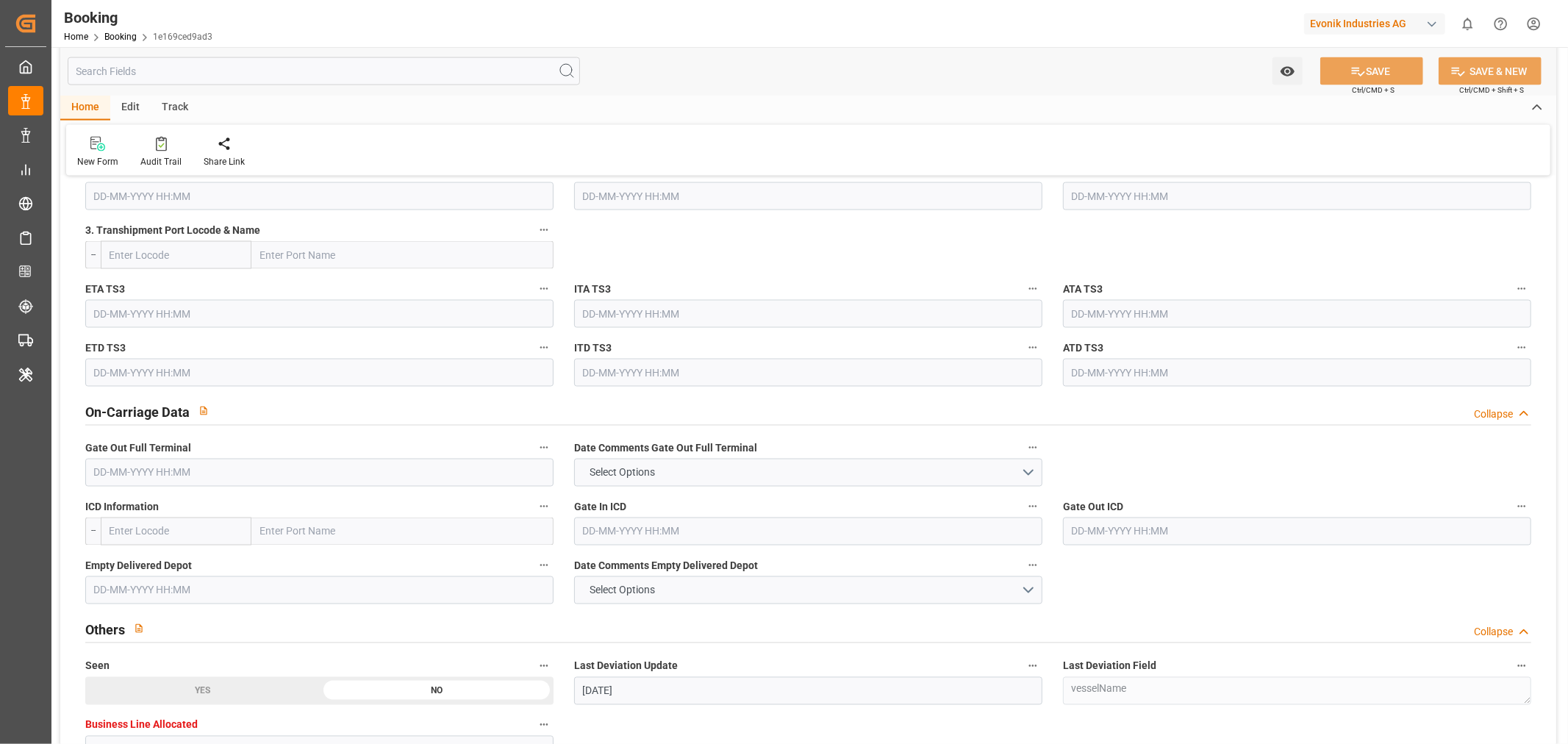
scroll to position [1961, 0]
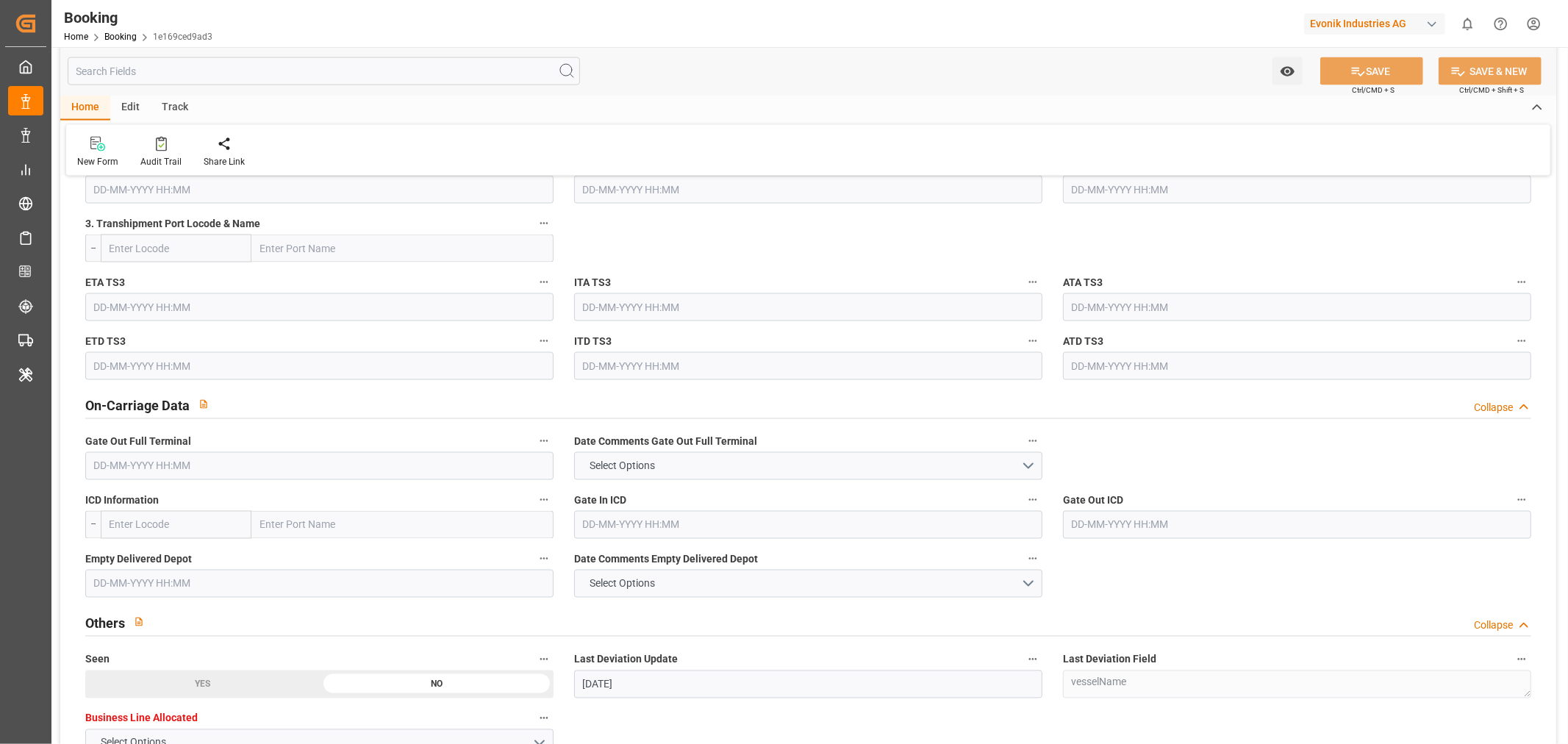
click at [119, 472] on input "text" at bounding box center [319, 466] width 468 height 28
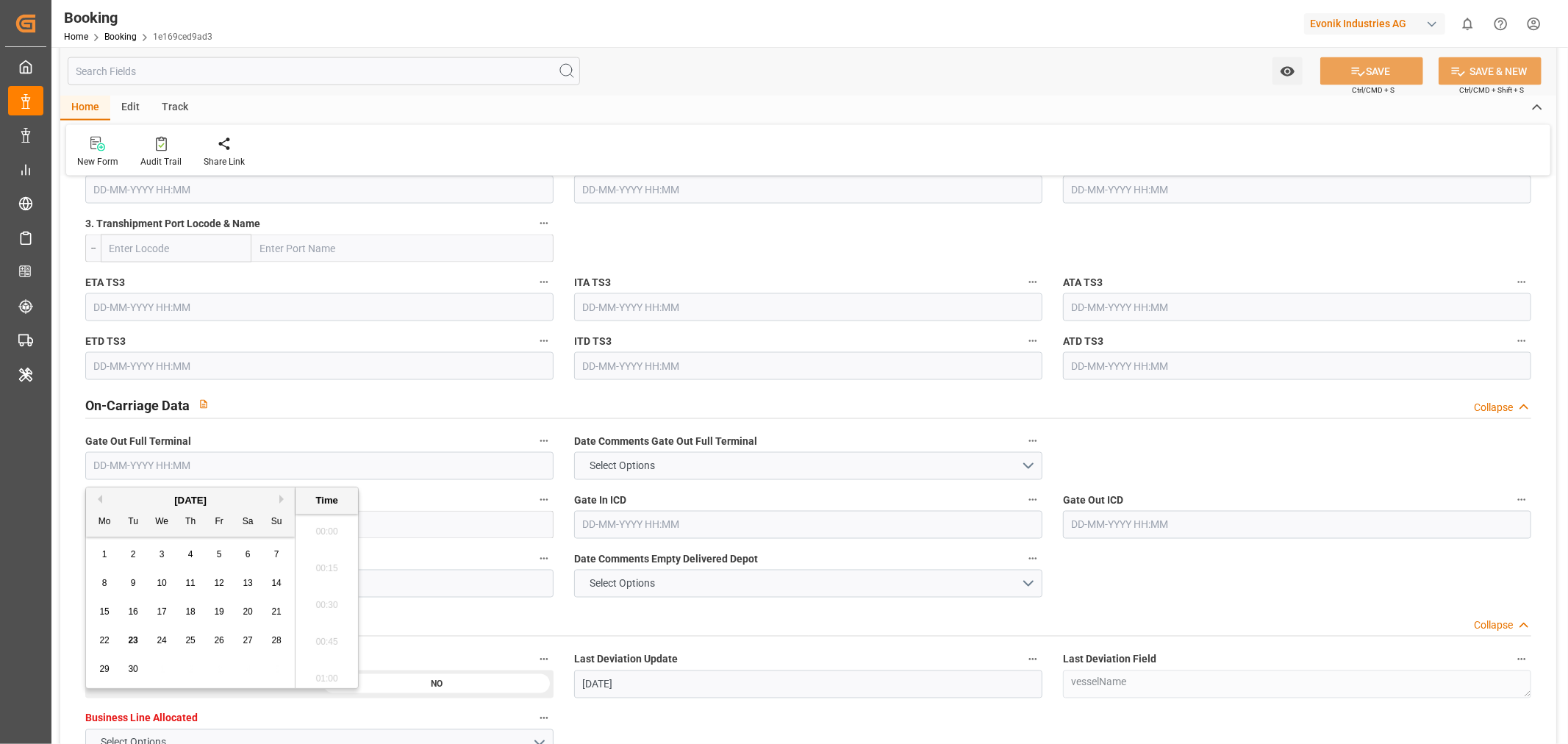
scroll to position [2469, 0]
click at [131, 643] on span "23" at bounding box center [133, 641] width 9 height 10
type input "23-09-2025 00:00"
click at [1391, 71] on button "SAVE" at bounding box center [1372, 71] width 103 height 28
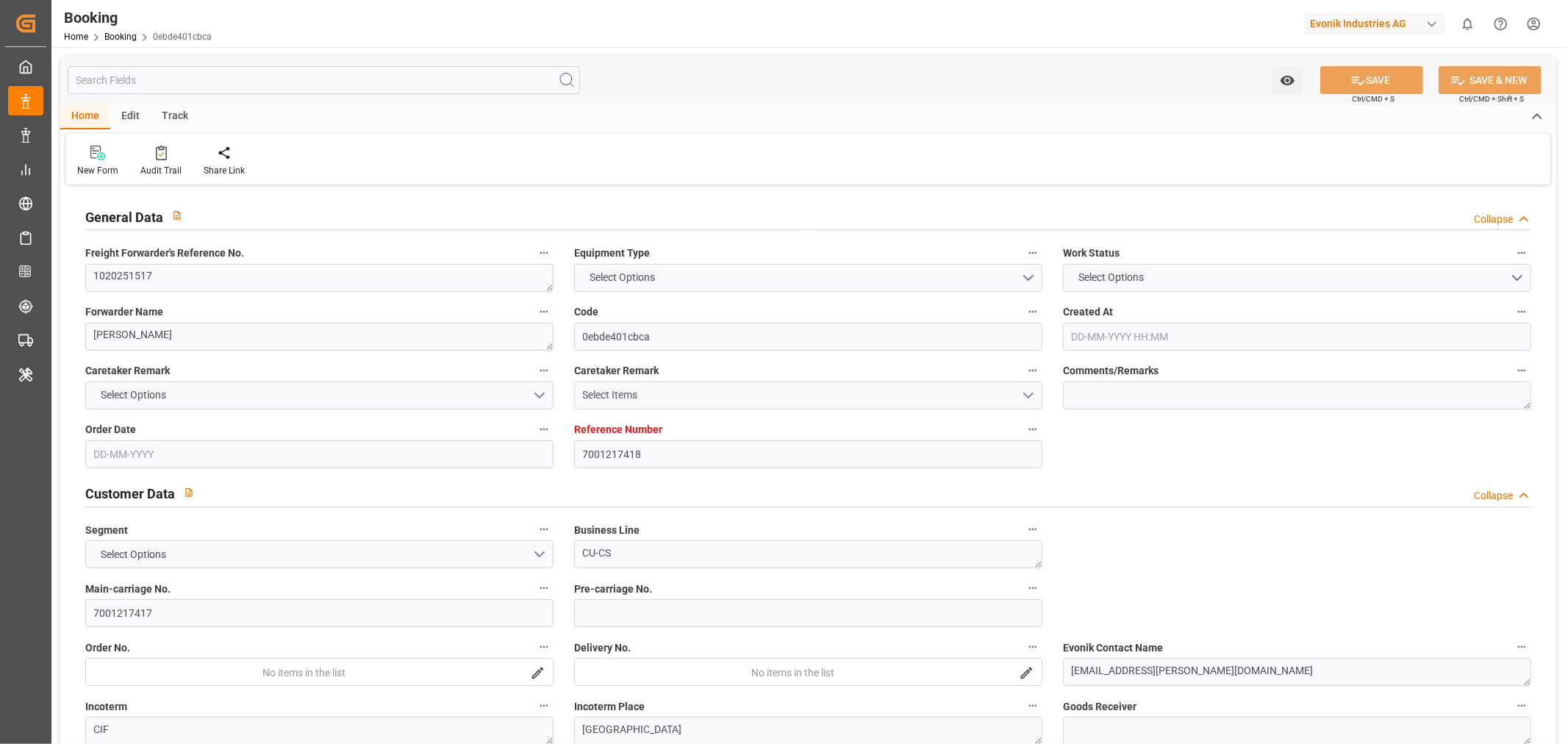
type input "7001217418"
type input "9778791"
type input "Hapag [PERSON_NAME]"
type input "Hapag Lloyd Aktiengesellschaft"
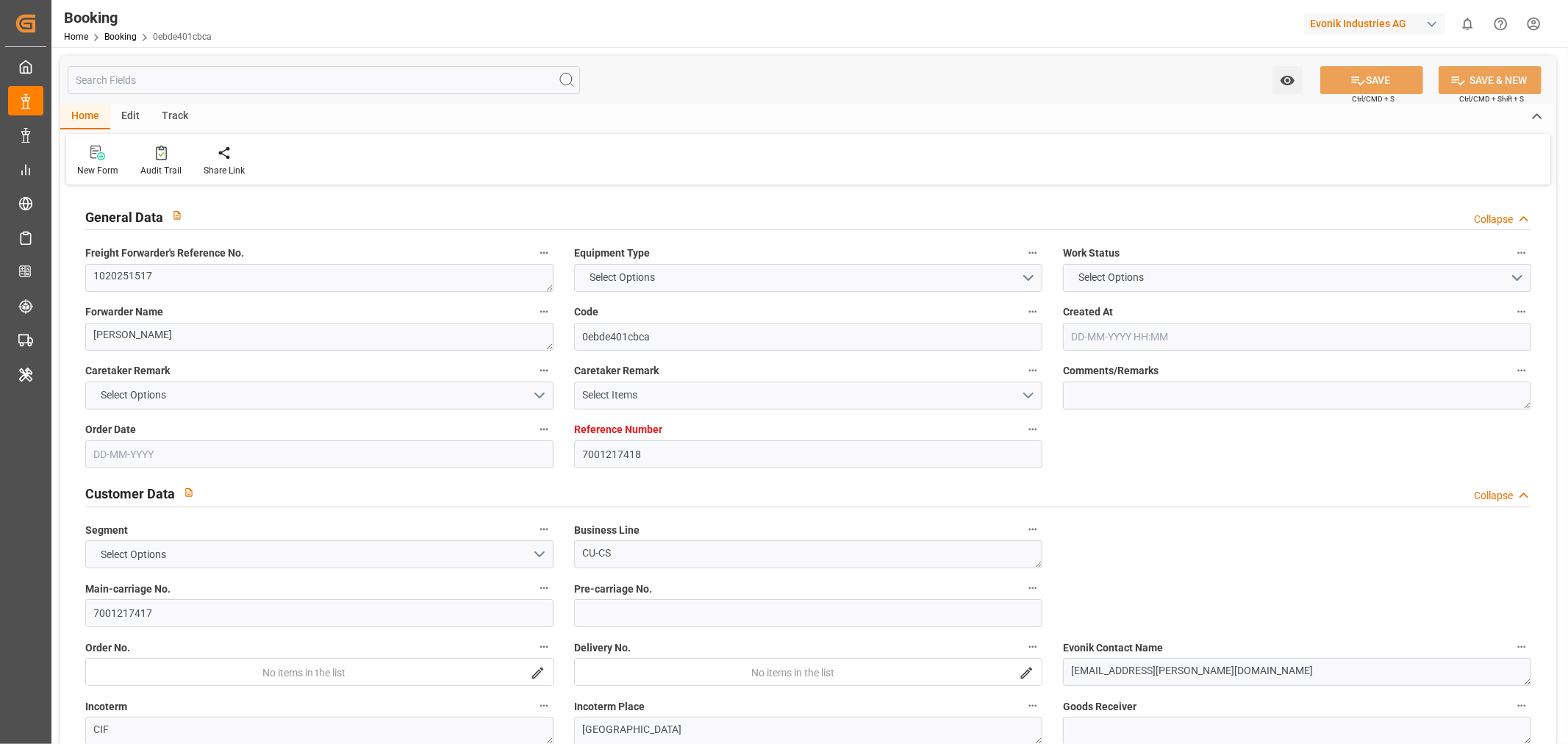
type input "NLRTM"
type input "CNSGH"
type input "42"
type input "0"
type input "NLRTM"
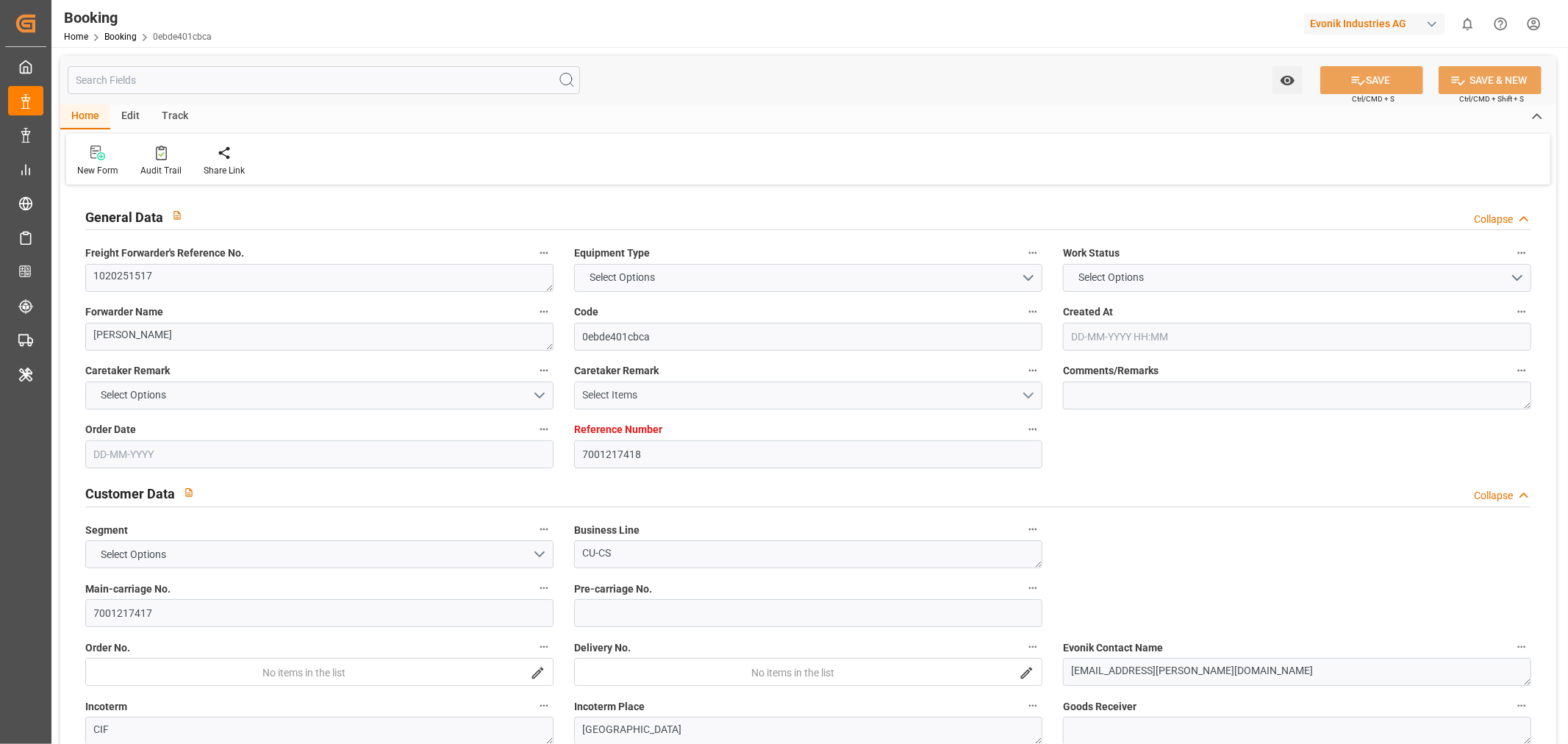
type input "CNSHG"
type input "9778791"
type input "[DATE] 08:35"
type input "[DATE]"
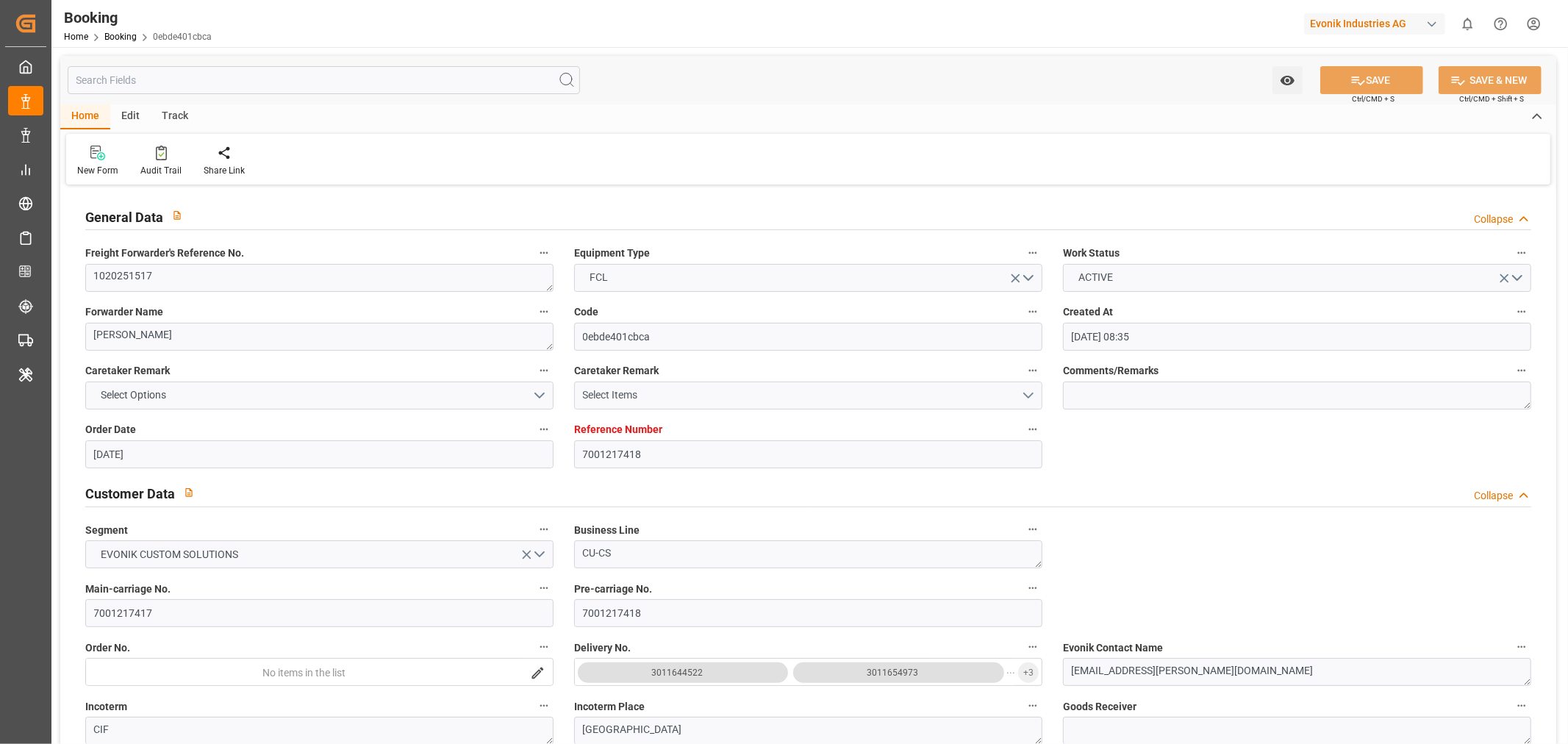
type input "[DATE]"
type input "[DATE] 11:00"
type input "[DATE] 00:00"
type input "[DATE] 10:00"
type input "[DATE] 12:14"
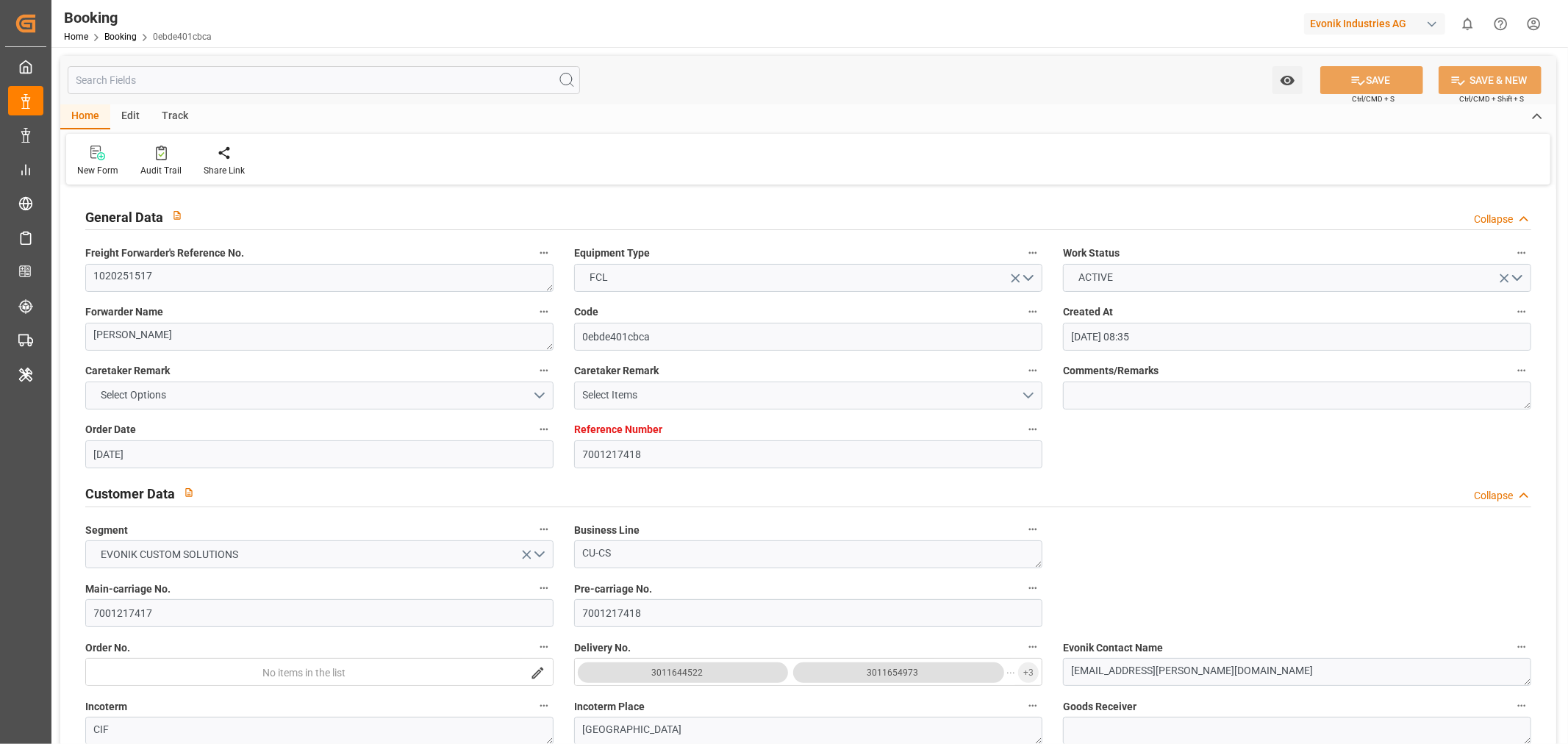
type input "[DATE] 16:30"
type input "[DATE] 00:00"
type input "[DATE] 16:20"
type input "[DATE]"
type input "[DATE] 07:11"
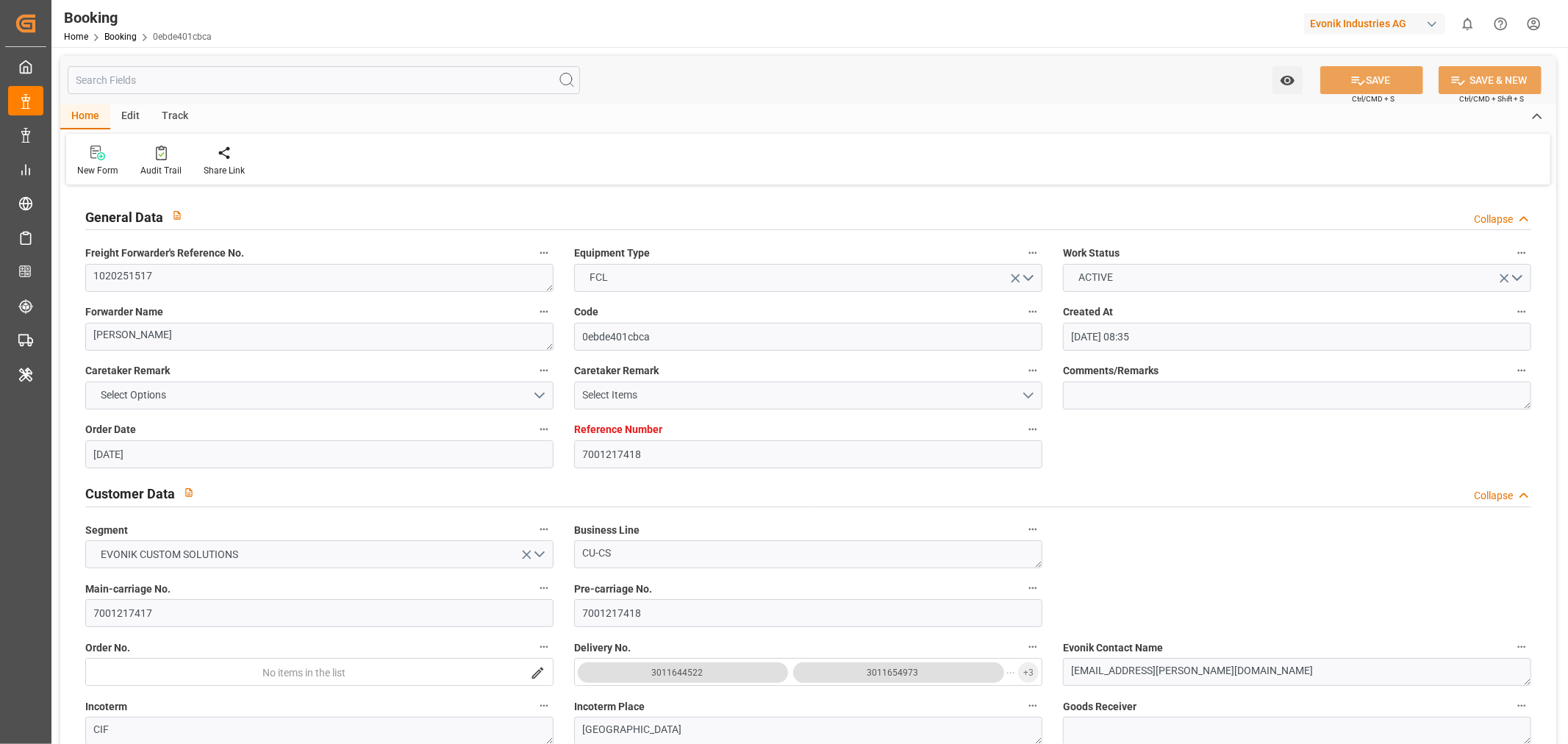
type input "[DATE]"
type input "[DATE] 18:07"
type input "[DATE] 19:31"
type input "[DATE] 23:59"
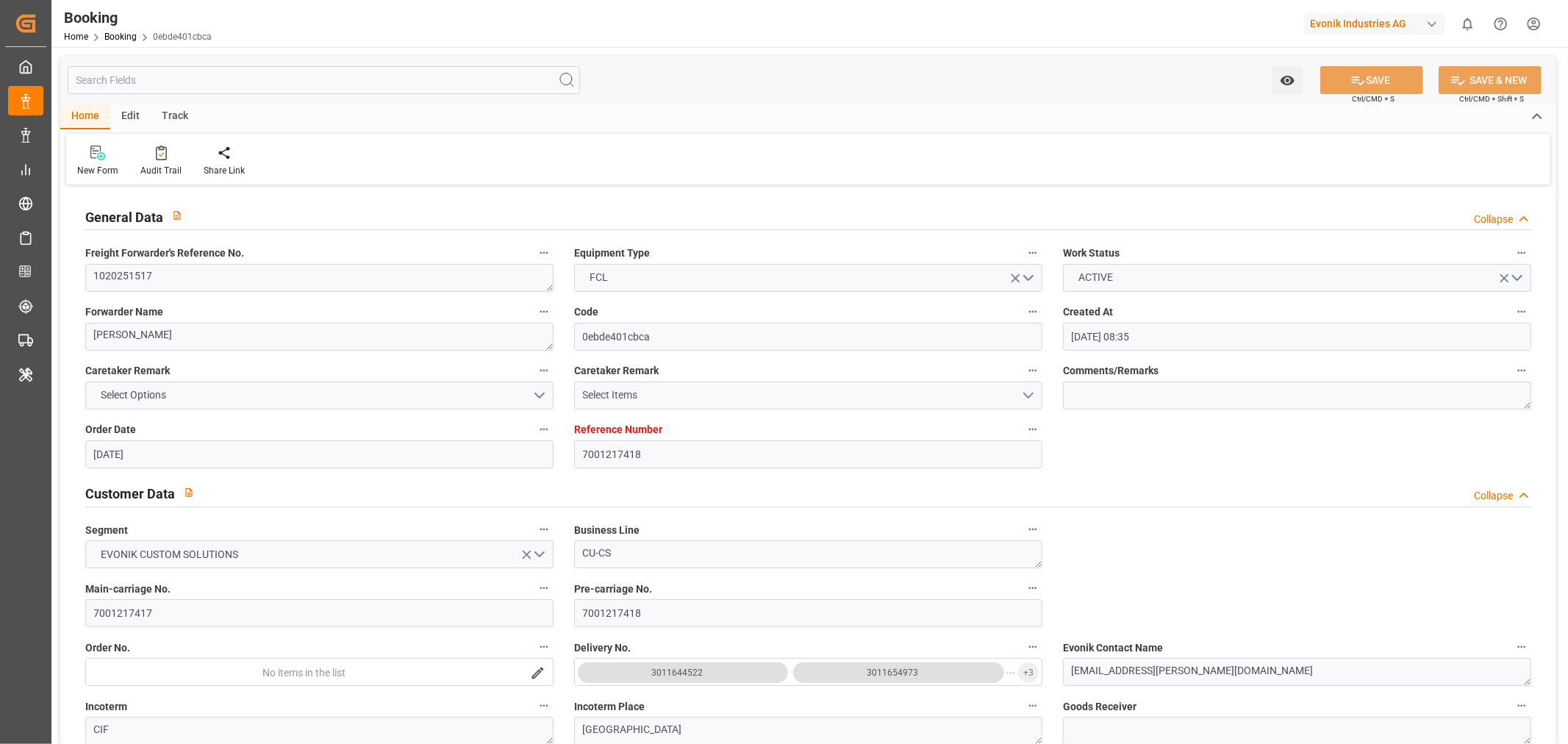
type input "[DATE] 02:16"
type input "[DATE] 11:00"
type input "[DATE] 11:09"
type input "[DATE] 15:30"
type input "[DATE] 15:49"
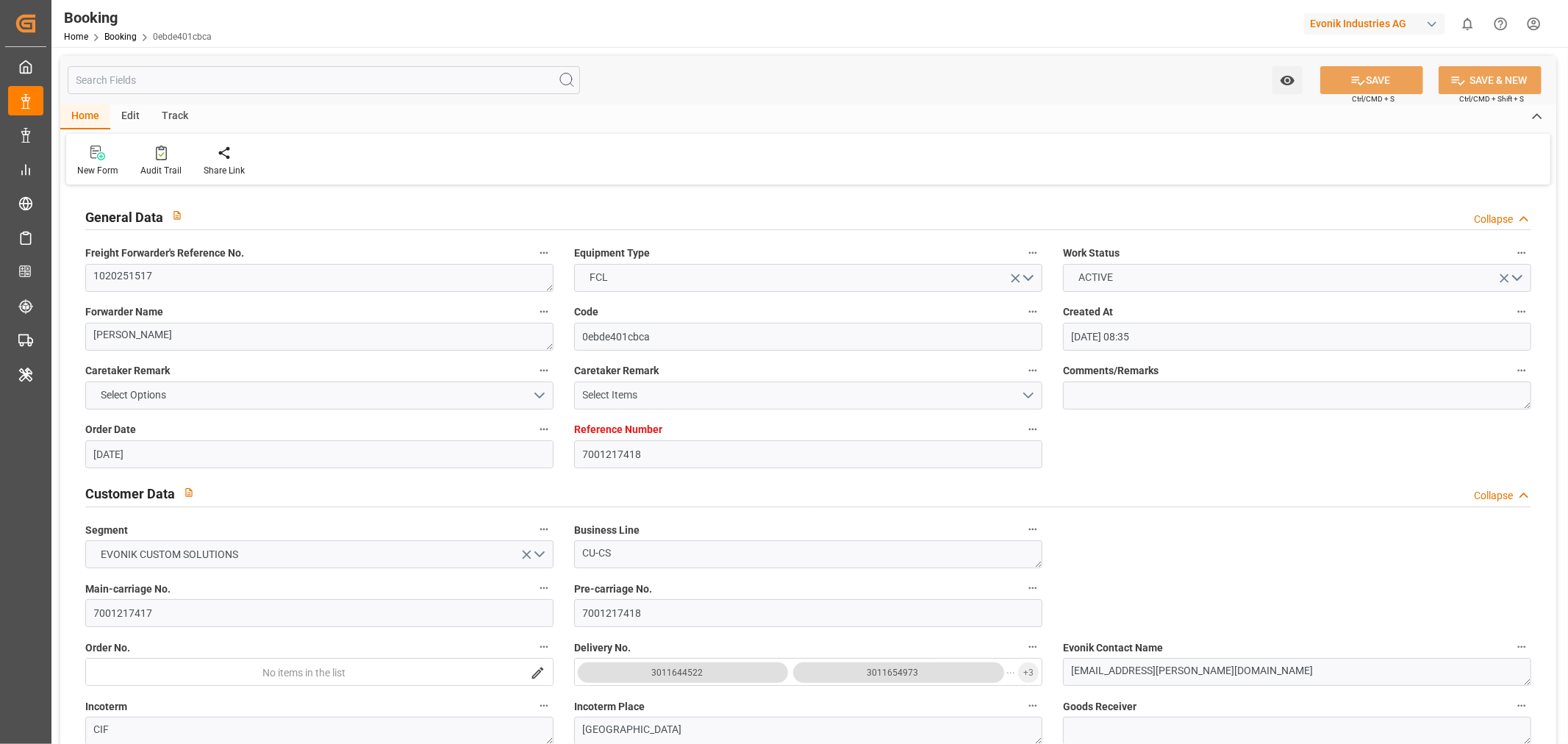
type input "[DATE] 00:57"
type input "[DATE] 01:15"
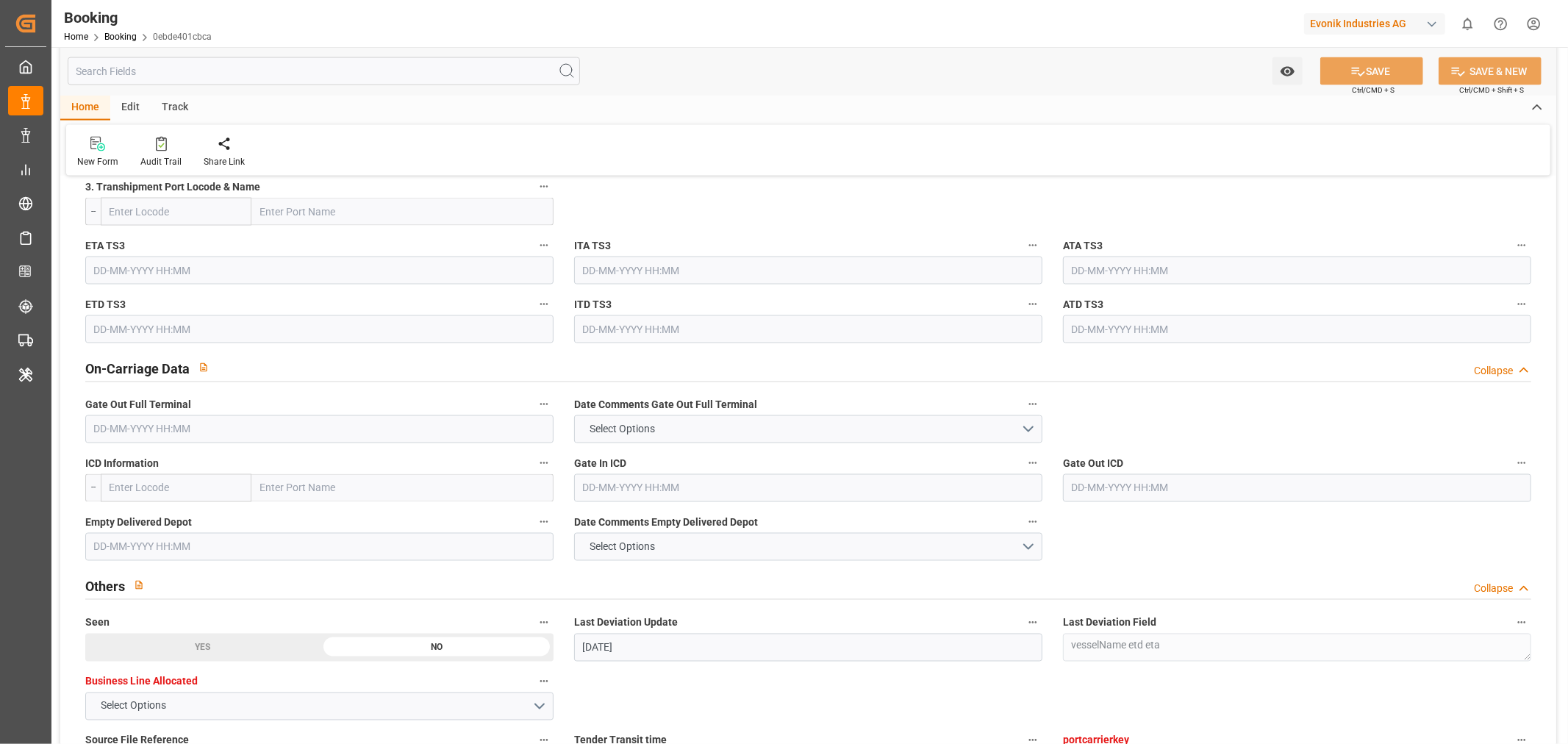
scroll to position [2124, 0]
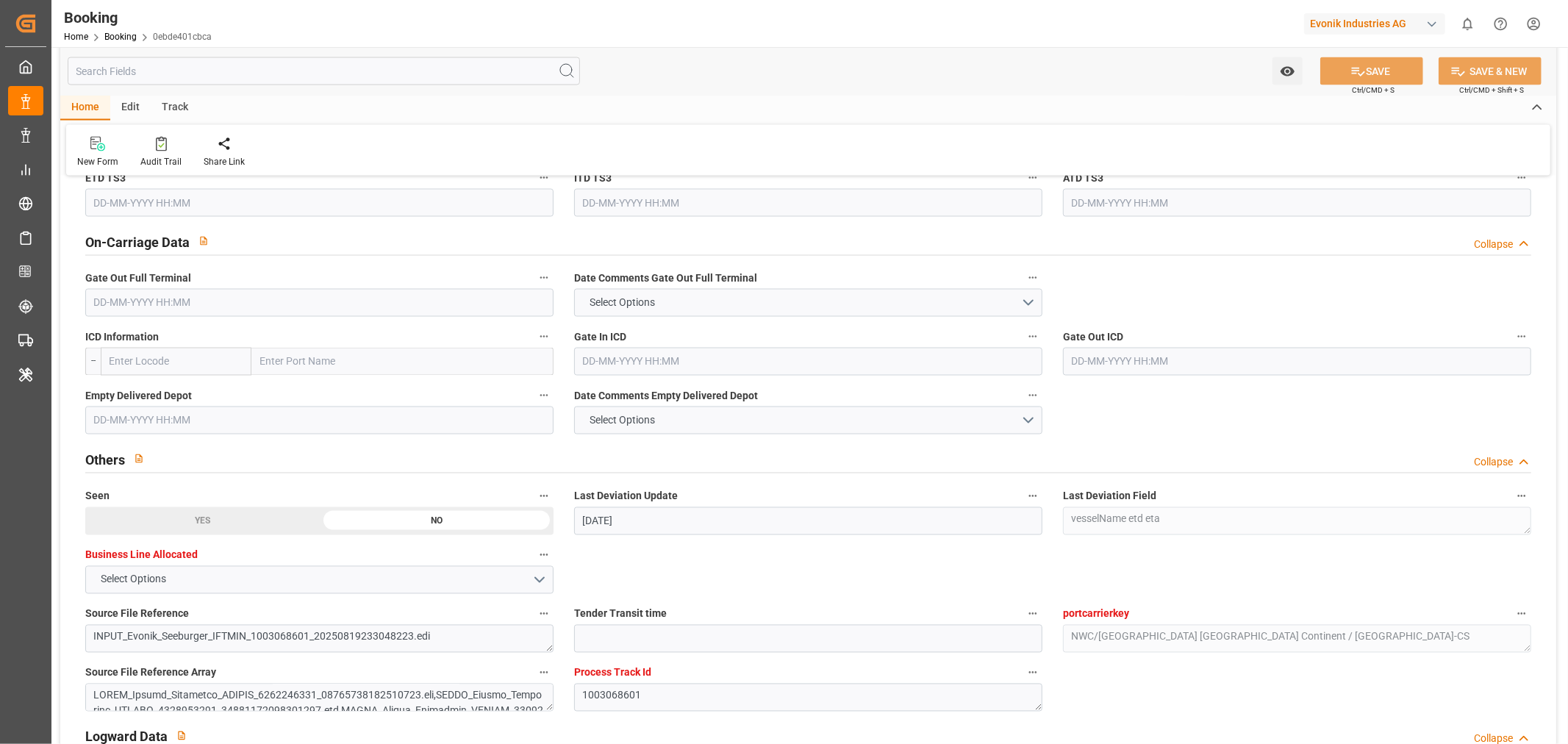
click at [122, 301] on input "text" at bounding box center [319, 303] width 468 height 28
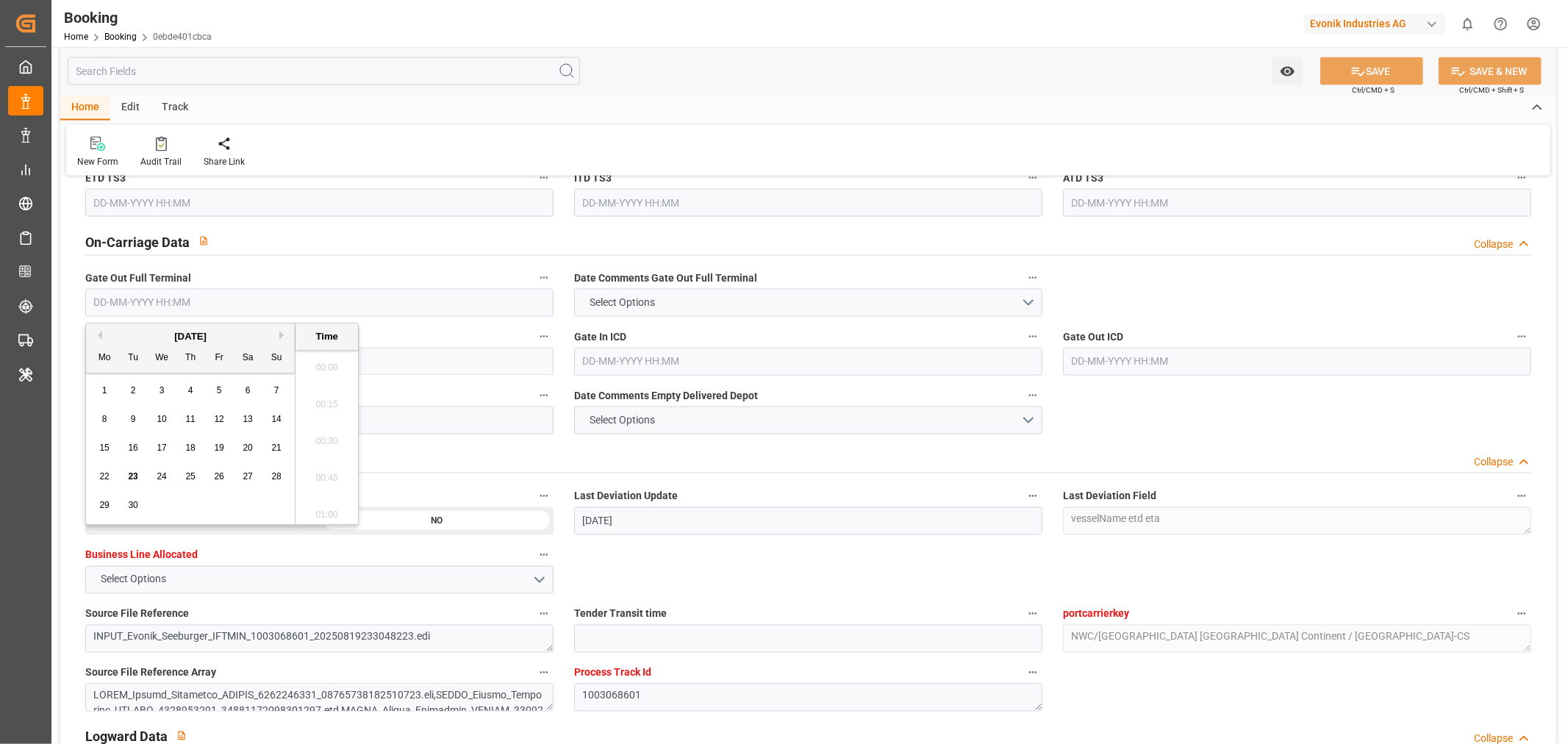
scroll to position [2469, 0]
click at [137, 474] on span "23" at bounding box center [133, 477] width 9 height 10
type input "[DATE] 00:00"
click at [752, 487] on label "Last Deviation Update" at bounding box center [808, 497] width 468 height 21
click at [1023, 487] on button "Last Deviation Update" at bounding box center [1033, 496] width 19 height 19
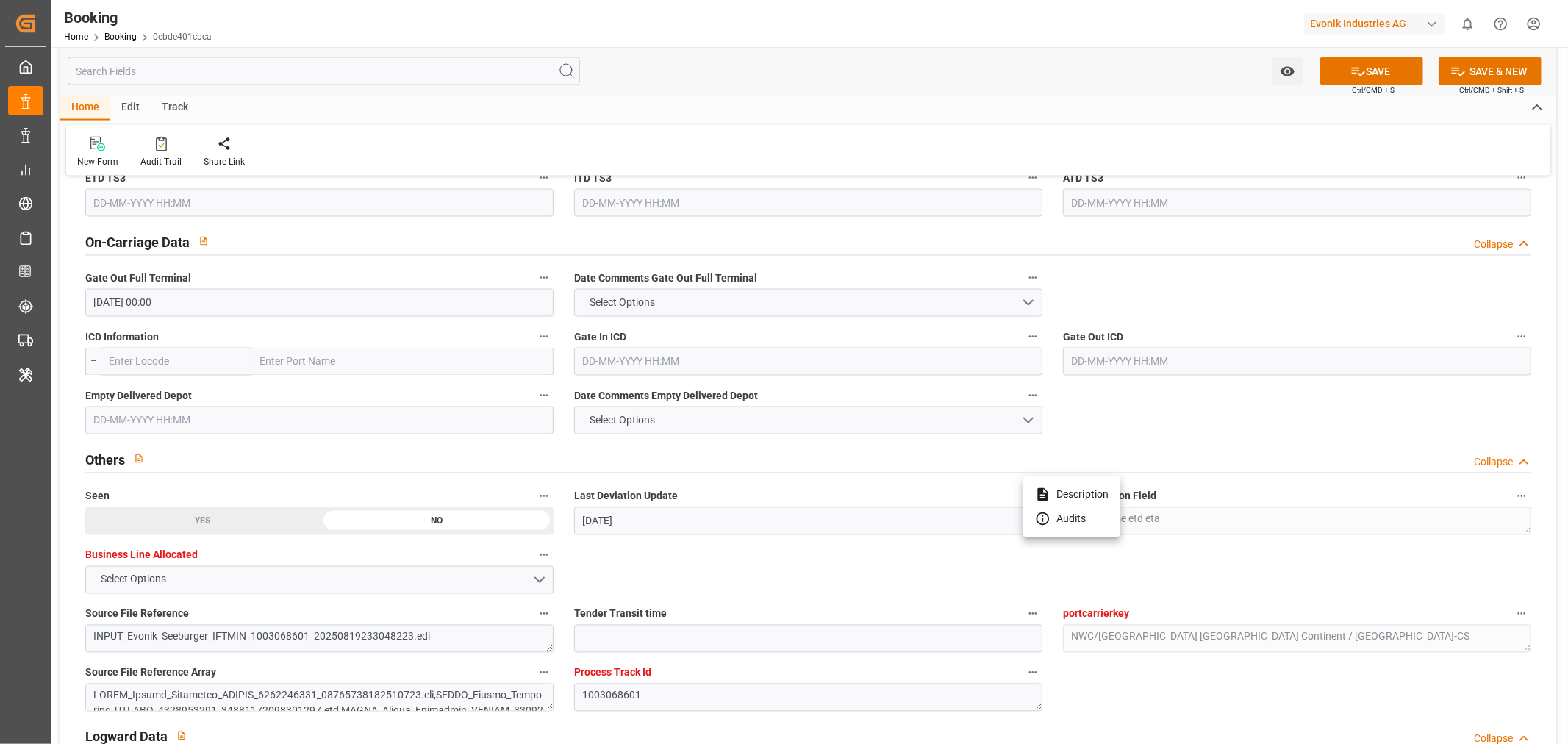
click at [112, 426] on div at bounding box center [784, 372] width 1568 height 744
click at [149, 431] on input "text" at bounding box center [319, 420] width 468 height 28
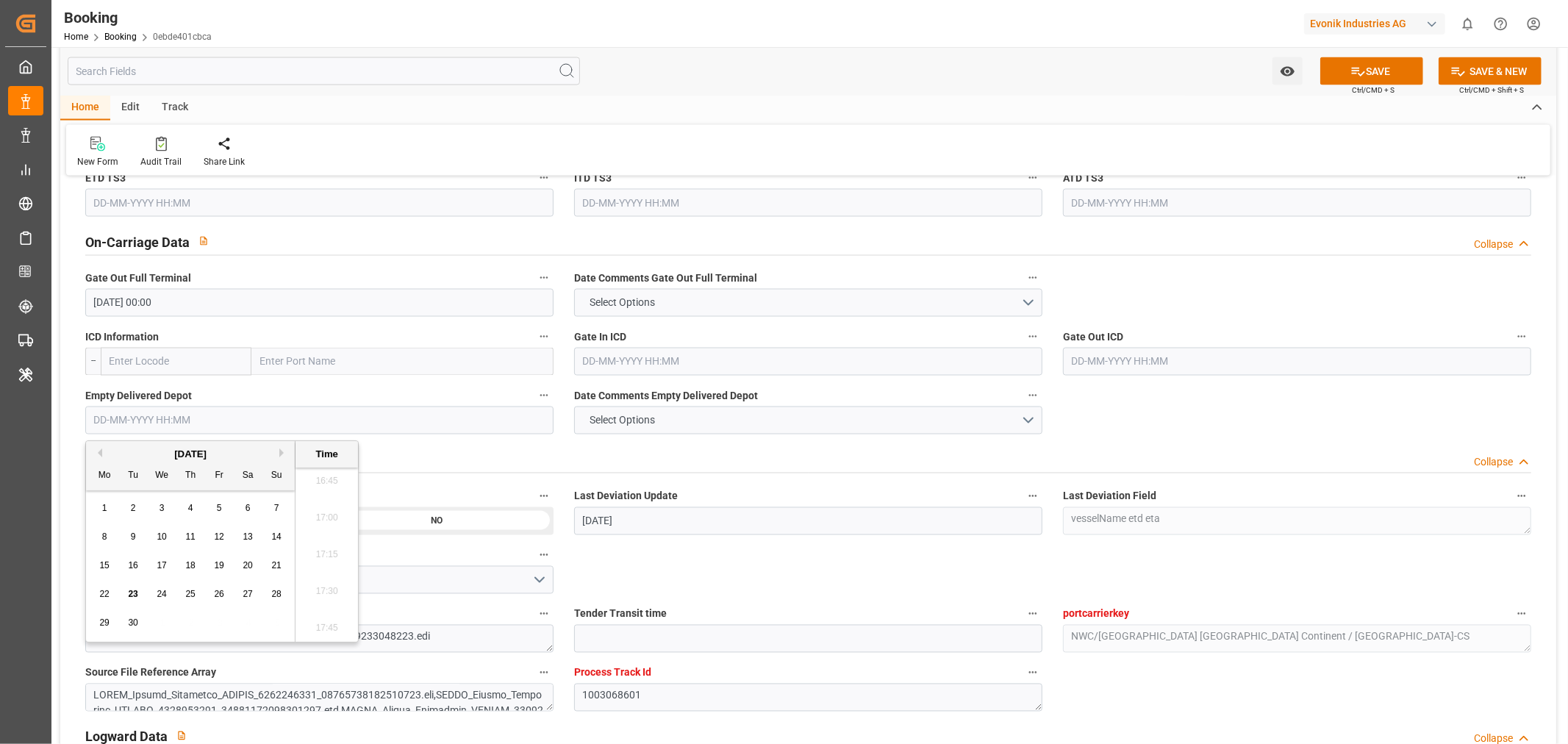
click at [124, 596] on div "23" at bounding box center [133, 595] width 18 height 18
type input "[DATE] 00:00"
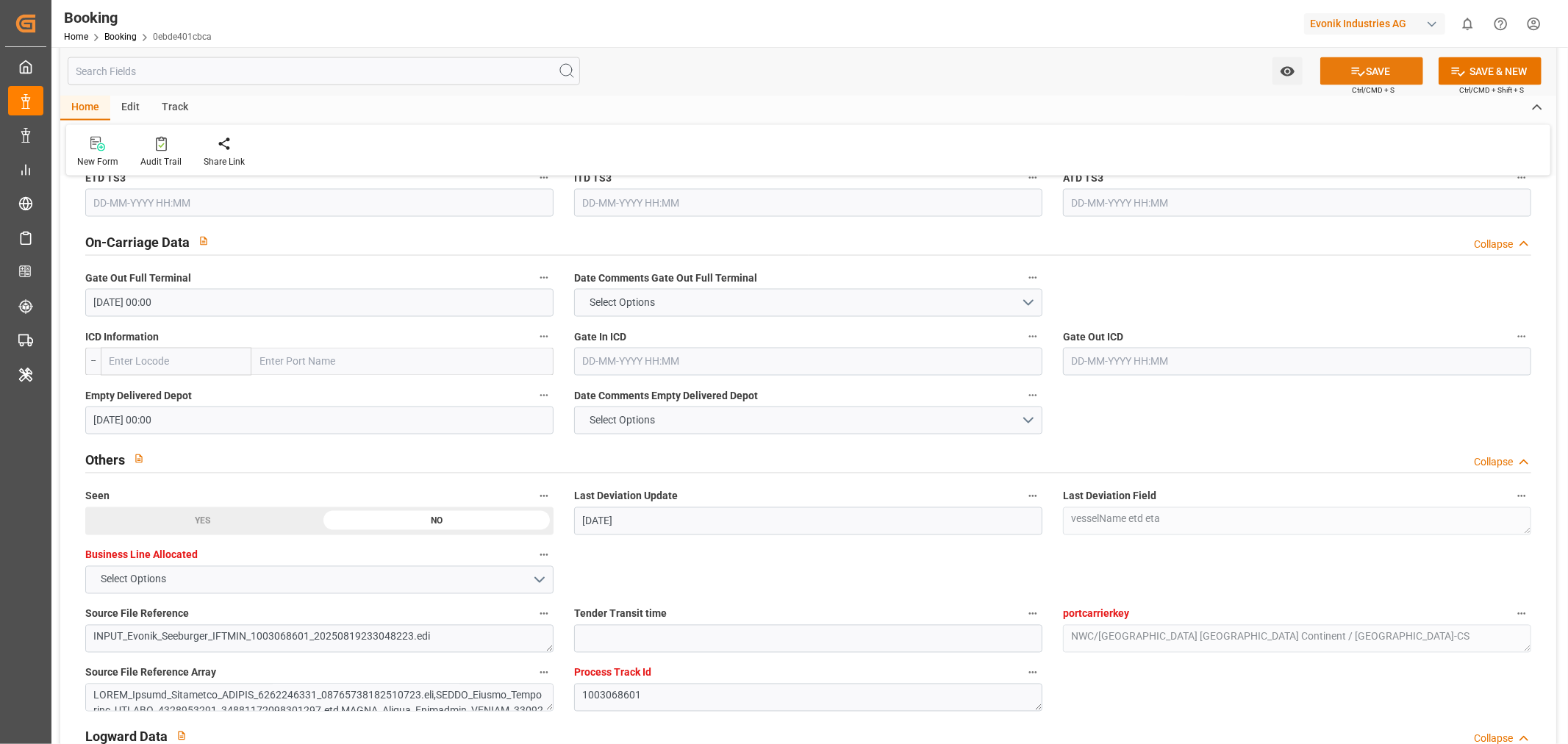
click at [1366, 68] on button "SAVE" at bounding box center [1372, 71] width 103 height 28
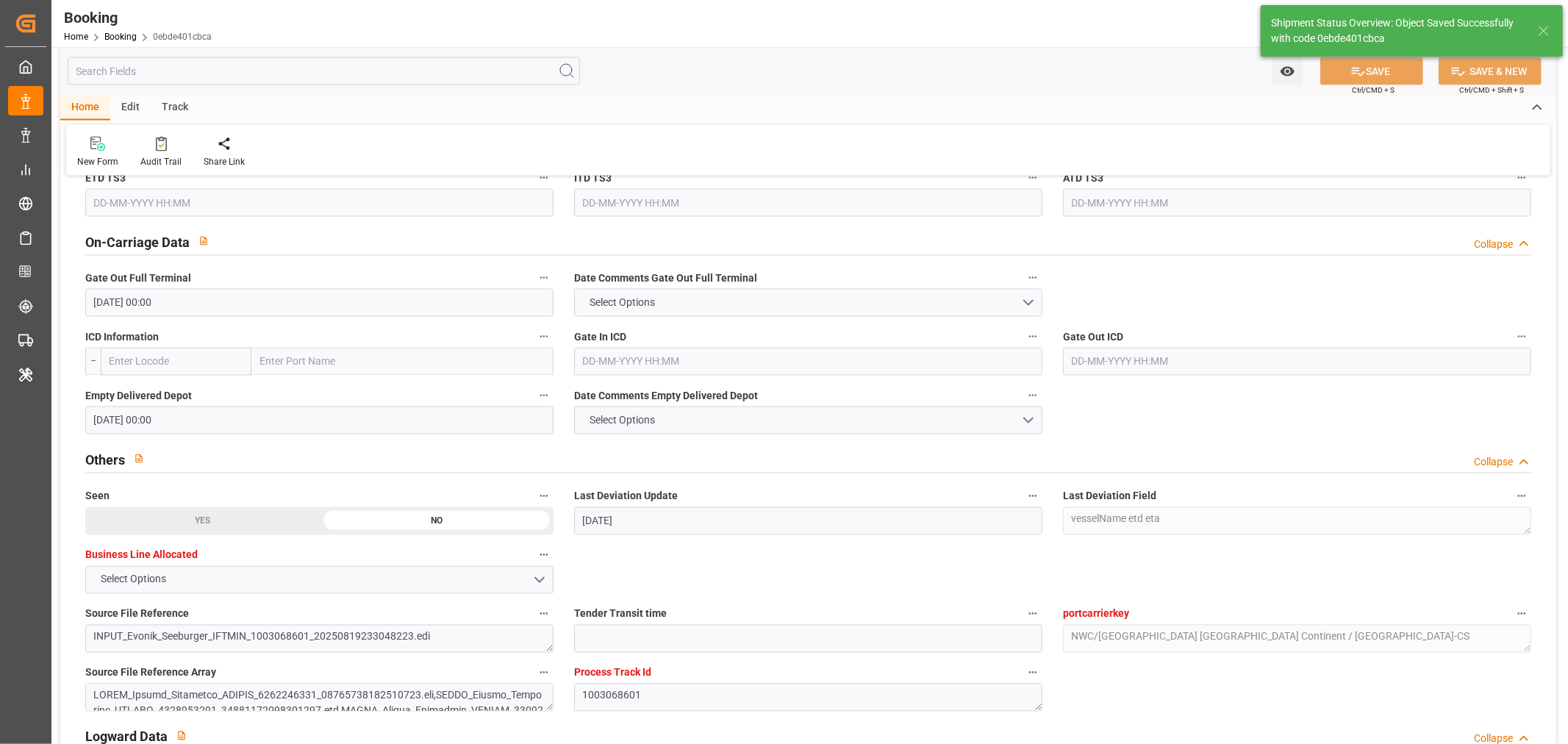
type textarea "[PERSON_NAME]"
type input "[DATE] 11:47"
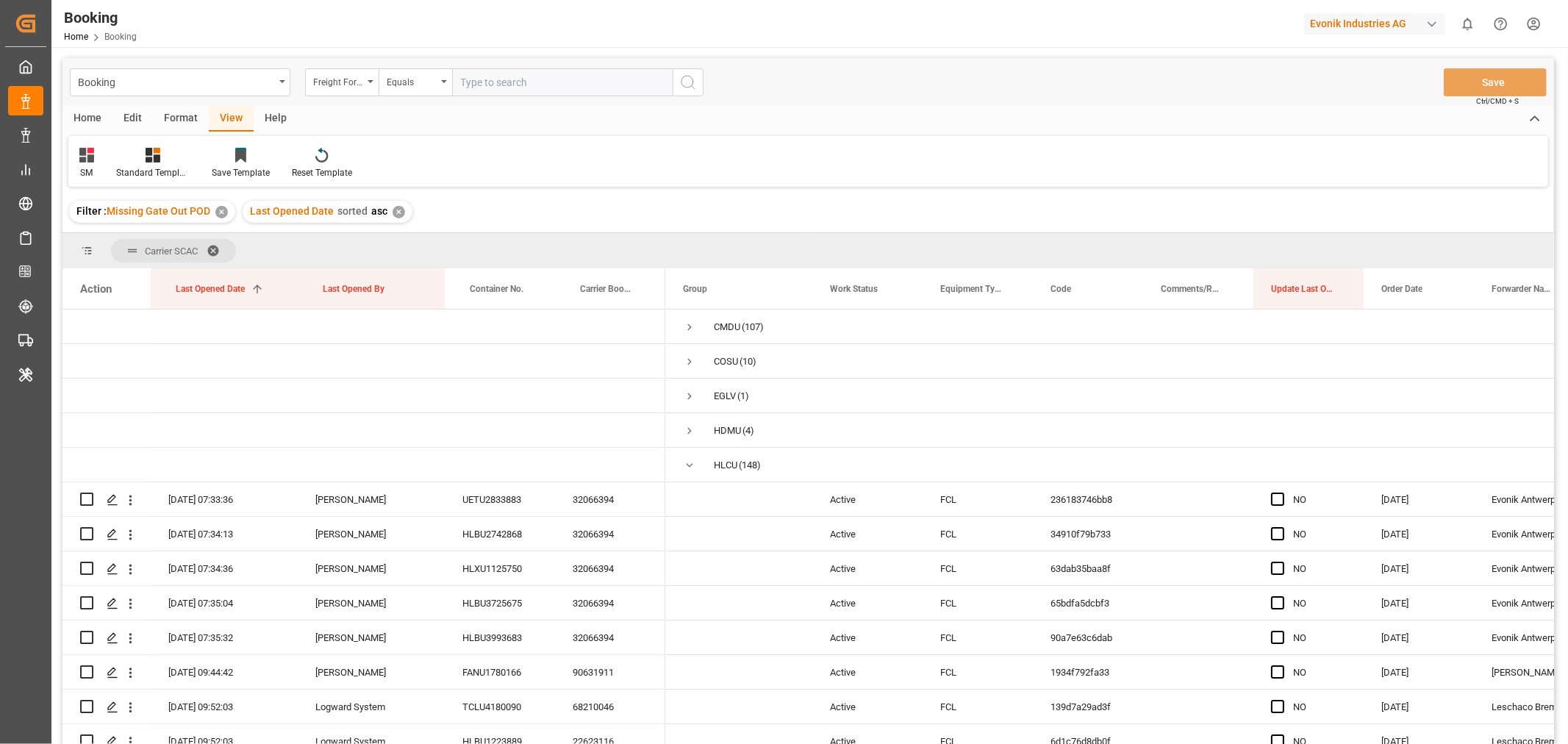
scroll to position [164, 0]
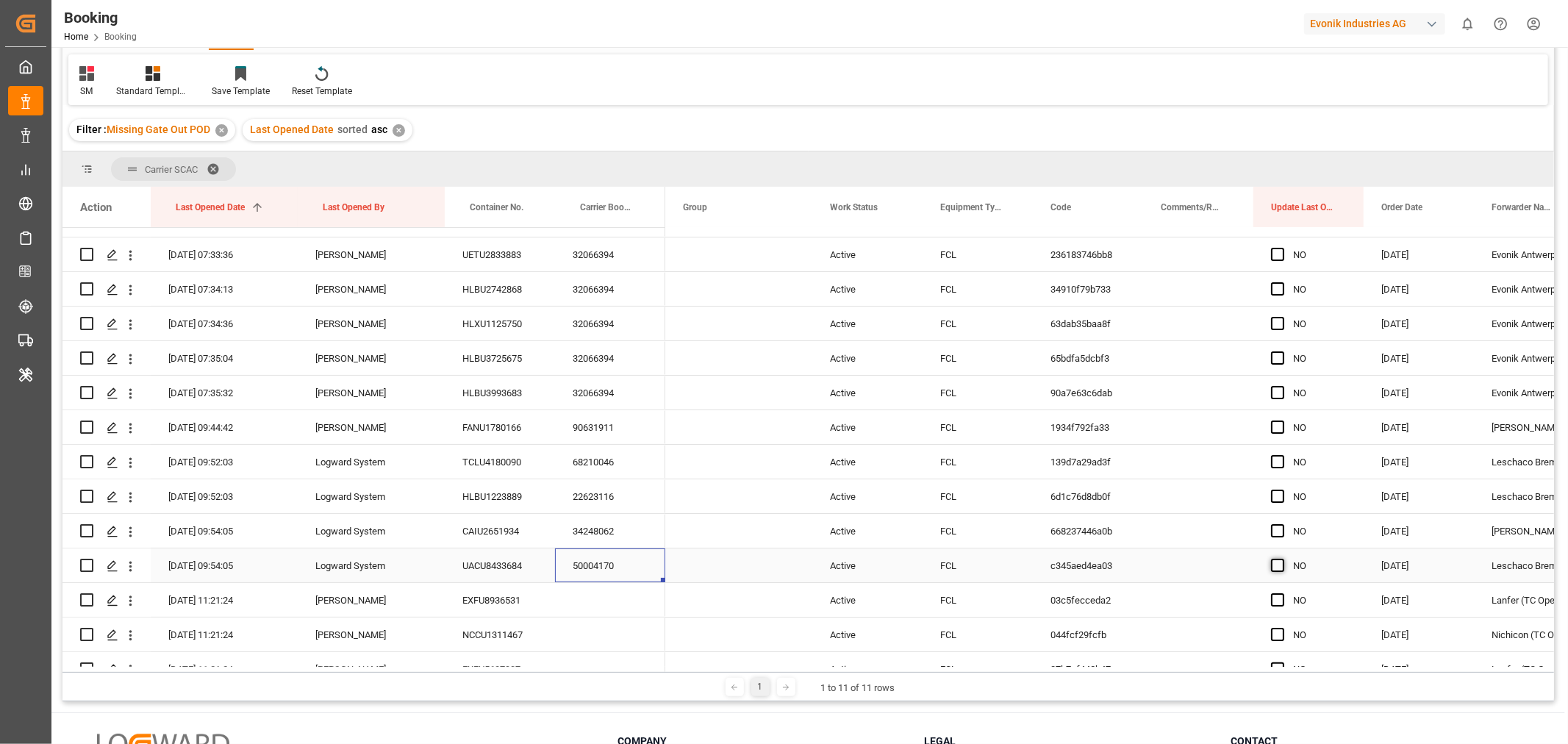
click at [1275, 568] on span "Press SPACE to select this row." at bounding box center [1277, 565] width 13 height 13
click at [1282, 559] on input "Press SPACE to select this row." at bounding box center [1282, 559] width 0 height 0
drag, startPoint x: 1360, startPoint y: 579, endPoint x: 1320, endPoint y: 473, distance: 113.3
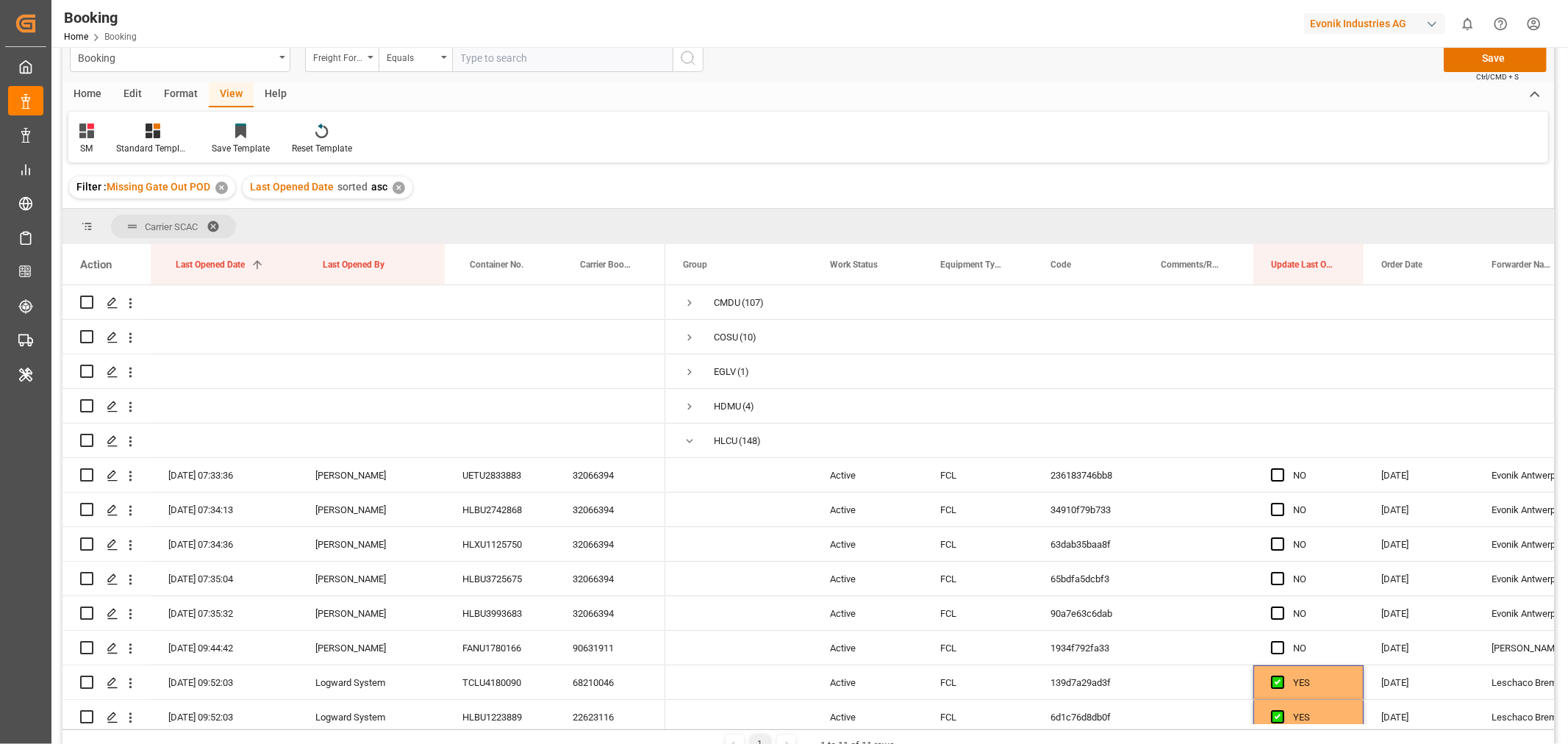
scroll to position [0, 0]
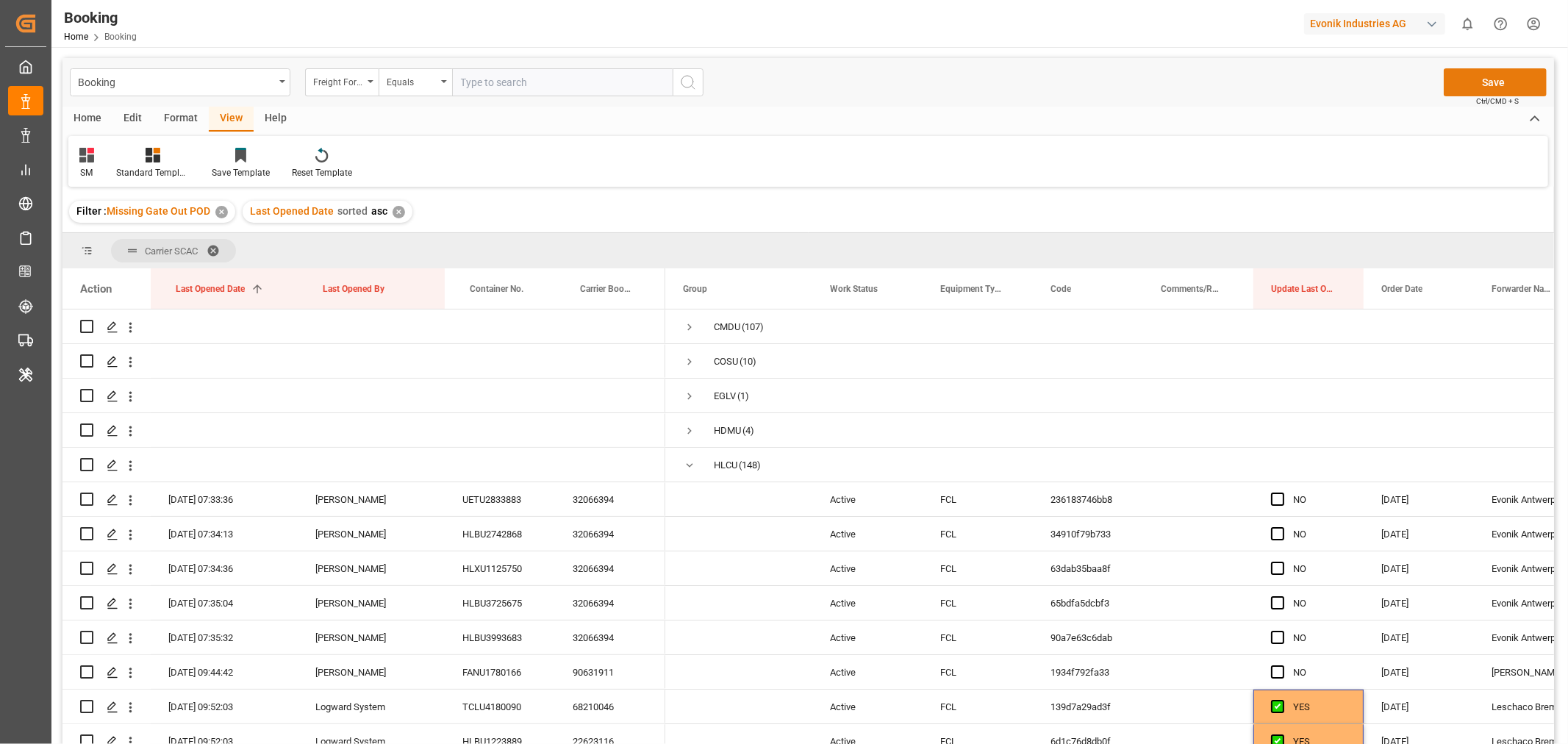
click at [1488, 75] on button "Save" at bounding box center [1496, 82] width 103 height 28
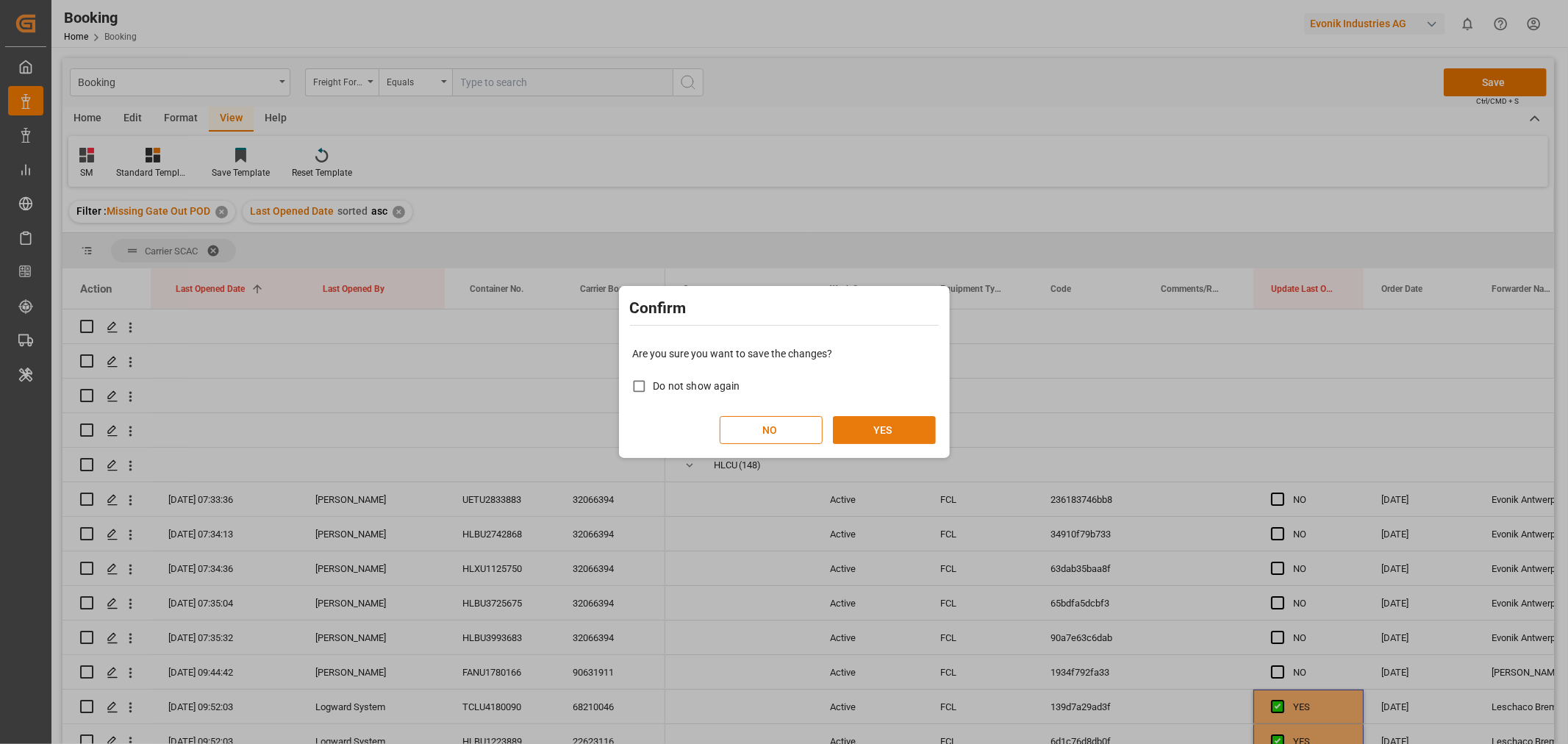
click at [898, 425] on button "YES" at bounding box center [885, 430] width 103 height 28
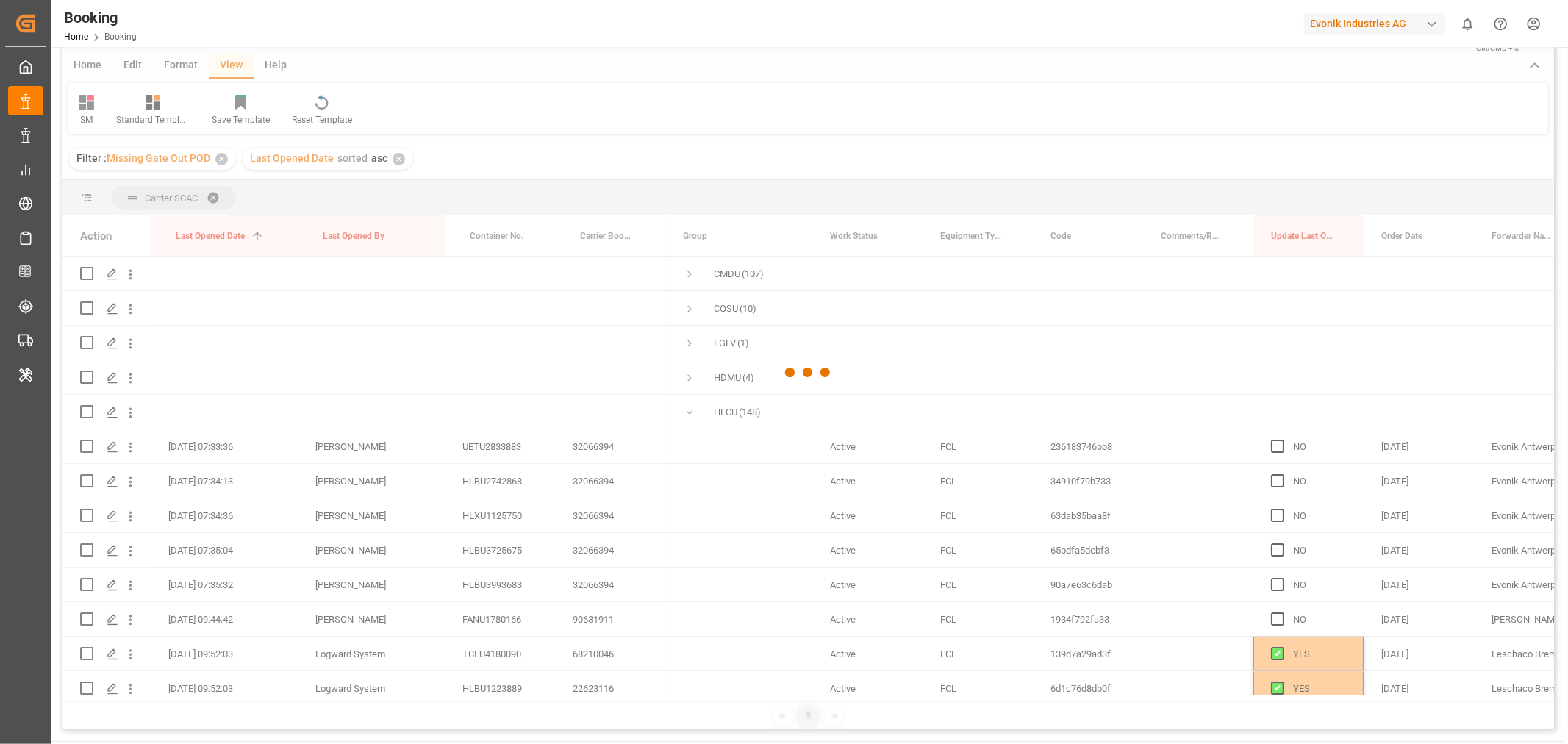
scroll to position [82, 0]
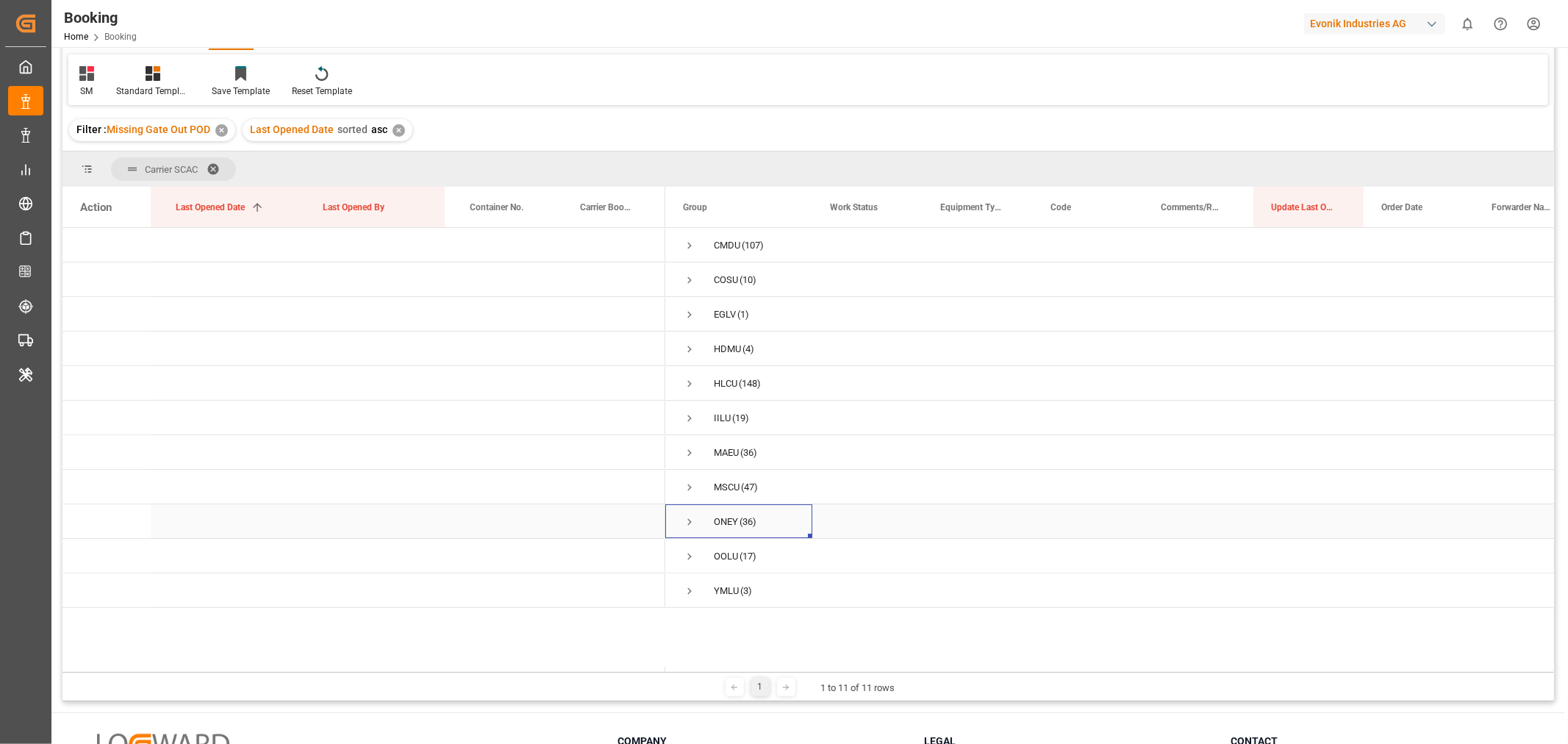
click at [691, 523] on span "Press SPACE to select this row." at bounding box center [689, 522] width 13 height 13
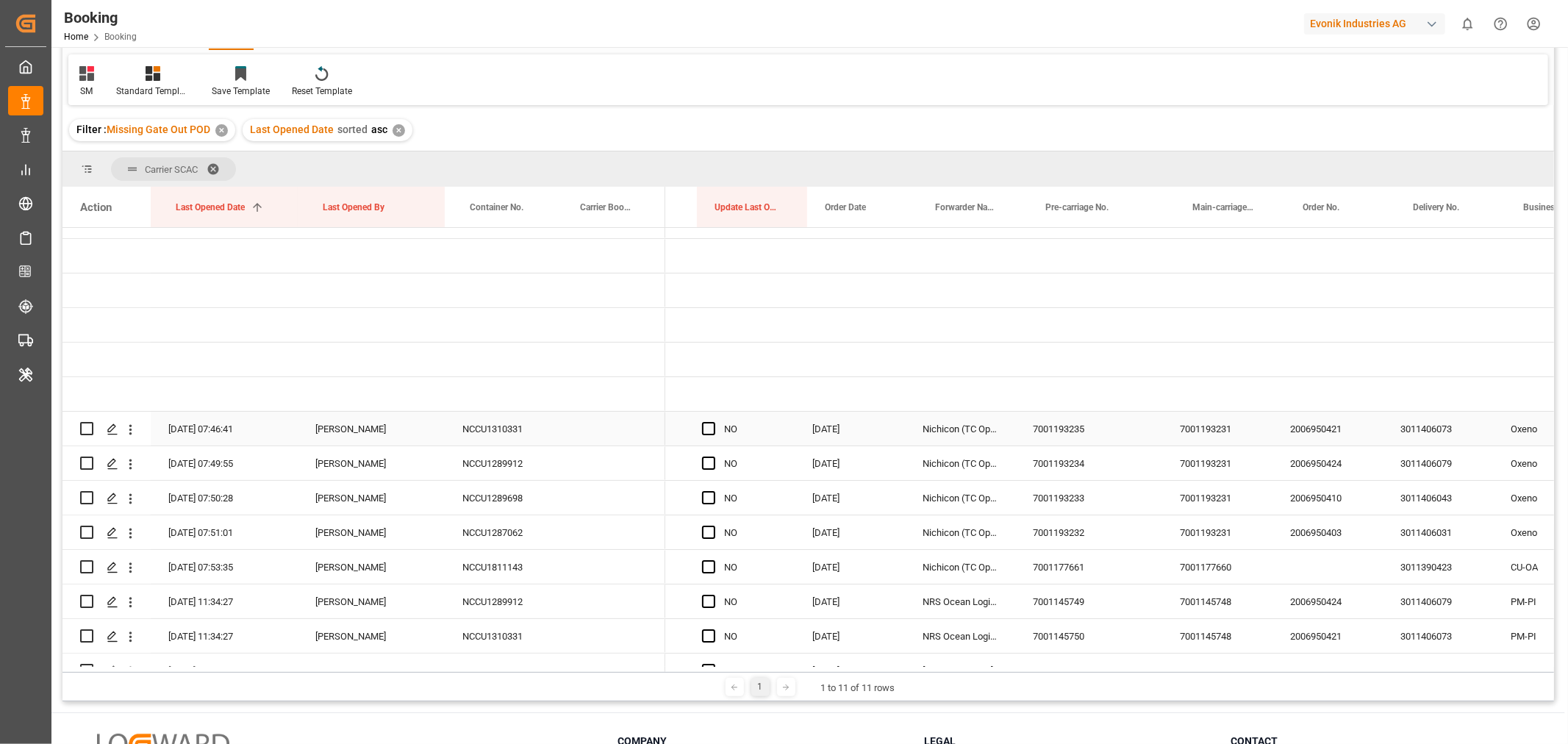
scroll to position [0, 0]
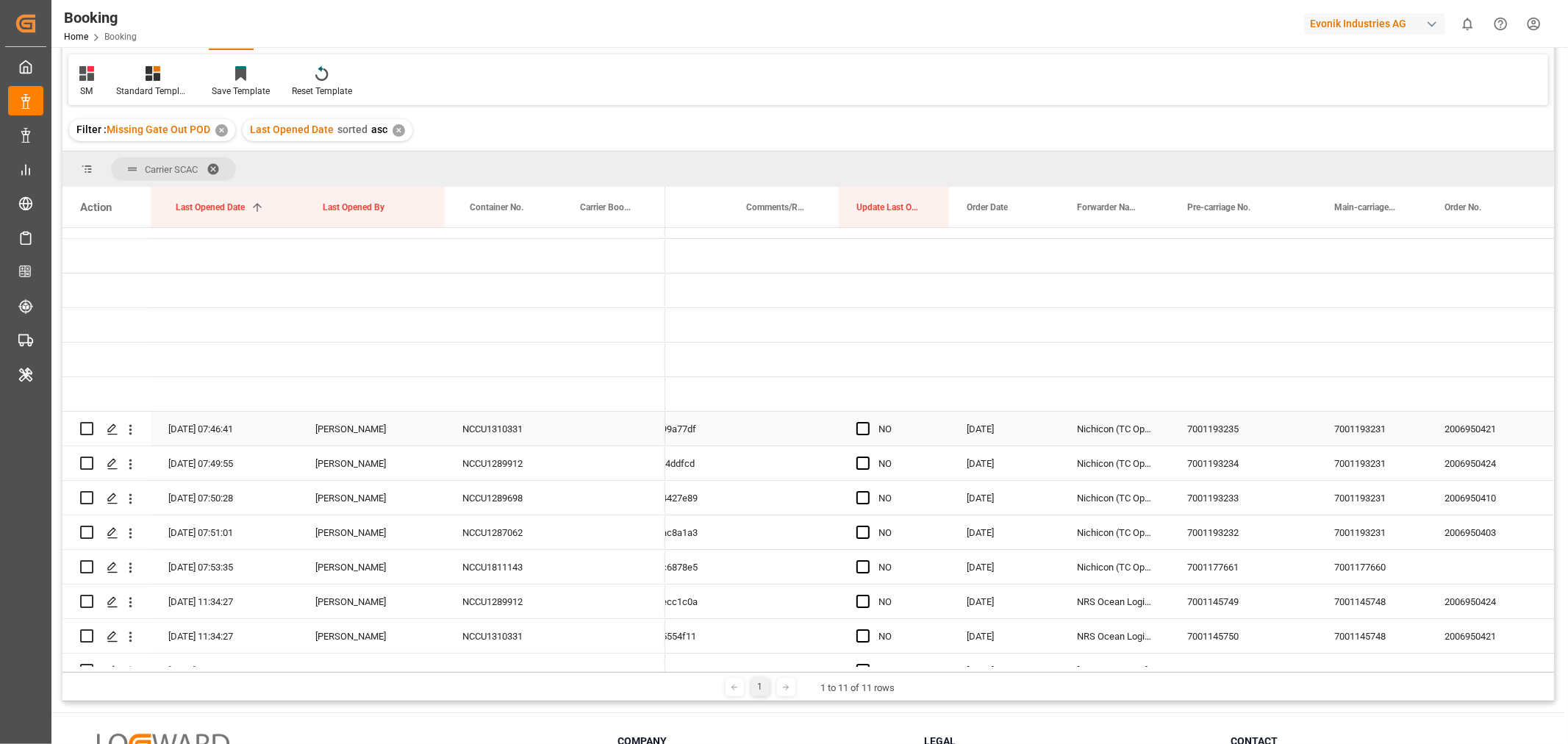
click at [867, 429] on span "Press SPACE to select this row." at bounding box center [862, 428] width 13 height 13
click at [867, 422] on input "Press SPACE to select this row." at bounding box center [867, 422] width 0 height 0
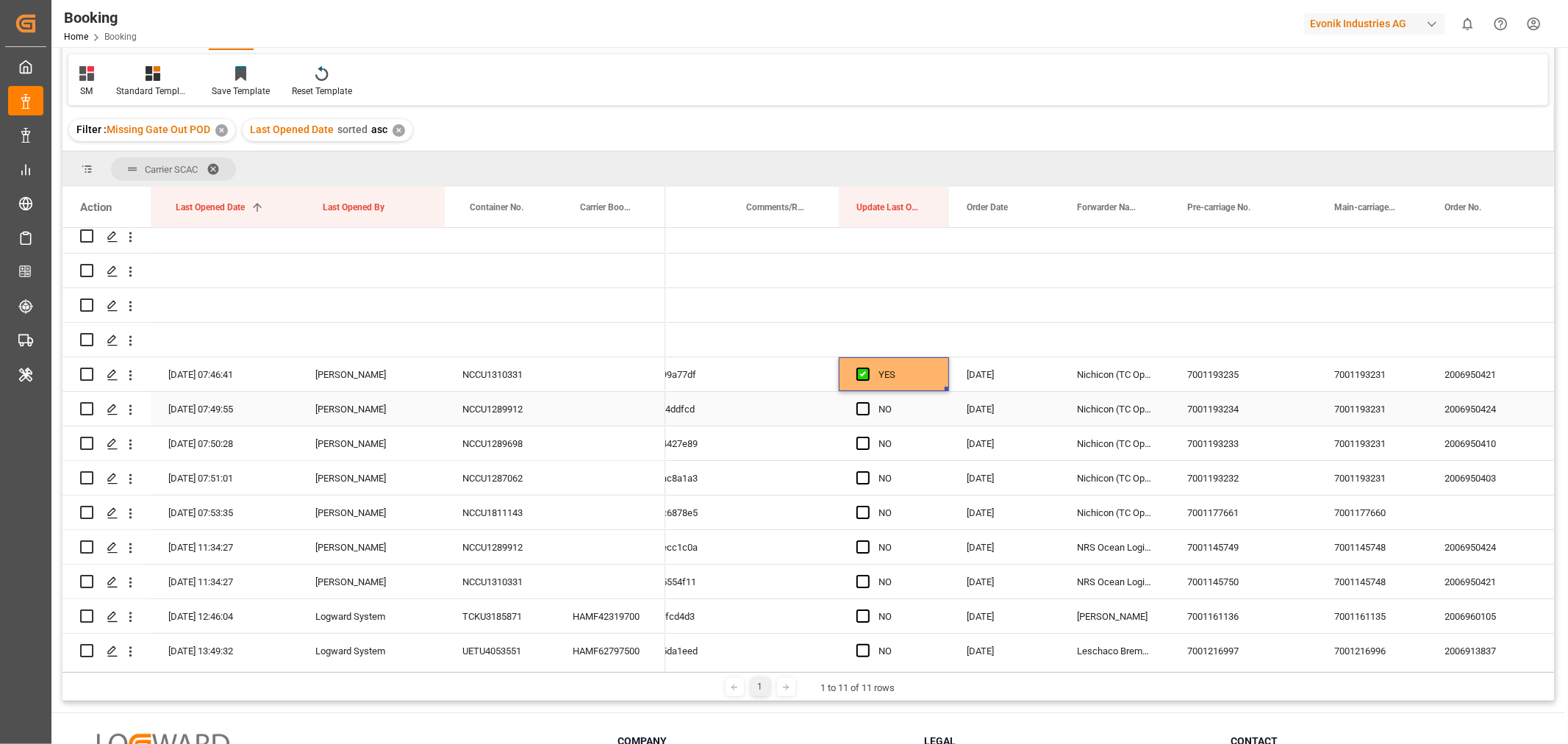
scroll to position [209, 0]
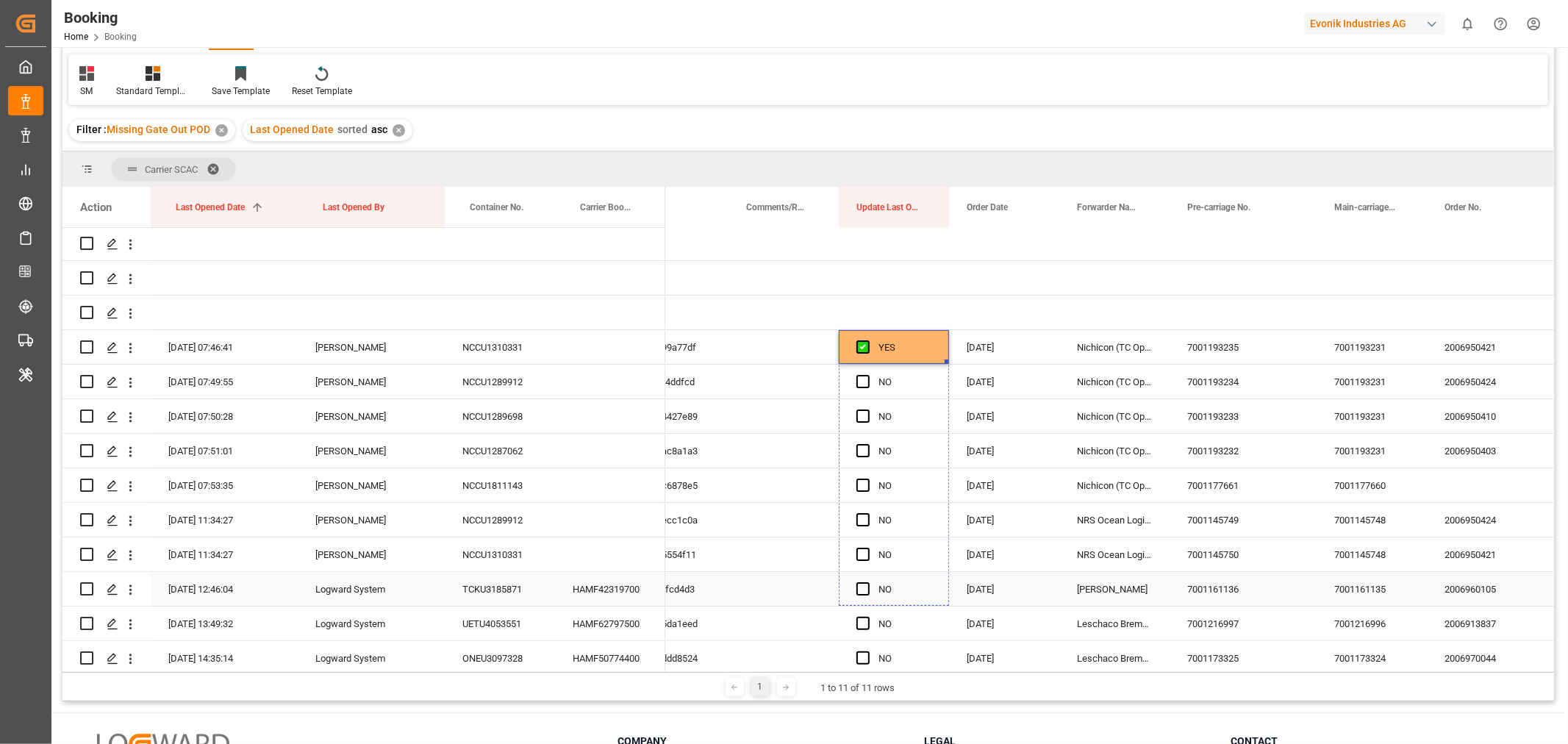
drag, startPoint x: 947, startPoint y: 361, endPoint x: 947, endPoint y: 601, distance: 240.0
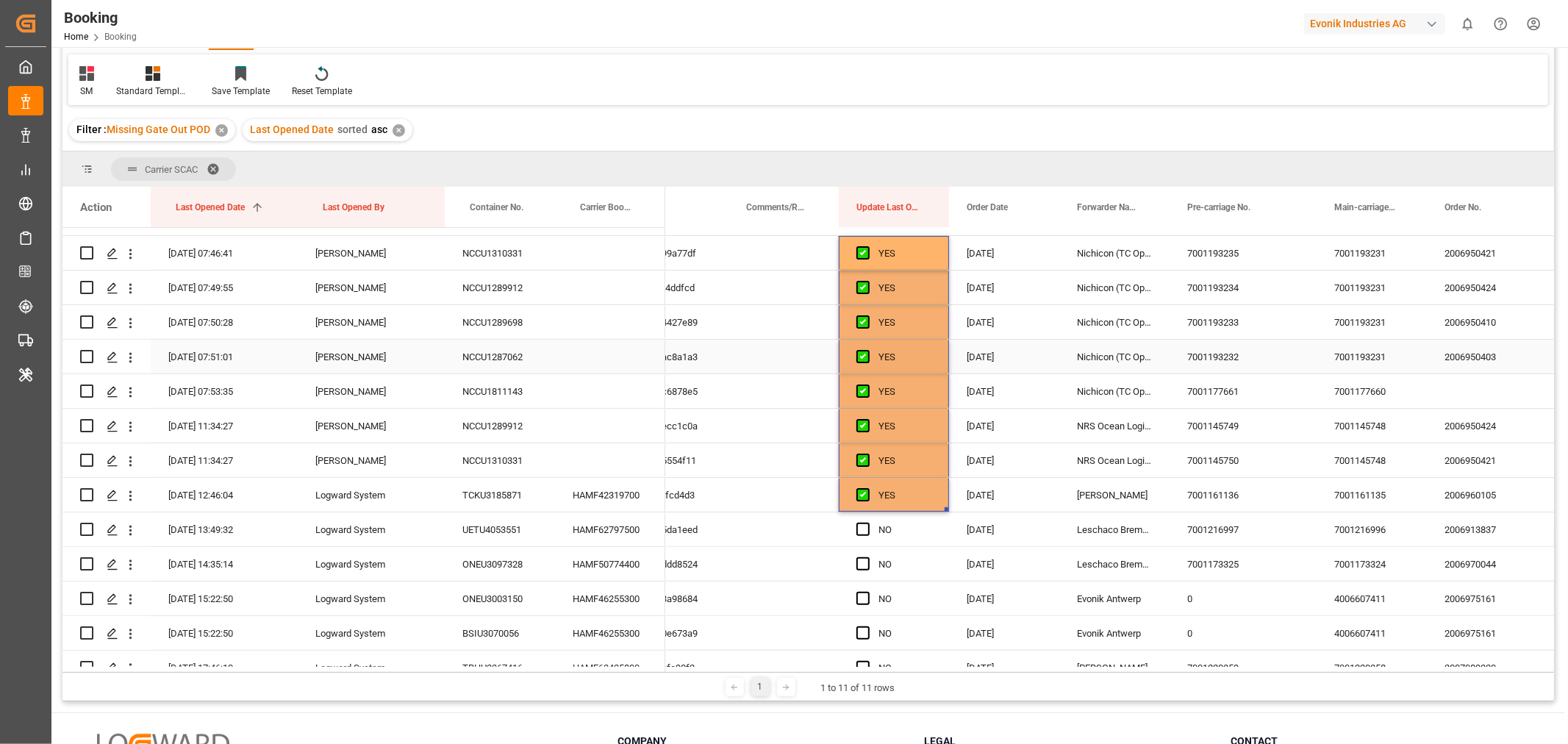
scroll to position [454, 0]
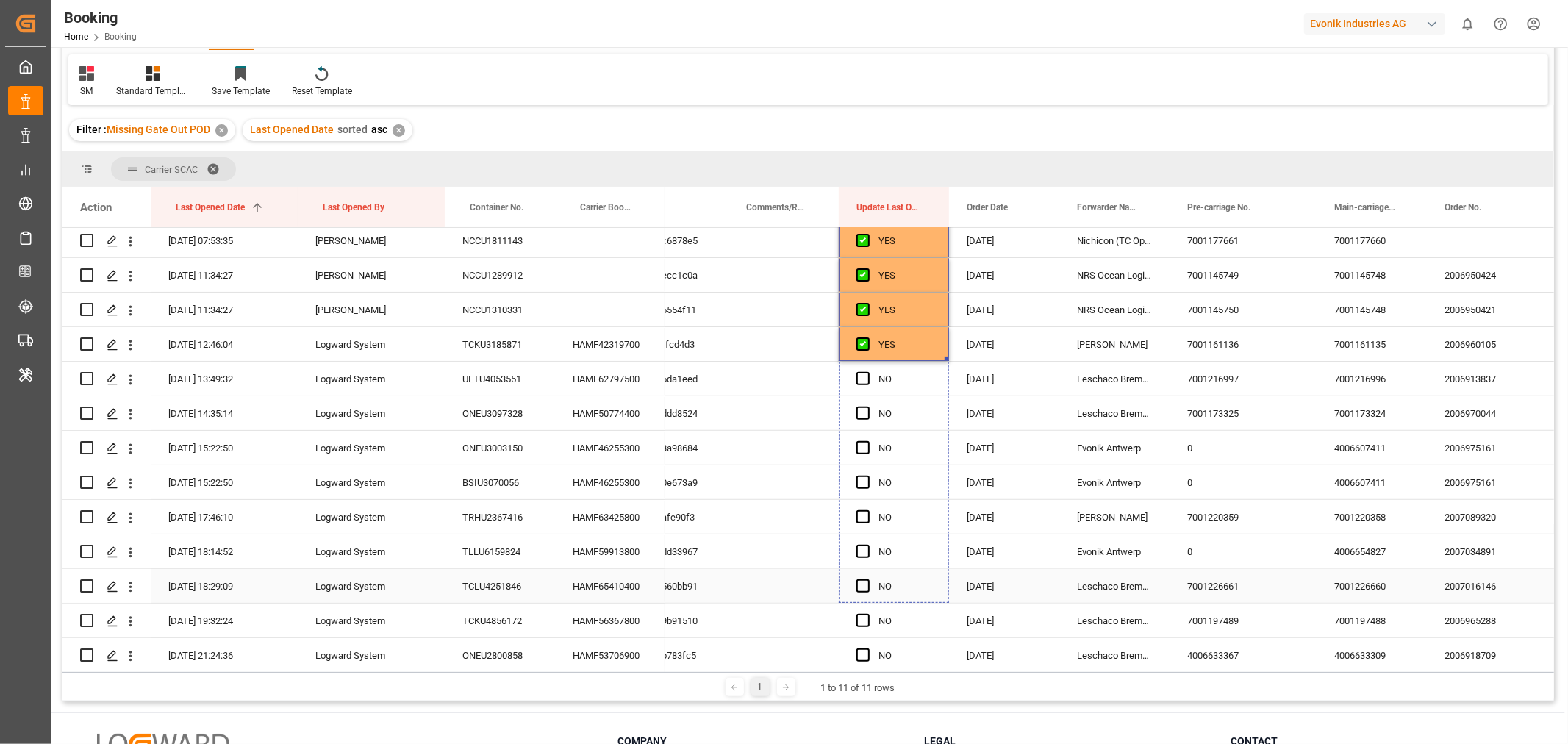
drag, startPoint x: 944, startPoint y: 357, endPoint x: 909, endPoint y: 578, distance: 223.8
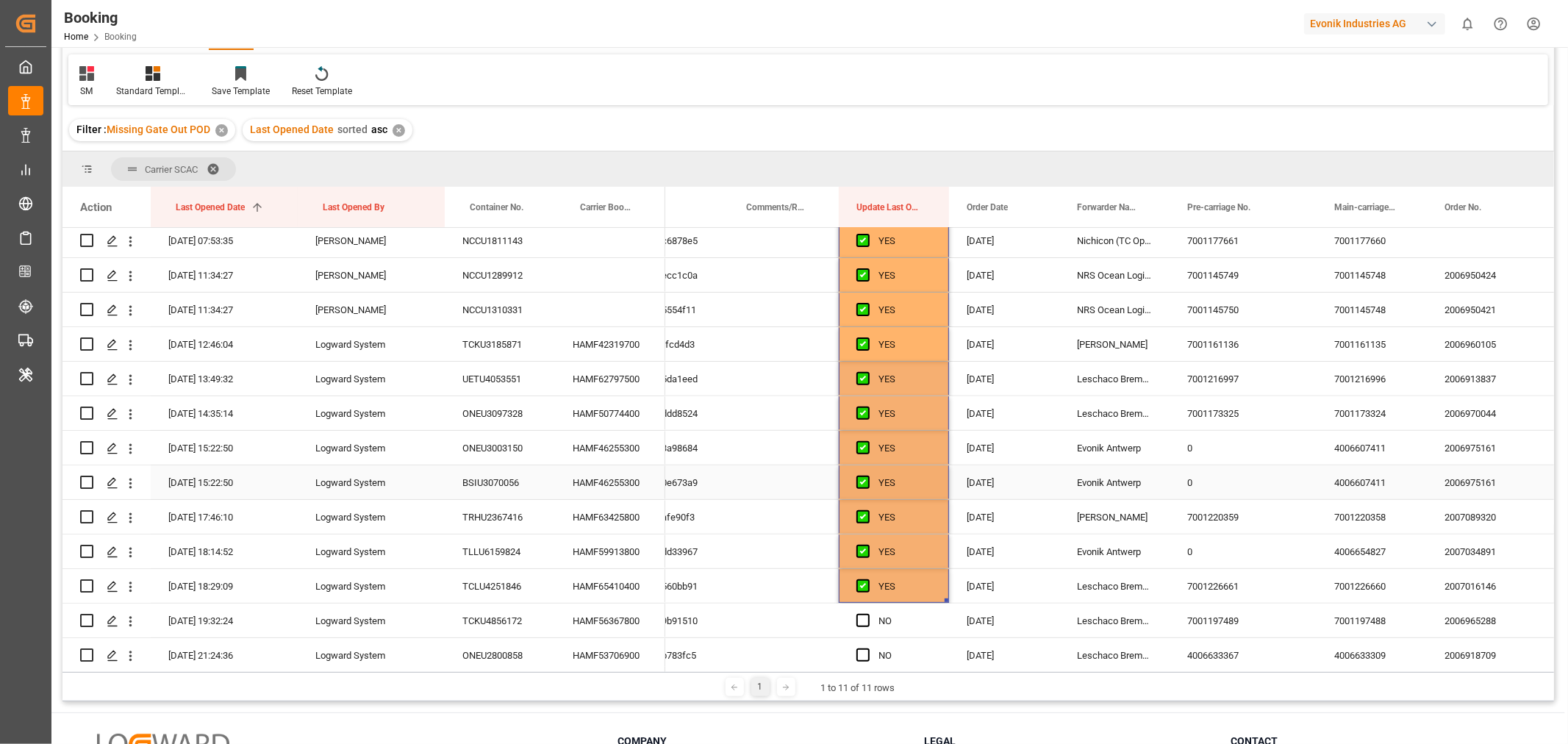
scroll to position [618, 0]
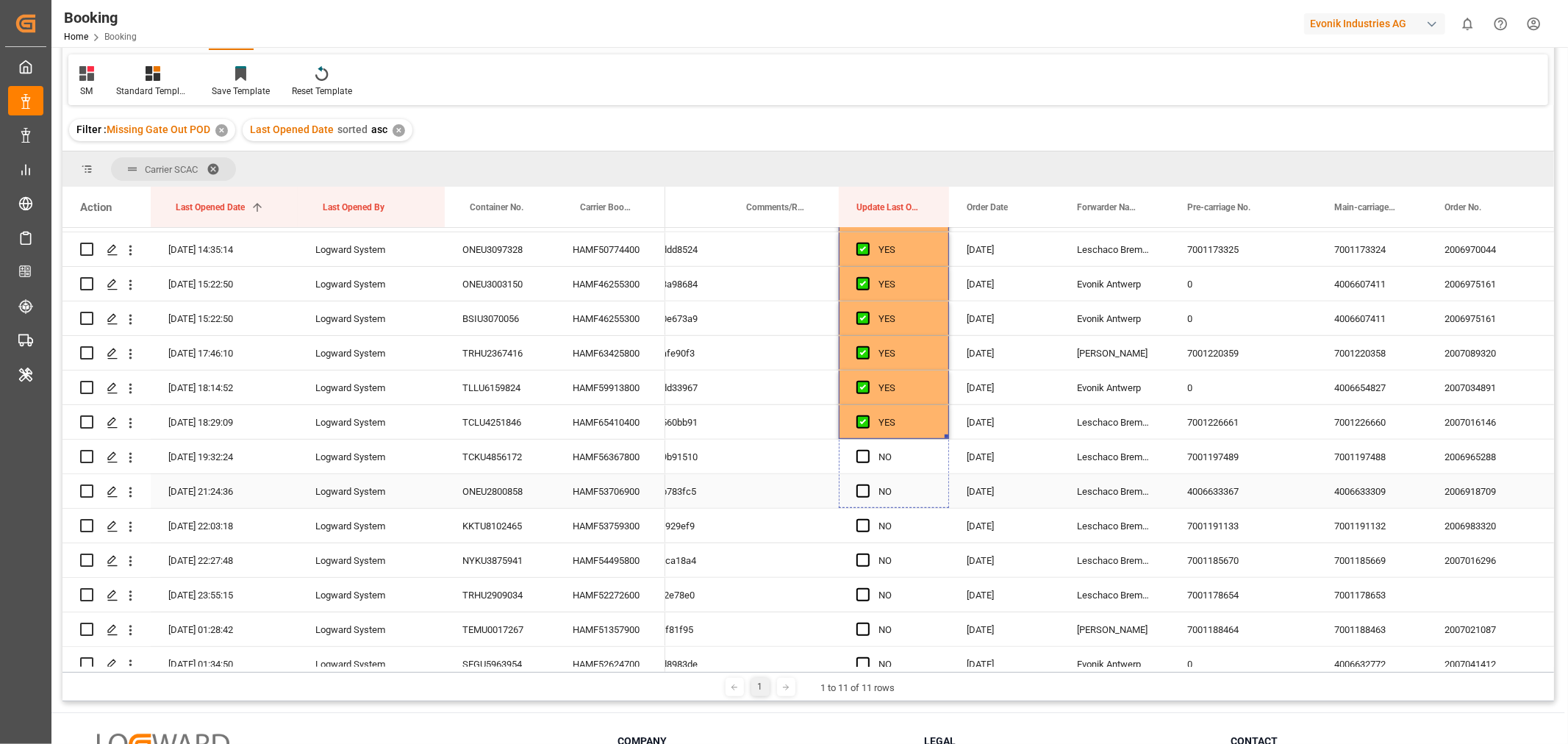
drag, startPoint x: 944, startPoint y: 436, endPoint x: 935, endPoint y: 576, distance: 140.3
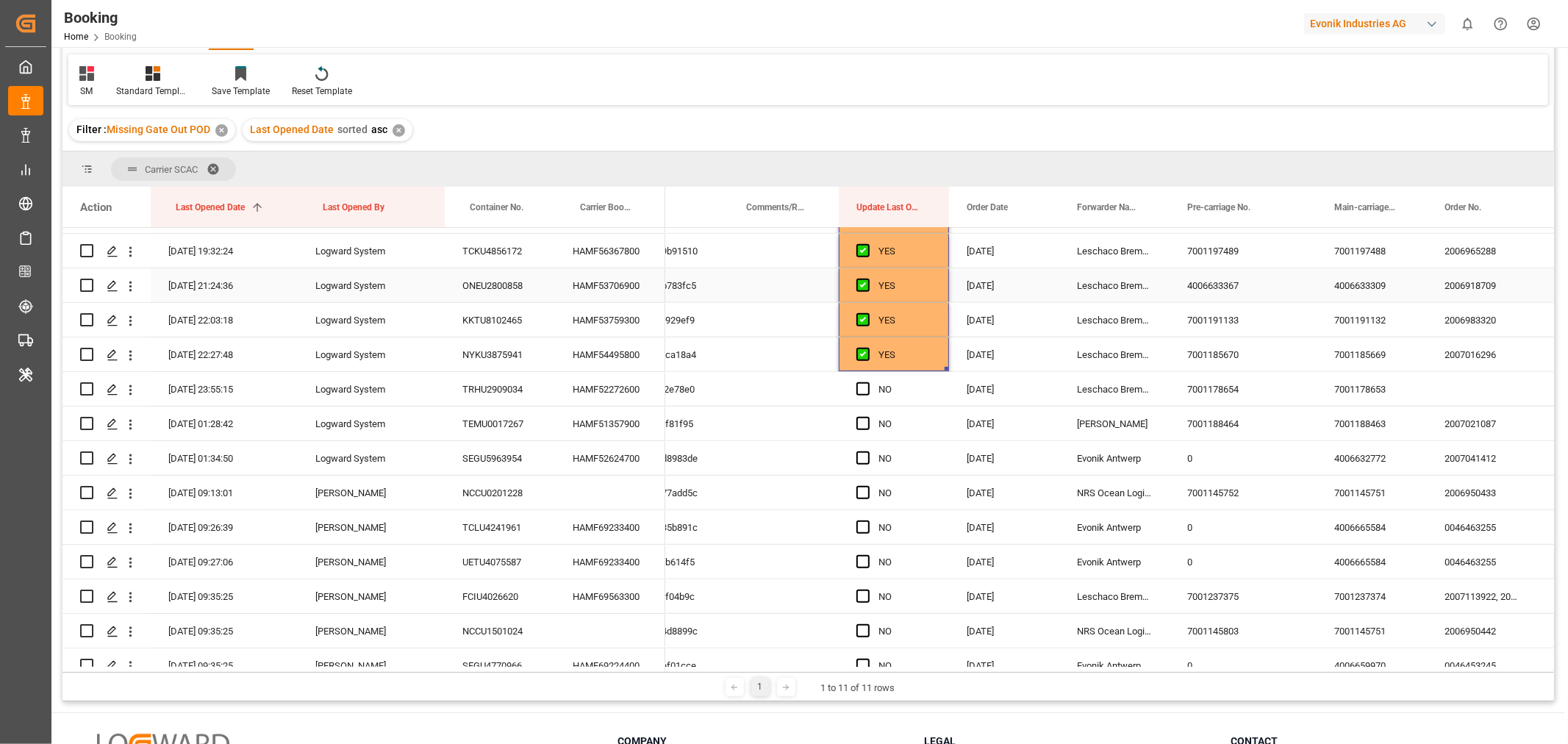
scroll to position [863, 0]
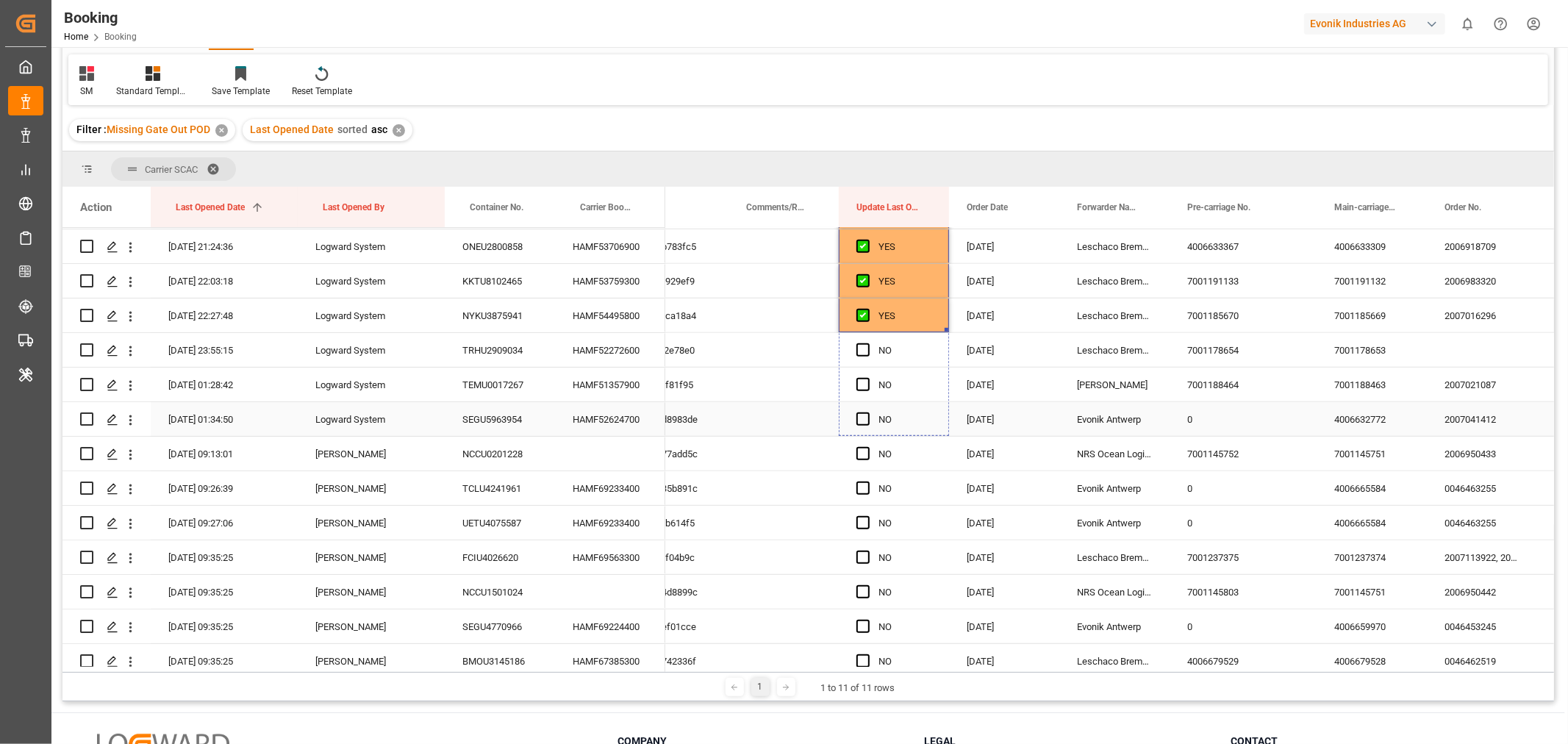
drag, startPoint x: 945, startPoint y: 330, endPoint x: 923, endPoint y: 420, distance: 92.6
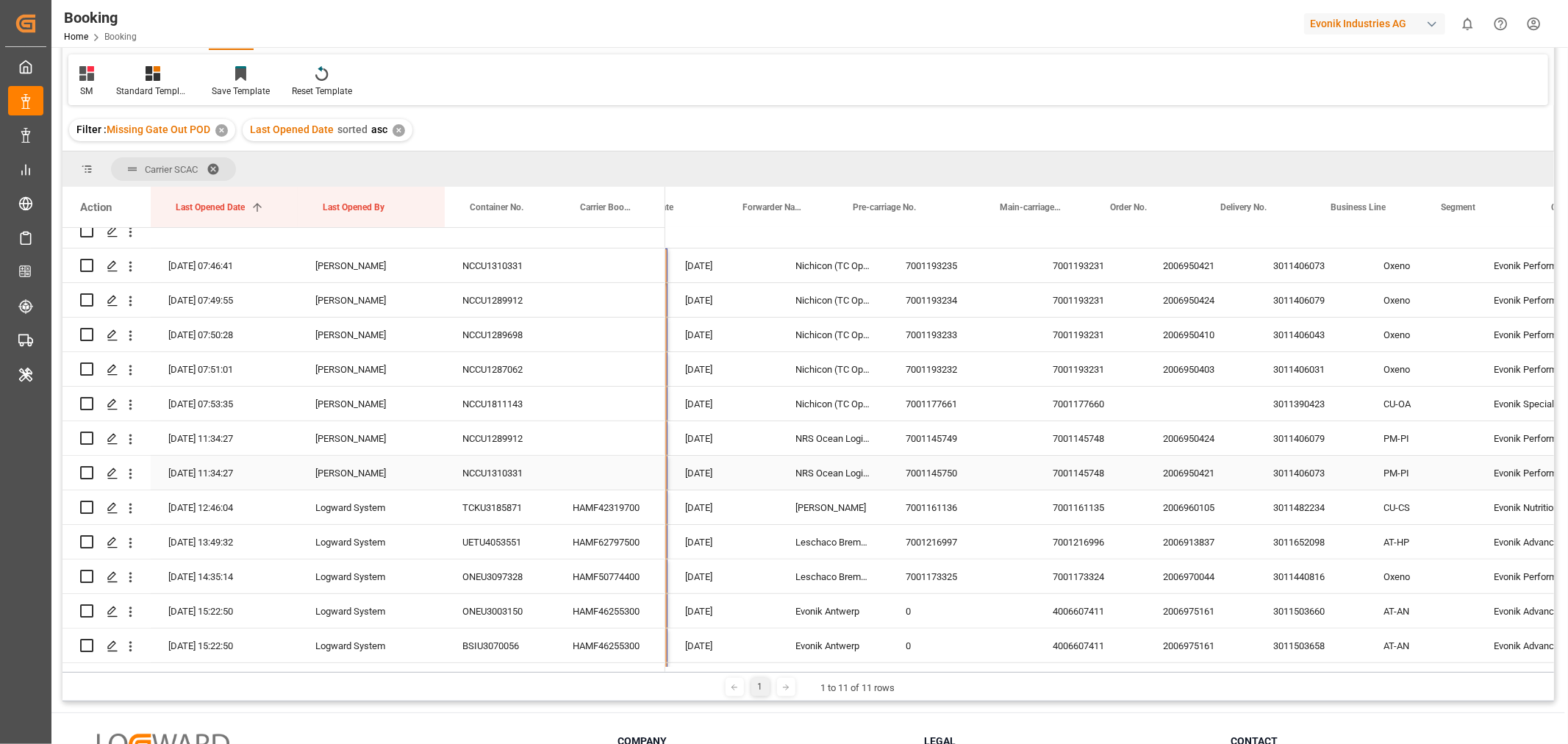
scroll to position [0, 803]
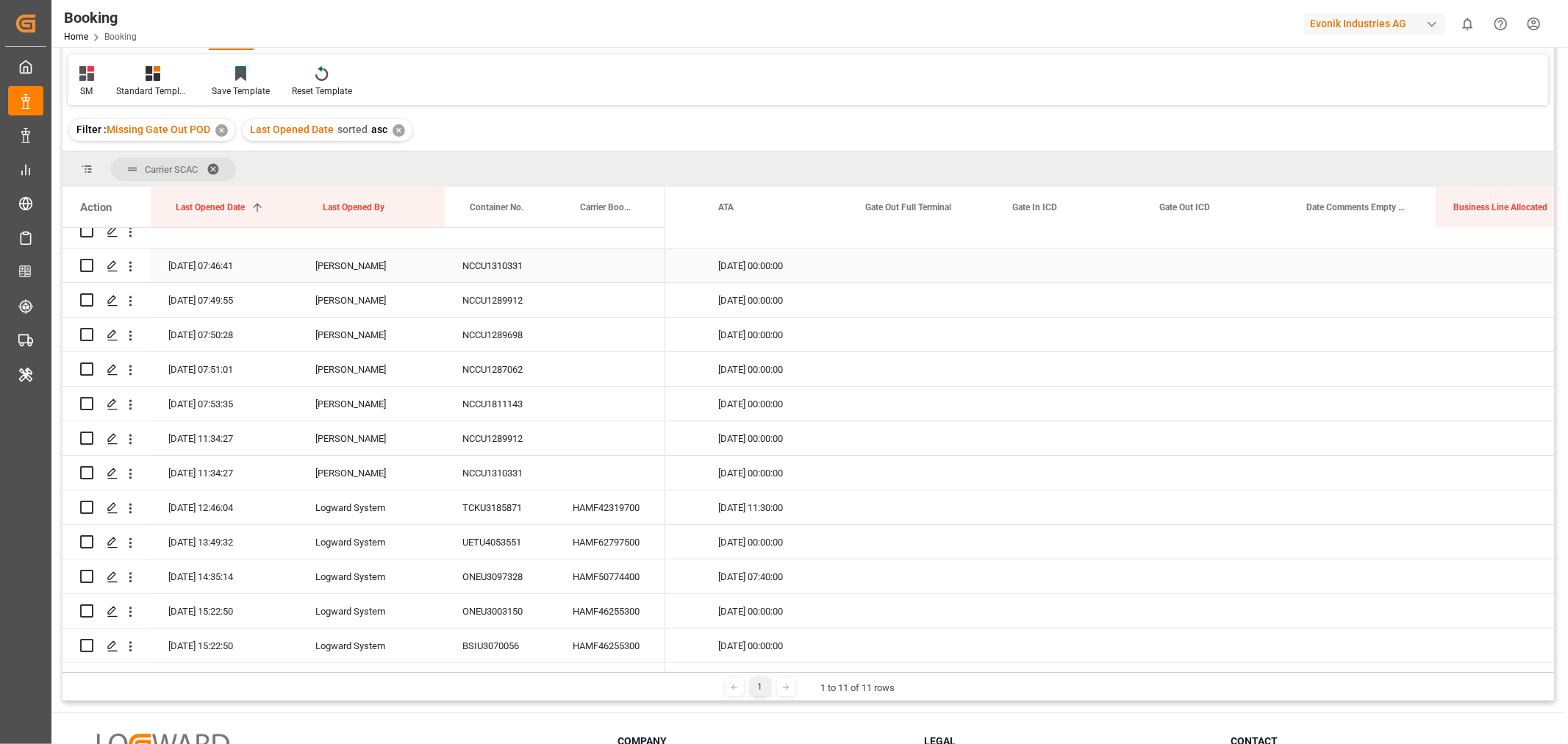
click at [483, 273] on div "NCCU1310331" at bounding box center [500, 265] width 110 height 34
click at [519, 269] on div "NCCU1310331" at bounding box center [500, 265] width 110 height 34
click at [527, 303] on div "NCCU1289912" at bounding box center [500, 300] width 110 height 34
click at [519, 333] on div "NCCU1289698" at bounding box center [500, 334] width 110 height 34
click at [497, 379] on div "NCCU1287062" at bounding box center [500, 369] width 110 height 34
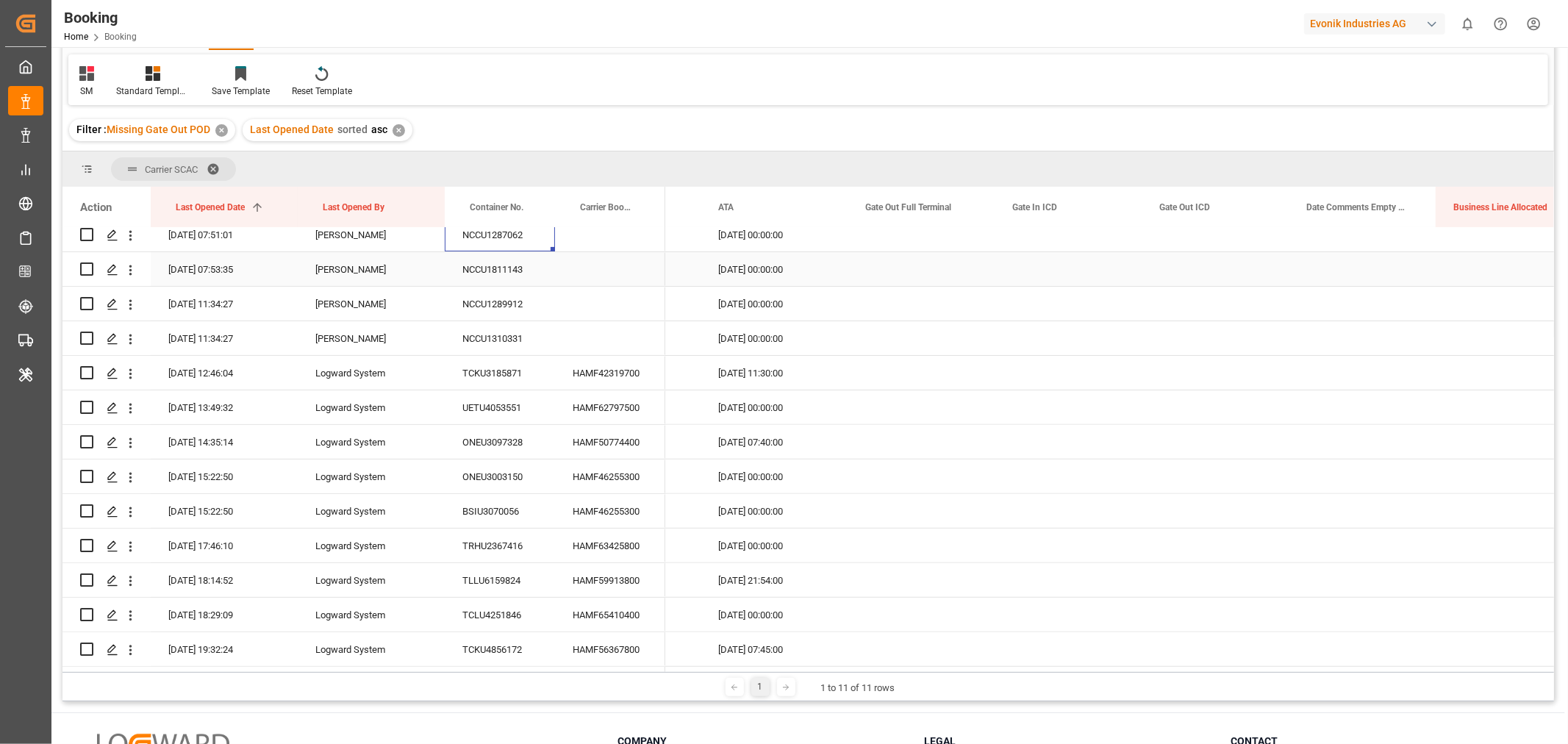
click at [507, 328] on div at bounding box center [364, 615] width 602 height 1625
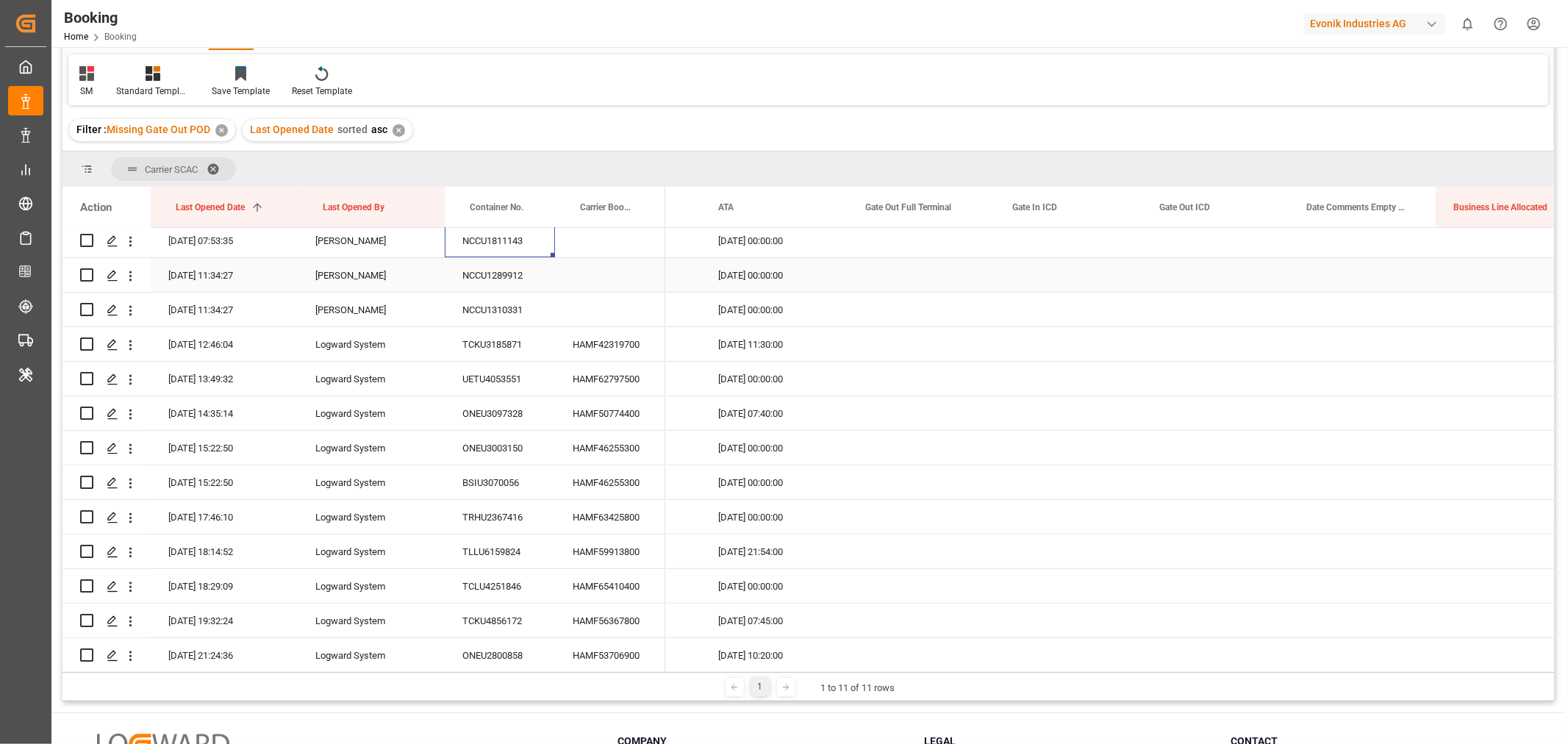
click at [475, 284] on div "NCCU1289912" at bounding box center [500, 275] width 110 height 34
click at [497, 310] on div "NCCU1310331" at bounding box center [500, 309] width 110 height 34
click at [588, 351] on div "HAMF42319700" at bounding box center [610, 344] width 110 height 34
click at [602, 368] on div "HAMF62797500" at bounding box center [610, 378] width 110 height 34
click at [622, 411] on div "HAMF50774400" at bounding box center [610, 412] width 110 height 34
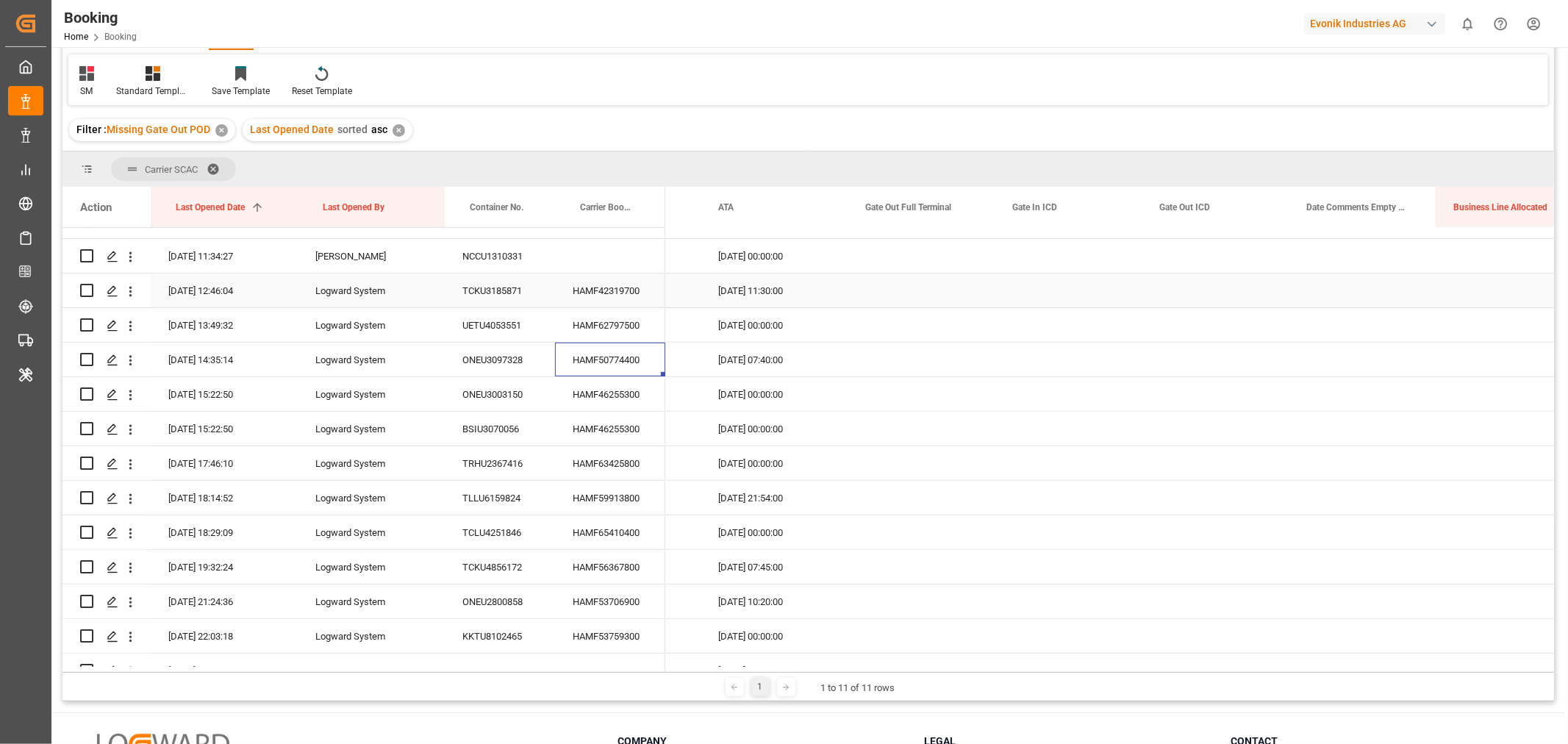
scroll to position [536, 0]
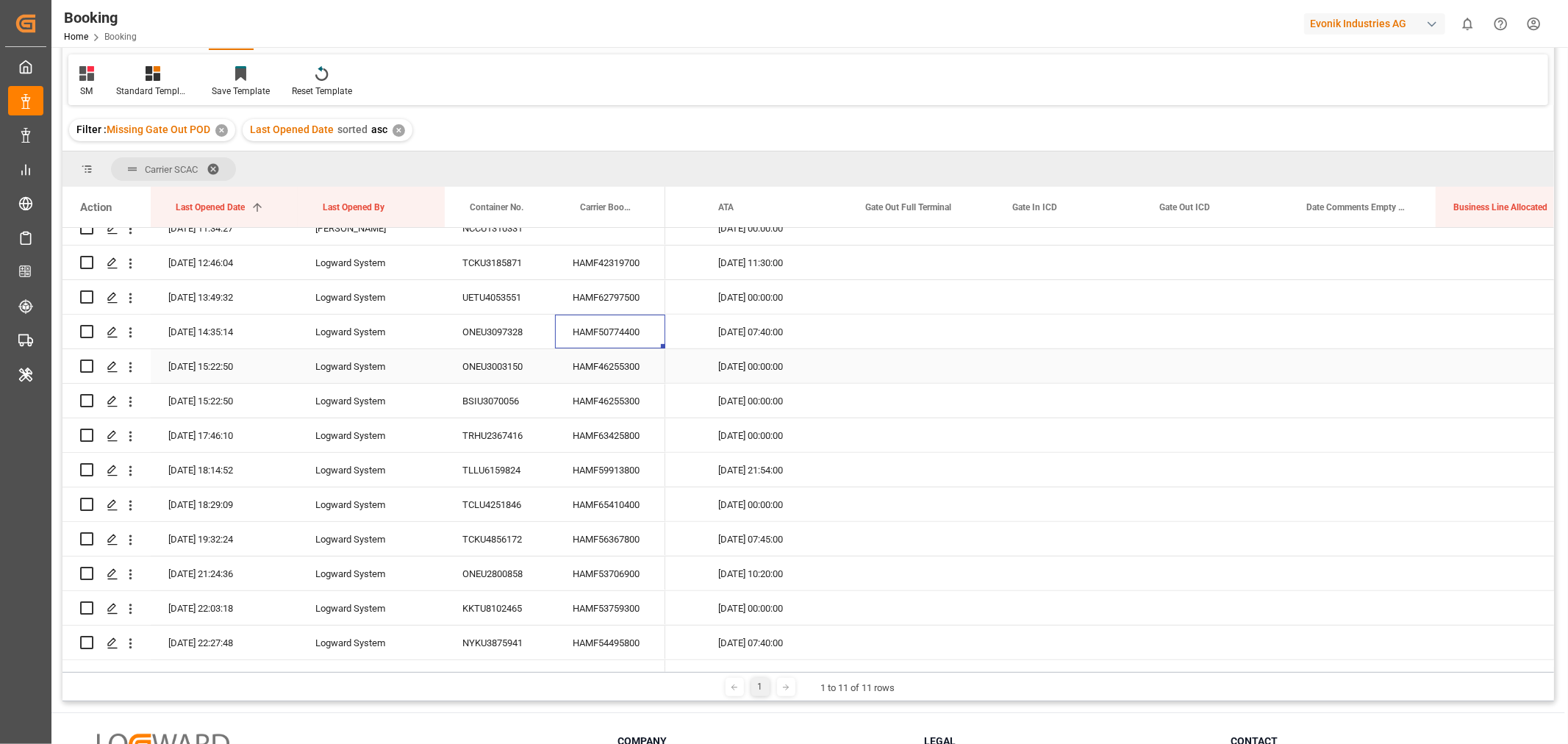
click at [597, 371] on div "HAMF46255300" at bounding box center [610, 366] width 110 height 34
click at [126, 369] on icon "open menu" at bounding box center [131, 368] width 15 height 16
click at [207, 398] on span "Open in new tab" at bounding box center [226, 399] width 133 height 16
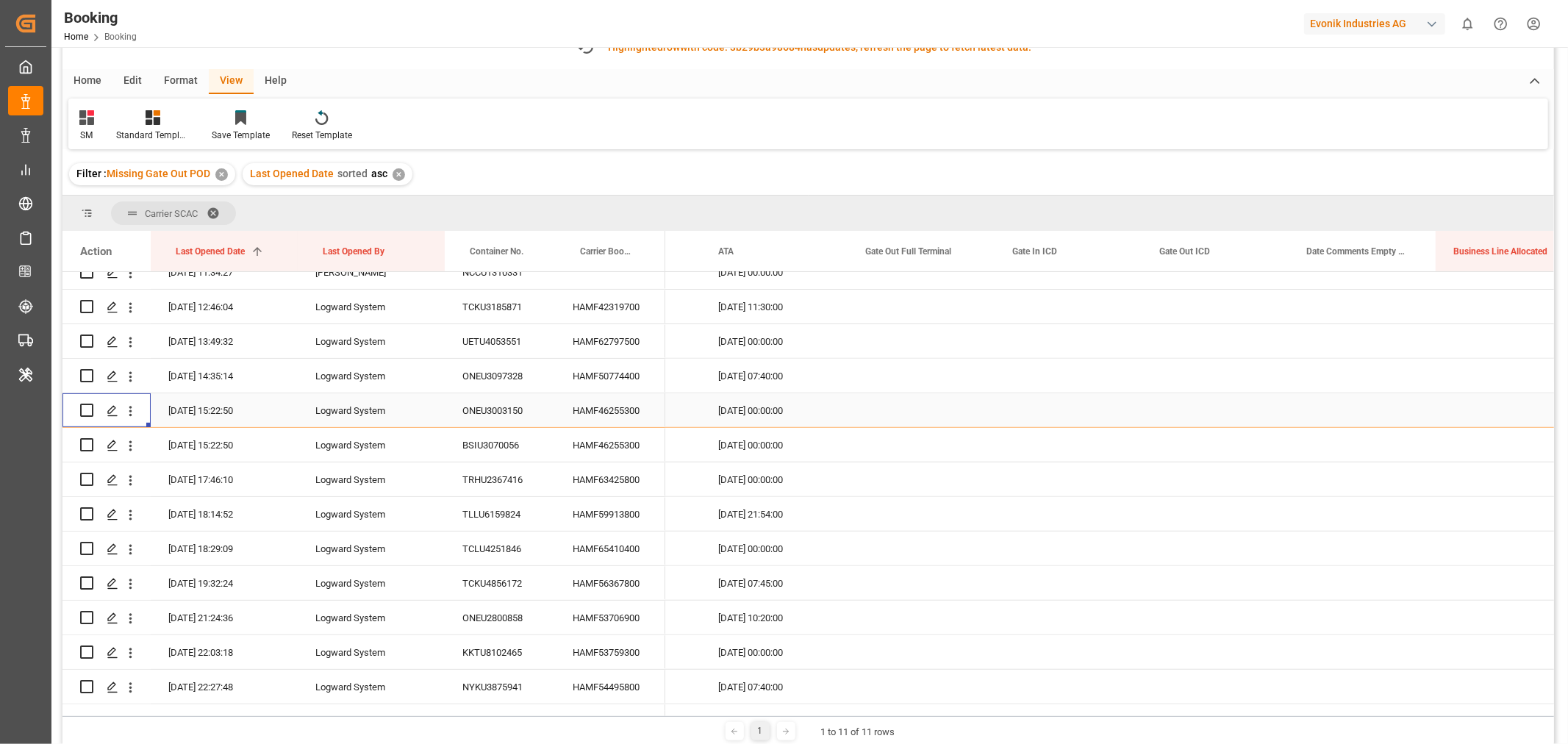
scroll to position [126, 0]
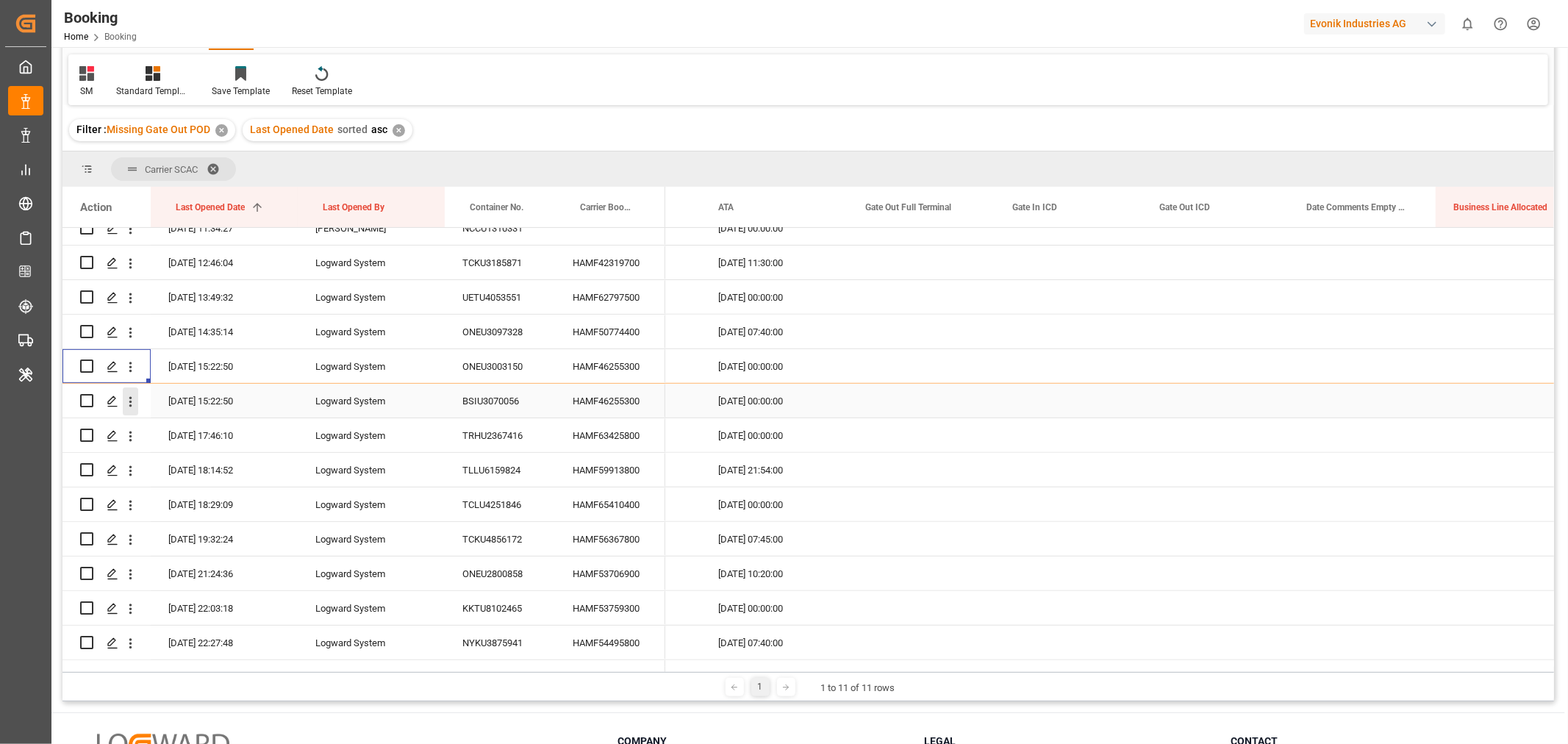
click at [131, 400] on icon "open menu" at bounding box center [131, 402] width 15 height 16
click at [217, 429] on span "Open in new tab" at bounding box center [226, 433] width 133 height 16
click at [613, 432] on div "HAMF63425800" at bounding box center [610, 435] width 110 height 34
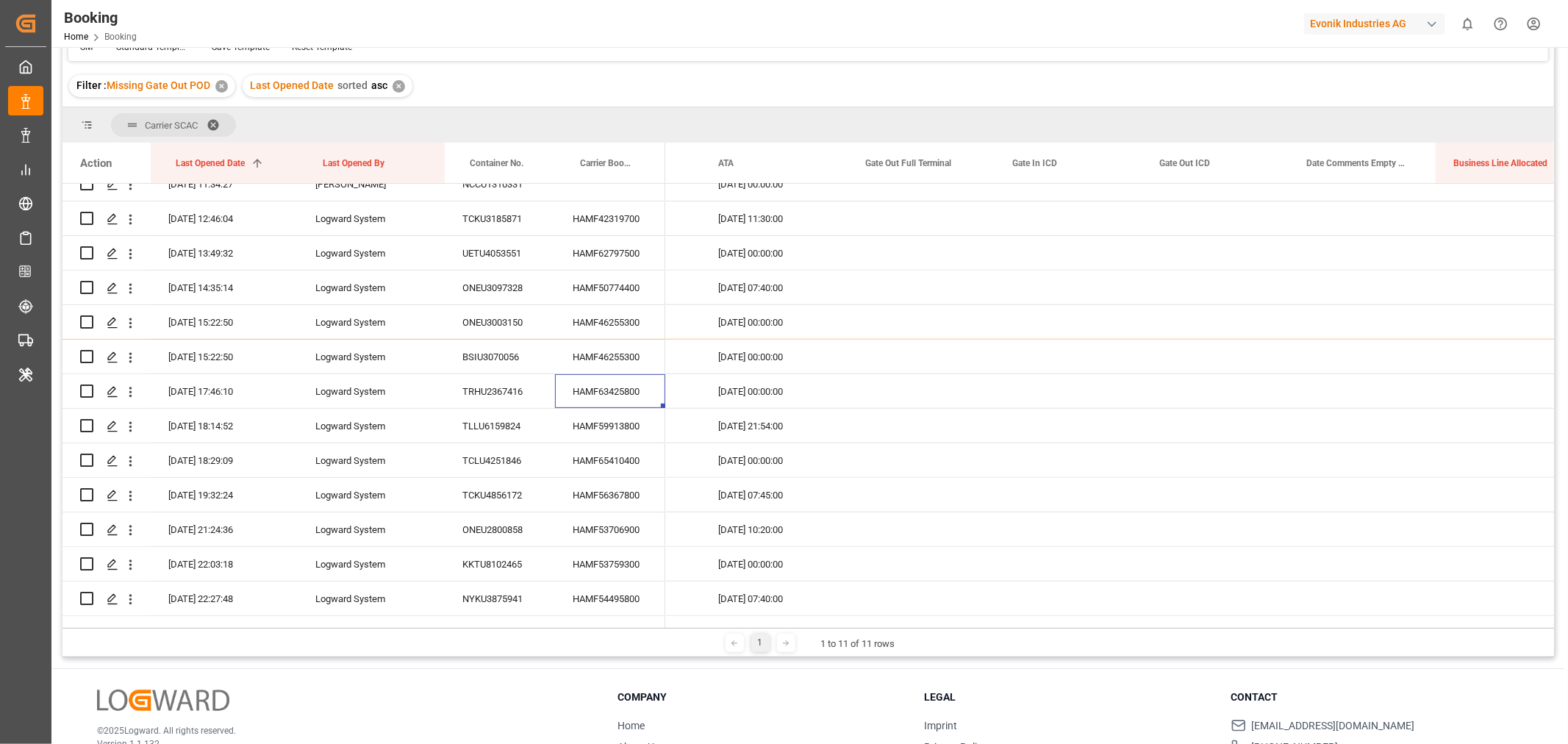
scroll to position [82, 0]
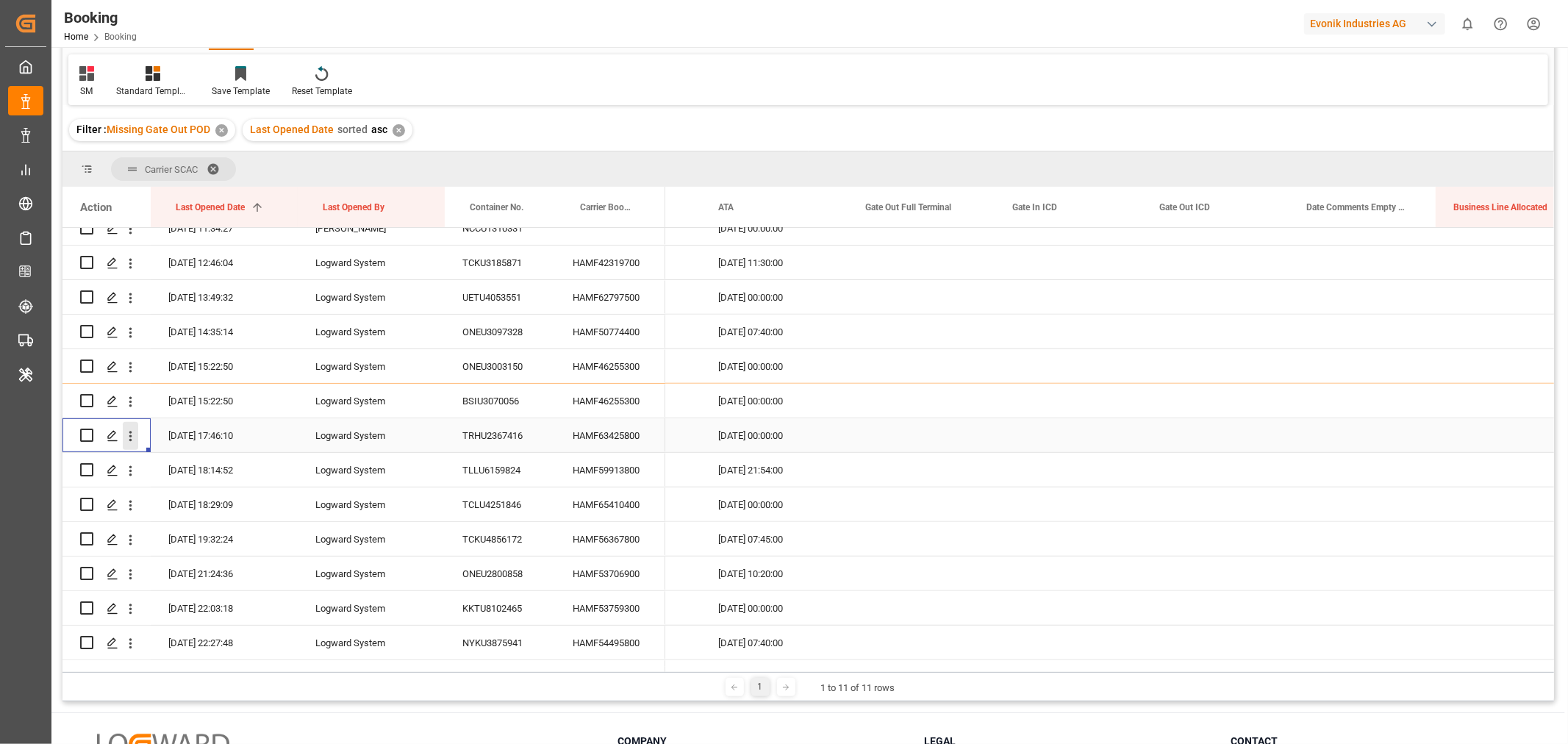
click at [125, 435] on icon "open menu" at bounding box center [131, 437] width 15 height 16
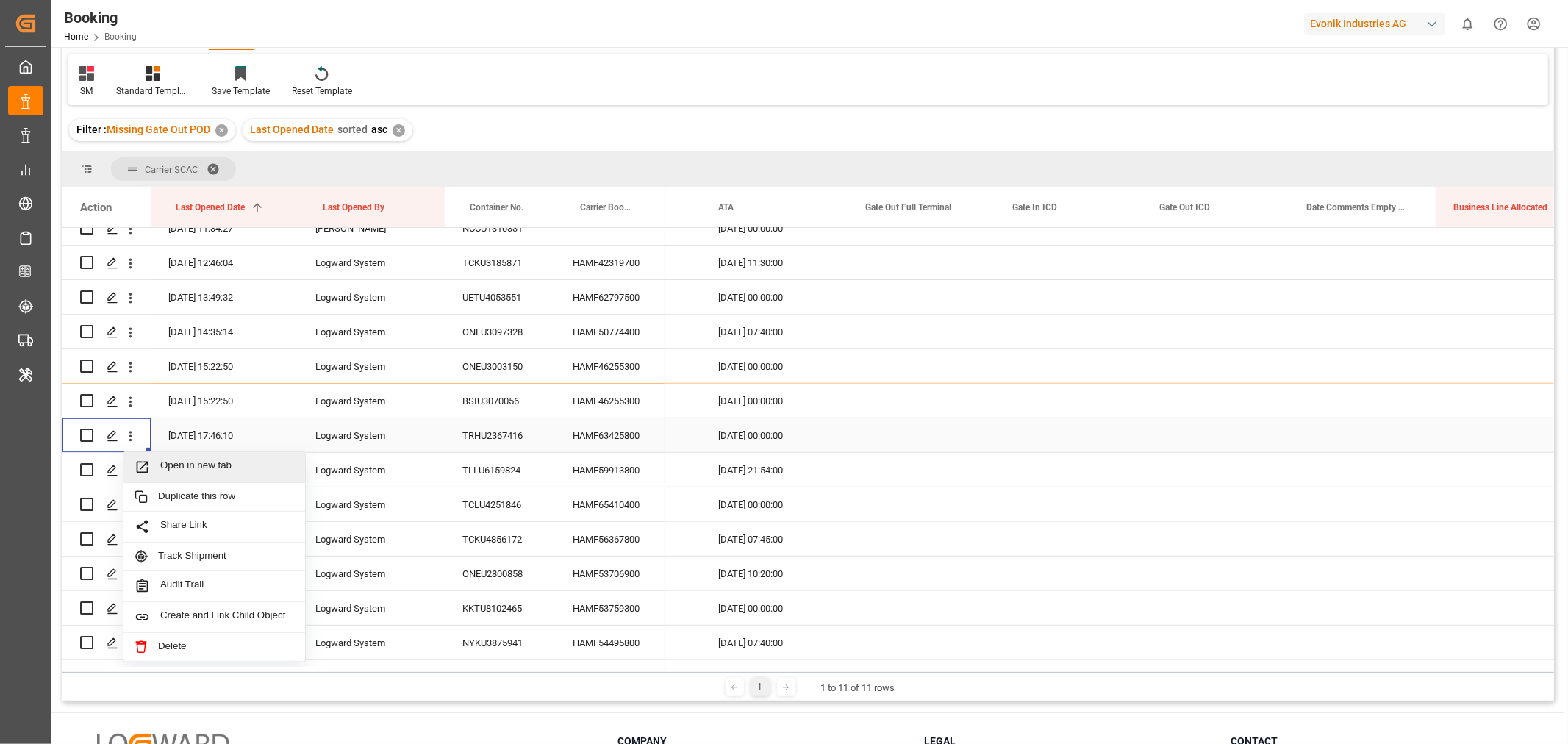
click at [203, 462] on span "Open in new tab" at bounding box center [226, 468] width 133 height 16
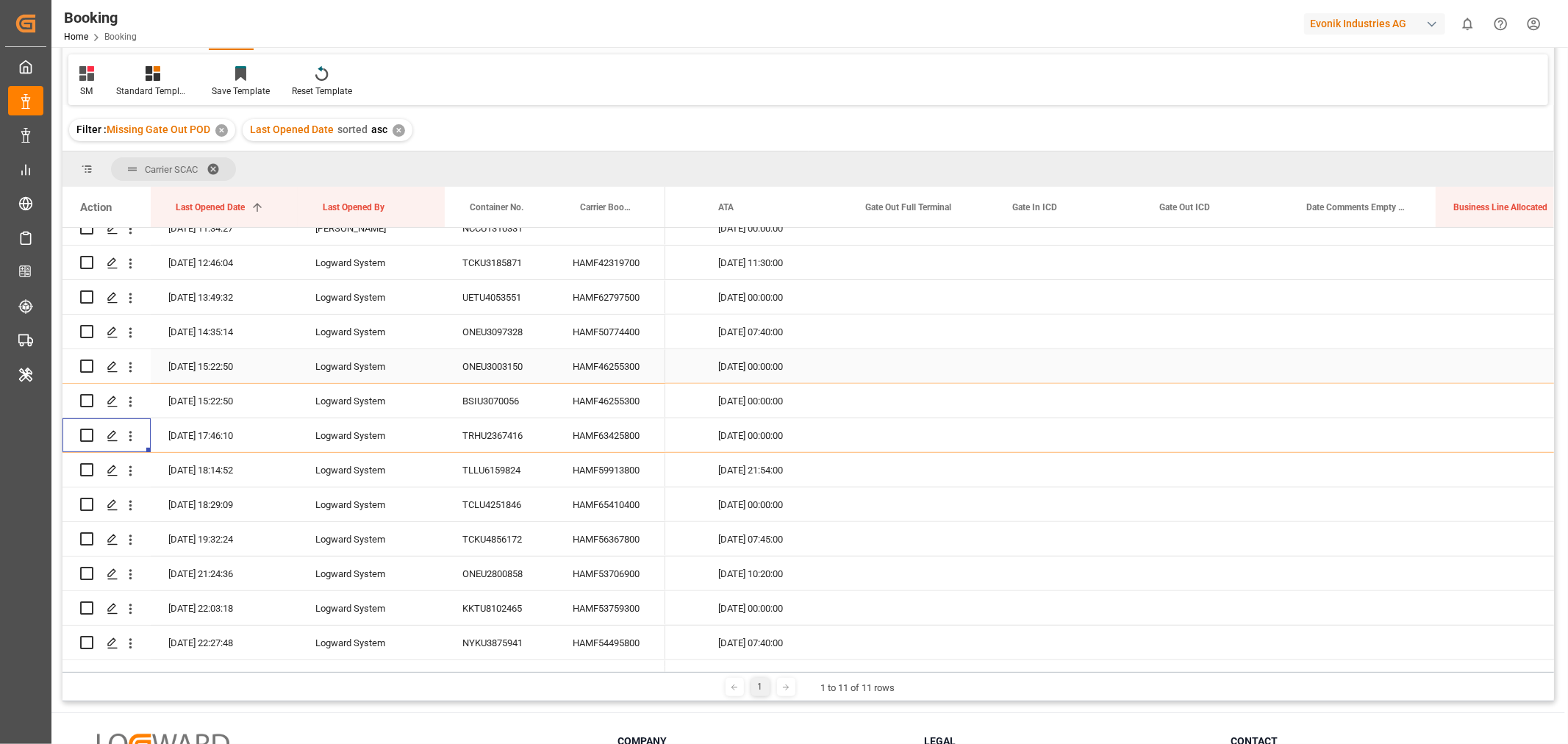
scroll to position [618, 0]
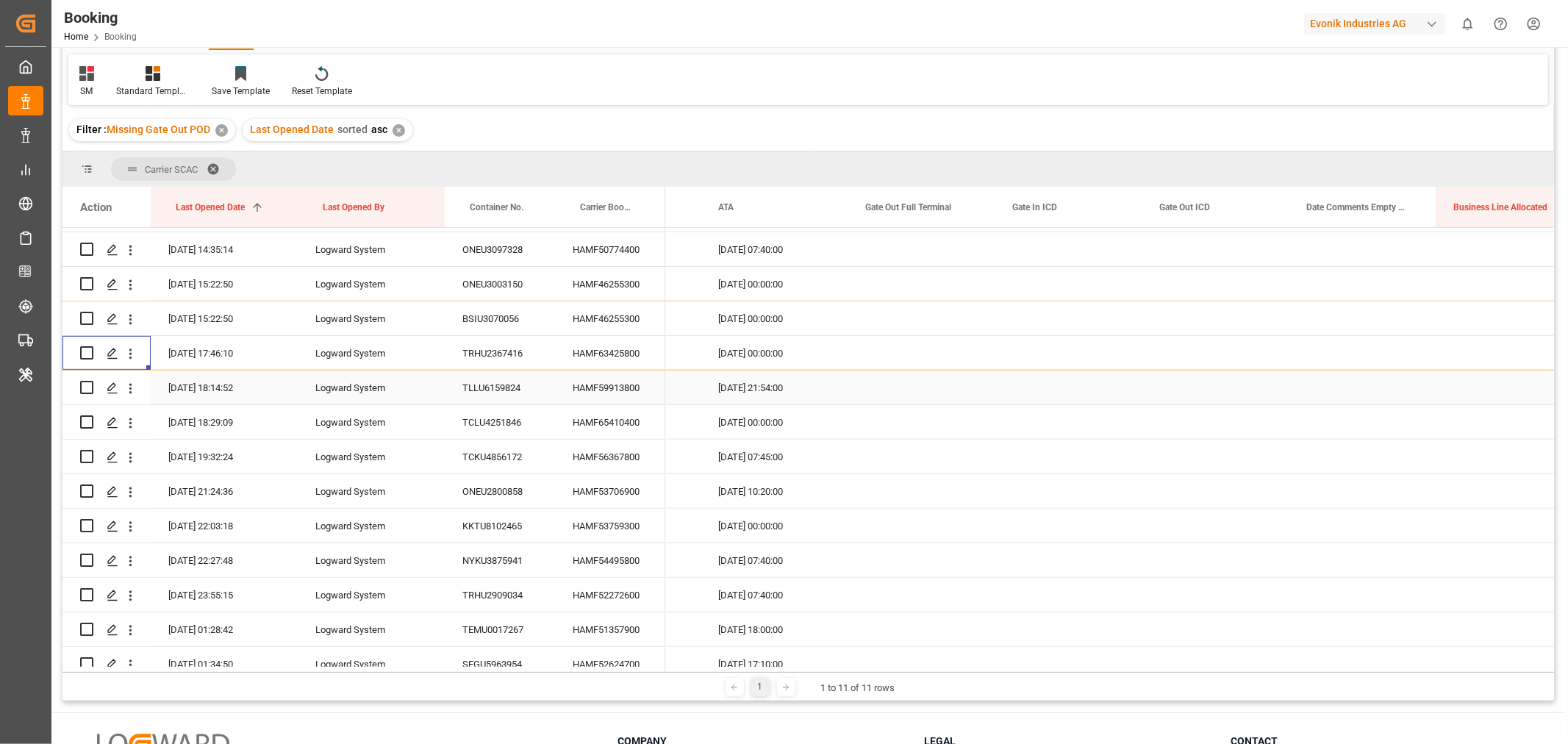
click at [613, 398] on div "HAMF59913800" at bounding box center [610, 388] width 110 height 34
click at [604, 430] on div "HAMF65410400" at bounding box center [610, 422] width 110 height 34
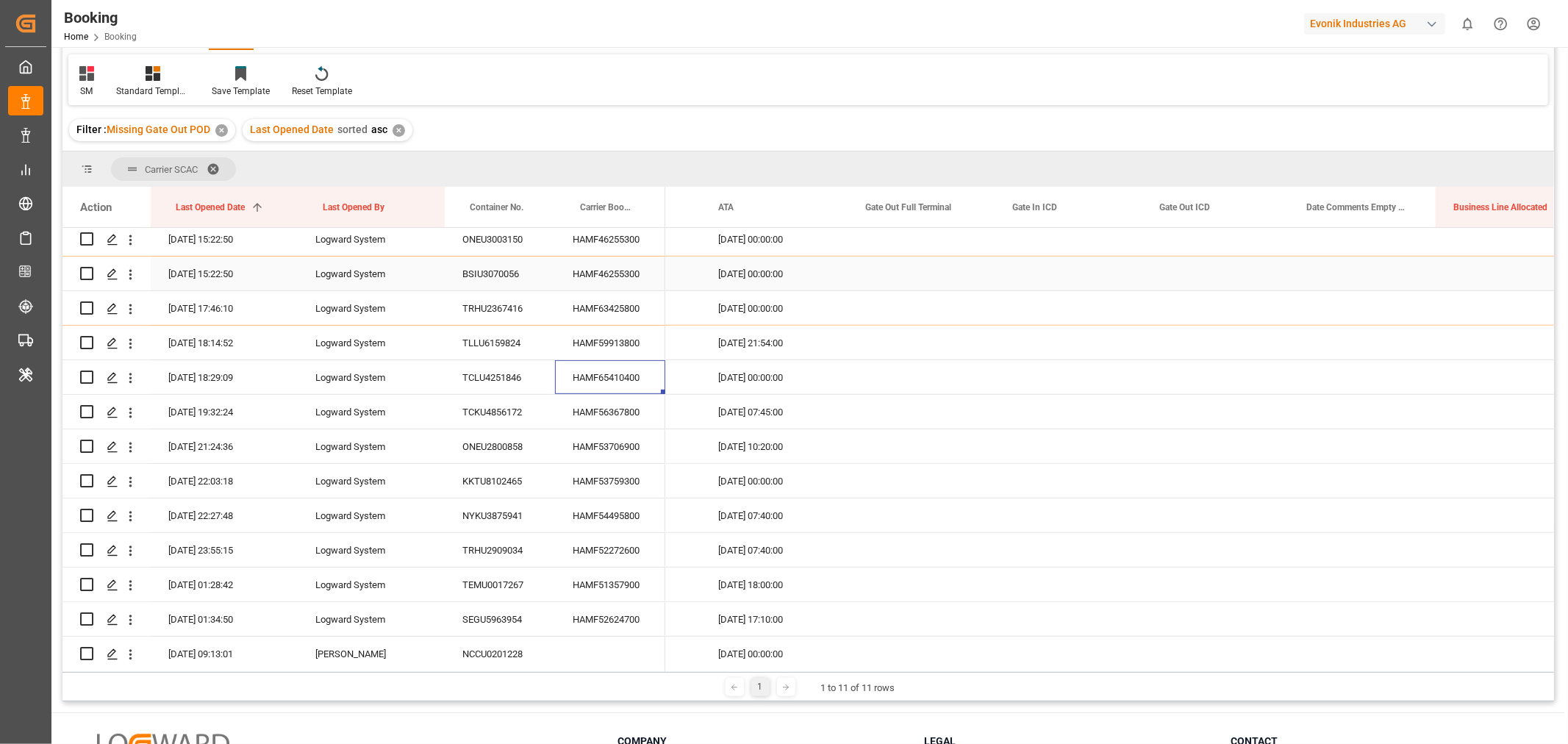
scroll to position [699, 0]
click at [618, 374] on div "HAMF56367800" at bounding box center [610, 375] width 110 height 34
click at [140, 374] on div "Press SPACE to select this row." at bounding box center [131, 375] width 38 height 28
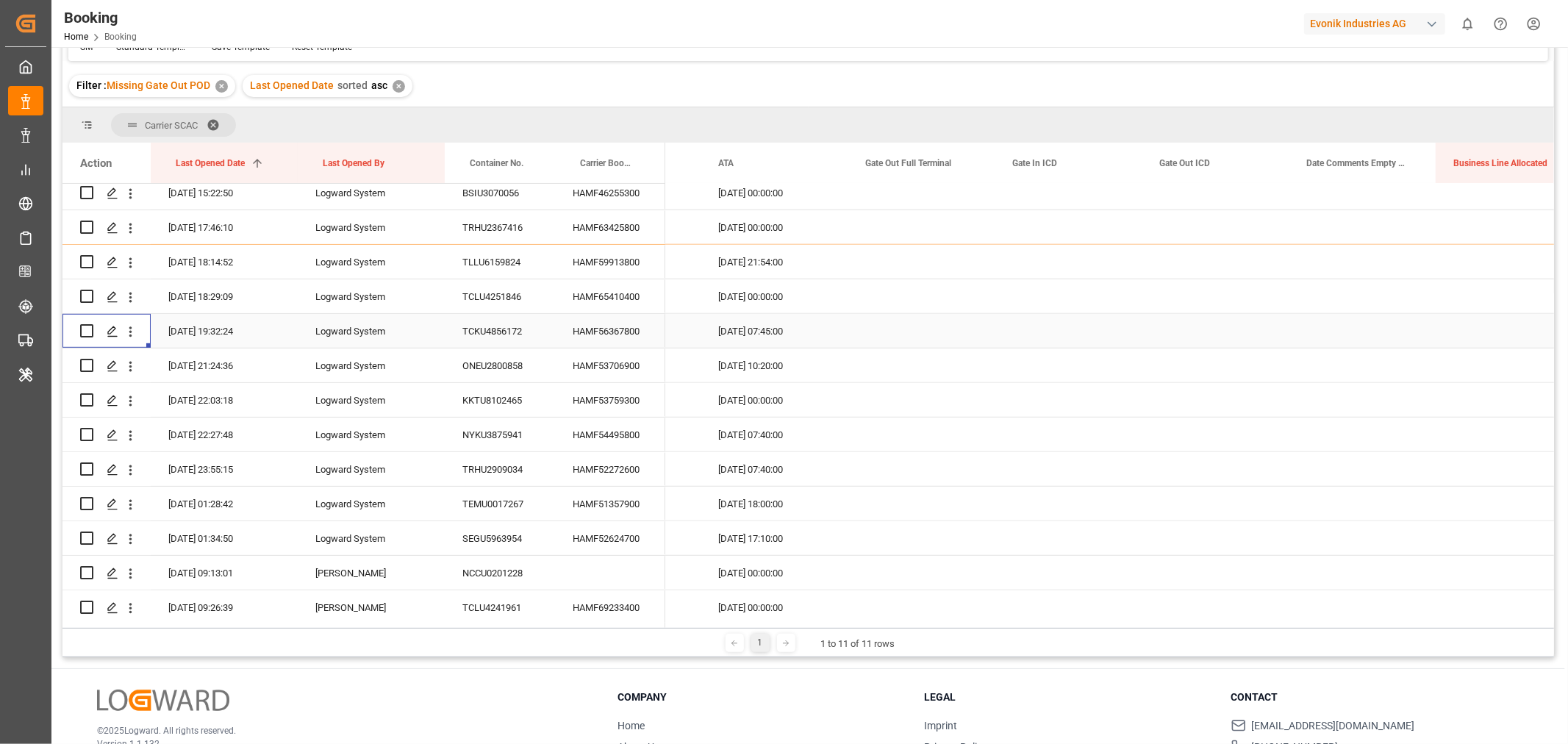
scroll to position [82, 0]
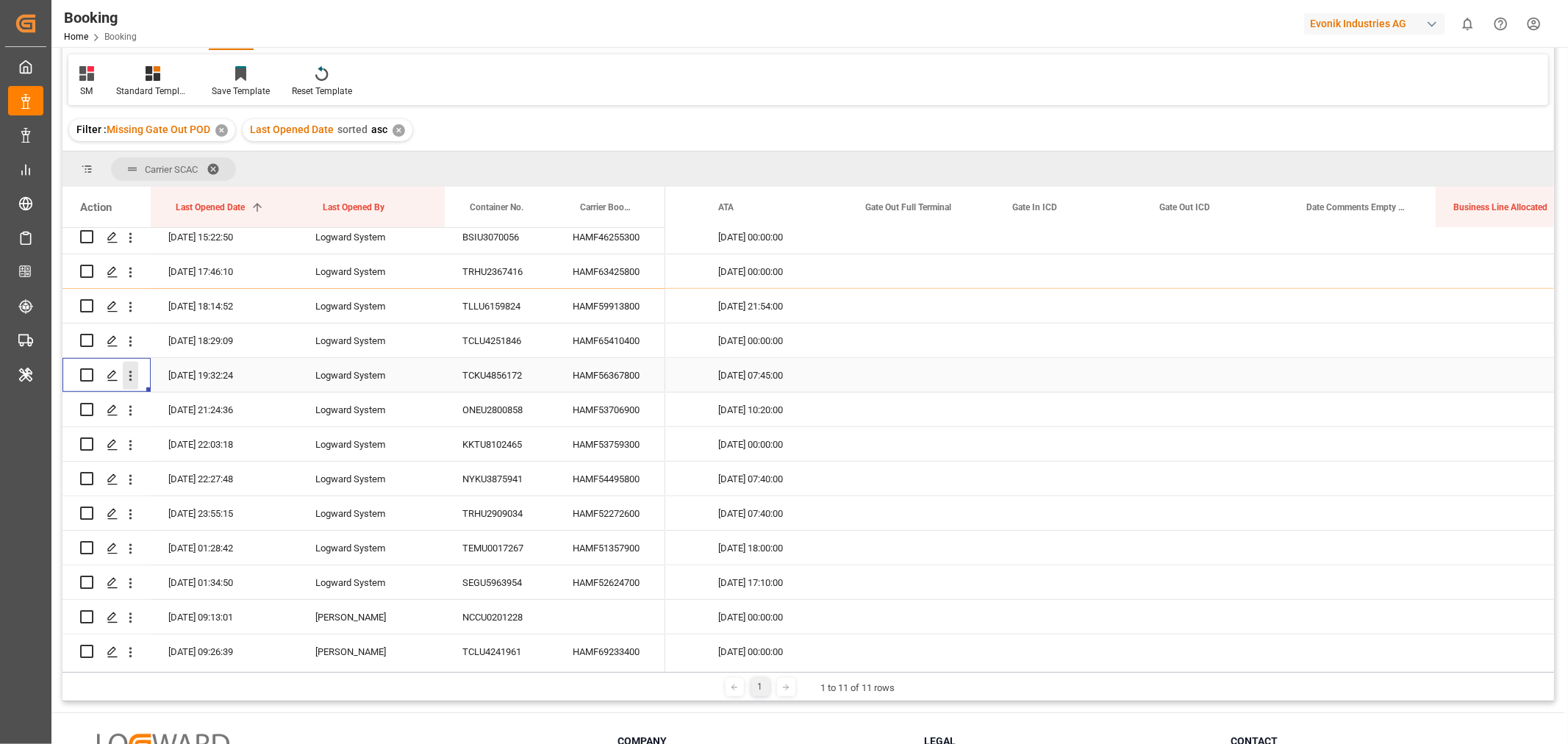
click at [127, 371] on icon "open menu" at bounding box center [131, 376] width 15 height 16
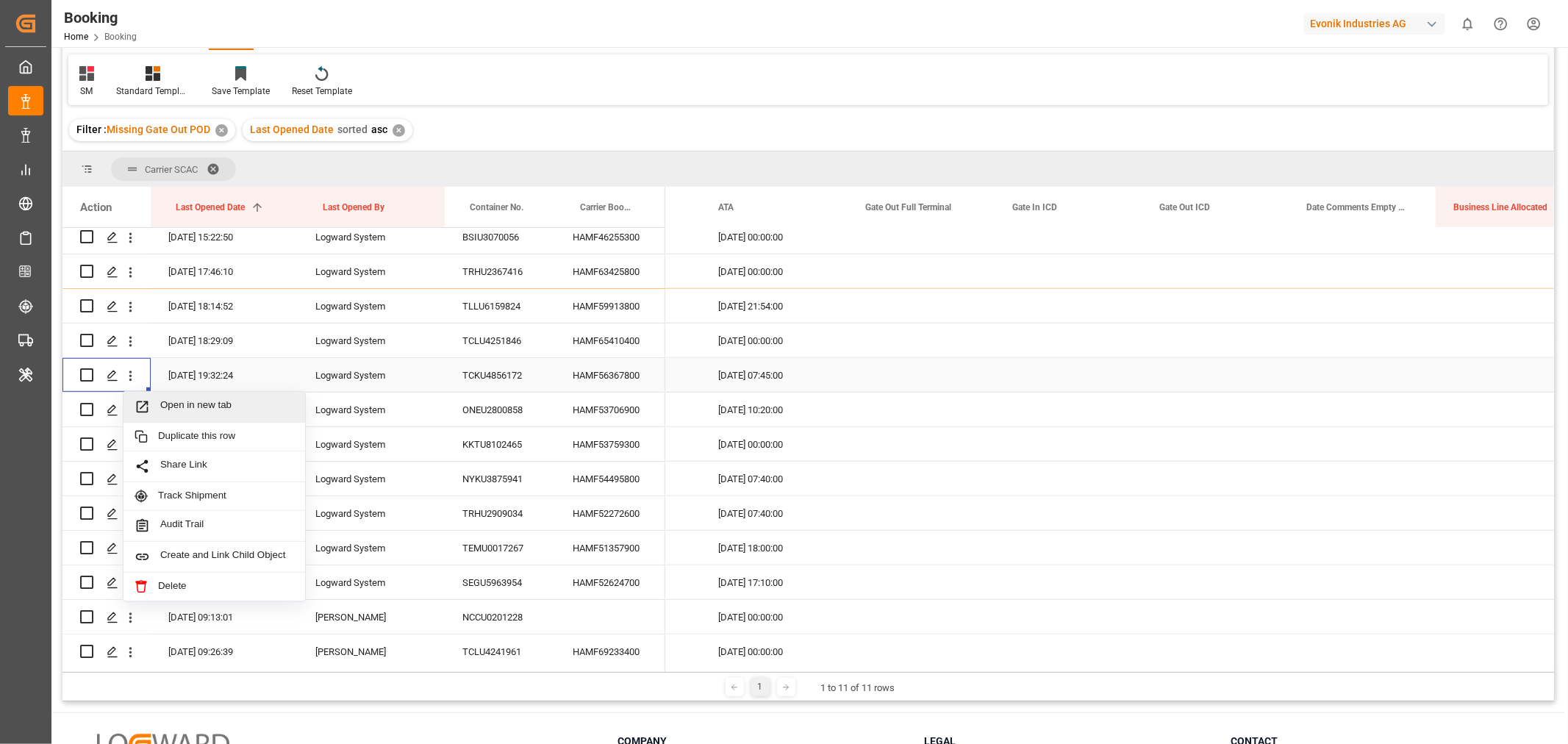
click at [169, 409] on span "Open in new tab" at bounding box center [226, 407] width 133 height 16
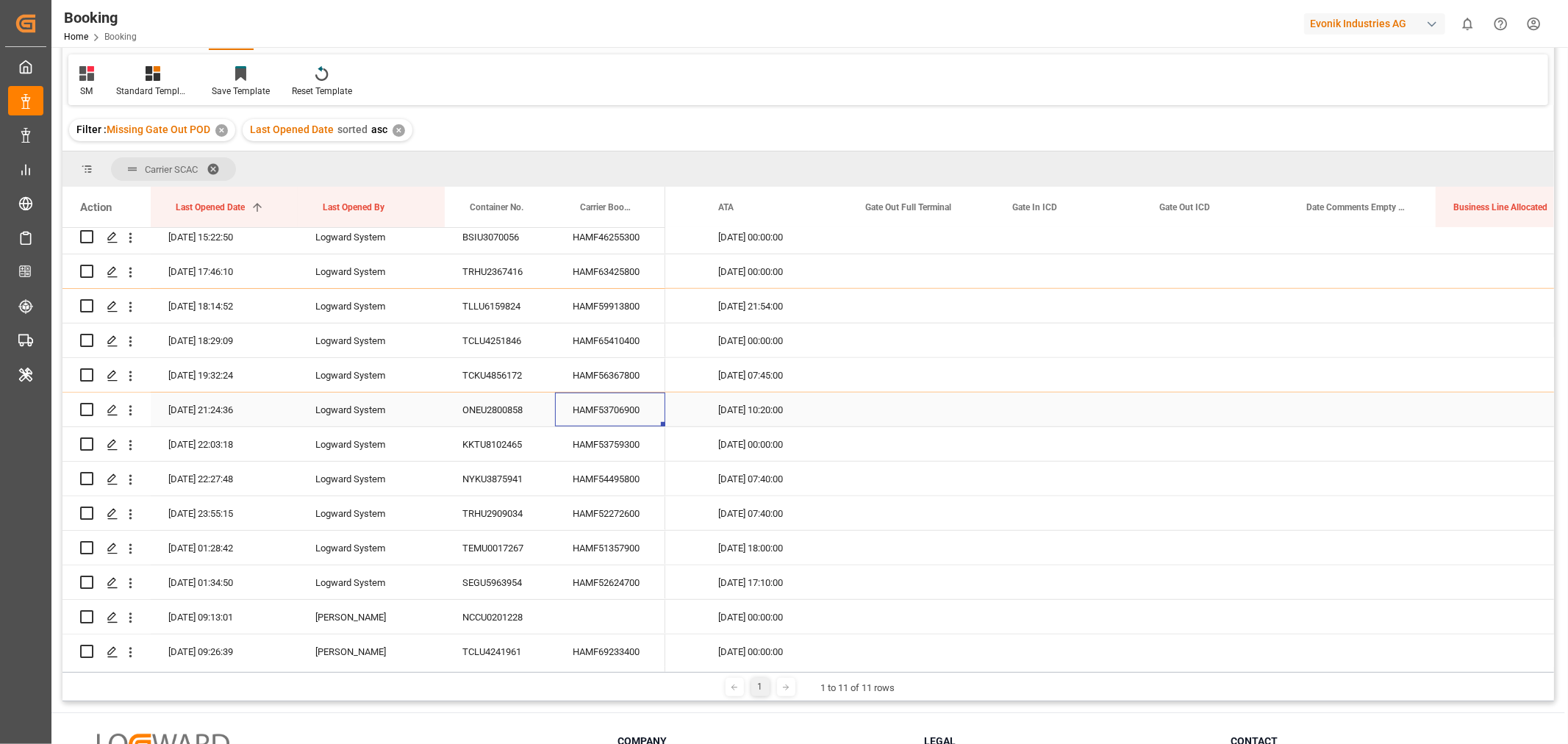
click at [591, 418] on div "HAMF53706900" at bounding box center [610, 409] width 110 height 34
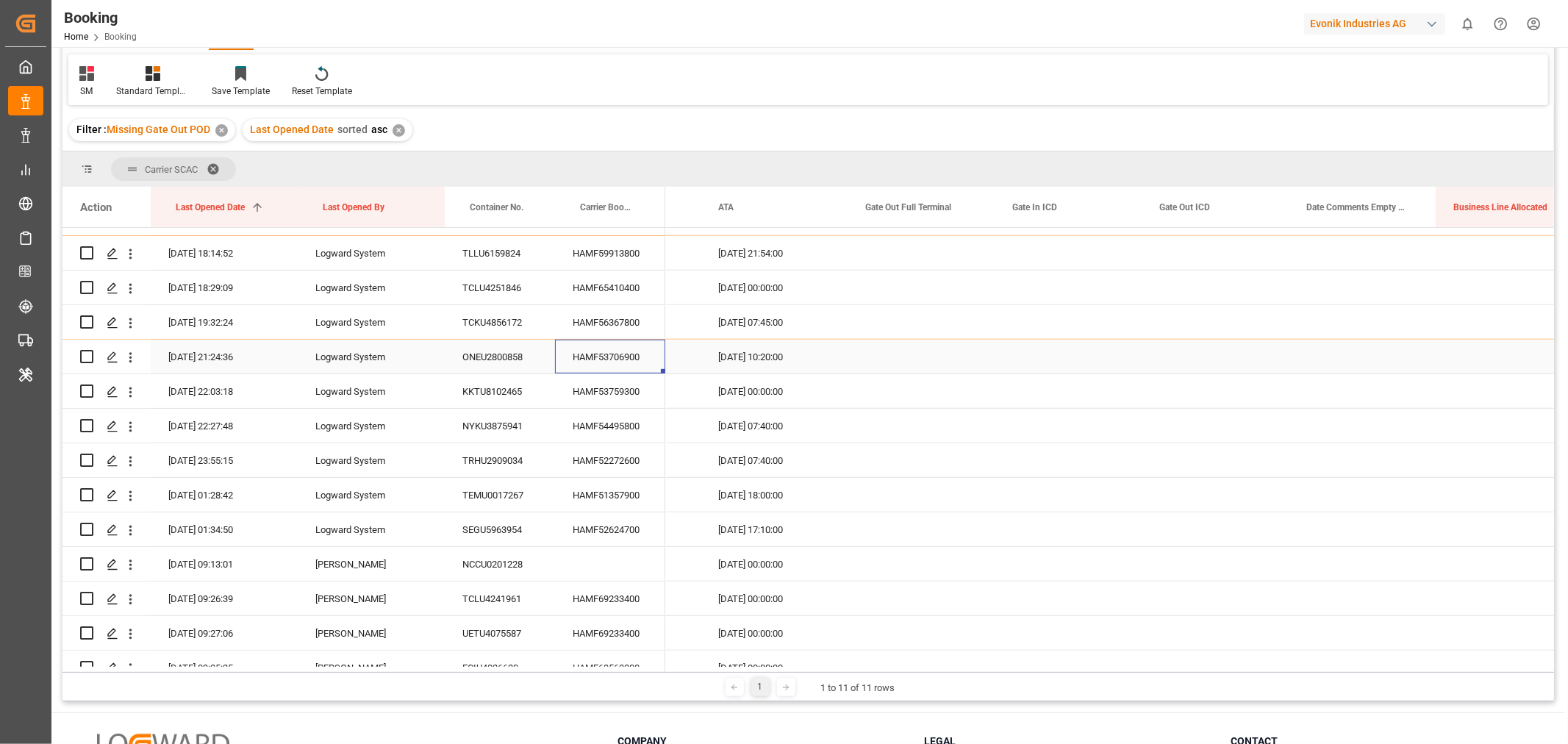
scroll to position [781, 0]
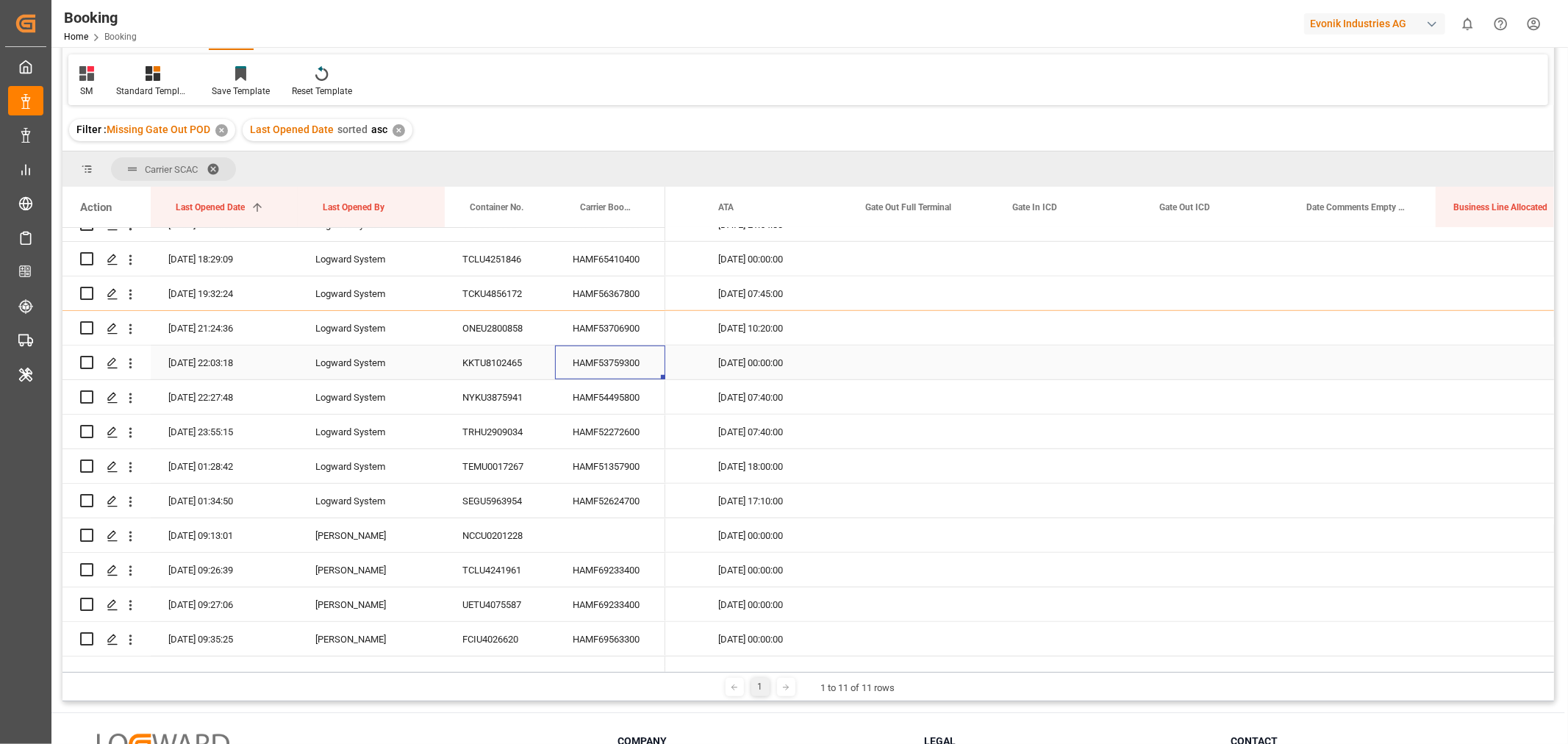
click at [625, 370] on div "HAMF53759300" at bounding box center [610, 362] width 110 height 34
click at [633, 398] on div "HAMF54495800" at bounding box center [610, 397] width 110 height 34
click at [131, 399] on icon "open menu" at bounding box center [131, 399] width 15 height 16
click at [219, 428] on span "Open in new tab" at bounding box center [226, 429] width 133 height 16
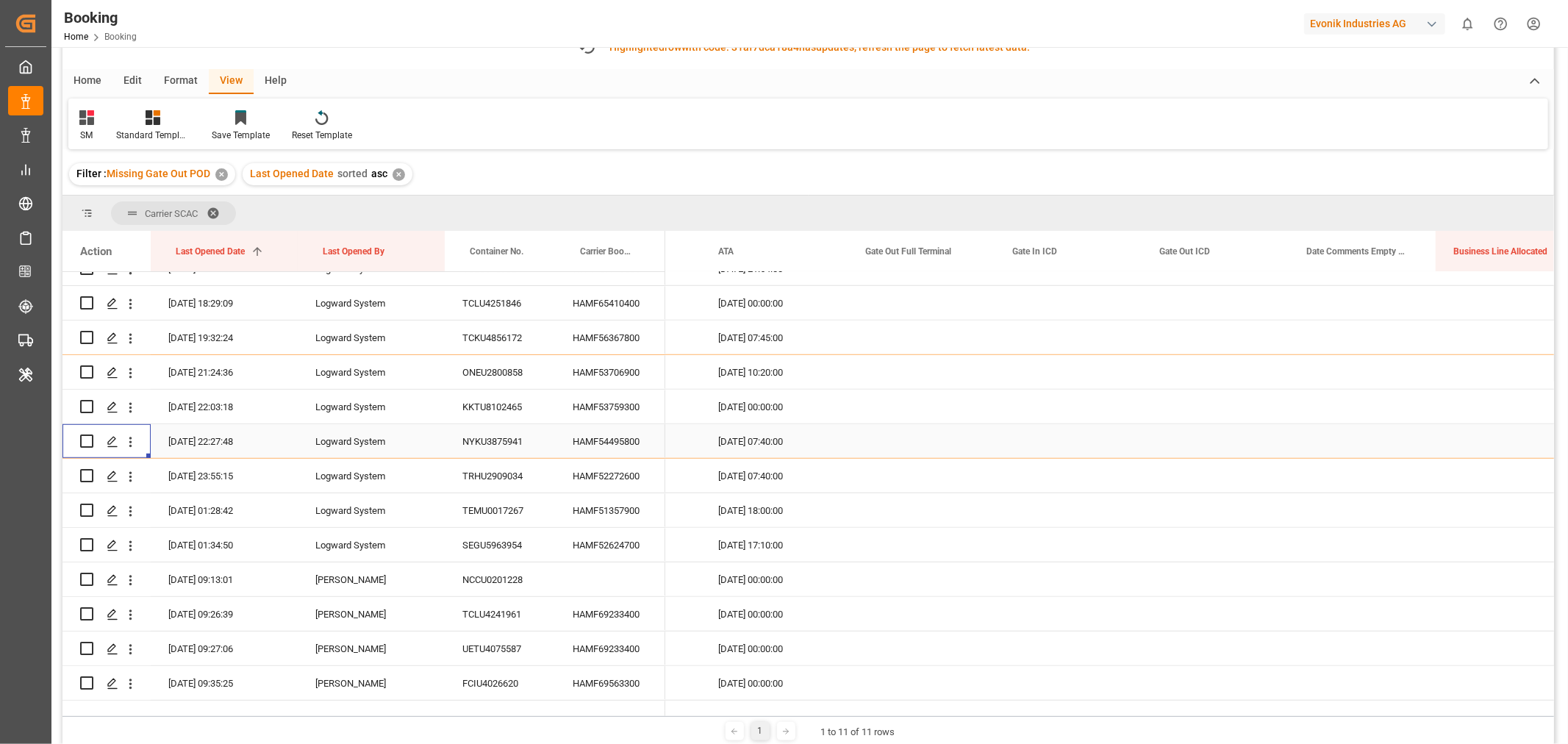
scroll to position [126, 0]
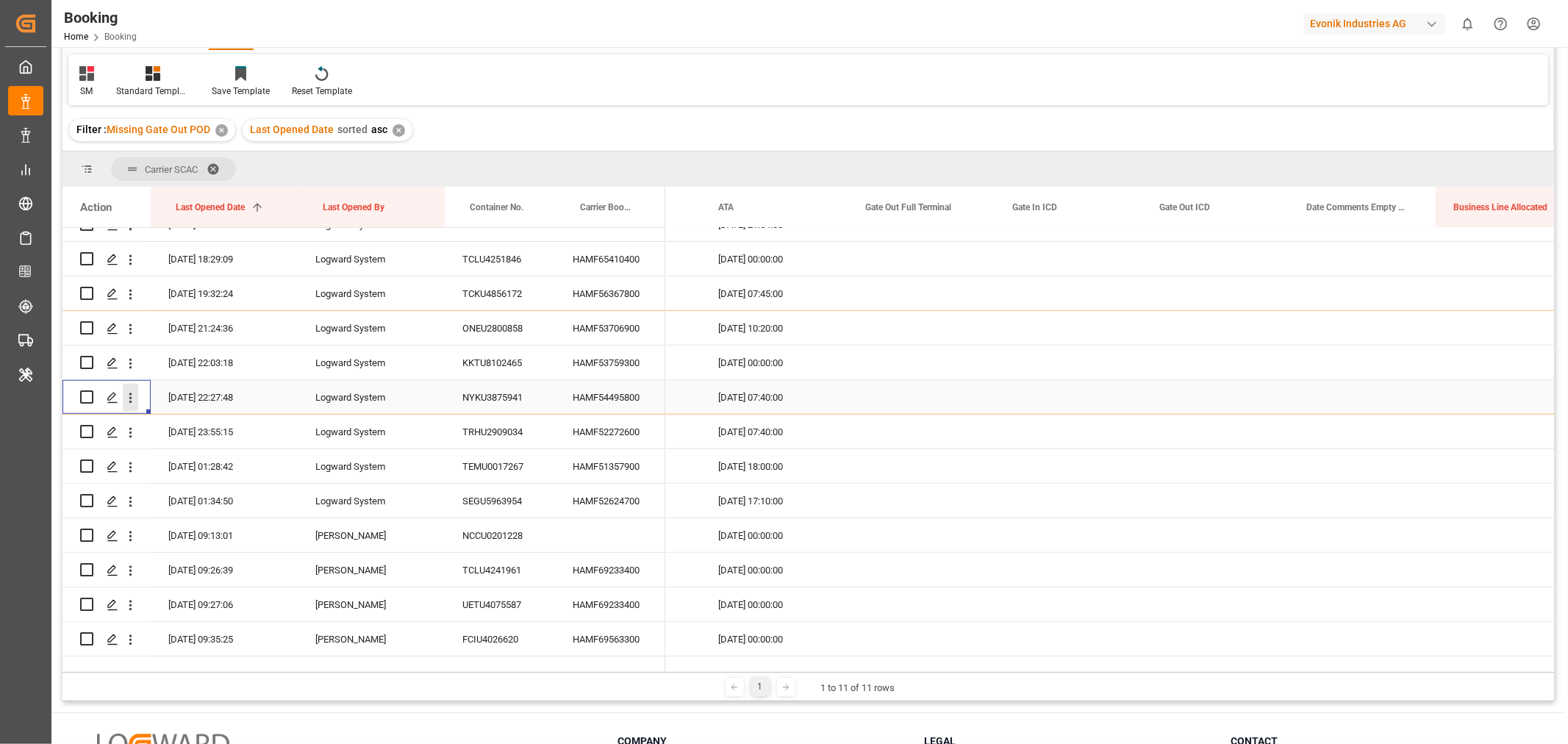
click at [127, 400] on icon "open menu" at bounding box center [131, 399] width 15 height 16
click at [216, 434] on span "Open in new tab" at bounding box center [226, 429] width 133 height 16
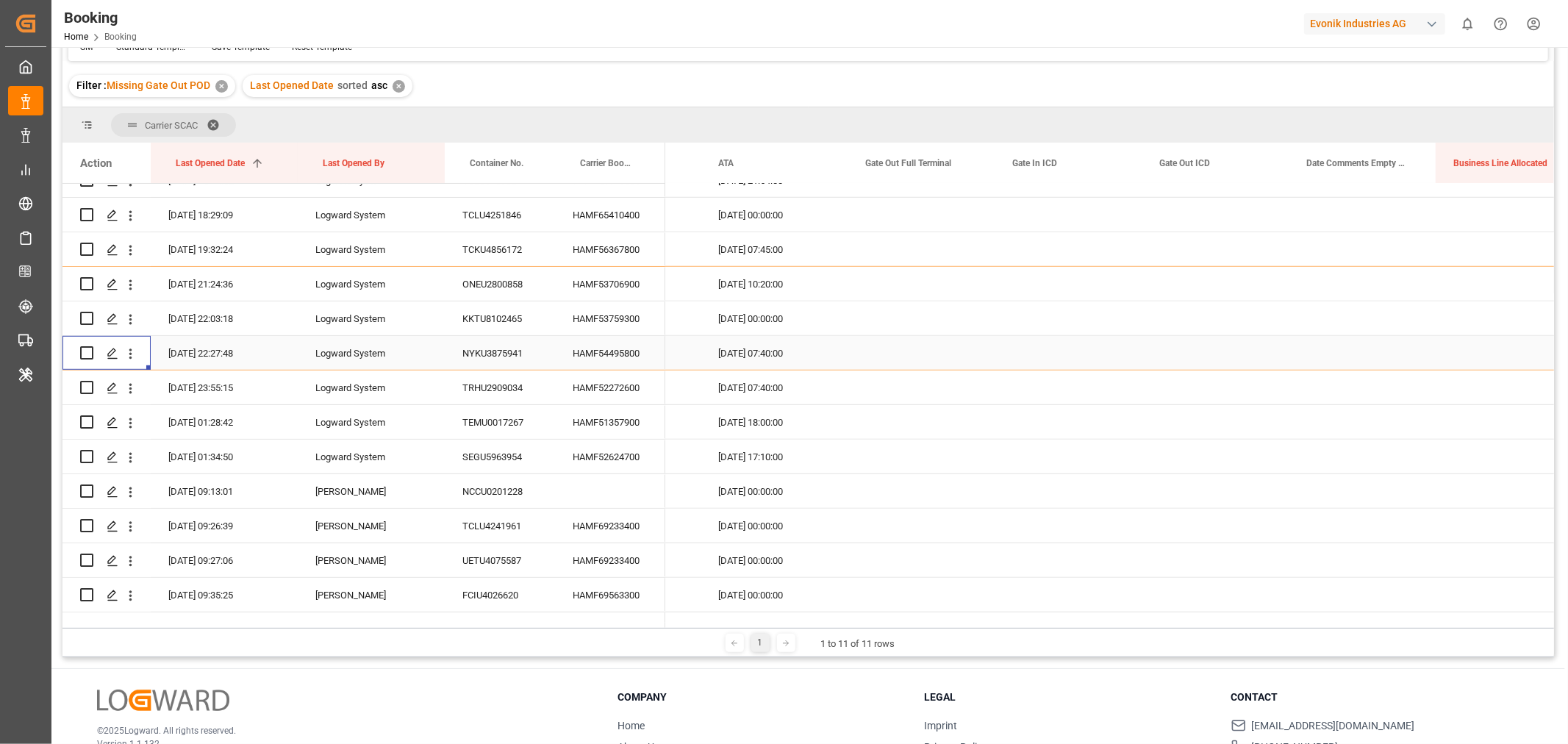
scroll to position [82, 0]
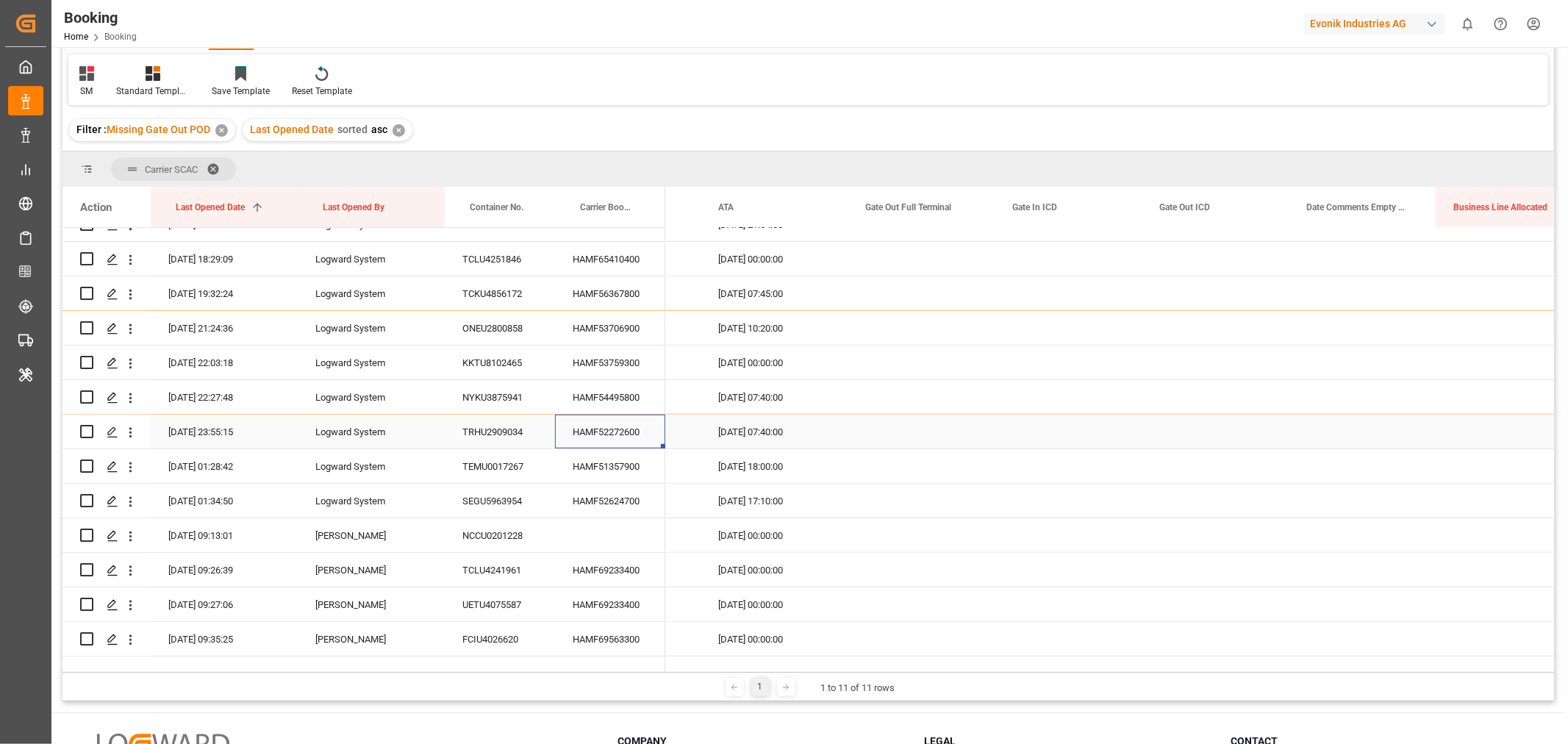
click at [603, 432] on div "HAMF52272600" at bounding box center [610, 431] width 110 height 34
click at [604, 462] on div "HAMF51357900" at bounding box center [610, 466] width 110 height 34
click at [599, 502] on div "HAMF52624700" at bounding box center [610, 500] width 110 height 34
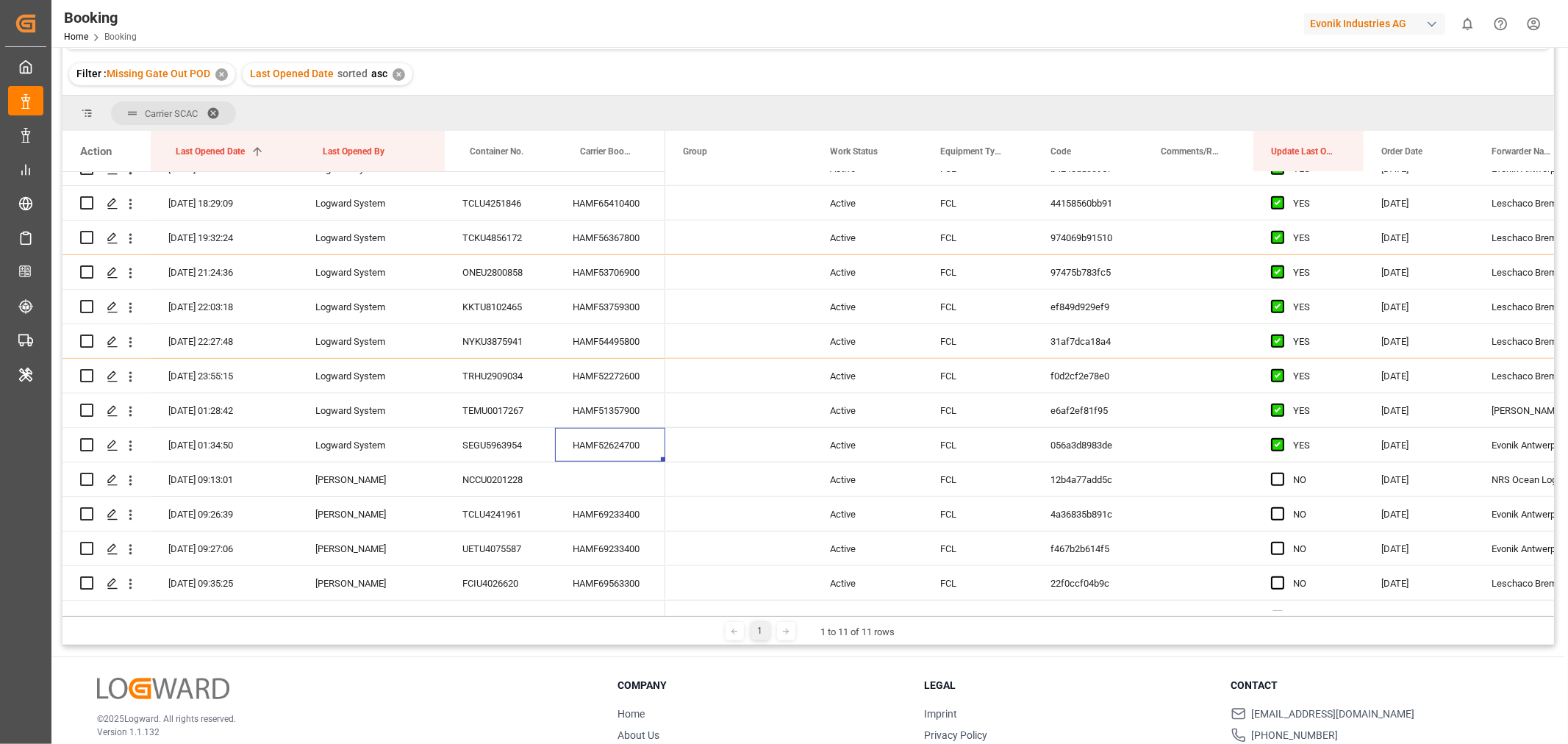
scroll to position [0, 0]
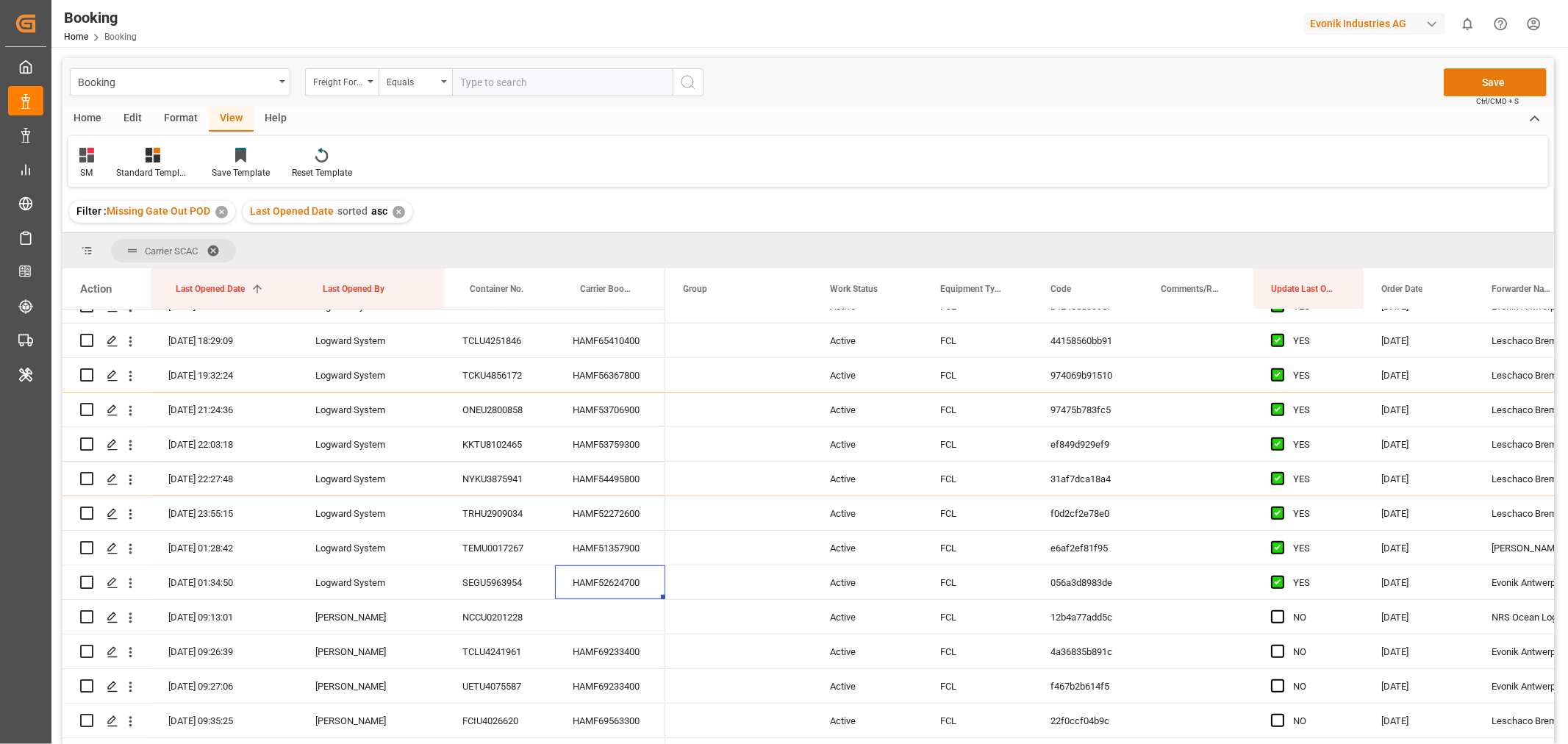
click at [1488, 78] on button "Save" at bounding box center [1496, 82] width 103 height 28
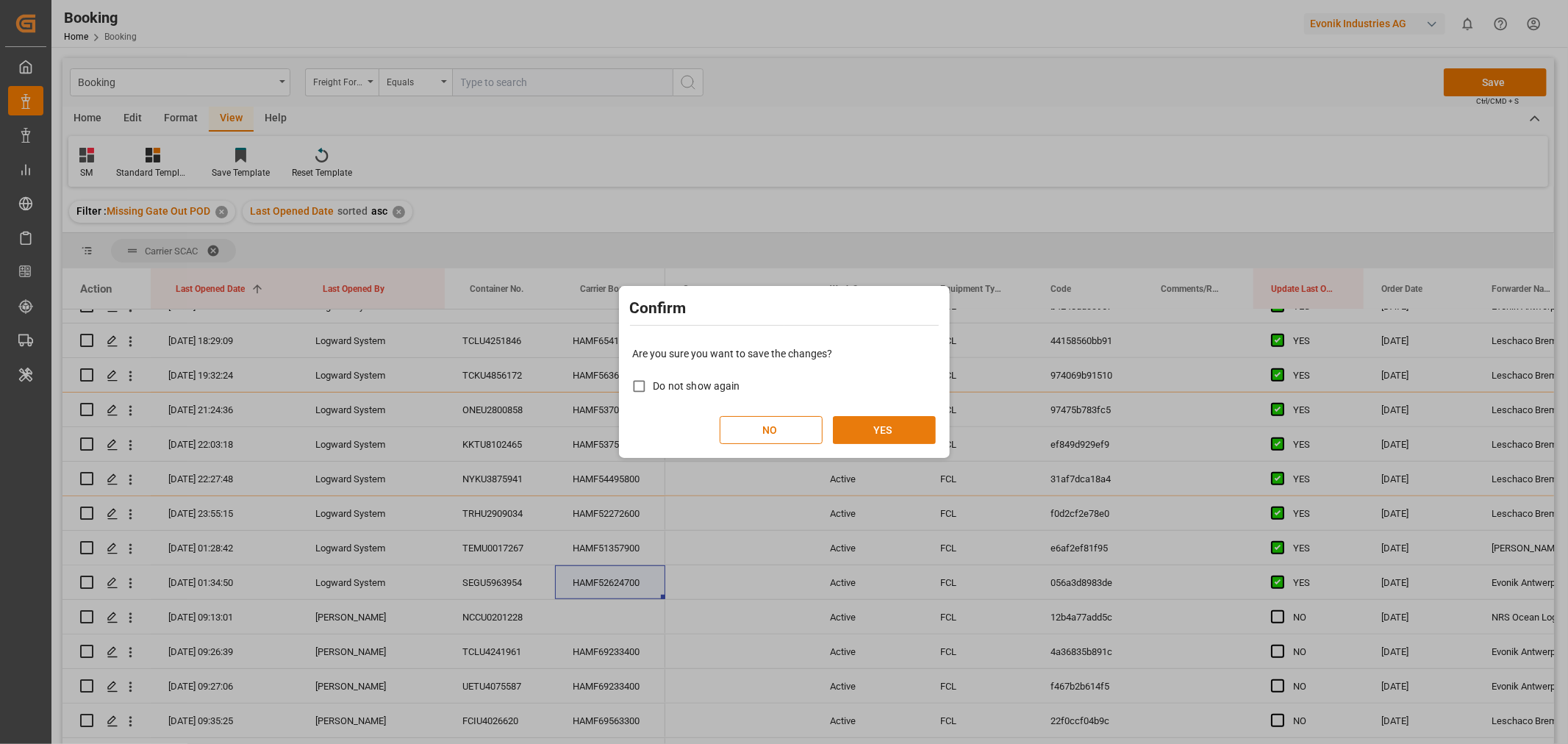
click at [869, 429] on button "YES" at bounding box center [885, 430] width 103 height 28
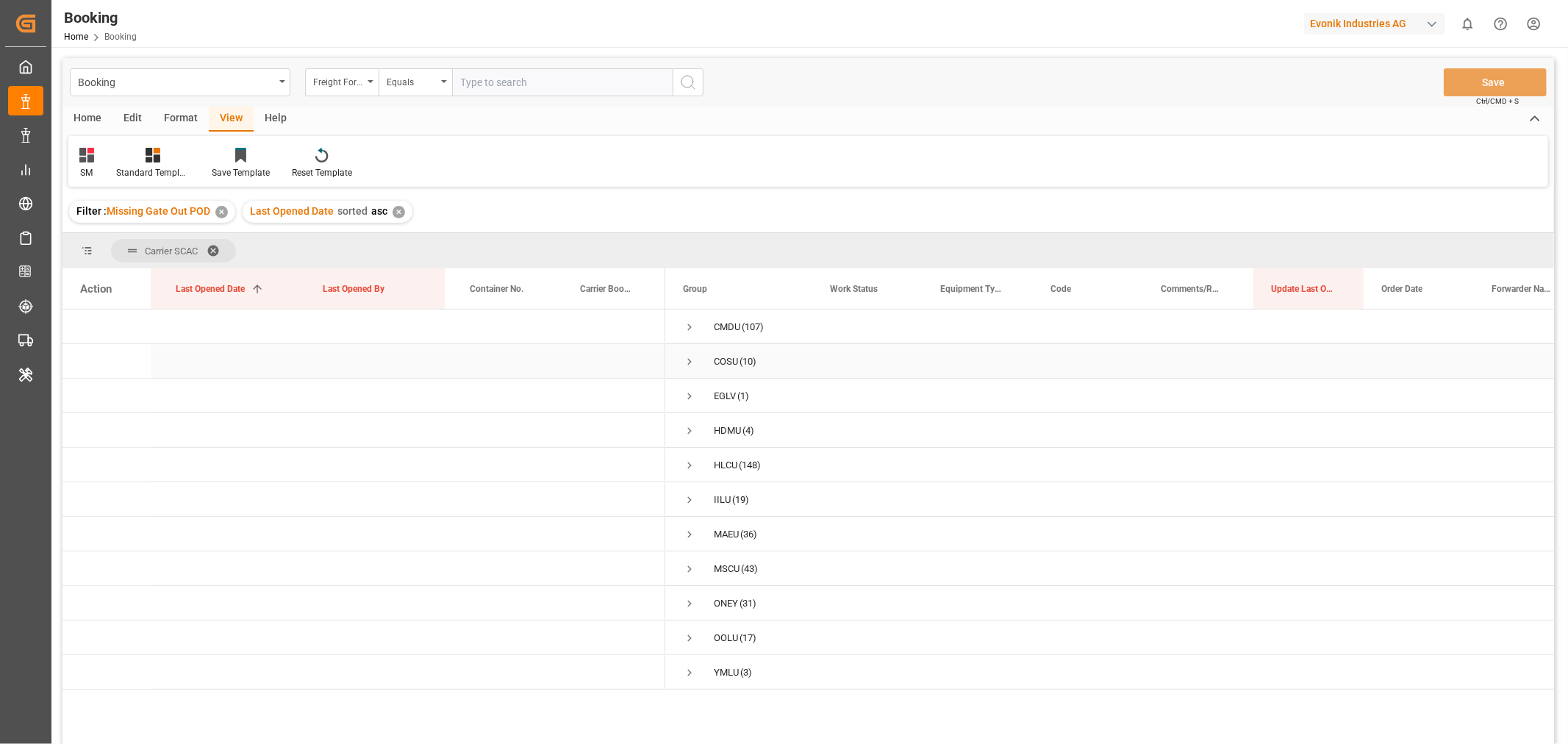
click at [688, 362] on span "Press SPACE to select this row." at bounding box center [689, 362] width 13 height 13
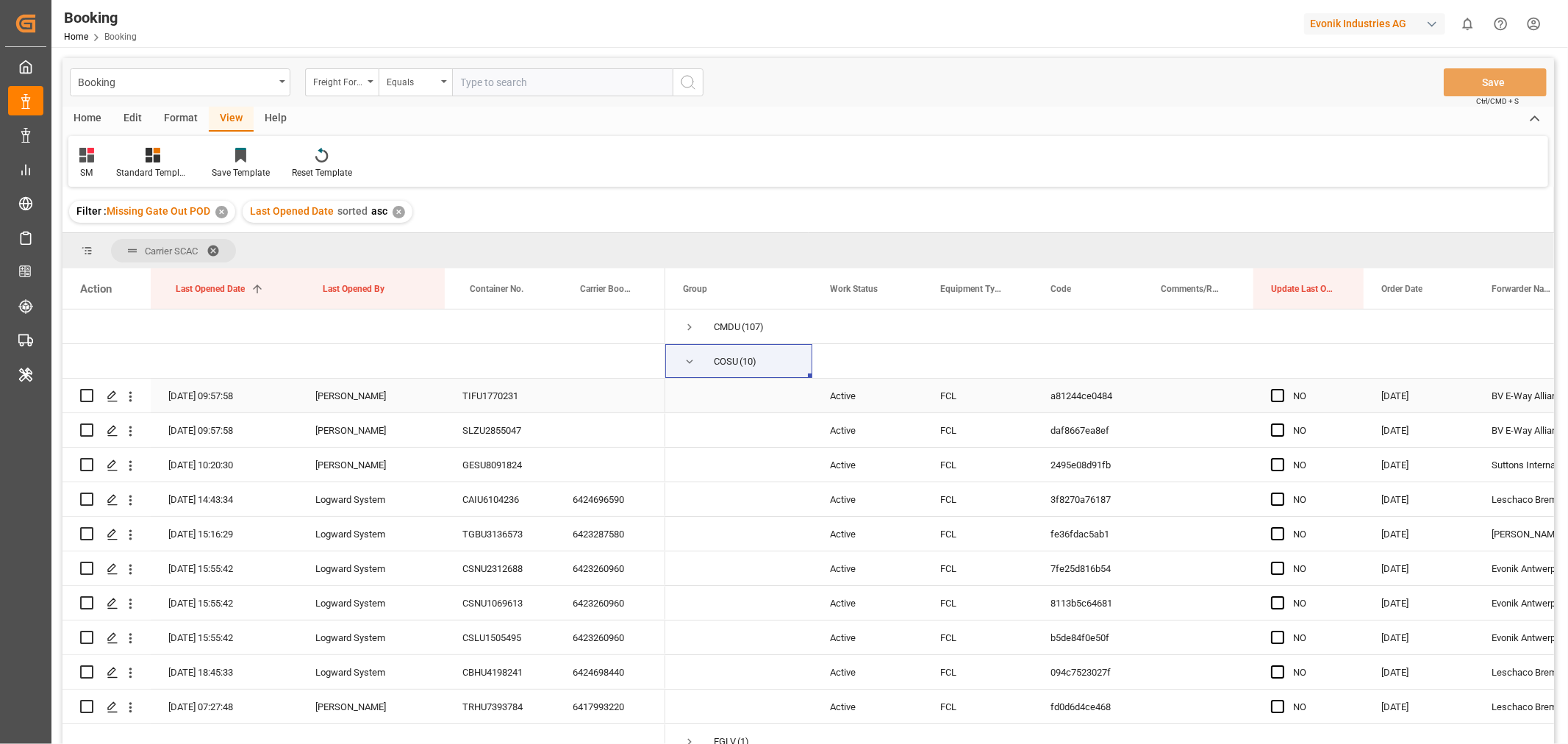
drag, startPoint x: 1280, startPoint y: 396, endPoint x: 1343, endPoint y: 429, distance: 71.1
click at [1280, 396] on span "Press SPACE to select this row." at bounding box center [1277, 395] width 13 height 13
click at [1282, 389] on input "Press SPACE to select this row." at bounding box center [1282, 389] width 0 height 0
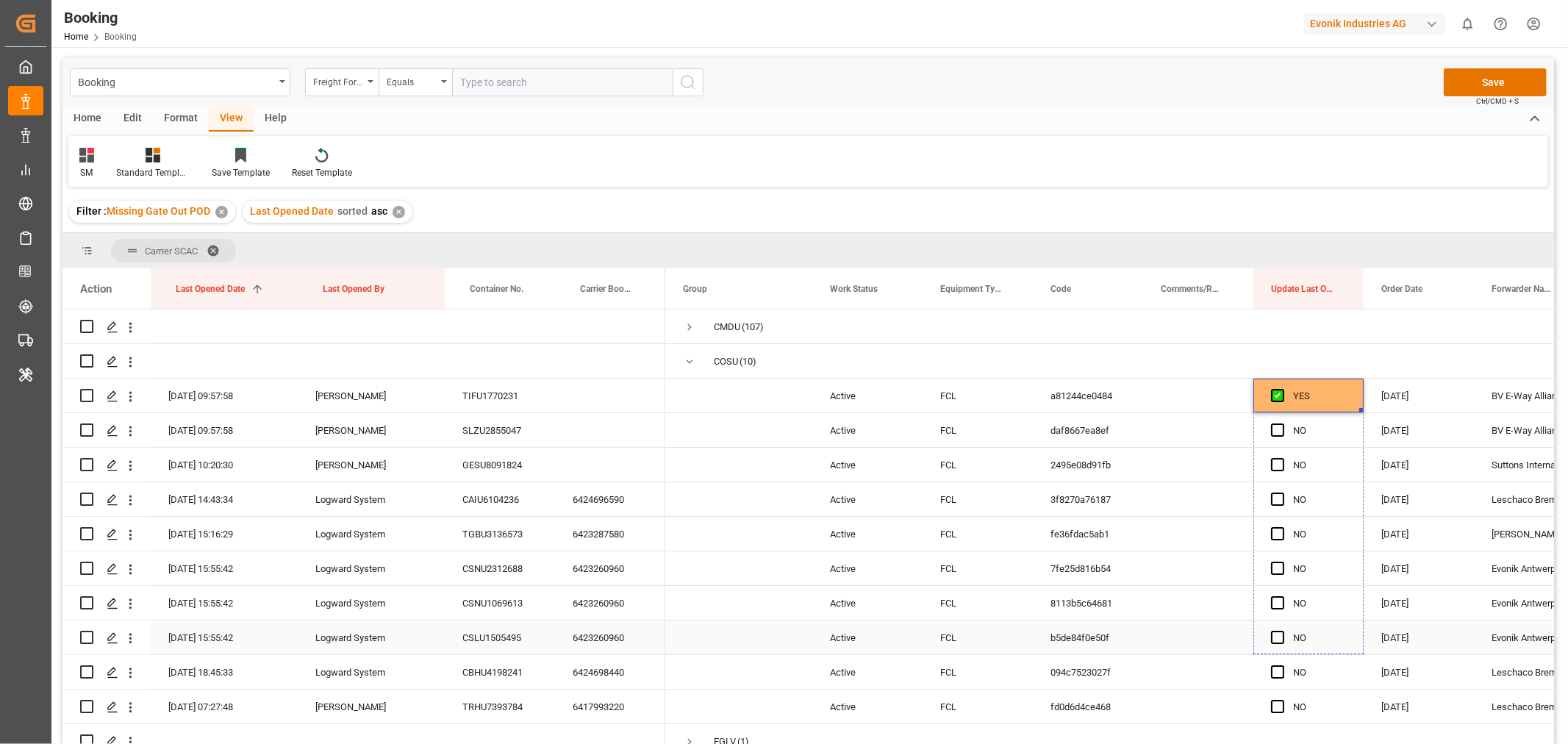
drag, startPoint x: 1362, startPoint y: 410, endPoint x: 1343, endPoint y: 623, distance: 213.8
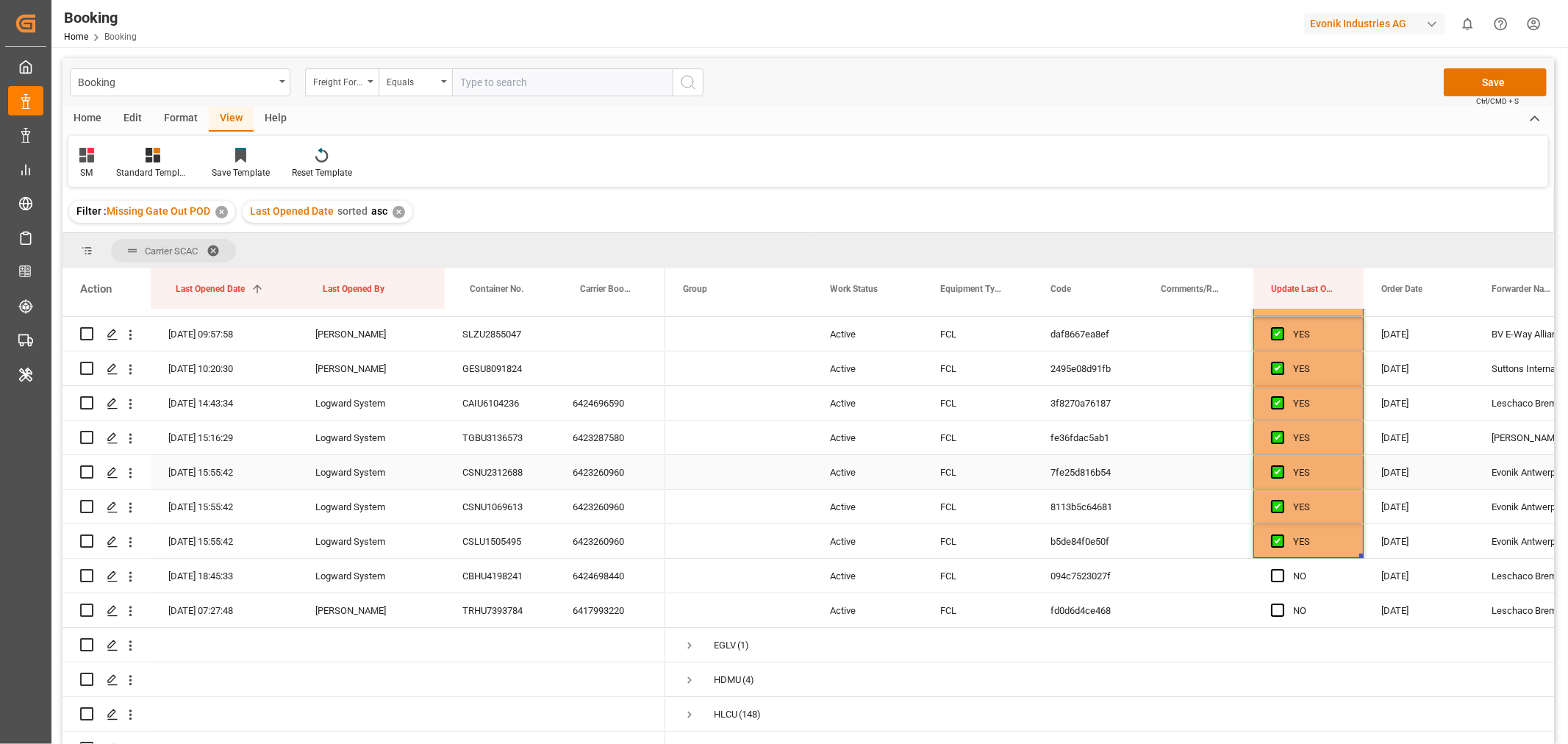
scroll to position [245, 0]
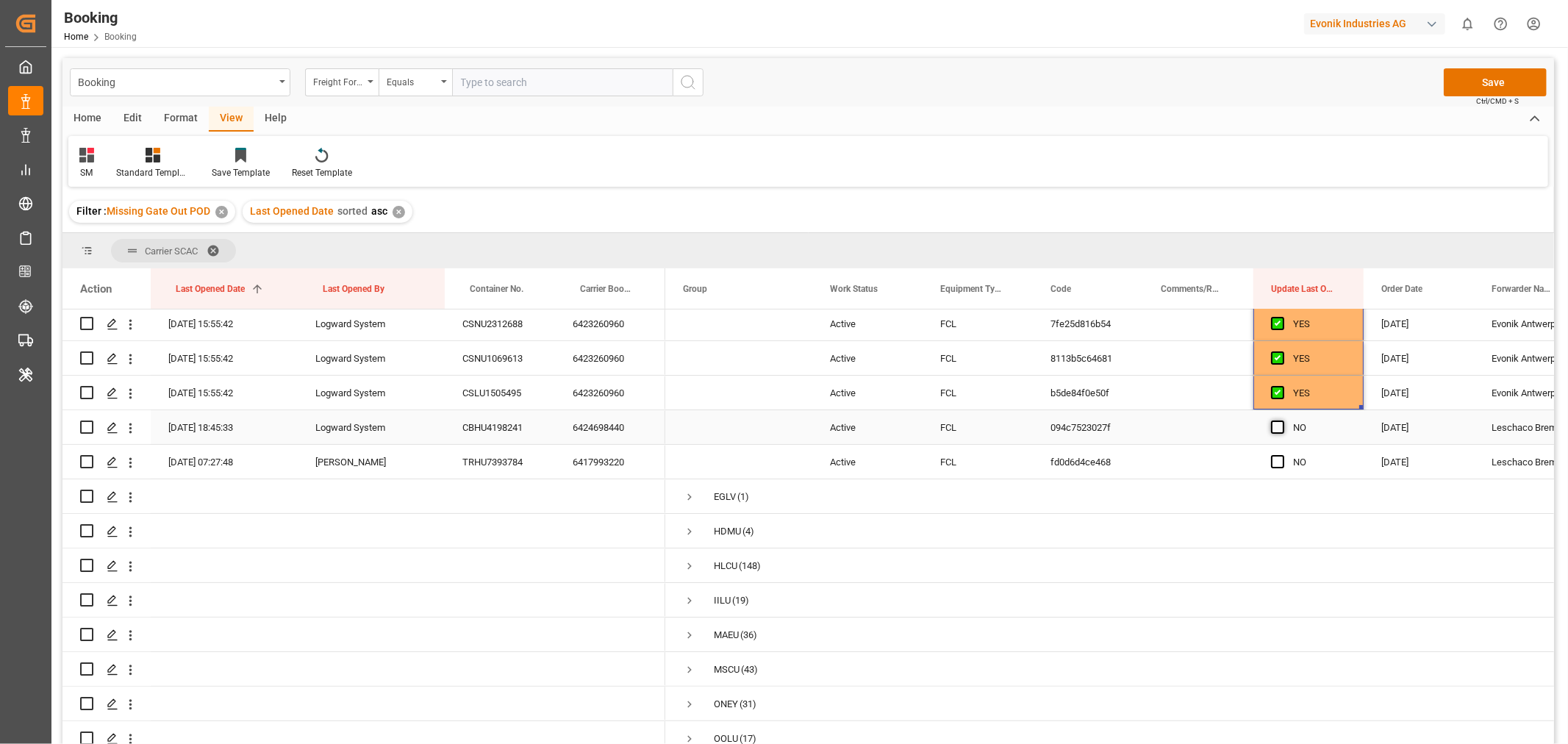
click at [1278, 423] on span "Press SPACE to select this row." at bounding box center [1277, 427] width 13 height 13
click at [1282, 421] on input "Press SPACE to select this row." at bounding box center [1282, 421] width 0 height 0
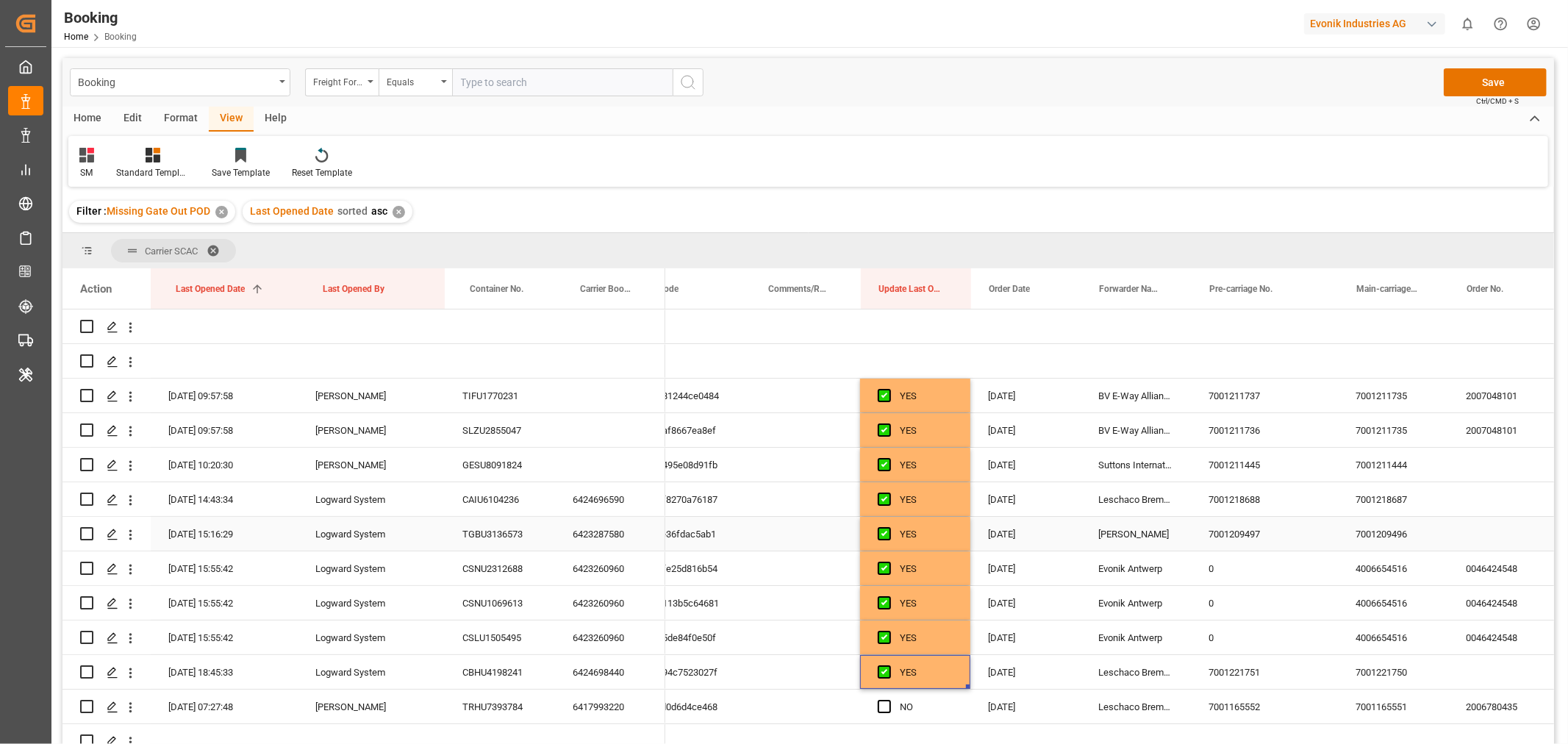
scroll to position [0, 393]
click at [483, 395] on div "TIFU1770231" at bounding box center [500, 395] width 110 height 34
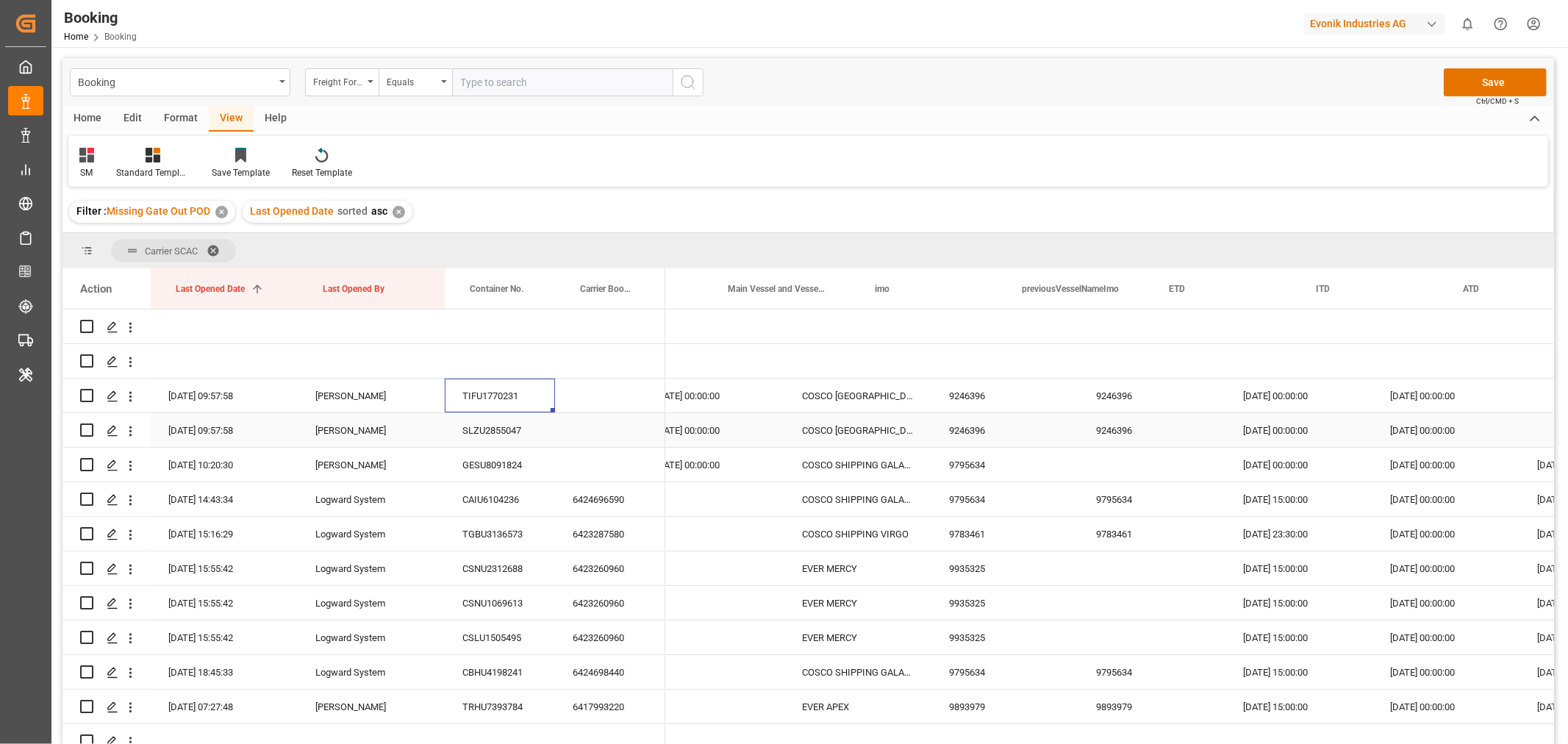
scroll to position [0, 6059]
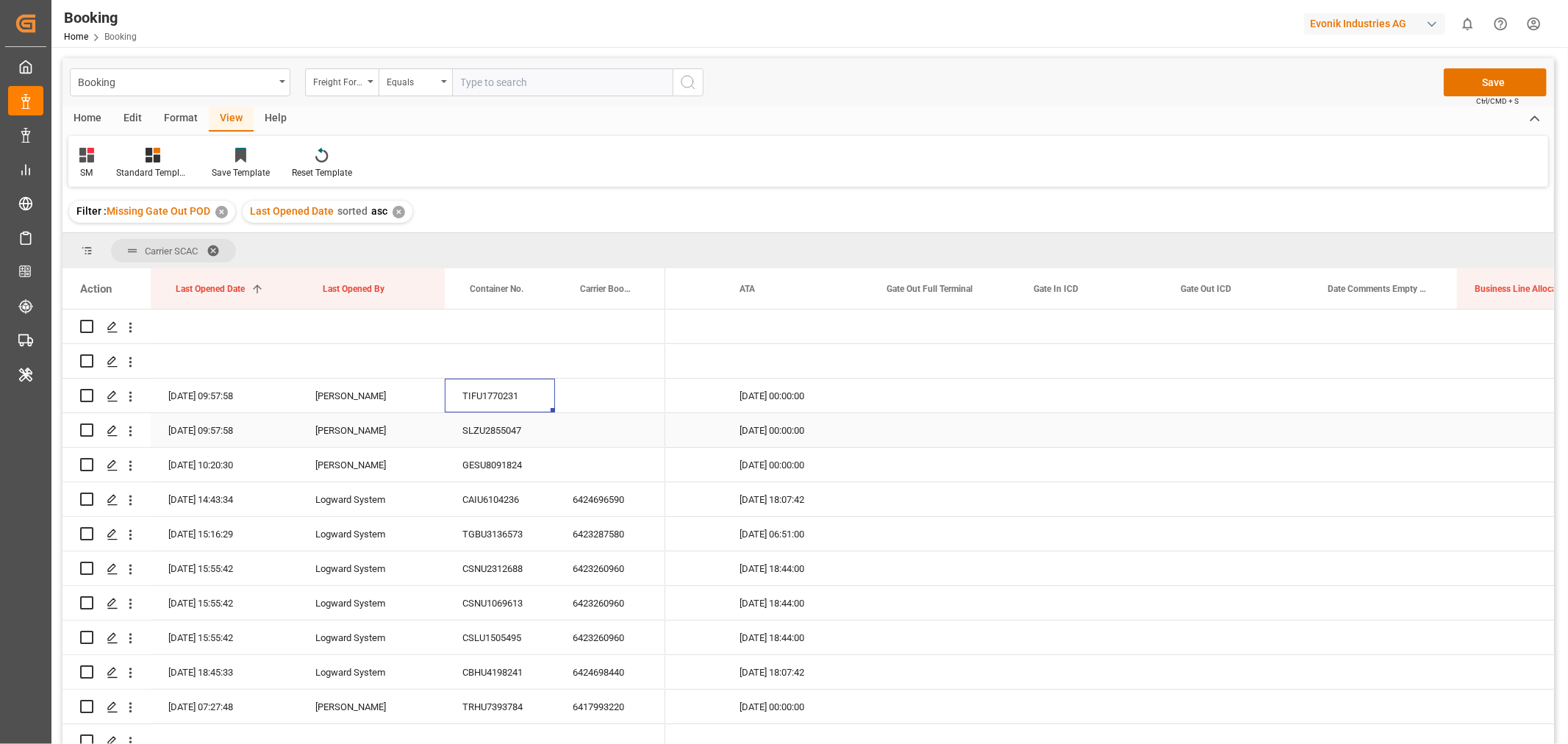
click at [512, 439] on div "SLZU2855047" at bounding box center [500, 430] width 110 height 34
click at [503, 476] on div "GESU8091824" at bounding box center [500, 464] width 110 height 34
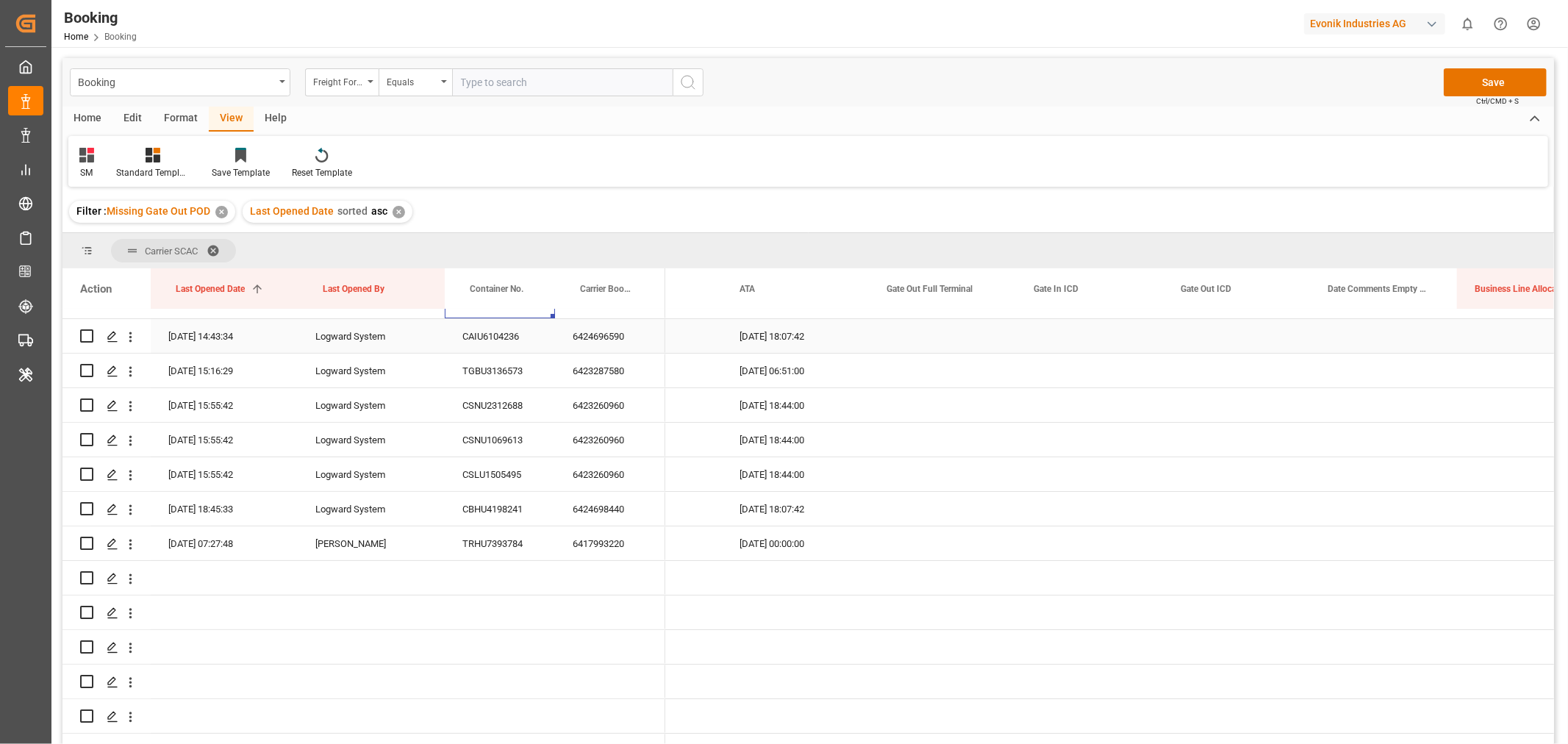
click at [623, 339] on div "6424696590" at bounding box center [610, 336] width 110 height 34
click at [633, 338] on div "6424696590" at bounding box center [610, 336] width 110 height 34
click at [608, 377] on div "6423287580" at bounding box center [610, 370] width 110 height 34
click at [593, 405] on div "6423260960" at bounding box center [610, 405] width 110 height 34
click at [598, 439] on div "6423260960" at bounding box center [610, 439] width 110 height 34
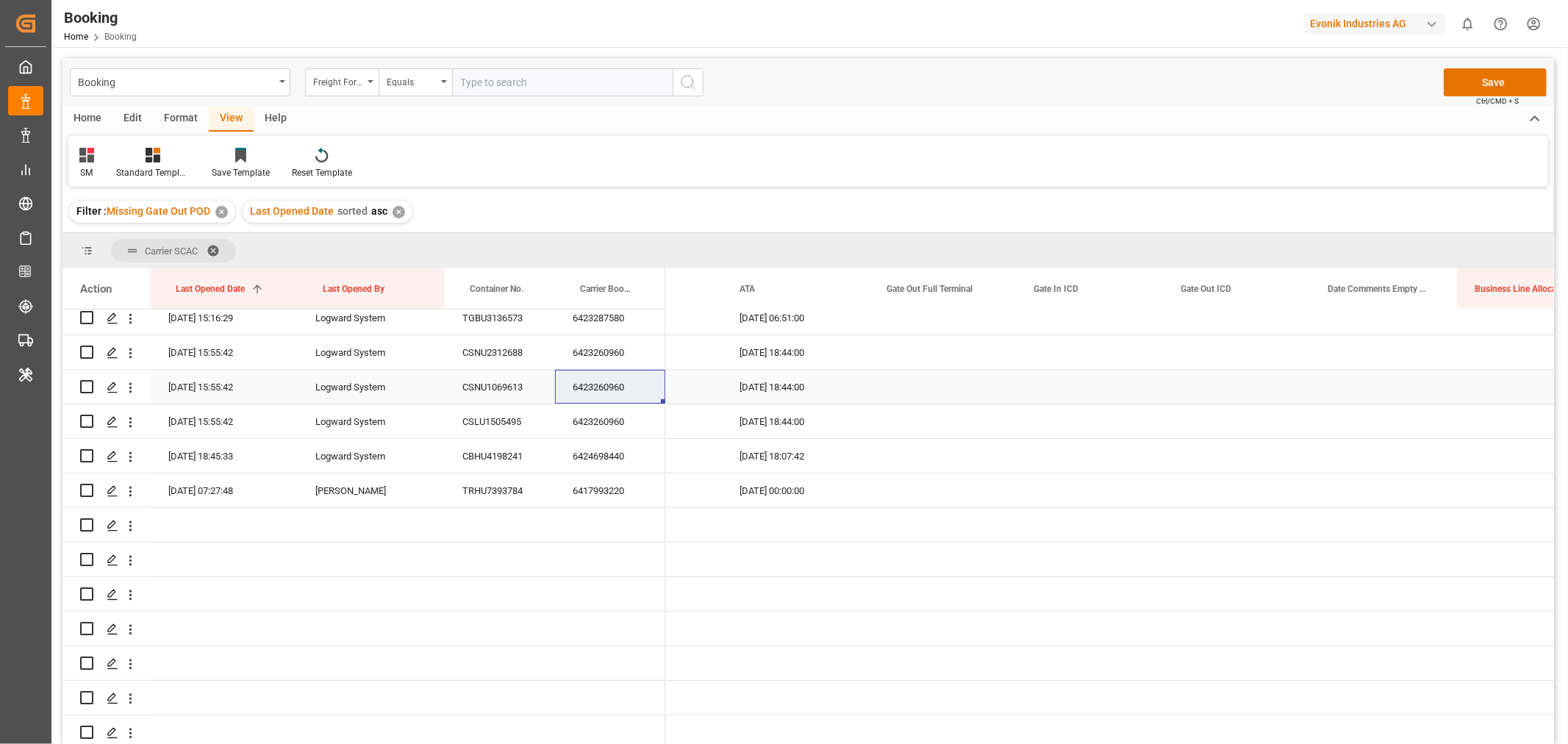
scroll to position [245, 0]
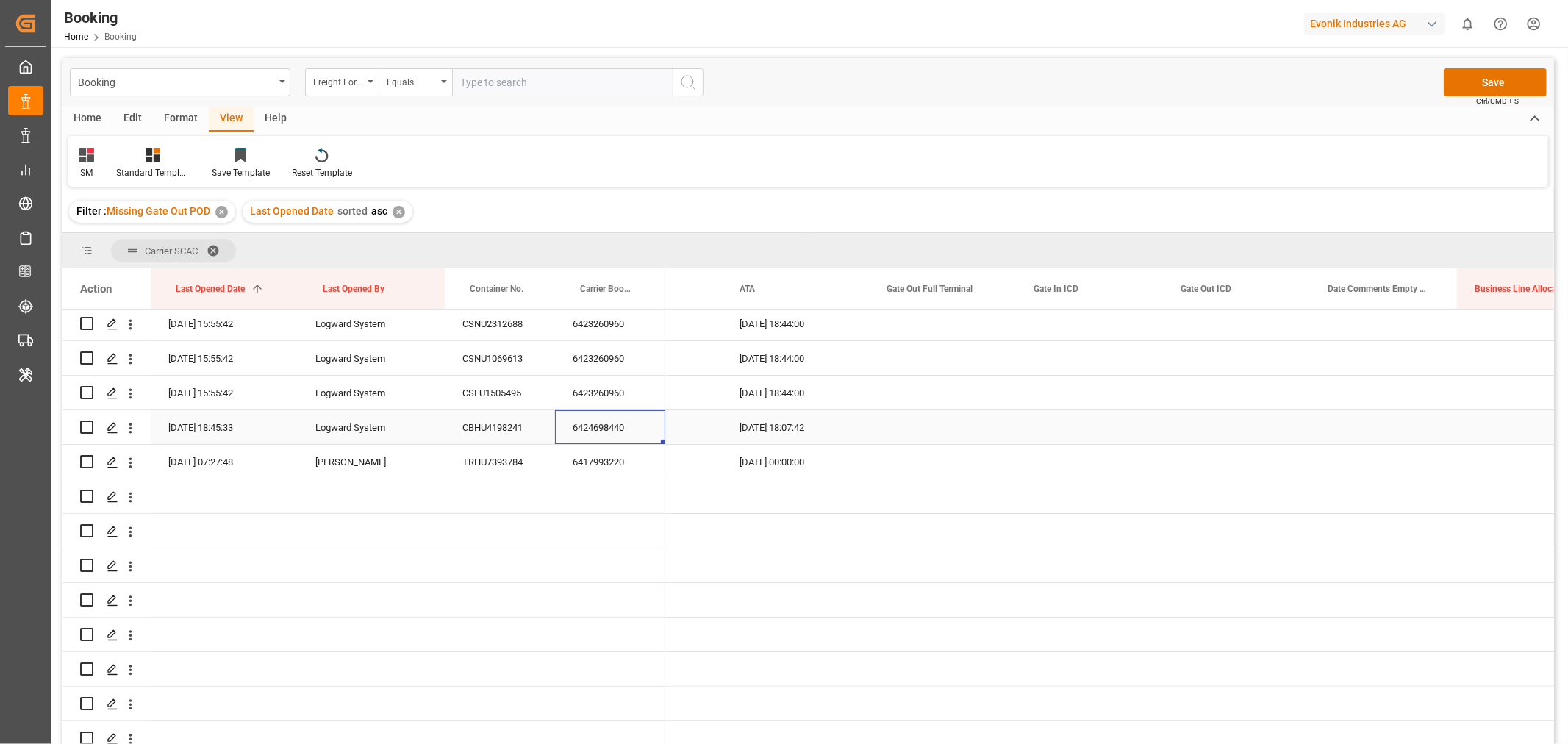
click at [603, 437] on div "6424698440" at bounding box center [610, 427] width 110 height 34
click at [613, 460] on div "6417993220" at bounding box center [610, 462] width 110 height 34
click at [627, 426] on div "6424698440" at bounding box center [610, 427] width 110 height 34
click at [1490, 78] on button "Save" at bounding box center [1496, 82] width 103 height 28
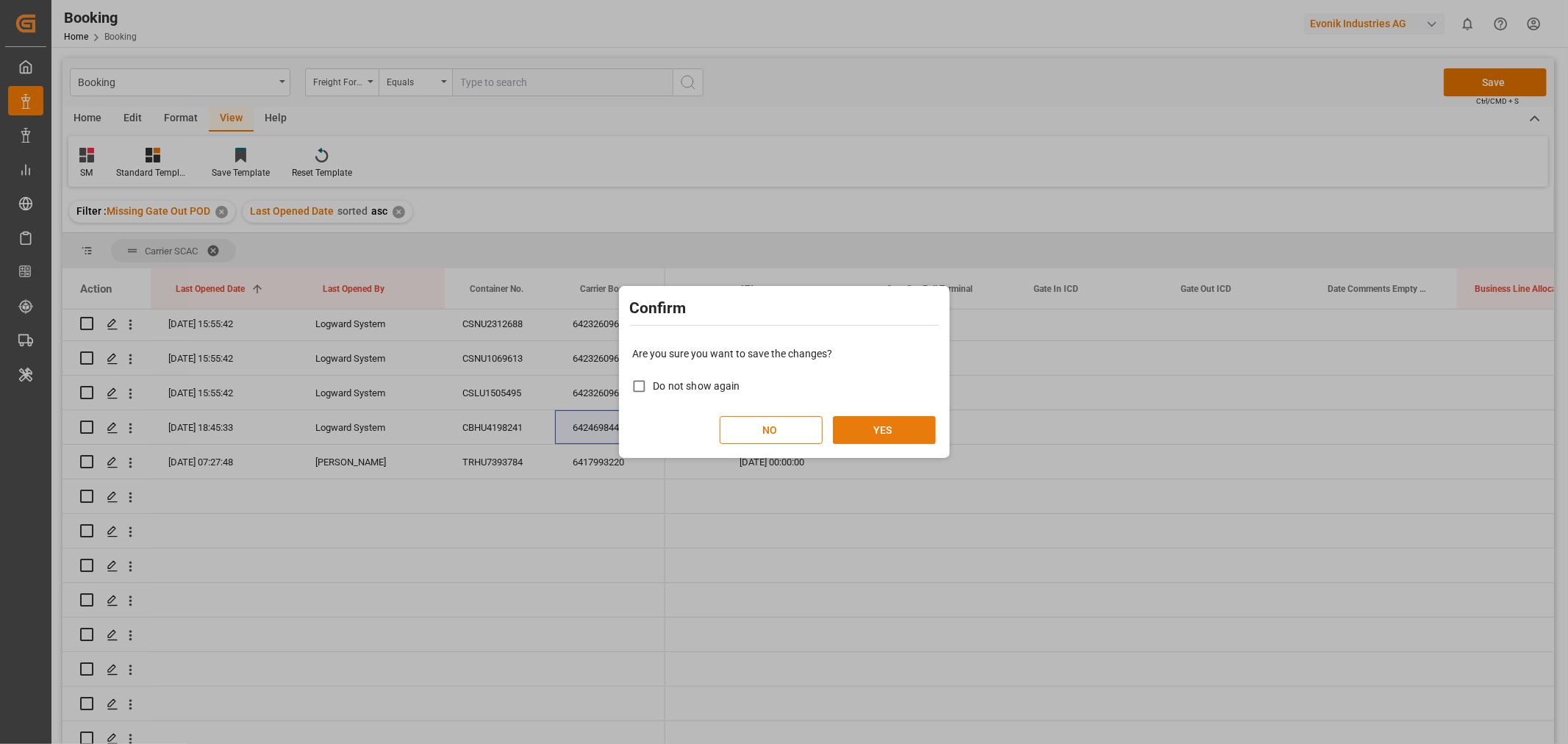
click at [865, 427] on button "YES" at bounding box center [885, 430] width 103 height 28
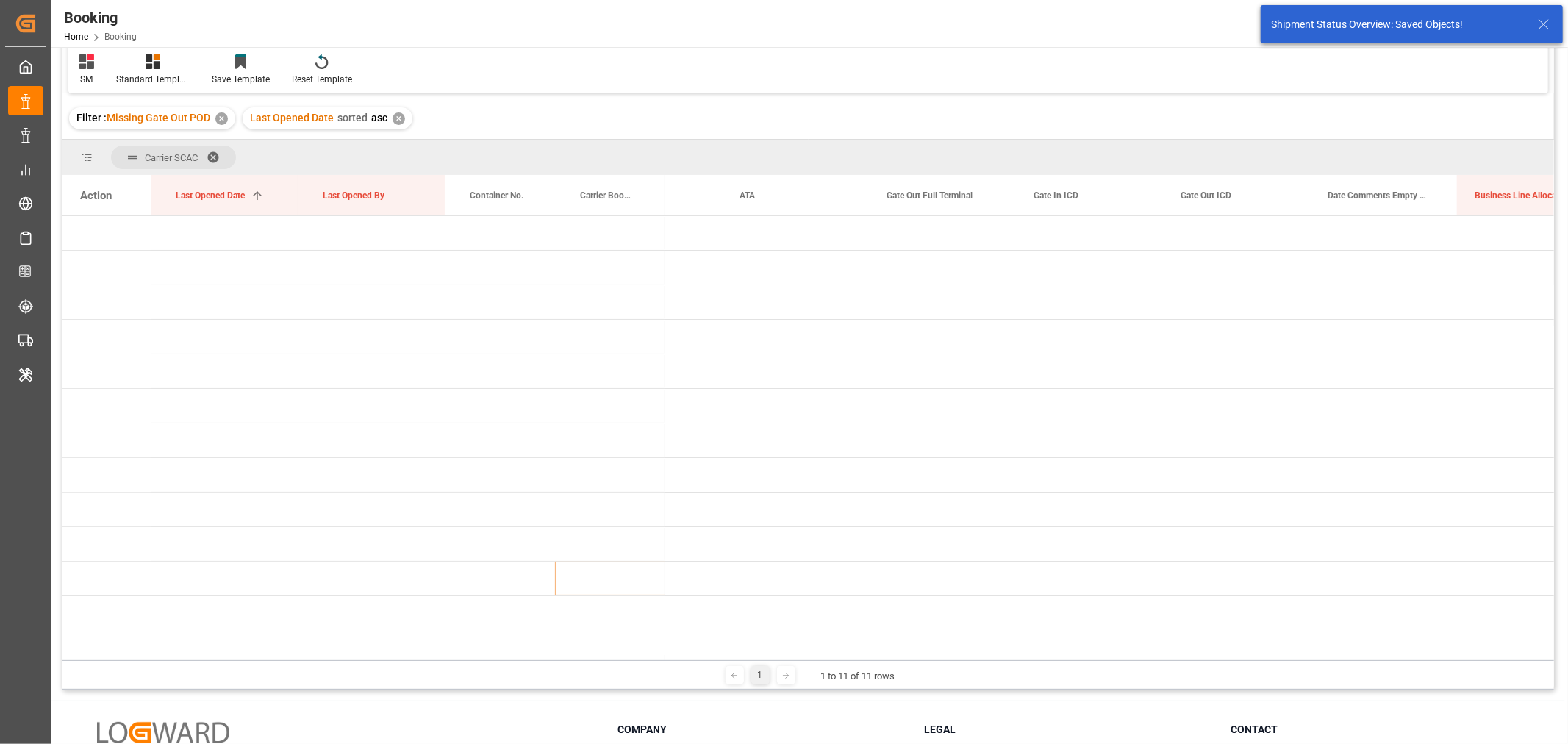
scroll to position [217, 0]
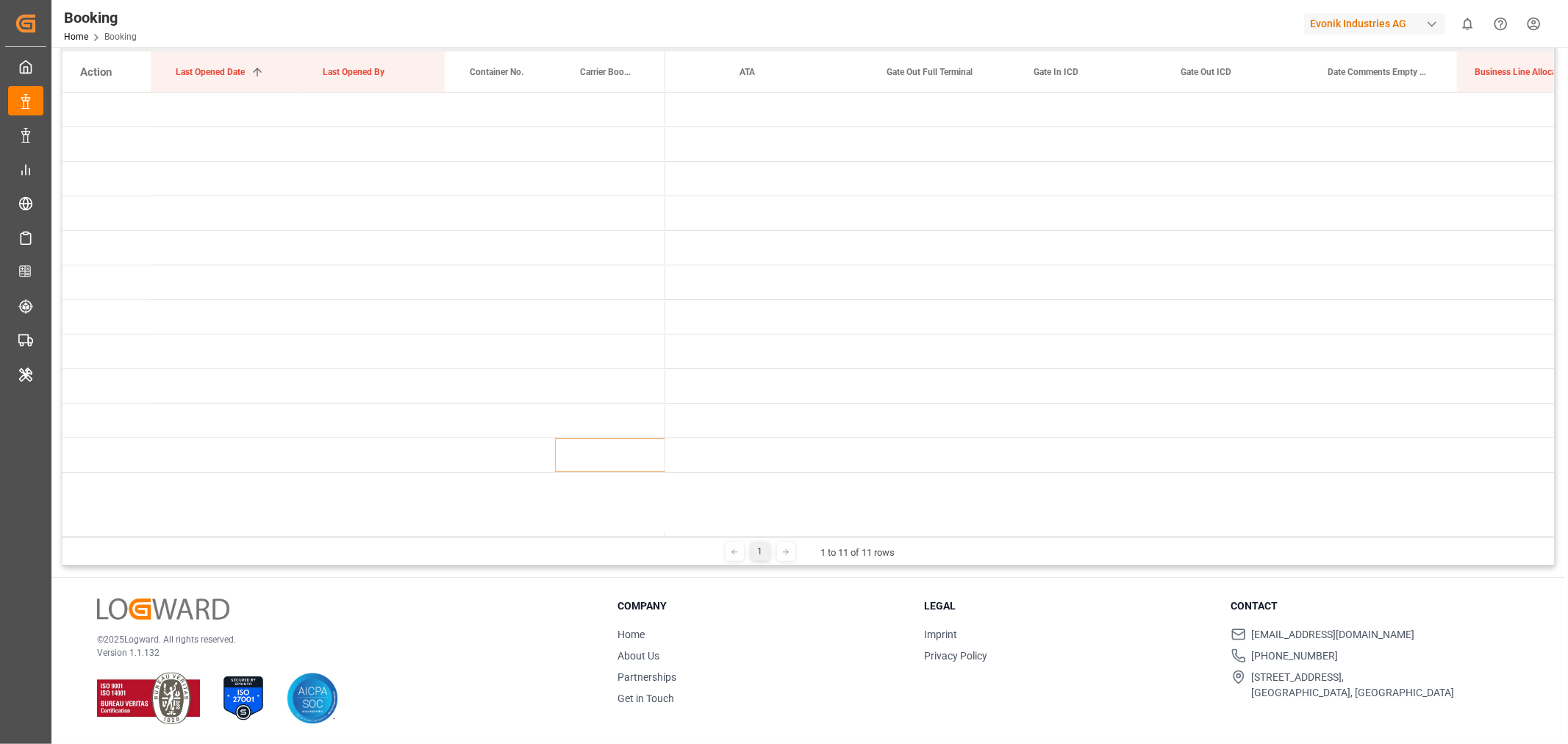
drag, startPoint x: 941, startPoint y: 531, endPoint x: 419, endPoint y: 487, distance: 523.9
click at [419, 487] on div "Action Last Opened Date 1 Last Opened By Container No." at bounding box center [808, 294] width 1491 height 486
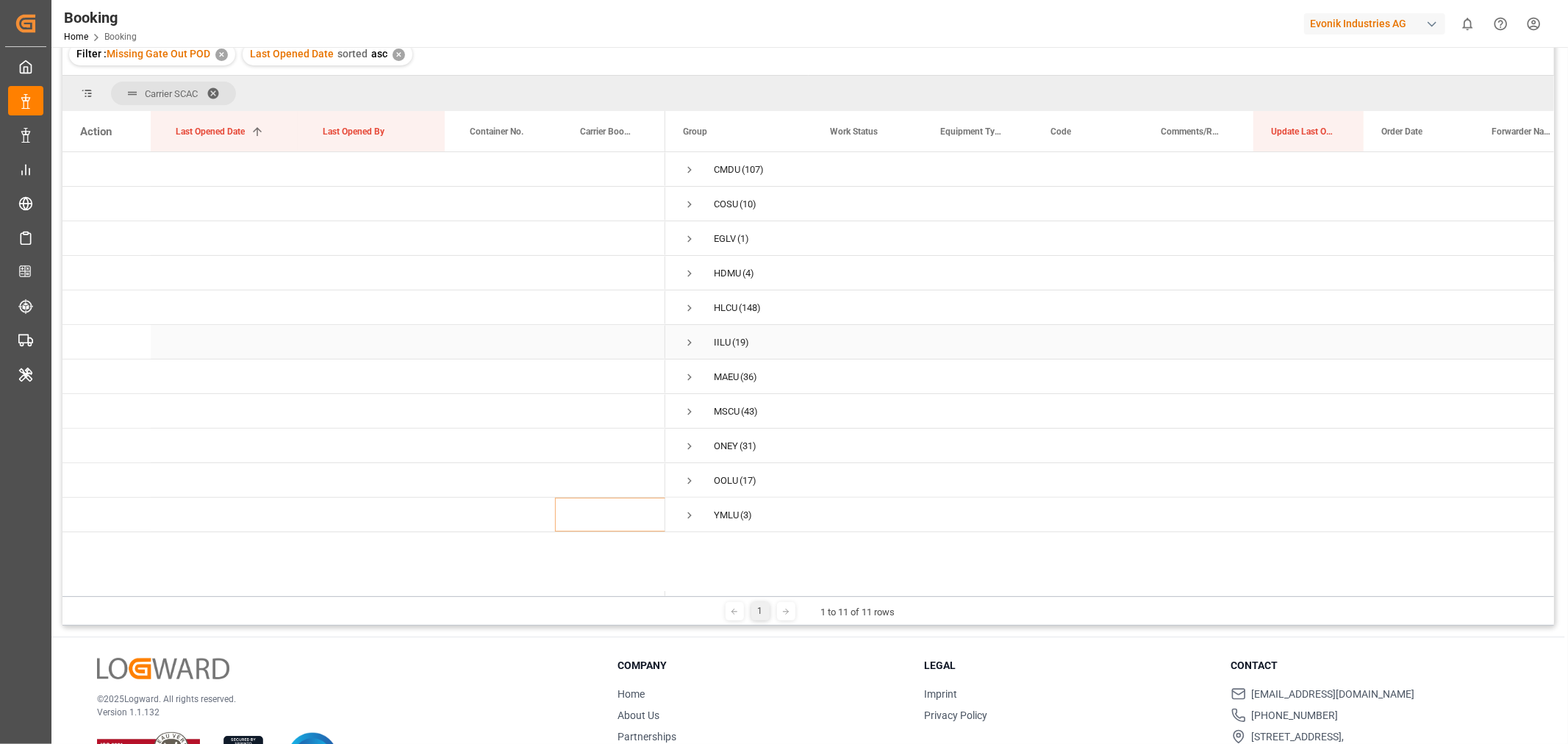
scroll to position [135, 0]
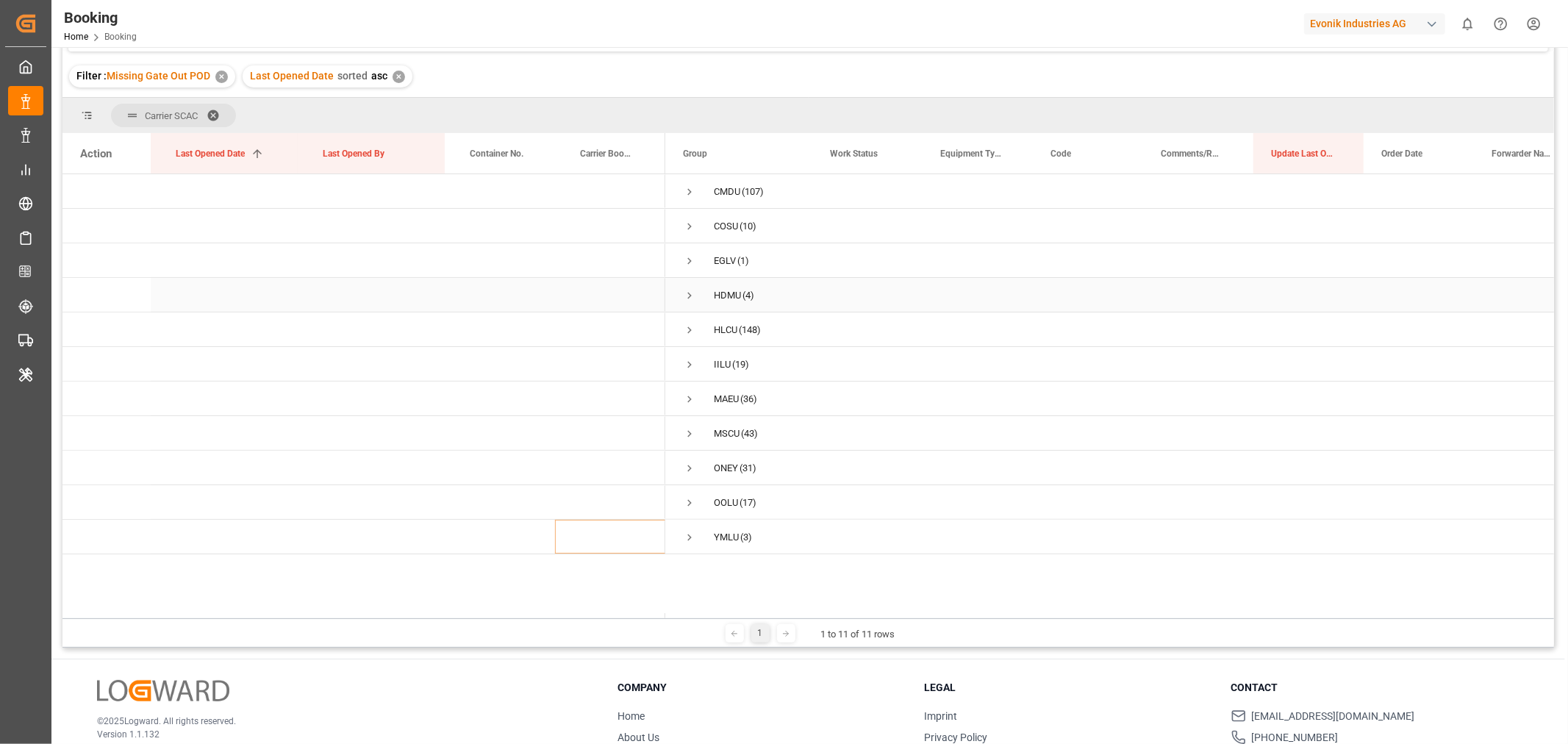
click at [691, 297] on span "Press SPACE to select this row." at bounding box center [689, 295] width 13 height 13
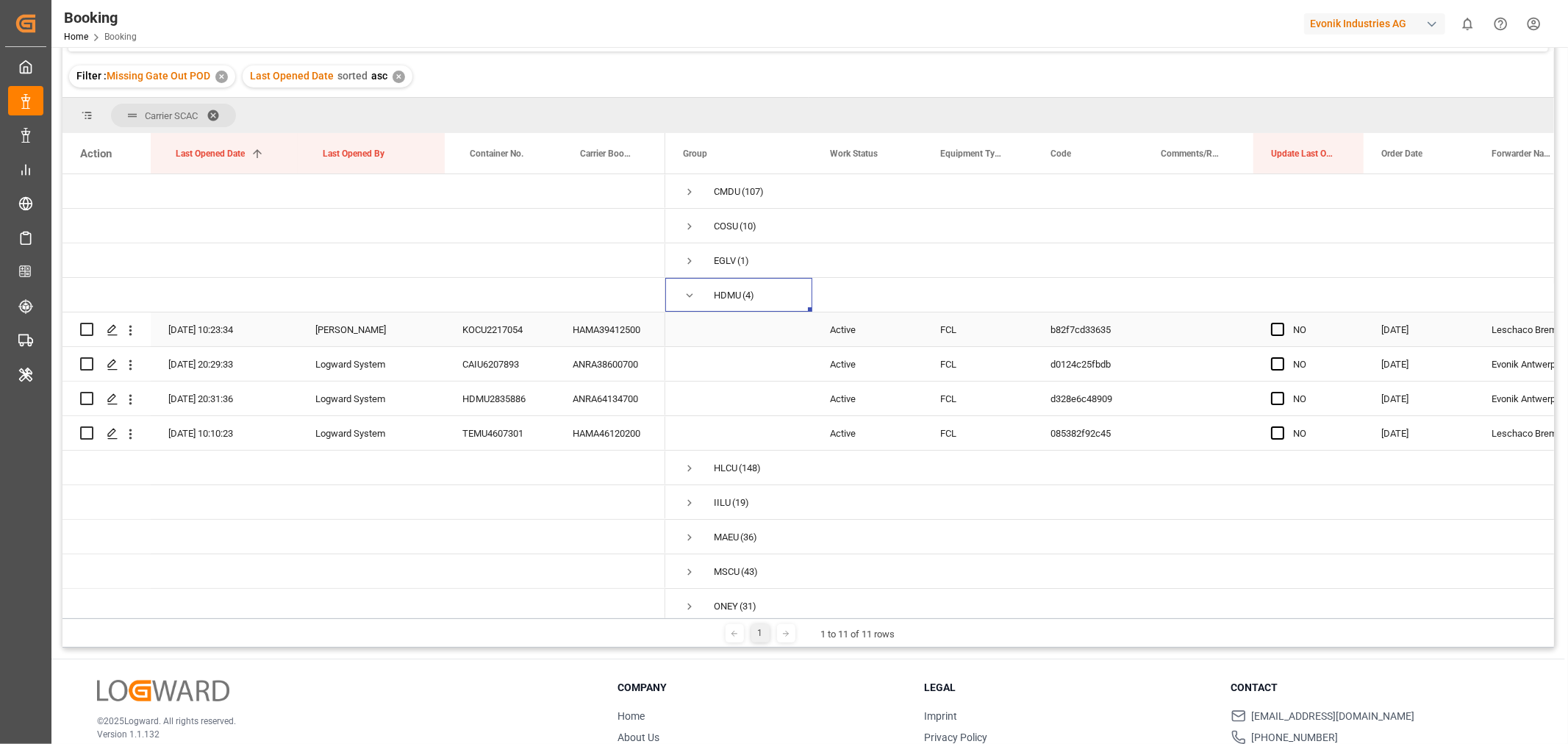
click at [1284, 328] on div "Press SPACE to select this row." at bounding box center [1282, 330] width 22 height 34
click at [1279, 335] on span "Press SPACE to select this row." at bounding box center [1277, 329] width 13 height 13
click at [1282, 323] on input "Press SPACE to select this row." at bounding box center [1282, 323] width 0 height 0
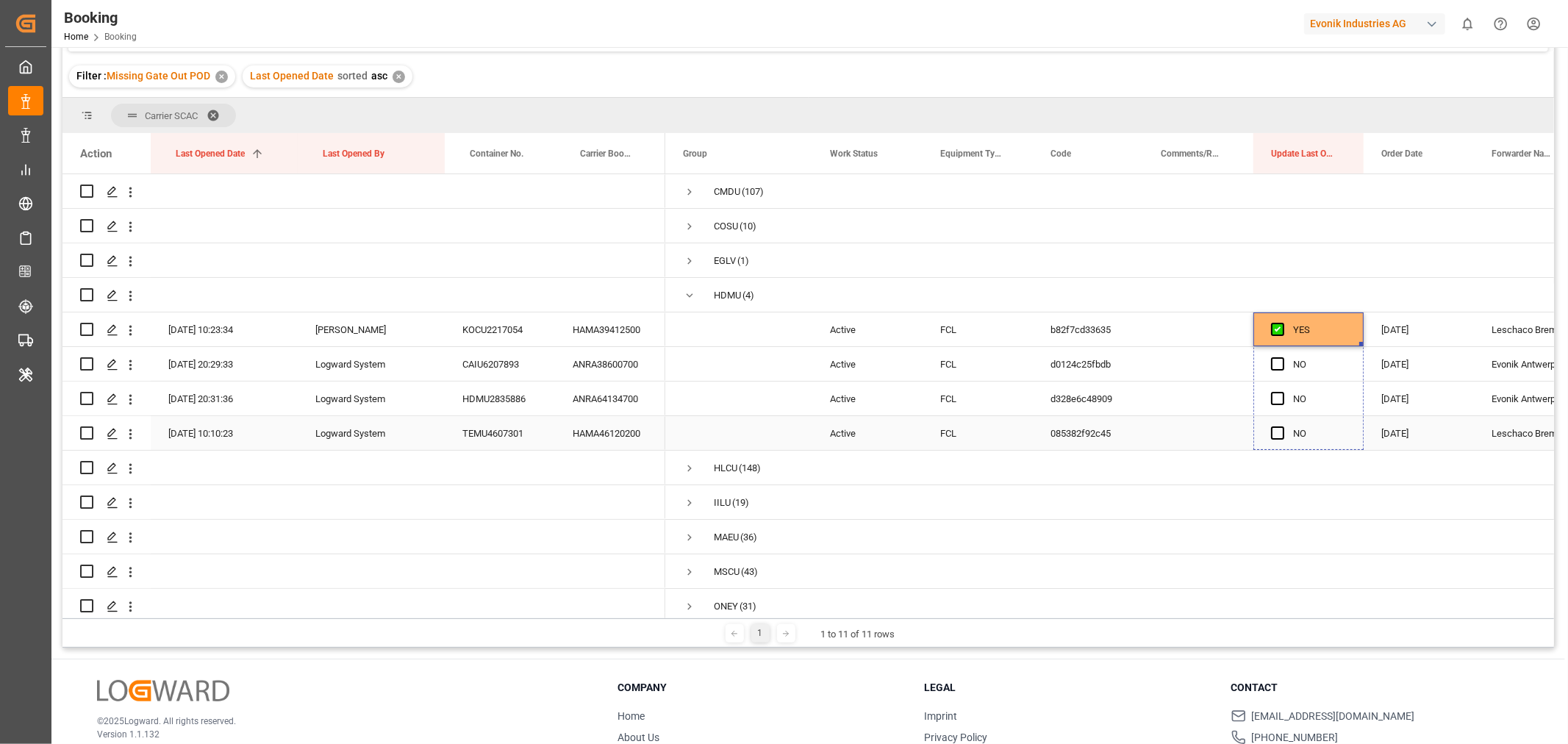
drag, startPoint x: 1360, startPoint y: 343, endPoint x: 1354, endPoint y: 428, distance: 85.2
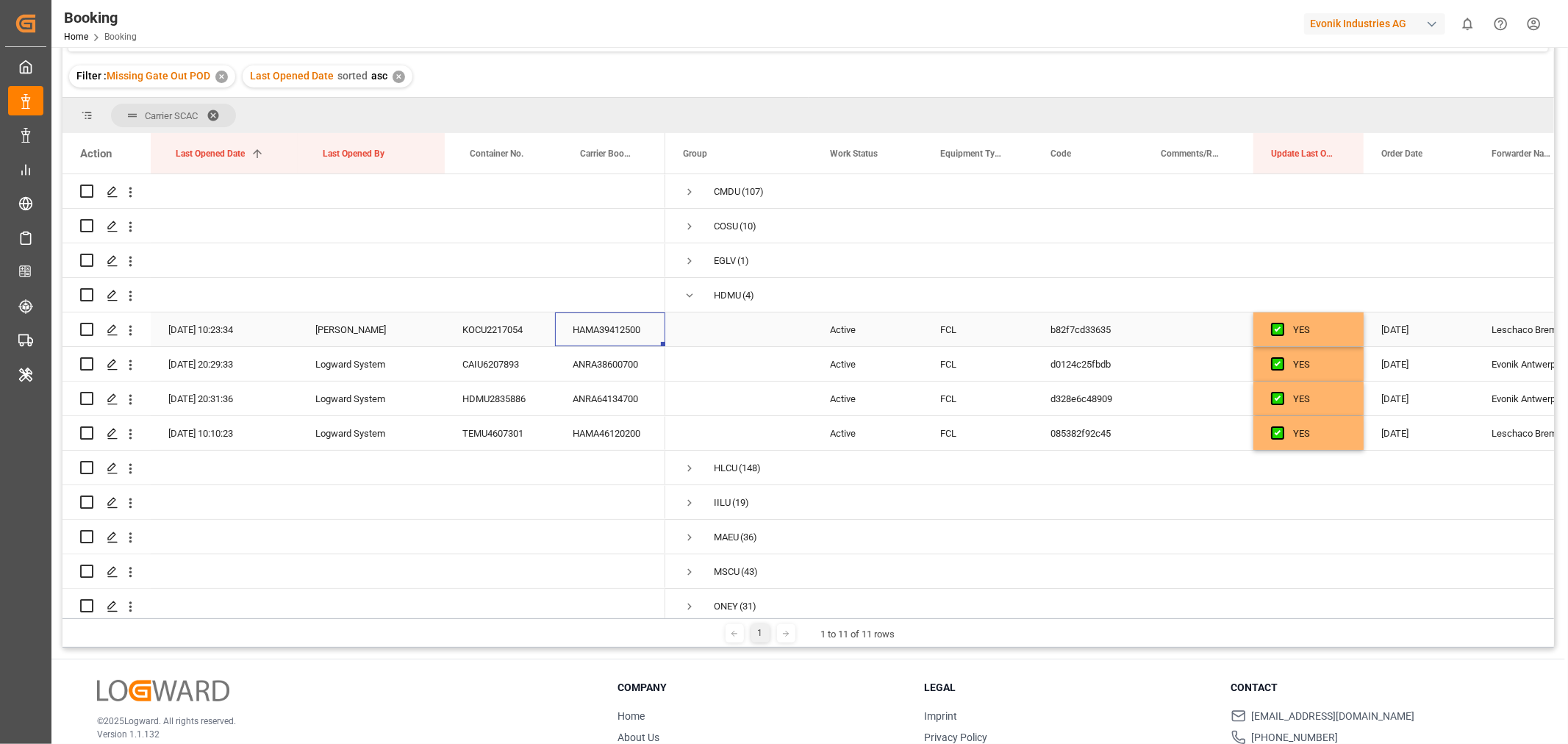
click at [627, 336] on div "HAMA39412500" at bounding box center [610, 329] width 110 height 34
click at [600, 335] on div "HAMA39412500" at bounding box center [610, 329] width 110 height 34
click at [625, 369] on div "ANRA38600700" at bounding box center [610, 363] width 110 height 34
click at [621, 401] on div "ANRA64134700" at bounding box center [610, 398] width 110 height 34
click at [613, 432] on div "HAMA46120200" at bounding box center [610, 432] width 110 height 34
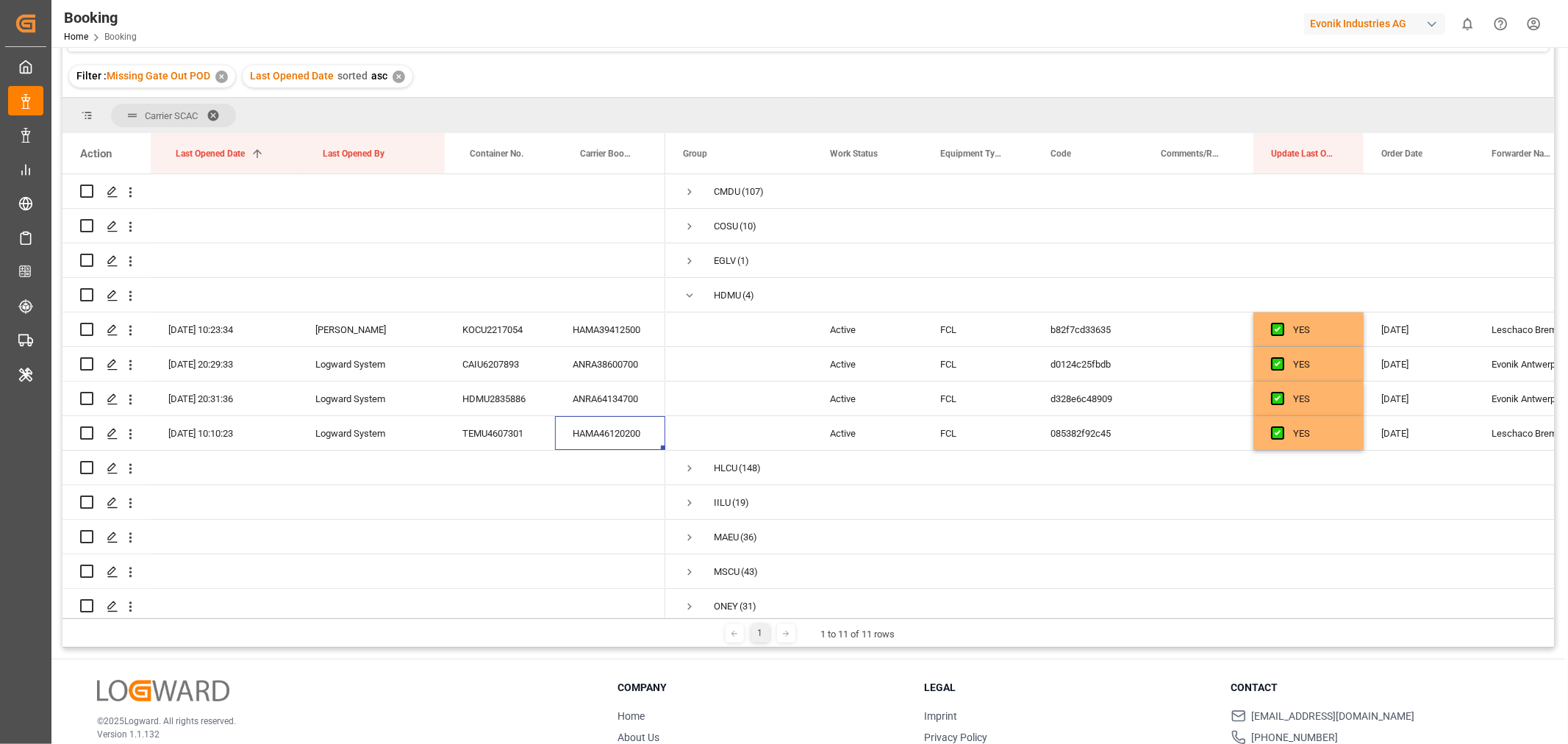
scroll to position [0, 0]
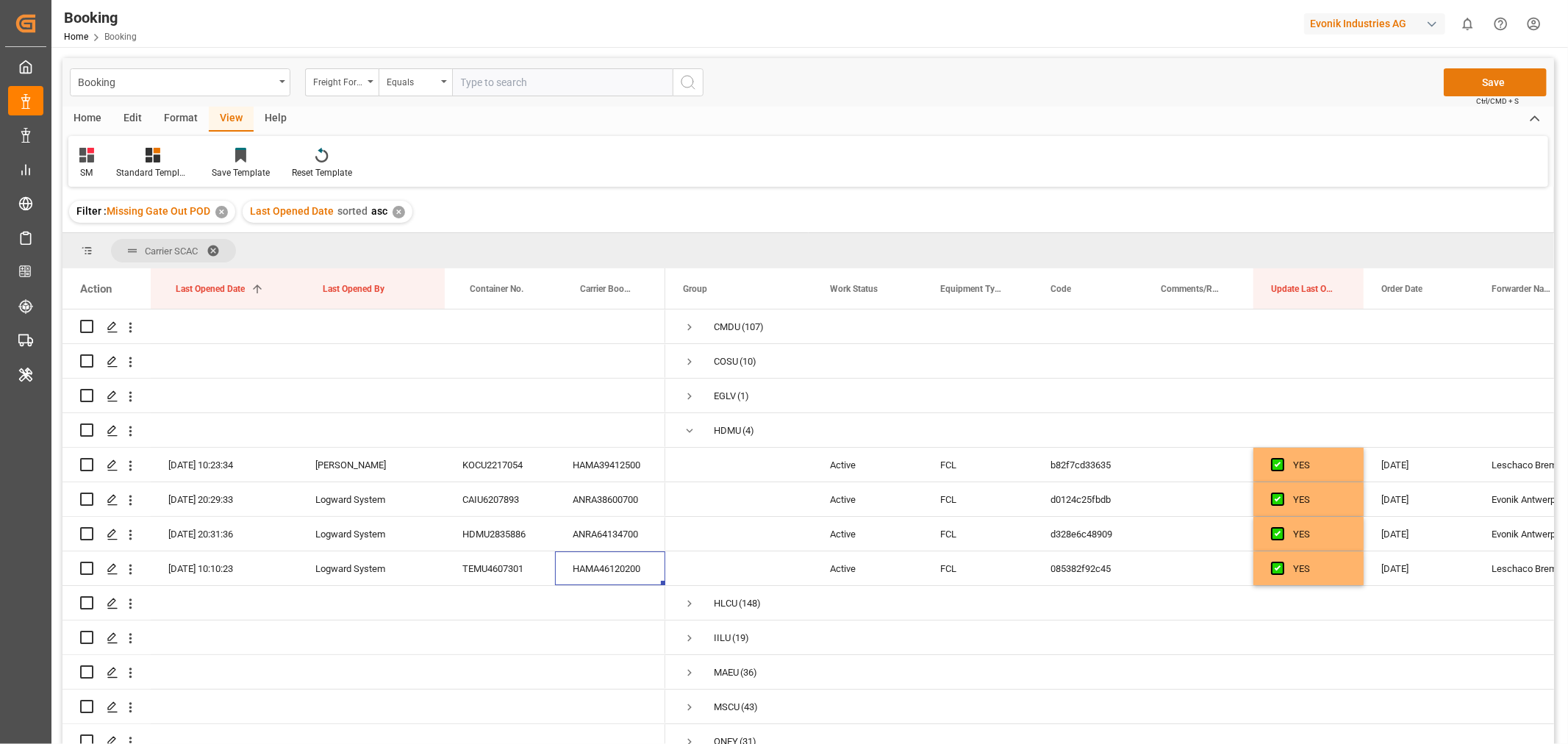
click at [1492, 78] on button "Save" at bounding box center [1496, 82] width 103 height 28
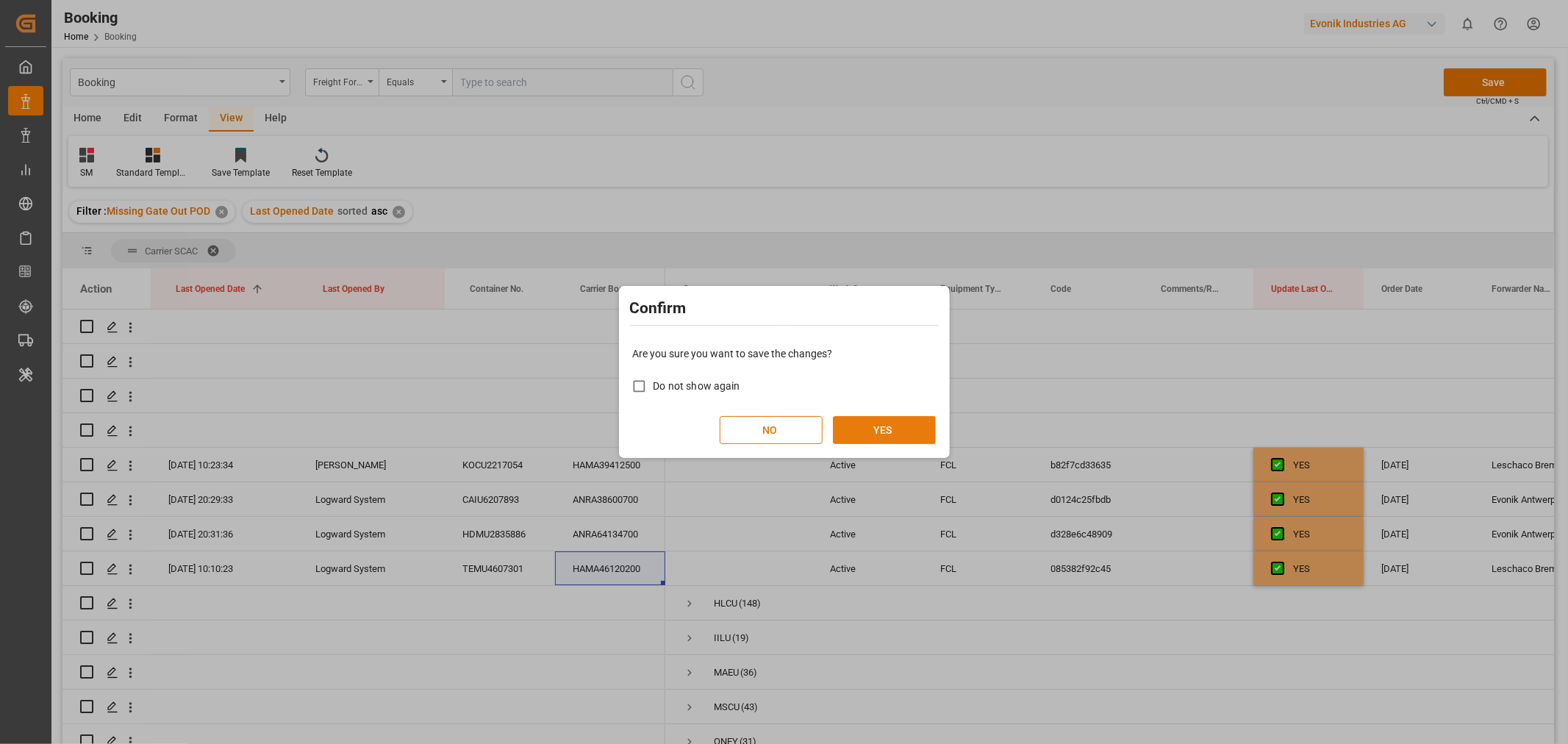
click at [874, 424] on button "YES" at bounding box center [885, 430] width 103 height 28
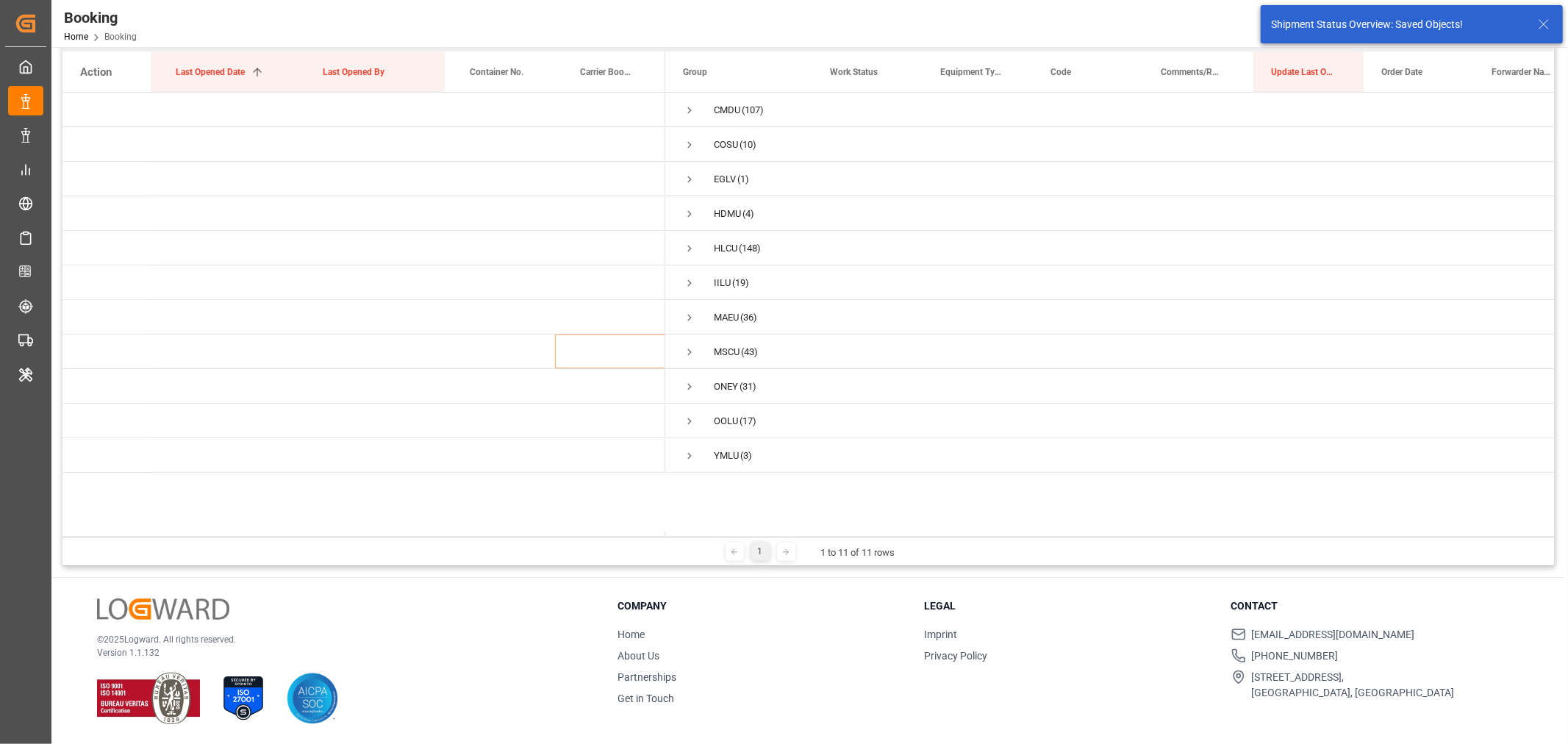
scroll to position [135, 0]
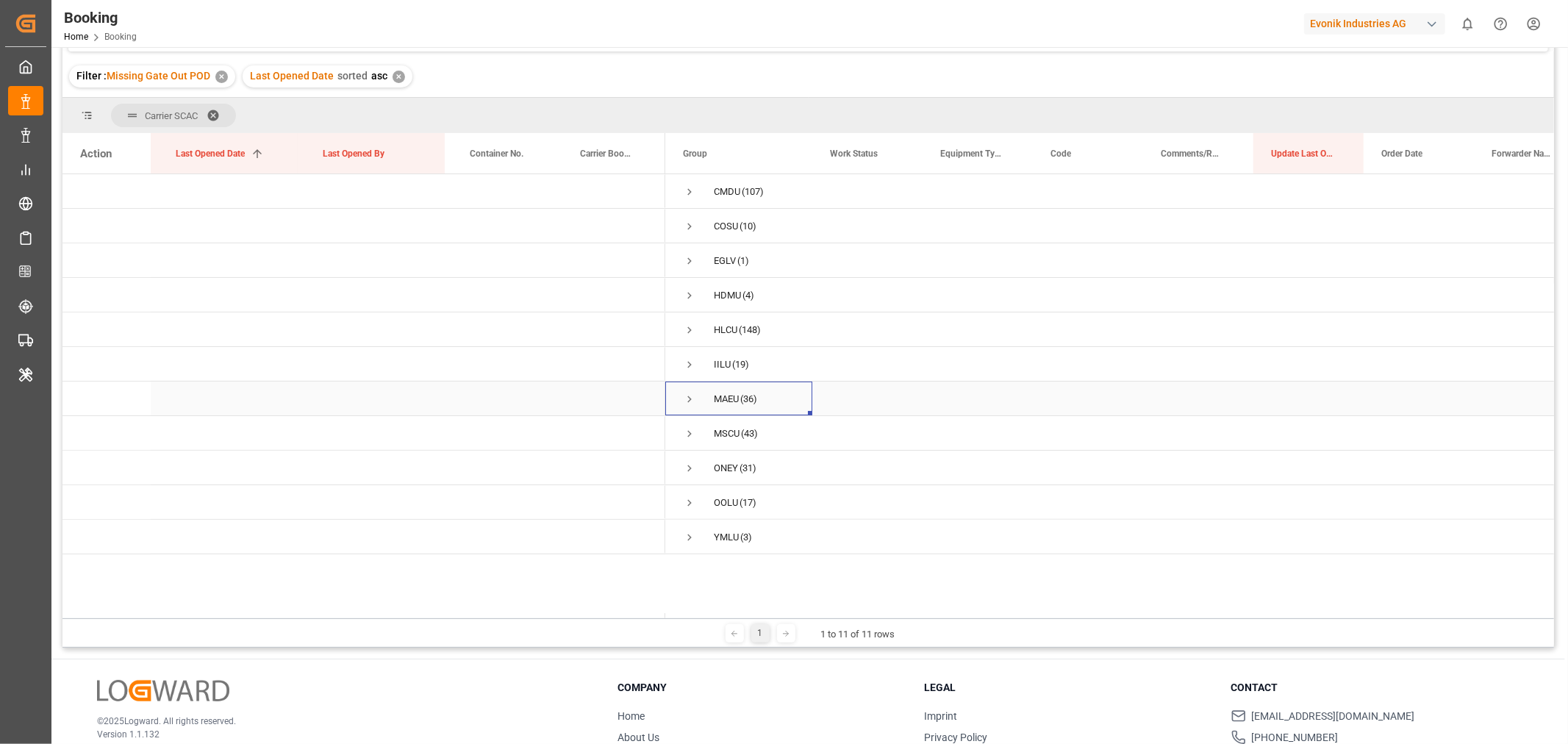
click at [688, 400] on span "Press SPACE to select this row." at bounding box center [689, 399] width 13 height 13
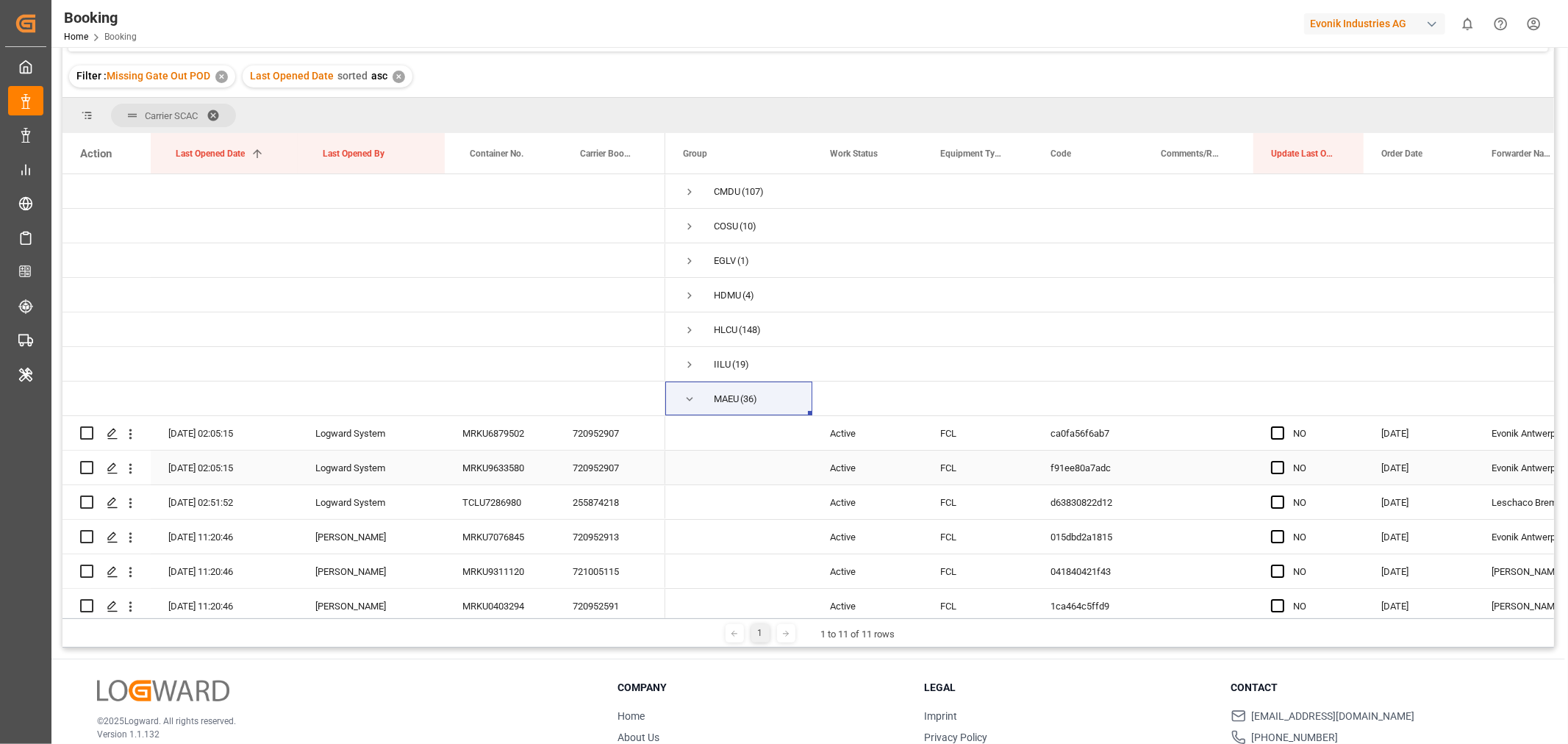
scroll to position [82, 0]
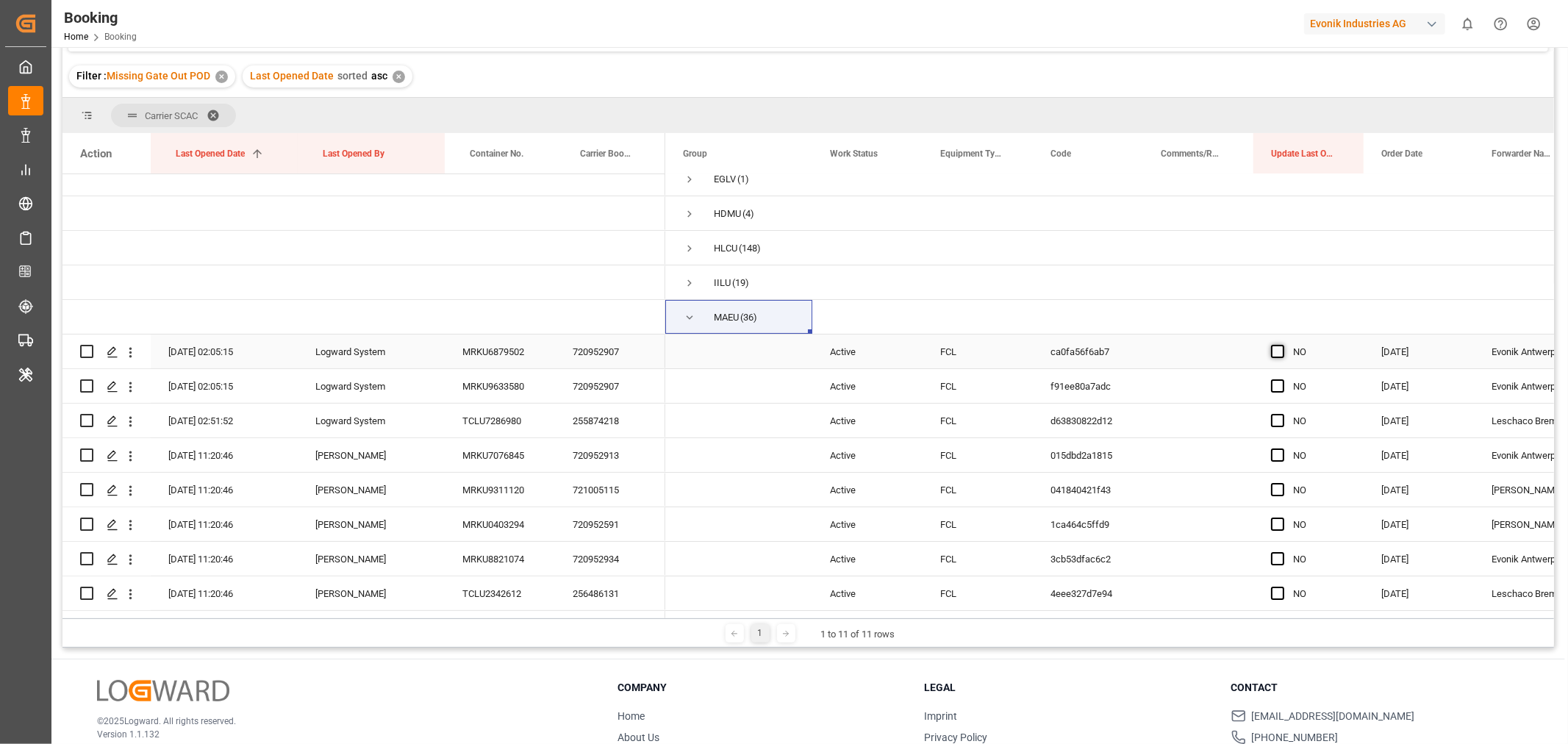
drag, startPoint x: 1274, startPoint y: 353, endPoint x: 1278, endPoint y: 388, distance: 35.2
click at [1274, 353] on span "Press SPACE to select this row." at bounding box center [1277, 351] width 13 height 13
click at [1282, 345] on input "Press SPACE to select this row." at bounding box center [1282, 345] width 0 height 0
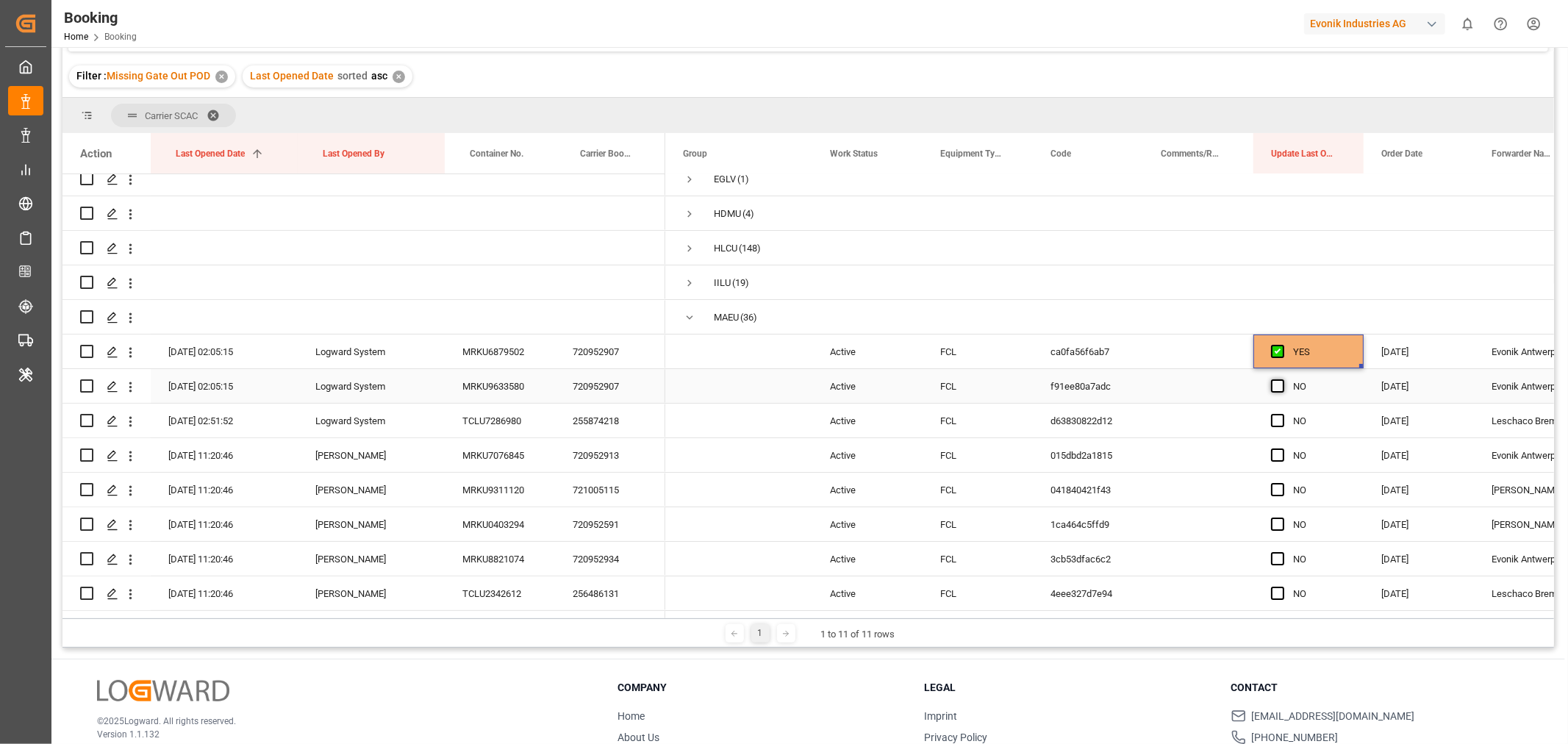
click at [1278, 388] on span "Press SPACE to select this row." at bounding box center [1277, 386] width 13 height 13
click at [1282, 380] on input "Press SPACE to select this row." at bounding box center [1282, 380] width 0 height 0
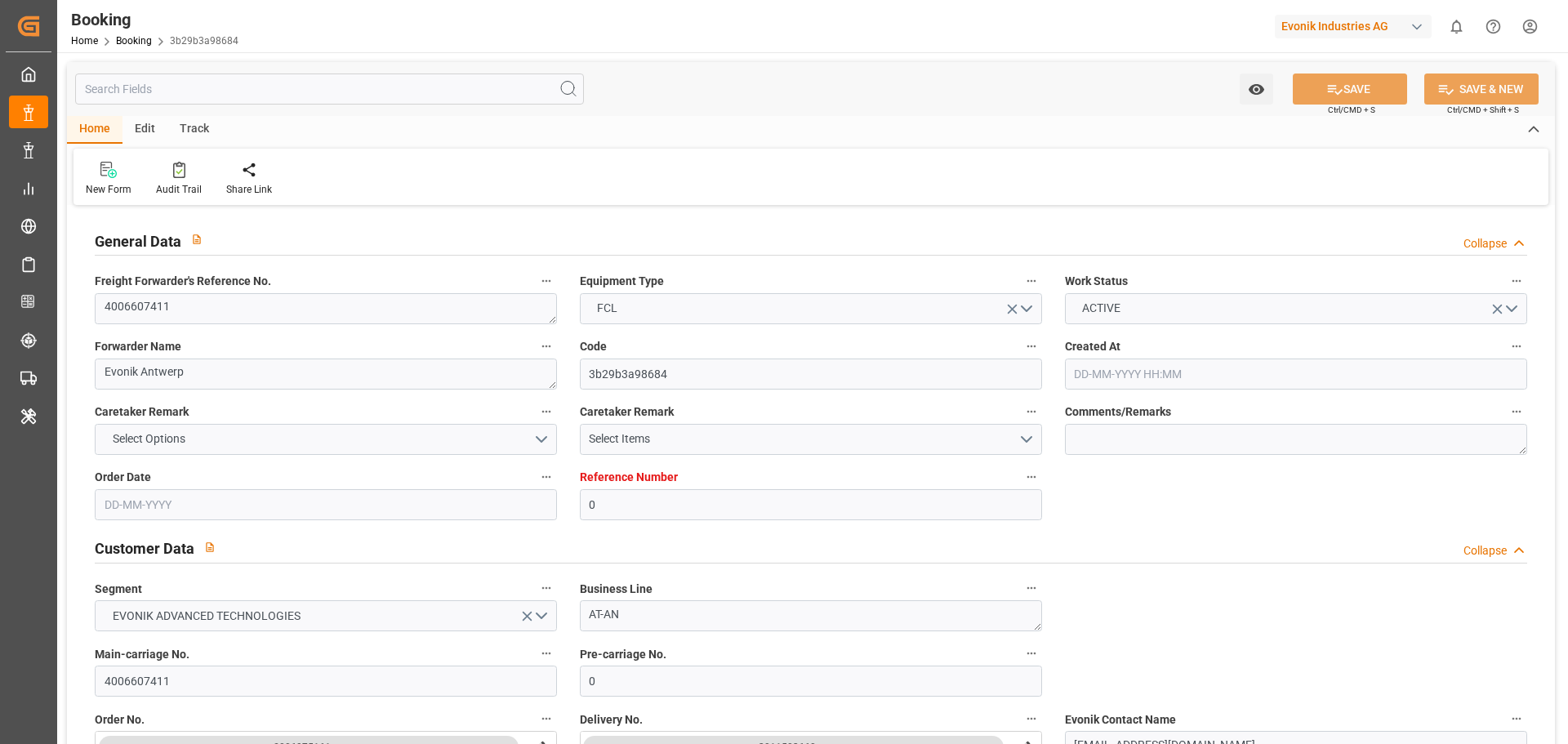
type input "0"
type input "9312573"
type input "ONE"
type input "Ocean Network Express"
type input "BEANR"
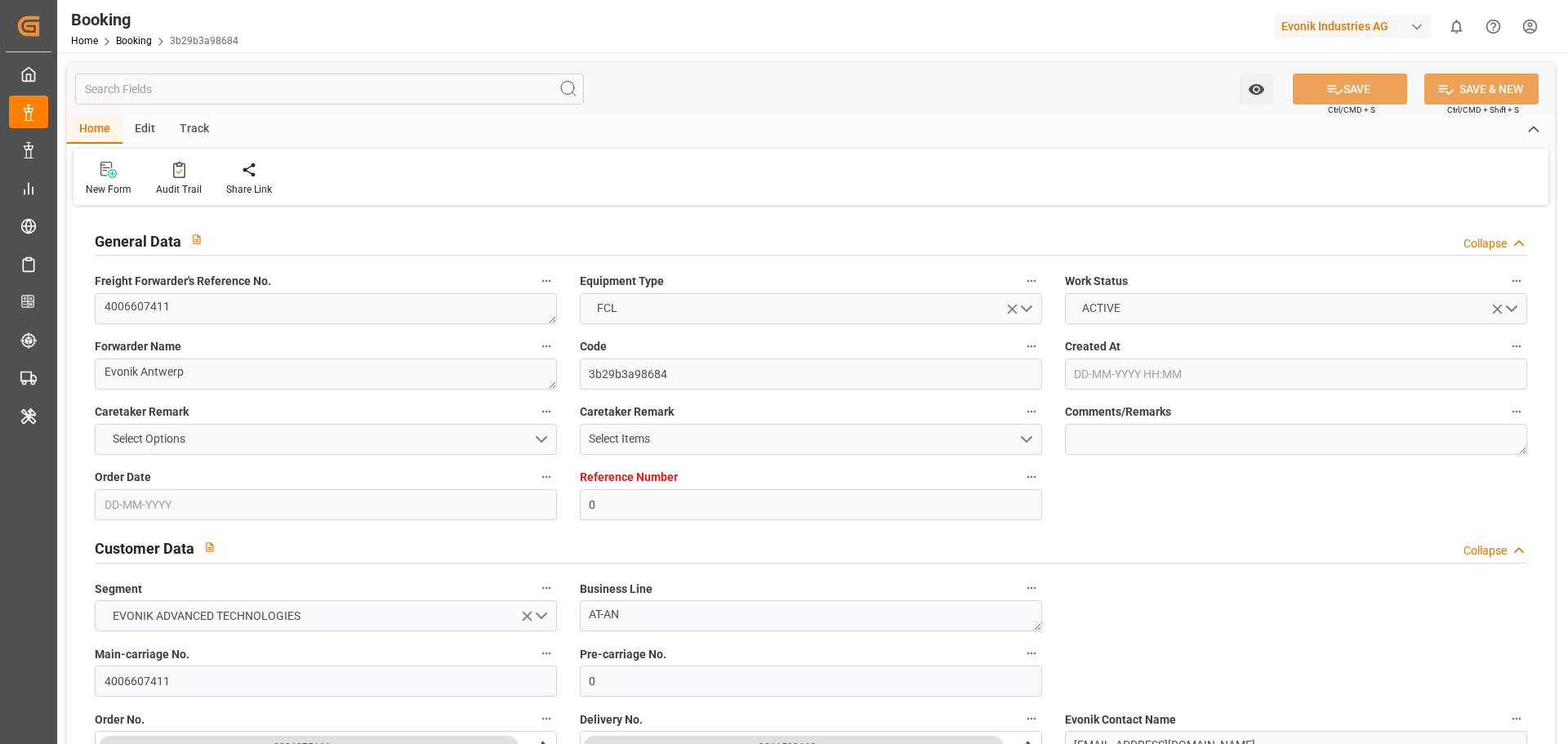
type input "DZALG"
type input "61"
type input "ESALG"
type input "ESVLC"
type input "0"
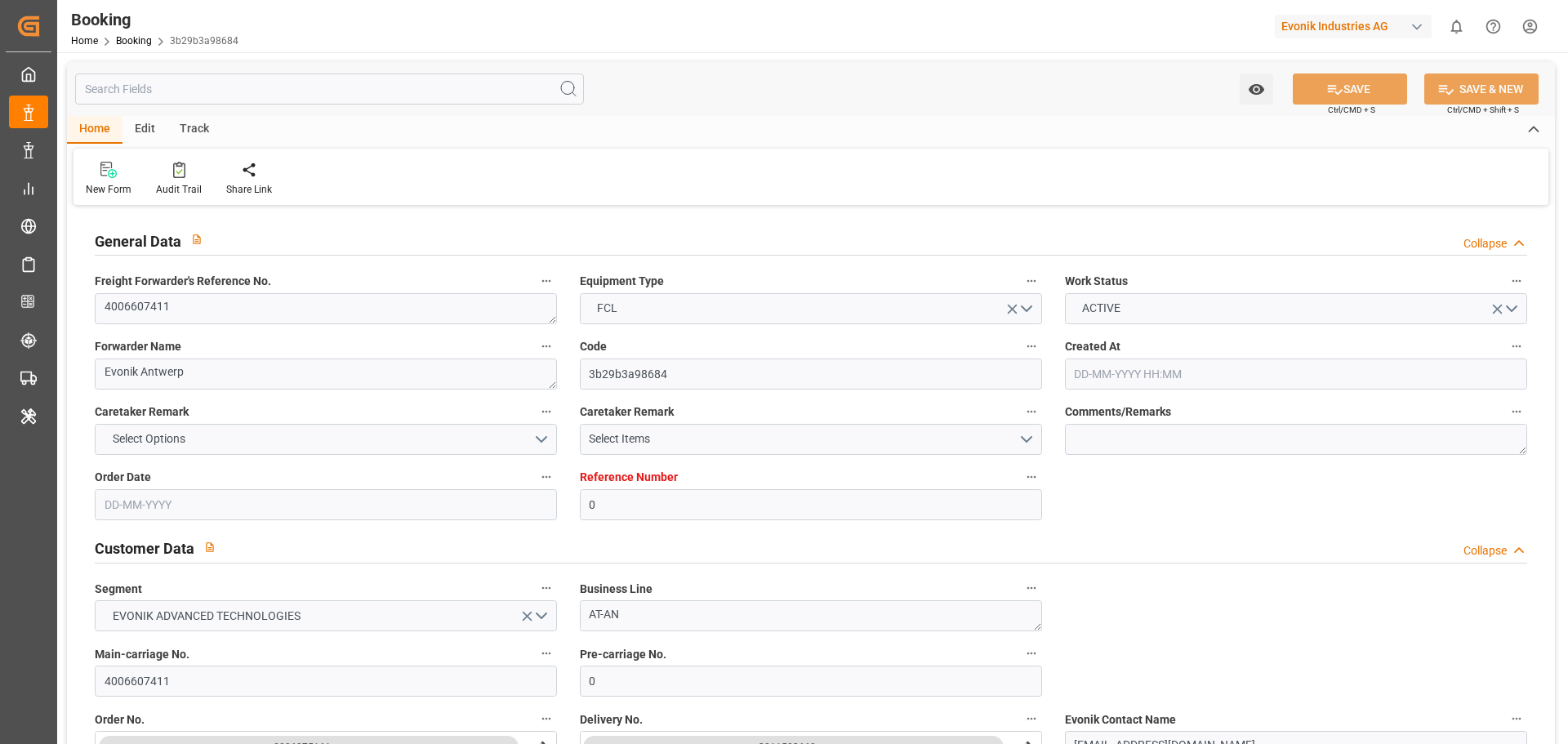
type input "BEANR"
type input "DZALG"
type input "9134153"
type input "[DATE] 09:38"
type input "[DATE]"
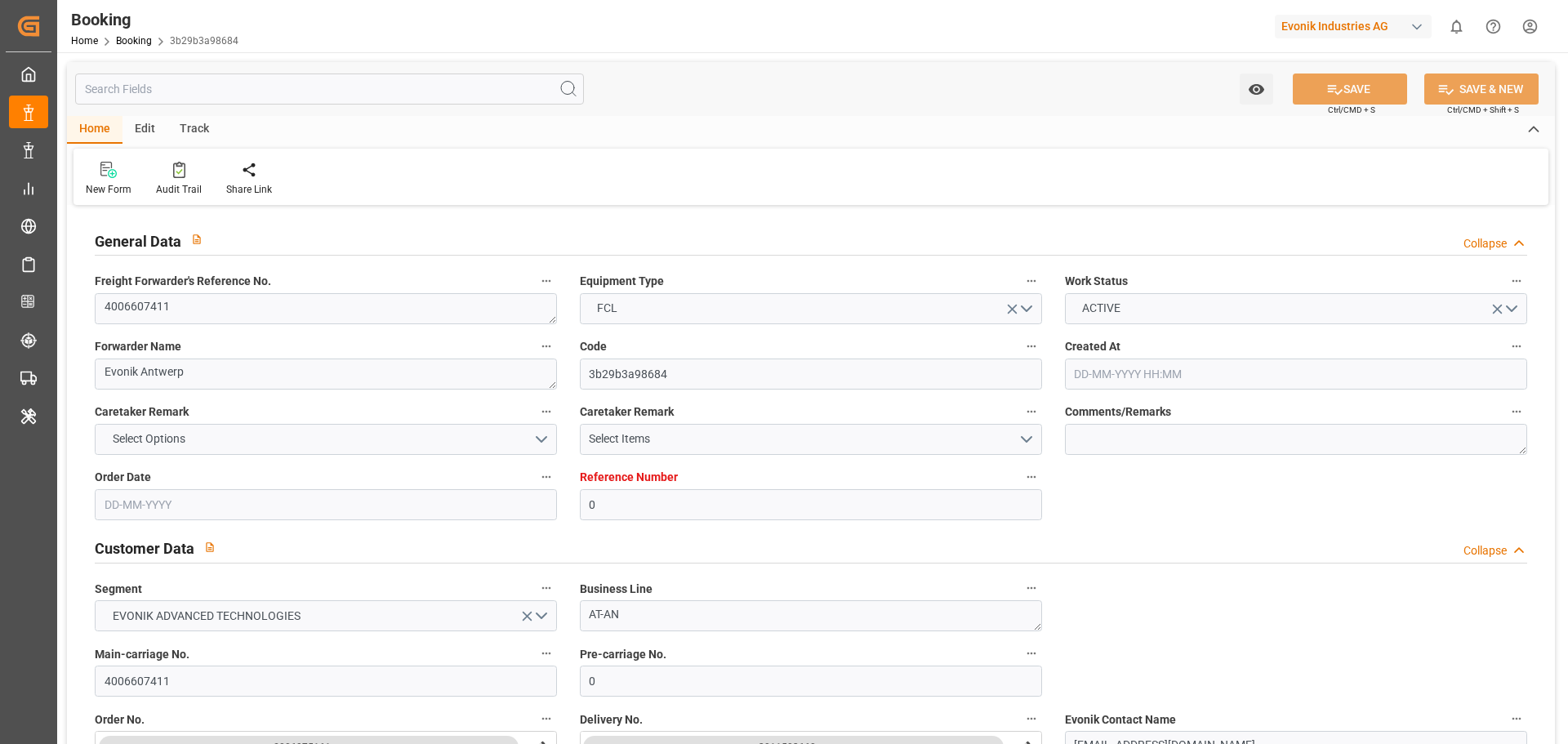
type input "[DATE]"
type input "[DATE] 00:00"
type input "[DATE] 18:37"
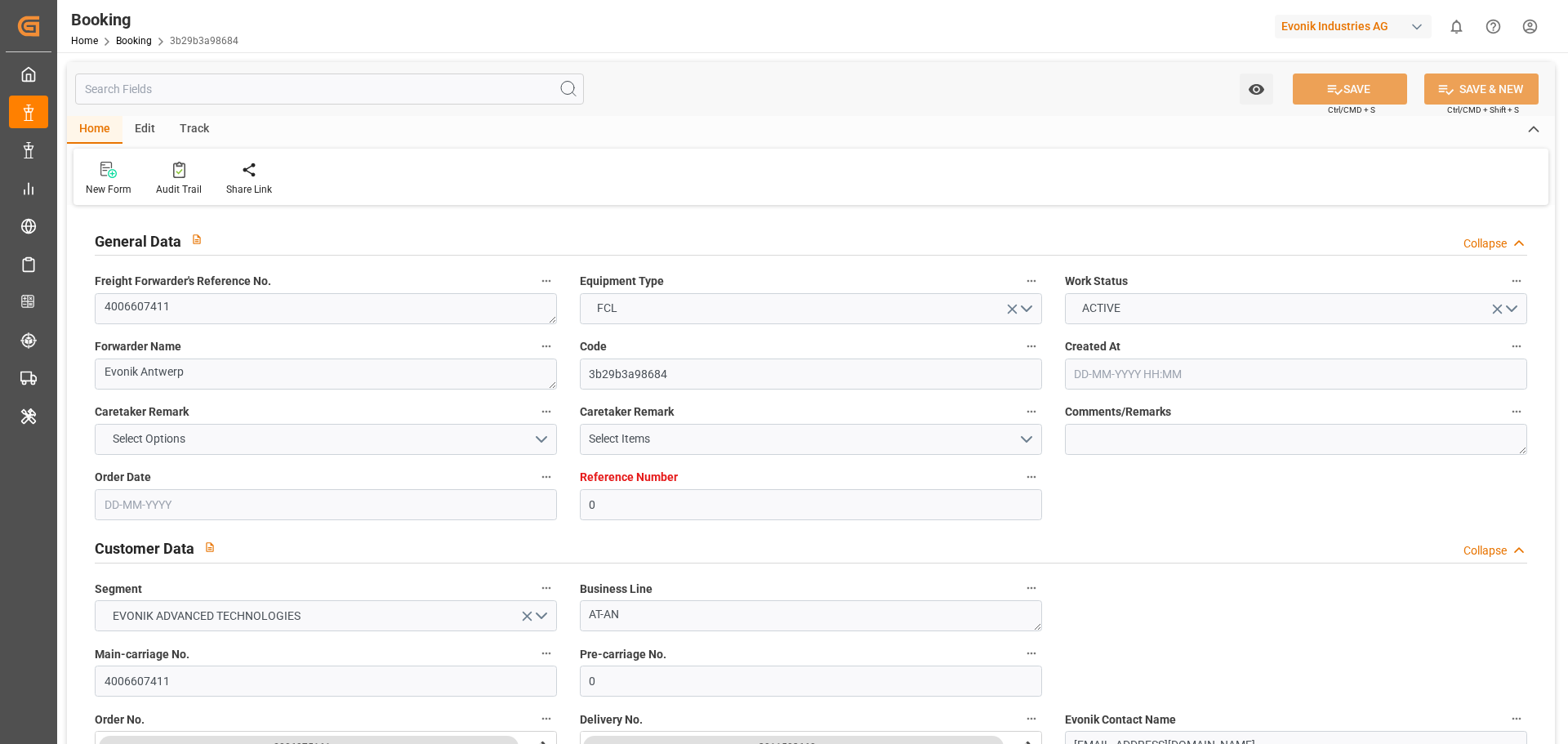
type input "[DATE] 08:41"
type input "[DATE] 00:00"
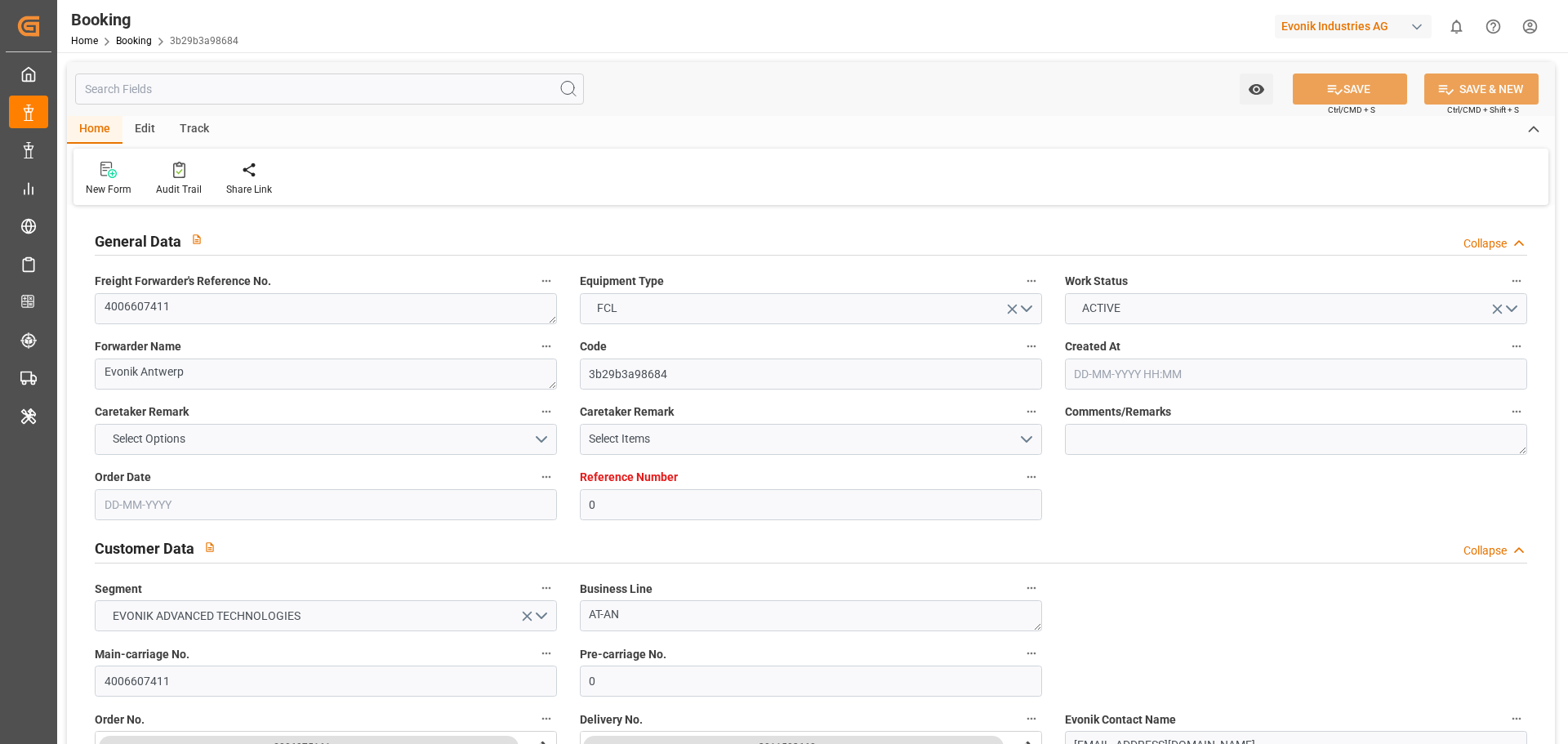
type input "[DATE] 00:00"
type input "[DATE] 02:10"
type input "[DATE] 00:00"
type input "[DATE] 16:40"
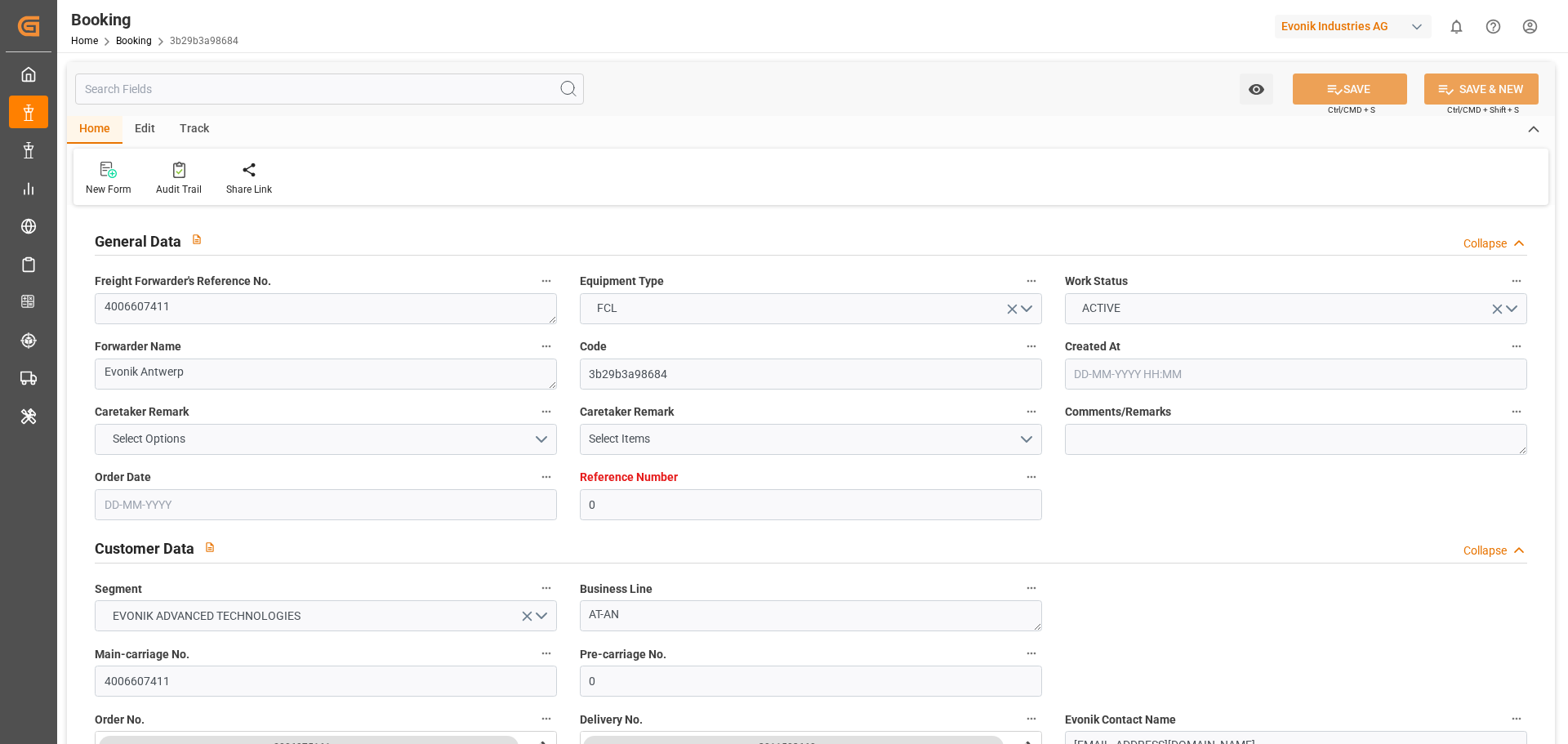
type input "[DATE] 00:00"
type input "[DATE] 01:25"
type input "[DATE] 00:00"
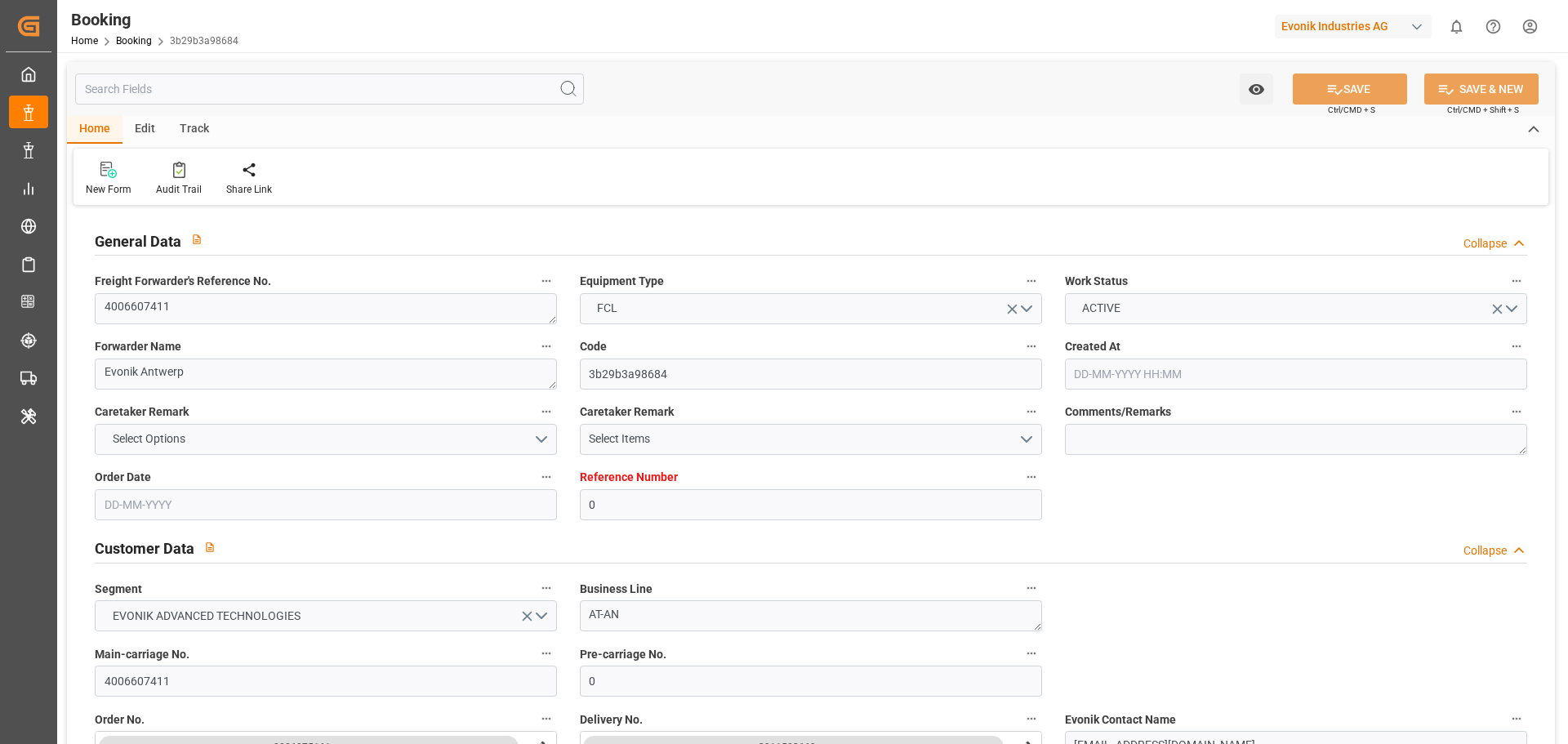
type input "[DATE] 10:43"
type input "[DATE] 15:22"
type input "[DATE]"
type input "[DATE] 08:15"
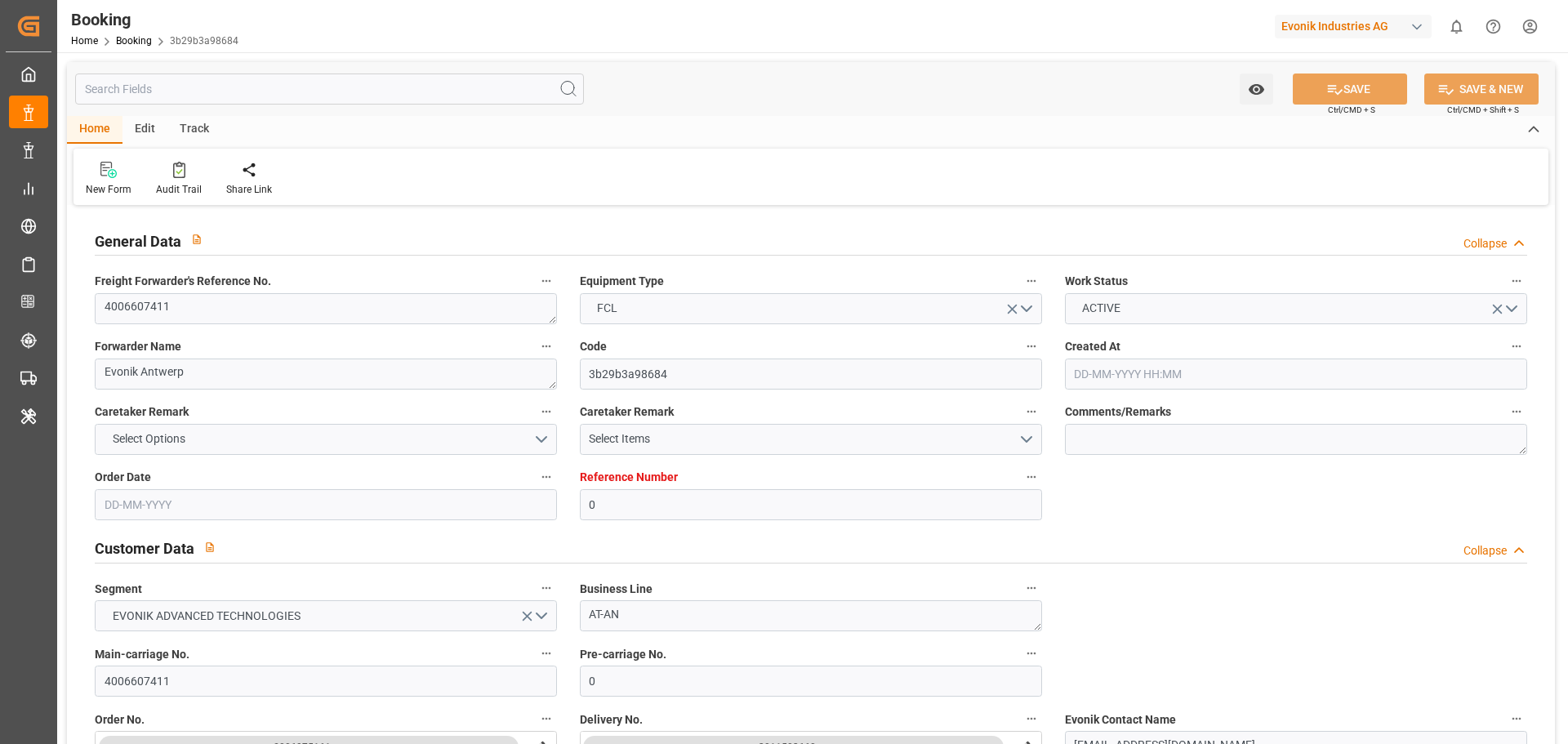
type input "[DATE] 18:51"
type input "[DATE] 02:16"
type input "25-06-2025 08:59"
type input "09-07-2025 13:03"
type input "09-07-2025 16:40"
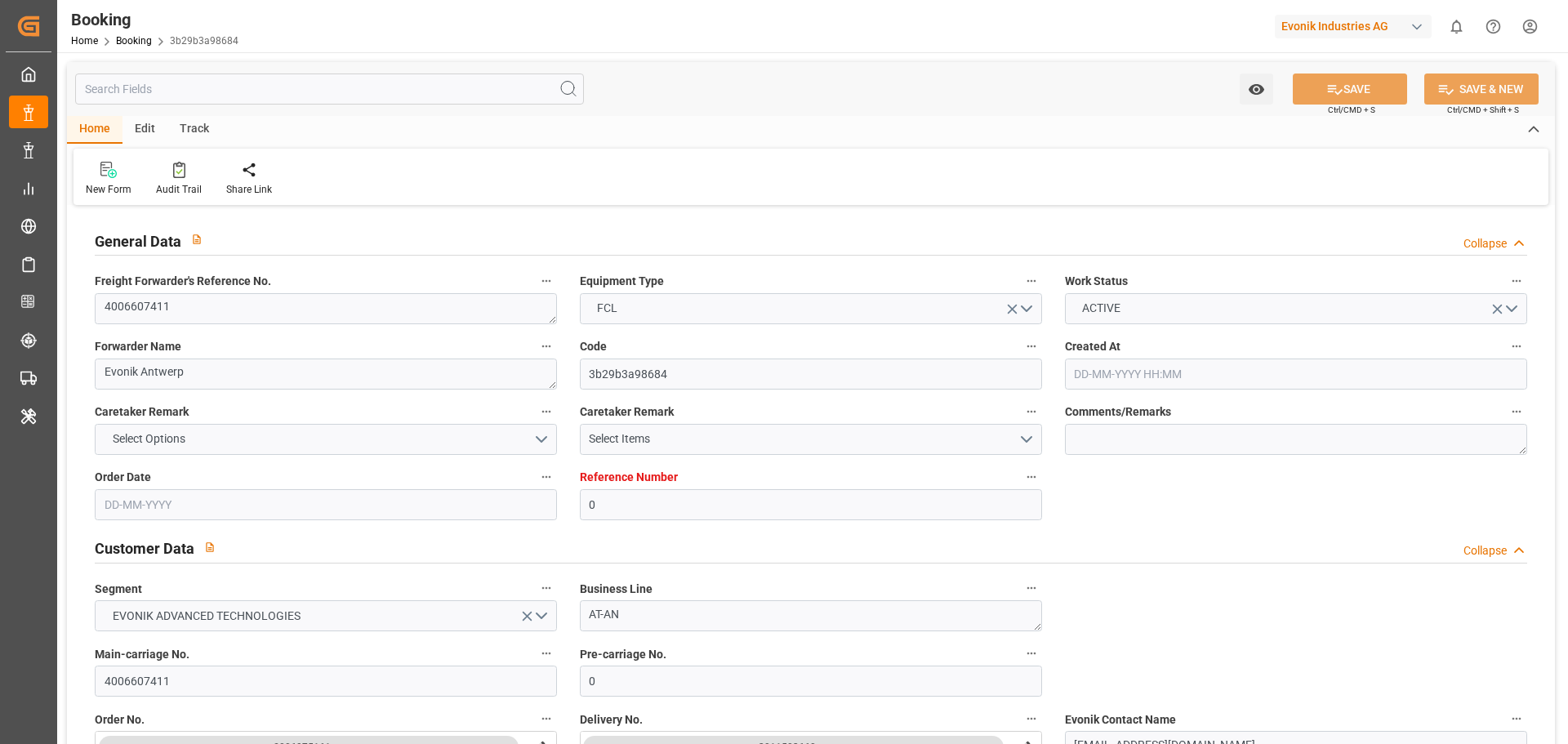
type input "19-07-2025 09:34"
type input "19-07-2025 16:41"
type input "29-07-2025 13:42"
type input "15-08-2025 13:00"
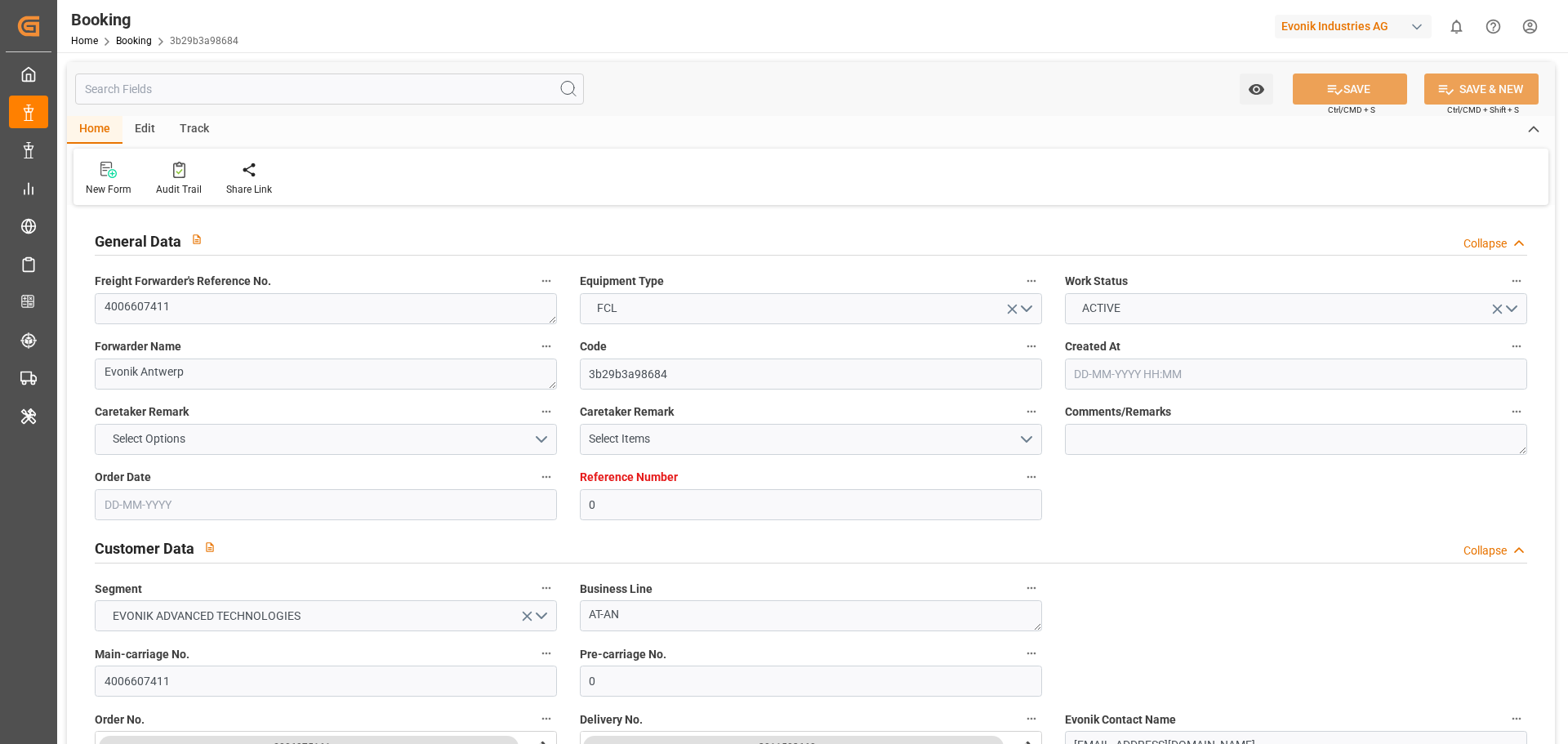
type input "15-08-2025 17:30"
type input "16-08-2025 16:30"
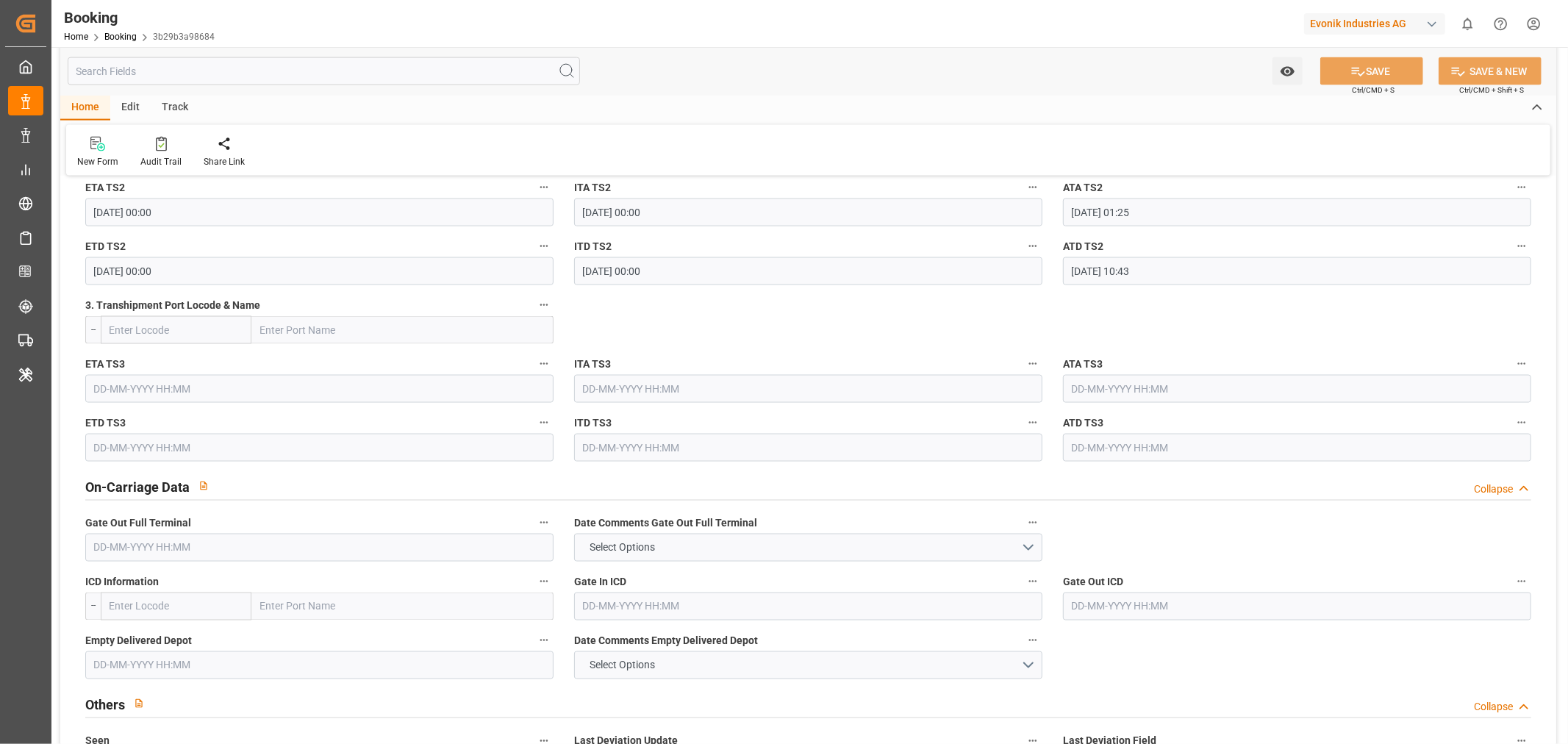
scroll to position [2043, 0]
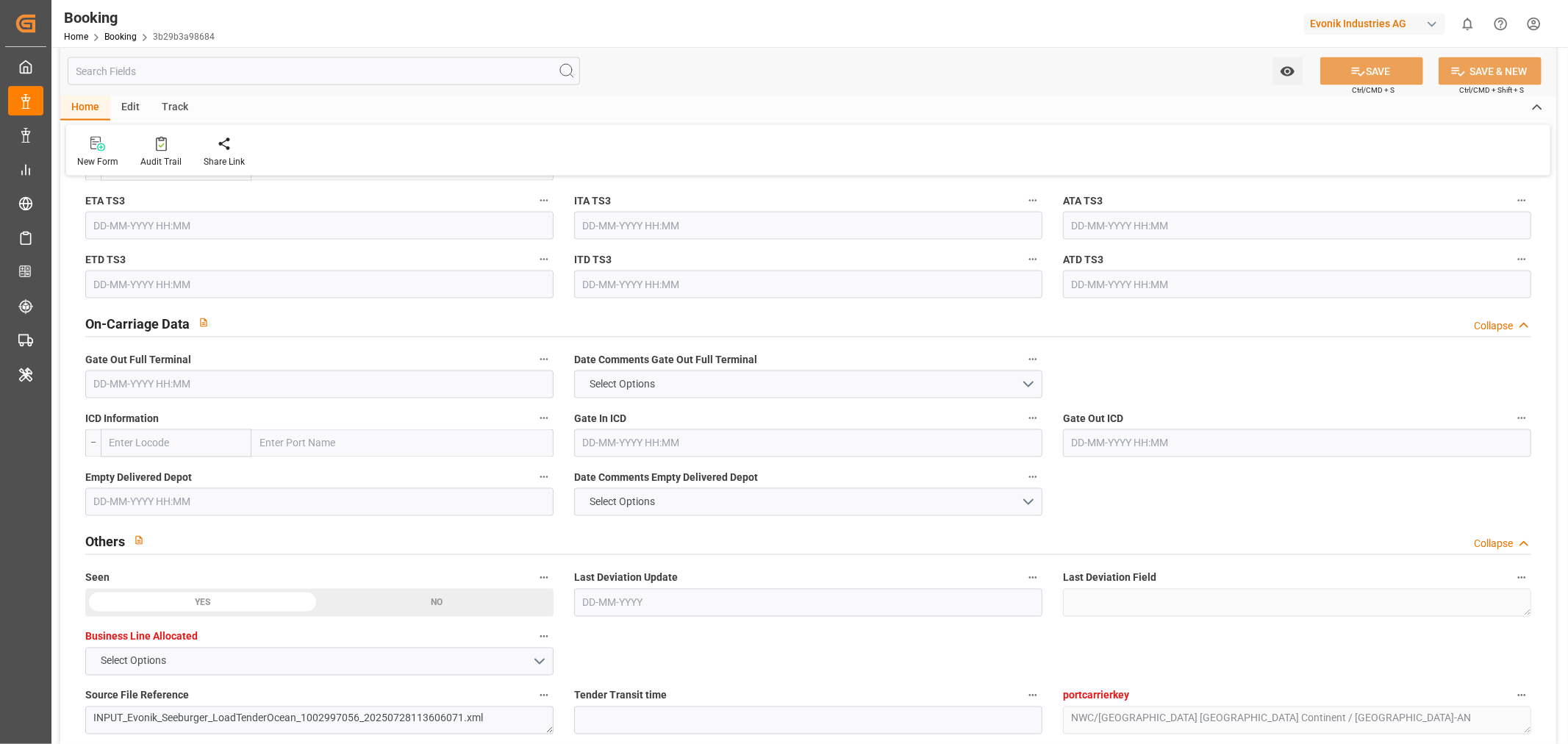
click at [123, 390] on input "text" at bounding box center [319, 385] width 468 height 28
click at [276, 526] on span "21" at bounding box center [275, 530] width 9 height 10
type input "21-09-2025 00:00"
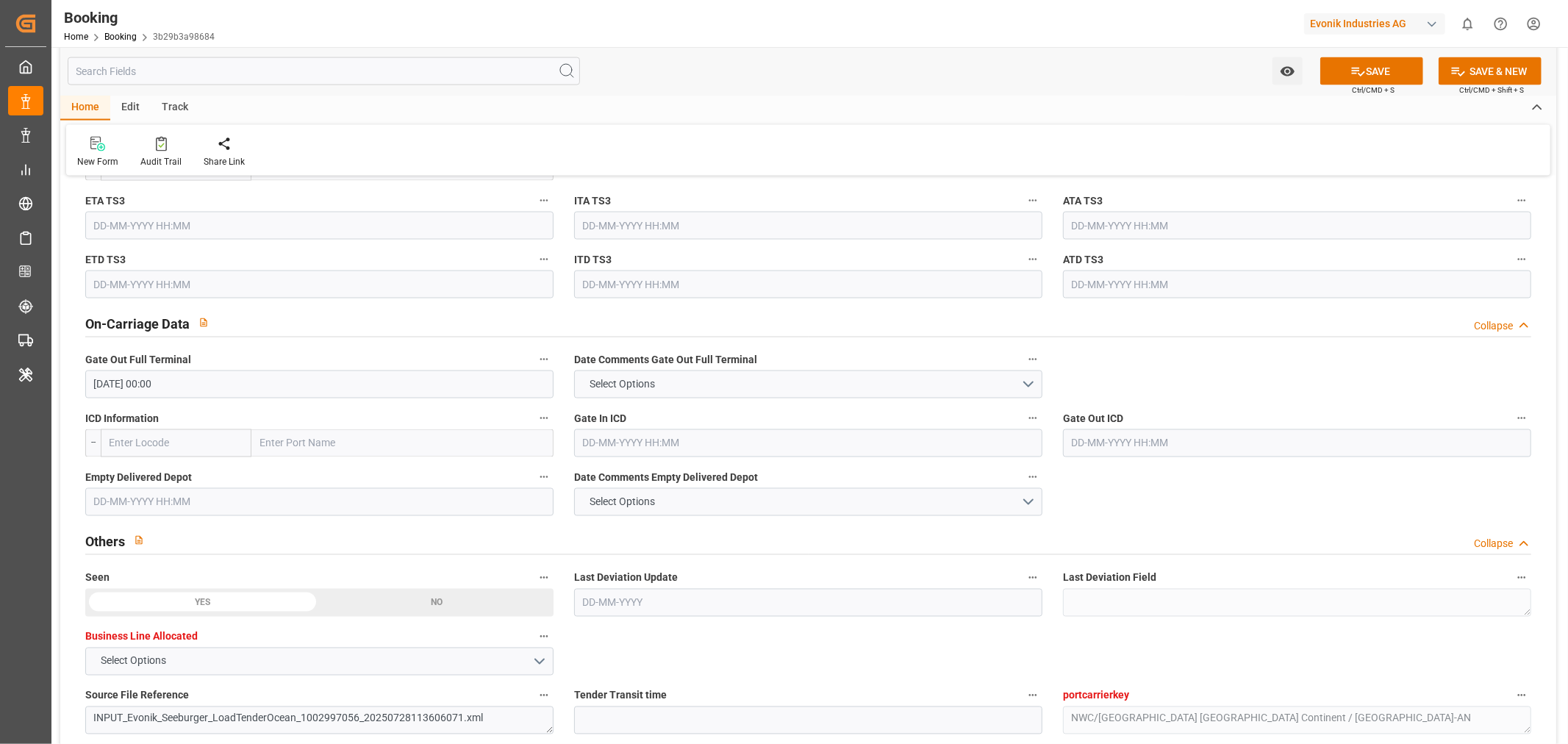
click at [167, 512] on input "text" at bounding box center [319, 502] width 468 height 28
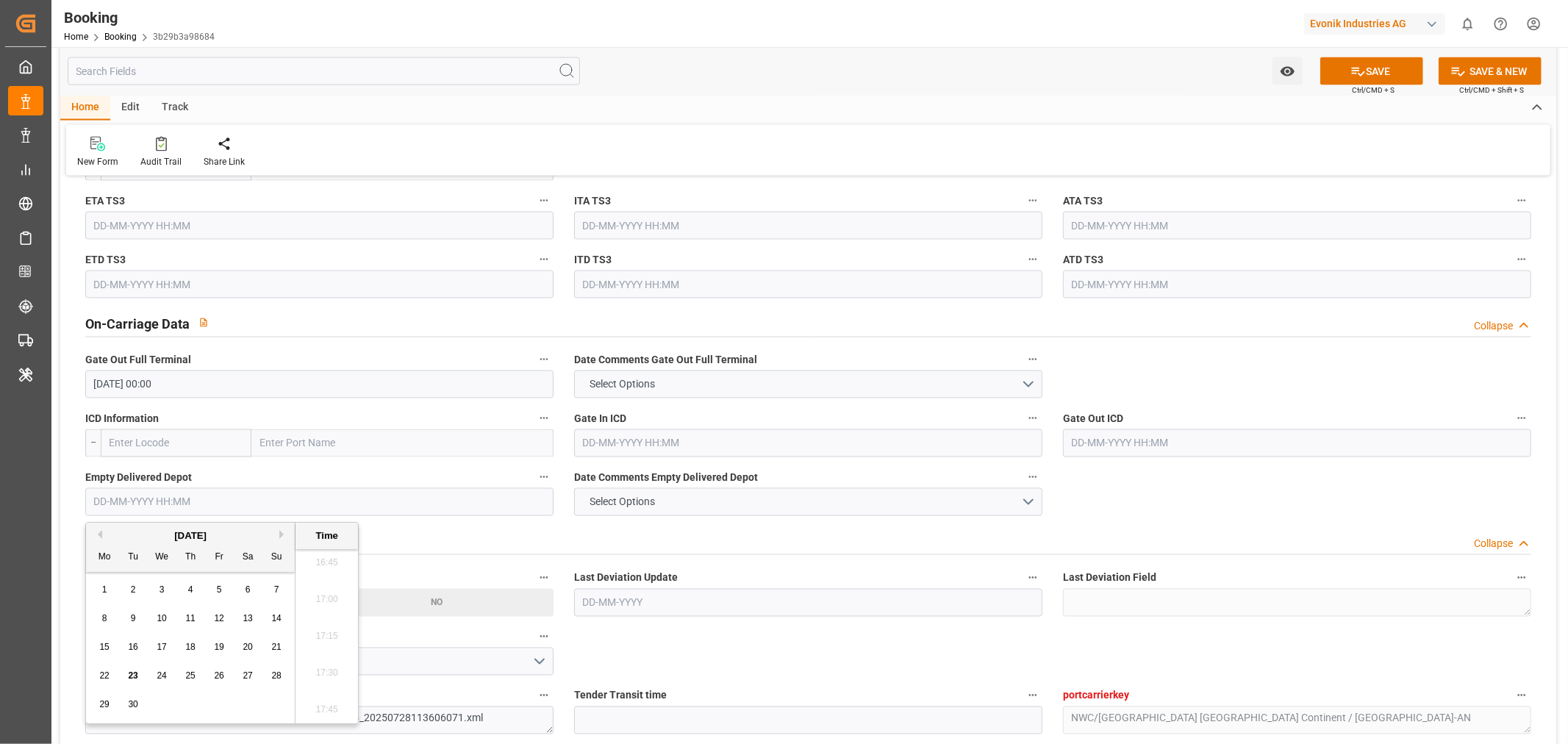
click at [281, 648] on div "21" at bounding box center [276, 648] width 18 height 18
type input "21-09-2025 00:00"
click at [1375, 70] on button "SAVE" at bounding box center [1372, 71] width 103 height 28
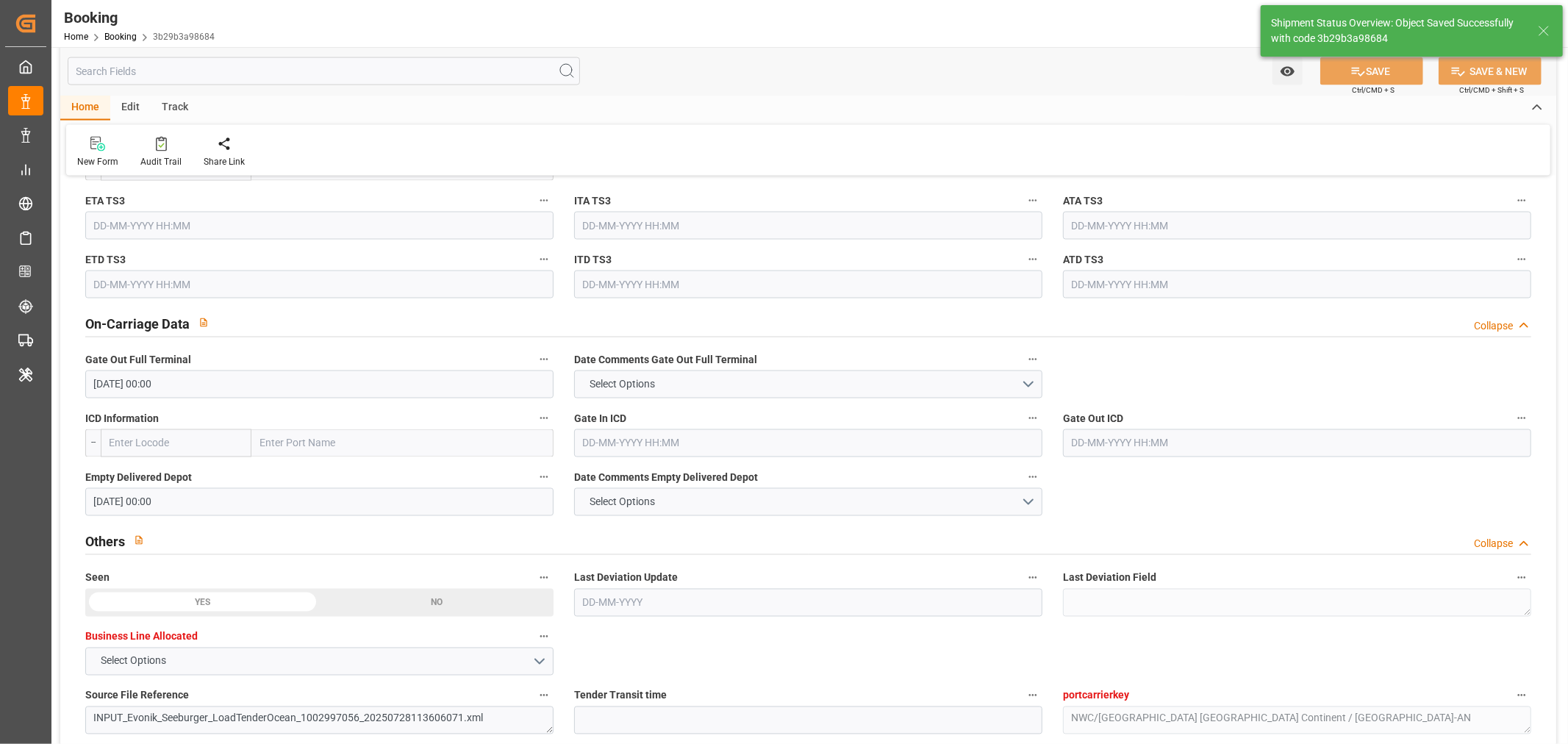
type textarea "[PERSON_NAME]"
type input "23-09-2025 11:56"
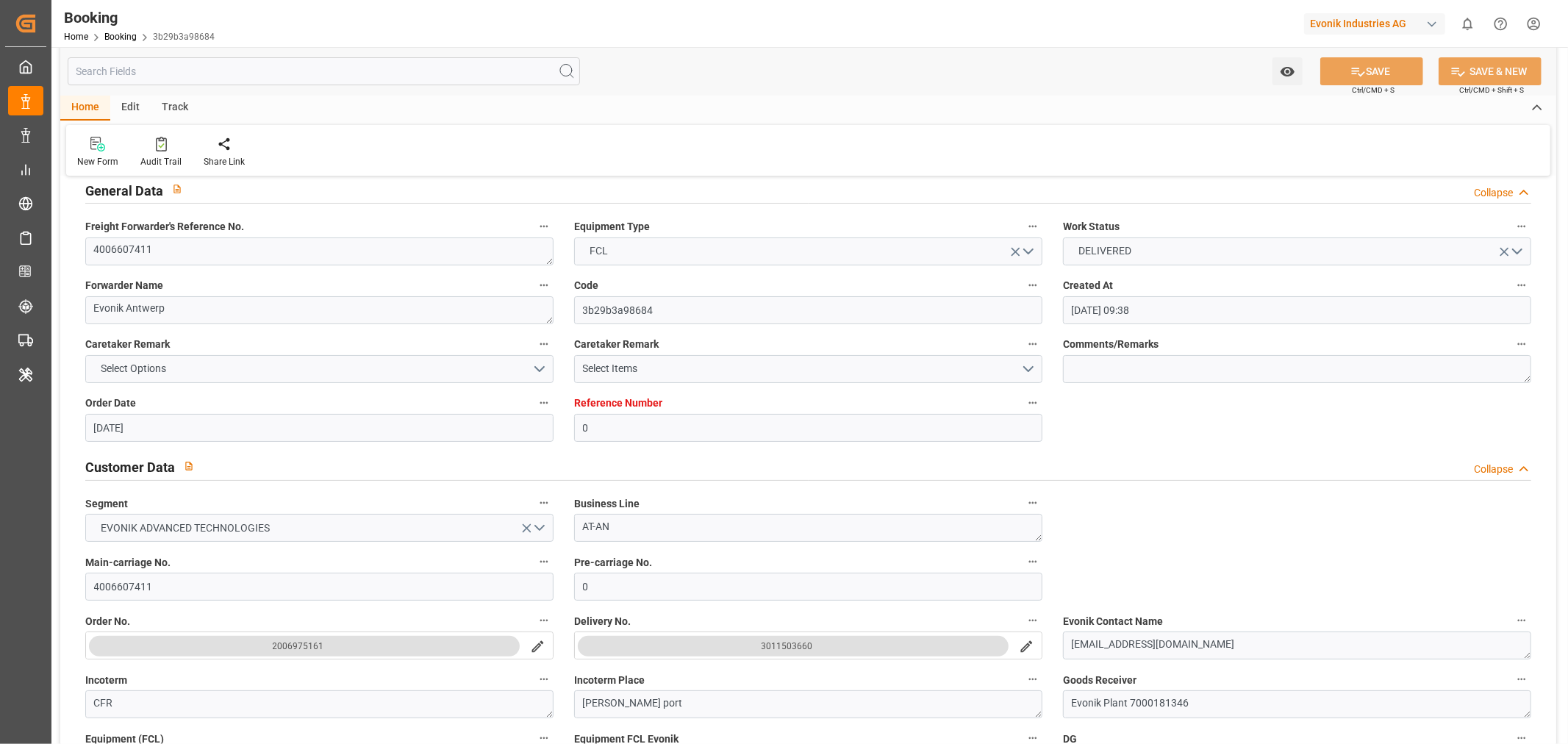
scroll to position [0, 0]
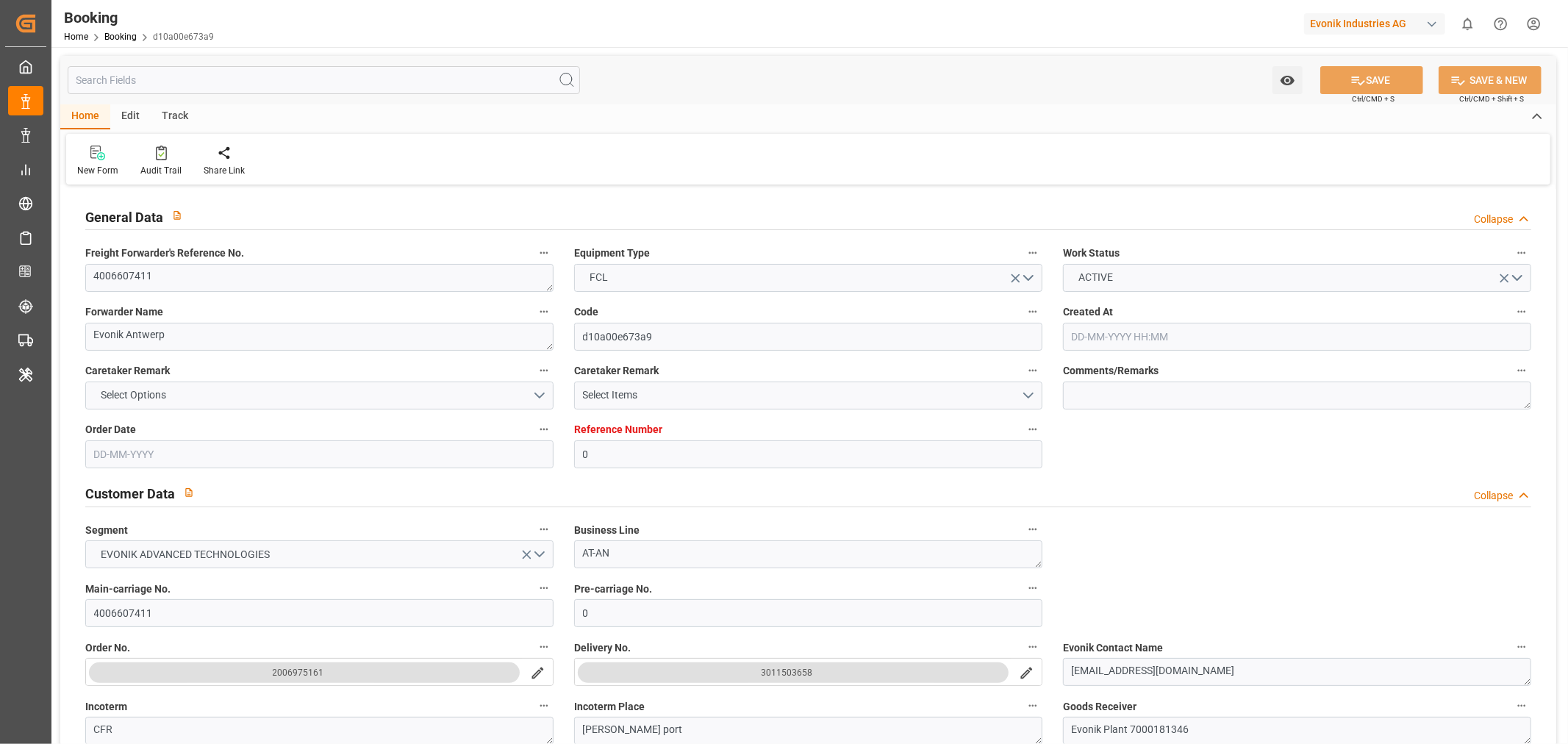
type input "0"
type input "9312573"
type input "ONE"
type input "Ocean Network Express"
type input "NLRTM"
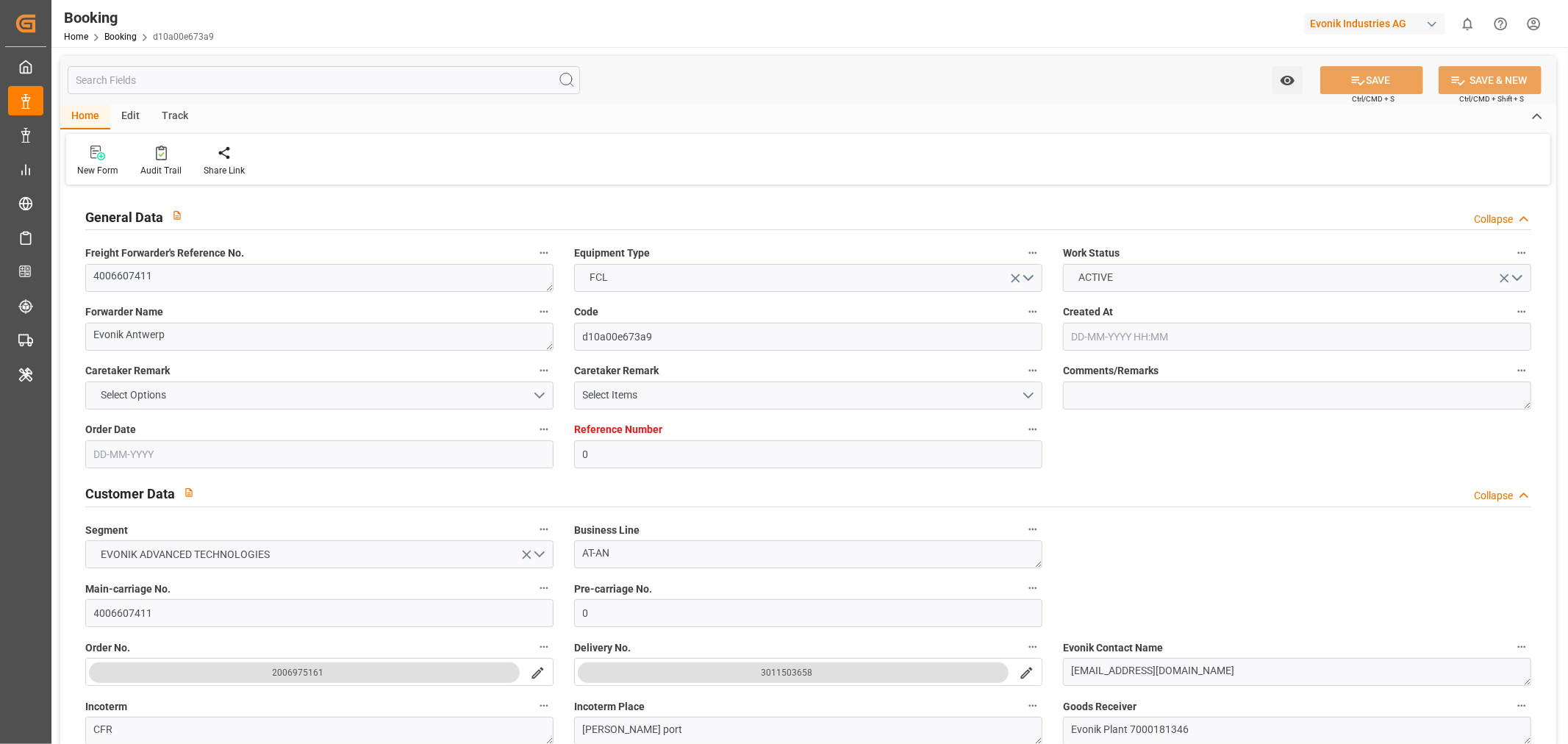
type input "DZALG"
type input "61"
type input "ESALG"
type input "ESVLC"
type input "0"
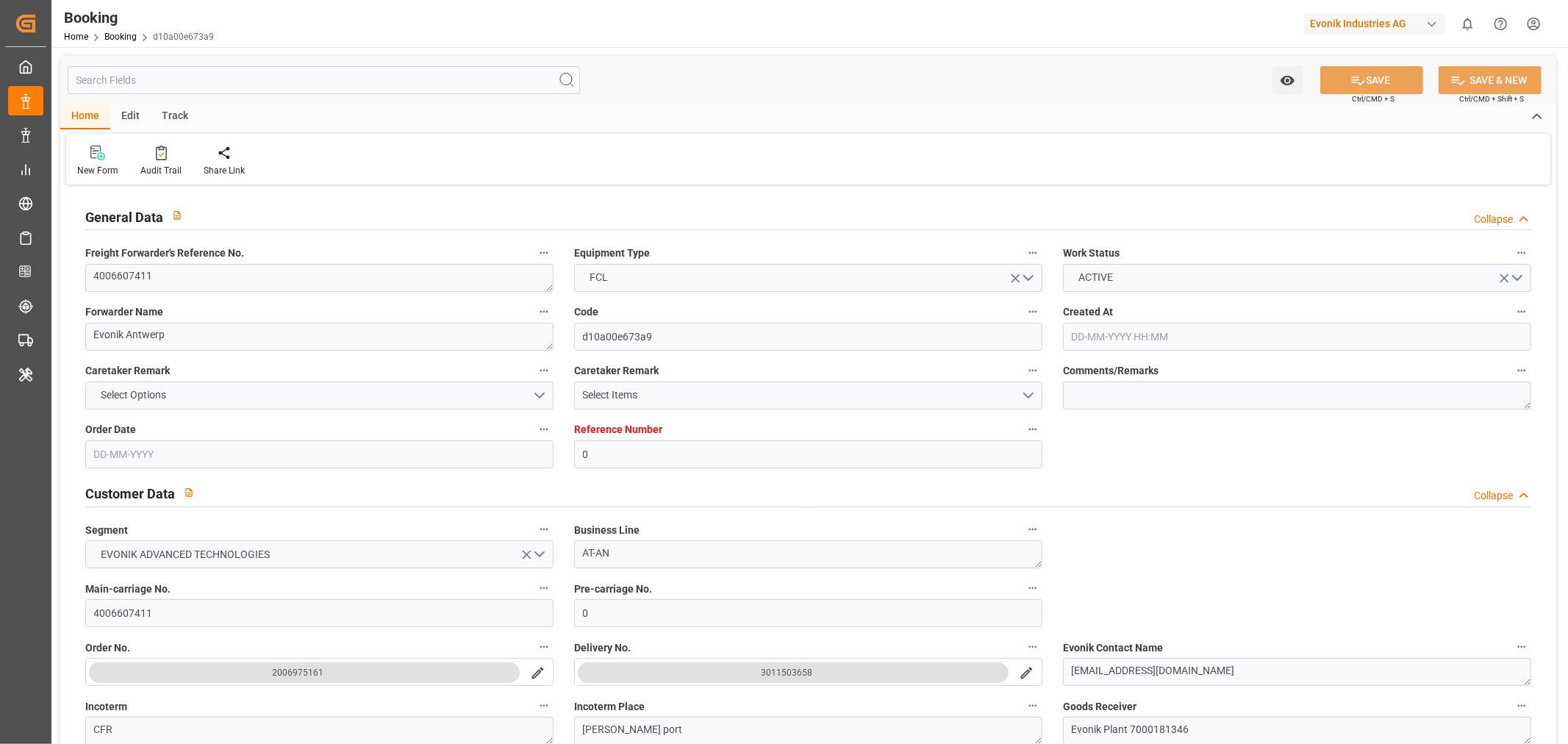
type input "BEANR"
type input "DZALG"
type input "9134153"
type input "[DATE] 09:38"
type input "[DATE]"
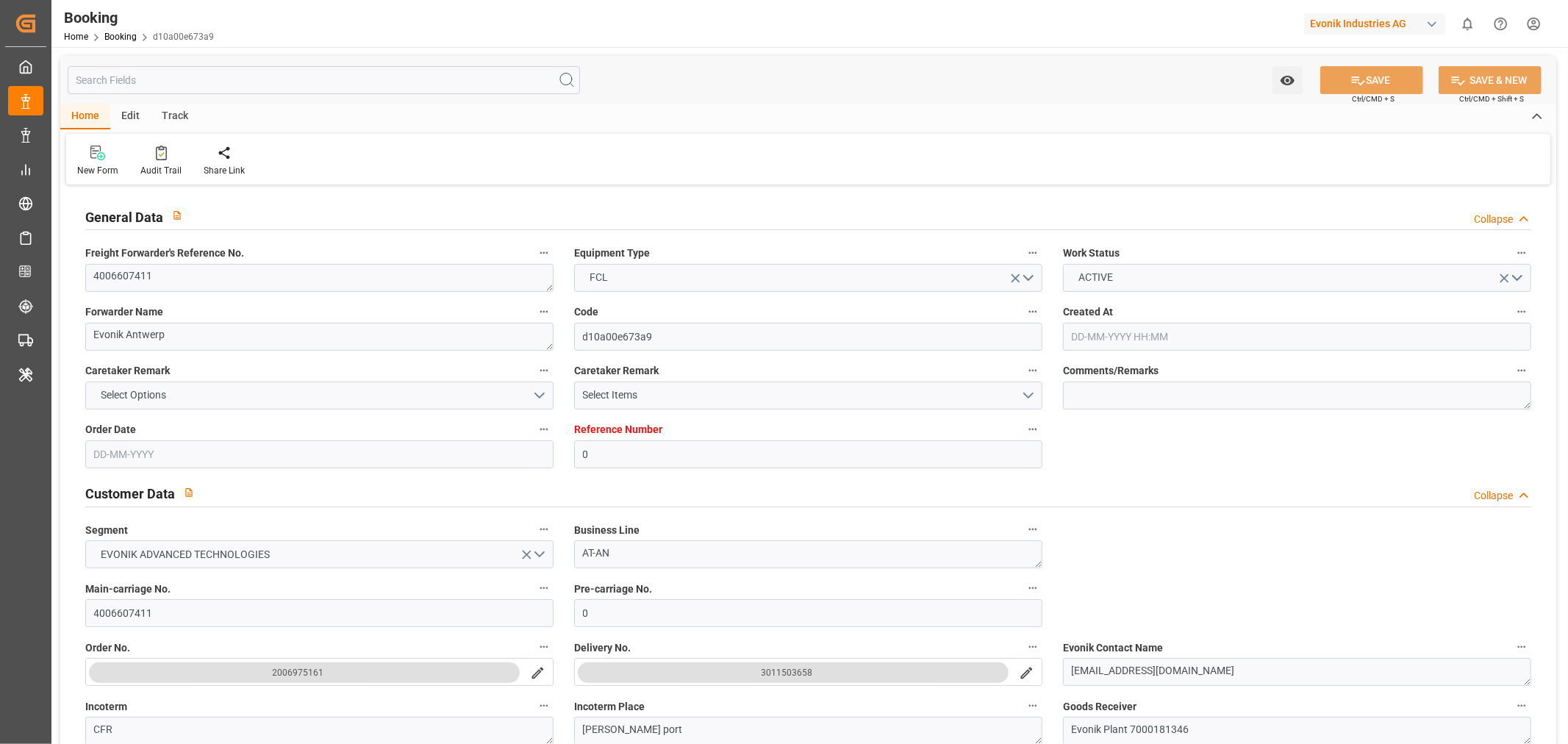
type input "[DATE]"
type input "[DATE] 00:00"
type input "[DATE] 18:37"
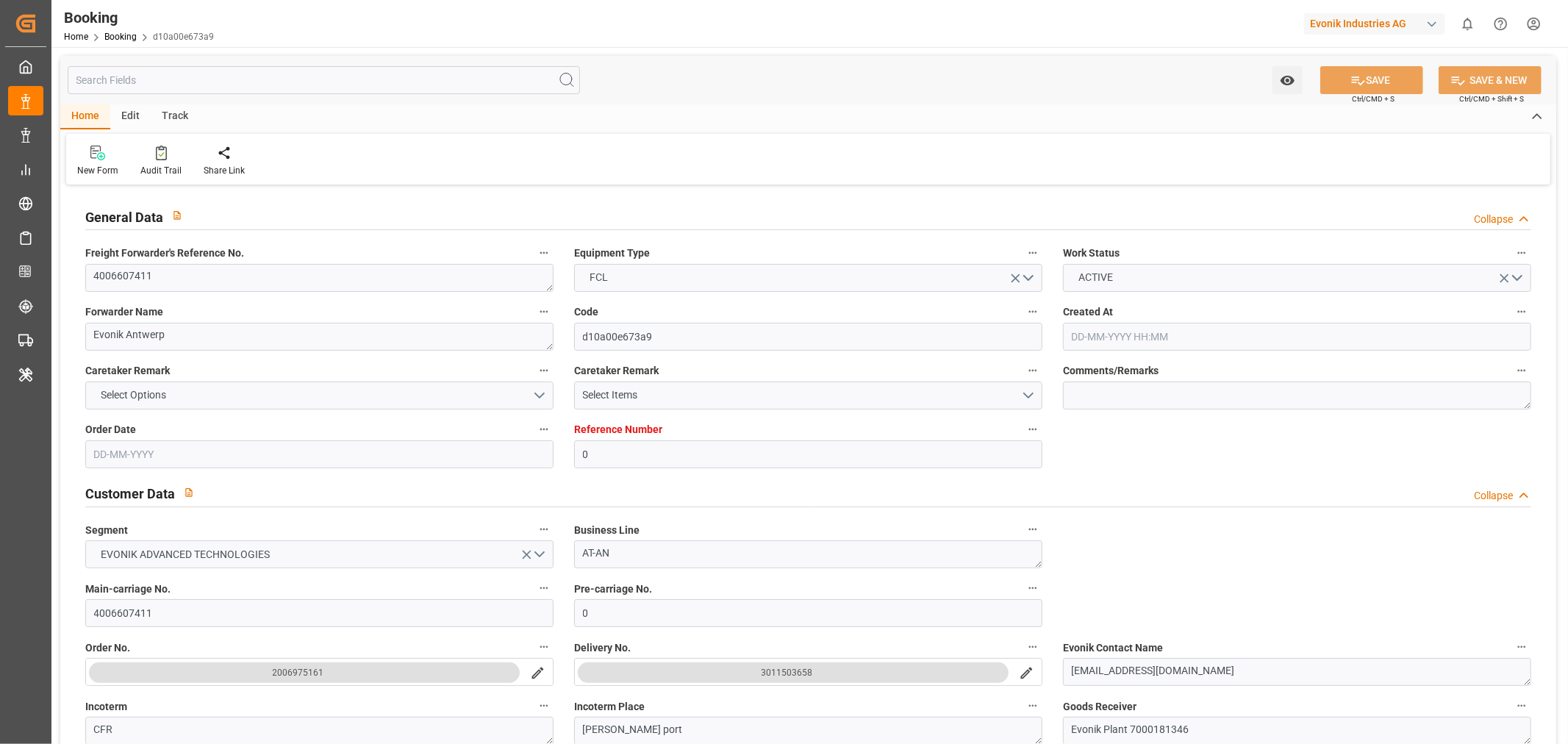
type input "[DATE] 09:02"
type input "[DATE] 00:00"
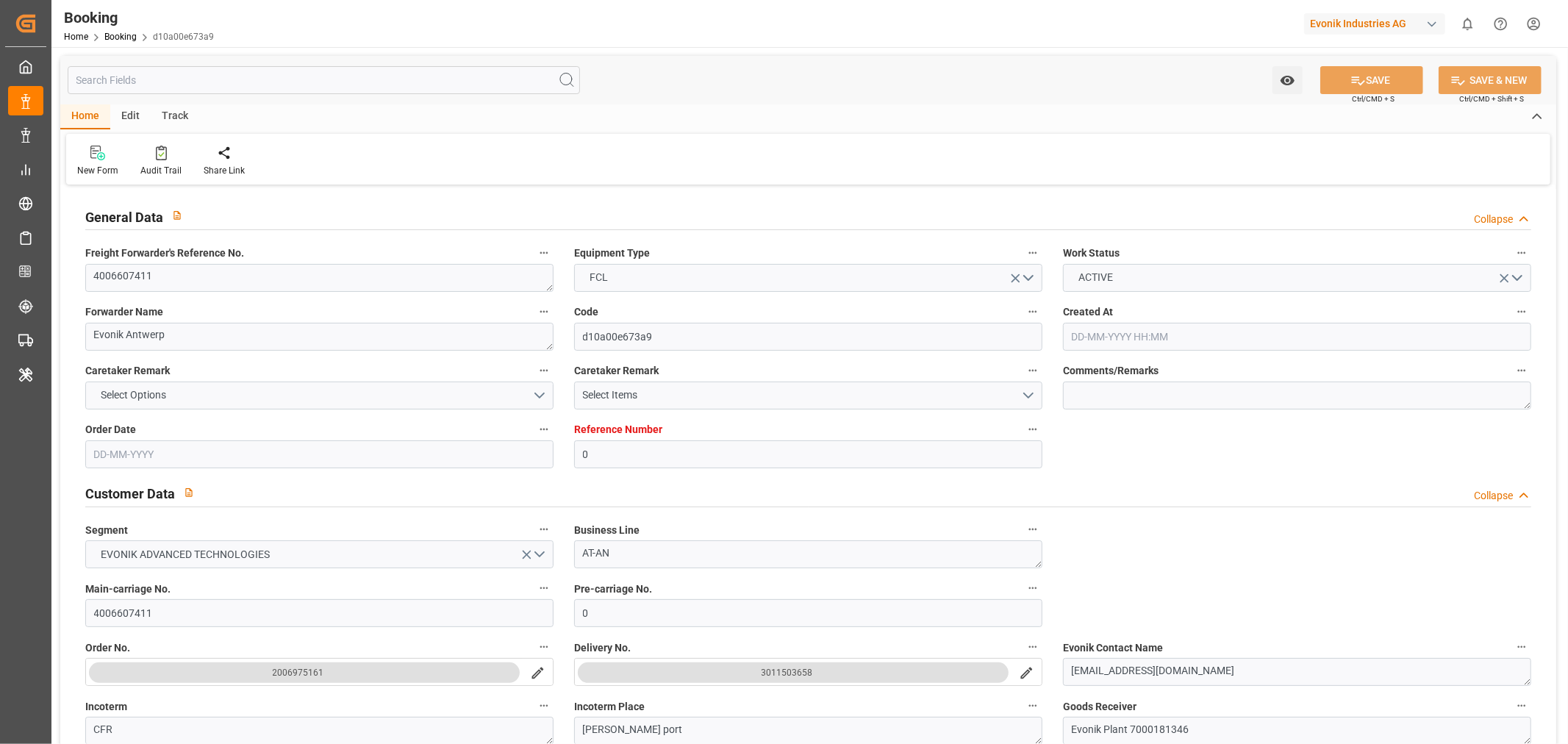
type input "[DATE] 00:00"
type input "[DATE] 02:10"
type input "09-07-2025 00:00"
type input "09-07-2025 16:40"
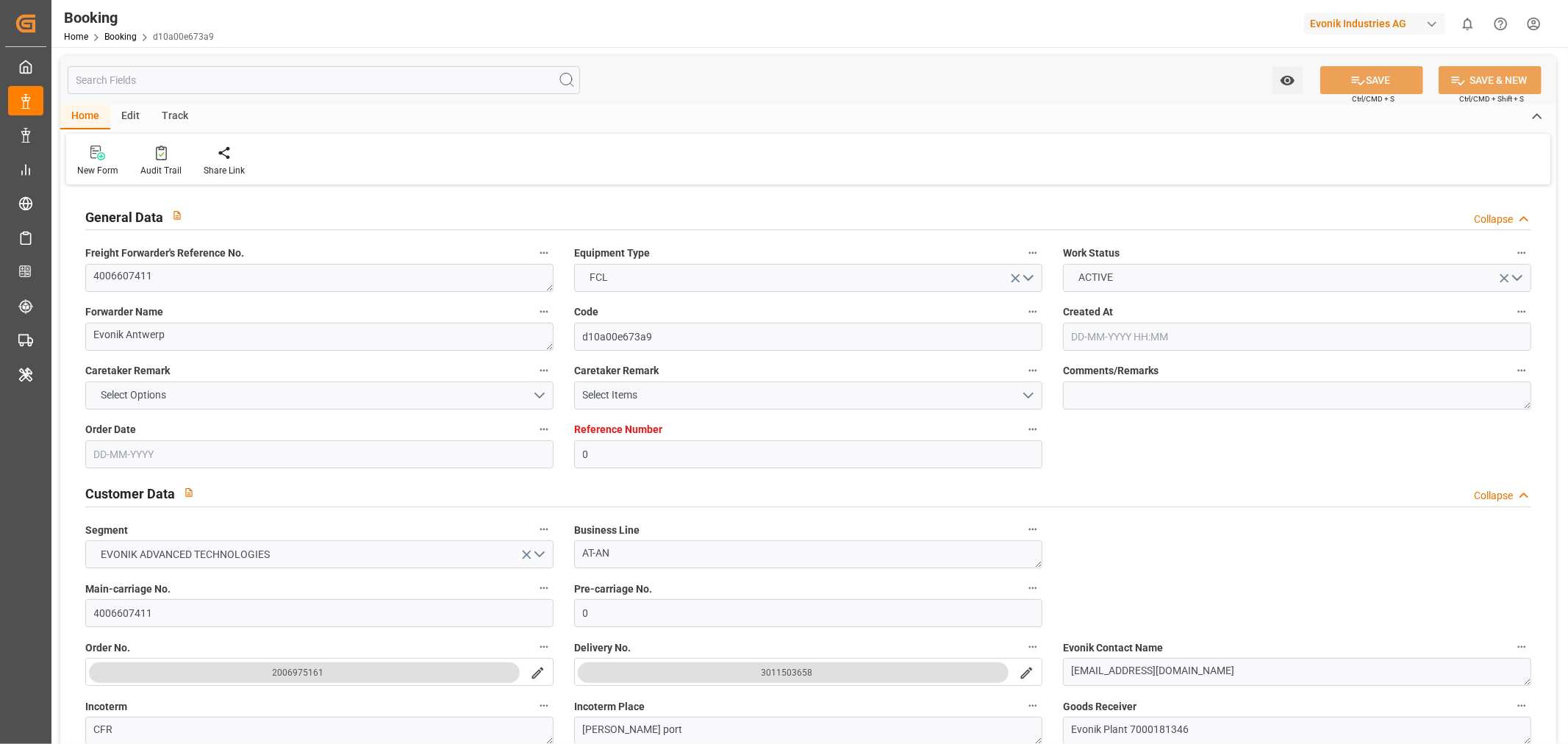
type input "15-07-2025 00:00"
type input "15-07-2025 01:25"
type input "08-08-2025 00:00"
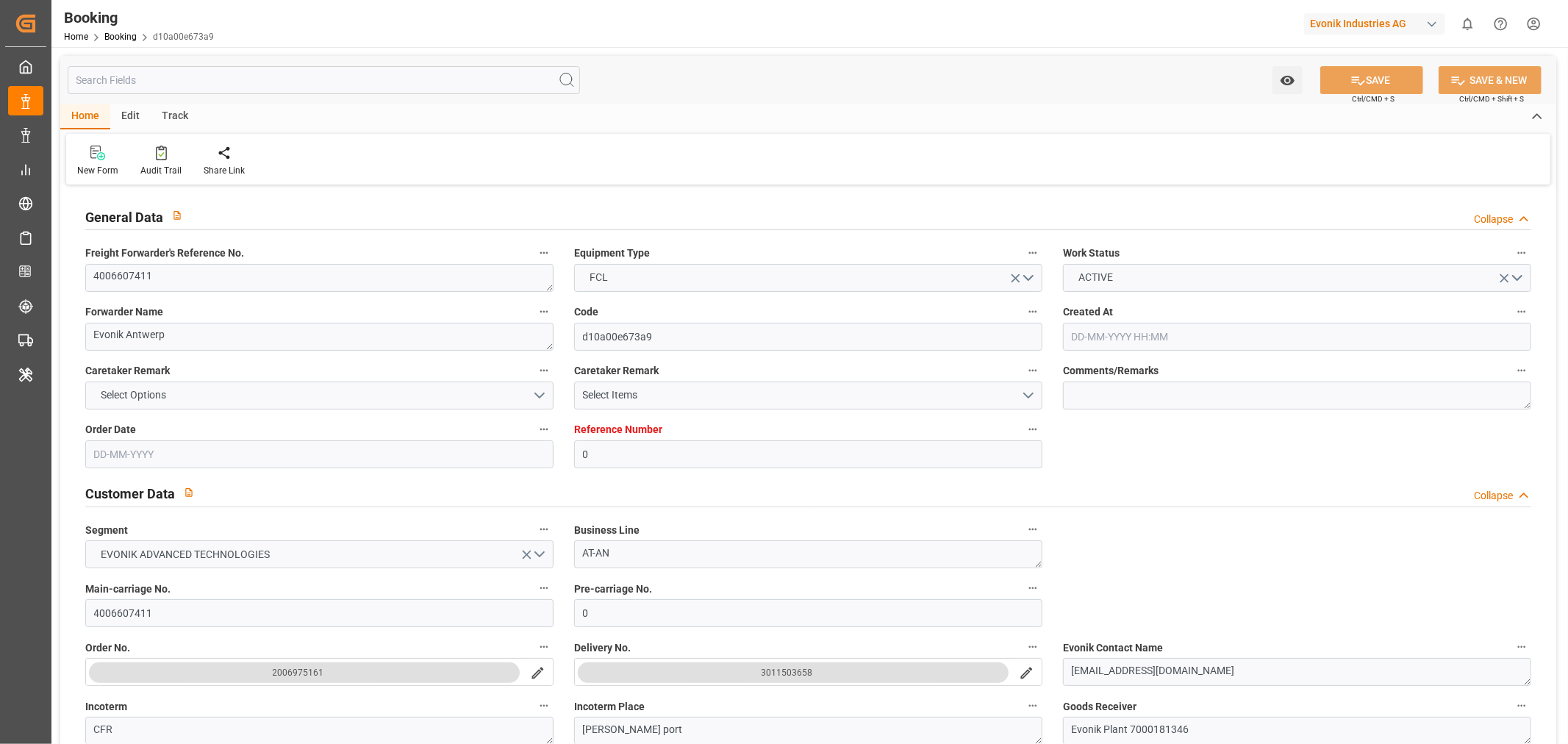
type input "08-08-2025 13:41"
type input "22-09-2025 15:22"
type input "[DATE]"
type input "15-06-2025 08:33"
type input "15-06-2025 18:51"
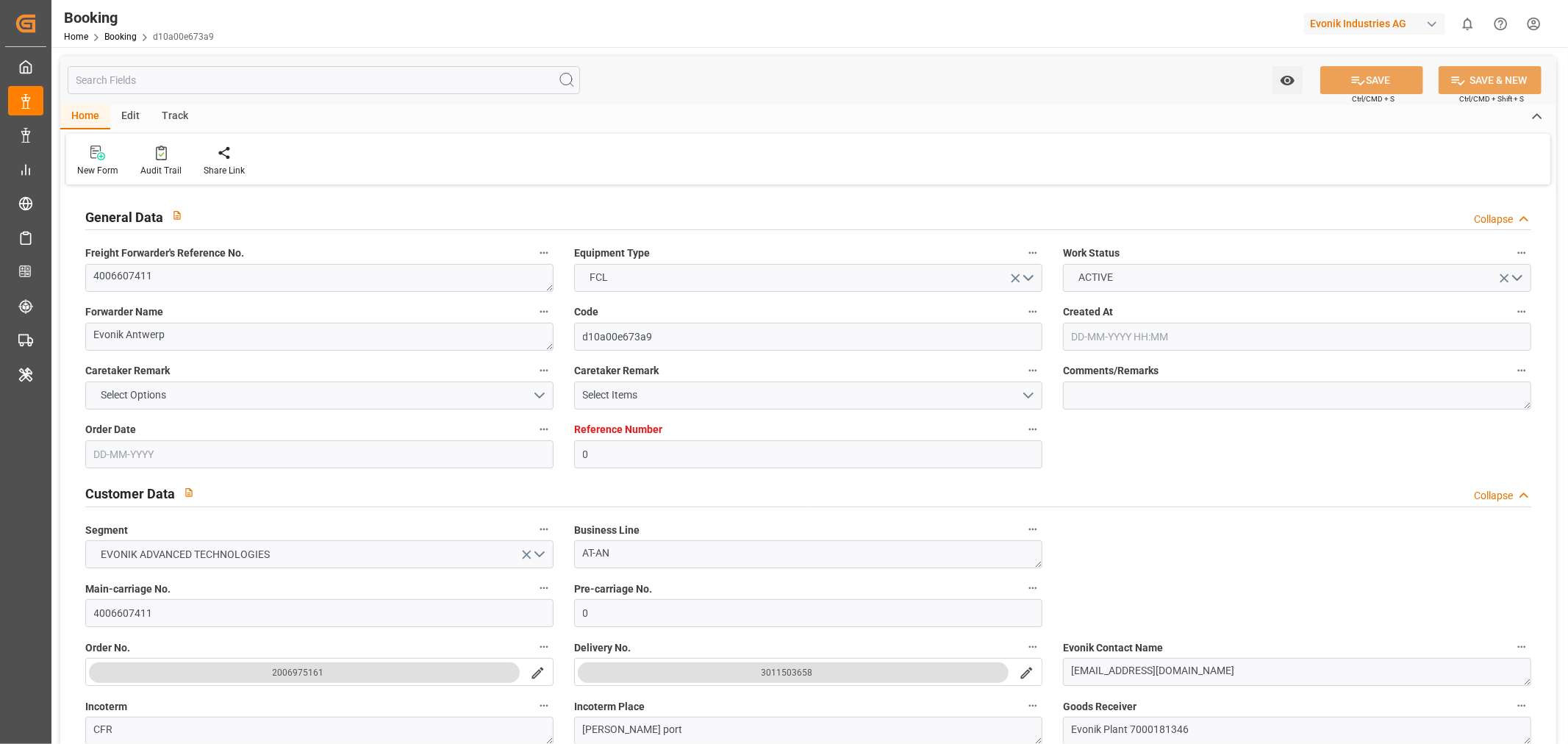
type input "25-06-2025 02:16"
type input "25-06-2025 08:49"
type input "09-07-2025 12:59"
type input "09-07-2025 16:40"
type input "19-07-2025 09:34"
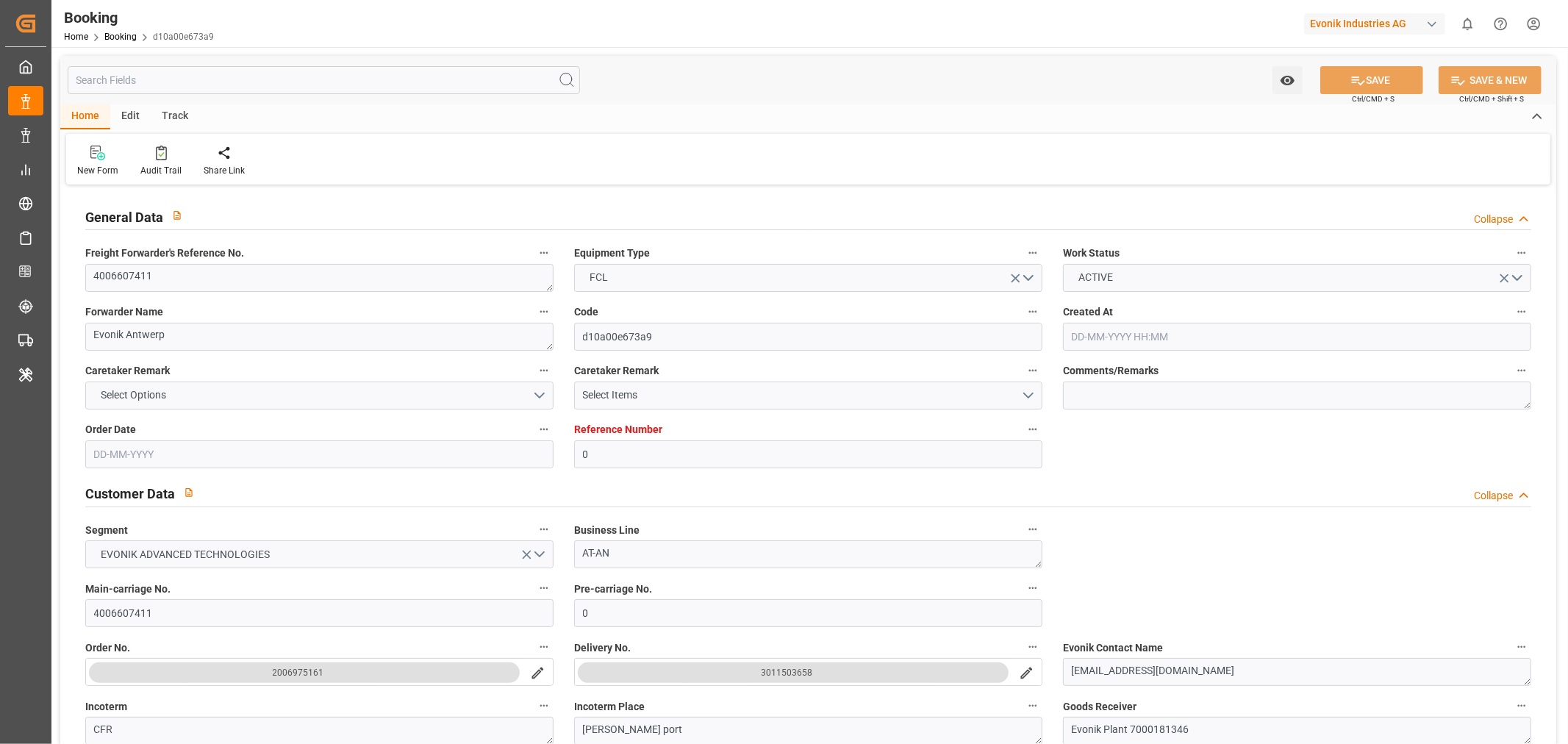
type input "19-07-2025 16:43"
type input "29-07-2025 15:12"
type input "15-08-2025 13:00"
type input "15-08-2025 17:30"
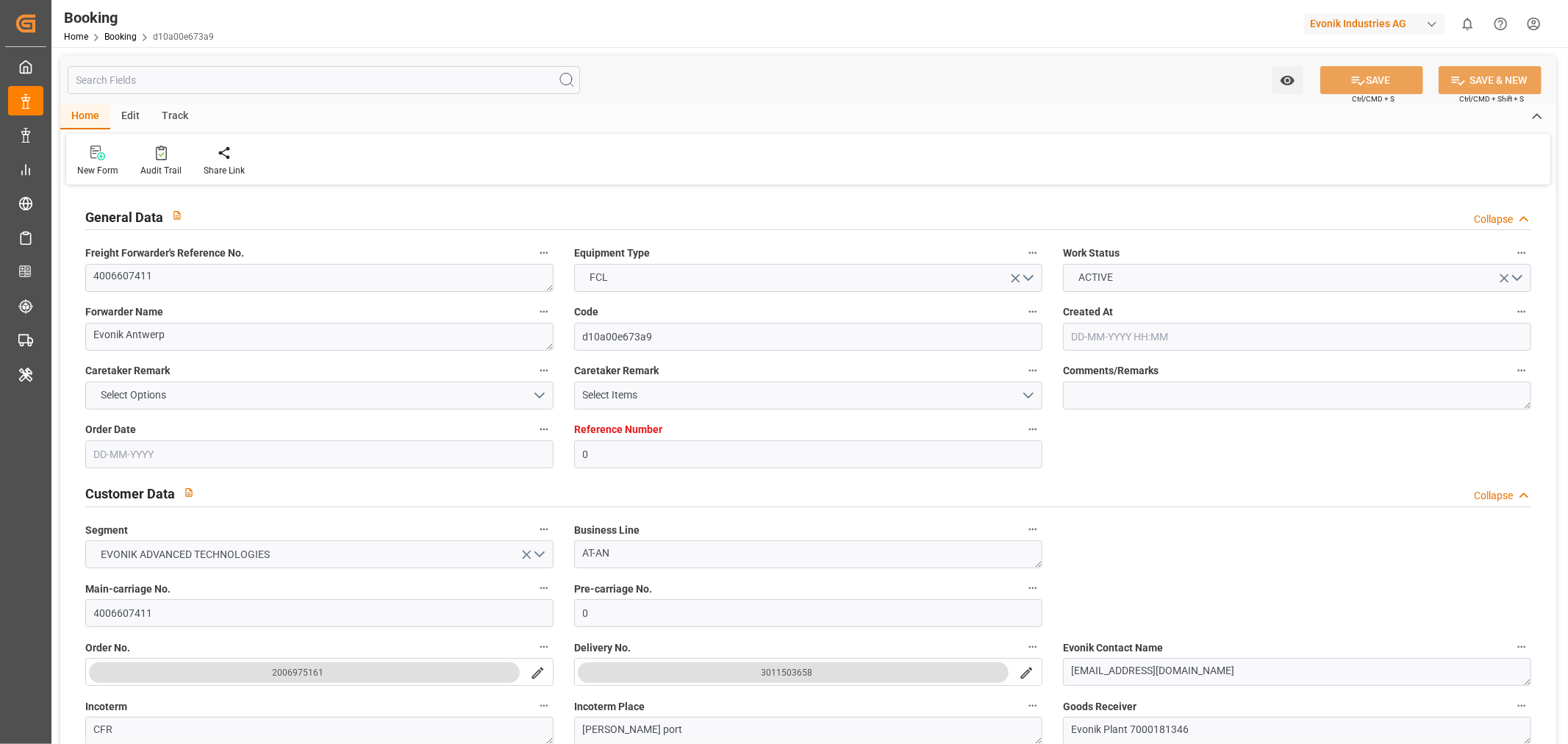
type input "15-08-2025 17:30"
type input "16-08-2025 16:30"
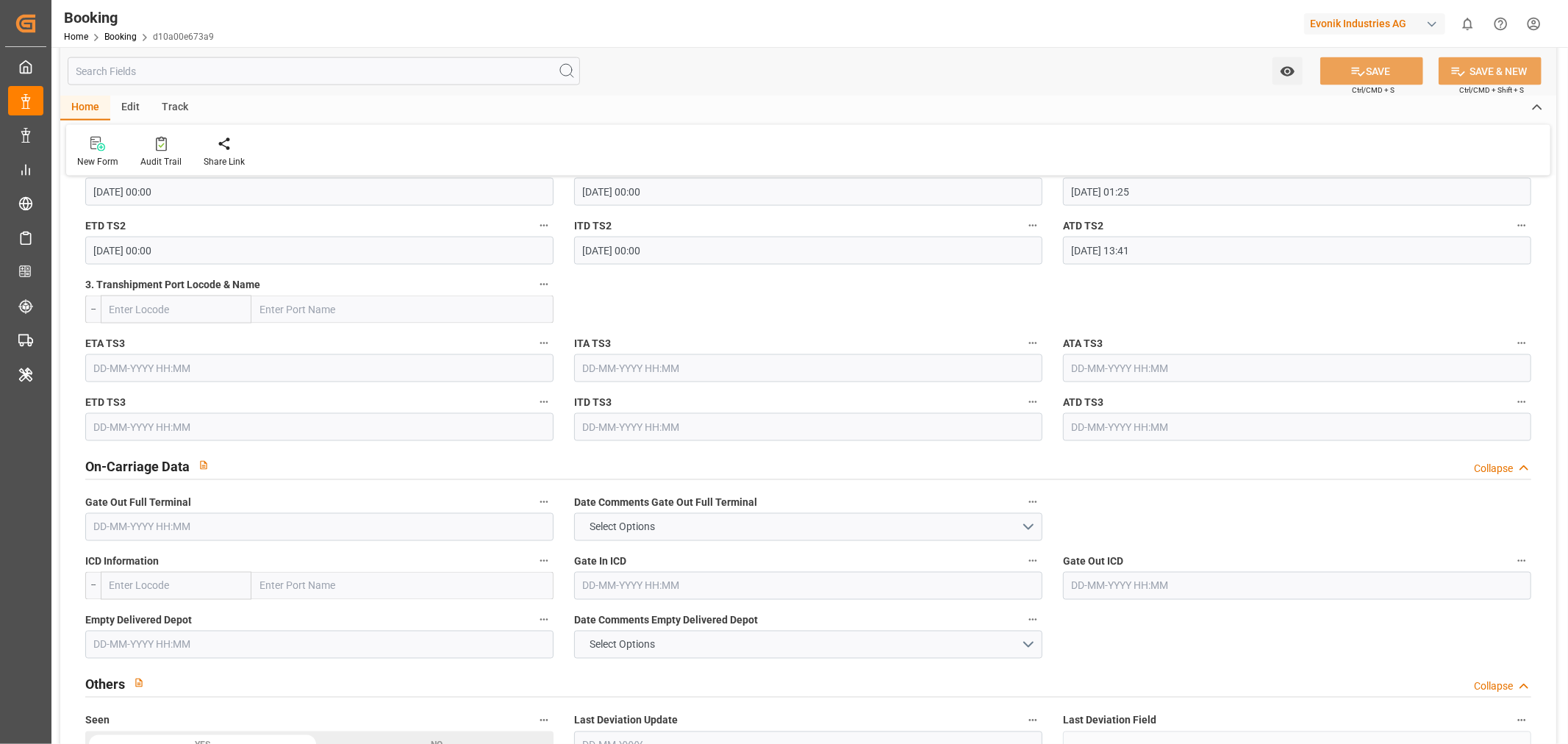
scroll to position [2043, 0]
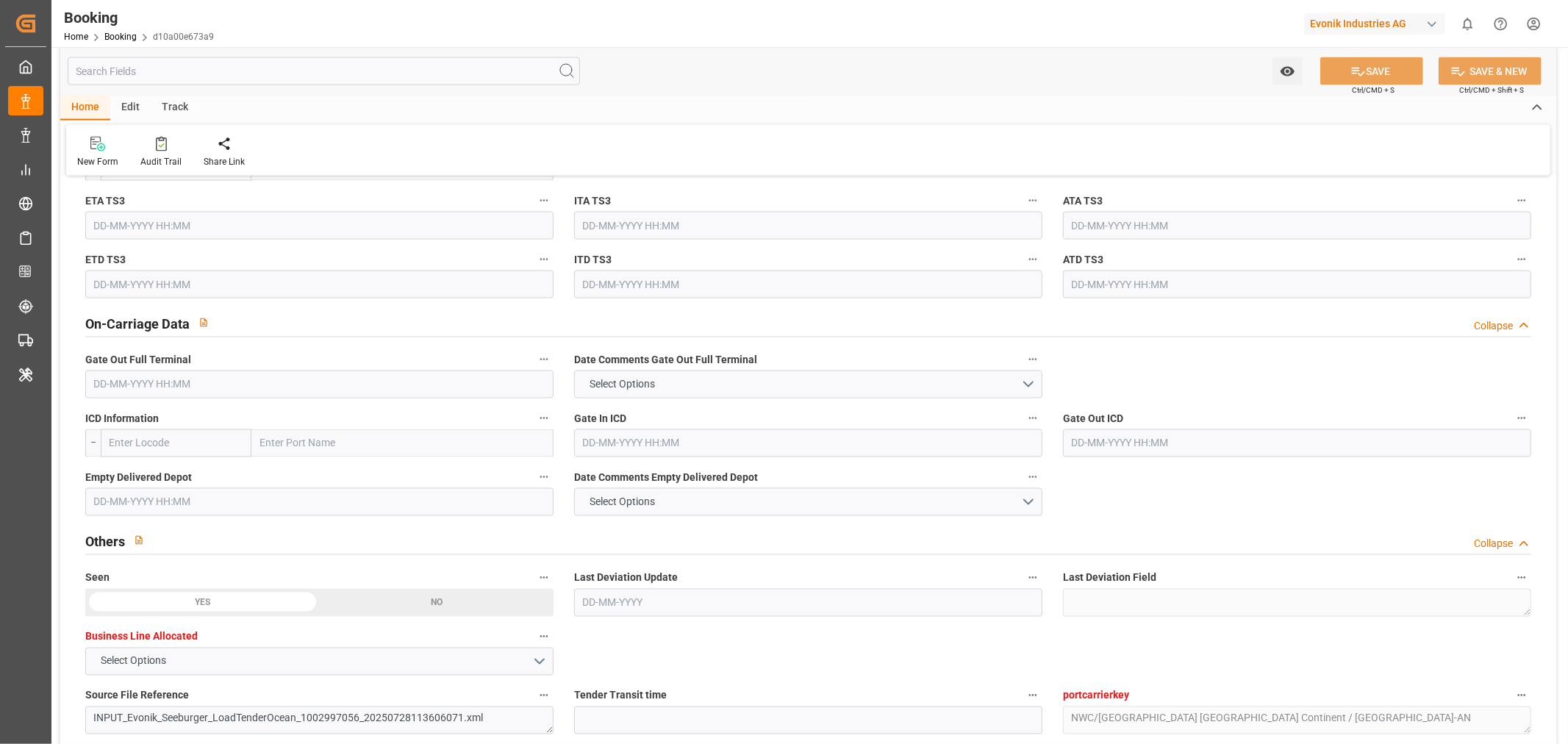
click at [119, 387] on input "text" at bounding box center [319, 385] width 468 height 28
click at [287, 534] on div "15 16 17 18 19 20 21" at bounding box center [190, 530] width 201 height 28
click at [282, 530] on div "21" at bounding box center [276, 530] width 18 height 18
type input "[DATE] 00:00"
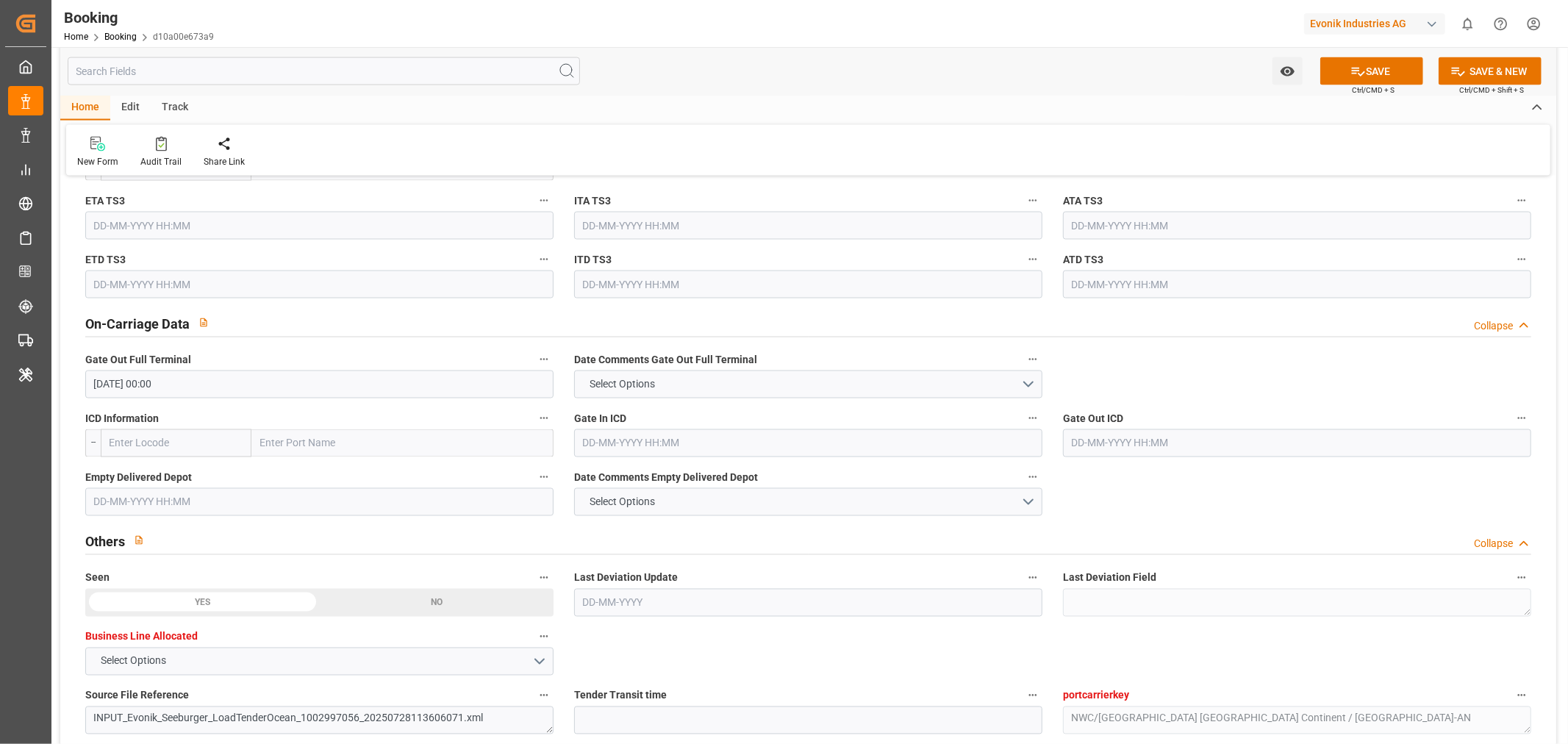
click at [177, 512] on input "text" at bounding box center [319, 502] width 468 height 28
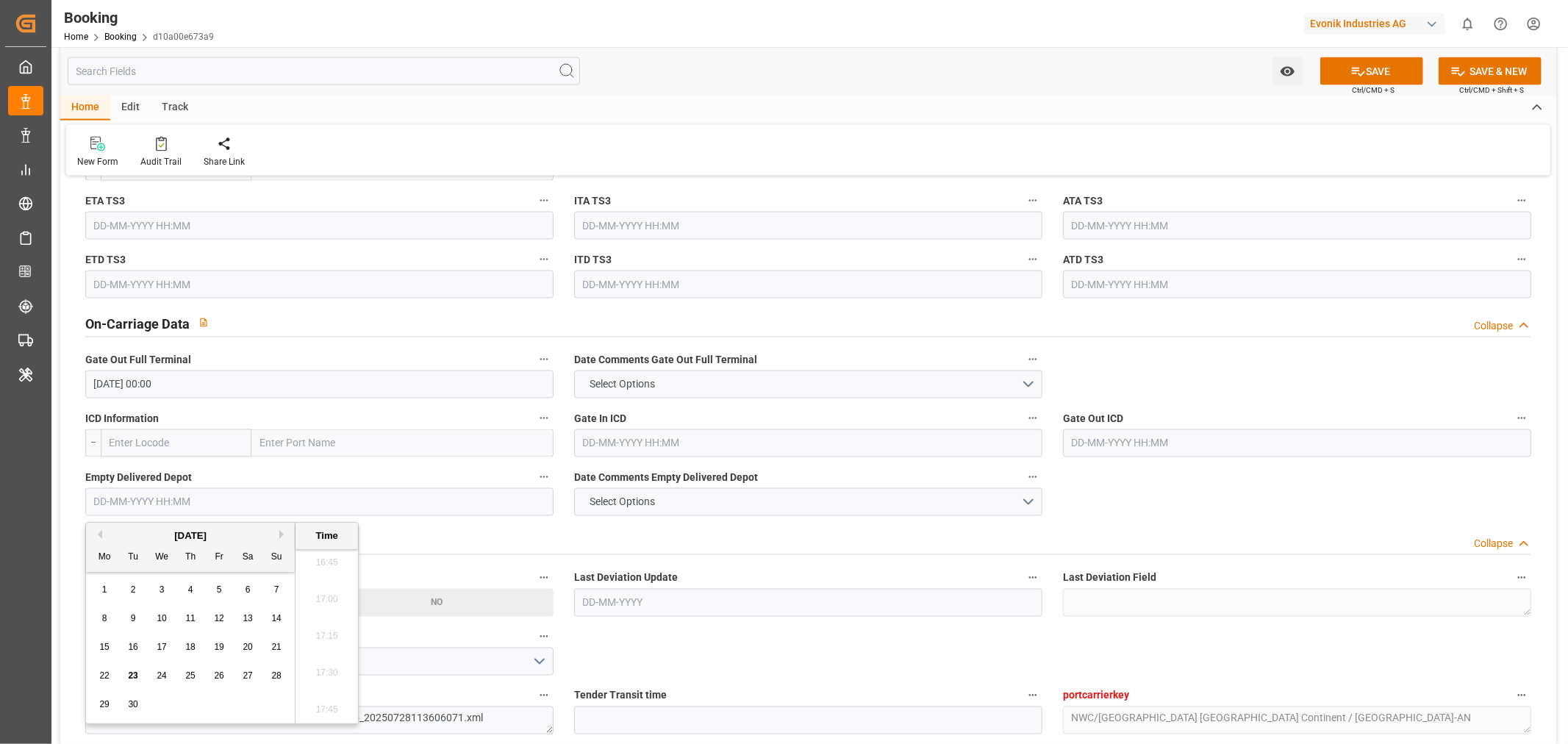
click at [277, 648] on span "21" at bounding box center [275, 648] width 9 height 10
type input "[DATE] 00:00"
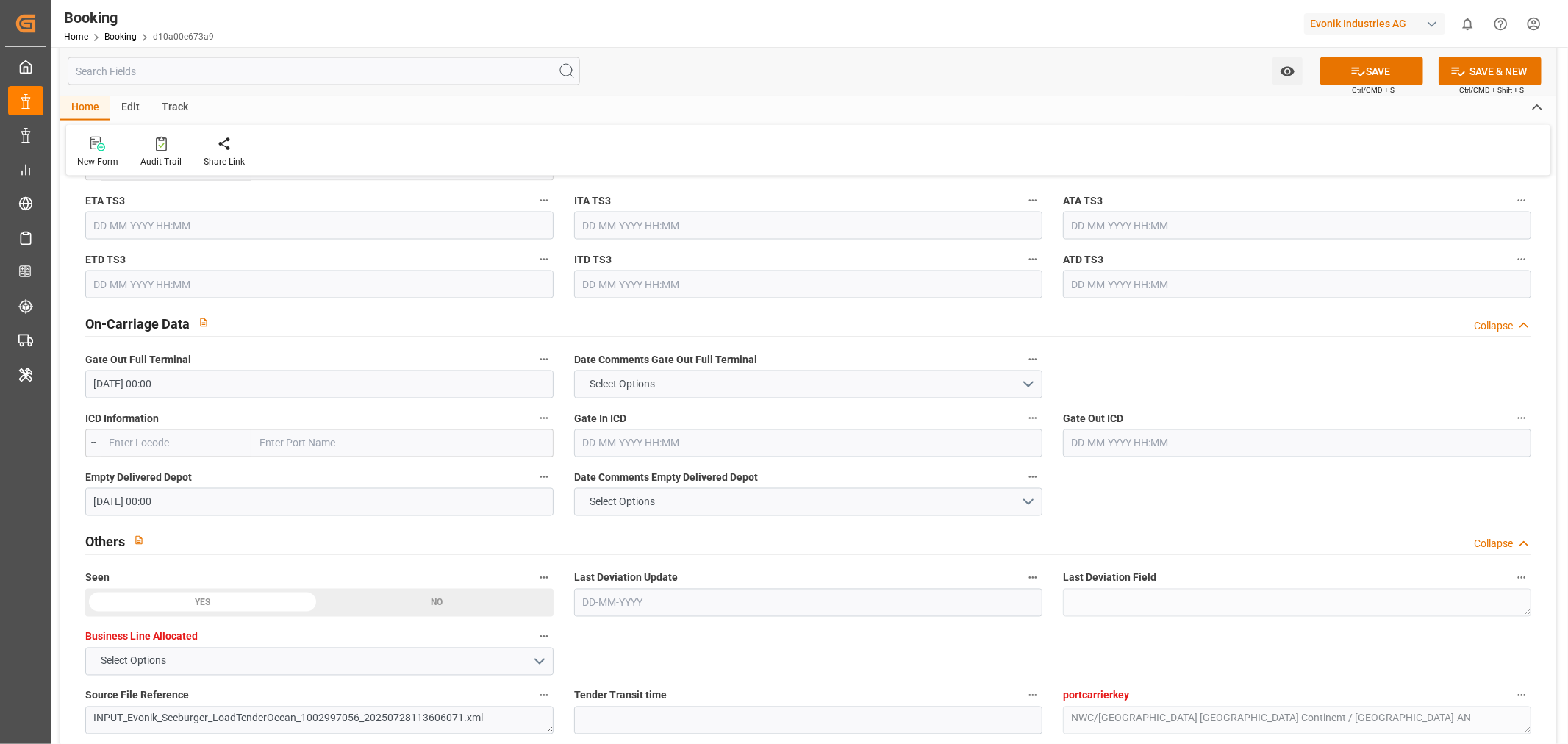
drag, startPoint x: 941, startPoint y: 648, endPoint x: 939, endPoint y: 641, distance: 7.3
click at [1390, 68] on button "SAVE" at bounding box center [1372, 71] width 103 height 28
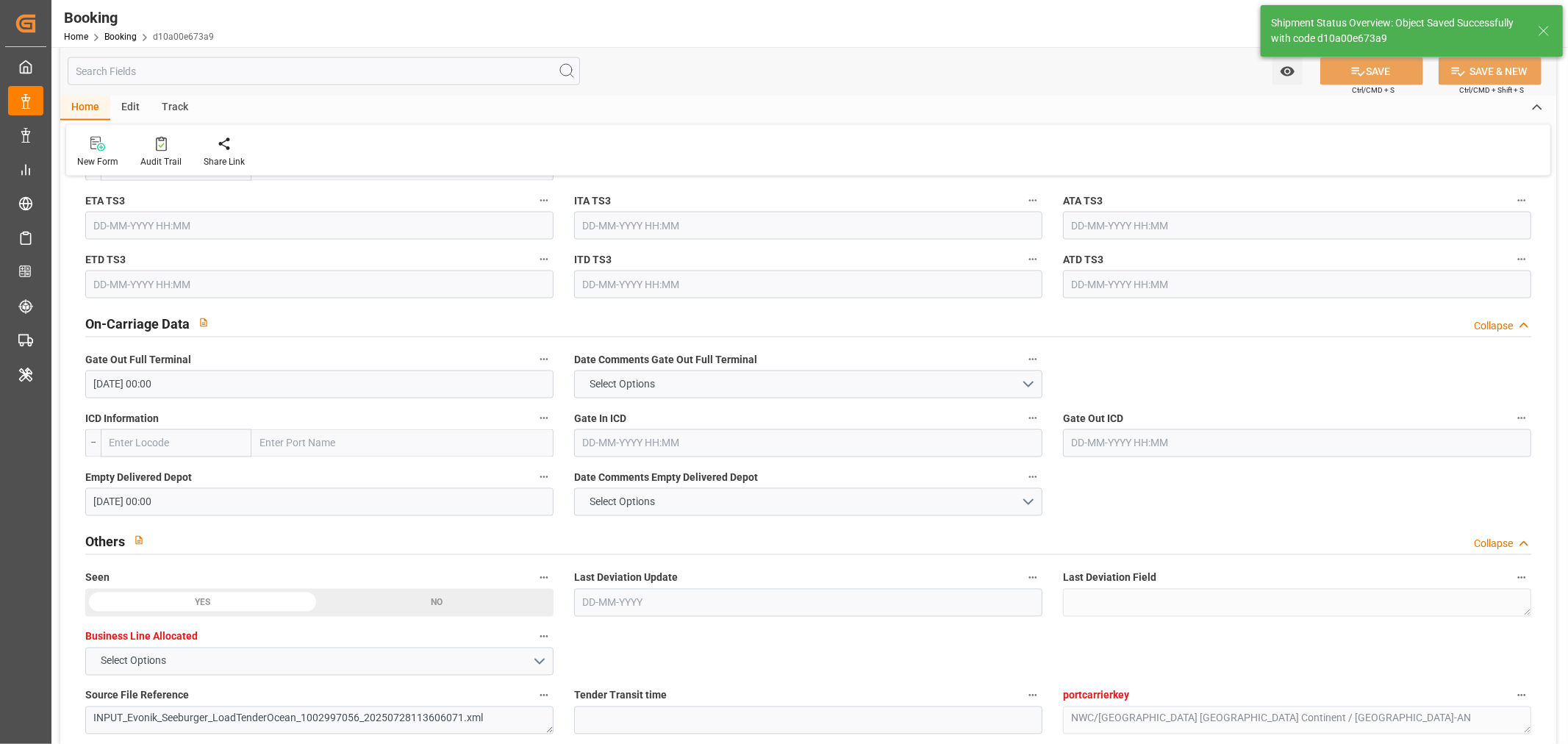
type textarea "[PERSON_NAME]"
type input "23-09-2025 11:57"
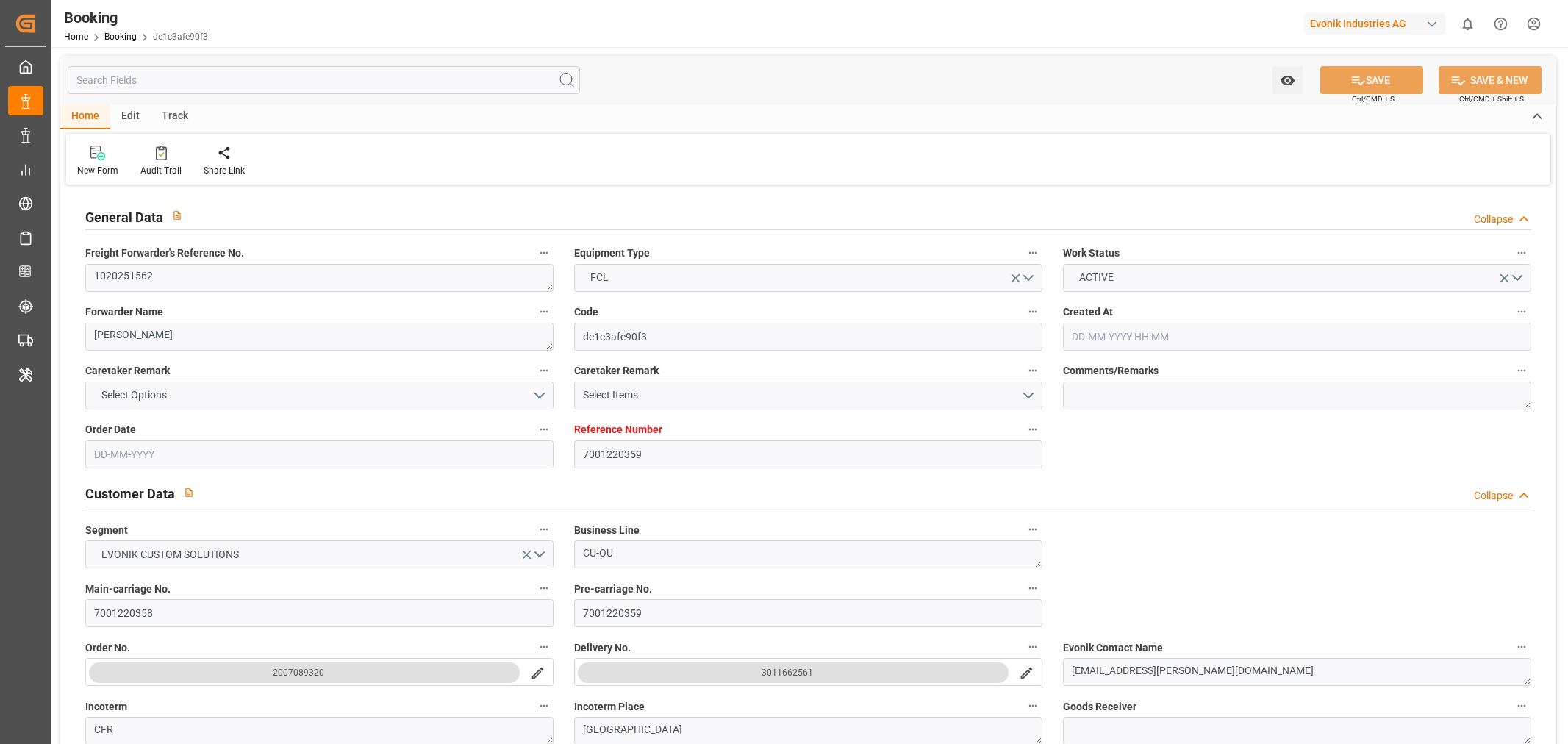
type input "7001220359"
type input "9444728"
type input "ONE"
type input "Ocean Network Express"
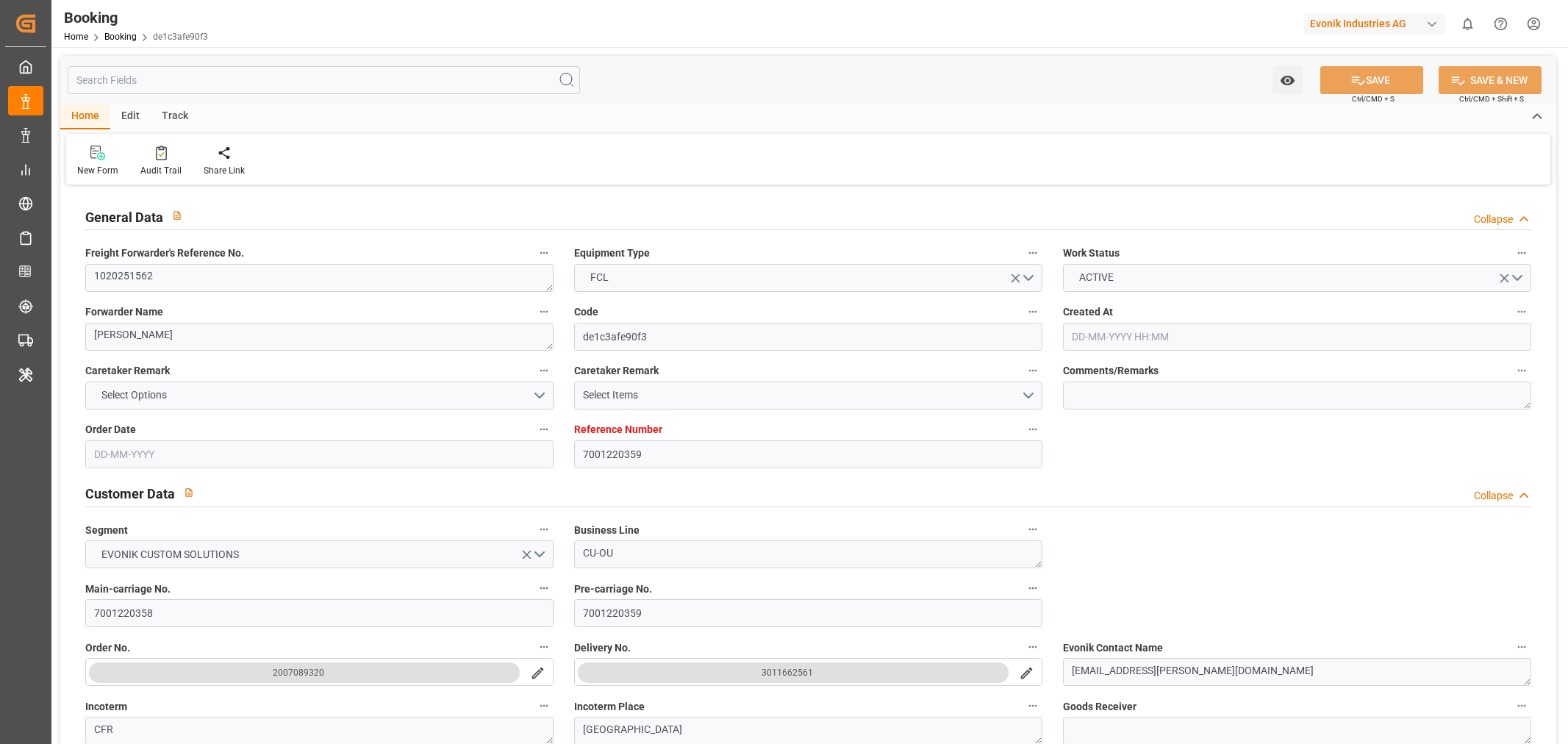
type input "NLRTM"
type input "ZACPT"
type input "40"
type input "0"
type input "NLRTM"
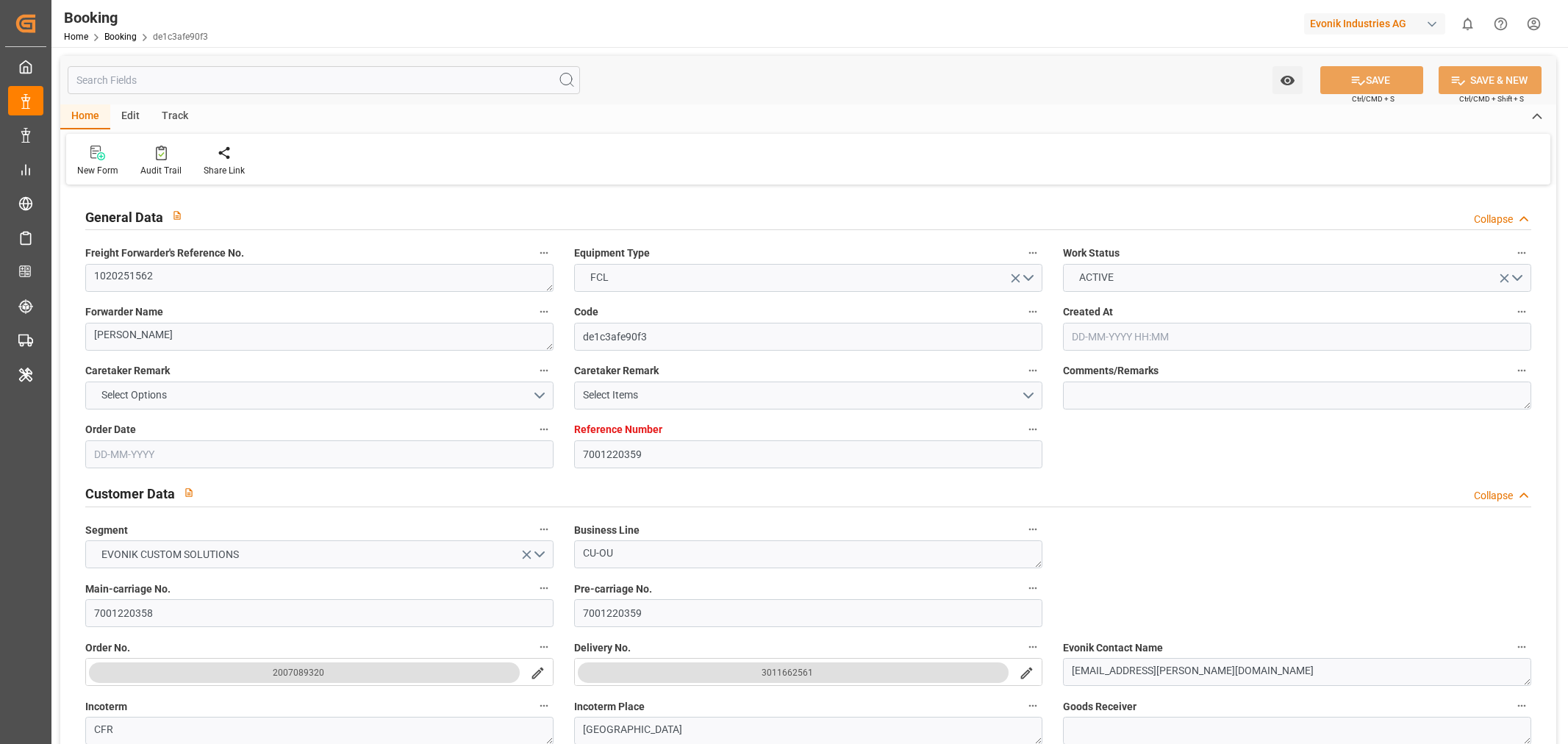
type input "ZACPT"
type input "9444728"
type input "[DATE] 11:03"
type input "[DATE]"
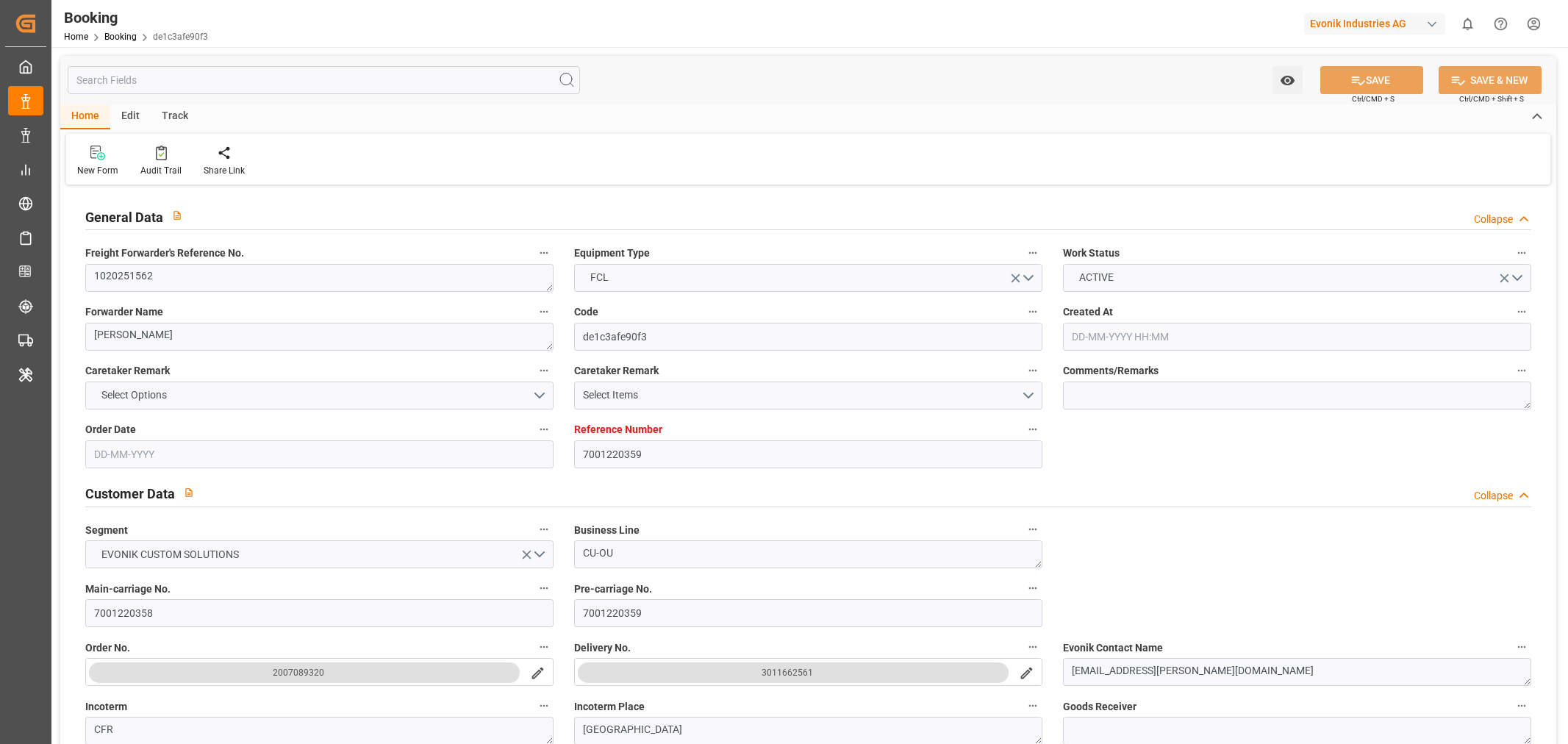
type input "[DATE]"
type input "[DATE] 18:21"
type input "[DATE] 00:00"
type input "[DATE] 05:30"
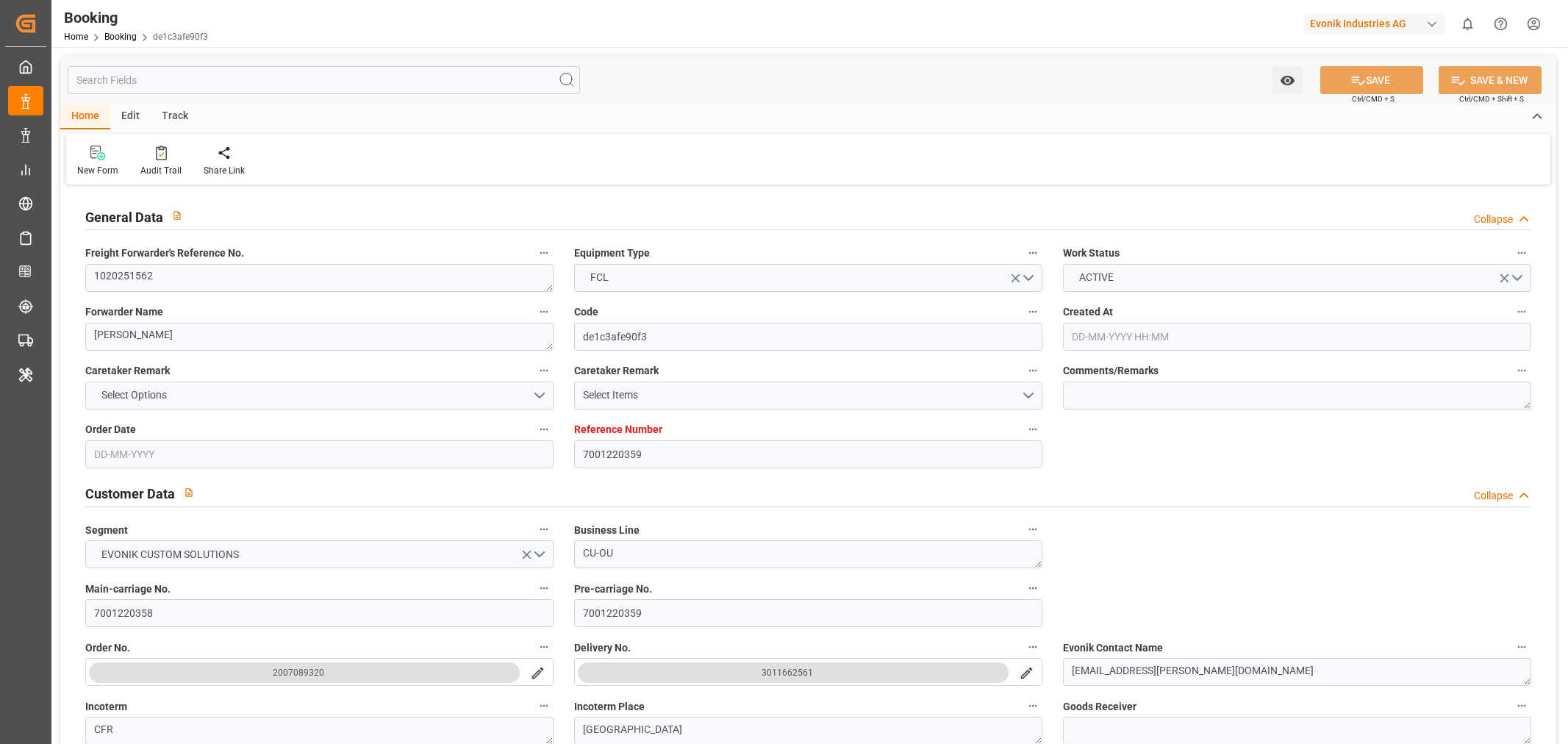
type input "[DATE] 03:36"
type input "[DATE] 06:00"
type input "[DATE] 00:00"
type input "[DATE]"
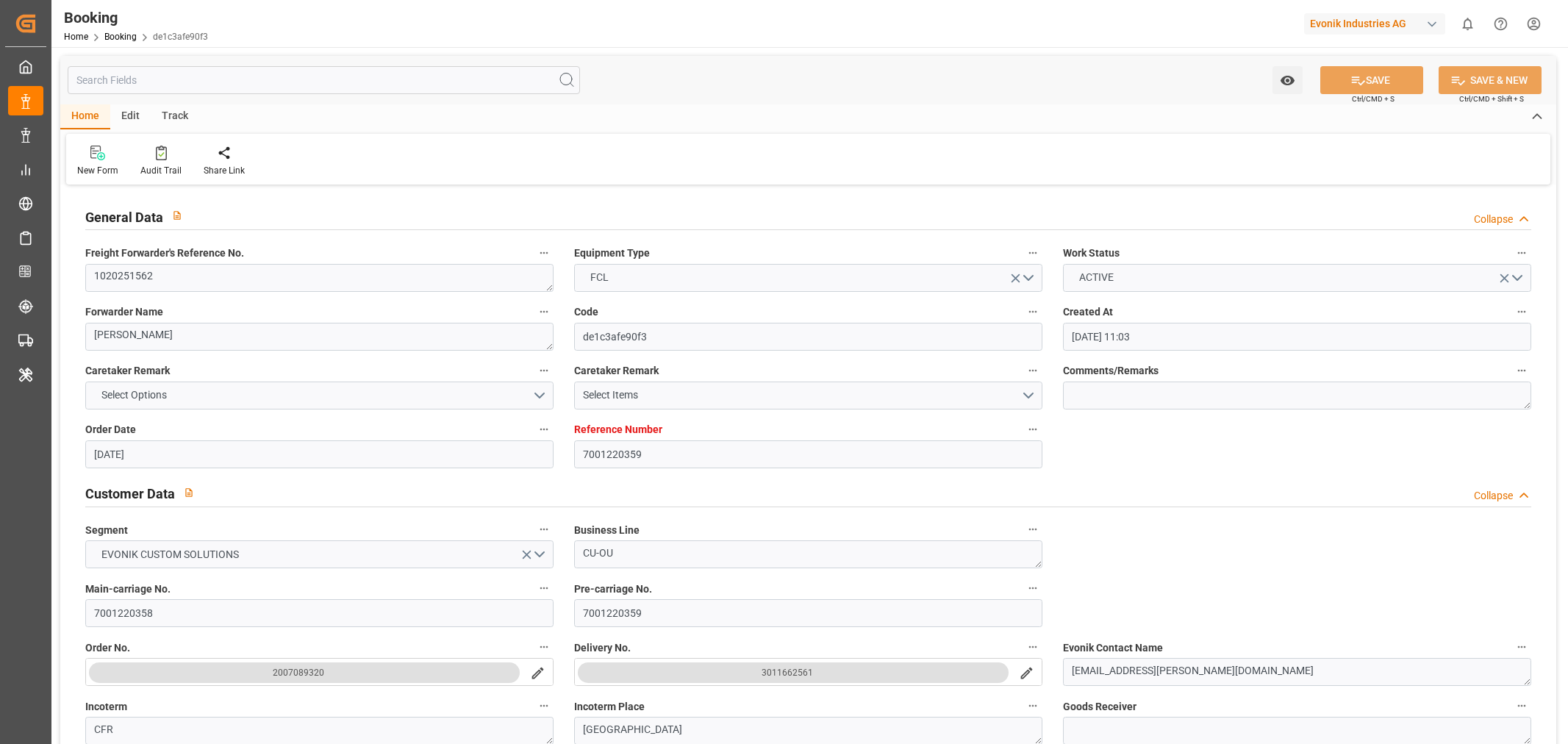
type input "[DATE] 17:46"
type input "[DATE]"
type input "[DATE] 14:26"
type input "[DATE] 23:56"
type input "[DATE] 18:01"
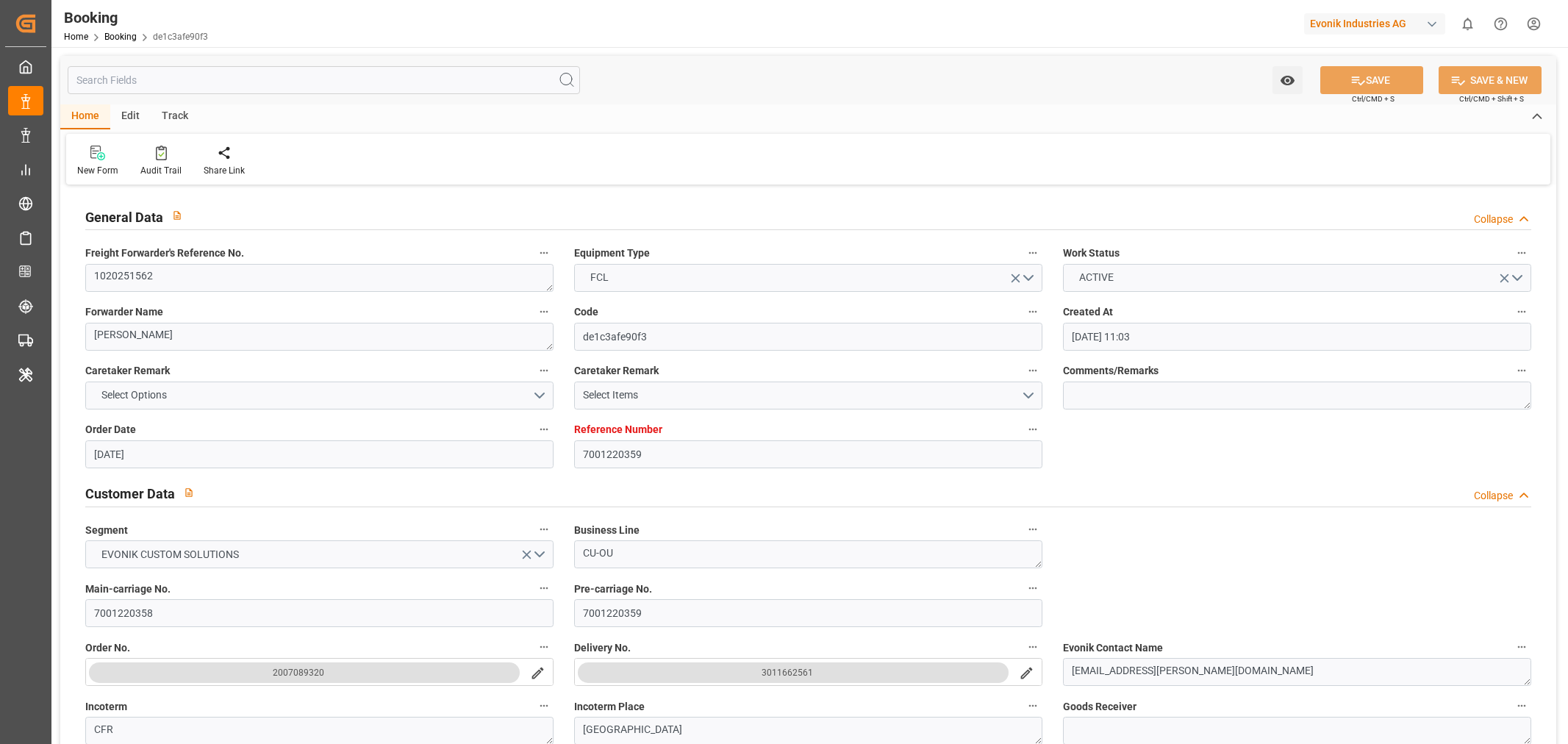
type input "[DATE] 06:01"
type input "[DATE] 06:00"
type input "[DATE] 05:09"
type input "[DATE] 01:31"
type input "[DATE] 07:30"
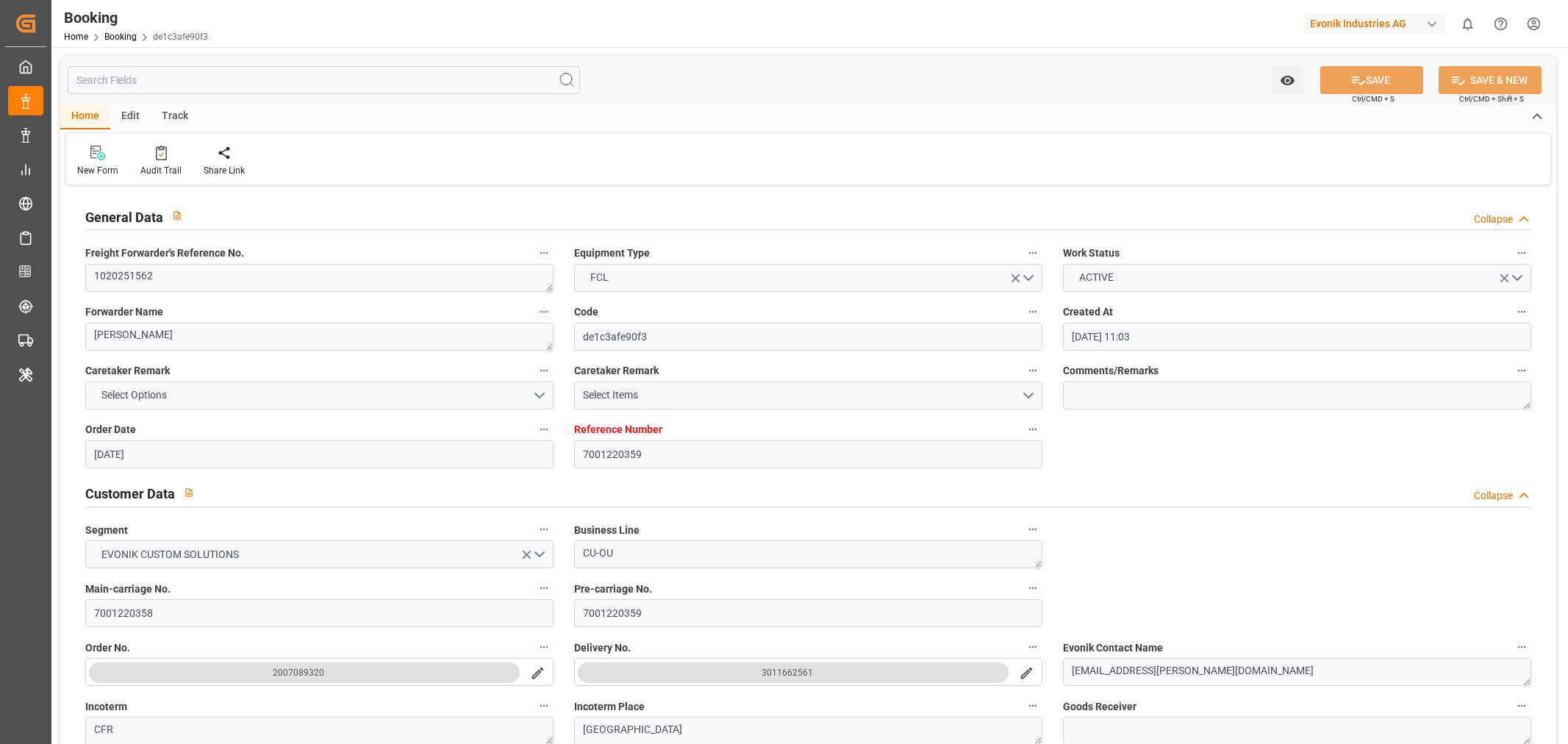
type input "[DATE] 07:30"
type input "[DATE] 11:10"
type input "[DATE] 15:40"
type input "[DATE] 12:00"
type input "[DATE] 11:10"
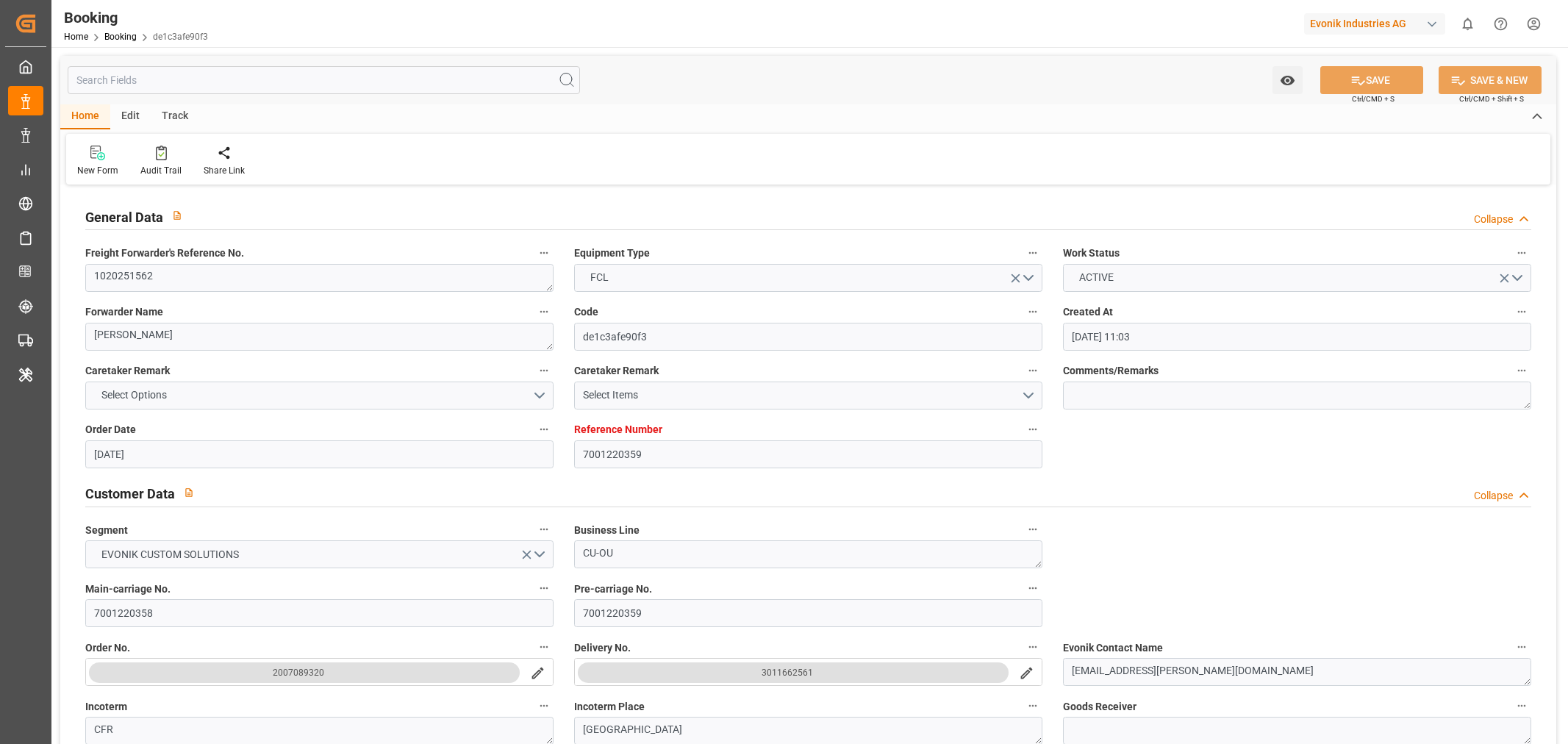
type input "[DATE] 19:40"
type input "[DATE] 16:00"
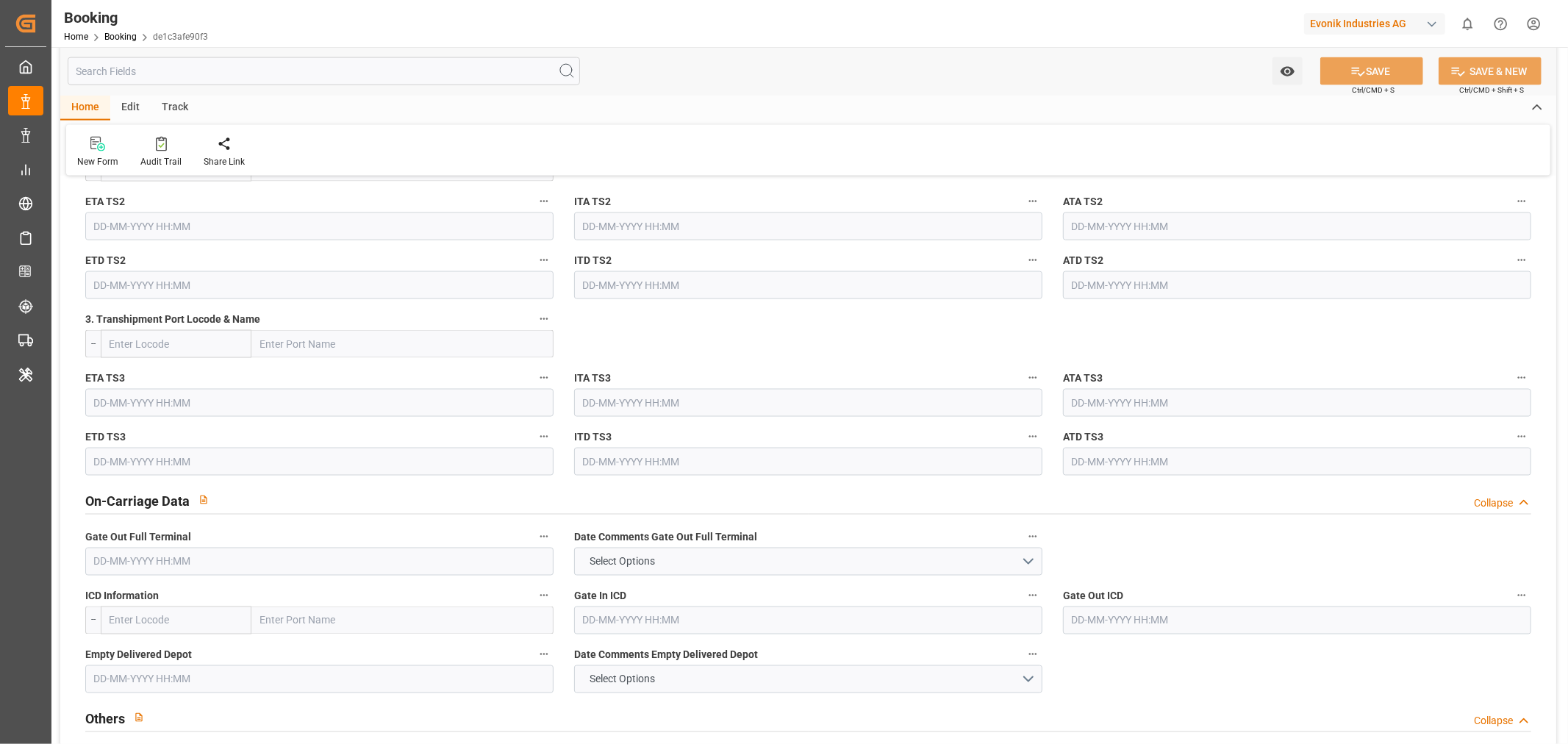
scroll to position [2043, 0]
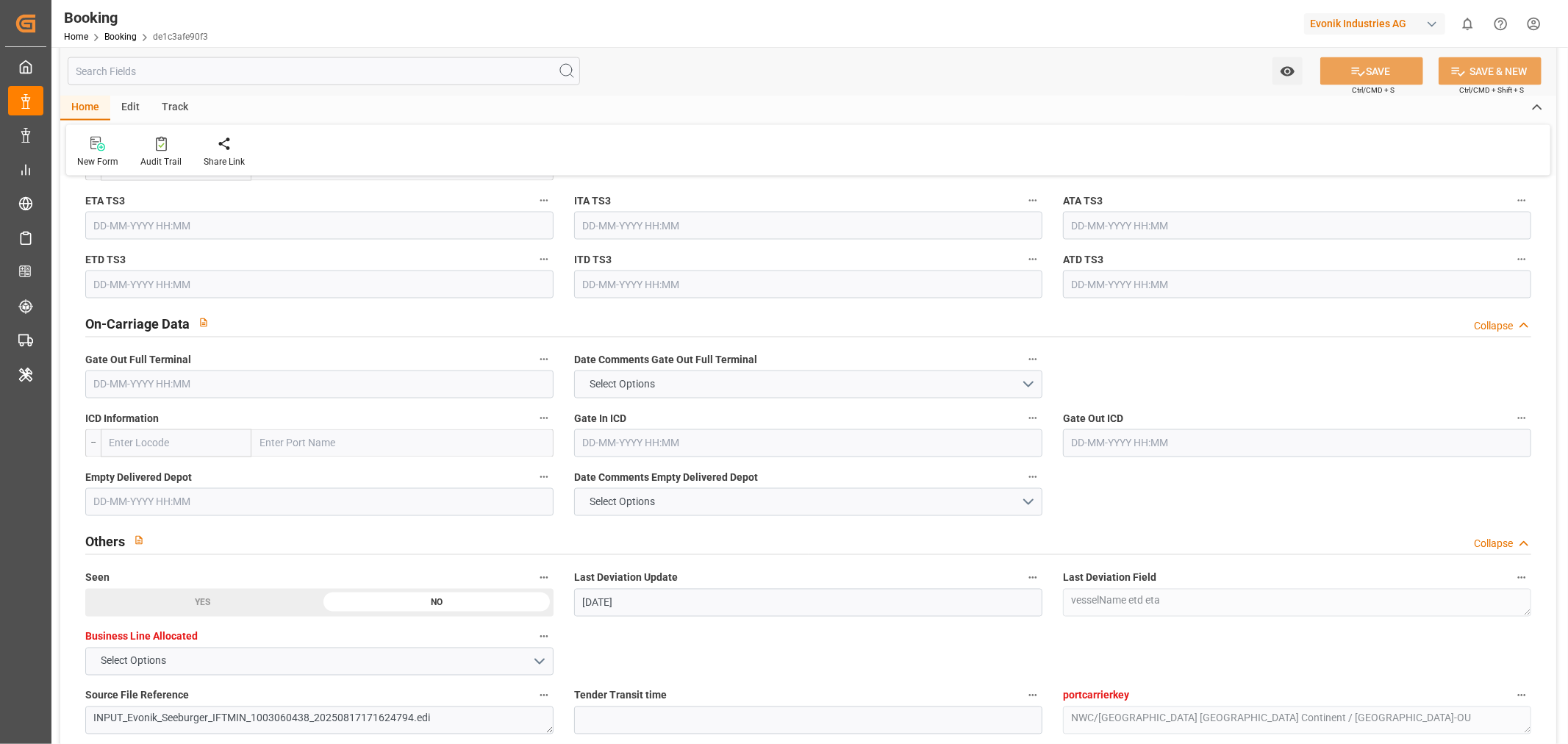
click at [145, 388] on input "text" at bounding box center [319, 385] width 468 height 28
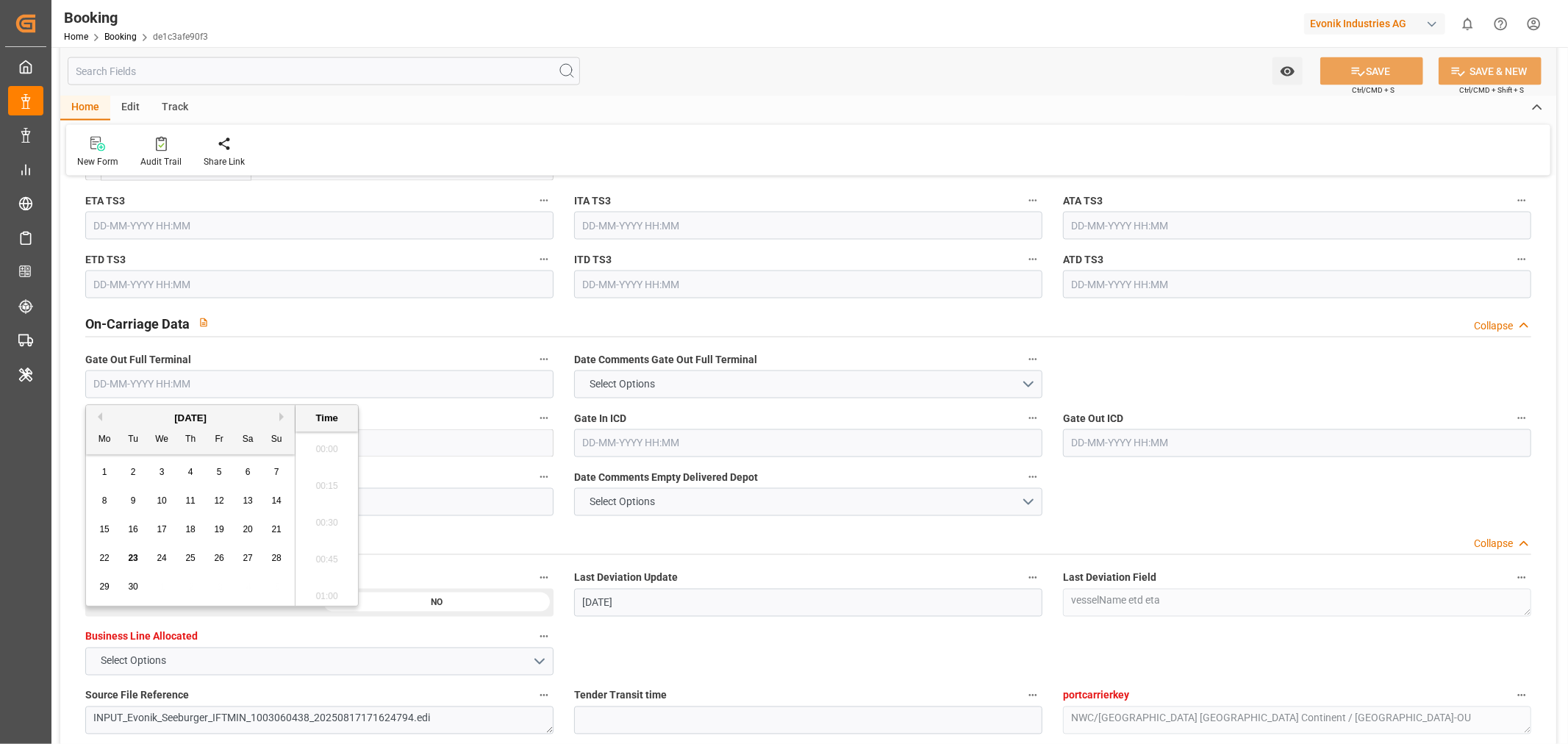
scroll to position [2469, 0]
click at [273, 534] on span "21" at bounding box center [275, 530] width 9 height 10
type input "[DATE] 00:00"
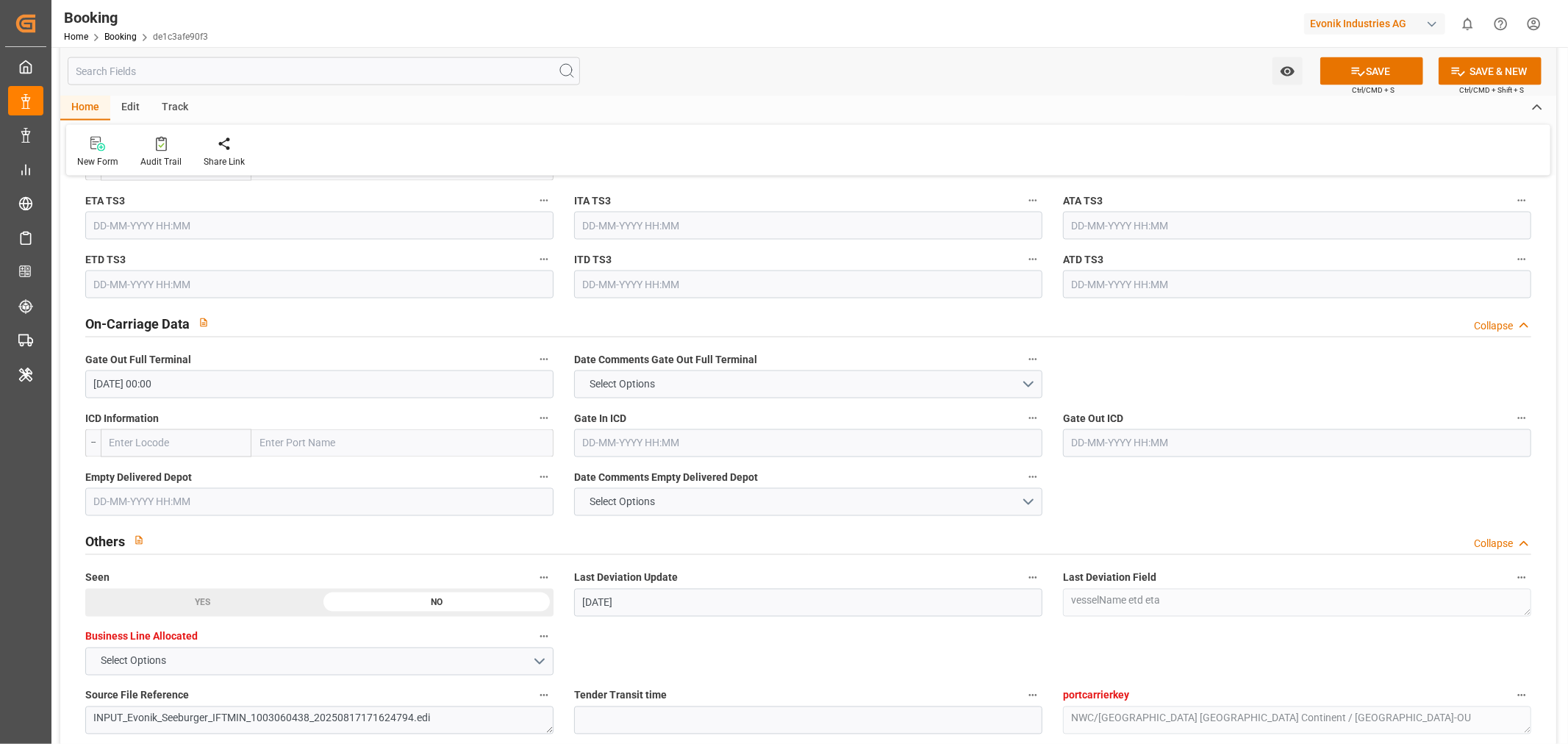
drag, startPoint x: 840, startPoint y: 628, endPoint x: 642, endPoint y: 564, distance: 208.1
click at [131, 502] on input "text" at bounding box center [319, 502] width 468 height 28
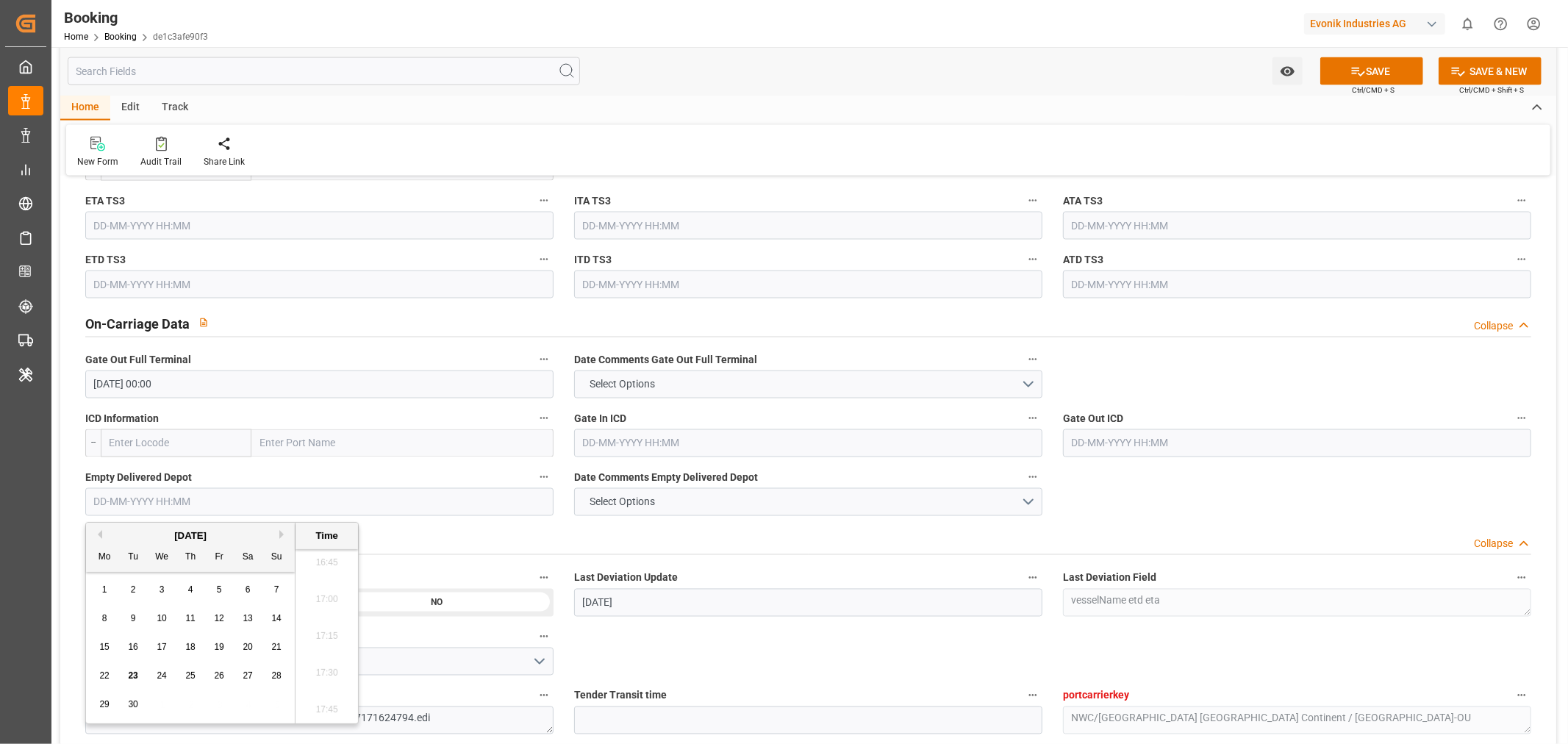
click at [103, 681] on div "22" at bounding box center [104, 677] width 18 height 18
type input "[DATE] 00:00"
click at [810, 683] on div "Tender Transit time" at bounding box center [808, 710] width 489 height 59
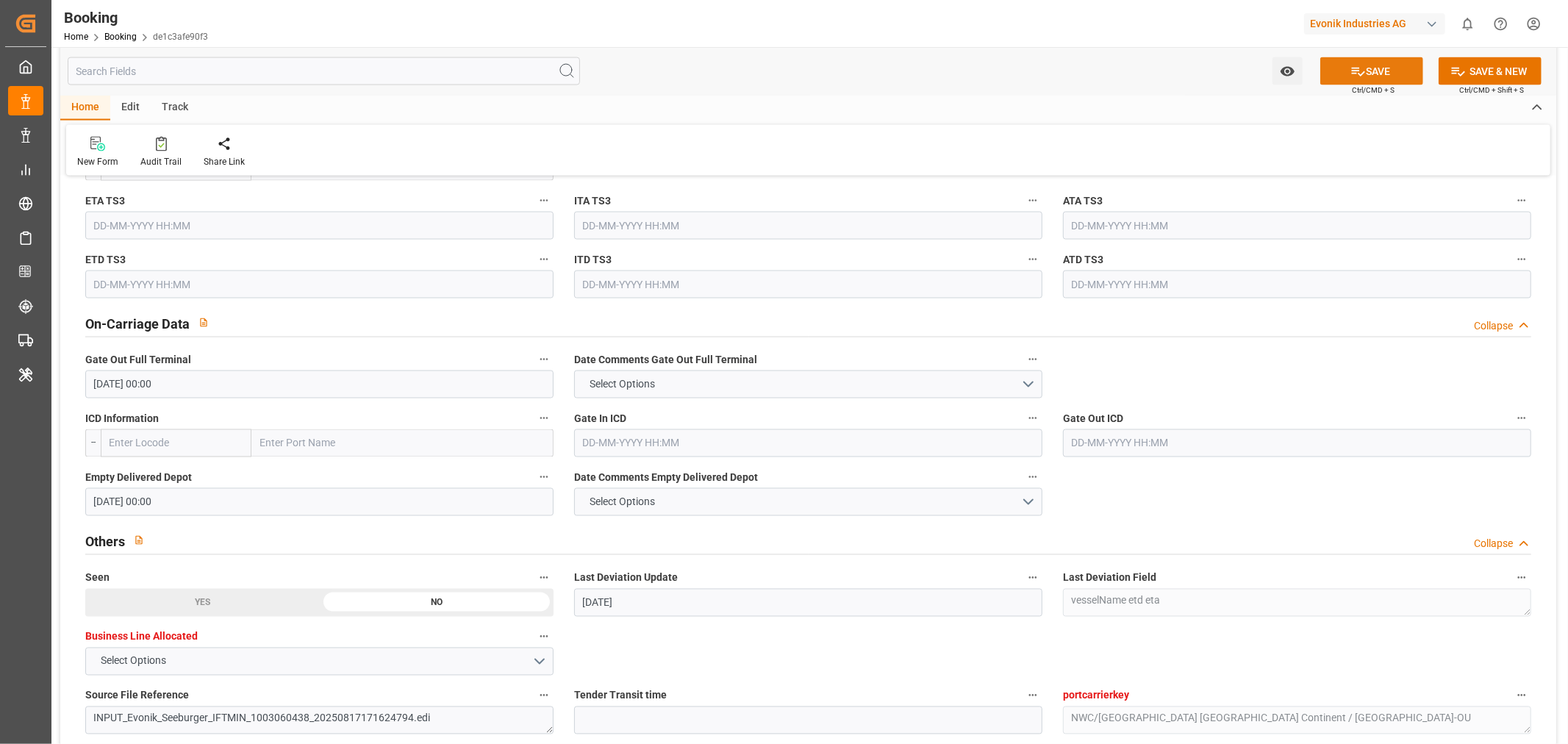
click at [1368, 62] on button "SAVE" at bounding box center [1372, 71] width 103 height 28
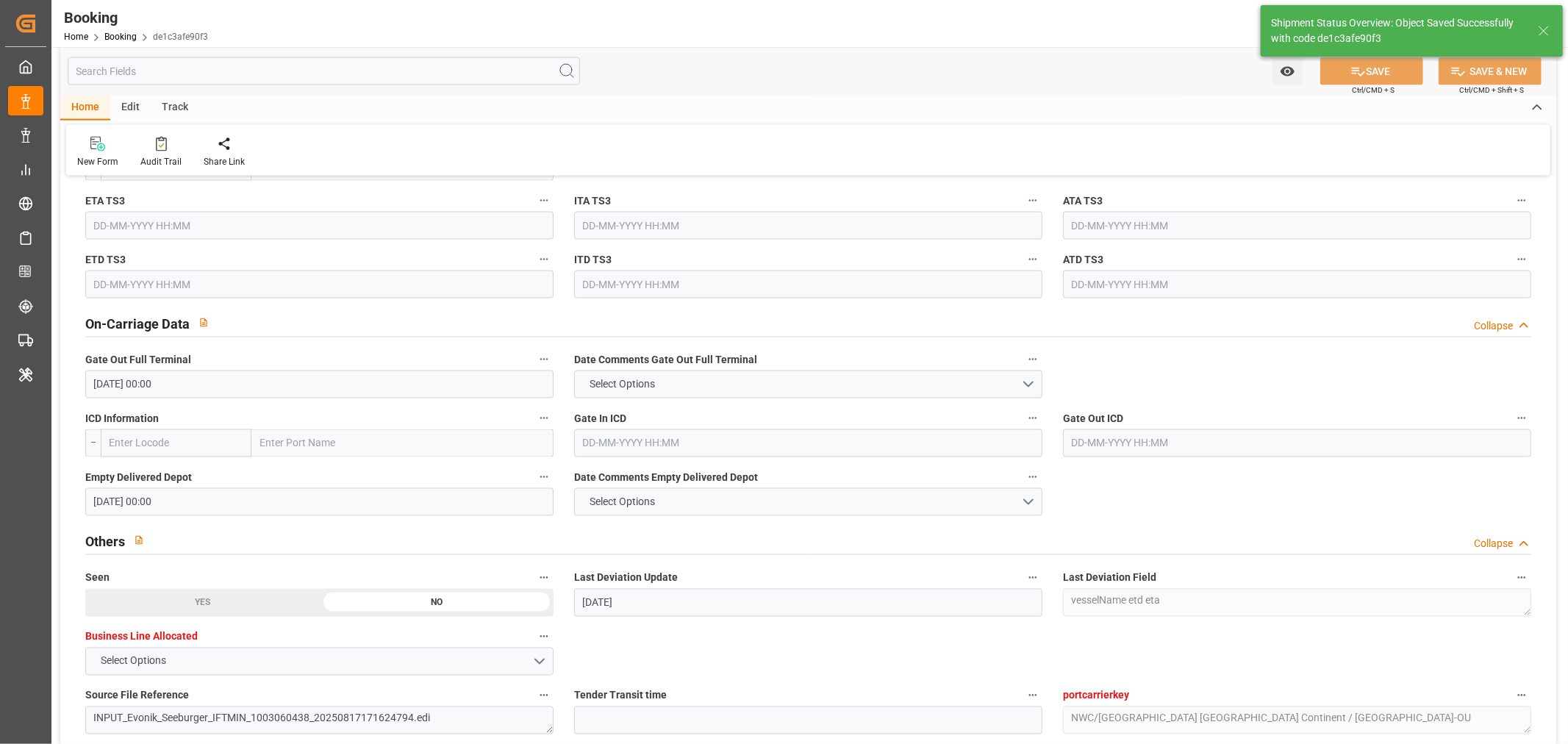
type textarea "[PERSON_NAME]"
type input "[DATE] 11:58"
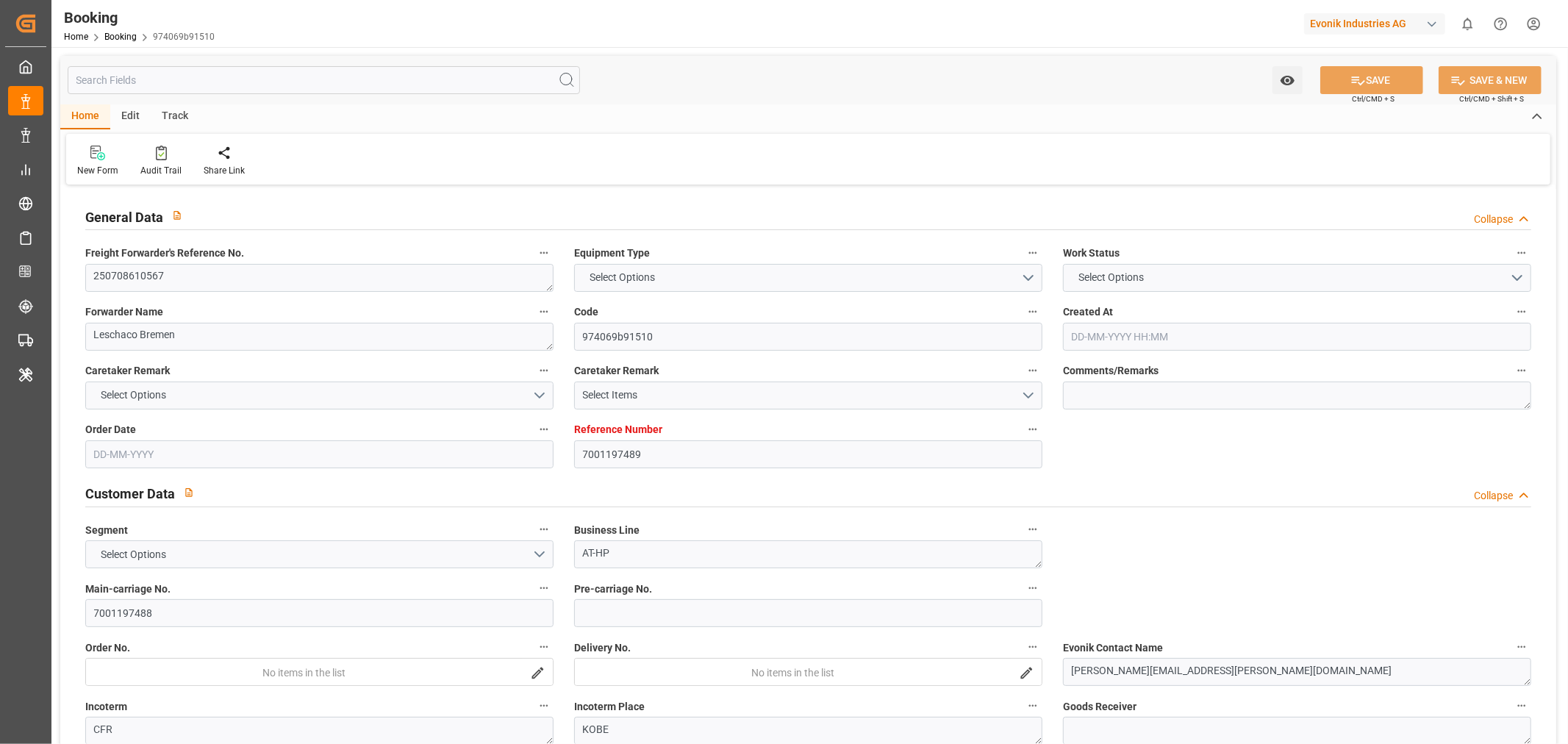
type input "7001197489"
type input "9864239"
type input "ONE"
type input "Ocean Network Express"
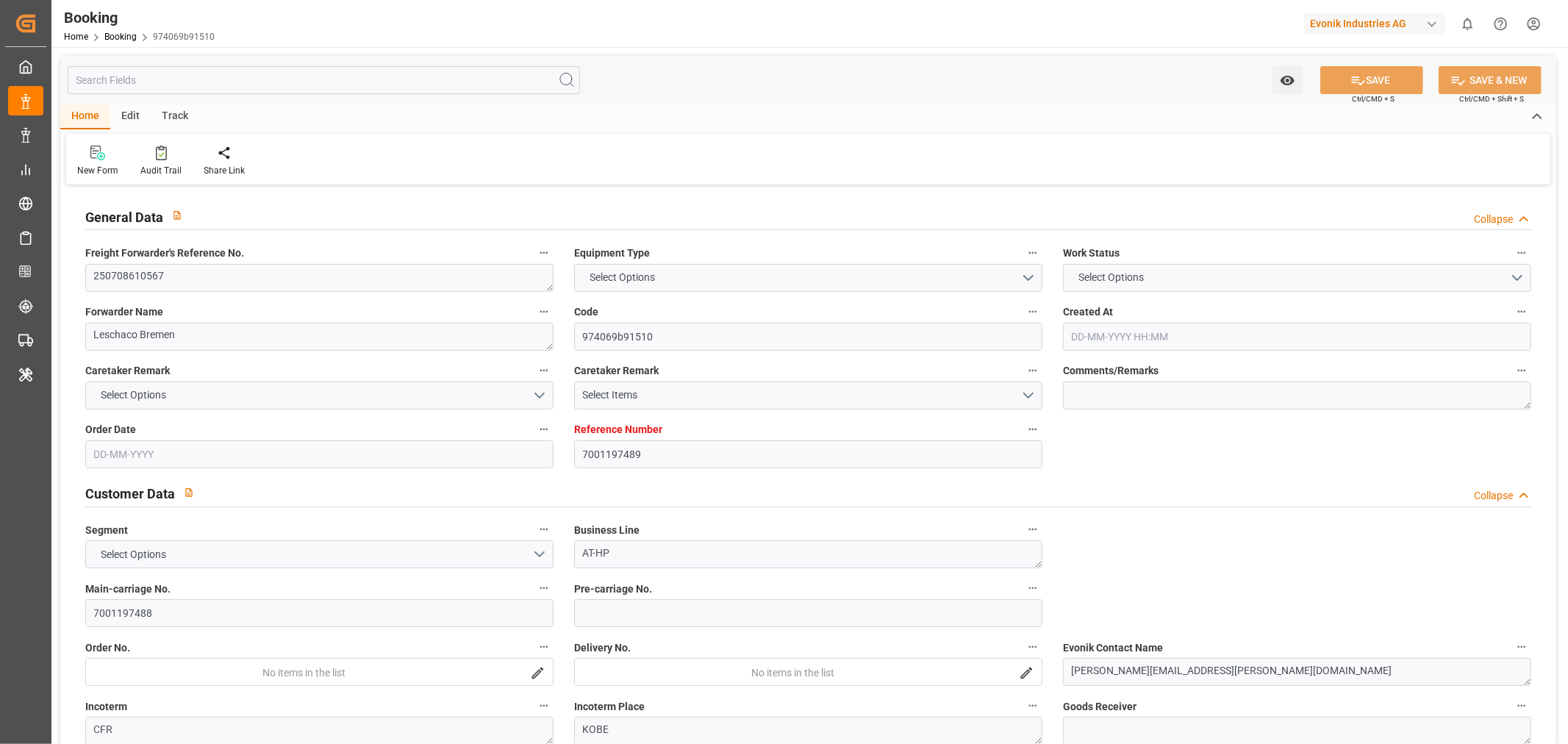
type input "NLRTM"
type input "JPUKB"
type input "58"
type input "SGSIN"
type input "0"
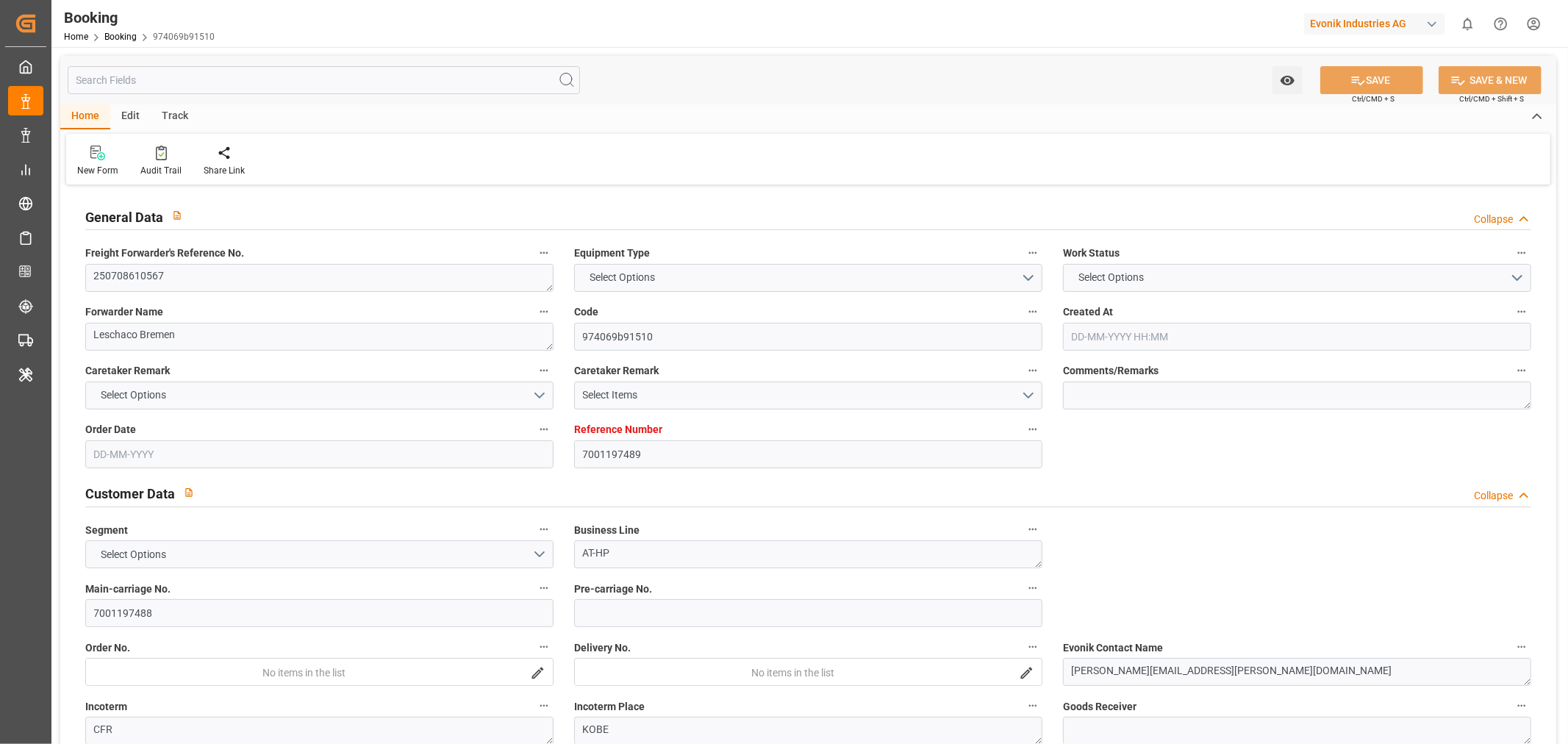
type input "NLRTM"
type input "JPUKB"
type input "9312975"
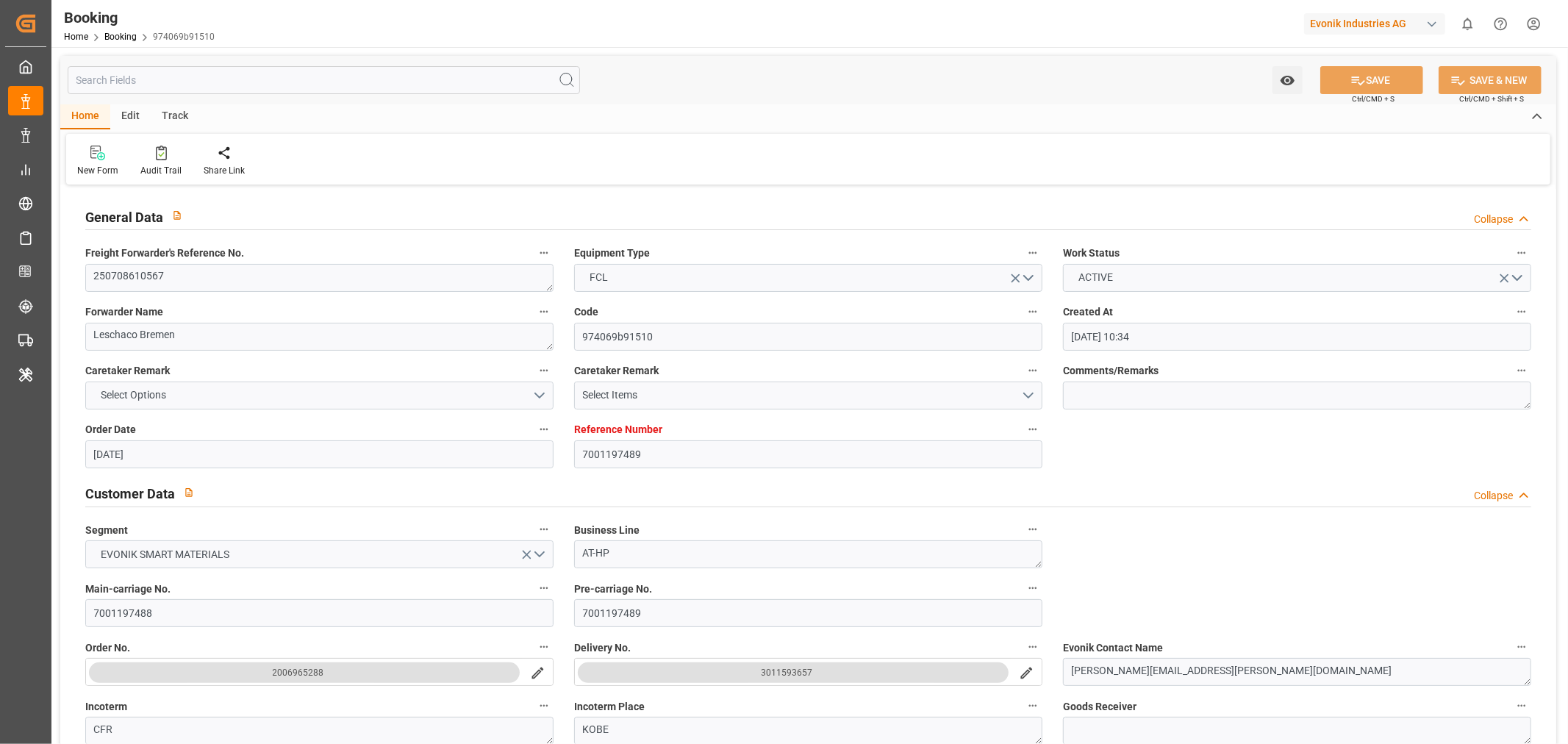
type input "17-06-2025 10:34"
type input "[DATE]"
type input "10-09-2025"
type input "[DATE]"
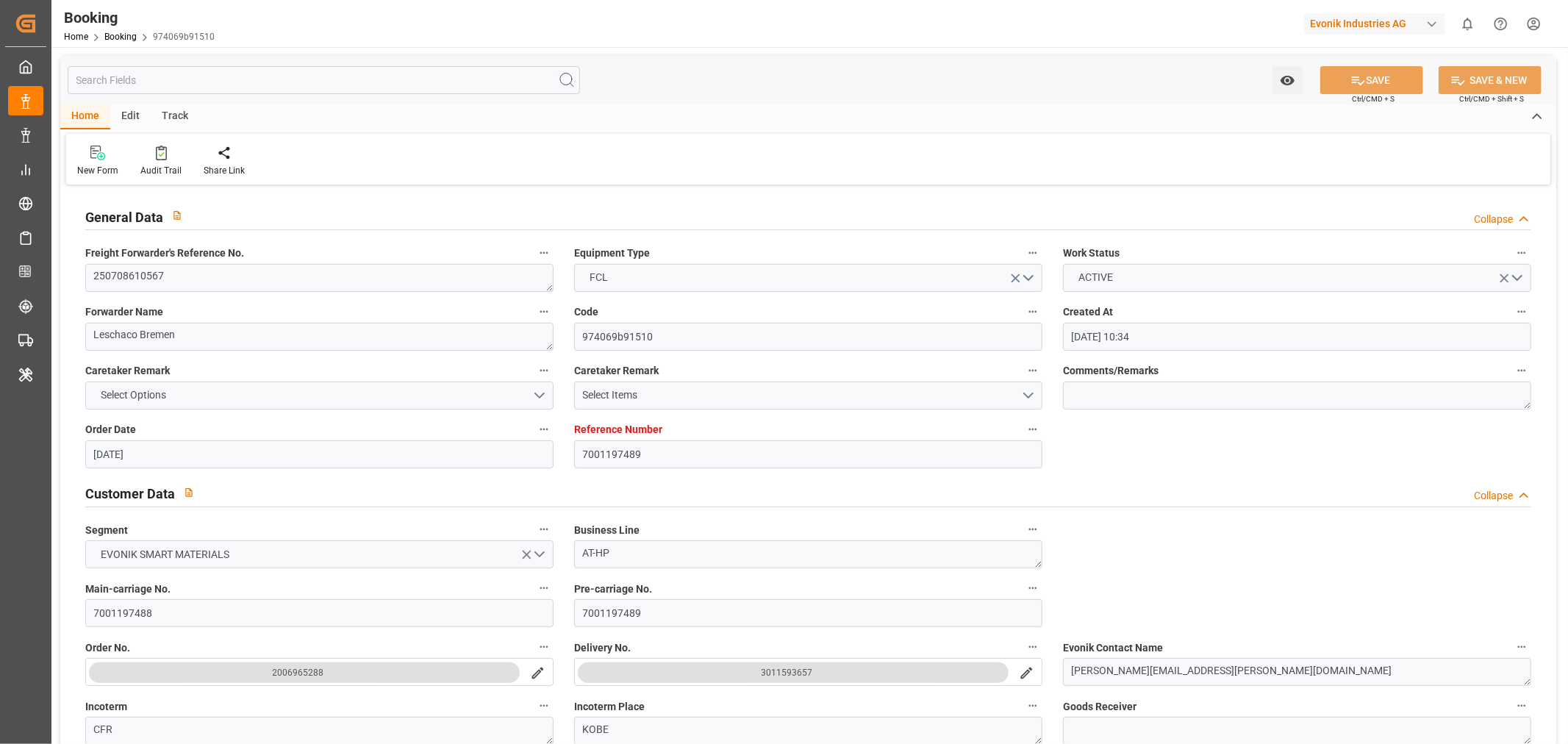
type input "[DATE]"
type input "18-07-2025 20:00"
type input "15-07-2025 00:00"
type input "20-07-2025 21:55"
type input "12-07-2025 03:39"
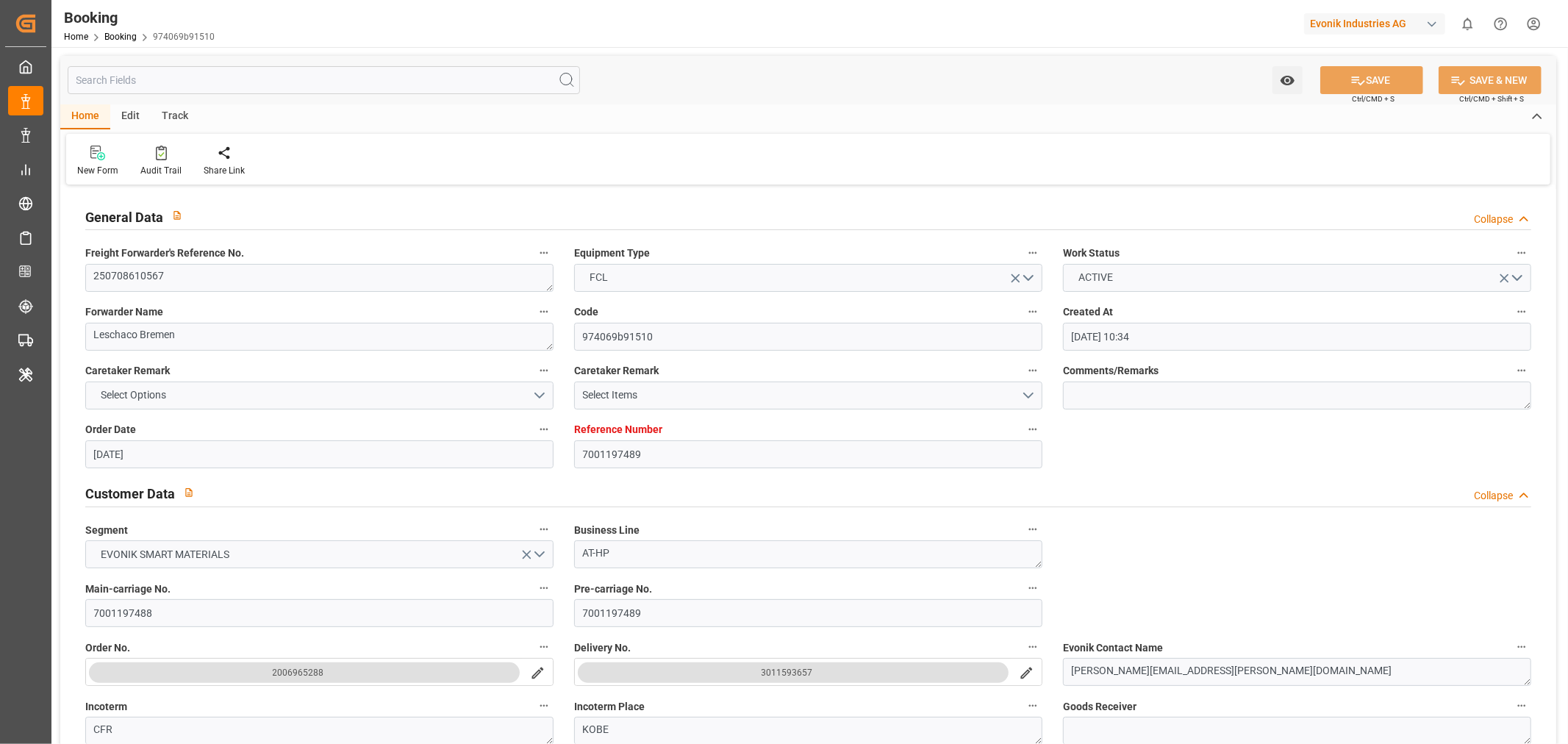
type input "16-09-2025 08:00"
type input "07-09-2025 00:00"
type input "16-09-2025 07:45"
type input "24-08-2025 17:00"
type input "20-08-2025 00:00"
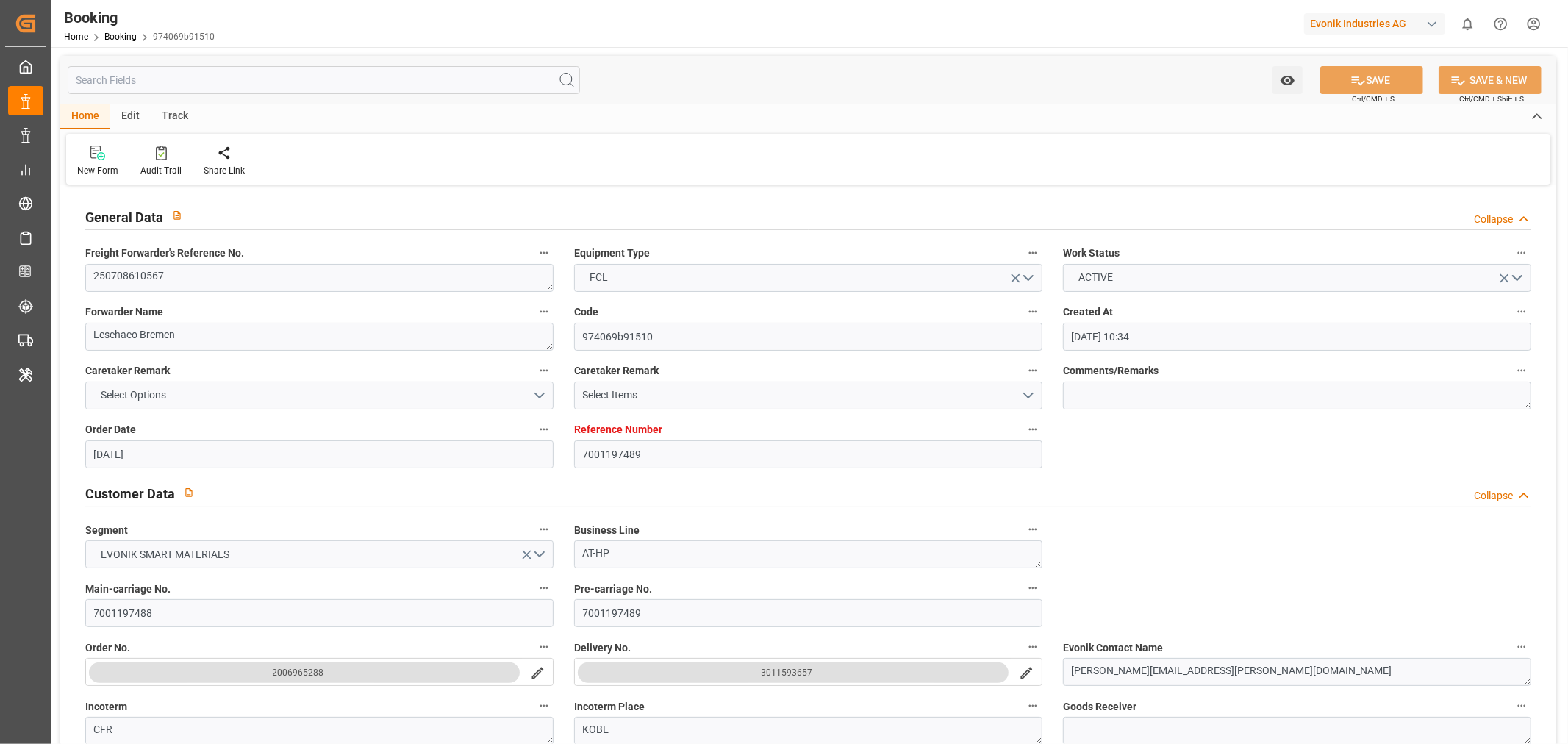
type input "31-08-2025 21:40"
type input "30-08-2025 04:00"
type input "27-08-2025 00:00"
type input "06-09-2025 21:00"
type input "[DATE]"
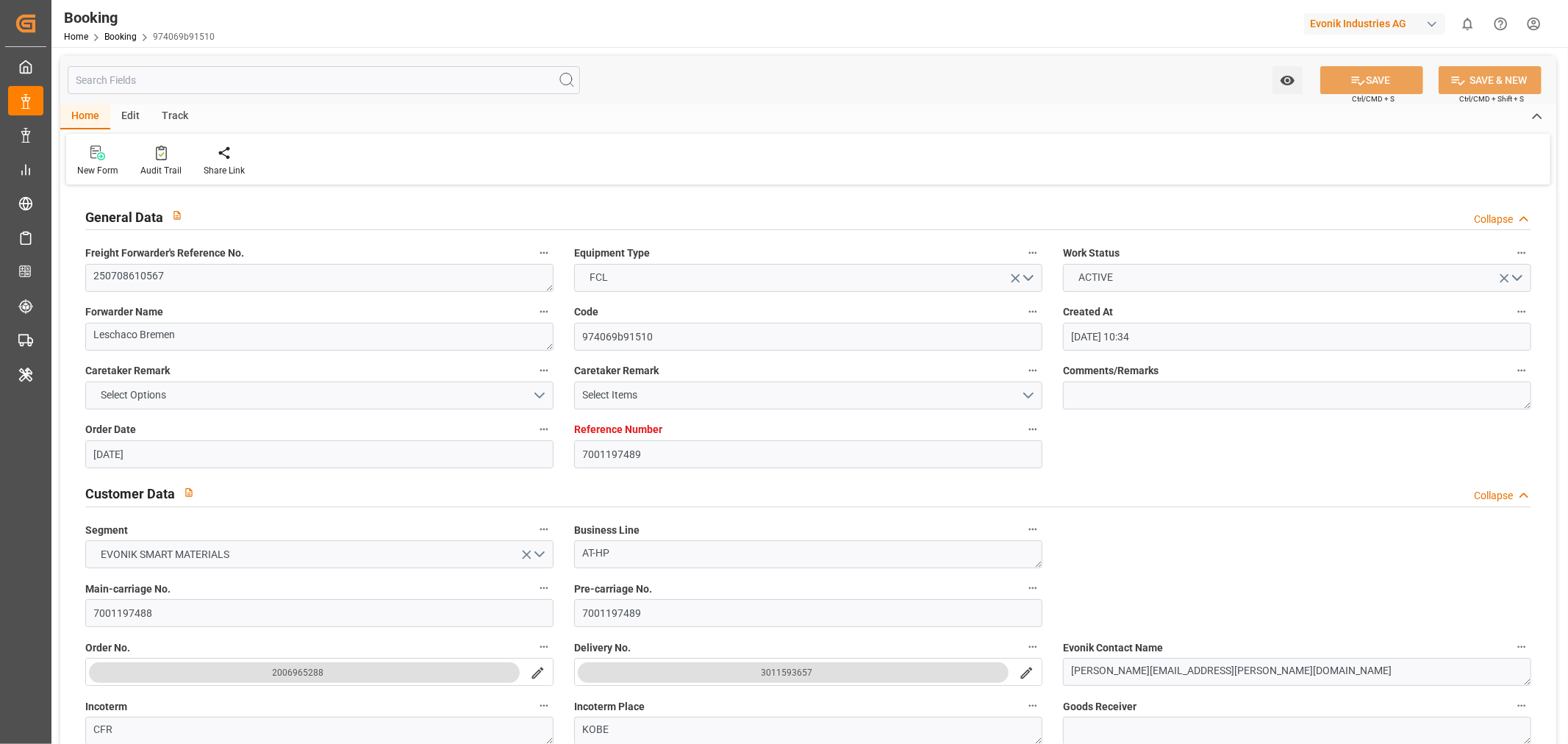
type input "22-09-2025 19:32"
type input "[DATE]"
type input "02-07-2025 16:26"
type input "17-07-2025 17:56"
type input "12-07-2025 07:12"
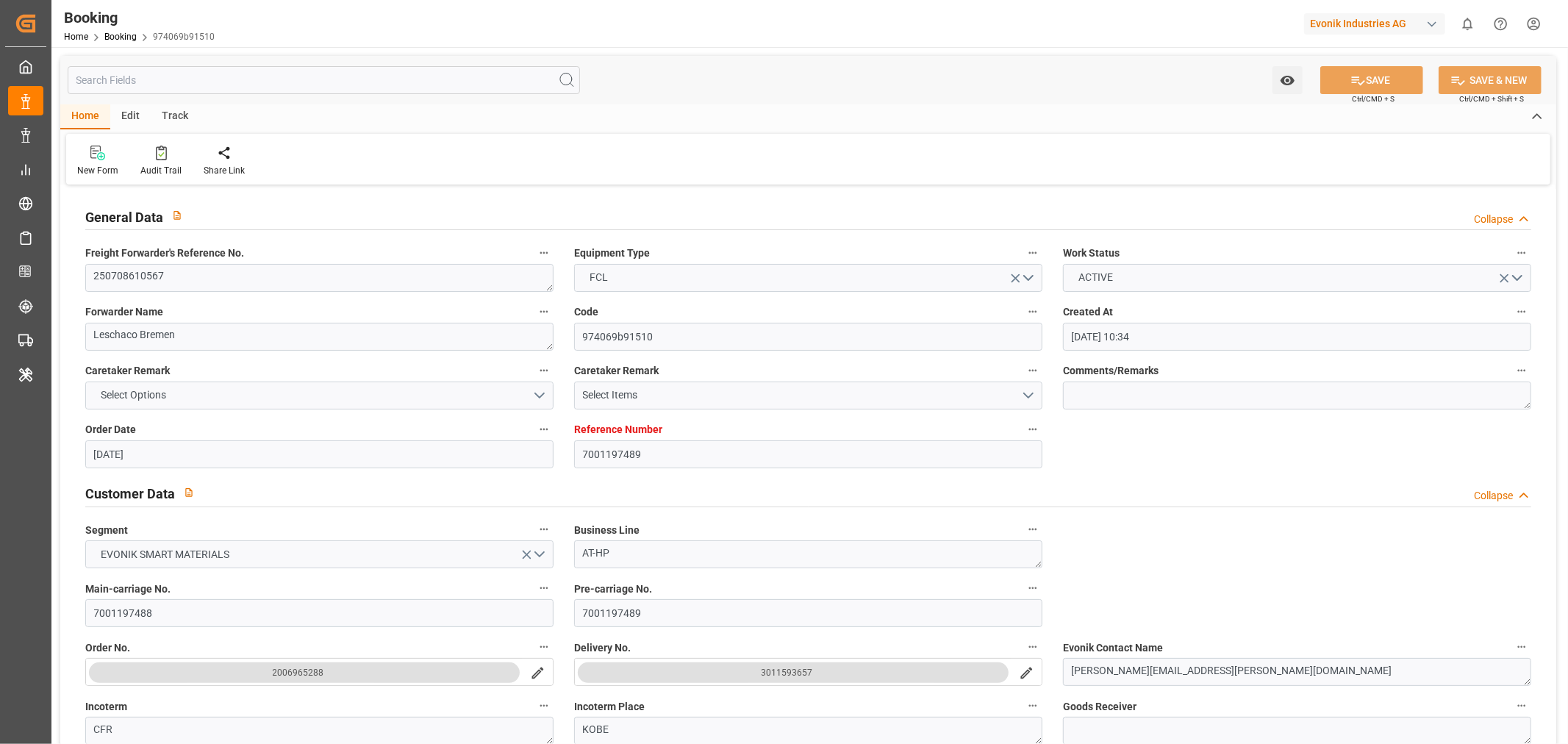
type input "20-07-2025 17:31"
type input "18-07-2025 17:54"
type input "18-07-2025 09:00"
type input "18-07-2025 20:00"
type input "20-07-2025 22:59"
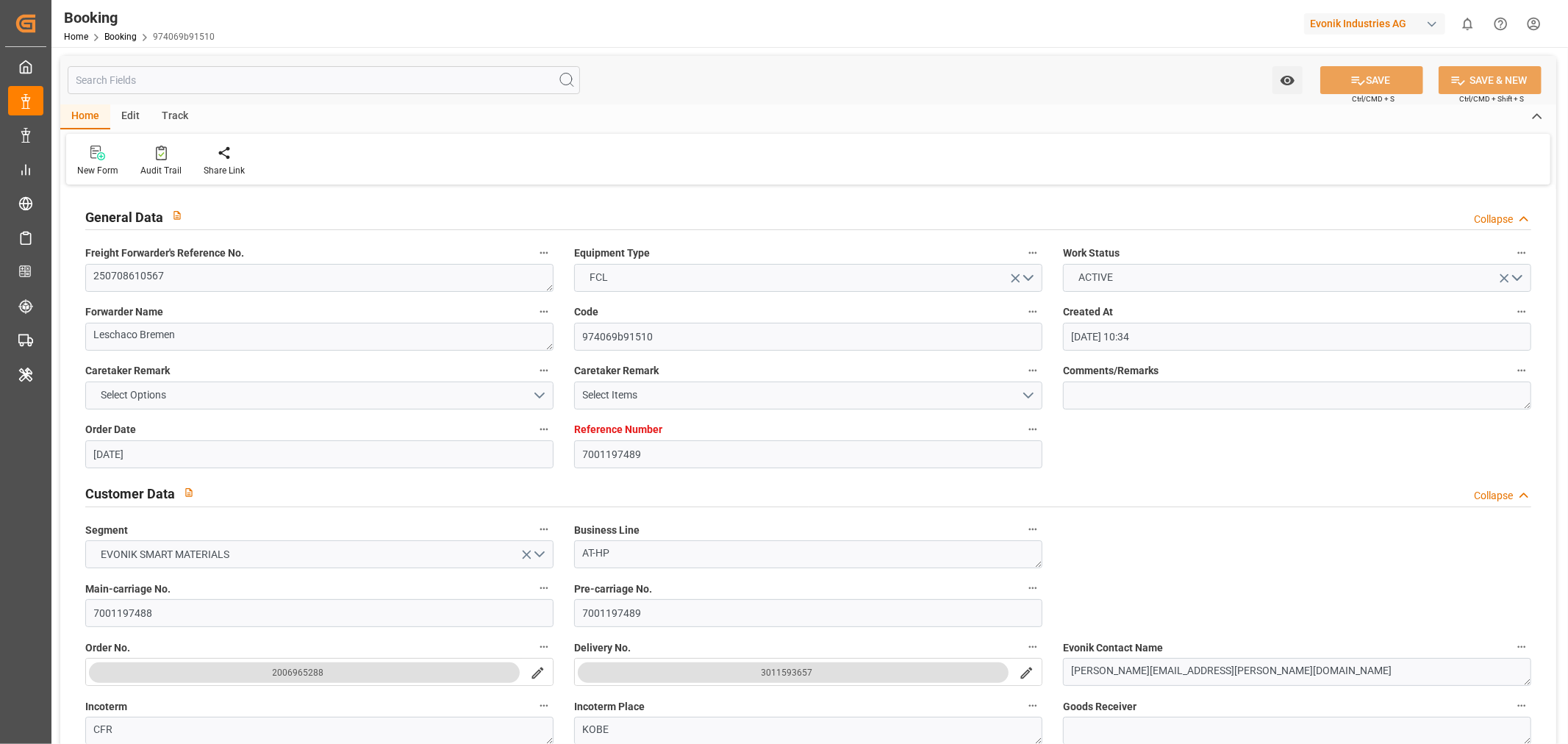
type input "24-08-2025 17:00"
type input "31-08-2025 20:29"
type input "30-08-2025 01:00"
type input "22-08-2025 04:00"
type input "28-08-2025 10:11"
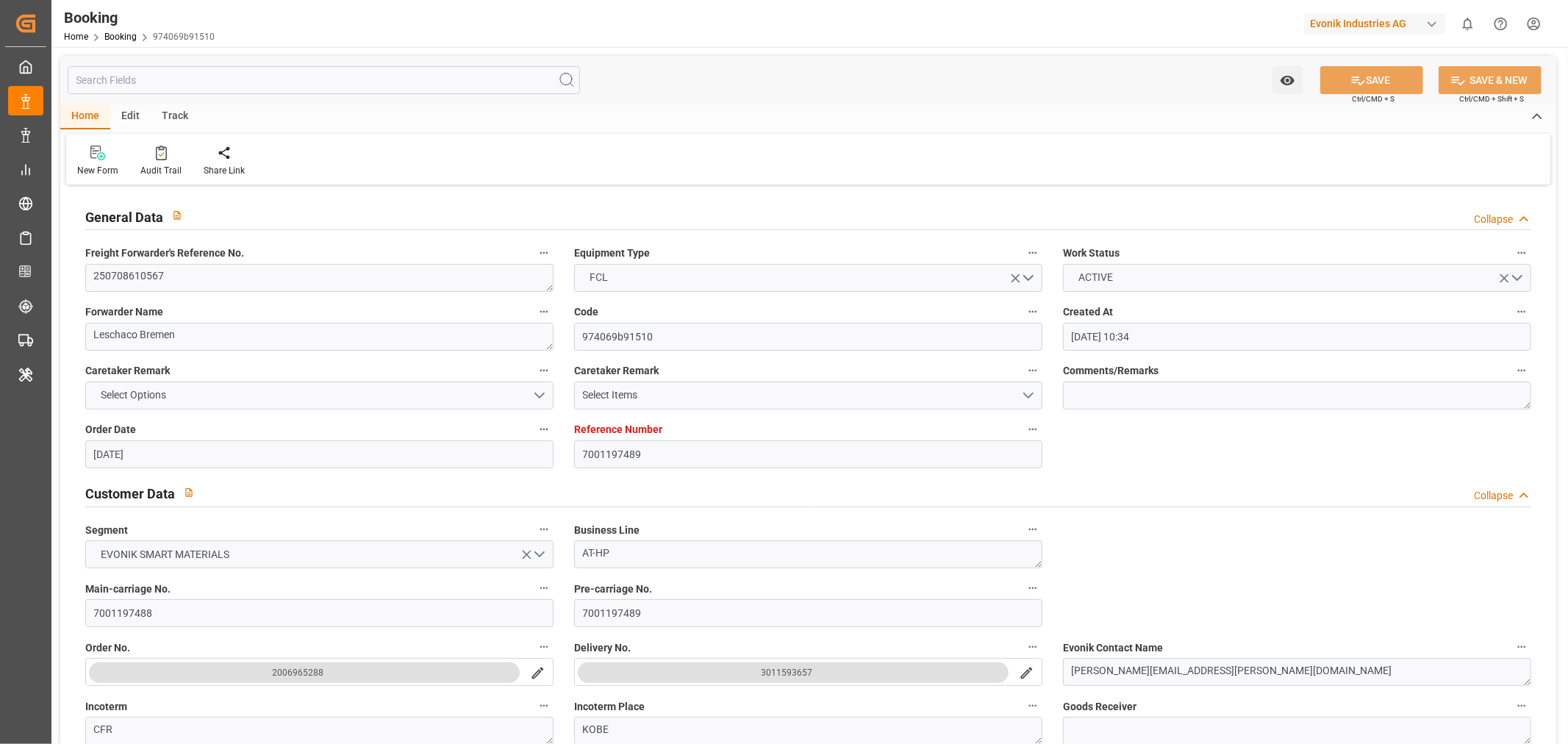
type input "01-09-2025 21:12"
type input "05-09-2025 16:36"
type input "30-08-2025 08:00"
type input "06-09-2025 11:43"
type input "30-08-2025 04:00"
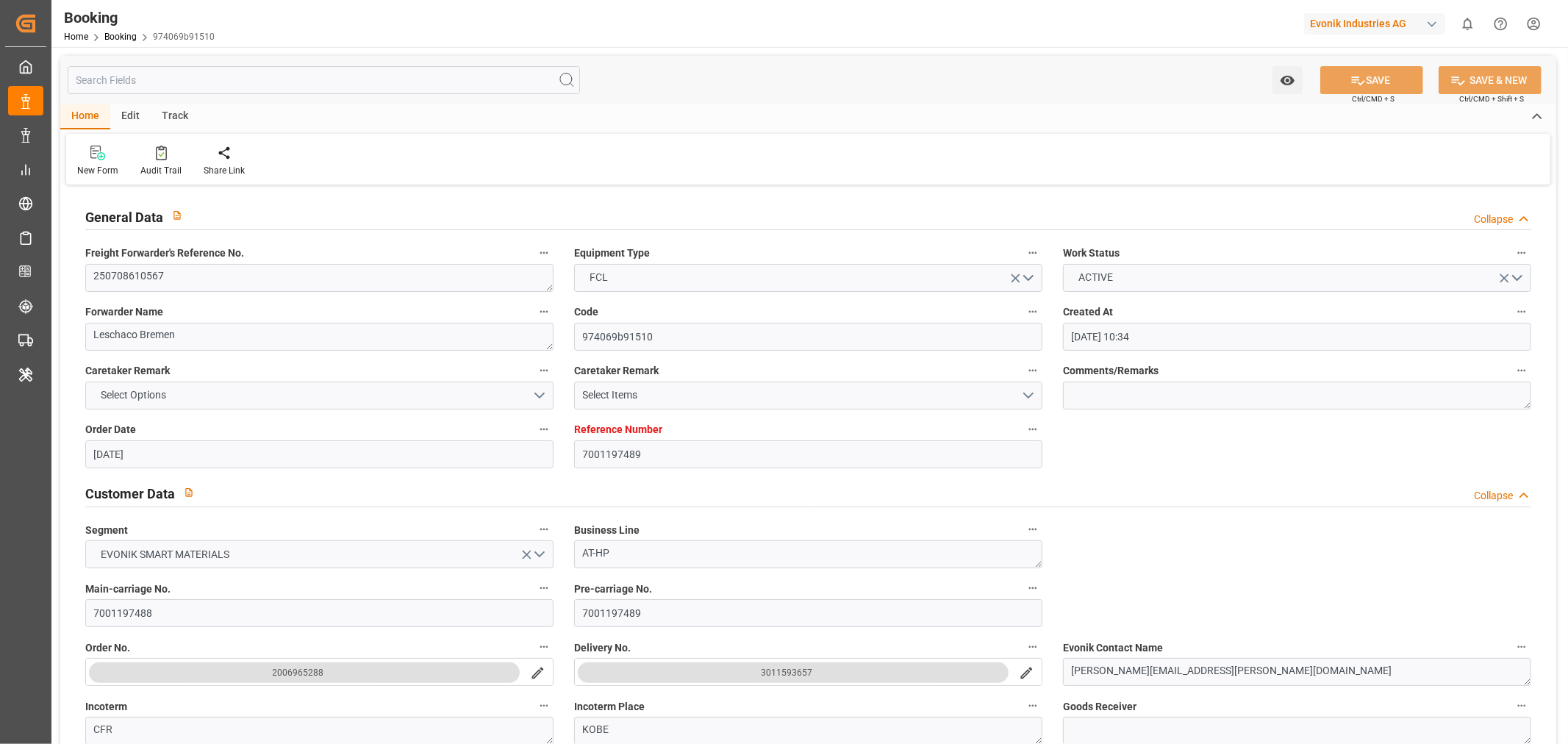
type input "06-09-2025 22:06"
type input "16-09-2025 08:00"
type input "16-09-2025 07:39"
type input "16-09-2025 14:40"
type input "16-09-2025 09:30"
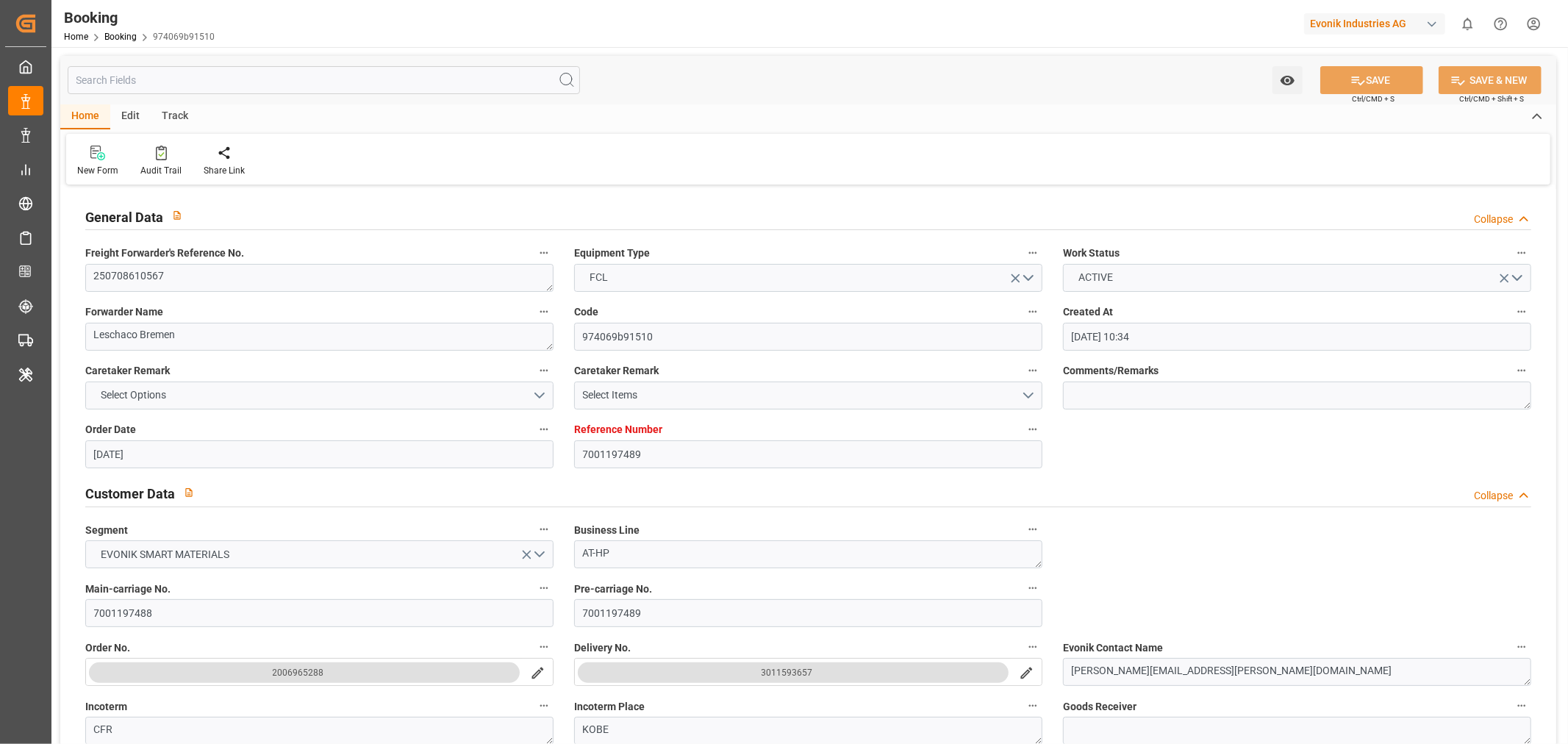
type input "07-09-2025 09:30"
type input "16-09-2025 14:26"
type input "16-09-2025 18:56"
type input "07-09-2025 14:00"
type input "20-09-2025 14:26"
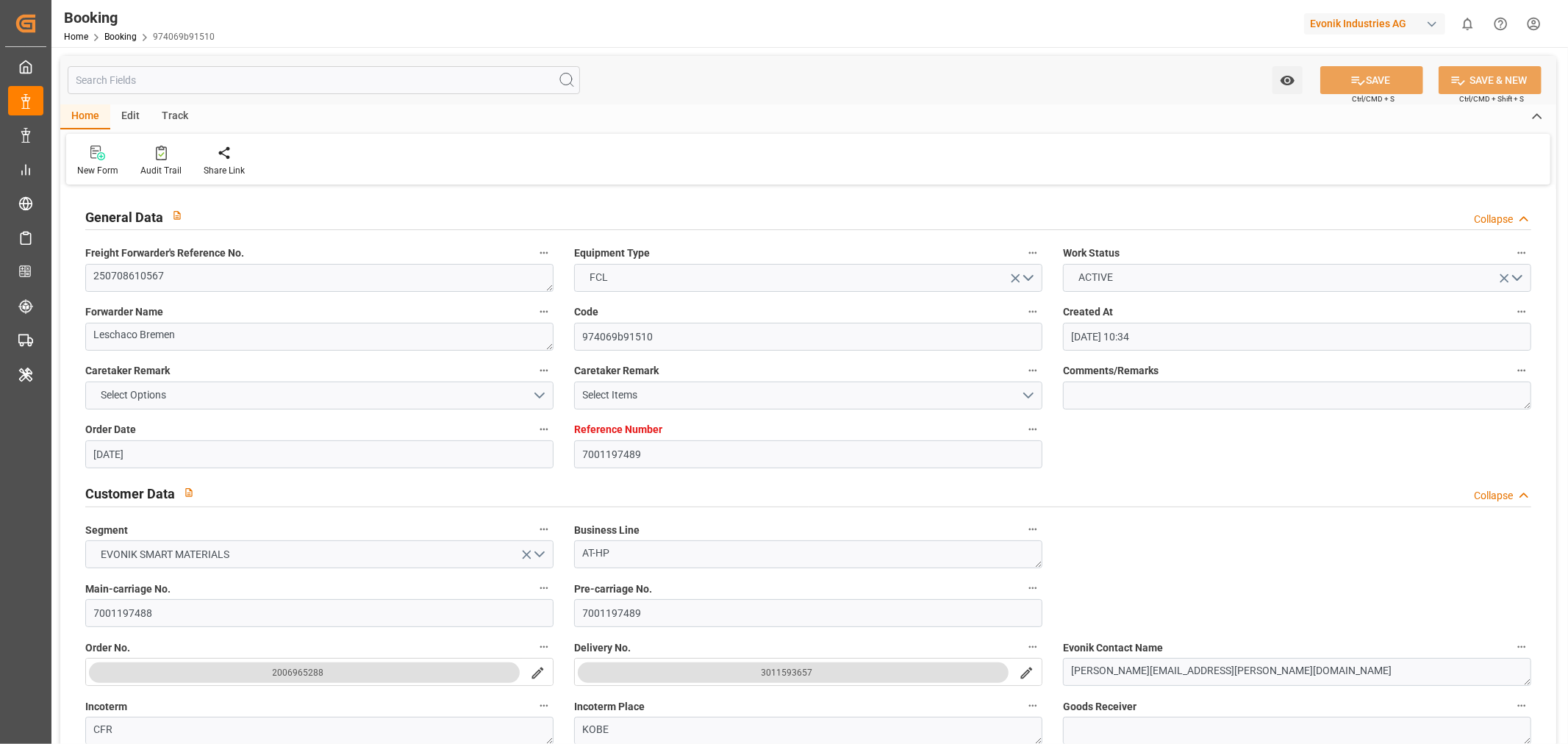
type input "16-09-2025 15:56"
type input "07-09-2025 11:00"
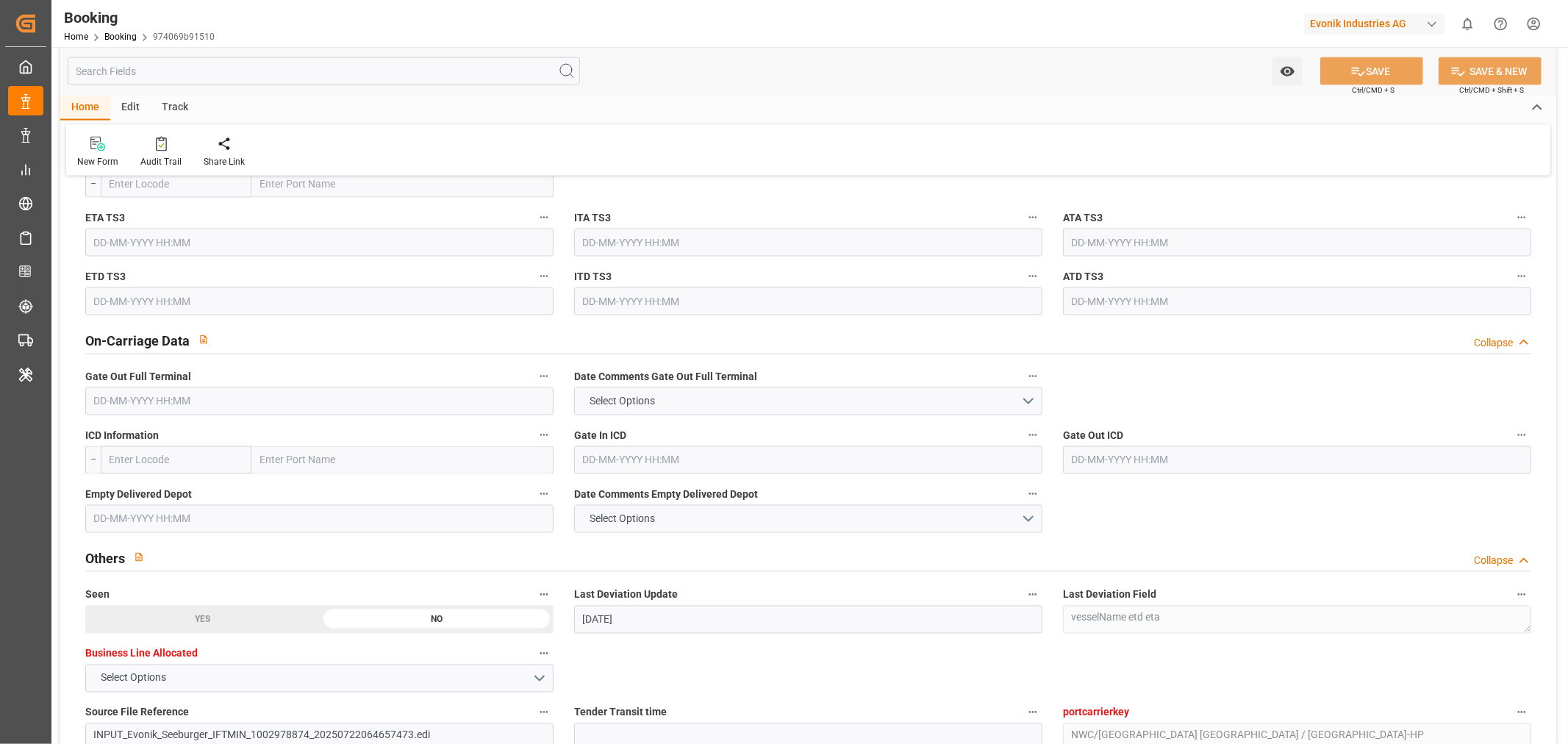
scroll to position [2124, 0]
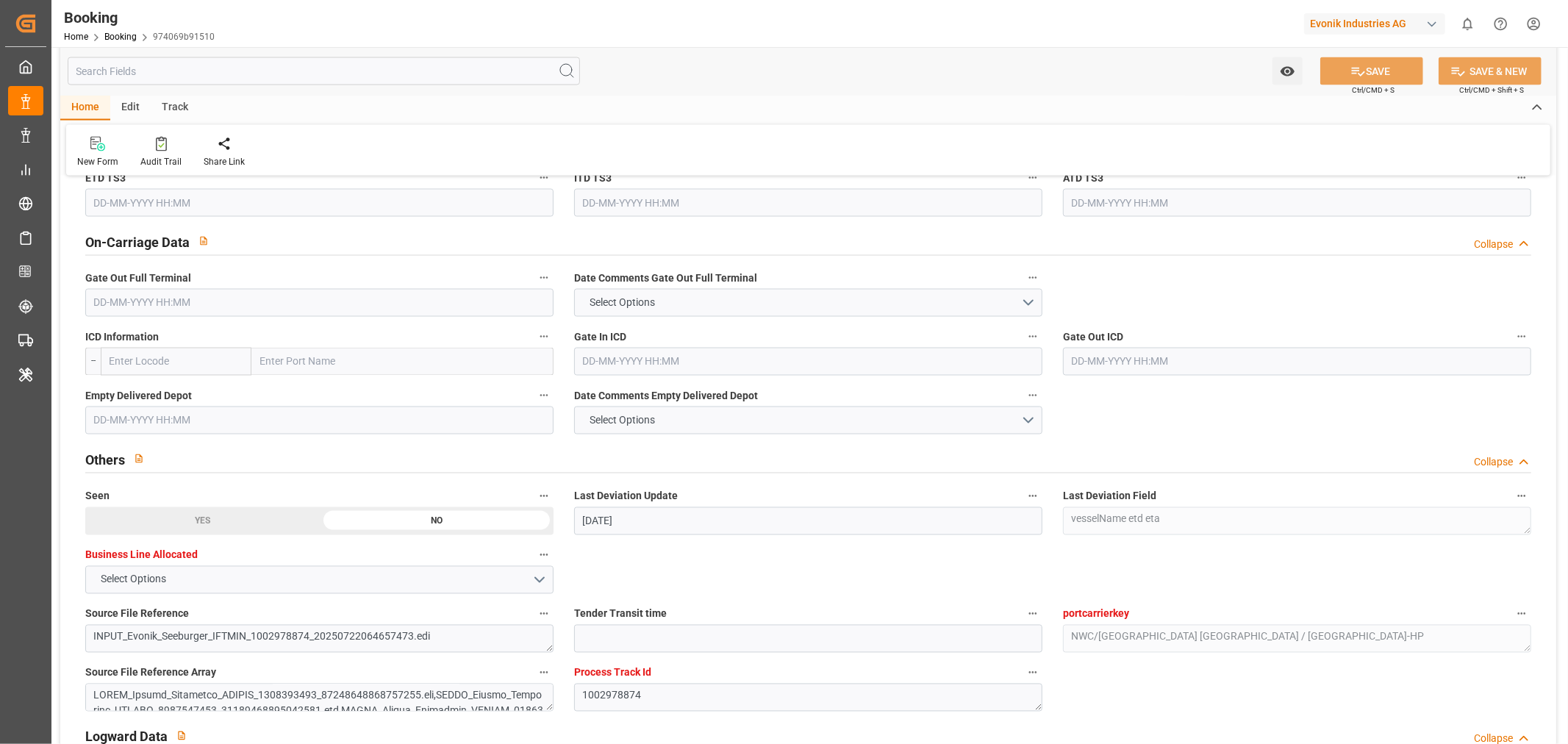
click at [143, 298] on input "text" at bounding box center [319, 303] width 468 height 28
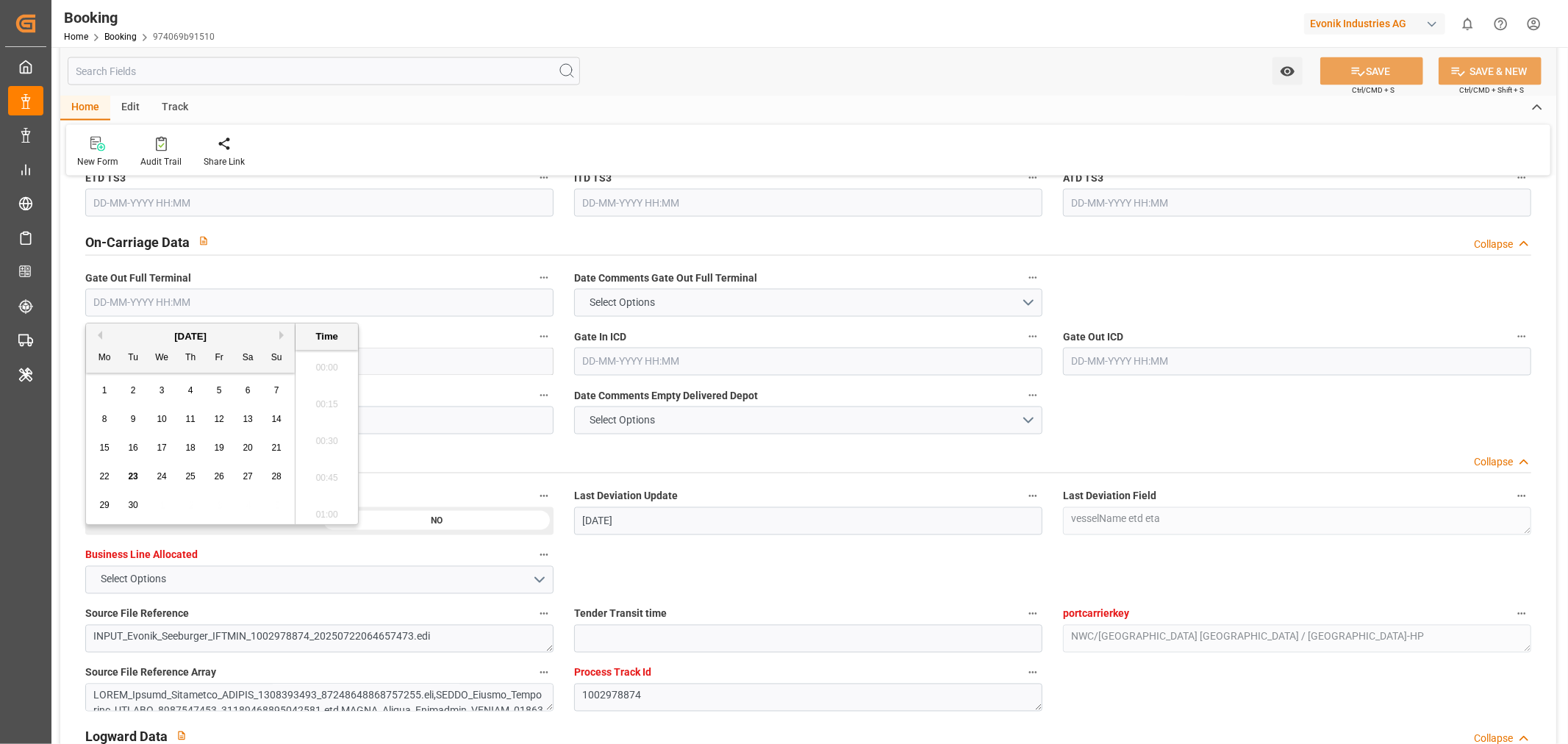
scroll to position [2469, 0]
click at [99, 482] on div "22" at bounding box center [104, 477] width 18 height 18
type input "22-09-2025 00:00"
click at [1384, 66] on button "SAVE" at bounding box center [1372, 71] width 103 height 28
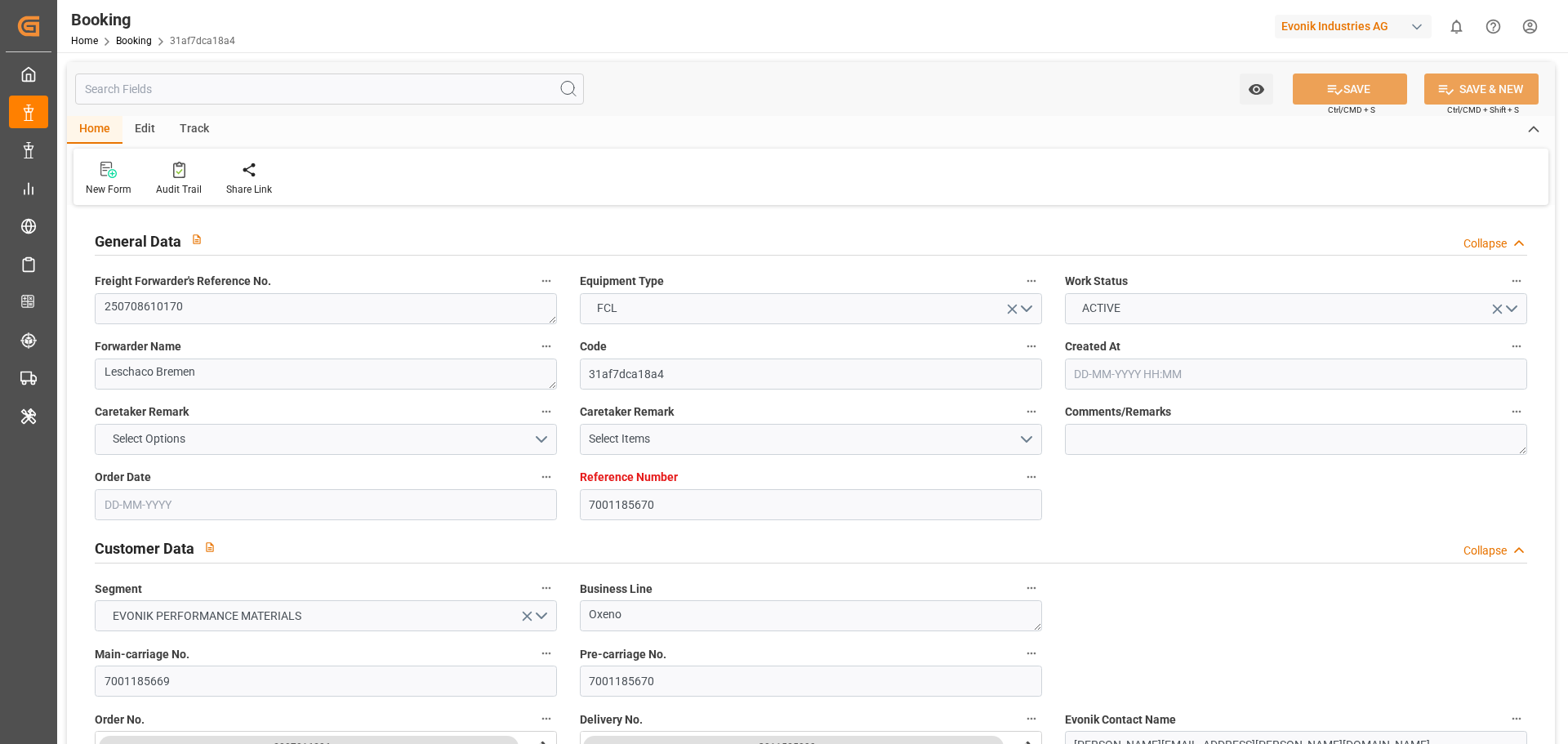
type input "7001185670"
type input "9864239"
type input "ONE"
type input "Ocean Network Express"
type input "NLRTM"
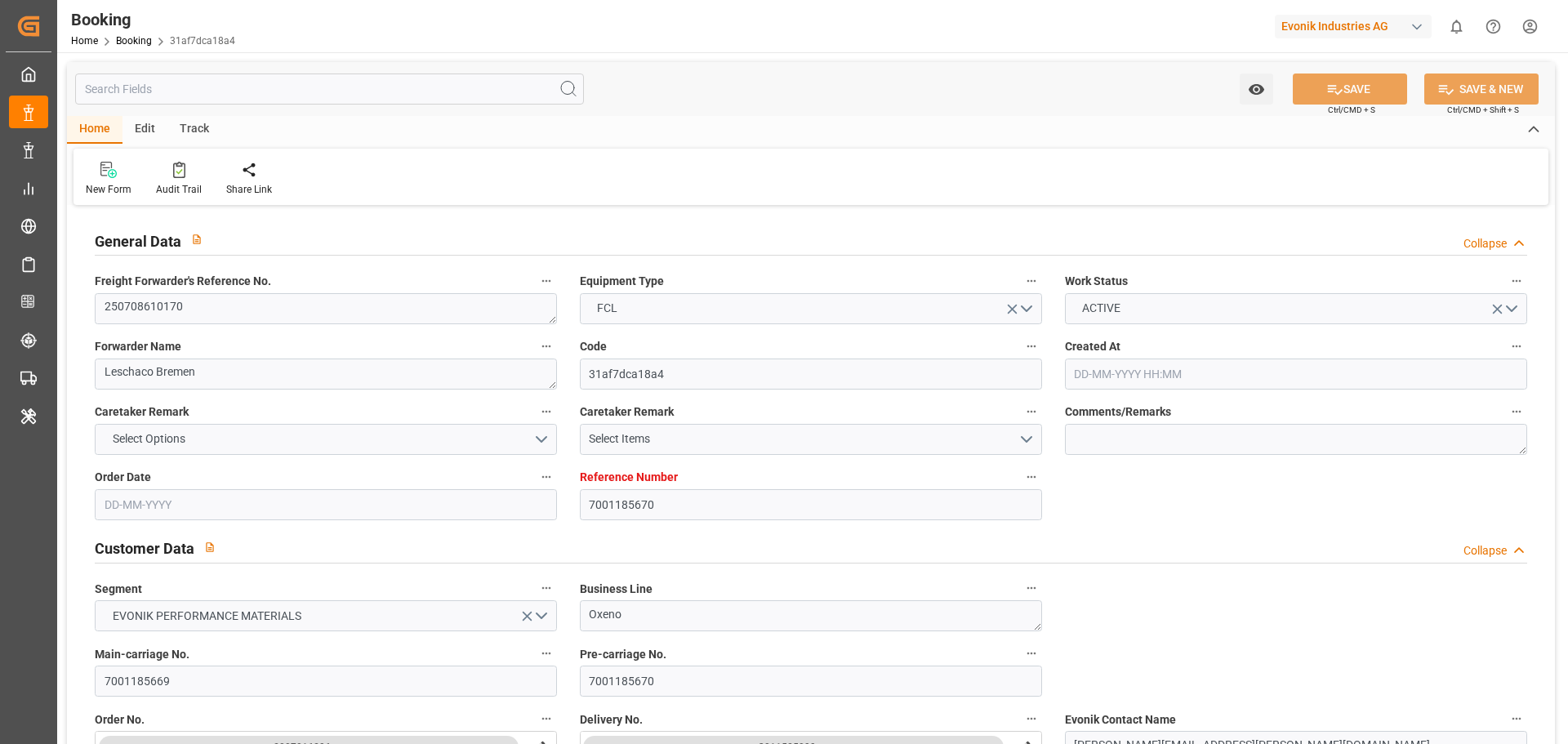
type input "JPYOK"
type input "61"
type input "SGSIN"
type input "0"
type input "NLRTM"
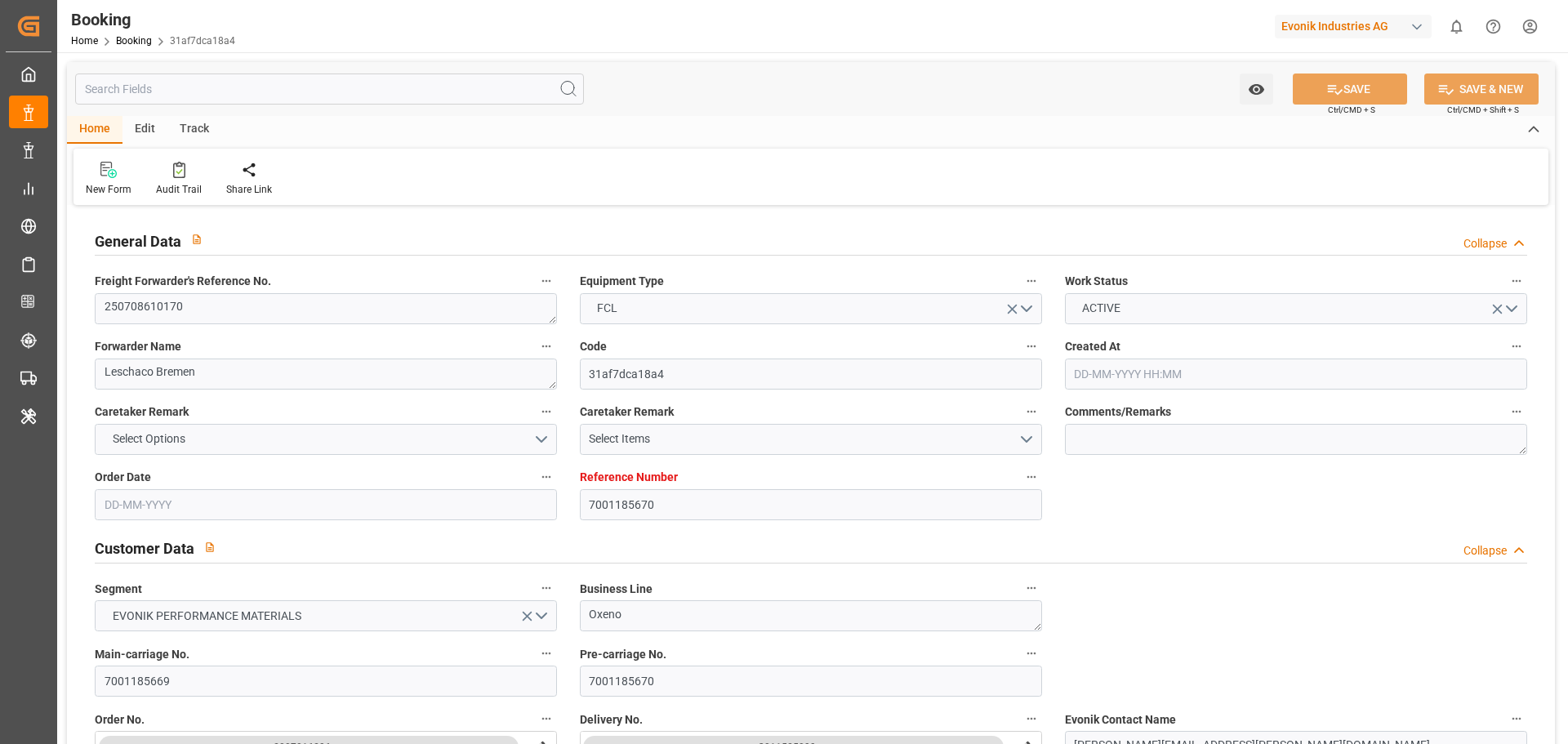
type input "JPYOK"
type input "9353266"
type input "03-06-2025 11:14"
type input "03-06-2025"
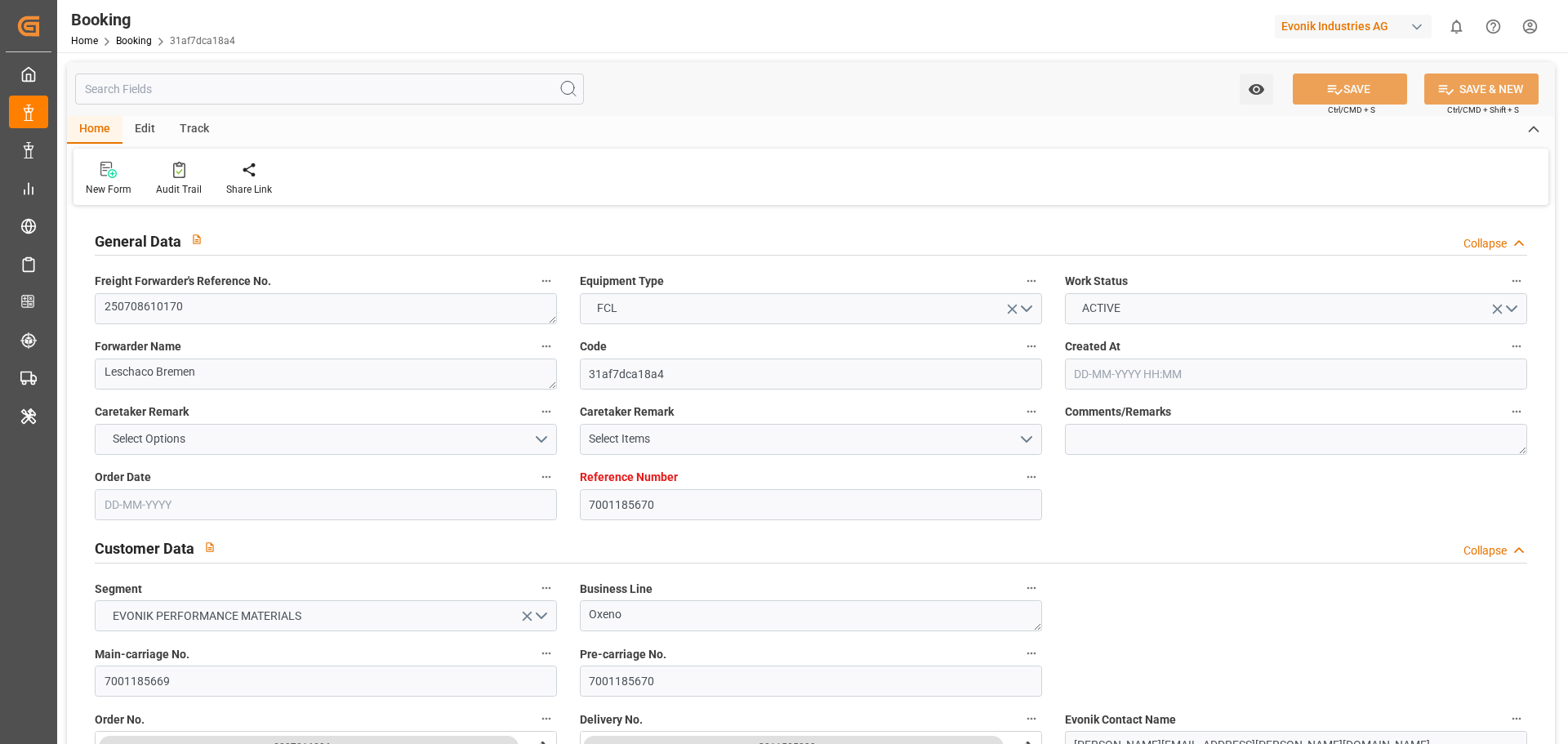
type input "19-09-2025"
type input "15-07-2025"
type input "20-07-2025 00:00"
type input "[DATE] 21:55"
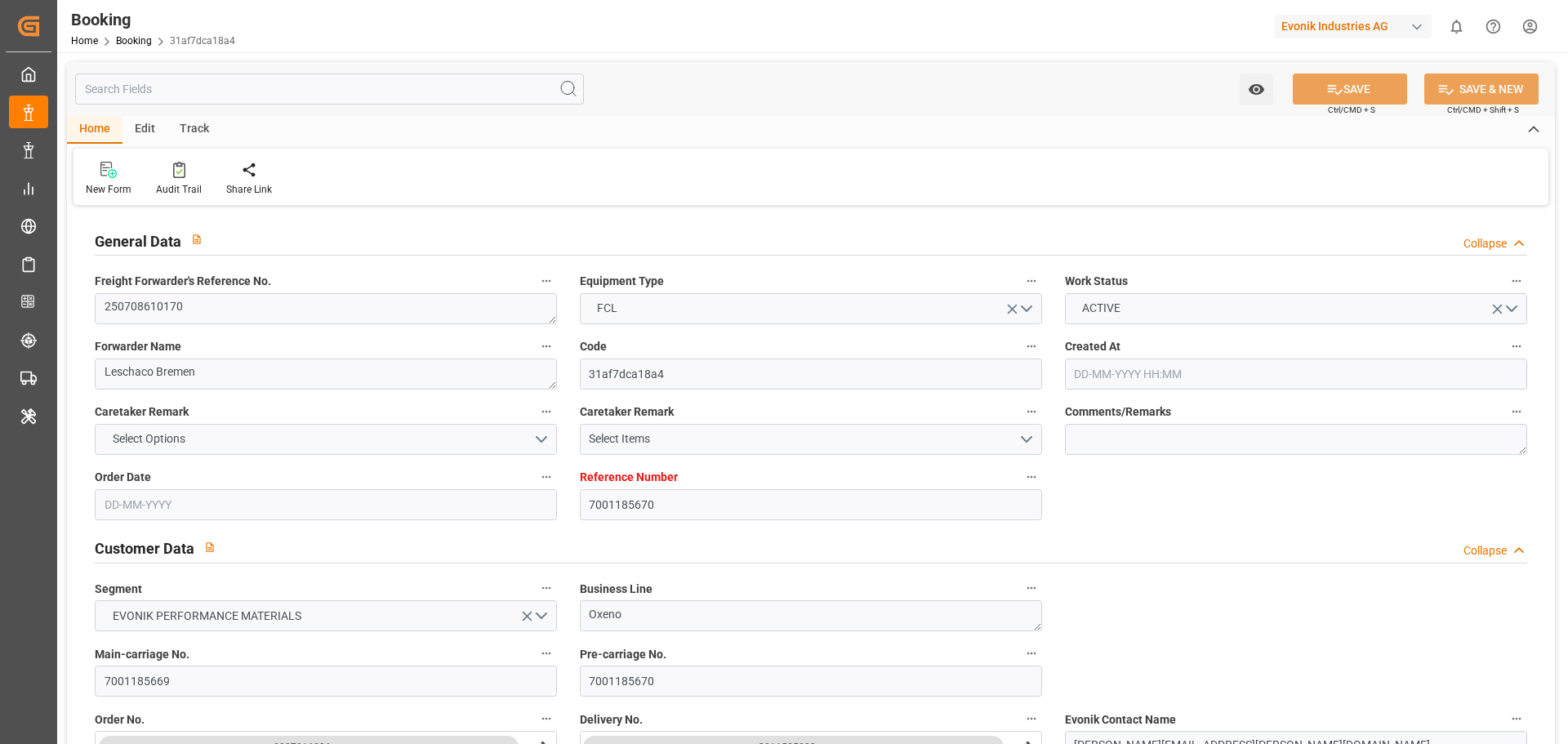
type input "12-07-2025 03:31"
type input "19-09-2025 07:00"
type input "14-09-2025 00:00"
type input "19-09-2025 07:40"
type input "31-08-2025 18:00"
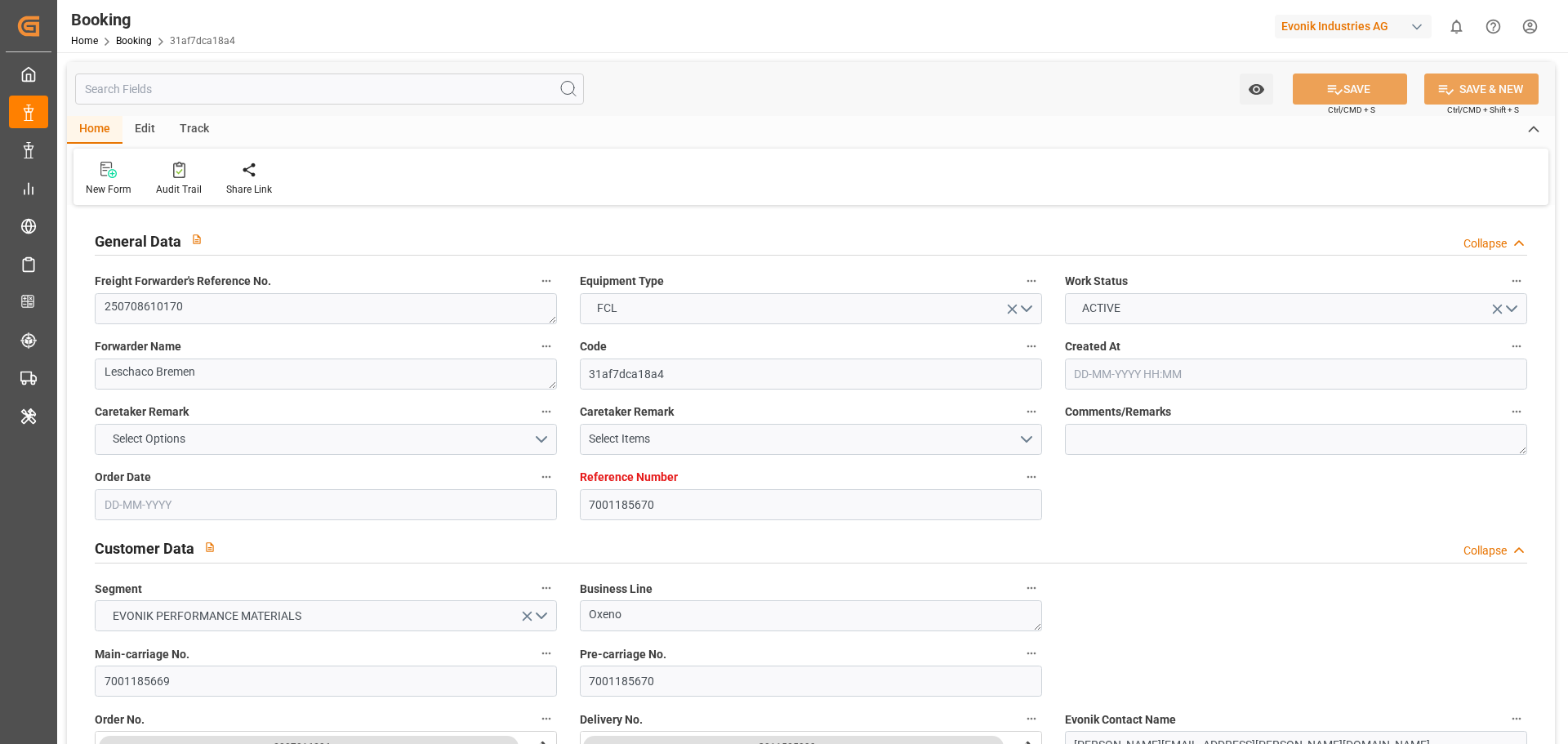
type input "30-08-2025 00:00"
type input "[DATE] 21:40"
type input "10-09-2025 19:30"
type input "04-09-2025 00:00"
type input "10-09-2025 20:30"
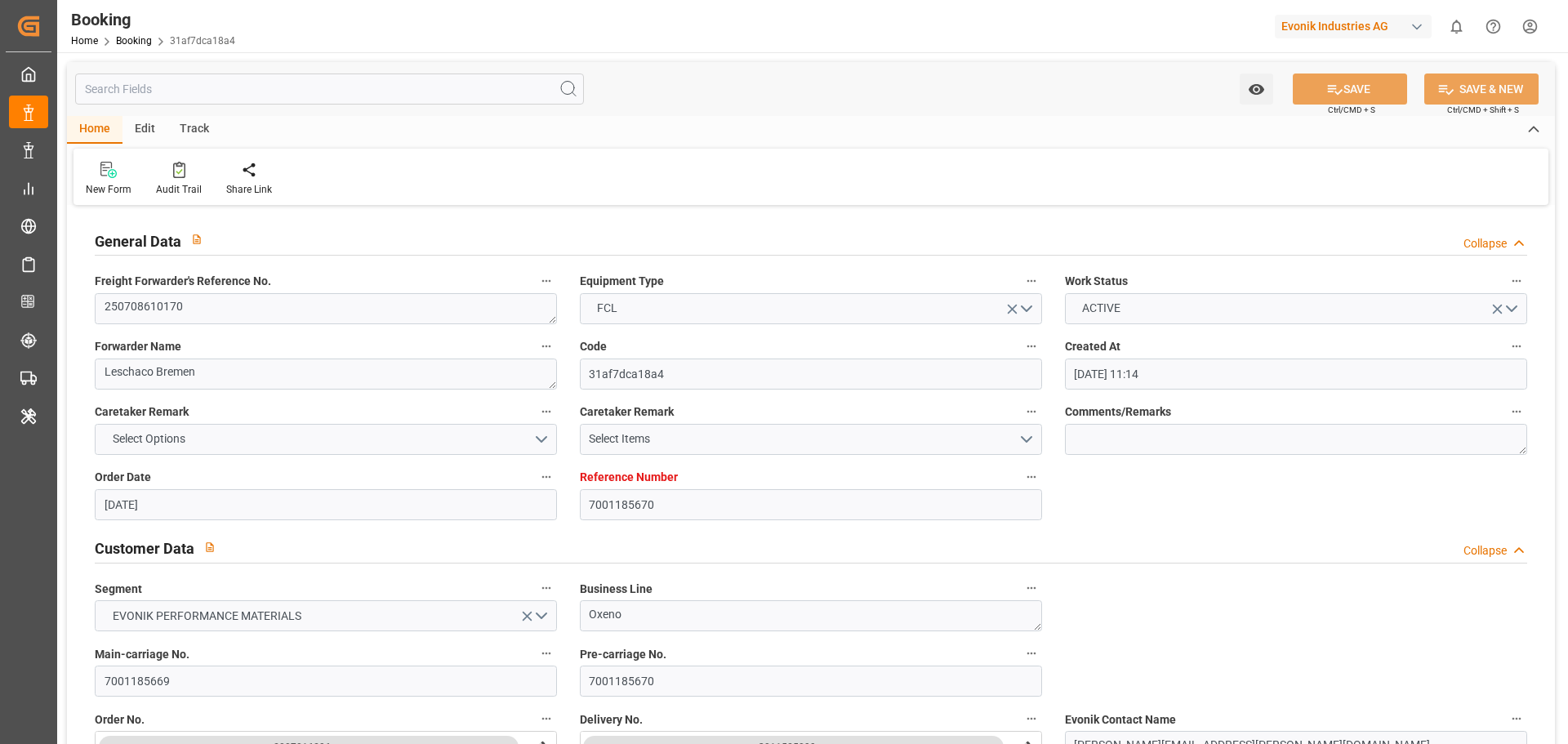
type input "07-07-2025"
type input "22-09-2025 22:27"
type input "[DATE]"
type input "30-06-2025 10:12"
type input "18-07-2025 07:27"
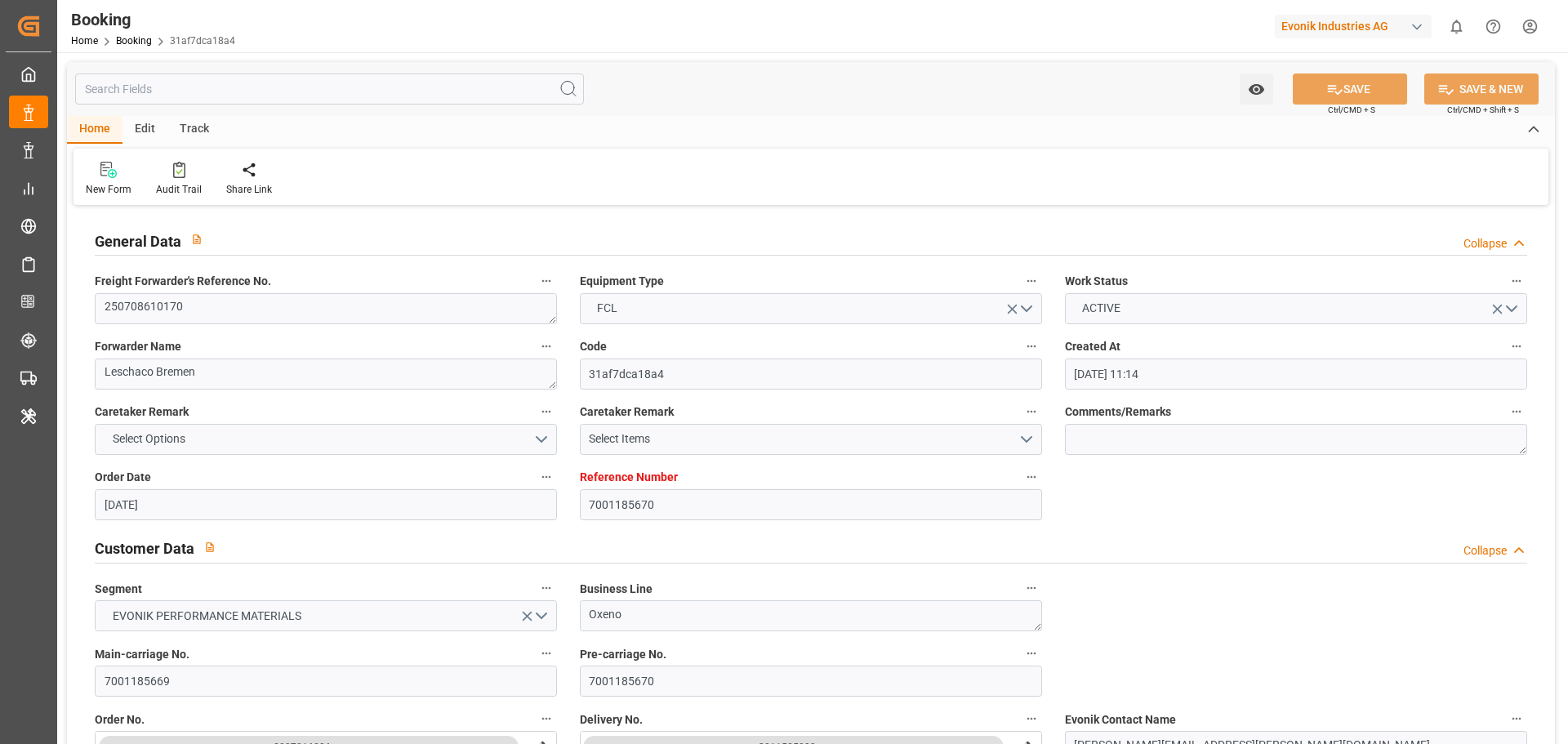
type input "[DATE] 22:59"
type input "31-08-2025 21:00"
type input "[DATE] 20:29"
type input "24-08-2025 19:45"
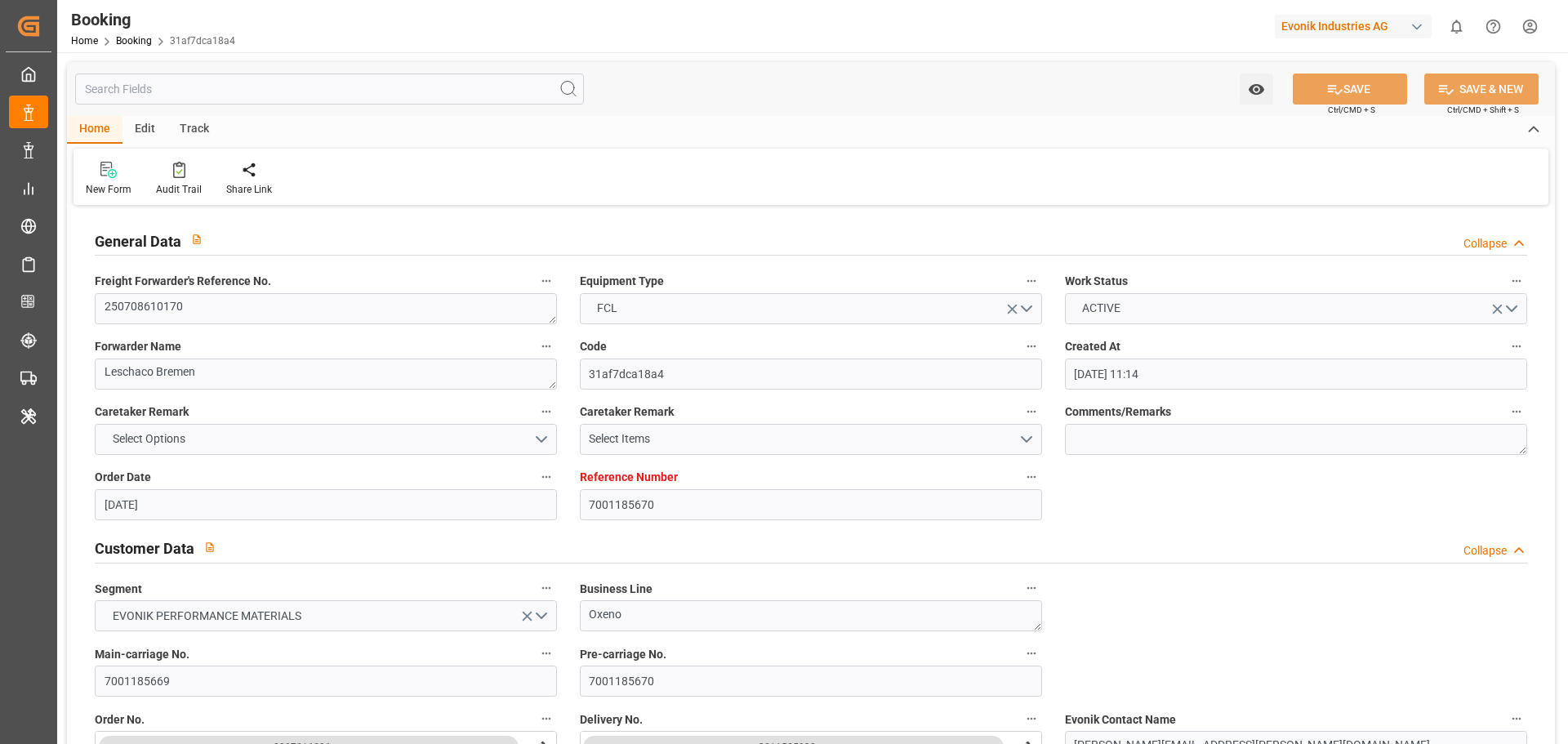
type input "01-09-2025 10:06"
type input "01-09-2025 20:54"
type input "10-09-2025 12:57"
type input "04-09-2025 09:27"
type input "09-09-2025 22:33"
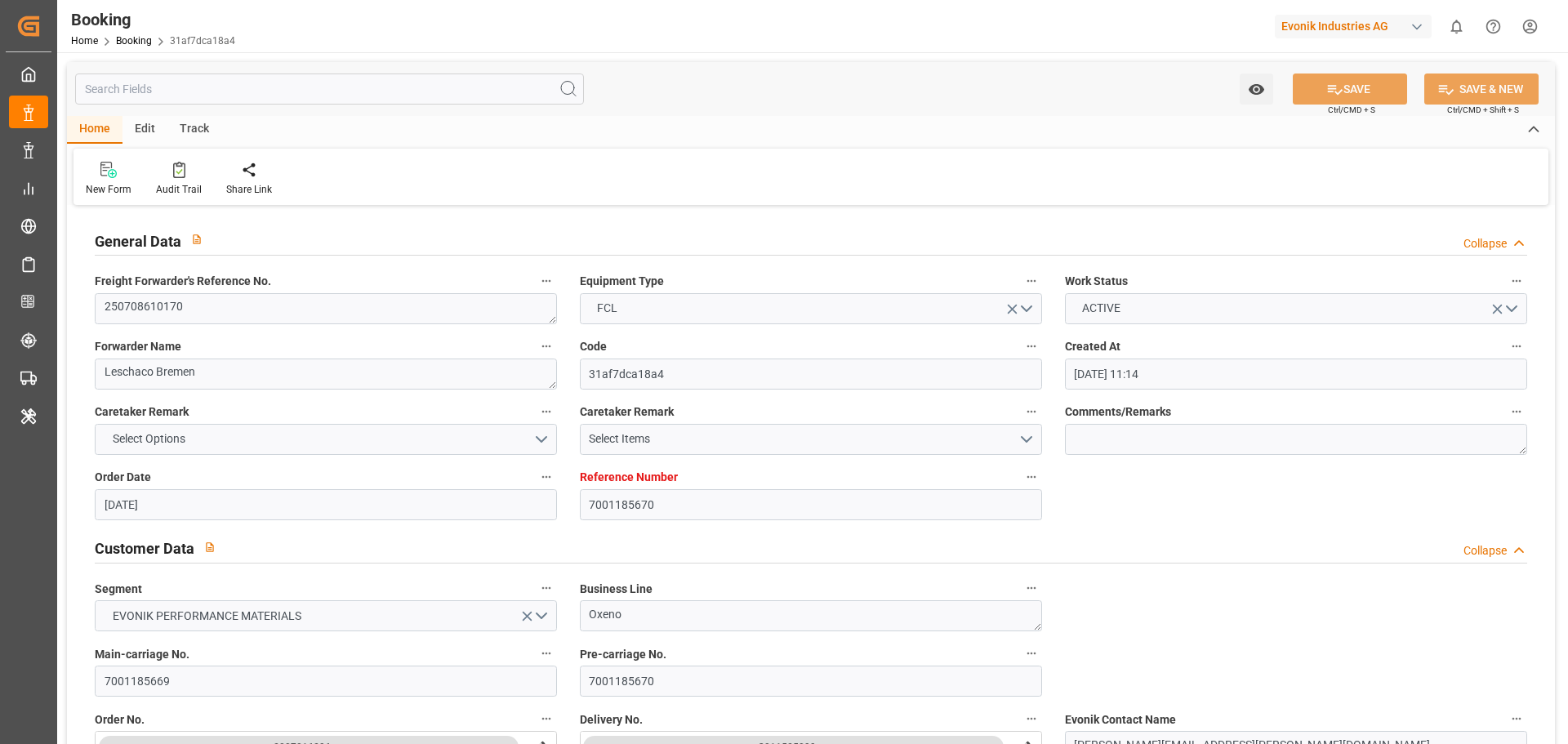
type input "10-09-2025 21:30"
type input "10-09-2025 21:32"
type input "19-09-2025 07:00"
type input "19-09-2025 07:45"
type input "19-09-2025 08:28"
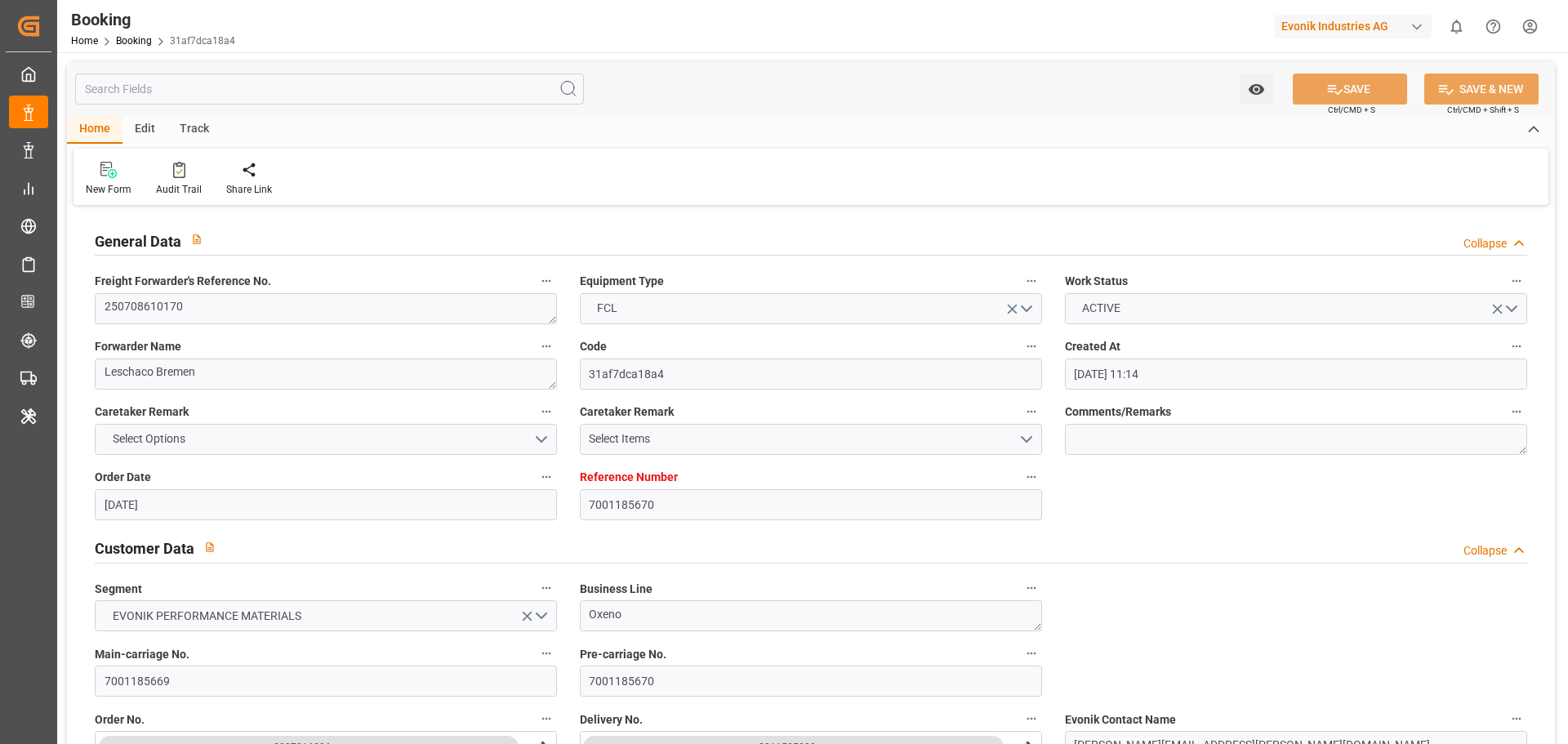
type input "19-09-2025 08:30"
type input "14-09-2025 14:30"
type input "19-09-2025 10:31"
type input "19-09-2025 15:01"
type input "14-09-2025 19:00"
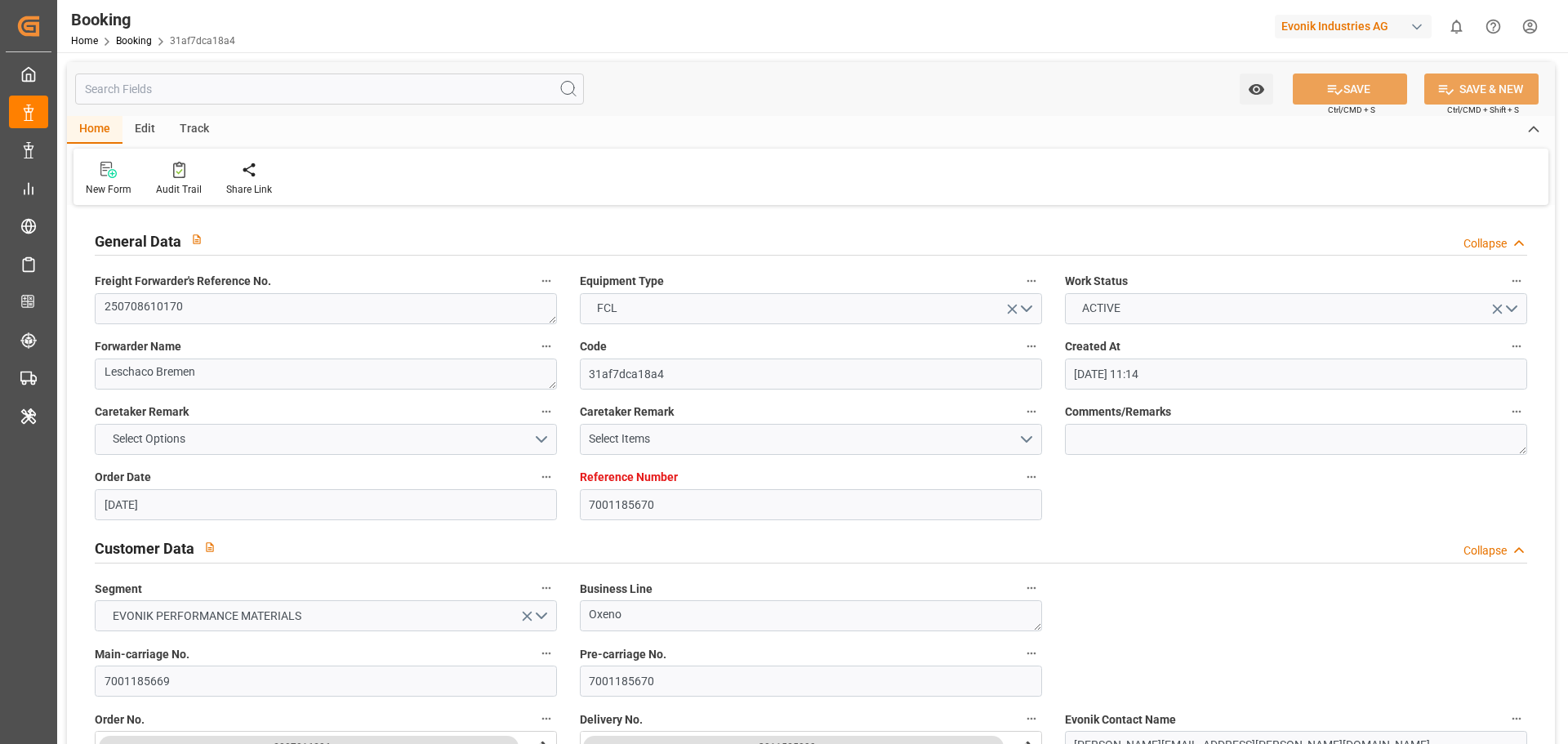
type input "23-09-2025 10:31"
type input "19-09-2025 12:01"
type input "14-09-2025 16:00"
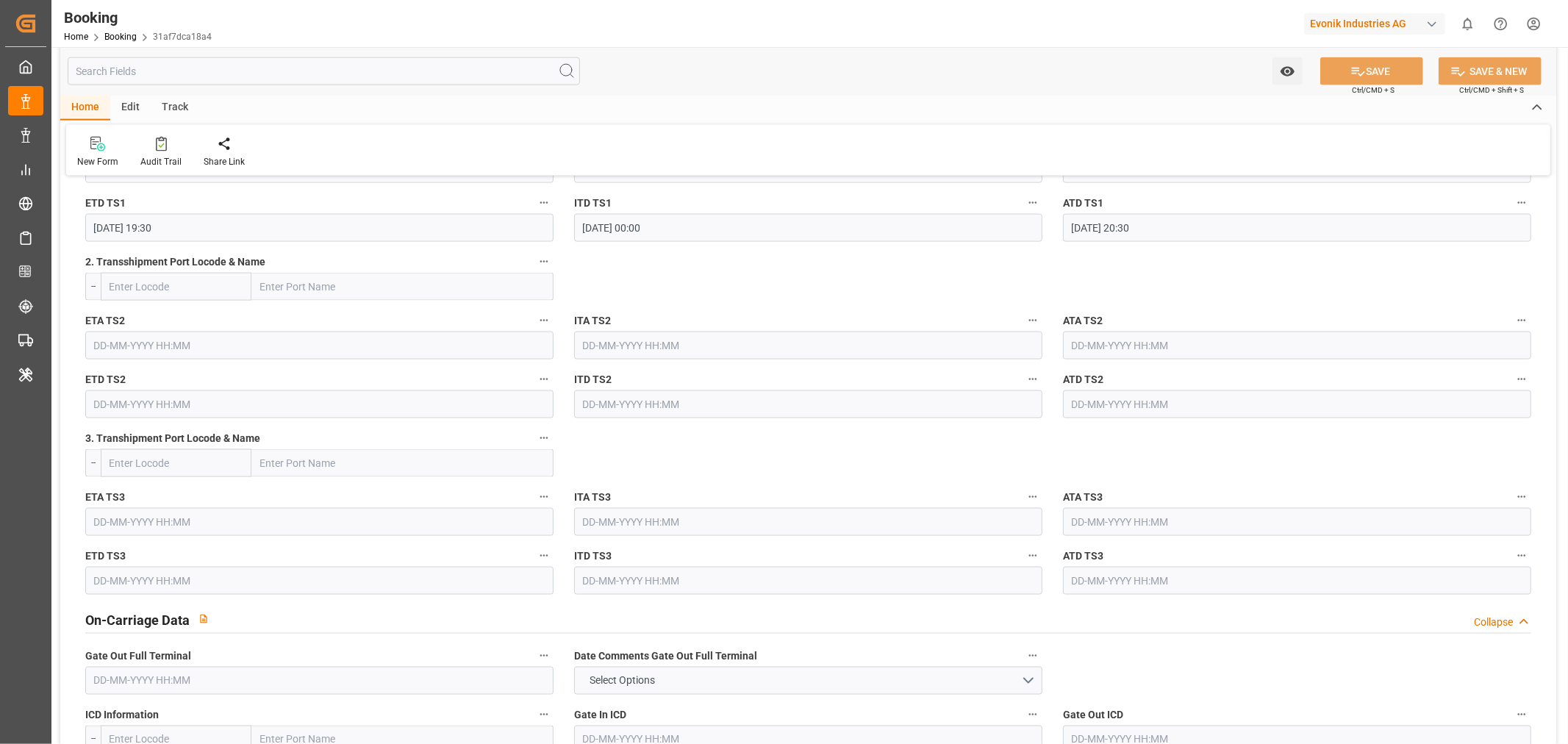
scroll to position [1879, 0]
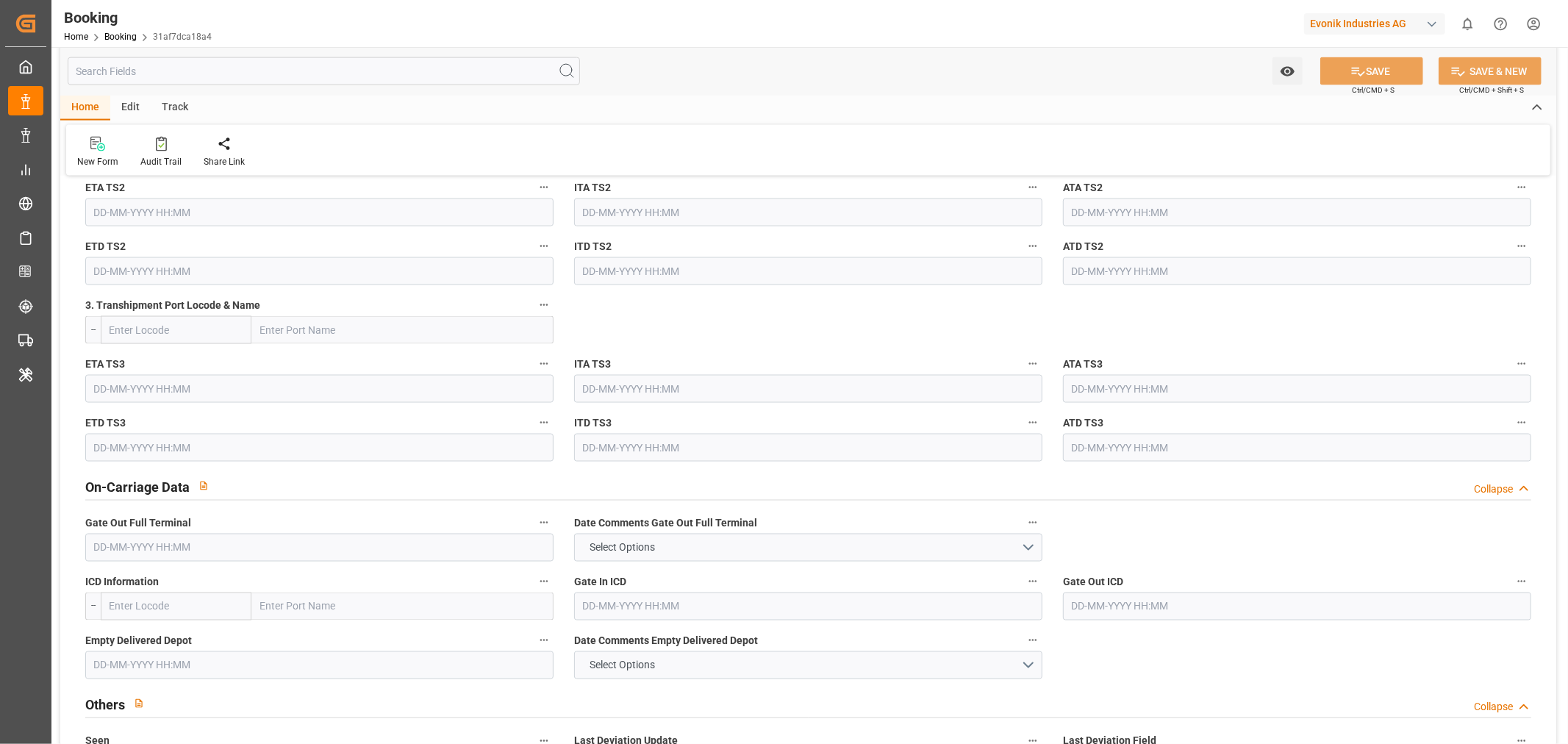
click at [114, 557] on input "text" at bounding box center [319, 548] width 468 height 28
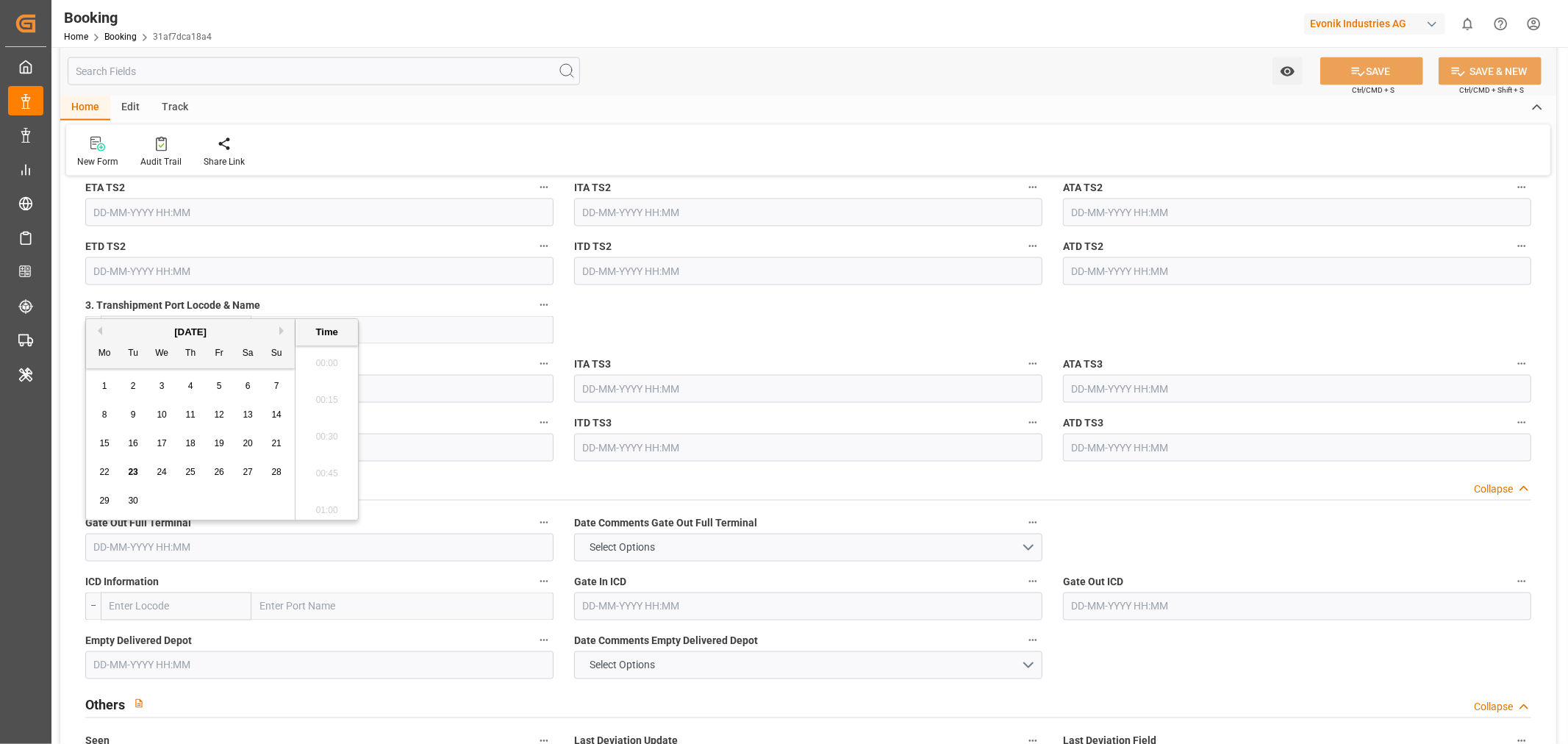
scroll to position [2505, 0]
click at [107, 471] on span "22" at bounding box center [103, 472] width 9 height 10
type input "[DATE] 00:00"
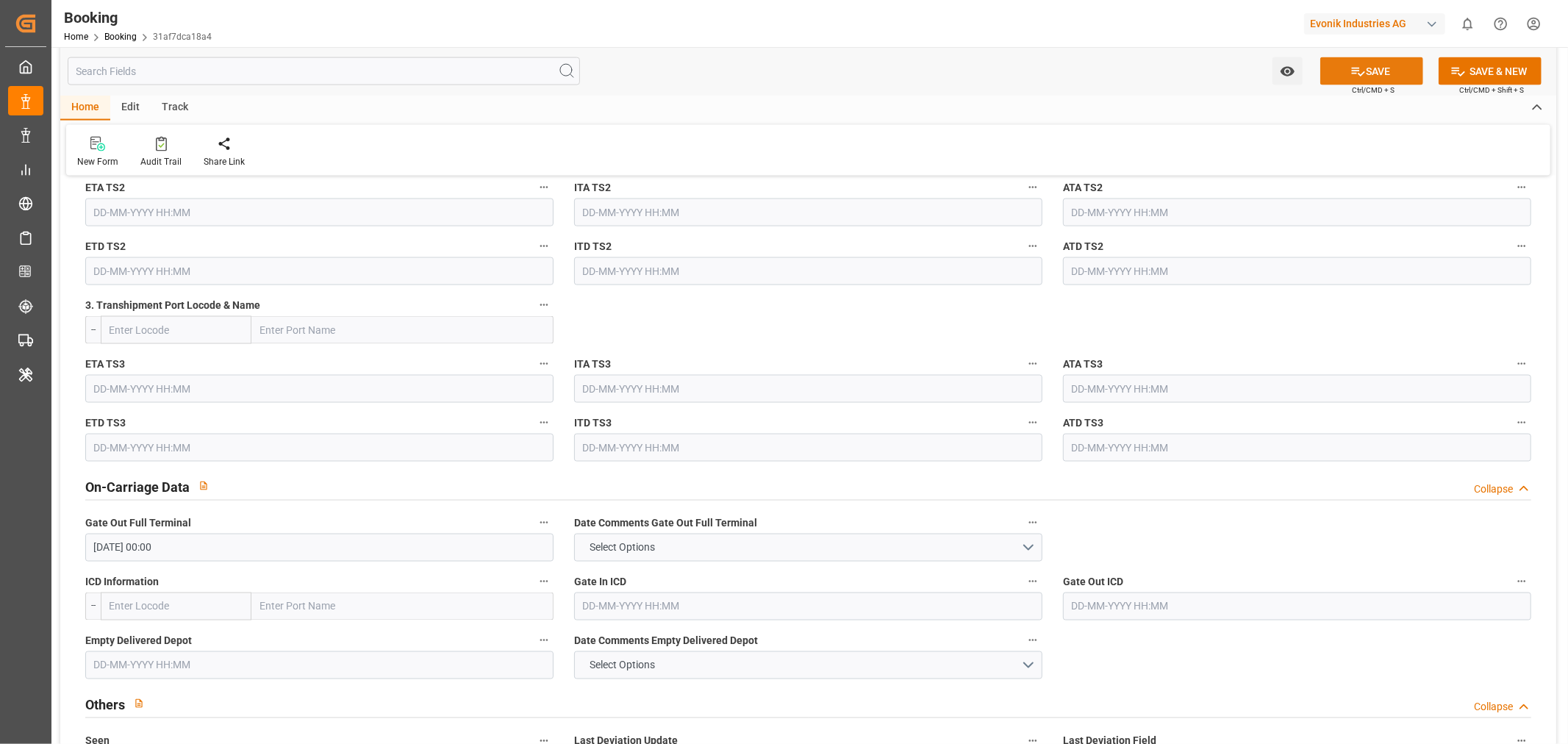
click at [1398, 60] on button "SAVE" at bounding box center [1372, 71] width 103 height 28
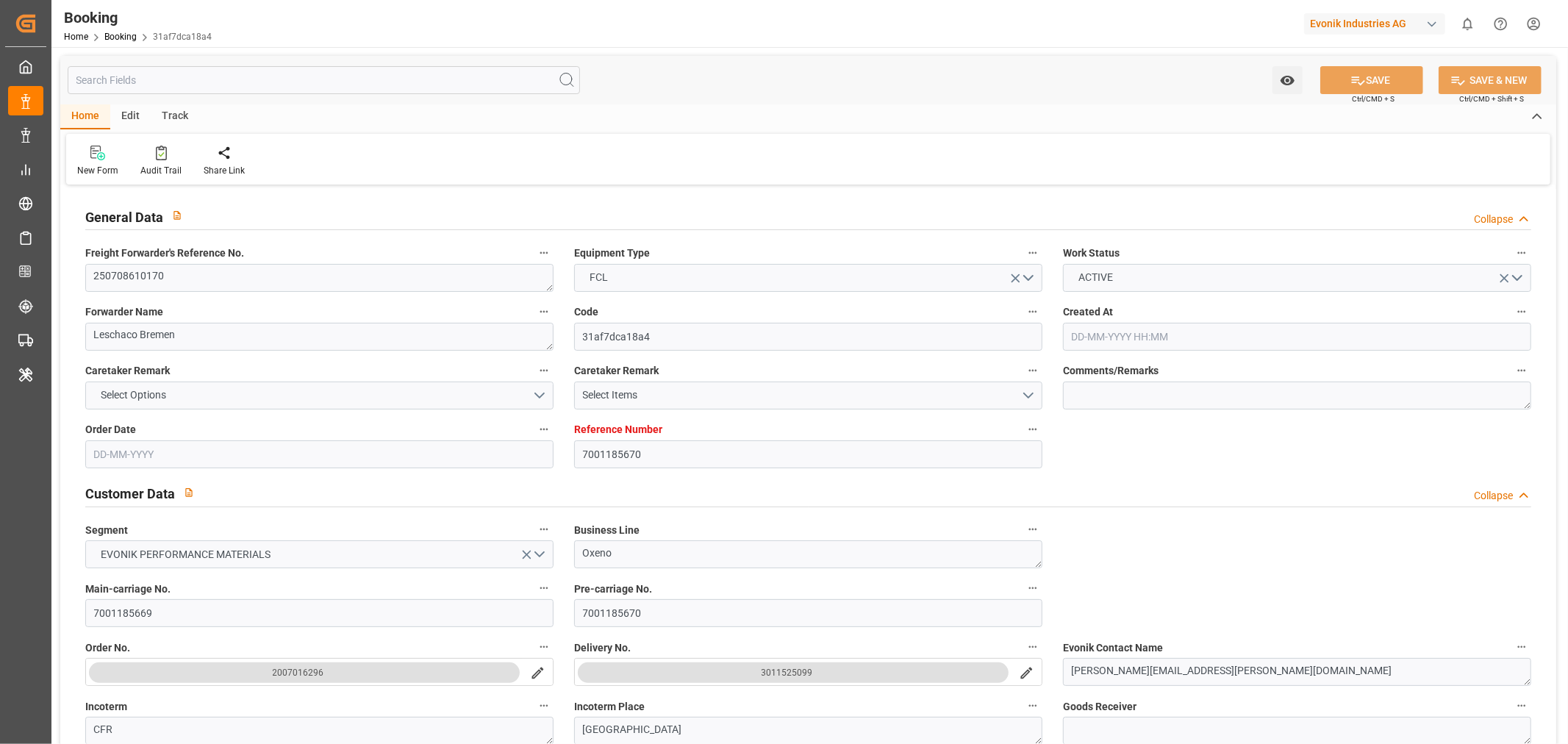
type input "7001185670"
type input "9864239"
type input "ONE"
type input "Ocean Network Express"
type input "NLRTM"
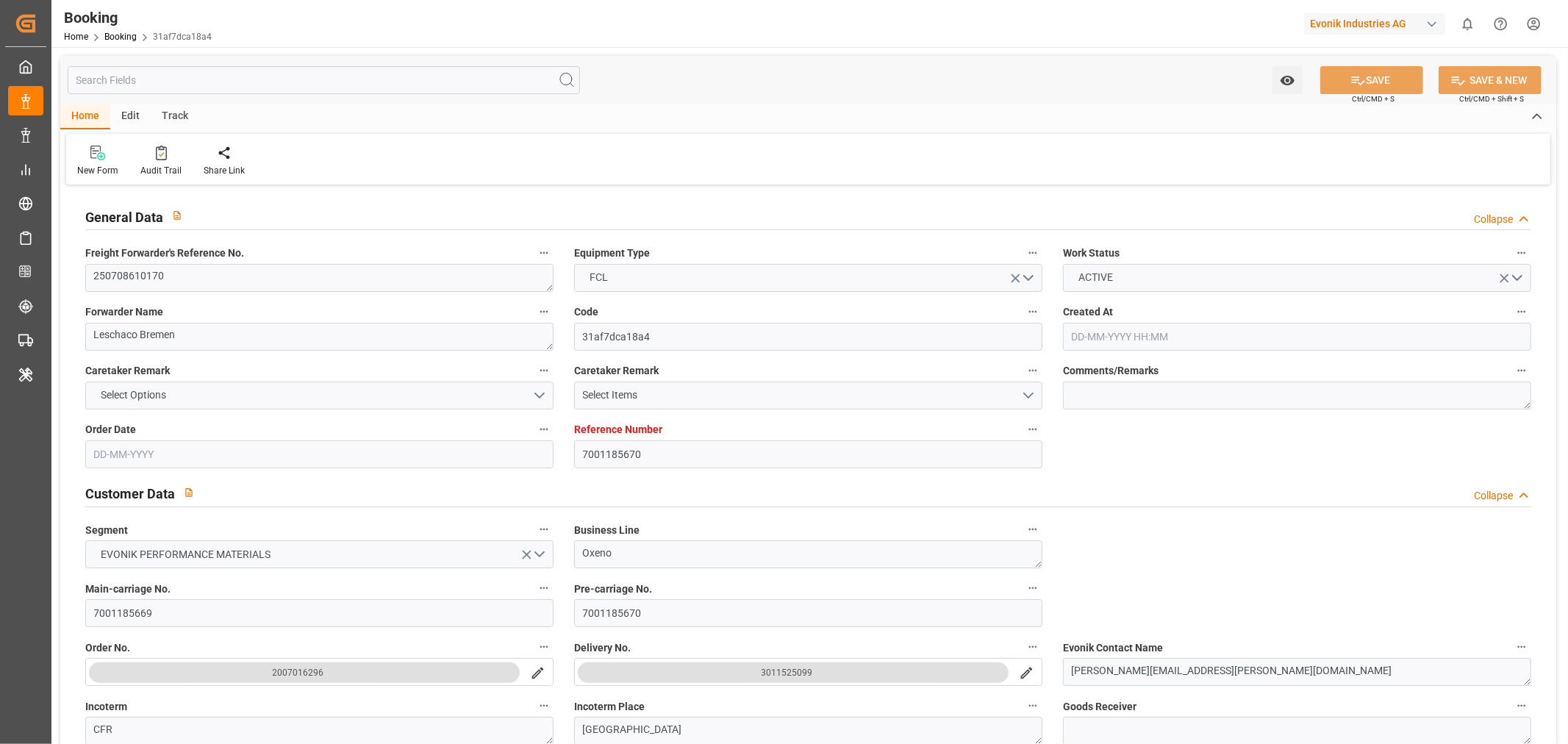
type input "JPYOK"
type input "61"
type input "SGSIN"
type input "0"
type input "NLRTM"
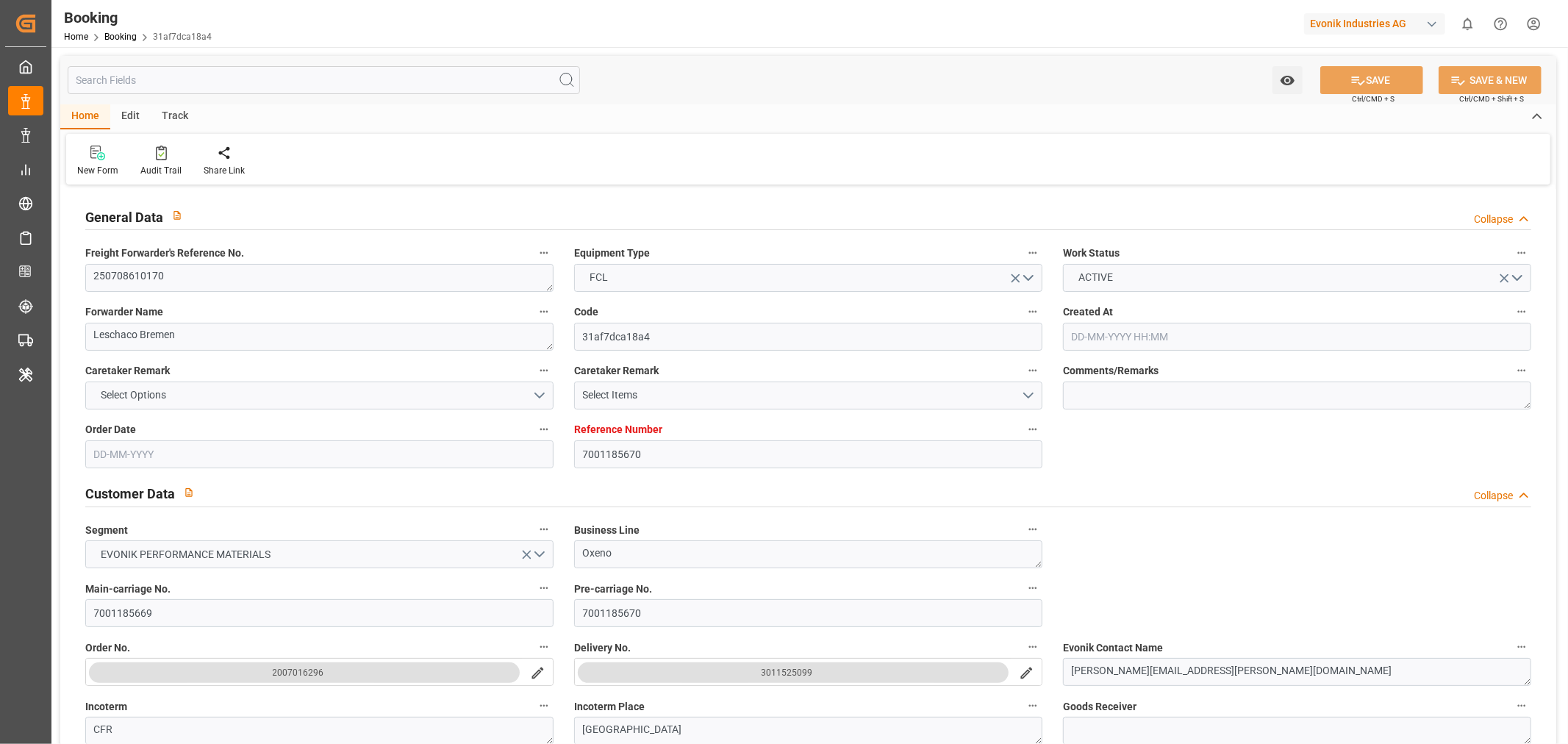
type input "JPYOK"
type input "9353266"
type input "03-06-2025 11:14"
type input "03-06-2025"
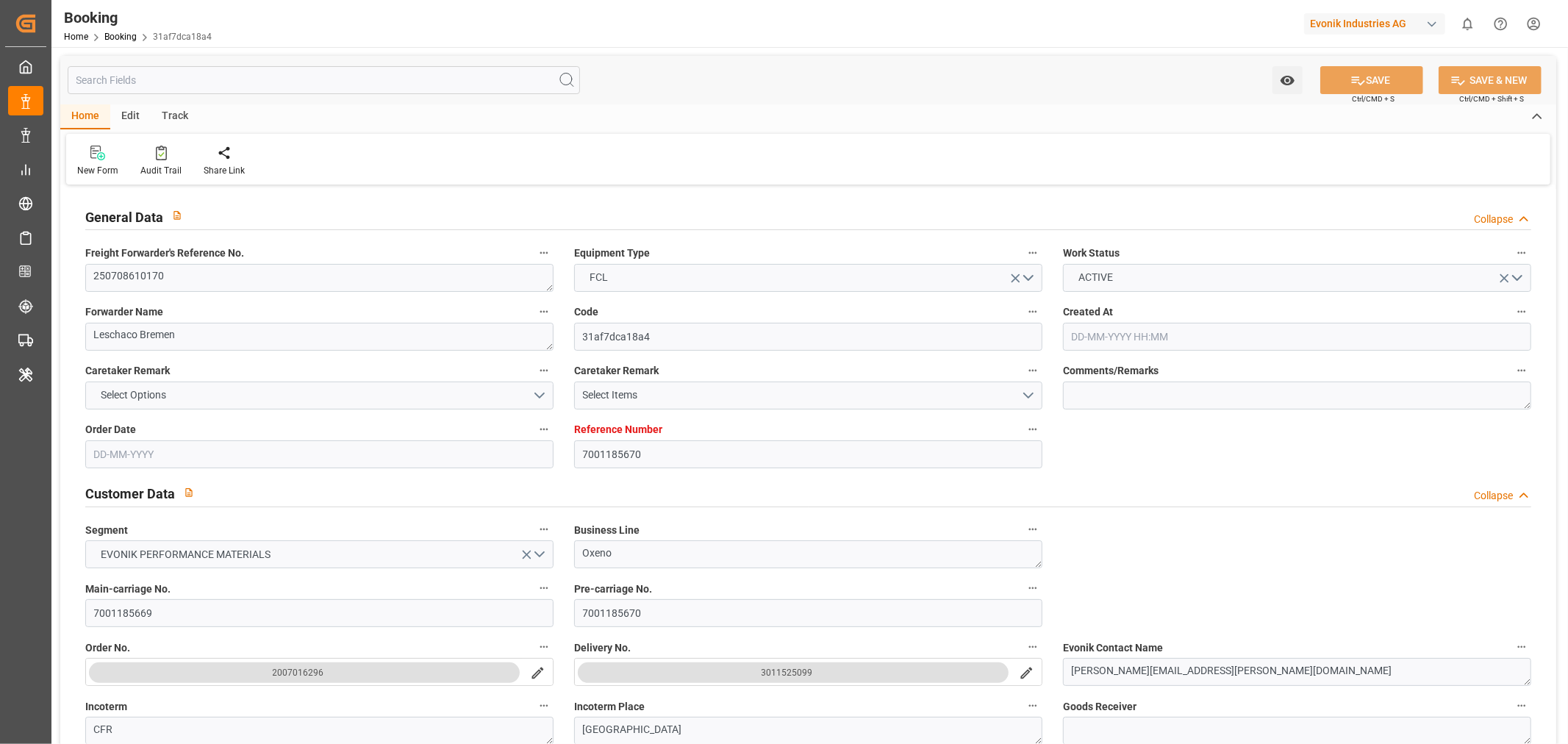
type input "[DATE]"
type input "20-07-2025 00:00"
type input "20-07-2025 21:55"
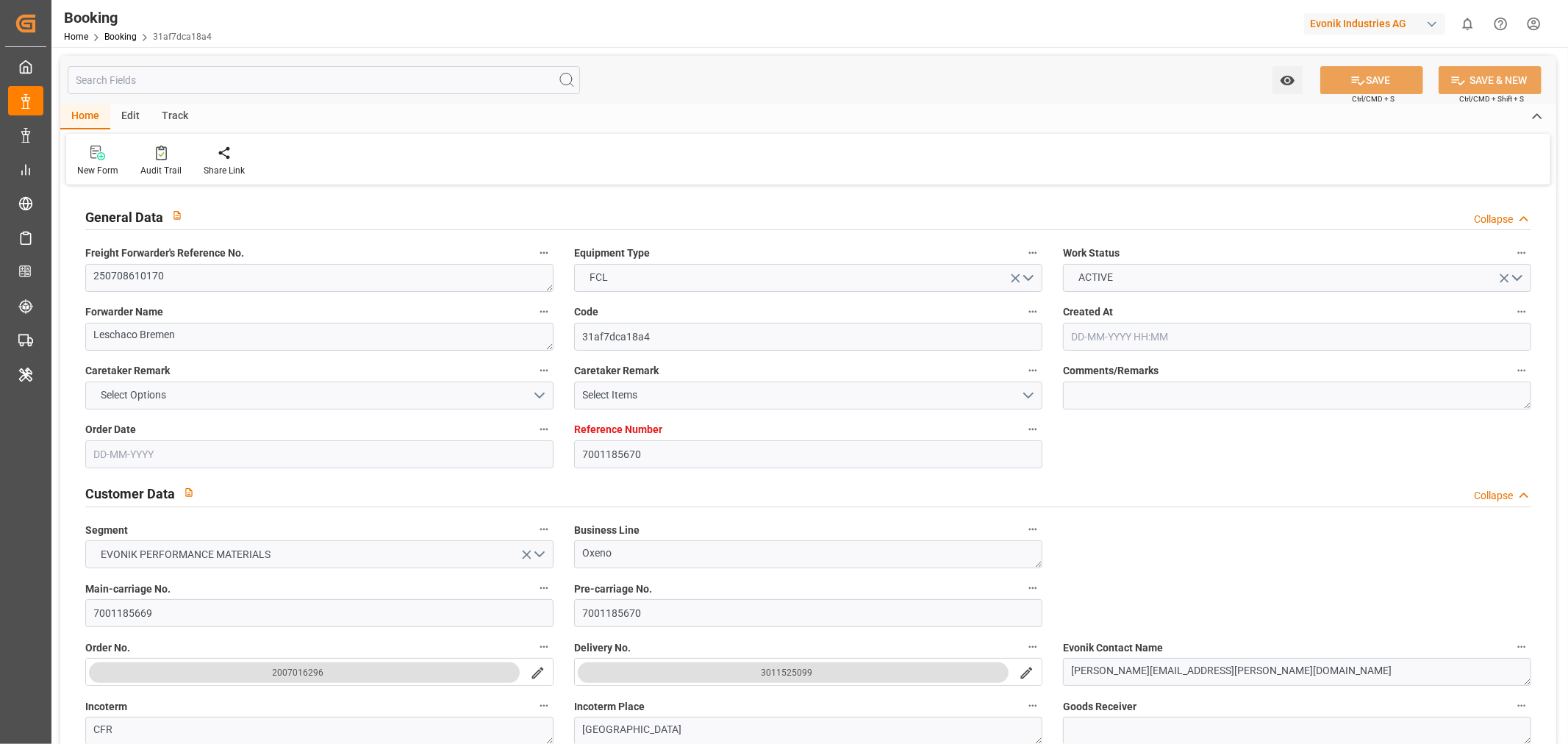
type input "12-07-2025 03:31"
type input "19-09-2025 07:00"
type input "14-09-2025 00:00"
type input "19-09-2025 07:40"
type input "31-08-2025 18:00"
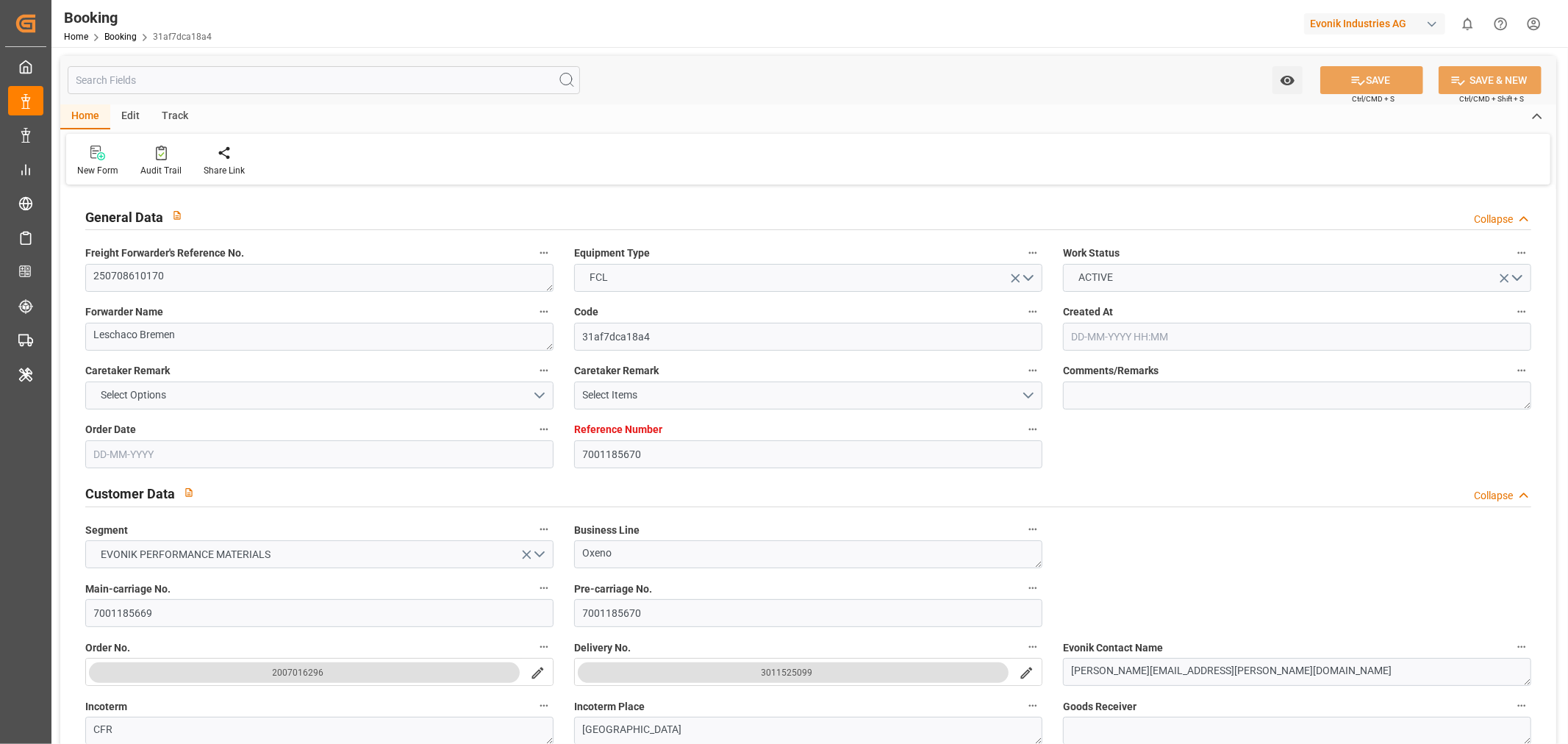
type input "30-08-2025 00:00"
type input "31-08-2025 21:40"
type input "10-09-2025 19:30"
type input "04-09-2025 00:00"
type input "10-09-2025 20:30"
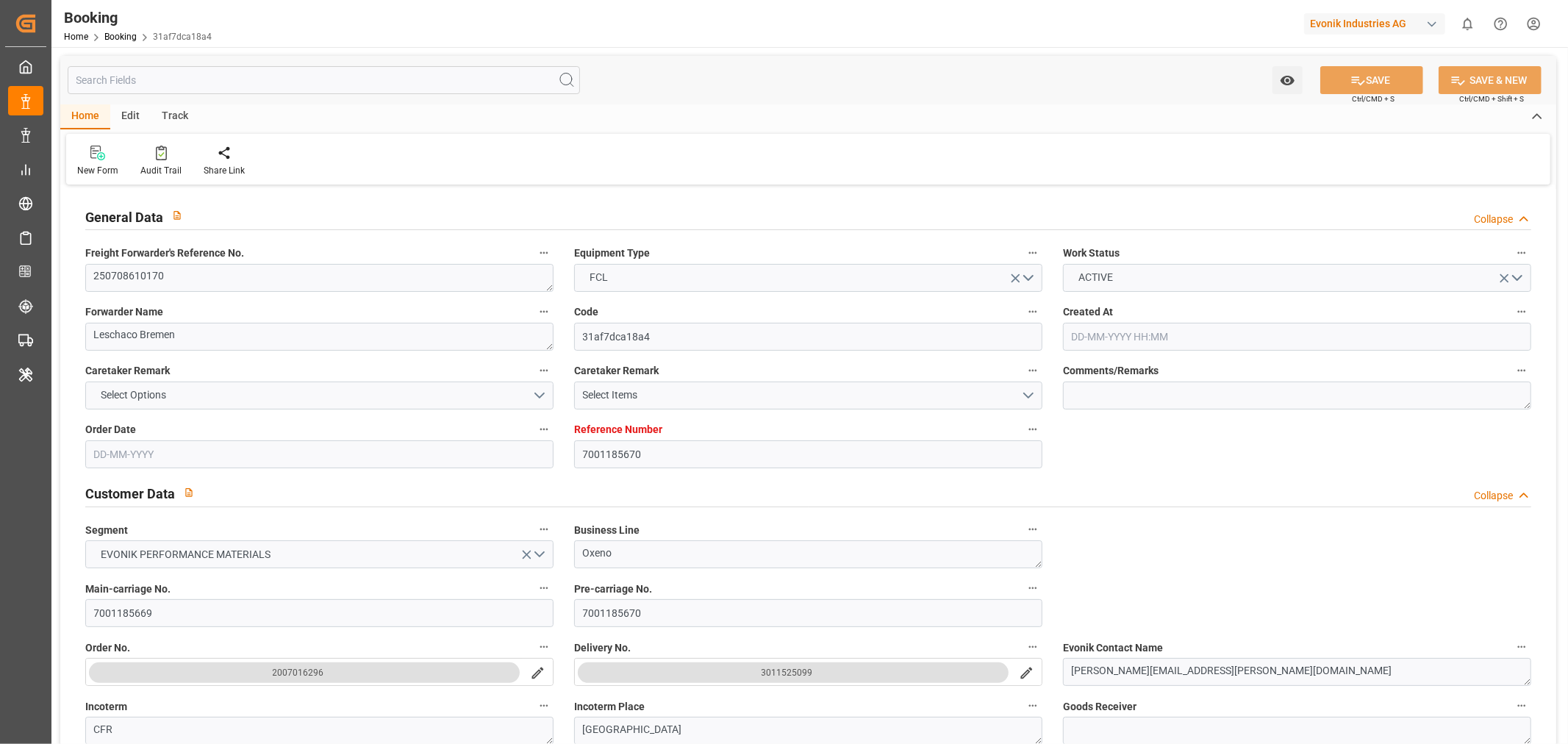
type input "22-09-2025 00:00"
type input "[DATE]"
type input "23-09-2025 12:00"
type input "[DATE]"
type input "30-06-2025 10:12"
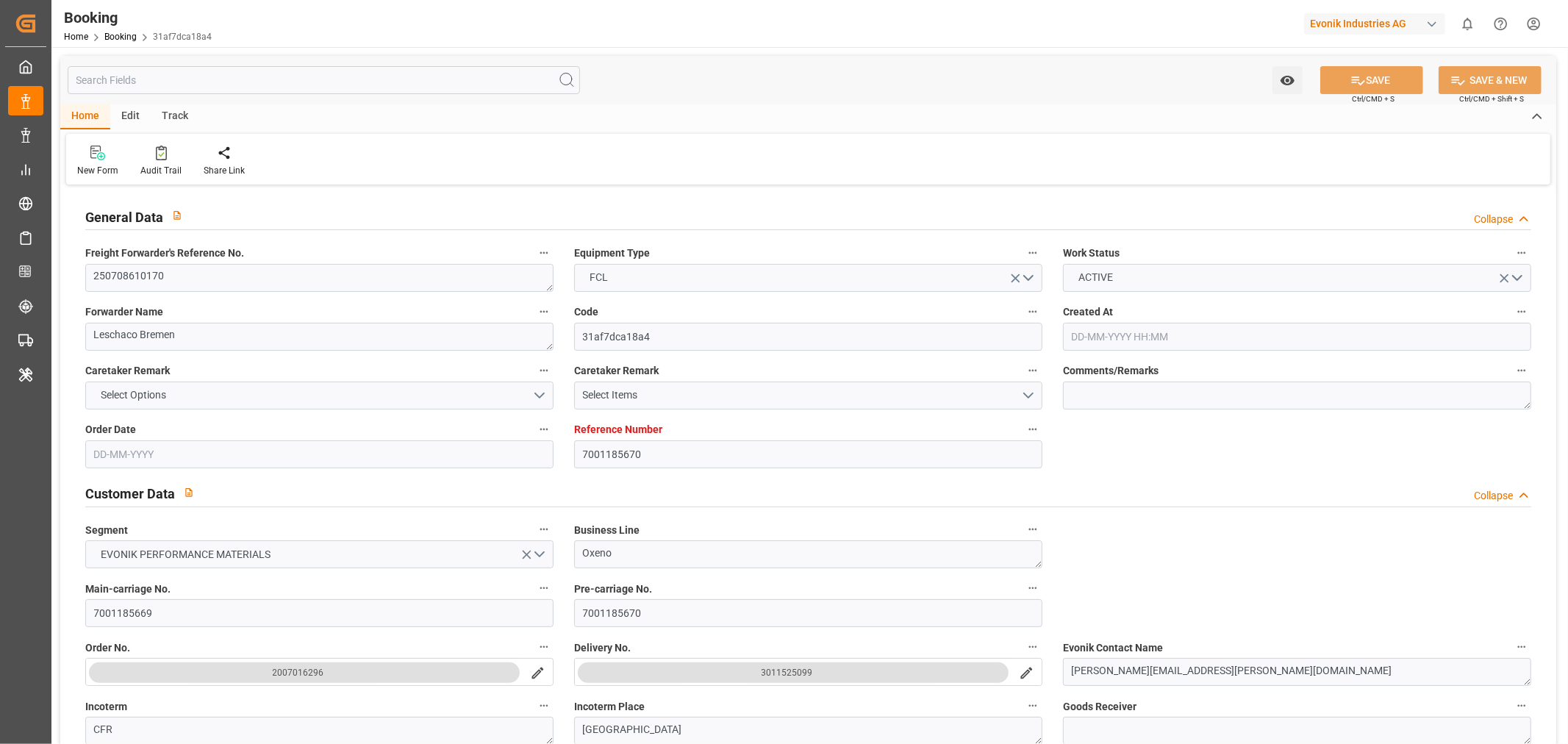
type input "18-07-2025 07:27"
type input "20-07-2025 22:59"
type input "31-08-2025 21:00"
type input "31-08-2025 20:29"
type input "24-08-2025 19:45"
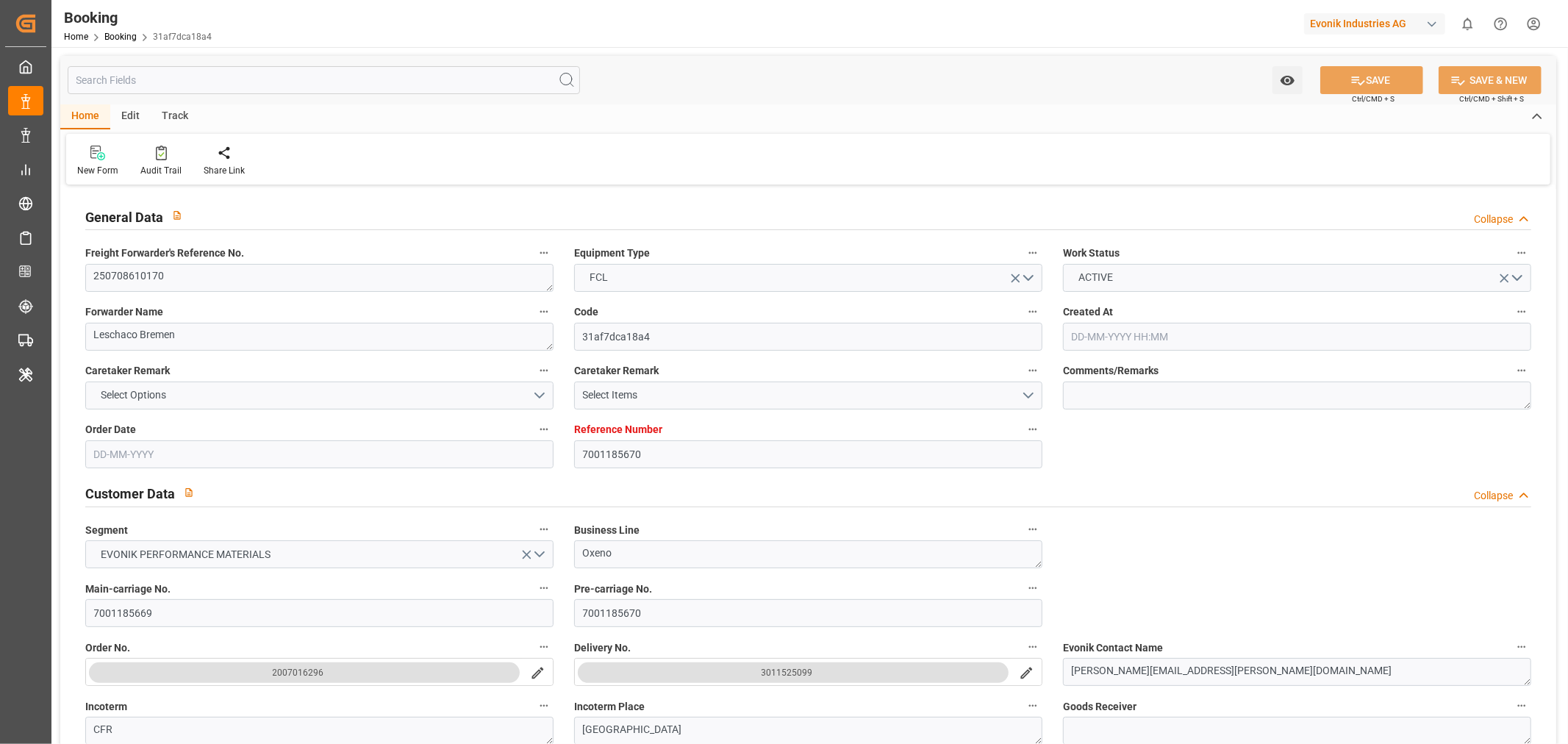
type input "24-08-2025 19:45"
type input "01-09-2025 10:06"
type input "01-09-2025 20:54"
type input "10-09-2025 12:57"
type input "04-09-2025 09:27"
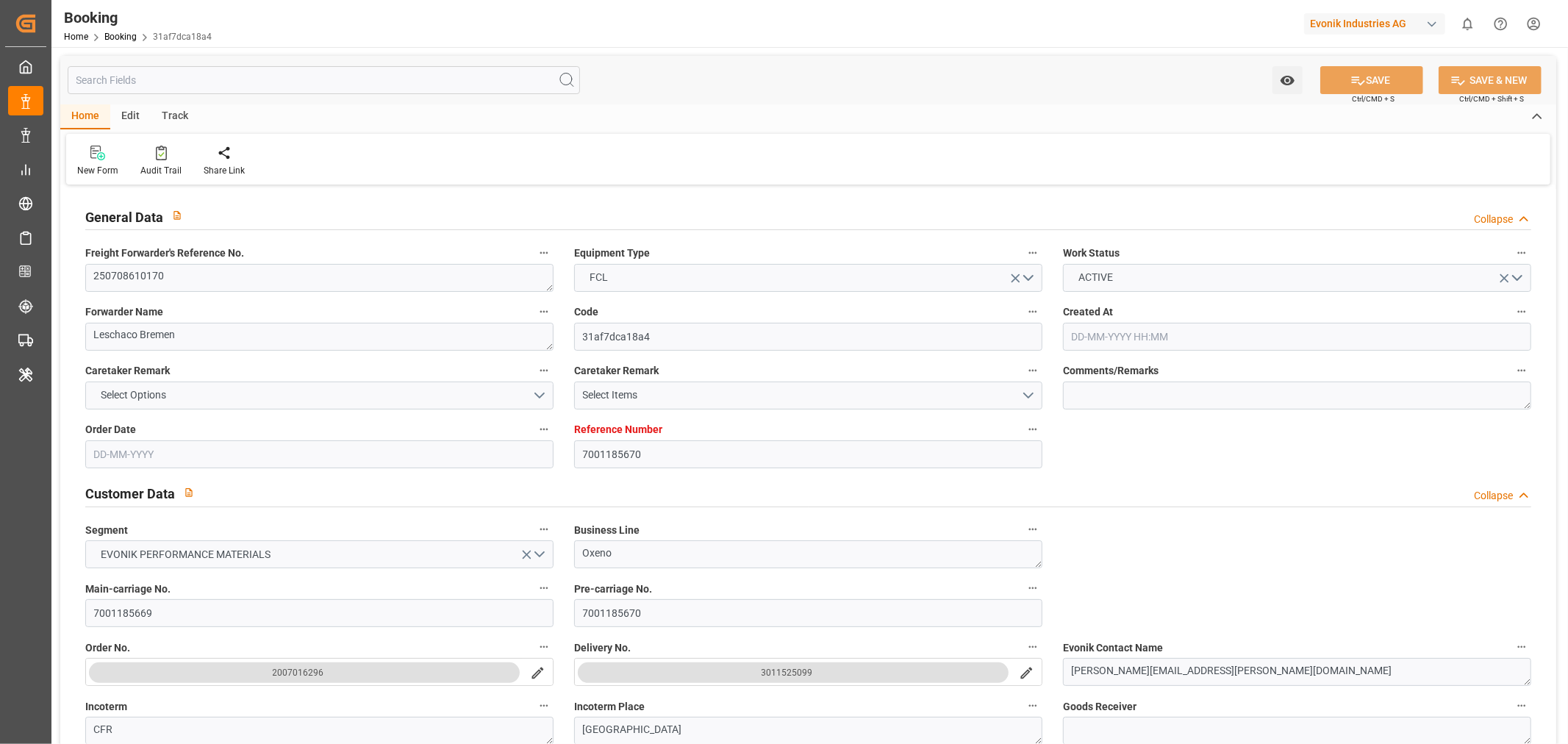
type input "09-09-2025 22:33"
type input "10-09-2025 21:30"
type input "10-09-2025 21:32"
type input "19-09-2025 07:00"
type input "19-09-2025 07:45"
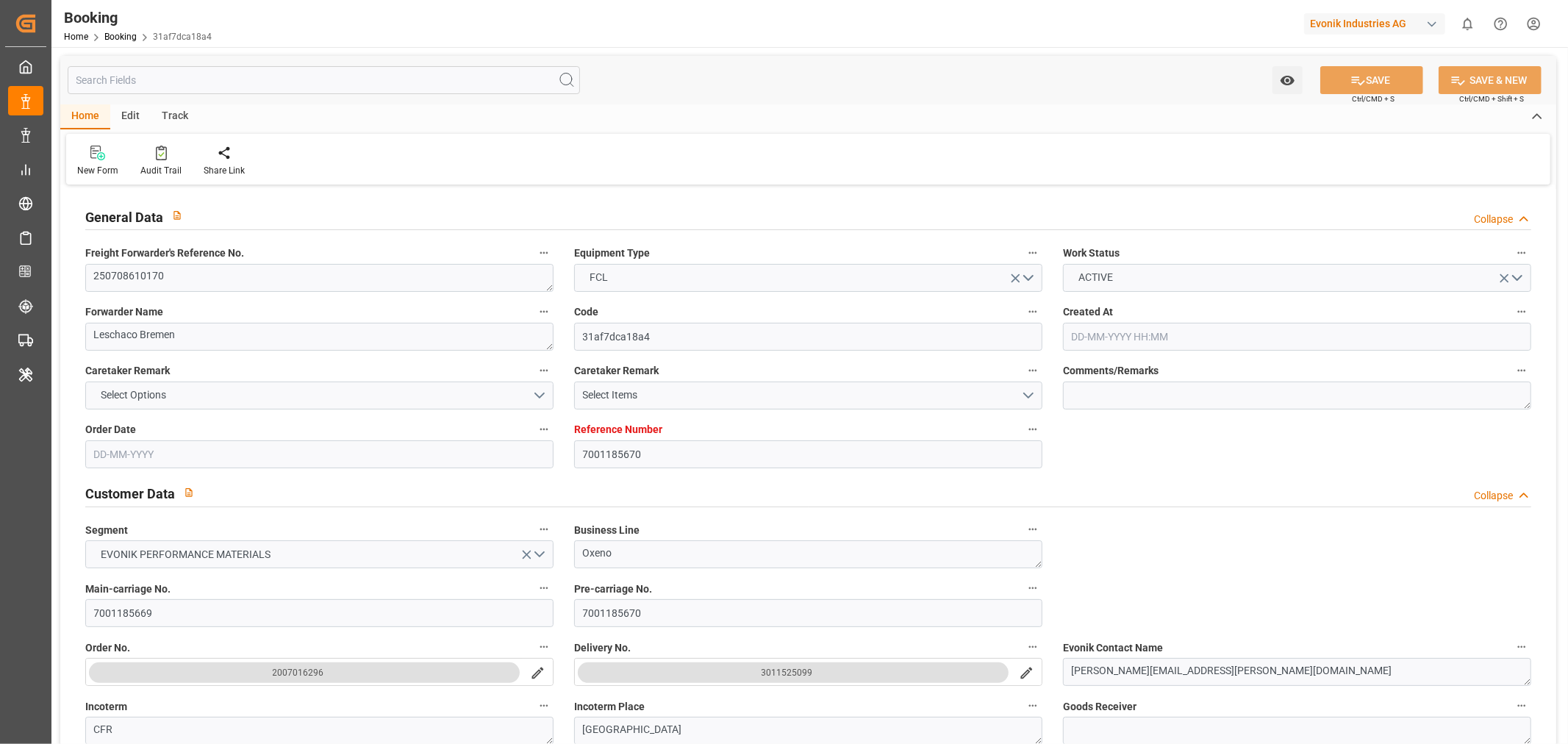
type input "19-09-2025 08:28"
type input "19-09-2025 08:30"
type input "14-09-2025 14:30"
type input "19-09-2025 10:31"
type input "19-09-2025 15:01"
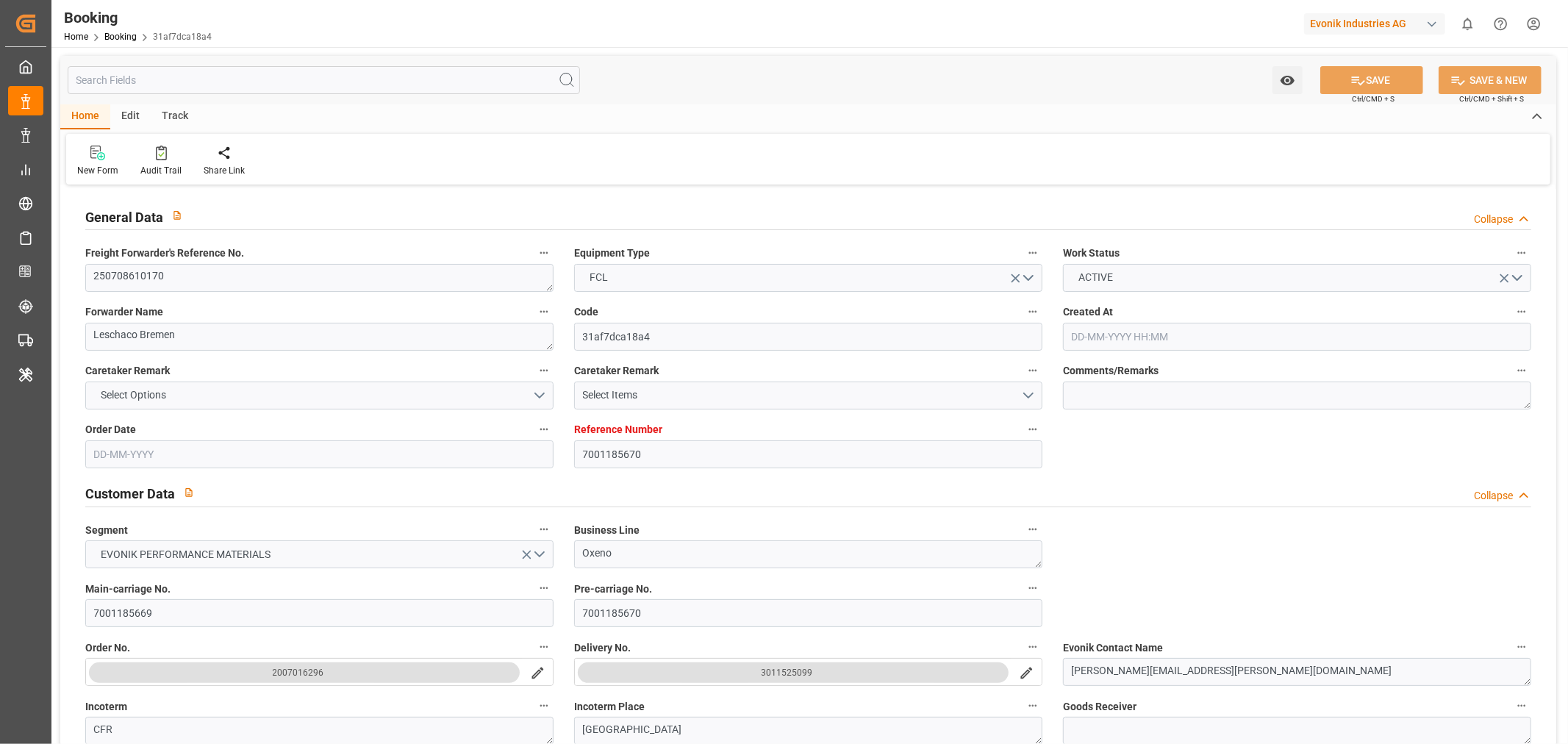
type input "14-09-2025 19:00"
type input "23-09-2025 10:31"
type input "19-09-2025 12:01"
type input "14-09-2025 16:00"
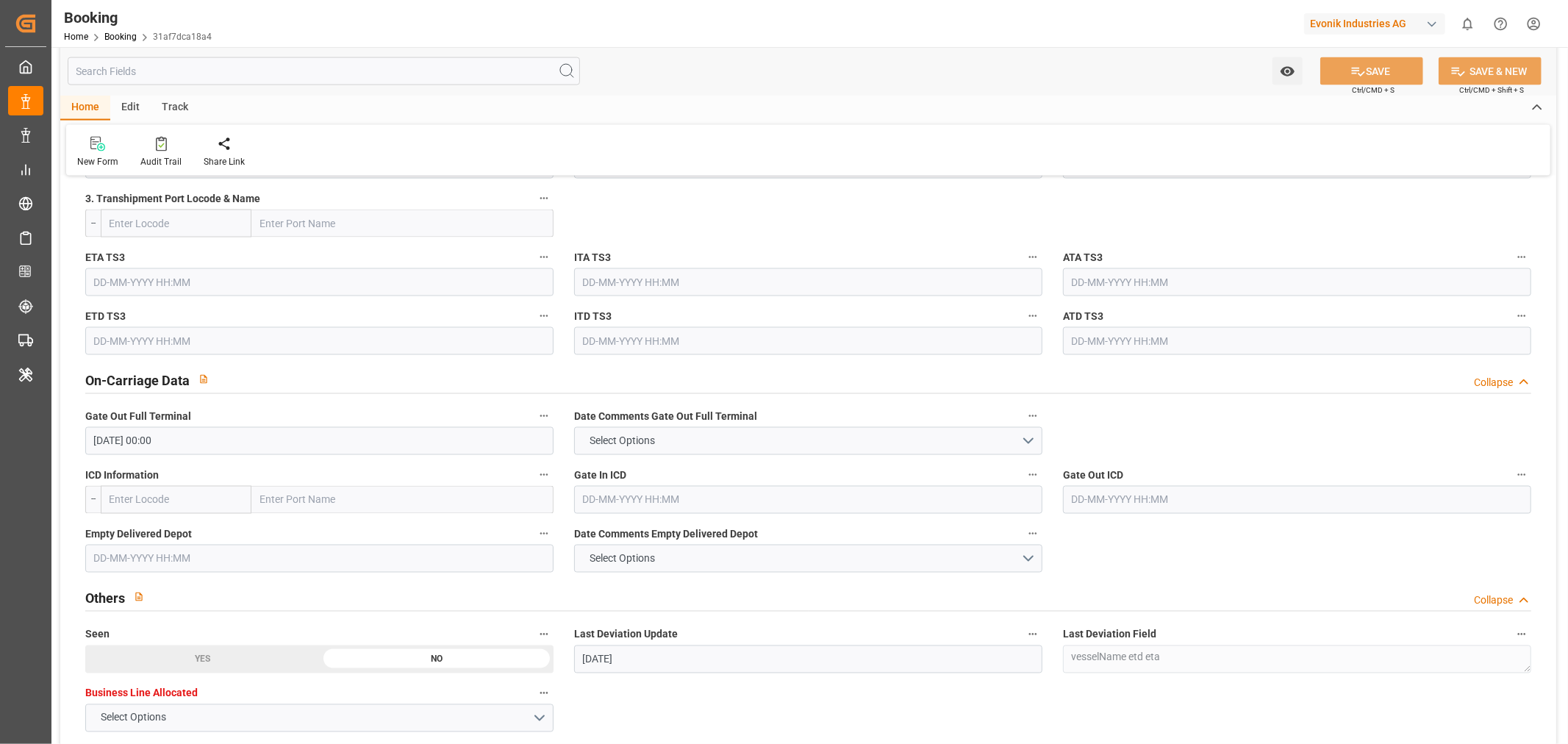
scroll to position [2124, 0]
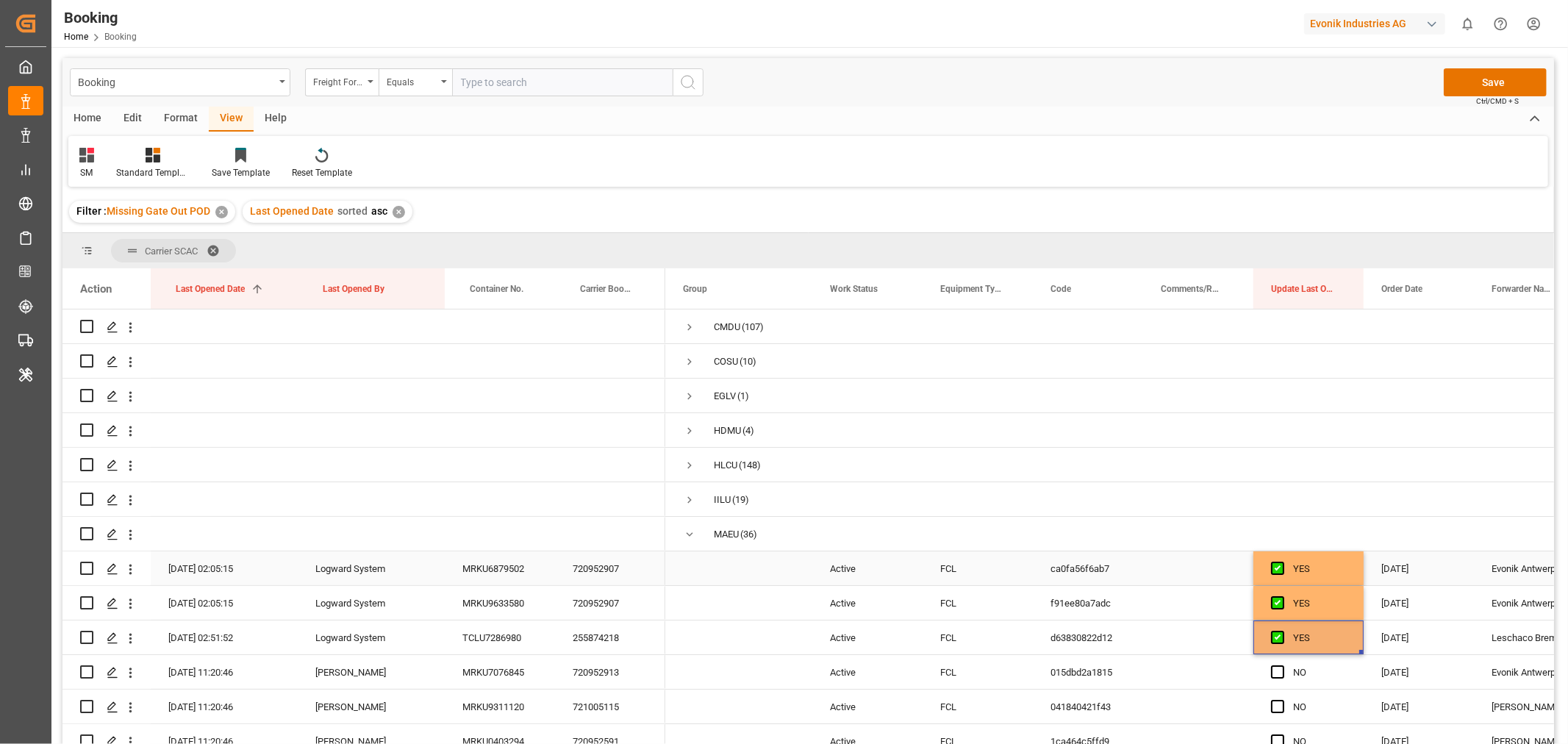
scroll to position [82, 0]
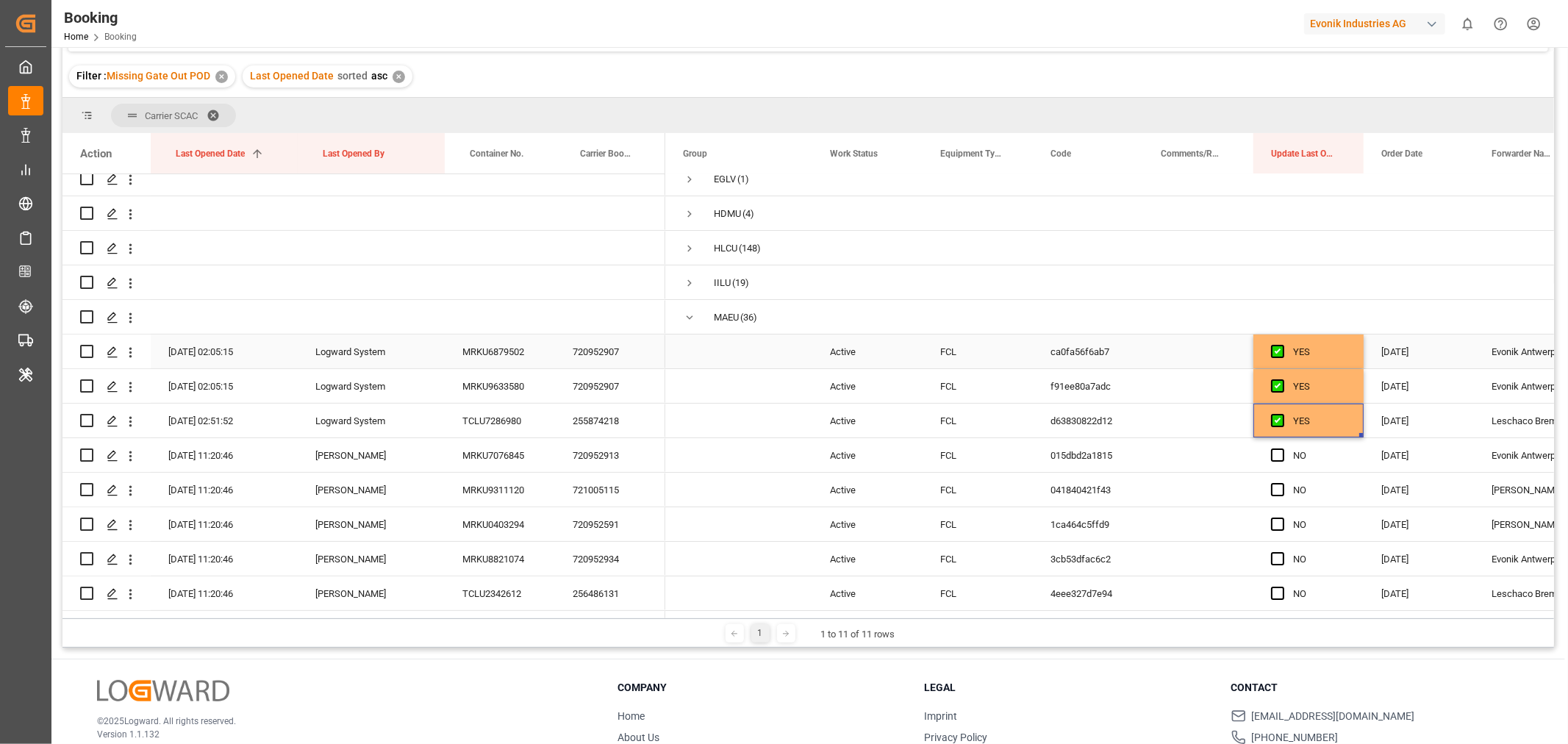
click at [596, 350] on div "720952907" at bounding box center [610, 351] width 110 height 34
click at [597, 350] on div "720952907" at bounding box center [610, 351] width 110 height 34
click at [592, 431] on div "255874218" at bounding box center [610, 420] width 110 height 34
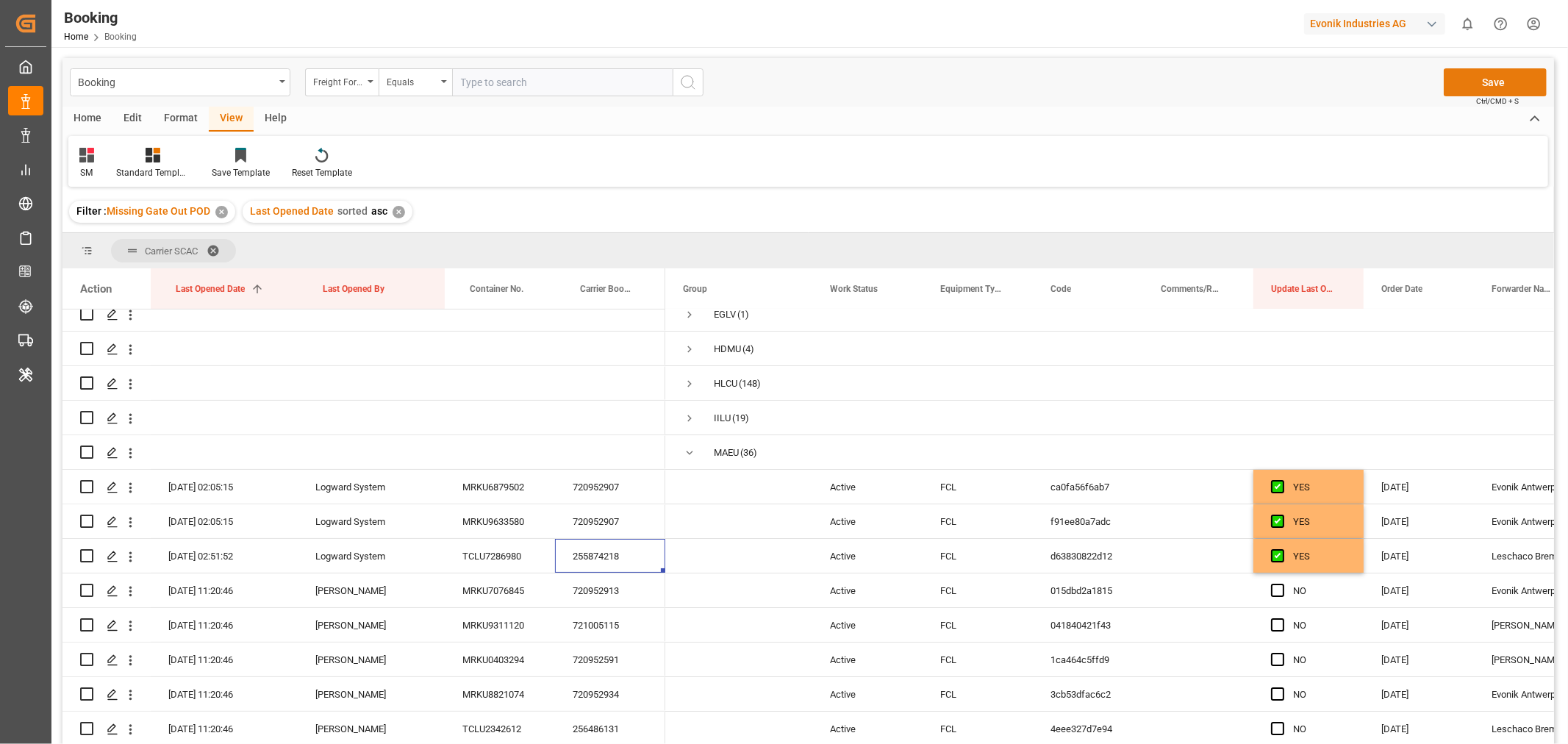
click at [1472, 81] on button "Save" at bounding box center [1496, 82] width 103 height 28
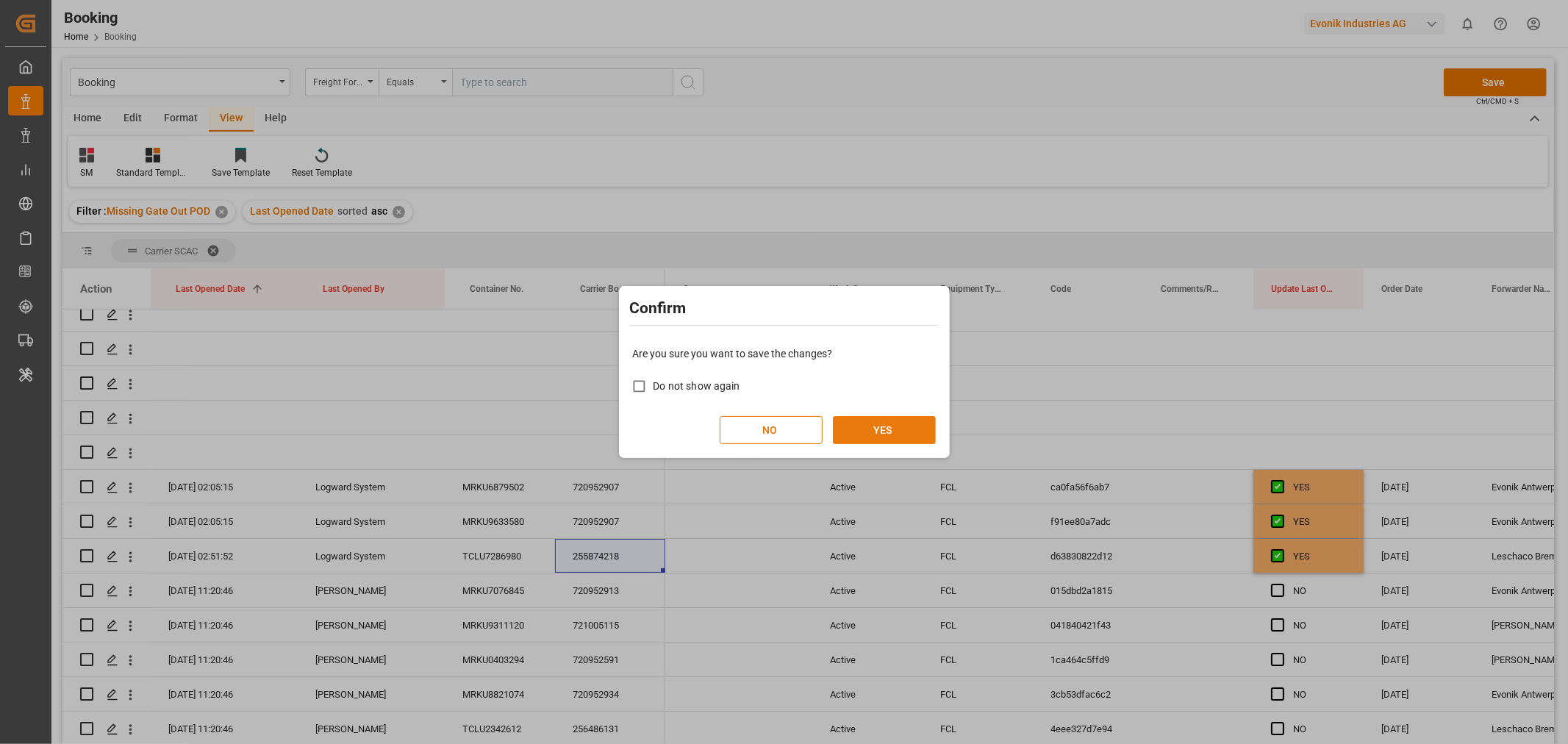
click at [873, 431] on button "YES" at bounding box center [885, 430] width 103 height 28
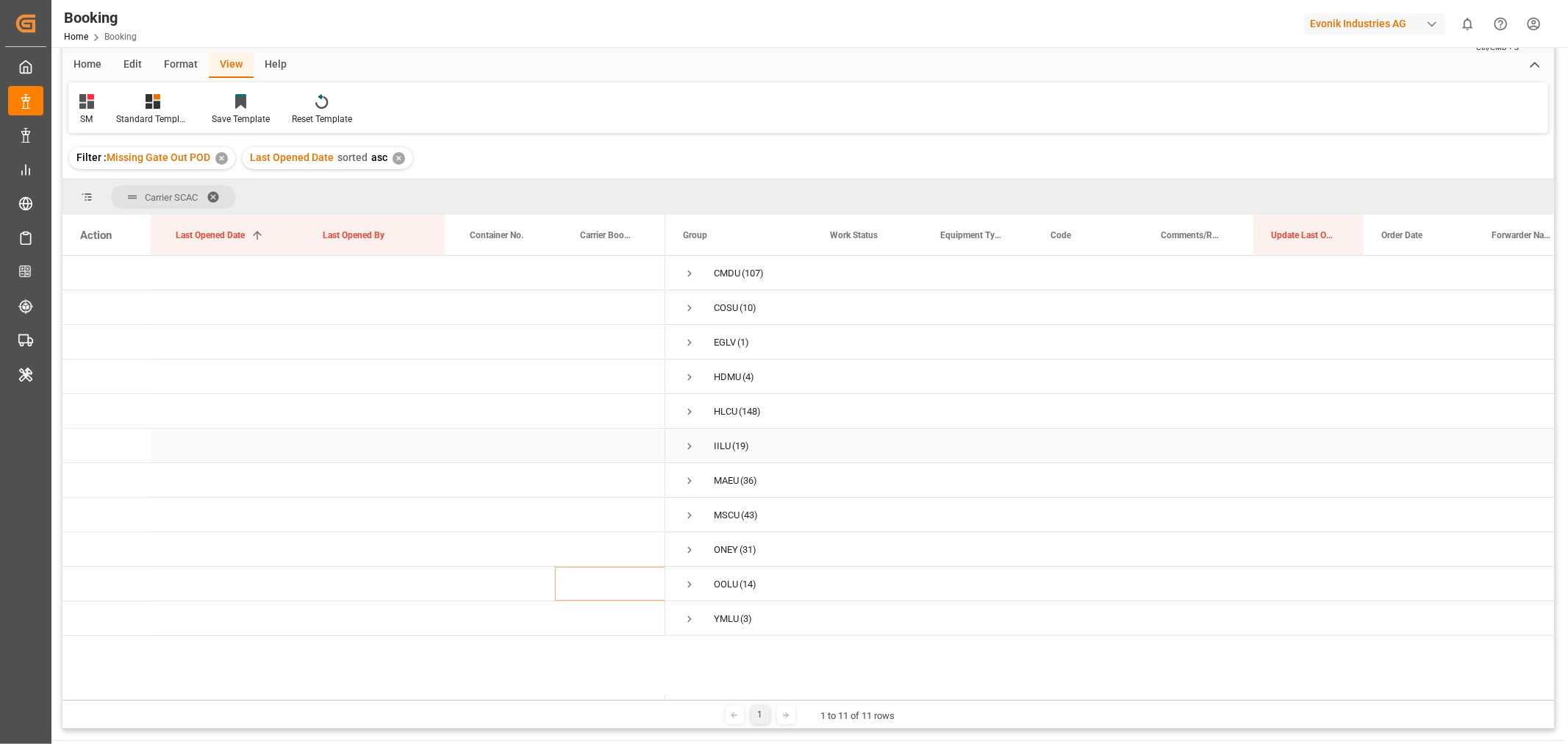
scroll to position [82, 0]
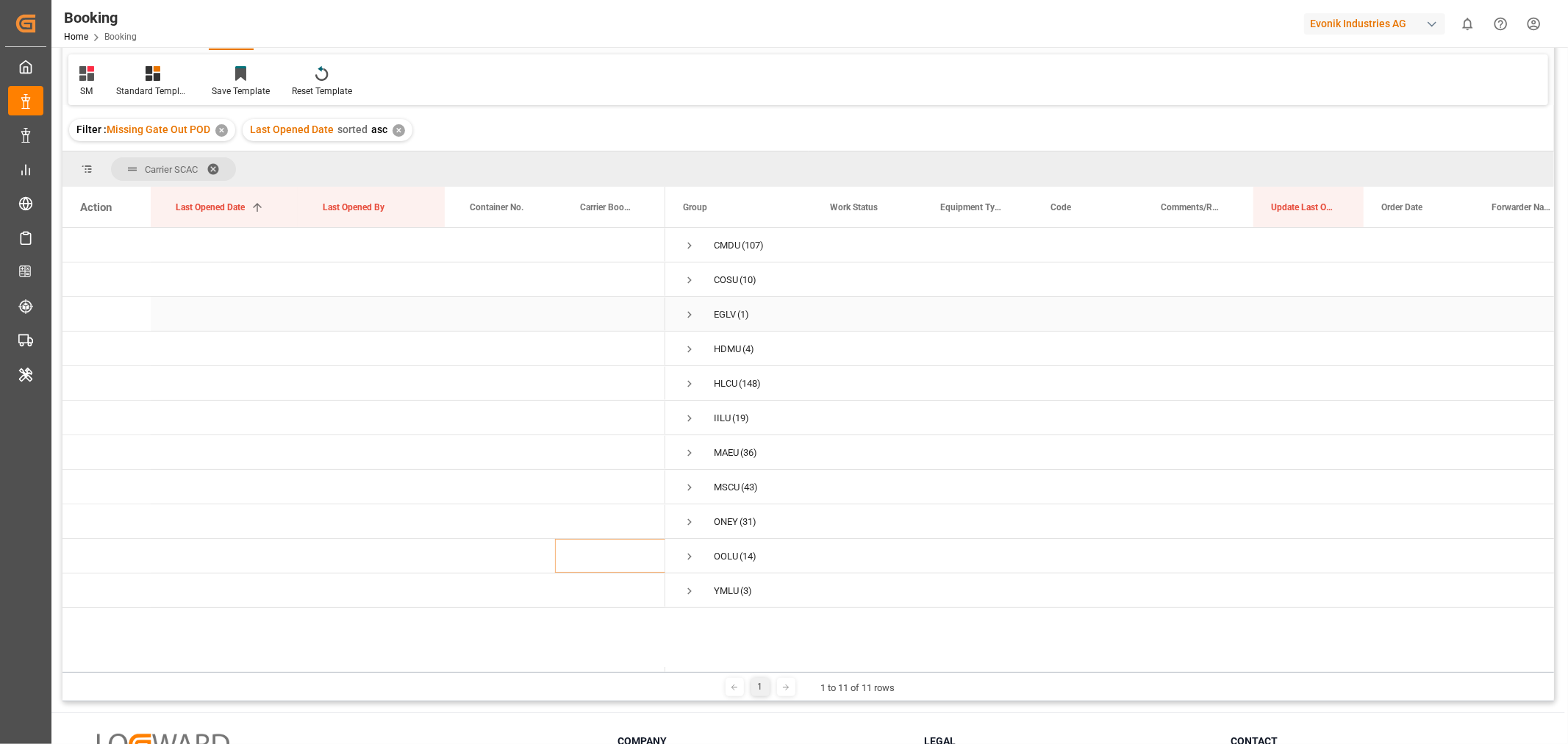
click at [687, 318] on span "Press SPACE to select this row." at bounding box center [689, 314] width 13 height 13
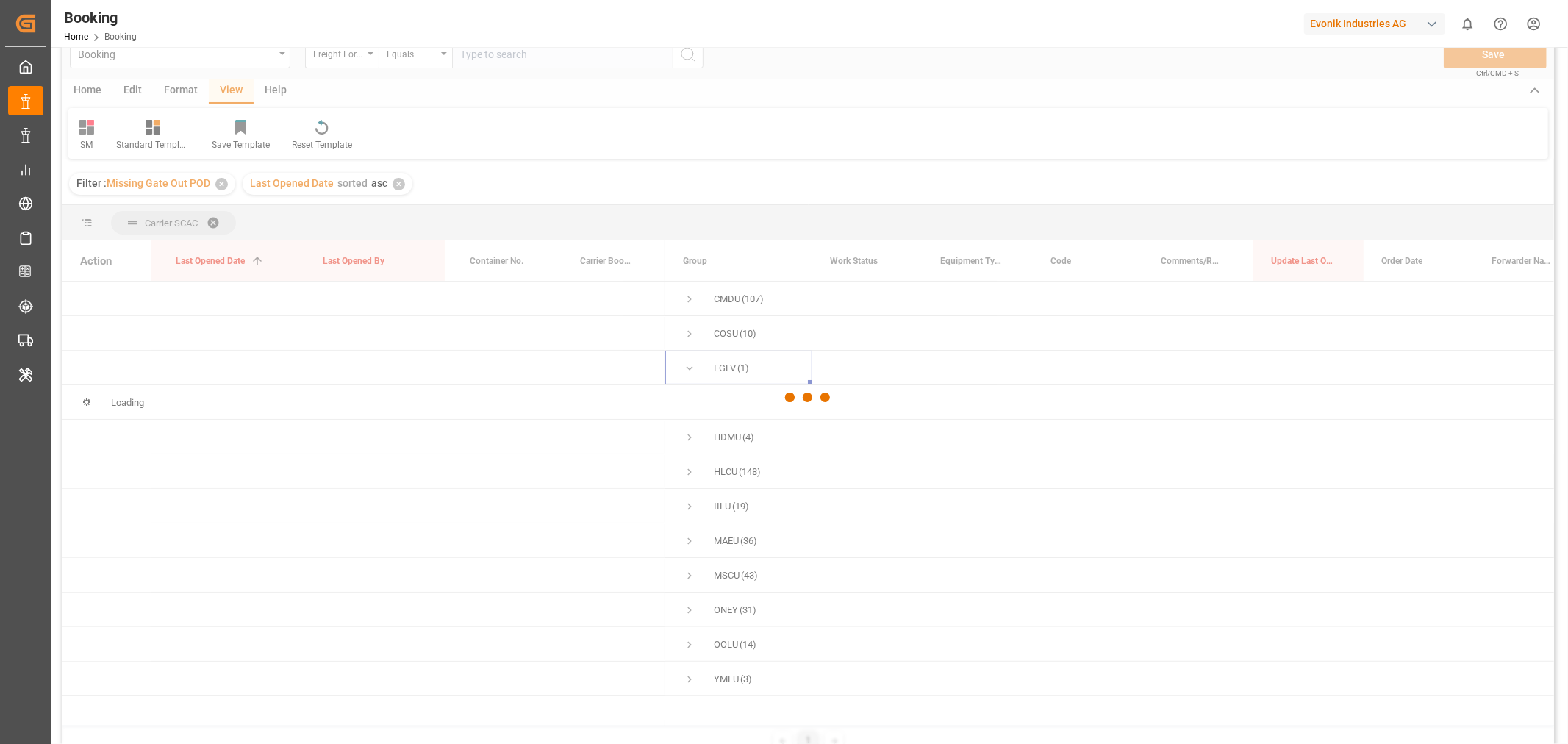
scroll to position [0, 0]
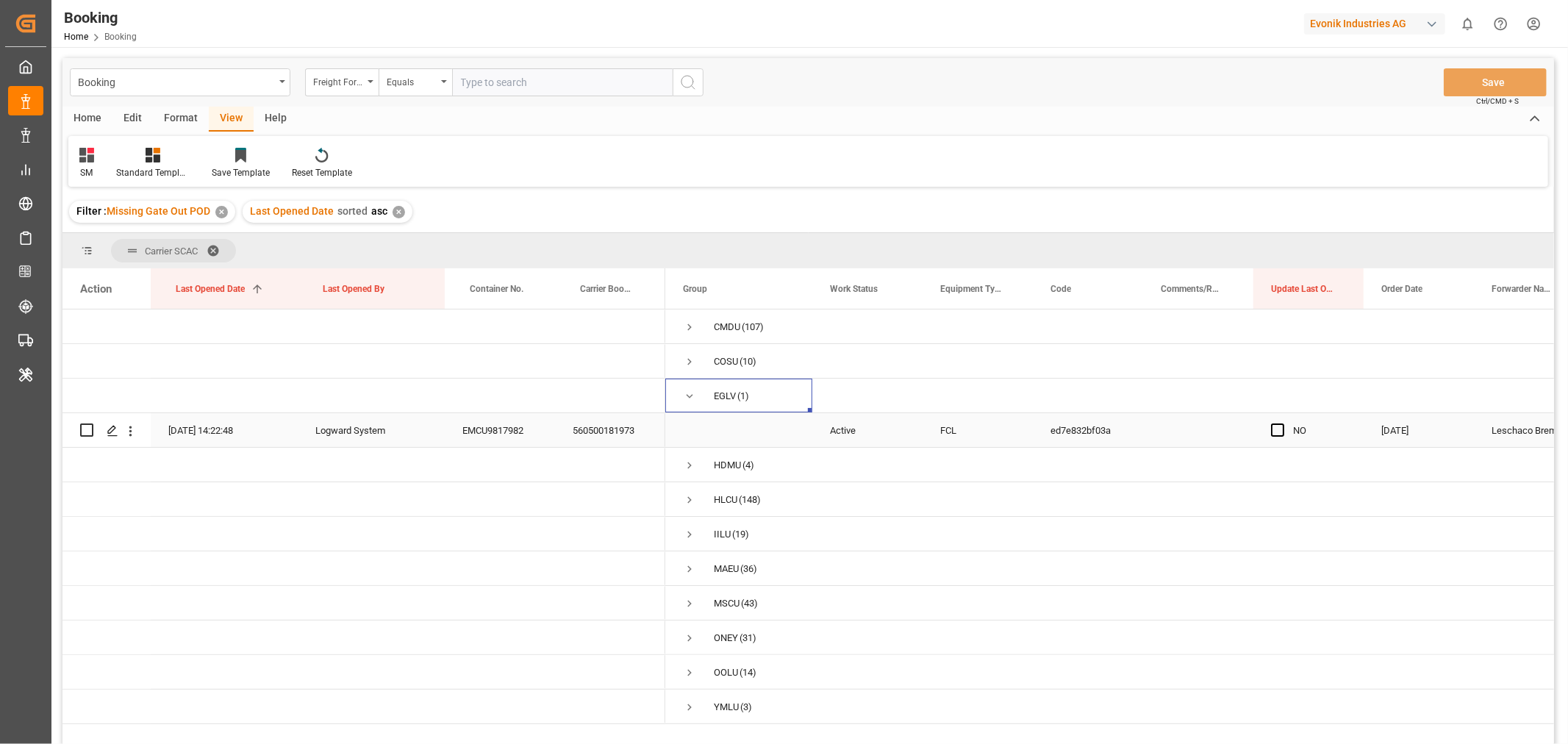
click at [498, 436] on div "EMCU9817982" at bounding box center [500, 430] width 110 height 34
click at [587, 450] on div "Press SPACE to select this row." at bounding box center [610, 464] width 110 height 34
click at [594, 421] on div "560500181973" at bounding box center [610, 430] width 110 height 34
click at [1276, 431] on span "Press SPACE to select this row." at bounding box center [1277, 430] width 13 height 13
click at [1282, 424] on input "Press SPACE to select this row." at bounding box center [1282, 424] width 0 height 0
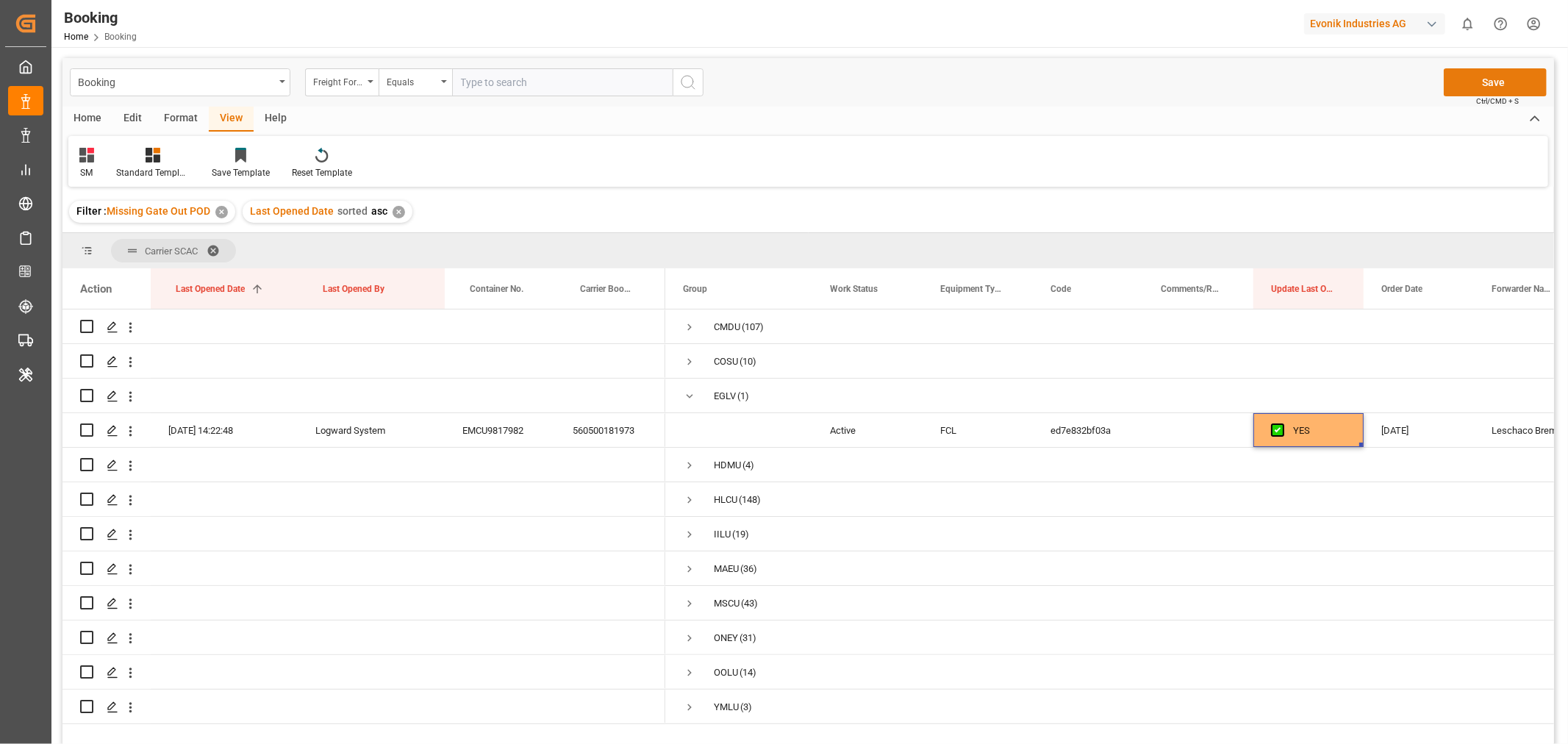
click at [1488, 76] on button "Save" at bounding box center [1496, 82] width 103 height 28
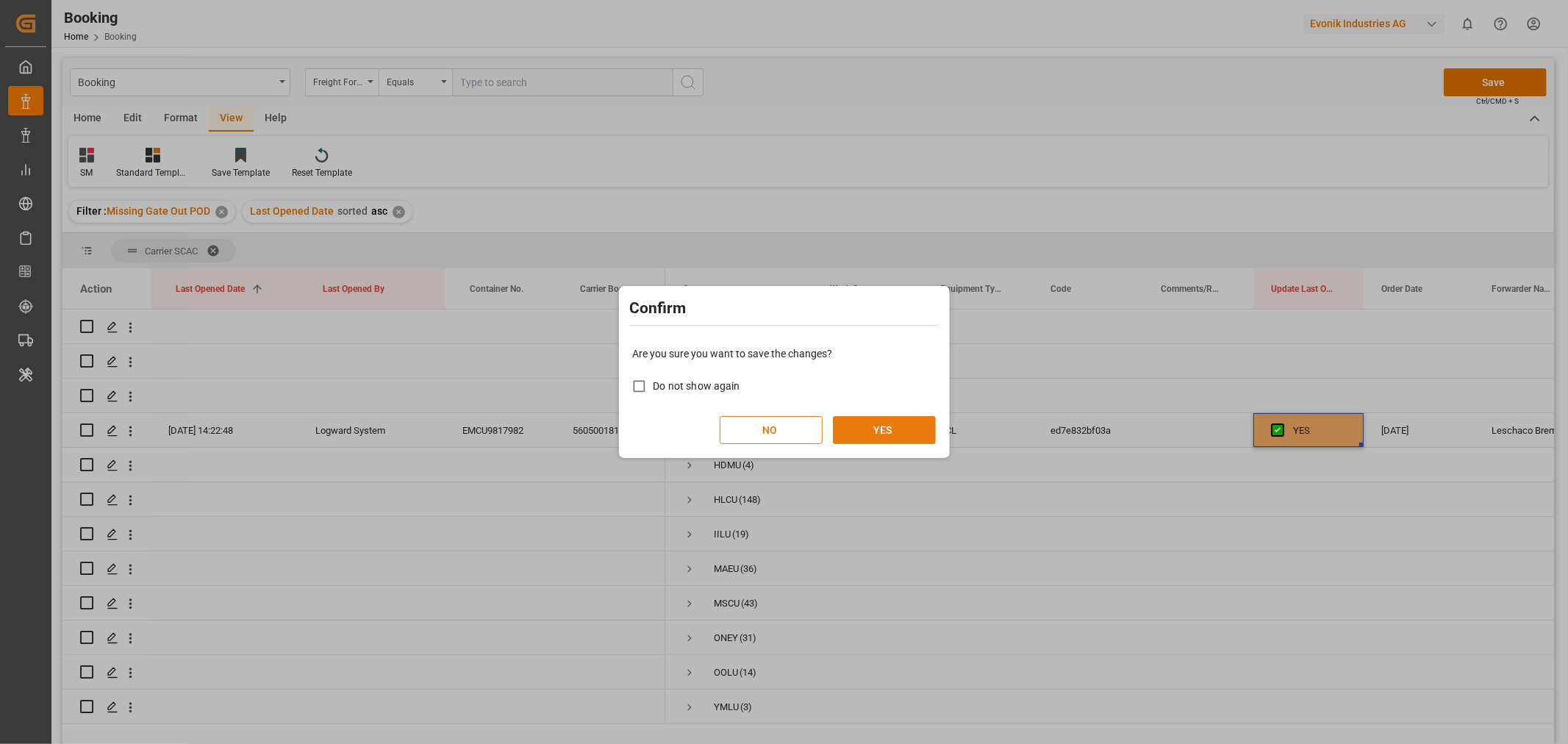
click at [884, 421] on button "YES" at bounding box center [885, 430] width 103 height 28
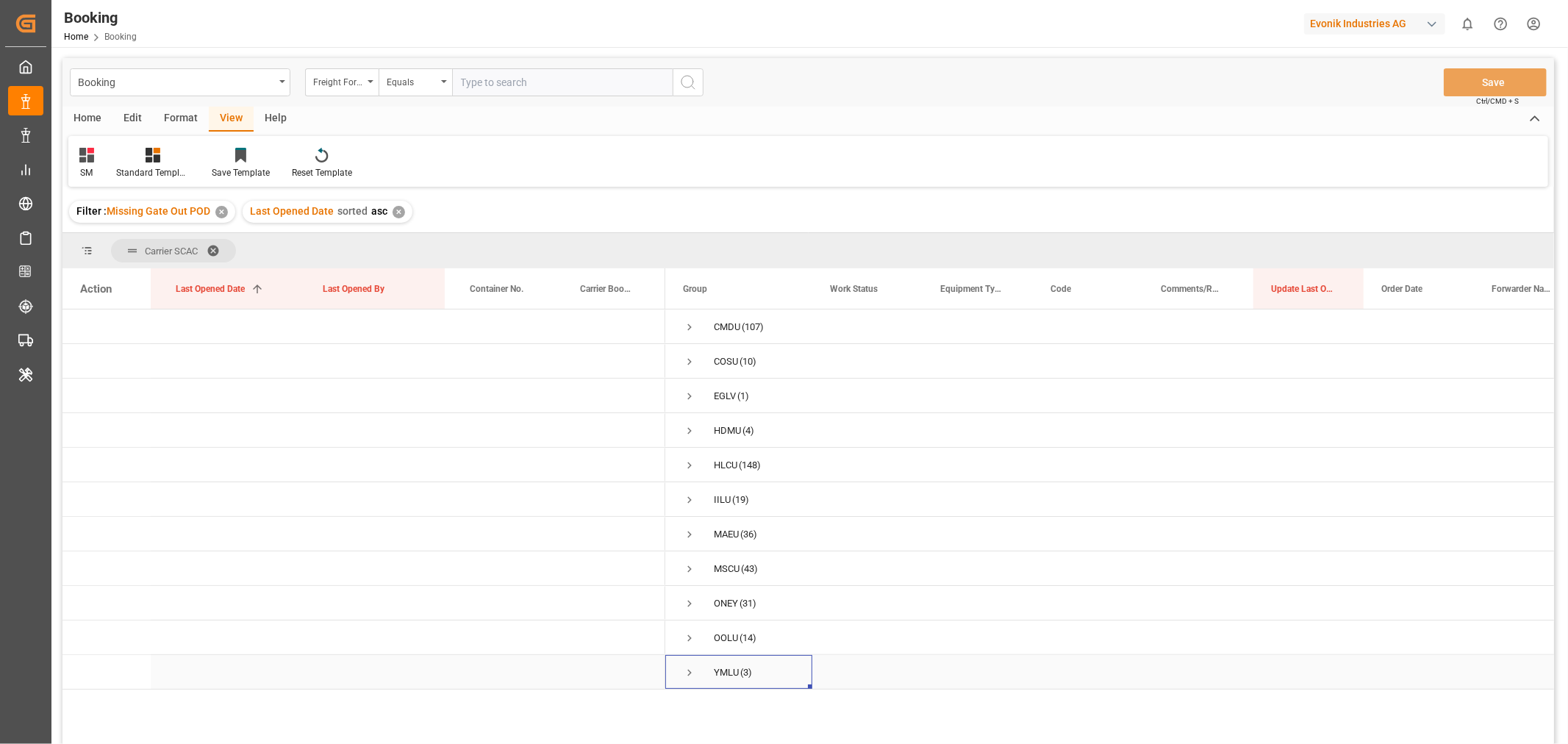
click at [688, 674] on span "Press SPACE to select this row." at bounding box center [689, 673] width 13 height 13
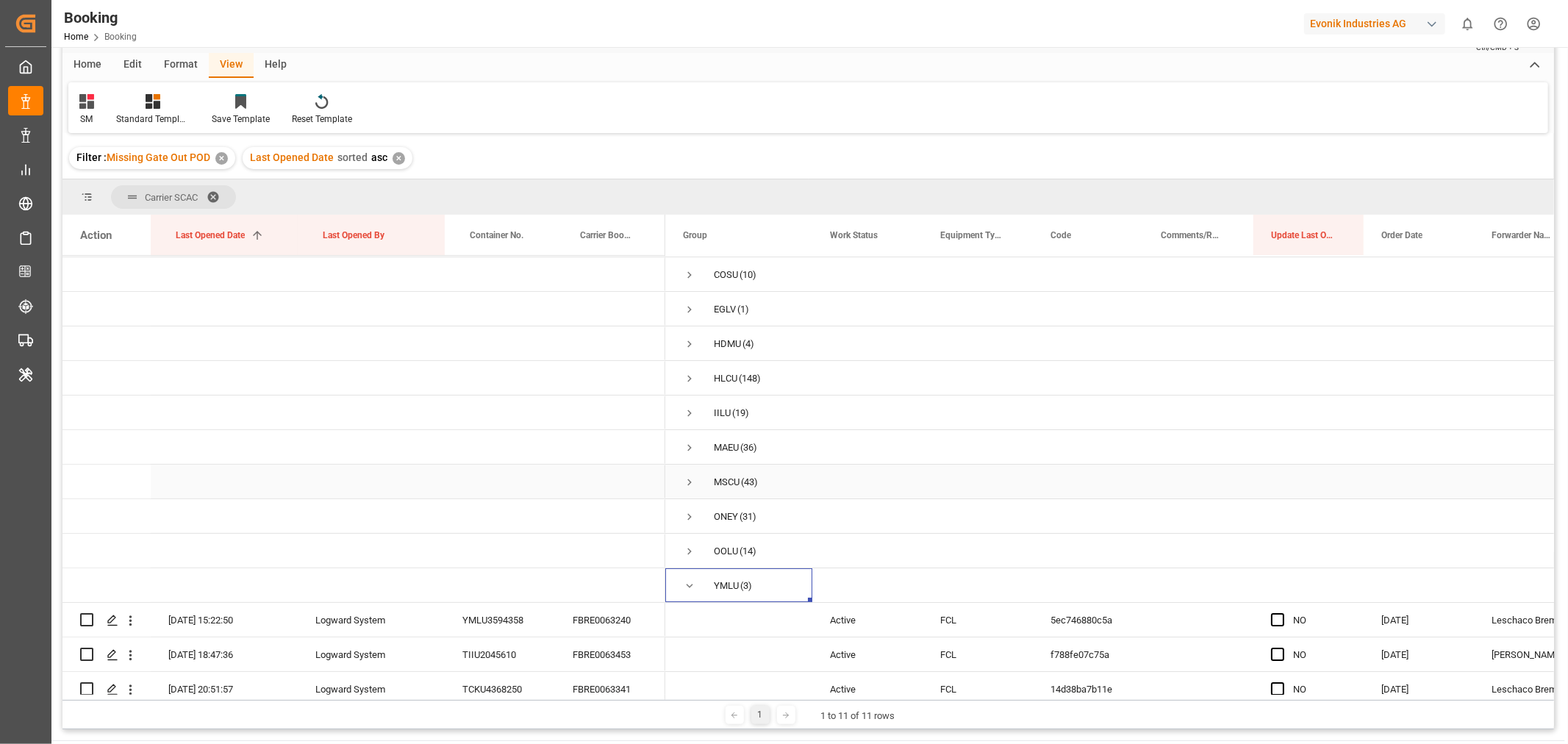
scroll to position [48, 0]
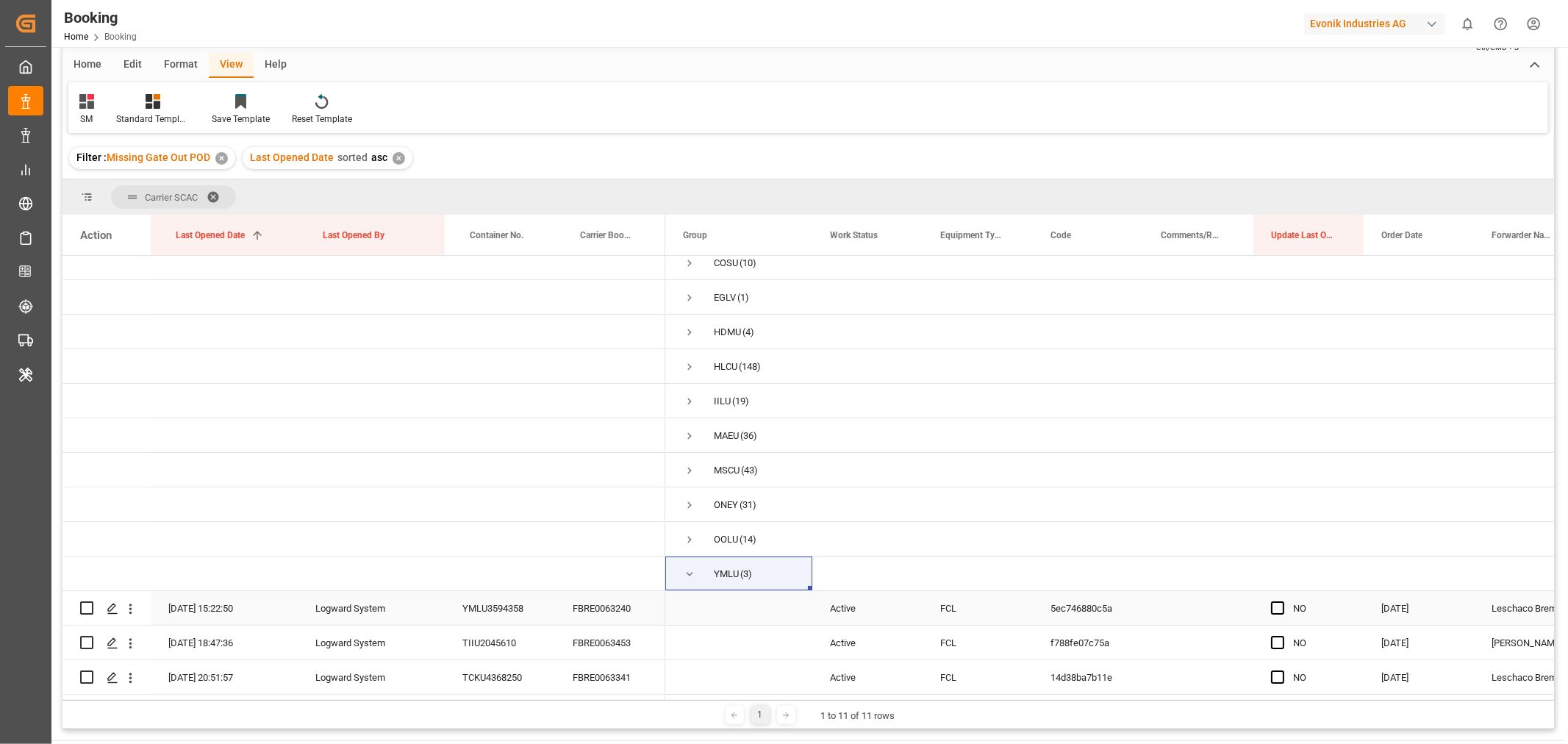
click at [618, 608] on div "FBRE0063240" at bounding box center [610, 608] width 110 height 34
click at [602, 608] on div "FBRE0063240" at bounding box center [610, 608] width 110 height 34
click at [622, 626] on div "FBRE0063453" at bounding box center [610, 642] width 110 height 34
click at [599, 666] on div "FBRE0063341" at bounding box center [610, 677] width 110 height 34
click at [1280, 608] on span "Press SPACE to select this row." at bounding box center [1277, 608] width 13 height 13
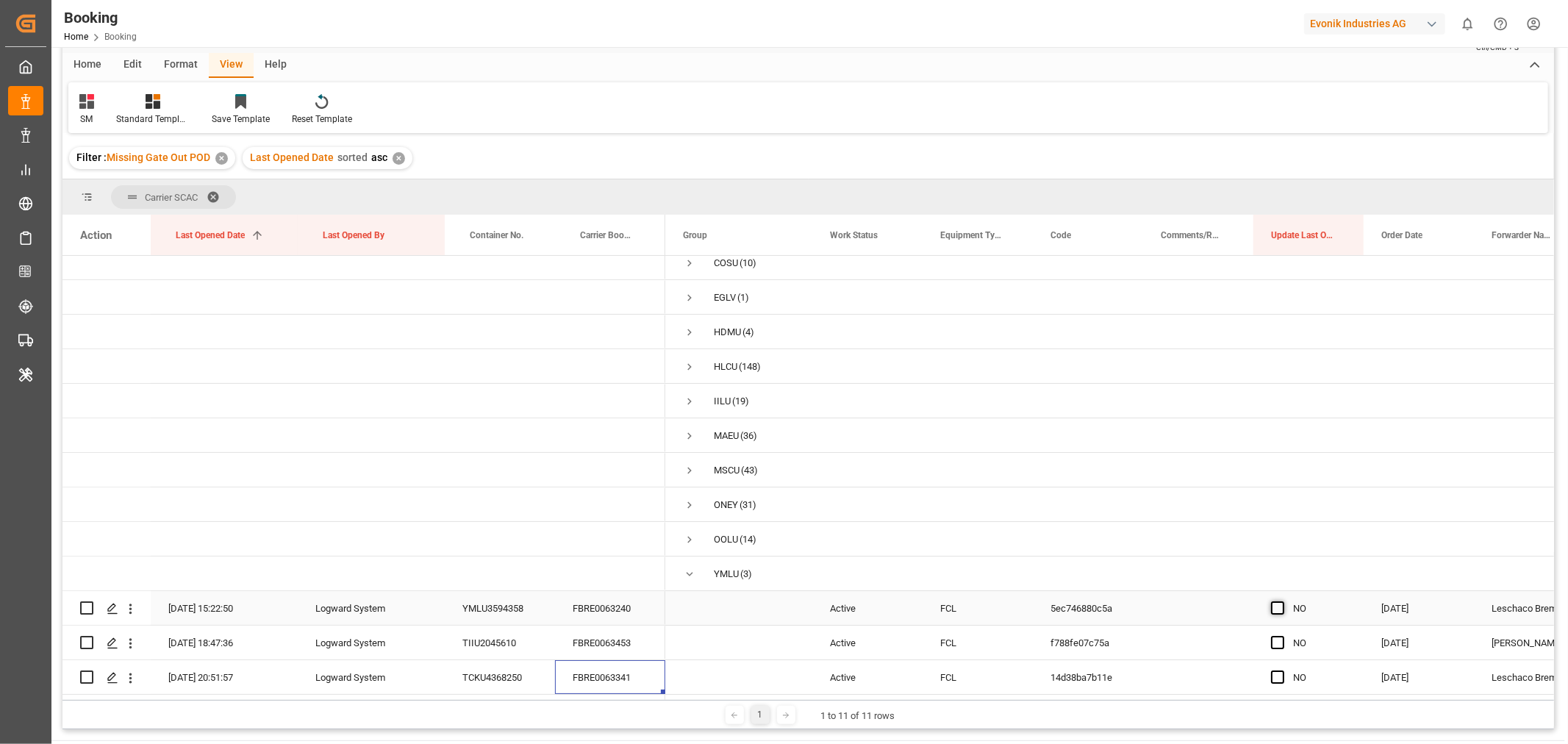
click at [1282, 602] on input "Press SPACE to select this row." at bounding box center [1282, 602] width 0 height 0
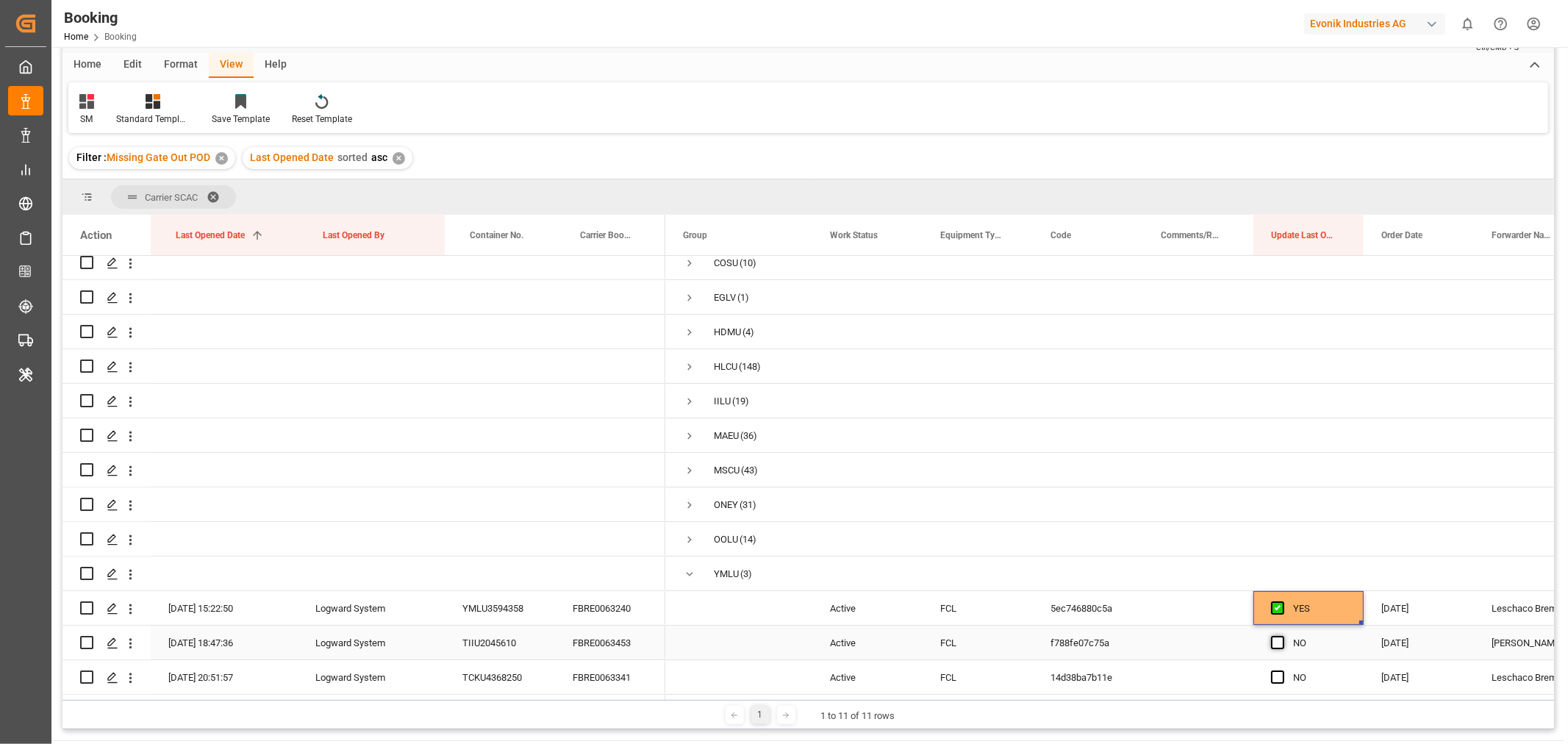
click at [1277, 640] on span "Press SPACE to select this row." at bounding box center [1277, 642] width 13 height 13
click at [1282, 636] on input "Press SPACE to select this row." at bounding box center [1282, 636] width 0 height 0
click at [1276, 675] on span "Press SPACE to select this row." at bounding box center [1277, 677] width 13 height 13
click at [1282, 671] on input "Press SPACE to select this row." at bounding box center [1282, 671] width 0 height 0
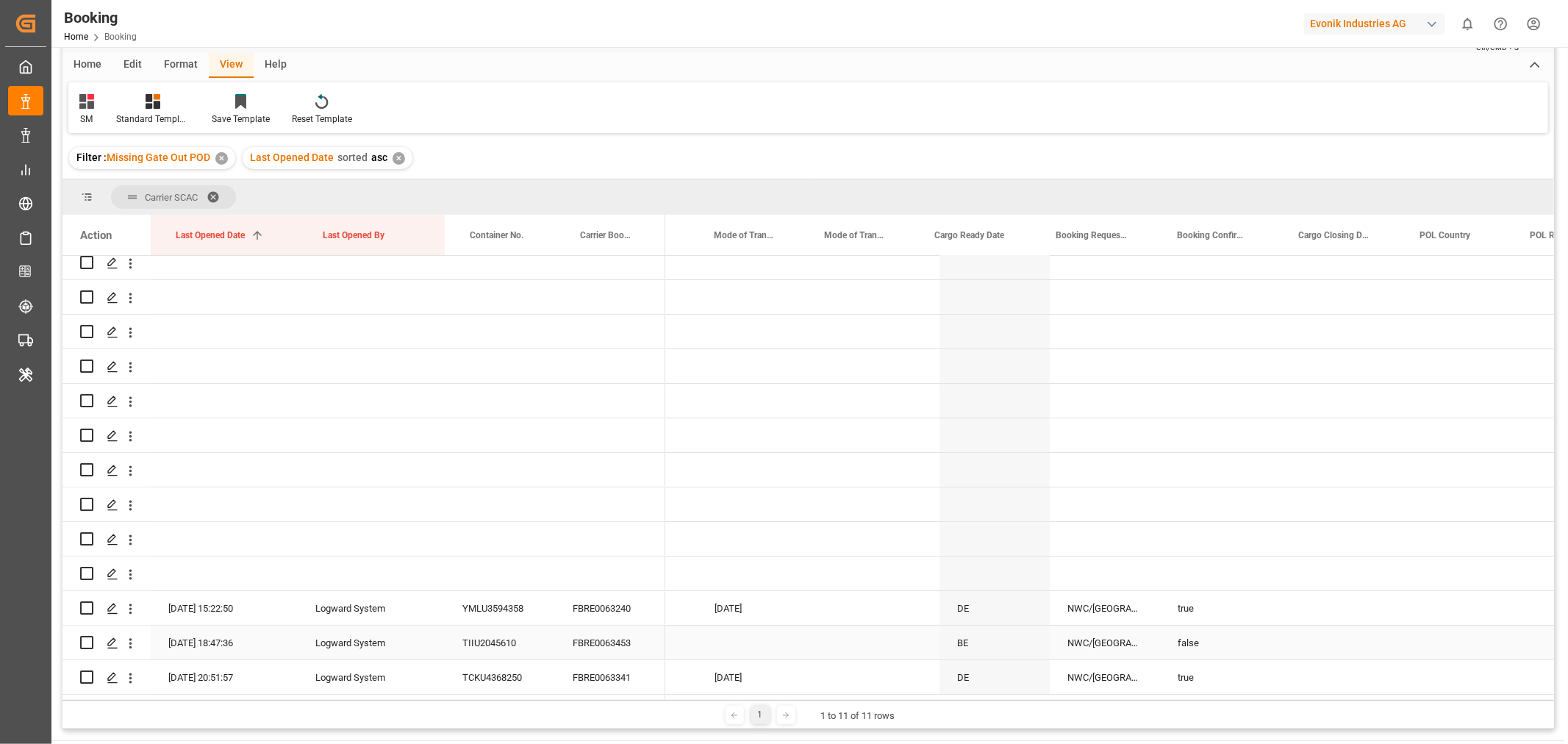
scroll to position [0, 0]
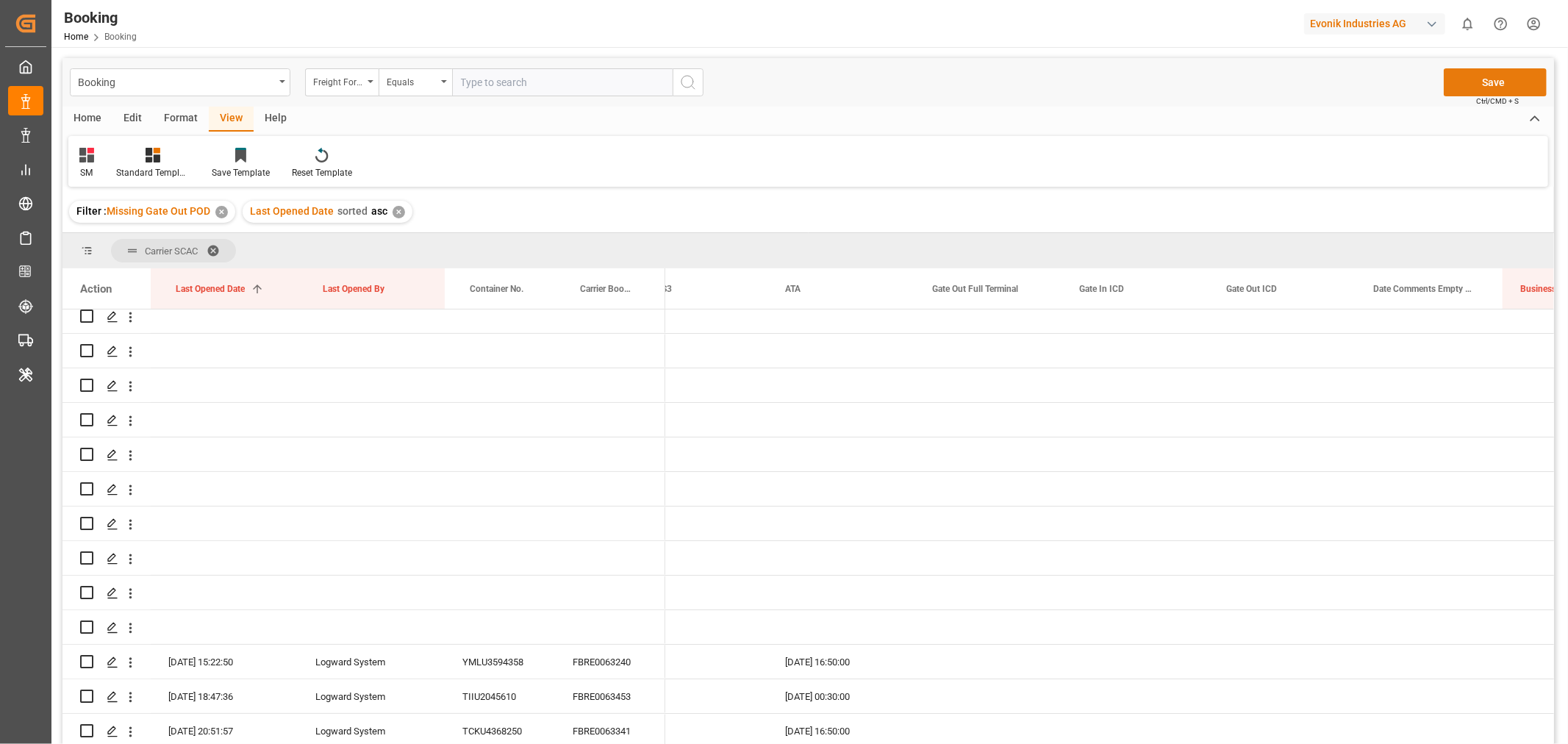
click at [1509, 75] on button "Save" at bounding box center [1496, 82] width 103 height 28
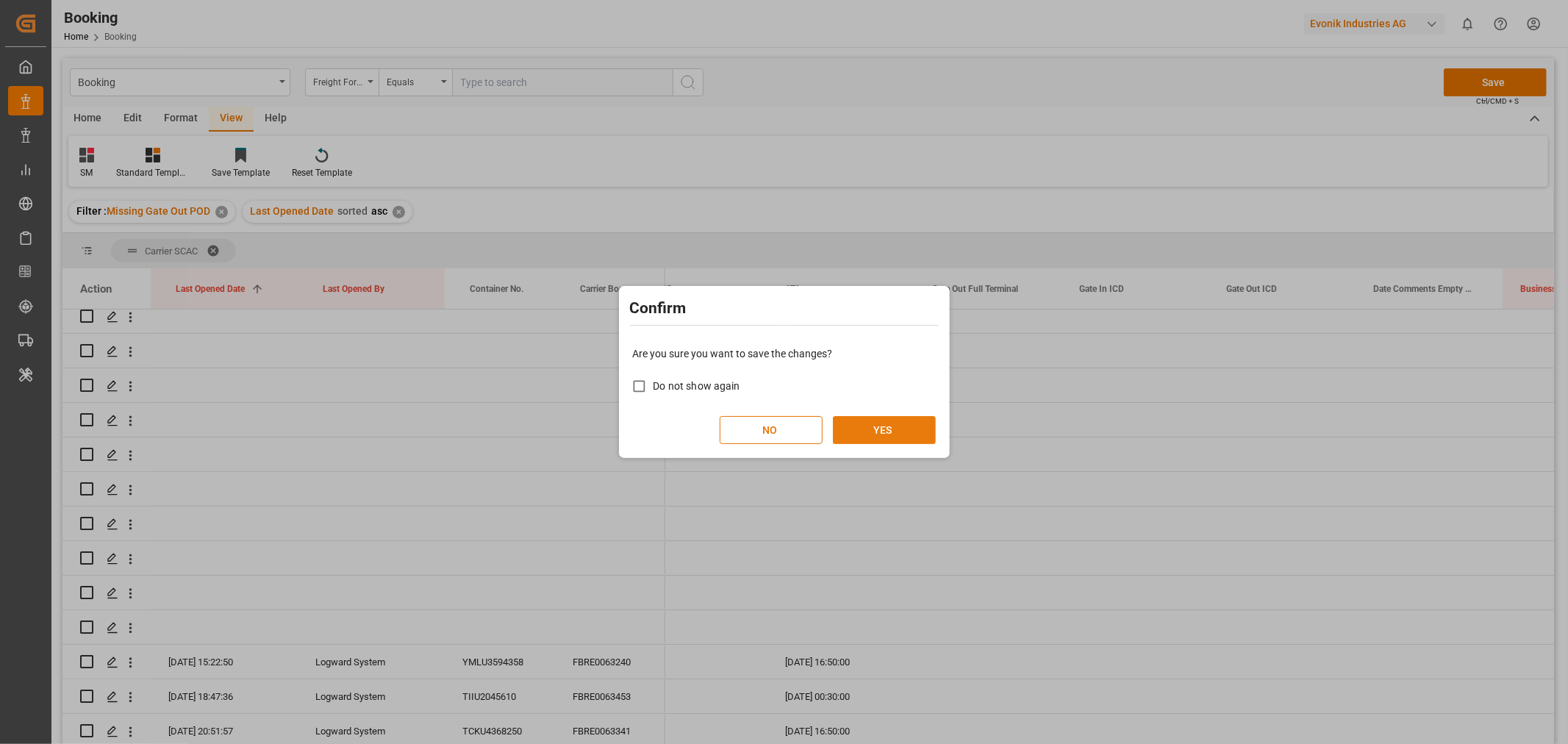
click at [868, 431] on button "YES" at bounding box center [885, 430] width 103 height 28
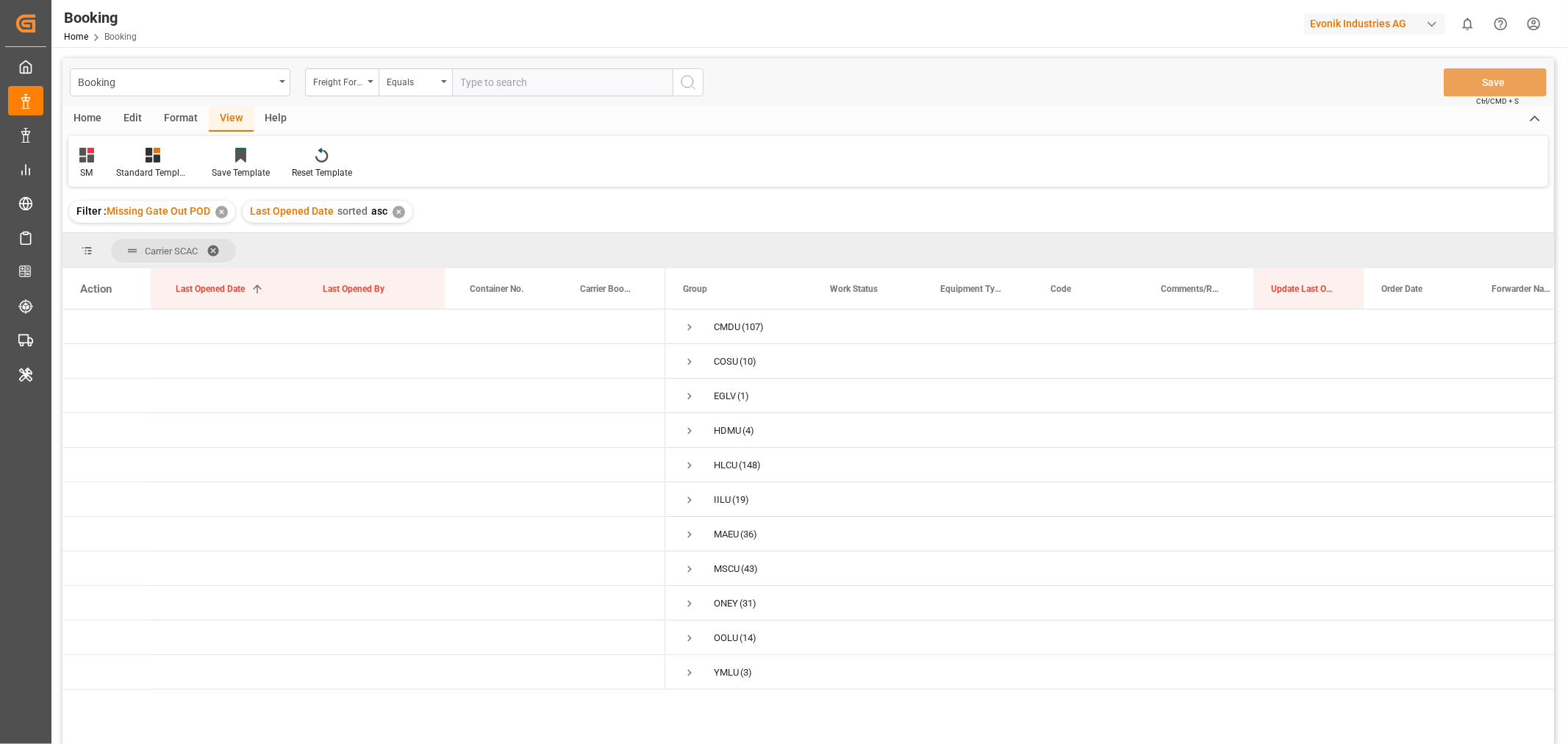
click at [218, 246] on span at bounding box center [218, 251] width 23 height 13
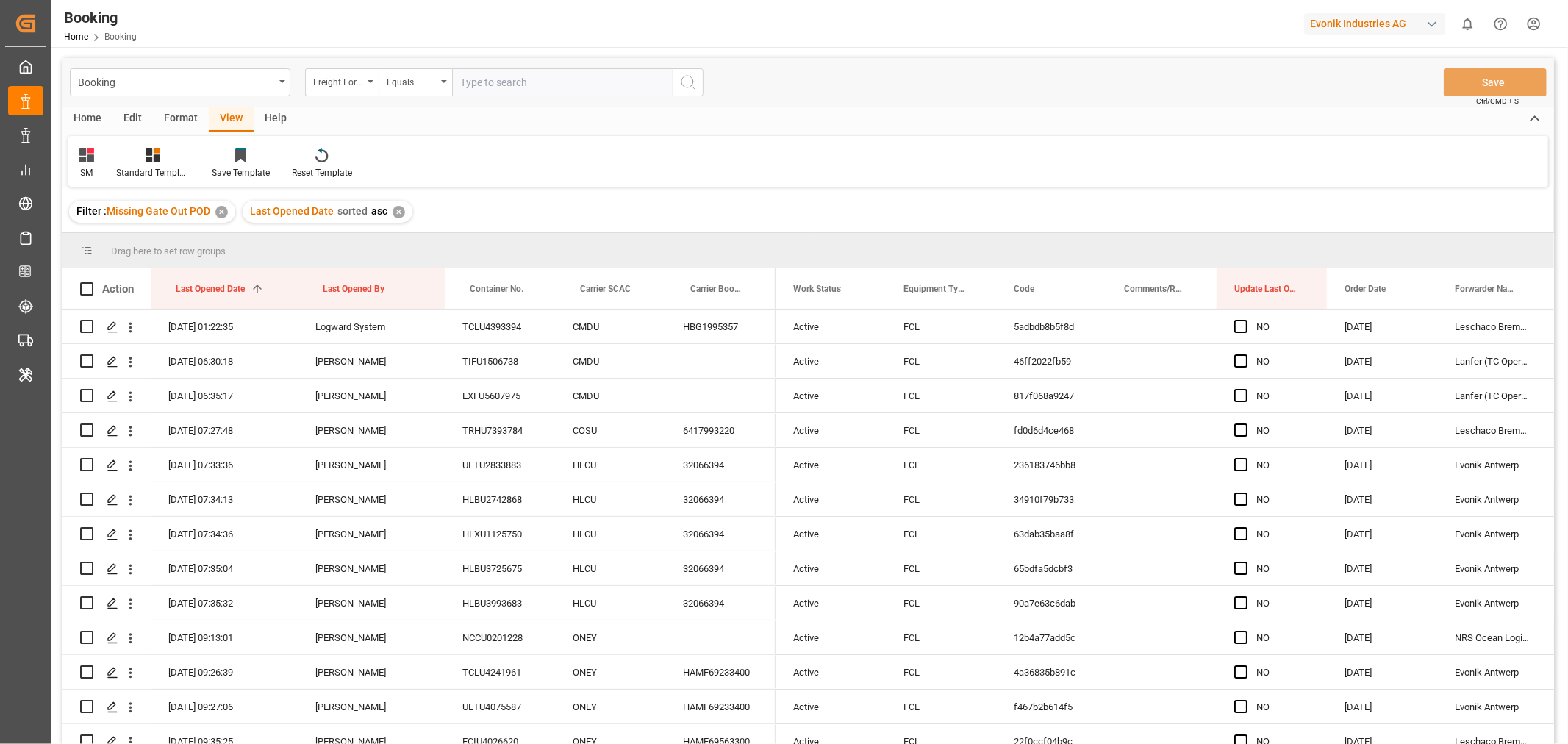
click at [218, 209] on div "✕" at bounding box center [221, 212] width 13 height 13
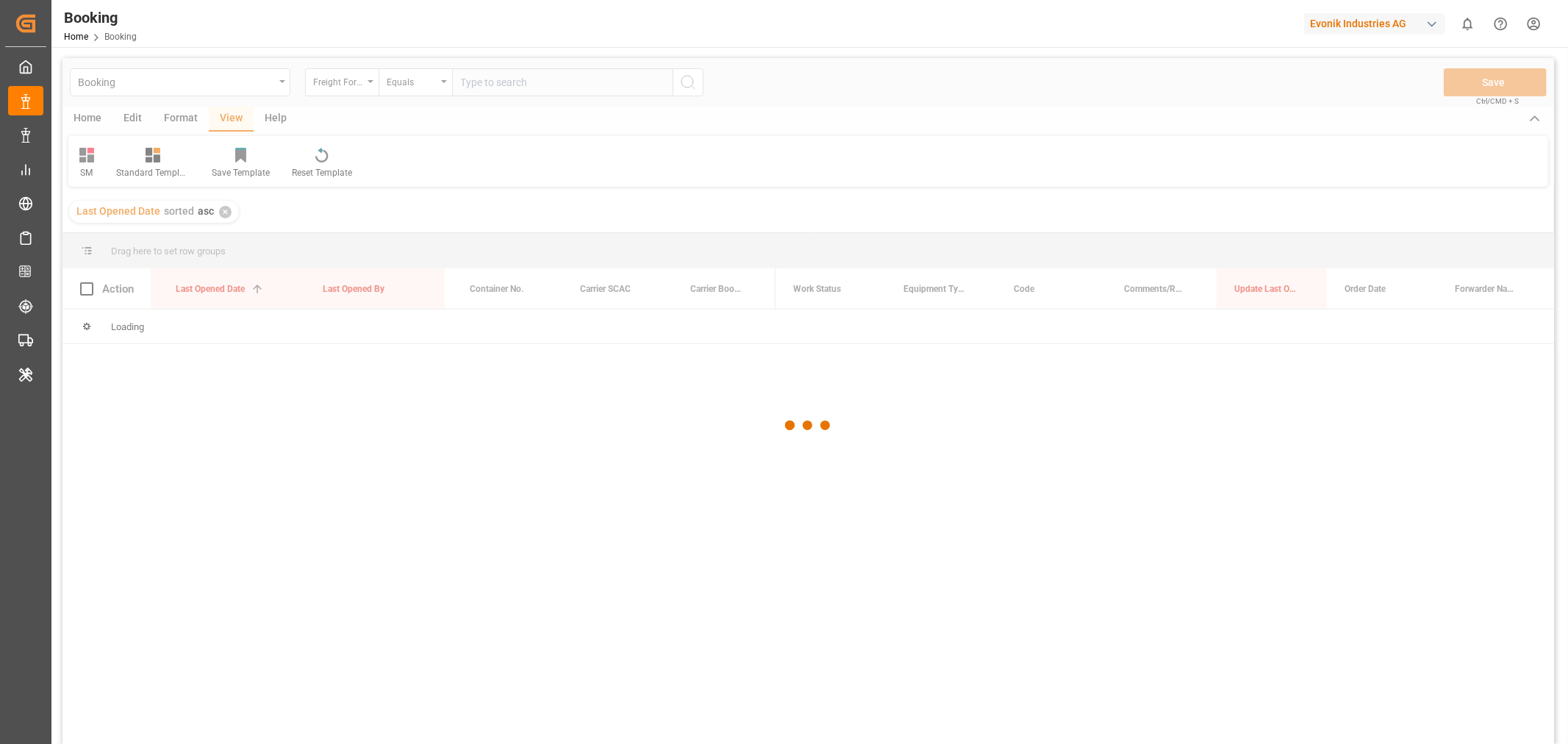
click at [225, 212] on div at bounding box center [808, 425] width 1491 height 735
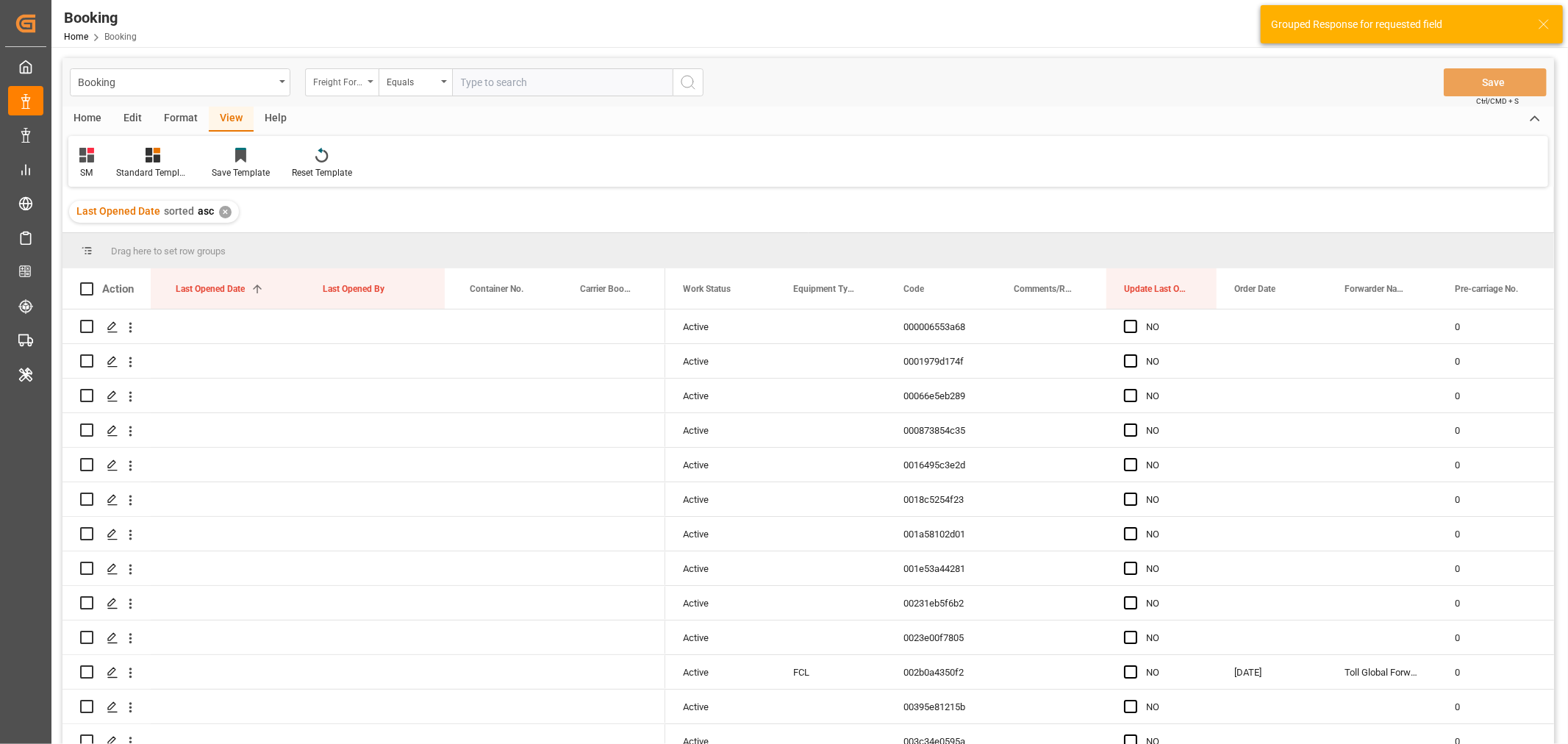
click at [366, 90] on div "Freight Forwarder's Reference No." at bounding box center [341, 82] width 73 height 28
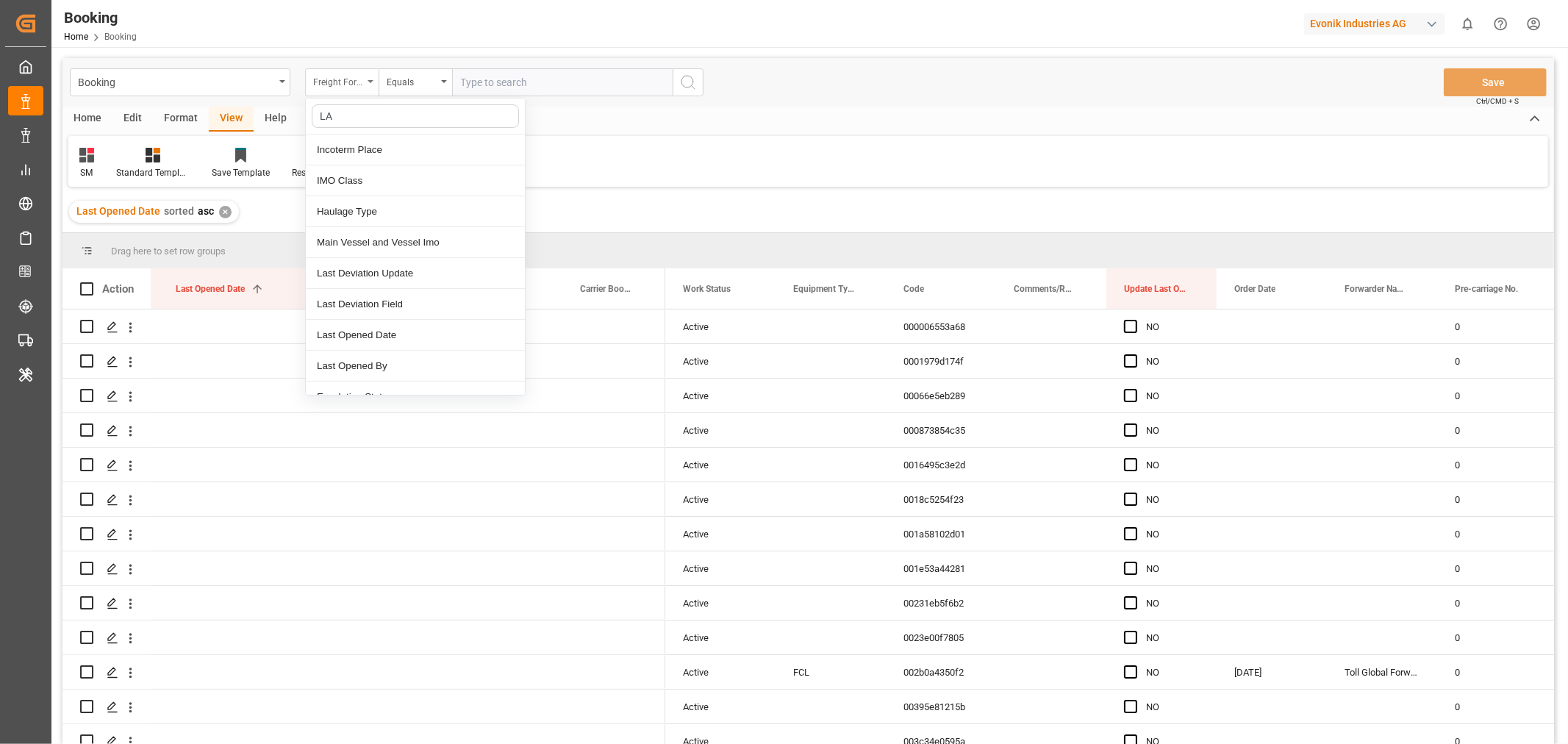
type input "LAS"
click at [398, 245] on div "Last Opened Date" at bounding box center [415, 243] width 219 height 31
click at [482, 93] on input "text" at bounding box center [562, 82] width 220 height 28
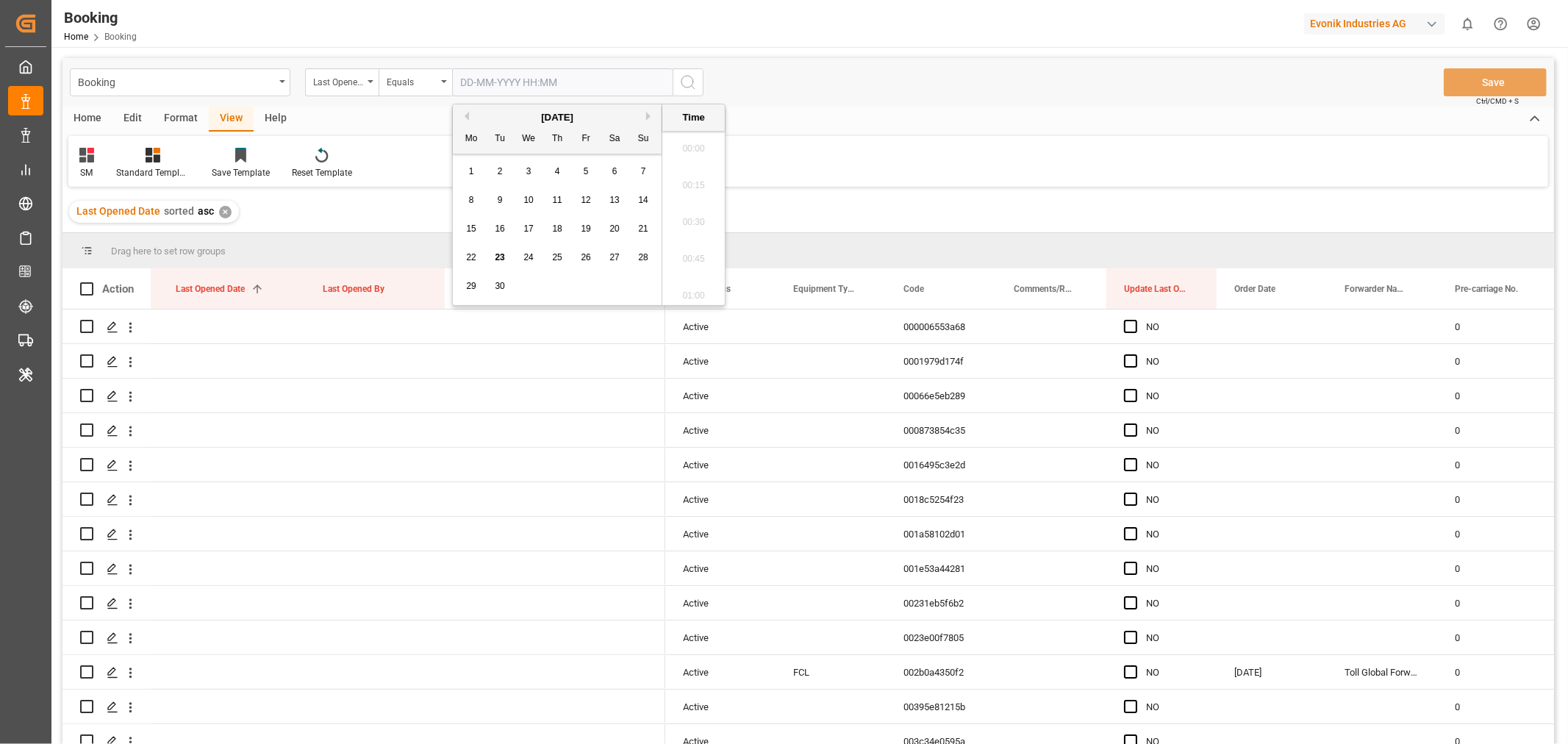
scroll to position [2542, 0]
click at [498, 257] on span "23" at bounding box center [499, 257] width 9 height 10
type input "[DATE] 00:00"
click at [694, 78] on icon "search button" at bounding box center [688, 82] width 18 height 18
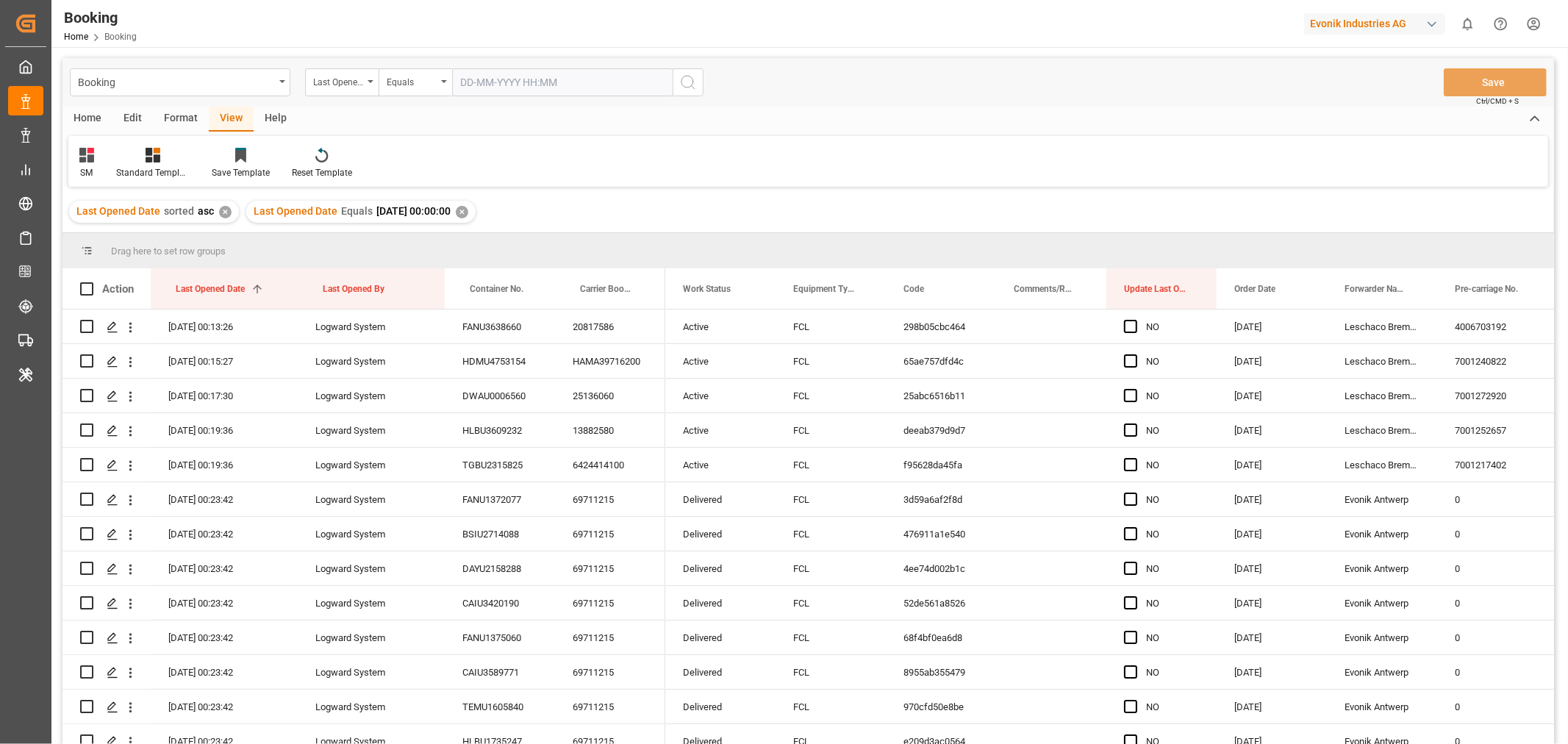
click at [224, 212] on div "✕" at bounding box center [225, 212] width 13 height 13
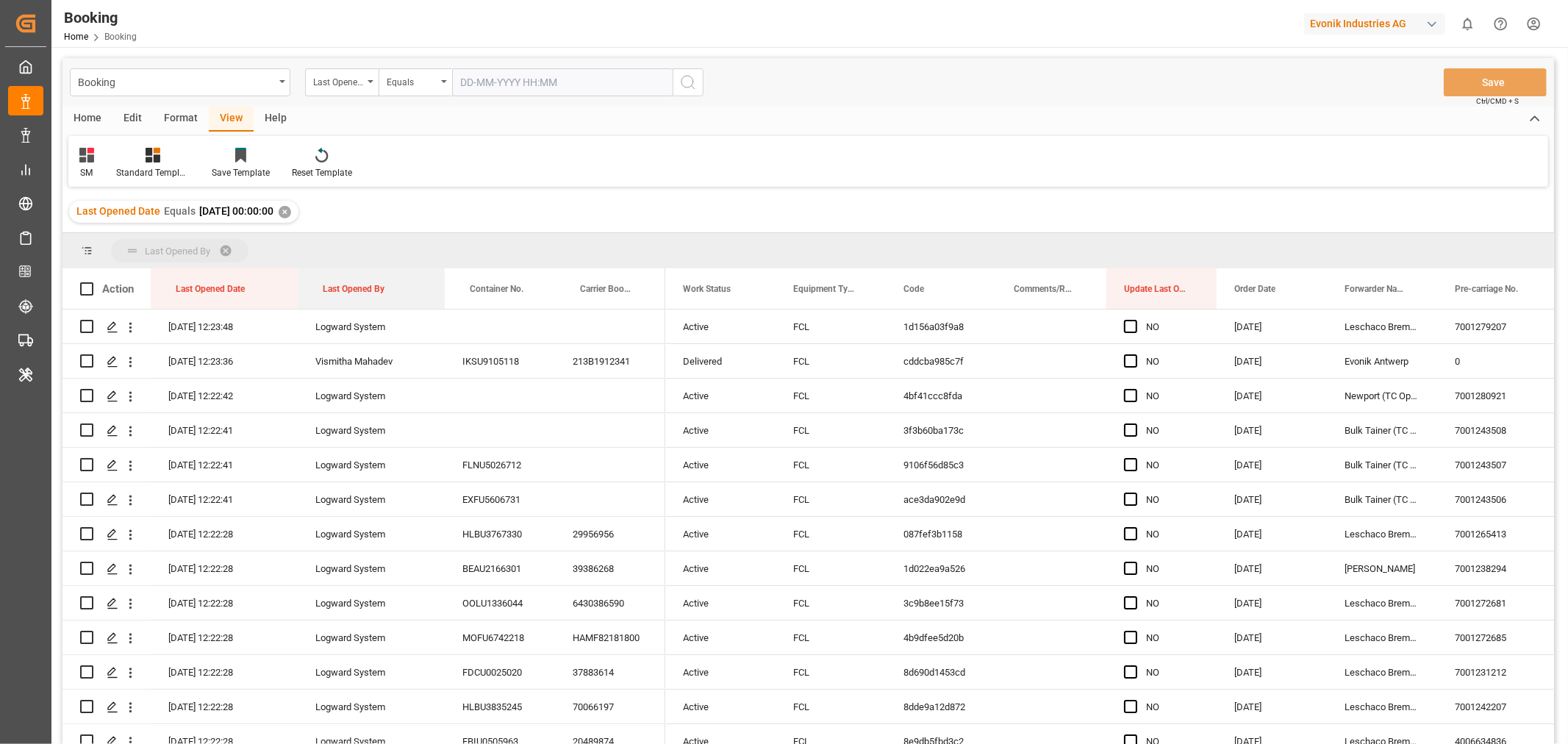
drag, startPoint x: 351, startPoint y: 287, endPoint x: 375, endPoint y: 257, distance: 38.4
